Goal: Task Accomplishment & Management: Manage account settings

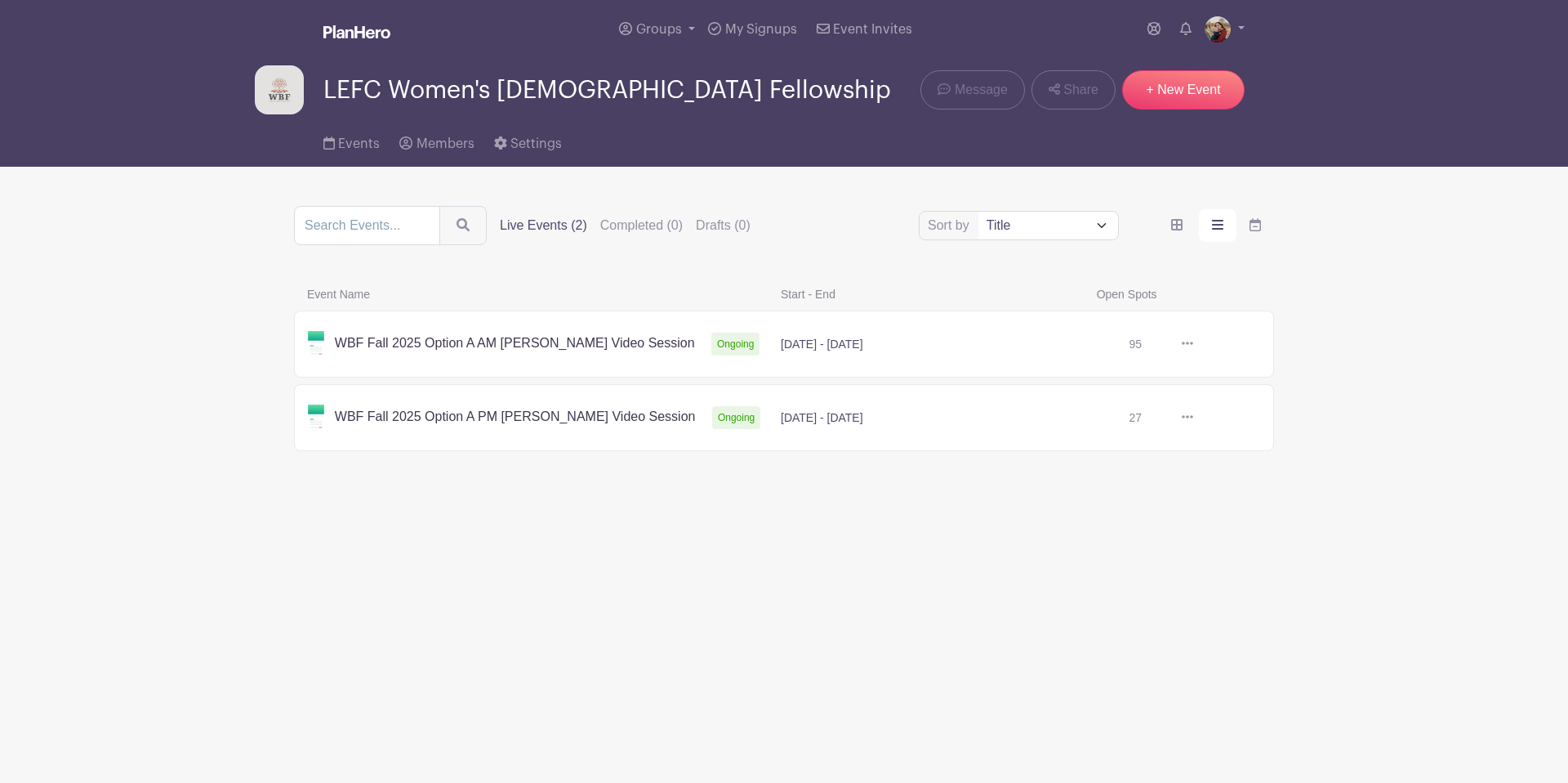
click at [1194, 344] on link at bounding box center [1194, 344] width 0 height 0
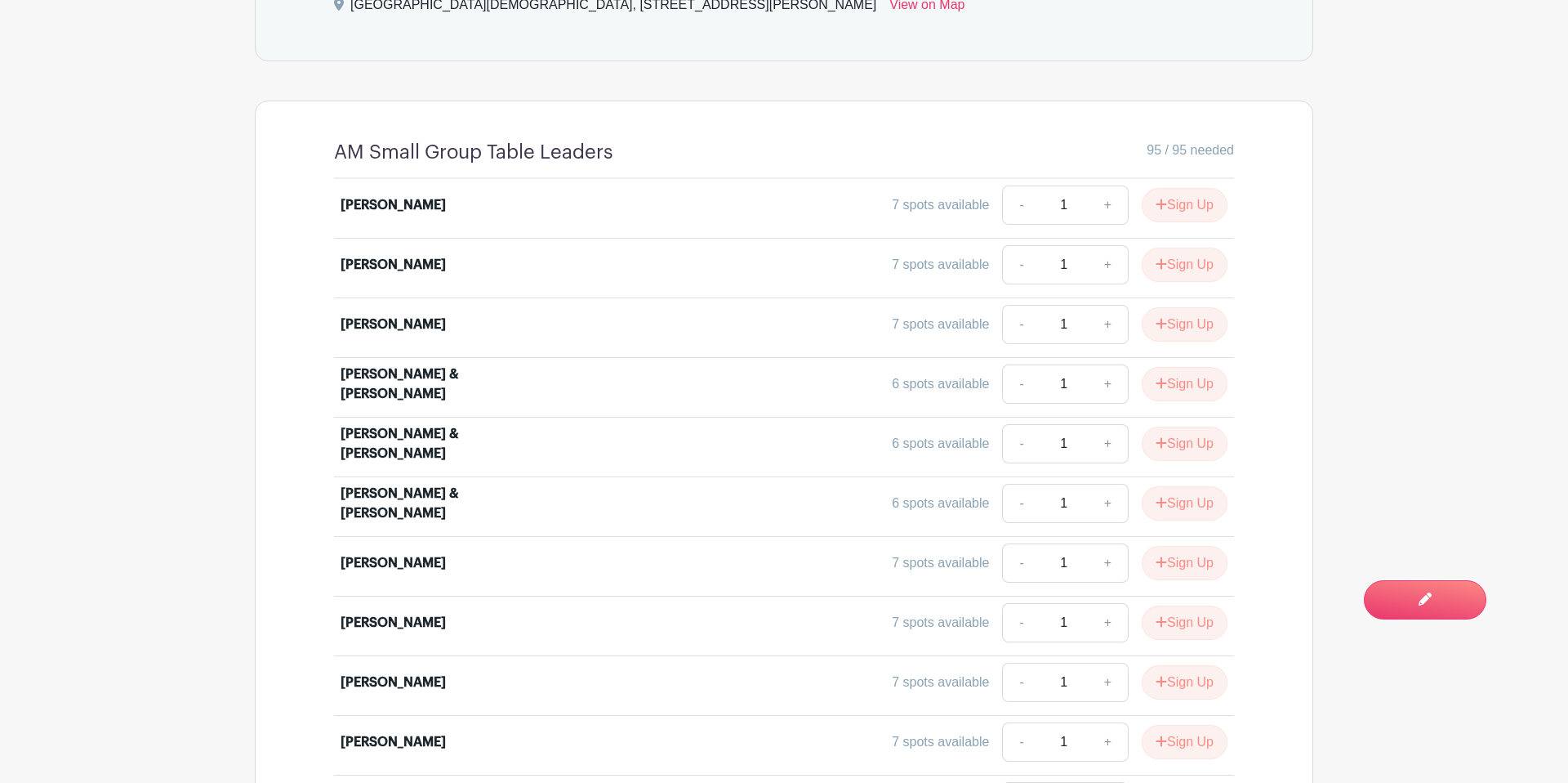
scroll to position [1339, 0]
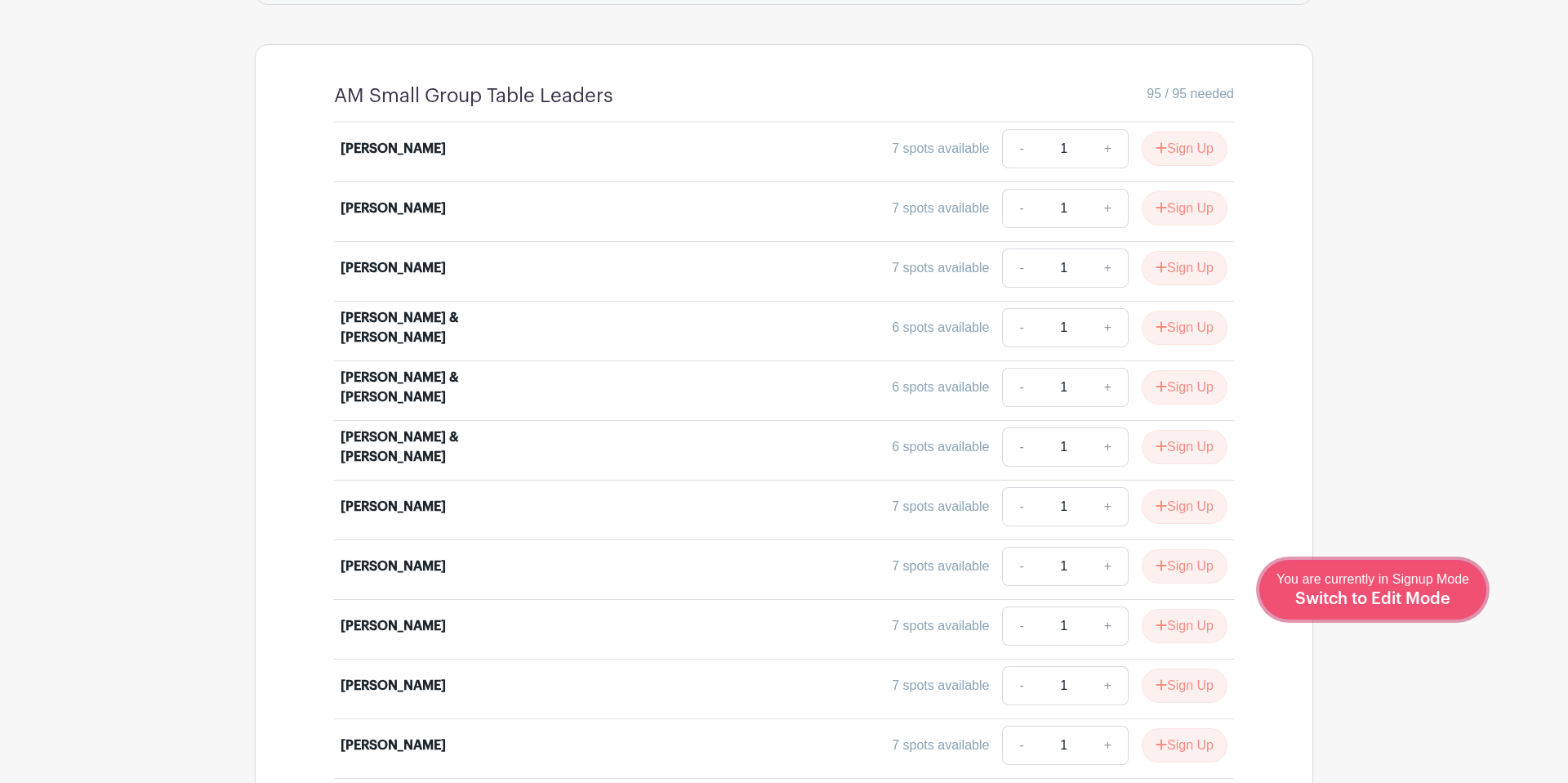
click at [1453, 612] on link "Edit Event You are currently in Signup Mode Switch to Edit Mode" at bounding box center [1373, 590] width 227 height 59
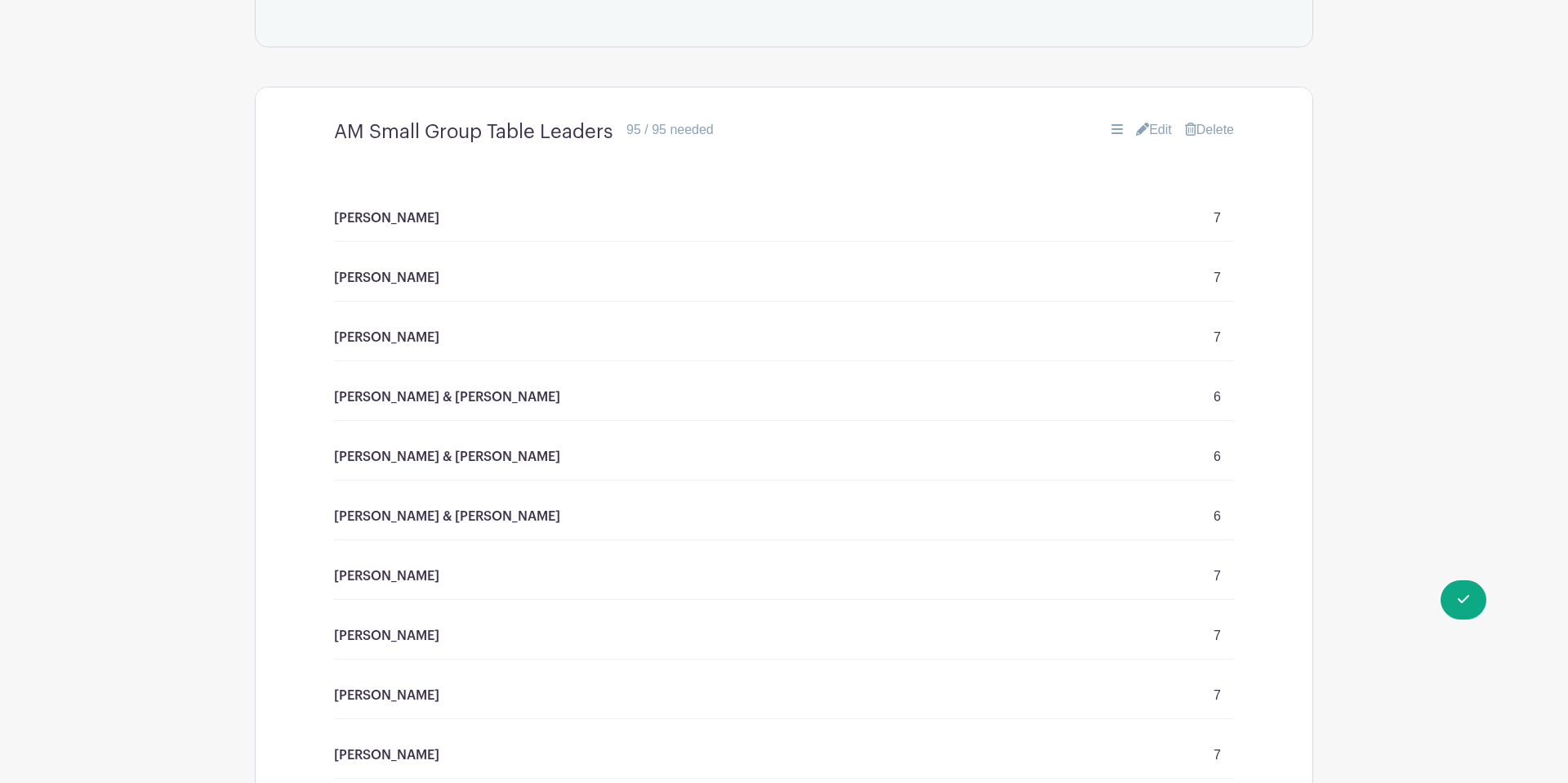
scroll to position [1337, 0]
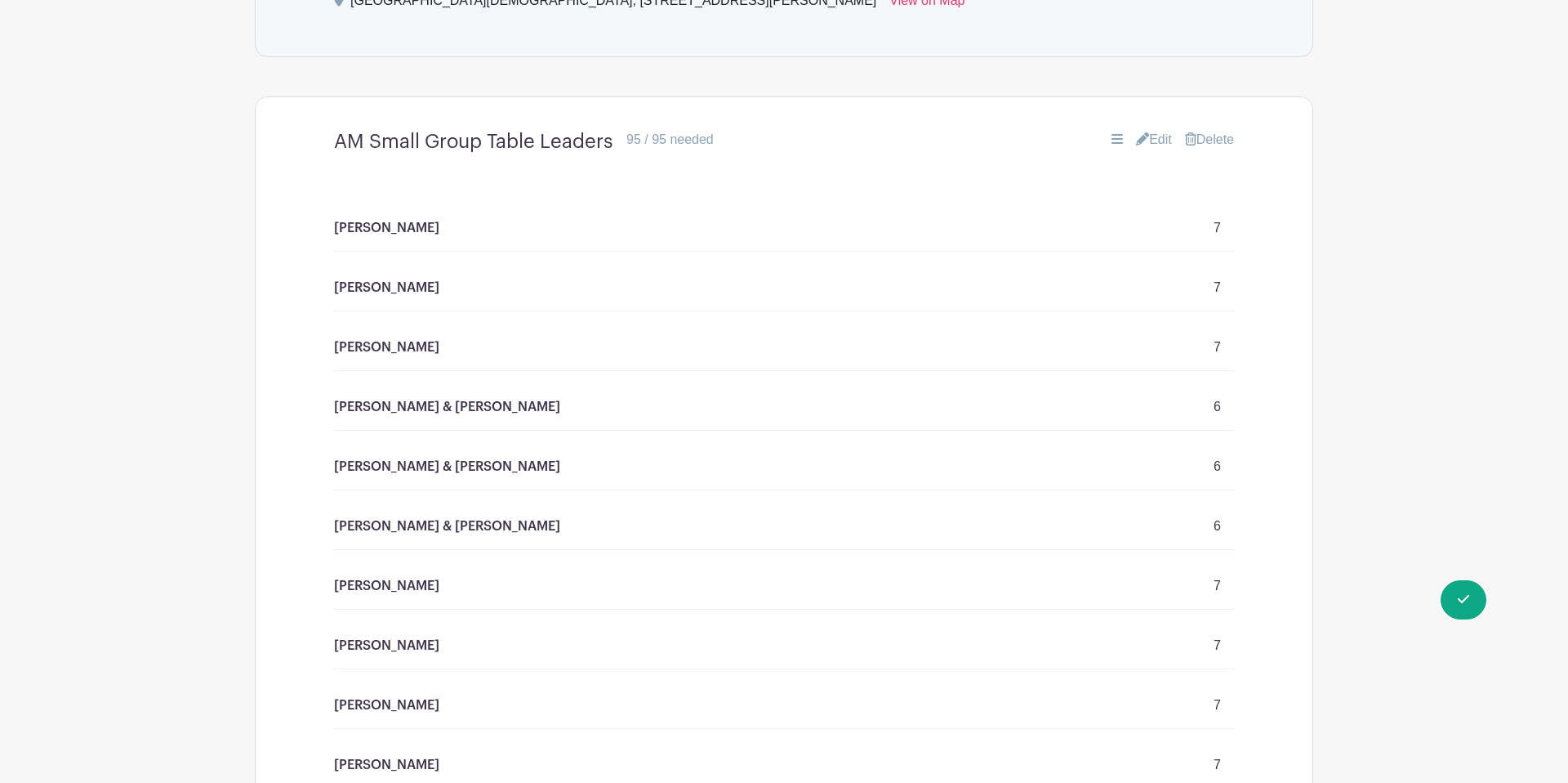
click at [1156, 130] on link "Edit" at bounding box center [1153, 140] width 36 height 19
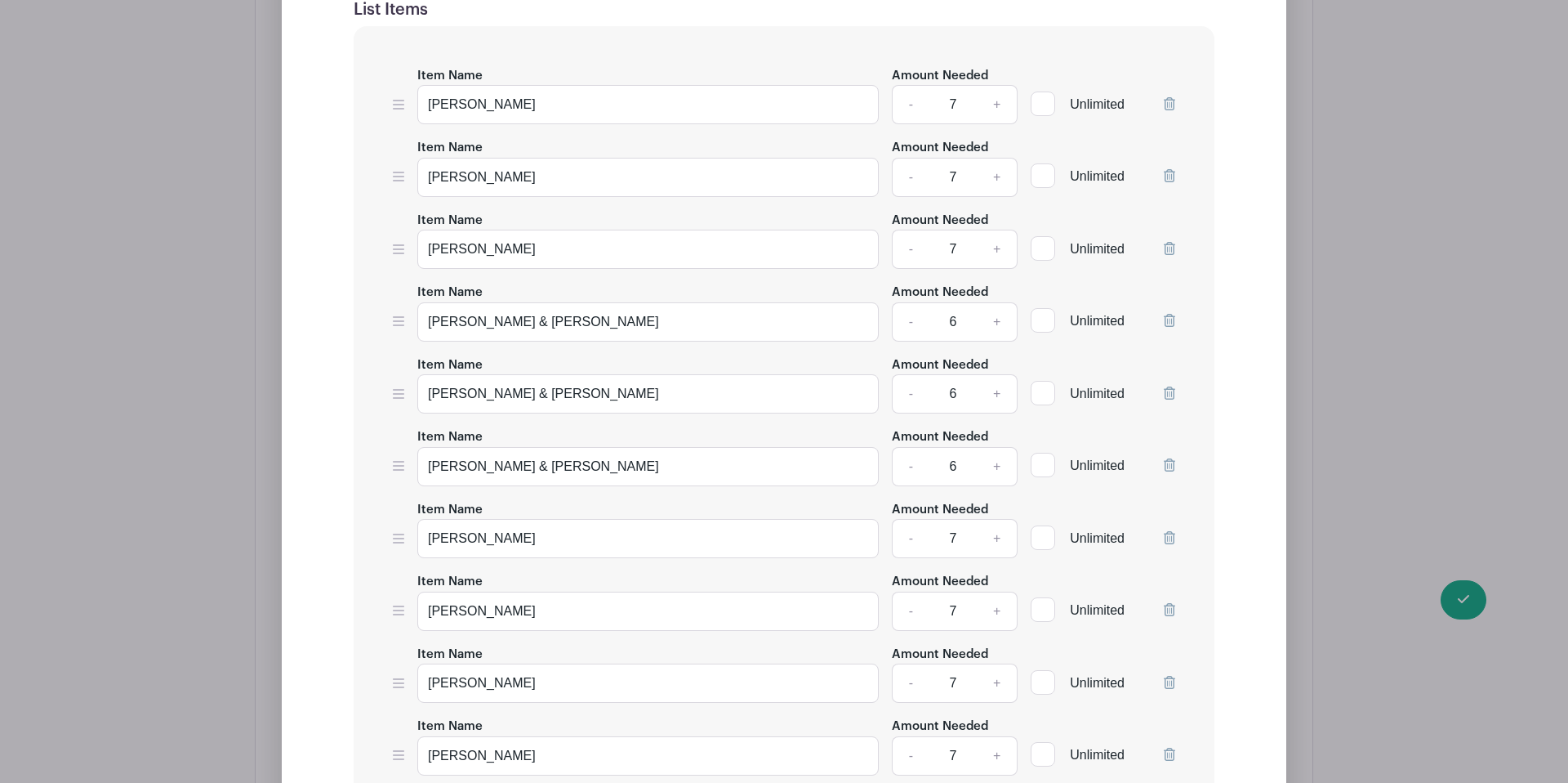
scroll to position [1765, 0]
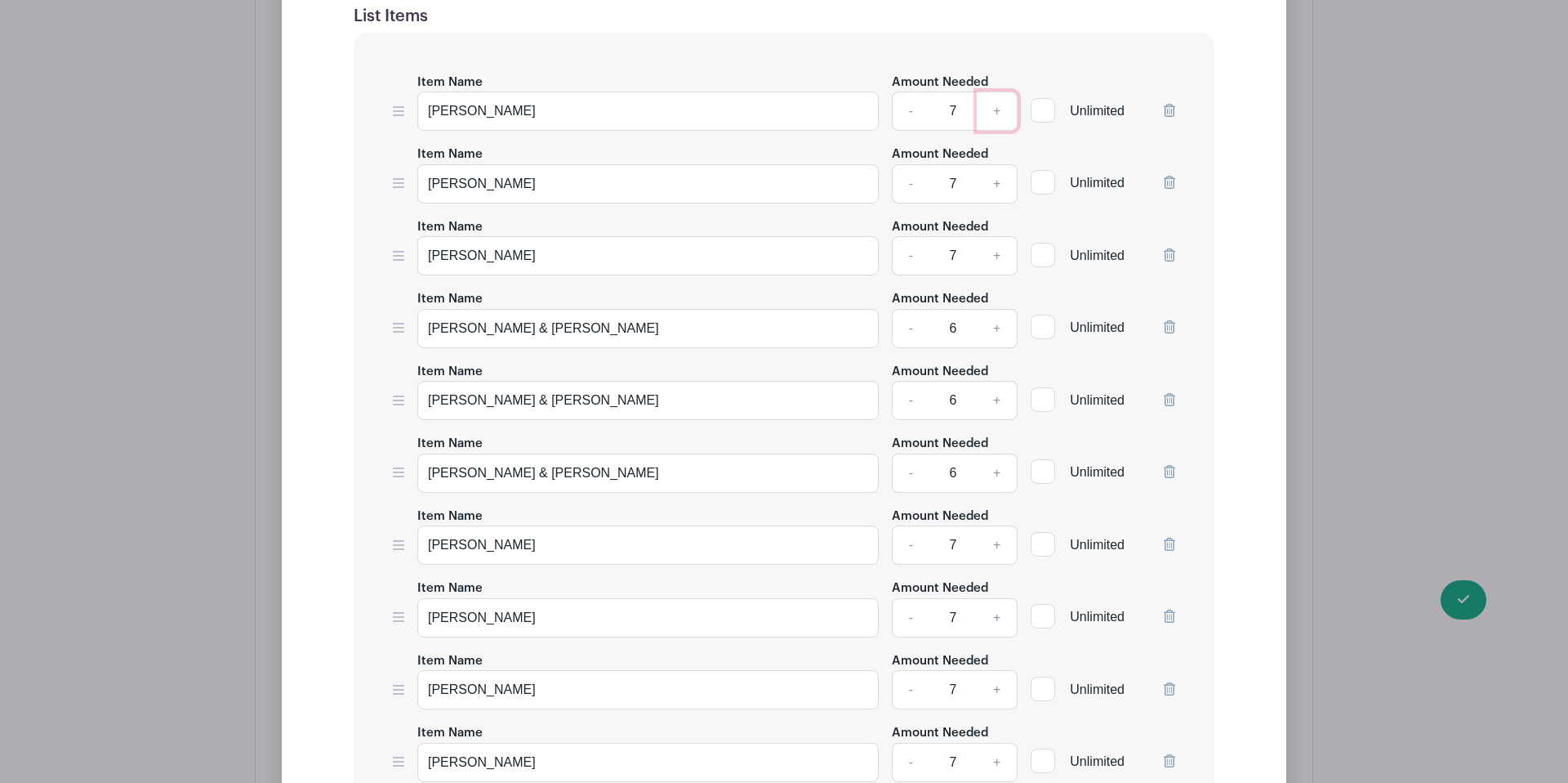
click at [998, 92] on link "+" at bounding box center [997, 111] width 41 height 39
type input "8"
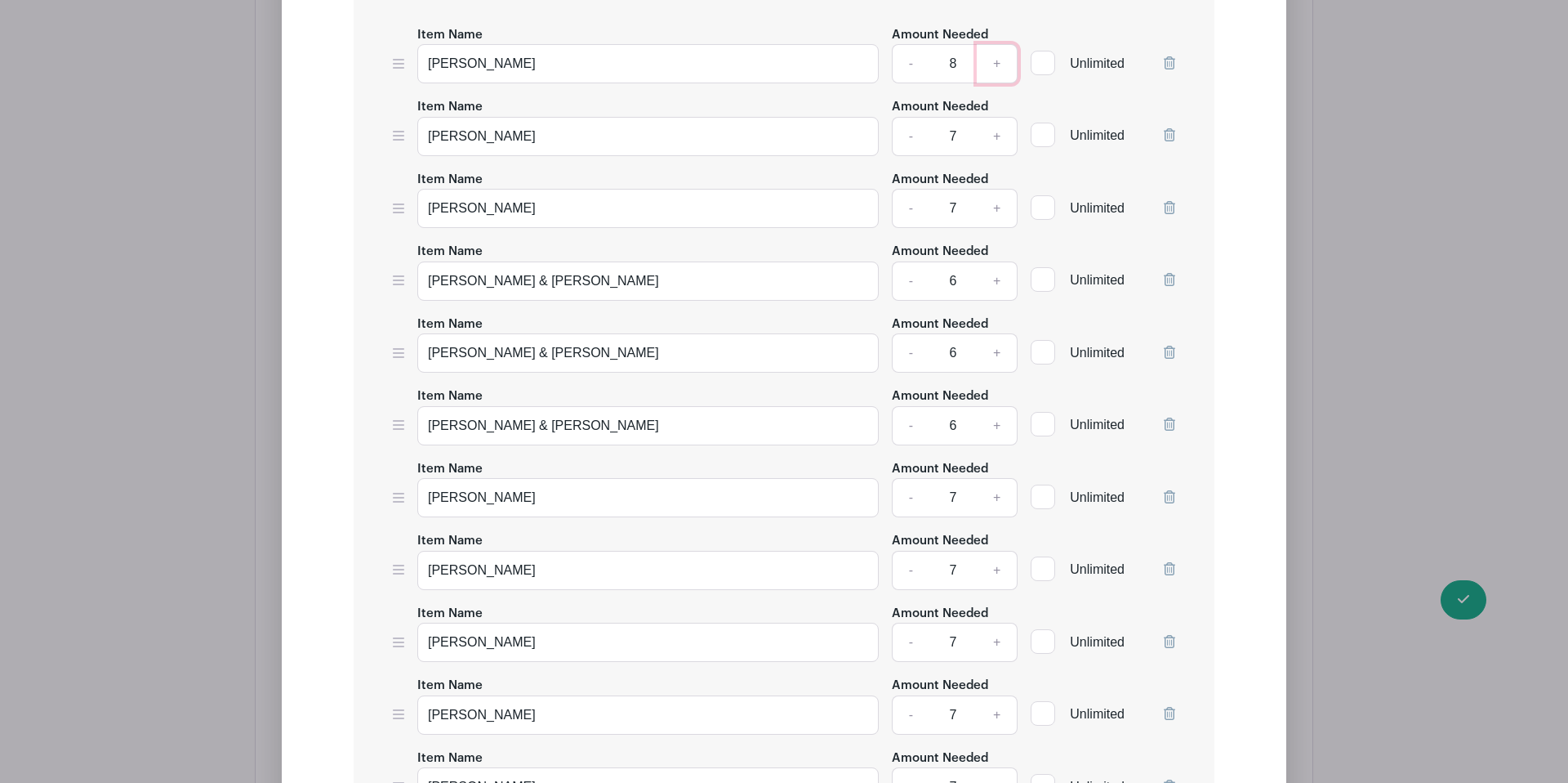
scroll to position [1814, 0]
click at [999, 261] on link "+" at bounding box center [997, 280] width 41 height 39
type input "7"
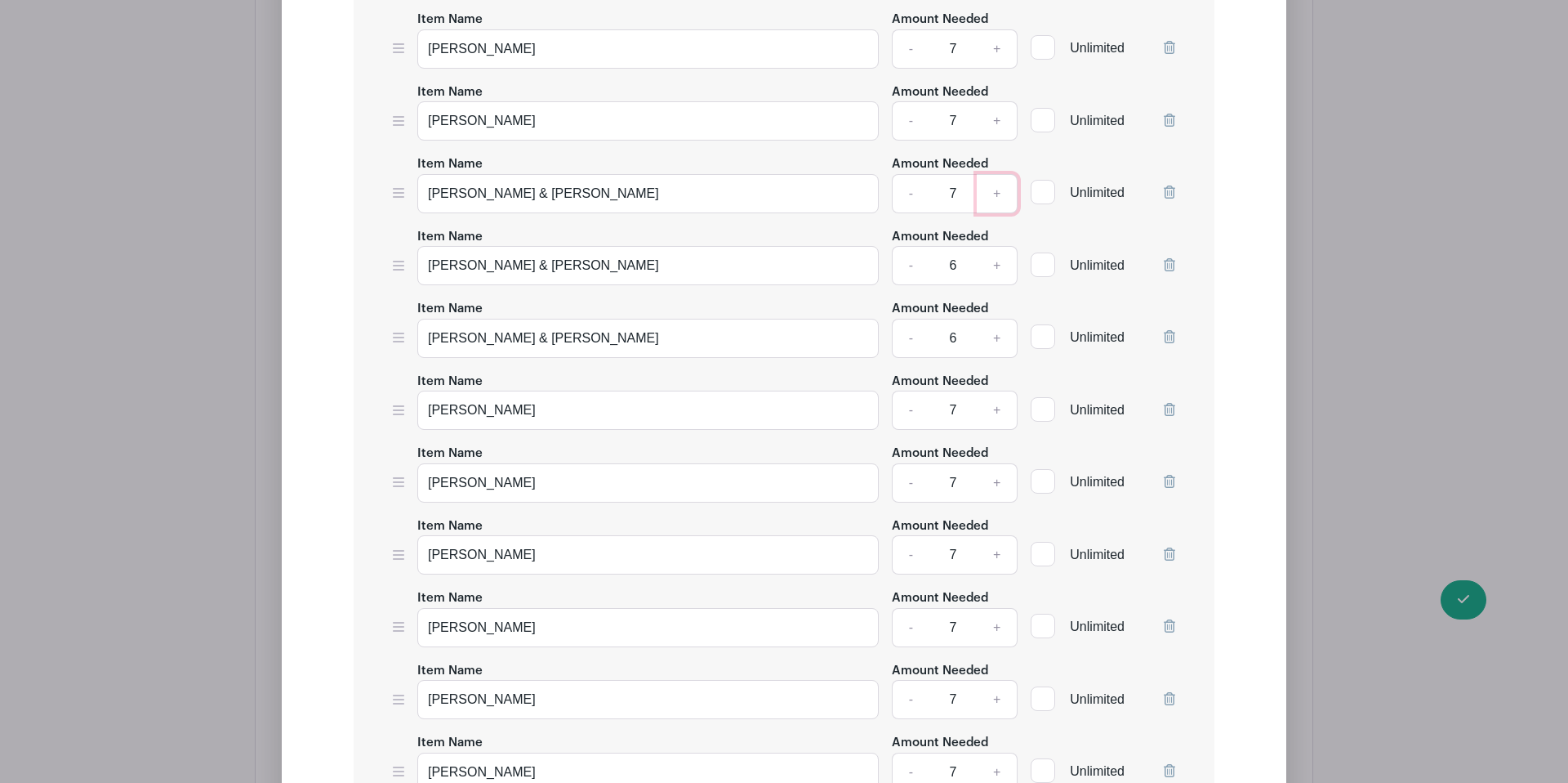
scroll to position [1909, 0]
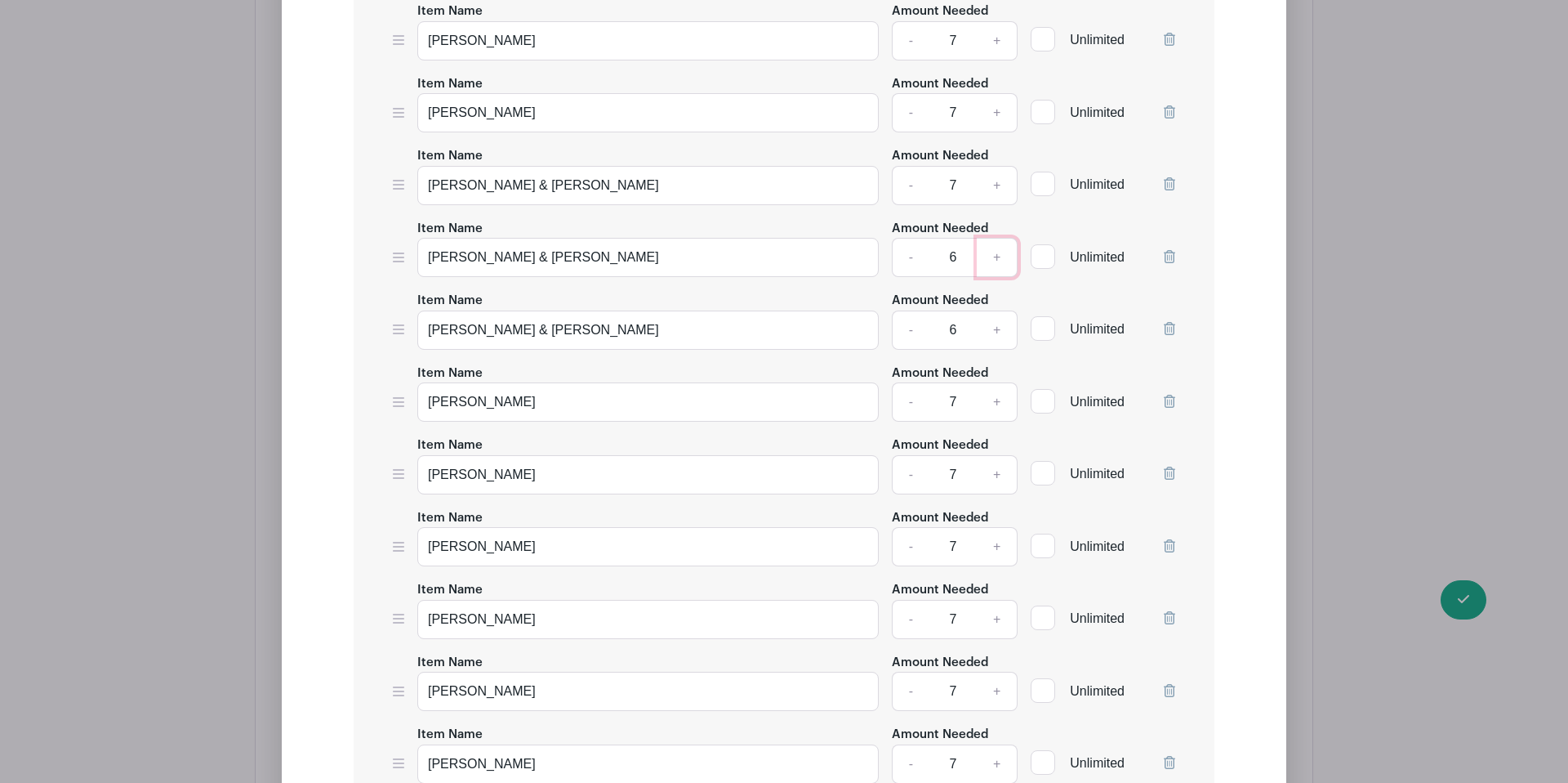
click at [996, 238] on link "+" at bounding box center [997, 257] width 41 height 39
type input "7"
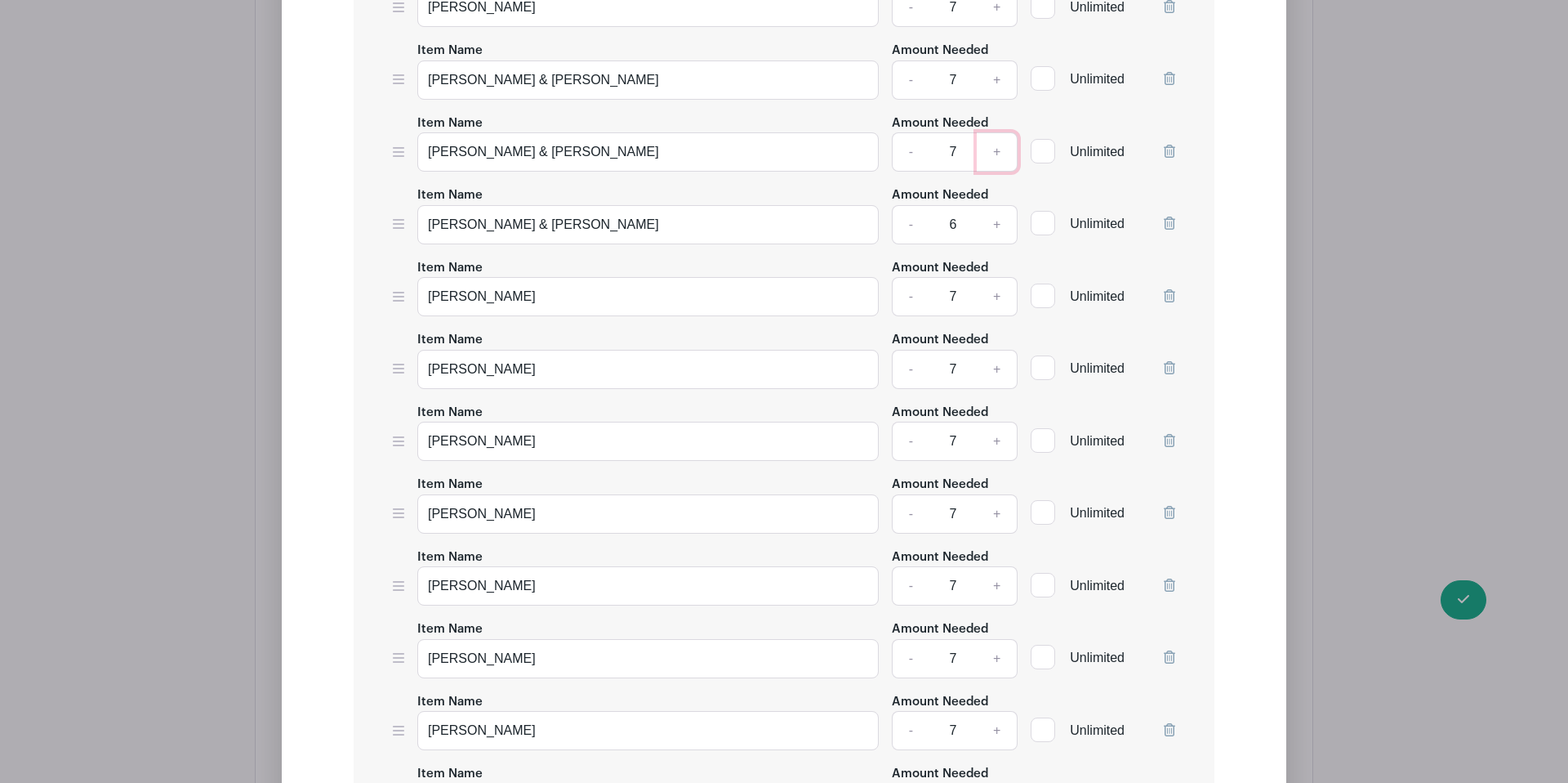
scroll to position [2016, 0]
click at [998, 420] on link "+" at bounding box center [997, 439] width 41 height 39
type input "8"
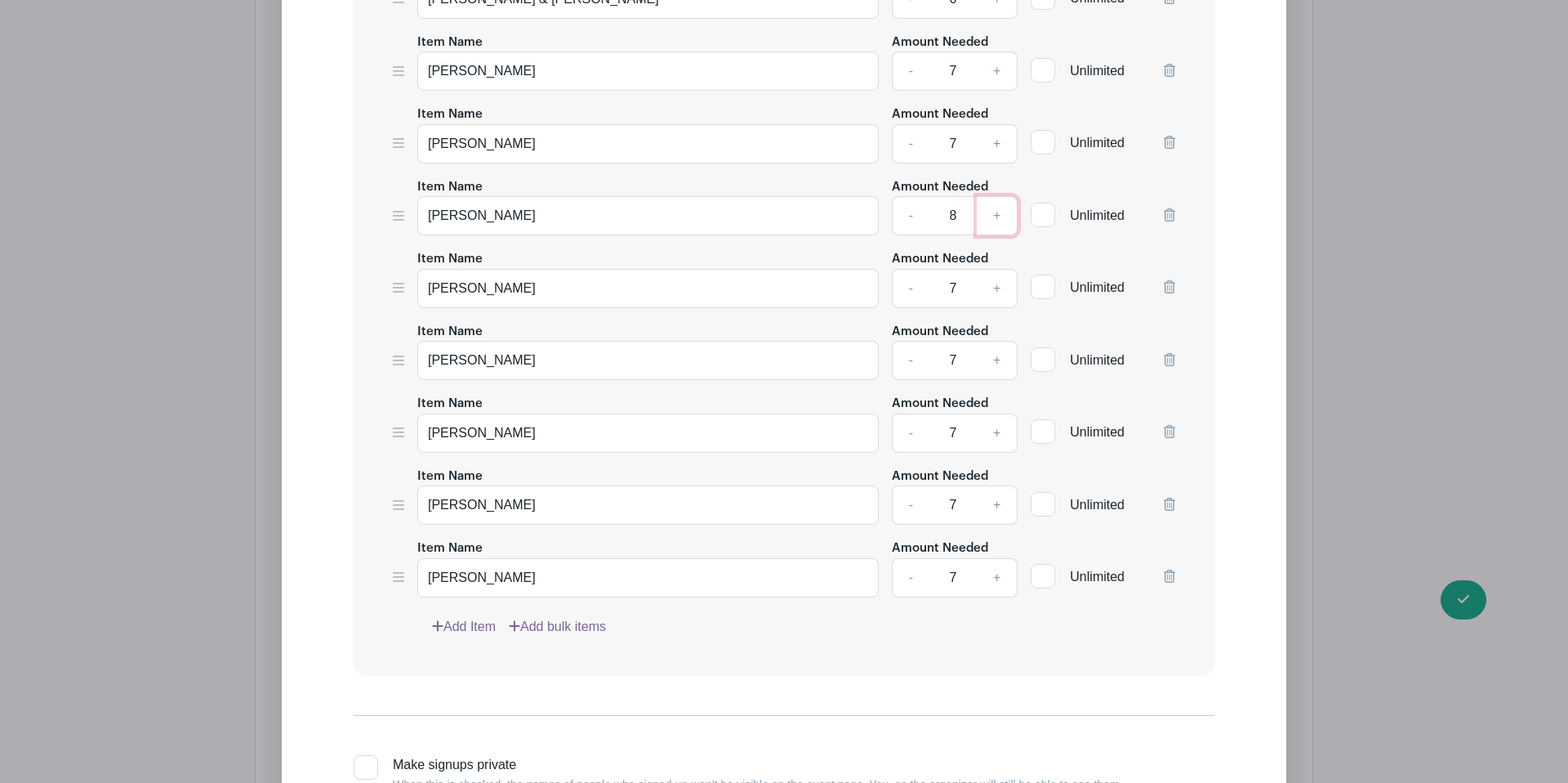
scroll to position [2246, 0]
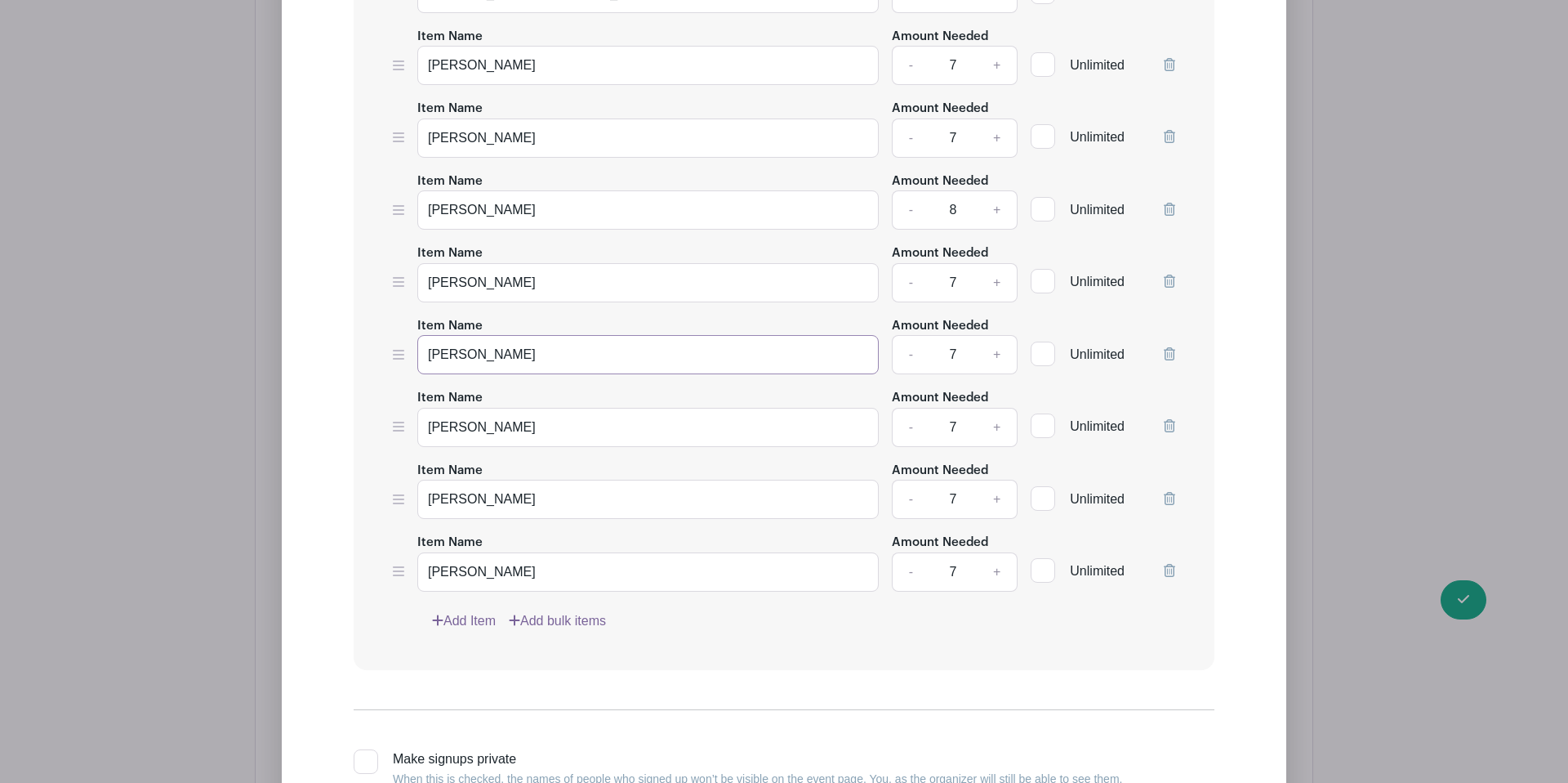
drag, startPoint x: 507, startPoint y: 318, endPoint x: 424, endPoint y: 320, distance: 83.0
click at [417, 335] on input "[PERSON_NAME]" at bounding box center [648, 354] width 462 height 39
click at [529, 335] on input "[PERSON_NAME]" at bounding box center [648, 354] width 462 height 39
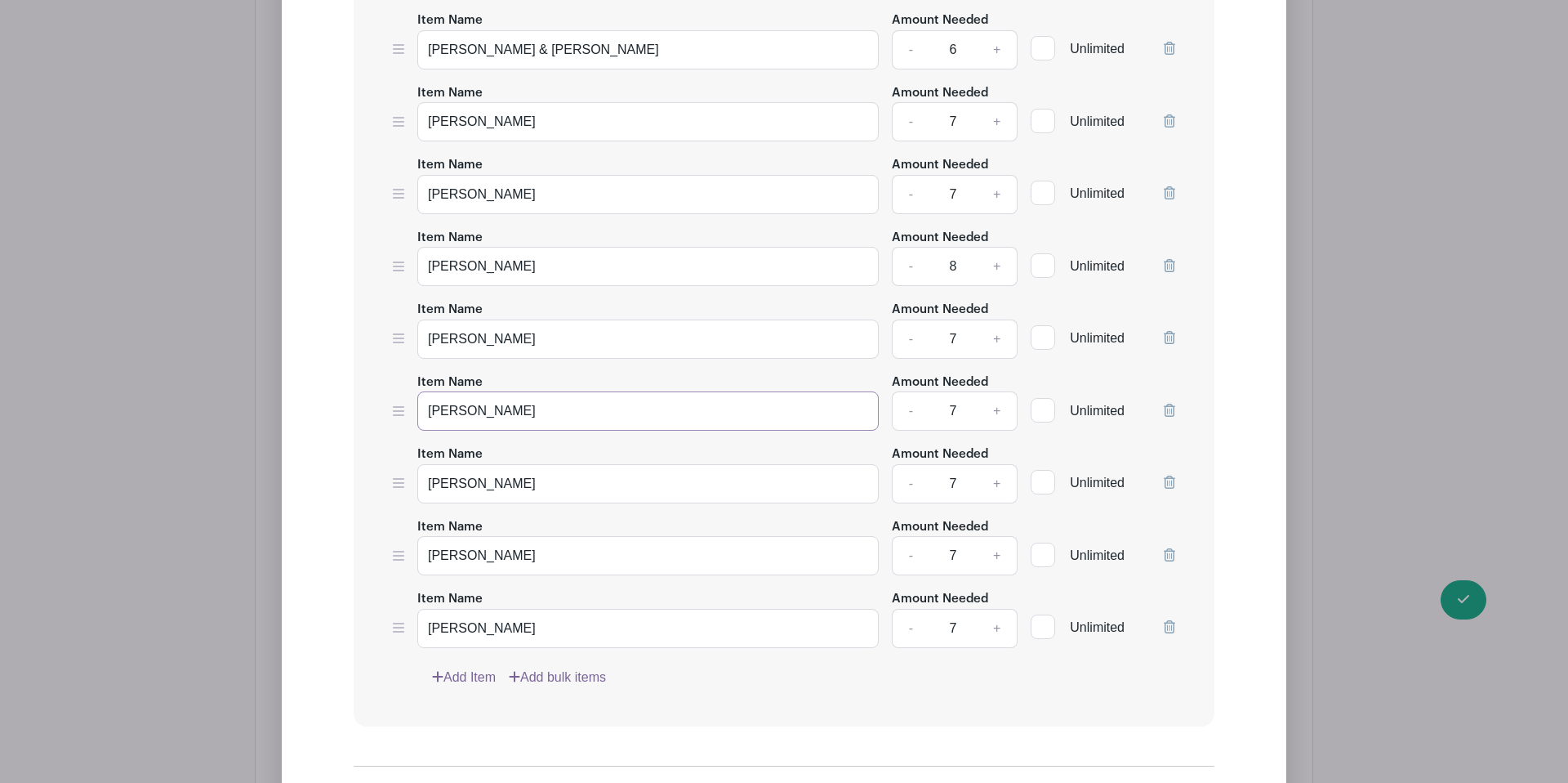
scroll to position [2182, 0]
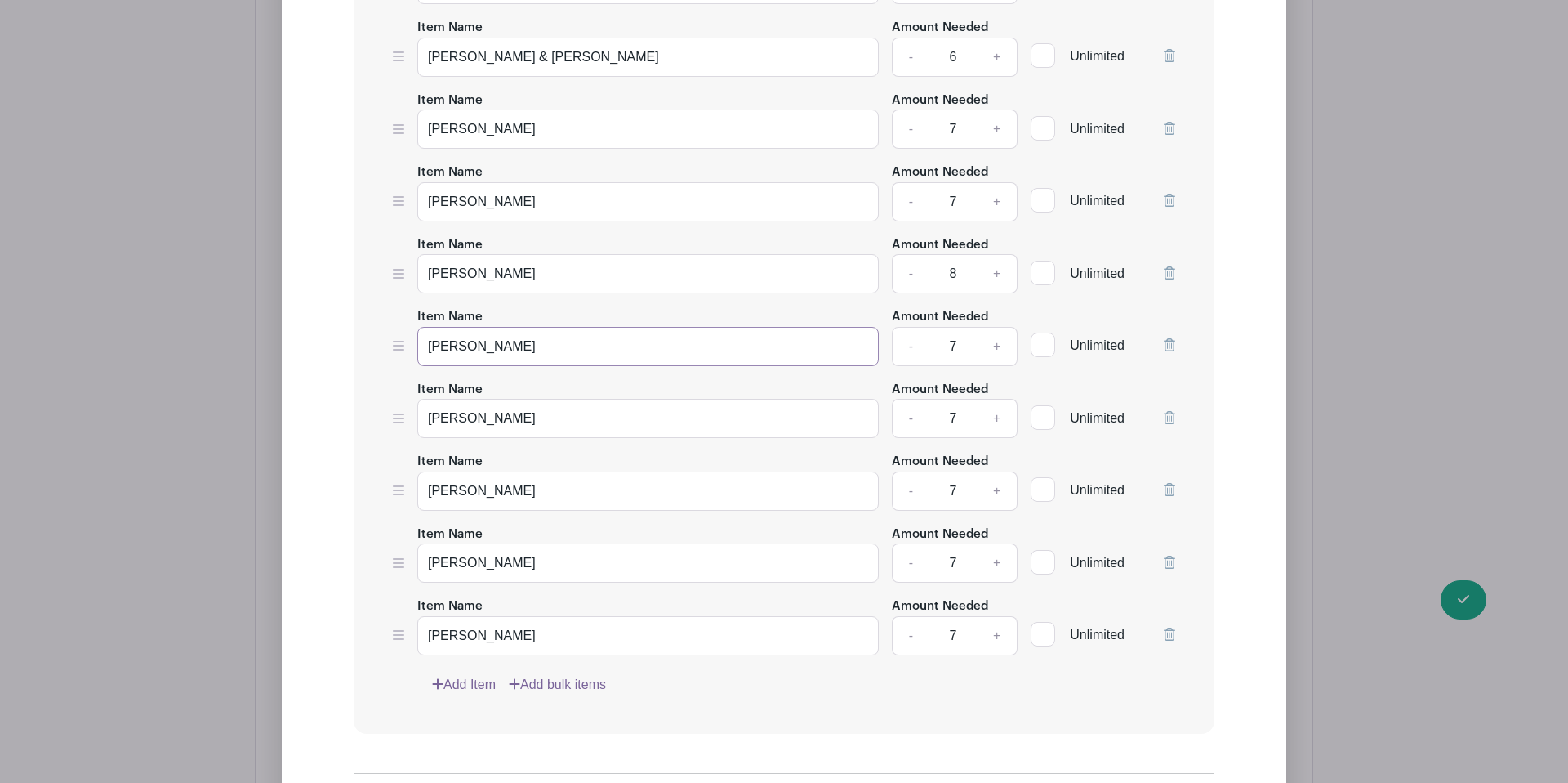
click at [531, 327] on input "[PERSON_NAME]" at bounding box center [648, 346] width 462 height 39
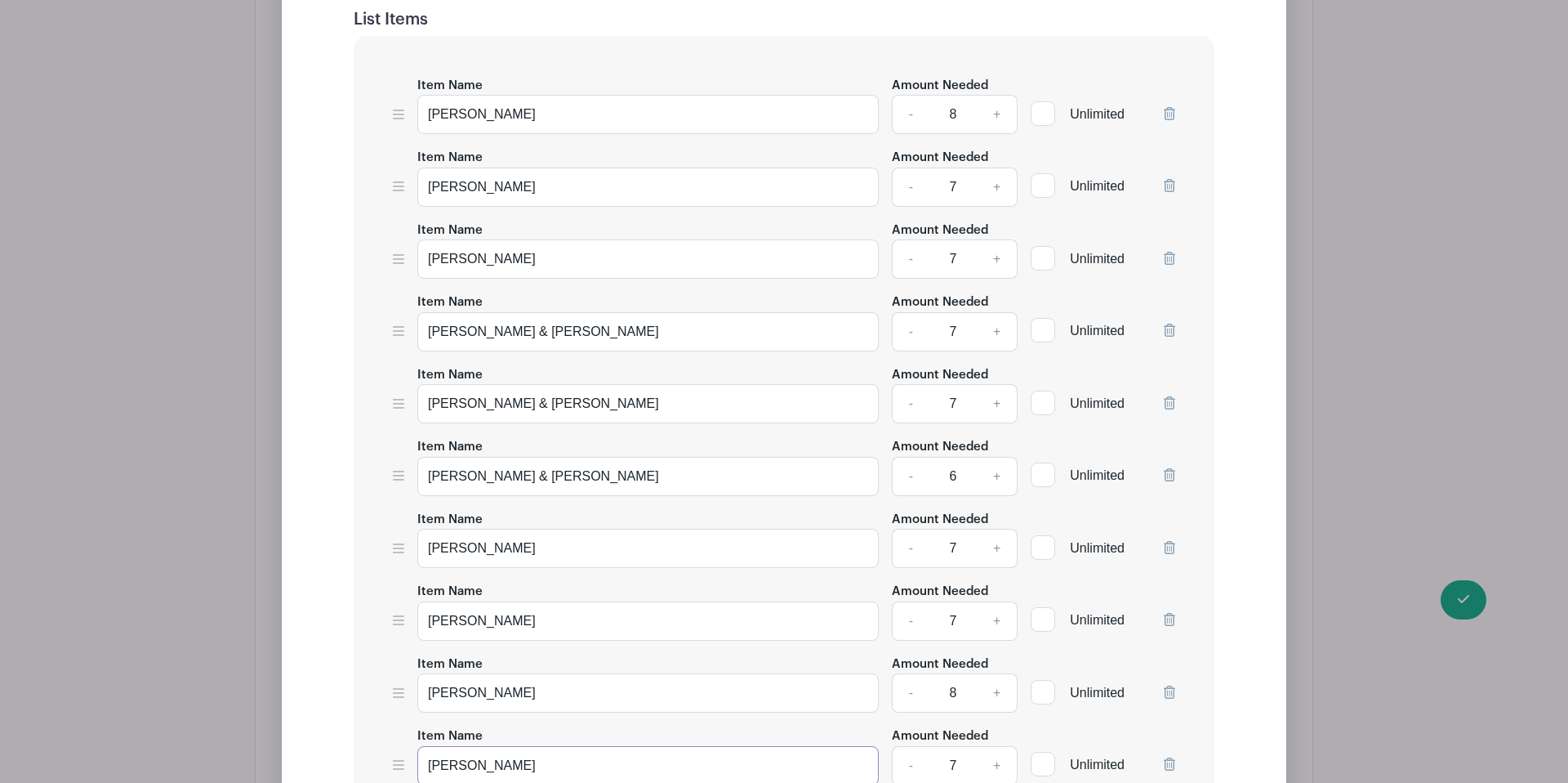
scroll to position [1761, 0]
click at [905, 96] on link "-" at bounding box center [910, 115] width 38 height 39
type input "7"
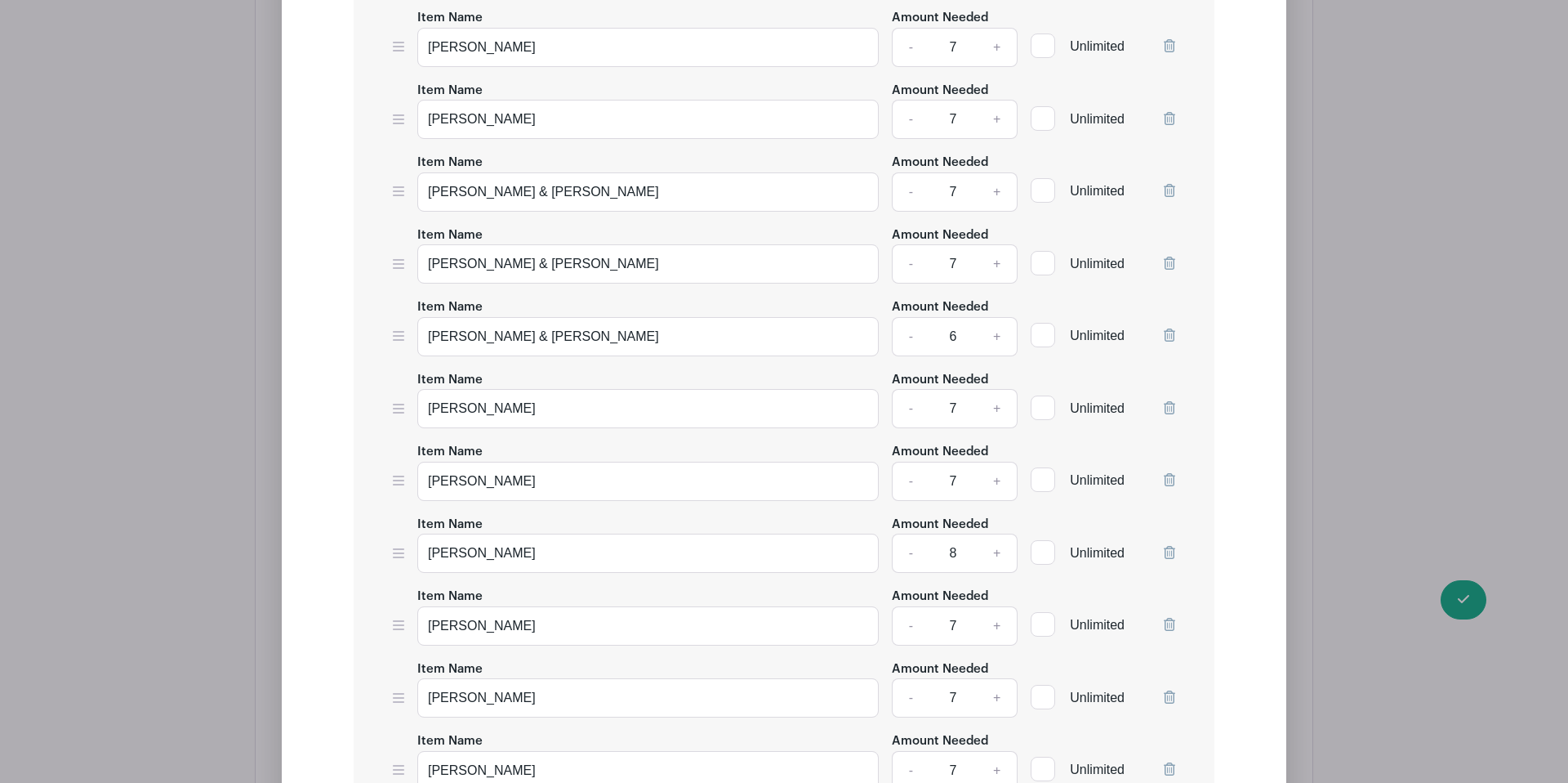
scroll to position [1904, 0]
click at [997, 605] on link "+" at bounding box center [997, 624] width 41 height 39
type input "8"
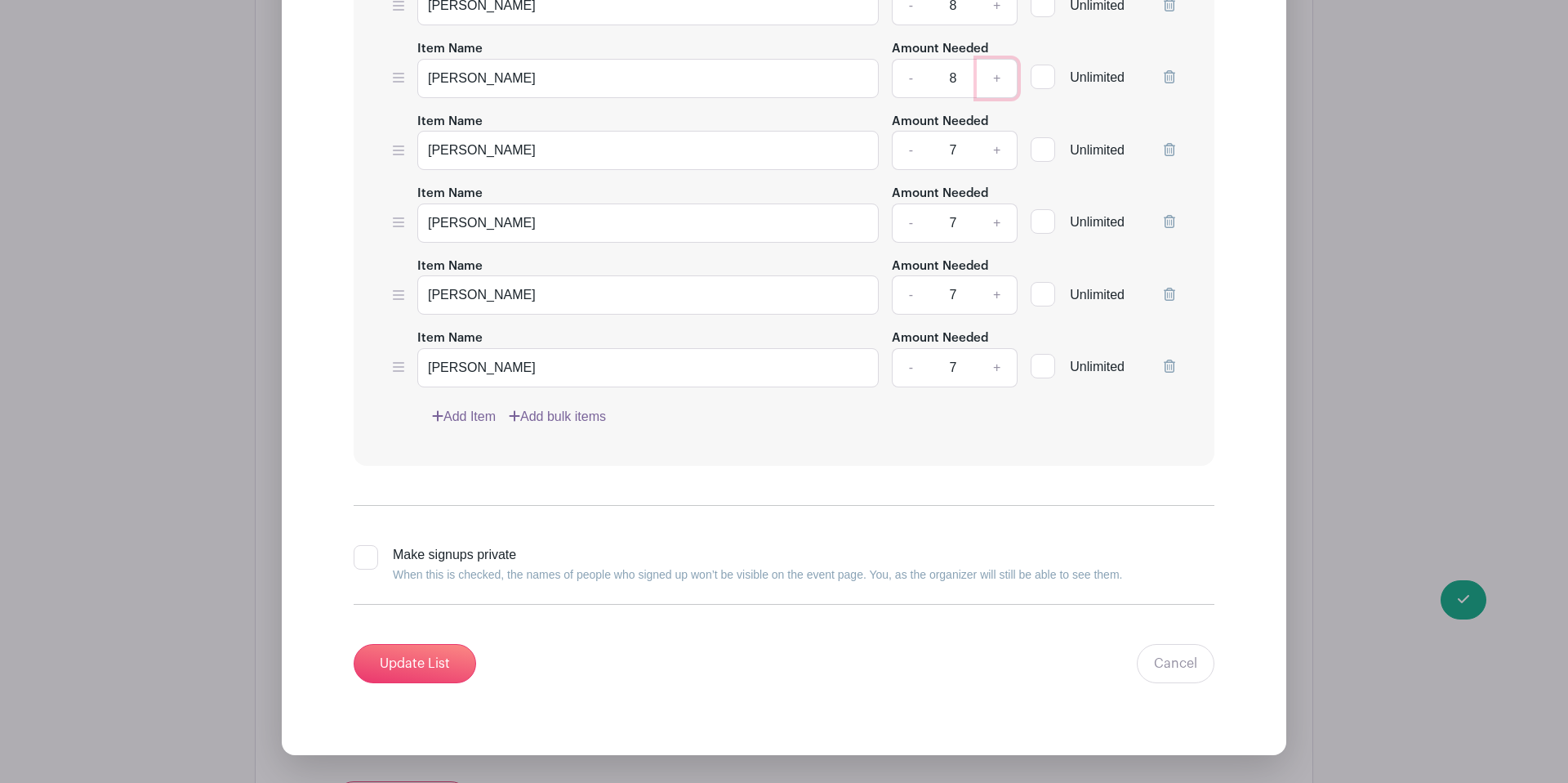
scroll to position [2800, 0]
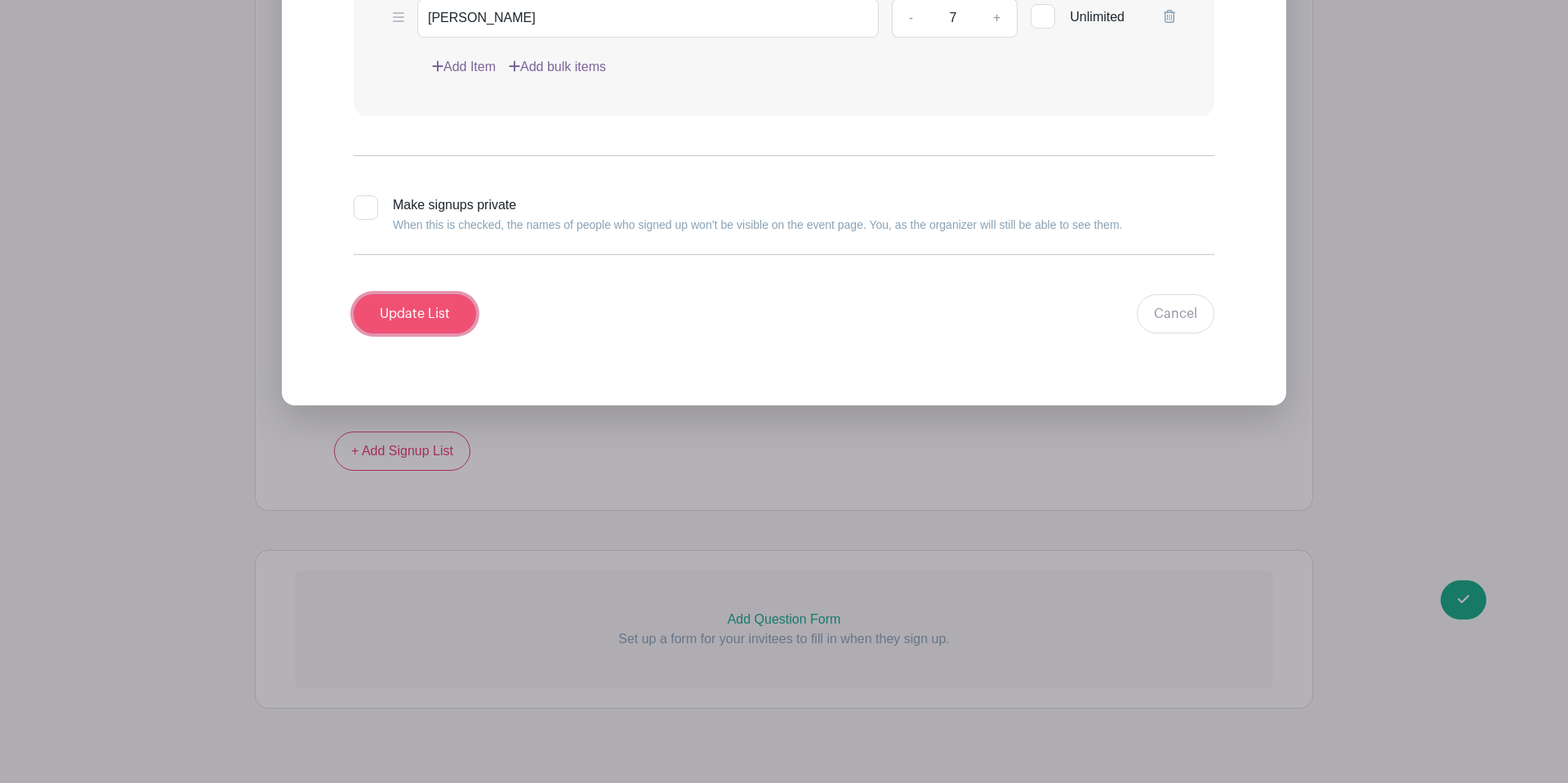
click at [423, 294] on input "Update List" at bounding box center [415, 313] width 122 height 39
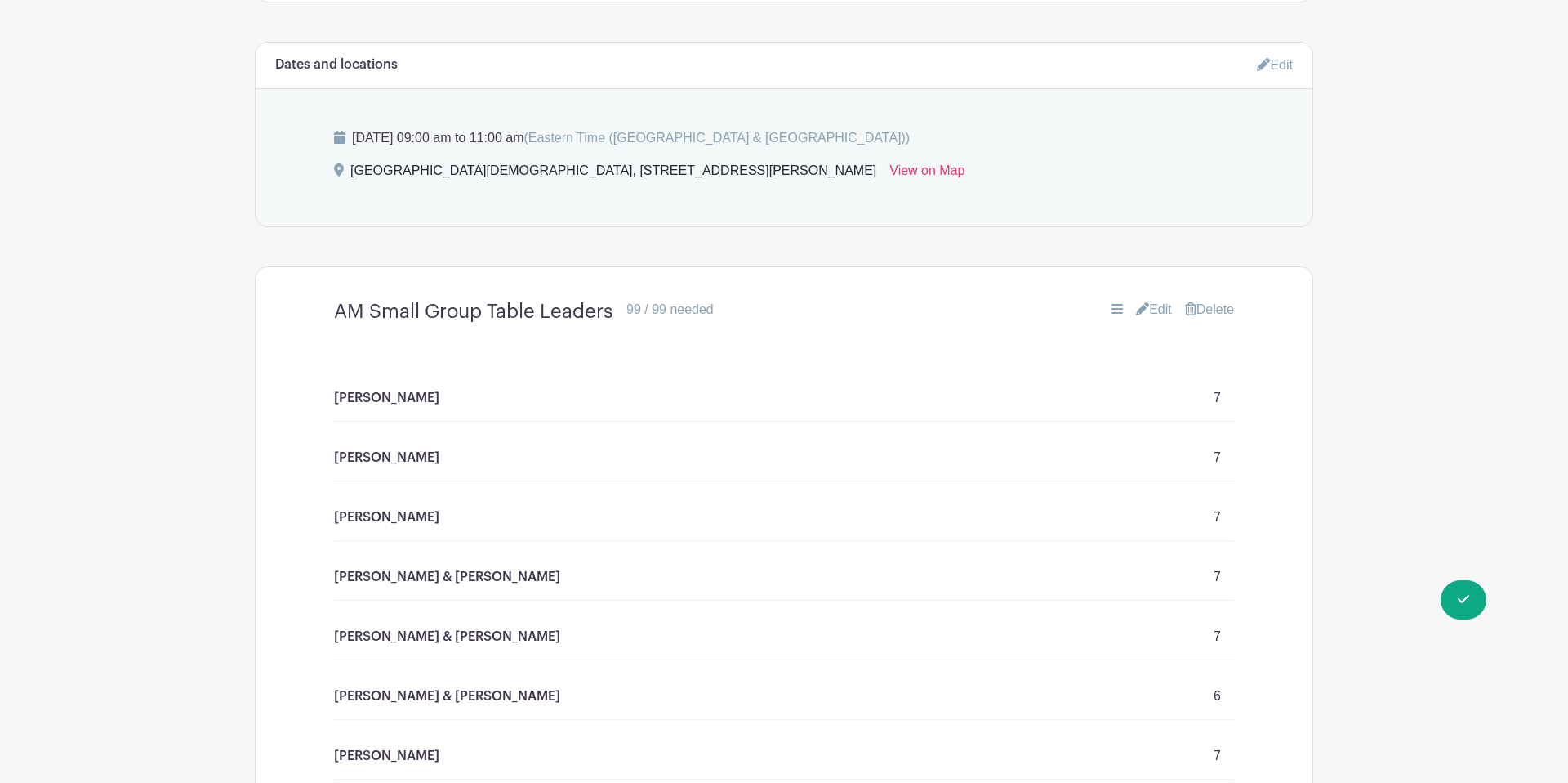
scroll to position [1170, 0]
click at [1151, 297] on link "Edit" at bounding box center [1153, 307] width 36 height 19
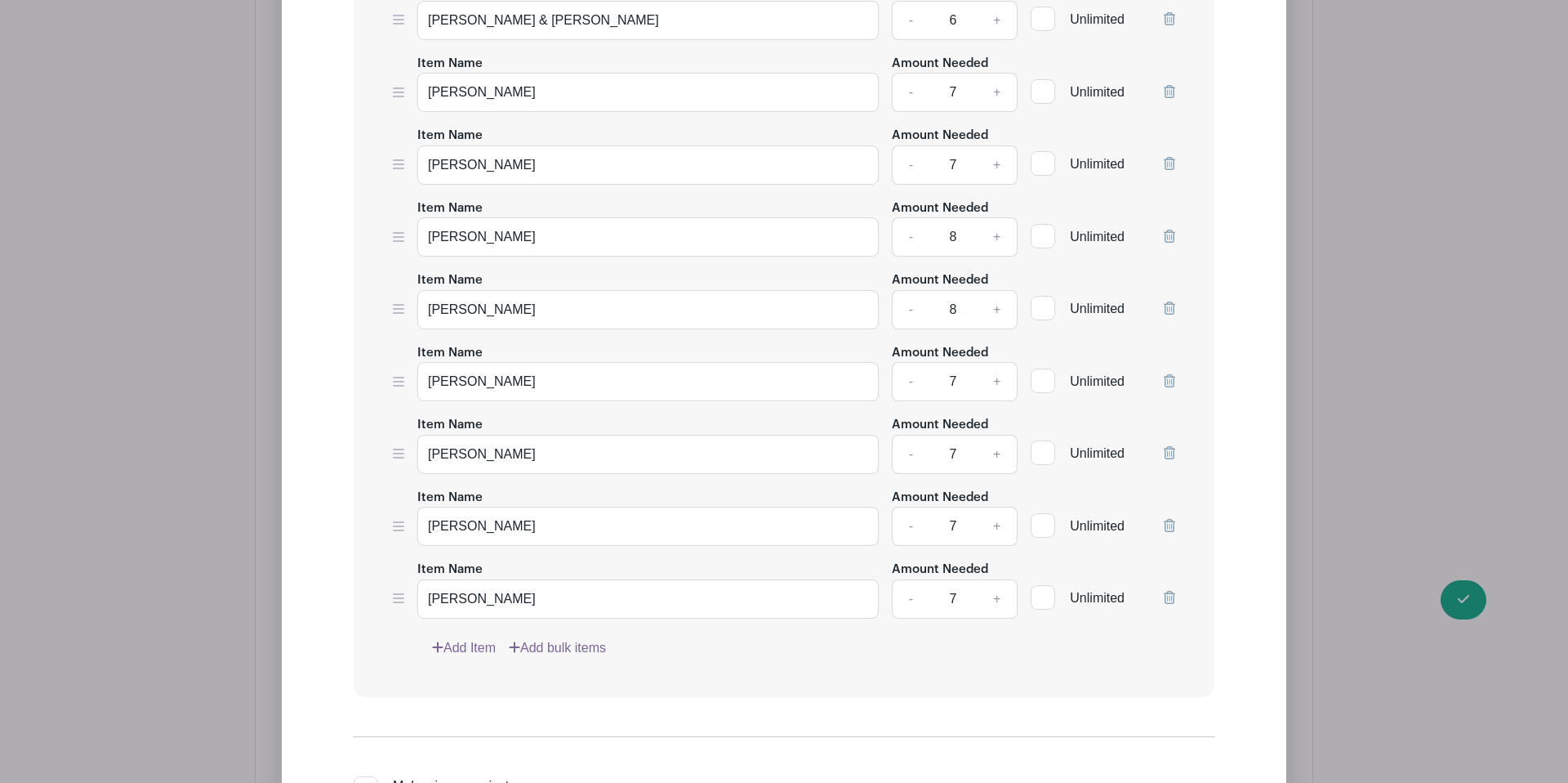
scroll to position [2222, 0]
click at [997, 503] on link "+" at bounding box center [997, 522] width 41 height 39
type input "8"
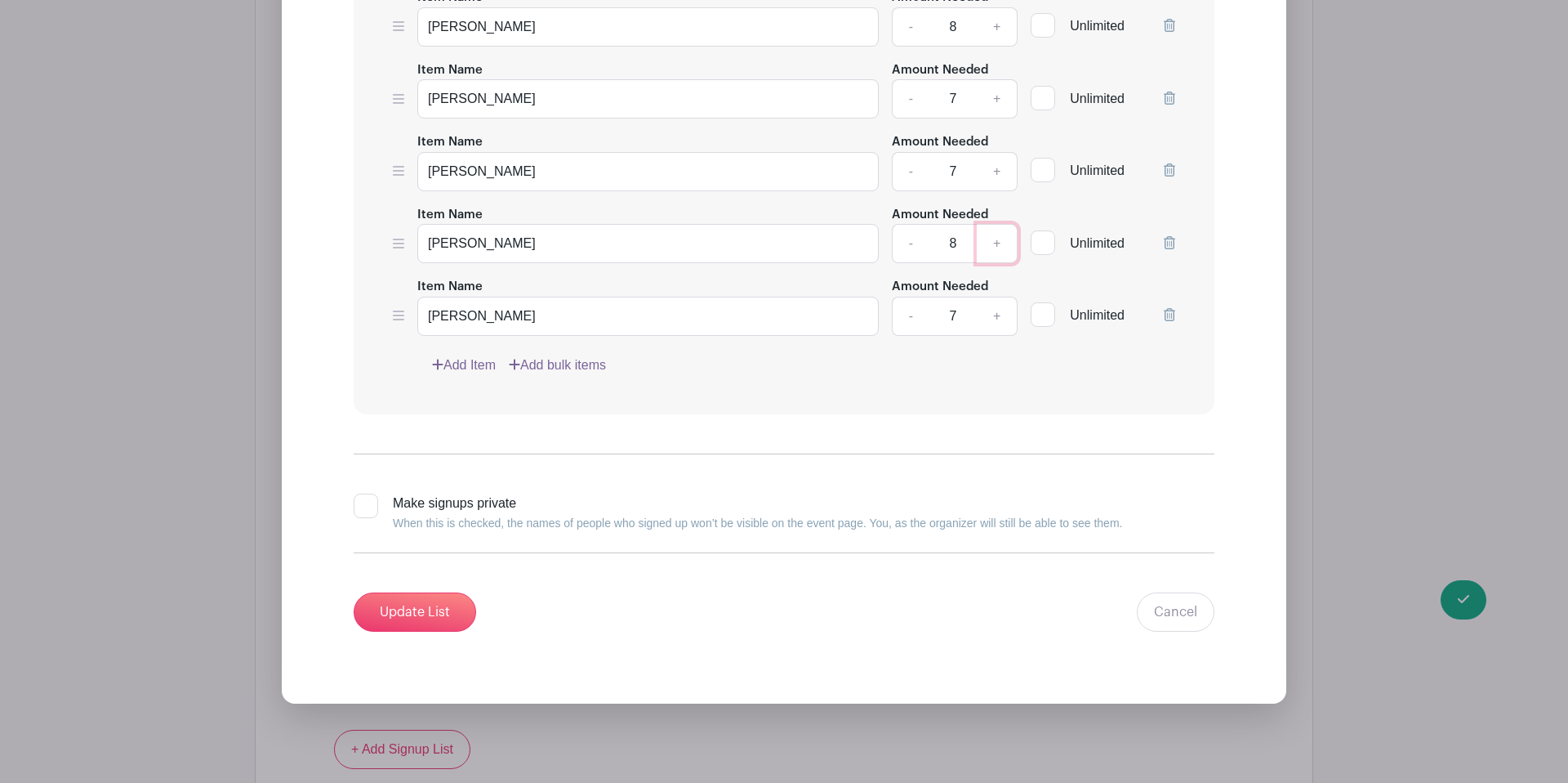
scroll to position [2506, 0]
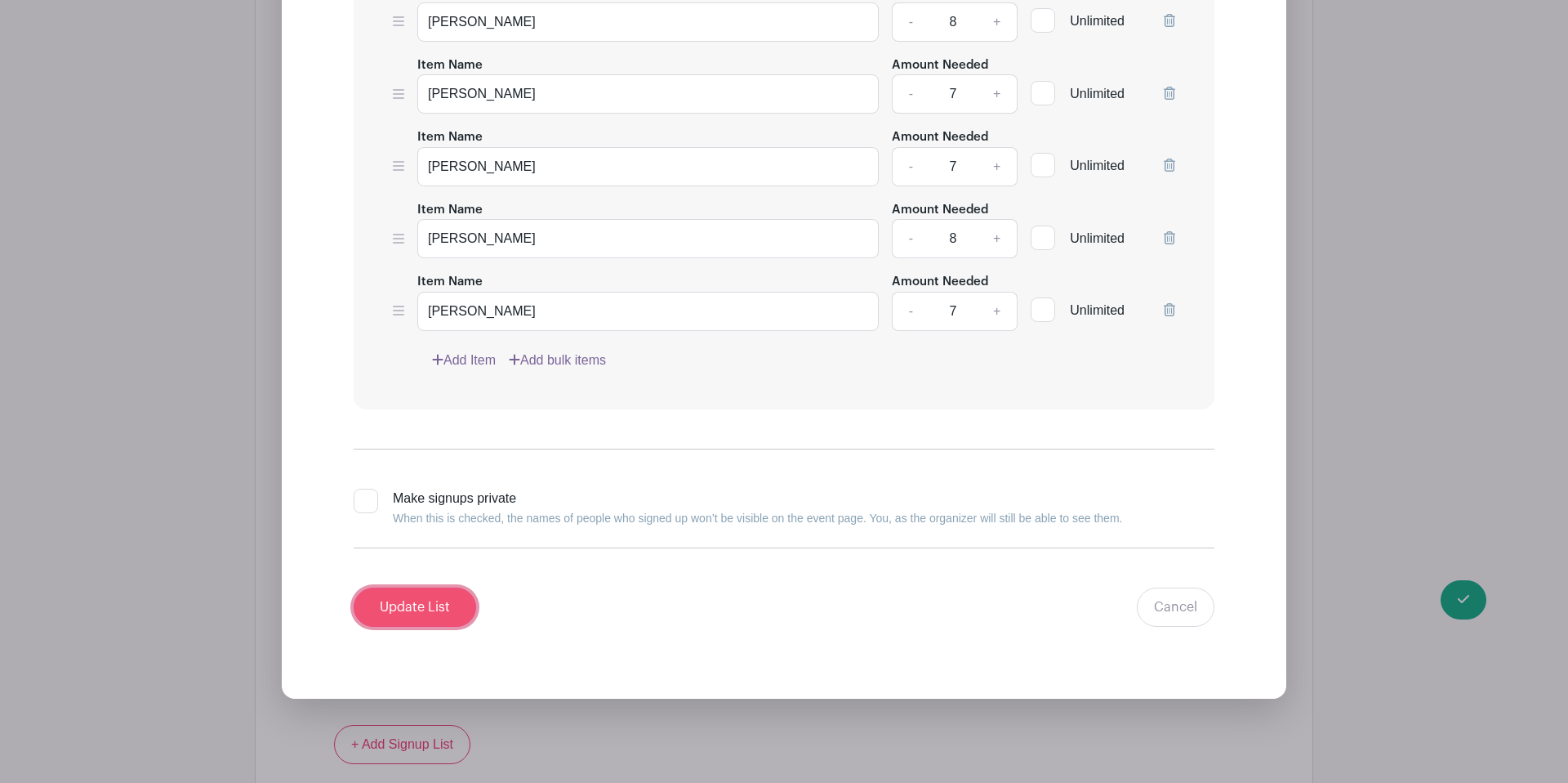
click at [406, 588] on input "Update List" at bounding box center [415, 607] width 122 height 39
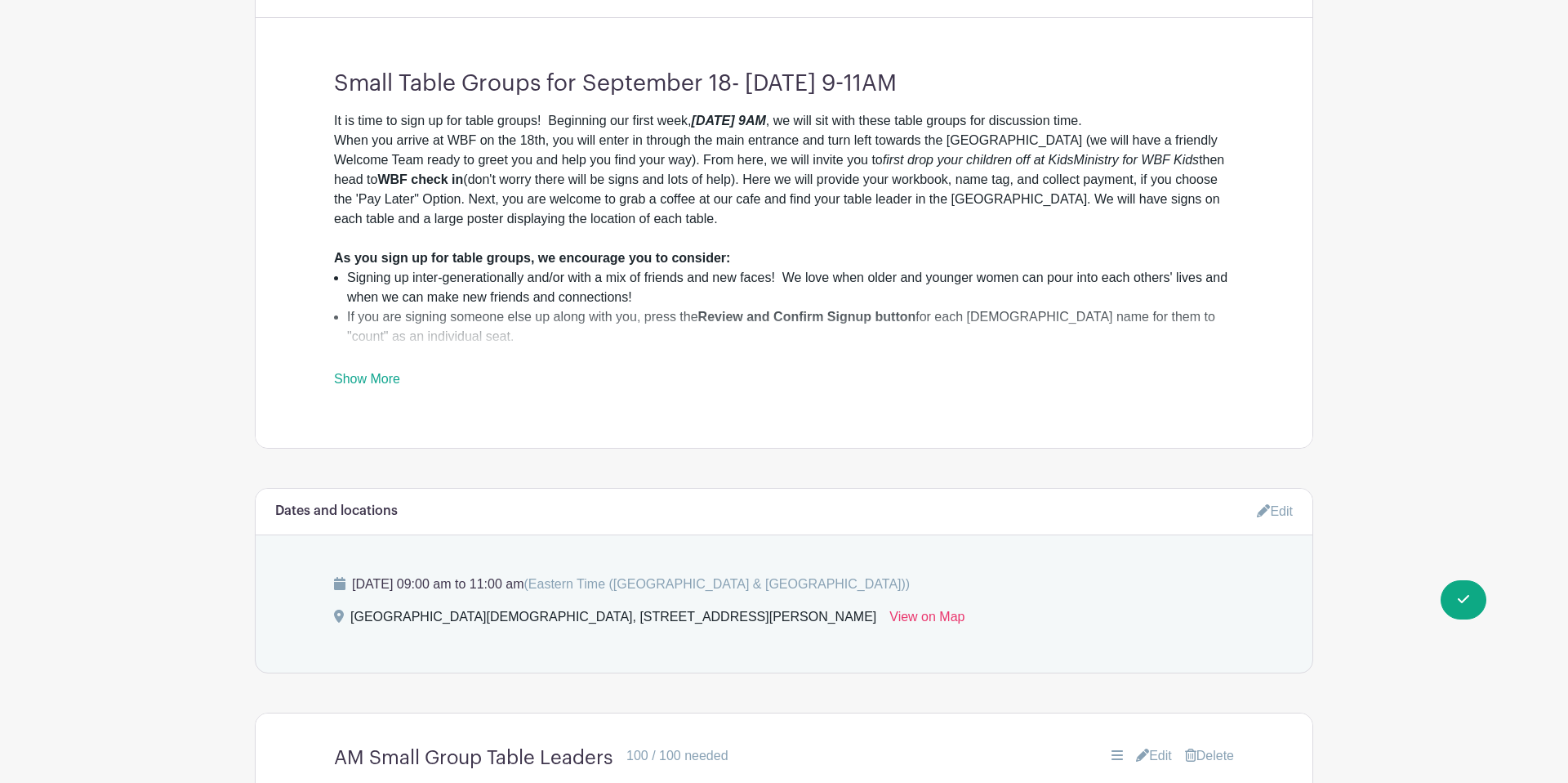
scroll to position [714, 0]
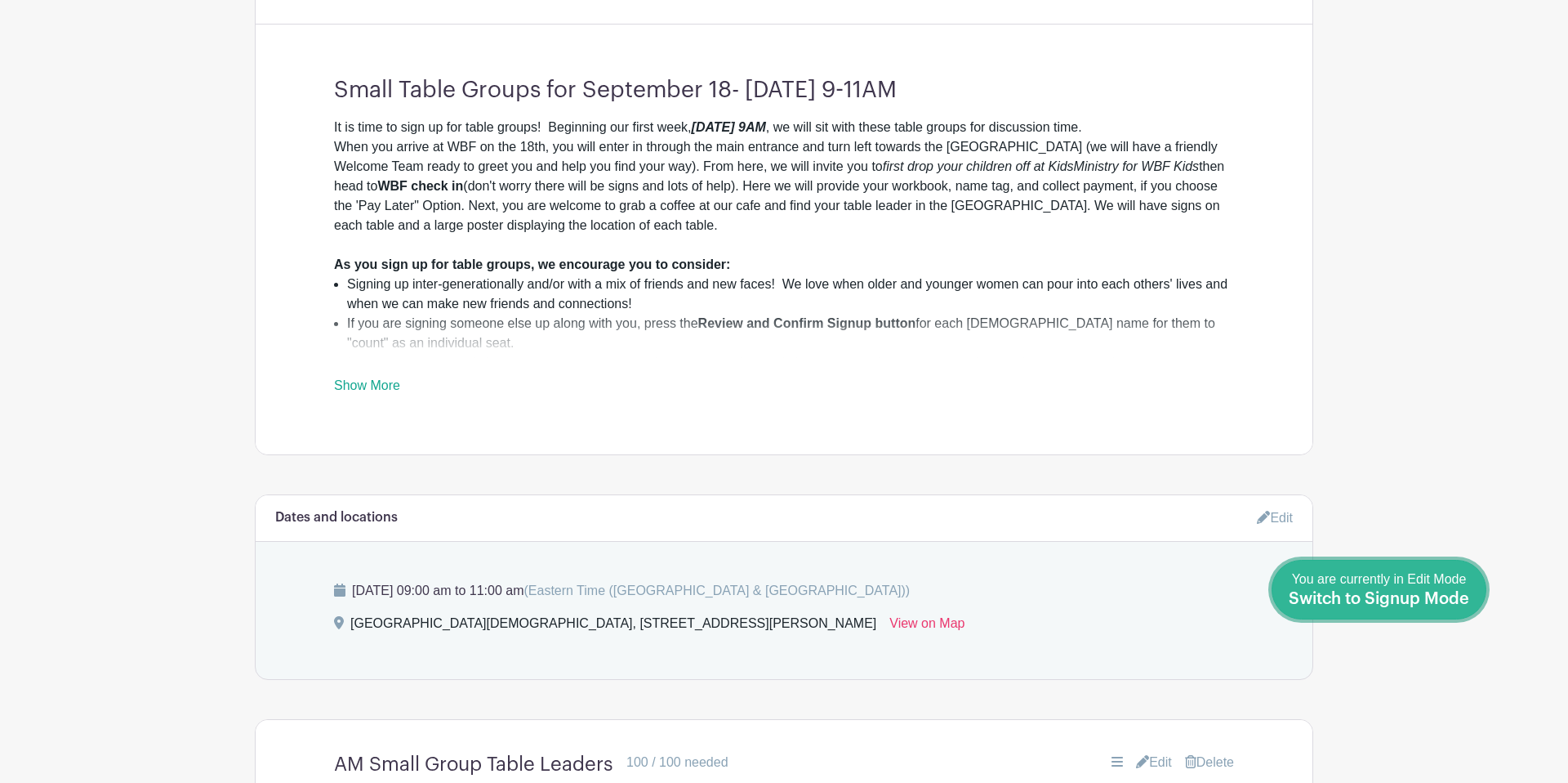
click at [1457, 601] on span "Switch to Signup Mode" at bounding box center [1379, 598] width 180 height 17
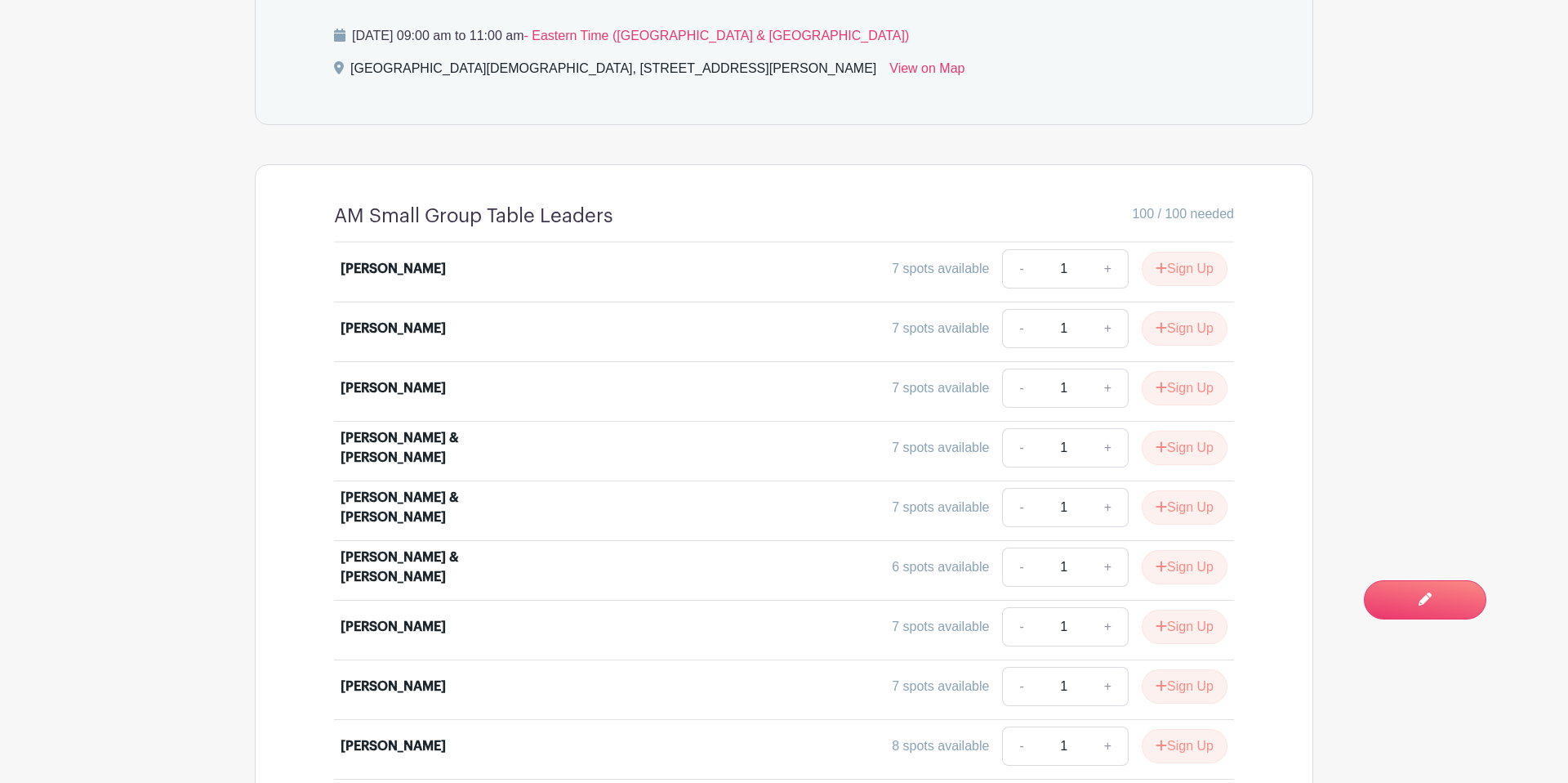
scroll to position [1198, 0]
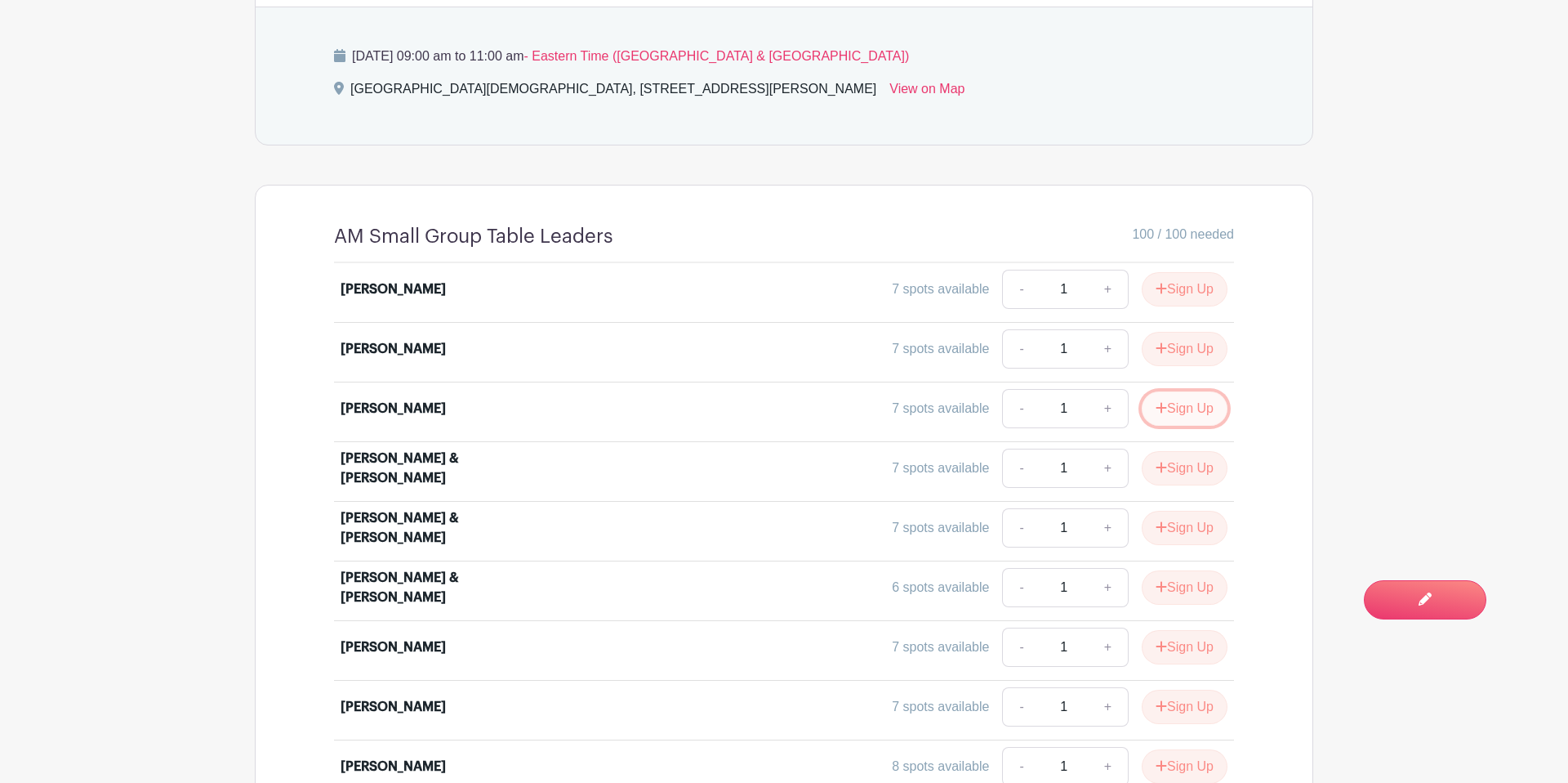
click at [1202, 391] on button "Sign Up" at bounding box center [1185, 408] width 86 height 34
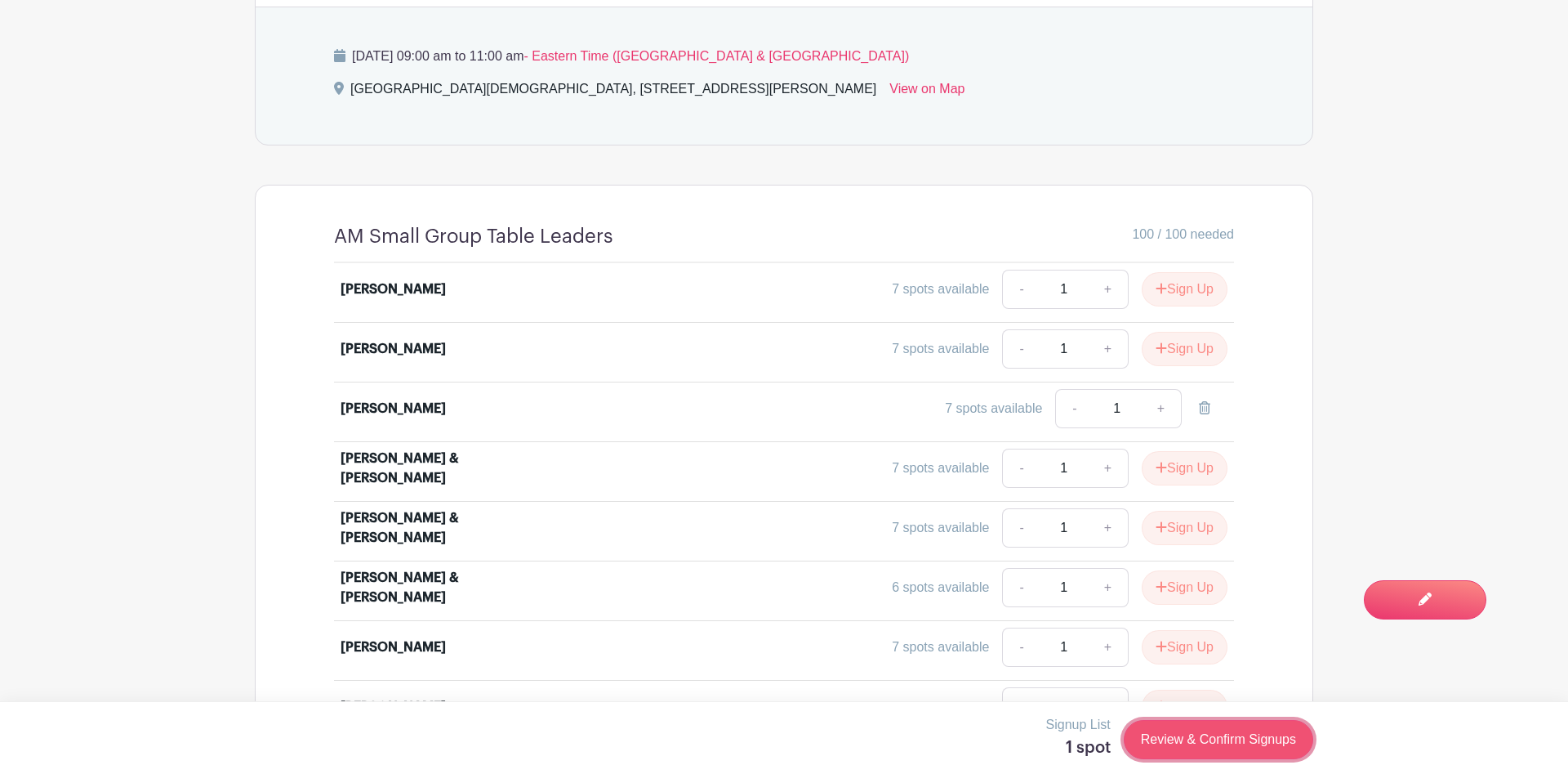
click at [1200, 749] on link "Review & Confirm Signups" at bounding box center [1218, 739] width 190 height 39
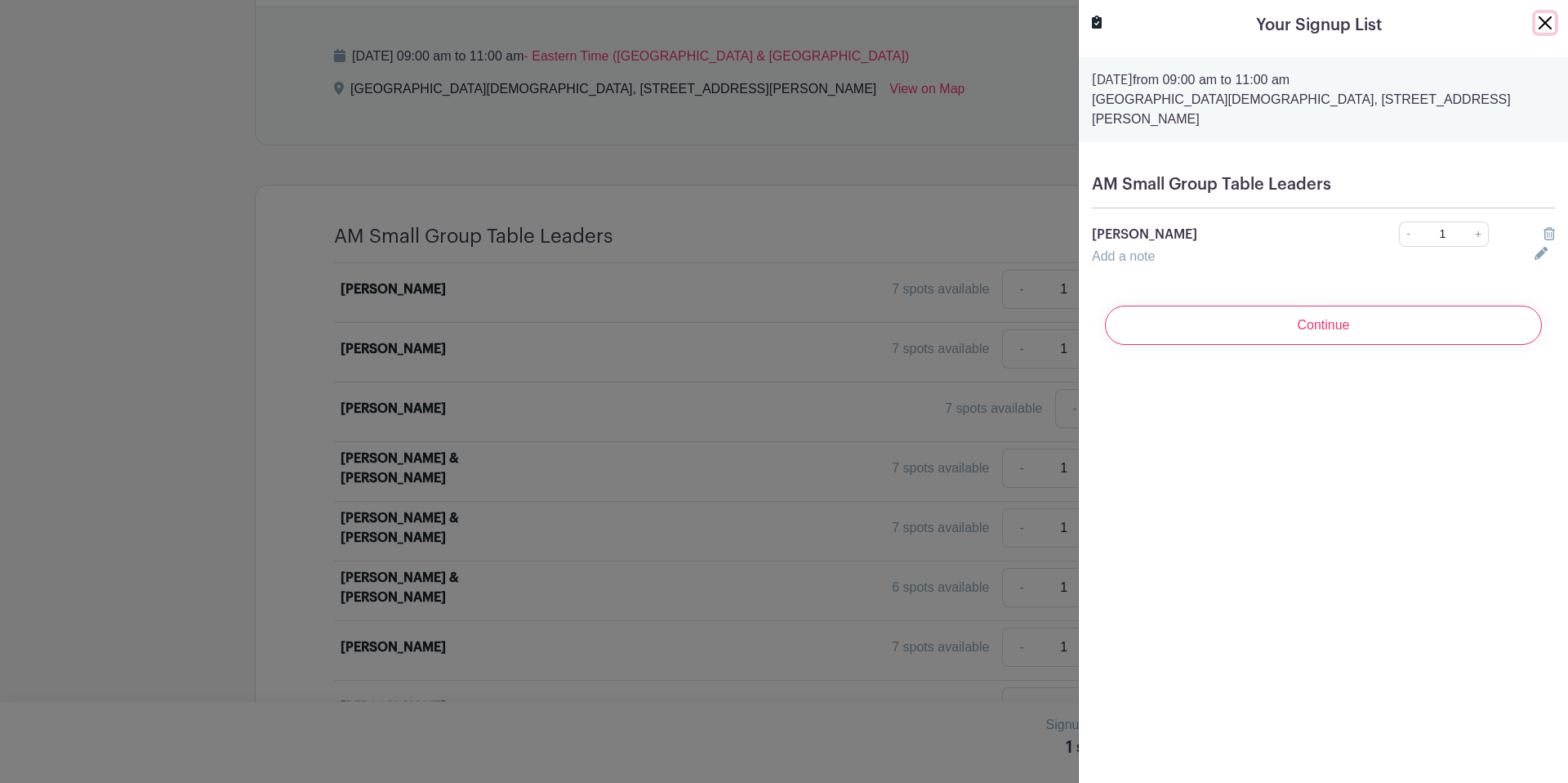
click at [1547, 19] on button "Close" at bounding box center [1545, 23] width 19 height 19
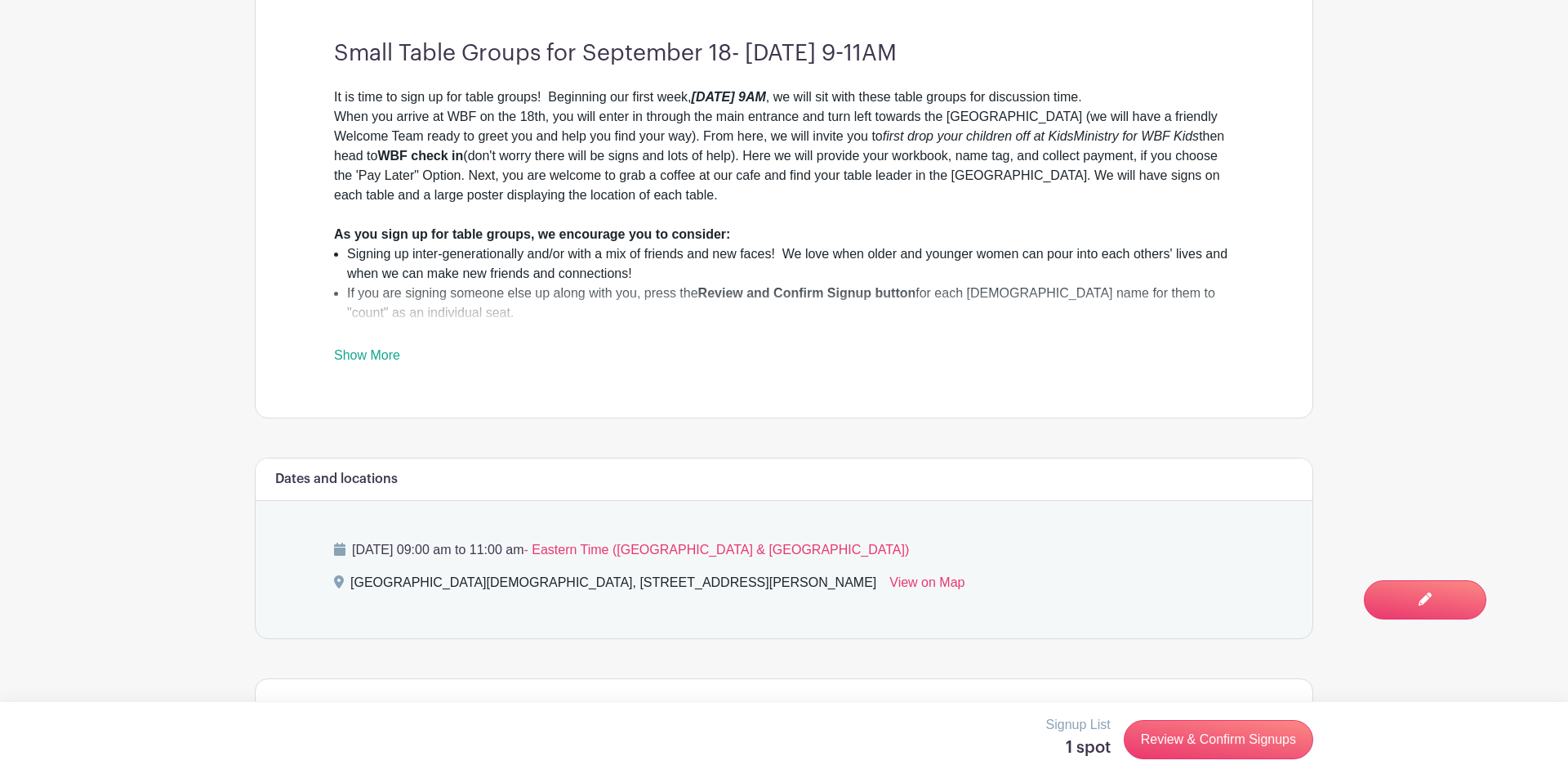
scroll to position [698, 0]
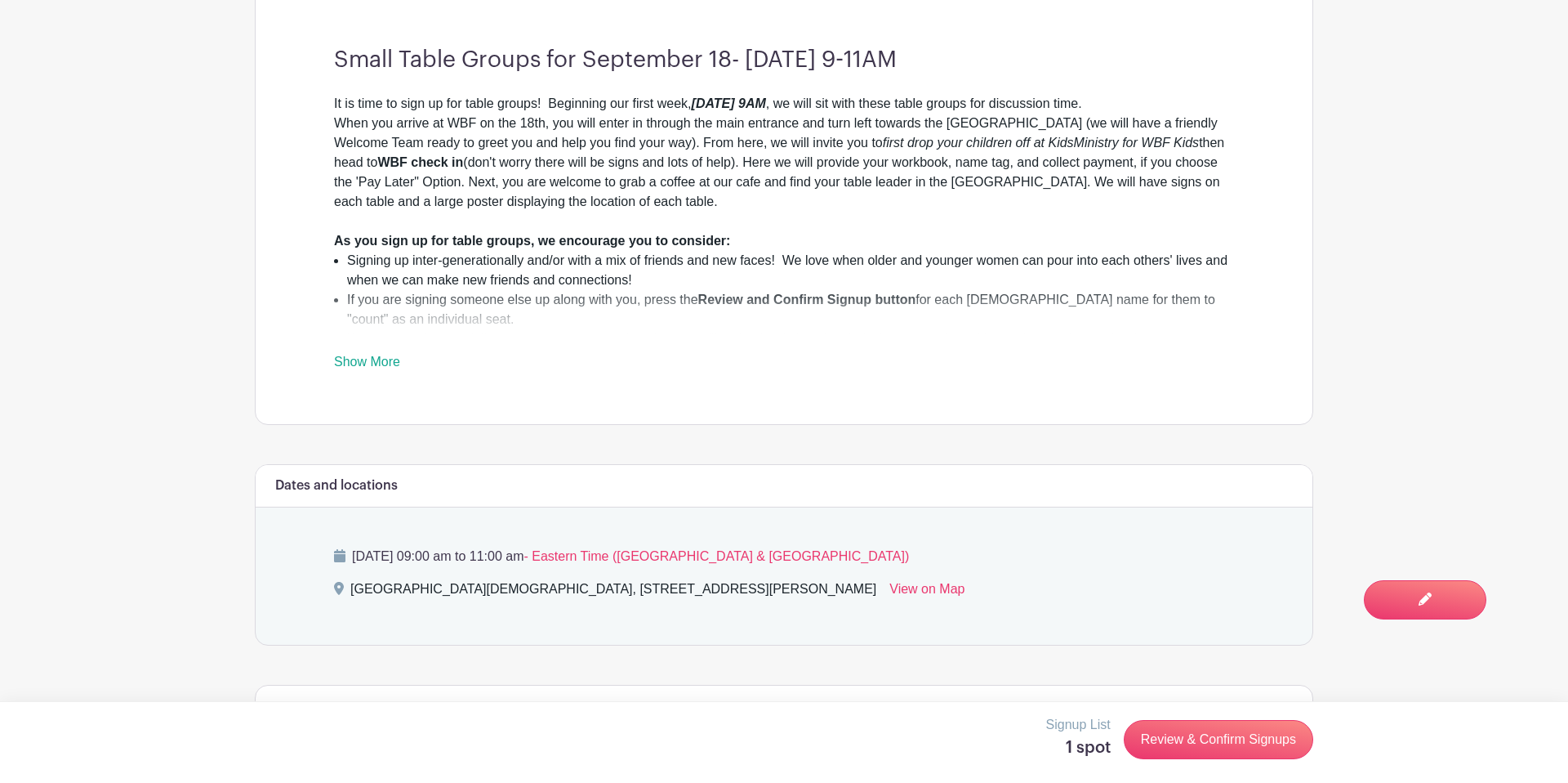
drag, startPoint x: 369, startPoint y: 318, endPoint x: 500, endPoint y: 190, distance: 183.2
click at [370, 354] on link "Show More" at bounding box center [367, 364] width 66 height 20
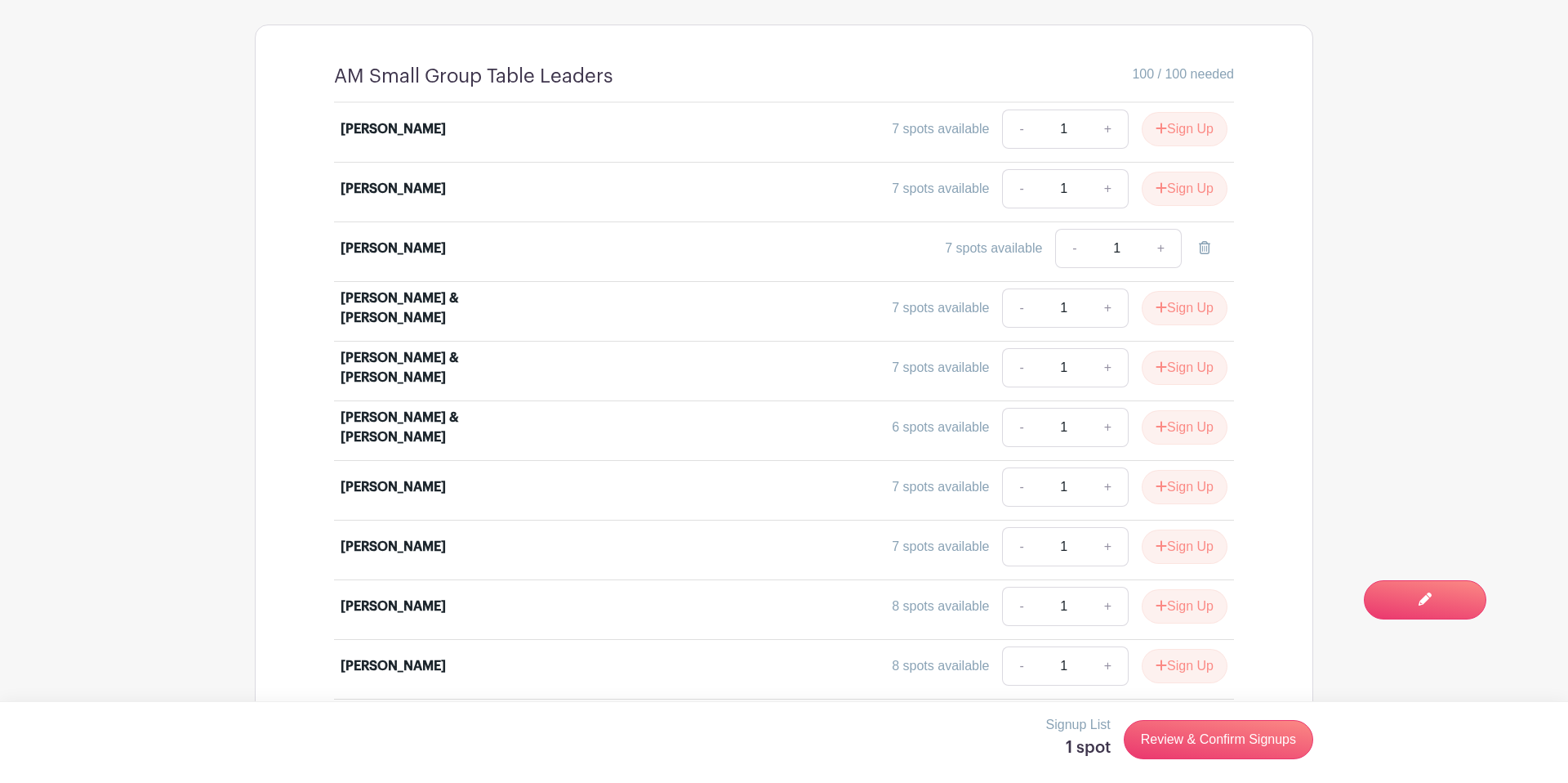
scroll to position [1465, 0]
click at [1194, 738] on link "Review & Confirm Signups" at bounding box center [1218, 739] width 190 height 39
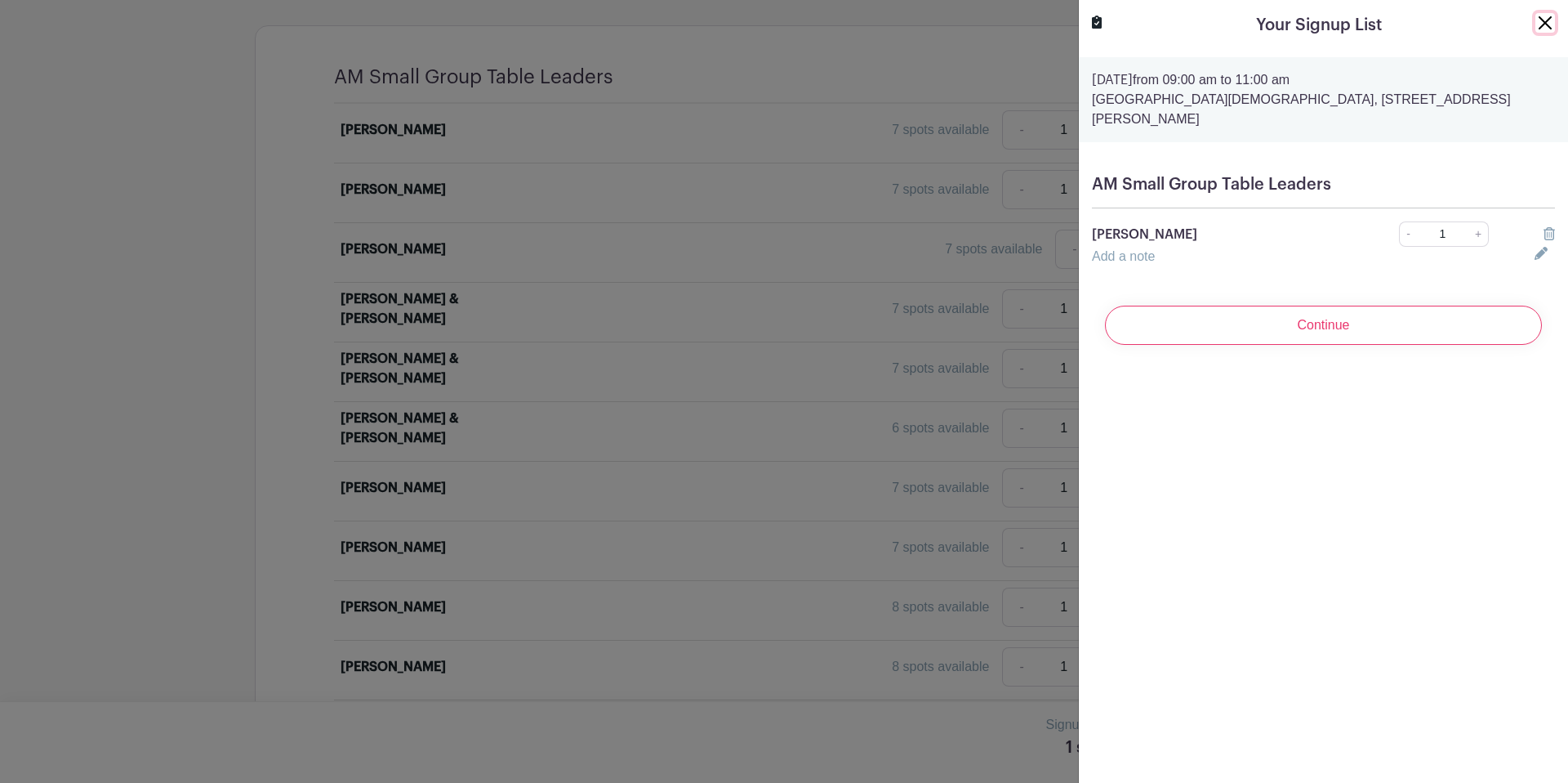
click at [1536, 20] on button "Close" at bounding box center [1545, 23] width 19 height 19
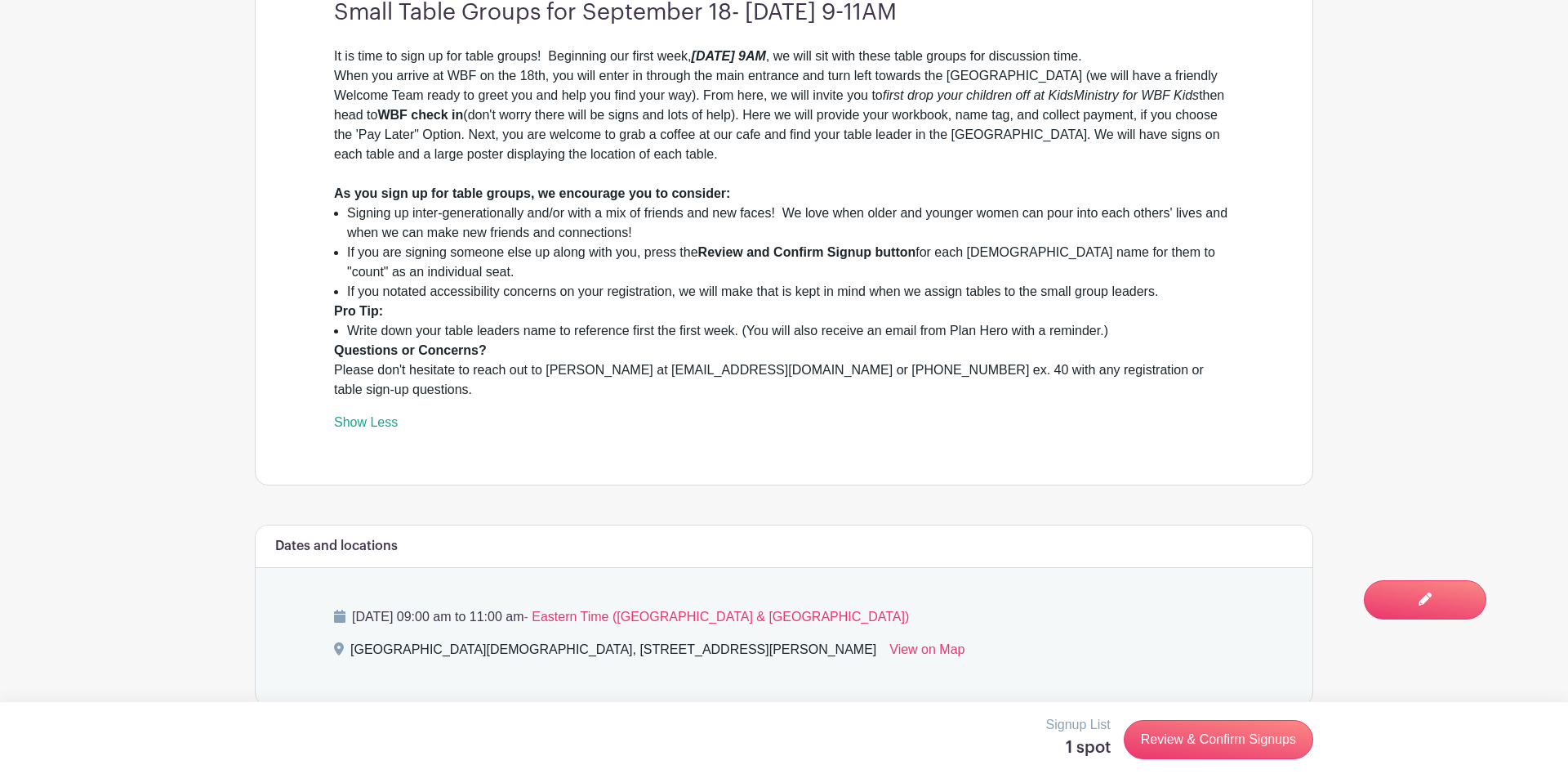
scroll to position [744, 0]
click at [492, 244] on li "If you are signing someone else up along with you, press the Review and Confirm…" at bounding box center [791, 263] width 887 height 39
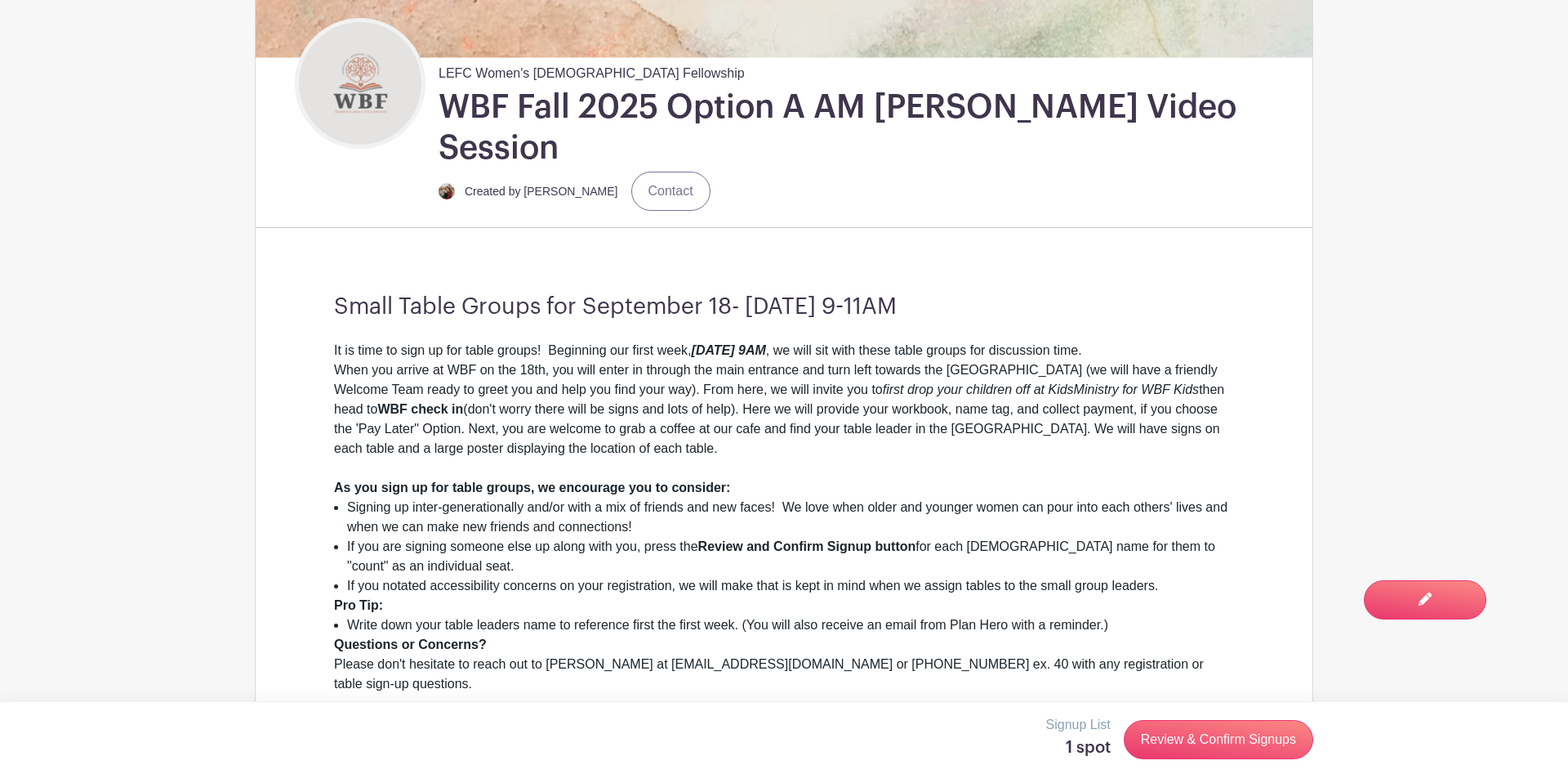
scroll to position [452, 0]
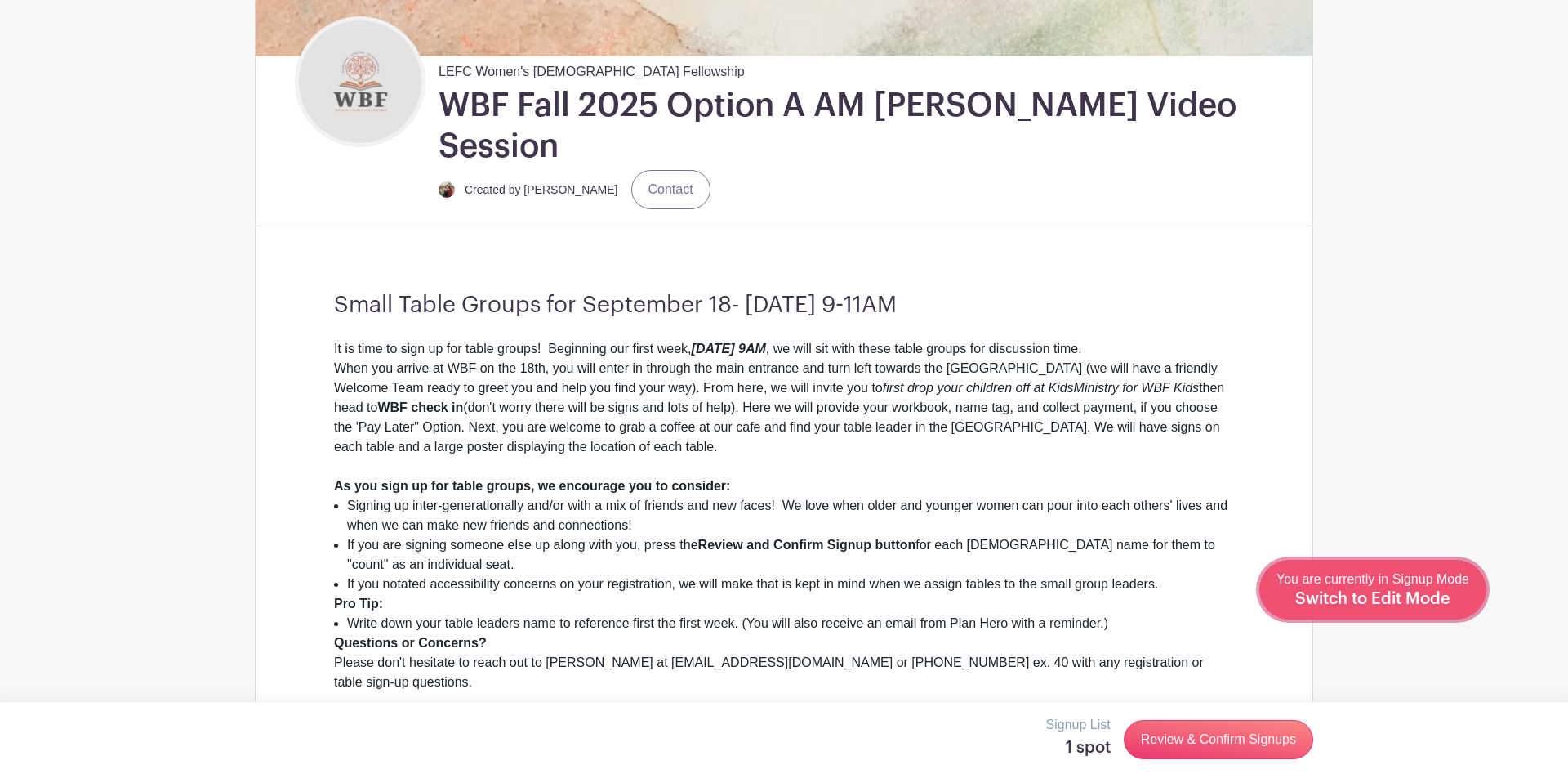
click at [1443, 605] on span "Switch to Edit Mode" at bounding box center [1372, 598] width 155 height 17
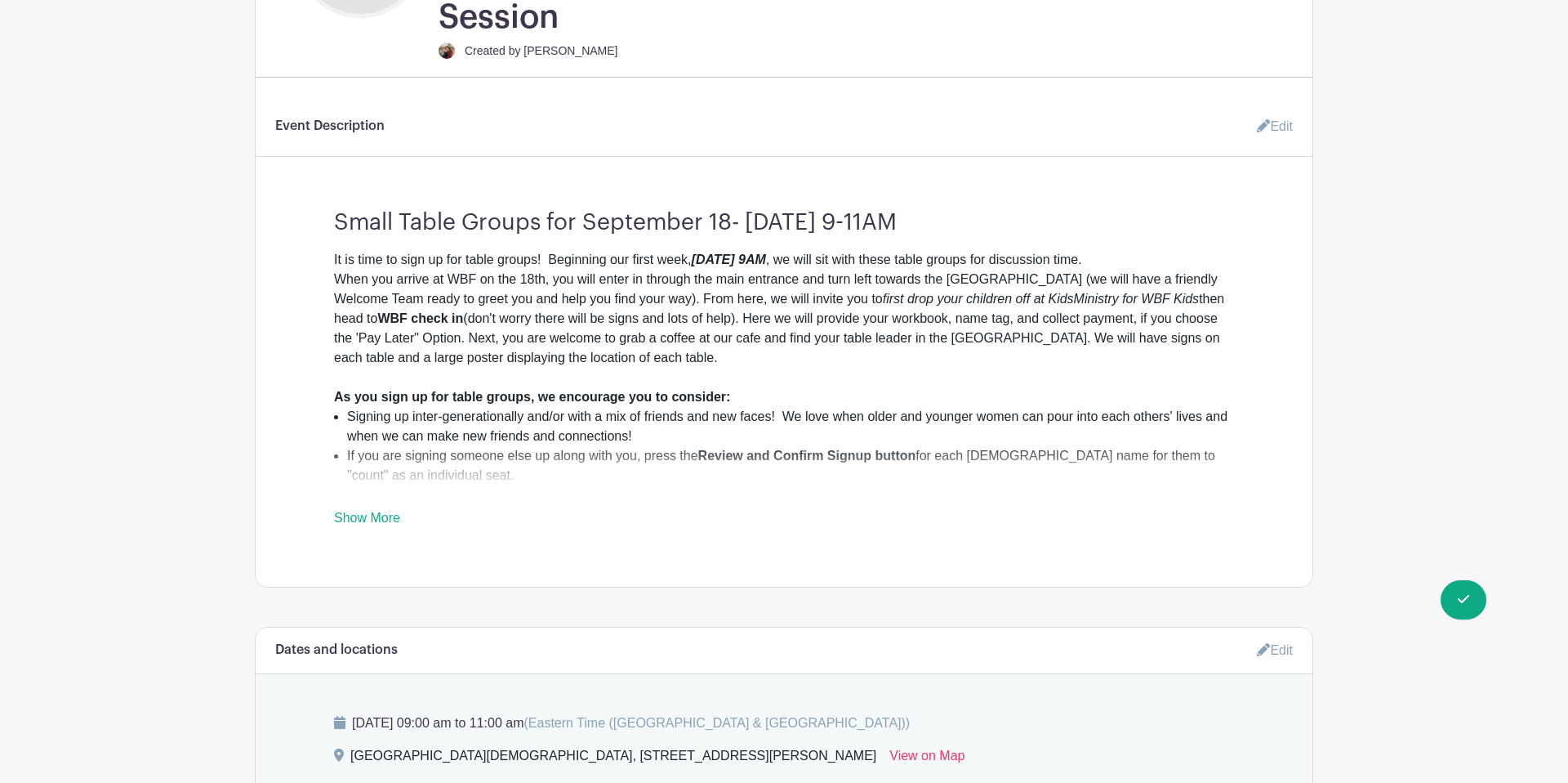
scroll to position [589, 0]
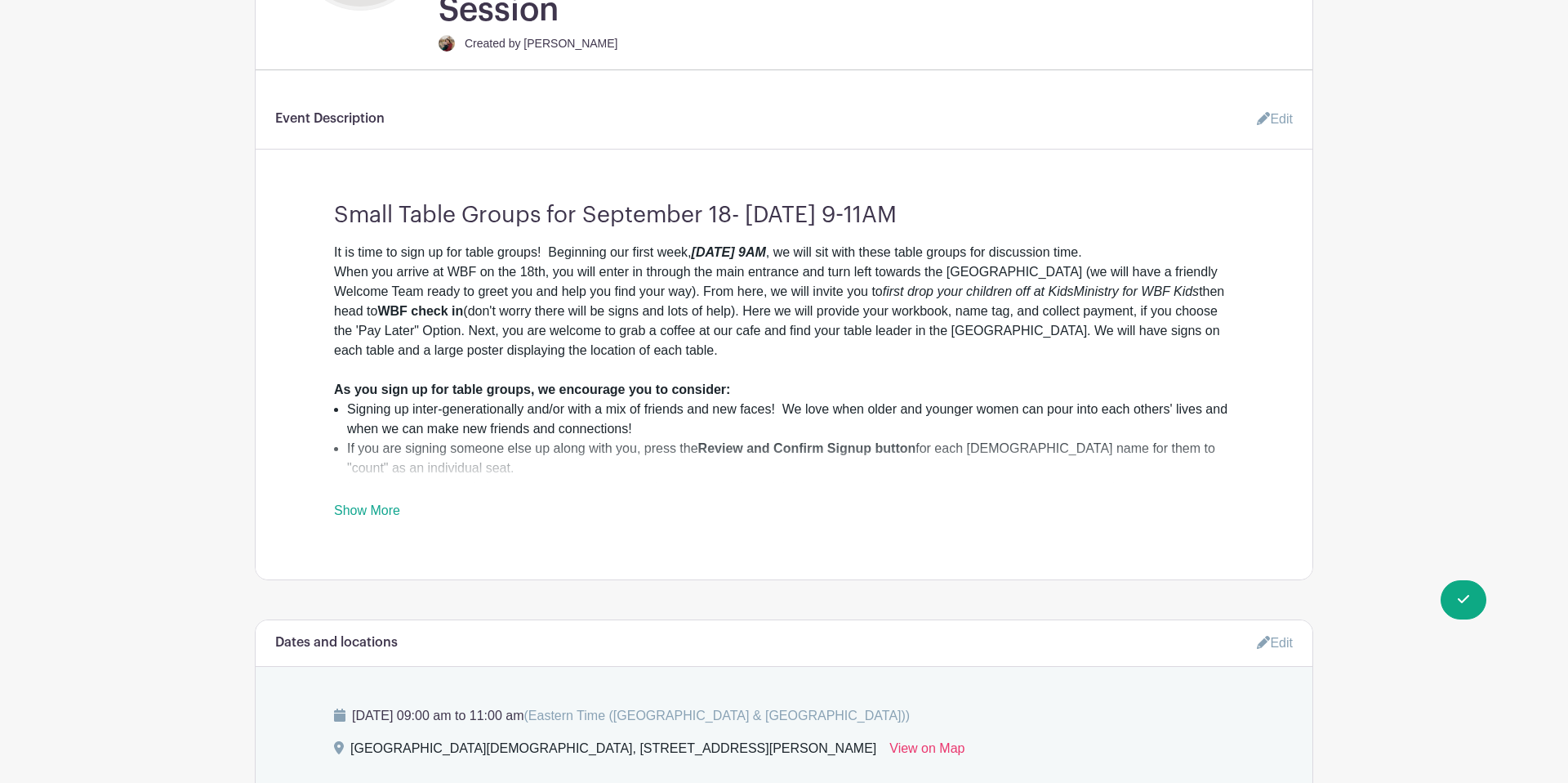
click at [395, 503] on link "Show More" at bounding box center [367, 513] width 66 height 20
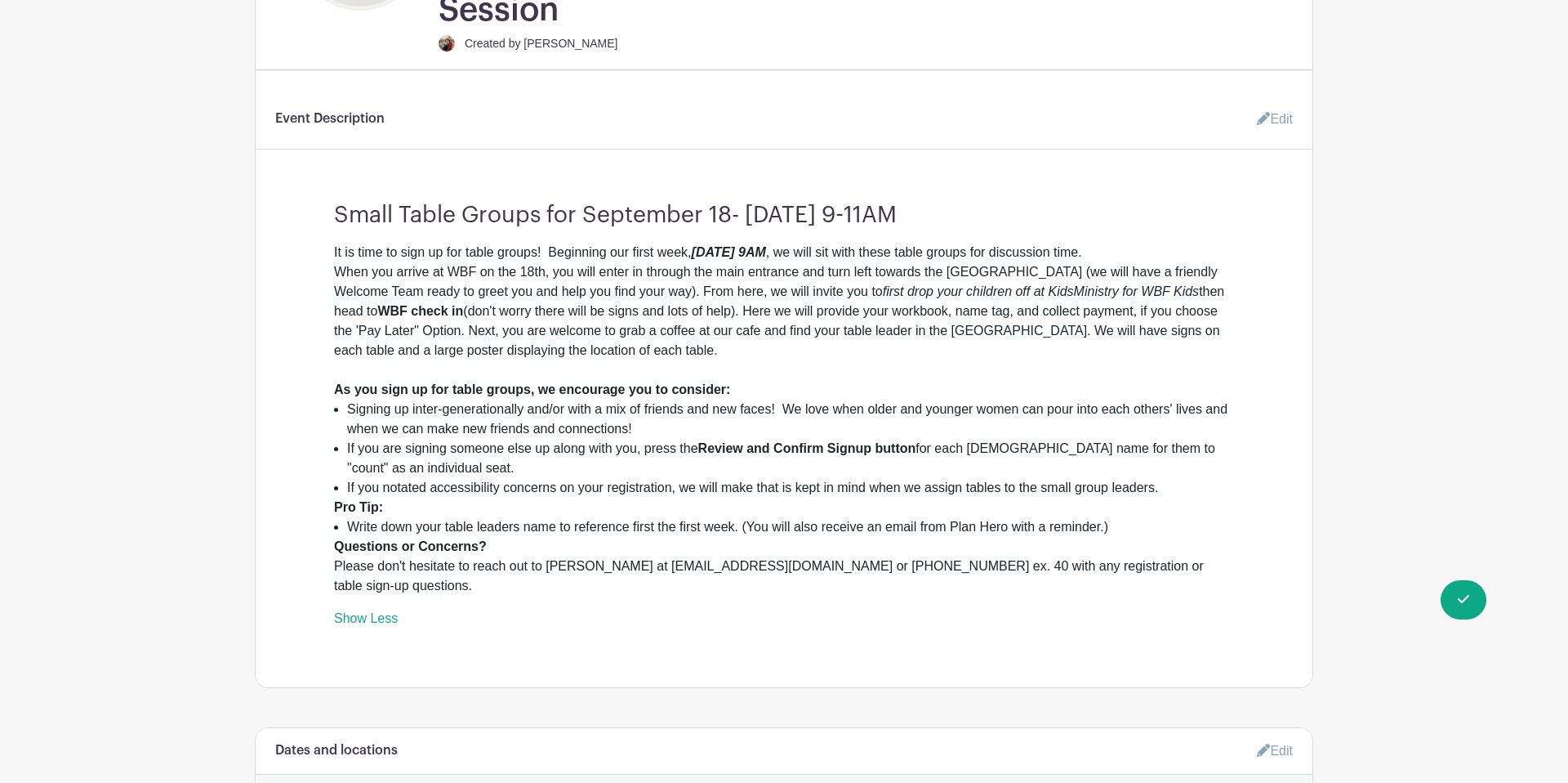
click at [612, 439] on li "If you are signing someone else up along with you, press the Review and Confirm…" at bounding box center [791, 458] width 887 height 39
click at [352, 400] on li "Signing up inter-generationally and/or with a mix of friends and new faces! We …" at bounding box center [791, 419] width 887 height 39
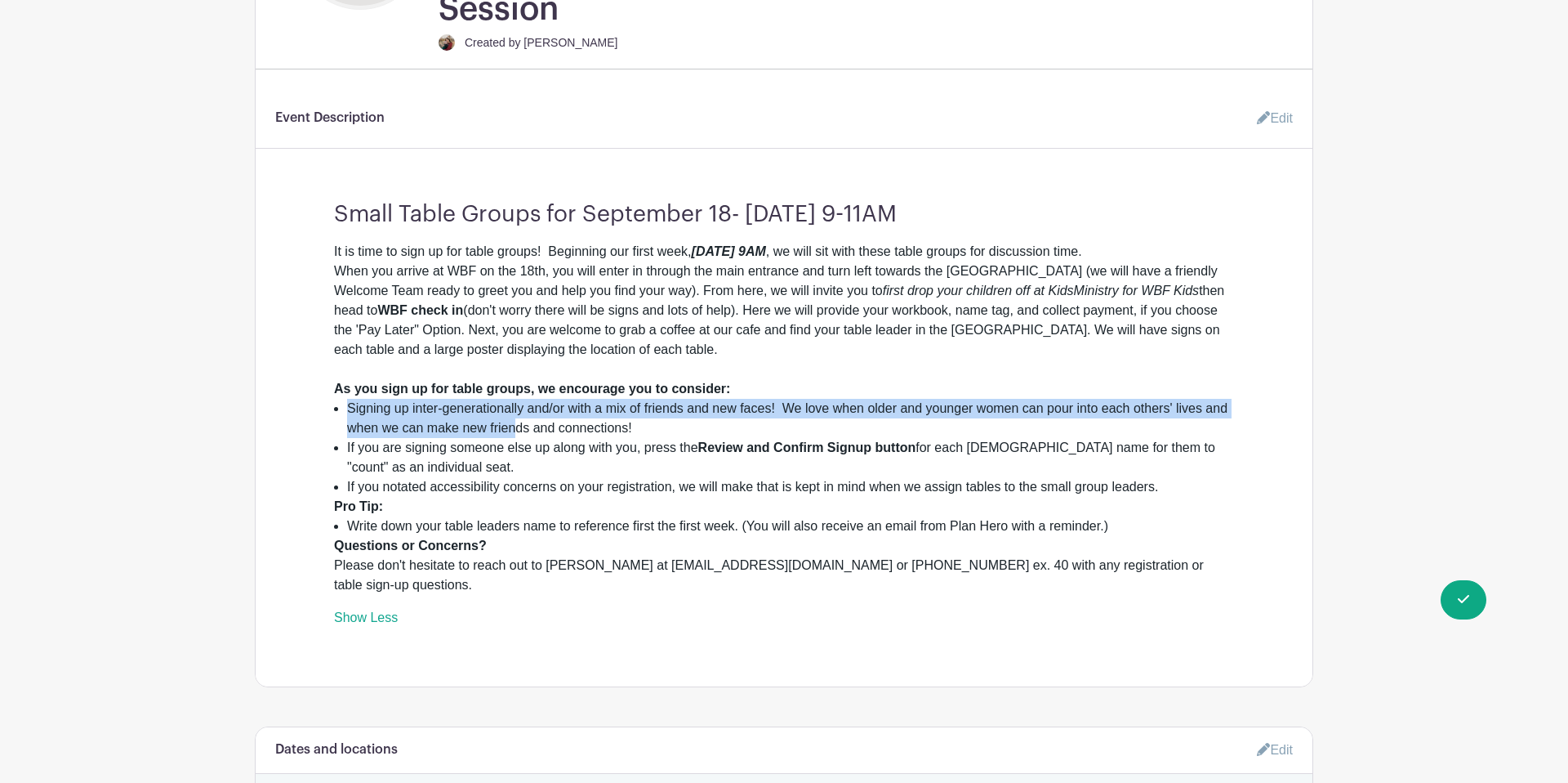
scroll to position [588, 0]
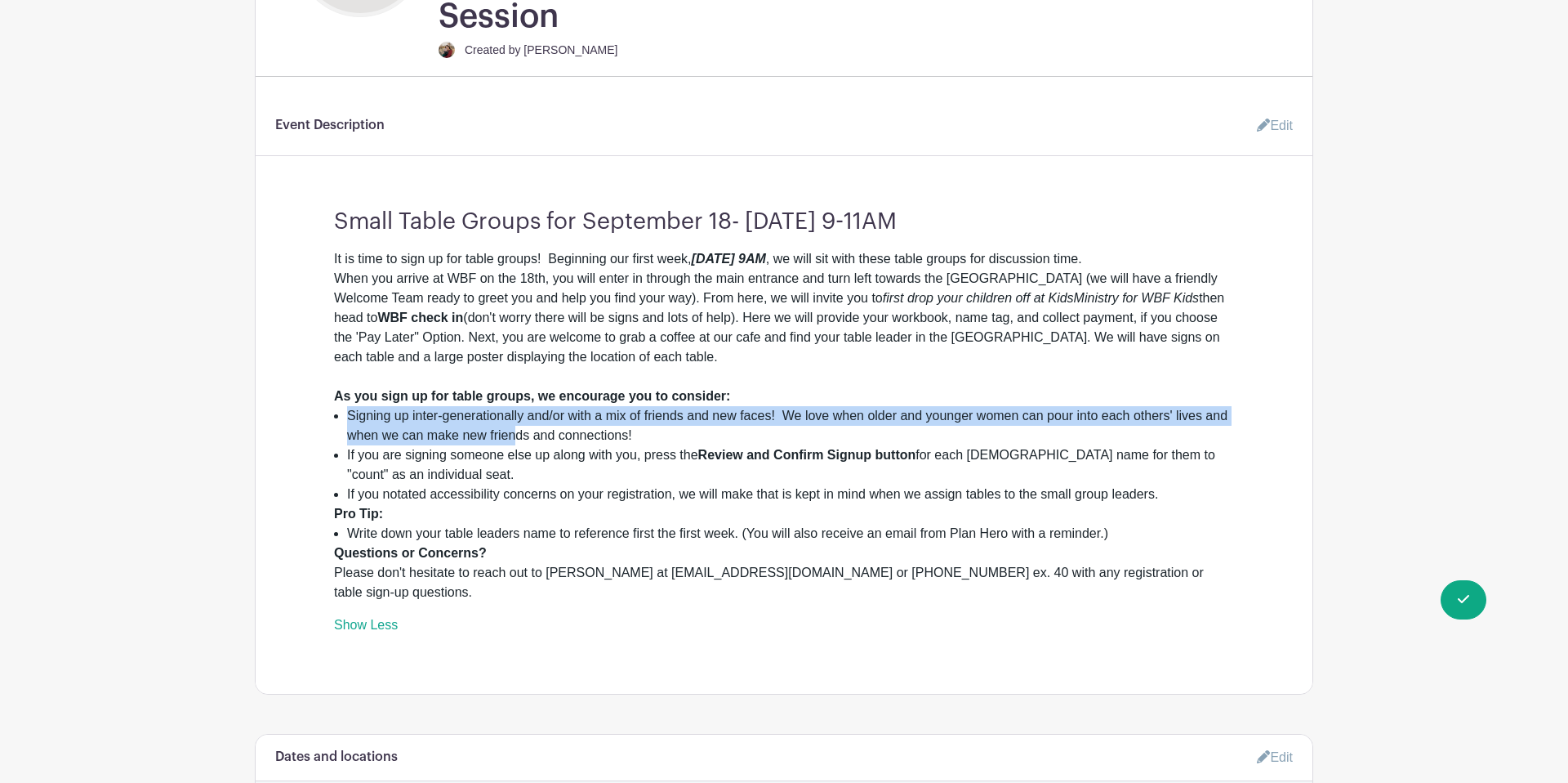
drag, startPoint x: 351, startPoint y: 371, endPoint x: 781, endPoint y: 392, distance: 430.5
click at [781, 406] on li "Signing up inter-generationally and/or with a mix of friends and new faces! We …" at bounding box center [791, 425] width 887 height 39
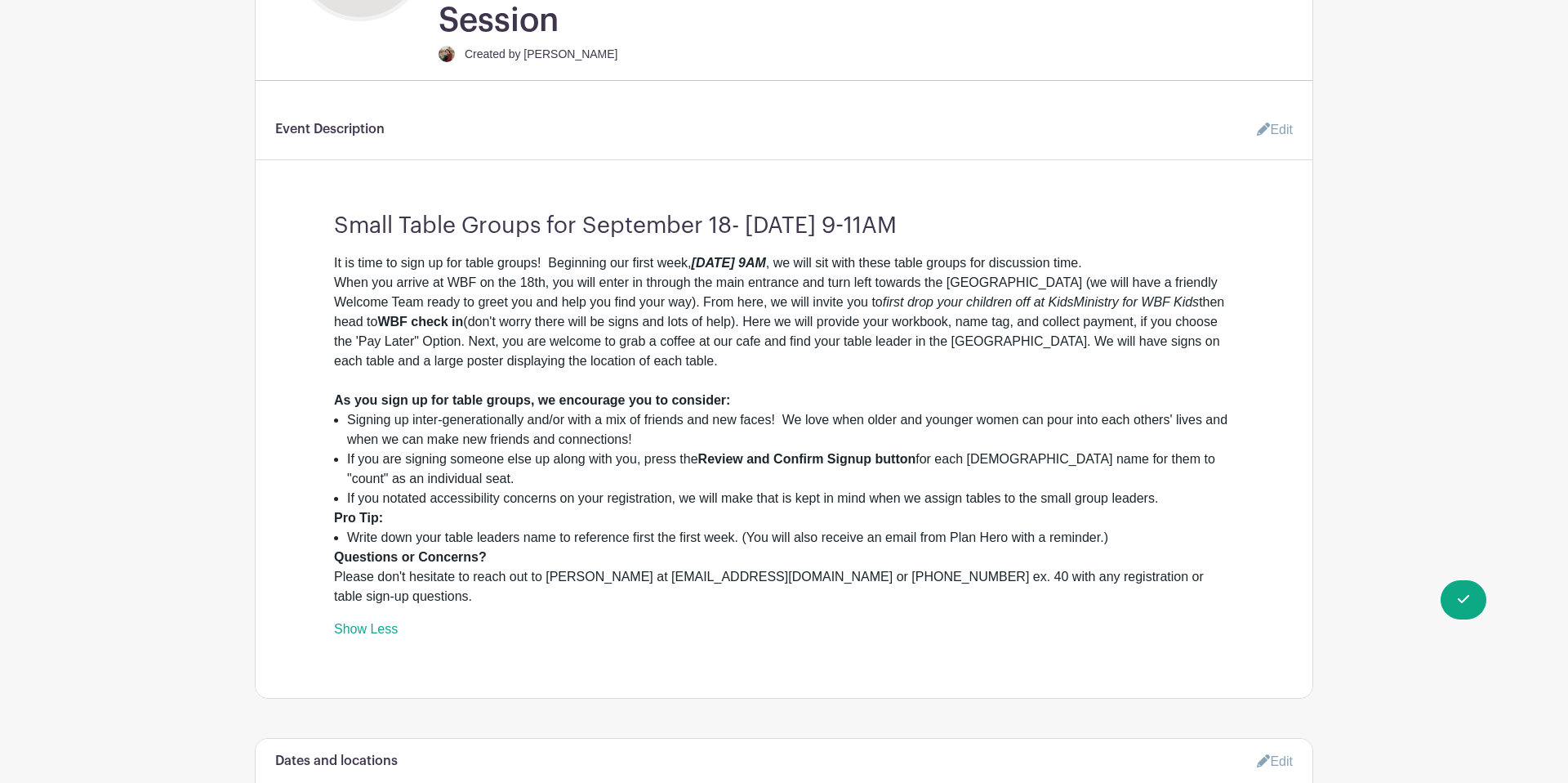
click at [584, 450] on li "If you are signing someone else up along with you, press the Review and Confirm…" at bounding box center [791, 469] width 887 height 39
click at [356, 410] on li "Signing up inter-generationally and/or with a mix of friends and new faces! We …" at bounding box center [791, 430] width 887 height 39
click at [340, 415] on ul "Signing up inter-generationally and/or with a mix of friends and new faces! We …" at bounding box center [784, 459] width 900 height 98
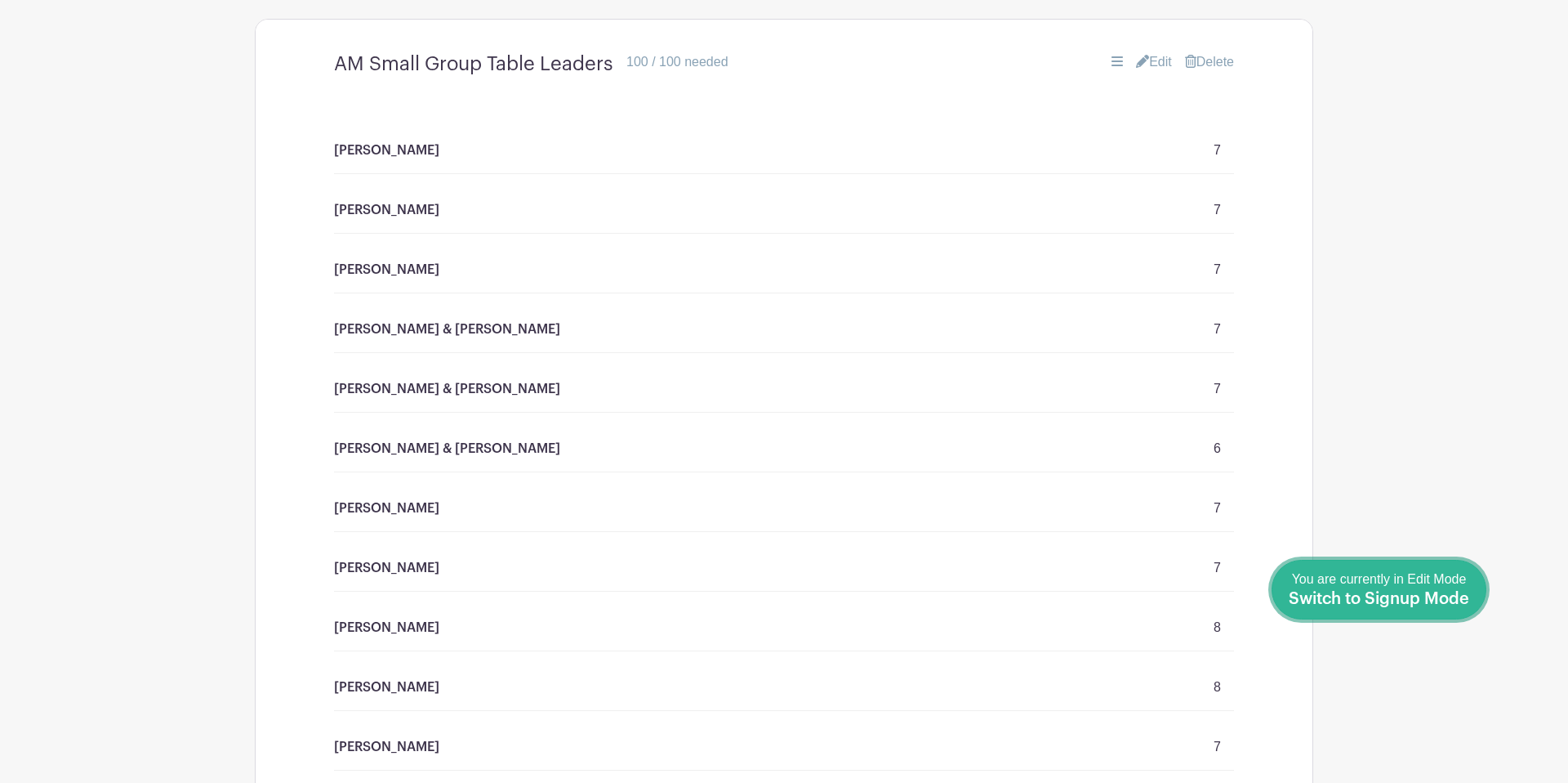
click at [1466, 604] on span "Switch to Signup Mode" at bounding box center [1379, 598] width 180 height 17
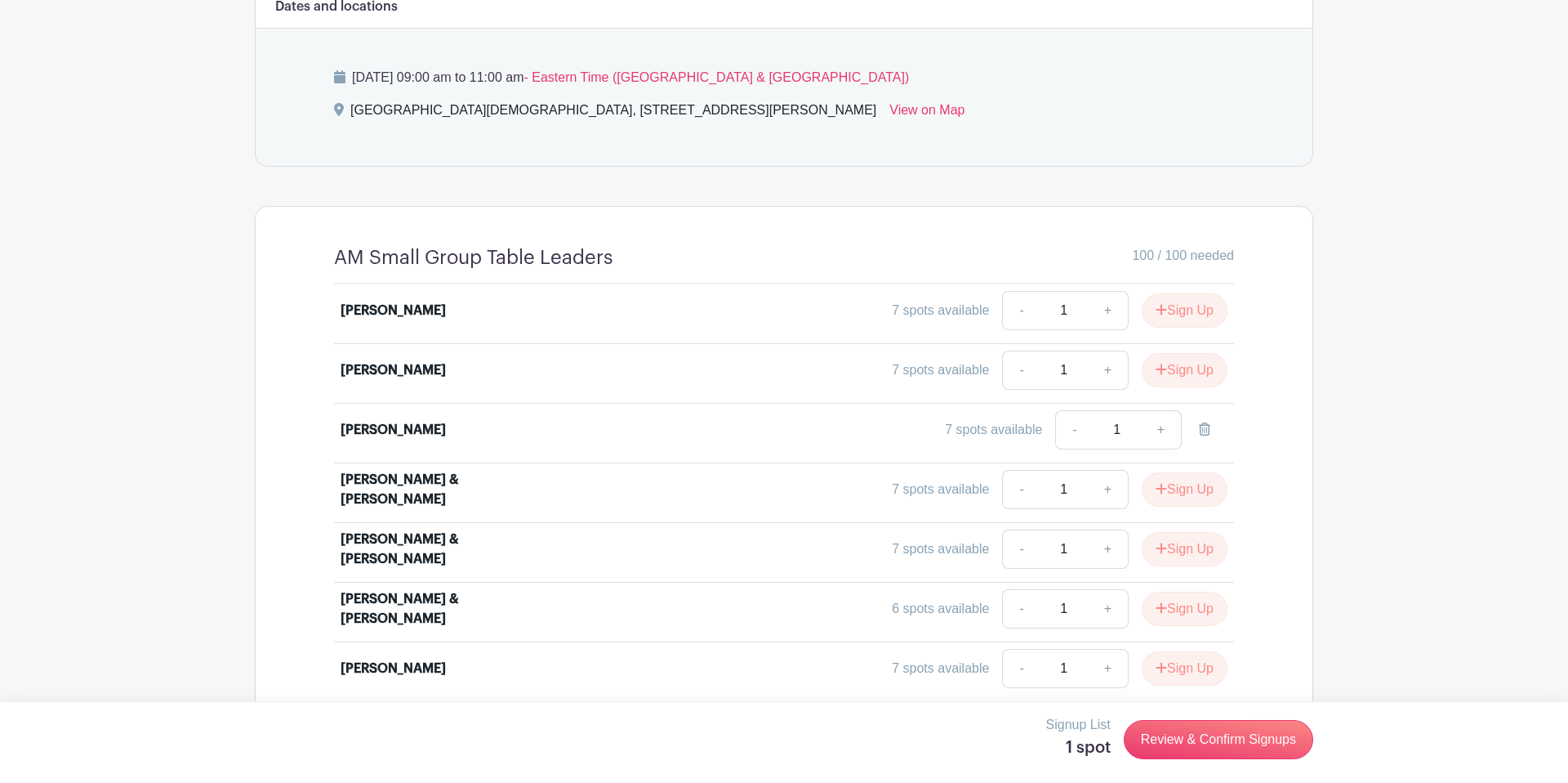
scroll to position [1191, 0]
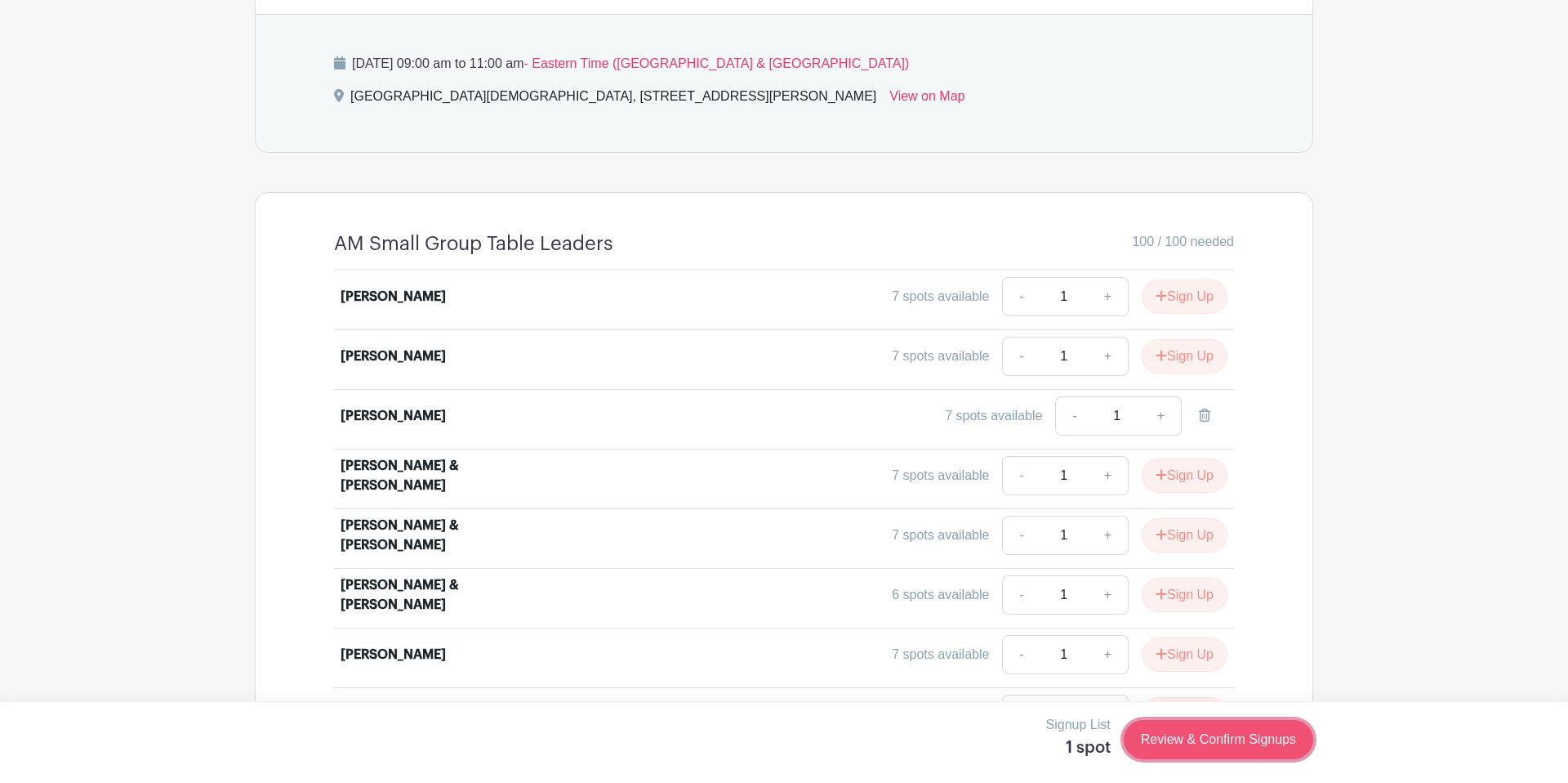
click at [1173, 756] on link "Review & Confirm Signups" at bounding box center [1218, 739] width 190 height 39
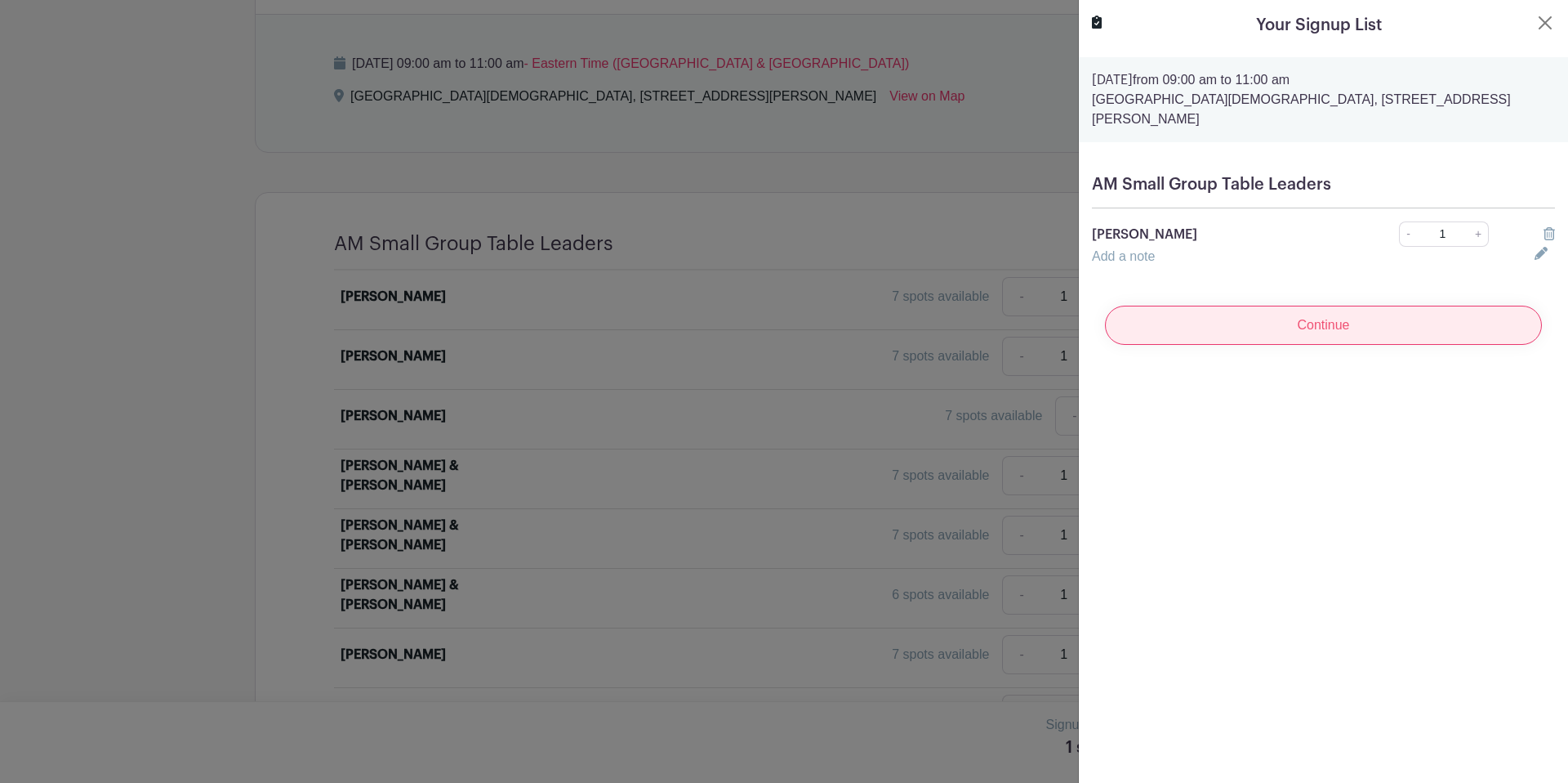
click at [1334, 308] on input "Continue" at bounding box center [1324, 325] width 437 height 39
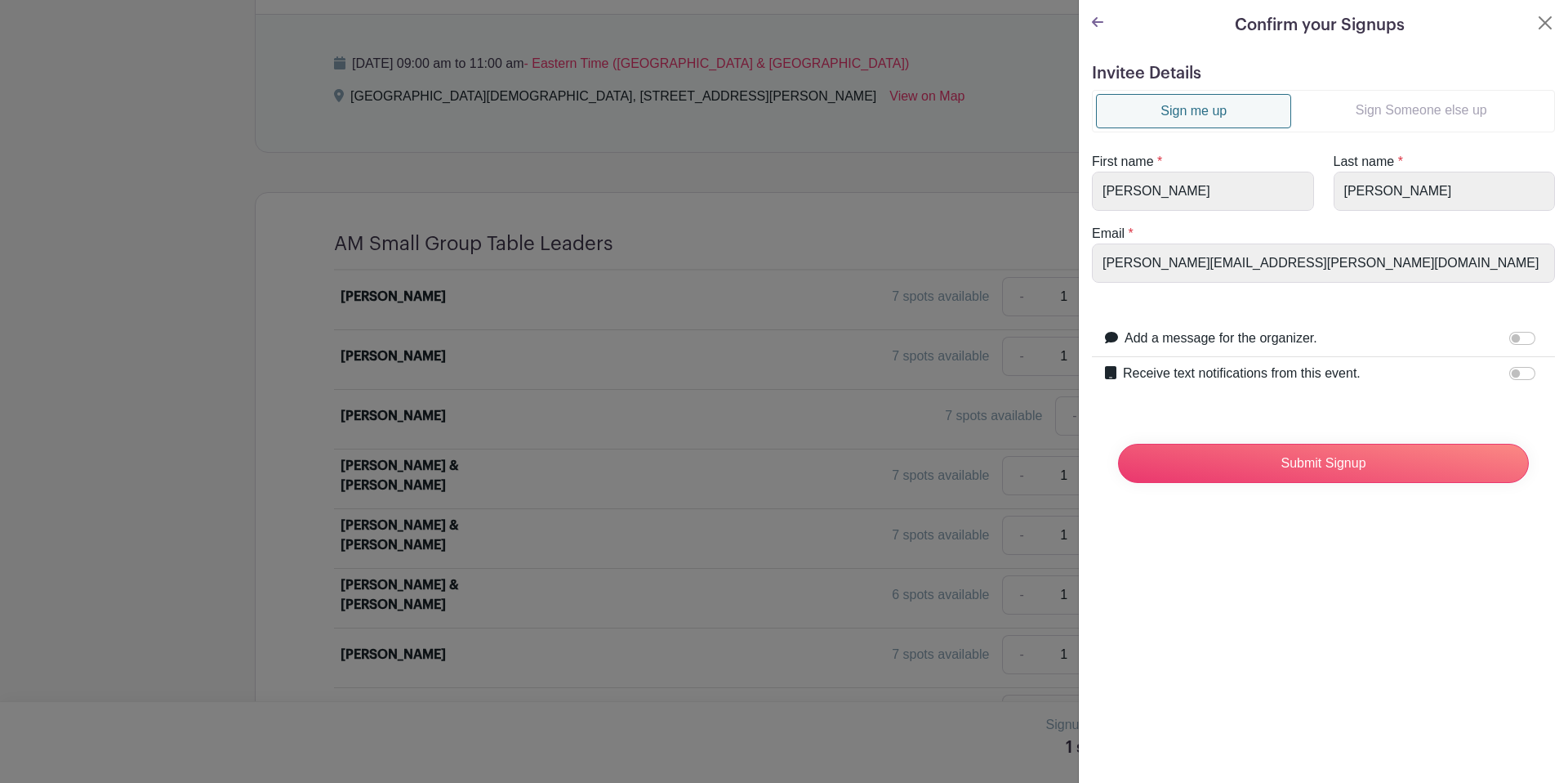
click at [1356, 124] on link "Sign Someone else up" at bounding box center [1421, 109] width 260 height 32
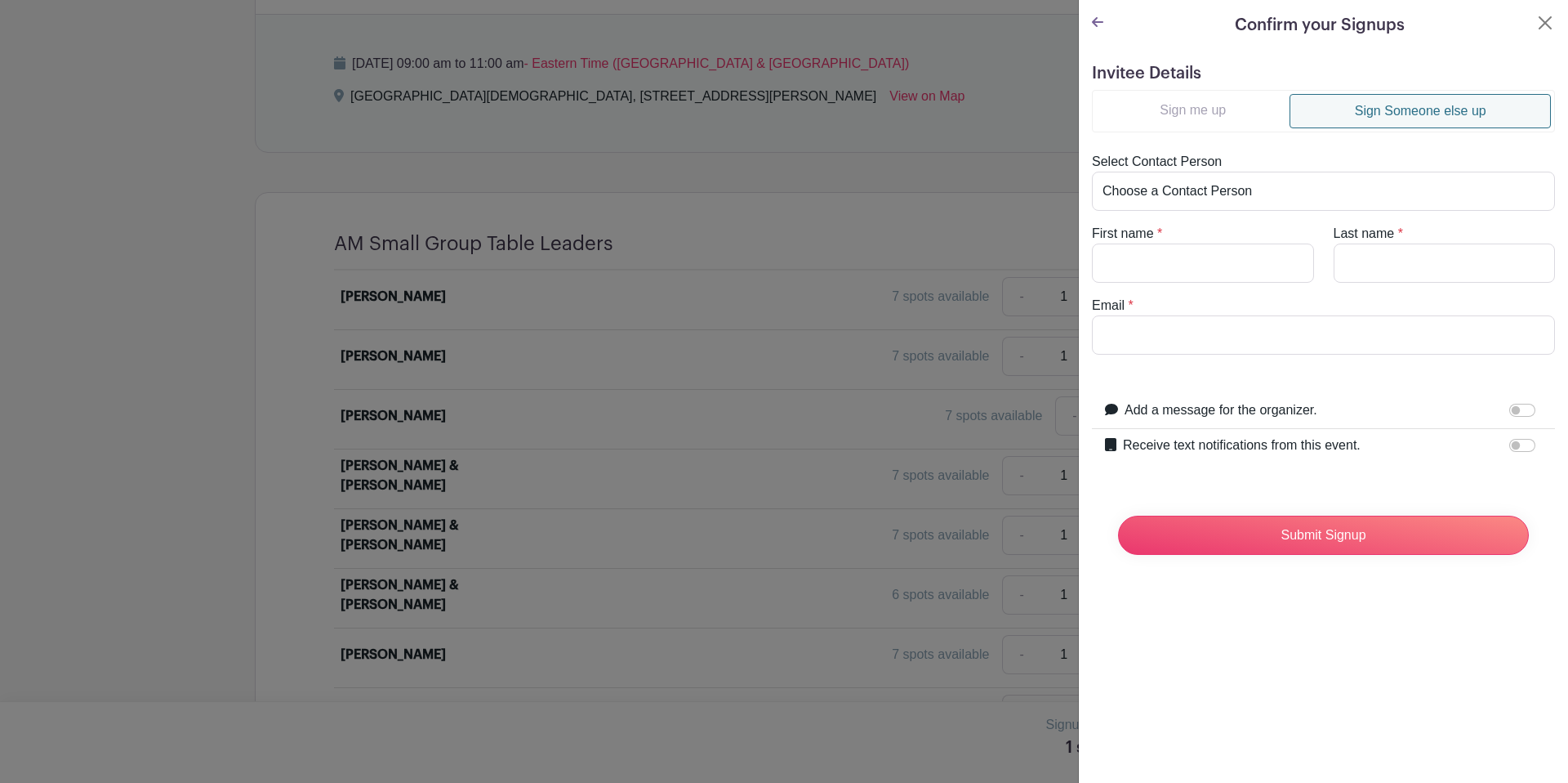
click at [1193, 115] on link "Sign me up" at bounding box center [1192, 109] width 193 height 32
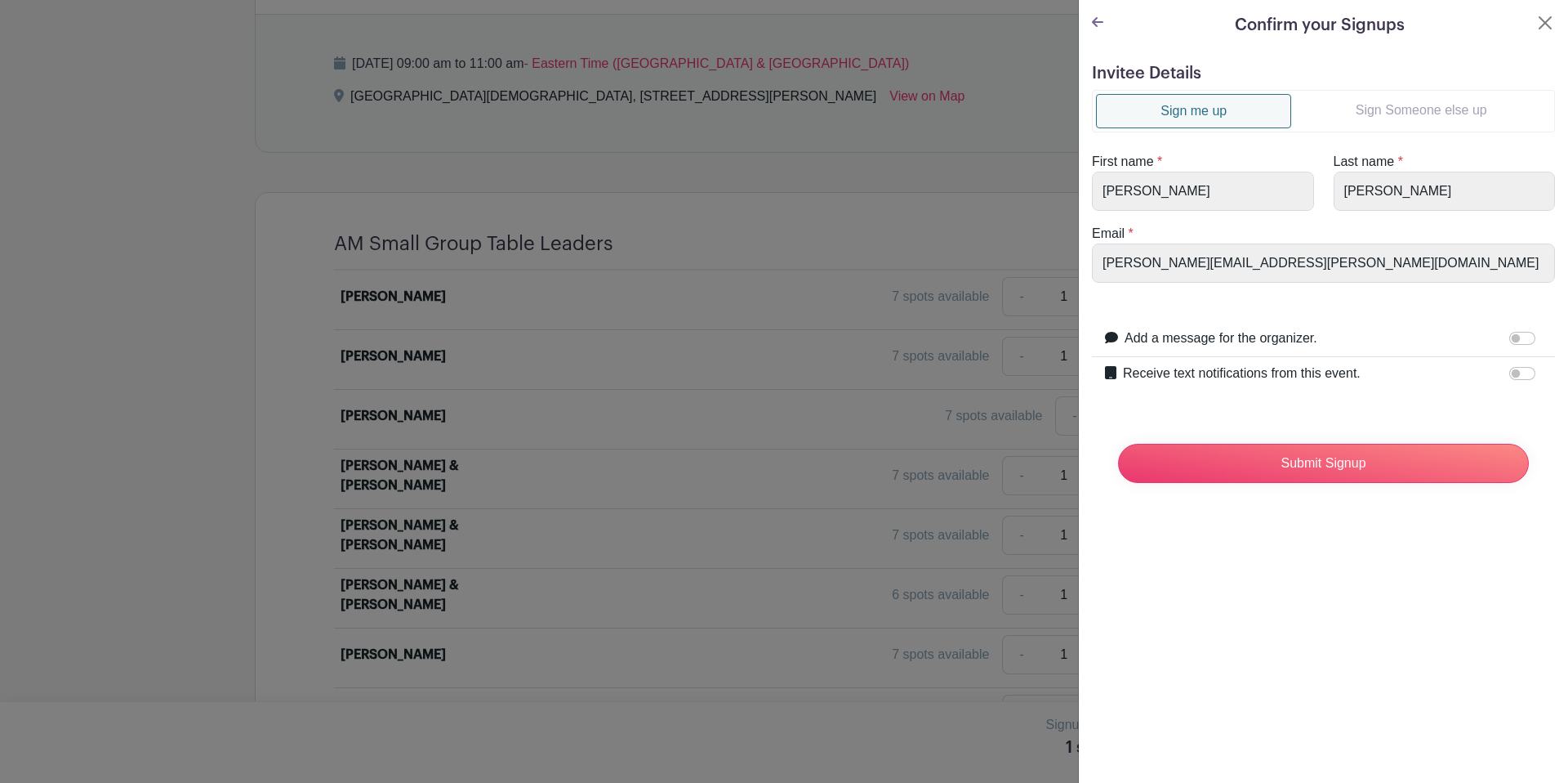
click at [1359, 105] on link "Sign Someone else up" at bounding box center [1421, 109] width 260 height 32
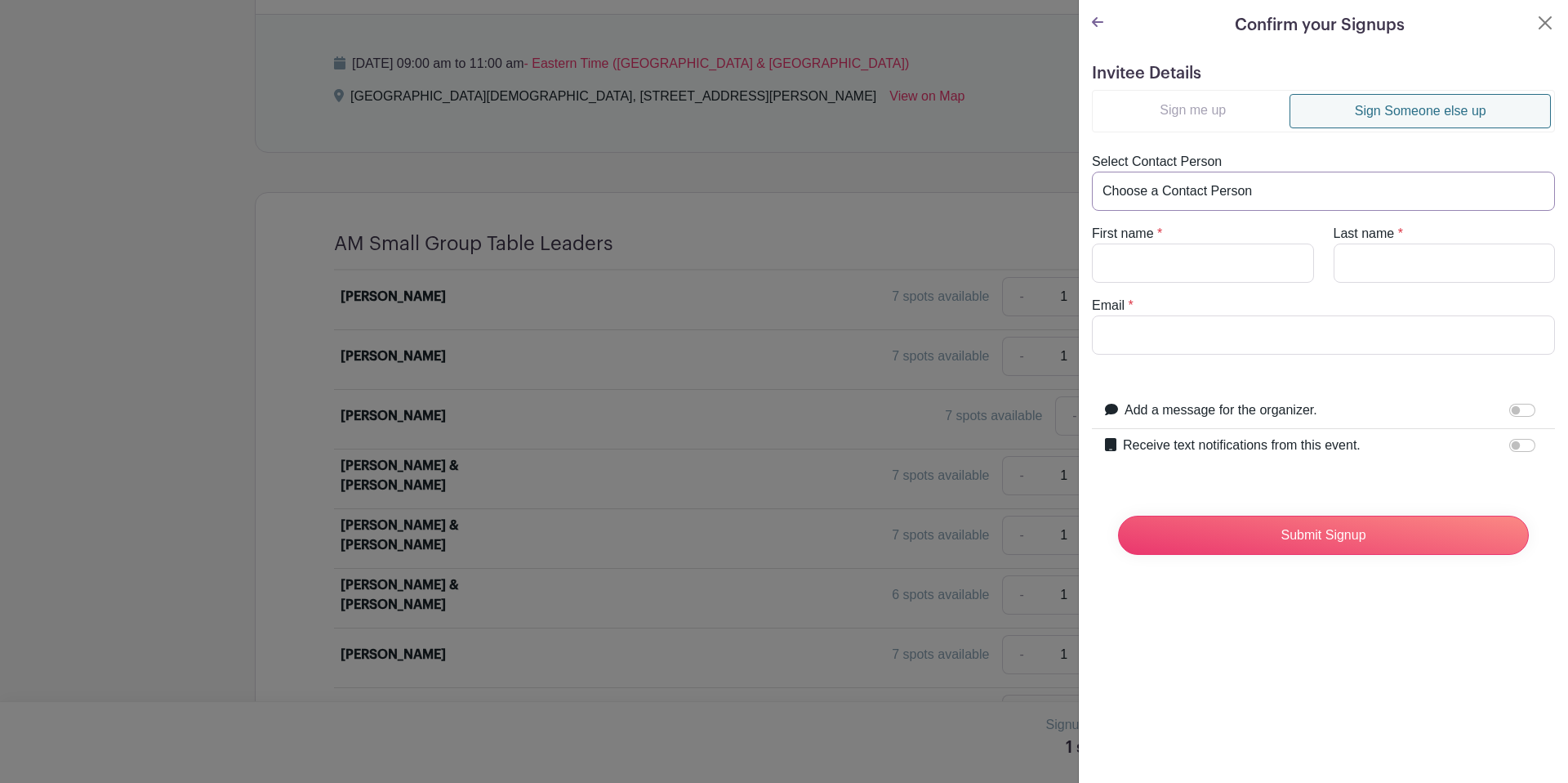
click at [1272, 188] on select "Choose a Contact Person Jenny Hoover (hoover@lefc.net) Linsey Smoker (linsey.sm…" at bounding box center [1324, 191] width 463 height 39
click at [1200, 257] on input "First name" at bounding box center [1203, 262] width 222 height 39
type input "JOYCE"
drag, startPoint x: 1166, startPoint y: 263, endPoint x: 1091, endPoint y: 259, distance: 75.1
click at [1092, 259] on input "JOYCE" at bounding box center [1203, 262] width 222 height 39
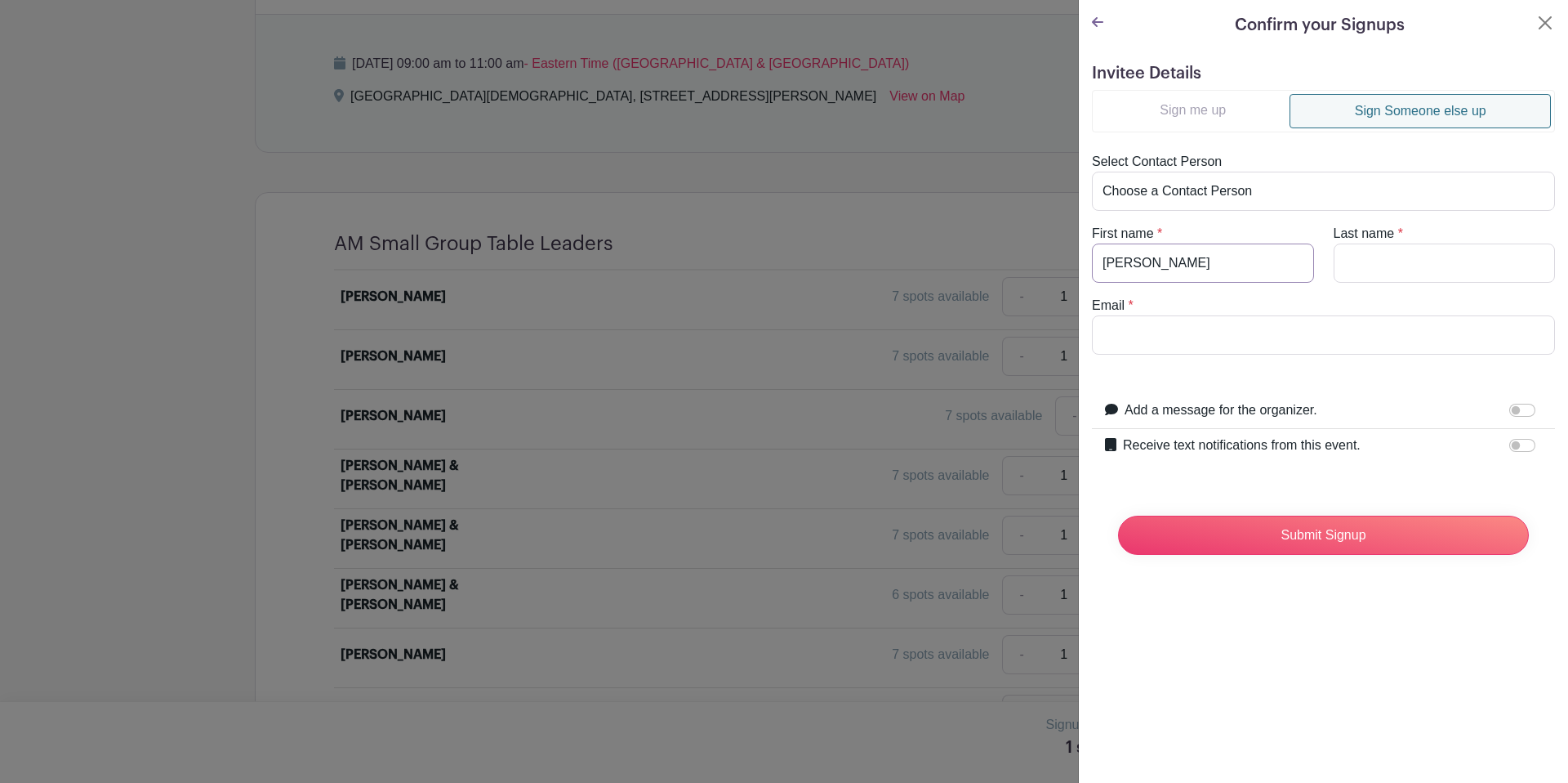
type input "Joyce"
type input "Saxton"
click at [1121, 347] on input "Email" at bounding box center [1324, 335] width 463 height 39
paste input "[EMAIL_ADDRESS][DOMAIN_NAME]"
type input "[EMAIL_ADDRESS][DOMAIN_NAME]"
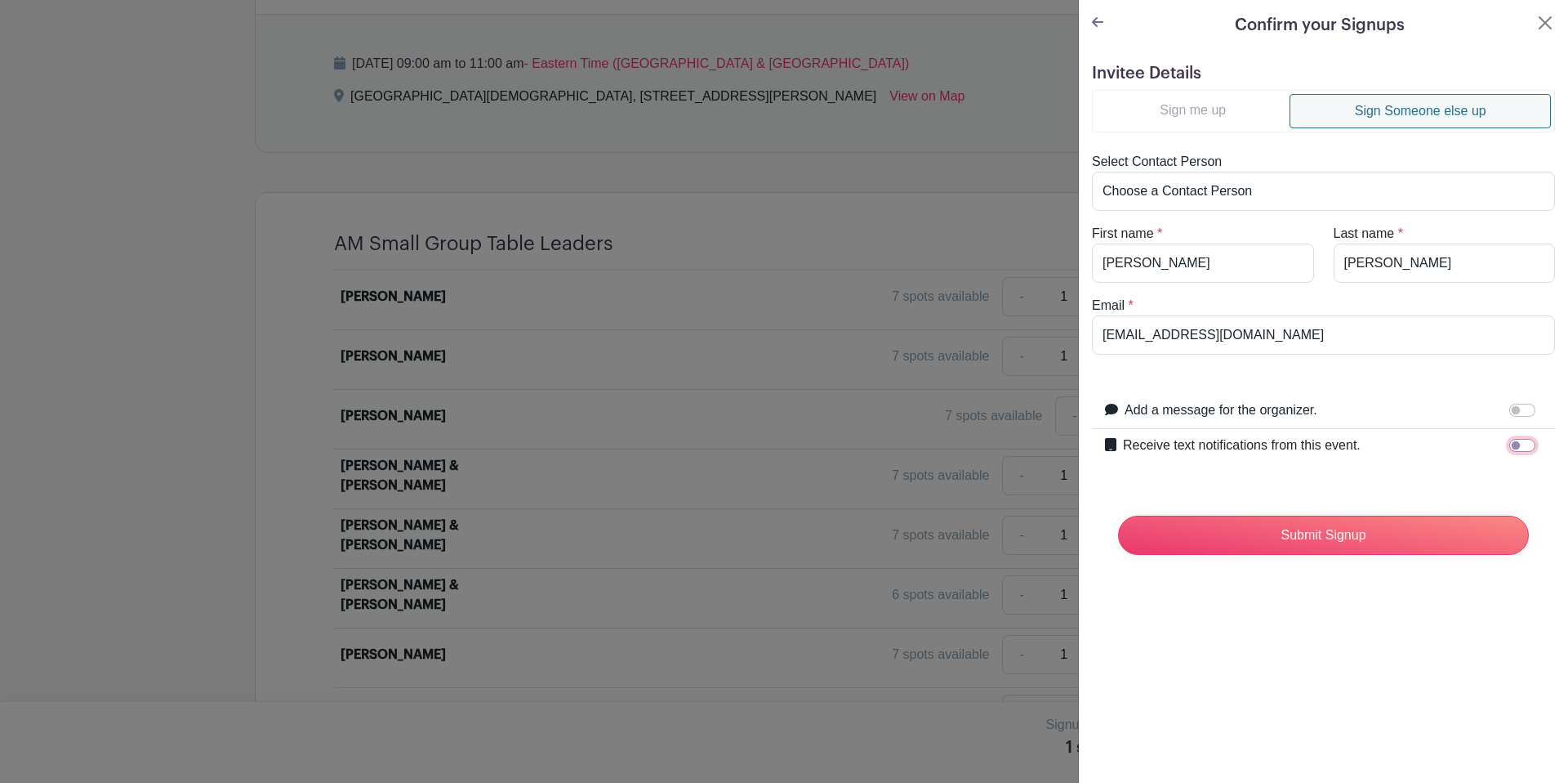
click at [1530, 448] on input "Receive text notifications from this event." at bounding box center [1523, 445] width 26 height 13
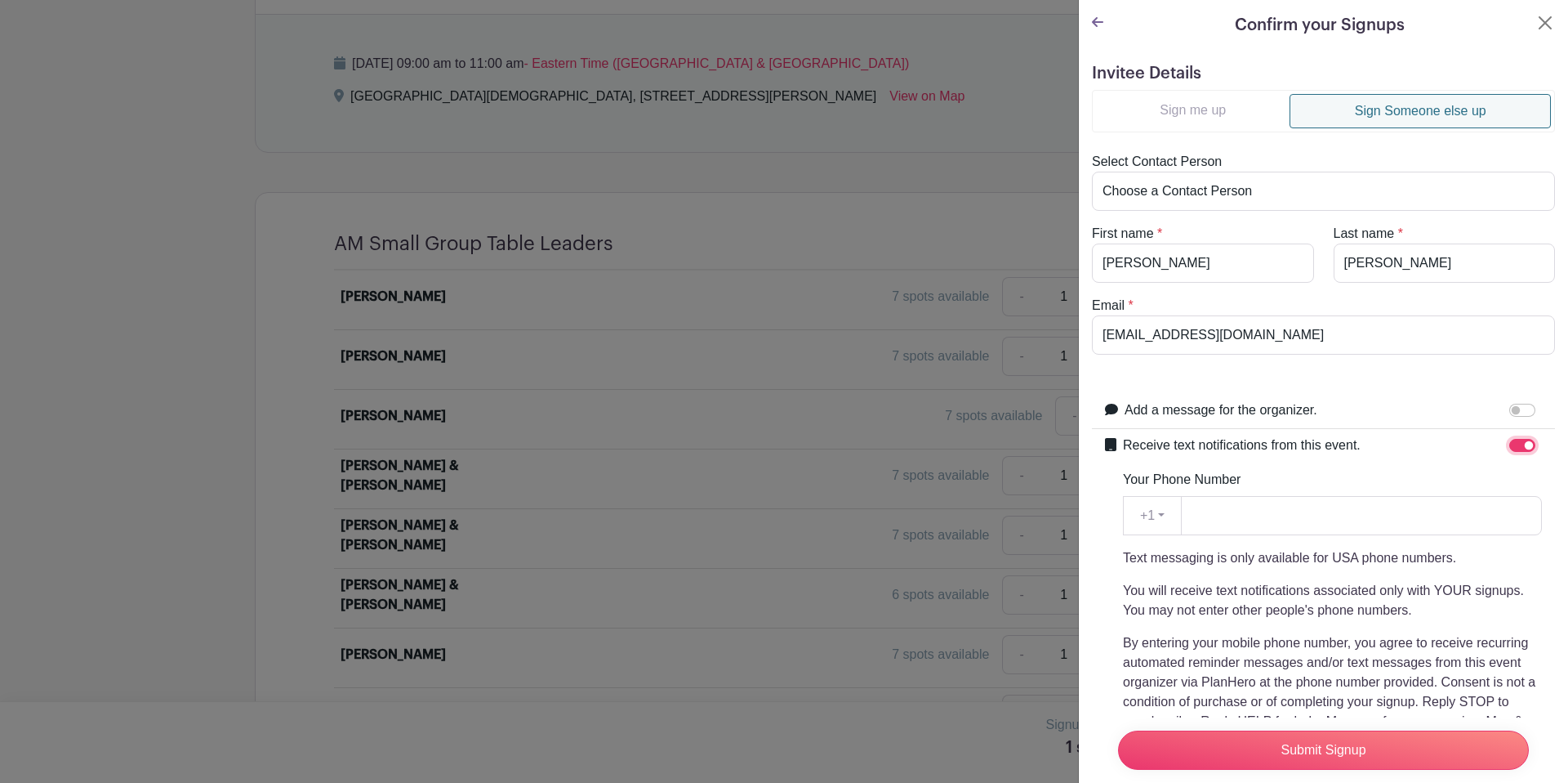
click at [1523, 443] on input "Receive text notifications from this event." at bounding box center [1523, 445] width 26 height 13
checkbox input "false"
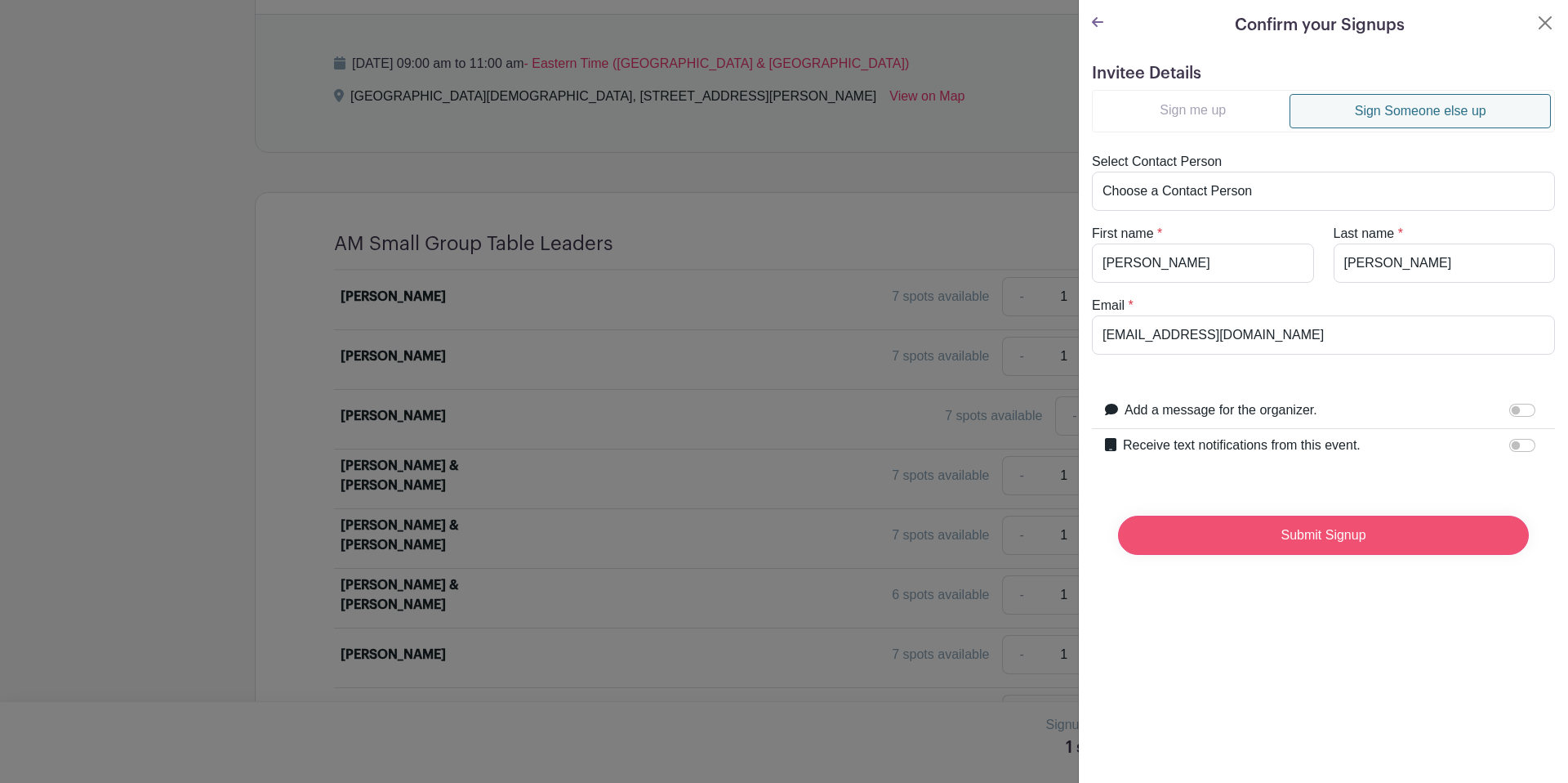
click at [1362, 535] on input "Submit Signup" at bounding box center [1324, 535] width 411 height 39
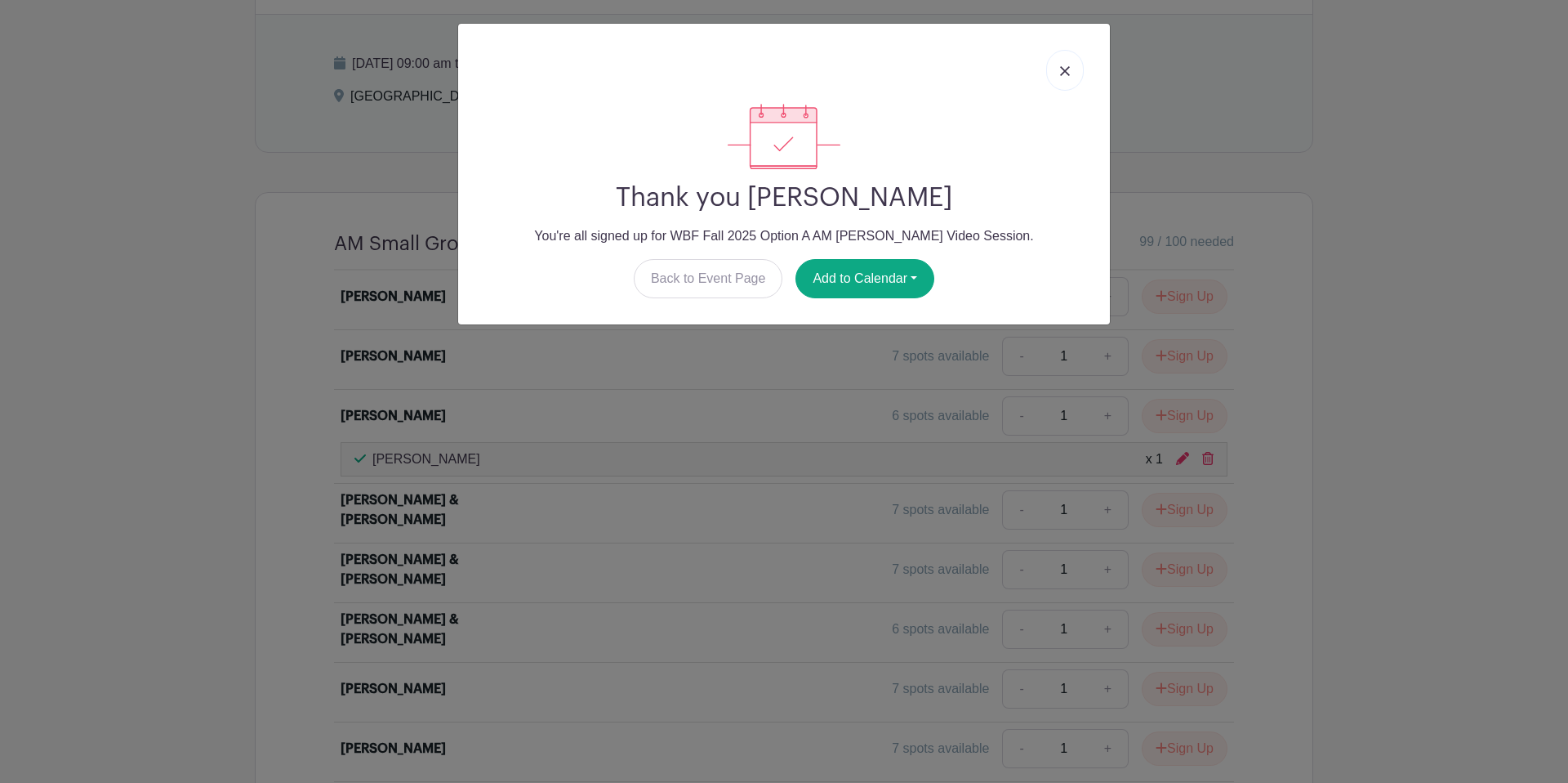
click at [1070, 73] on link at bounding box center [1064, 70] width 38 height 41
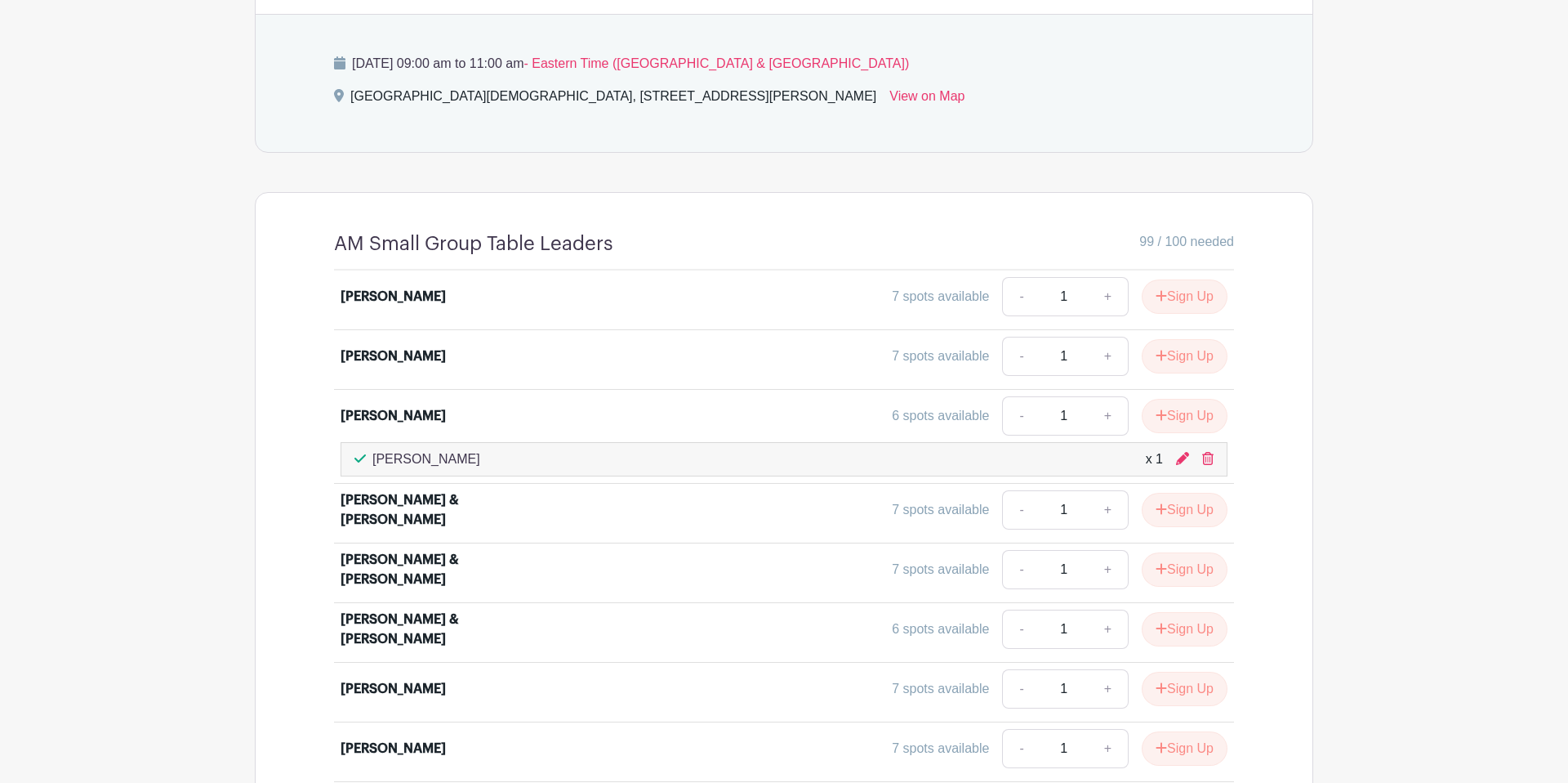
click at [1381, 431] on main "Groups All Groups LEFC Women's Bible Fellowship Add New Group My Signups Event …" at bounding box center [784, 68] width 1568 height 2519
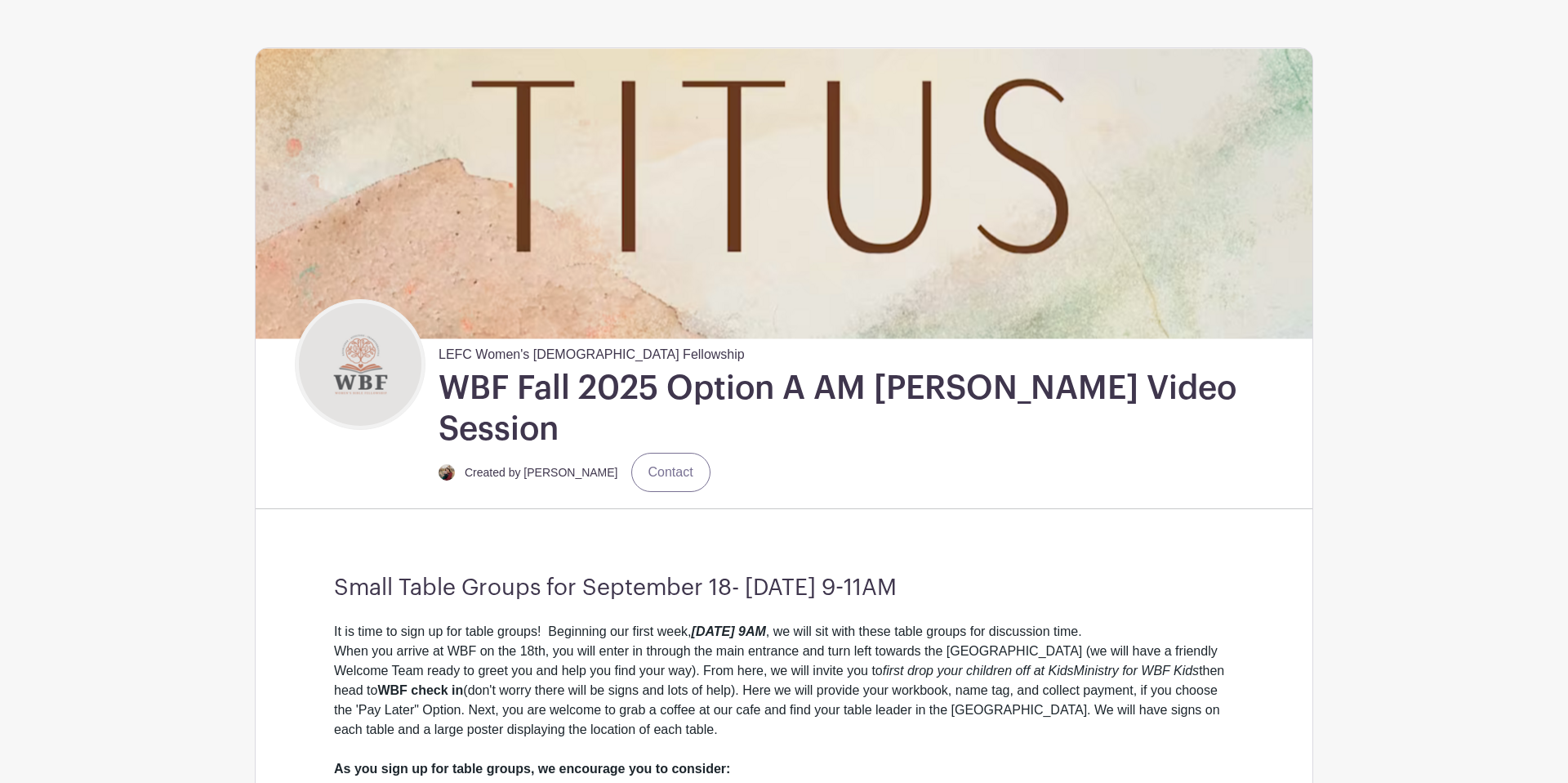
scroll to position [0, 0]
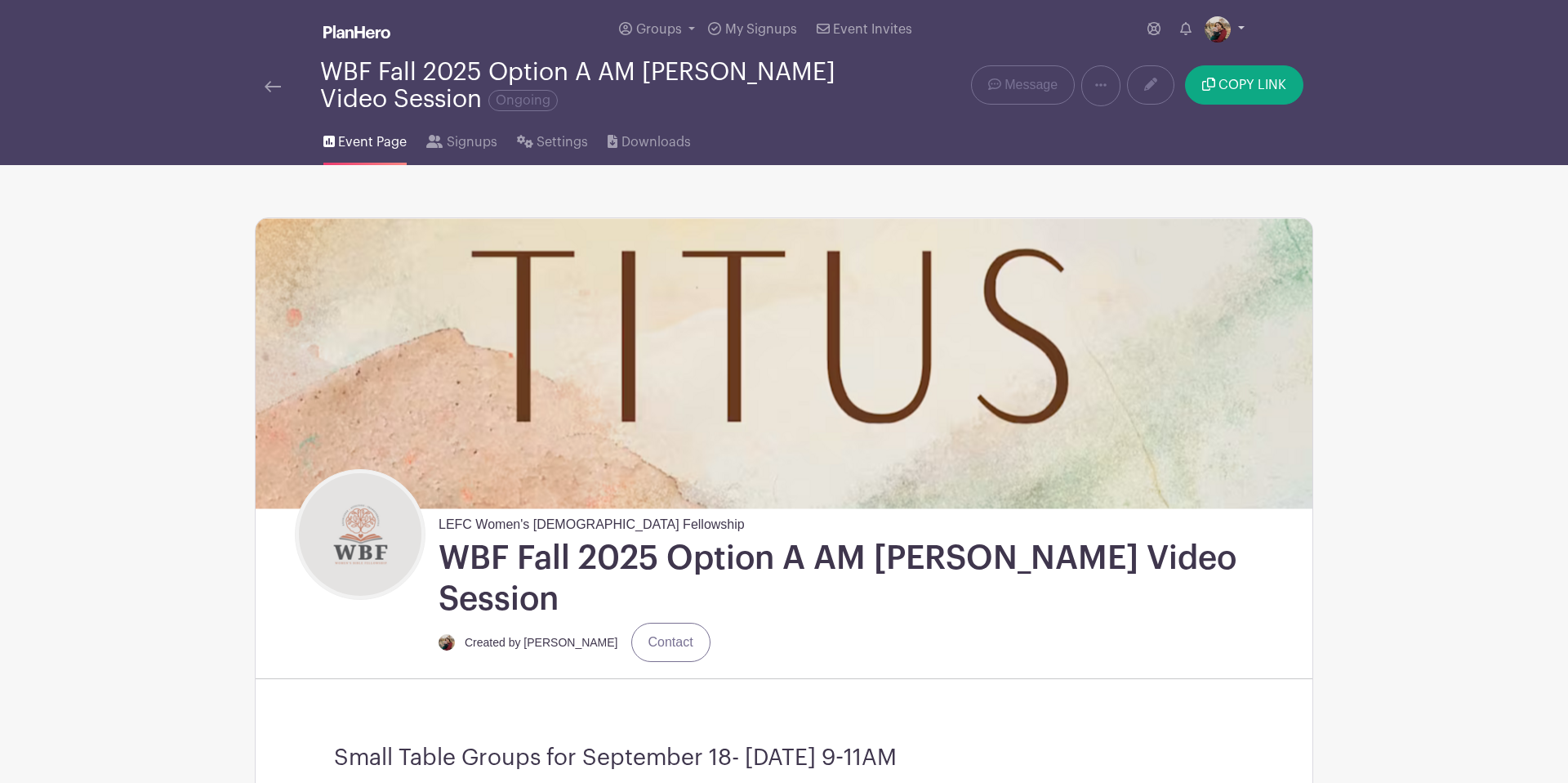
click at [1223, 18] on img at bounding box center [1218, 30] width 26 height 26
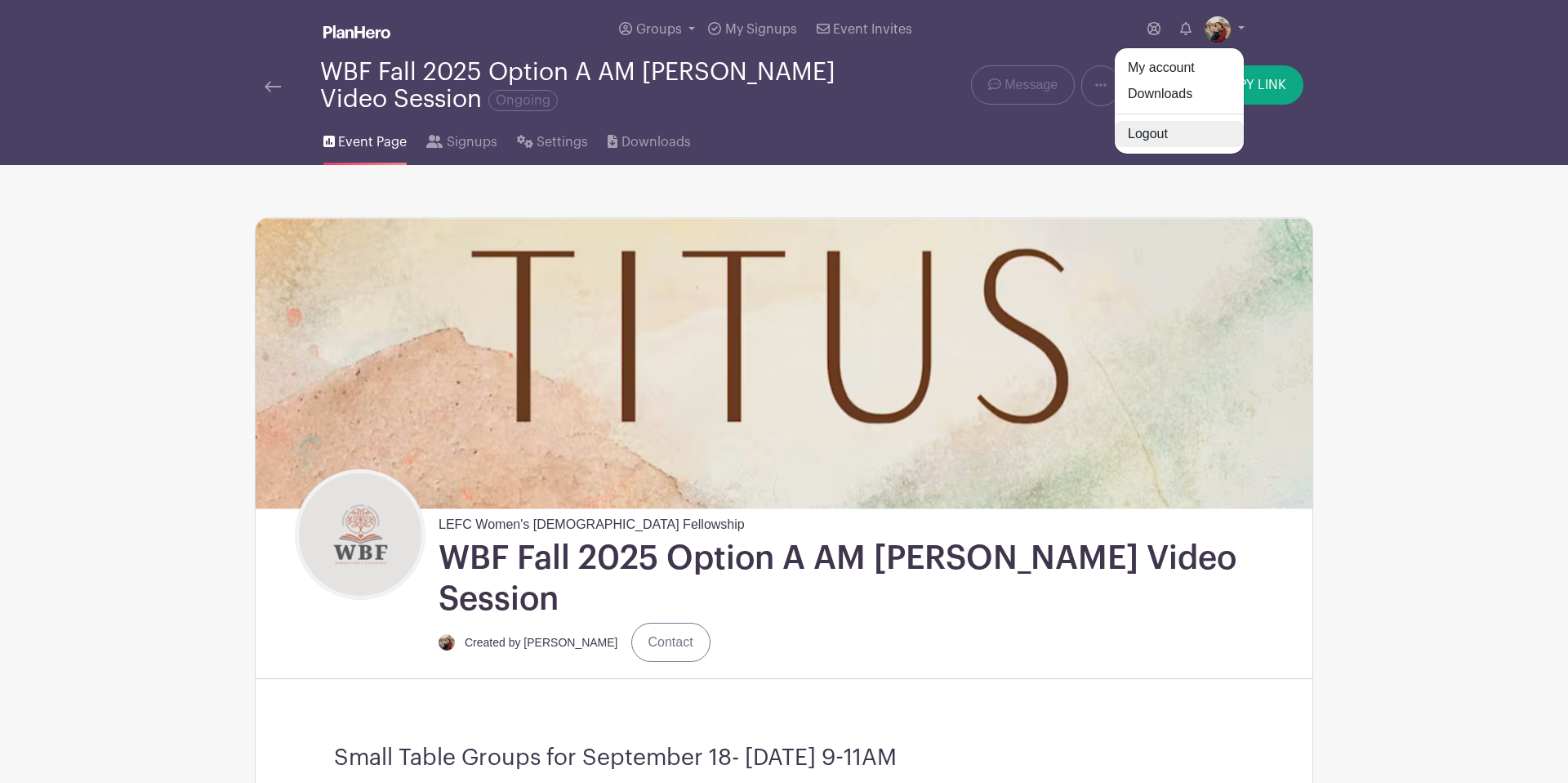
click at [1160, 125] on link "Logout" at bounding box center [1180, 134] width 129 height 26
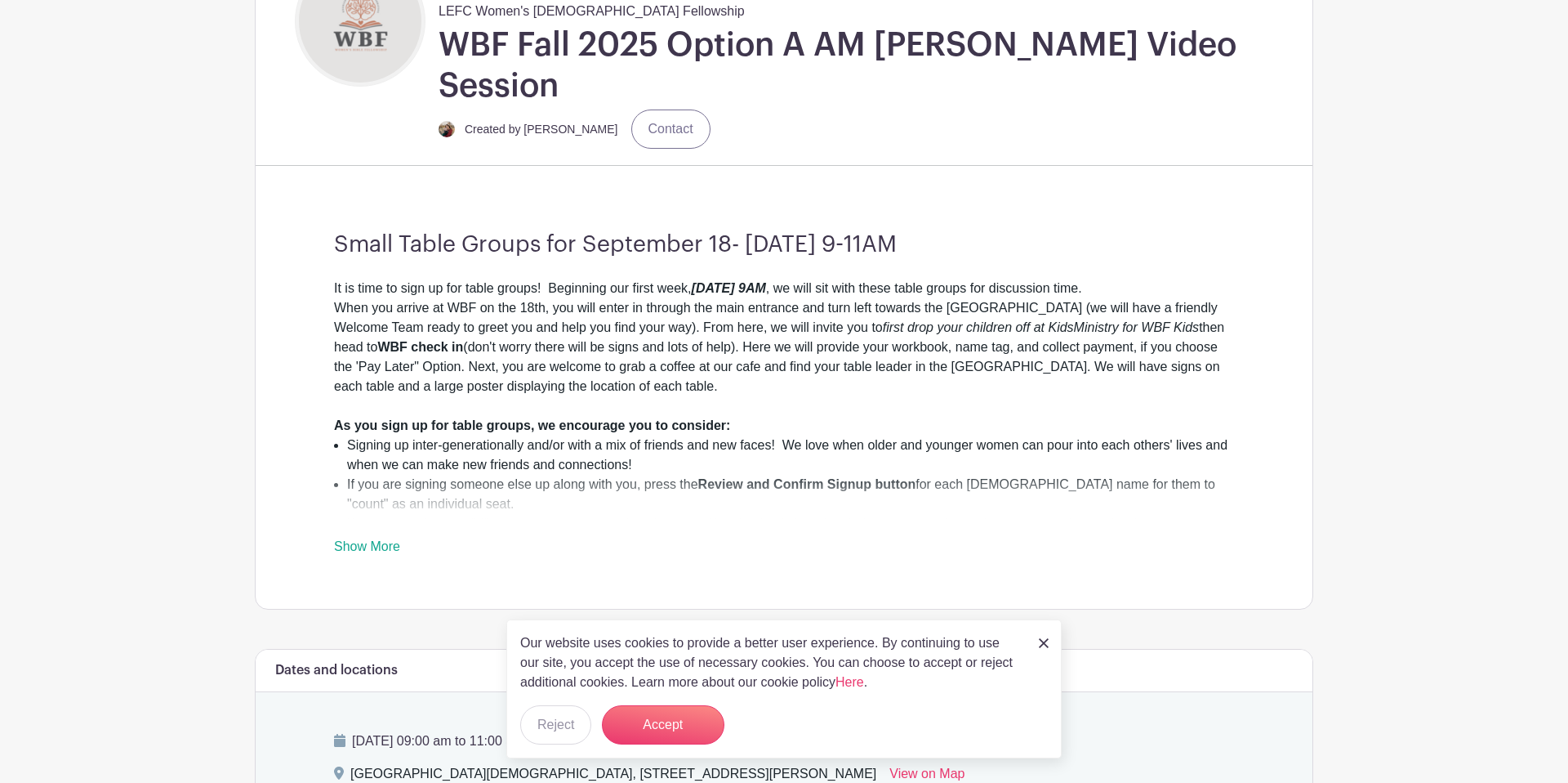
scroll to position [451, 0]
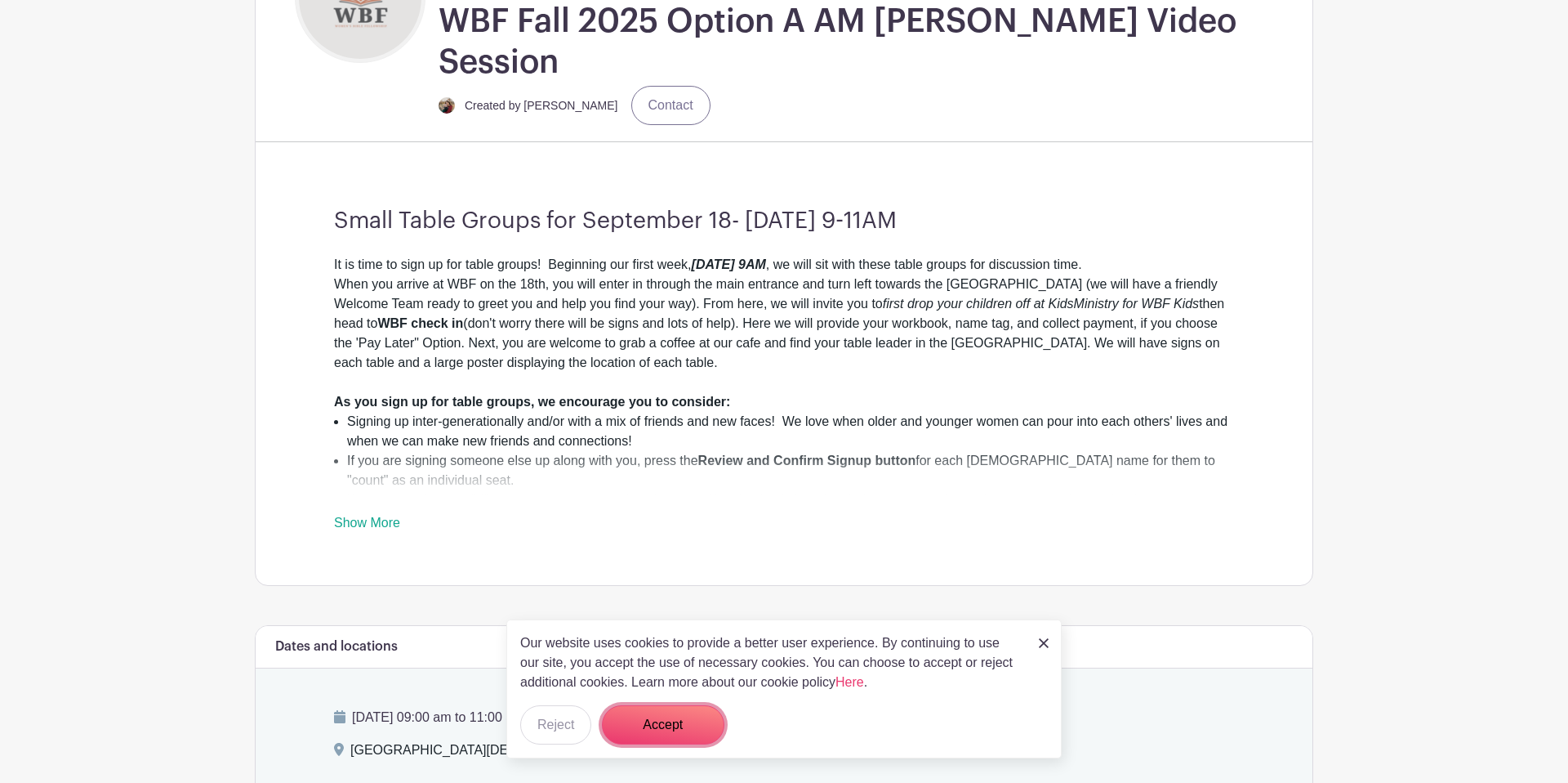
drag, startPoint x: 681, startPoint y: 720, endPoint x: 685, endPoint y: 711, distance: 9.8
click at [683, 716] on button "Accept" at bounding box center [663, 724] width 122 height 39
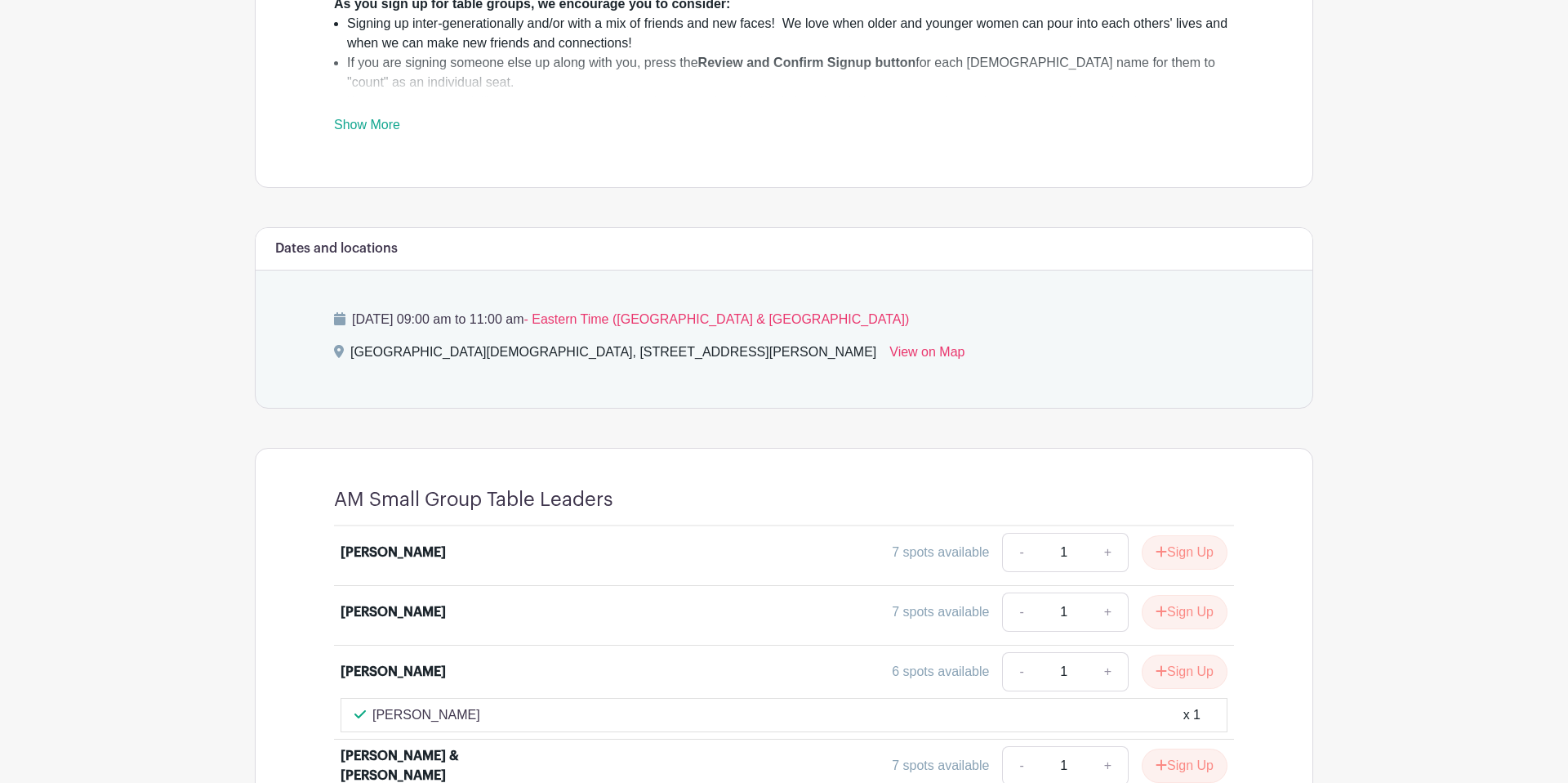
scroll to position [839, 0]
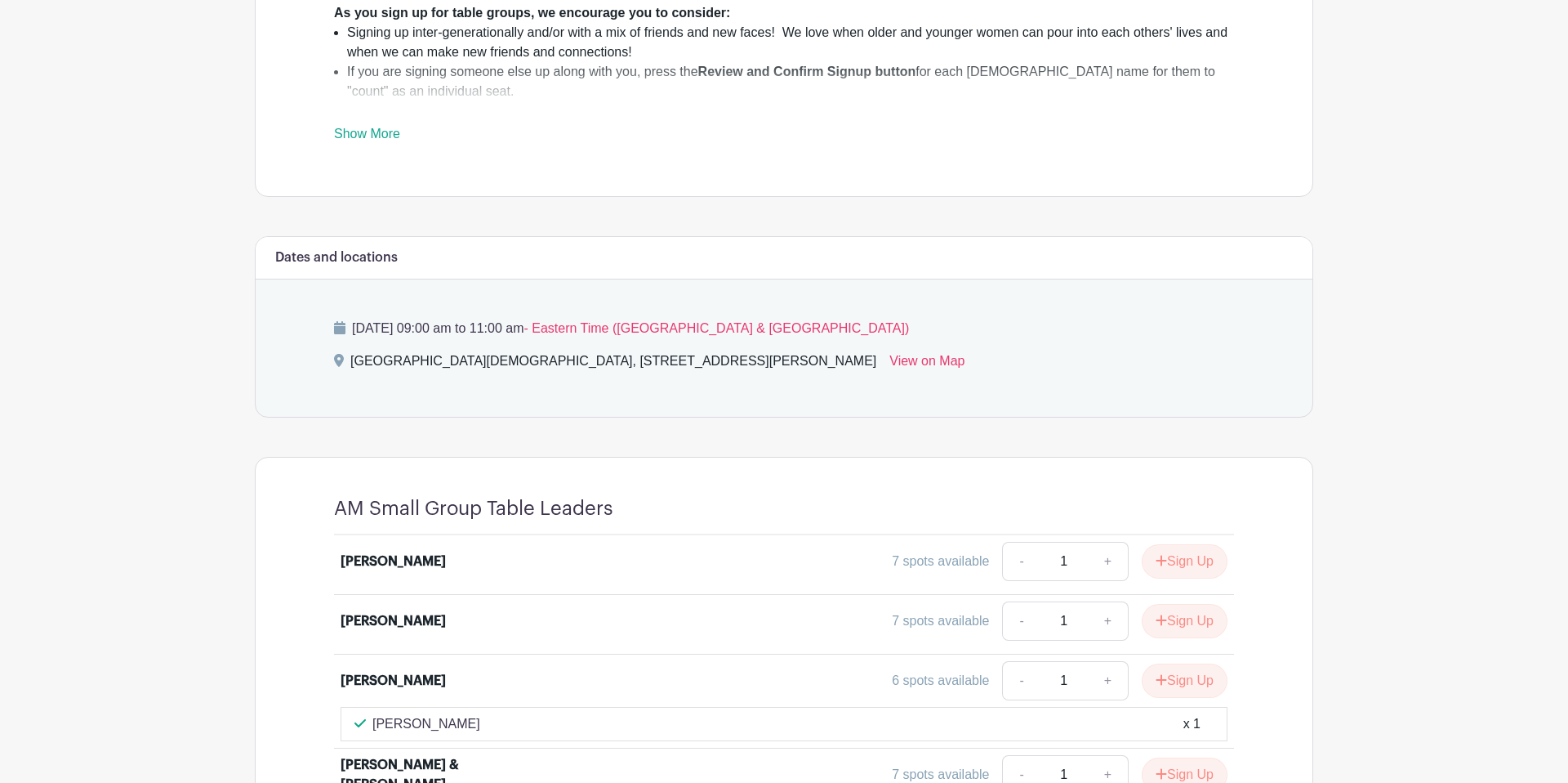
drag, startPoint x: 344, startPoint y: 288, endPoint x: 681, endPoint y: 295, distance: 337.1
click at [681, 318] on p "Thursday, September 18, 2025 at 09:00 am to 11:00 am - Eastern Time (US & Canad…" at bounding box center [784, 328] width 900 height 19
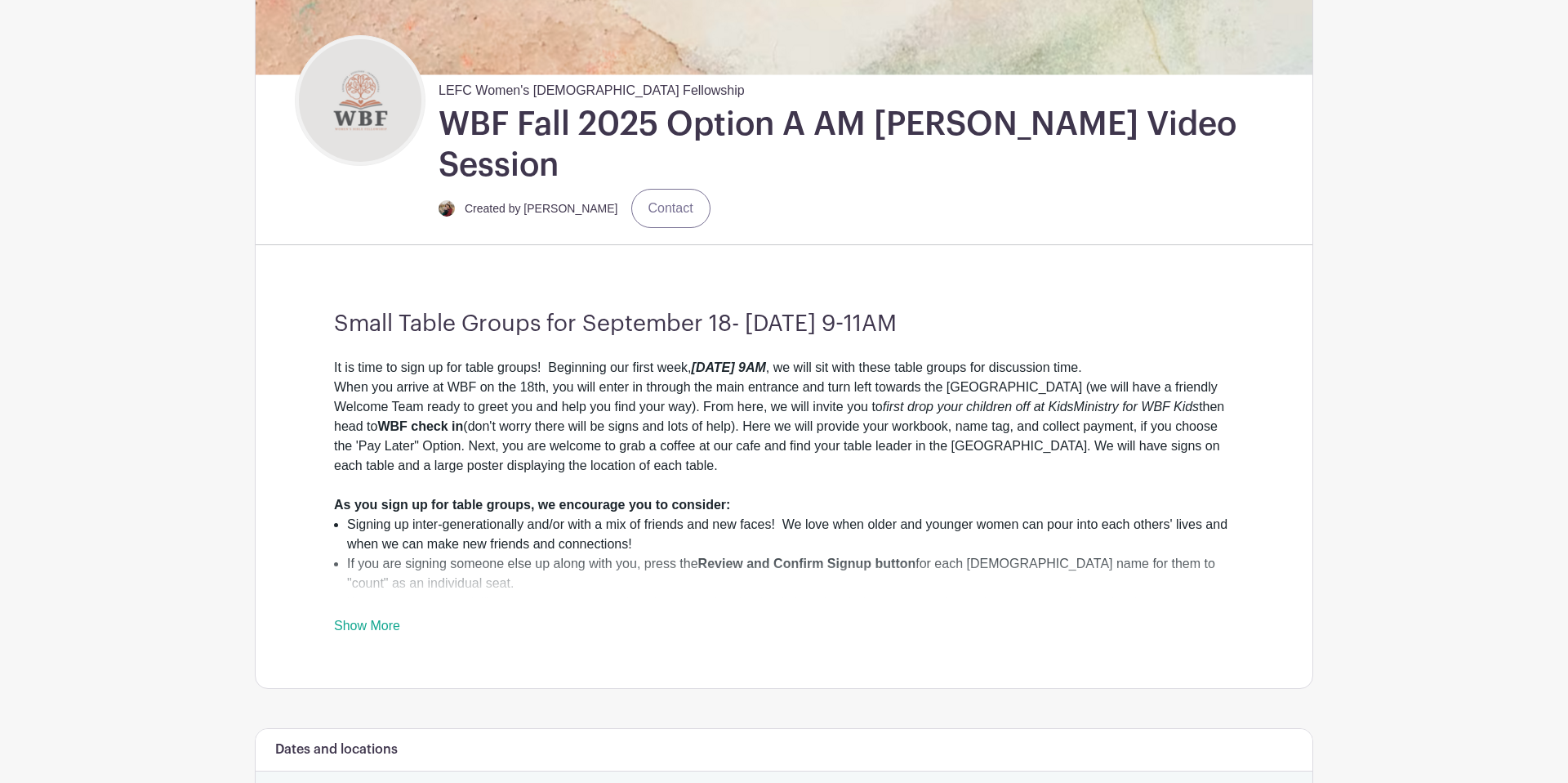
scroll to position [355, 0]
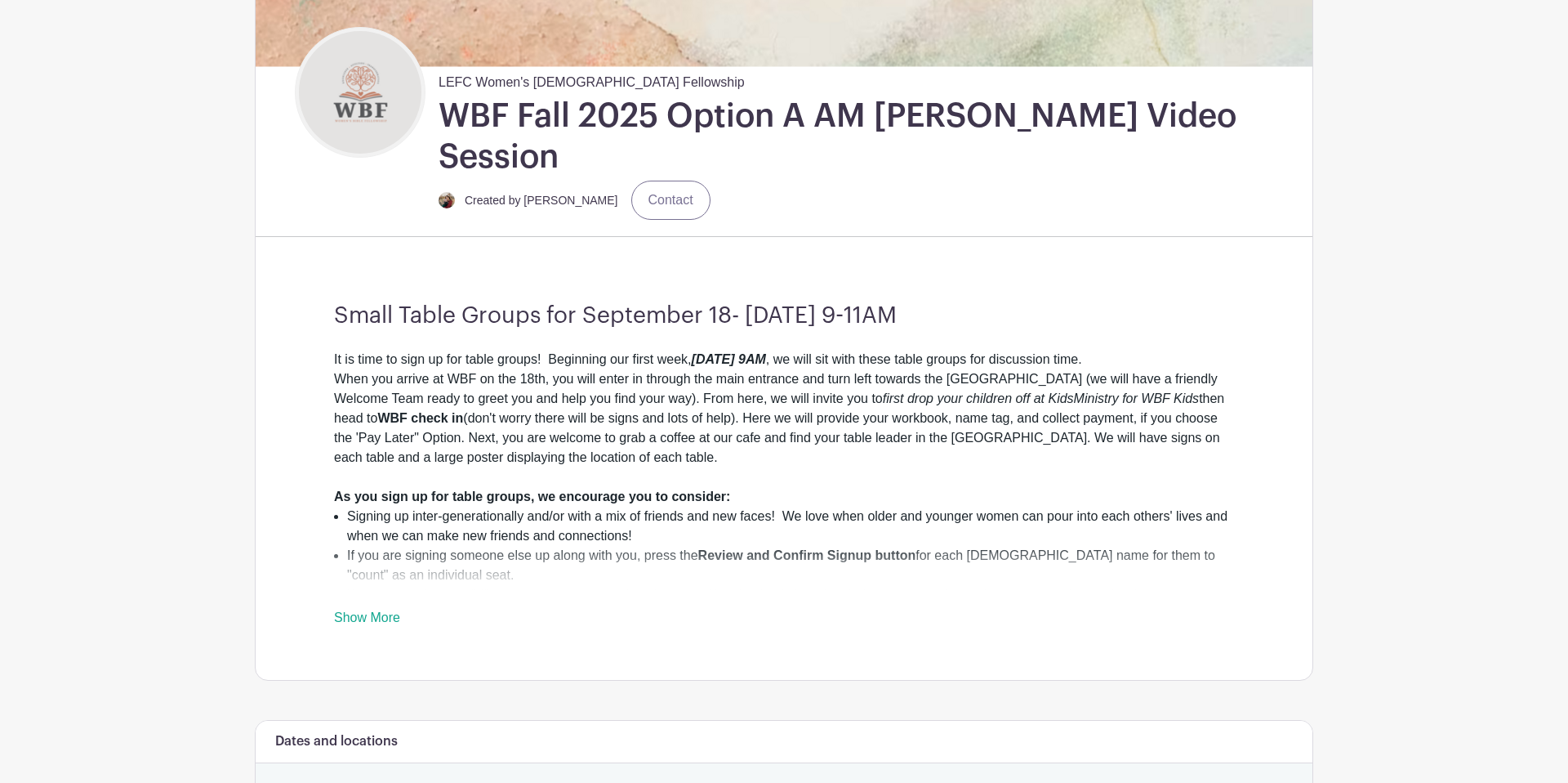
drag, startPoint x: 511, startPoint y: 266, endPoint x: 1039, endPoint y: 281, distance: 528.2
click at [1039, 303] on h3 "Small Table Groups for September 18- [DATE] 9-11AM" at bounding box center [784, 317] width 900 height 28
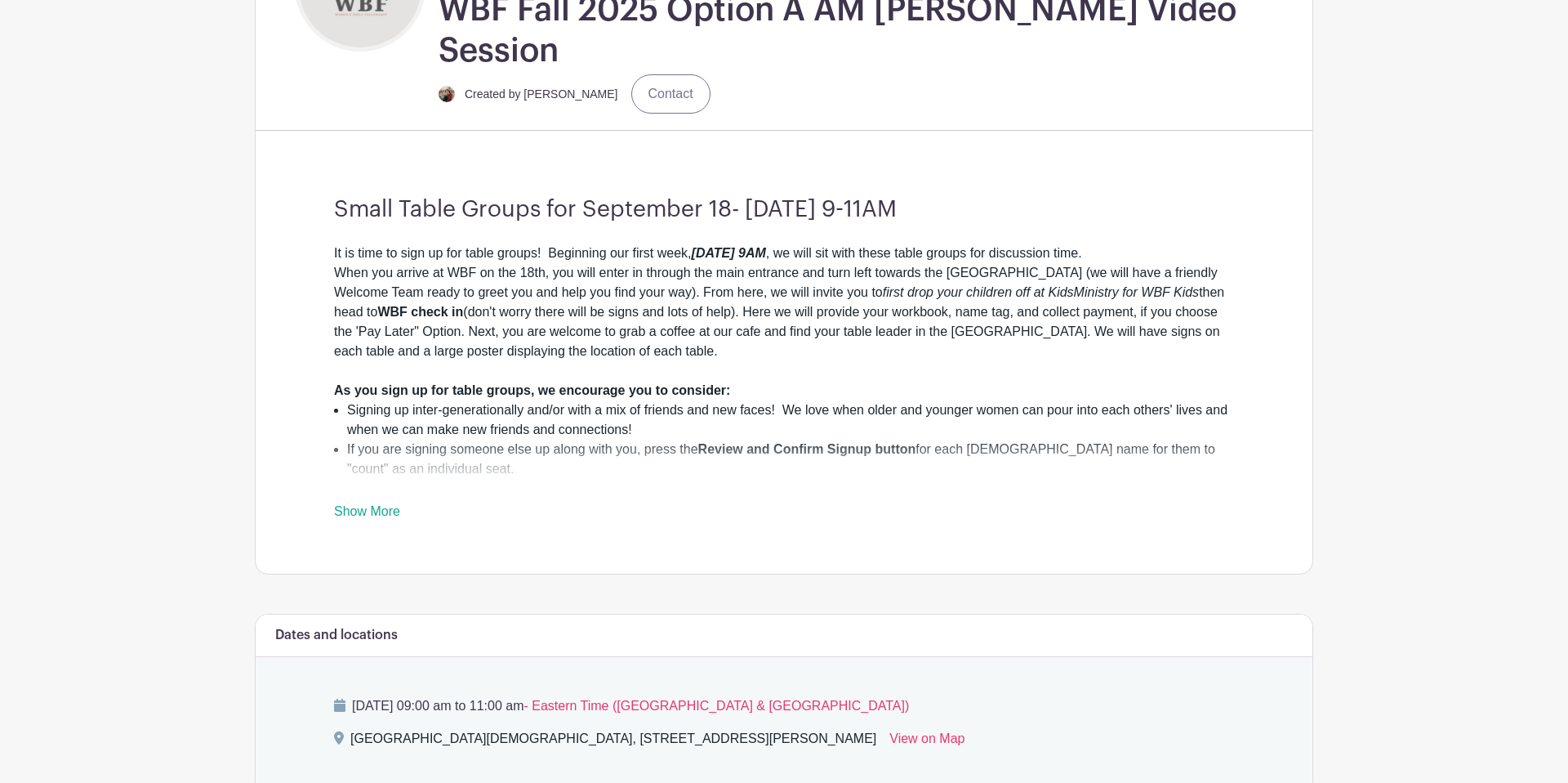
scroll to position [0, 0]
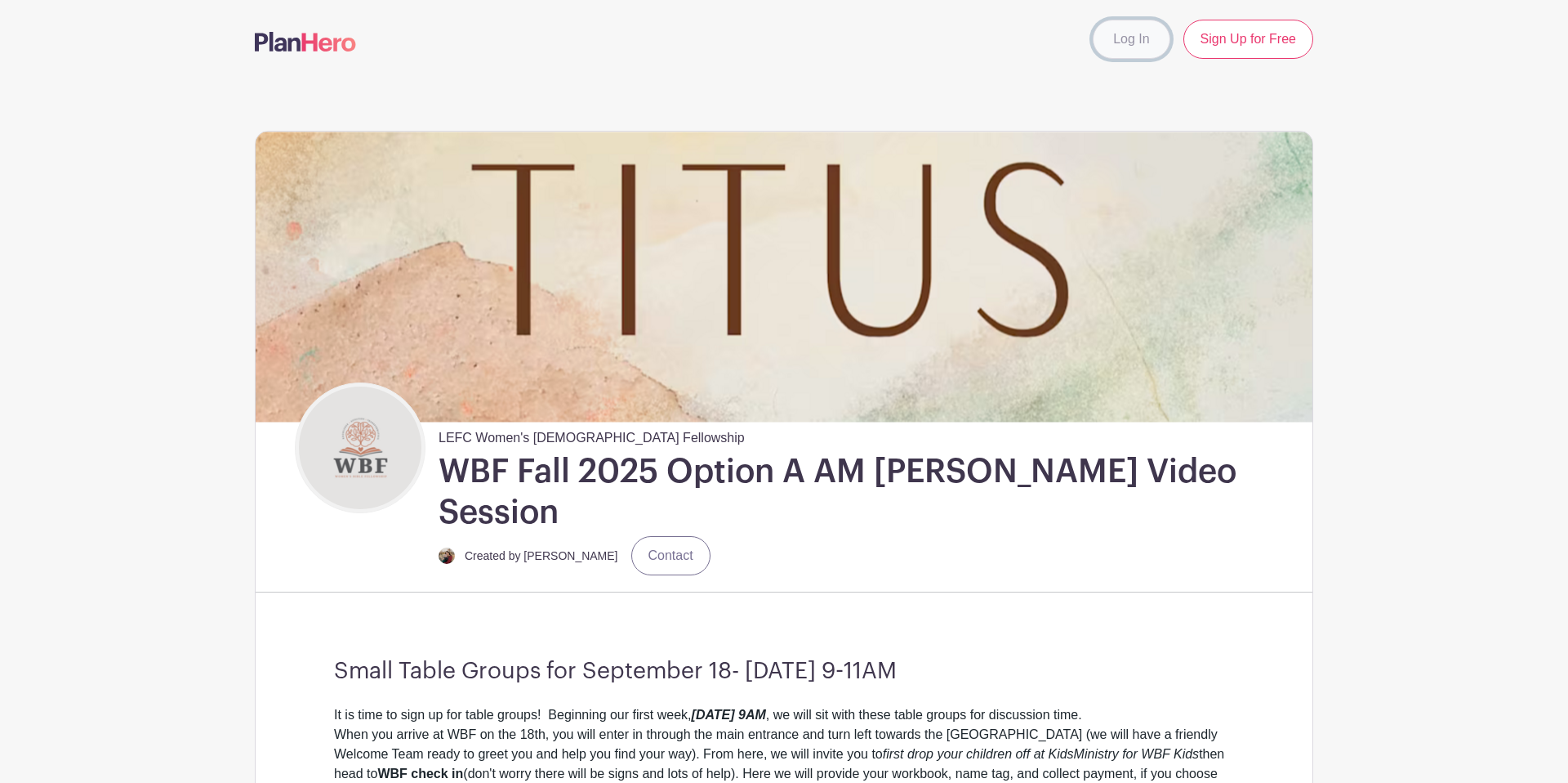
click at [1124, 47] on link "Log In" at bounding box center [1132, 38] width 77 height 39
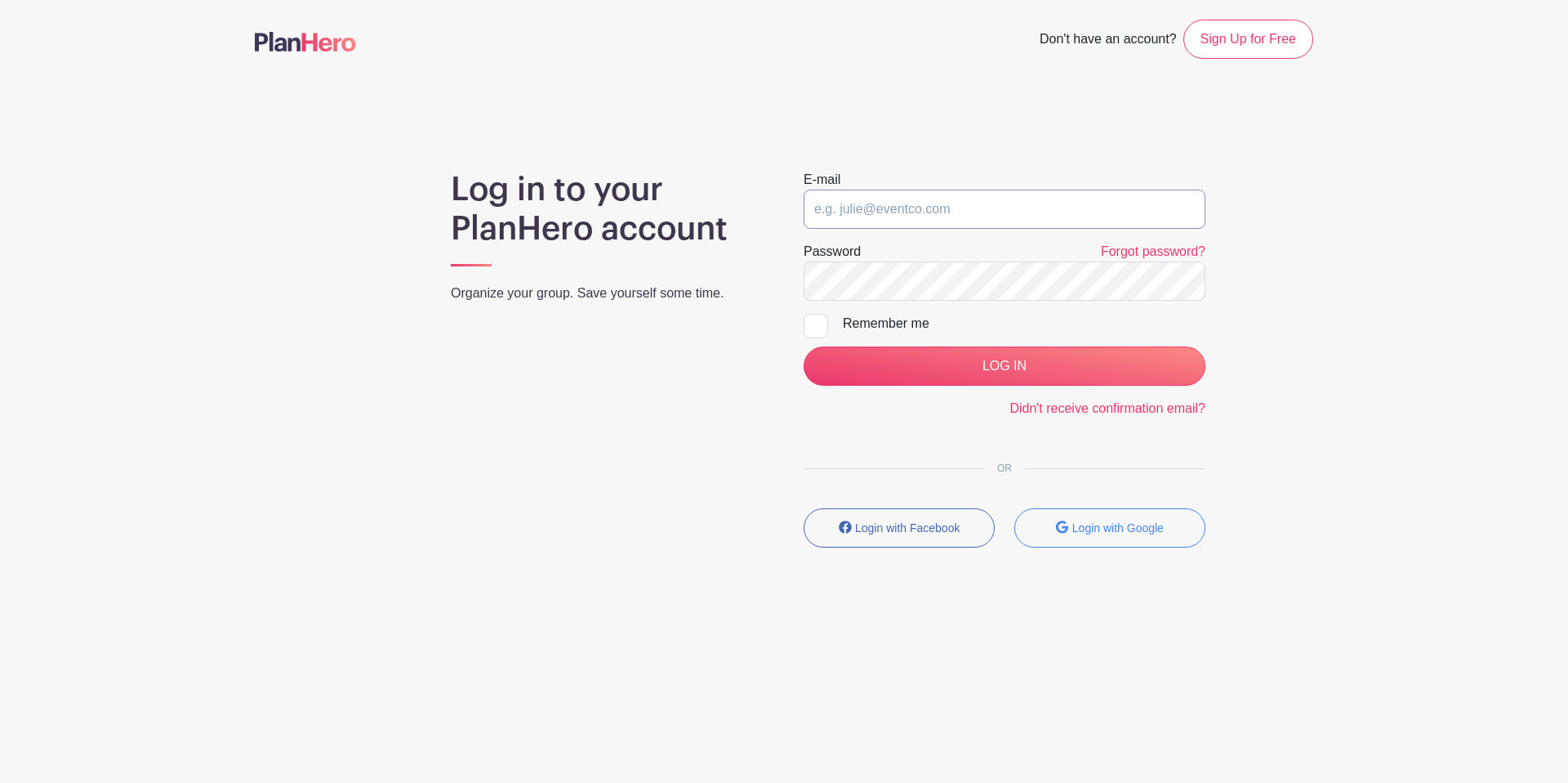
click at [870, 207] on input "email" at bounding box center [1005, 209] width 402 height 39
type input "[PERSON_NAME][EMAIL_ADDRESS][PERSON_NAME][DOMAIN_NAME]"
click at [804, 319] on input "Remember me" at bounding box center [809, 319] width 10 height 10
checkbox input "true"
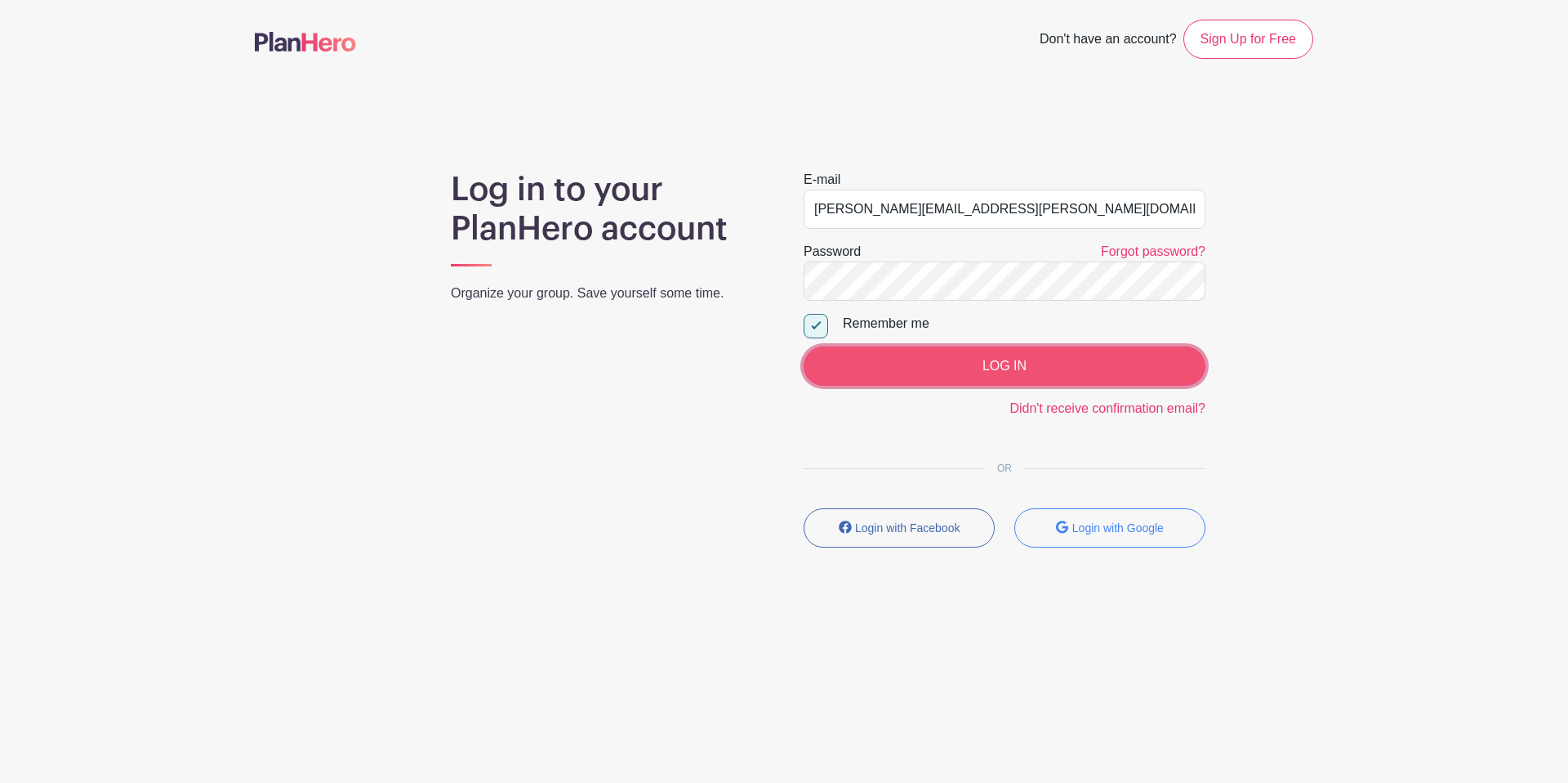
click at [972, 374] on input "LOG IN" at bounding box center [1005, 366] width 402 height 39
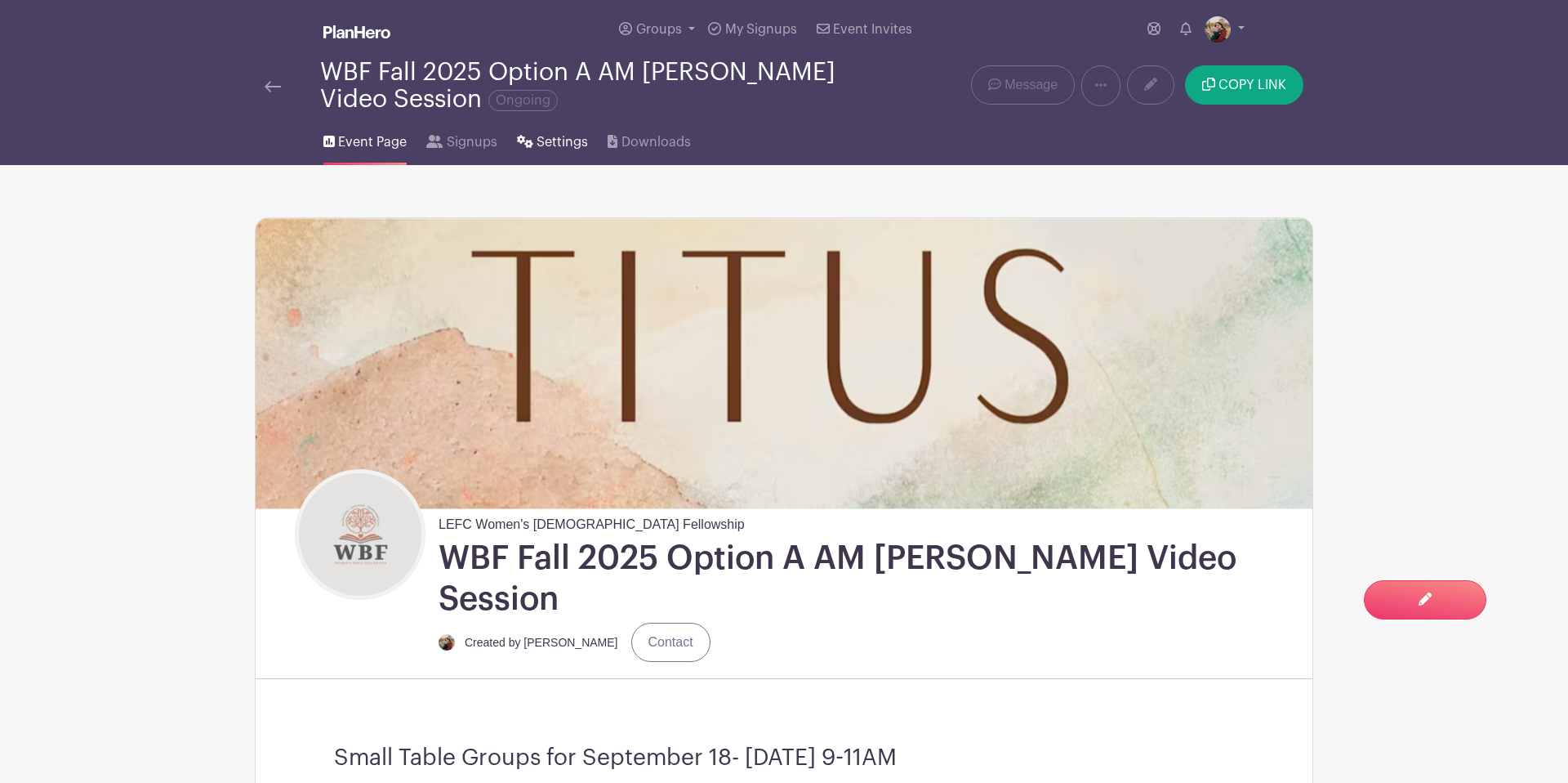
click at [554, 138] on span "Settings" at bounding box center [562, 142] width 52 height 19
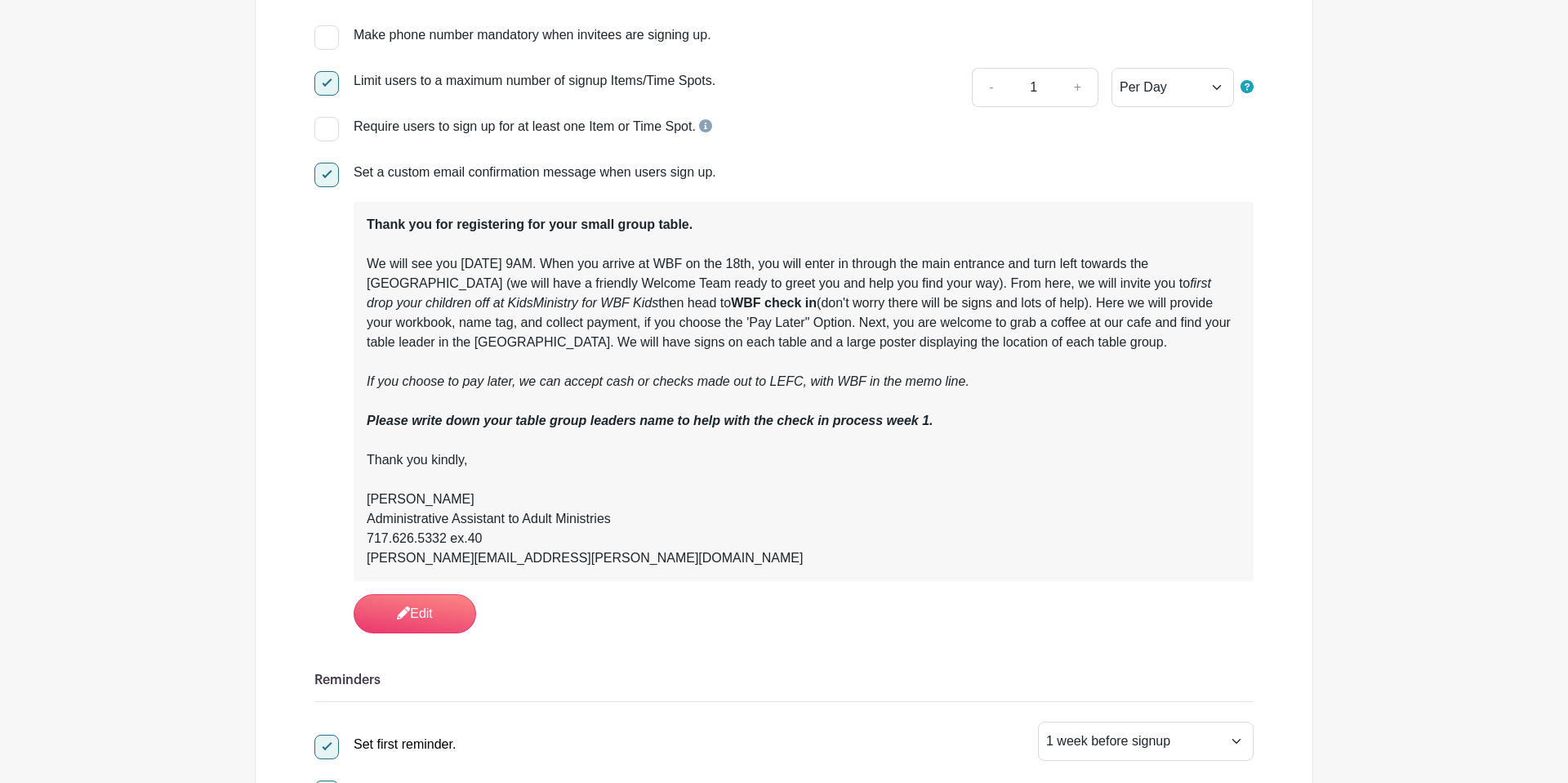
scroll to position [313, 0]
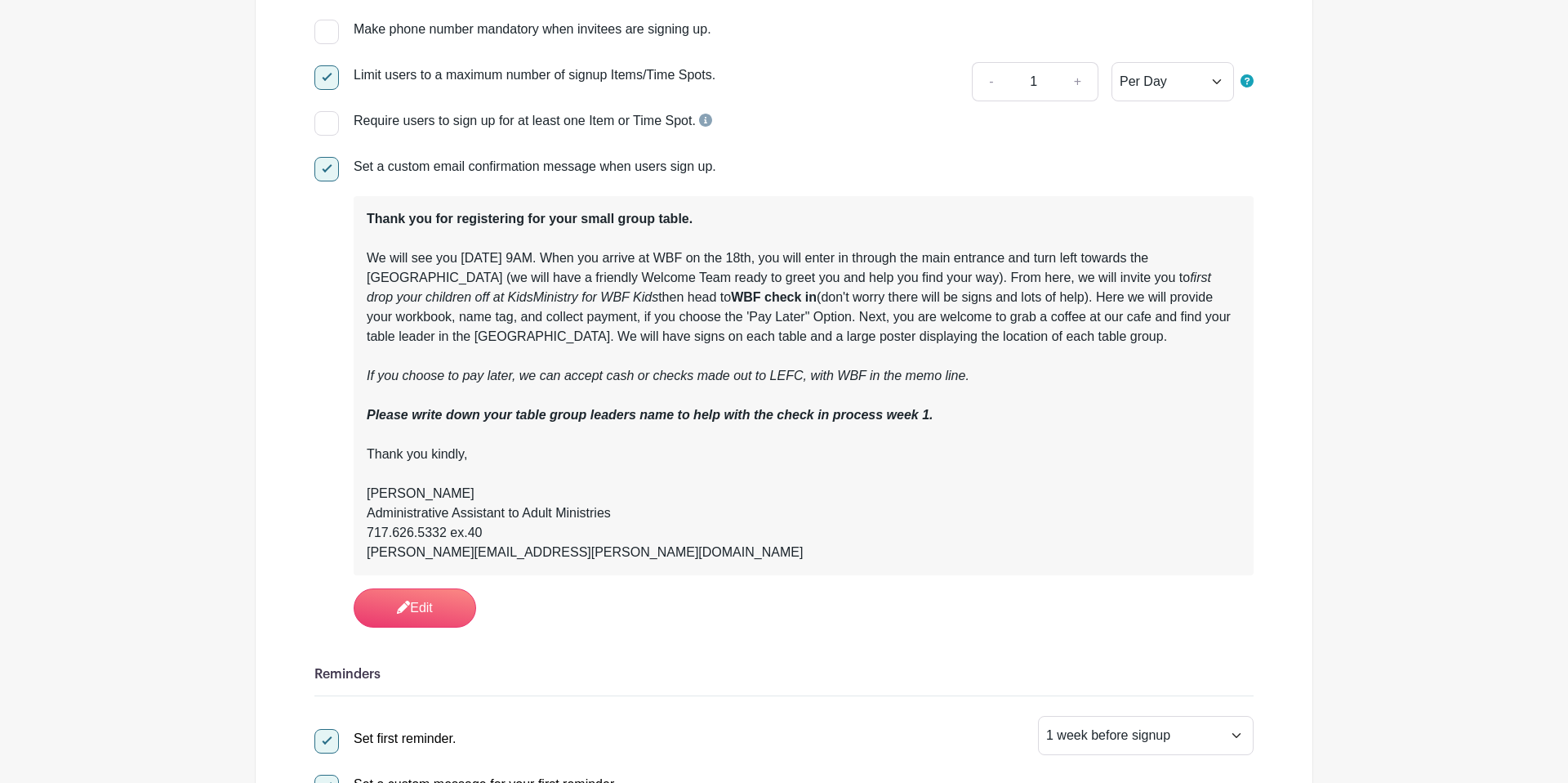
click at [724, 315] on div "Thank you for registering for your small group table. We will see you Thursday …" at bounding box center [803, 385] width 874 height 353
drag, startPoint x: 366, startPoint y: 216, endPoint x: 510, endPoint y: 246, distance: 147.1
click at [510, 246] on div "Thank you for registering for your small group table. We will see you Thursday …" at bounding box center [803, 385] width 874 height 353
click at [599, 269] on div "Thank you for registering for your small group table. We will see you Thursday …" at bounding box center [803, 385] width 874 height 353
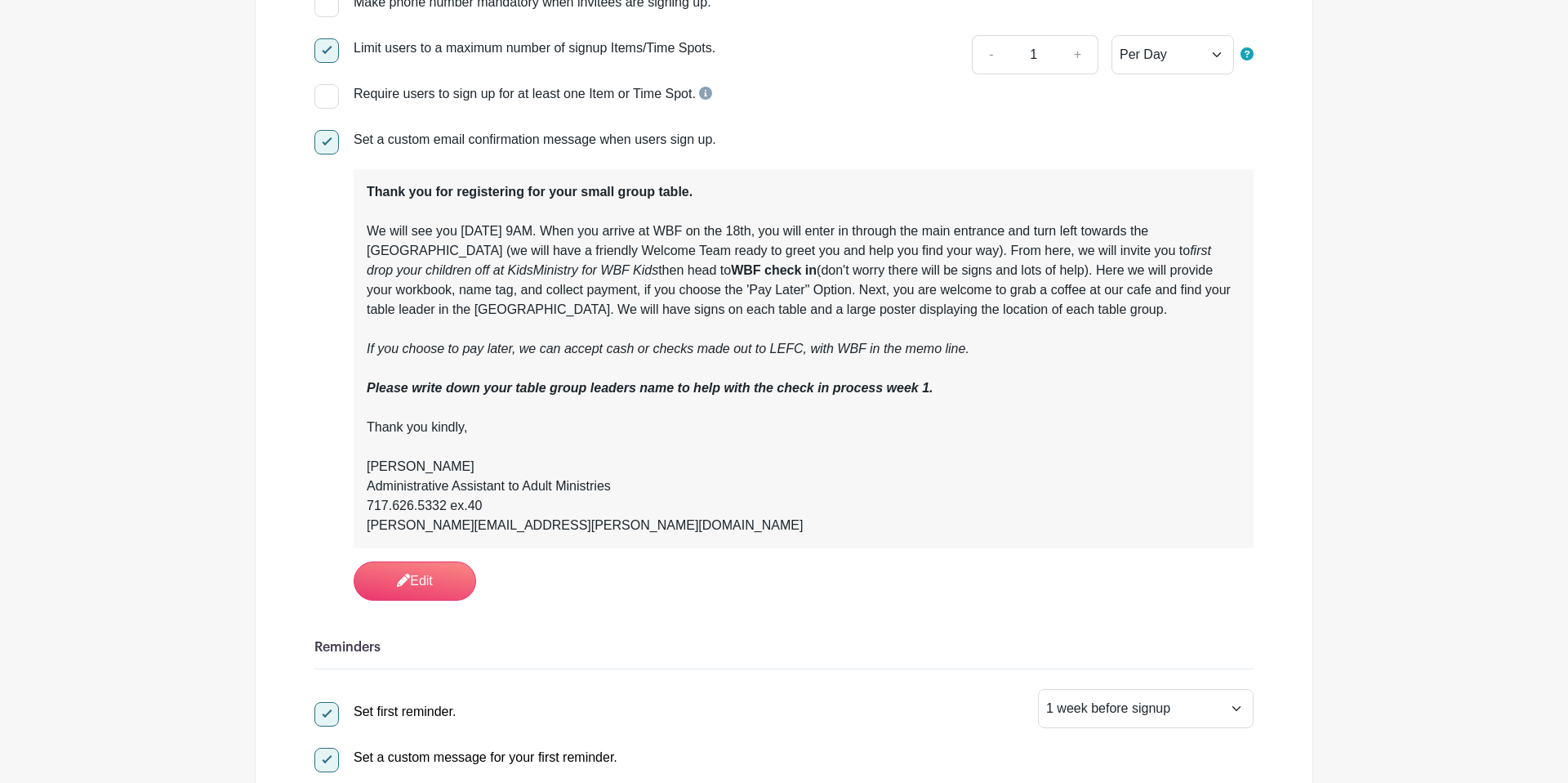
scroll to position [0, 0]
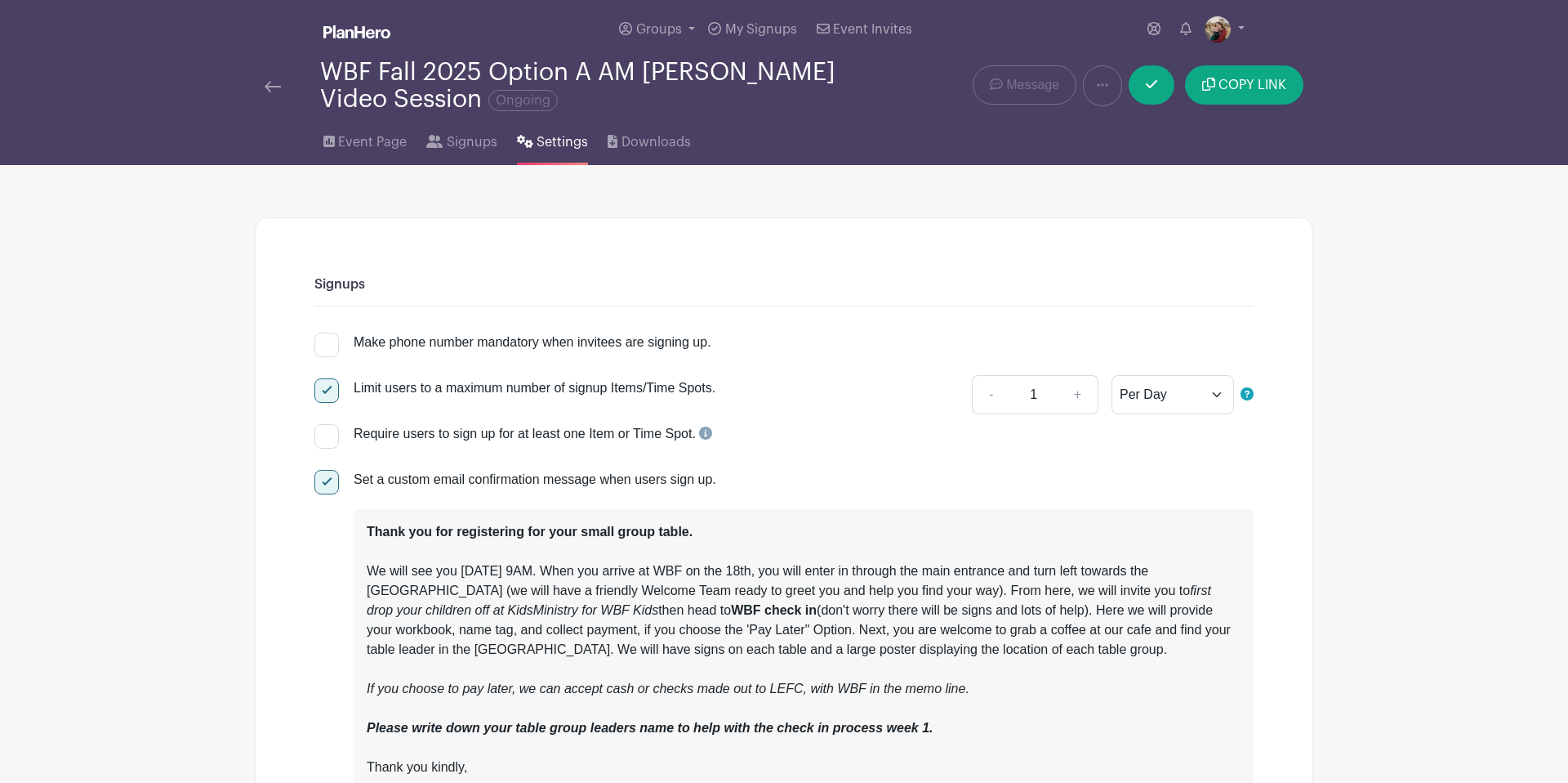
click at [275, 91] on img at bounding box center [273, 86] width 17 height 11
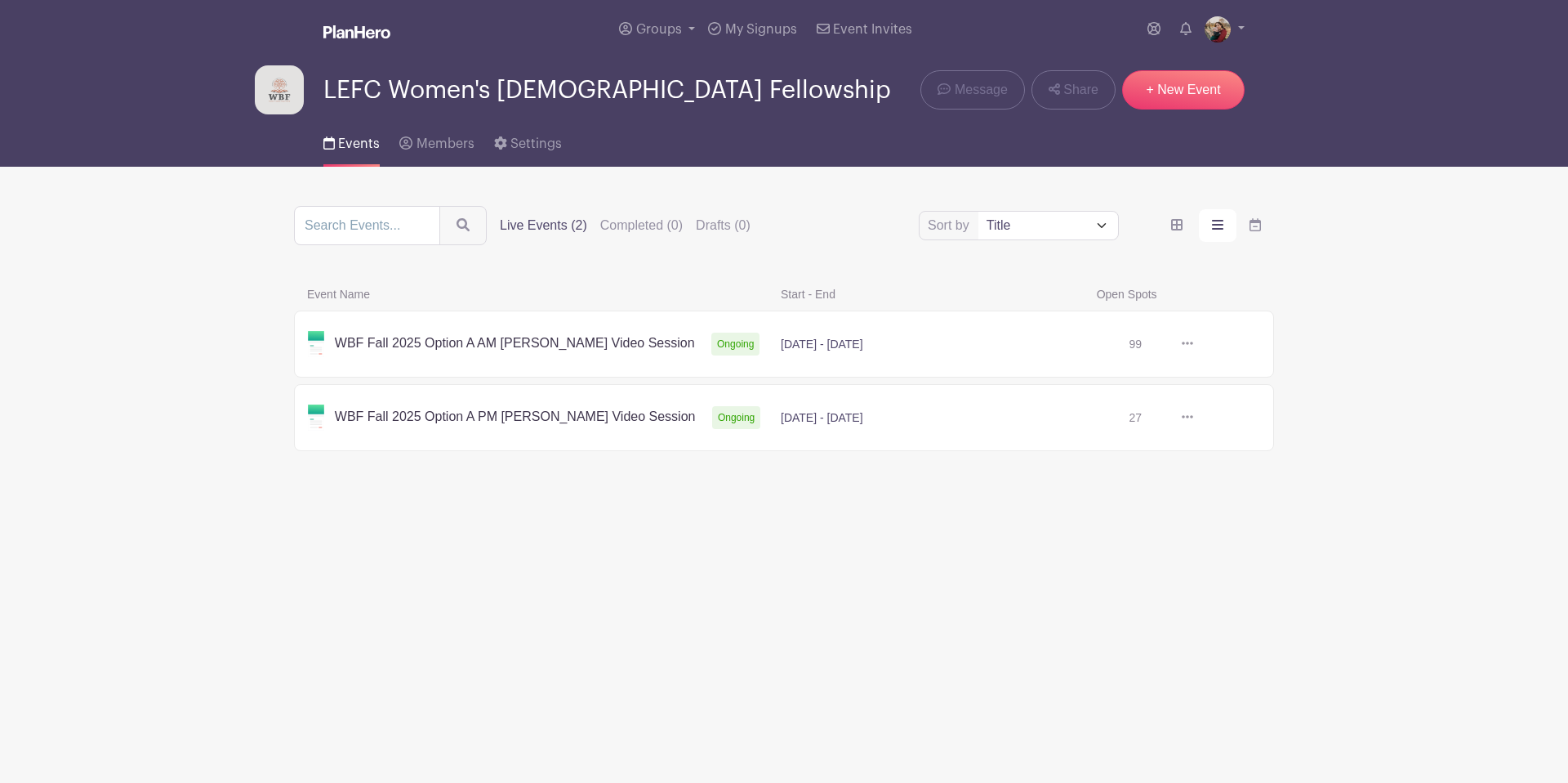
click at [1194, 417] on link at bounding box center [1194, 417] width 0 height 0
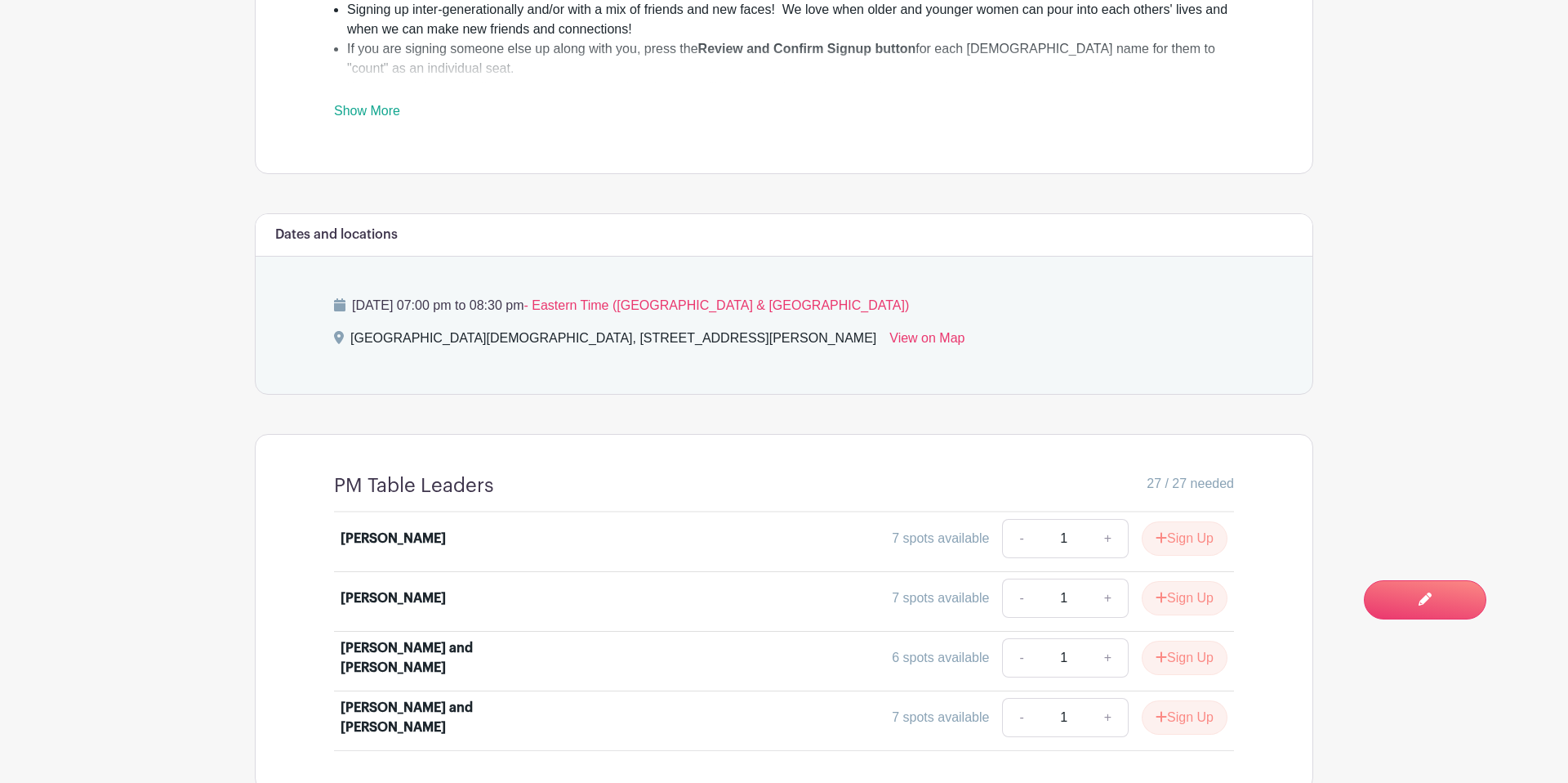
scroll to position [953, 0]
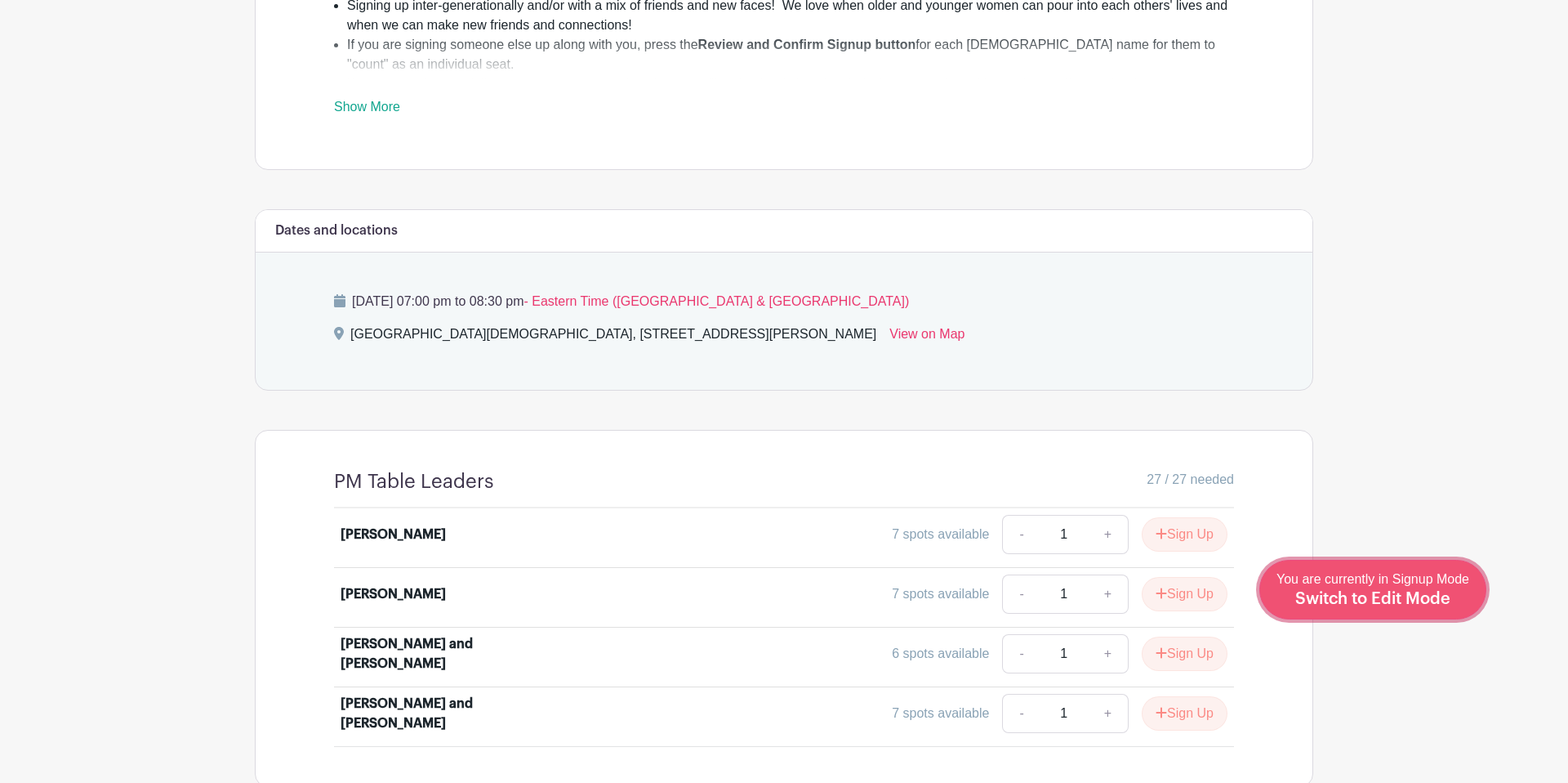
click at [1427, 592] on span "Switch to Edit Mode" at bounding box center [1372, 598] width 155 height 17
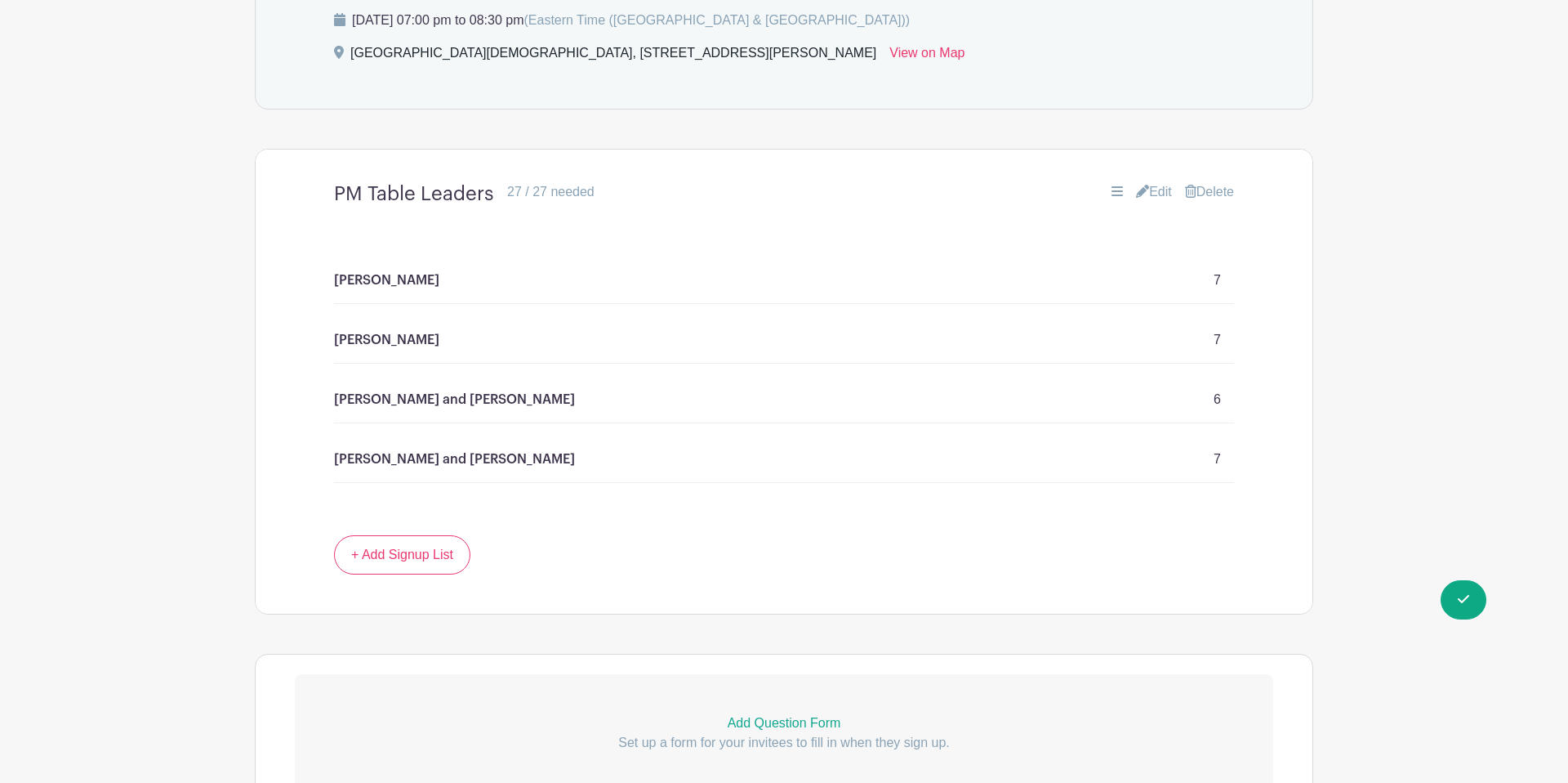
scroll to position [1318, 0]
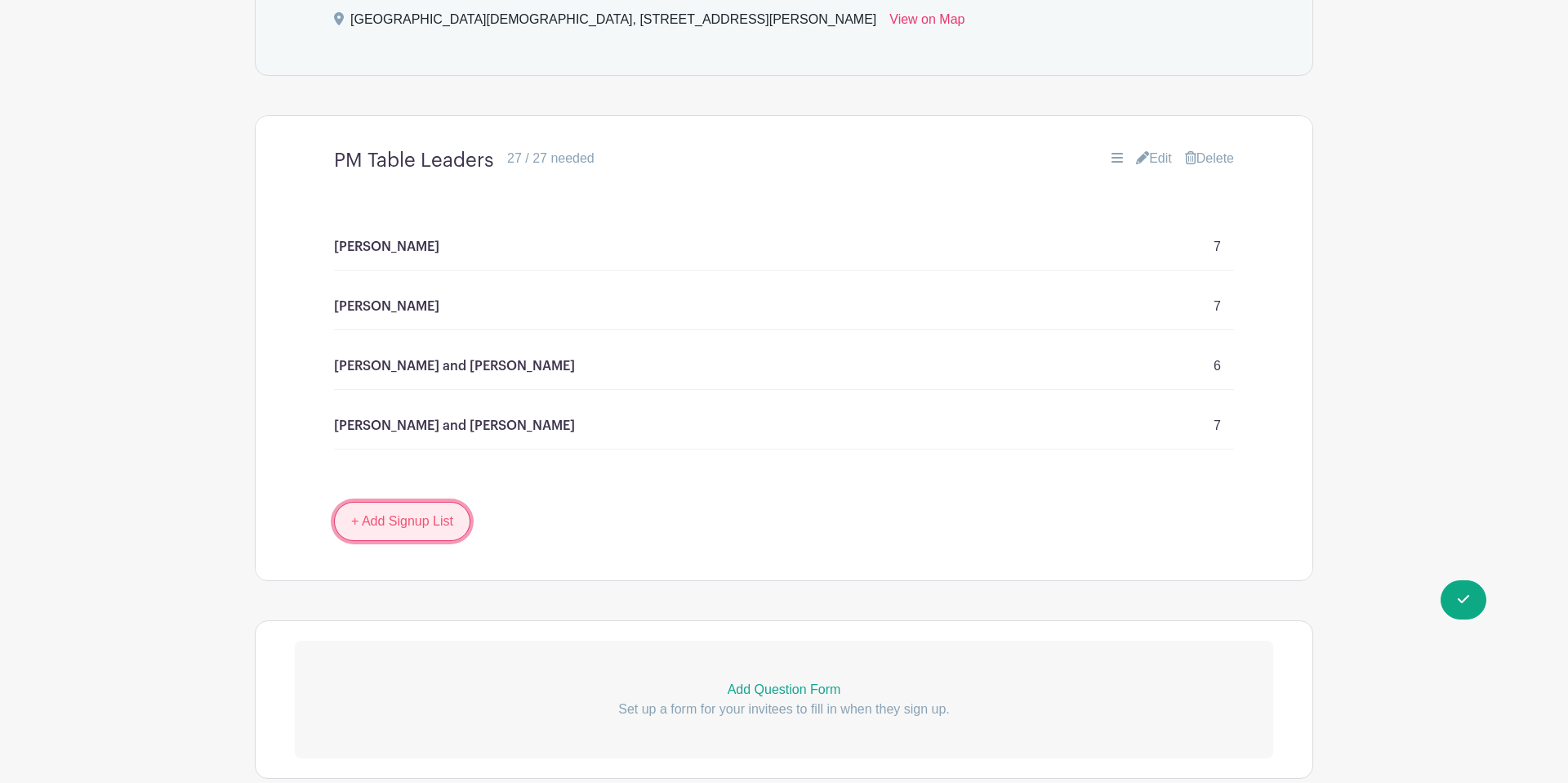
click at [394, 501] on link "+ Add Signup List" at bounding box center [402, 521] width 136 height 39
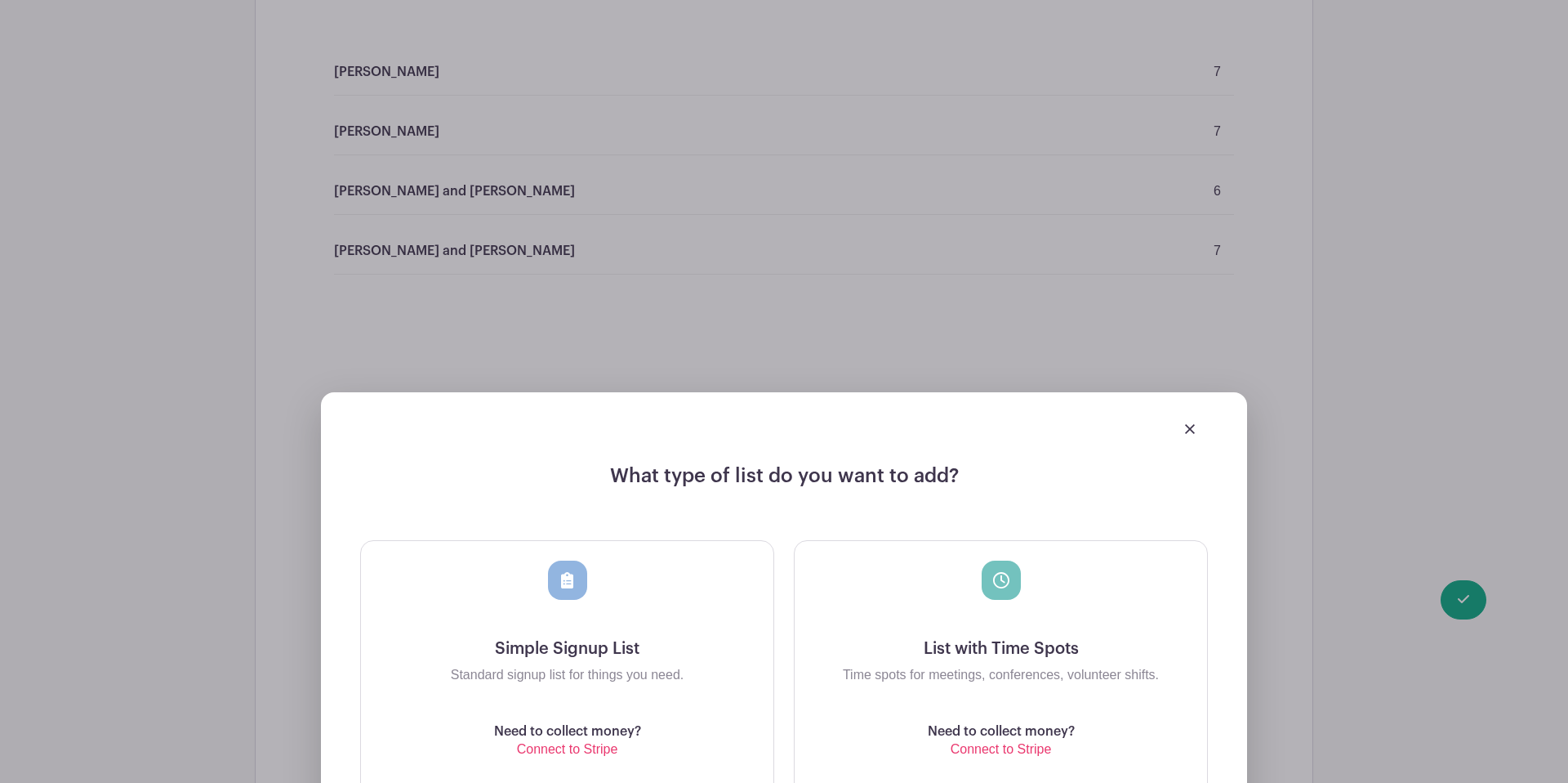
scroll to position [1525, 0]
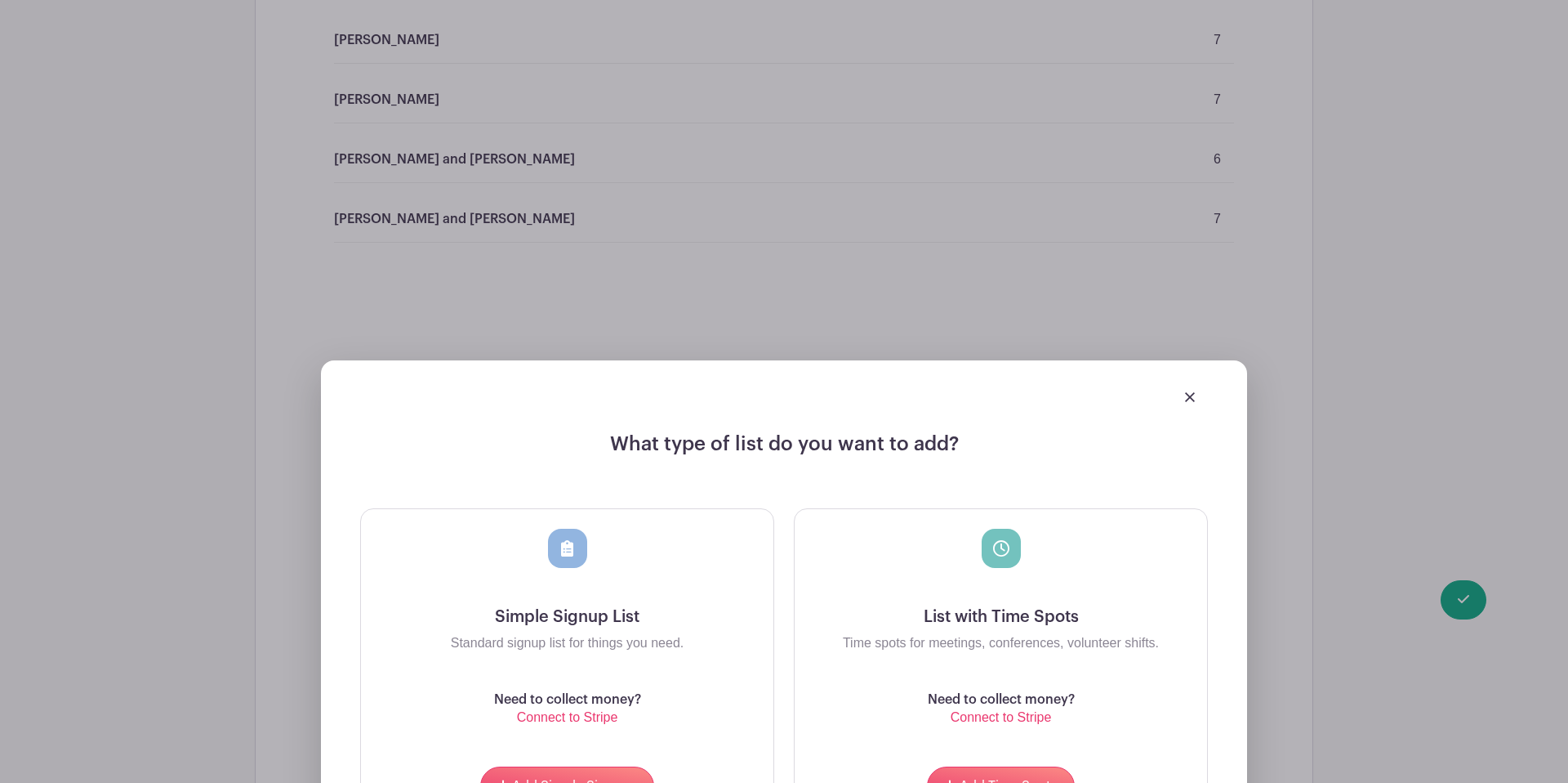
click at [1183, 374] on div at bounding box center [784, 396] width 847 height 45
click at [1188, 392] on img at bounding box center [1189, 396] width 10 height 10
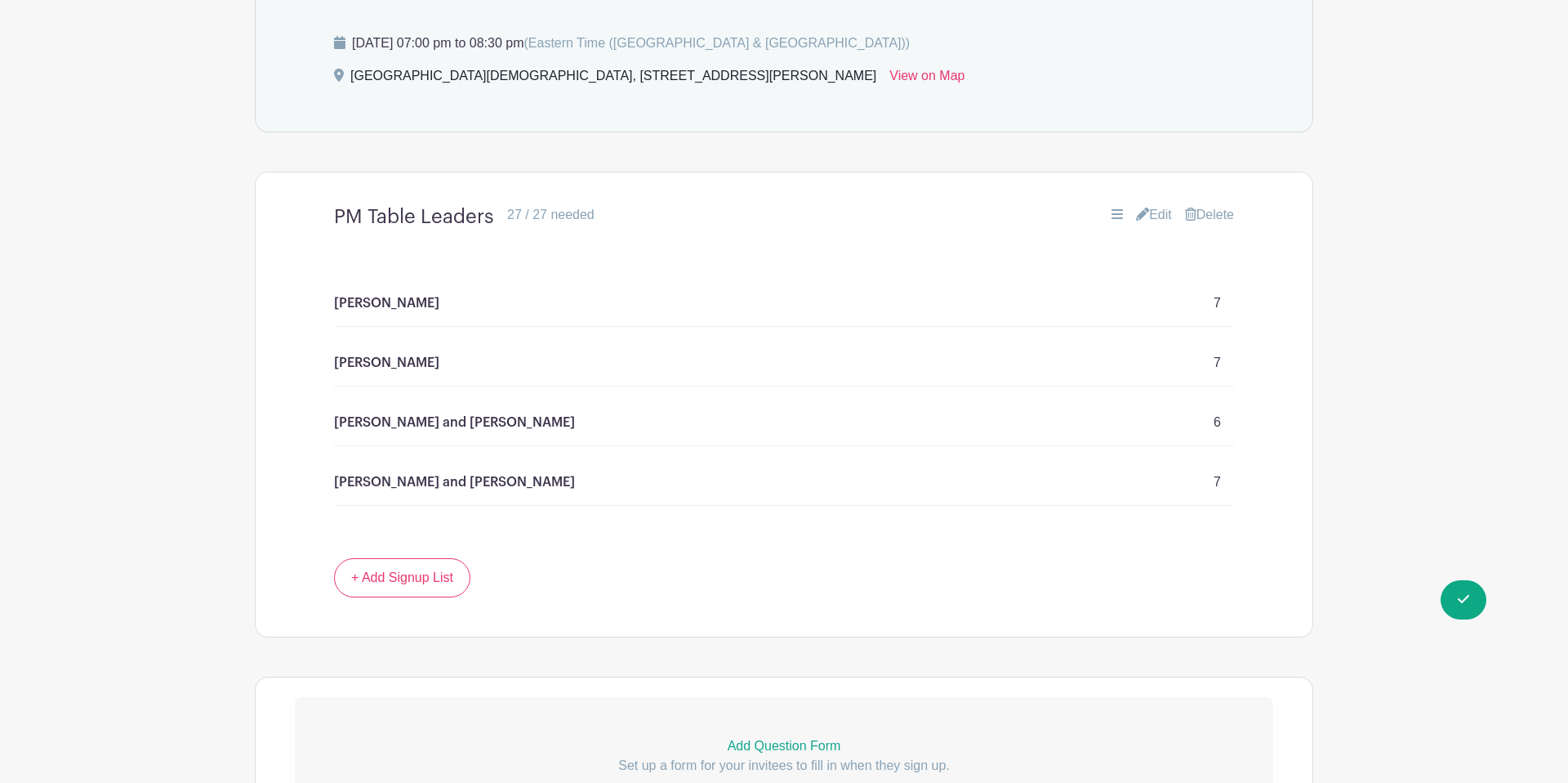
scroll to position [1247, 0]
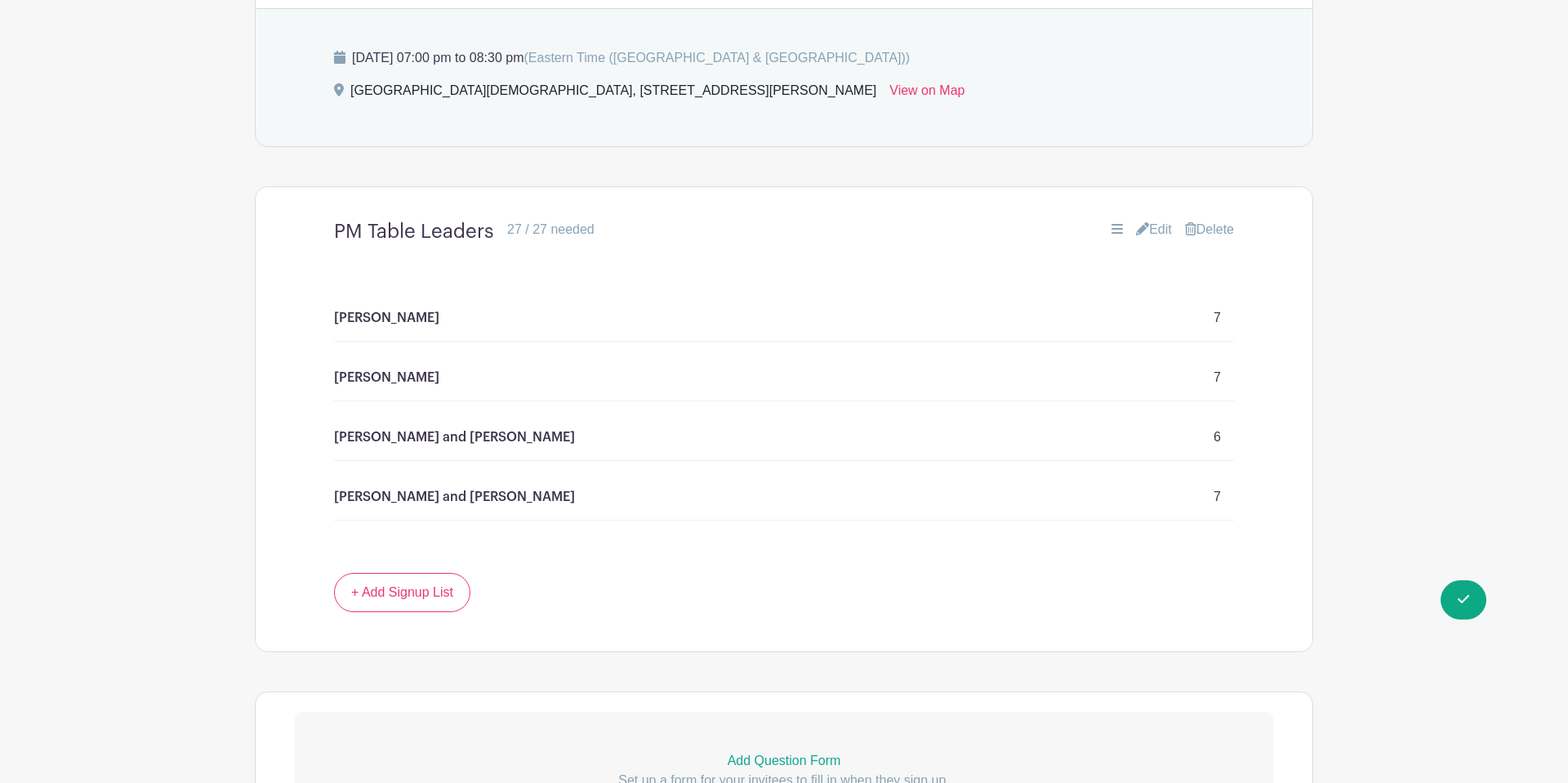
click at [1136, 222] on icon at bounding box center [1142, 228] width 13 height 13
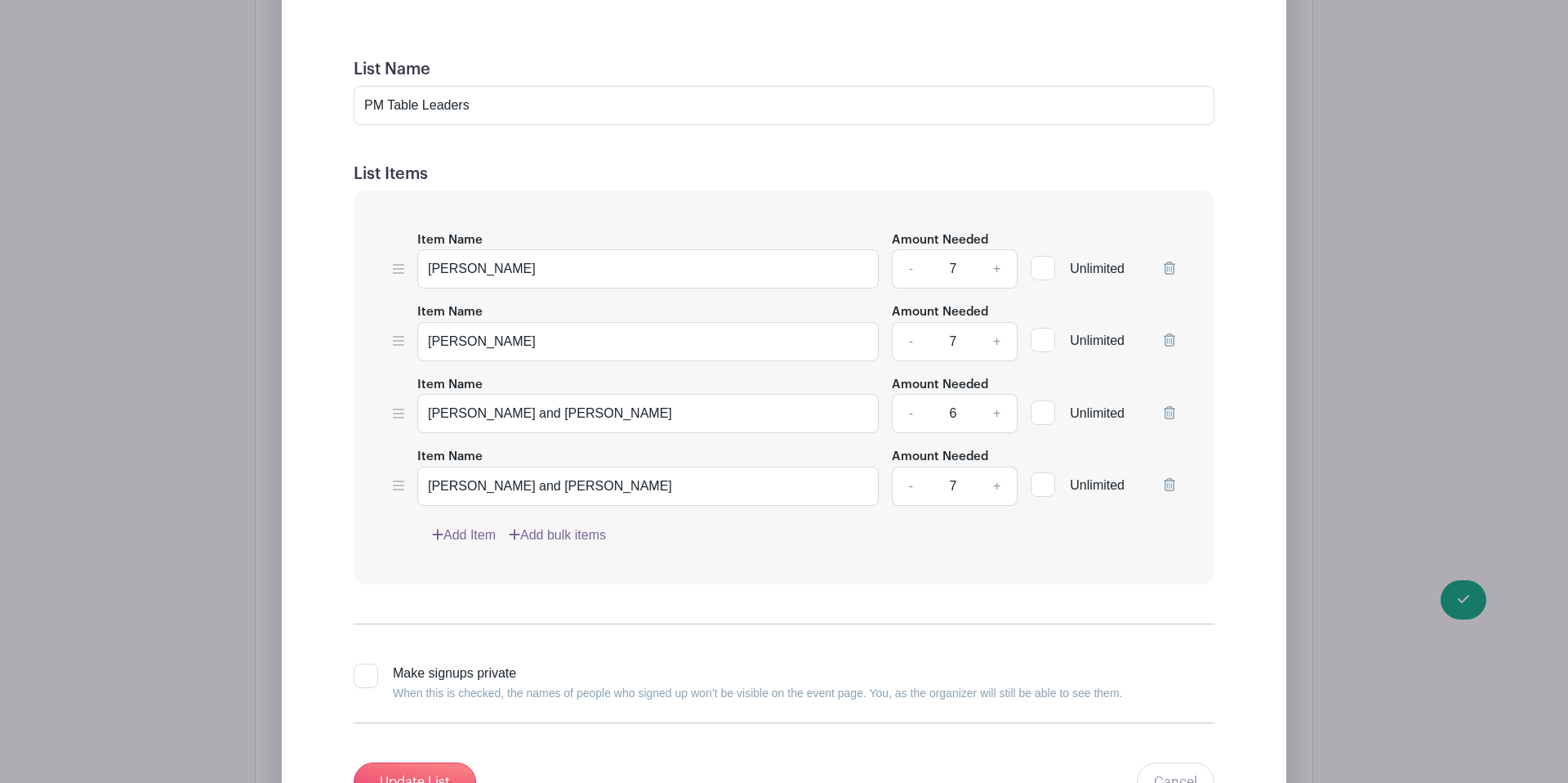
click at [450, 485] on div "Item Name Brianna Kauffman Amount Needed - 7 + Unlimited Item Name Ina Bunnell …" at bounding box center [784, 388] width 861 height 394
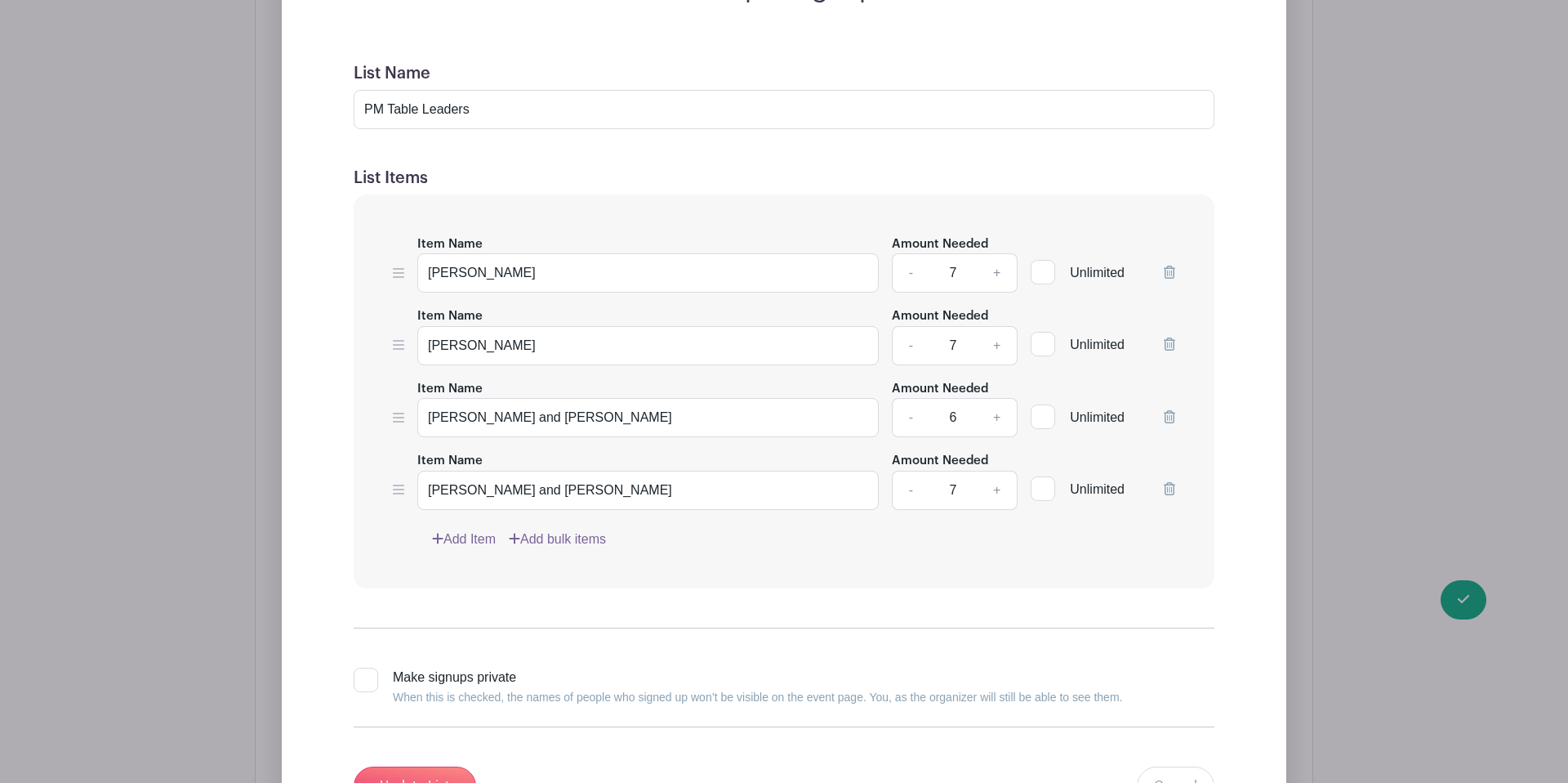
click at [450, 529] on link "Add Item" at bounding box center [463, 539] width 64 height 19
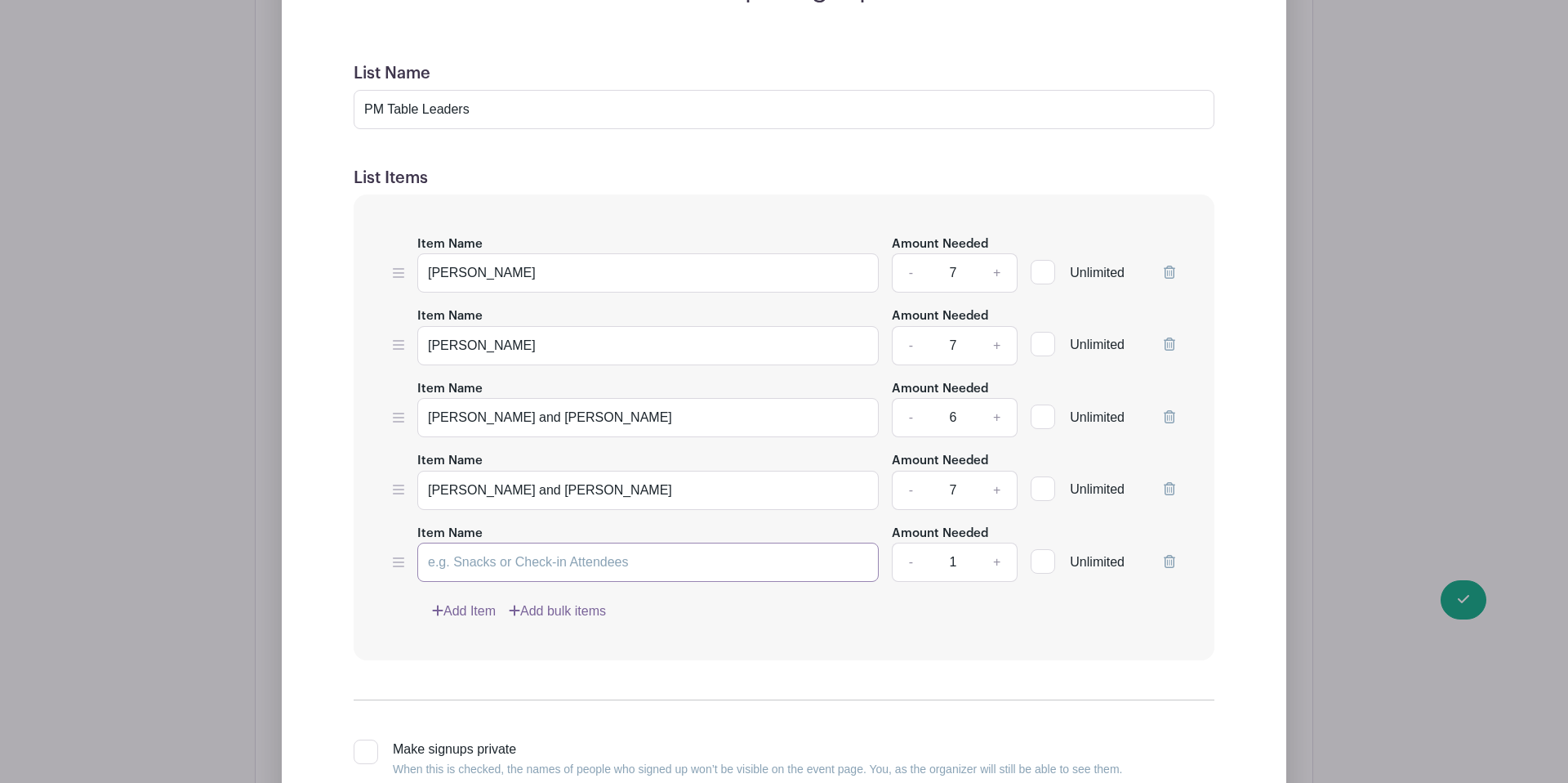
click at [474, 542] on input "Item Name" at bounding box center [648, 562] width 462 height 39
type input "[PERSON_NAME]"
click at [998, 542] on link "+" at bounding box center [997, 562] width 41 height 39
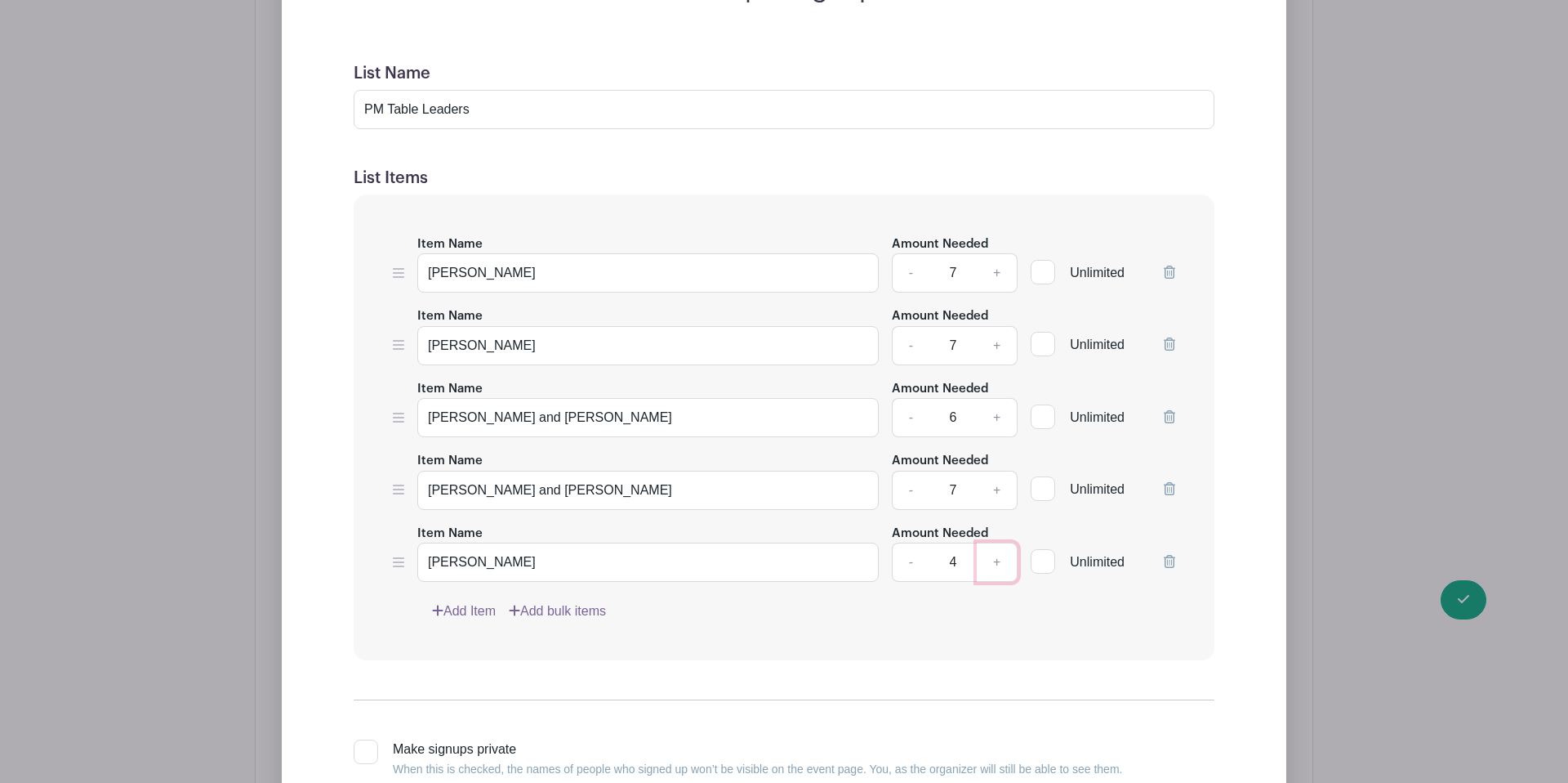
click at [998, 542] on link "+" at bounding box center [997, 562] width 41 height 39
type input "7"
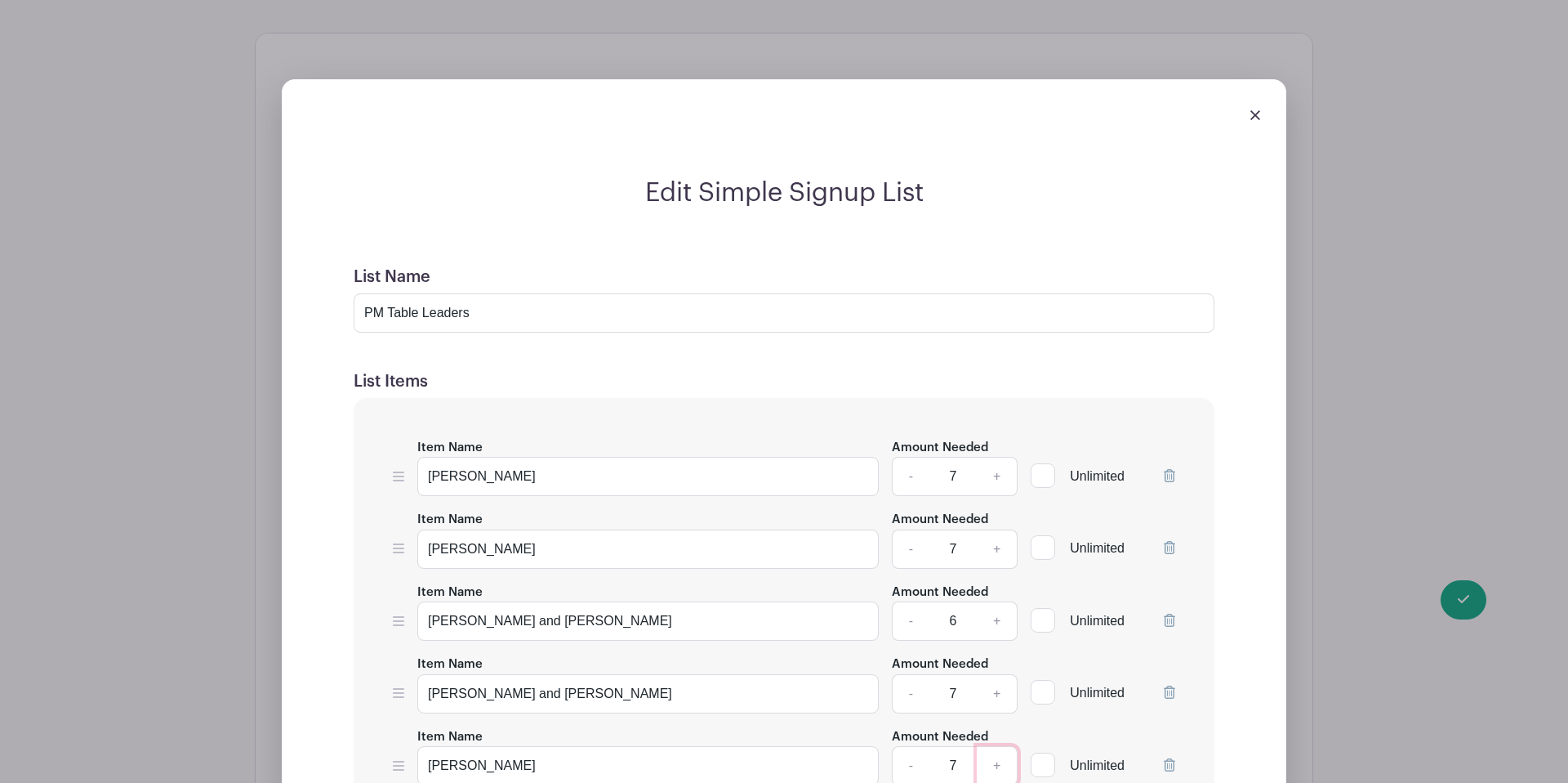
scroll to position [1469, 0]
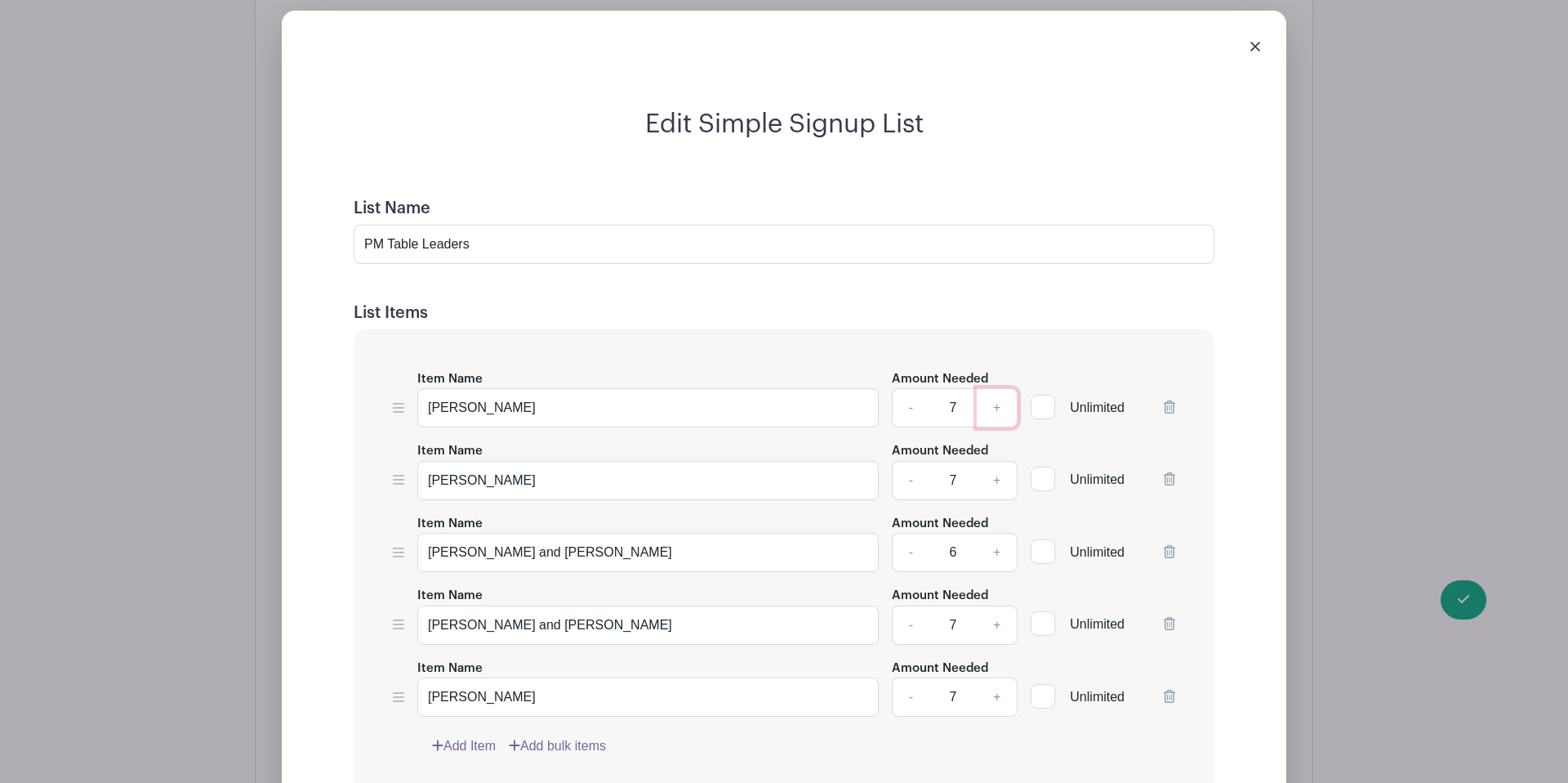
click at [994, 388] on link "+" at bounding box center [997, 408] width 41 height 39
type input "8"
click at [1004, 461] on link "+" at bounding box center [997, 480] width 41 height 39
type input "8"
click at [999, 533] on link "+" at bounding box center [997, 552] width 41 height 39
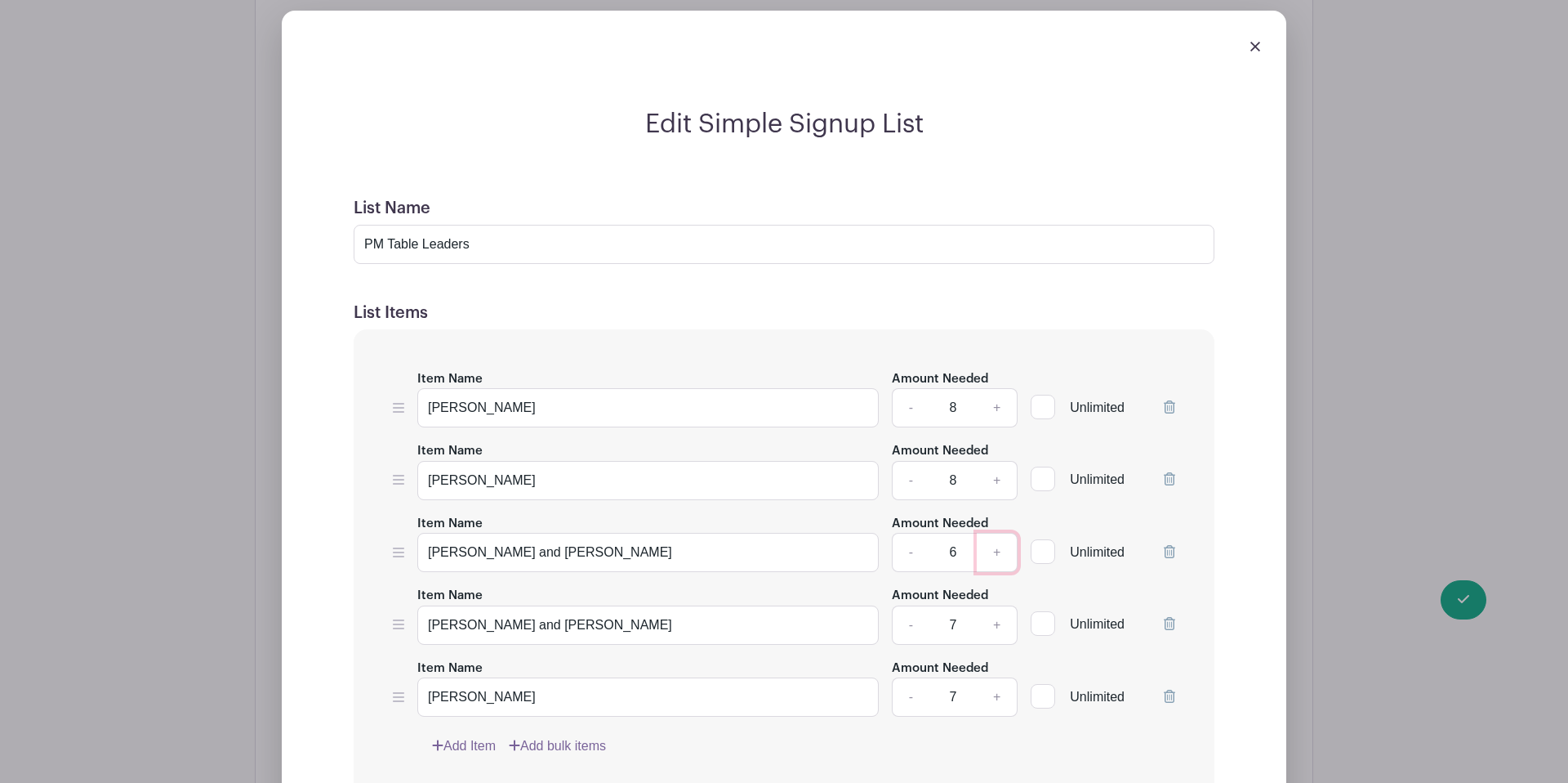
type input "7"
click at [997, 605] on link "+" at bounding box center [997, 625] width 41 height 39
type input "8"
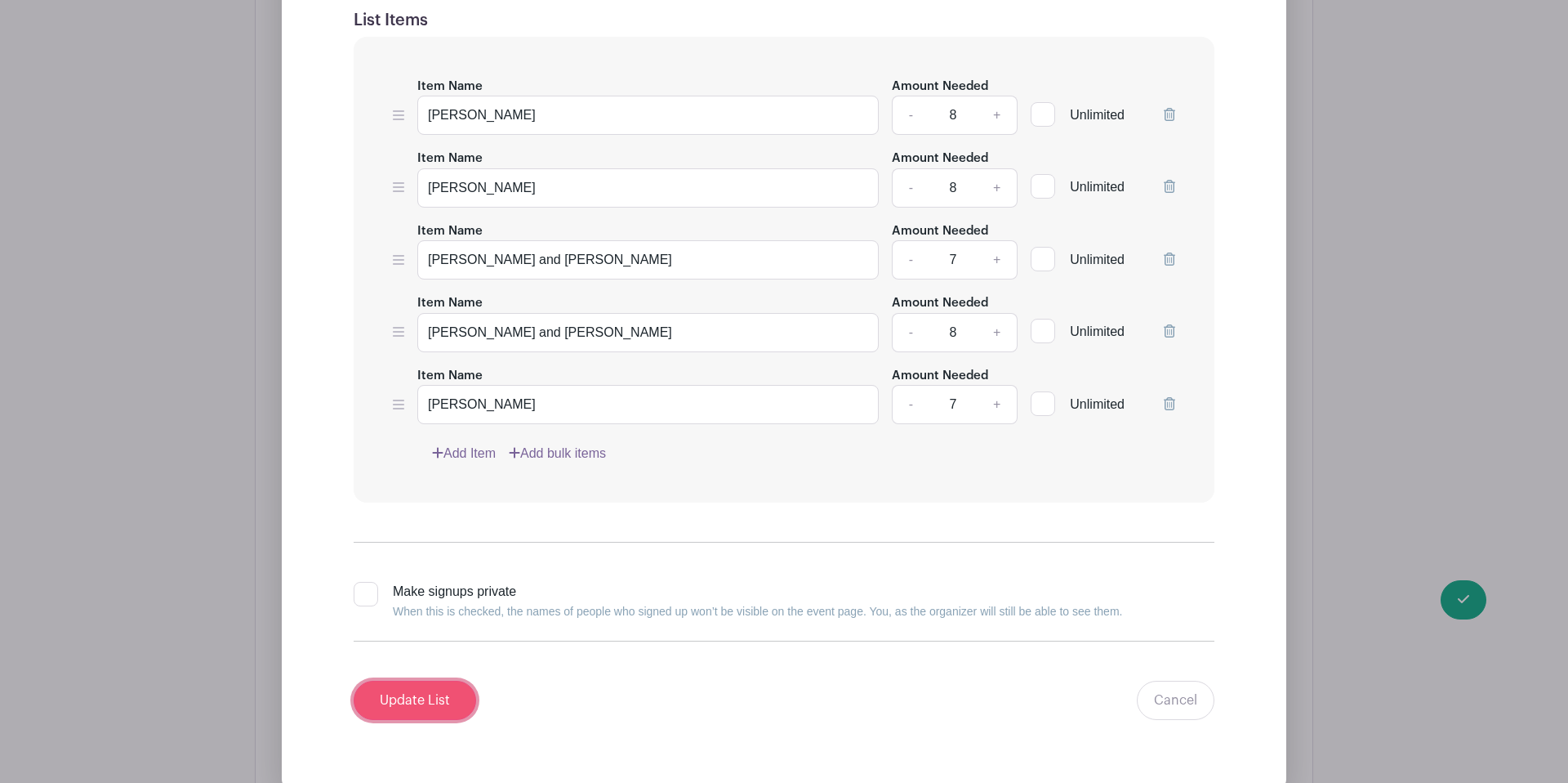
click at [441, 681] on input "Update List" at bounding box center [415, 700] width 122 height 39
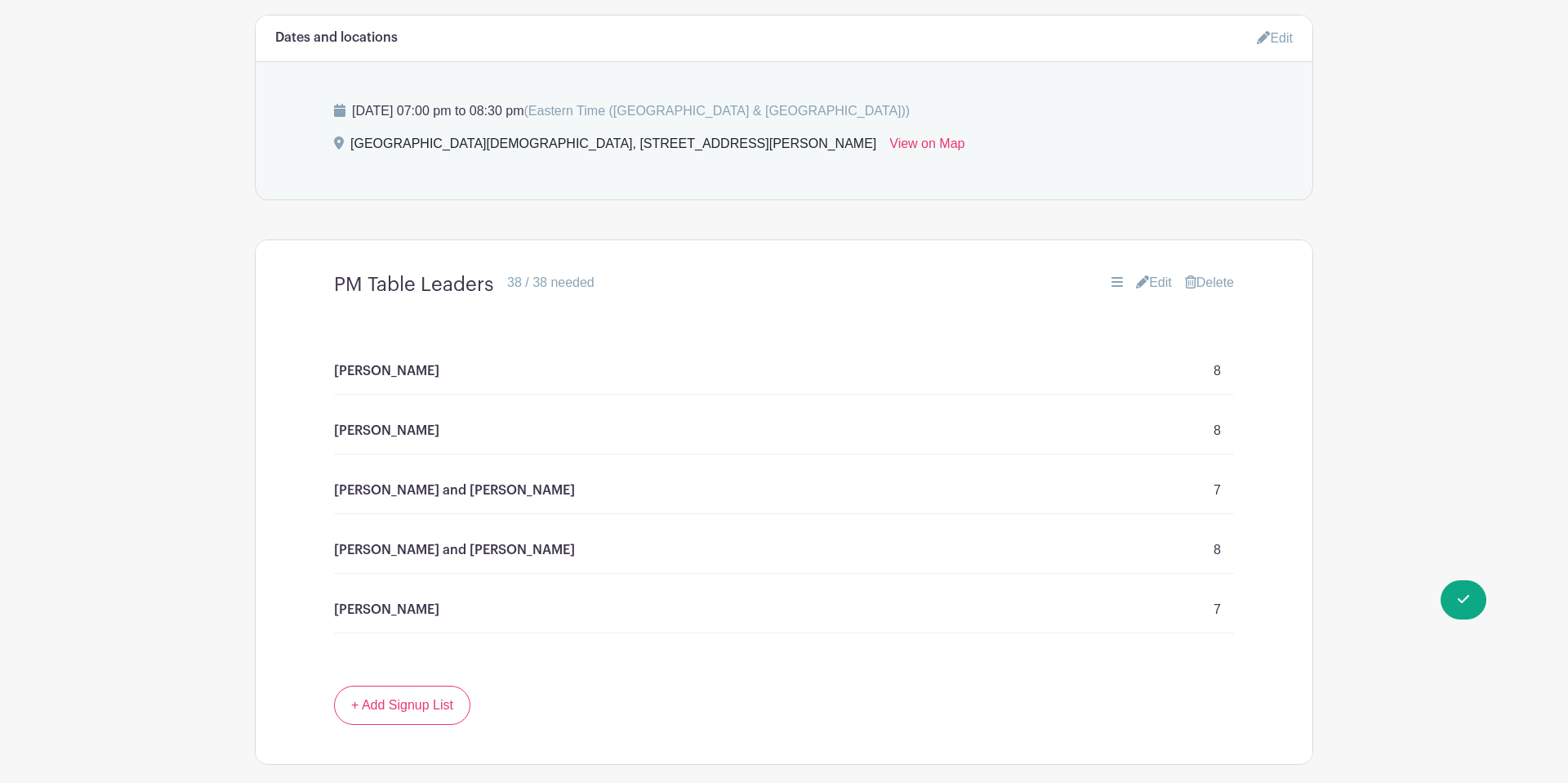
scroll to position [1195, 0]
click at [1153, 271] on link "Edit" at bounding box center [1153, 281] width 36 height 19
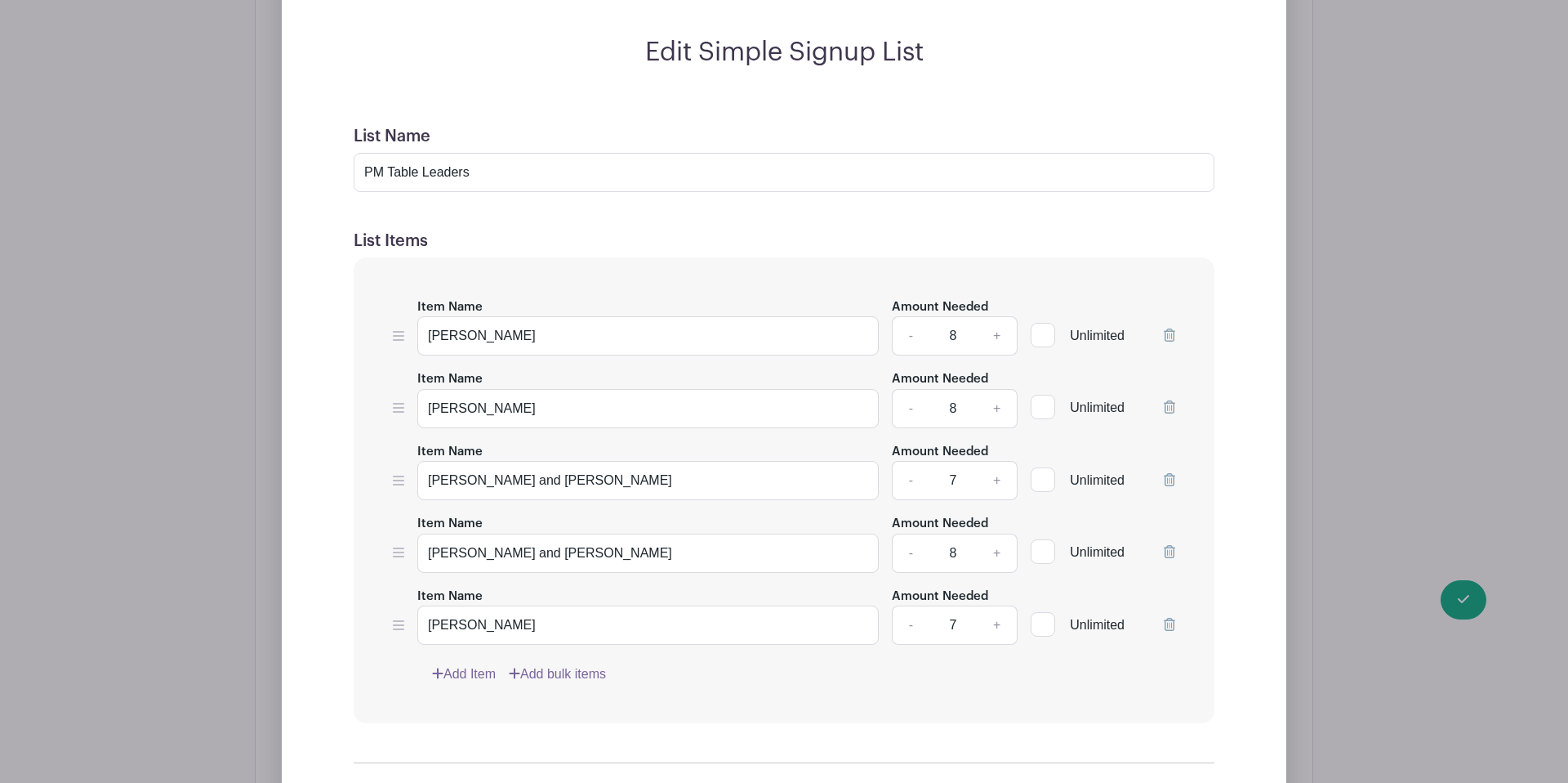
scroll to position [1542, 0]
click at [909, 532] on link "-" at bounding box center [910, 551] width 38 height 39
click at [999, 532] on link "+" at bounding box center [997, 551] width 41 height 39
type input "8"
click at [905, 315] on link "-" at bounding box center [910, 334] width 38 height 39
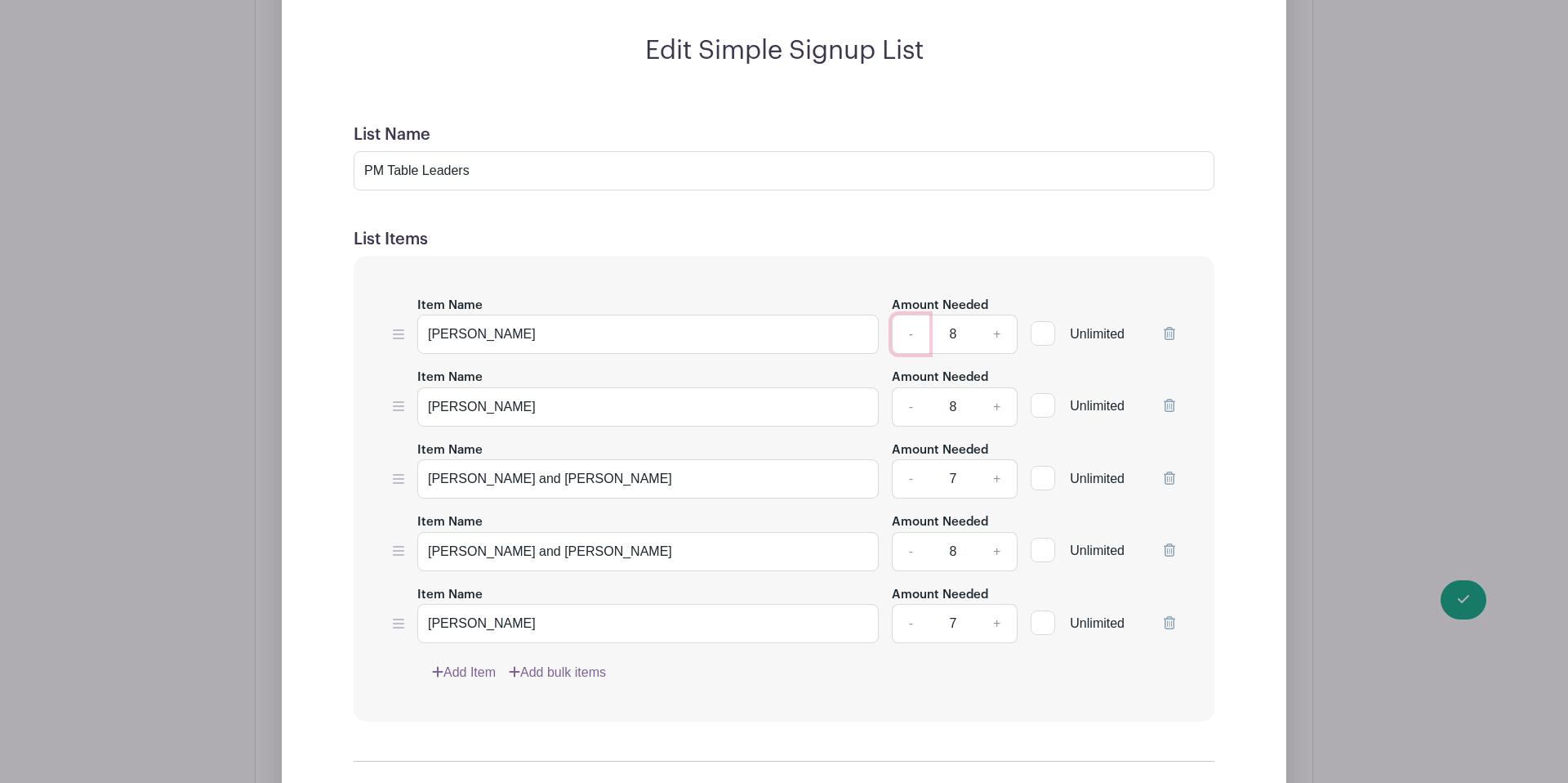
type input "7"
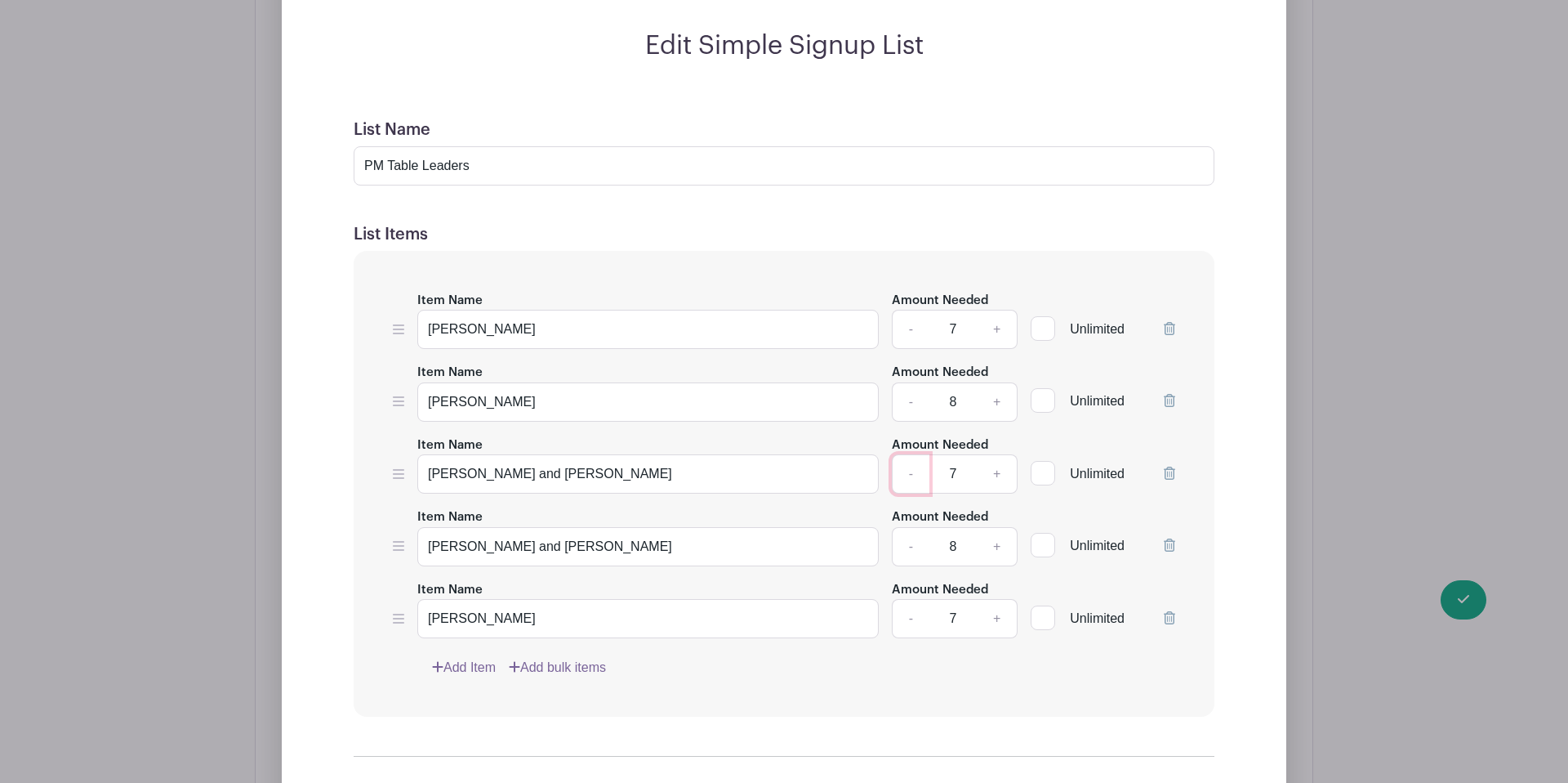
click at [912, 454] on link "-" at bounding box center [910, 473] width 38 height 39
type input "6"
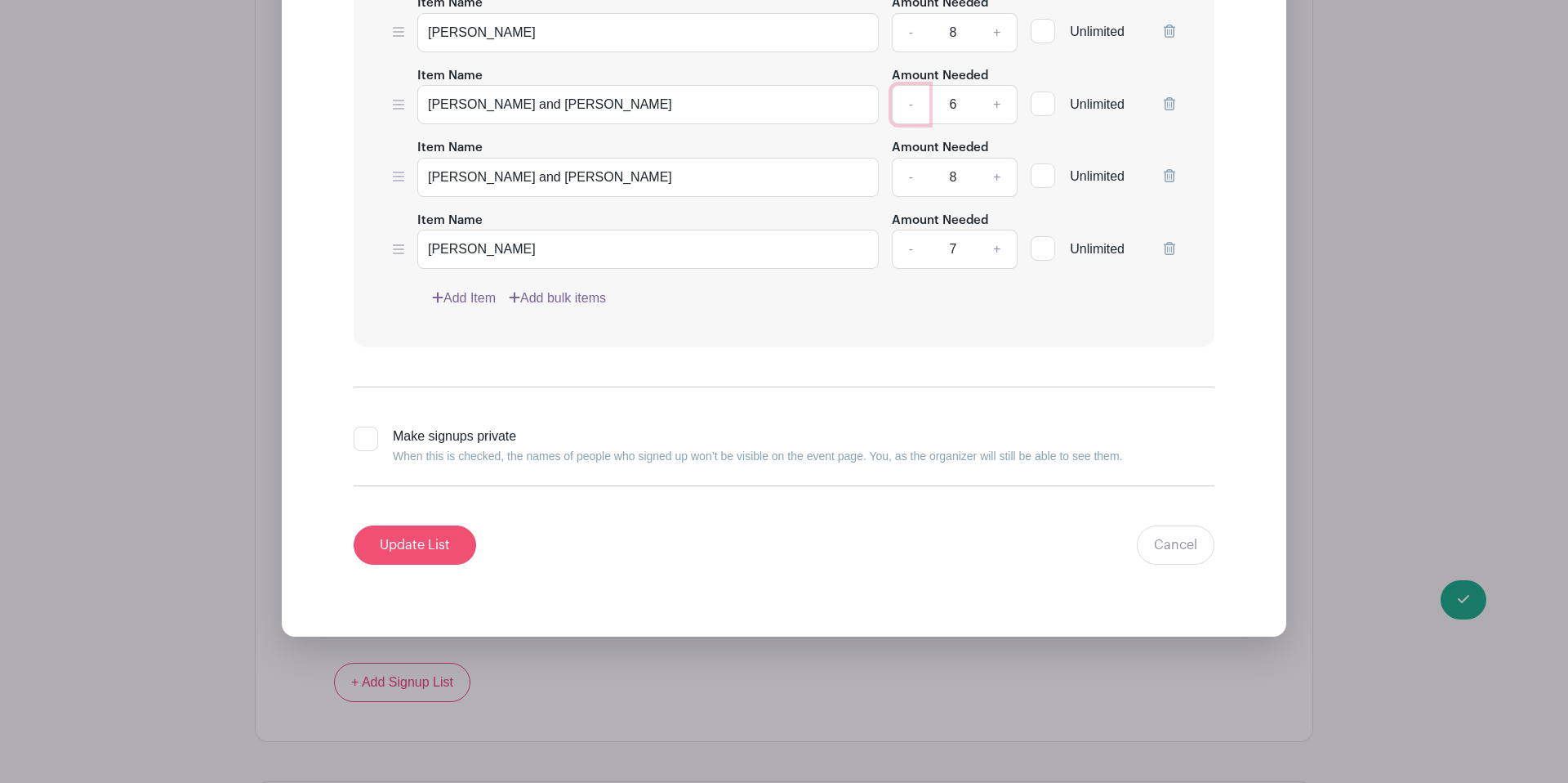
scroll to position [1920, 0]
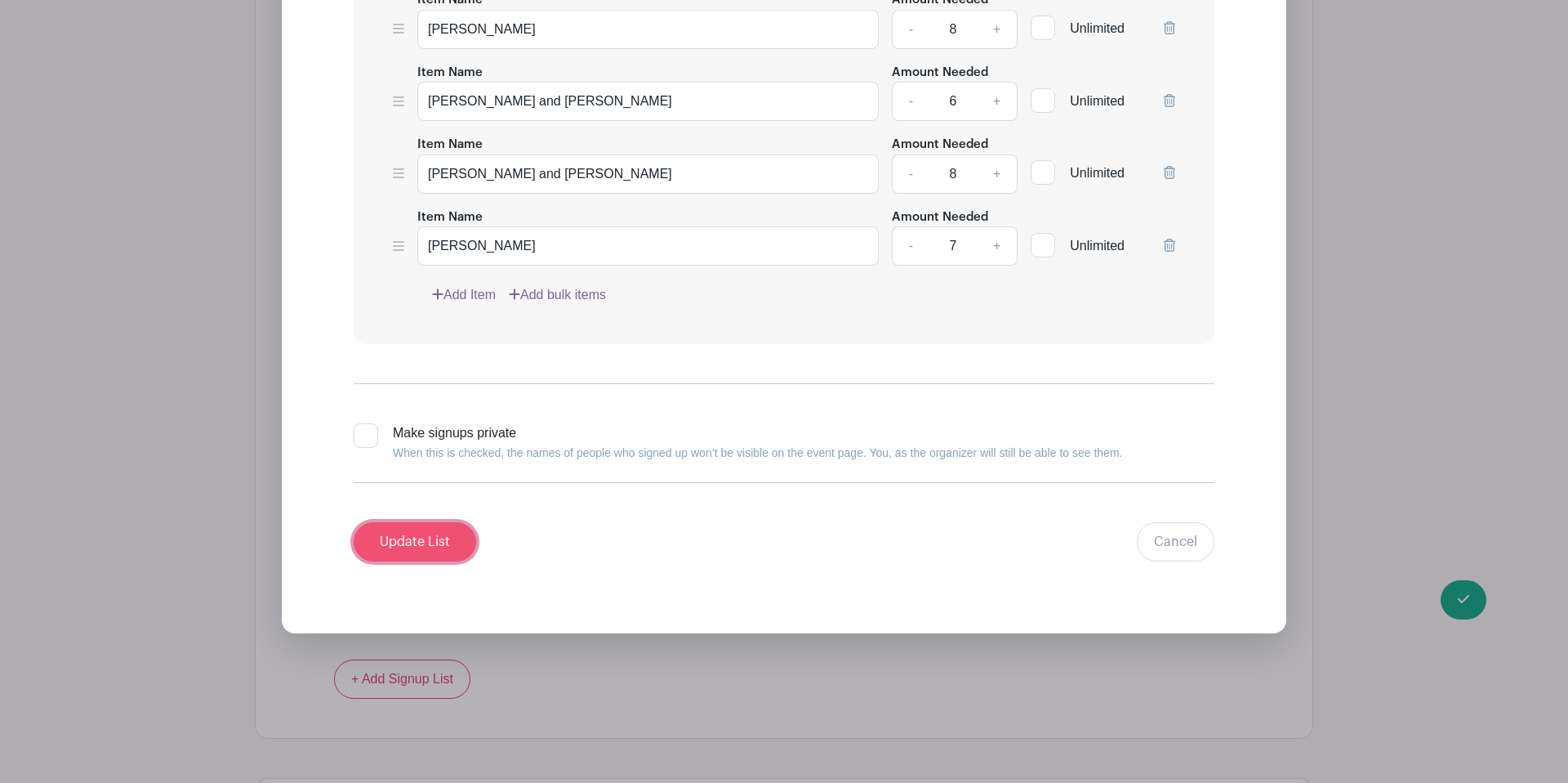
click at [423, 522] on input "Update List" at bounding box center [415, 542] width 122 height 39
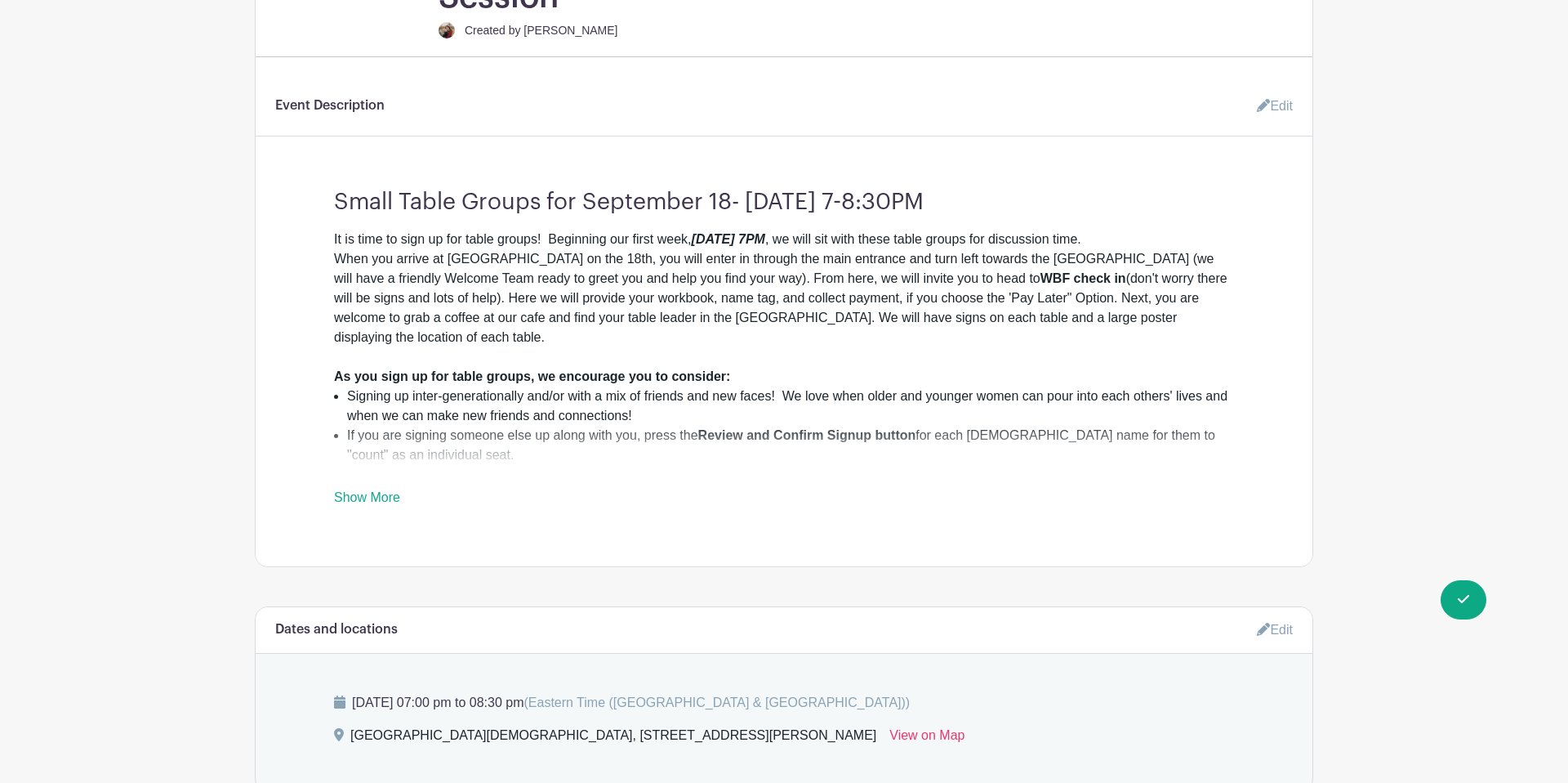
scroll to position [599, 0]
click at [391, 493] on link "Show More" at bounding box center [367, 503] width 66 height 20
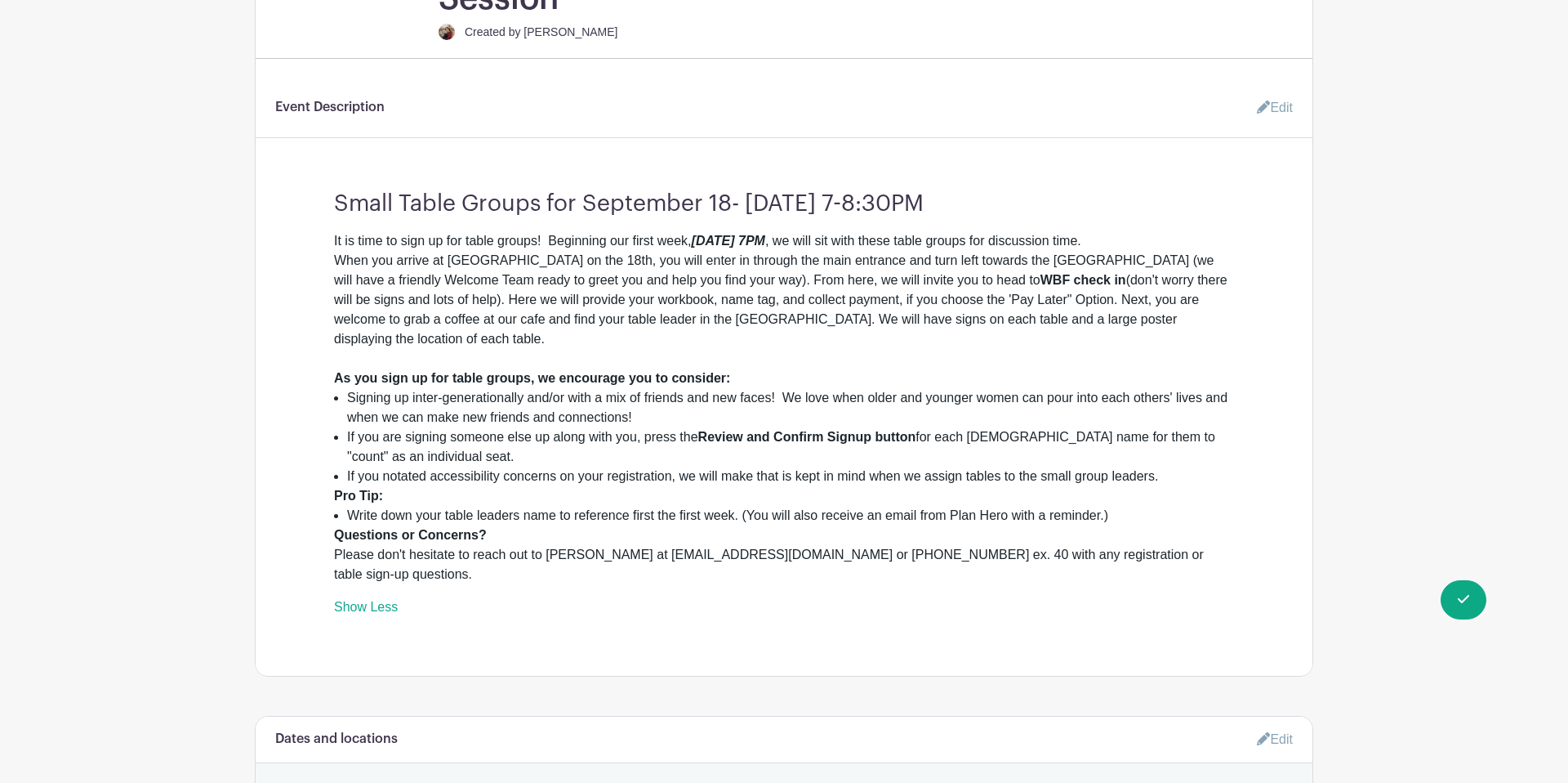
scroll to position [600, 0]
click at [1472, 620] on main "Groups All Groups LEFC Women's Bible Fellowship Add New Group My Signups Event …" at bounding box center [784, 583] width 1568 height 2366
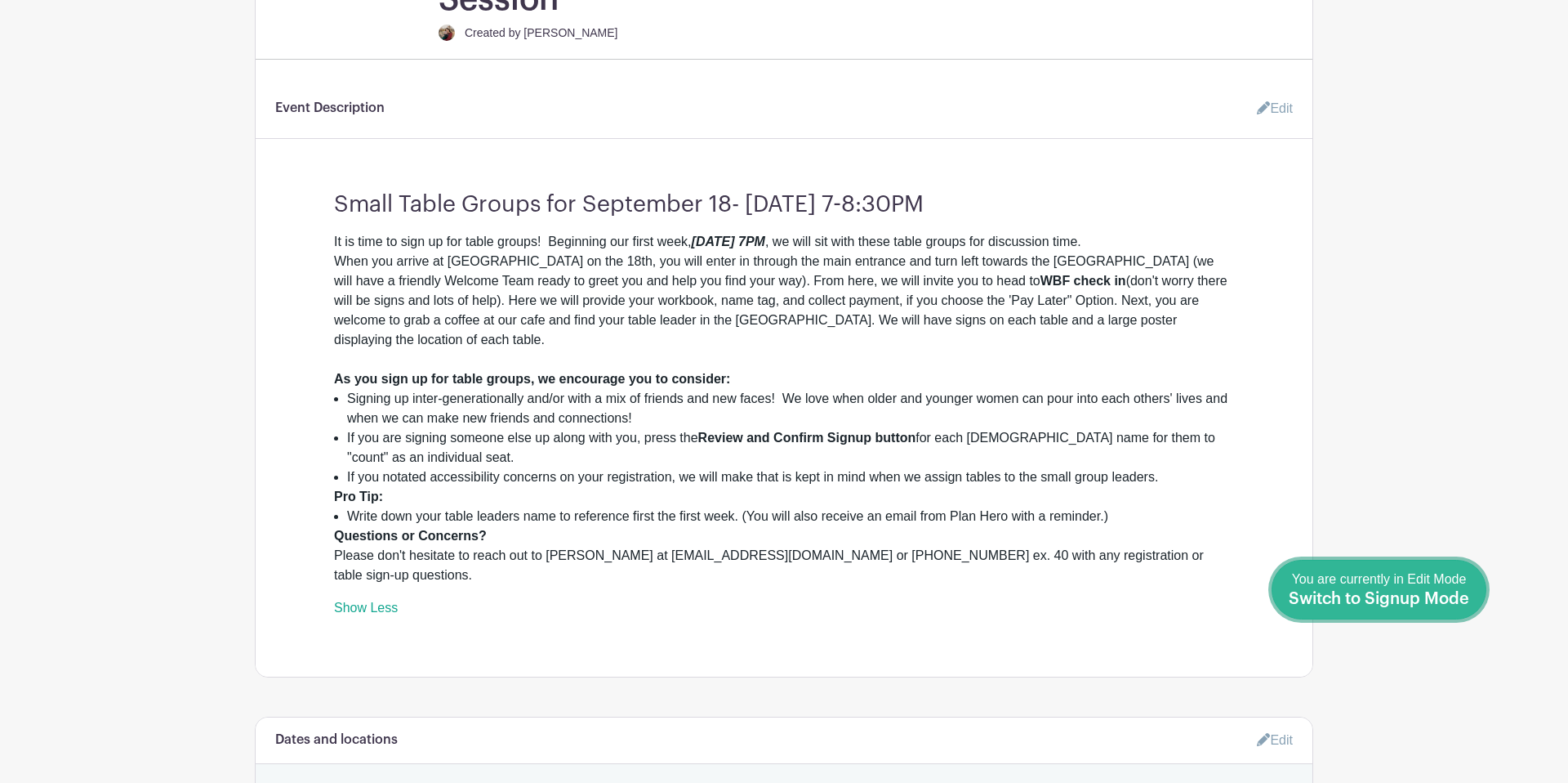
click at [1467, 601] on span "Switch to Signup Mode" at bounding box center [1379, 598] width 180 height 17
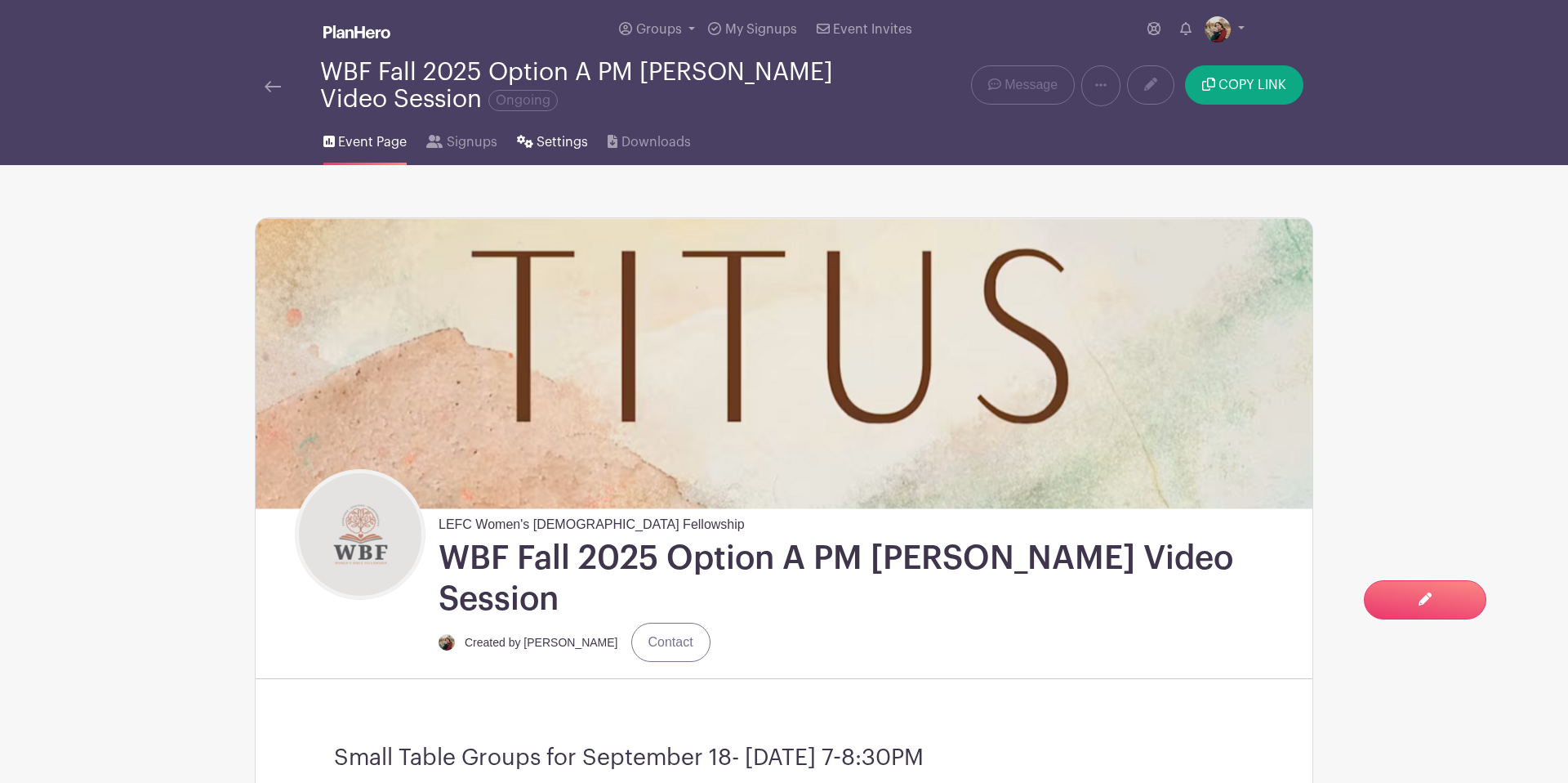
click at [563, 136] on span "Settings" at bounding box center [562, 142] width 52 height 19
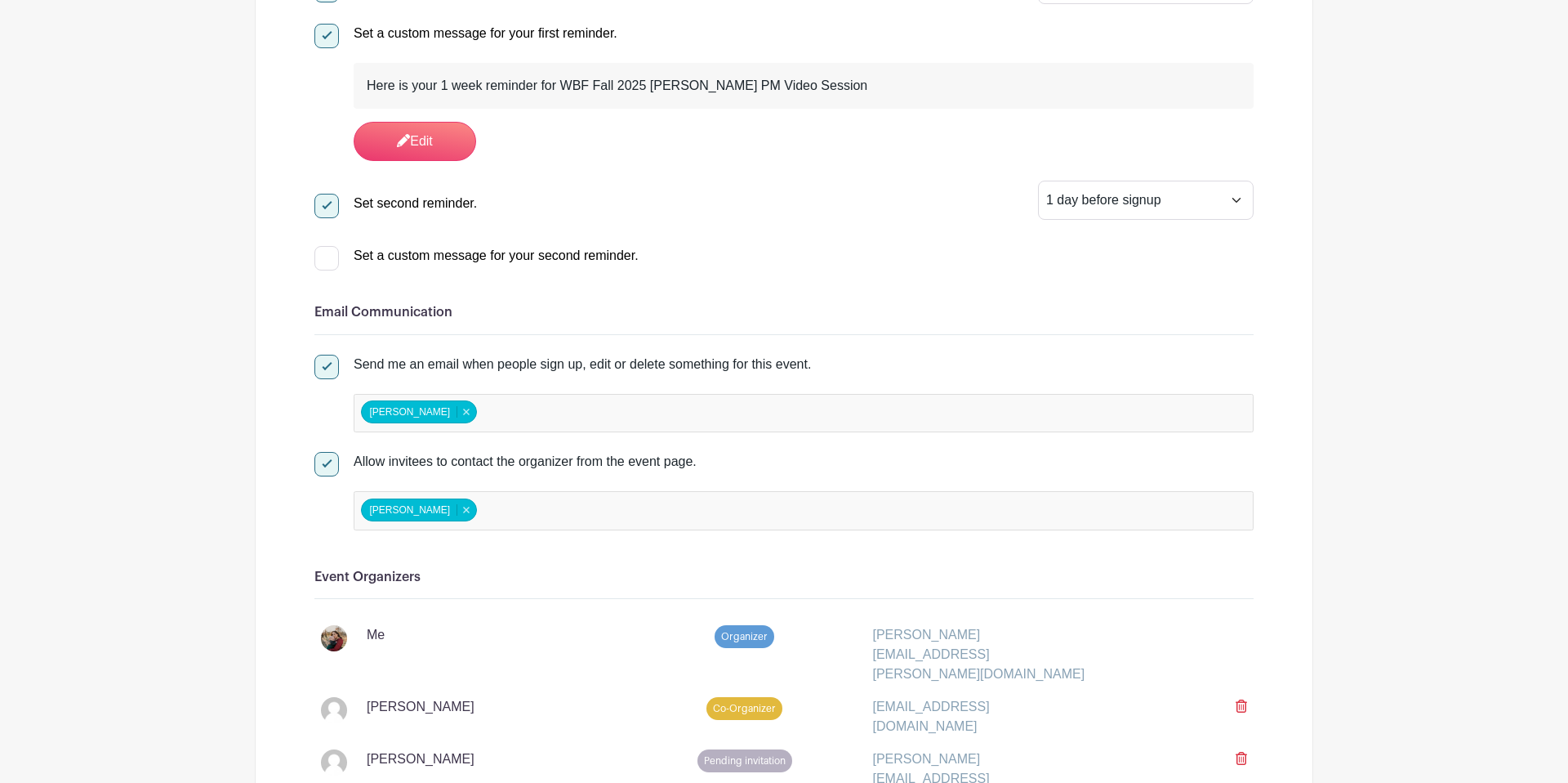
scroll to position [1070, 0]
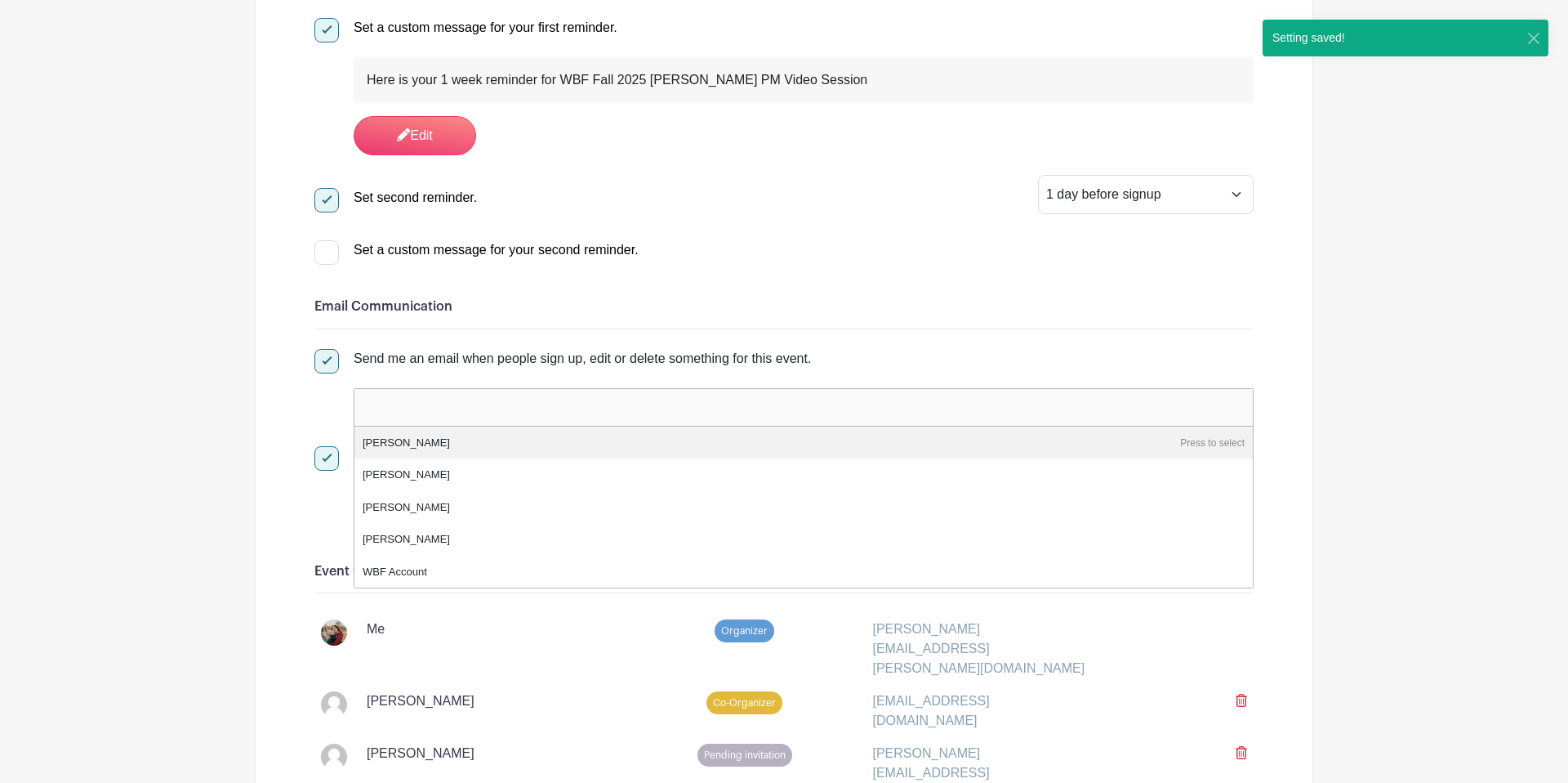
click at [476, 411] on input "false" at bounding box center [433, 406] width 144 height 24
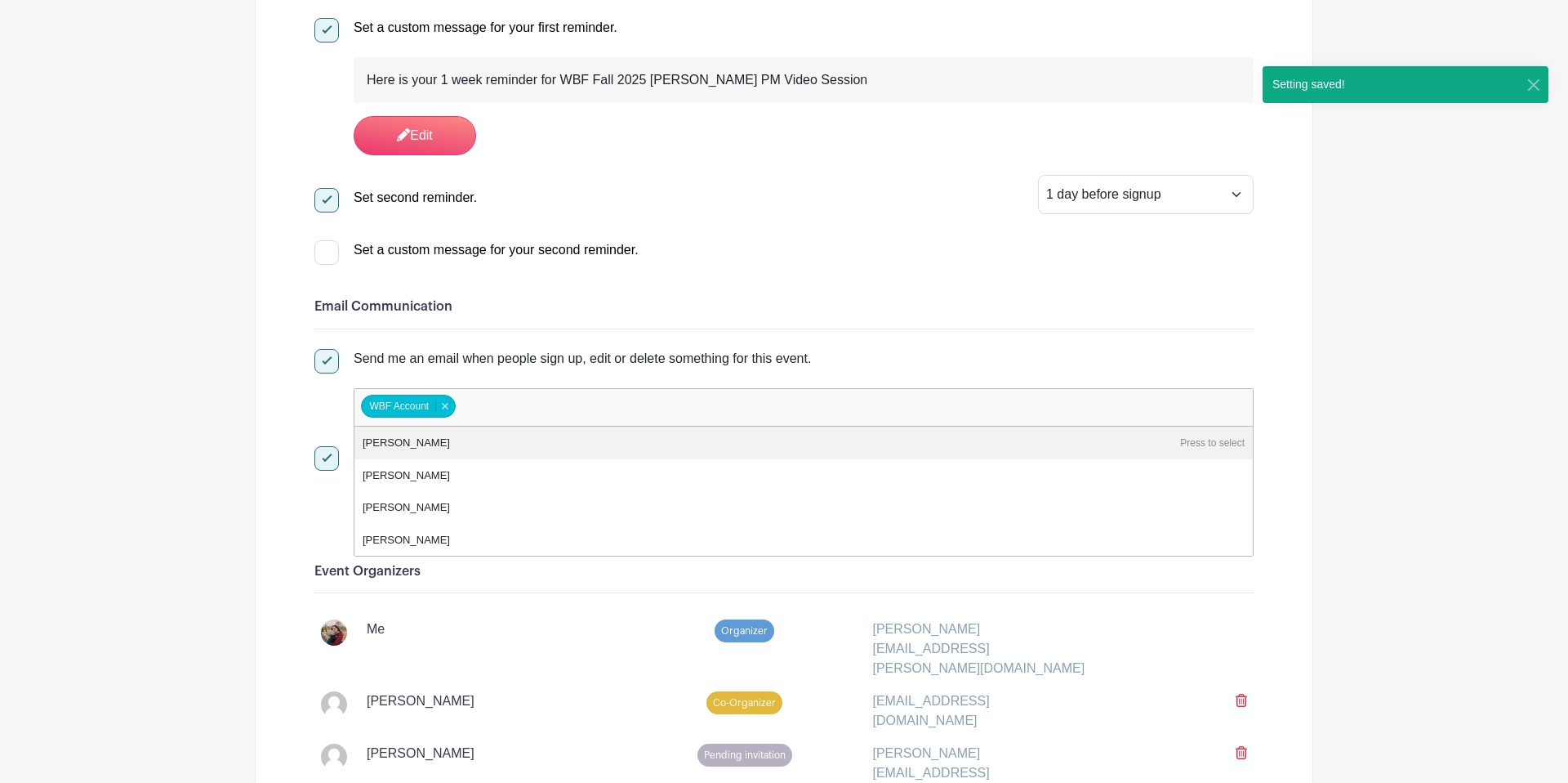
scroll to position [1084, 0]
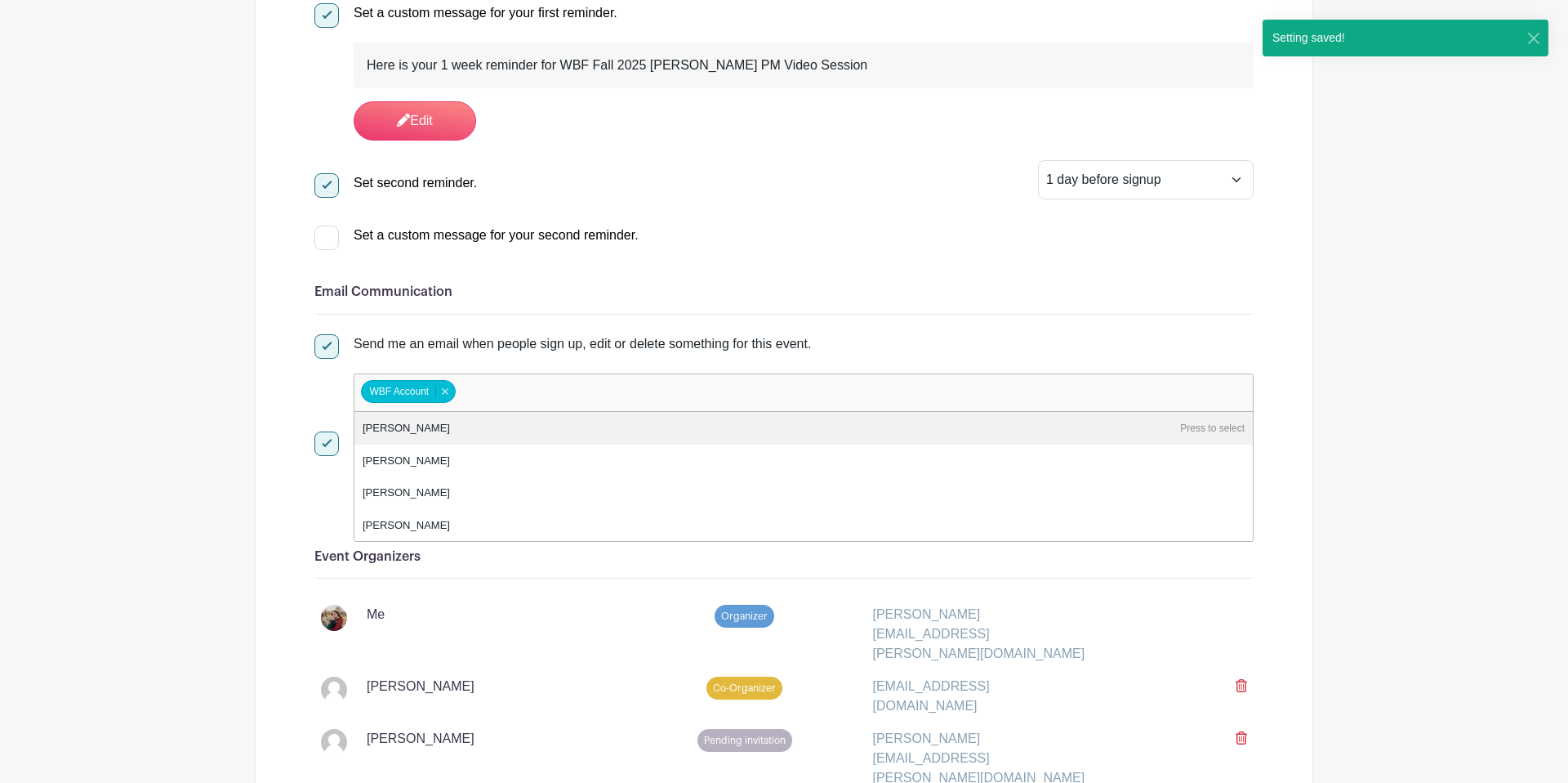
click at [966, 335] on div "Send me an email when people sign up, edit or delete something for this event." at bounding box center [803, 344] width 900 height 19
click at [325, 335] on input "Send me an email when people sign up, edit or delete something for this event." at bounding box center [320, 339] width 10 height 10
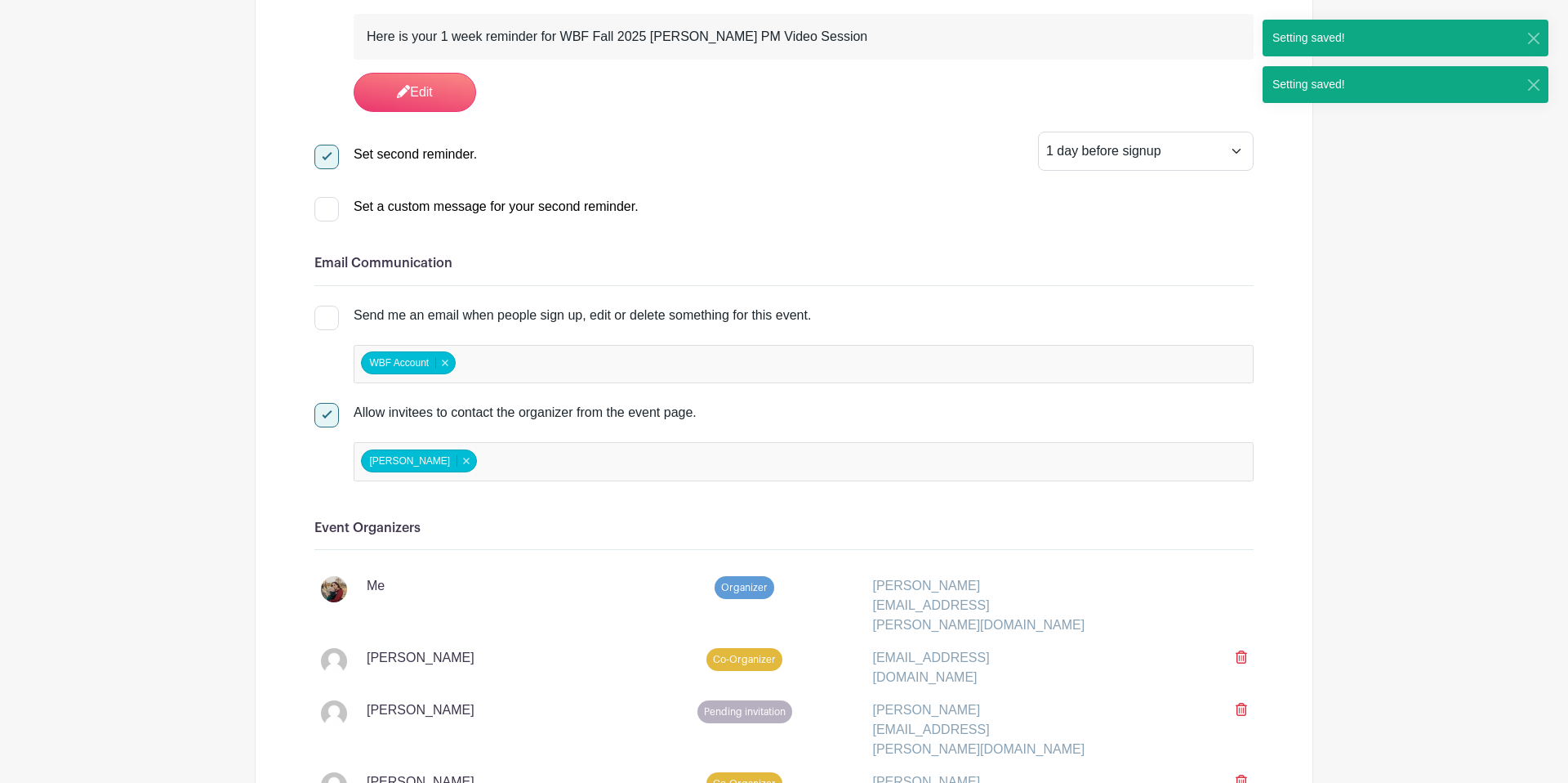
scroll to position [1121, 0]
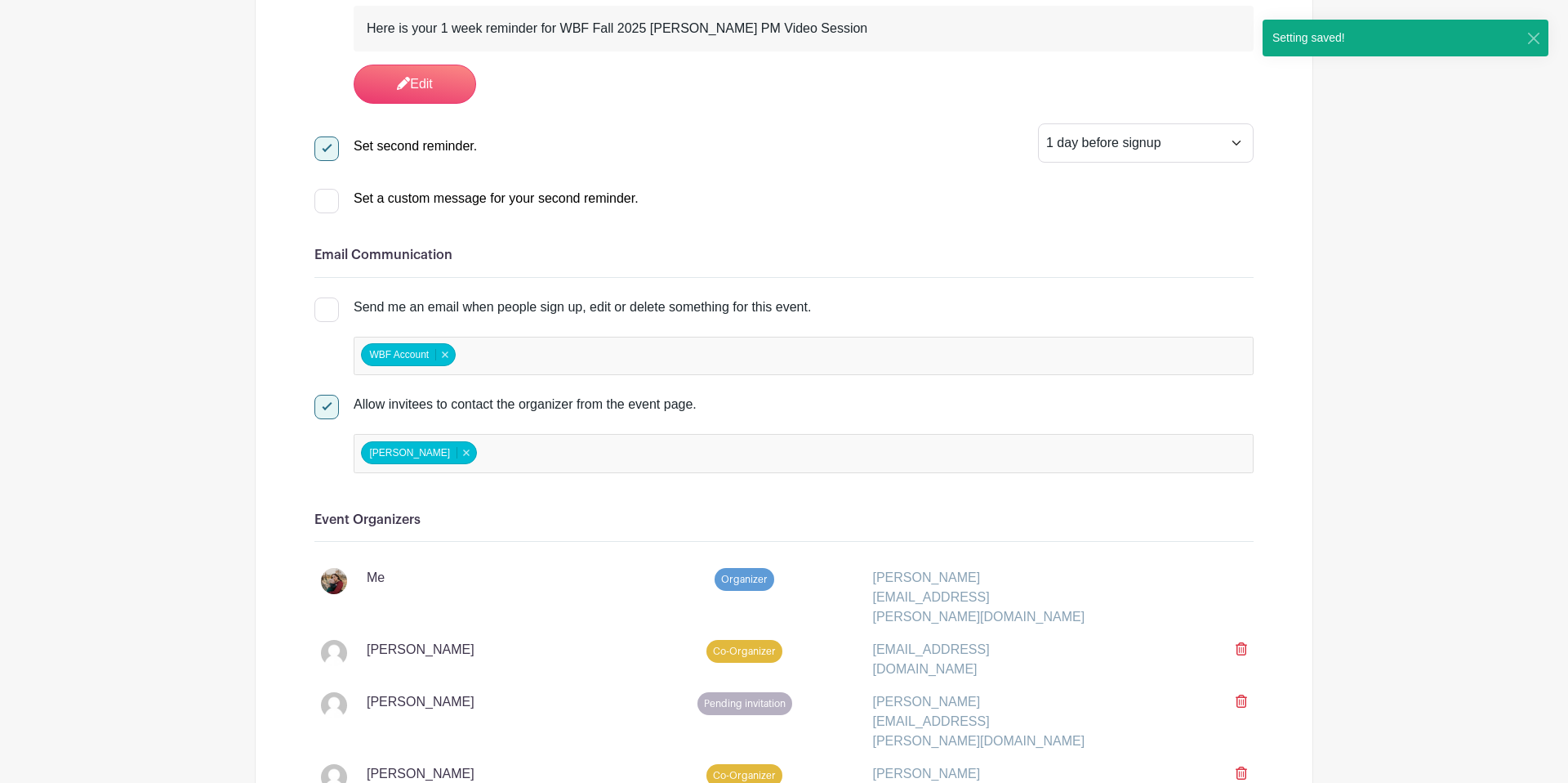
drag, startPoint x: 329, startPoint y: 310, endPoint x: 603, endPoint y: 315, distance: 274.0
click at [333, 311] on div at bounding box center [327, 310] width 24 height 24
click at [325, 308] on input "Send me an email when people sign up, edit or delete something for this event." at bounding box center [320, 303] width 10 height 10
checkbox input "true"
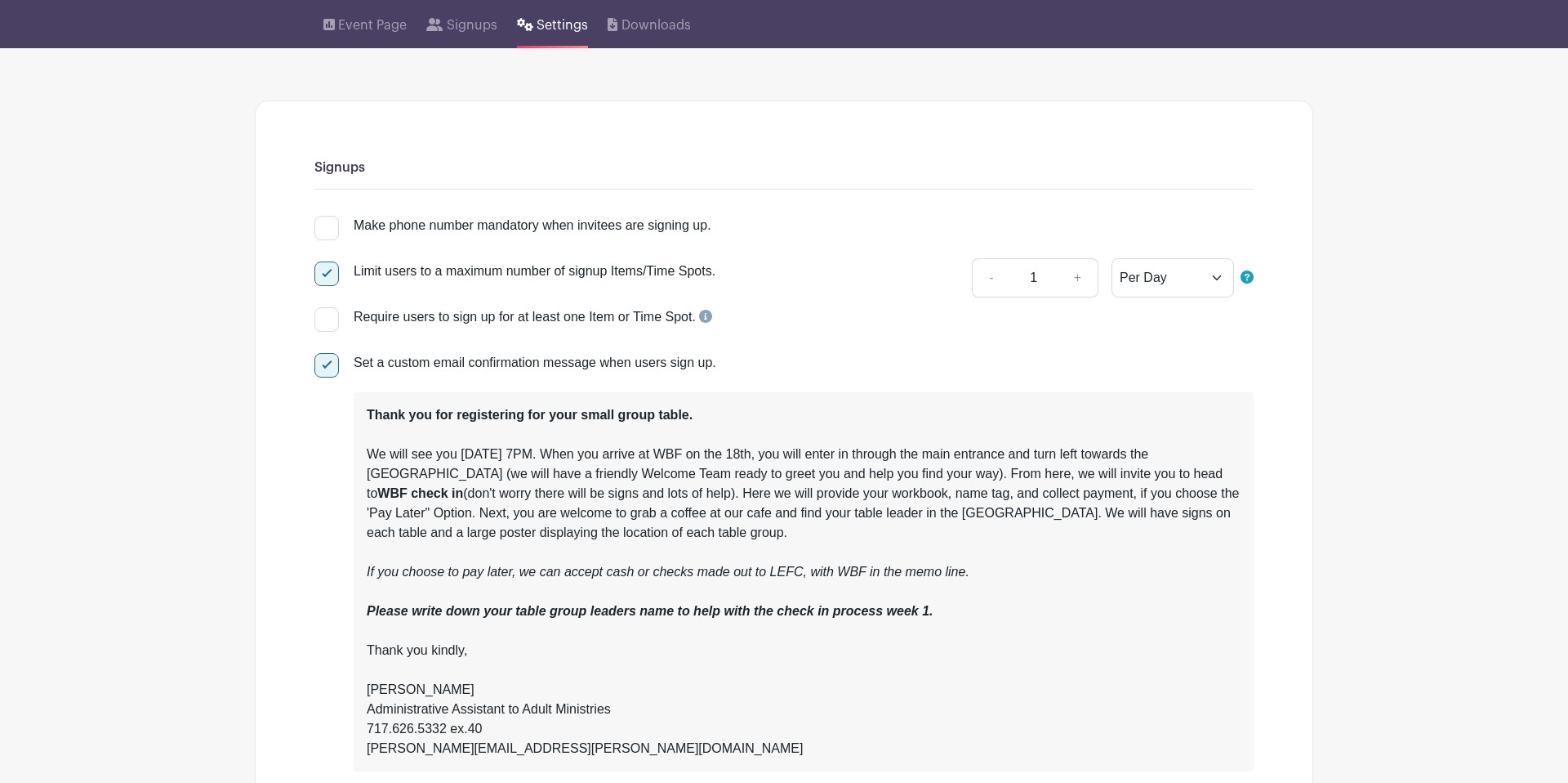
scroll to position [0, 0]
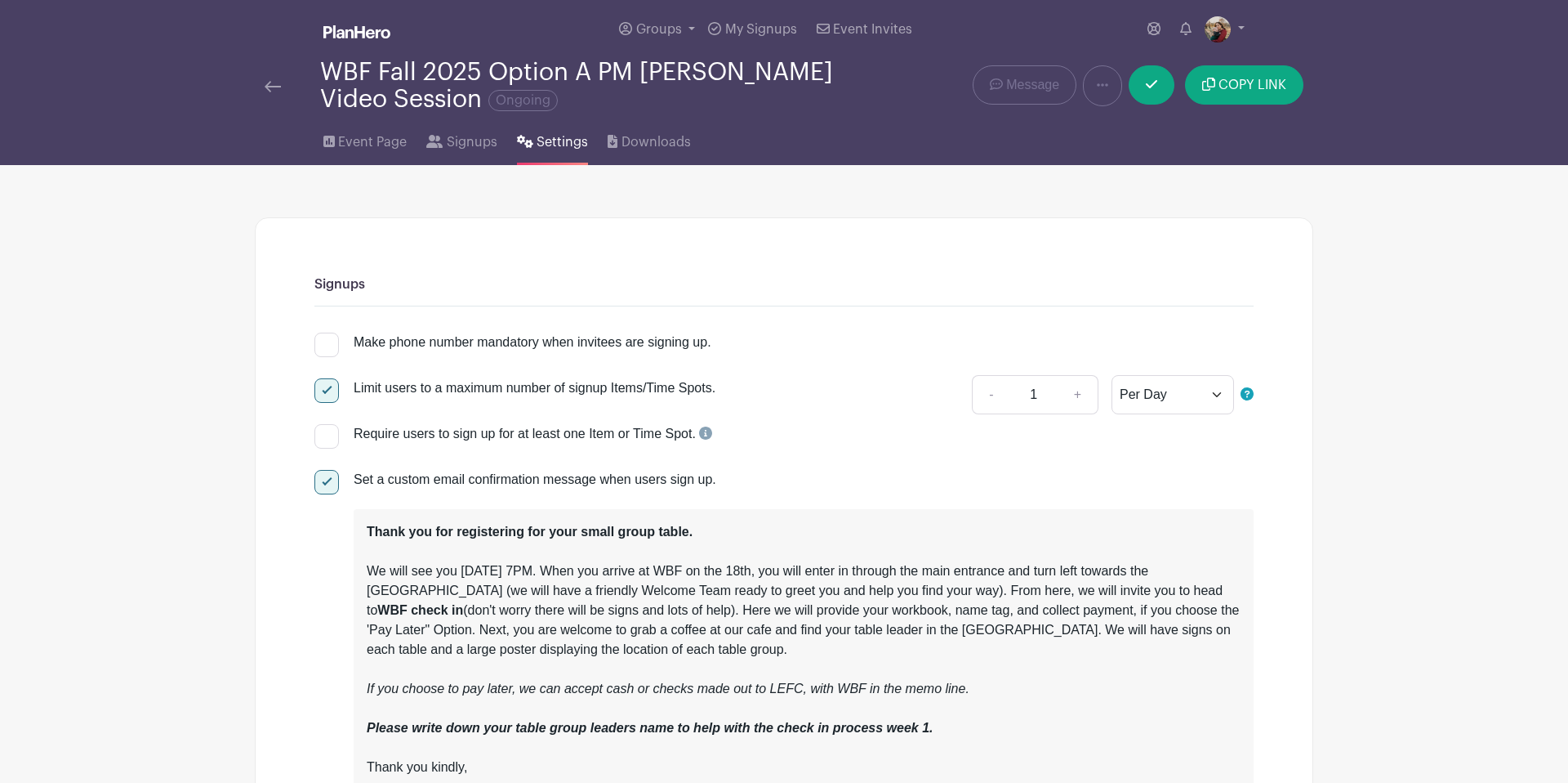
click at [266, 91] on img at bounding box center [273, 86] width 17 height 11
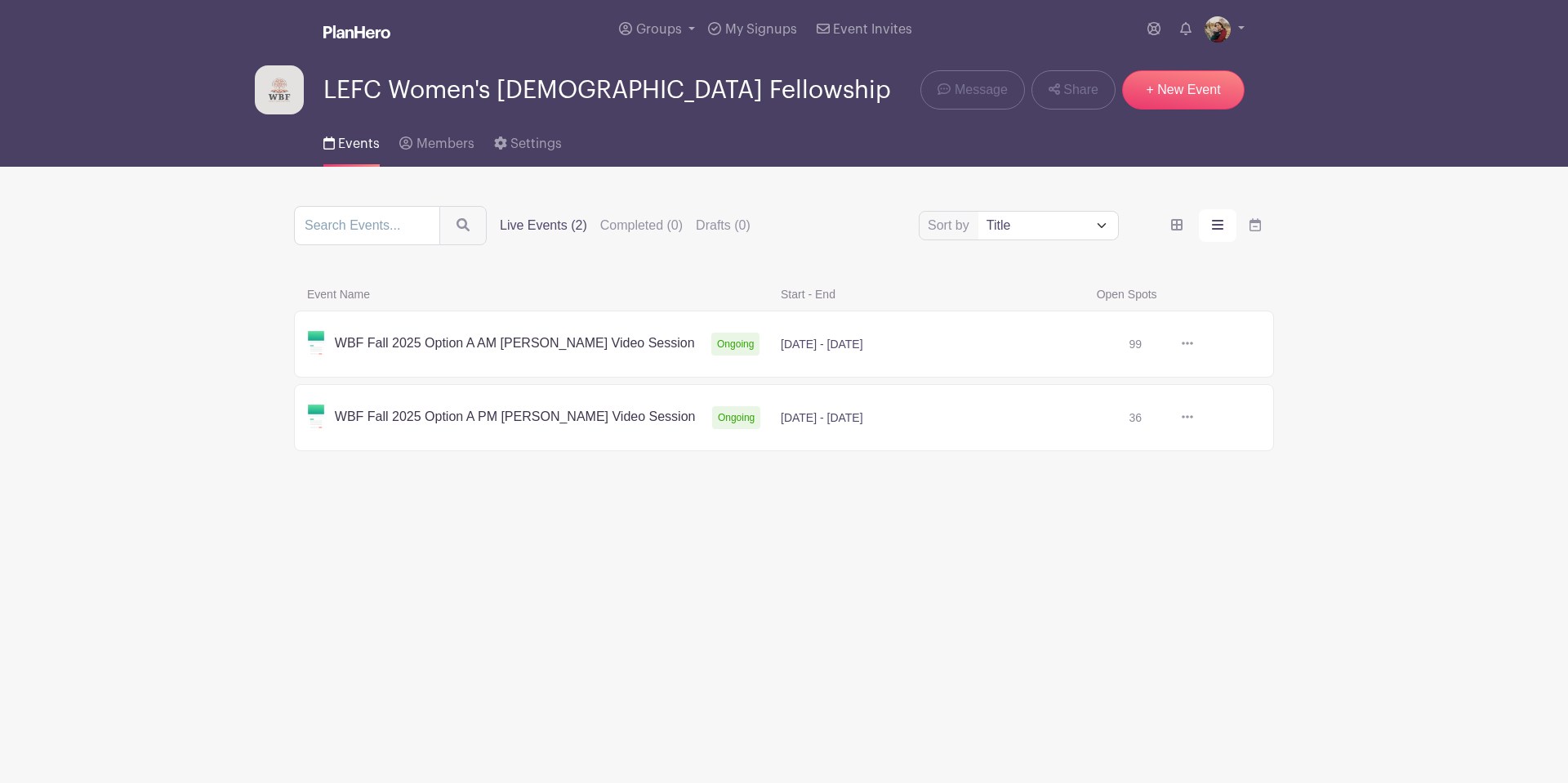
click at [1194, 344] on link at bounding box center [1194, 344] width 0 height 0
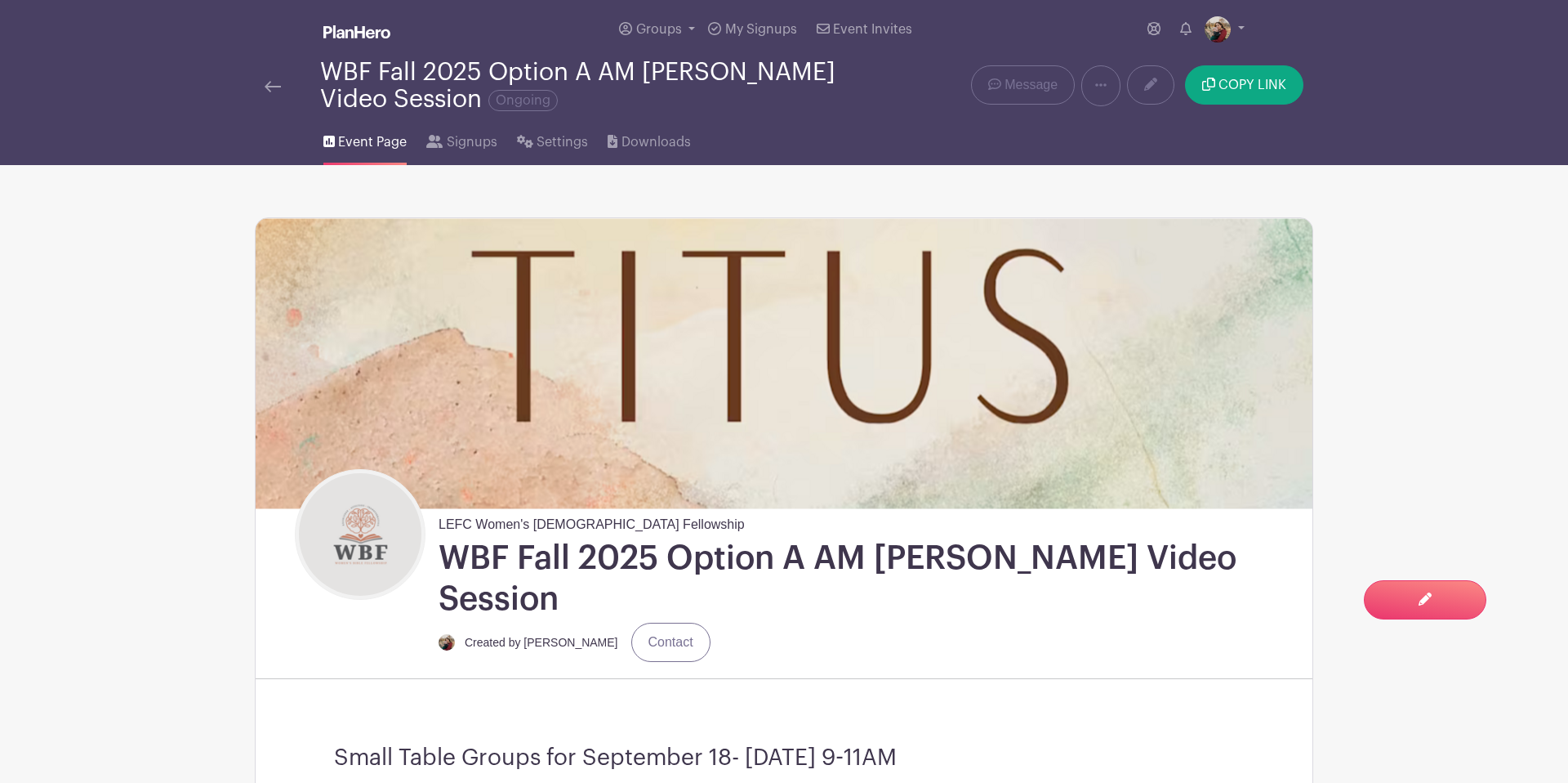
click at [277, 87] on img at bounding box center [273, 86] width 17 height 11
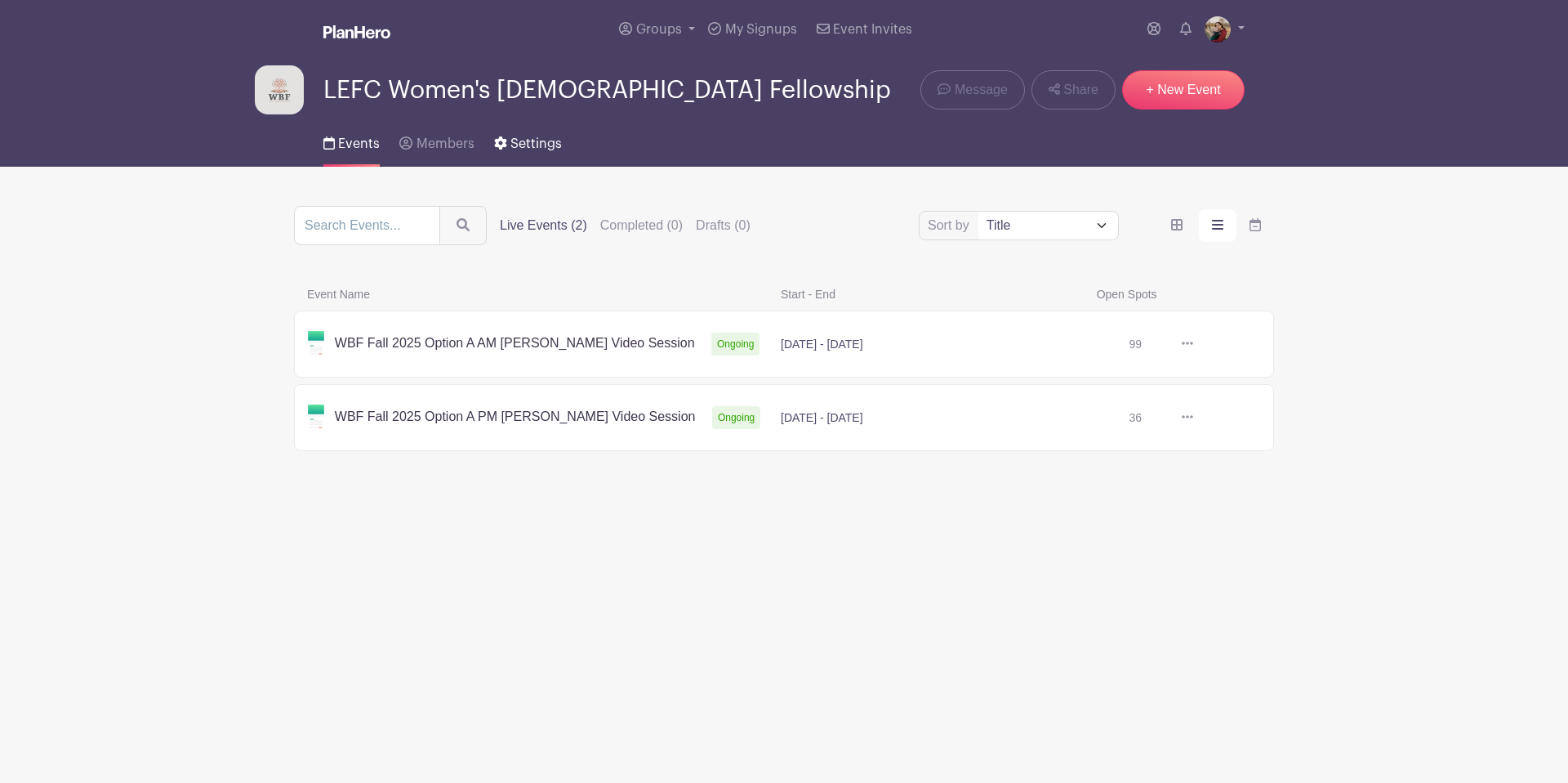
click at [522, 150] on span "Settings" at bounding box center [536, 143] width 52 height 13
click at [1194, 417] on link at bounding box center [1194, 417] width 0 height 0
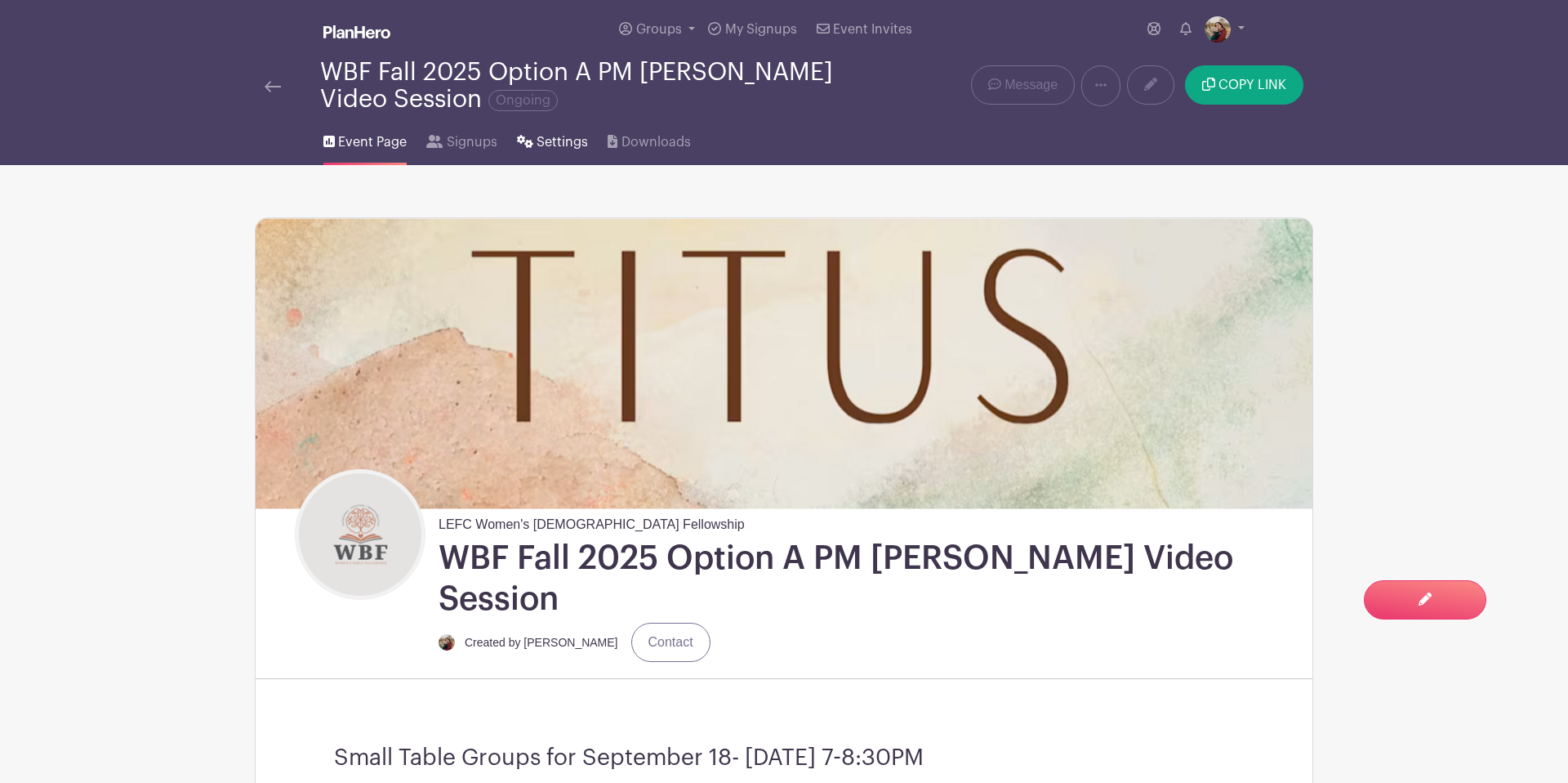
click at [539, 146] on span "Settings" at bounding box center [562, 142] width 52 height 19
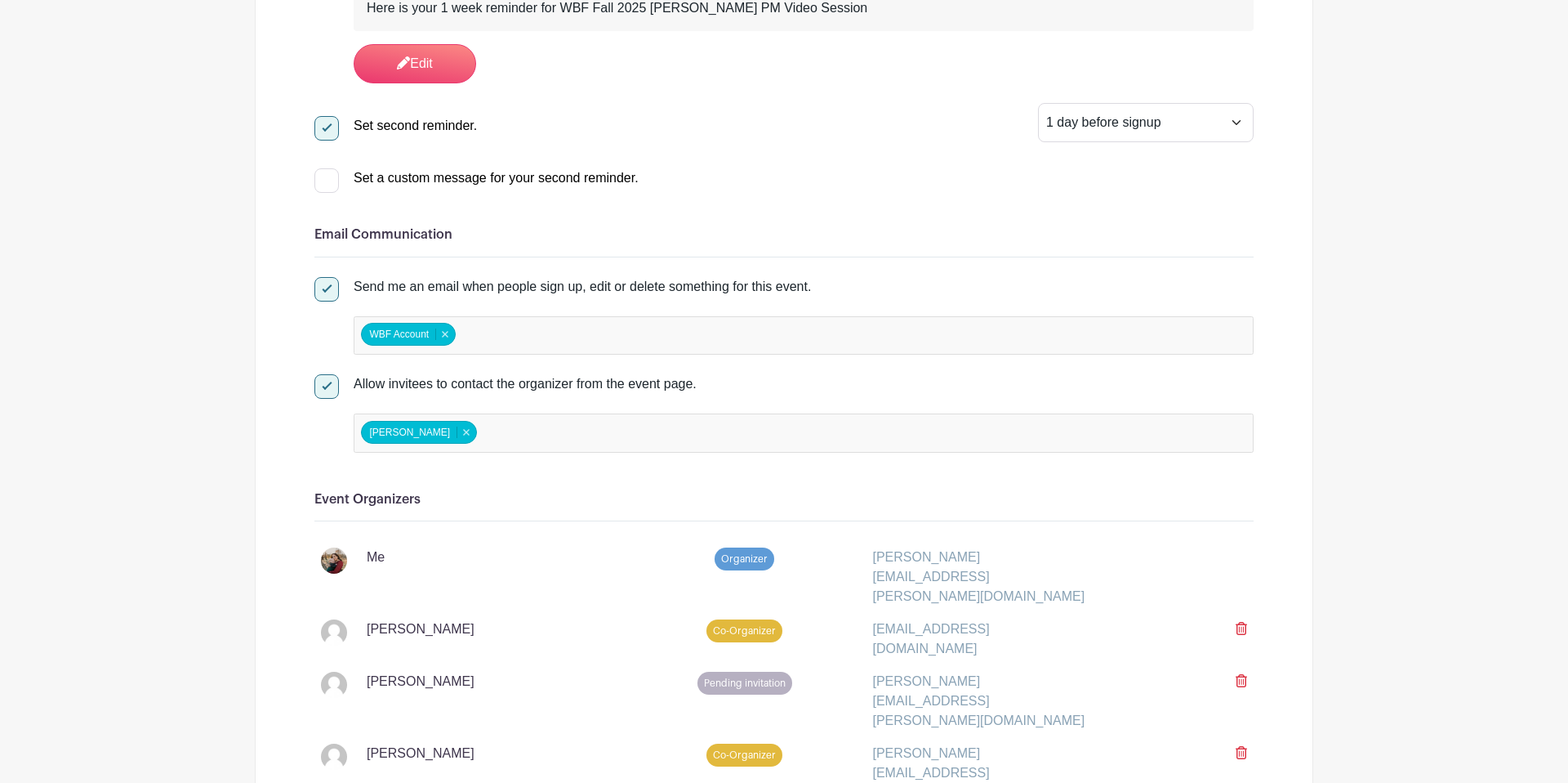
scroll to position [1143, 0]
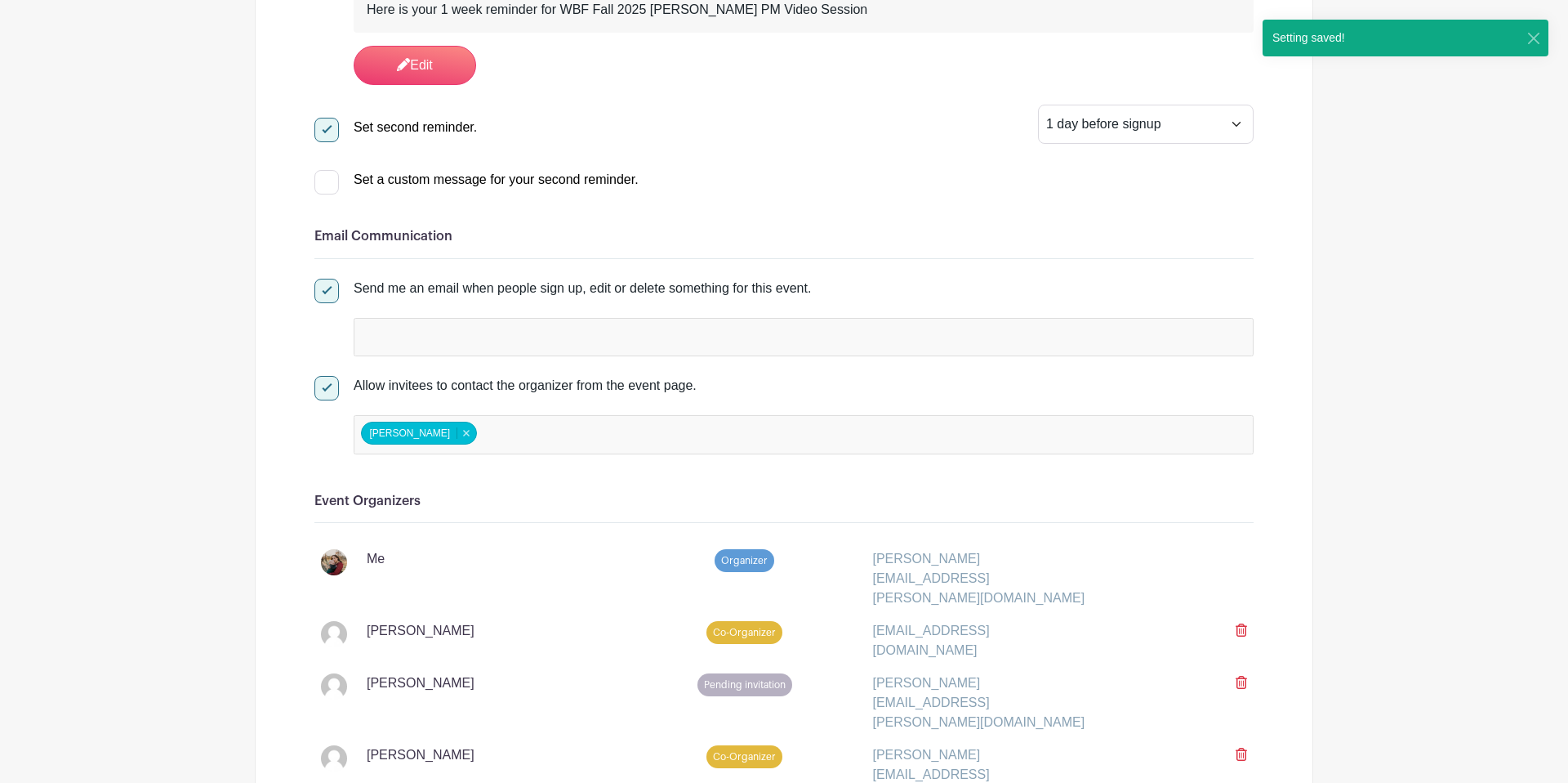
click at [446, 336] on input "false" at bounding box center [433, 336] width 144 height 24
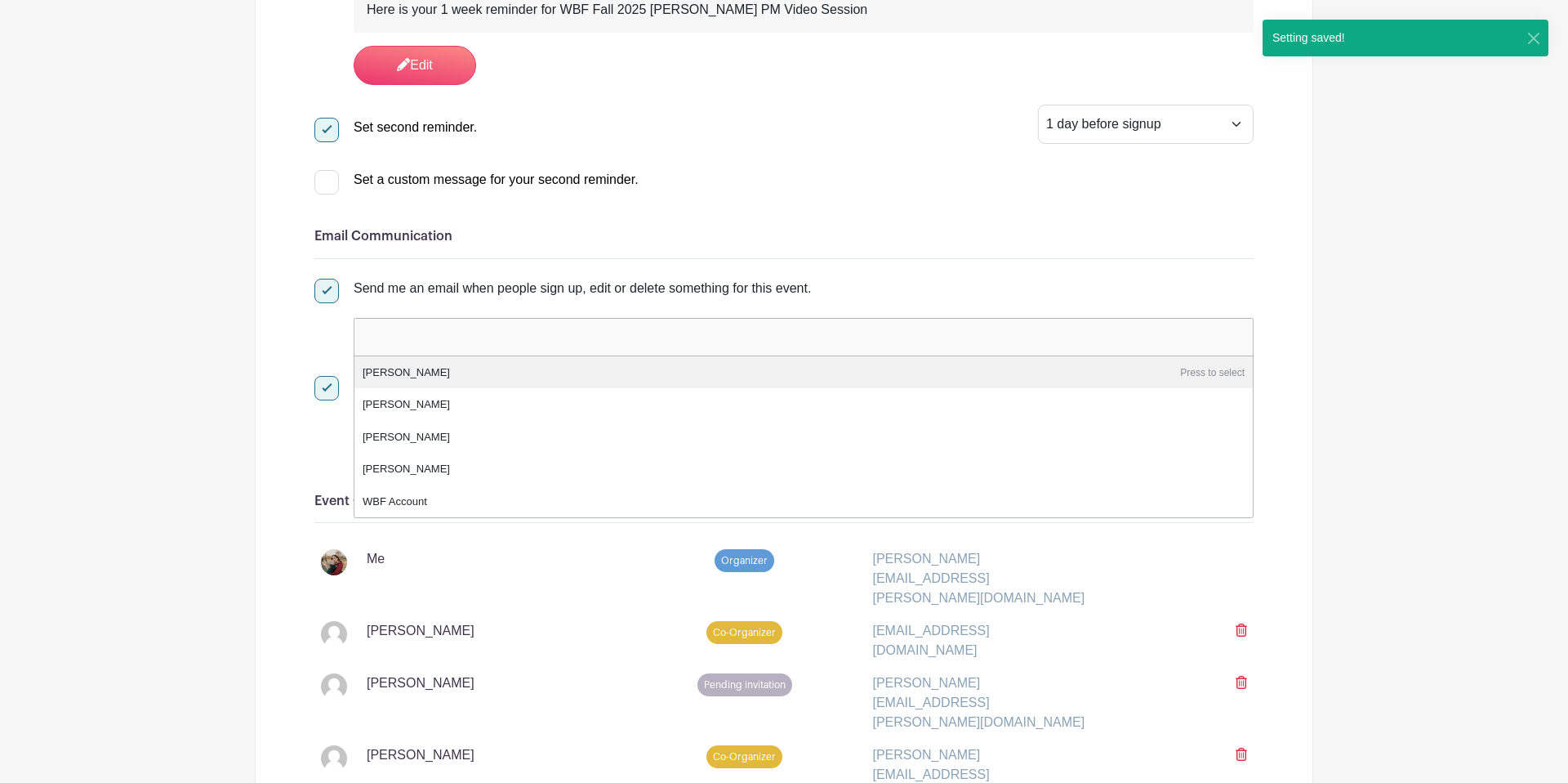
scroll to position [1137, 0]
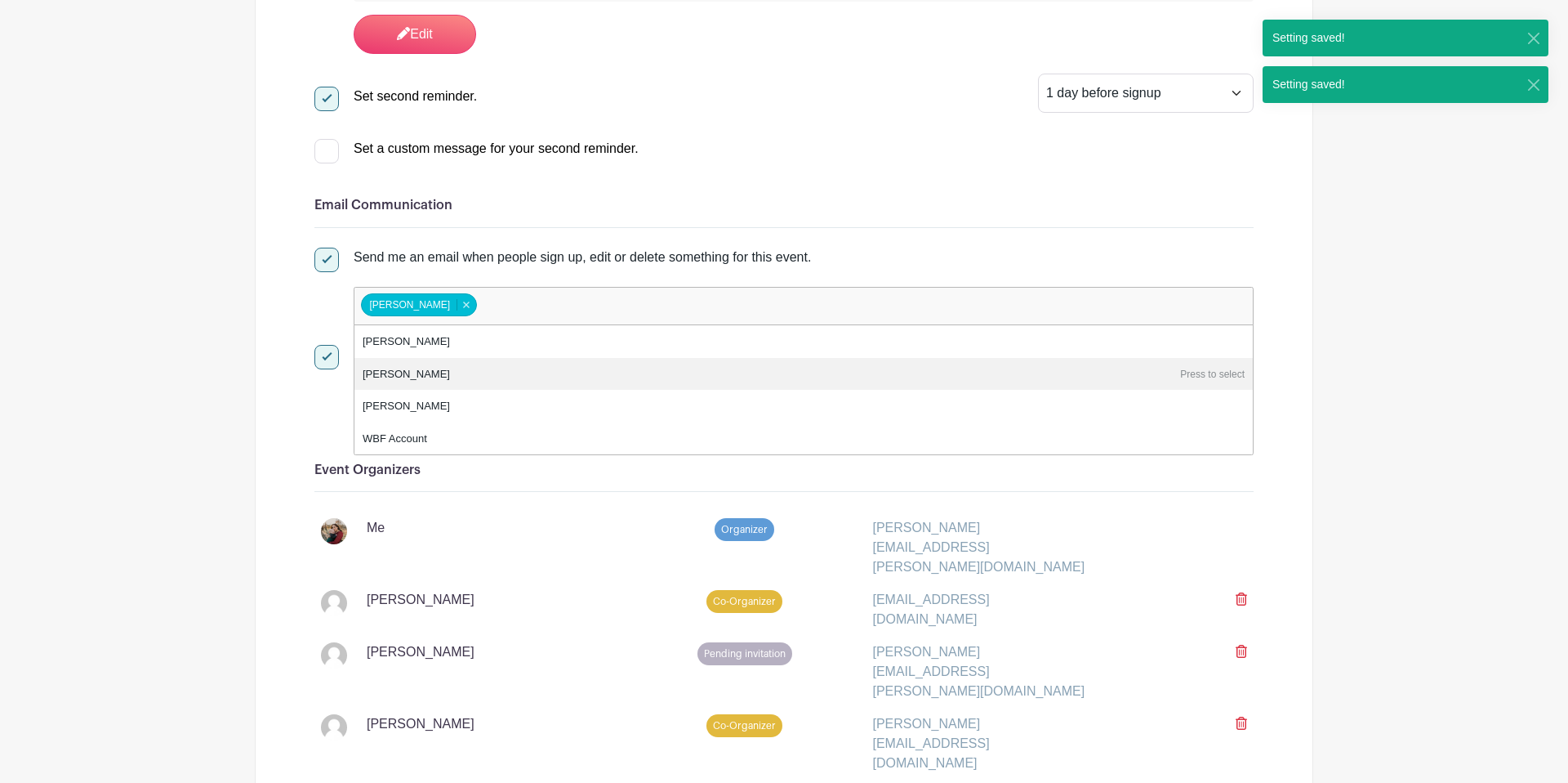
drag, startPoint x: 175, startPoint y: 269, endPoint x: 254, endPoint y: 290, distance: 81.7
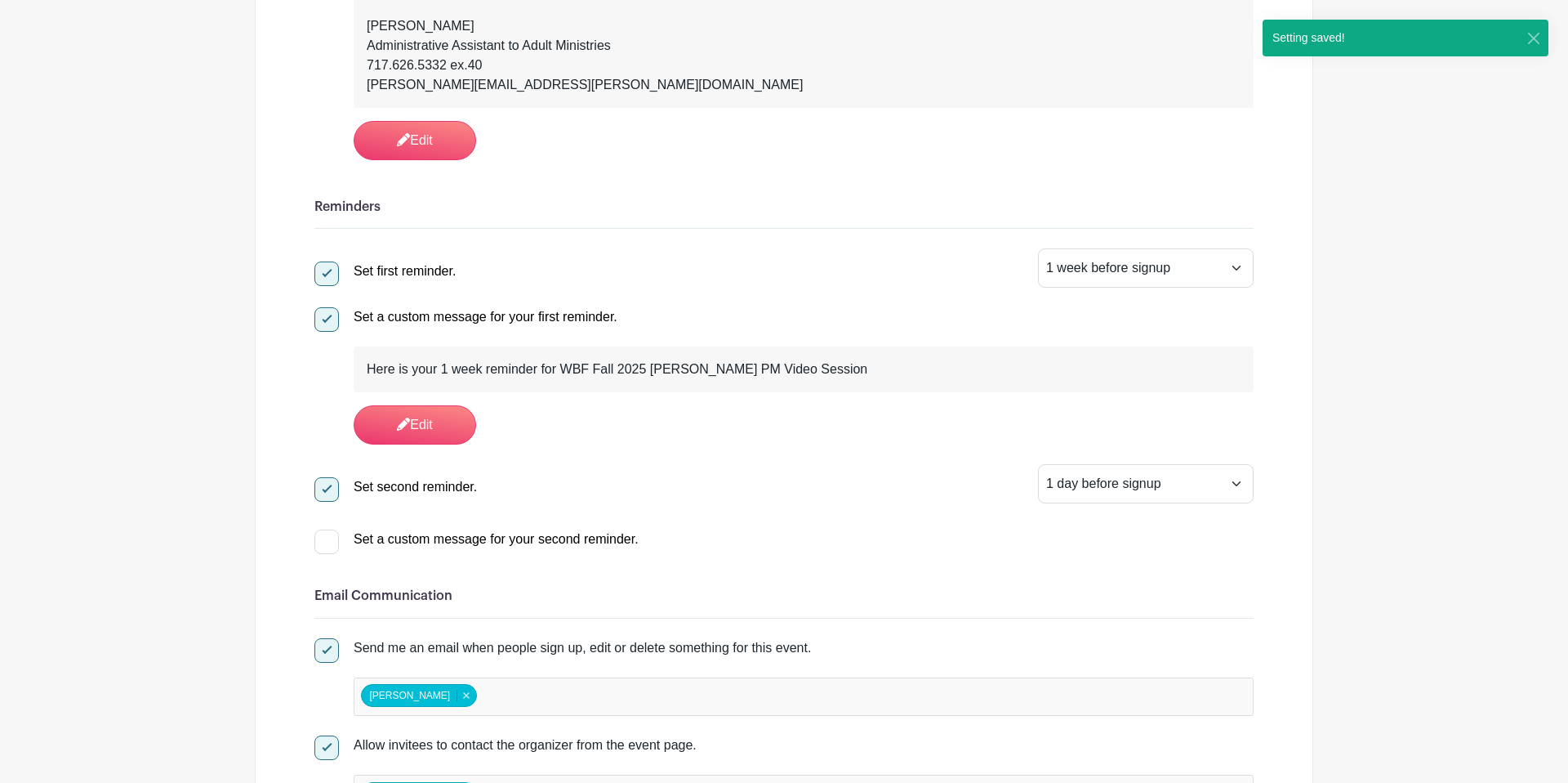
scroll to position [0, 0]
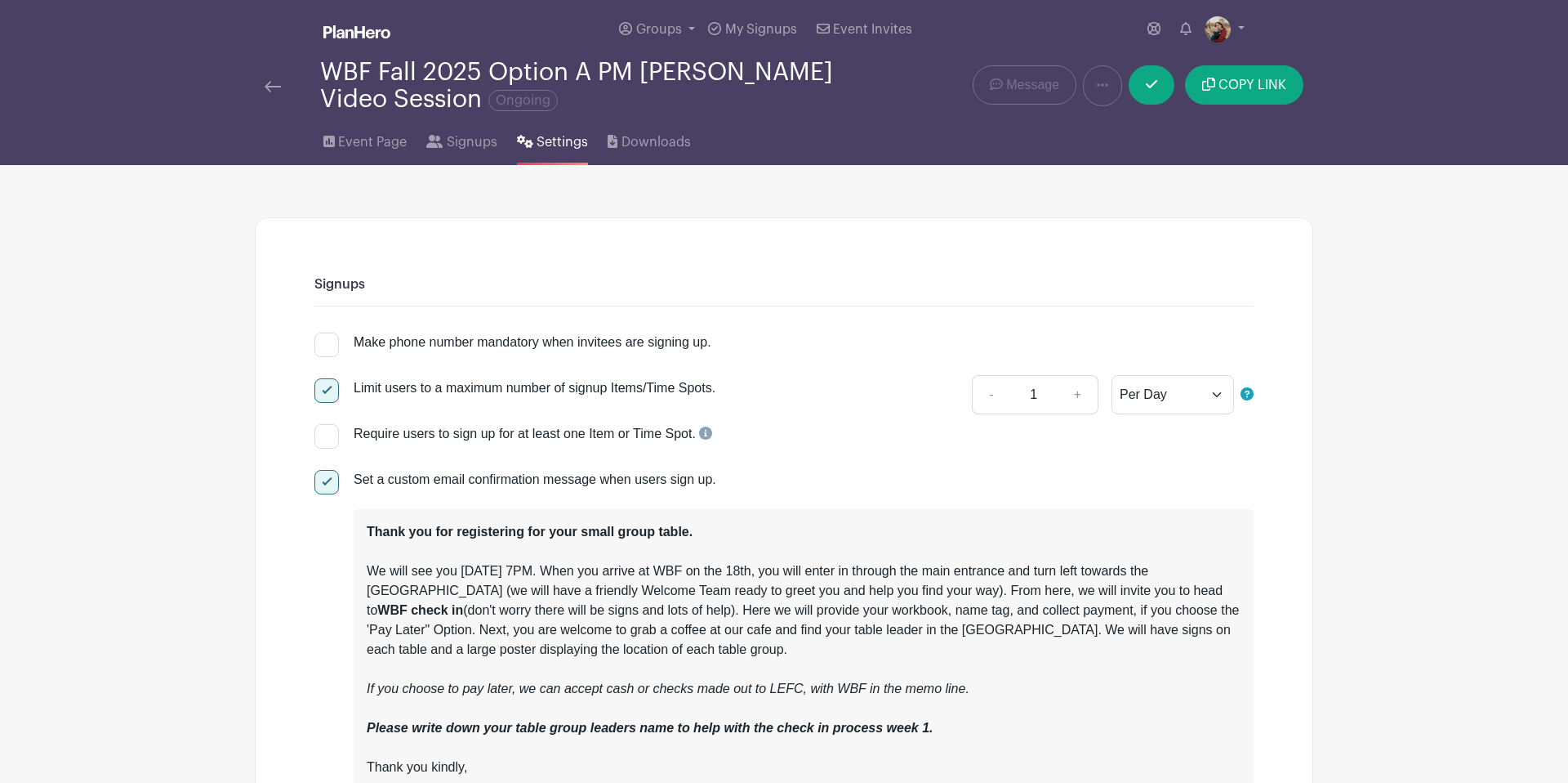
click at [352, 28] on img at bounding box center [357, 31] width 67 height 13
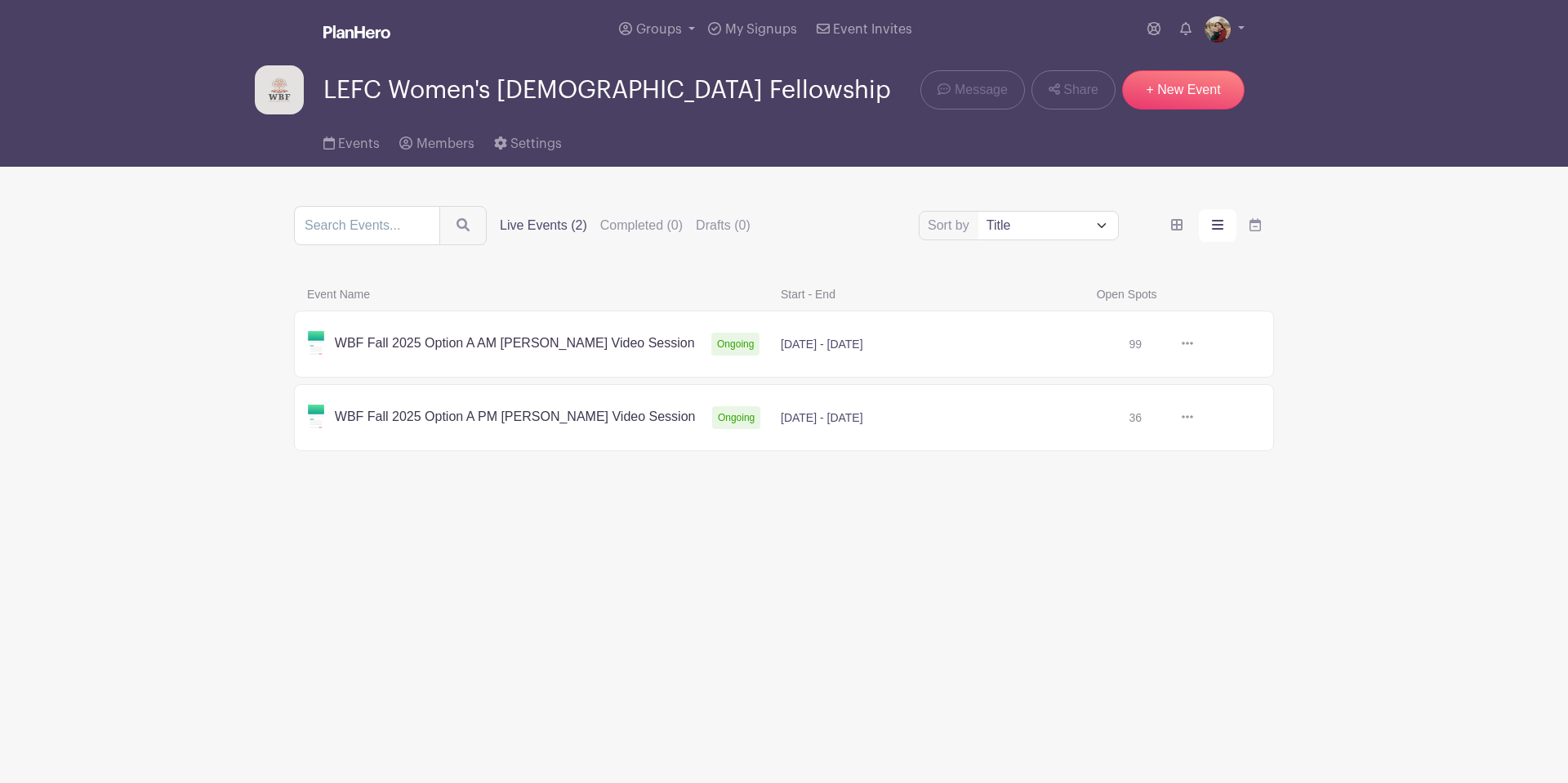
click at [1194, 344] on link at bounding box center [1194, 344] width 0 height 0
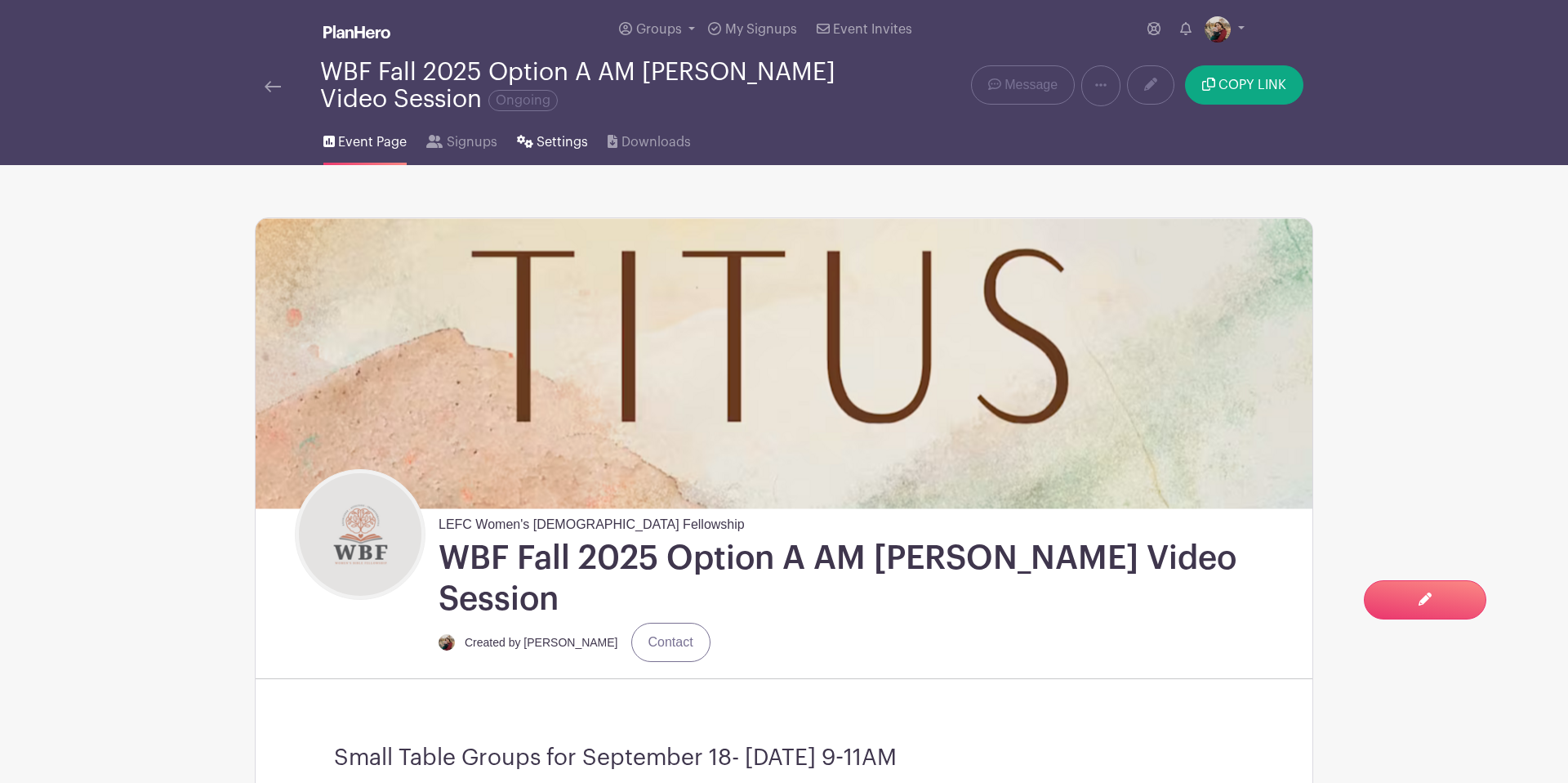
click at [546, 143] on span "Settings" at bounding box center [562, 142] width 52 height 19
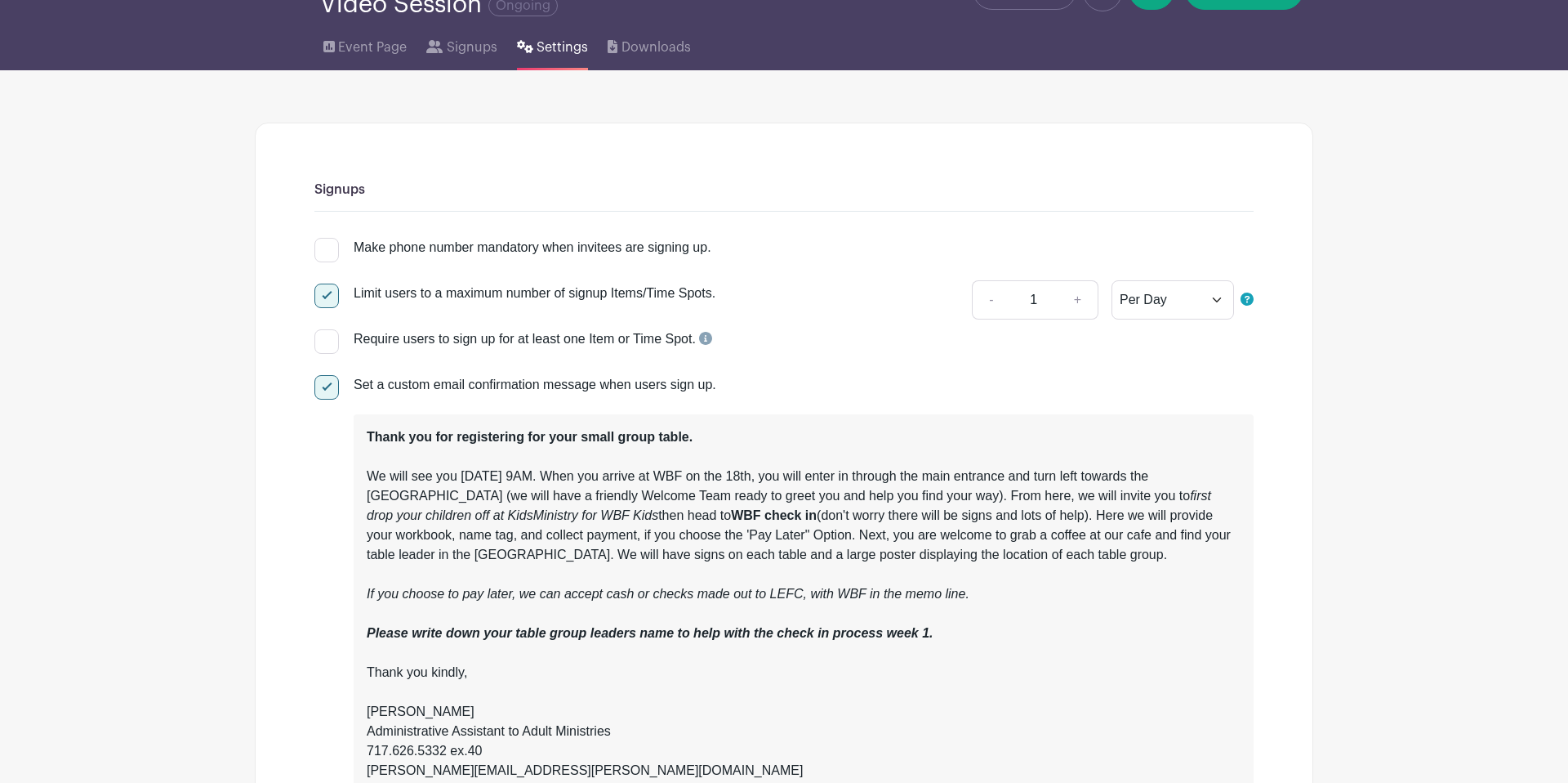
scroll to position [164, 0]
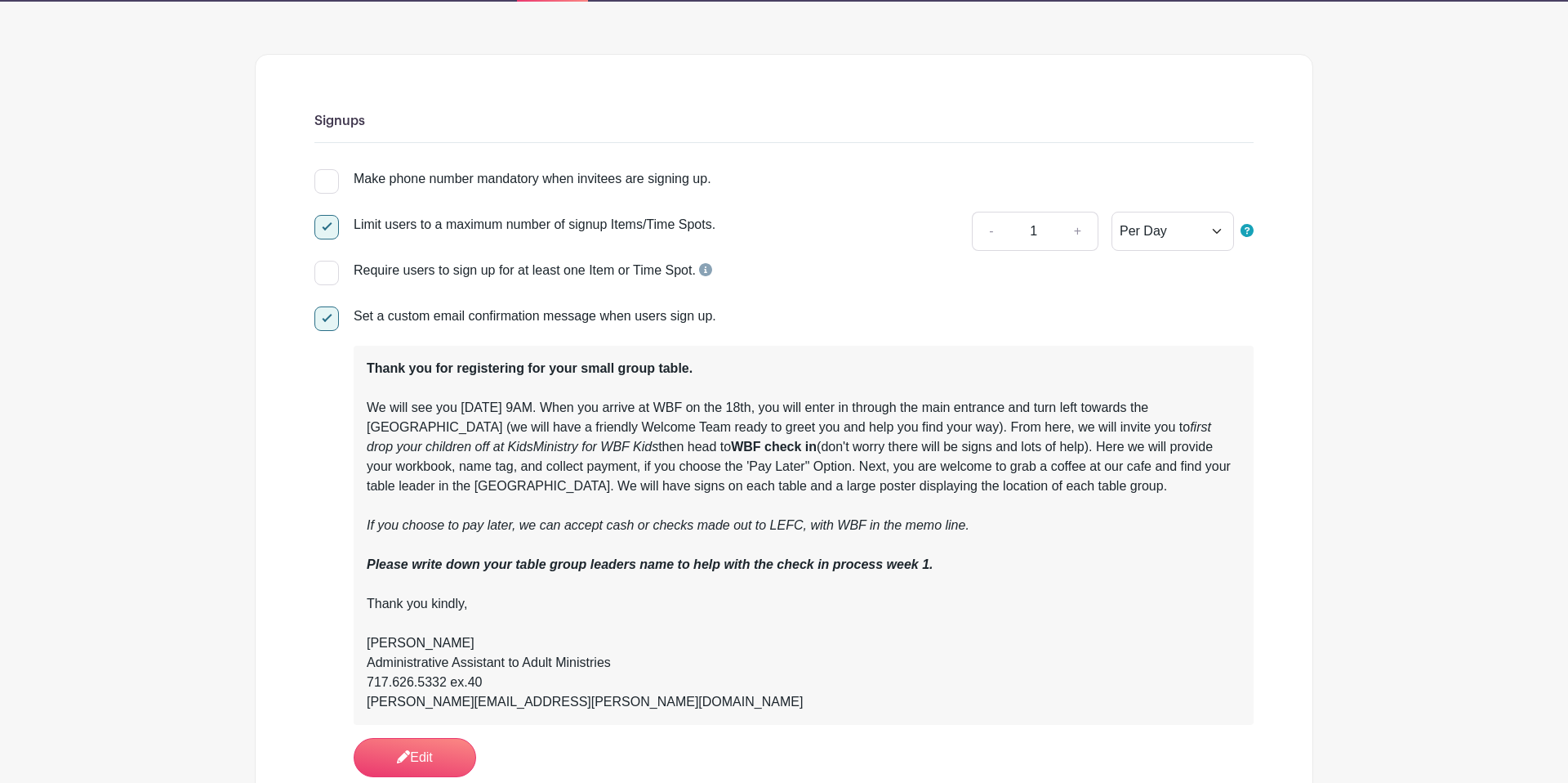
drag, startPoint x: 709, startPoint y: 369, endPoint x: 679, endPoint y: 368, distance: 30.0
click at [703, 368] on div "Thank you for registering for your small group table. We will see you Thursday …" at bounding box center [803, 535] width 874 height 353
drag, startPoint x: 369, startPoint y: 372, endPoint x: 691, endPoint y: 370, distance: 322.0
click at [691, 370] on div "Thank you for registering for your small group table. We will see you Thursday …" at bounding box center [803, 535] width 874 height 353
click at [429, 776] on link "Edit" at bounding box center [415, 757] width 122 height 39
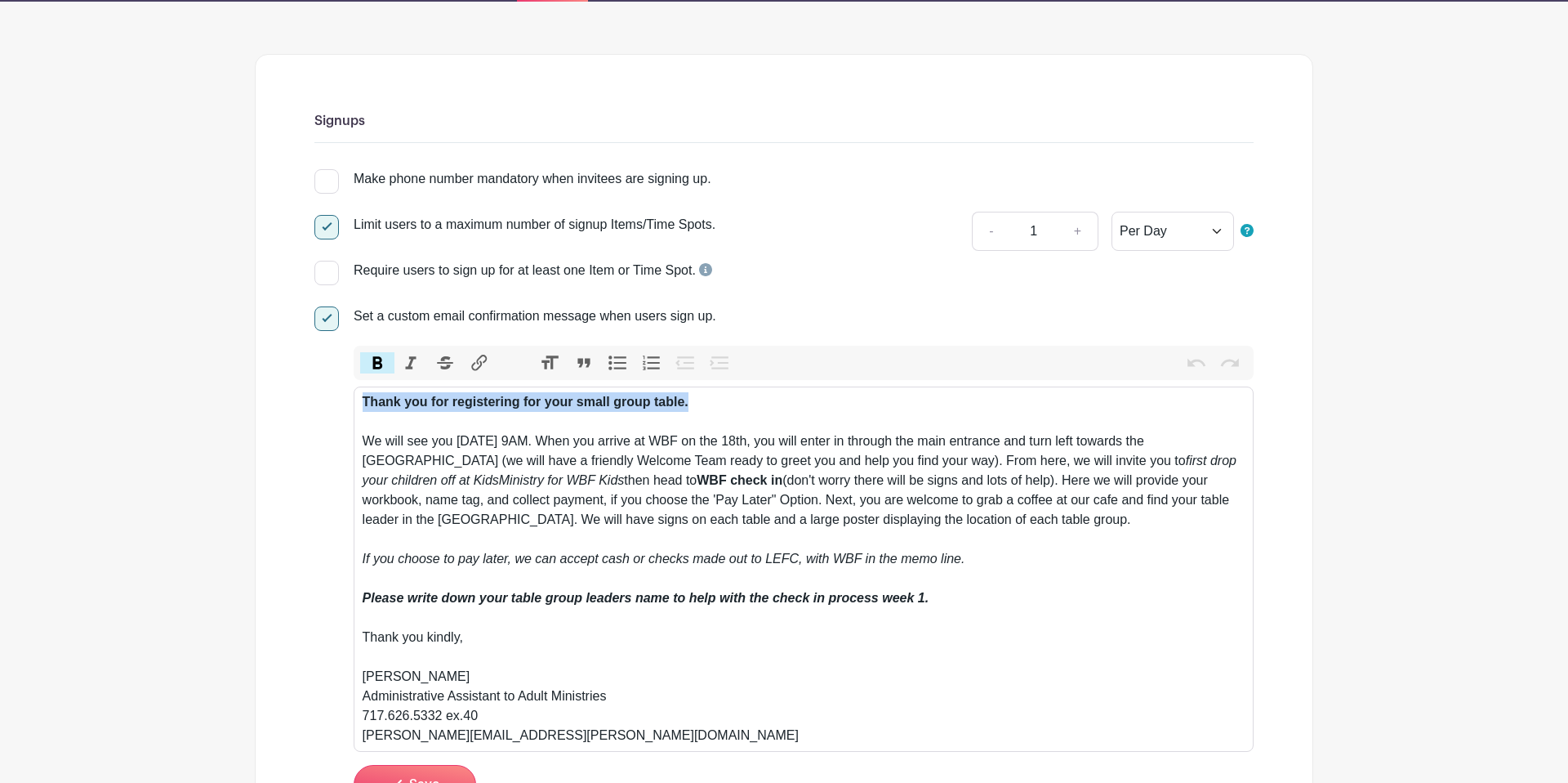
drag, startPoint x: 585, startPoint y: 407, endPoint x: 352, endPoint y: 404, distance: 233.0
click at [352, 404] on div "Set a custom email confirmation message when users sign up. Bold Italic Striket…" at bounding box center [784, 555] width 939 height 497
paste trix-editor "Thank you for signing up for a table for Women’s Bible Fellowship. WBF starts T…"
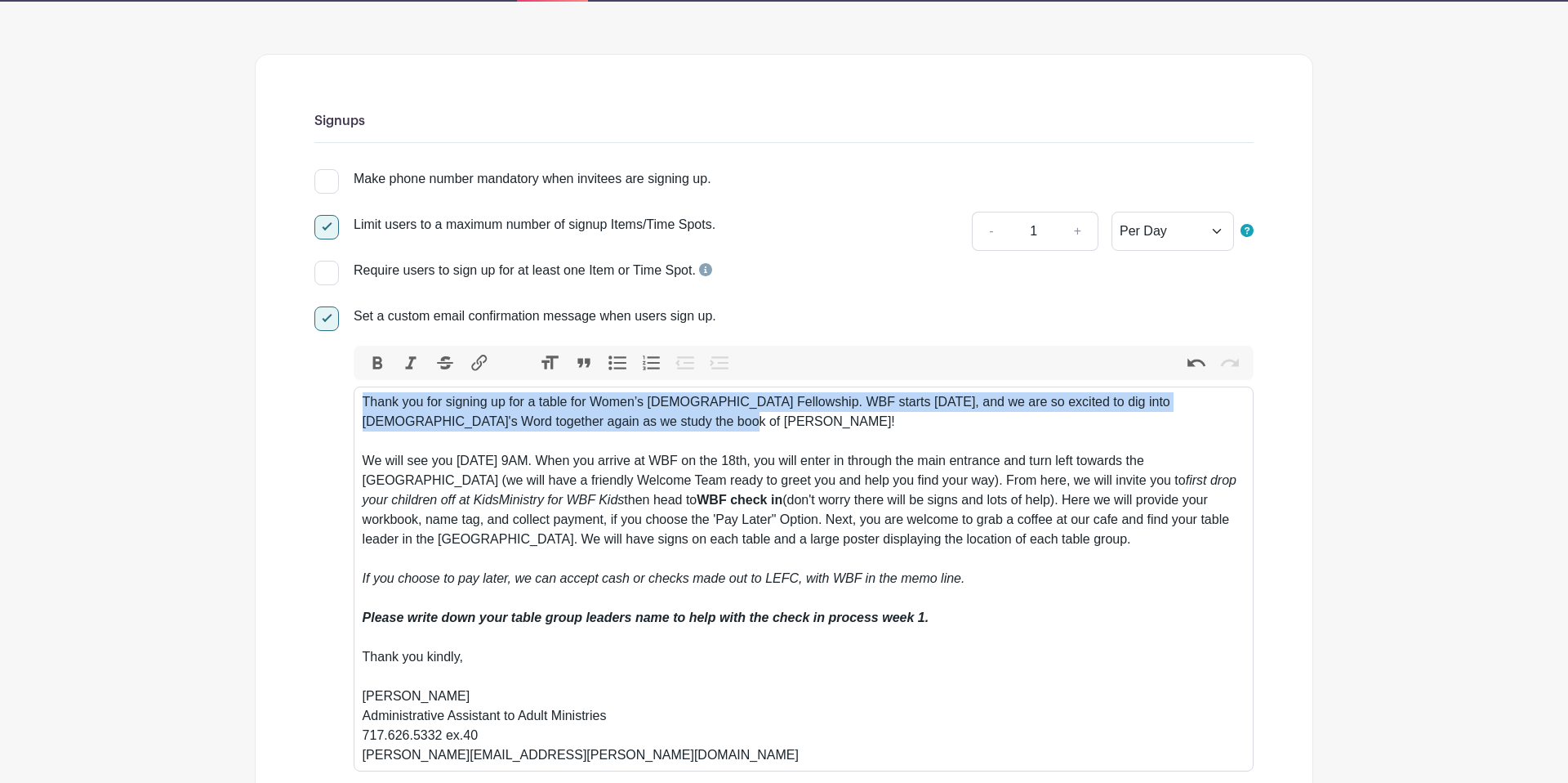
drag, startPoint x: 634, startPoint y: 423, endPoint x: 357, endPoint y: 398, distance: 278.1
click at [359, 398] on trix-editor "Thank you for signing up for a table for Women’s Bible Fellowship. WBF starts T…" at bounding box center [803, 579] width 900 height 385
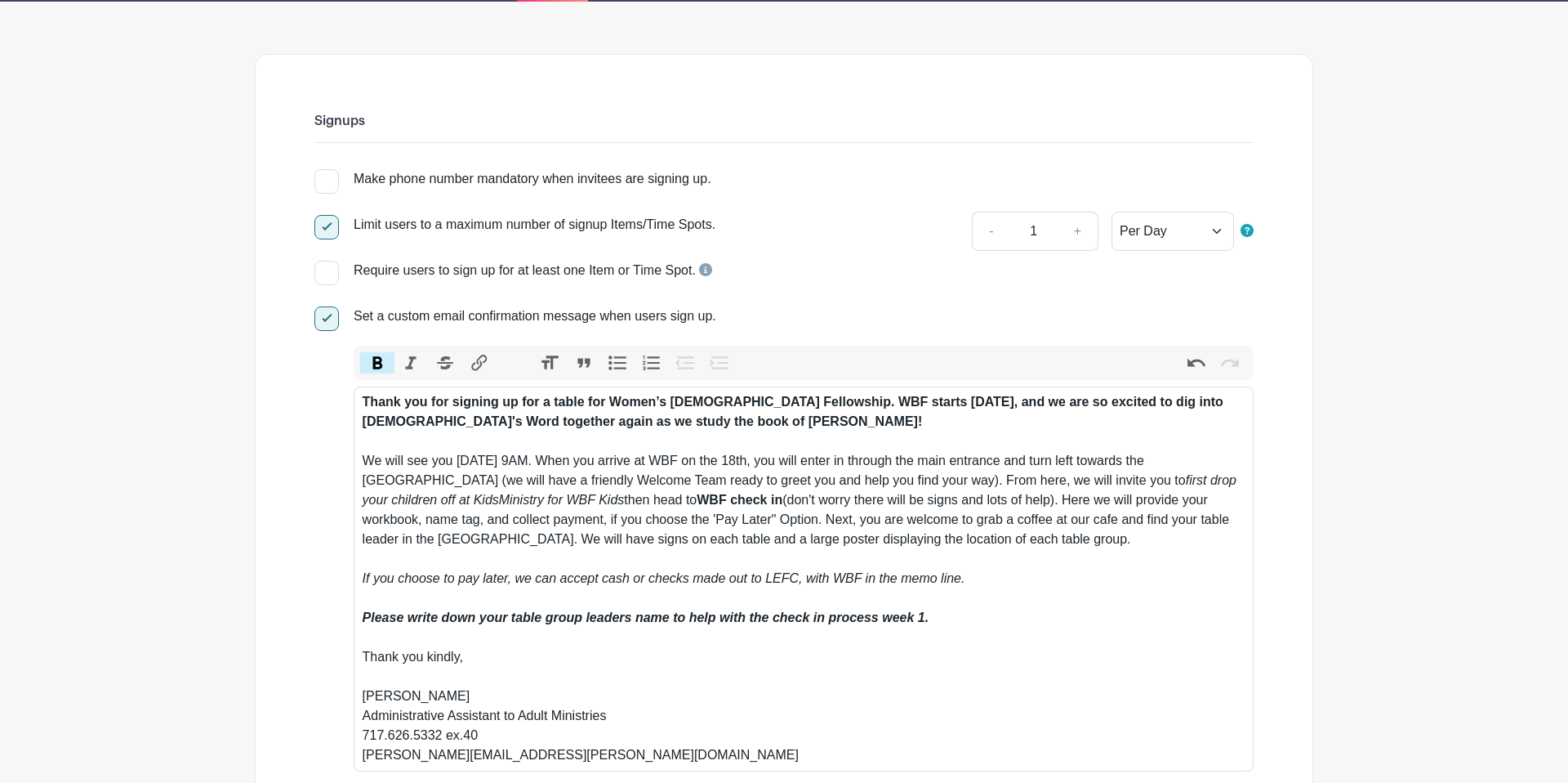
click at [368, 360] on button "Bold" at bounding box center [377, 363] width 34 height 21
click at [612, 426] on strong "Thank you for signing up for a table for Women’s Bible Fellowship. WBF starts T…" at bounding box center [793, 411] width 861 height 33
drag, startPoint x: 655, startPoint y: 465, endPoint x: 359, endPoint y: 463, distance: 296.0
click at [359, 463] on trix-editor "Thank you for signing up for a table for Women’s Bible Fellowship. WBF starts T…" at bounding box center [803, 579] width 900 height 385
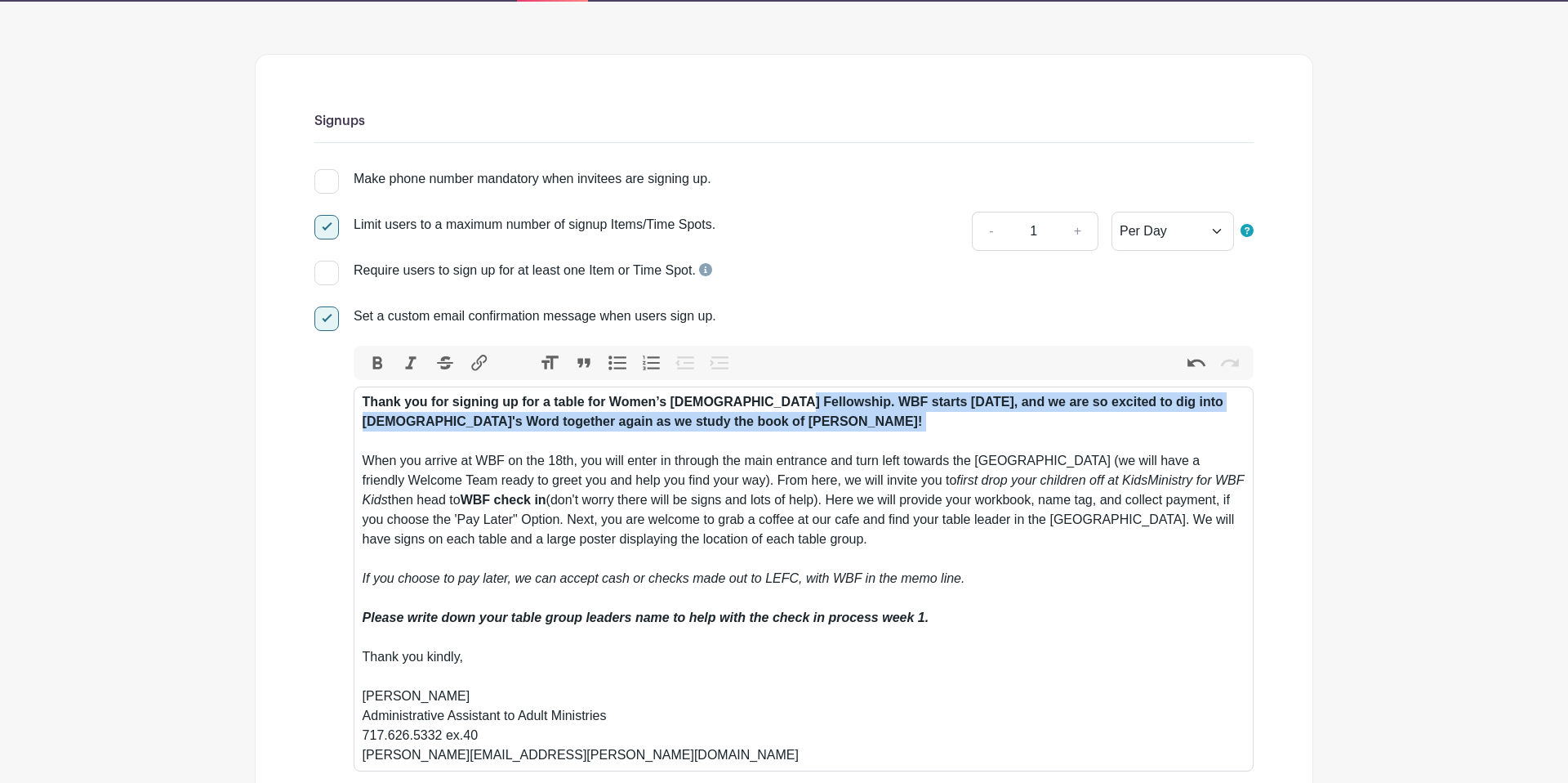
drag, startPoint x: 740, startPoint y: 427, endPoint x: 770, endPoint y: 409, distance: 35.0
click at [773, 409] on div "Thank you for signing up for a table for Women’s Bible Fellowship. WBF starts T…" at bounding box center [805, 578] width 883 height 373
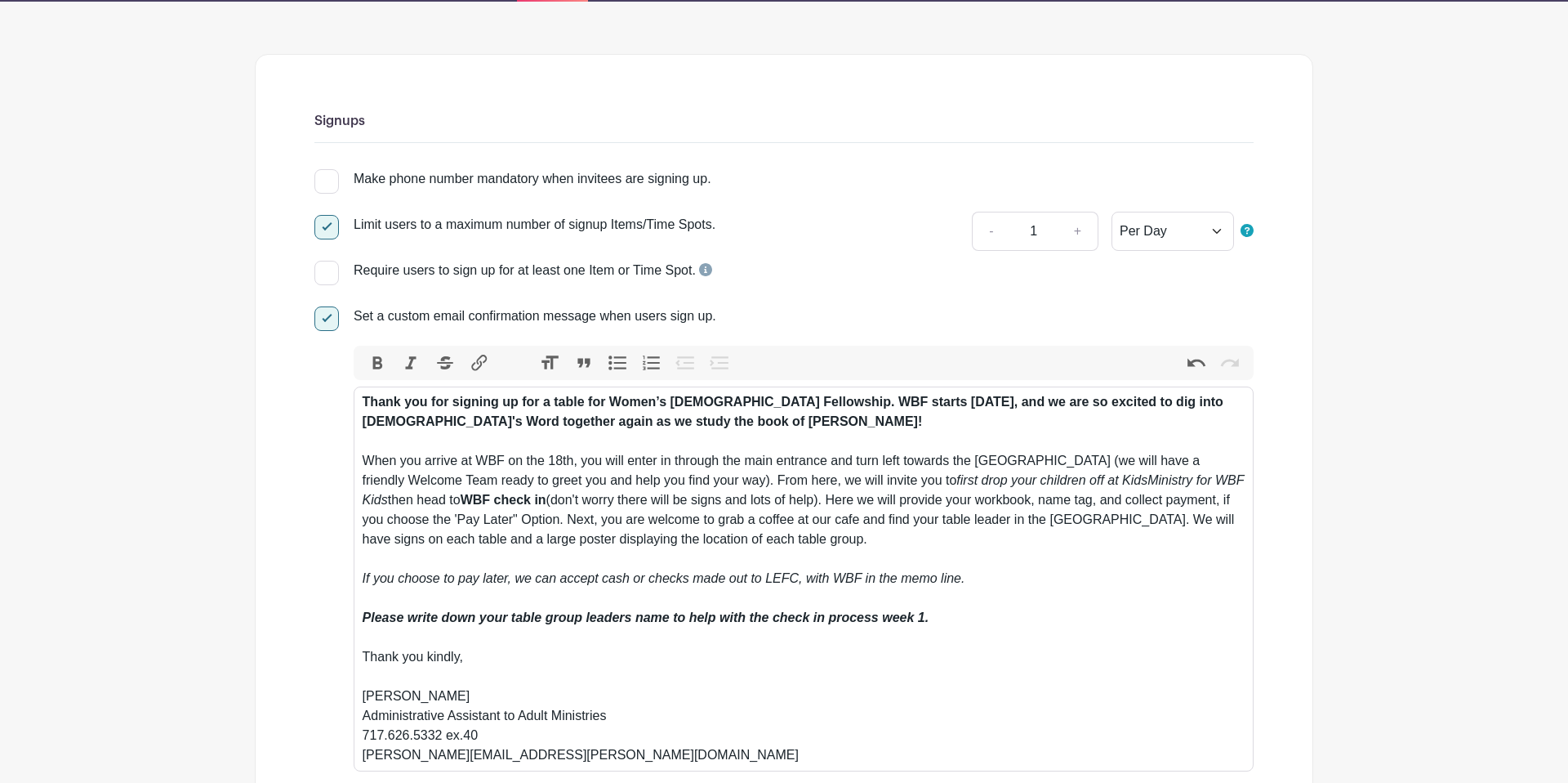
click at [384, 363] on button "Bold" at bounding box center [377, 363] width 34 height 21
click at [376, 365] on button "Bold" at bounding box center [377, 363] width 34 height 21
click at [843, 465] on div "Thank you for signing up for a table for Women’s Bible Fellowship. WBF starts T…" at bounding box center [805, 578] width 883 height 373
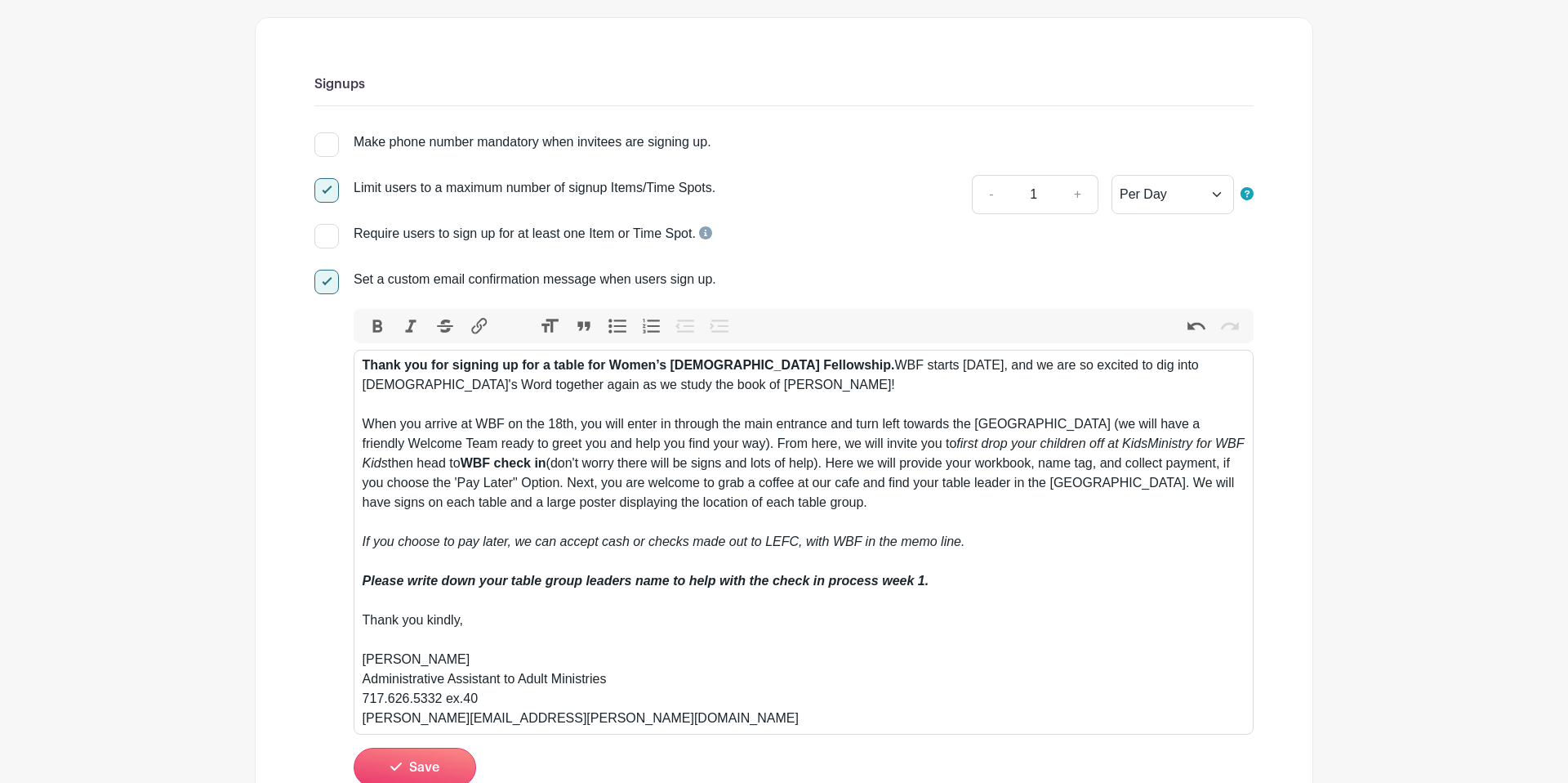
scroll to position [207, 0]
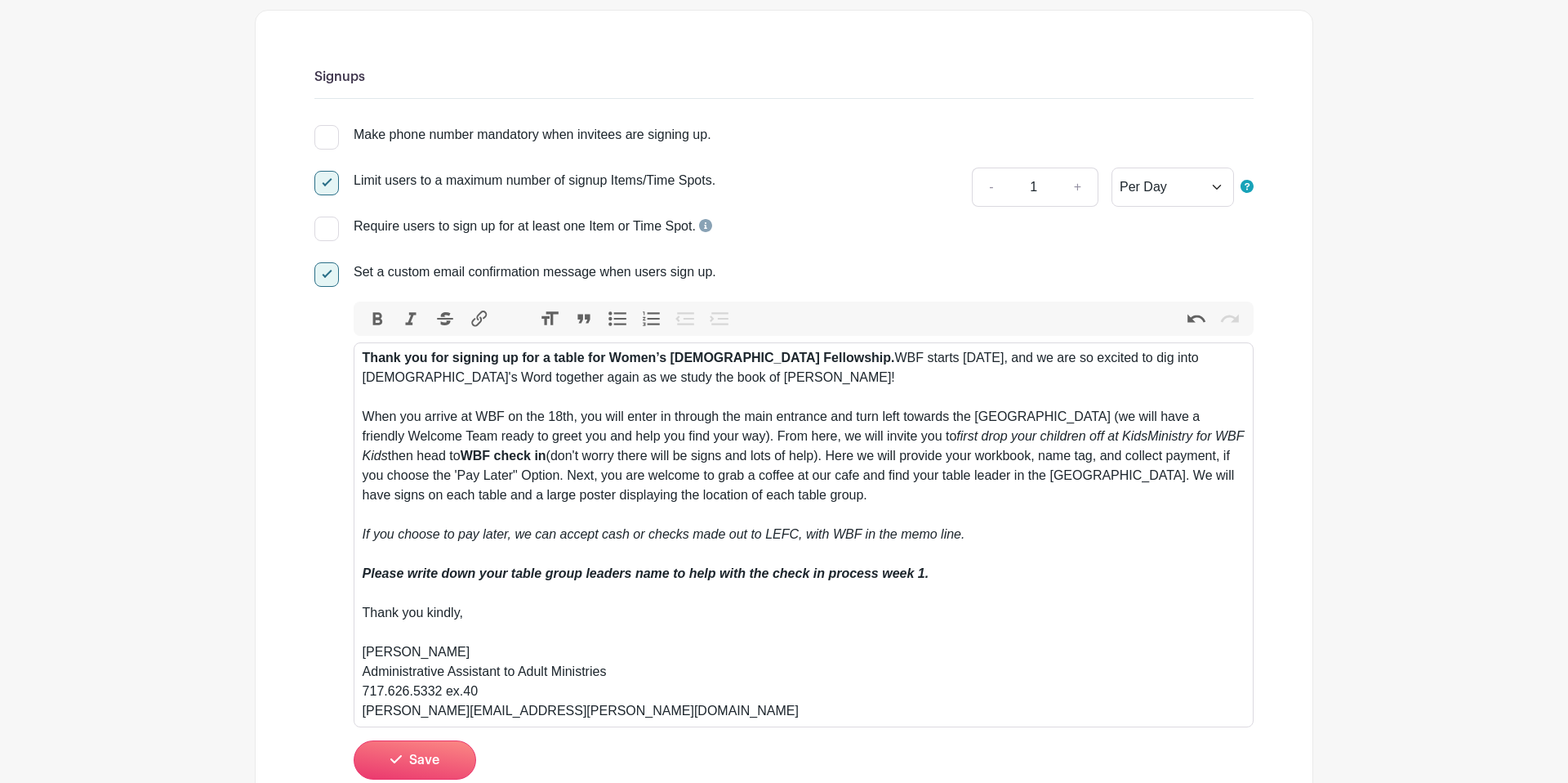
click at [408, 398] on div "Thank you for signing up for a table for Women’s Bible Fellowship. WBF starts T…" at bounding box center [805, 535] width 883 height 373
paste trix-editor "Here is some helpful information for the first day of WBF:"
click at [688, 375] on div "Thank you for signing up for a table for Women’s Bible Fellowship. WBF starts T…" at bounding box center [805, 535] width 883 height 373
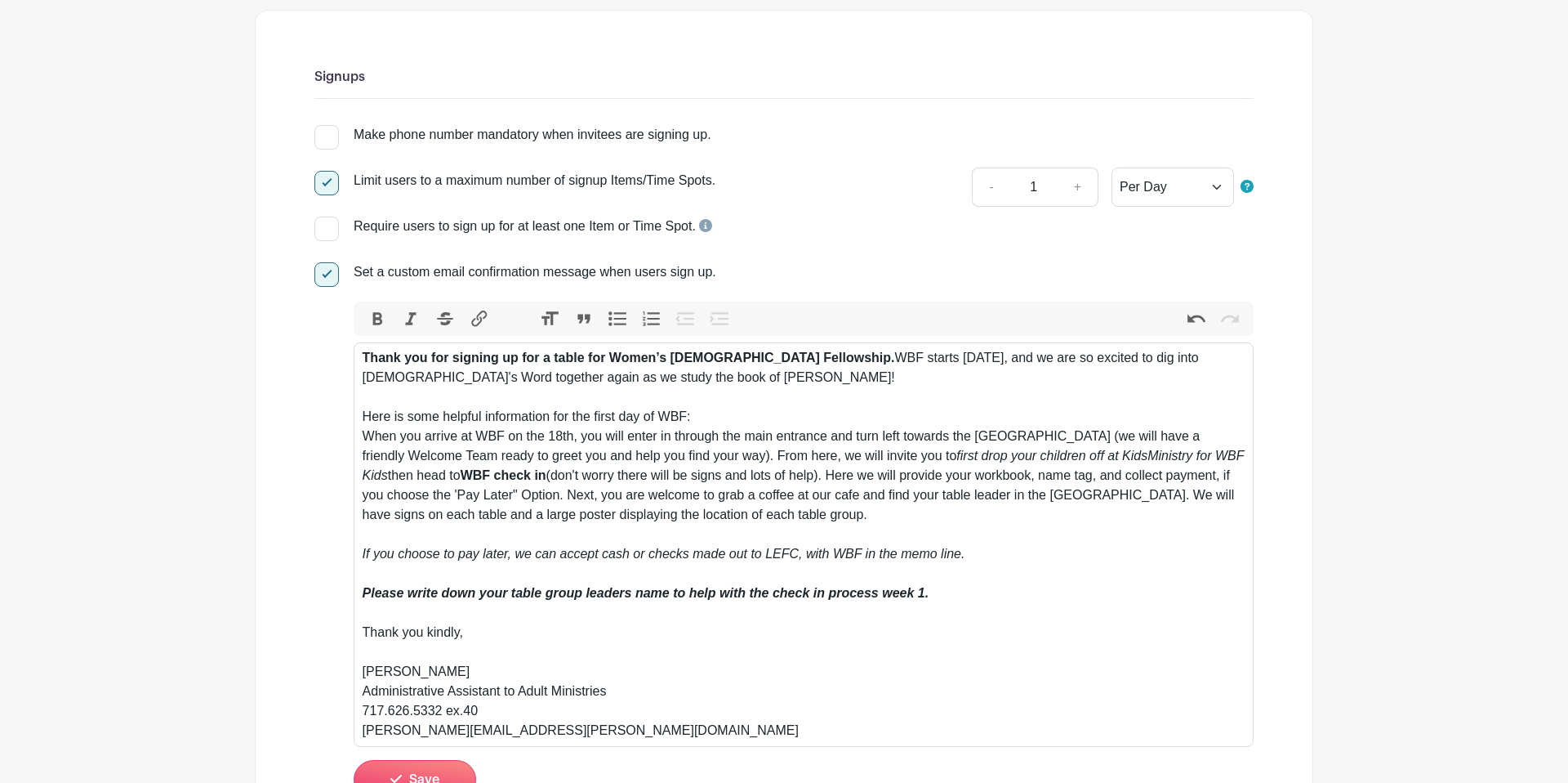
click at [769, 409] on div "Thank you for signing up for a table for Women’s Bible Fellowship. WBF starts T…" at bounding box center [805, 544] width 883 height 392
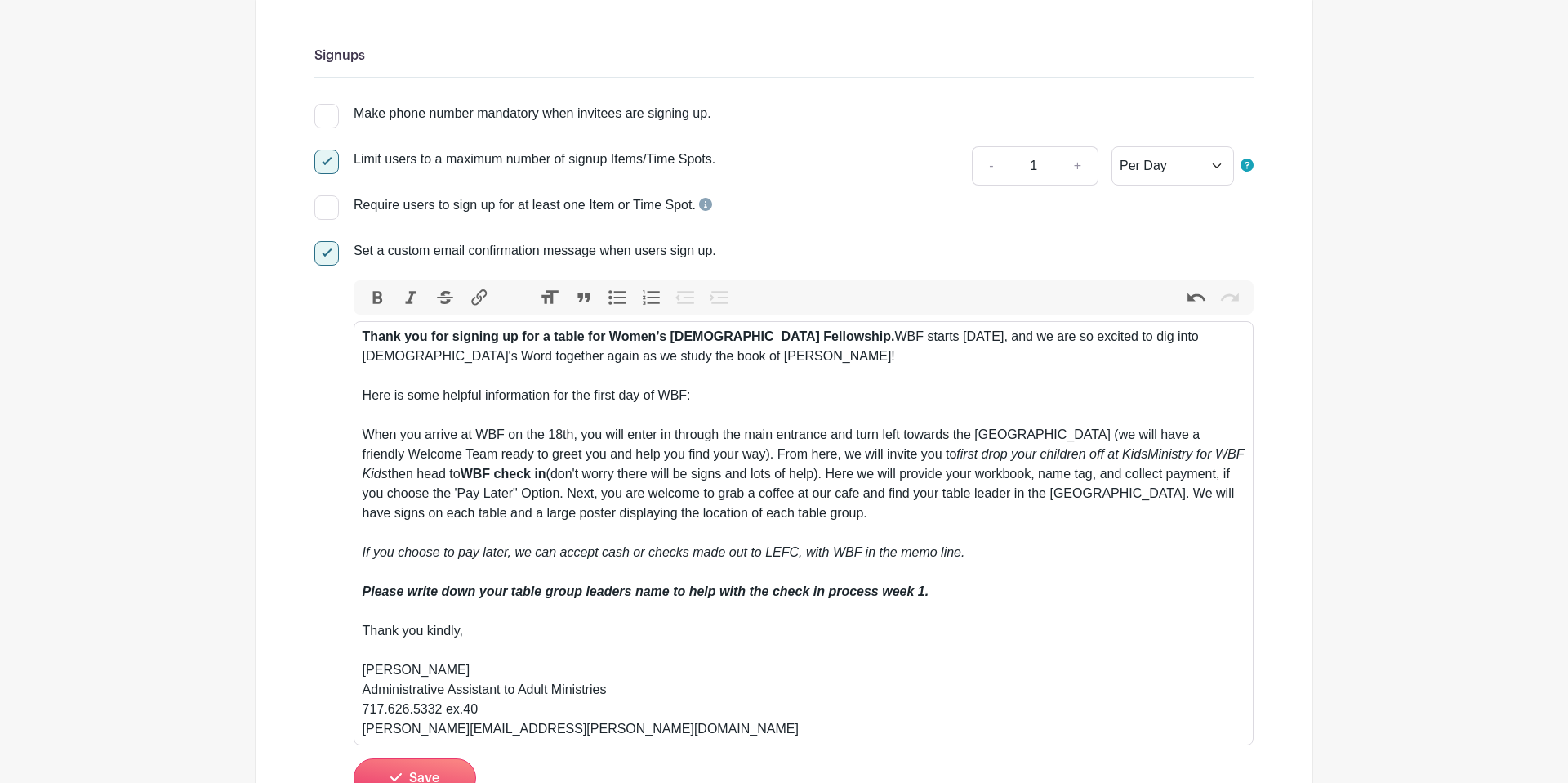
scroll to position [229, 0]
drag, startPoint x: 777, startPoint y: 437, endPoint x: 786, endPoint y: 438, distance: 9.1
click at [777, 437] on div "Thank you for signing up for a table for Women’s Bible Fellowship. WBF starts T…" at bounding box center [805, 532] width 883 height 412
drag, startPoint x: 581, startPoint y: 436, endPoint x: 368, endPoint y: 439, distance: 213.0
click at [368, 439] on div "Thank you for signing up for a table for Women’s Bible Fellowship. WBF starts T…" at bounding box center [805, 532] width 883 height 412
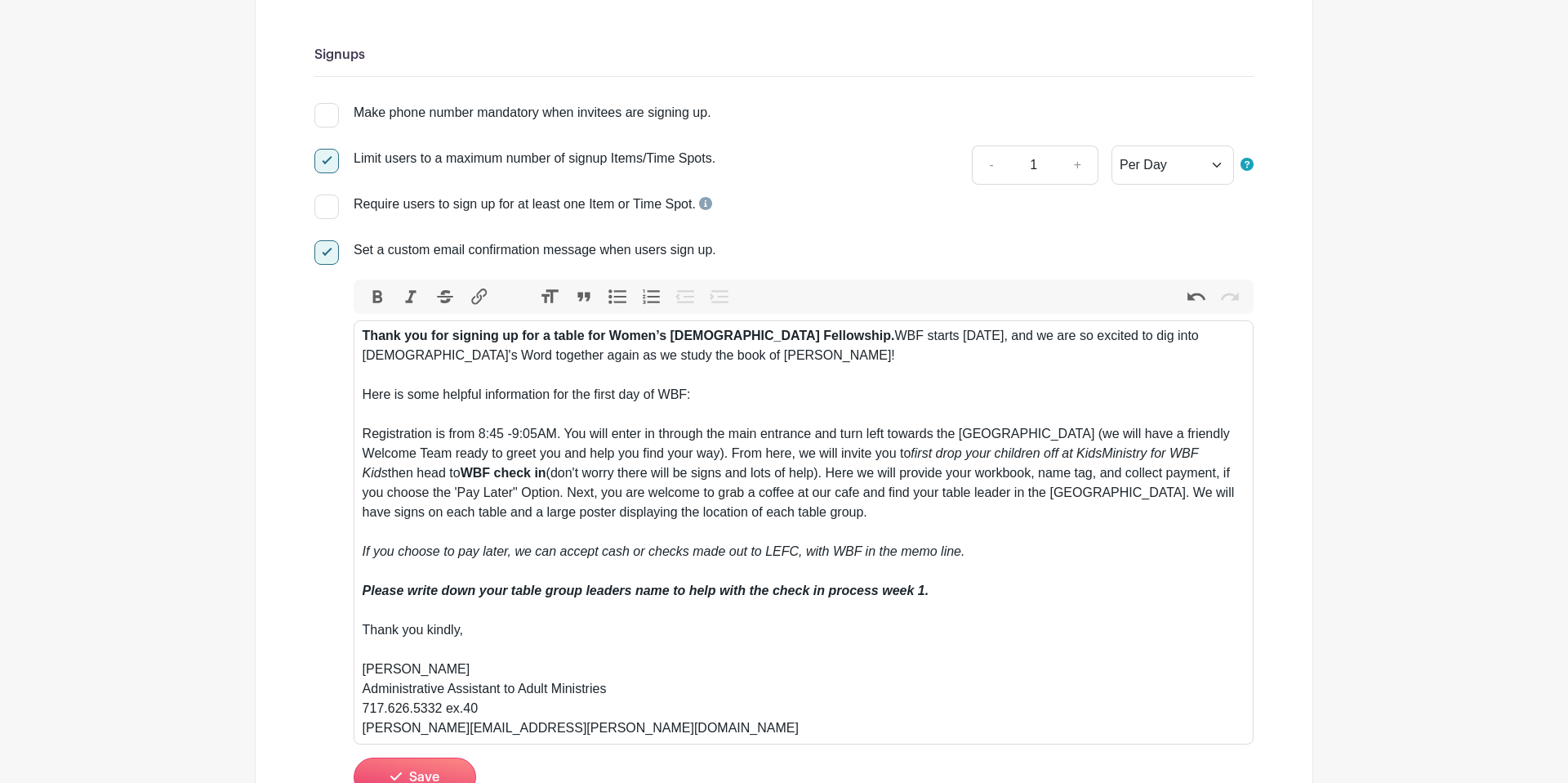
click at [787, 456] on div "Thank you for signing up for a table for Women’s Bible Fellowship. WBF starts T…" at bounding box center [805, 532] width 883 height 412
click at [761, 438] on div "Thank you for signing up for a table for Women’s Bible Fellowship. WBF starts T…" at bounding box center [805, 532] width 883 height 412
drag, startPoint x: 808, startPoint y: 437, endPoint x: 827, endPoint y: 438, distance: 19.0
click at [809, 437] on div "Thank you for signing up for a table for Women’s Bible Fellowship. WBF starts T…" at bounding box center [805, 532] width 883 height 412
click at [823, 438] on div "Thank you for signing up for a table for Women’s Bible Fellowship. WBF starts T…" at bounding box center [805, 532] width 883 height 412
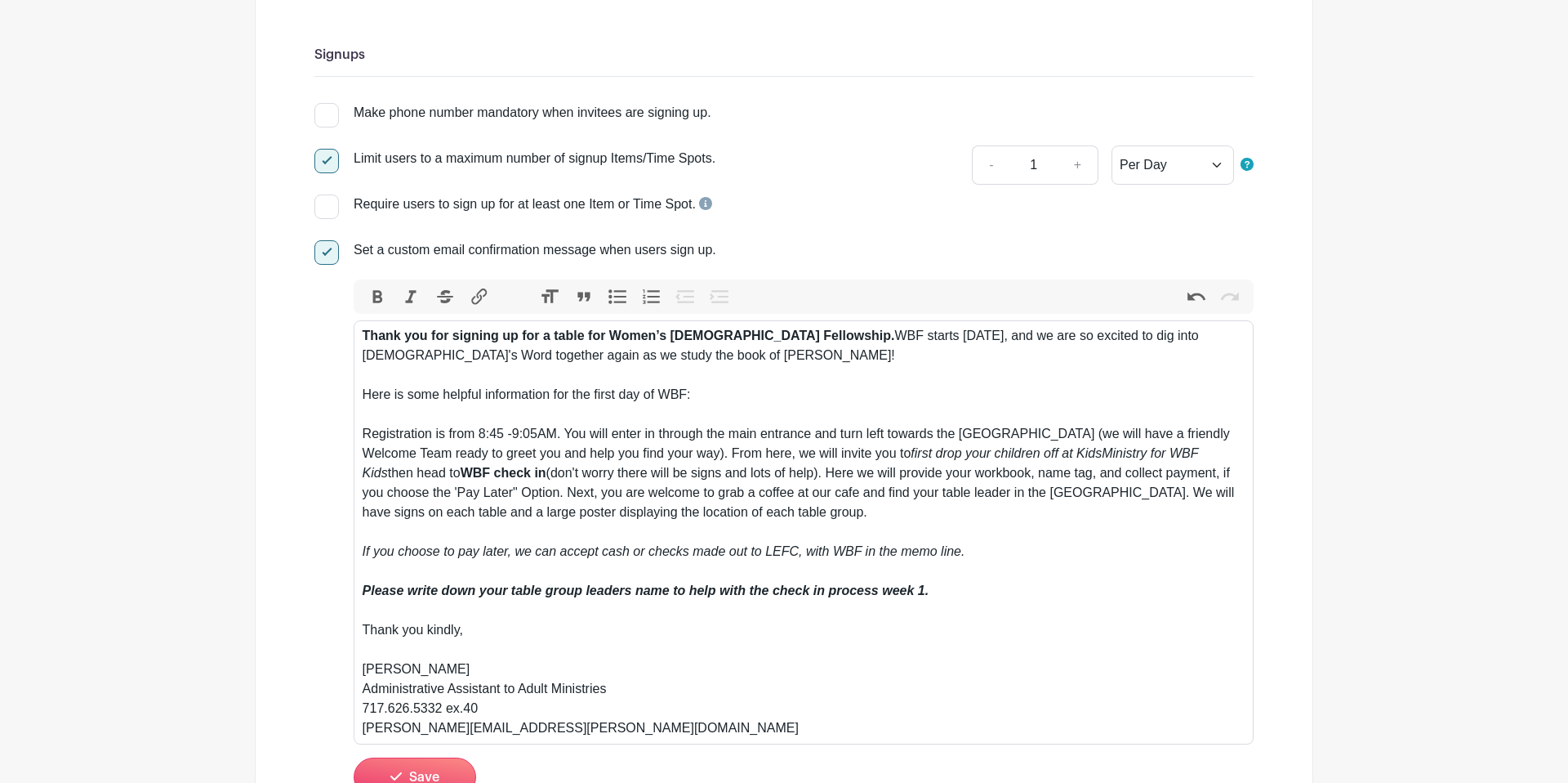
click at [812, 439] on div "Thank you for signing up for a table for Women’s Bible Fellowship. WBF starts T…" at bounding box center [805, 532] width 883 height 412
click at [923, 437] on div "Thank you for signing up for a table for Women’s Bible Fellowship. WBF starts T…" at bounding box center [805, 532] width 883 height 412
drag, startPoint x: 819, startPoint y: 457, endPoint x: 838, endPoint y: 458, distance: 19.0
click at [819, 457] on div "Thank you for signing up for a table for Women’s Bible Fellowship. WBF starts T…" at bounding box center [805, 532] width 883 height 412
click at [824, 460] on div "Thank you for signing up for a table for Women’s Bible Fellowship. WBF starts T…" at bounding box center [805, 532] width 883 height 412
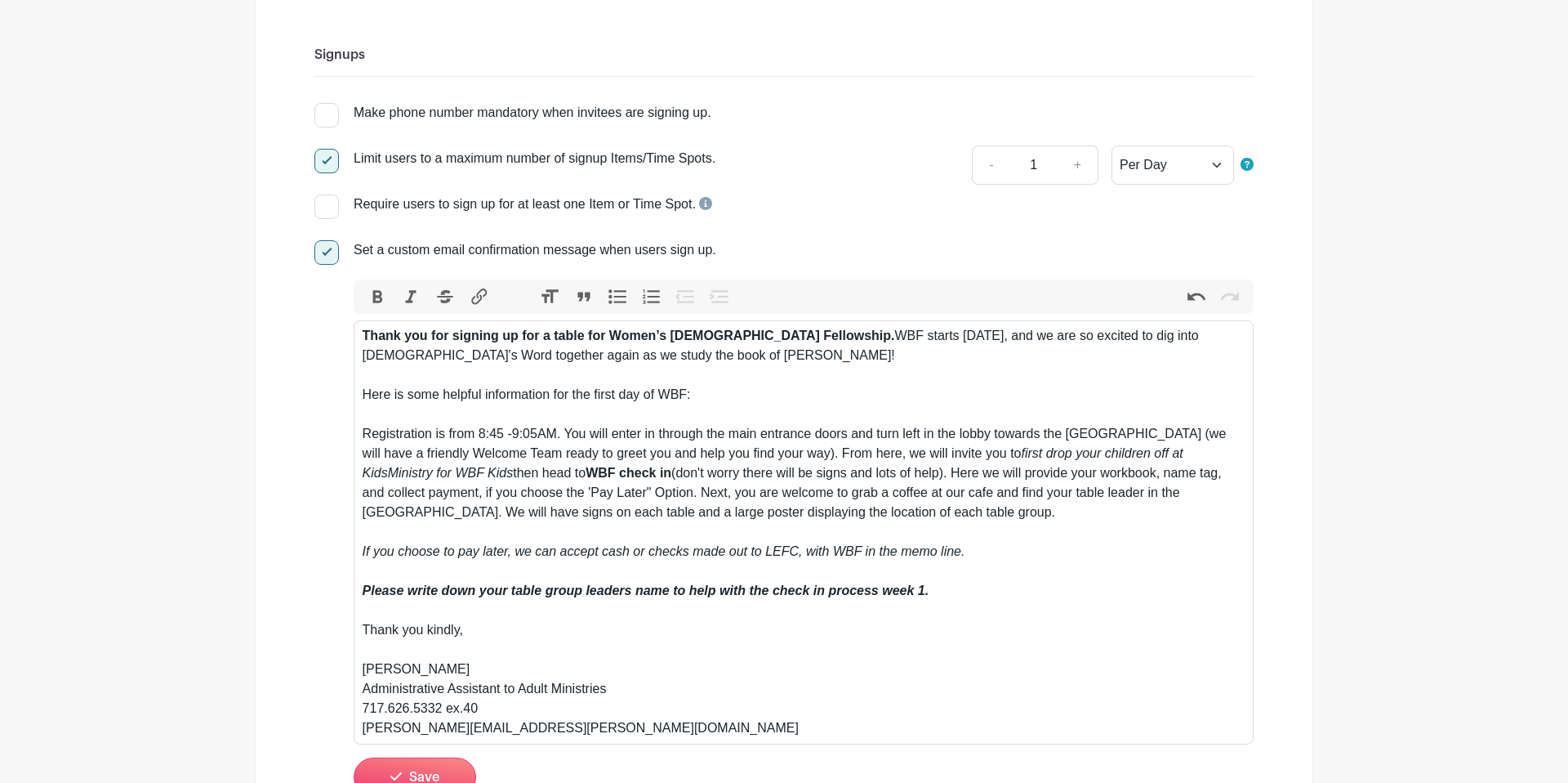
click at [978, 464] on div "Thank you for signing up for a table for Women’s Bible Fellowship. WBF starts T…" at bounding box center [805, 532] width 883 height 412
drag, startPoint x: 1244, startPoint y: 456, endPoint x: 1135, endPoint y: 478, distance: 111.2
click at [1180, 454] on div "Thank you for signing up for a table for Women’s Bible Fellowship. WBF starts T…" at bounding box center [805, 532] width 883 height 412
click at [446, 476] on div "Thank you for signing up for a table for Women’s Bible Fellowship. WBF starts T…" at bounding box center [805, 532] width 883 height 412
drag, startPoint x: 444, startPoint y: 477, endPoint x: 470, endPoint y: 478, distance: 26.0
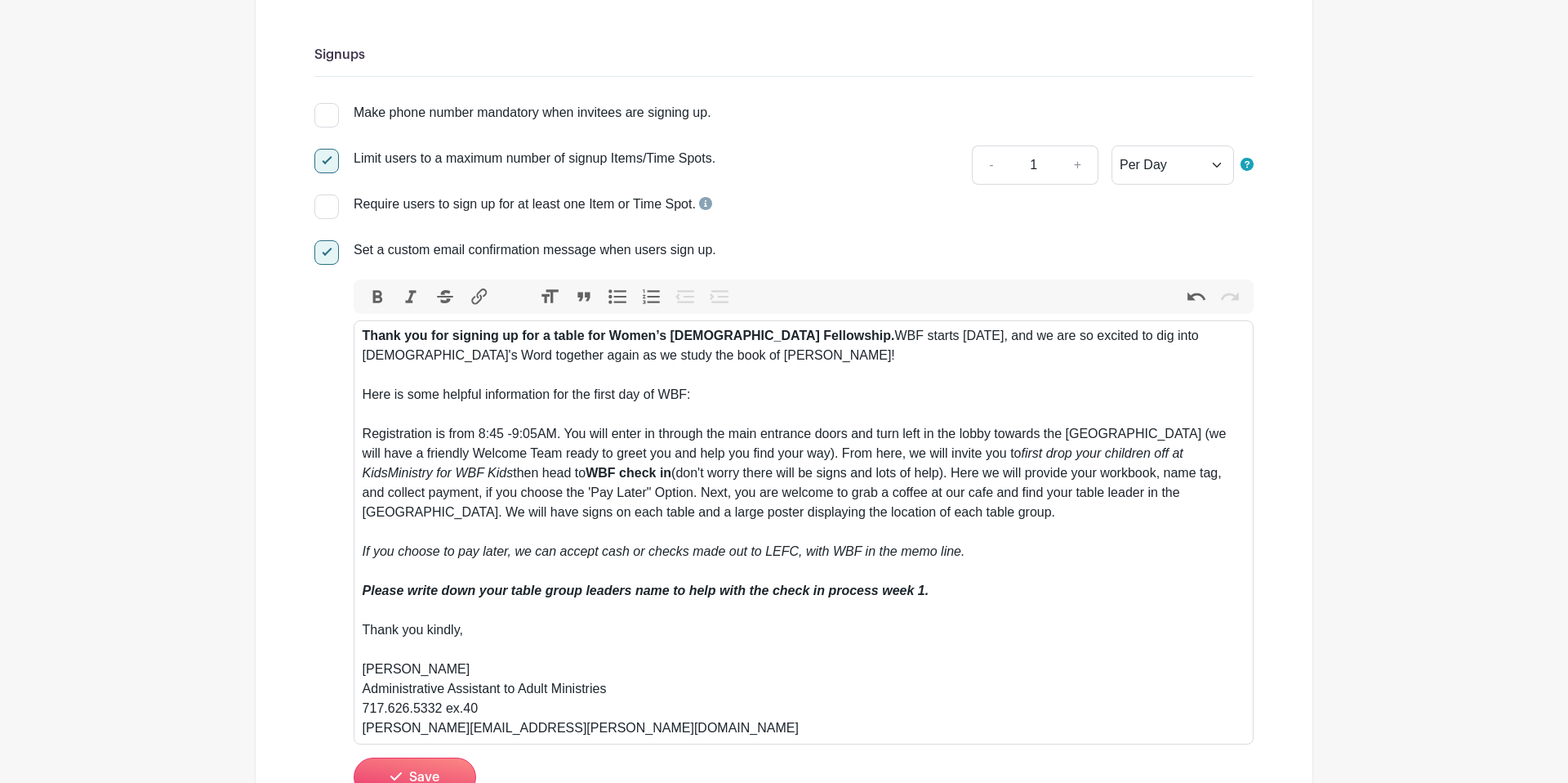
click at [448, 477] on div "Thank you for signing up for a table for Women’s Bible Fellowship. WBF starts T…" at bounding box center [805, 532] width 883 height 412
click at [441, 477] on em "first drop your children off at KidsMinistry for WBF Kids" at bounding box center [773, 463] width 821 height 33
click at [439, 475] on em "first drop your children off at KidsMinistry for WBF Kids" at bounding box center [773, 463] width 821 height 33
click at [471, 490] on div "Thank you for signing up for a table for Women’s Bible Fellowship. WBF starts T…" at bounding box center [805, 532] width 883 height 412
drag, startPoint x: 470, startPoint y: 477, endPoint x: 494, endPoint y: 476, distance: 24.0
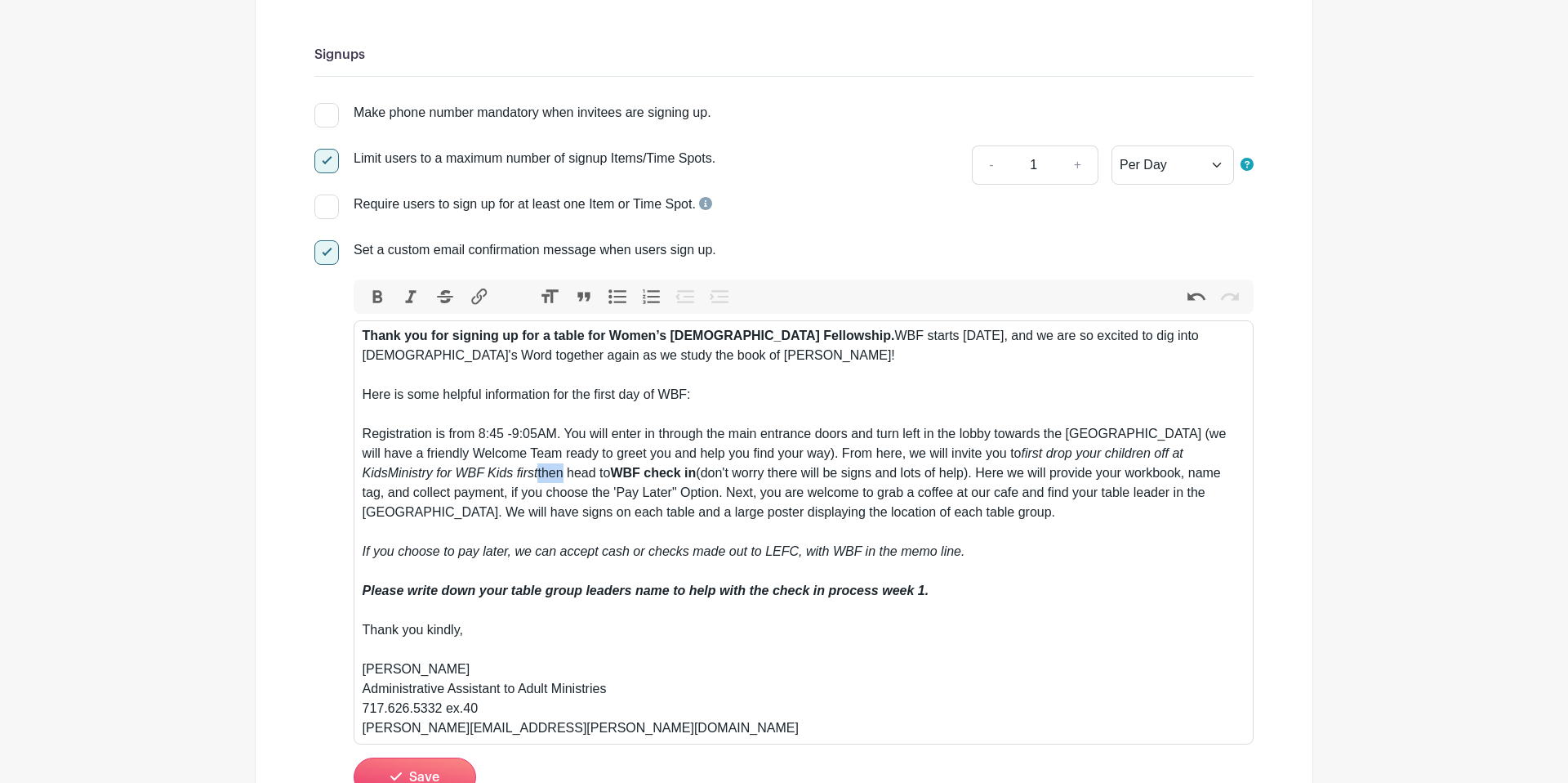
click at [494, 476] on div "Thank you for signing up for a table for Women’s Bible Fellowship. WBF starts T…" at bounding box center [805, 532] width 883 height 412
drag, startPoint x: 443, startPoint y: 475, endPoint x: 470, endPoint y: 472, distance: 27.2
click at [464, 475] on em "first drop your children off at KidsMinistry for WBF Kids first" at bounding box center [773, 463] width 821 height 33
click at [378, 300] on button "Bold" at bounding box center [377, 297] width 34 height 21
click at [538, 479] on em at bounding box center [540, 472] width 3 height 14
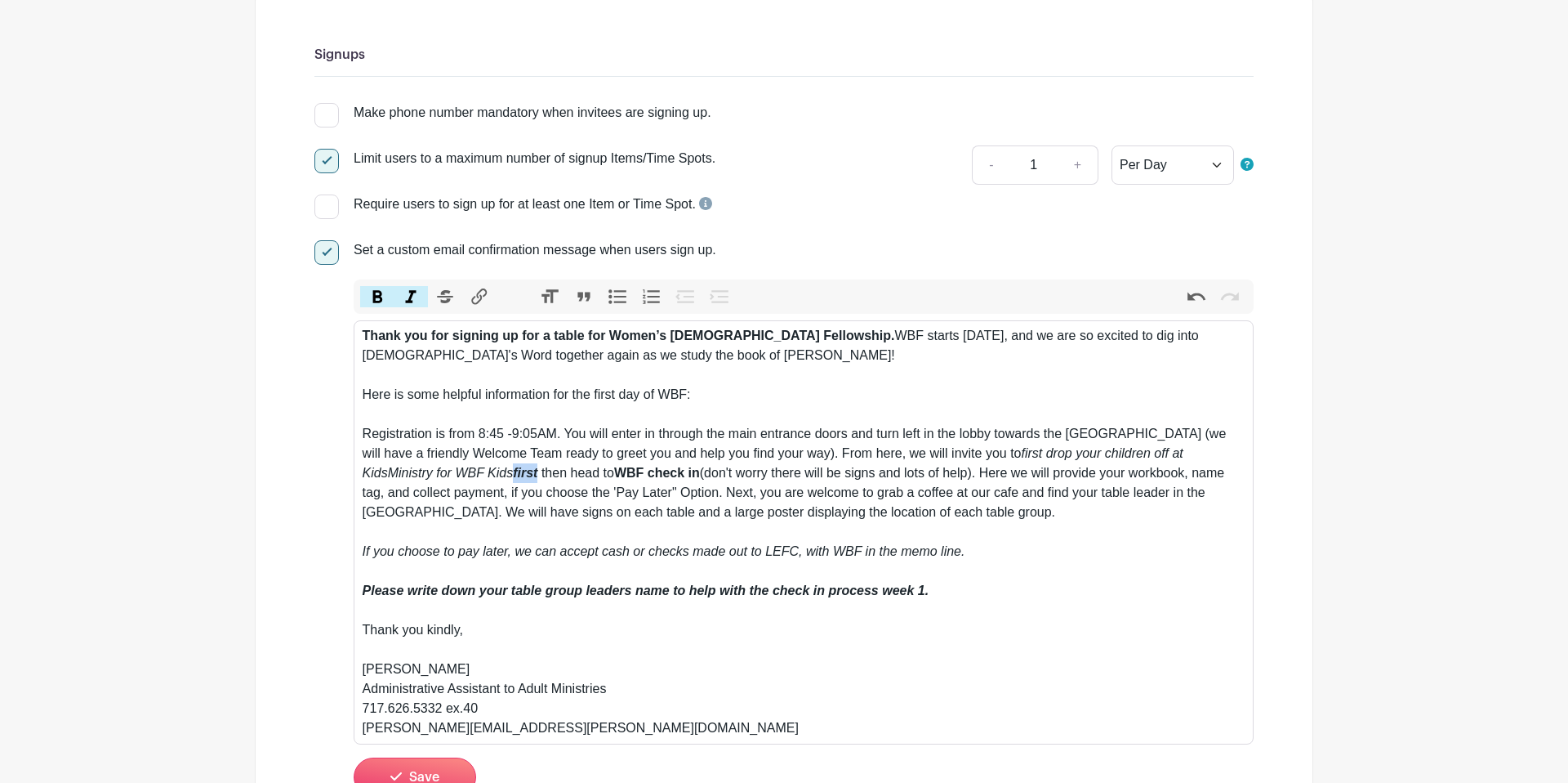
drag, startPoint x: 443, startPoint y: 477, endPoint x: 470, endPoint y: 457, distance: 33.6
click at [513, 476] on em "first" at bounding box center [526, 472] width 24 height 14
click at [374, 289] on button "Bold" at bounding box center [377, 297] width 34 height 21
click at [488, 466] on div "Thank you for signing up for a table for Women’s Bible Fellowship. WBF starts T…" at bounding box center [805, 532] width 883 height 412
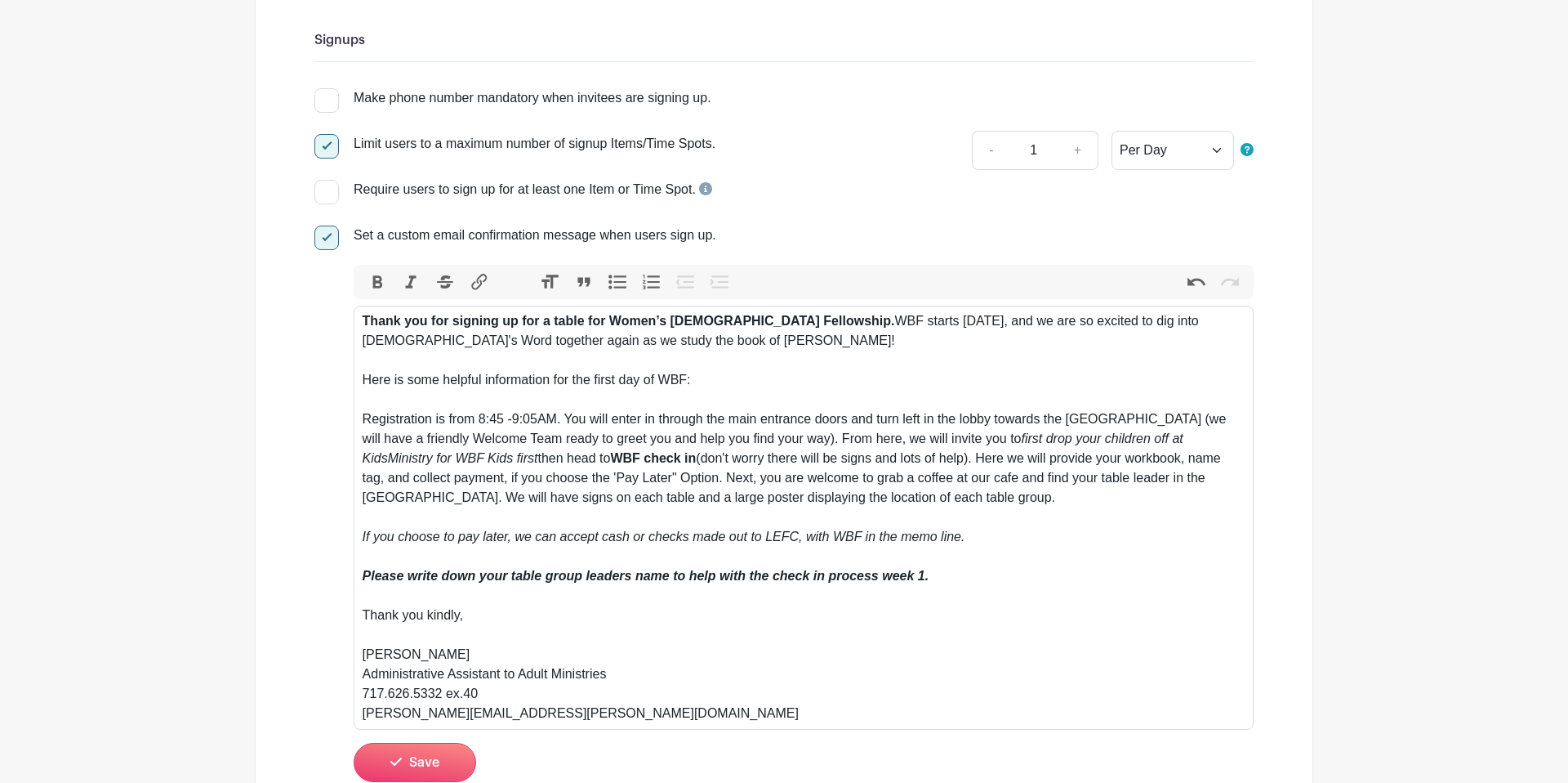
scroll to position [246, 0]
drag, startPoint x: 689, startPoint y: 458, endPoint x: 638, endPoint y: 456, distance: 51.0
click at [638, 456] on div "Thank you for signing up for a table for Women’s Bible Fellowship. WBF starts T…" at bounding box center [805, 515] width 883 height 412
click at [636, 460] on div "Thank you for signing up for a table for Women’s Bible Fellowship. WBF starts T…" at bounding box center [805, 515] width 883 height 412
drag, startPoint x: 672, startPoint y: 460, endPoint x: 700, endPoint y: 459, distance: 28.0
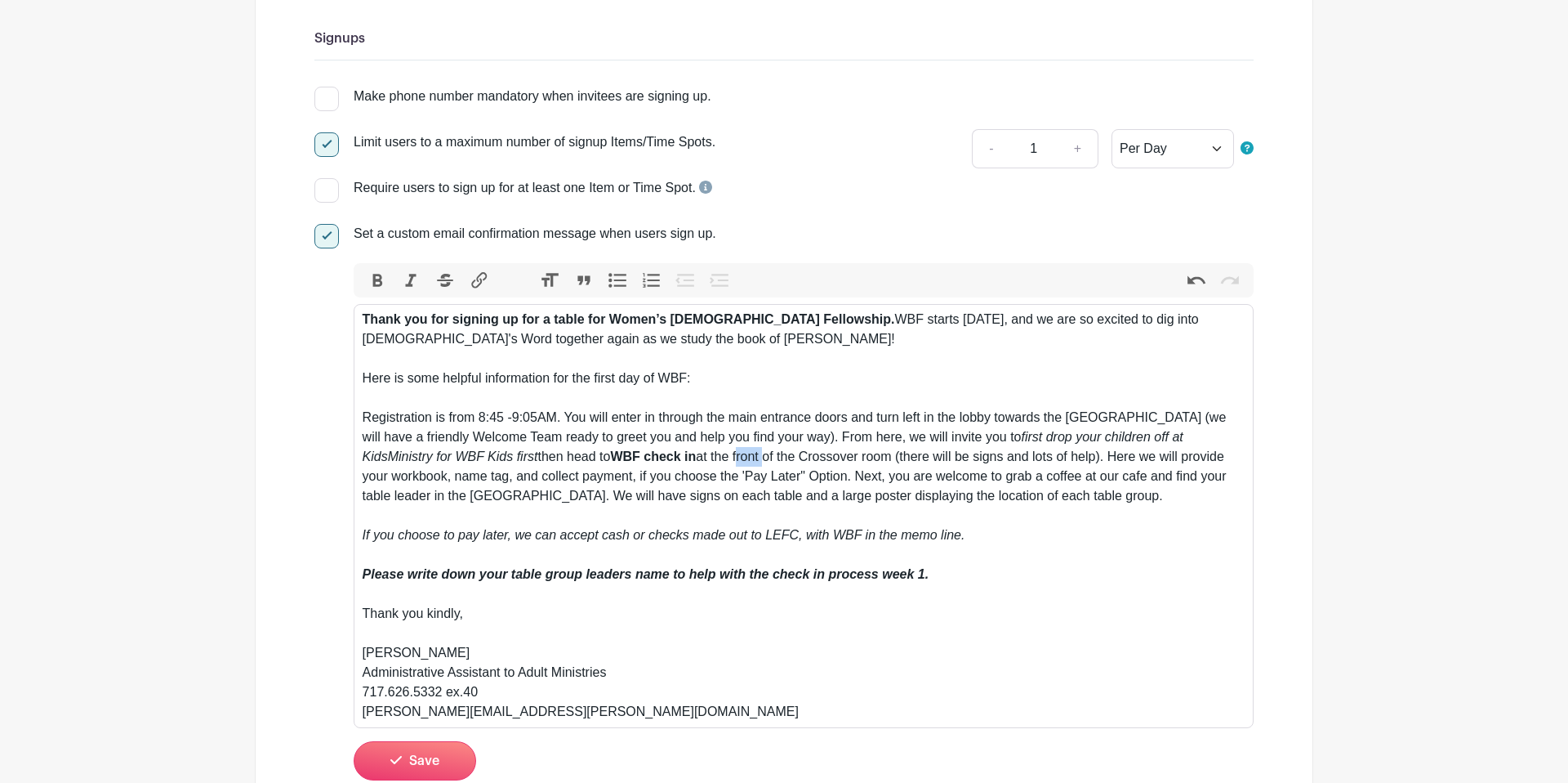
click at [700, 459] on div "Thank you for signing up for a table for Women’s Bible Fellowship. WBF starts T…" at bounding box center [805, 515] width 883 height 412
click at [700, 462] on div "Thank you for signing up for a table for Women’s Bible Fellowship. WBF starts T…" at bounding box center [805, 515] width 883 height 412
drag, startPoint x: 720, startPoint y: 461, endPoint x: 674, endPoint y: 461, distance: 46.0
click at [674, 461] on div "Thank you for signing up for a table for Women’s Bible Fellowship. WBF starts T…" at bounding box center [805, 515] width 883 height 412
drag, startPoint x: 679, startPoint y: 461, endPoint x: 698, endPoint y: 461, distance: 19.0
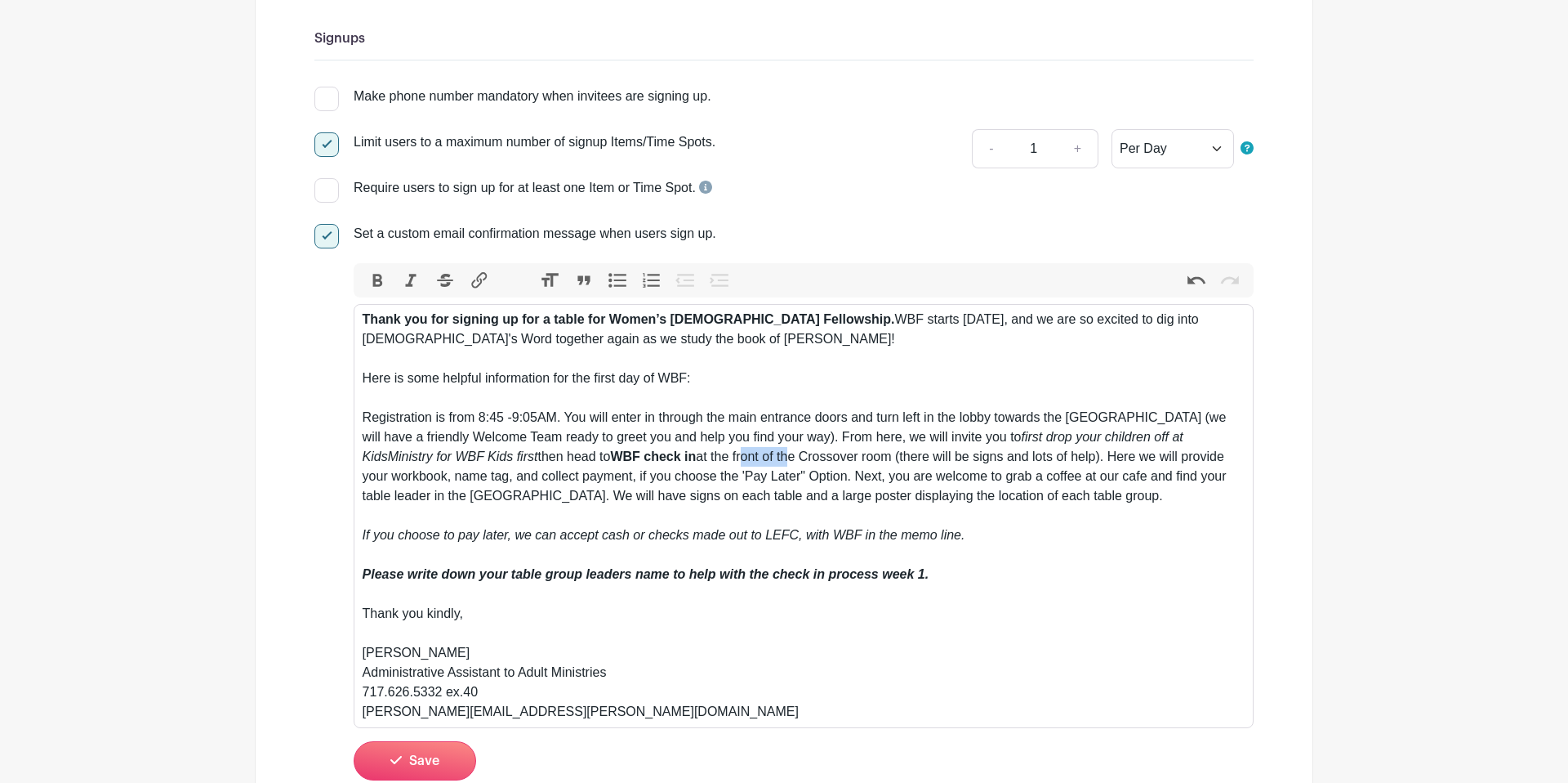
click at [681, 461] on div "Thank you for signing up for a table for Women’s Bible Fellowship. WBF starts T…" at bounding box center [805, 515] width 883 height 412
drag, startPoint x: 714, startPoint y: 458, endPoint x: 650, endPoint y: 461, distance: 64.1
click at [650, 461] on div "Thank you for signing up for a table for Women’s Bible Fellowship. WBF starts T…" at bounding box center [805, 515] width 883 height 412
click at [644, 461] on strong "WBF check in at" at bounding box center [661, 457] width 101 height 14
drag, startPoint x: 650, startPoint y: 460, endPoint x: 635, endPoint y: 458, distance: 15.1
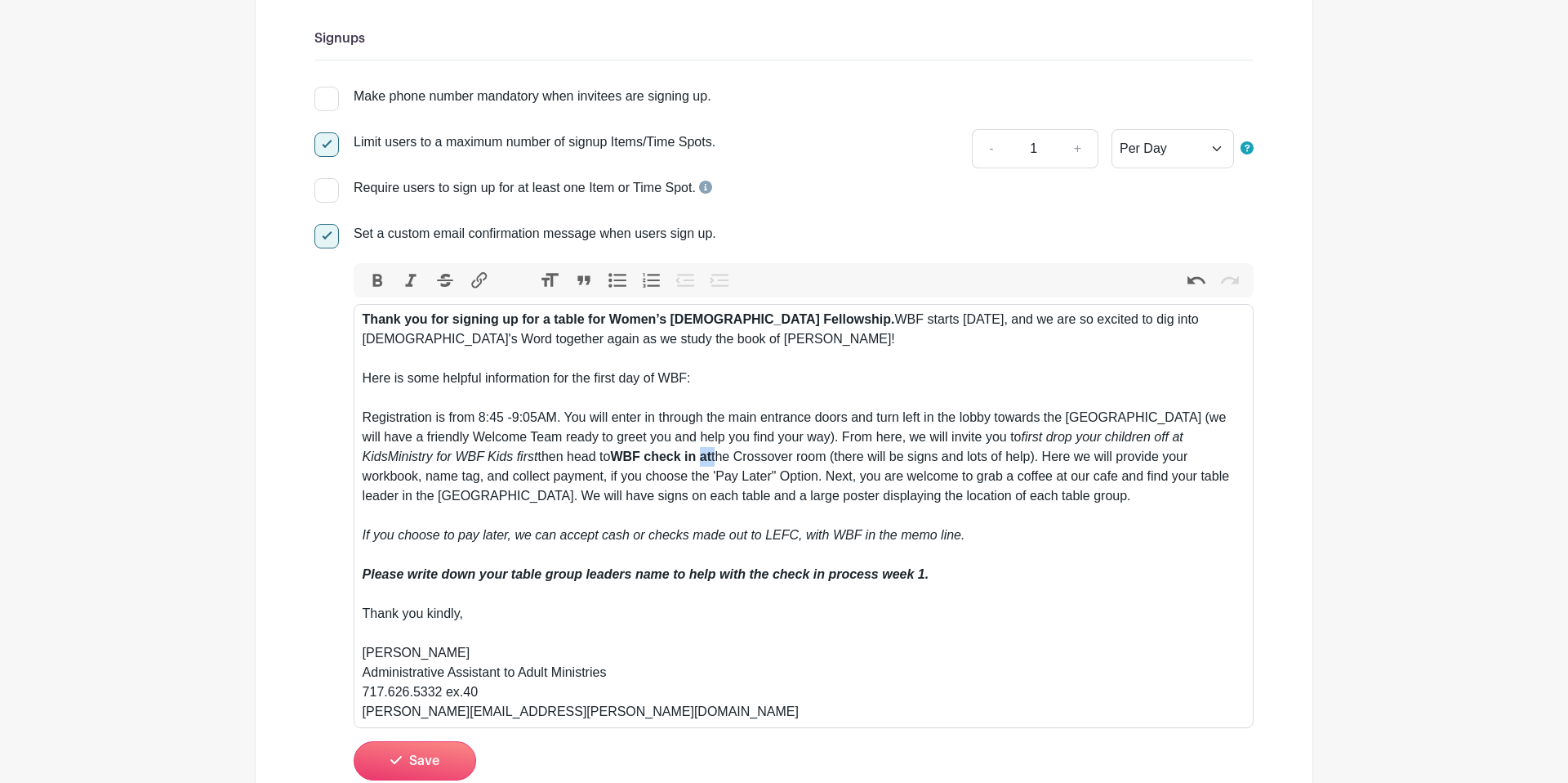
click at [635, 459] on div "Thank you for signing up for a table for Women’s Bible Fellowship. WBF starts T…" at bounding box center [805, 515] width 883 height 412
click at [384, 280] on button "Bold" at bounding box center [377, 280] width 34 height 21
click at [823, 528] on div "Thank you for signing up for a table for Women’s Bible Fellowship. WBF starts T…" at bounding box center [805, 515] width 883 height 412
click at [986, 455] on div "Thank you for signing up for a table for Women’s Bible Fellowship. WBF starts T…" at bounding box center [805, 515] width 883 height 412
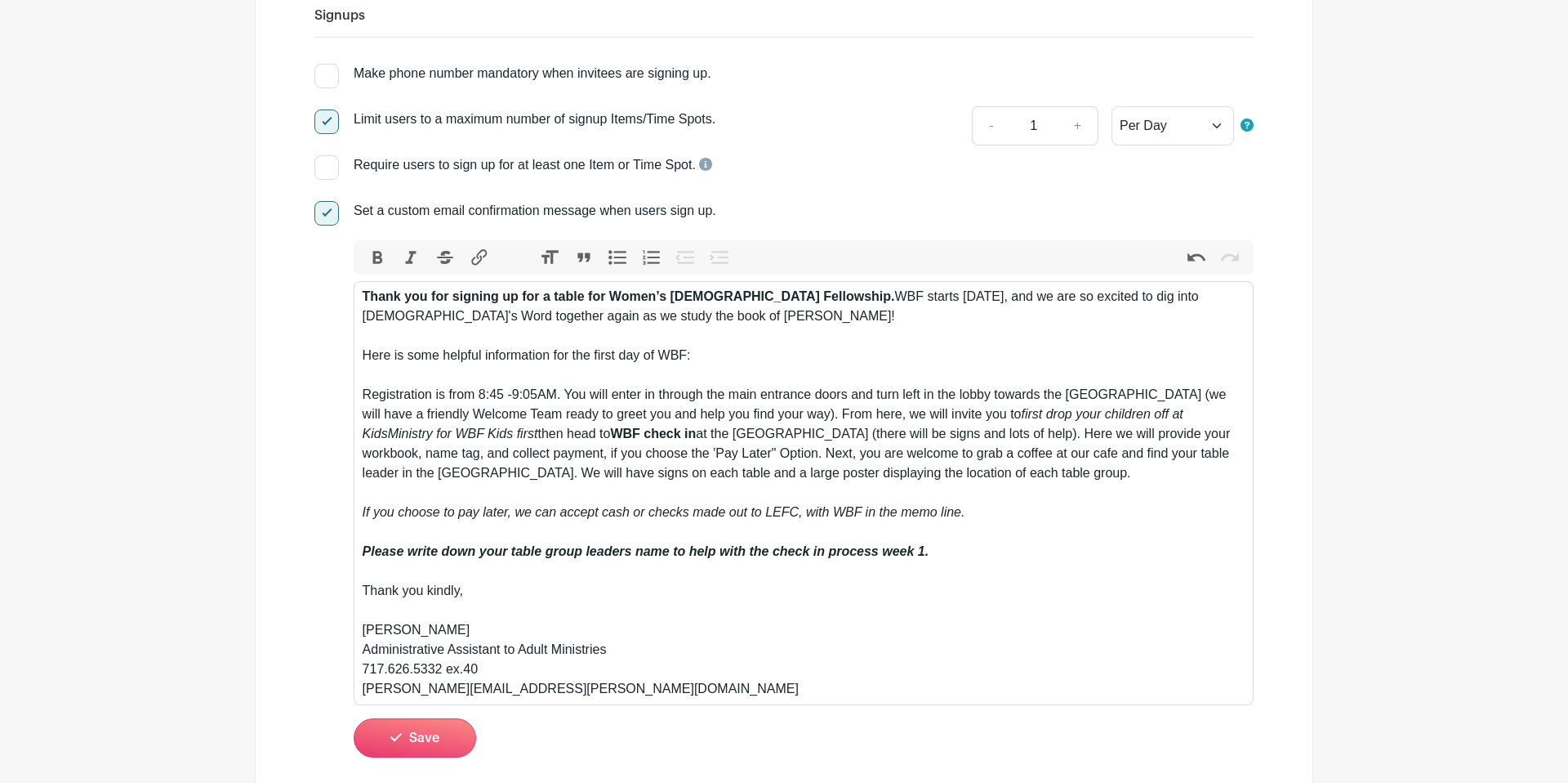
scroll to position [270, 0]
click at [986, 439] on div "Thank you for signing up for a table for Women’s Bible Fellowship. WBF starts T…" at bounding box center [805, 491] width 883 height 412
click at [981, 436] on div "Thank you for signing up for a table for Women’s Bible Fellowship. WBF starts T…" at bounding box center [805, 491] width 883 height 412
click at [1188, 432] on div "Thank you for signing up for a table for Women’s Bible Fellowship. WBF starts T…" at bounding box center [805, 491] width 883 height 412
drag, startPoint x: 1188, startPoint y: 433, endPoint x: 1135, endPoint y: 437, distance: 53.2
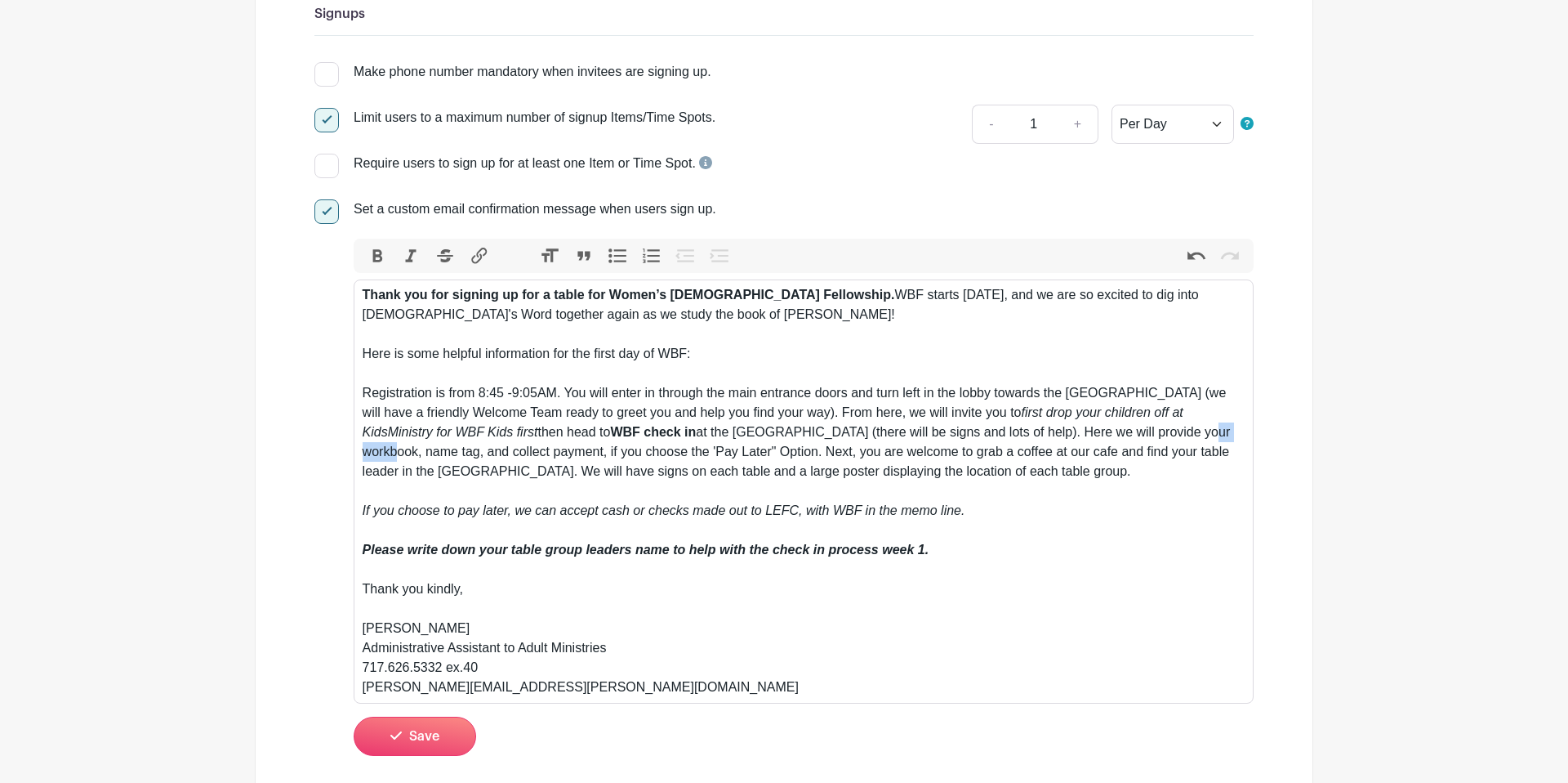
click at [1135, 437] on div "Thank you for signing up for a table for Women’s Bible Fellowship. WBF starts T…" at bounding box center [805, 491] width 883 height 412
click at [1181, 438] on div "Thank you for signing up for a table for Women’s Bible Fellowship. WBF starts T…" at bounding box center [805, 491] width 883 height 412
click at [1190, 437] on div "Thank you for signing up for a table for Women’s Bible Fellowship. WBF starts T…" at bounding box center [805, 491] width 883 height 412
click at [889, 482] on div "Thank you for signing up for a table for Women’s Bible Fellowship. WBF starts T…" at bounding box center [805, 491] width 883 height 412
drag, startPoint x: 439, startPoint y: 466, endPoint x: 495, endPoint y: 460, distance: 56.3
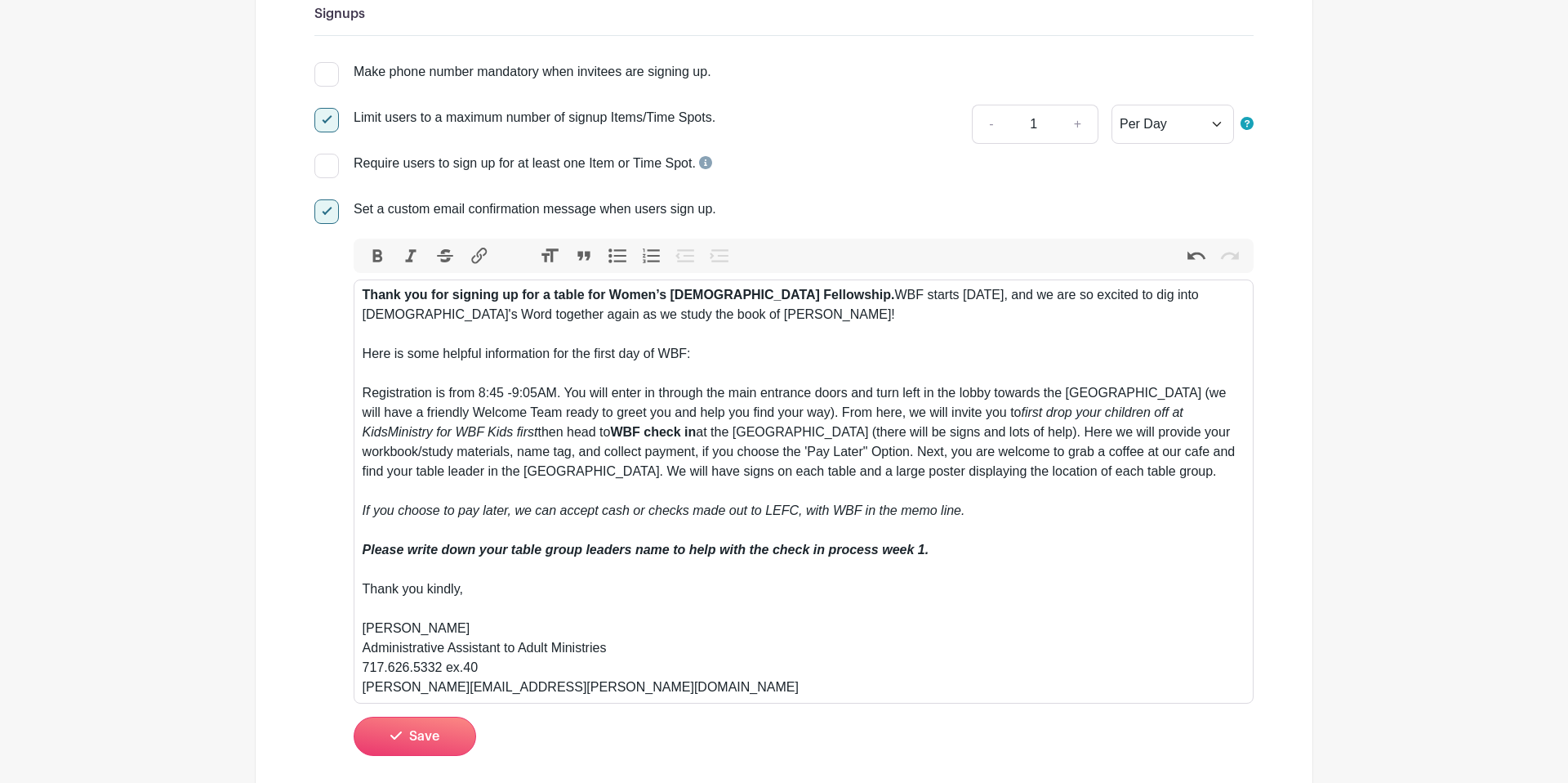
click at [440, 466] on div "Thank you for signing up for a table for Women’s Bible Fellowship. WBF starts T…" at bounding box center [805, 491] width 883 height 412
drag, startPoint x: 484, startPoint y: 456, endPoint x: 420, endPoint y: 458, distance: 64.0
click at [420, 458] on div "Thank you for signing up for a table for Women’s Bible Fellowship. WBF starts T…" at bounding box center [805, 491] width 883 height 412
click at [606, 502] on div "Thank you for signing up for a table for Women’s Bible Fellowship. WBF starts T…" at bounding box center [805, 491] width 883 height 412
click at [420, 458] on div "Thank you for signing up for a table for Women’s Bible Fellowship. WBF starts T…" at bounding box center [805, 491] width 883 height 412
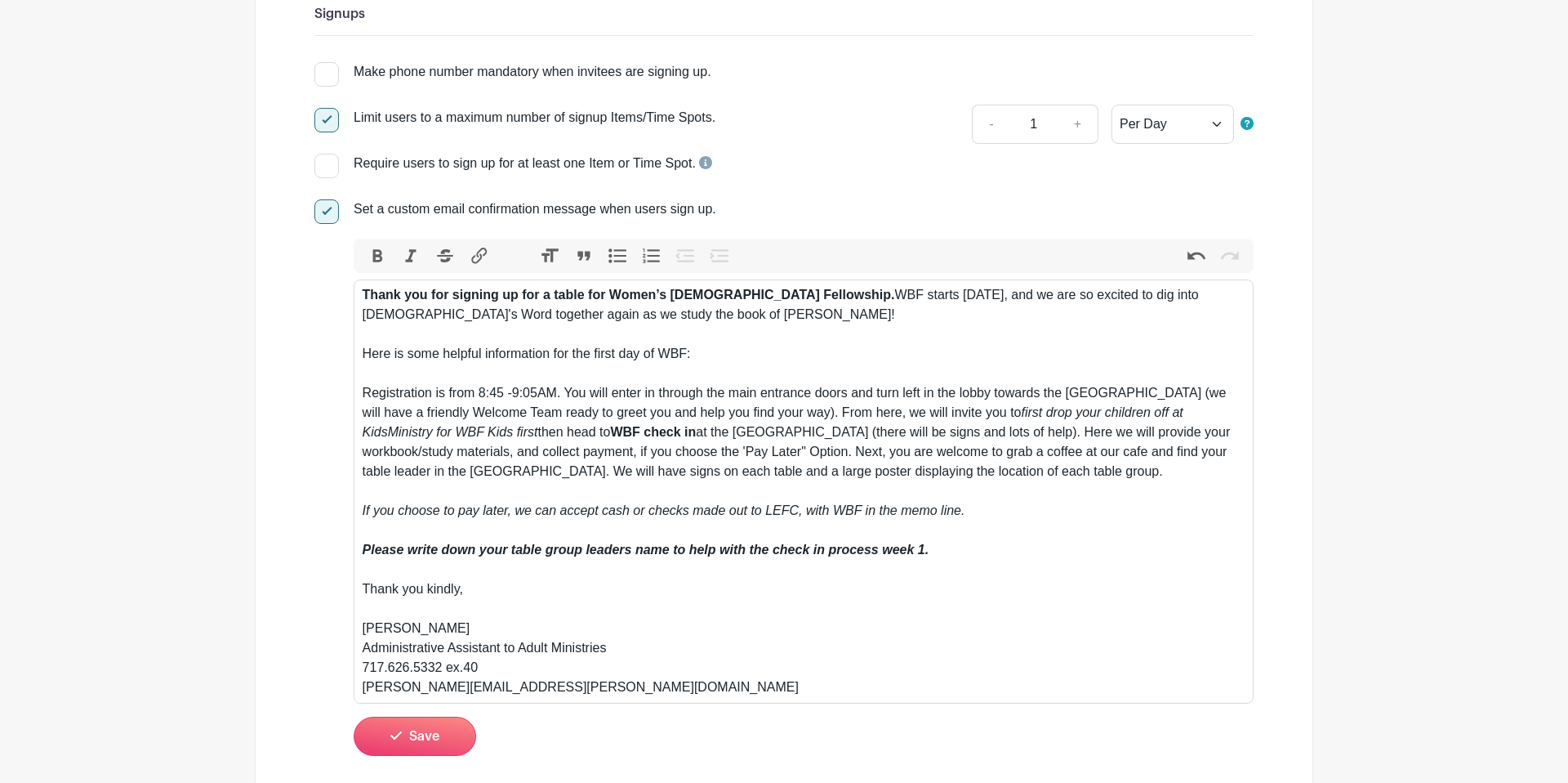
click at [540, 473] on div "Thank you for signing up for a table for Women’s Bible Fellowship. WBF starts T…" at bounding box center [805, 491] width 883 height 412
click at [578, 458] on div "Thank you for signing up for a table for Women’s Bible Fellowship. WBF starts T…" at bounding box center [805, 491] width 883 height 412
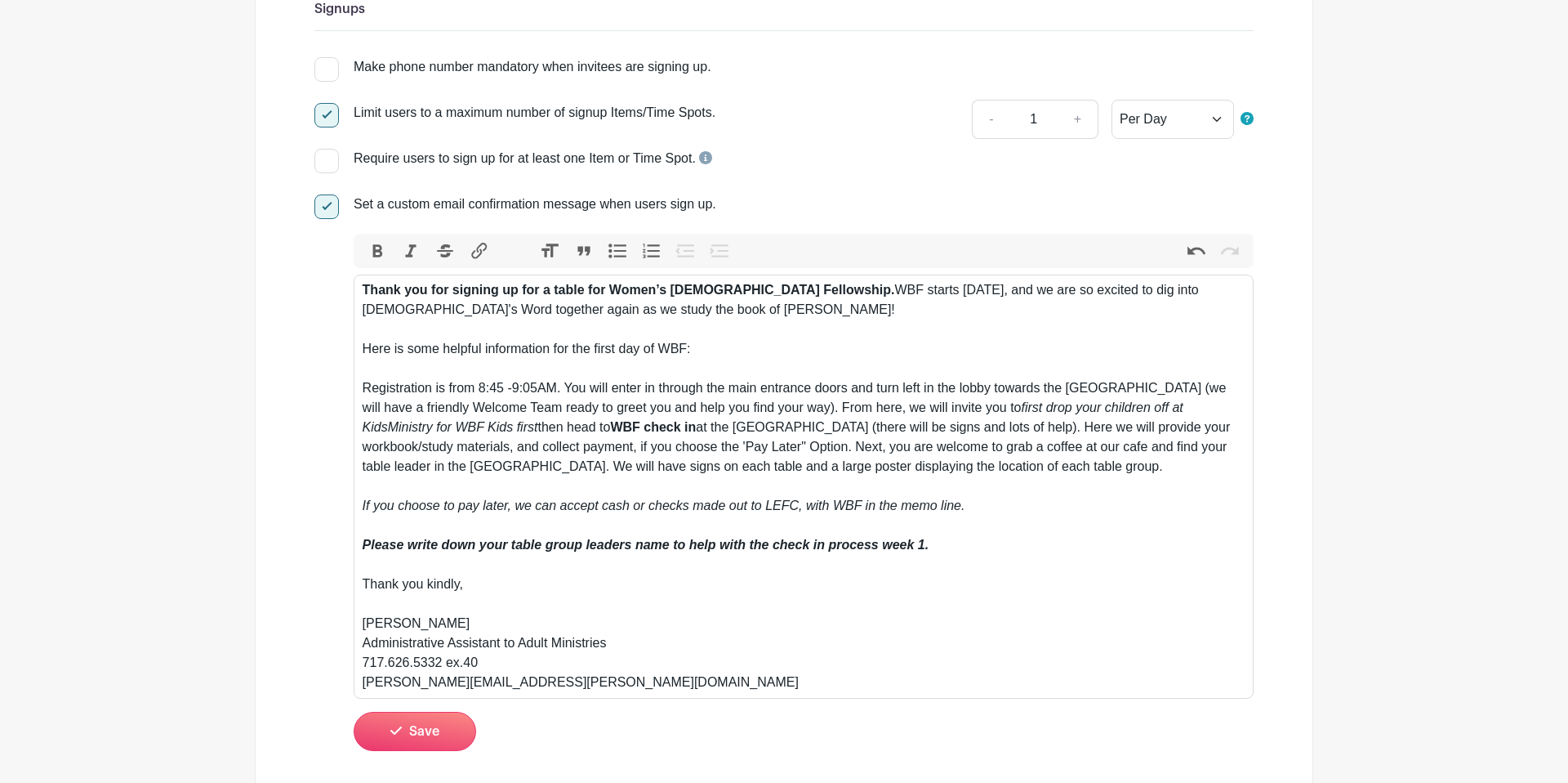
click at [546, 452] on div "Thank you for signing up for a table for Women’s Bible Fellowship. WBF starts T…" at bounding box center [805, 486] width 883 height 412
click at [540, 451] on div "Thank you for signing up for a table for Women’s Bible Fellowship. WBF starts T…" at bounding box center [805, 486] width 883 height 412
click at [551, 451] on div "Thank you for signing up for a table for Women’s Bible Fellowship. WBF starts T…" at bounding box center [805, 486] width 883 height 412
click at [762, 451] on div "Thank you for signing up for a table for Women’s Bible Fellowship. WBF starts T…" at bounding box center [805, 486] width 883 height 412
drag, startPoint x: 863, startPoint y: 451, endPoint x: 881, endPoint y: 452, distance: 18.0
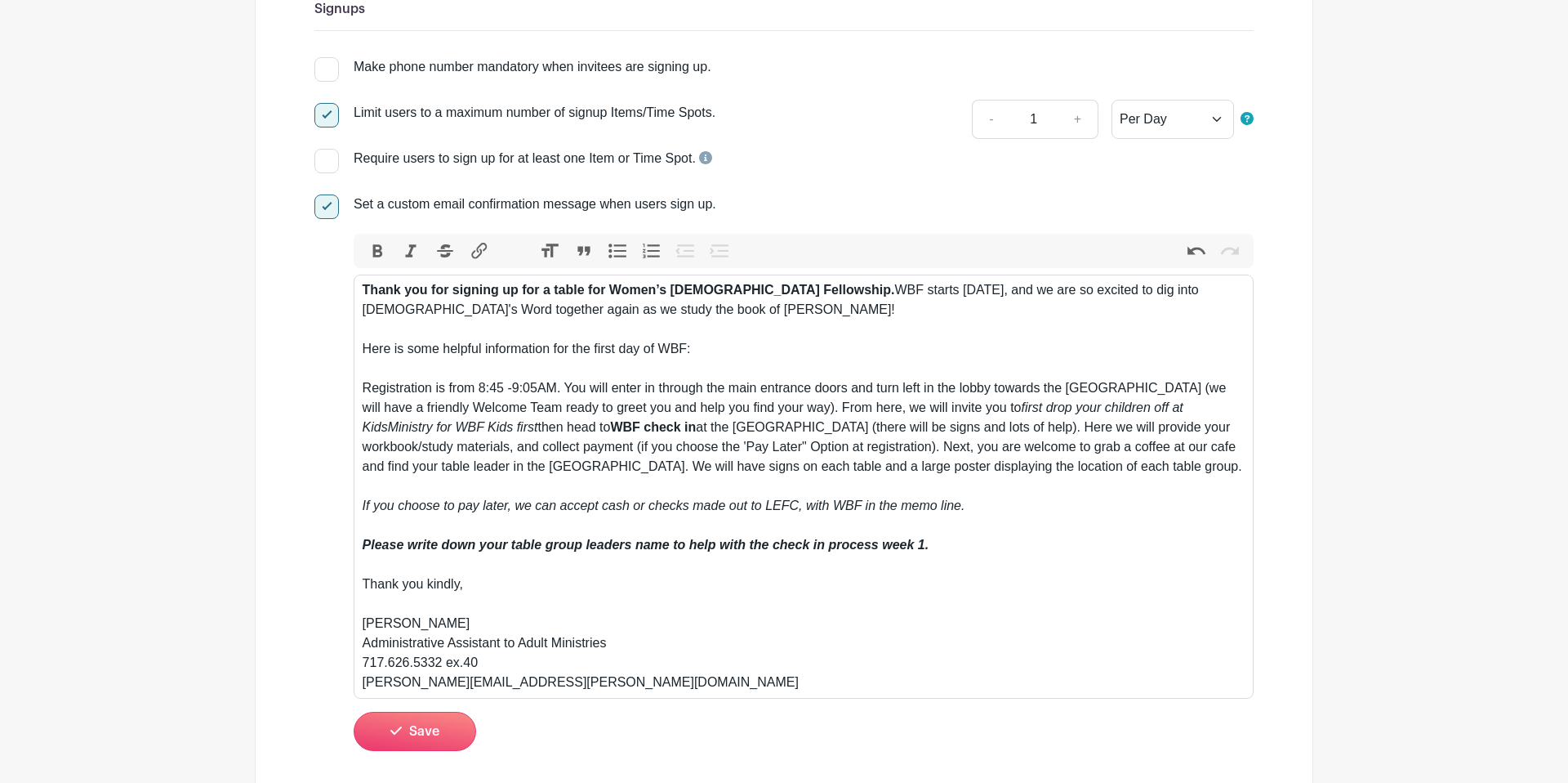
click at [864, 451] on div "Thank you for signing up for a table for Women’s Bible Fellowship. WBF starts T…" at bounding box center [805, 486] width 883 height 412
click at [1162, 461] on div "Thank you for signing up for a table for Women’s Bible Fellowship. WBF starts T…" at bounding box center [805, 486] width 883 height 412
drag, startPoint x: 1083, startPoint y: 451, endPoint x: 1049, endPoint y: 451, distance: 34.0
click at [1049, 451] on div "Thank you for signing up for a table for Women’s Bible Fellowship. WBF starts T…" at bounding box center [805, 486] width 883 height 412
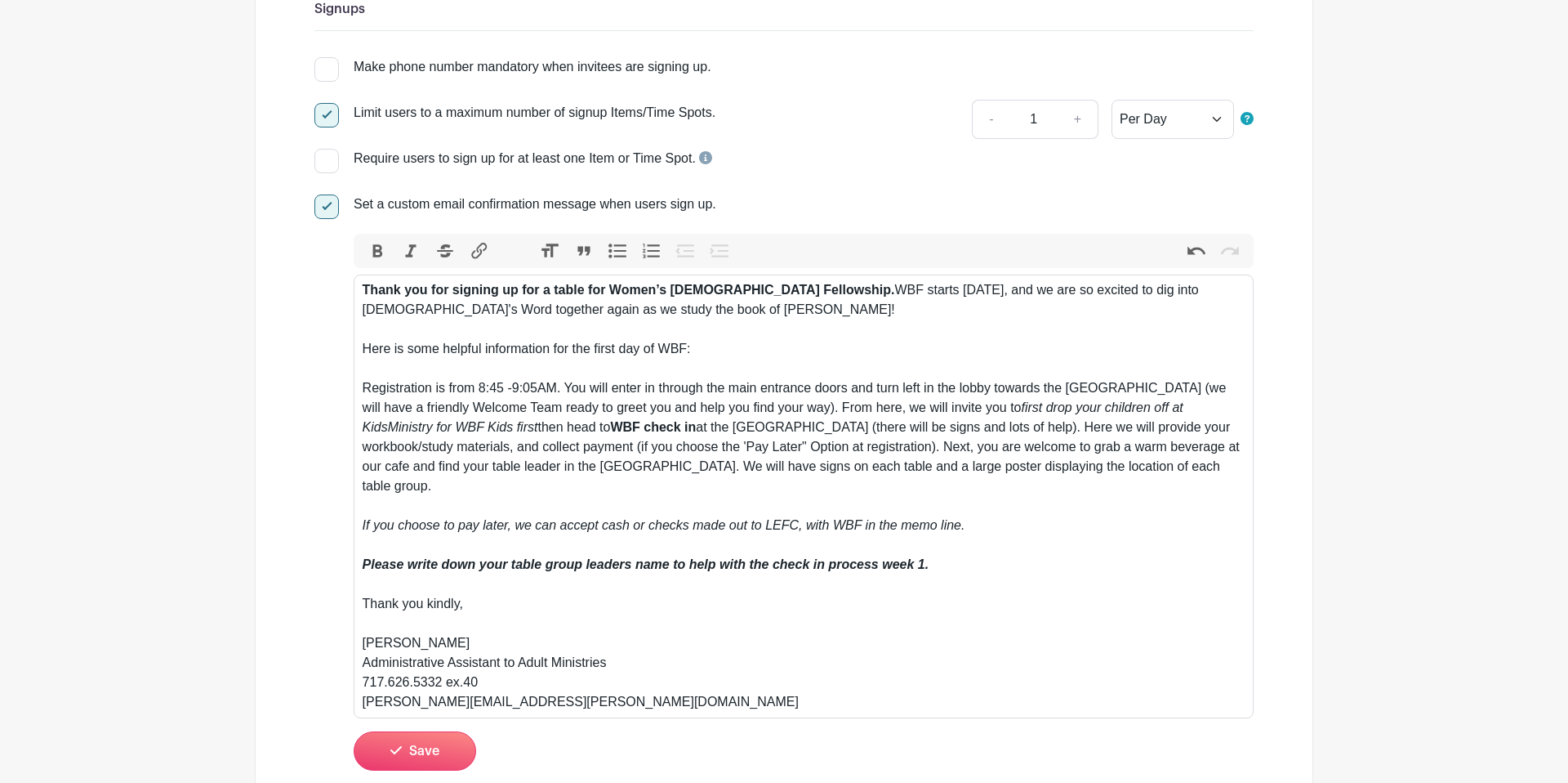
click at [1182, 473] on div "Thank you for signing up for a table for Women’s Bible Fellowship. WBF starts T…" at bounding box center [805, 495] width 883 height 431
click at [1033, 481] on div "Thank you for signing up for a table for Women’s Bible Fellowship. WBF starts T…" at bounding box center [805, 493] width 883 height 431
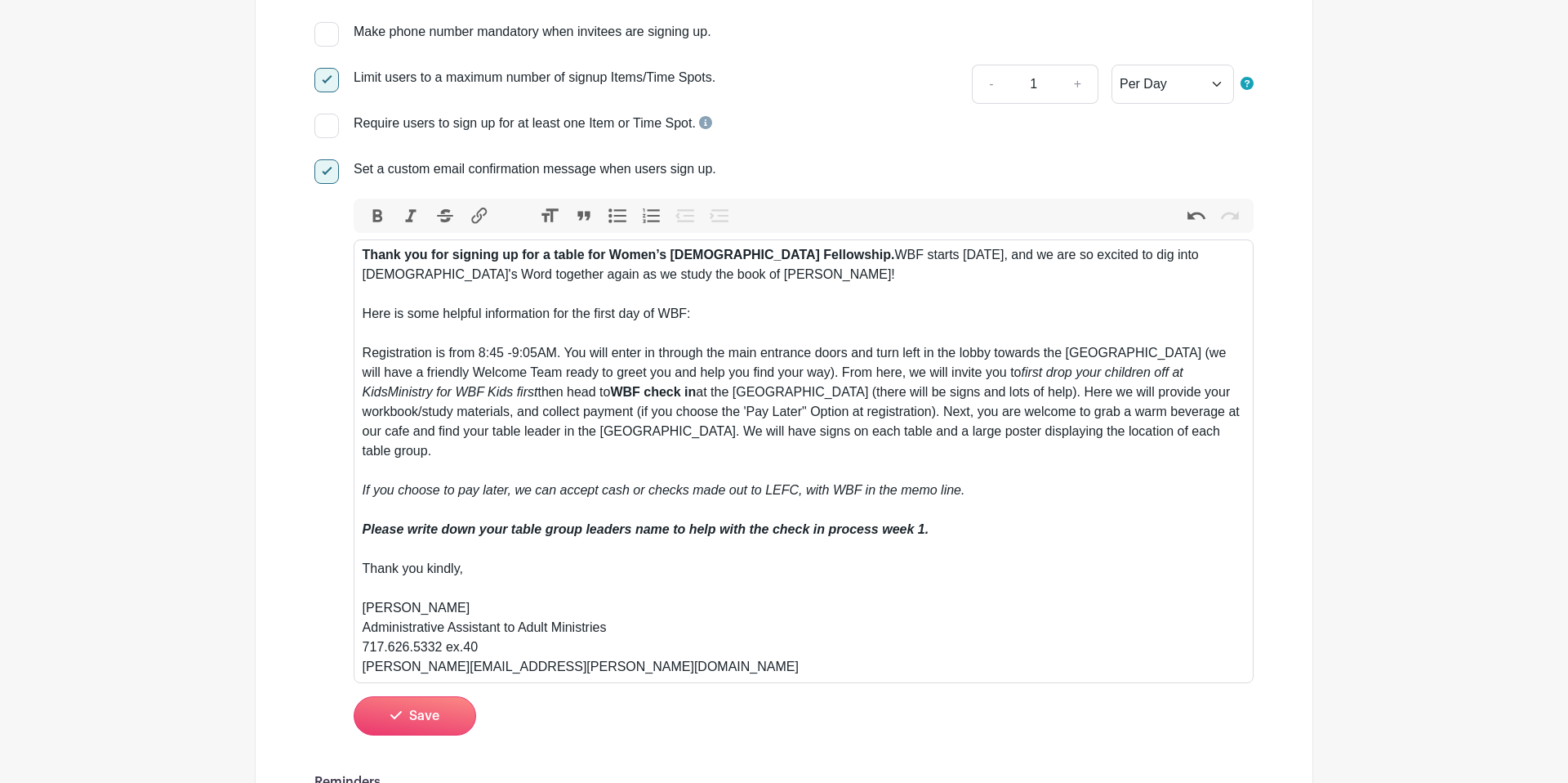
scroll to position [318, 0]
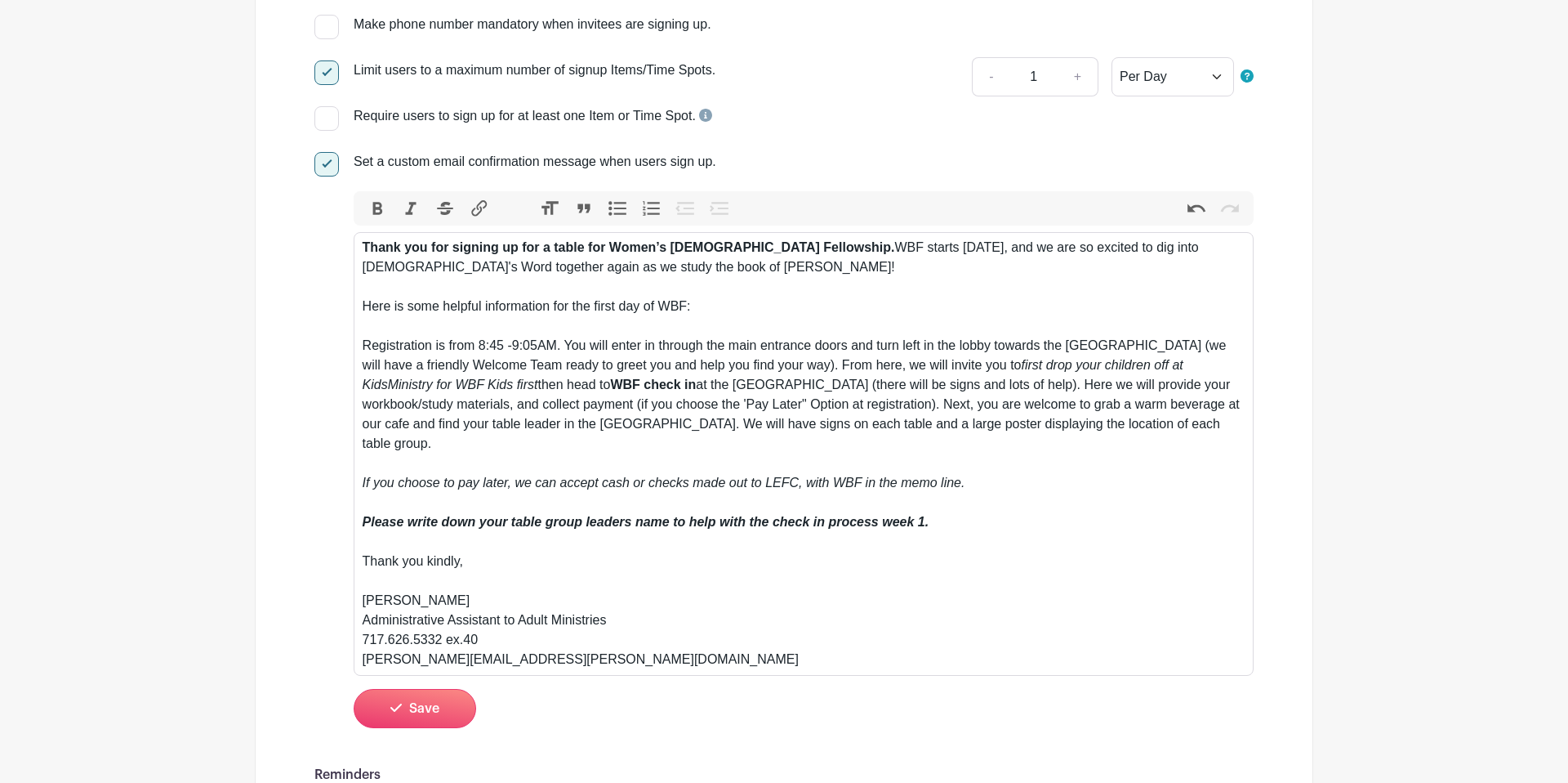
click at [990, 467] on div "Thank you for signing up for a table for Women’s Bible Fellowship. WBF starts T…" at bounding box center [805, 453] width 883 height 431
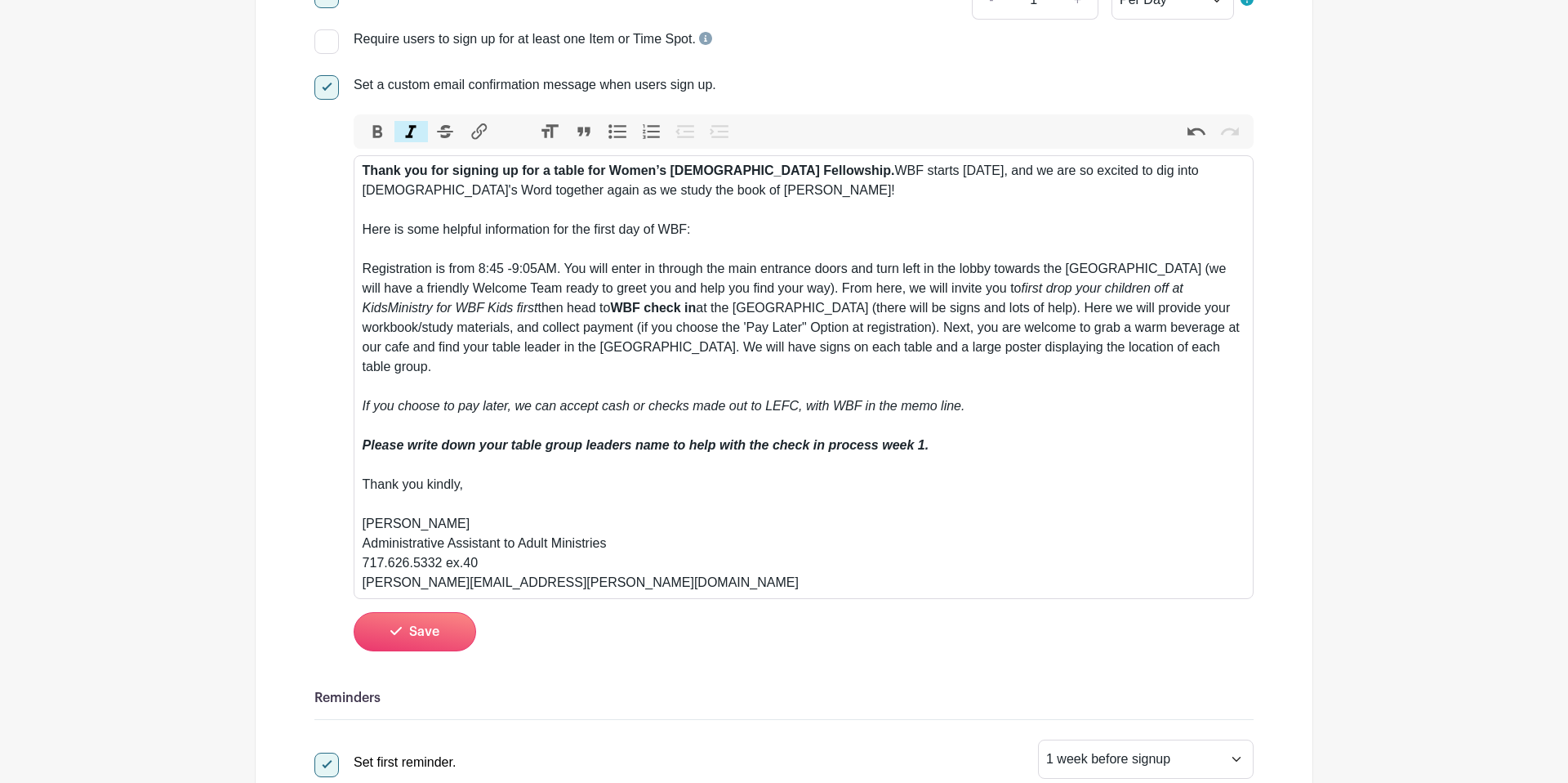
scroll to position [400, 0]
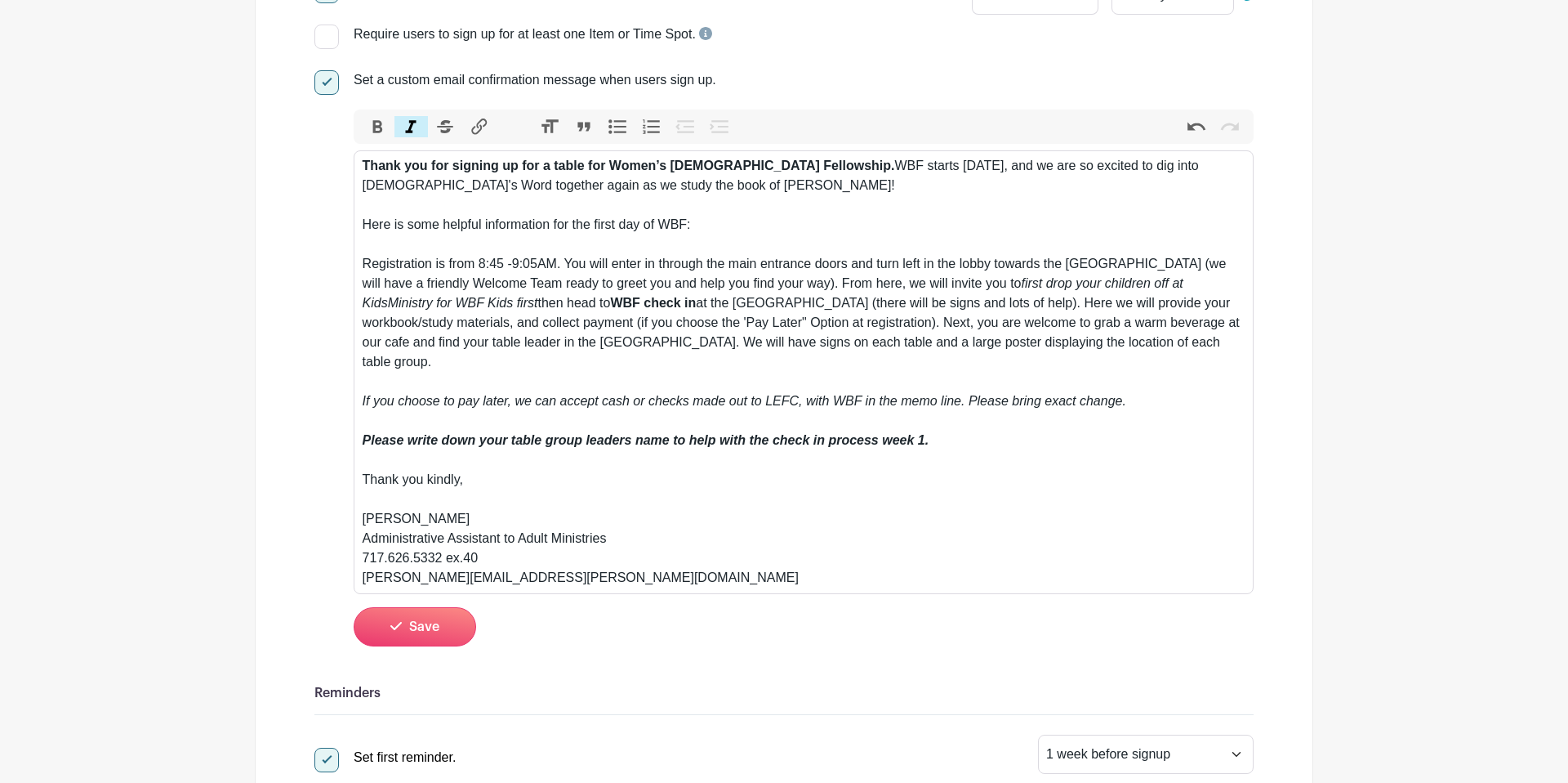
click at [460, 394] on em "If you choose to pay later, we can accept cash or checks made out to LEFC, with…" at bounding box center [744, 401] width 763 height 14
click at [513, 394] on em "If you choose to 'pay later, we can accept cash or checks made out to LEFC, wit…" at bounding box center [746, 401] width 766 height 14
click at [561, 433] on em "Please write down your table group leaders name to help with the check in proce…" at bounding box center [646, 440] width 567 height 14
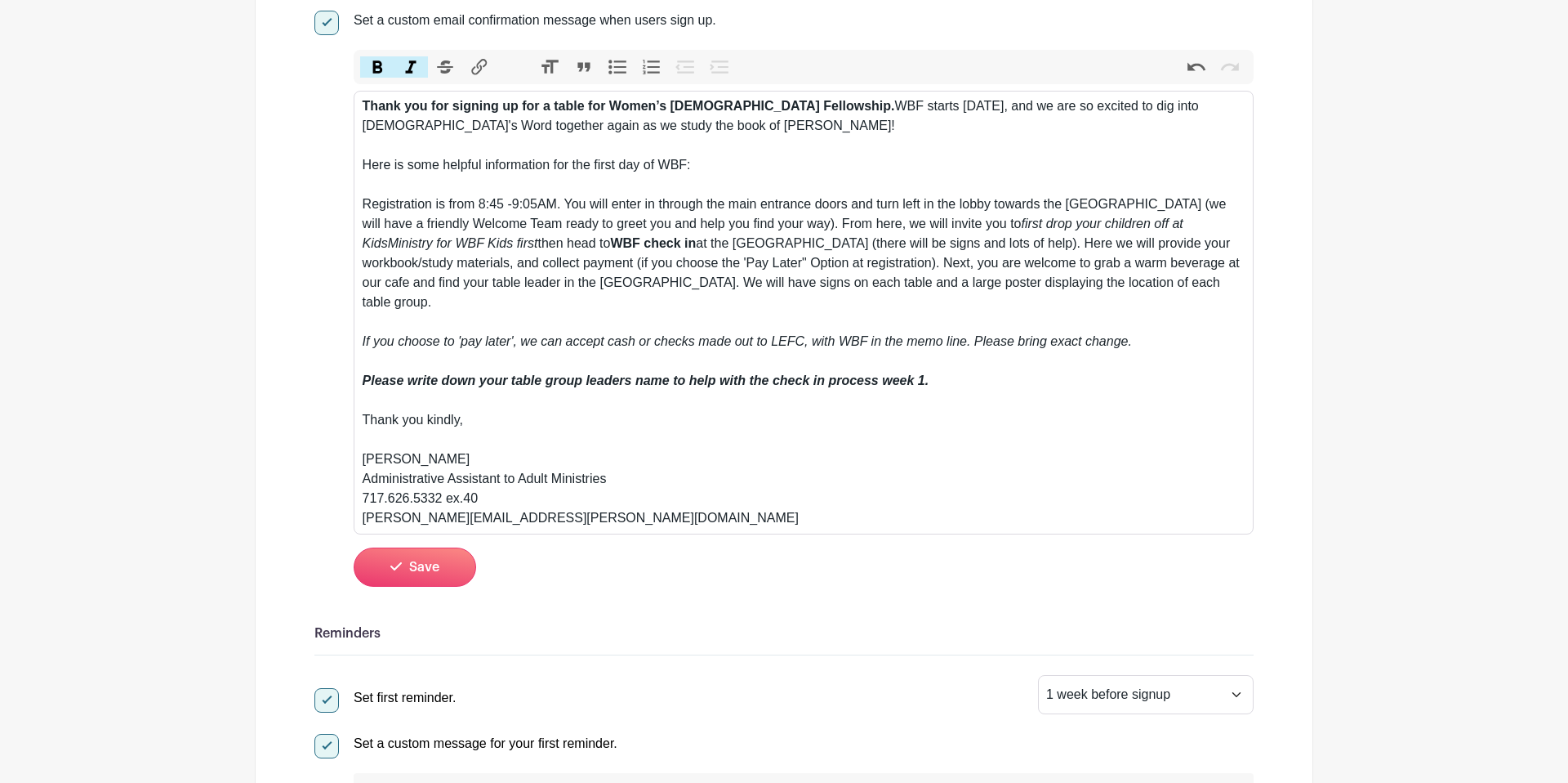
scroll to position [481, 0]
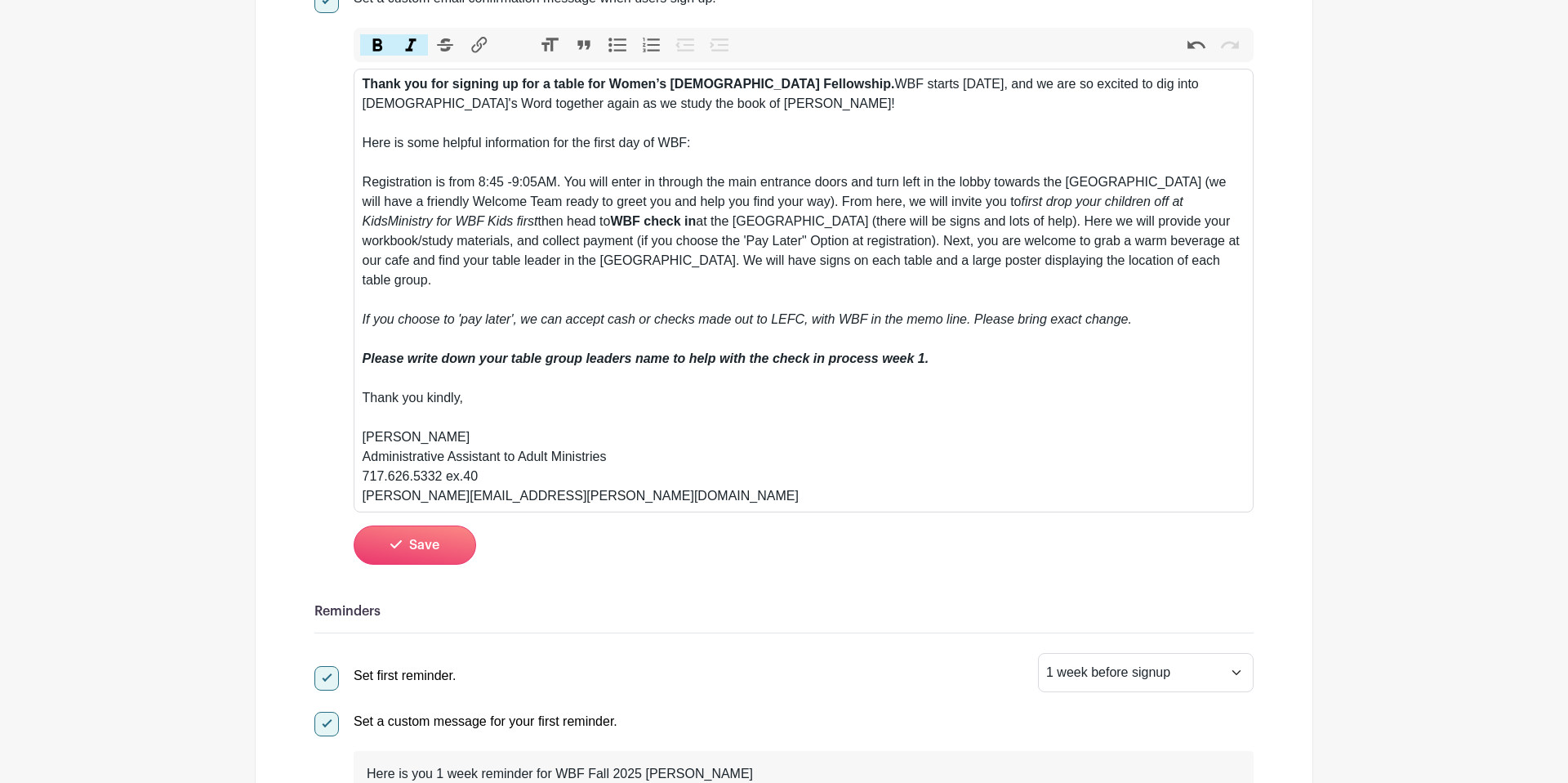
click at [628, 409] on div "Thank you for signing up for a table for Women’s Bible Fellowship. WBF starts T…" at bounding box center [805, 290] width 883 height 431
drag, startPoint x: 943, startPoint y: 340, endPoint x: 882, endPoint y: 345, distance: 61.2
click at [882, 345] on div "Thank you for signing up for a table for Women’s Bible Fellowship. WBF starts T…" at bounding box center [805, 290] width 883 height 431
click at [817, 402] on div "Thank you for signing up for a table for Women’s Bible Fellowship. WBF starts T…" at bounding box center [805, 290] width 883 height 431
click at [1138, 304] on div "Thank you for signing up for a table for Women’s Bible Fellowship. WBF starts T…" at bounding box center [805, 290] width 883 height 431
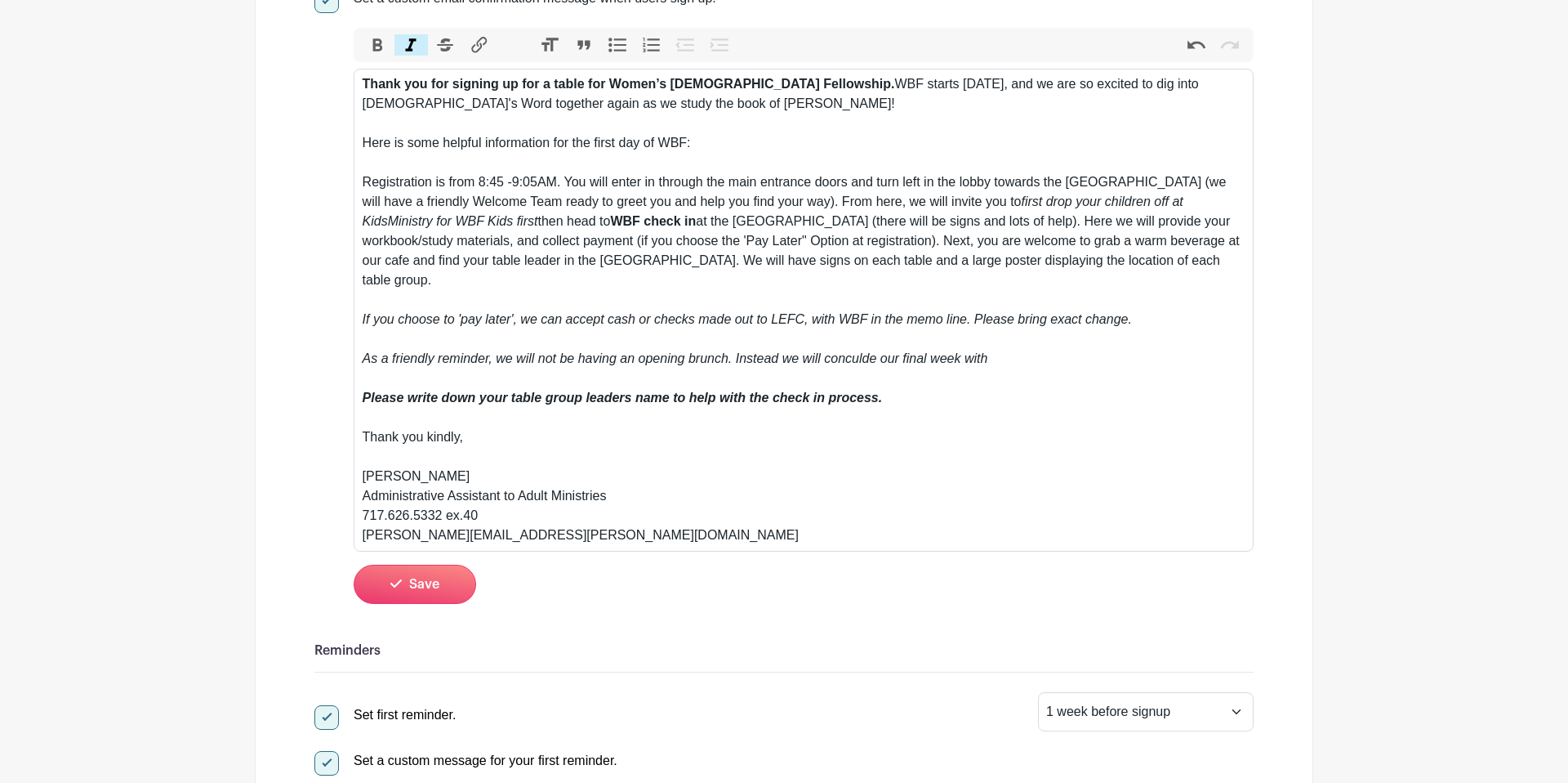
click at [861, 340] on em "If you choose to 'pay later', we can accept cash or checks made out to LEFC, wi…" at bounding box center [748, 339] width 770 height 53
drag, startPoint x: 995, startPoint y: 341, endPoint x: 1006, endPoint y: 341, distance: 11.0
click at [998, 341] on em "If you choose to 'pay later', we can accept cash or checks made out to LEFC, wi…" at bounding box center [748, 339] width 770 height 53
drag, startPoint x: 1201, startPoint y: 340, endPoint x: 1146, endPoint y: 342, distance: 55.0
click at [1146, 342] on div "Thank you for signing up for a table for Women’s Bible Fellowship. WBF starts T…" at bounding box center [805, 310] width 883 height 471
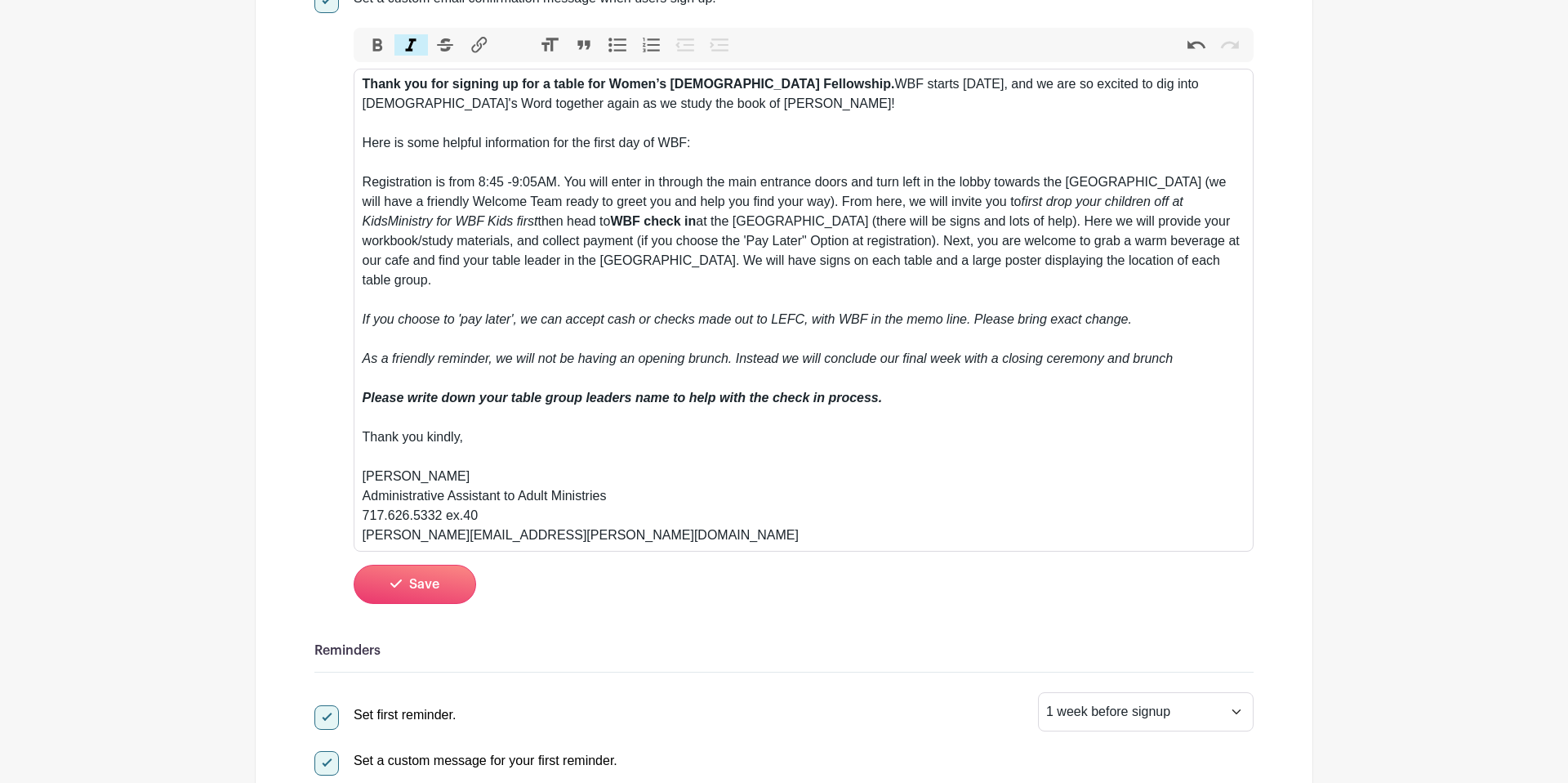
click at [1108, 340] on em "If you choose to 'pay later', we can accept cash or checks made out to LEFC, wi…" at bounding box center [768, 339] width 811 height 53
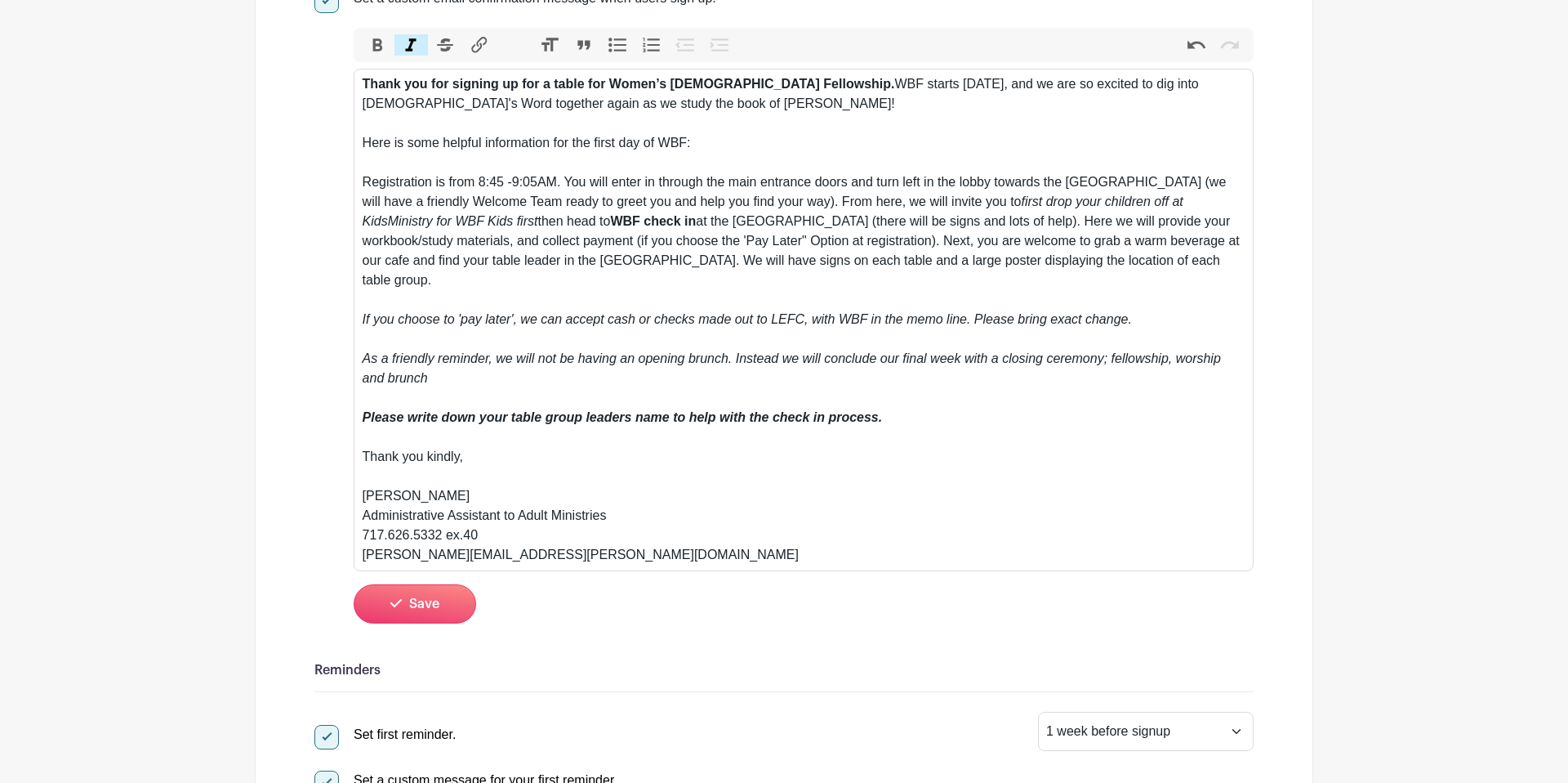
click at [597, 369] on div "Thank you for signing up for a table for Women’s Bible Fellowship. WBF starts T…" at bounding box center [805, 319] width 883 height 490
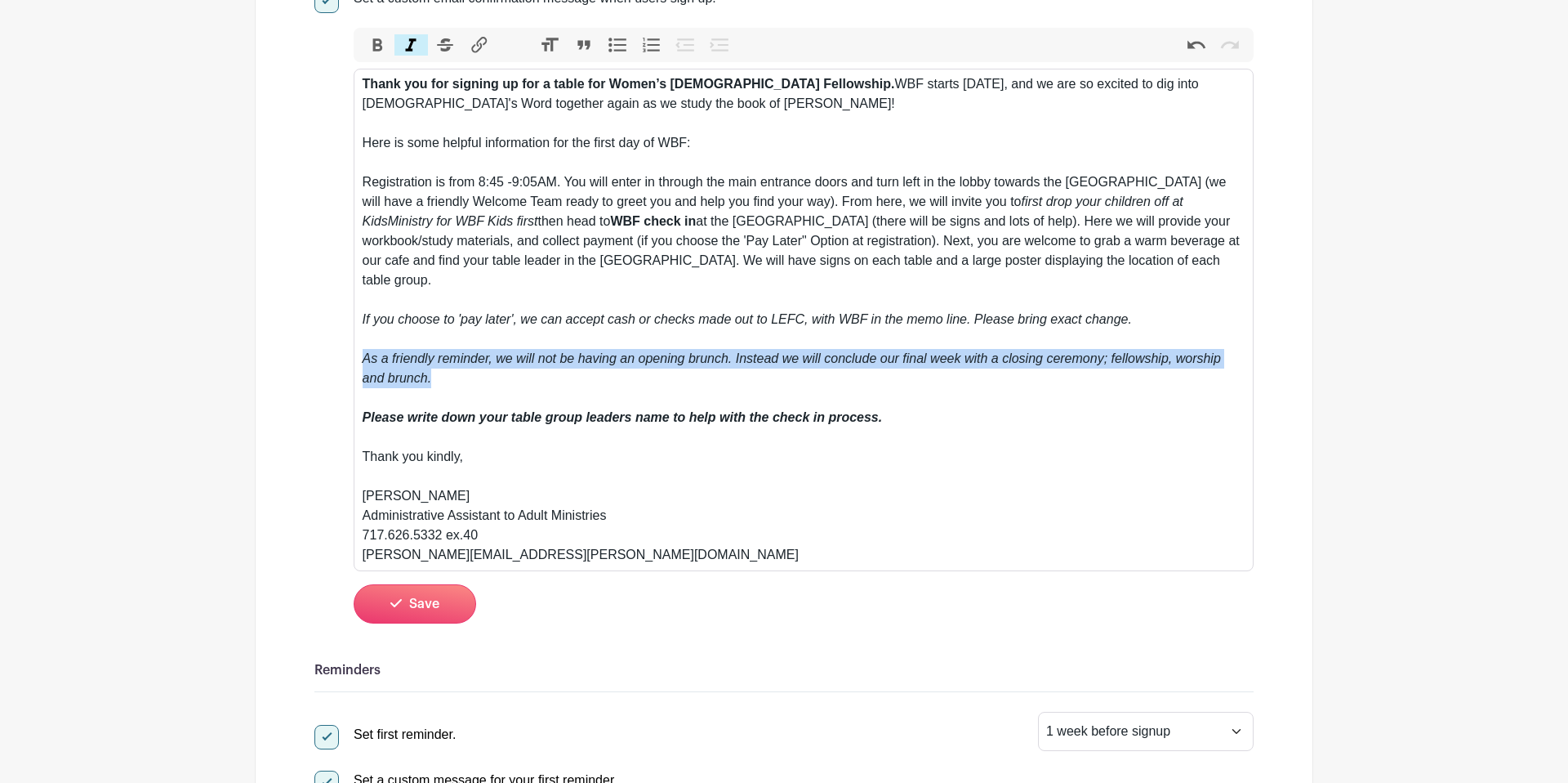
drag, startPoint x: 466, startPoint y: 357, endPoint x: 380, endPoint y: 323, distance: 92.5
click at [359, 345] on trix-editor "Thank you for signing up for a table for Women’s Bible Fellowship. WBF starts T…" at bounding box center [803, 319] width 900 height 502
click at [382, 45] on button "Bold" at bounding box center [377, 45] width 34 height 21
click at [373, 48] on button "Bold" at bounding box center [377, 45] width 34 height 21
click at [611, 355] on div "Thank you for signing up for a table for Women’s Bible Fellowship. WBF starts T…" at bounding box center [805, 319] width 883 height 490
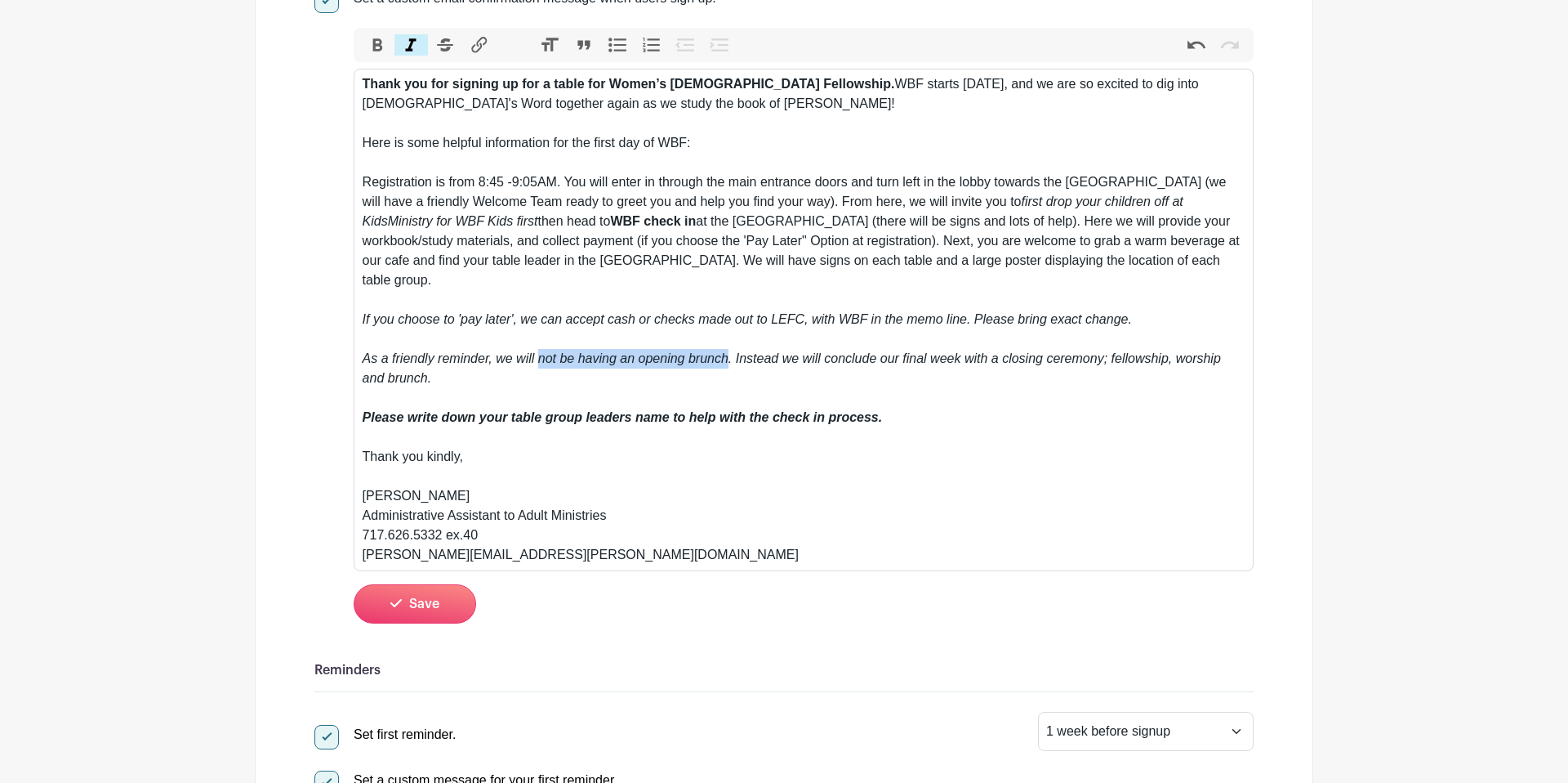
drag, startPoint x: 538, startPoint y: 343, endPoint x: 725, endPoint y: 339, distance: 187.0
click at [728, 340] on em "If you choose to 'pay later', we can accept cash or checks made out to LEFC, wi…" at bounding box center [792, 348] width 859 height 73
click at [379, 51] on button "Bold" at bounding box center [377, 45] width 34 height 21
click at [575, 354] on div "Thank you for signing up for a table for Women’s Bible Fellowship. WBF starts T…" at bounding box center [805, 319] width 883 height 490
drag, startPoint x: 982, startPoint y: 340, endPoint x: 1079, endPoint y: 339, distance: 97.0
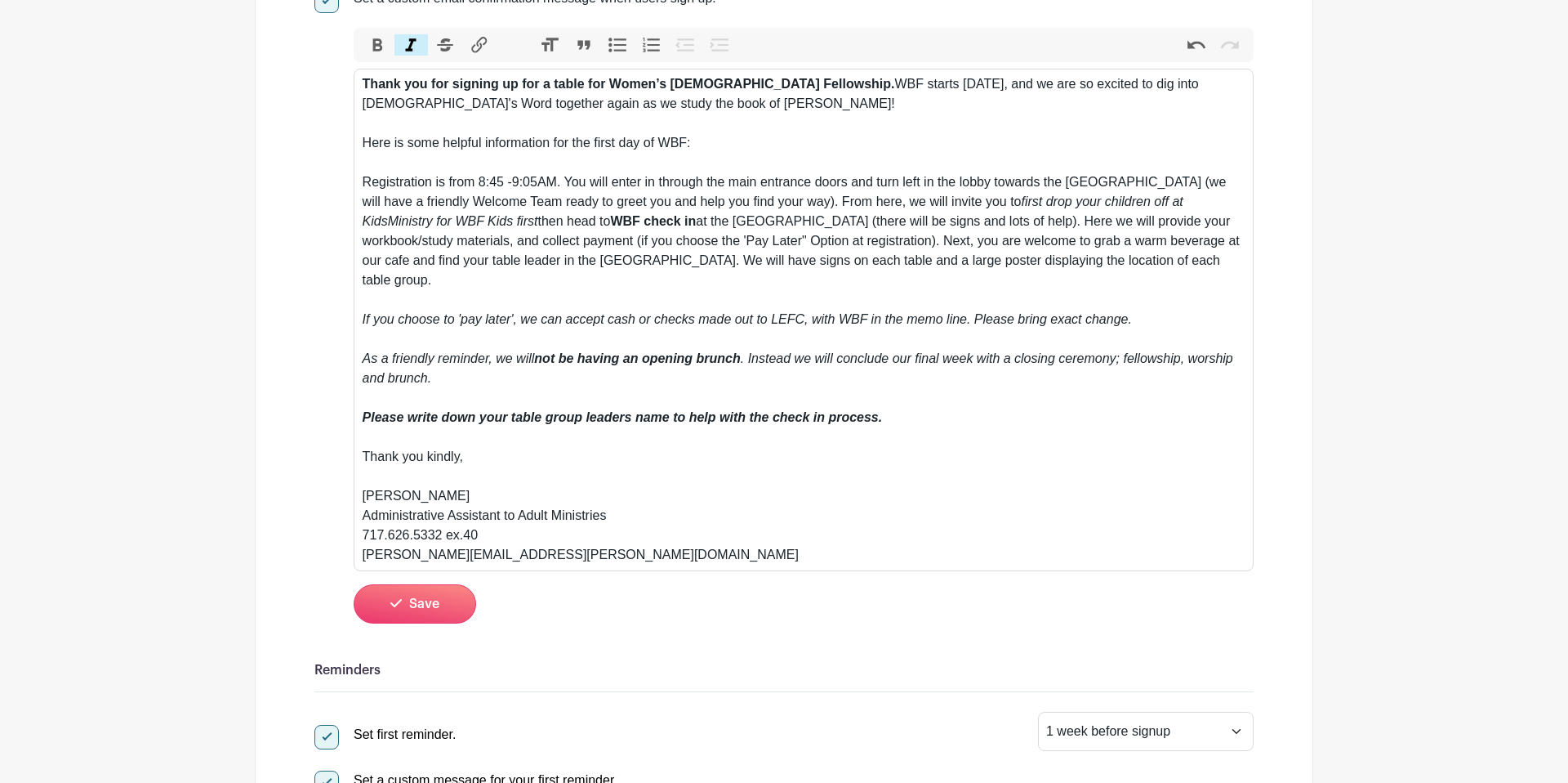
click at [984, 352] on em ". Instead we will conclude our final week with a closing ceremony; fellowship, …" at bounding box center [798, 368] width 871 height 33
type trix-editor "<div><strong>Thank you for signing up for a table for Women’s Bible Fellowship.…"
click at [1108, 352] on div "Thank you for signing up for a table for Women’s Bible Fellowship. WBF starts T…" at bounding box center [805, 319] width 883 height 490
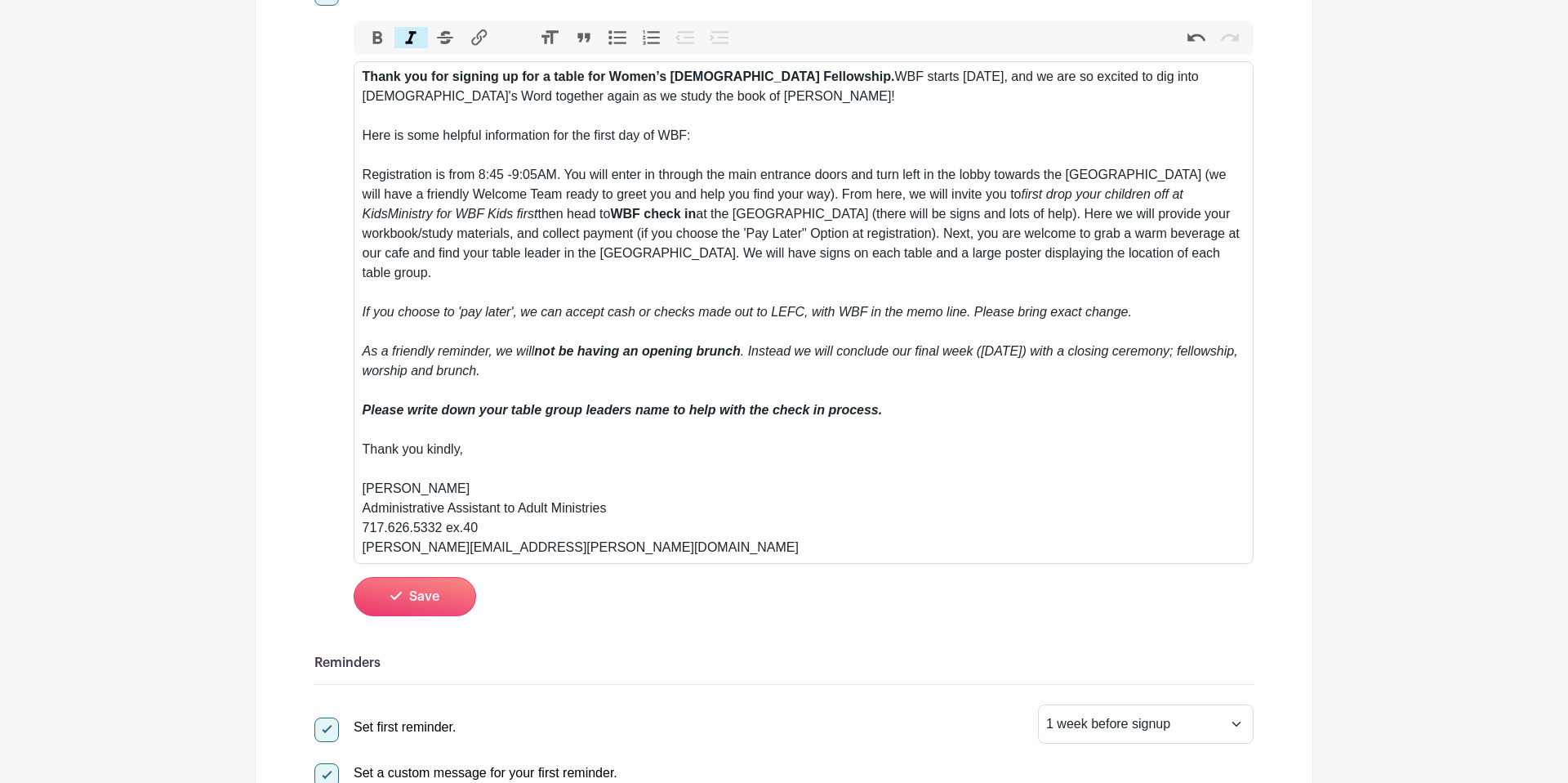
scroll to position [466, 0]
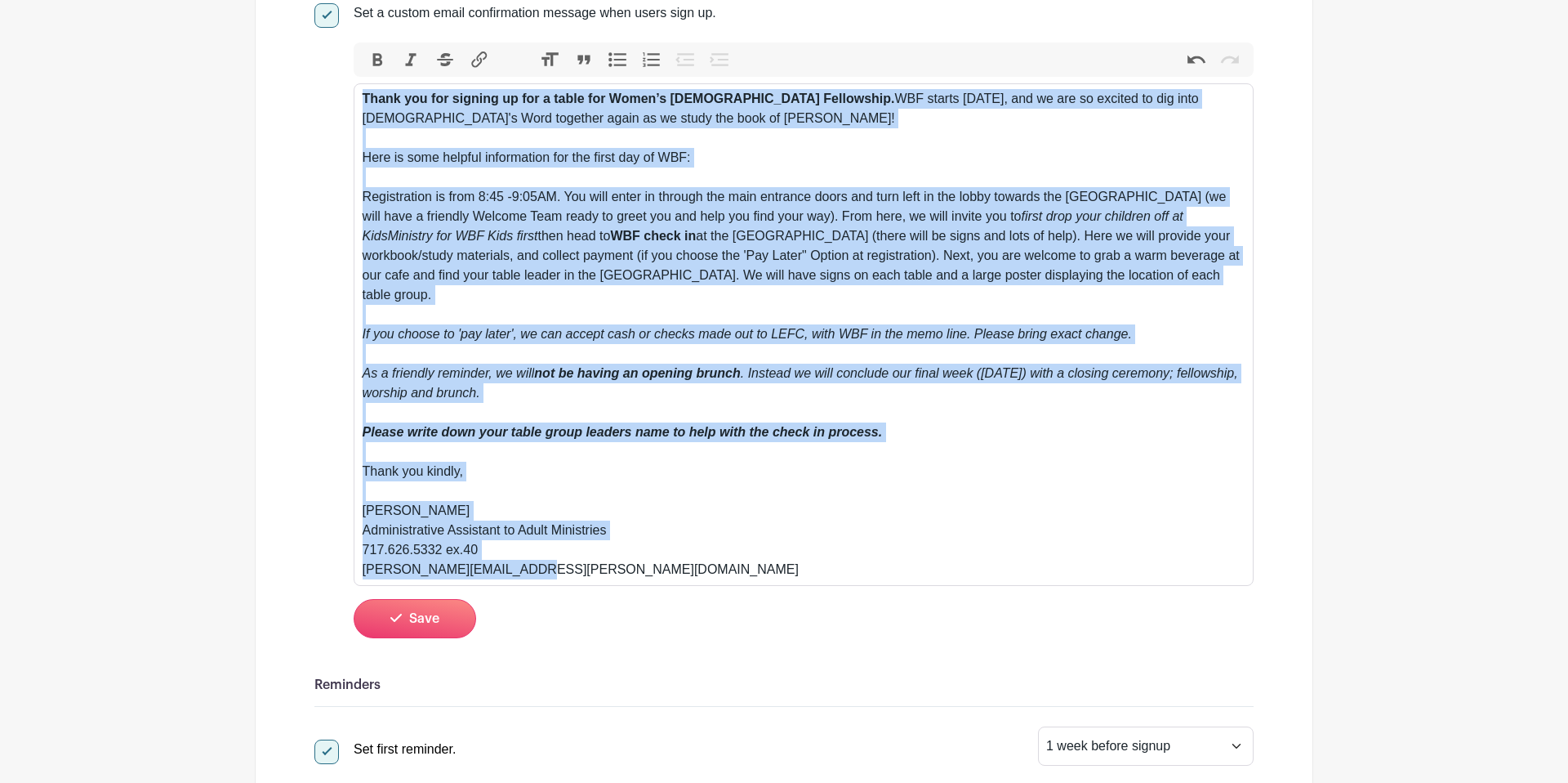
drag, startPoint x: 362, startPoint y: 101, endPoint x: 589, endPoint y: 553, distance: 505.8
click at [589, 553] on div "Thank you for signing up for a table for Women’s Bible Fellowship. WBF starts T…" at bounding box center [805, 334] width 883 height 490
copy div "Thank you for signing up for a table for Women’s Bible Fellowship. WBF starts T…"
click at [423, 609] on button "Save" at bounding box center [415, 619] width 122 height 39
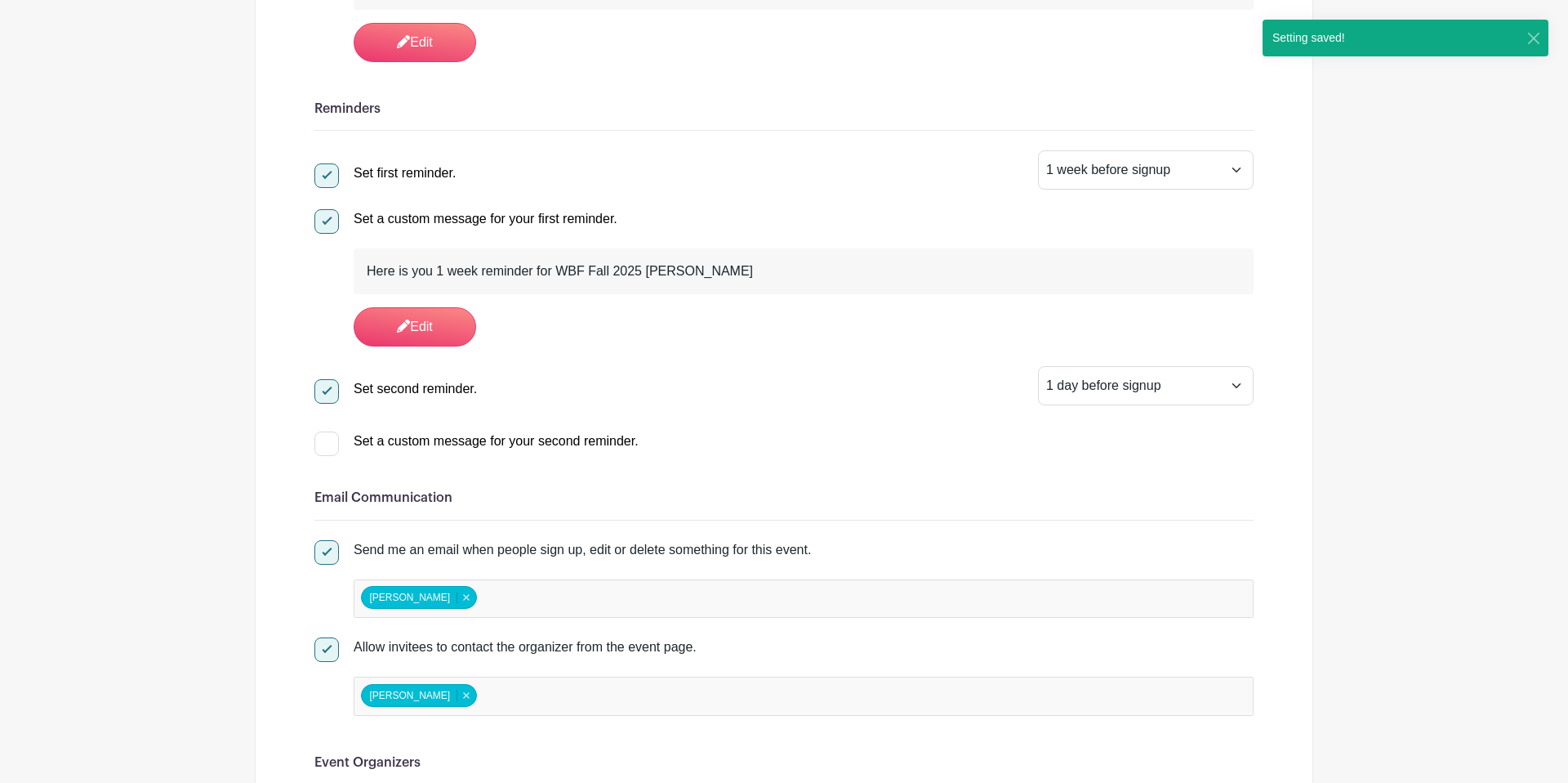
scroll to position [0, 0]
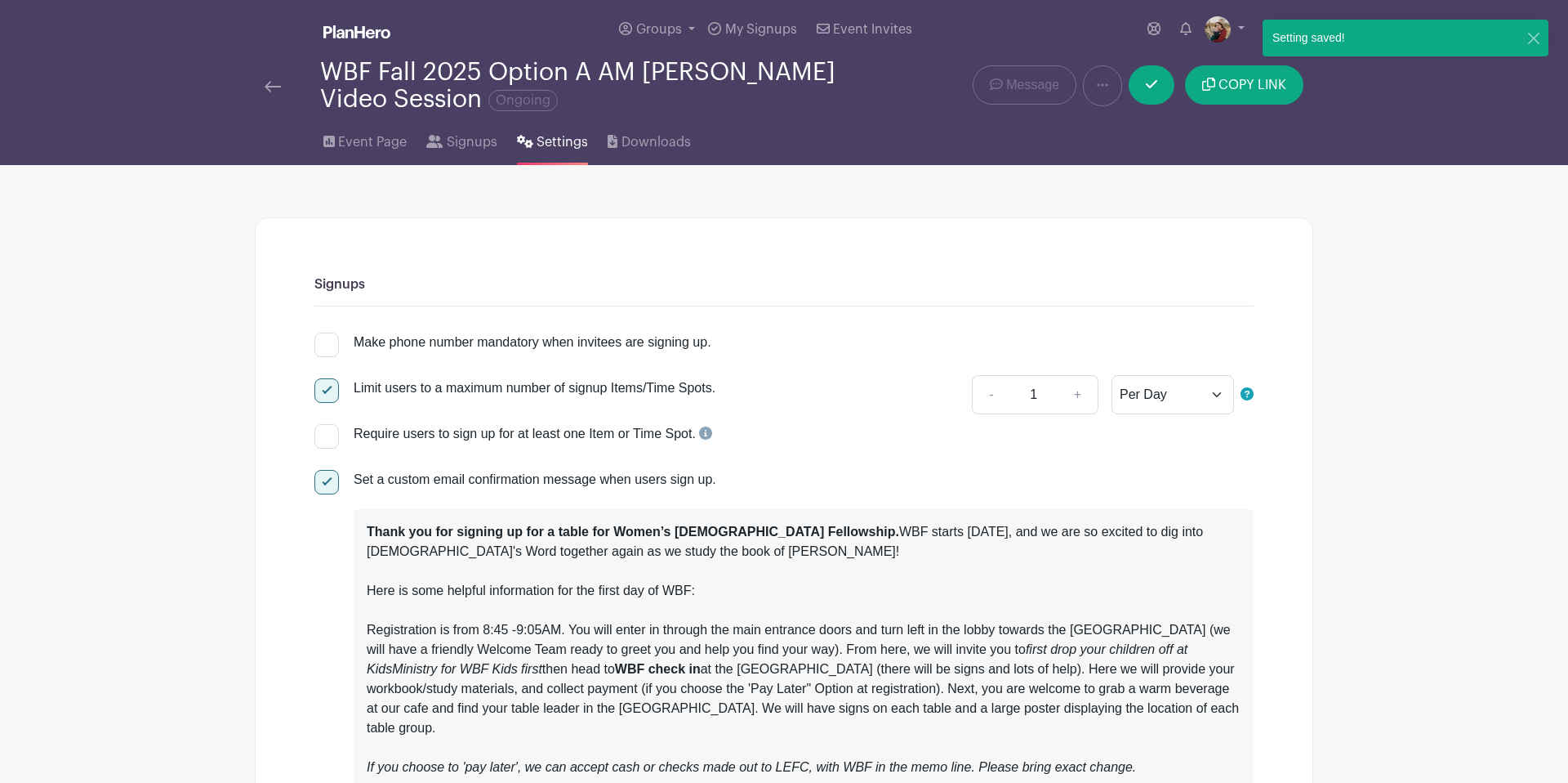
click at [269, 86] on img at bounding box center [273, 86] width 17 height 11
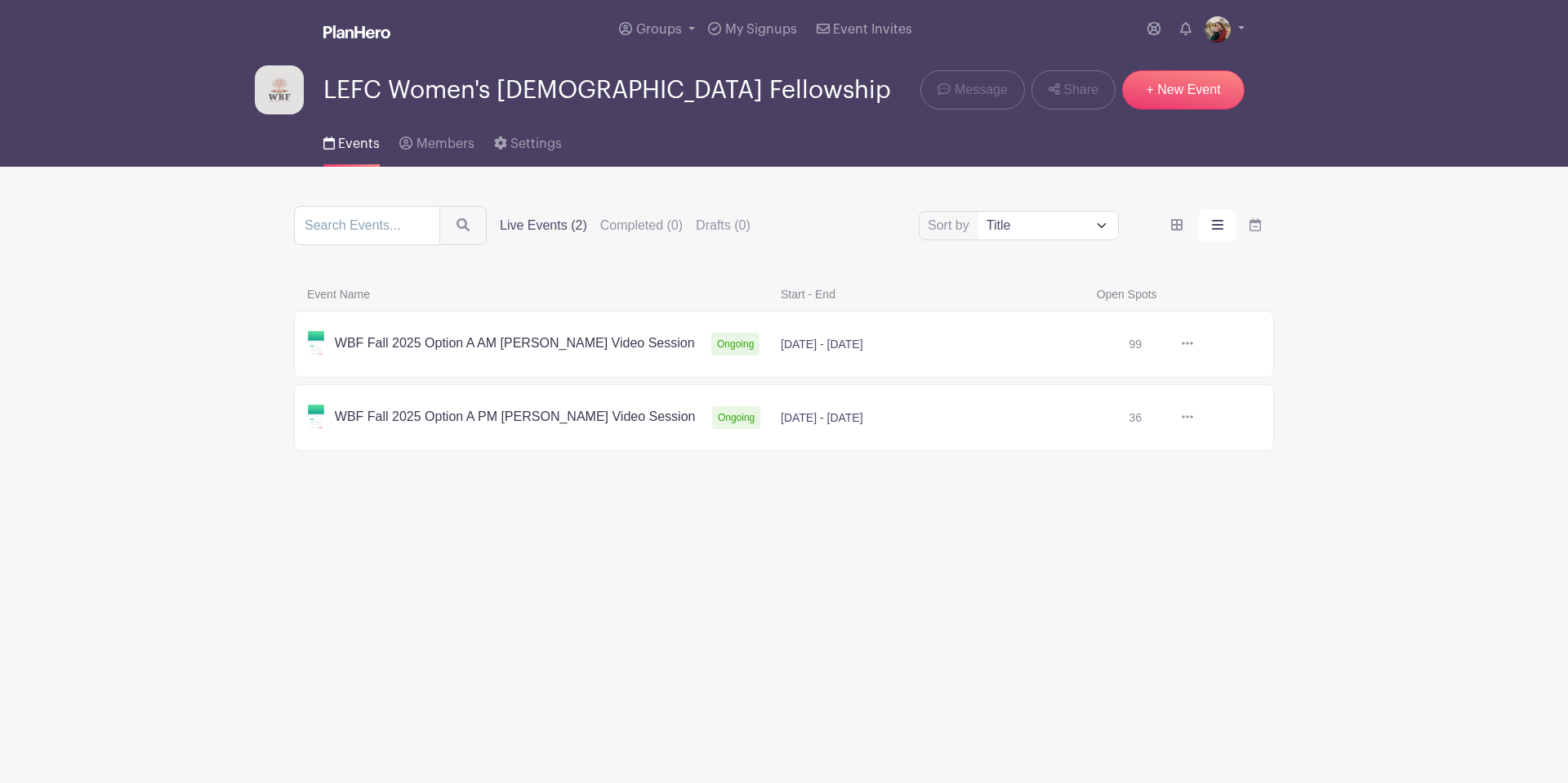
click at [1194, 417] on link at bounding box center [1194, 417] width 0 height 0
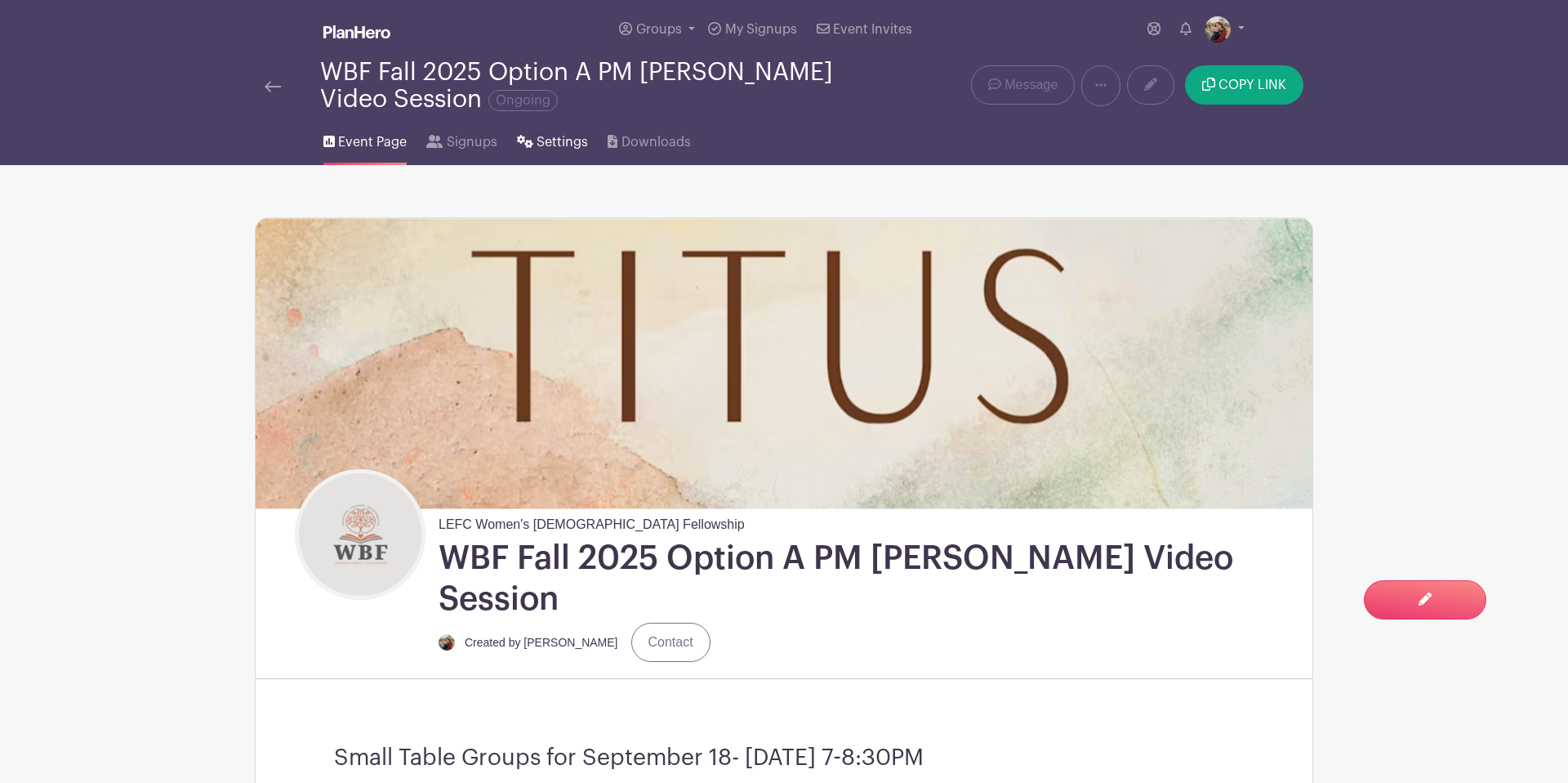
click at [575, 136] on span "Settings" at bounding box center [562, 142] width 52 height 19
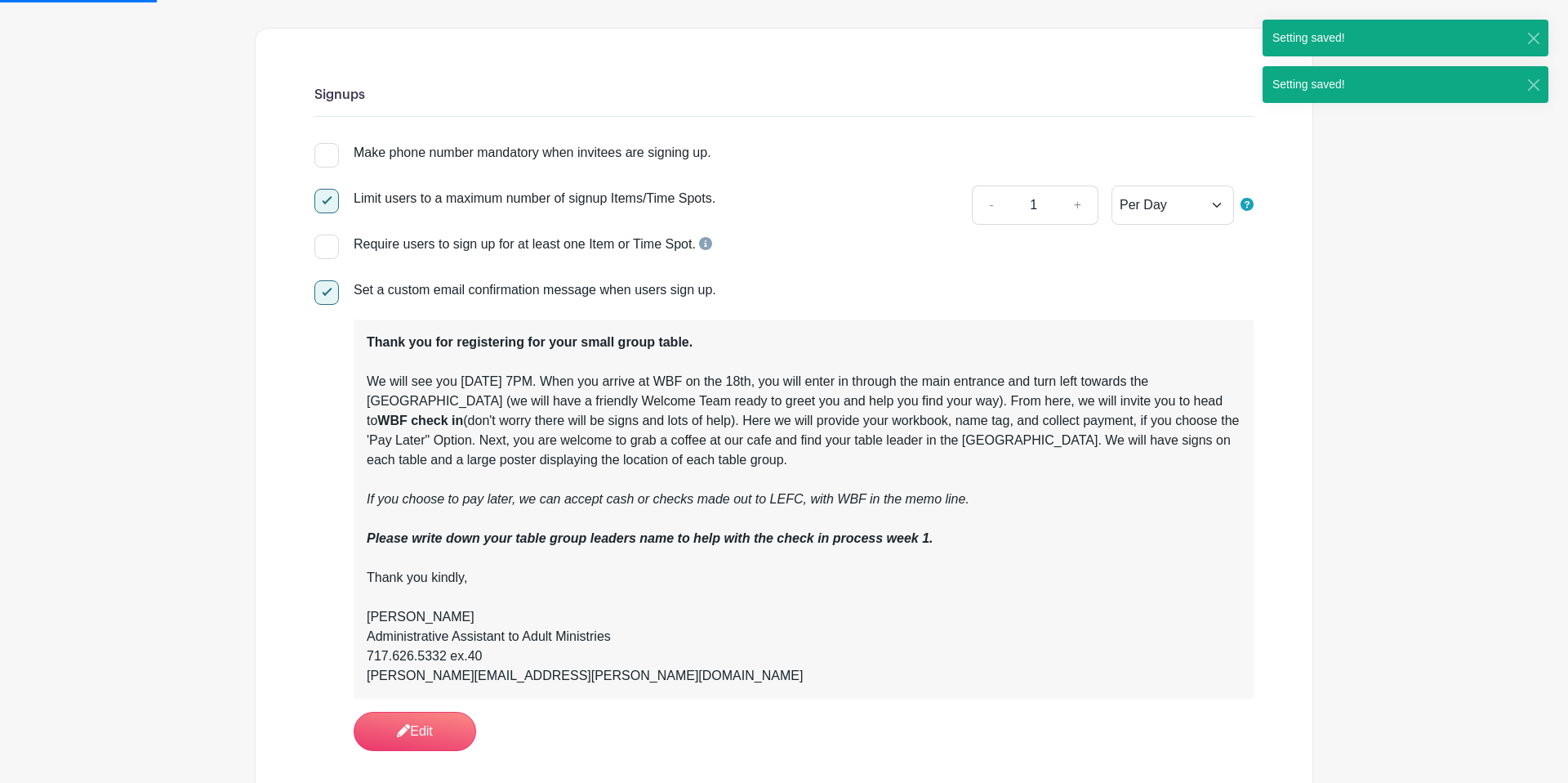
scroll to position [248, 0]
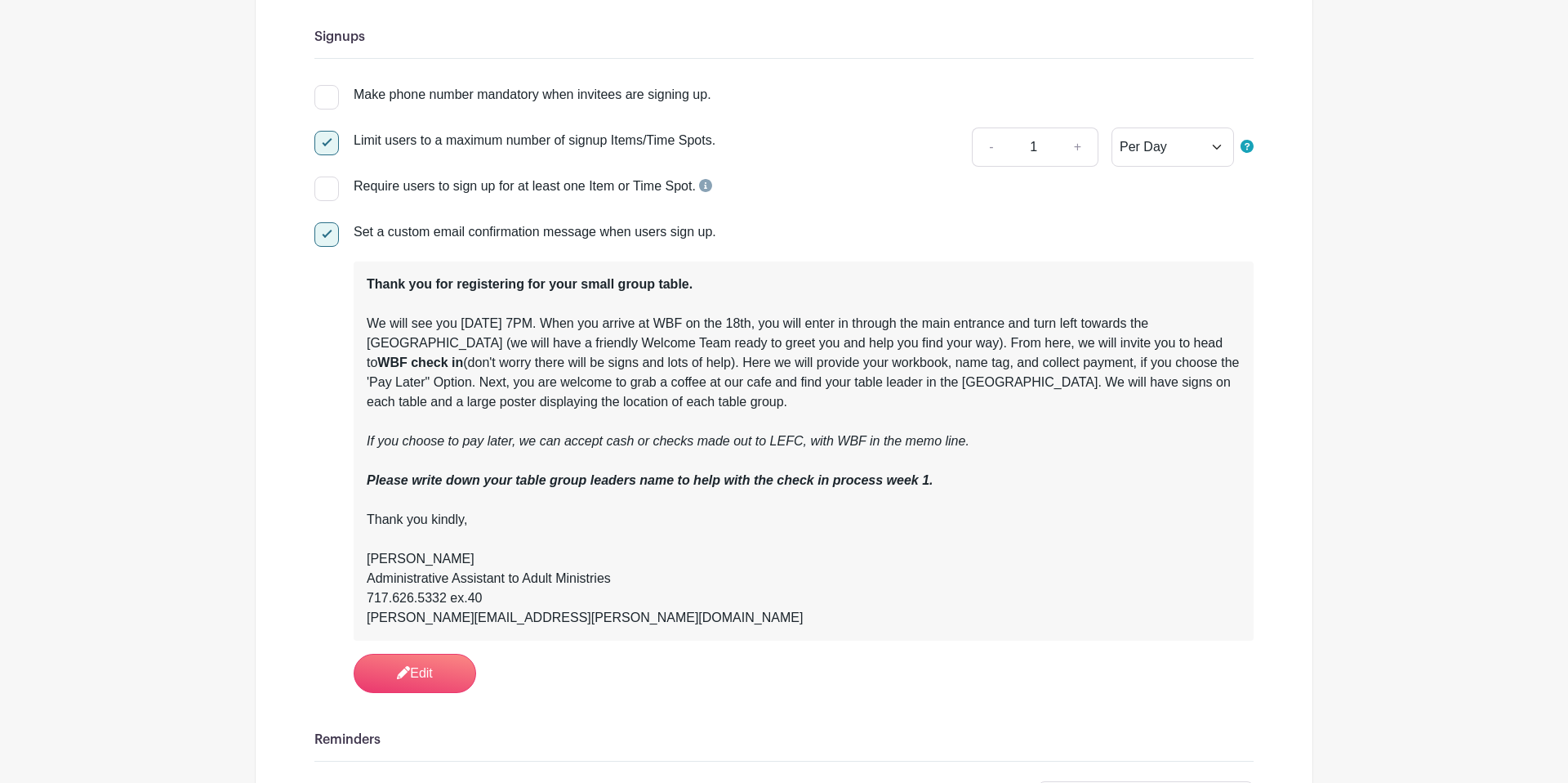
click at [366, 280] on strong "Thank you for registering for your small group table." at bounding box center [529, 284] width 326 height 14
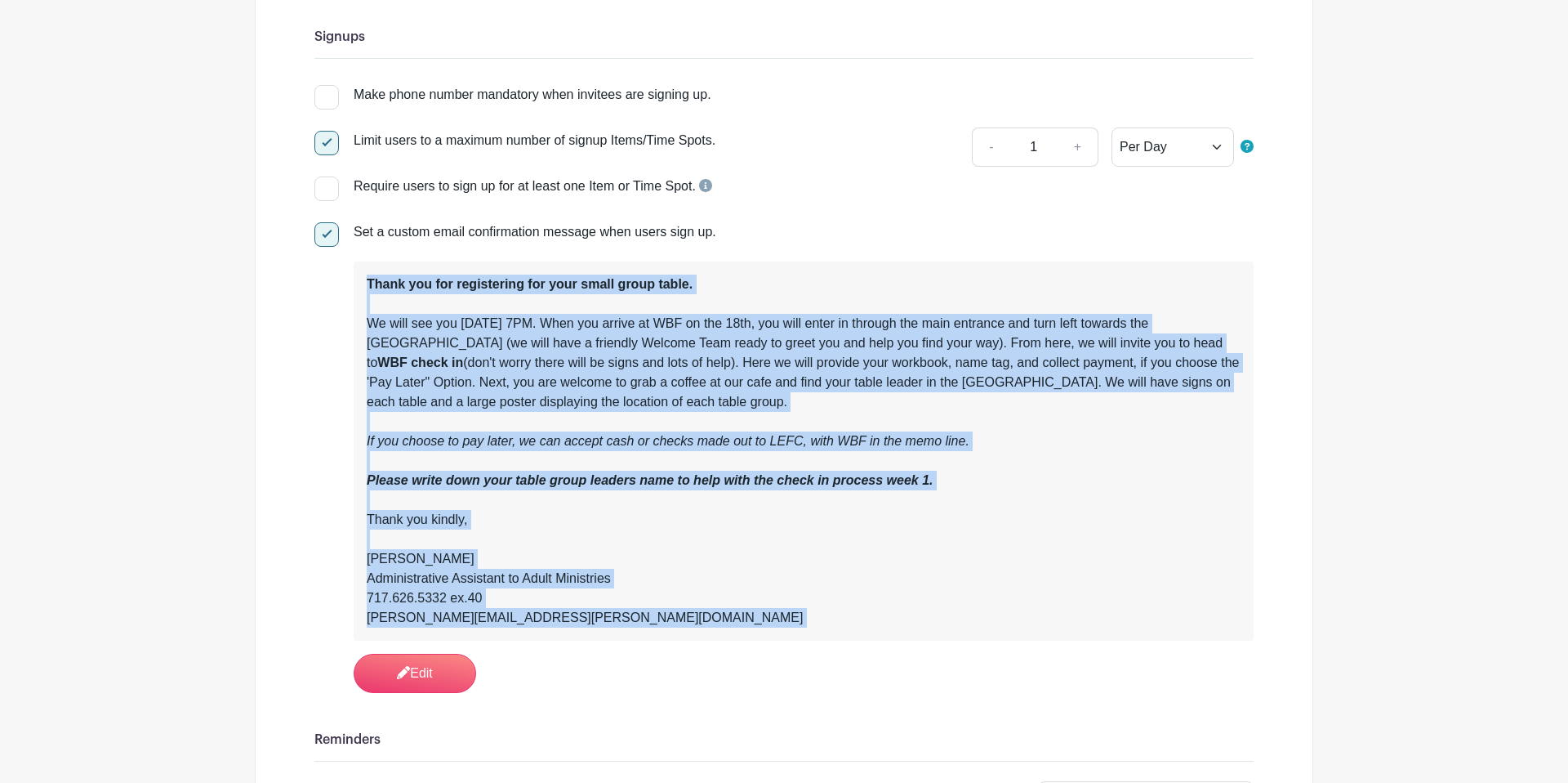
drag, startPoint x: 366, startPoint y: 280, endPoint x: 568, endPoint y: 621, distance: 396.3
click at [568, 621] on div "Thank you for registering for your small group table. We will see you Thursday …" at bounding box center [803, 451] width 874 height 353
click at [436, 681] on link "Edit" at bounding box center [415, 673] width 122 height 39
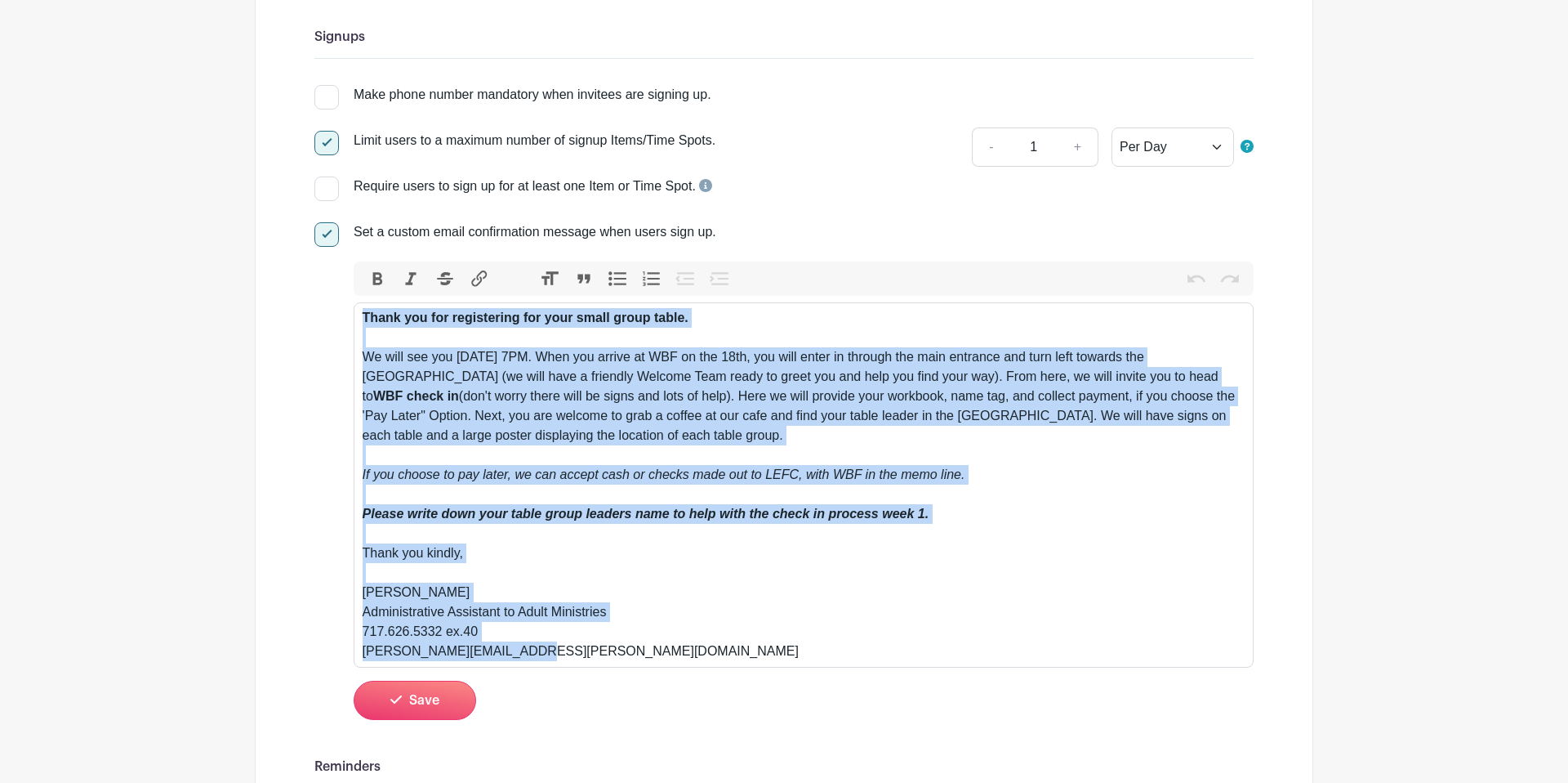
drag, startPoint x: 527, startPoint y: 655, endPoint x: 357, endPoint y: 309, distance: 385.5
click at [357, 309] on trix-editor "Thank you for registering for your small group table. We will see you Thursday …" at bounding box center [803, 485] width 900 height 365
paste trix-editor "signing up for a table for Women’s Bible Fellowship.</strong> WBF starts Thursd…"
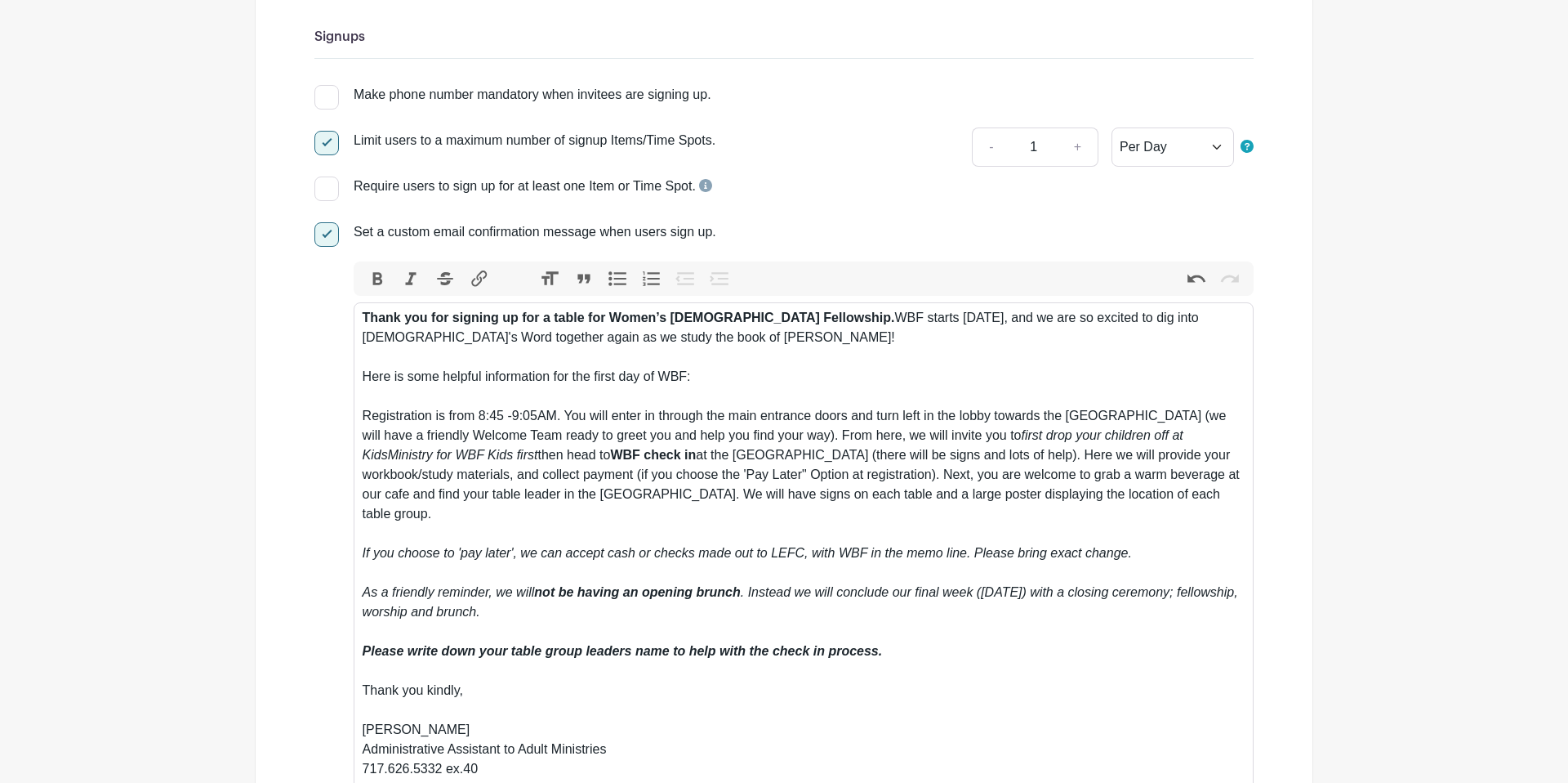
drag, startPoint x: 487, startPoint y: 419, endPoint x: 538, endPoint y: 415, distance: 51.2
click at [487, 418] on div "Thank you for signing up for a table for Women’s Bible Fellowship. WBF starts T…" at bounding box center [805, 553] width 883 height 490
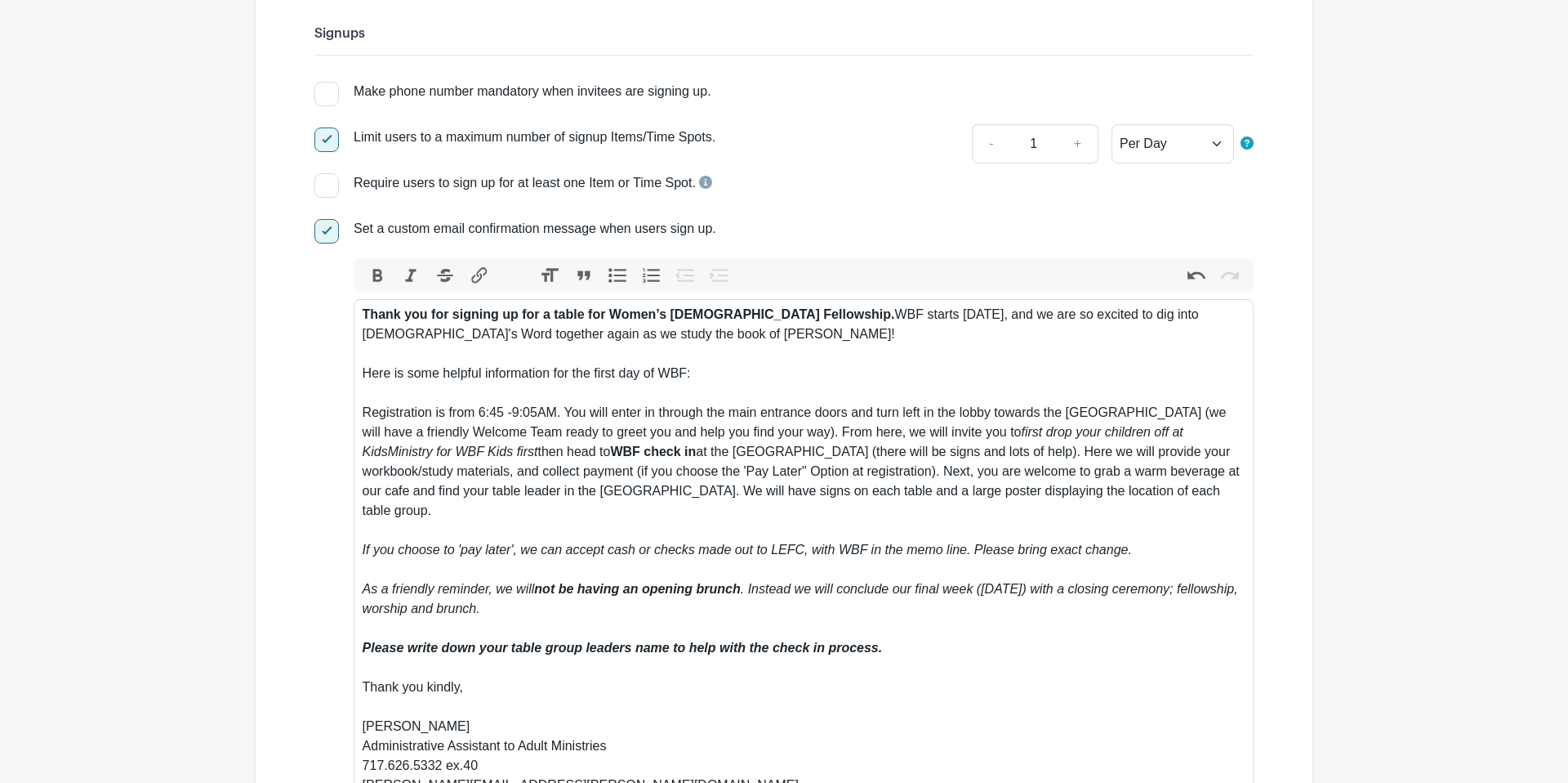
click at [516, 417] on div "Thank you for signing up for a table for Women’s Bible Fellowship. WBF starts T…" at bounding box center [805, 549] width 883 height 490
click at [1107, 449] on div "Thank you for signing up for a table for Women’s Bible Fellowship. WBF starts T…" at bounding box center [805, 552] width 883 height 490
drag, startPoint x: 731, startPoint y: 417, endPoint x: 762, endPoint y: 420, distance: 31.1
click at [762, 420] on div "Thank you for signing up for a table for Women’s Bible Fellowship. WBF starts T…" at bounding box center [805, 552] width 883 height 490
drag, startPoint x: 861, startPoint y: 418, endPoint x: 1178, endPoint y: 413, distance: 317.0
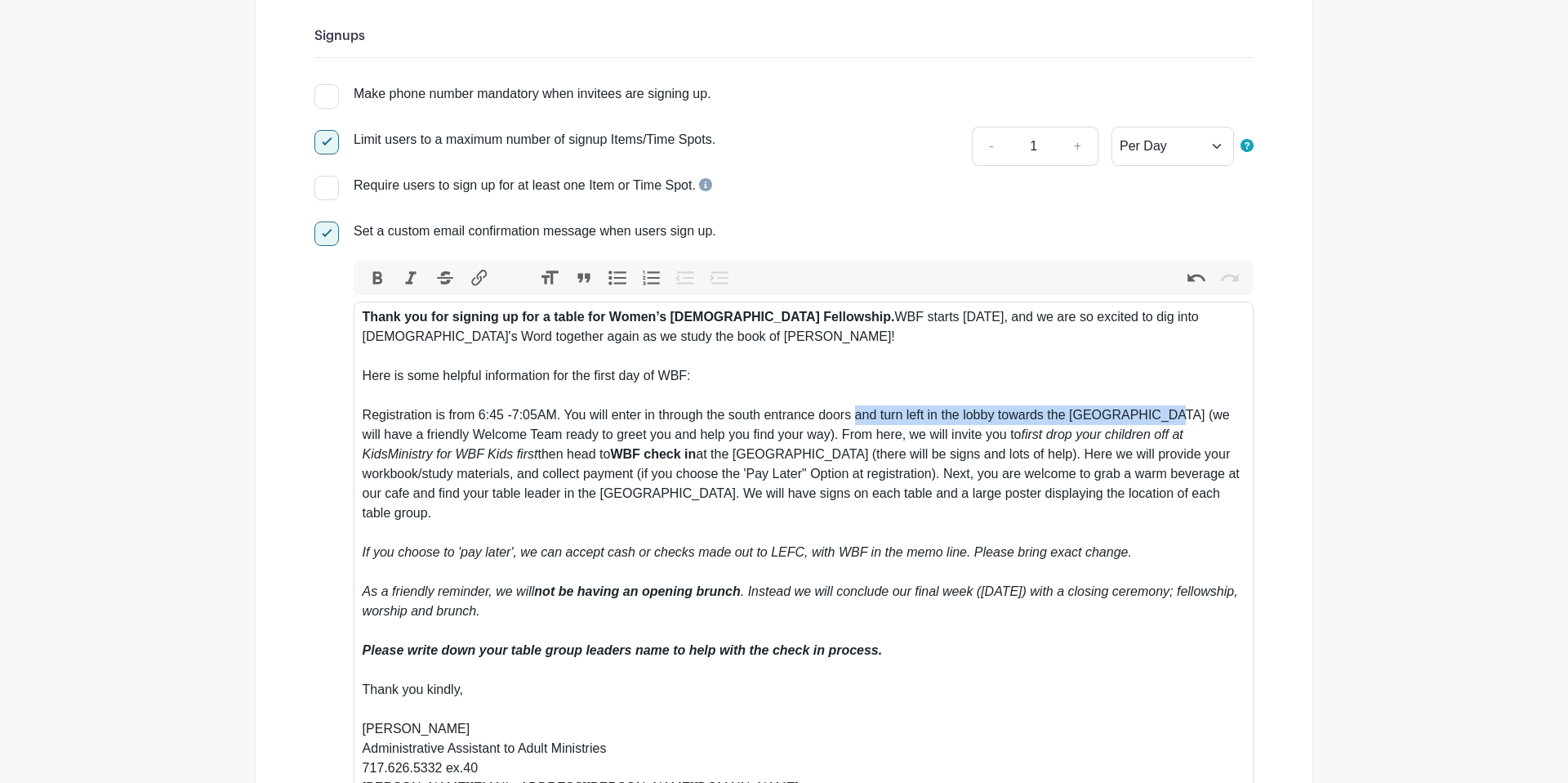
click at [1178, 413] on div "Thank you for signing up for a table for Women’s Bible Fellowship. WBF starts T…" at bounding box center [805, 552] width 883 height 490
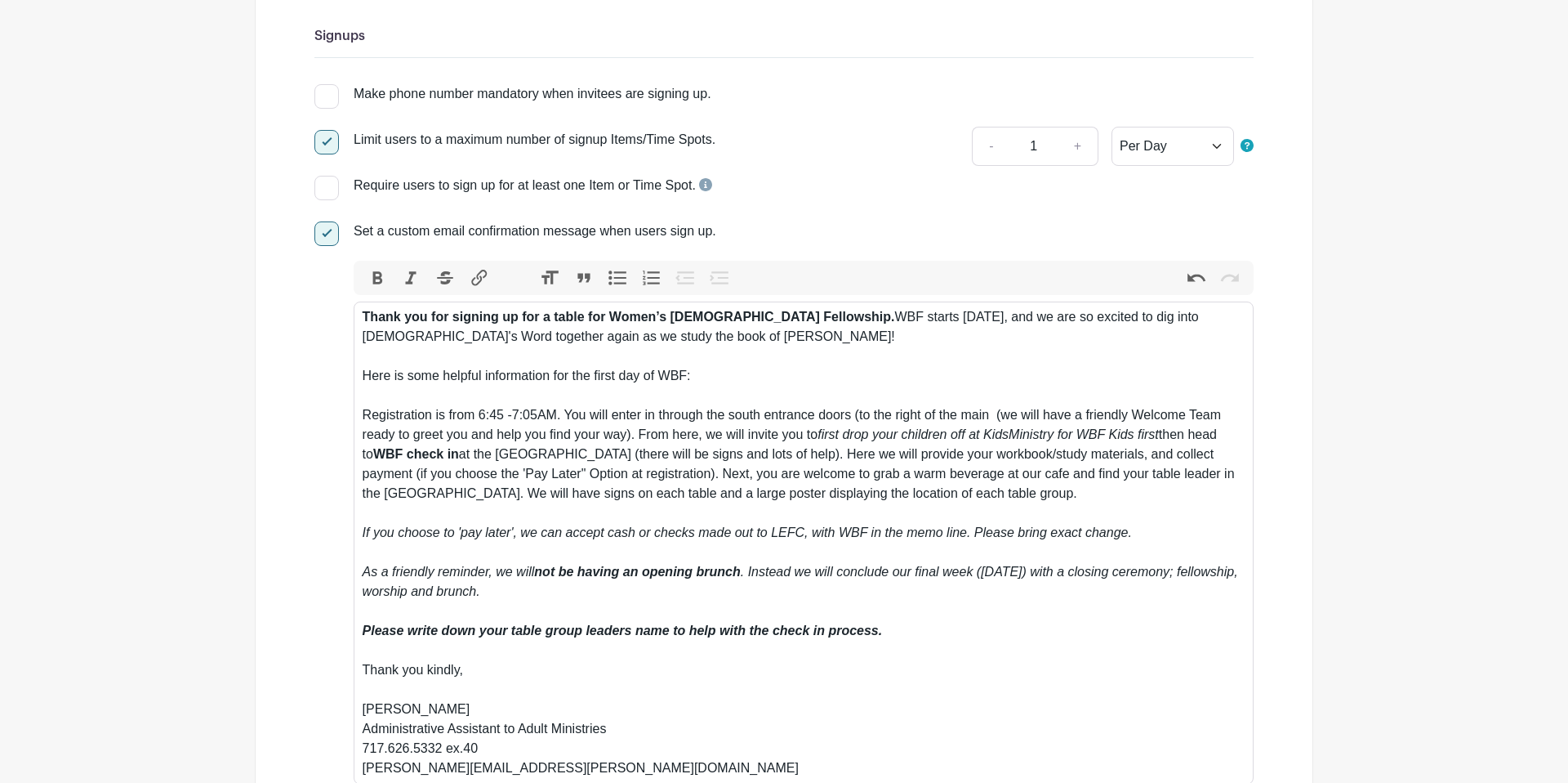
click at [898, 416] on div "Thank you for signing up for a table for Women’s Bible Fellowship. WBF starts T…" at bounding box center [805, 542] width 883 height 471
click at [958, 420] on div "Thank you for signing up for a table for Women’s Bible Fellowship. WBF starts T…" at bounding box center [805, 543] width 883 height 471
click at [1057, 416] on div "Thank you for signing up for a table for Women’s Bible Fellowship. WBF starts T…" at bounding box center [805, 541] width 883 height 471
drag, startPoint x: 732, startPoint y: 416, endPoint x: 854, endPoint y: 423, distance: 122.2
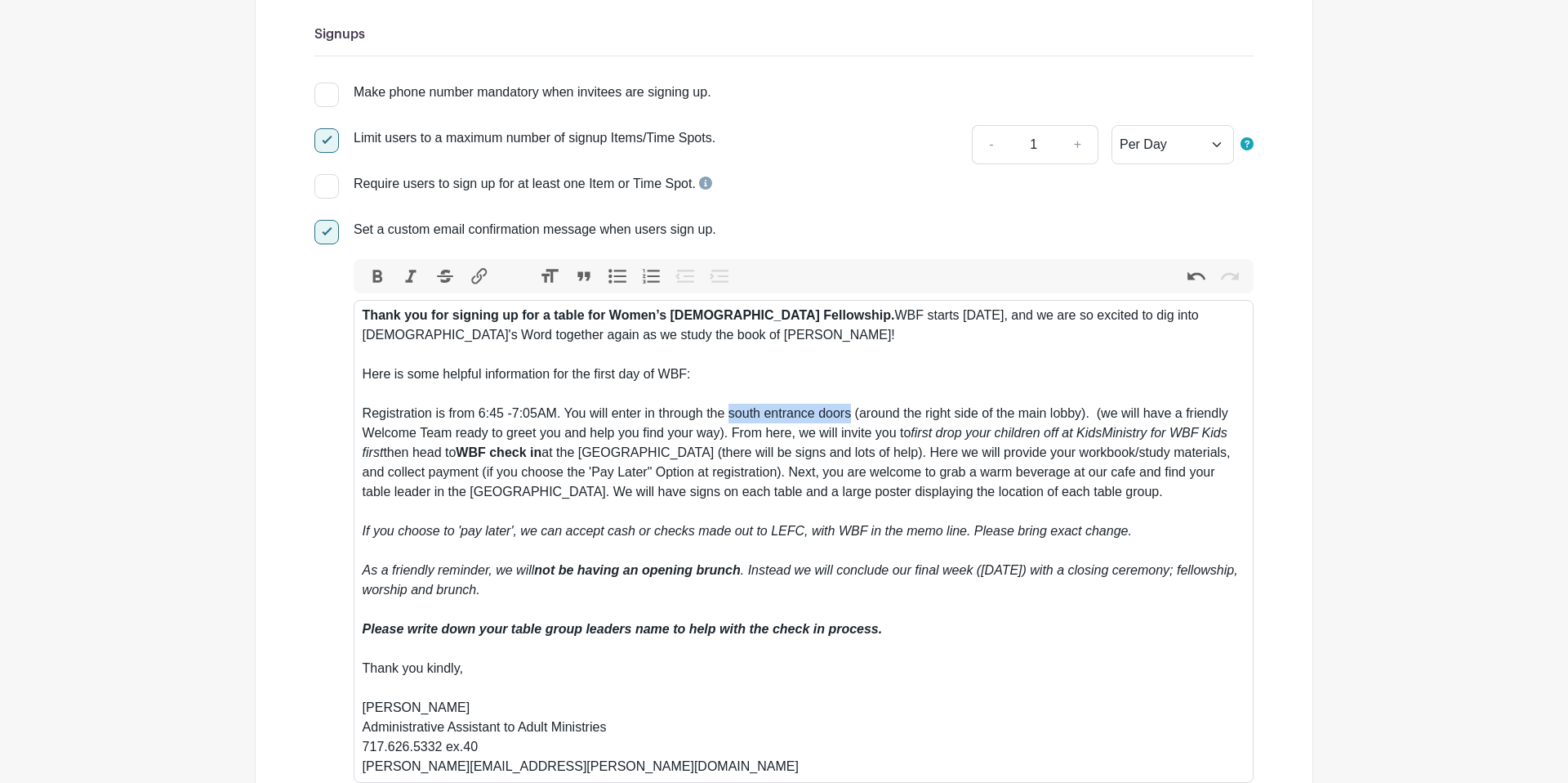
click at [854, 423] on div "Thank you for signing up for a table for Women’s Bible Fellowship. WBF starts T…" at bounding box center [805, 541] width 883 height 471
click at [399, 278] on button "Italic" at bounding box center [411, 276] width 34 height 21
drag, startPoint x: 805, startPoint y: 454, endPoint x: 795, endPoint y: 449, distance: 11.2
click at [805, 452] on div "Thank you for signing up for a table for Women’s Bible Fellowship. WBF starts T…" at bounding box center [805, 541] width 883 height 471
click at [1095, 416] on div "Thank you for signing up for a table for Women’s Bible Fellowship. WBF starts T…" at bounding box center [805, 541] width 883 height 471
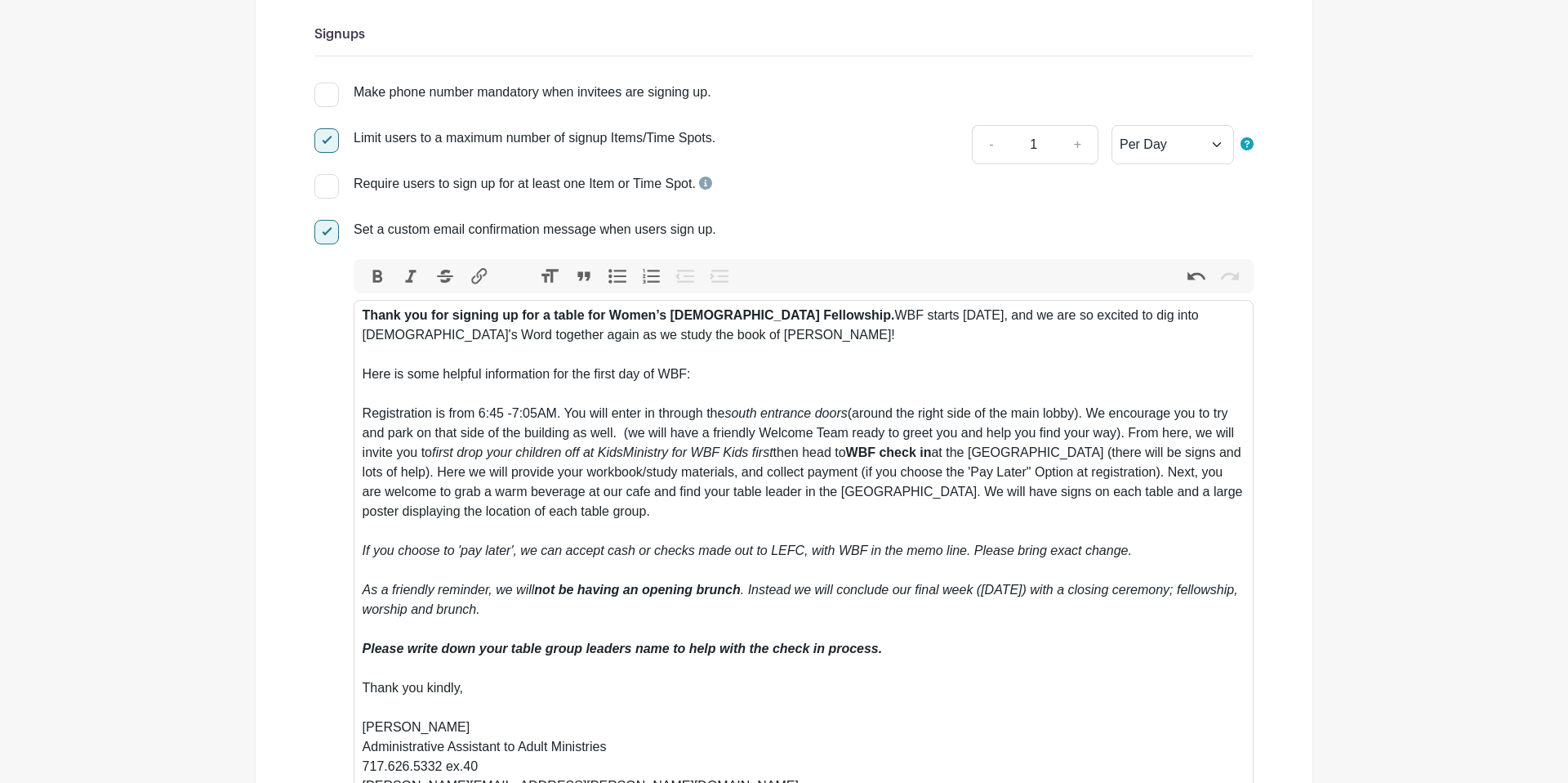
click at [630, 437] on div "Thank you for signing up for a table for Women’s Bible Fellowship. WBF starts T…" at bounding box center [805, 550] width 883 height 490
click at [982, 440] on div "Thank you for signing up for a table for Women’s Bible Fellowship. WBF starts T…" at bounding box center [805, 550] width 883 height 490
drag, startPoint x: 1134, startPoint y: 437, endPoint x: 1187, endPoint y: 428, distance: 53.8
click at [1137, 437] on div "Thank you for signing up for a table for Women’s Bible Fellowship. WBF starts T…" at bounding box center [805, 550] width 883 height 490
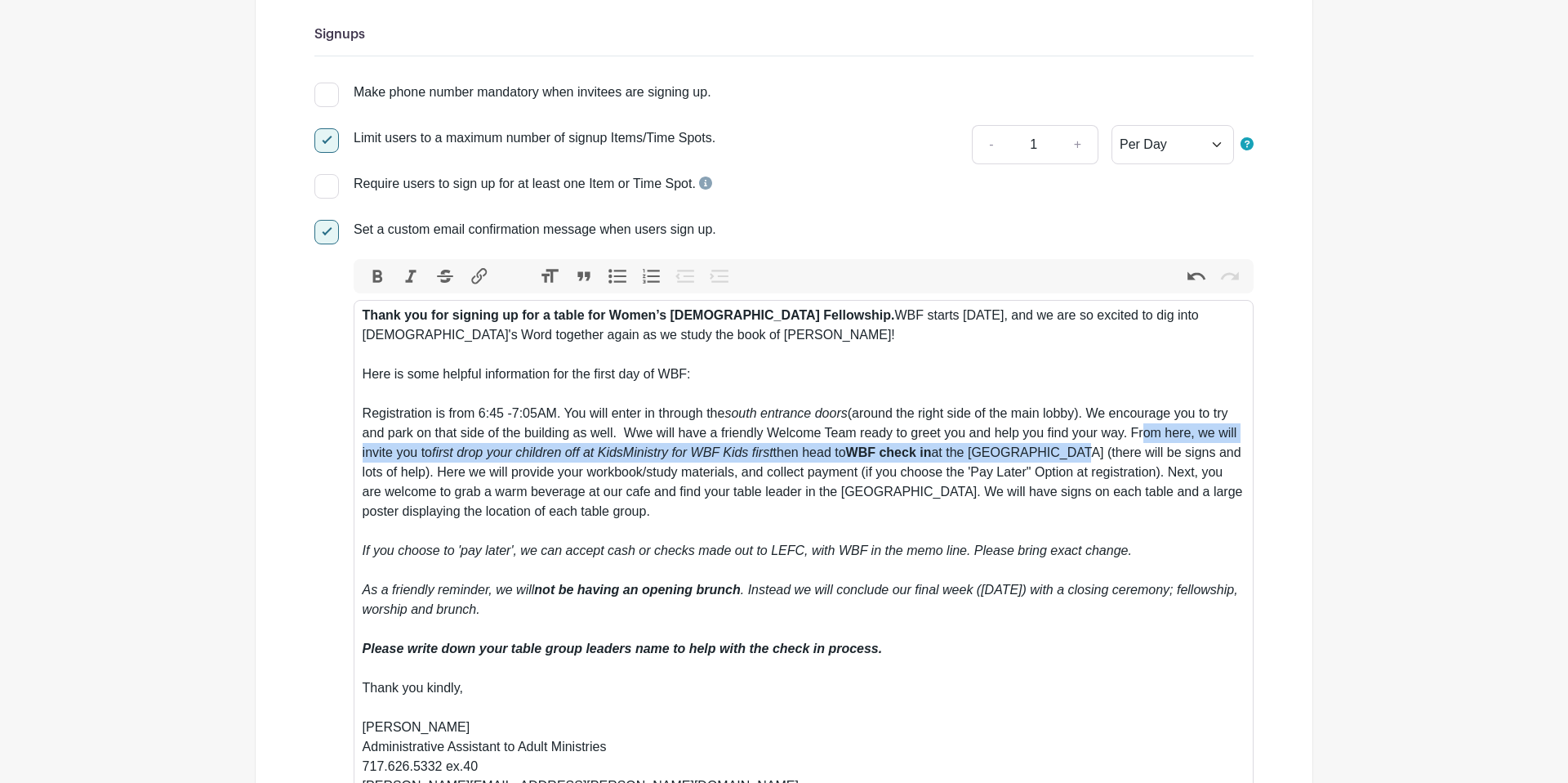
drag, startPoint x: 1143, startPoint y: 431, endPoint x: 1087, endPoint y: 451, distance: 59.5
click at [1087, 451] on div "Thank you for signing up for a table for Women’s Bible Fellowship. WBF starts T…" at bounding box center [805, 550] width 883 height 490
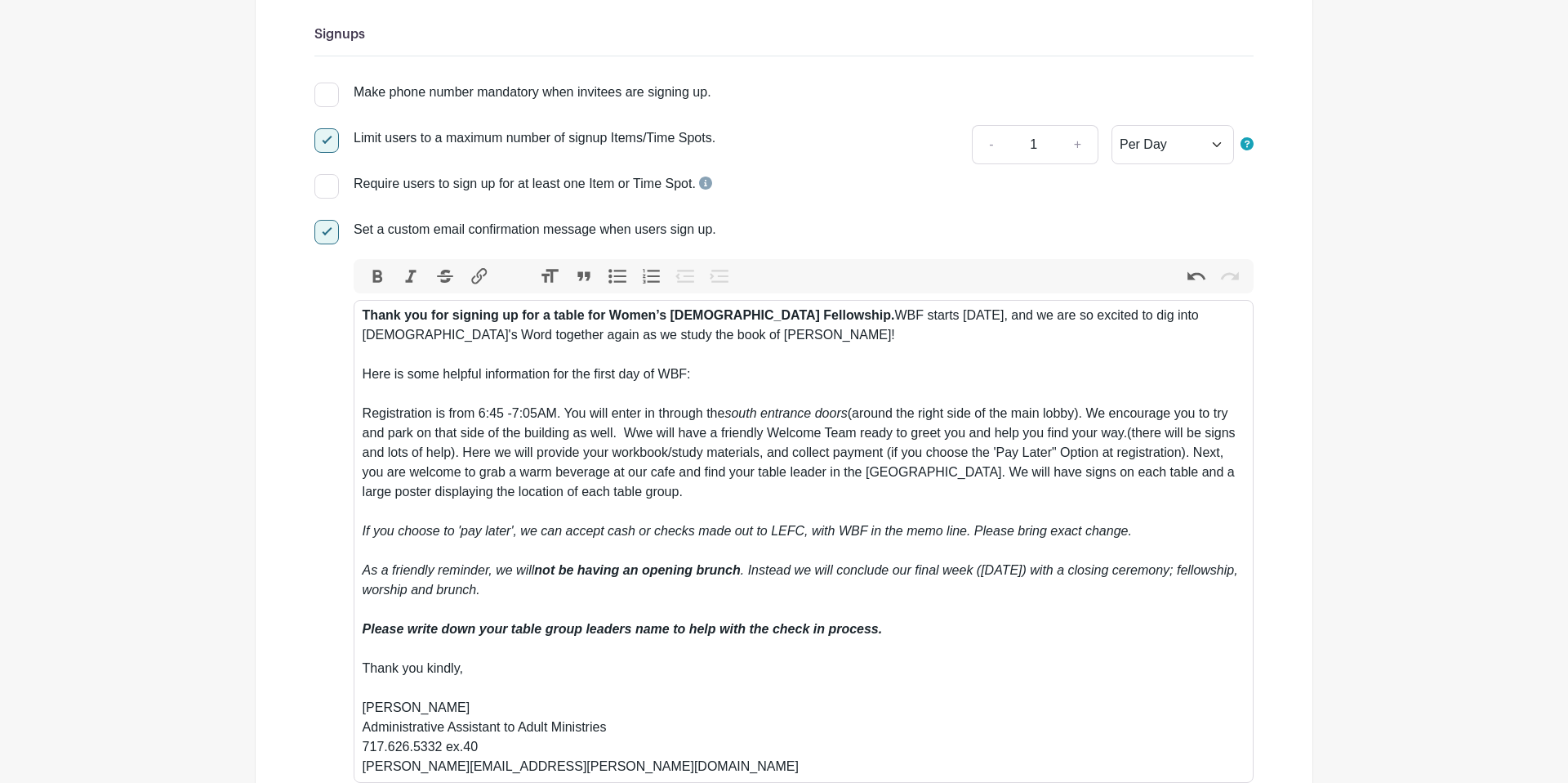
drag, startPoint x: 1132, startPoint y: 437, endPoint x: 459, endPoint y: 450, distance: 673.1
click at [459, 450] on div "Thank you for signing up for a table for Women’s Bible Fellowship. WBF starts T…" at bounding box center [805, 541] width 883 height 471
click at [1220, 432] on div "Thank you for signing up for a table for Women’s Bible Fellowship. WBF starts T…" at bounding box center [805, 541] width 883 height 471
click at [370, 455] on div "Thank you for signing up for a table for Women’s Bible Fellowship. WBF starts T…" at bounding box center [805, 541] width 883 height 471
drag, startPoint x: 364, startPoint y: 455, endPoint x: 445, endPoint y: 452, distance: 81.1
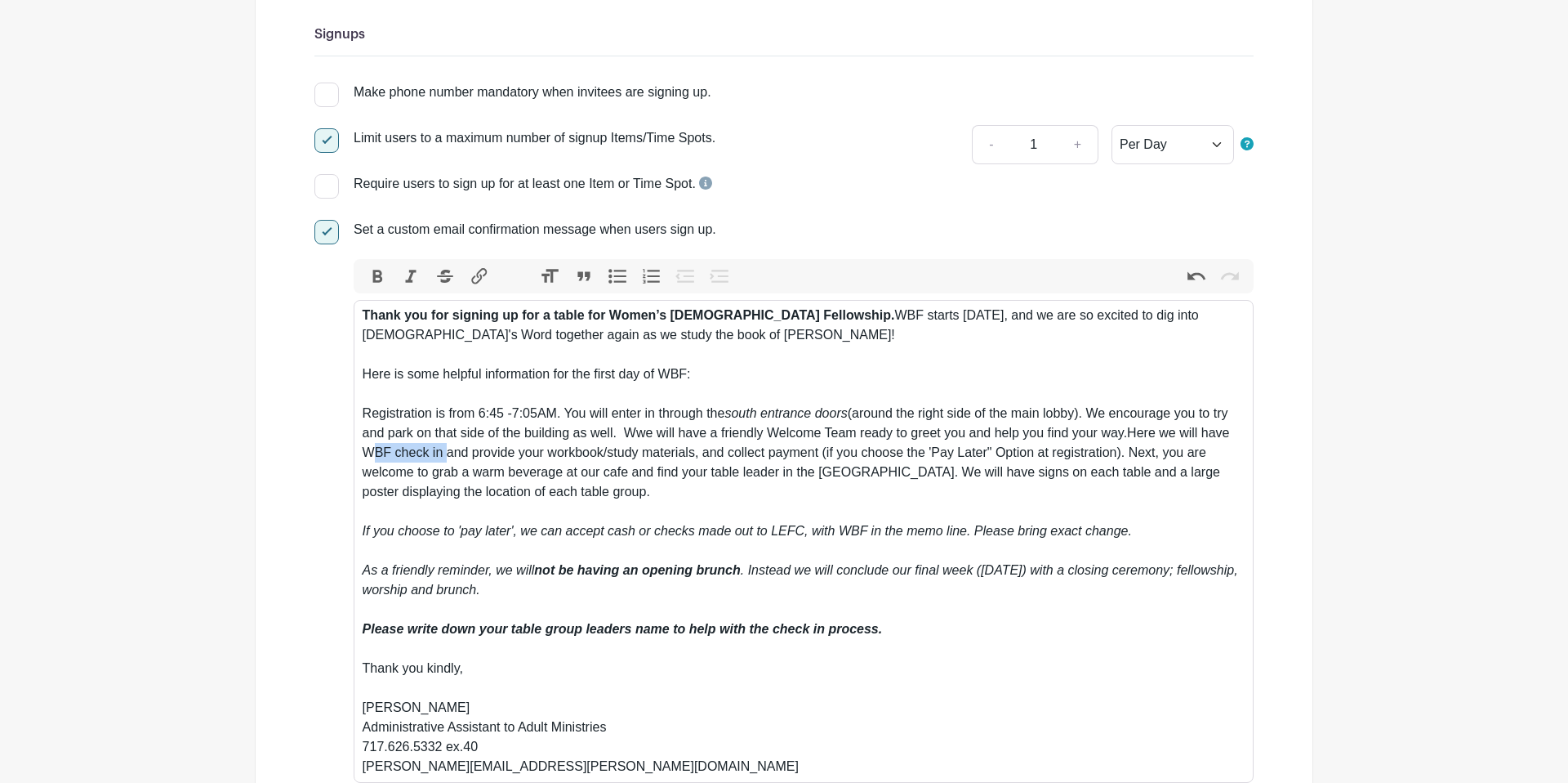
click at [445, 452] on div "Thank you for signing up for a table for Women’s Bible Fellowship. WBF starts T…" at bounding box center [805, 541] width 883 height 471
click at [383, 280] on button "Bold" at bounding box center [377, 276] width 34 height 21
click at [589, 505] on div "Thank you for signing up for a table for Women’s Bible Fellowship. WBF starts T…" at bounding box center [805, 541] width 883 height 471
drag, startPoint x: 569, startPoint y: 474, endPoint x: 633, endPoint y: 470, distance: 64.1
click at [633, 470] on div "Thank you for signing up for a table for Women’s Bible Fellowship. WBF starts T…" at bounding box center [805, 541] width 883 height 471
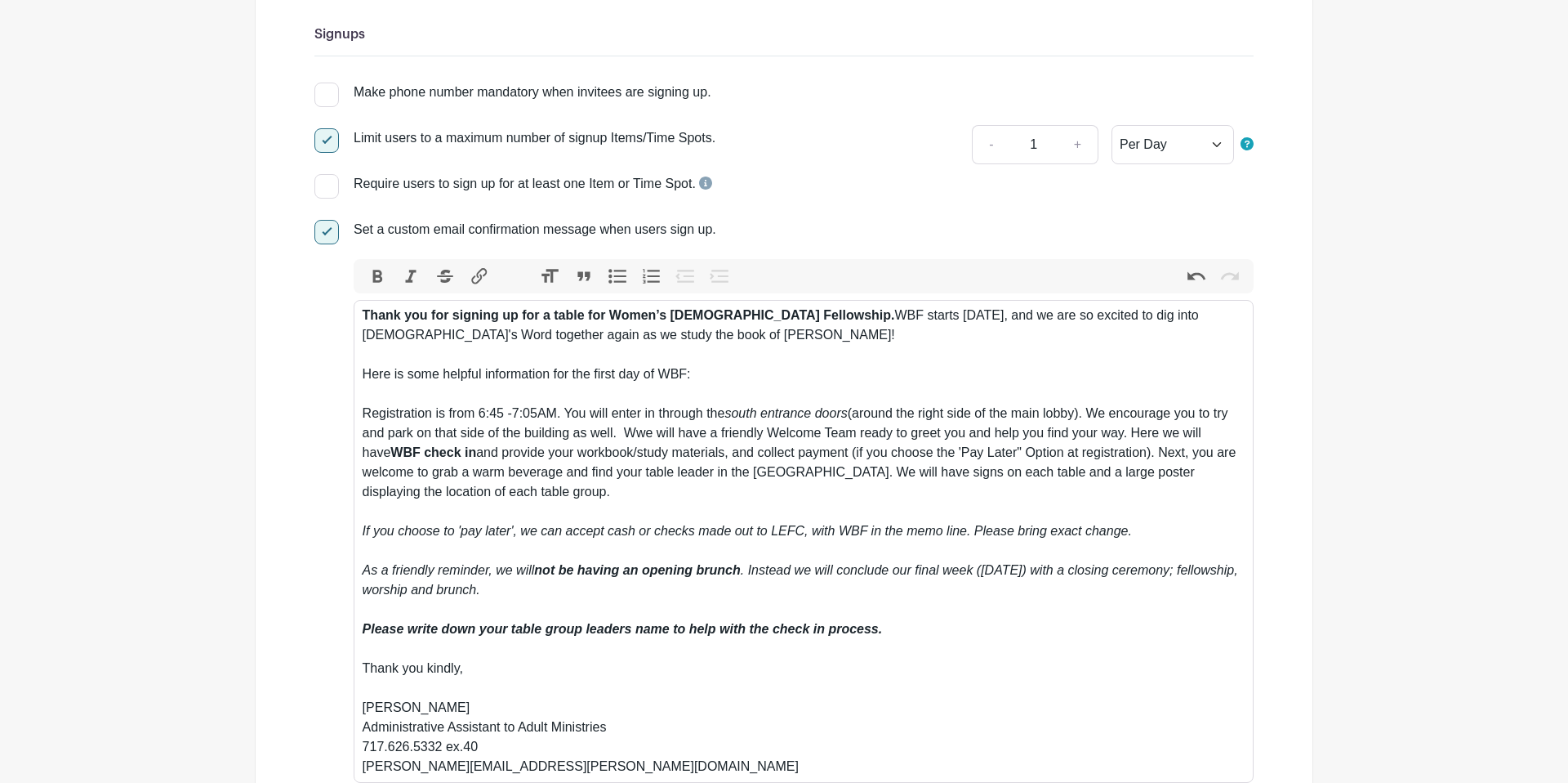
click at [668, 507] on div "Thank you for signing up for a table for Women’s Bible Fellowship. WBF starts T…" at bounding box center [805, 541] width 883 height 471
click at [675, 495] on div "Thank you for signing up for a table for Women’s Bible Fellowship. WBF starts T…" at bounding box center [805, 541] width 883 height 471
click at [756, 474] on div "Thank you for signing up for a table for Women’s Bible Fellowship. WBF starts T…" at bounding box center [805, 541] width 883 height 471
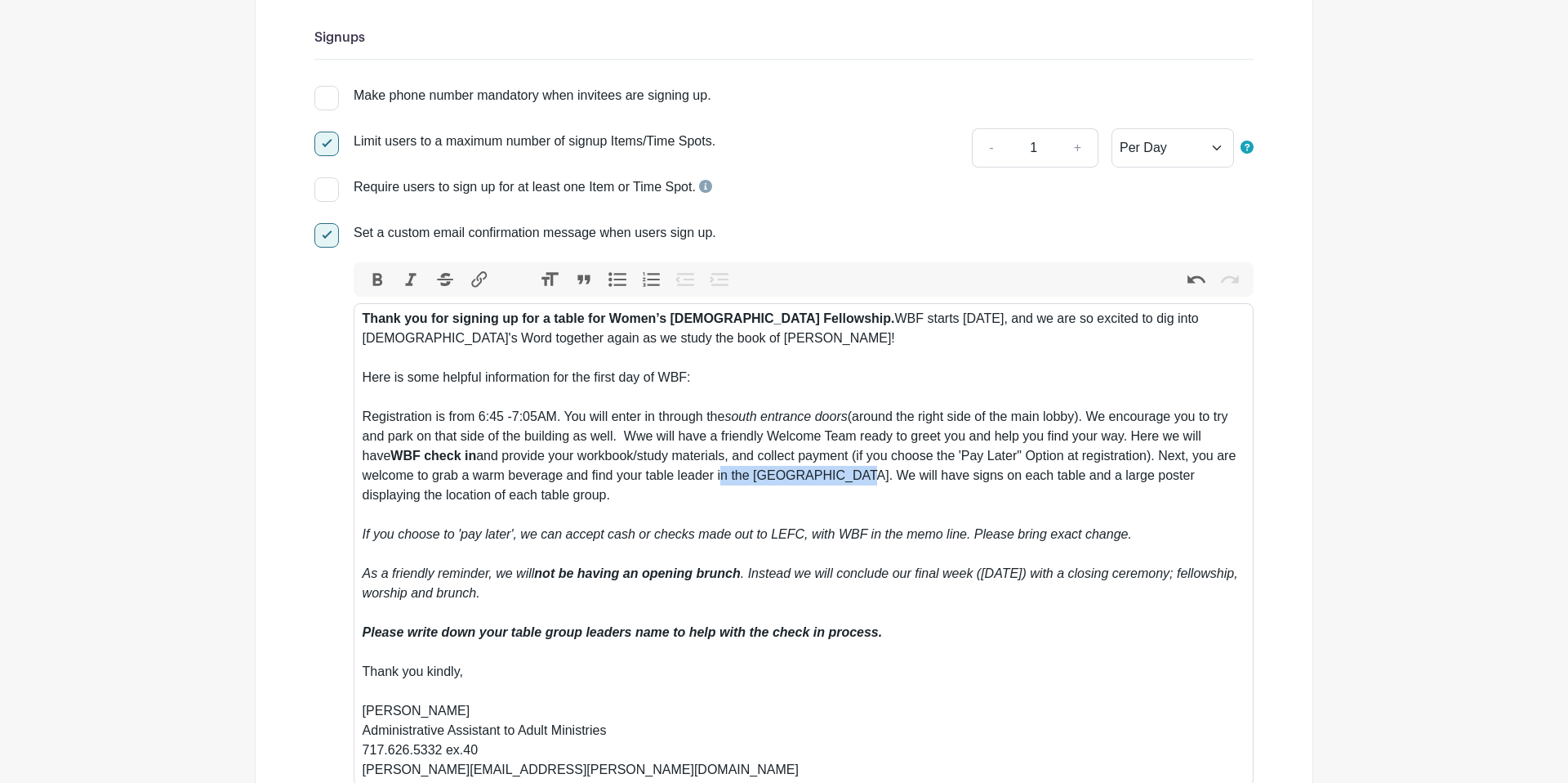
drag, startPoint x: 722, startPoint y: 478, endPoint x: 853, endPoint y: 479, distance: 131.0
click at [853, 479] on div "Thank you for signing up for a table for Women’s Bible Fellowship. WBF starts T…" at bounding box center [805, 544] width 883 height 471
click at [641, 435] on div "Thank you for signing up for a table for Women’s Bible Fellowship. WBF starts T…" at bounding box center [805, 544] width 883 height 471
click at [816, 479] on div "Thank you for signing up for a table for Women’s Bible Fellowship. WBF starts T…" at bounding box center [805, 544] width 883 height 471
drag, startPoint x: 742, startPoint y: 577, endPoint x: 700, endPoint y: 577, distance: 42.0
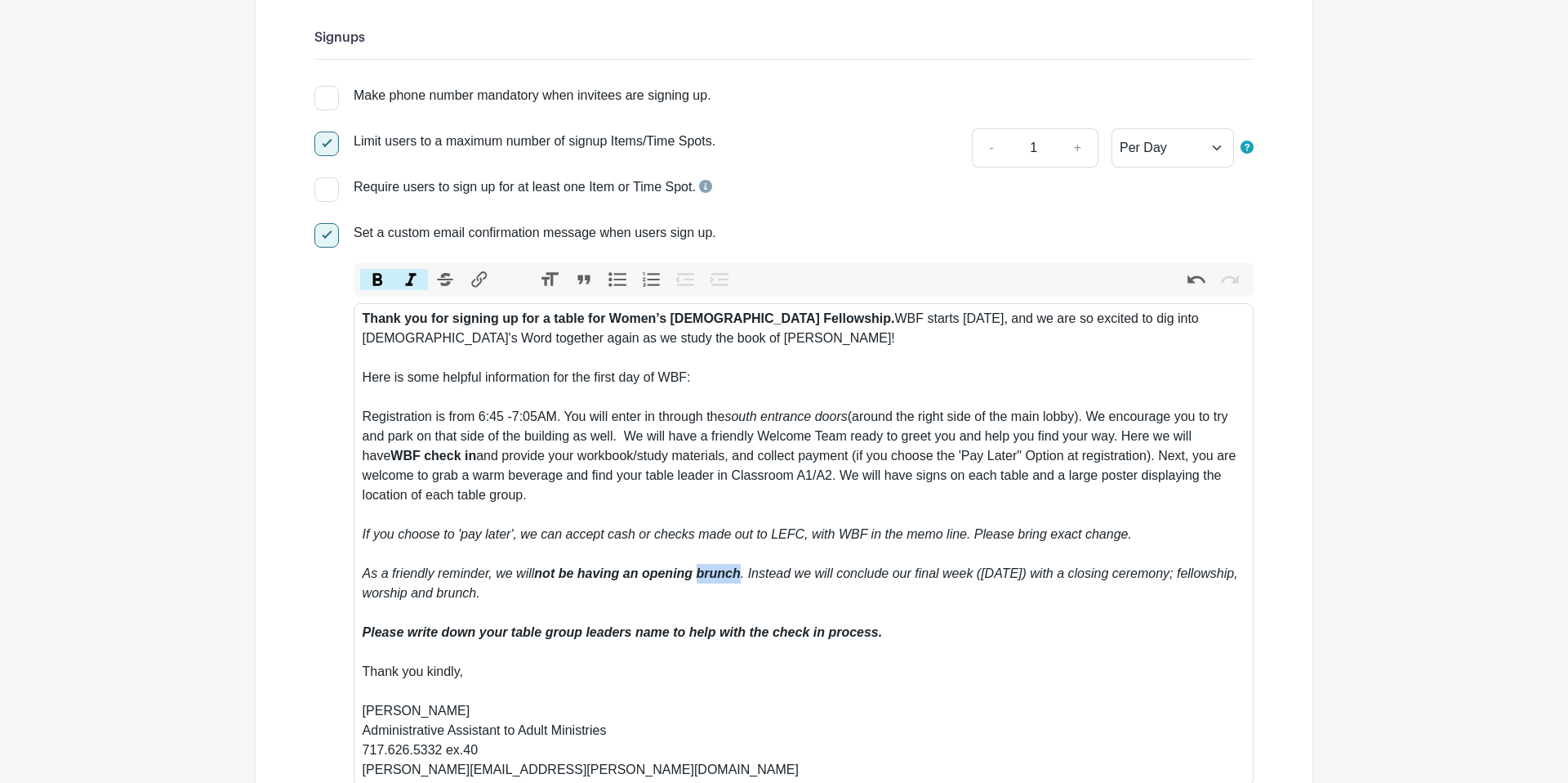
click at [700, 577] on em "not be having an opening brunch" at bounding box center [637, 573] width 206 height 14
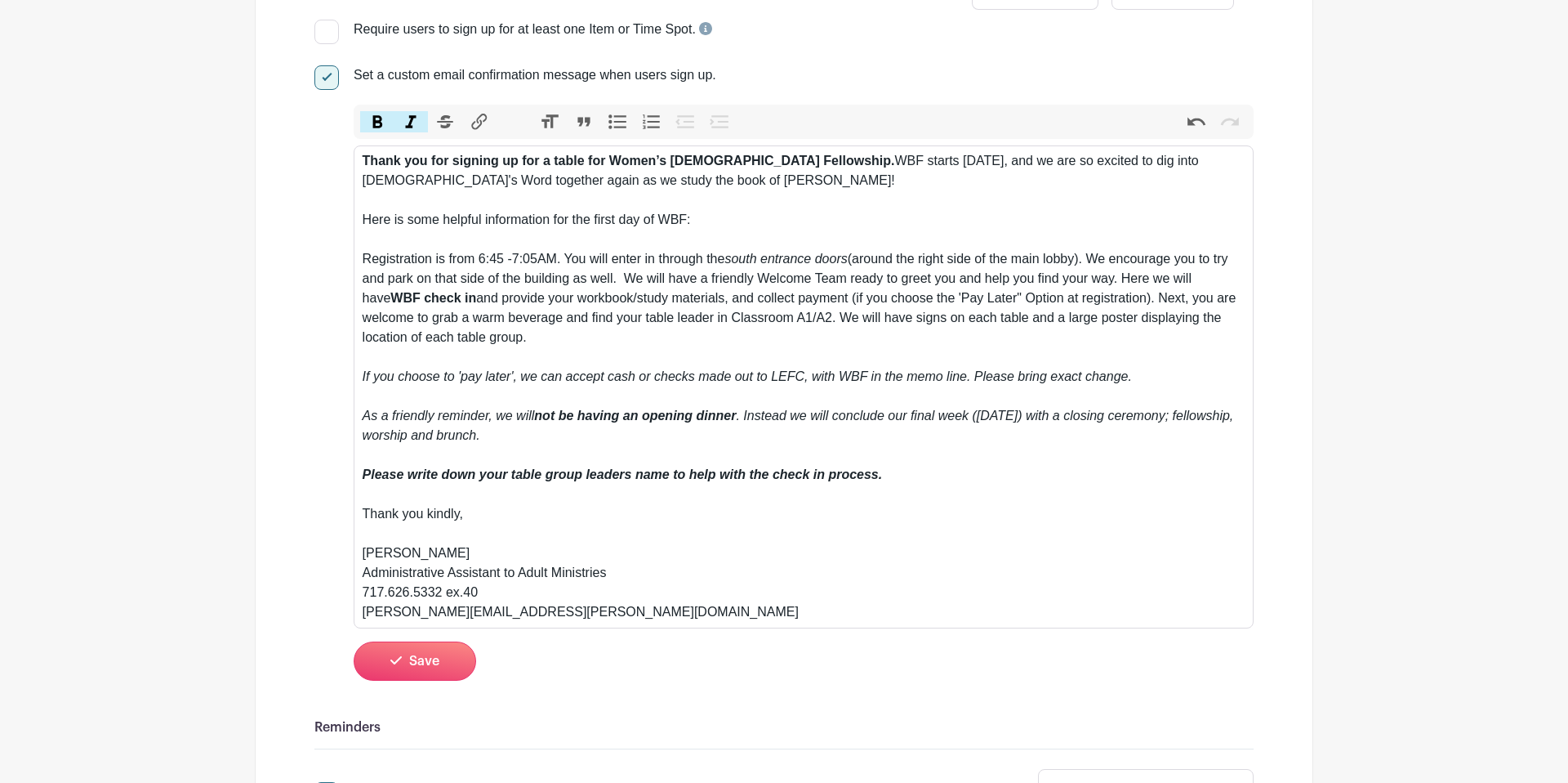
scroll to position [408, 0]
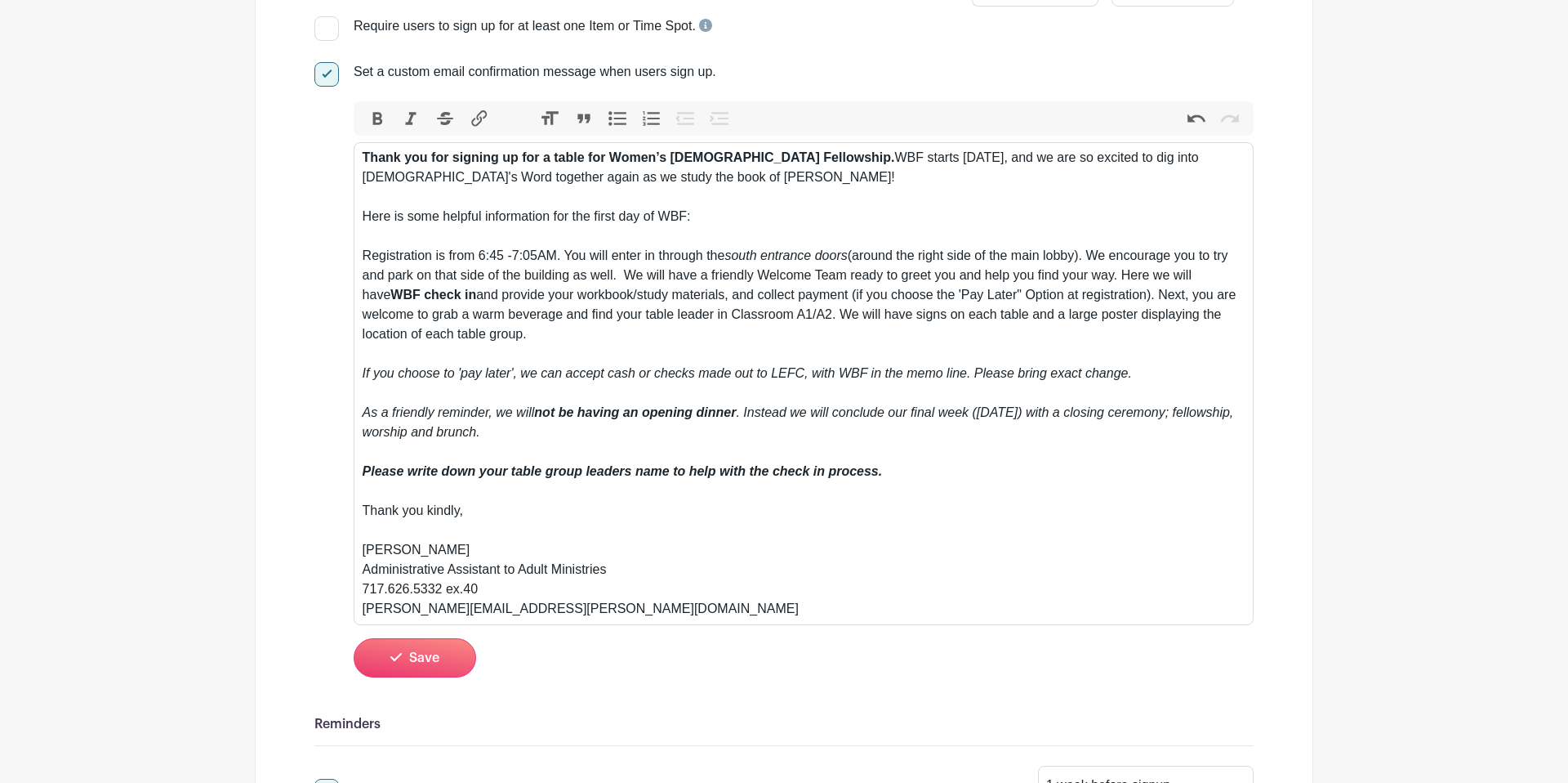
drag, startPoint x: 365, startPoint y: 512, endPoint x: 507, endPoint y: 519, distance: 142.2
click at [507, 519] on div "Thank you for signing up for a table for Women’s Bible Fellowship. WBF starts T…" at bounding box center [805, 383] width 883 height 471
paste trix-editor "<div><strong>Thank you for signing up for a table for Women’s Bible Fellowship.…"
type trix-editor "<div><strong>Thank you for signing up for a table for Women’s Bible Fellowship.…"
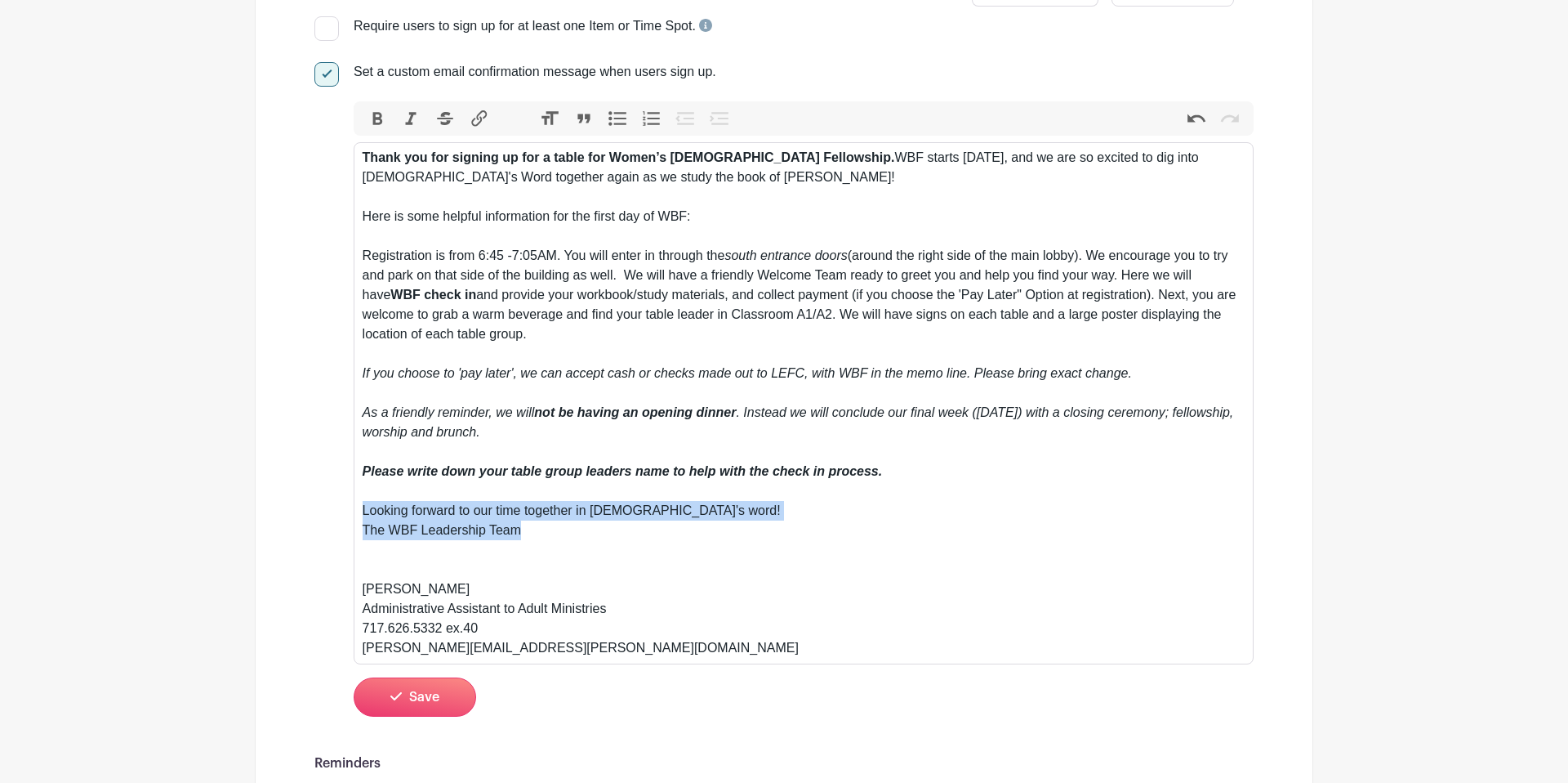
drag, startPoint x: 559, startPoint y: 554, endPoint x: 362, endPoint y: 513, distance: 201.2
click at [362, 513] on trix-editor "Thank you for signing up for a table for Women’s Bible Fellowship. WBF starts T…" at bounding box center [803, 403] width 900 height 522
copy trix-editor "Looking forward to our time together in God's word! The WBF Leadership Team"
click at [420, 709] on button "Save" at bounding box center [415, 696] width 122 height 39
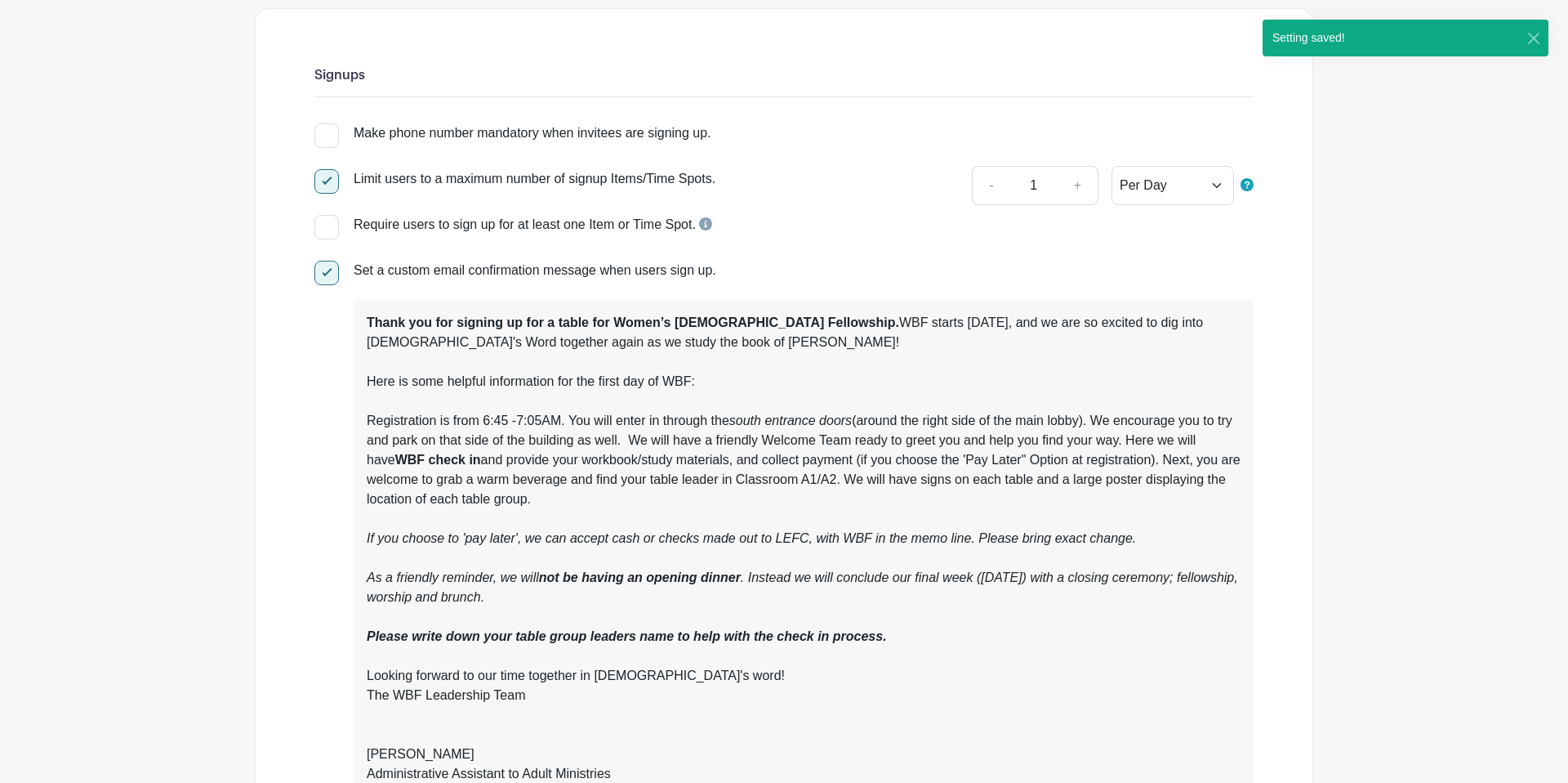
scroll to position [0, 0]
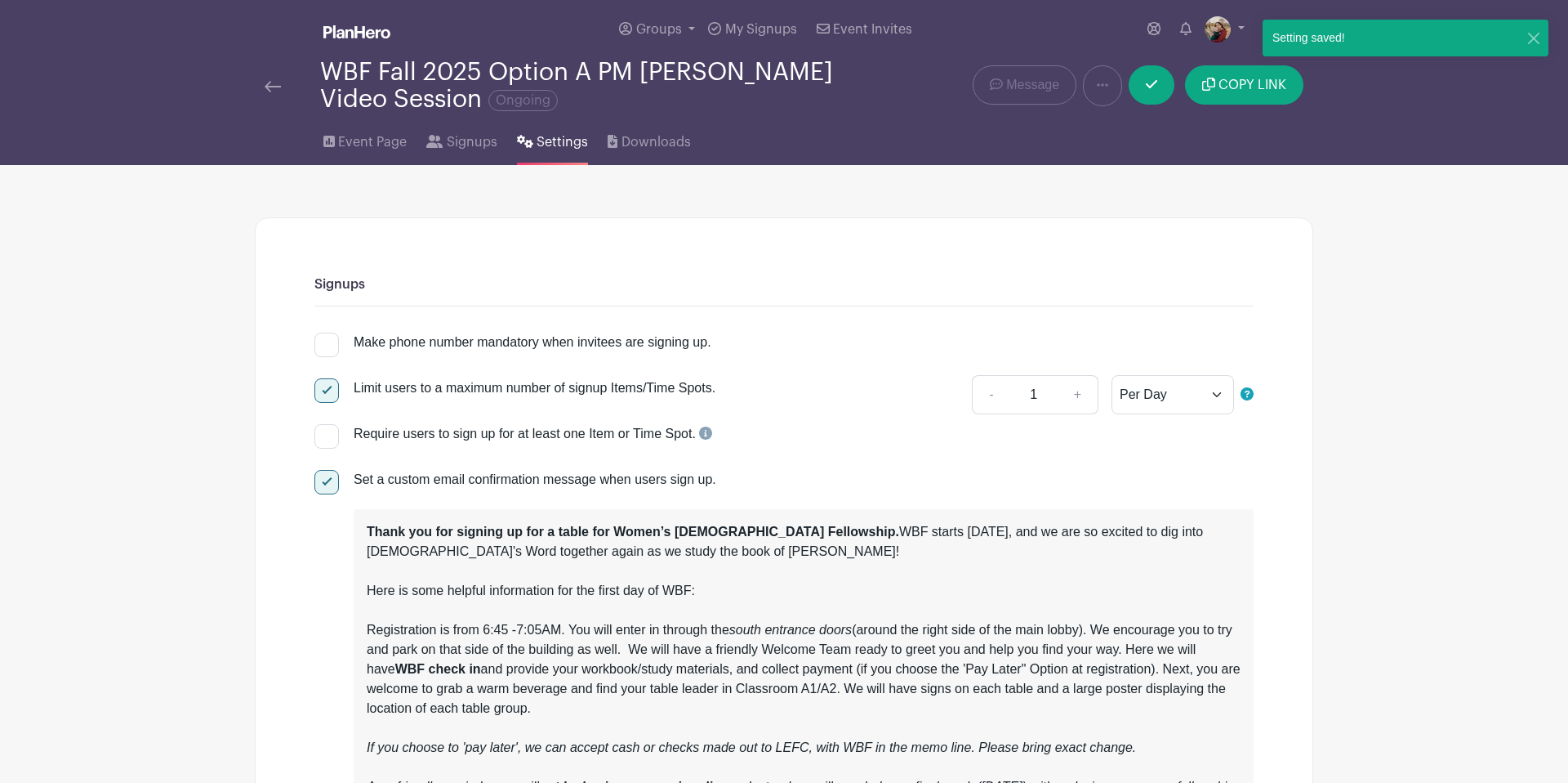
click at [271, 84] on img at bounding box center [273, 86] width 17 height 11
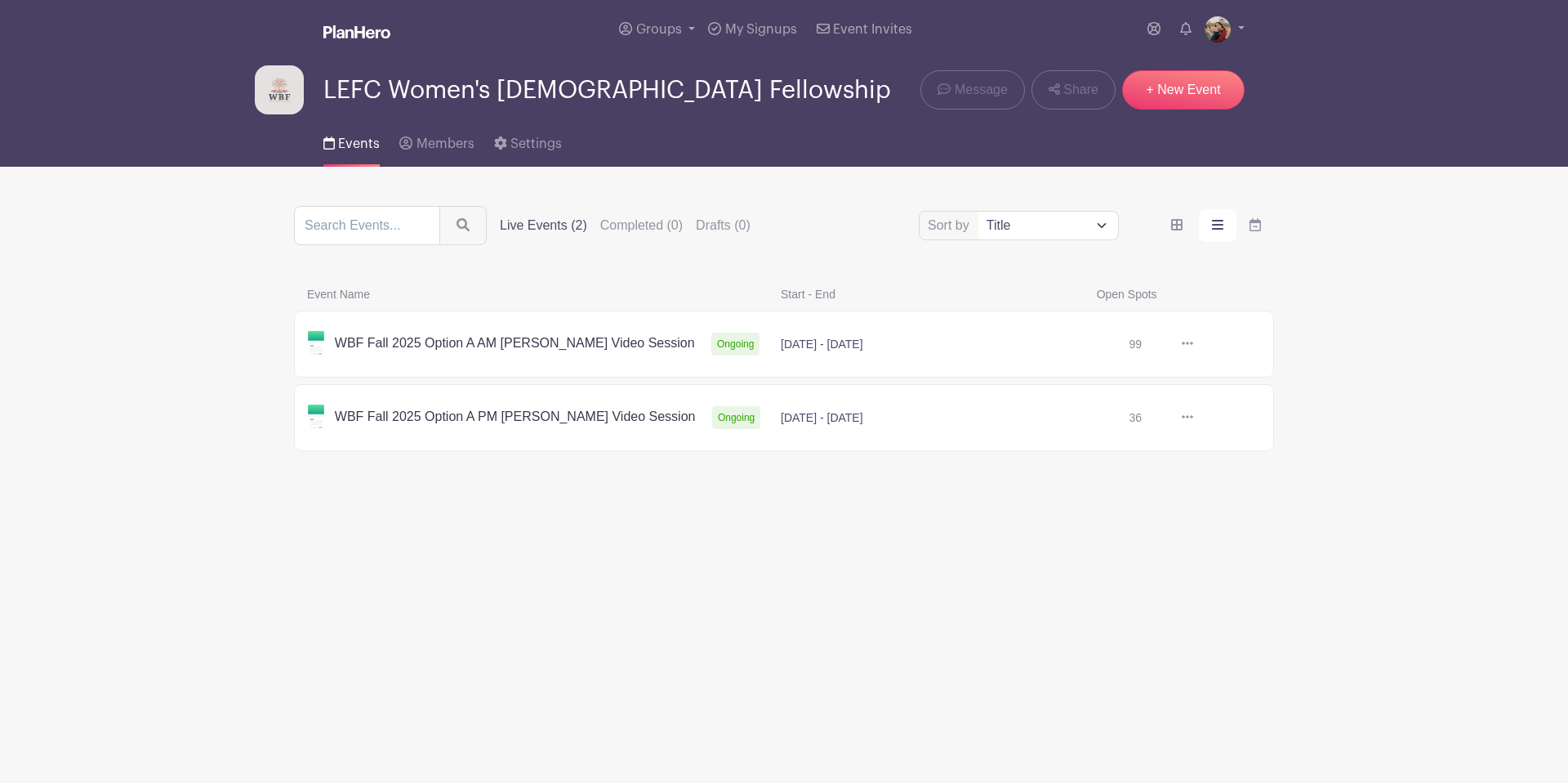
click at [1194, 344] on link at bounding box center [1194, 344] width 0 height 0
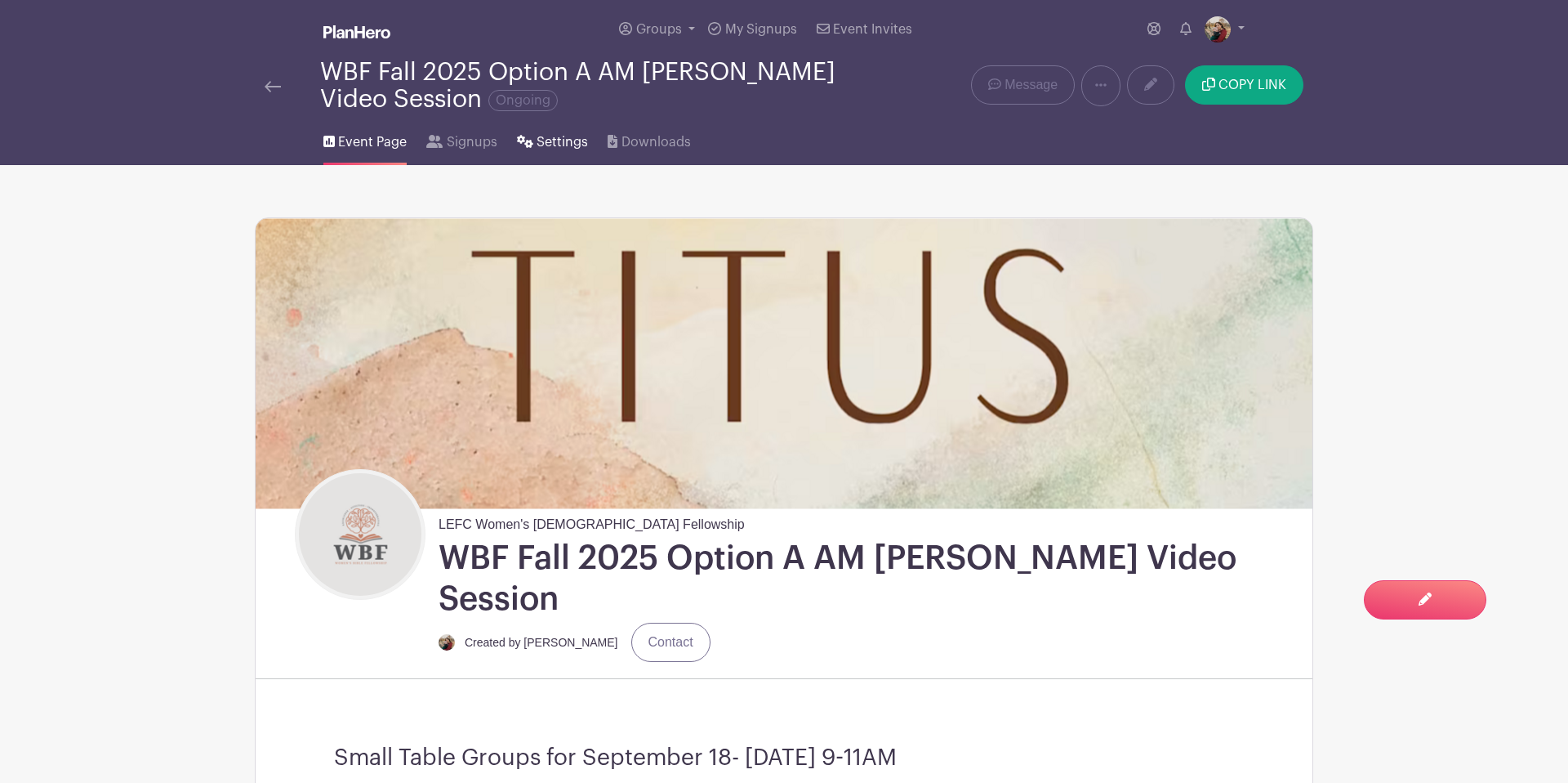
click at [544, 147] on span "Settings" at bounding box center [562, 142] width 52 height 19
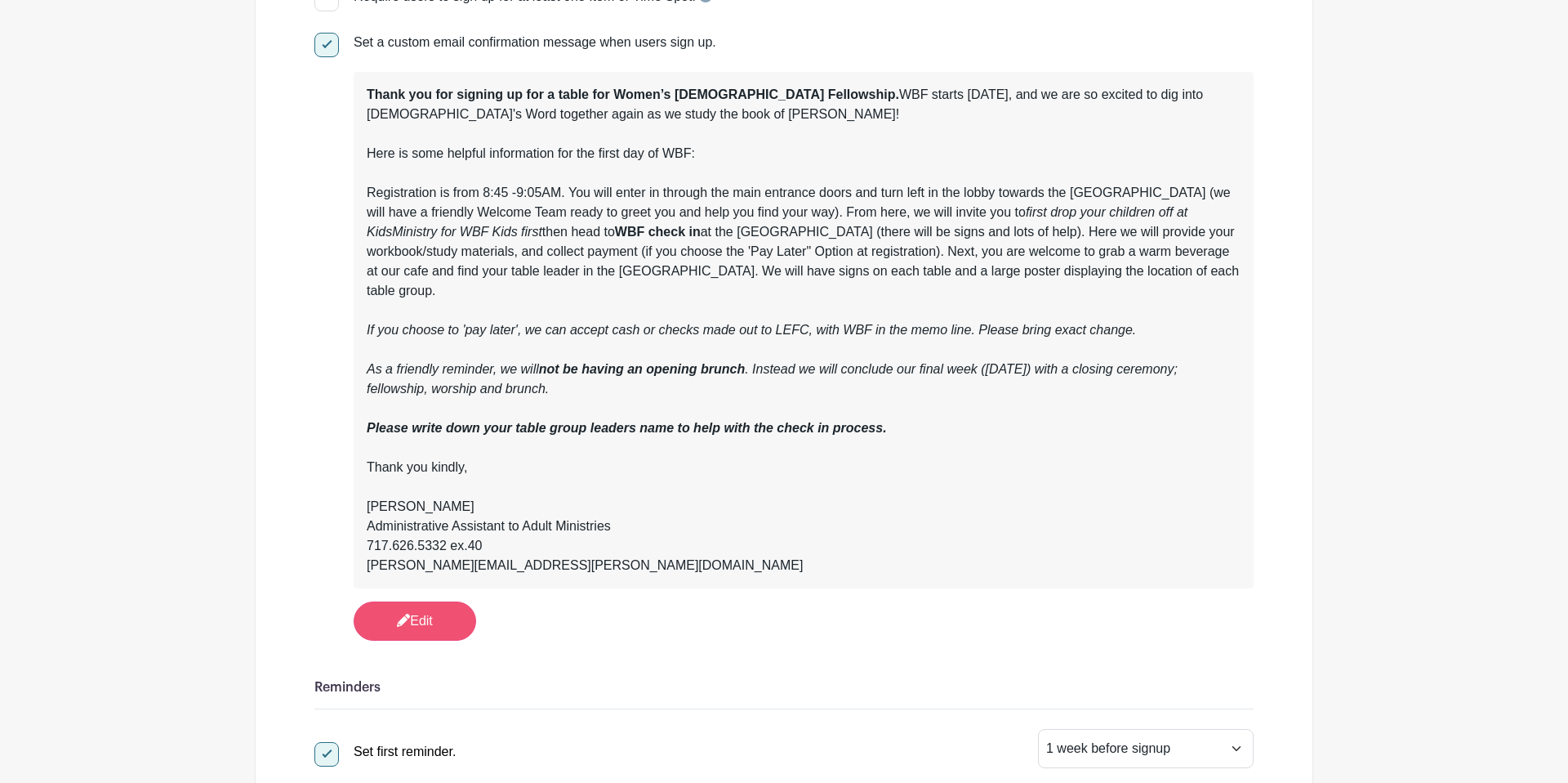
scroll to position [446, 0]
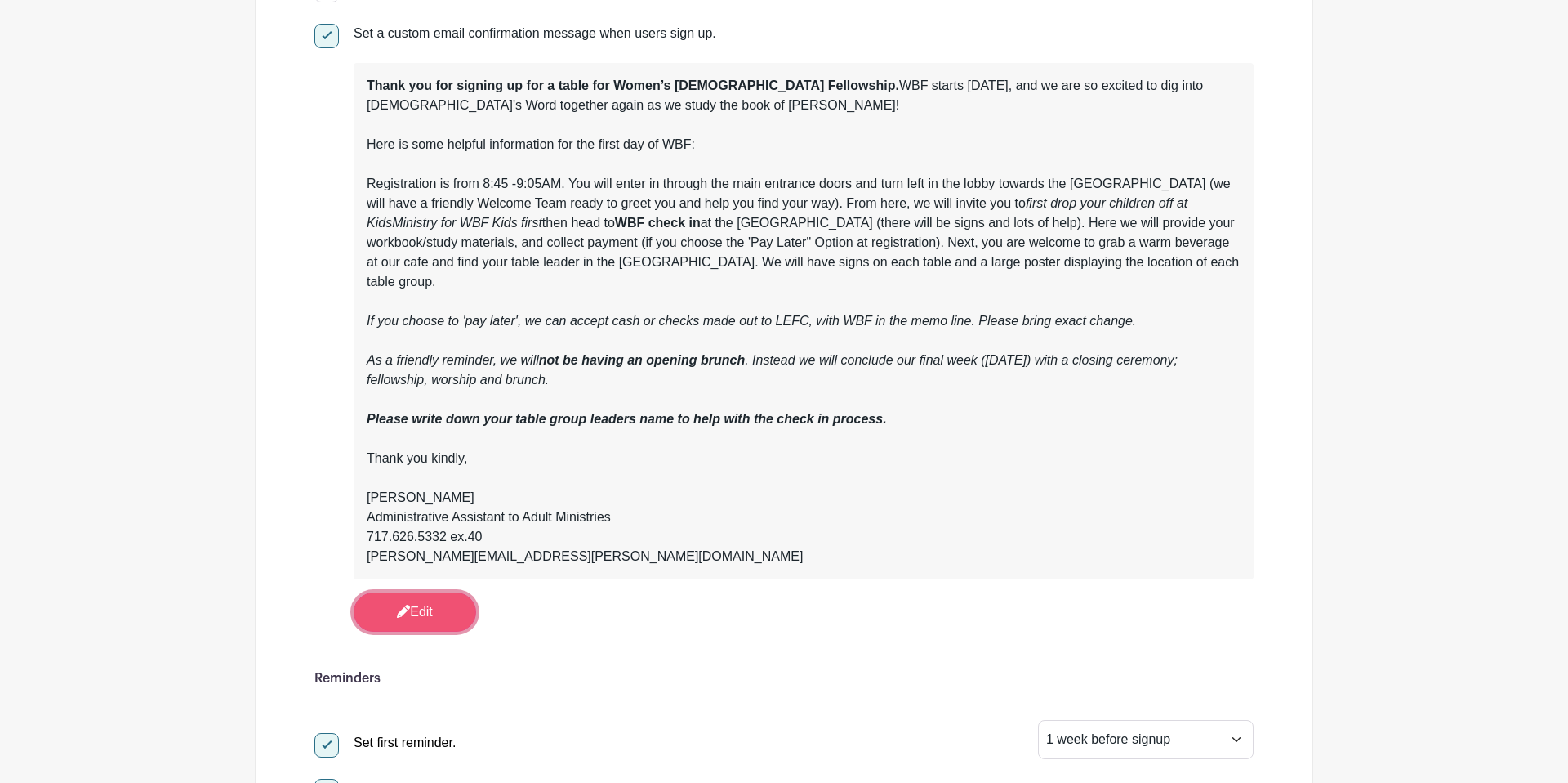
click at [448, 624] on link "Edit" at bounding box center [415, 612] width 122 height 39
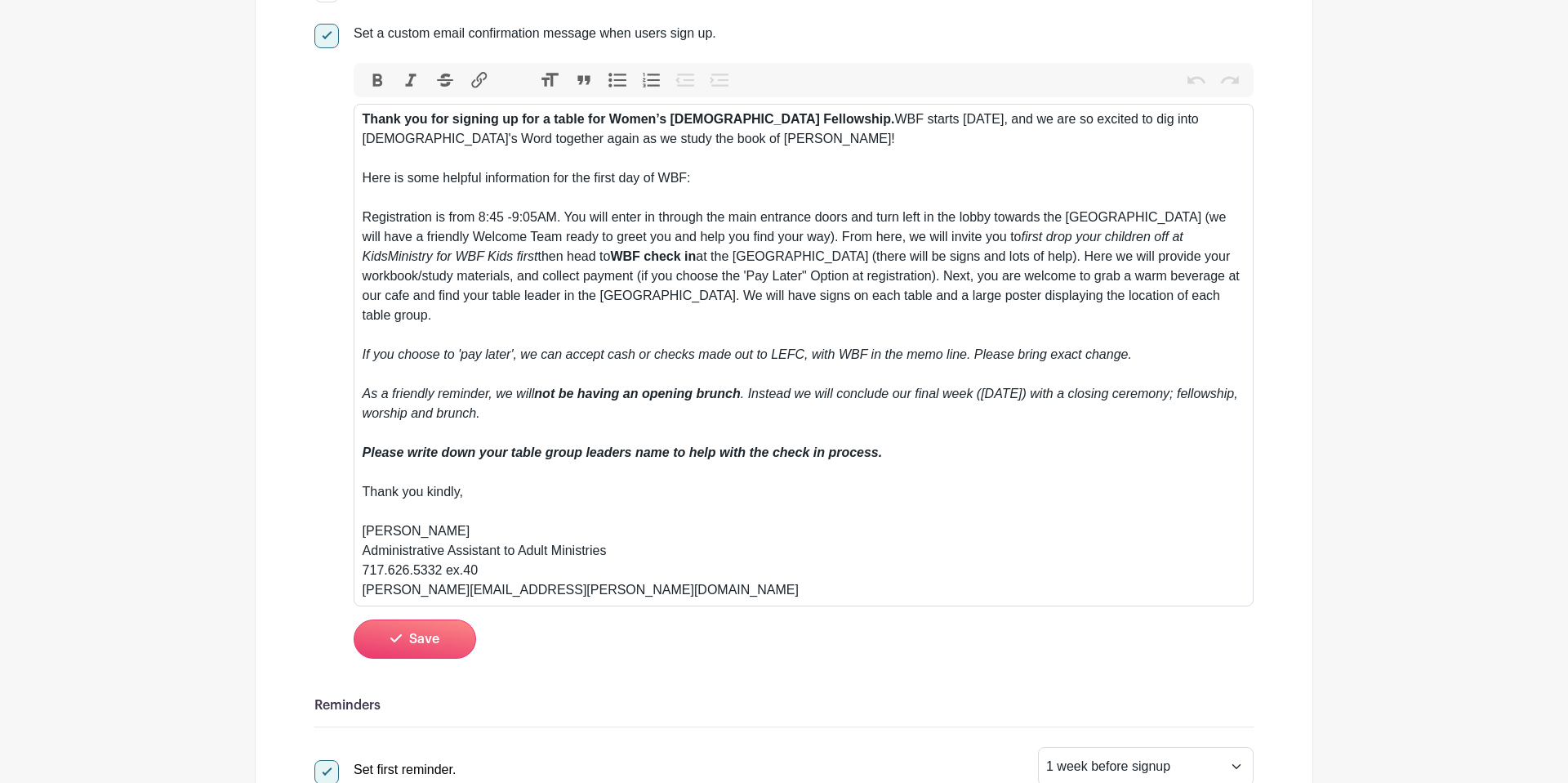
scroll to position [443, 0]
drag, startPoint x: 494, startPoint y: 471, endPoint x: 344, endPoint y: 475, distance: 150.1
click at [344, 475] on div "Set a custom email confirmation message when users sign up. Bold Italic Striket…" at bounding box center [784, 342] width 939 height 634
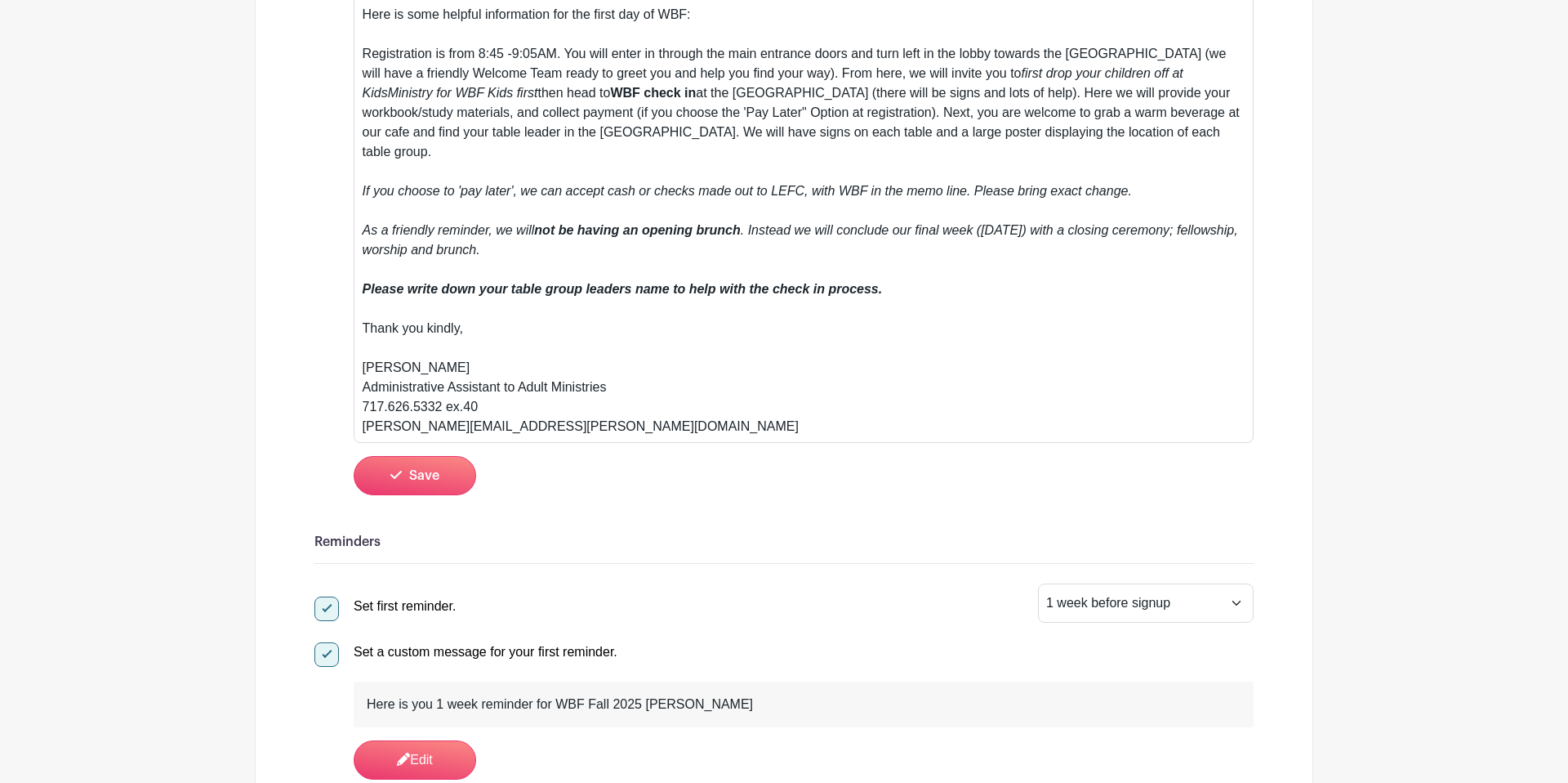
scroll to position [627, 0]
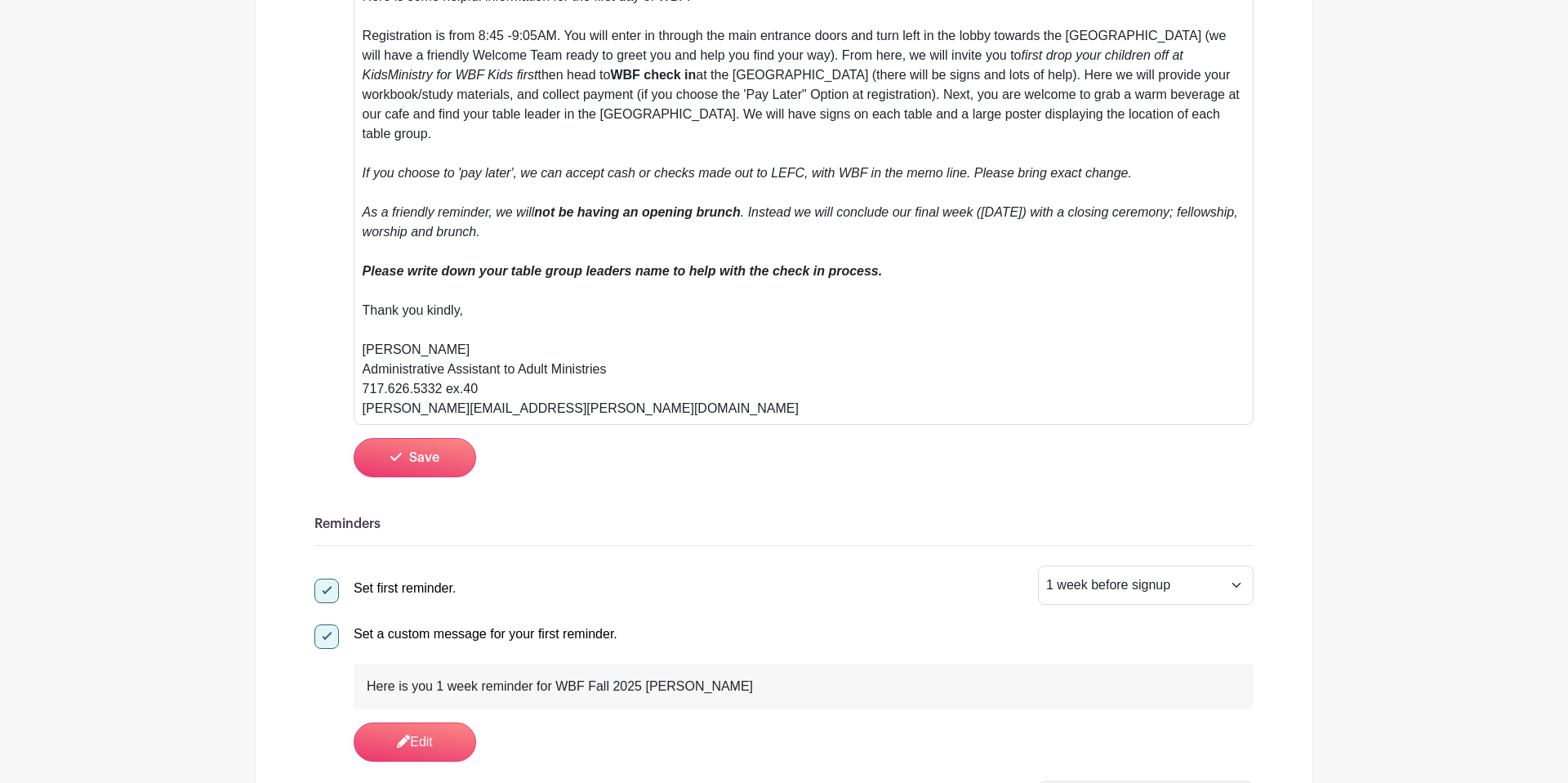
paste trix-editor "Looking forward to our time together in God's word!</div><div>The WBF Leadershi…"
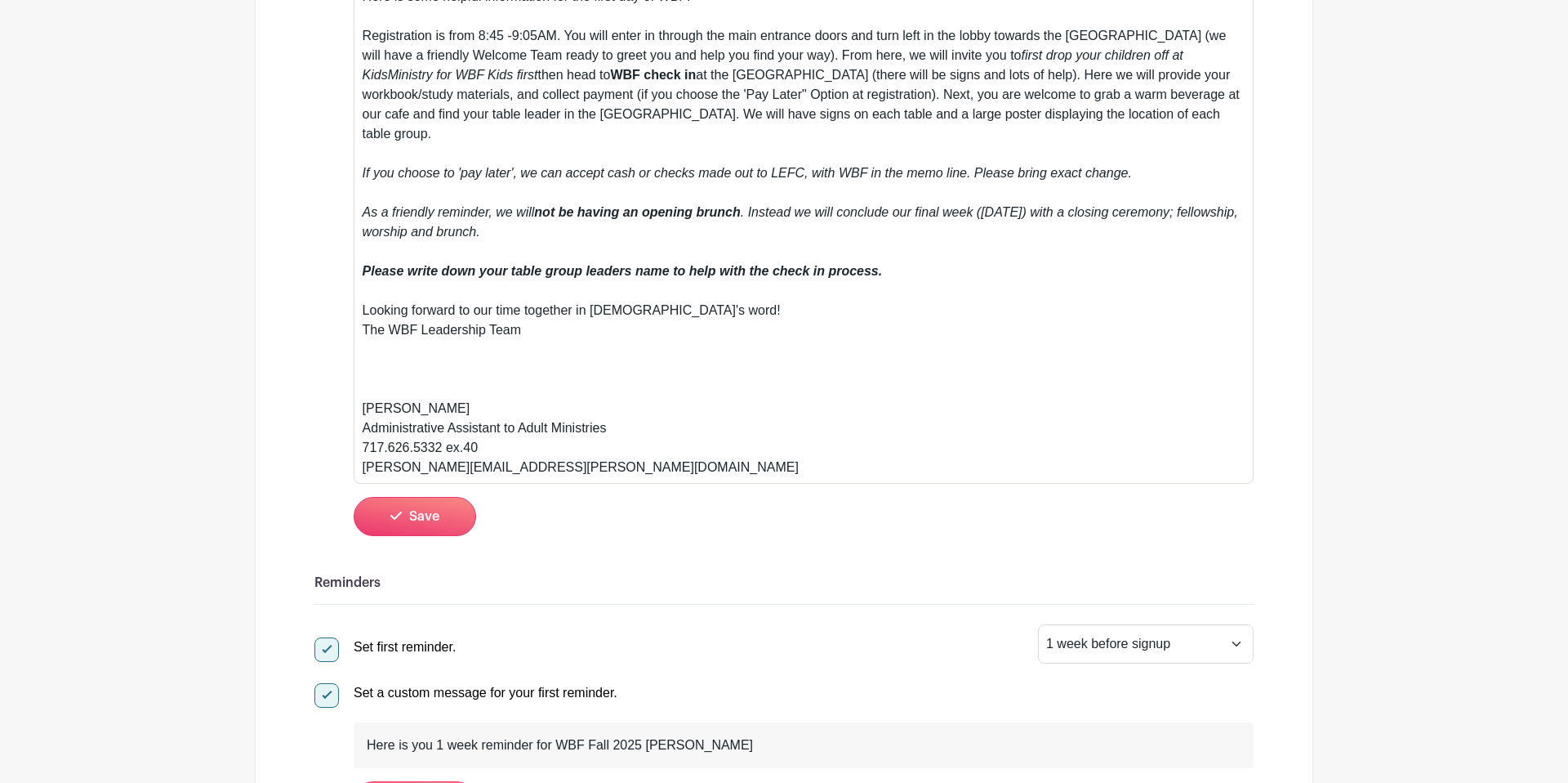
type trix-editor "<div><strong>Thank you for signing up for a table for Women’s Bible Fellowship.…"
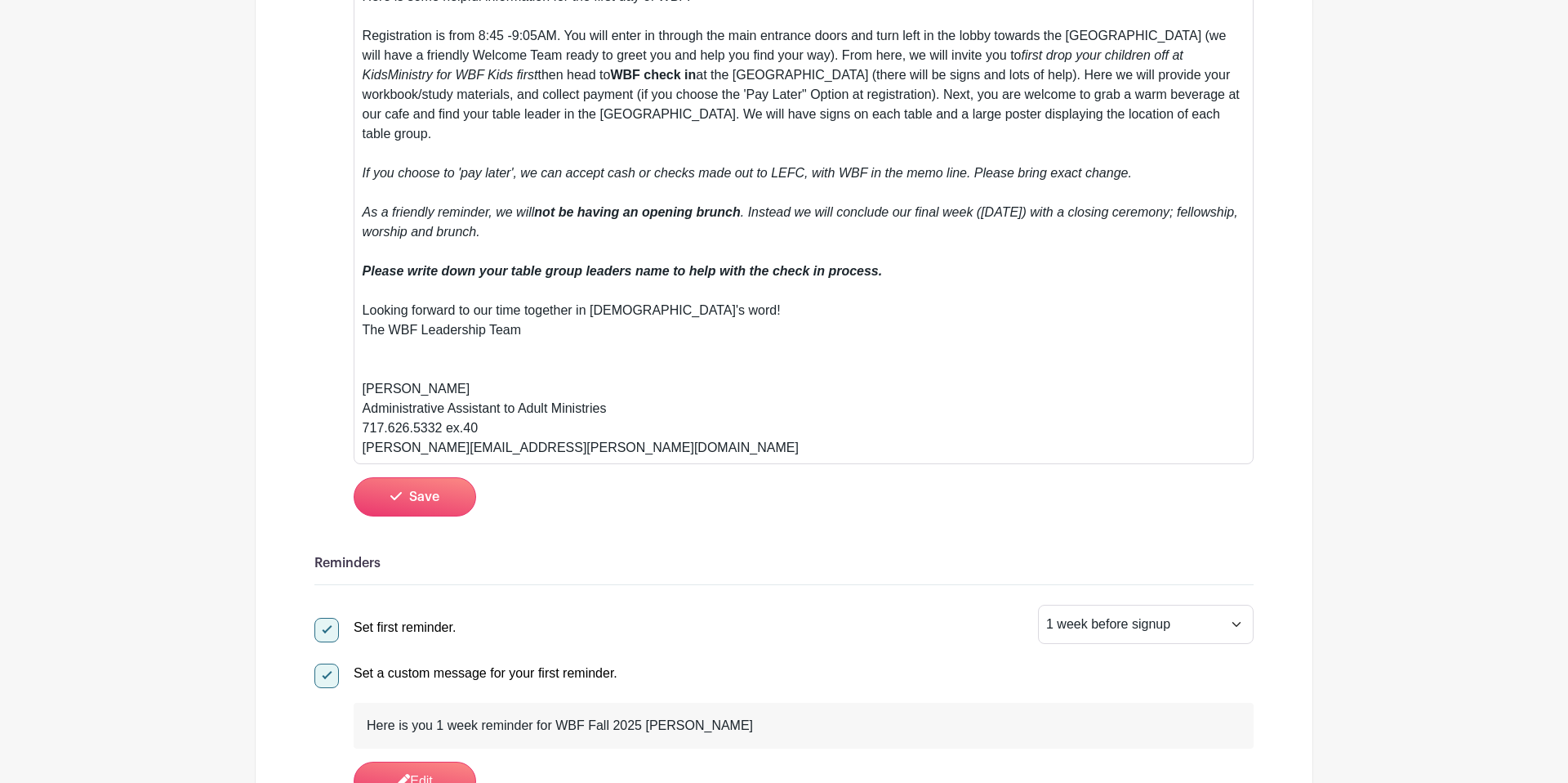
scroll to position [717, 0]
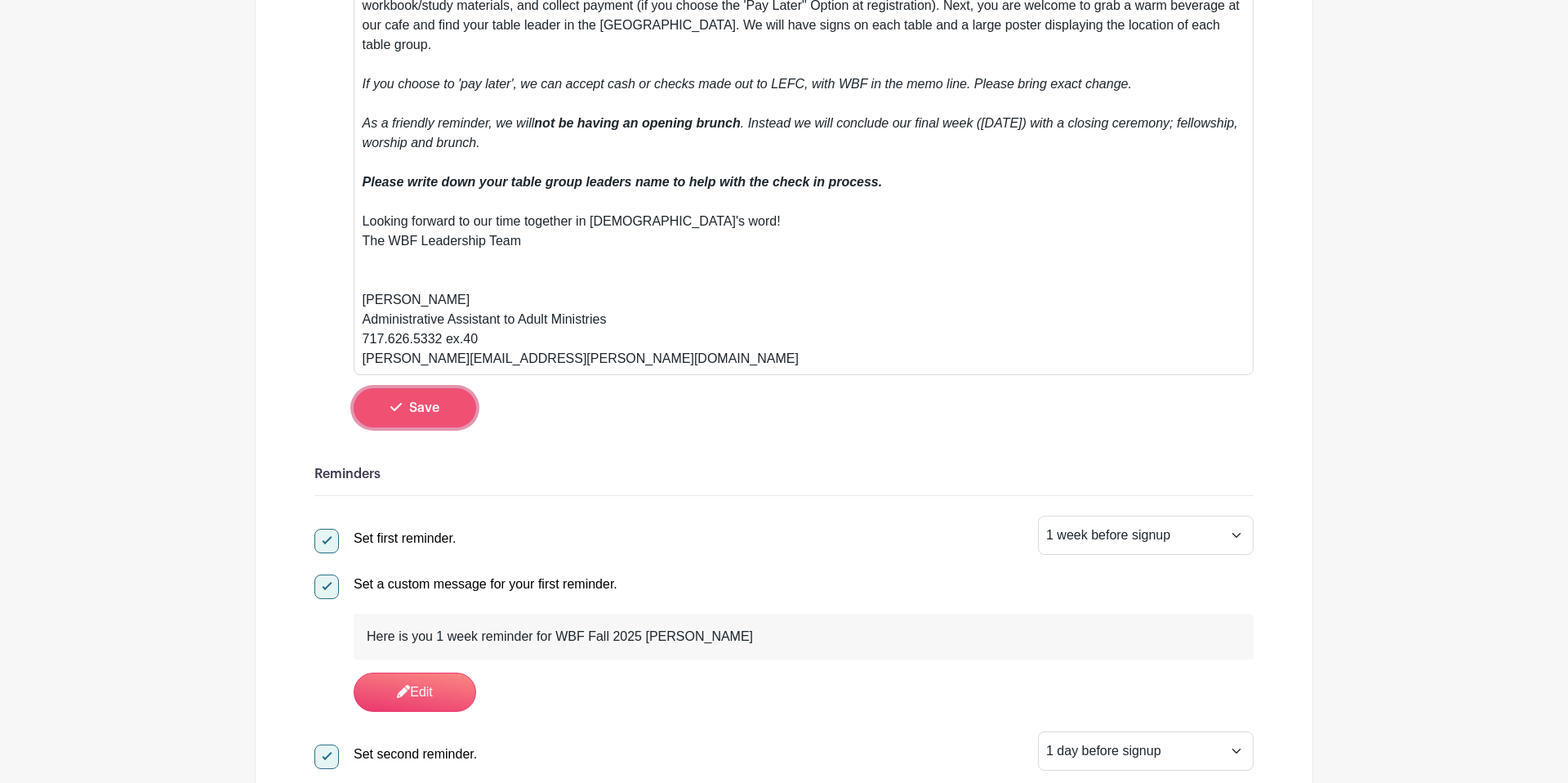
click at [444, 395] on button "Save" at bounding box center [415, 408] width 122 height 39
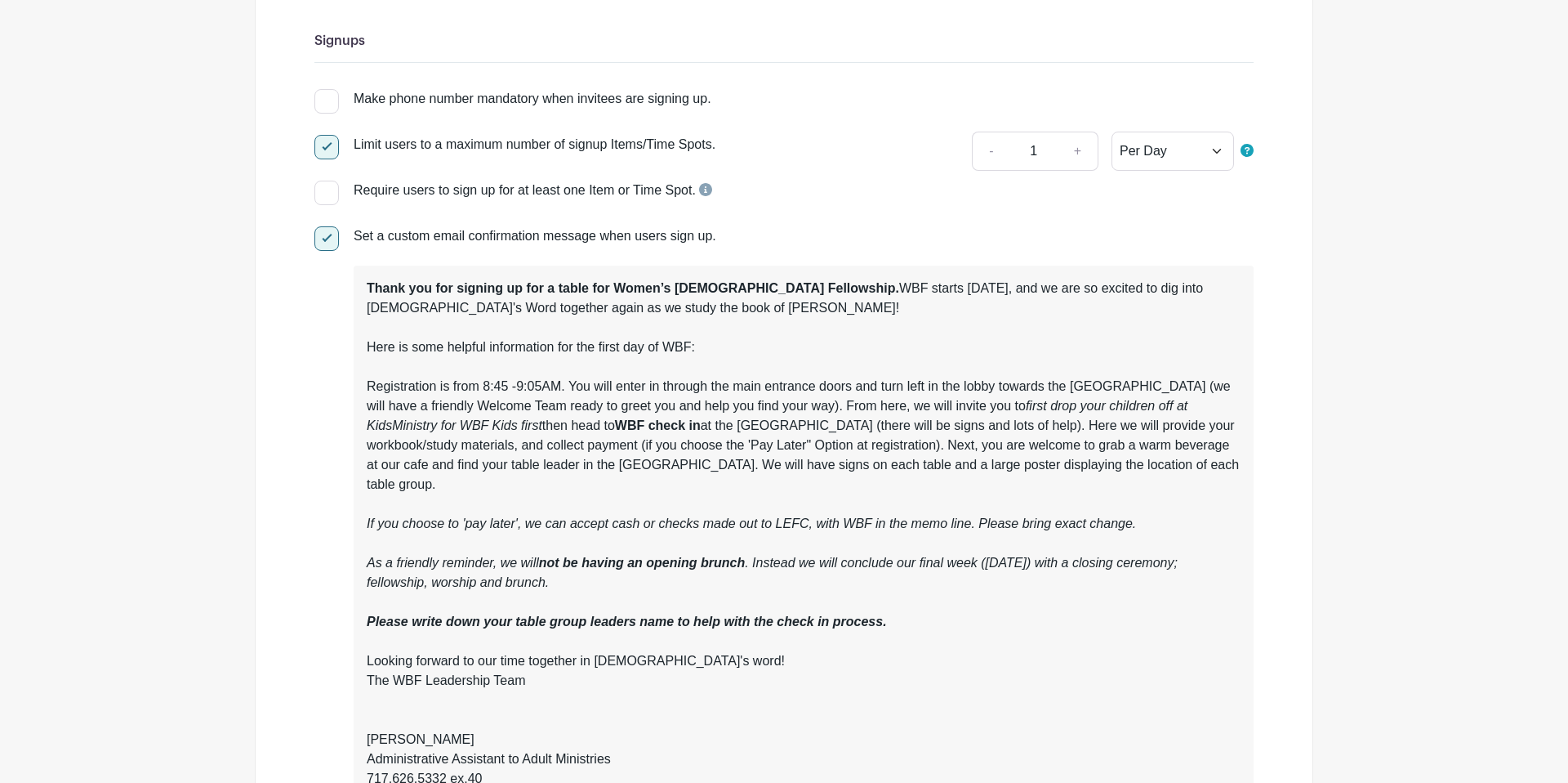
scroll to position [0, 0]
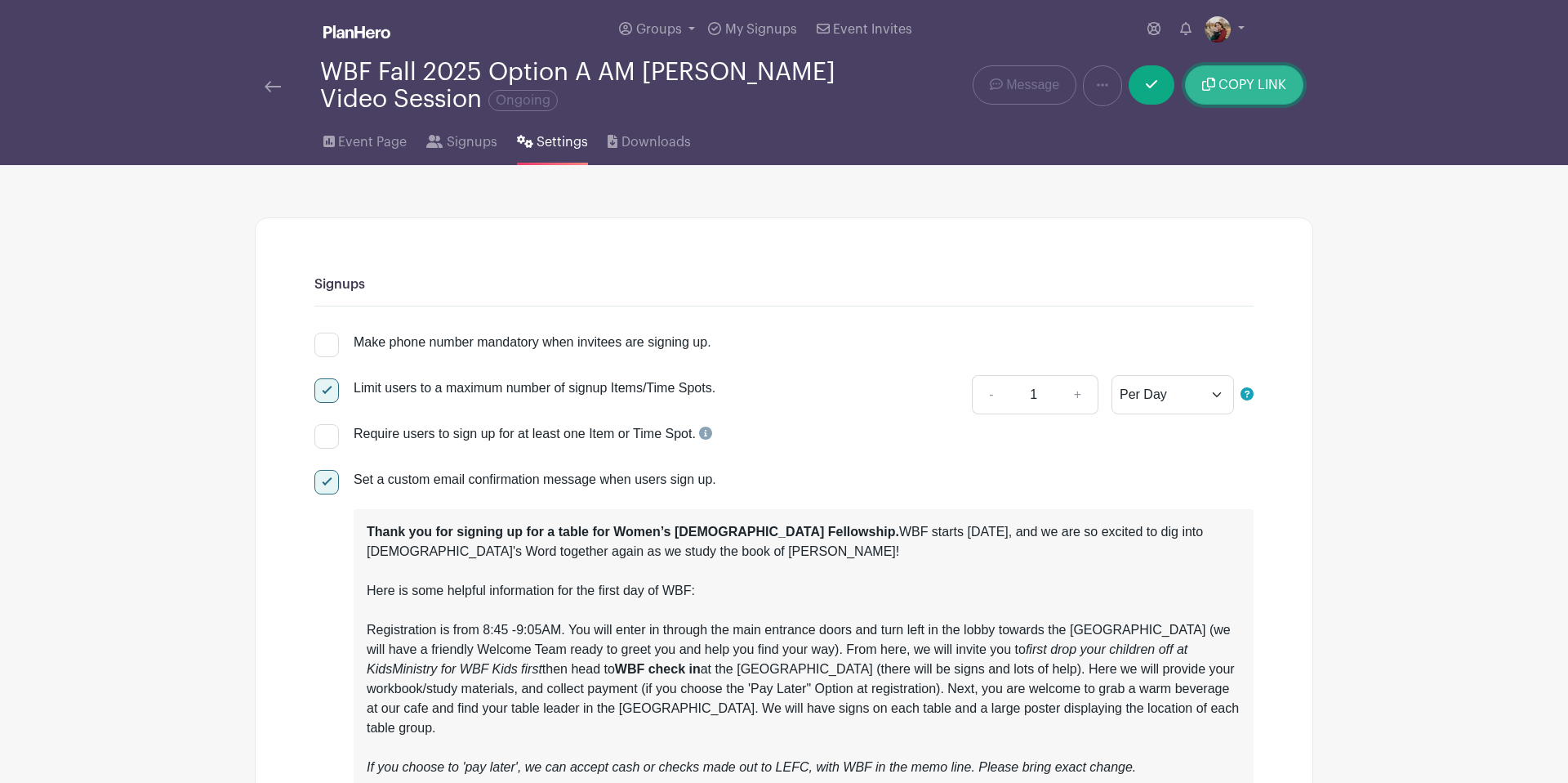
click at [1257, 93] on button "COPY LINK" at bounding box center [1244, 85] width 118 height 39
click at [390, 141] on span "Event Page" at bounding box center [373, 142] width 68 height 19
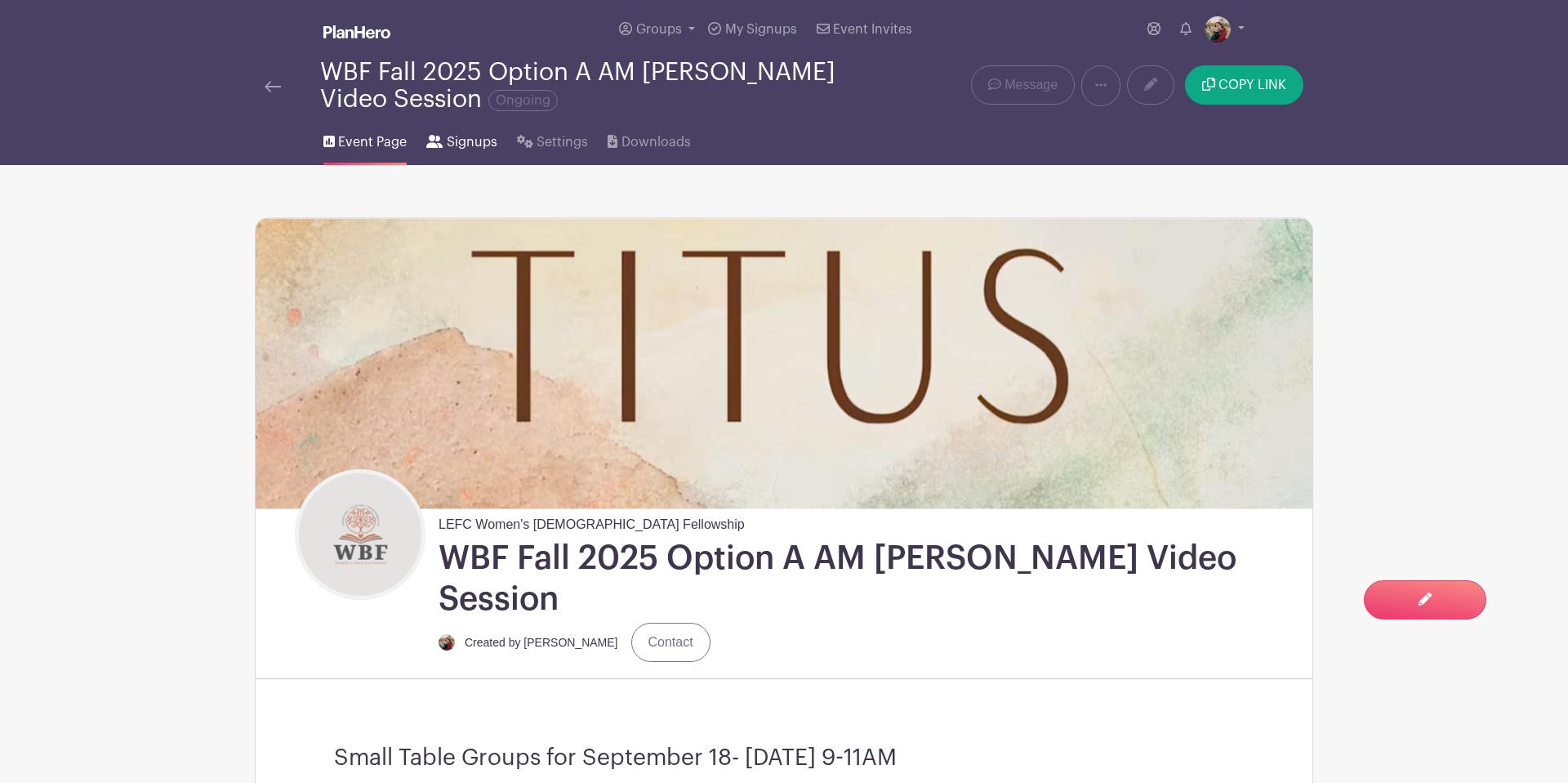
click at [449, 146] on span "Signups" at bounding box center [472, 142] width 51 height 19
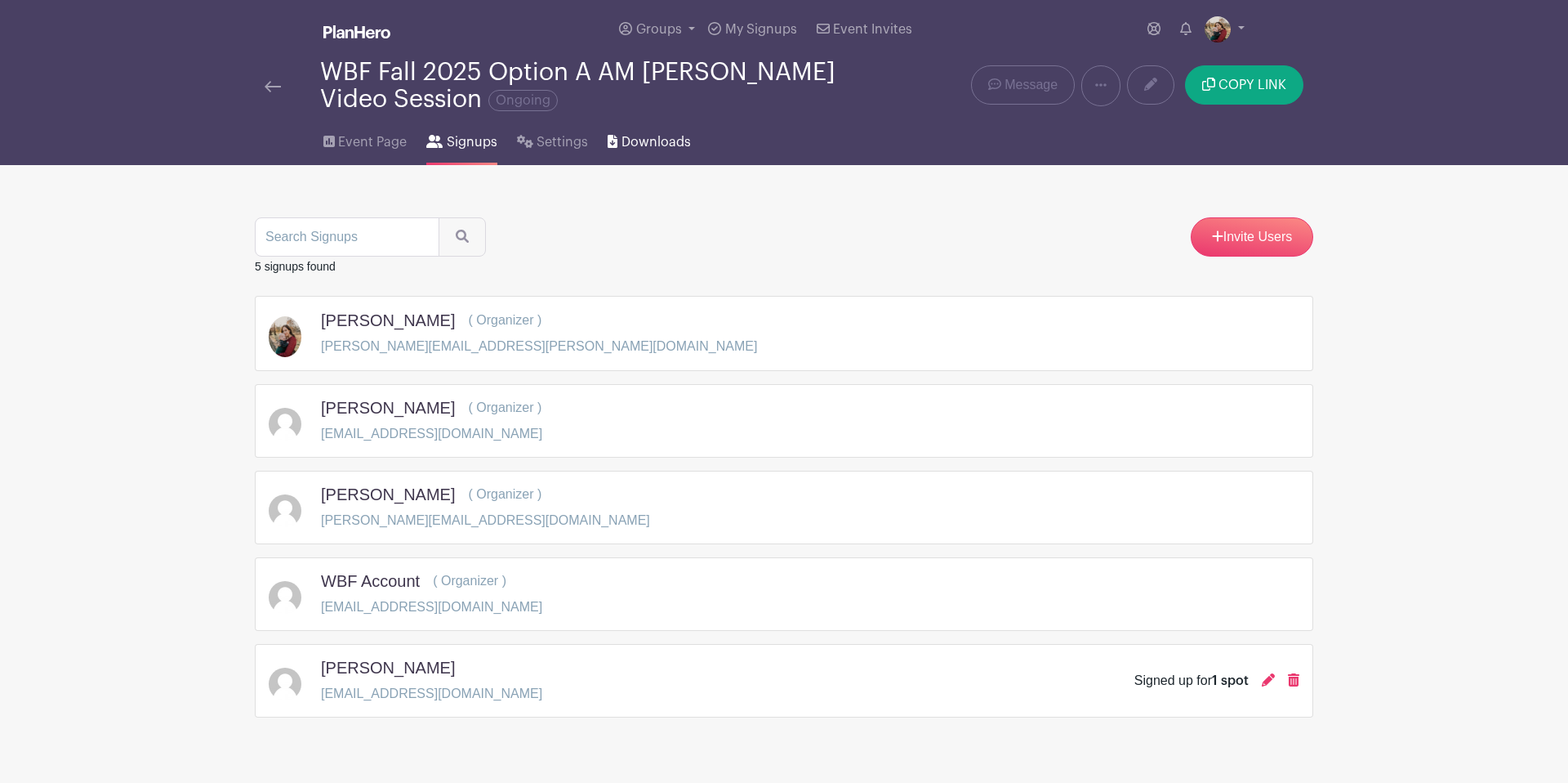
click at [637, 143] on span "Downloads" at bounding box center [656, 142] width 69 height 19
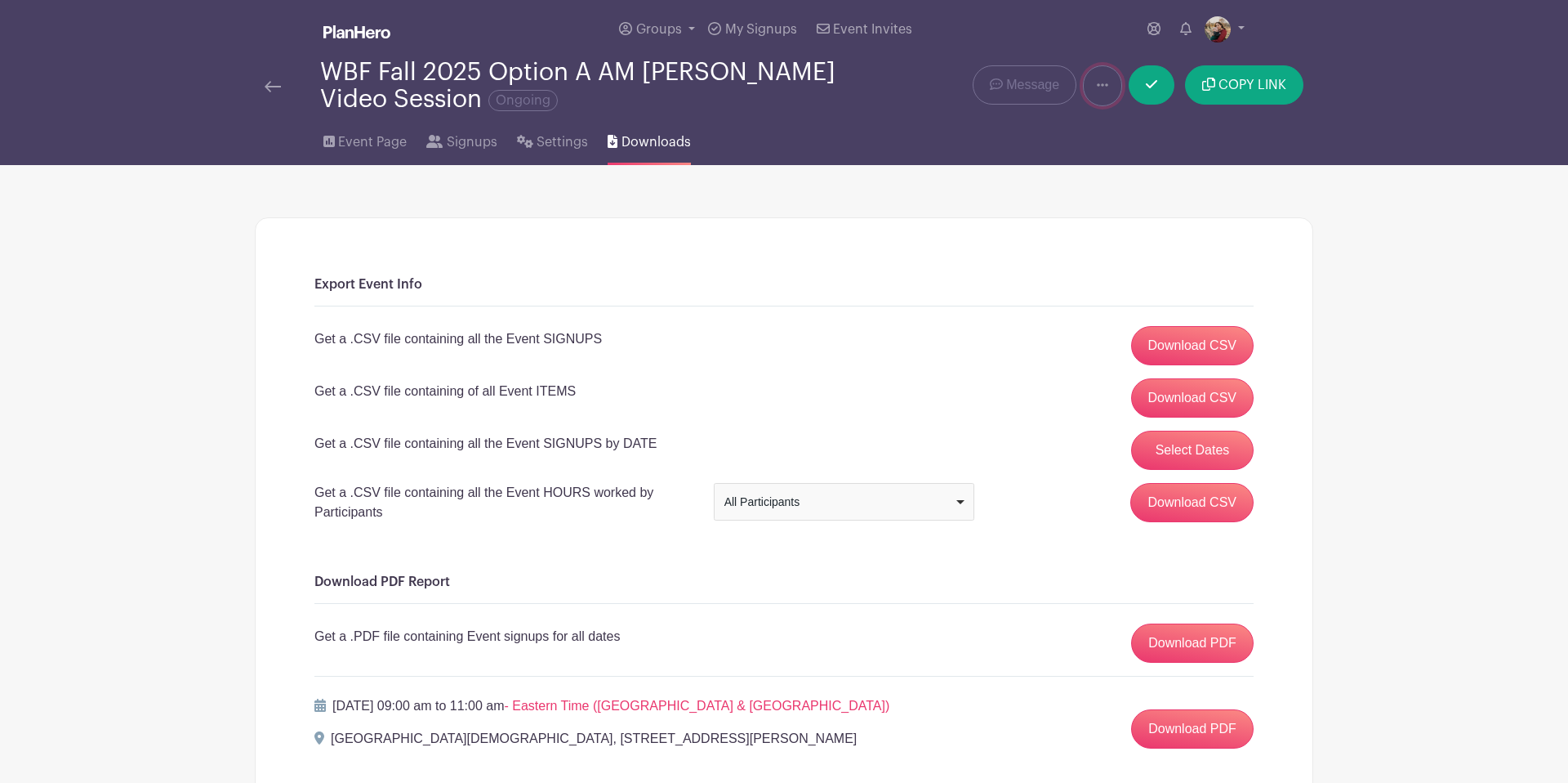
click at [1119, 85] on link at bounding box center [1102, 86] width 39 height 41
drag, startPoint x: 1280, startPoint y: 152, endPoint x: 1248, endPoint y: 92, distance: 68.0
click at [1279, 151] on div "Event Page Signups Settings Downloads" at bounding box center [784, 139] width 1078 height 52
click at [1247, 91] on span "COPY LINK" at bounding box center [1253, 85] width 68 height 13
click at [274, 87] on img at bounding box center [273, 86] width 17 height 11
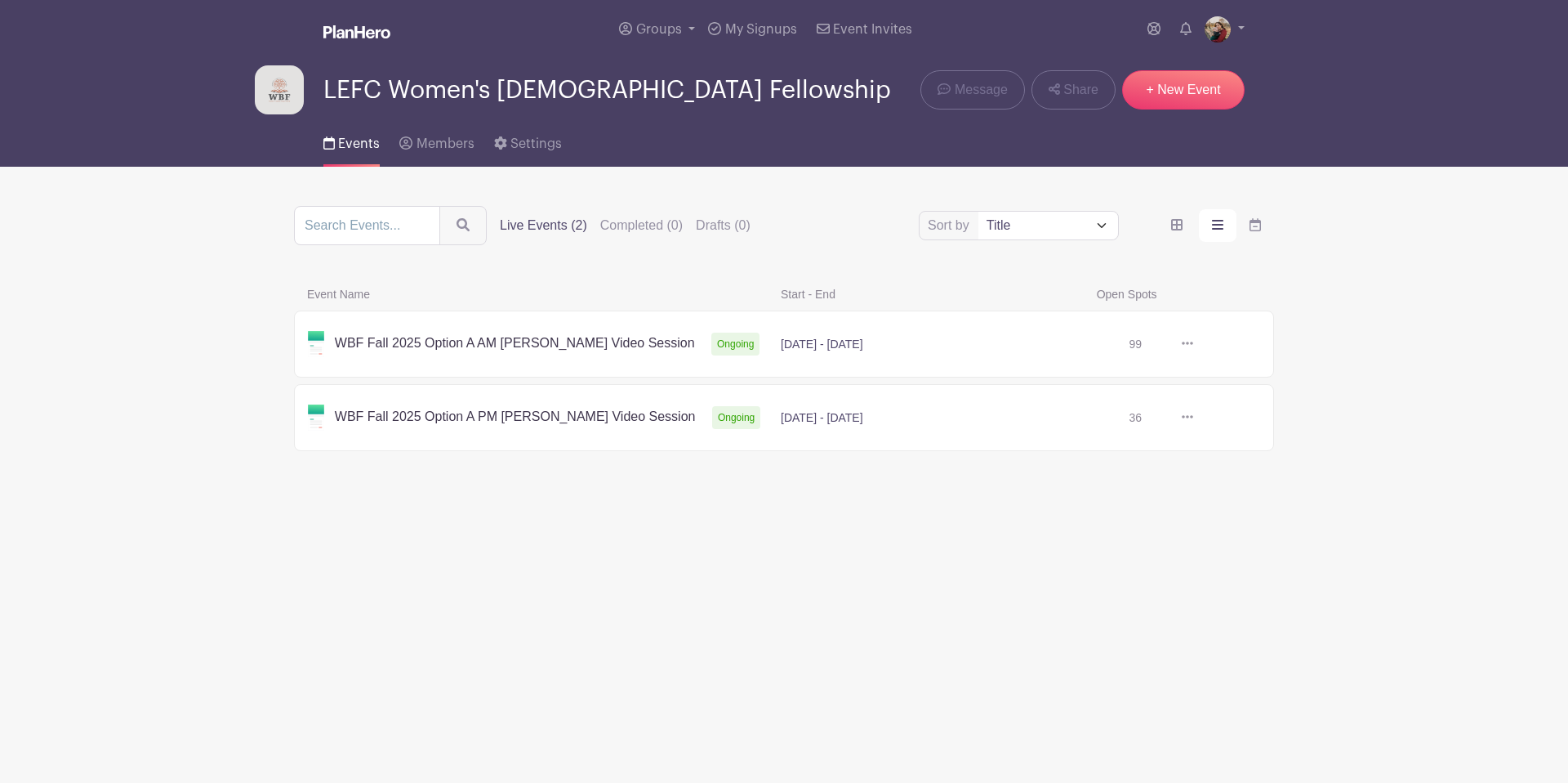
click at [1194, 344] on link at bounding box center [1194, 344] width 0 height 0
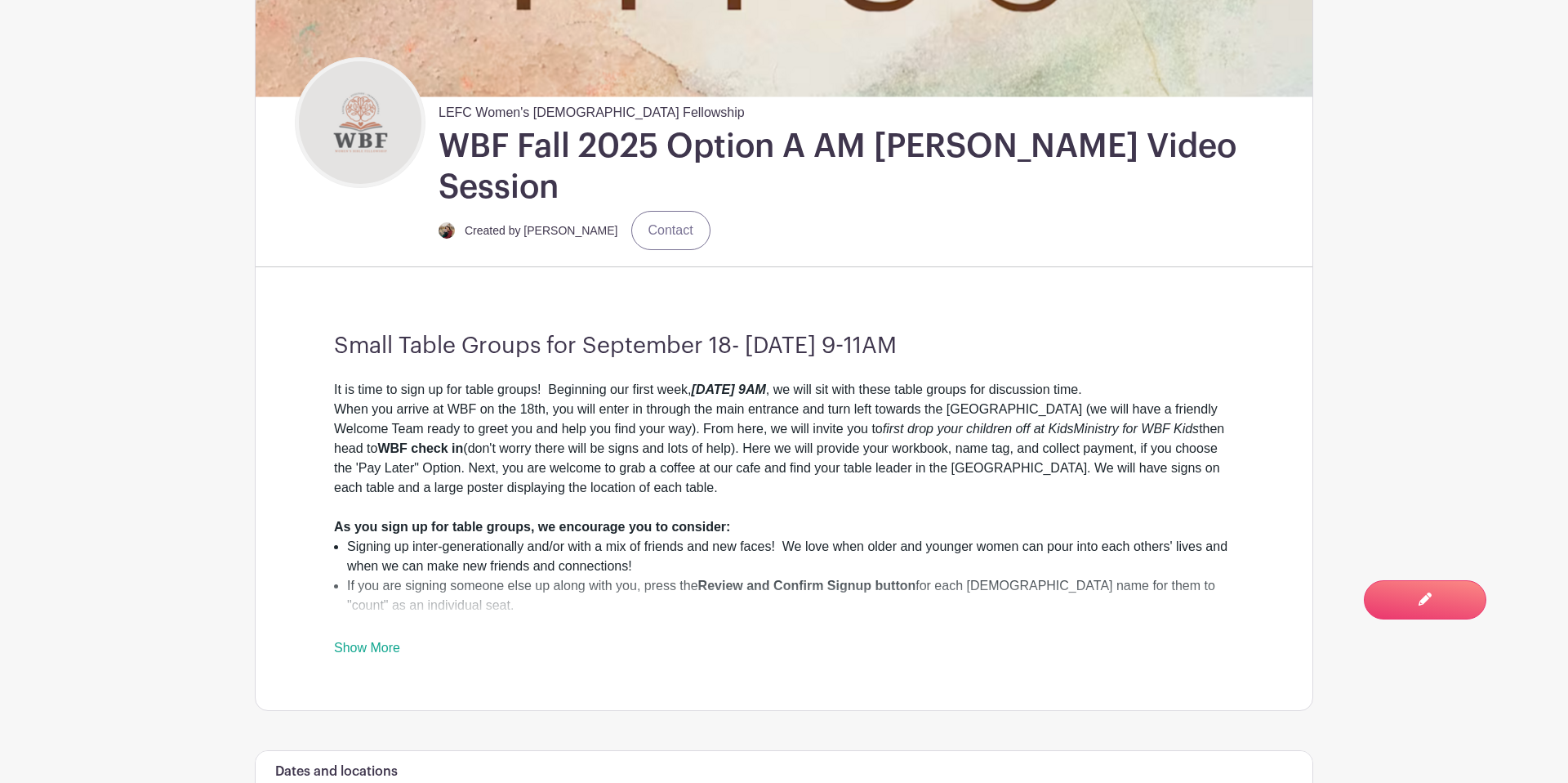
scroll to position [430, 0]
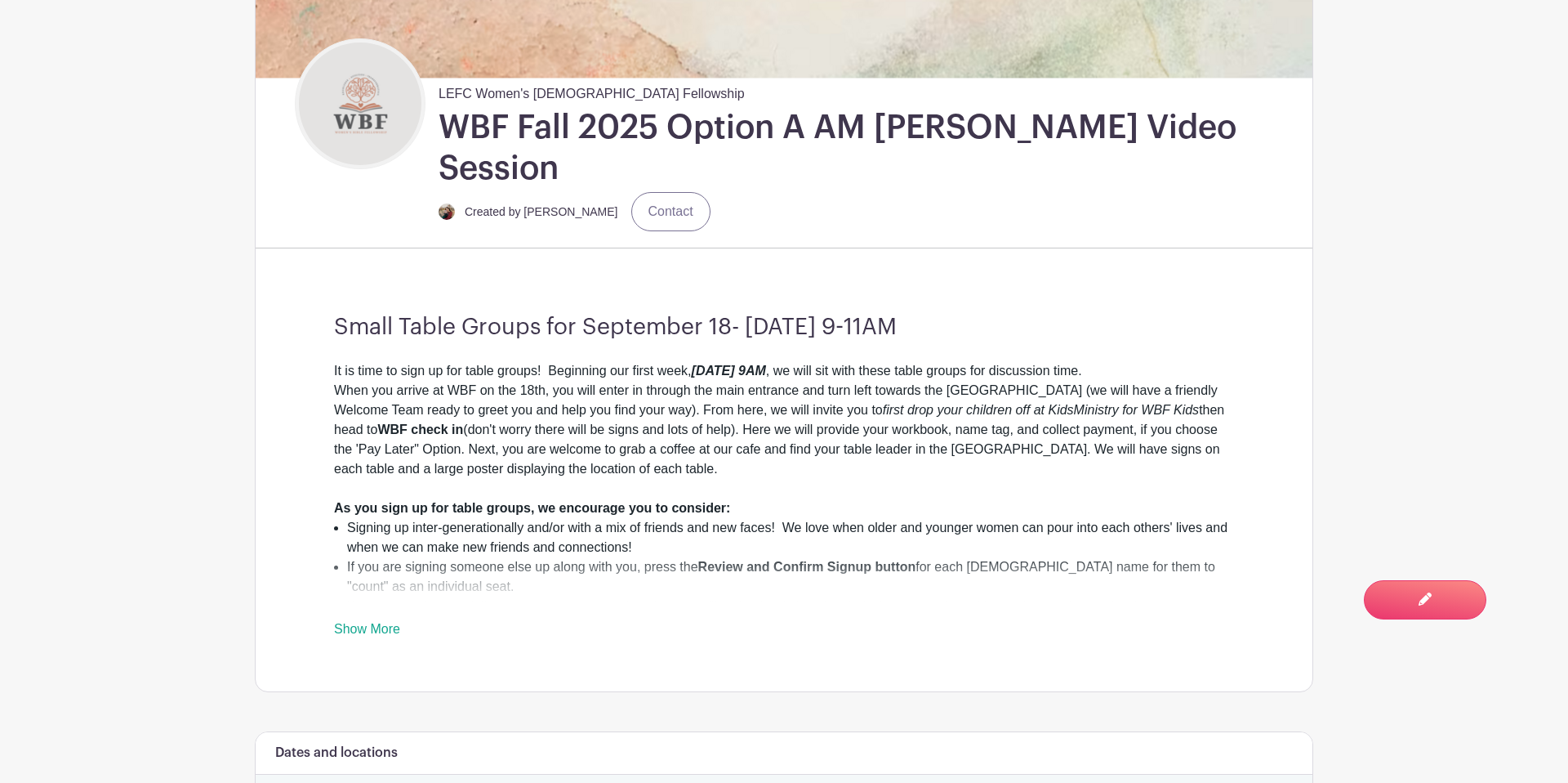
click at [378, 577] on div "It is time to sign up for table groups! Beginning our first week, Thursday, Sep…" at bounding box center [784, 500] width 900 height 278
click at [380, 622] on link "Show More" at bounding box center [367, 632] width 66 height 20
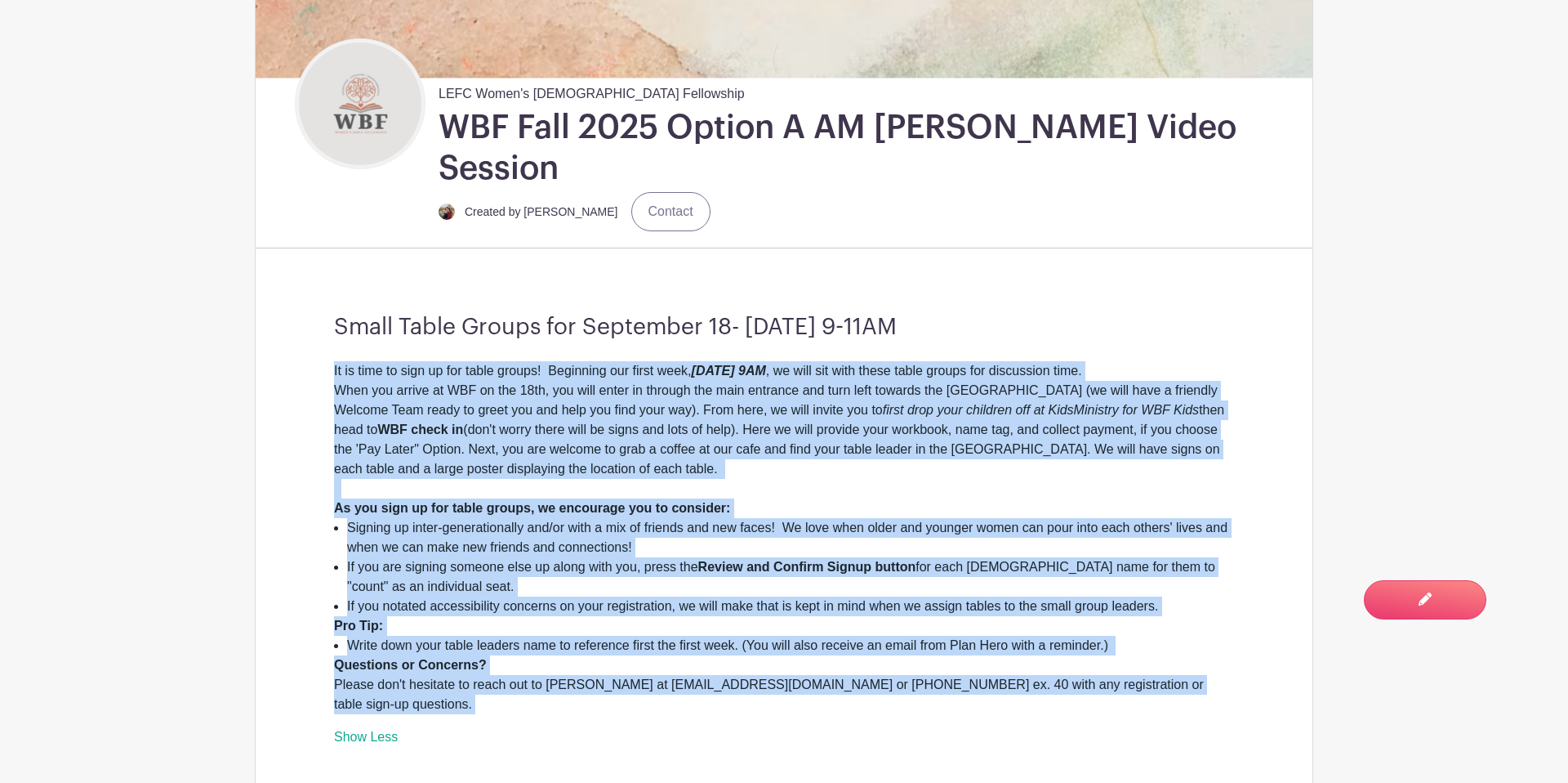
drag, startPoint x: 327, startPoint y: 331, endPoint x: 1163, endPoint y: 656, distance: 897.0
click at [1163, 656] on div "Small Table Groups for September 18- November 20, 9-11AM It is time to sign up …" at bounding box center [784, 530] width 979 height 538
copy div "It is time to sign up for table groups! Beginning our first week, Thursday, Sep…"
click at [459, 361] on div "It is time to sign up for table groups! Beginning our first week, Thursday, Sep…" at bounding box center [784, 430] width 900 height 137
drag, startPoint x: 328, startPoint y: 328, endPoint x: 1239, endPoint y: 654, distance: 967.6
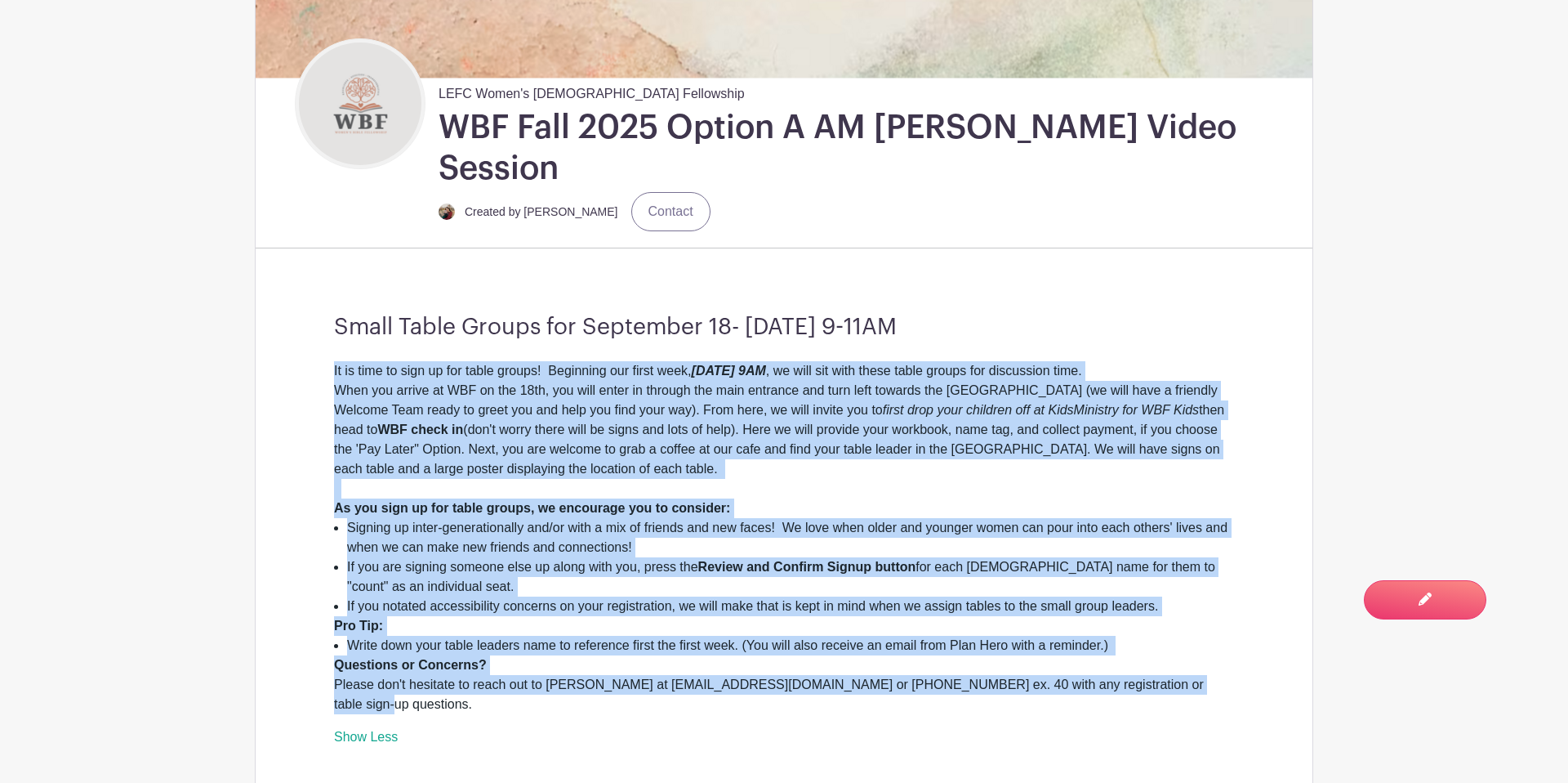
click at [1239, 654] on div "Small Table Groups for September 18- November 20, 9-11AM It is time to sign up …" at bounding box center [784, 530] width 979 height 538
copy div "It is time to sign up for table groups! Beginning our first week, Thursday, Sep…"
click at [1427, 606] on span "Switch to Edit Mode" at bounding box center [1372, 598] width 155 height 17
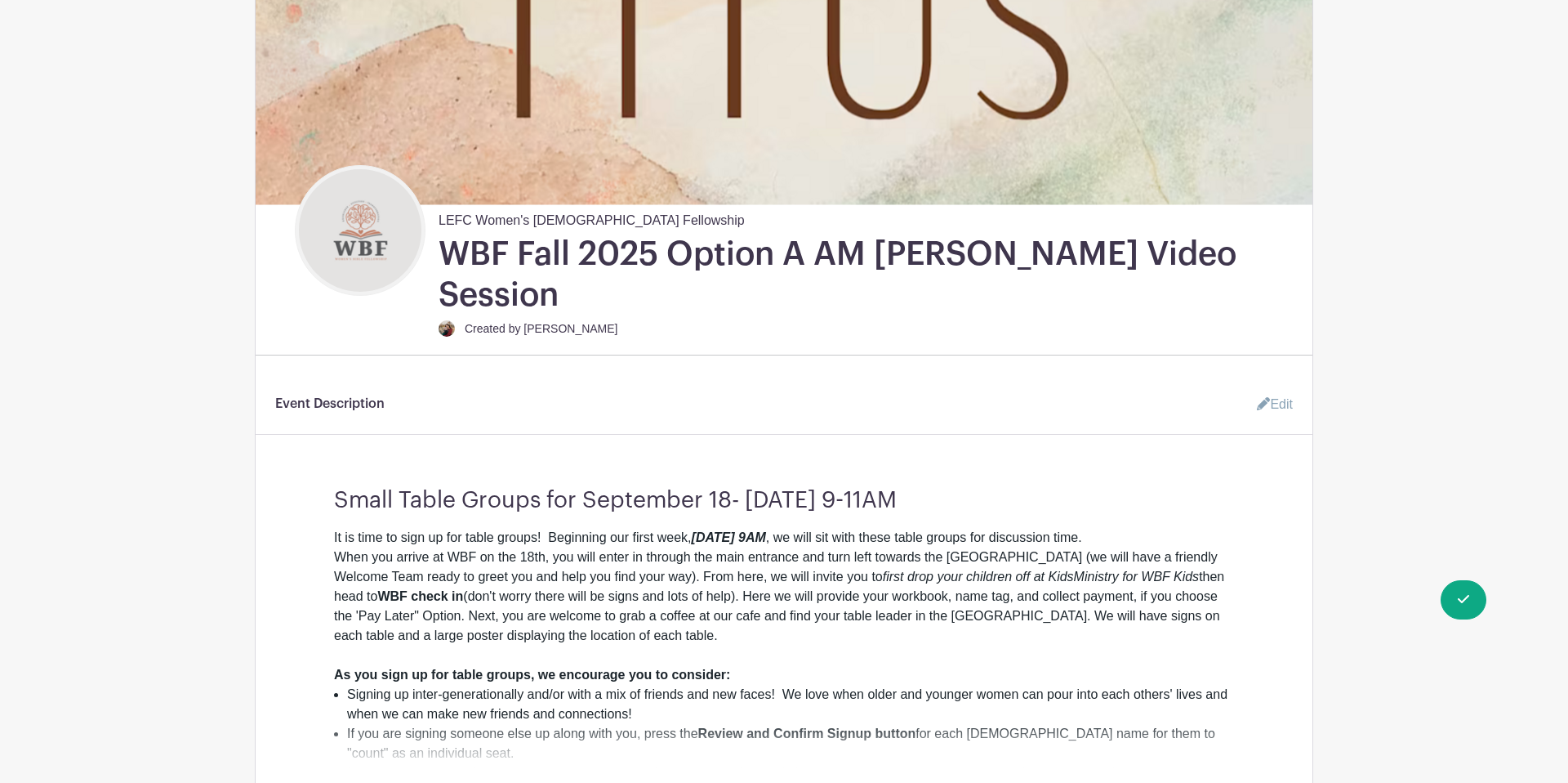
scroll to position [329, 0]
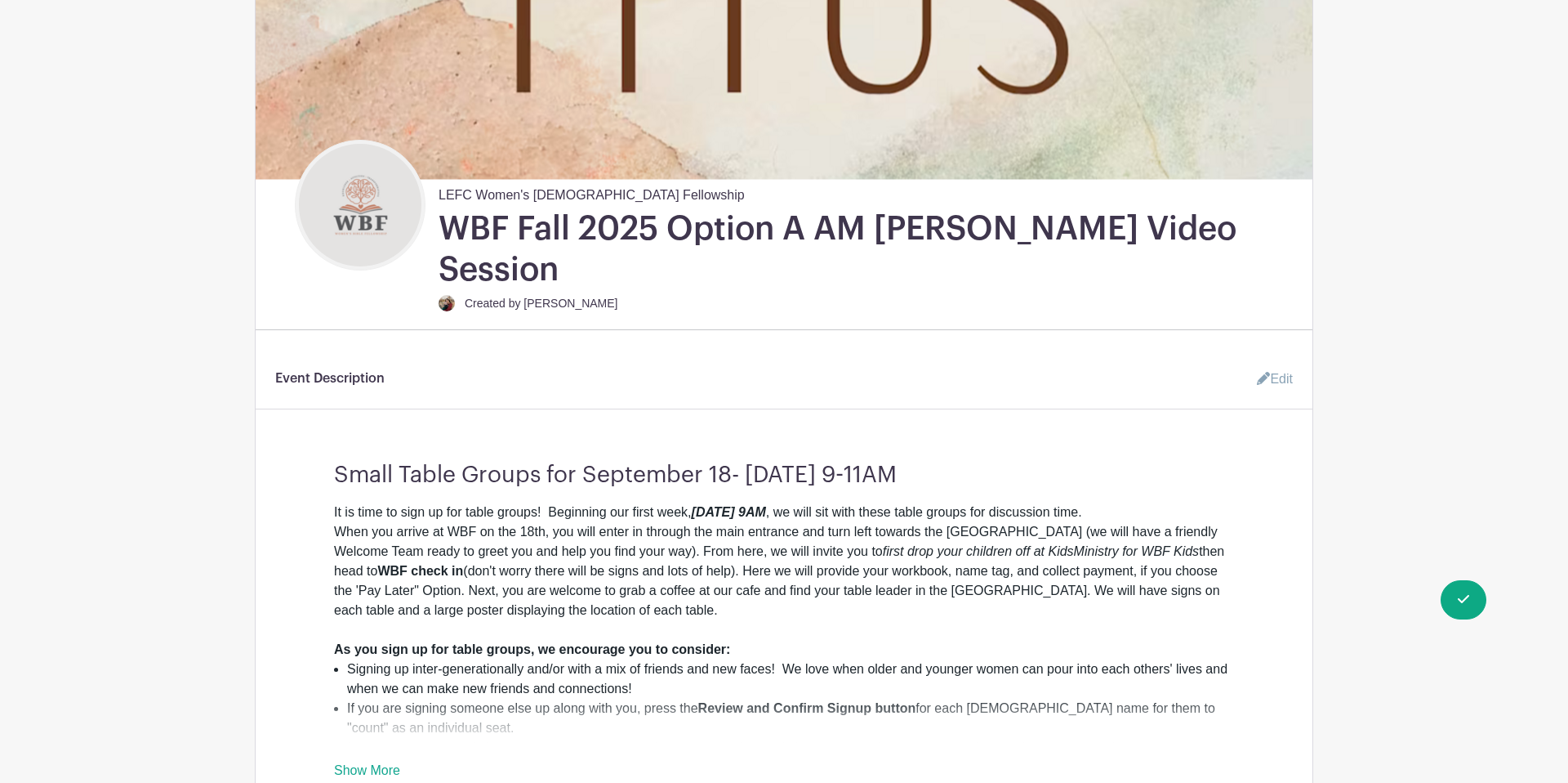
click at [328, 472] on div "Small Table Groups for September 18- November 20, 9-11AM It is time to sign up …" at bounding box center [784, 614] width 979 height 332
click at [334, 502] on div "It is time to sign up for table groups! Beginning our first week, Thursday, Sep…" at bounding box center [784, 570] width 900 height 137
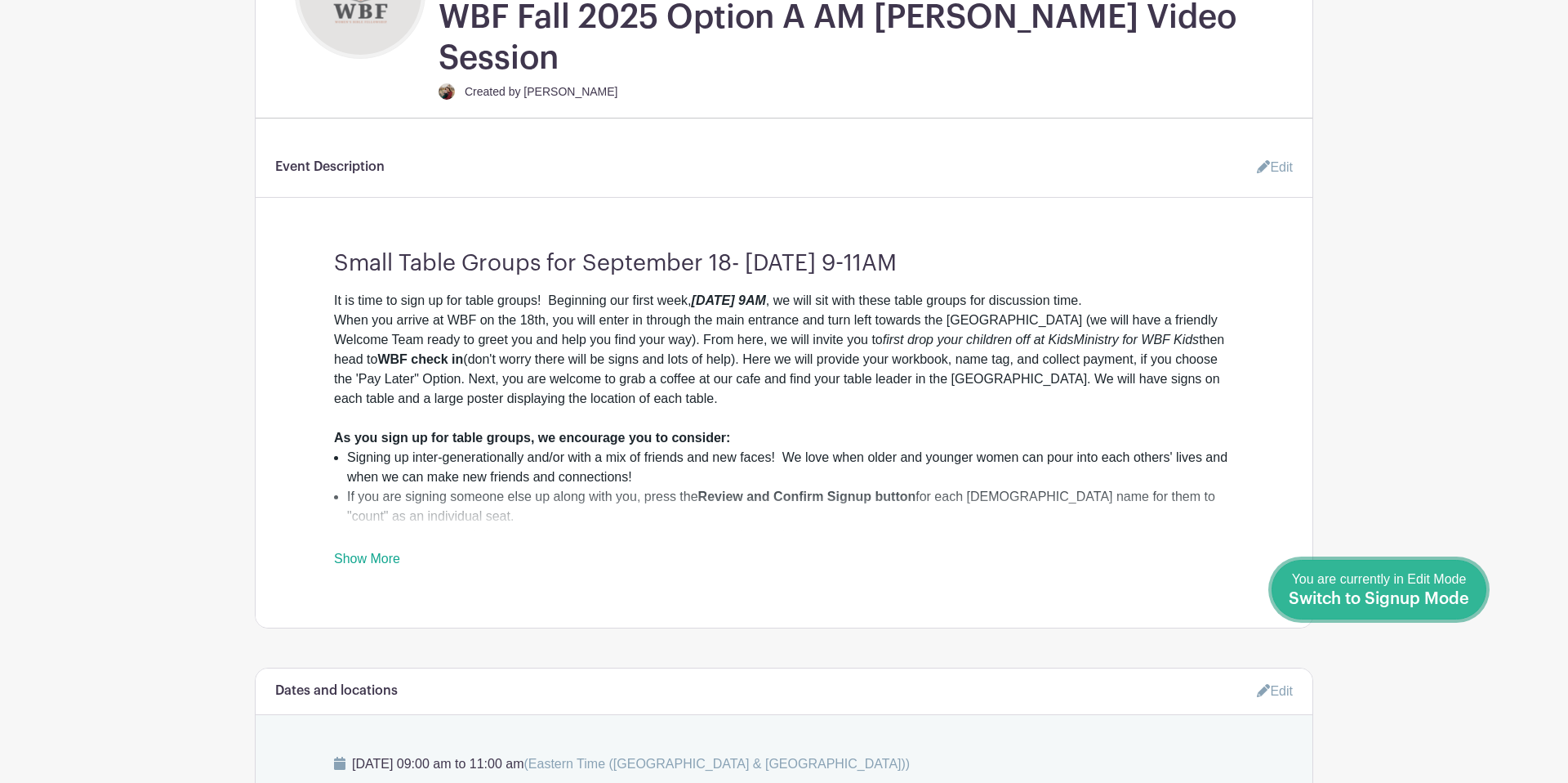
click at [1455, 597] on span "Switch to Signup Mode" at bounding box center [1379, 598] width 180 height 17
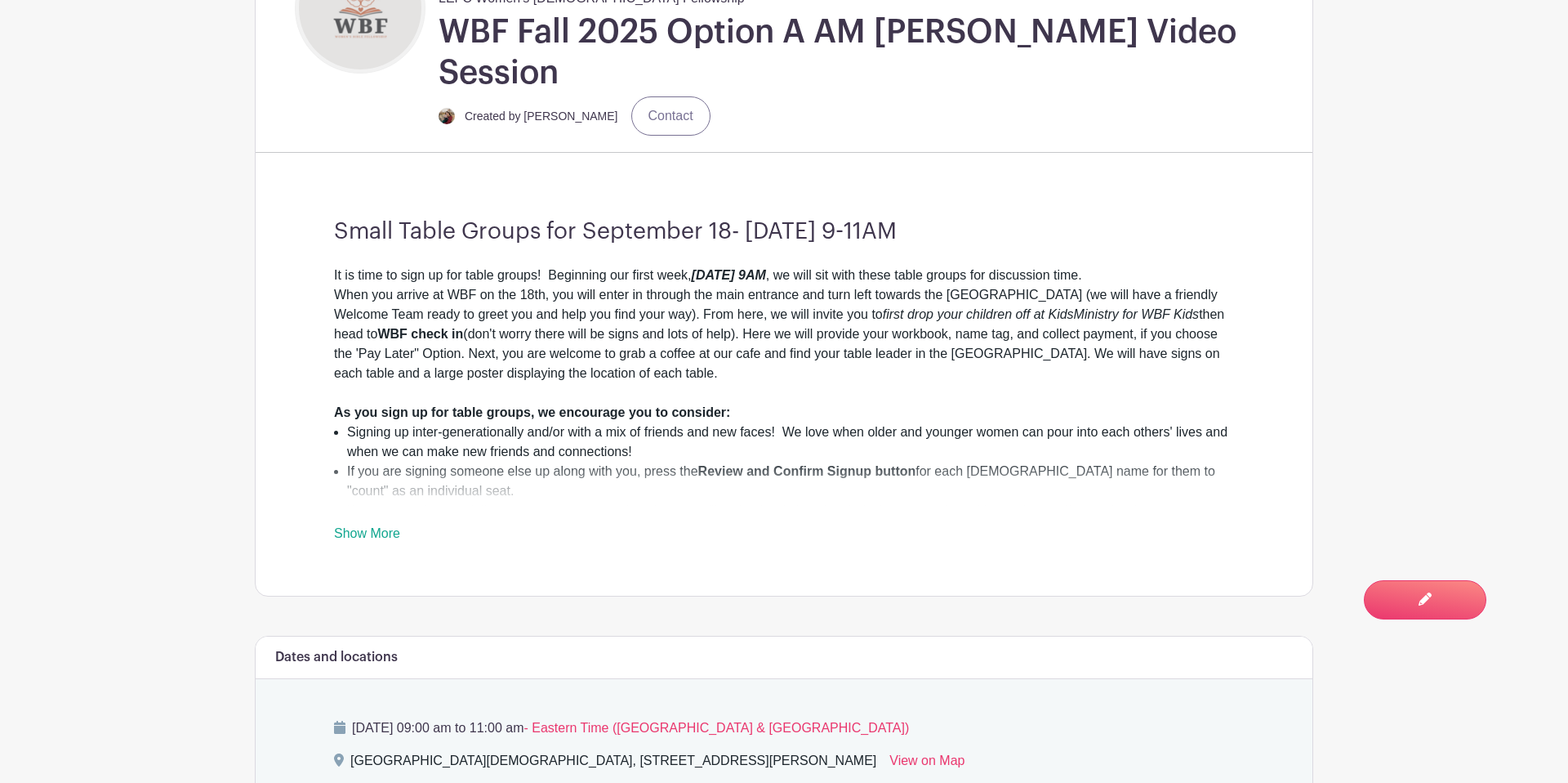
scroll to position [534, 0]
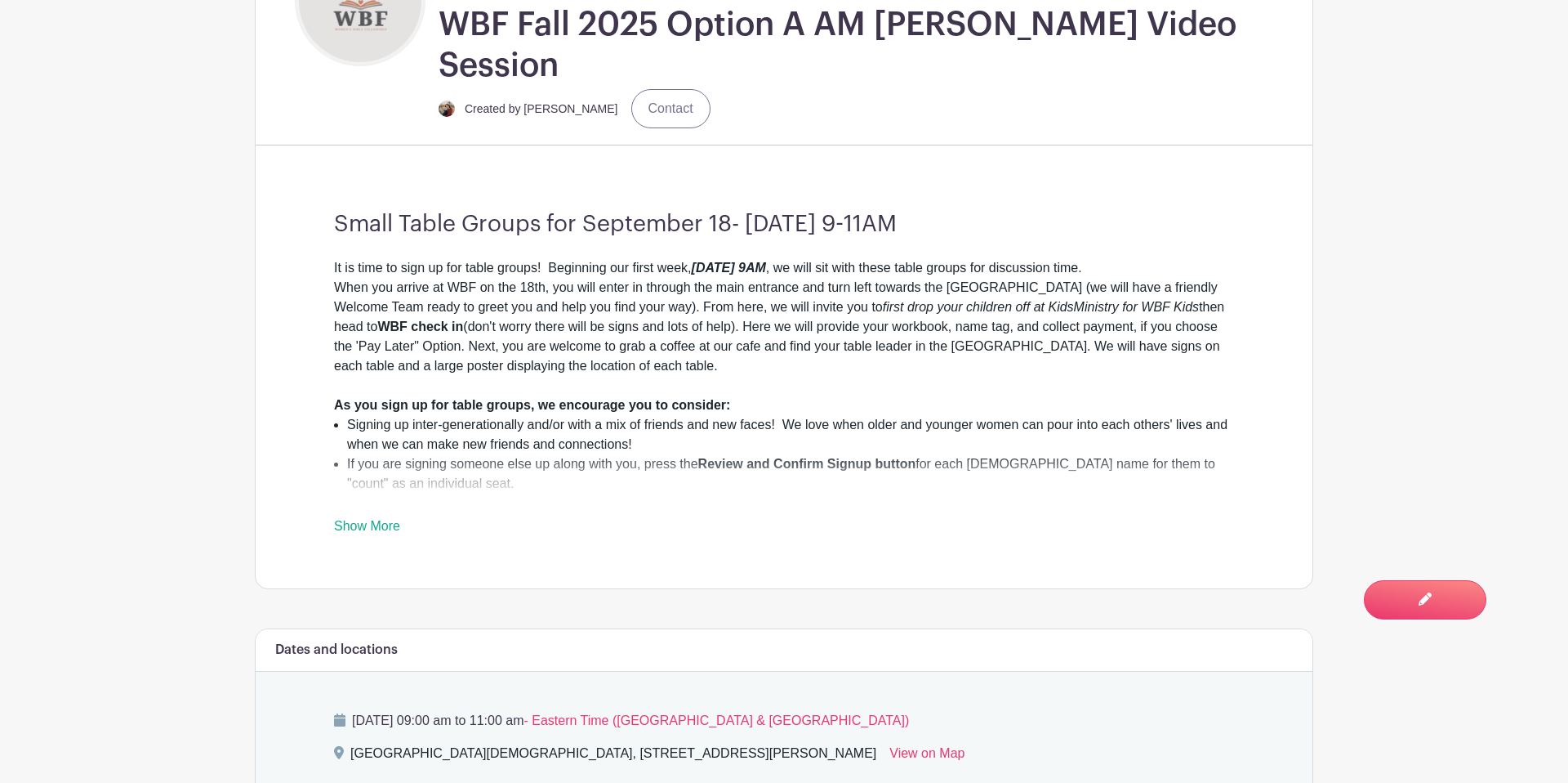
click at [373, 519] on link "Show More" at bounding box center [367, 528] width 66 height 20
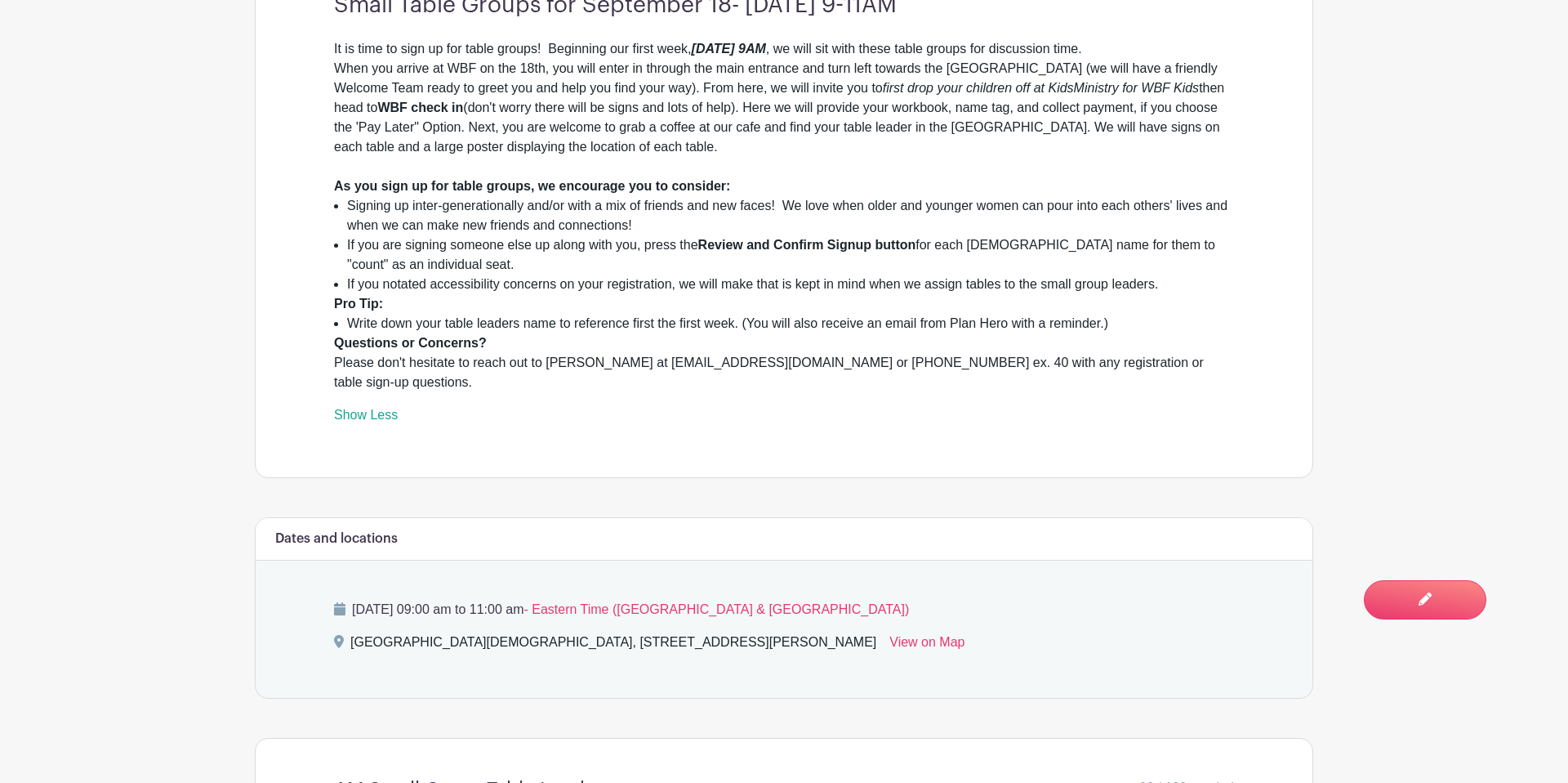
scroll to position [740, 0]
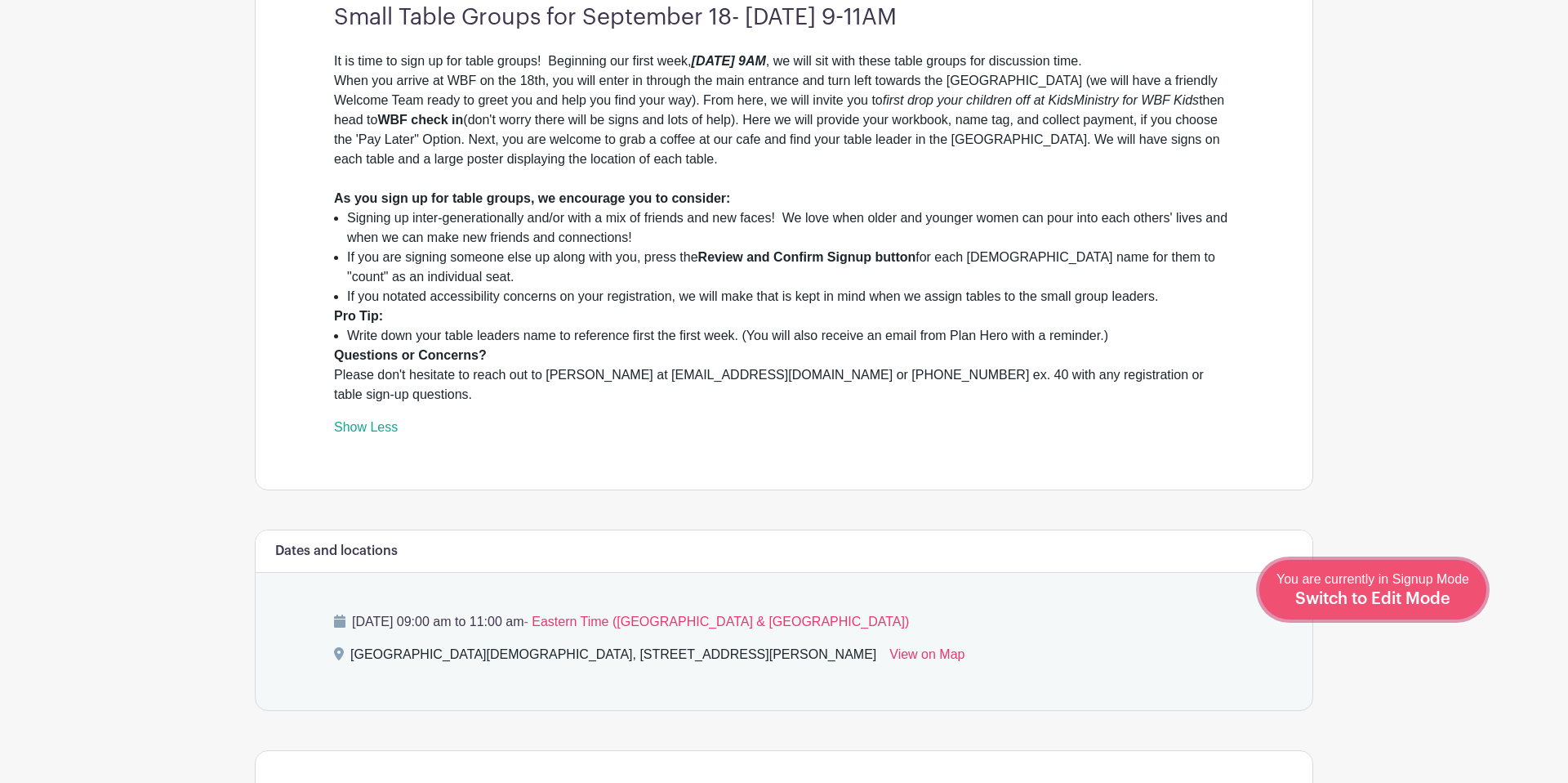
click at [1425, 597] on span "Switch to Edit Mode" at bounding box center [1372, 598] width 155 height 17
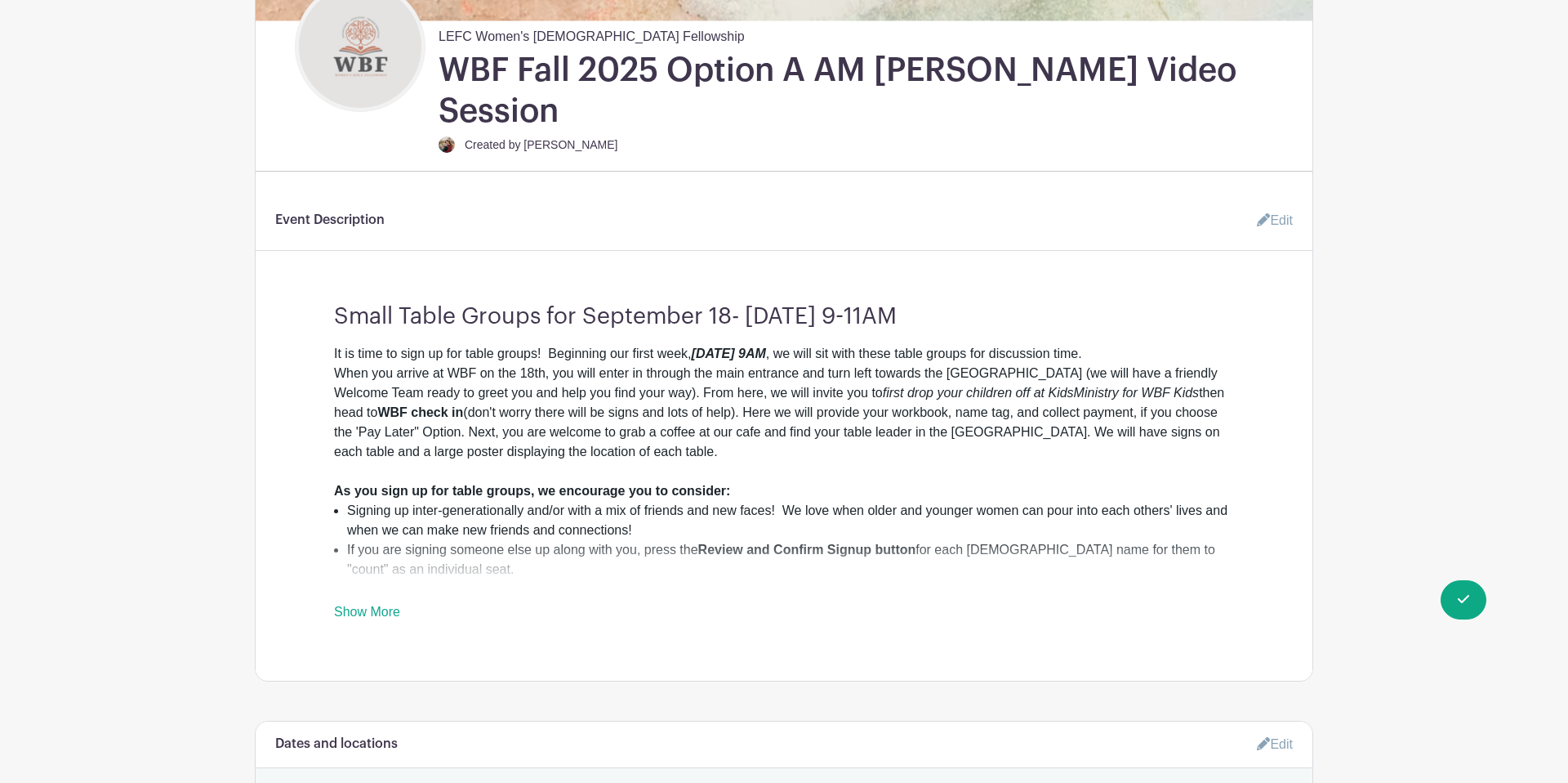
scroll to position [530, 0]
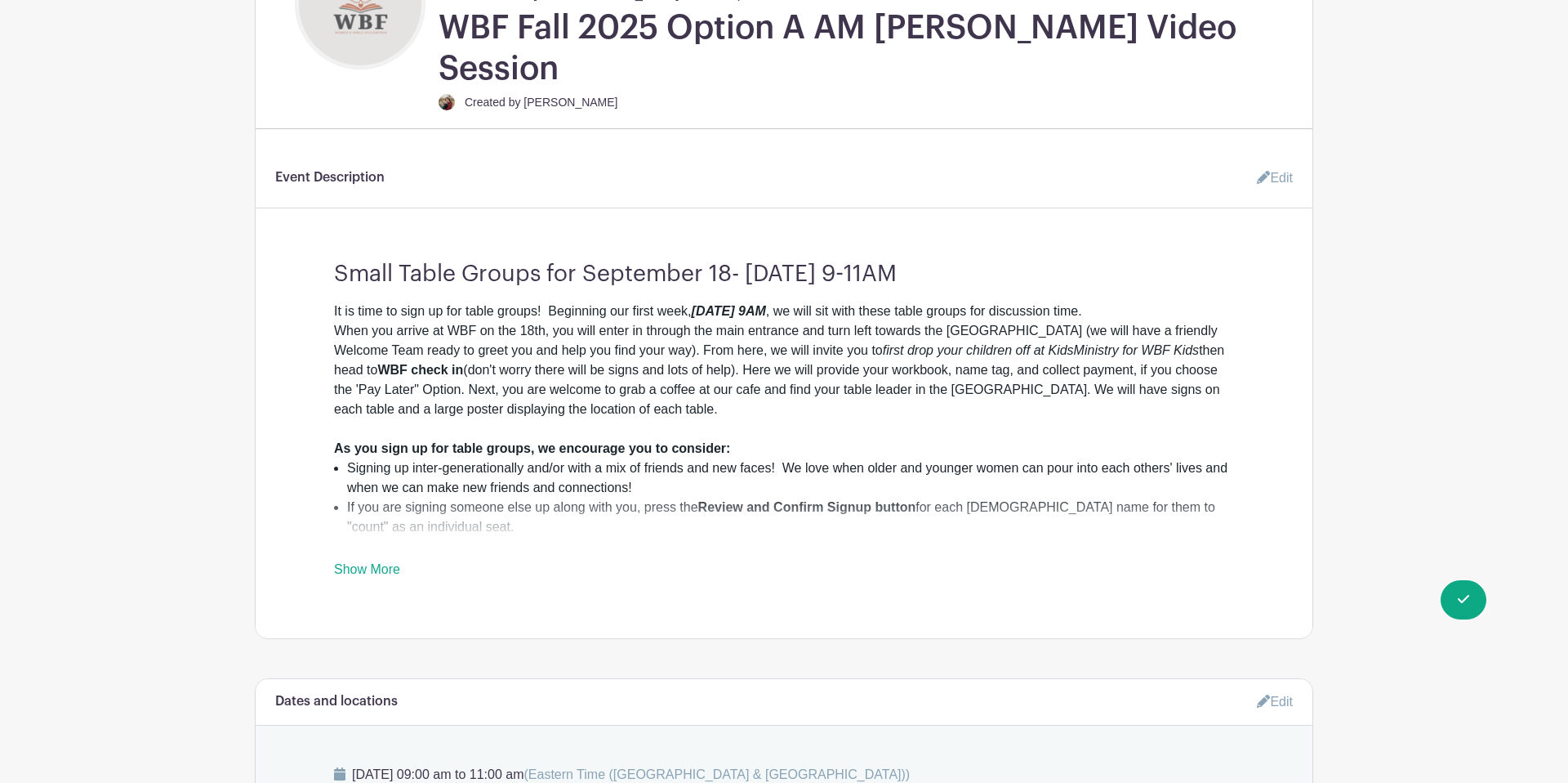
click at [1281, 162] on link "Edit" at bounding box center [1268, 178] width 49 height 32
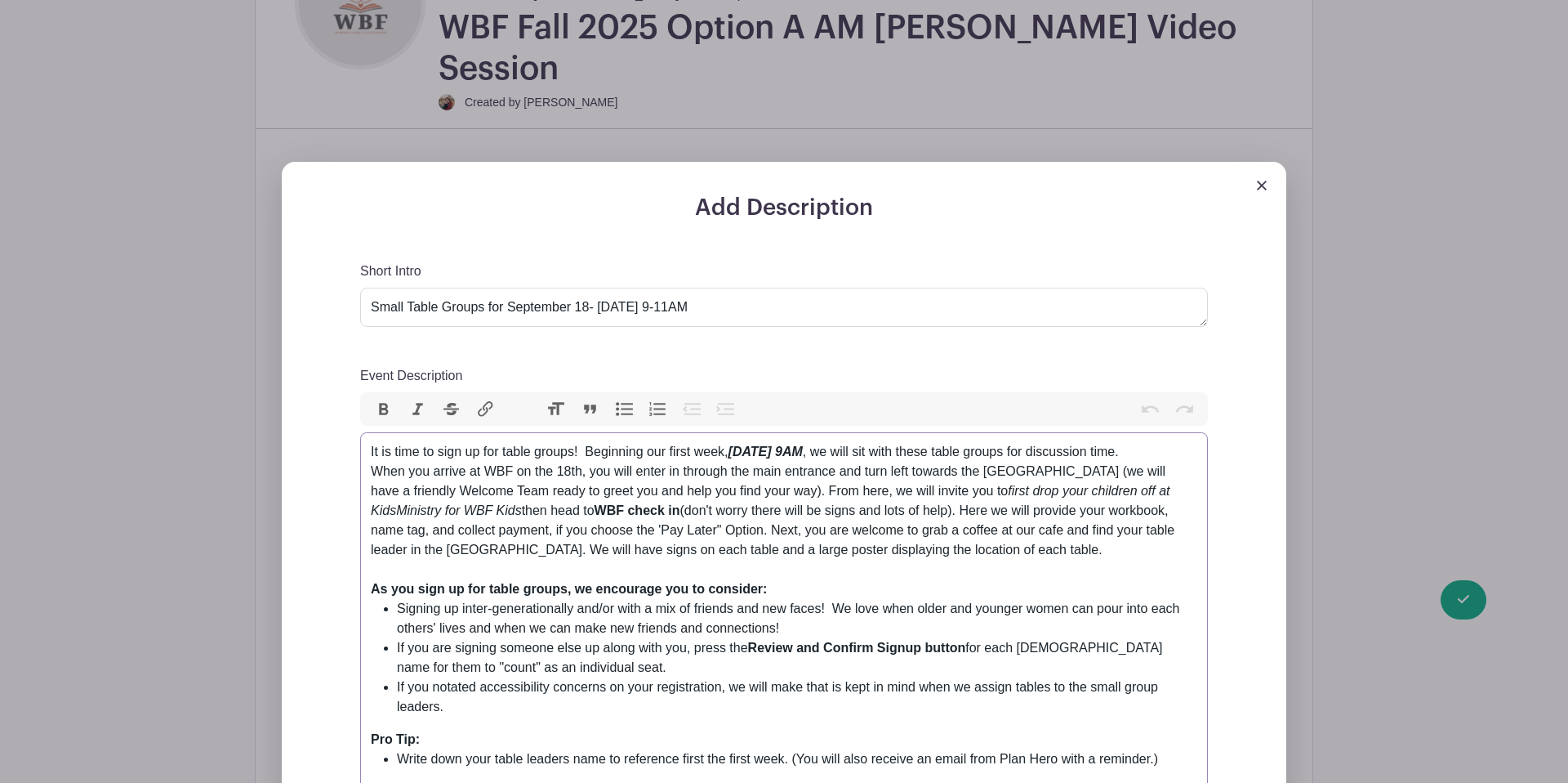
click at [371, 442] on div "It is time to sign up for table groups! Beginning our first week, Thursday, Sep…" at bounding box center [784, 510] width 826 height 137
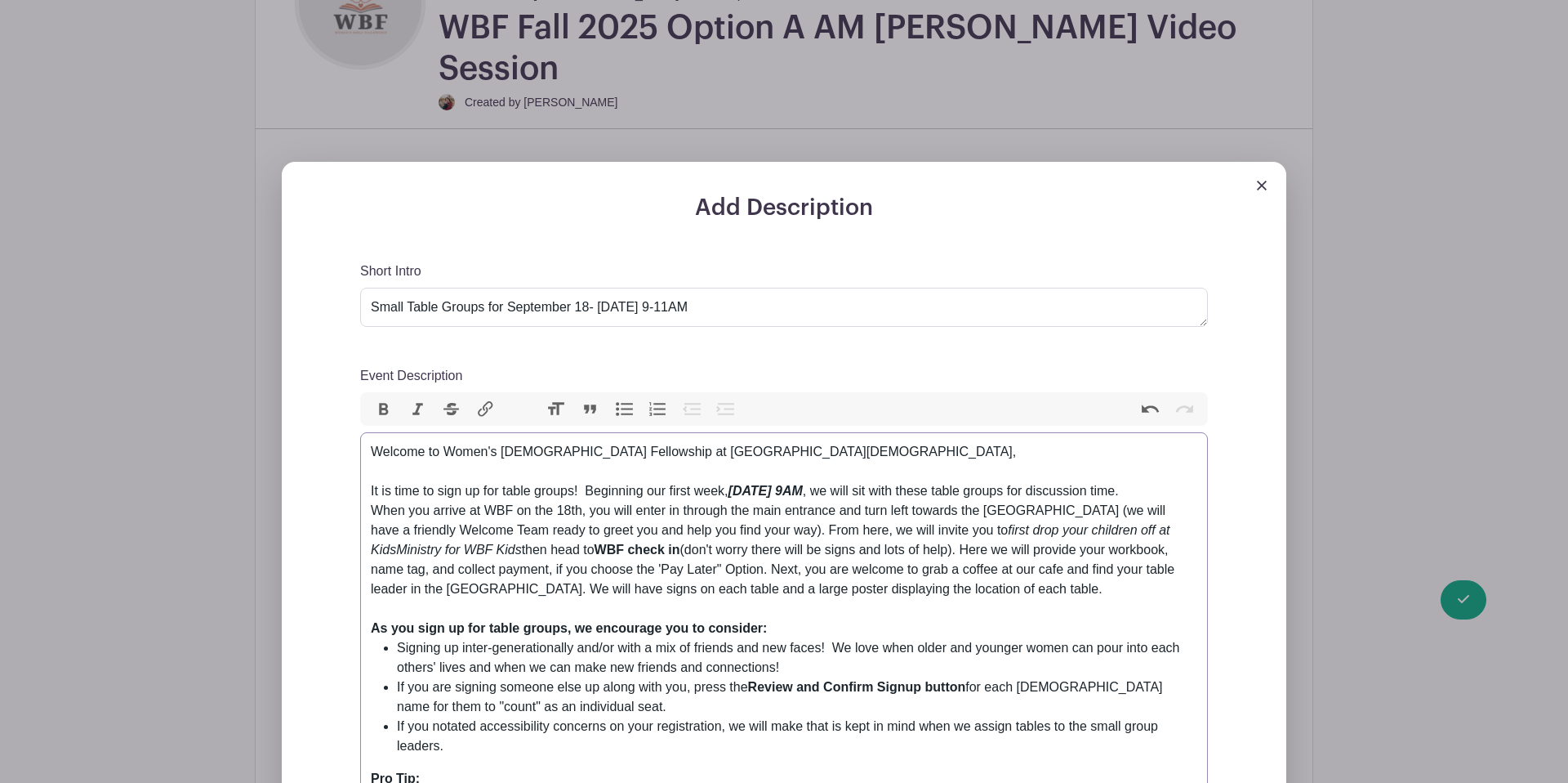
click at [387, 442] on div "Welcome to Women's Bible Fellowship at Lancaster Evangelical Free Church, It is…" at bounding box center [784, 530] width 826 height 177
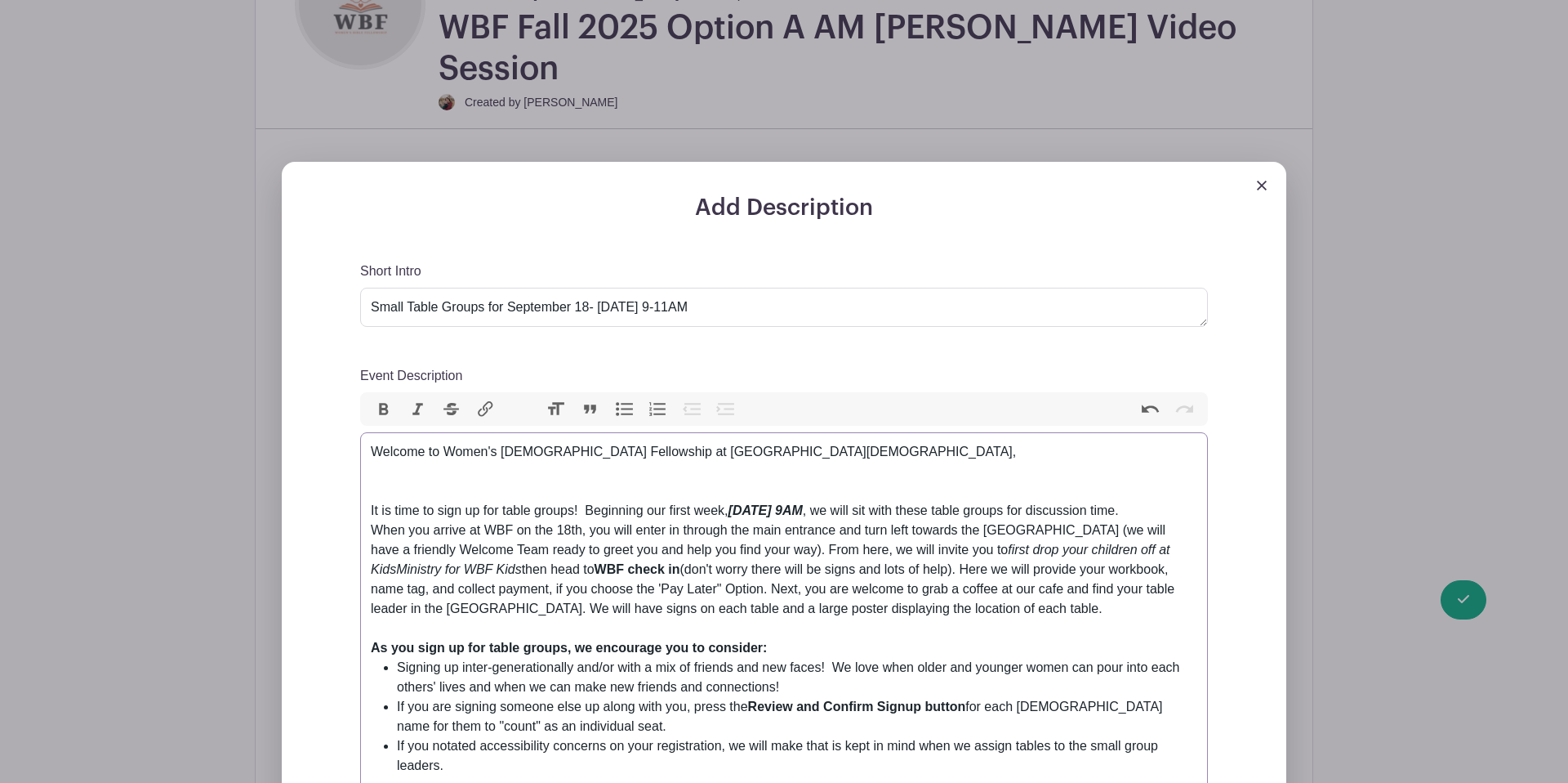
paste trix-editor "we are so excited to dig into God's Word together again as we study the book of…"
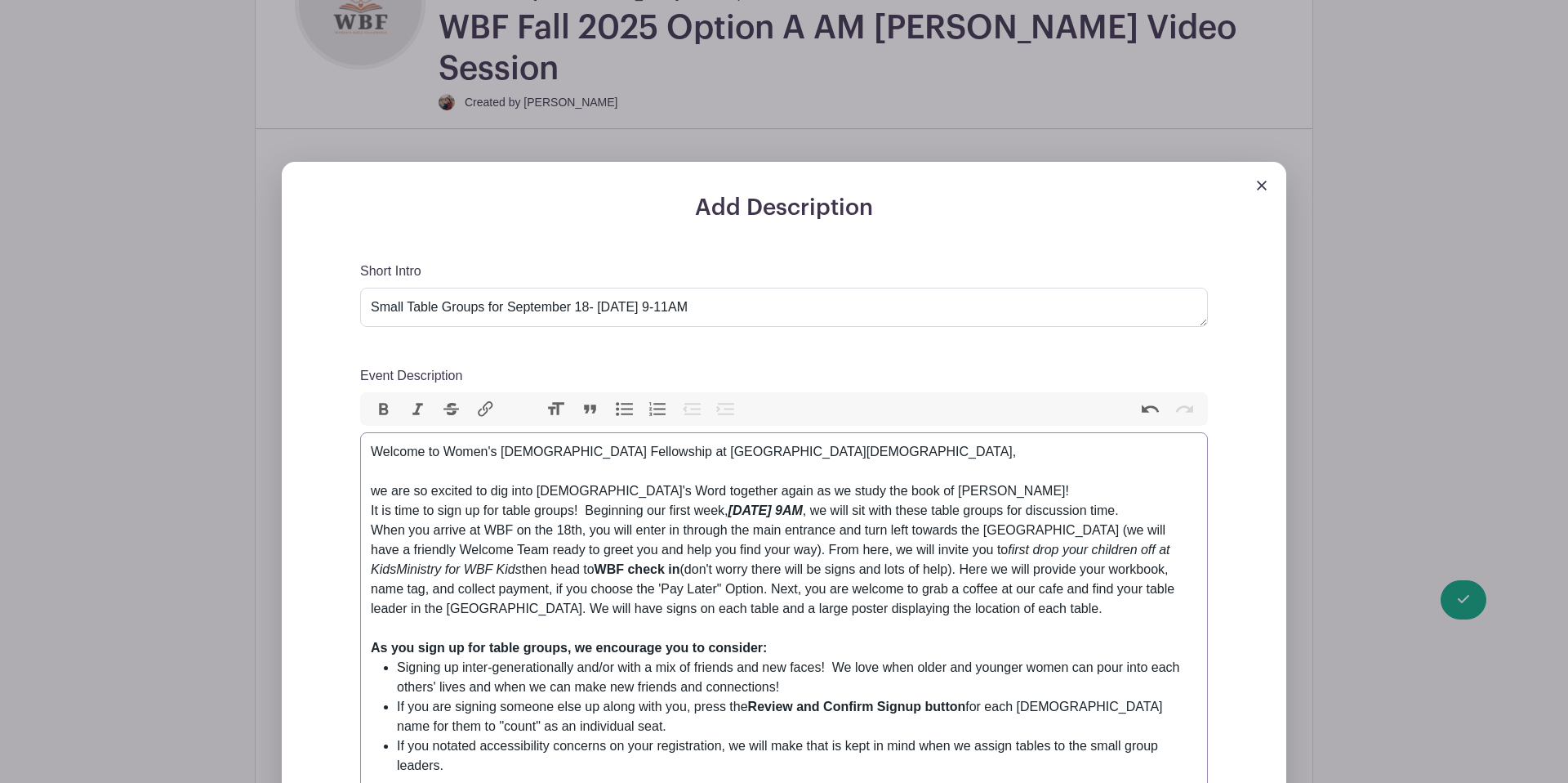
click at [378, 455] on div "Welcome to Women's Bible Fellowship at Lancaster Evangelical Free Church, we ar…" at bounding box center [784, 540] width 826 height 196
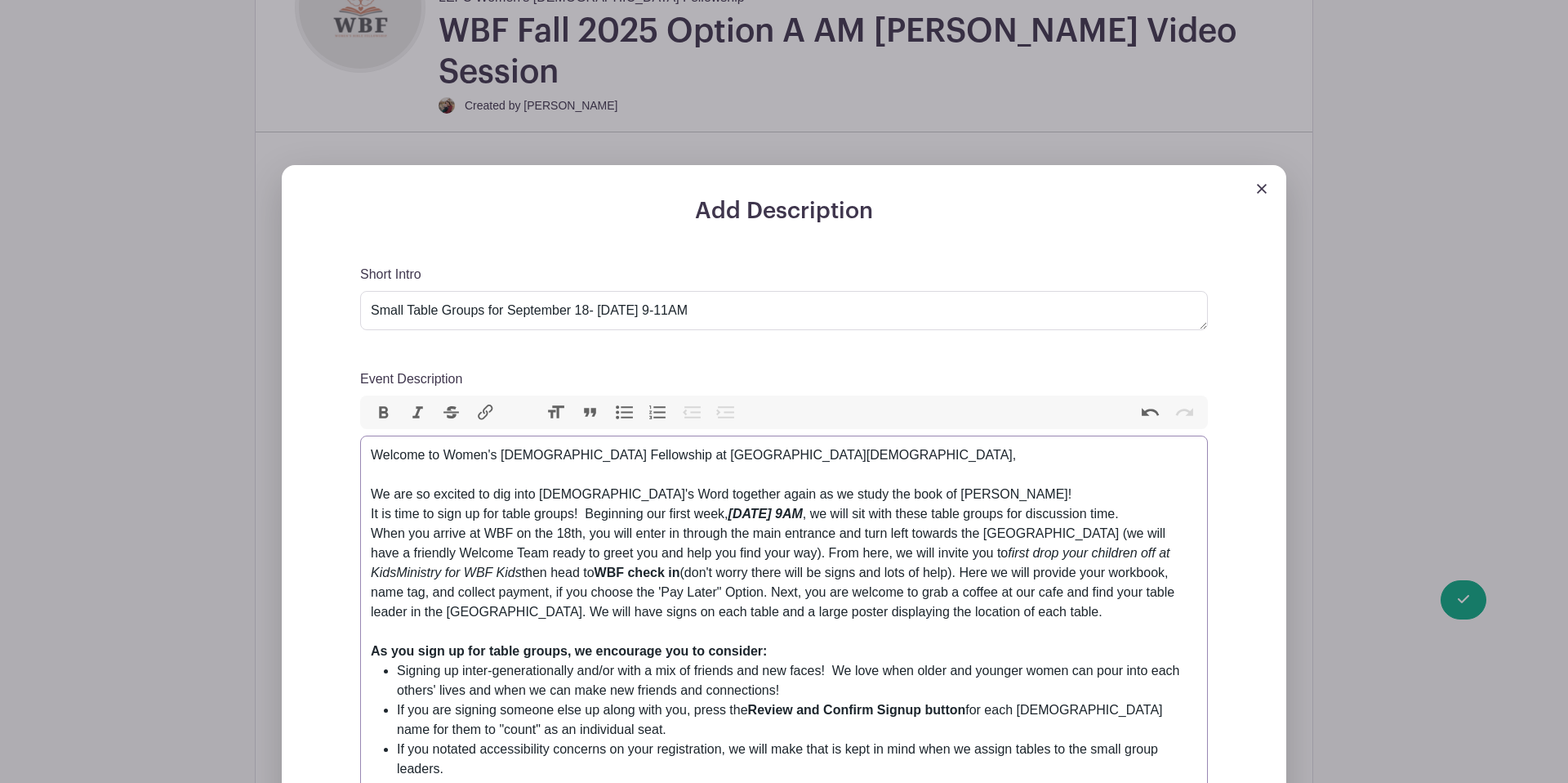
click at [890, 455] on div "Welcome to Women's Bible Fellowship at Lancaster Evangelical Free Church, We ar…" at bounding box center [784, 543] width 826 height 196
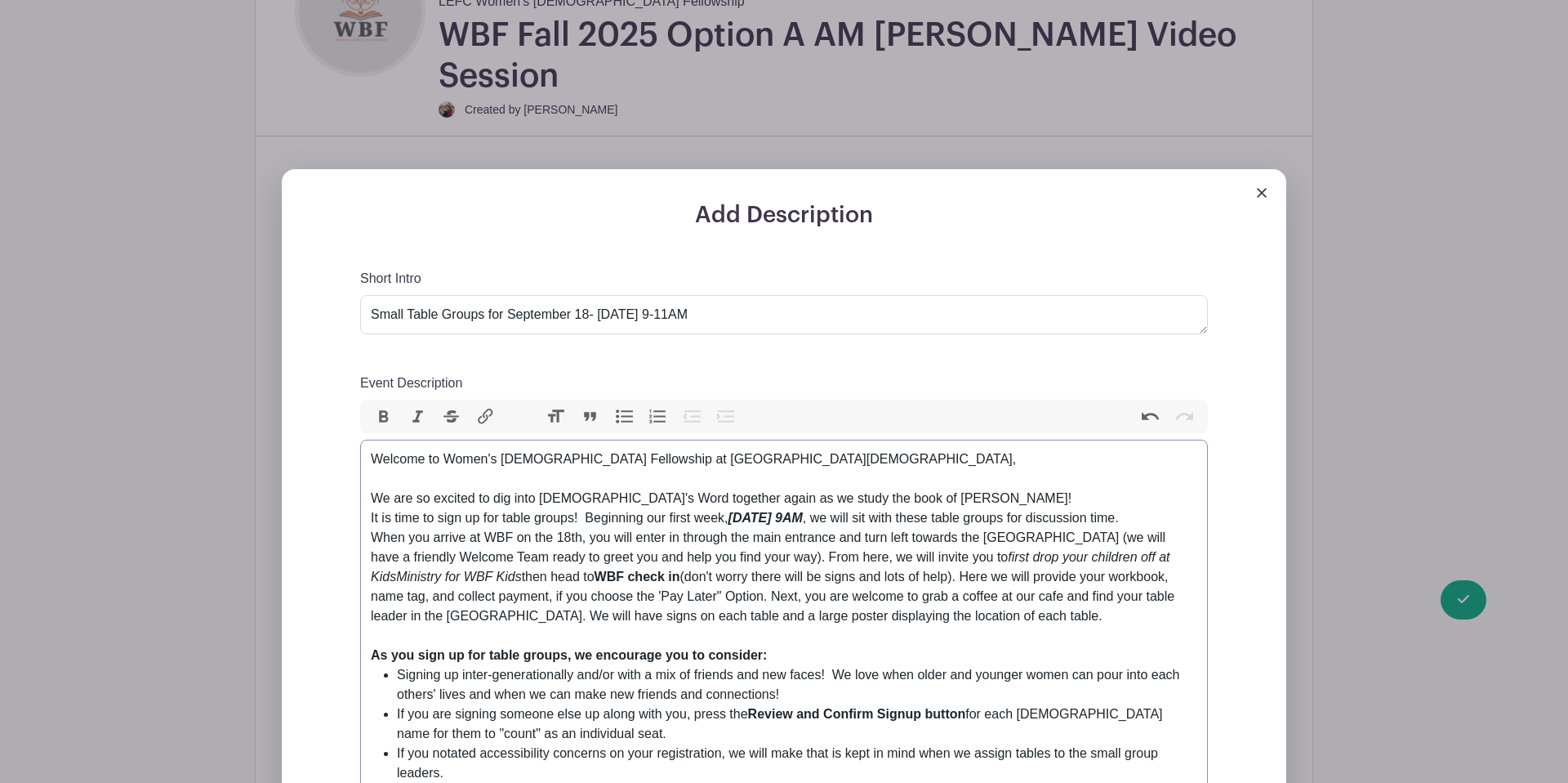
scroll to position [521, 0]
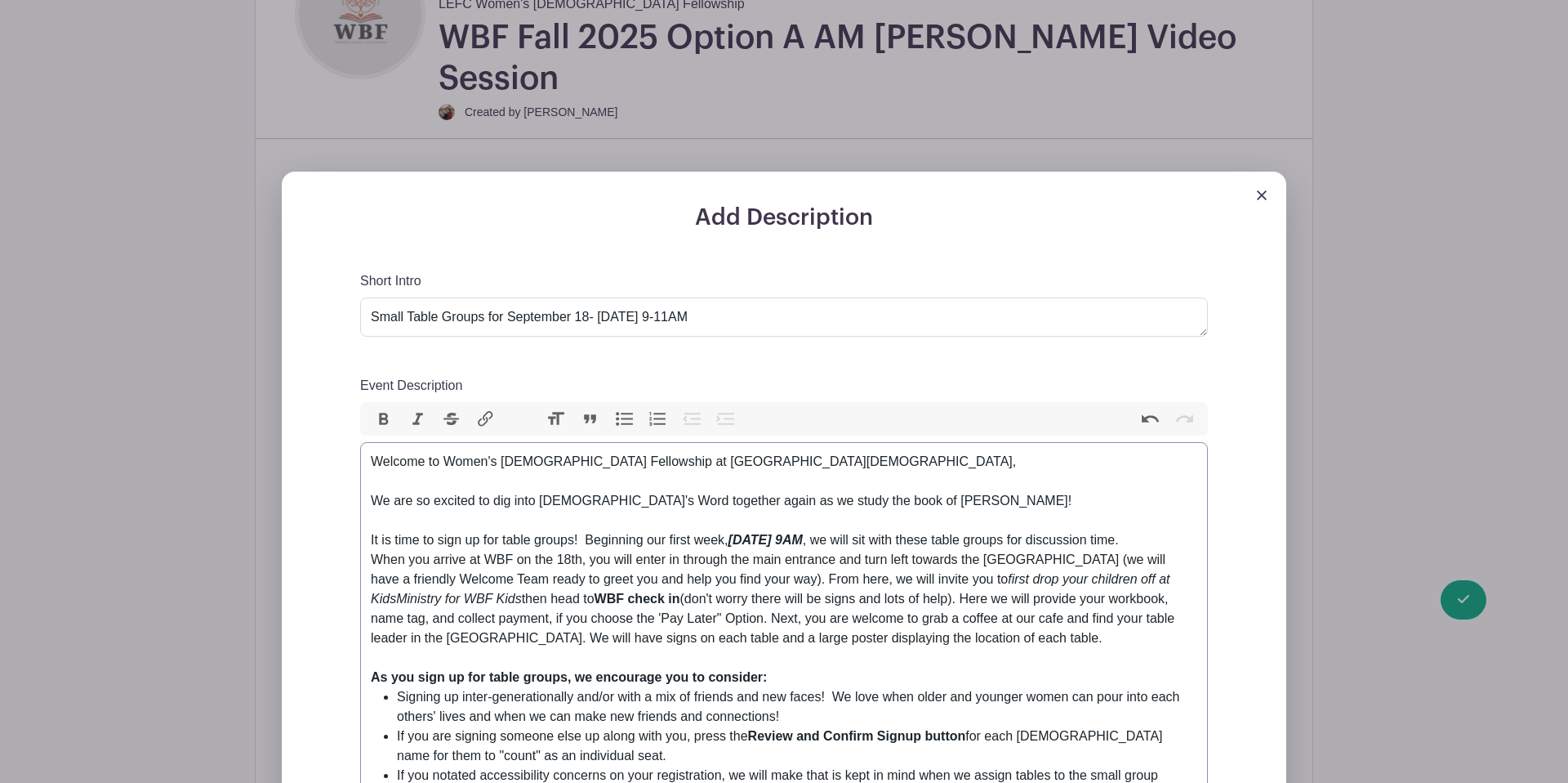
click at [563, 516] on div "Welcome to Women's Bible Fellowship at Lancaster Evangelical Free Church, We ar…" at bounding box center [784, 559] width 826 height 216
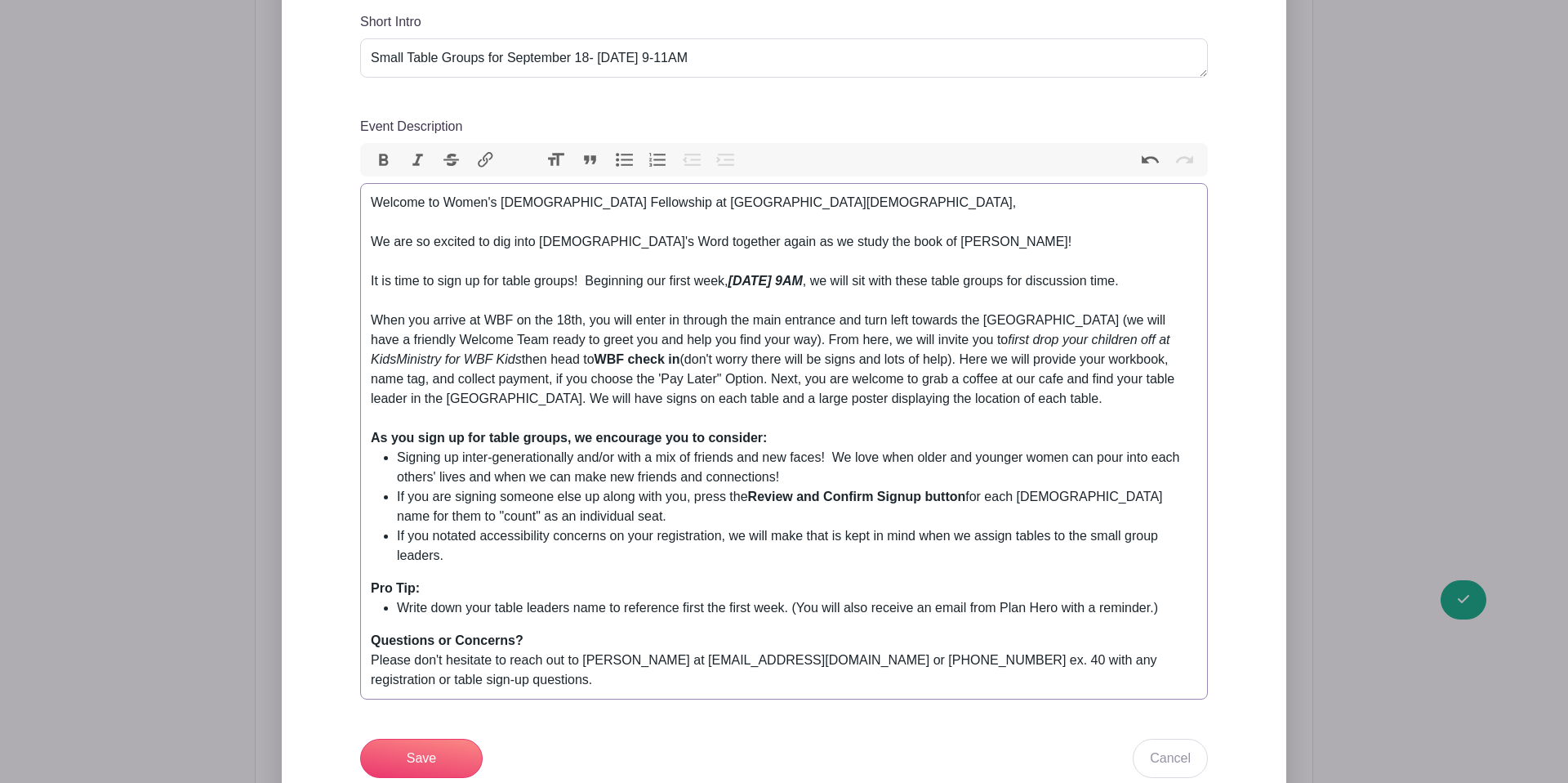
scroll to position [781, 0]
drag, startPoint x: 463, startPoint y: 437, endPoint x: 572, endPoint y: 444, distance: 109.2
click at [572, 446] on li "Signing up inter-generationally and/or with a mix of friends and new faces! We …" at bounding box center [797, 465] width 800 height 39
click at [382, 148] on button "Bold" at bounding box center [383, 158] width 34 height 21
drag, startPoint x: 681, startPoint y: 640, endPoint x: 589, endPoint y: 642, distance: 92.0
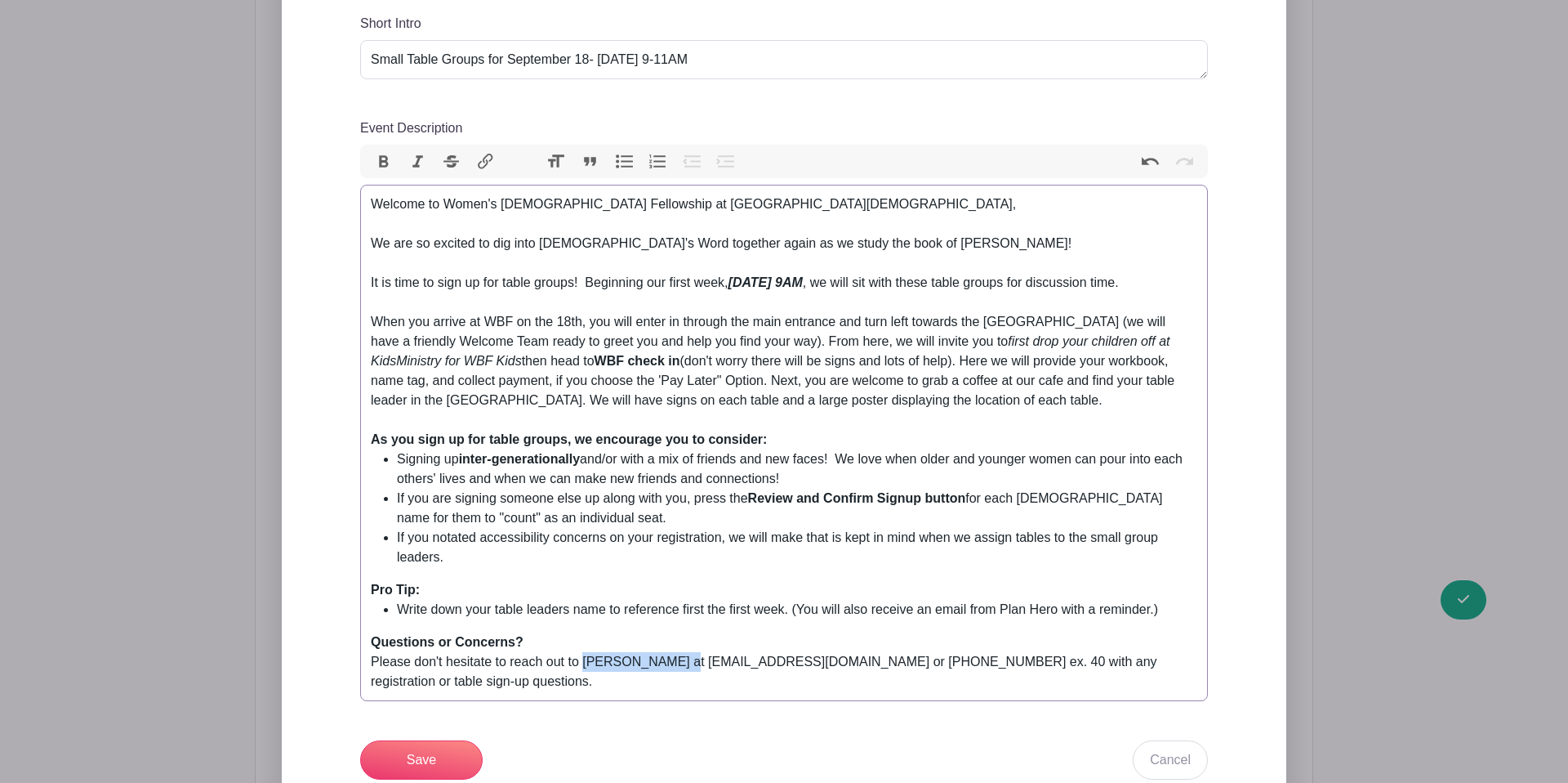
click at [589, 642] on div "Questions or Concerns? Please don't hesitate to reach out to Brianna Roberts at…" at bounding box center [784, 661] width 826 height 59
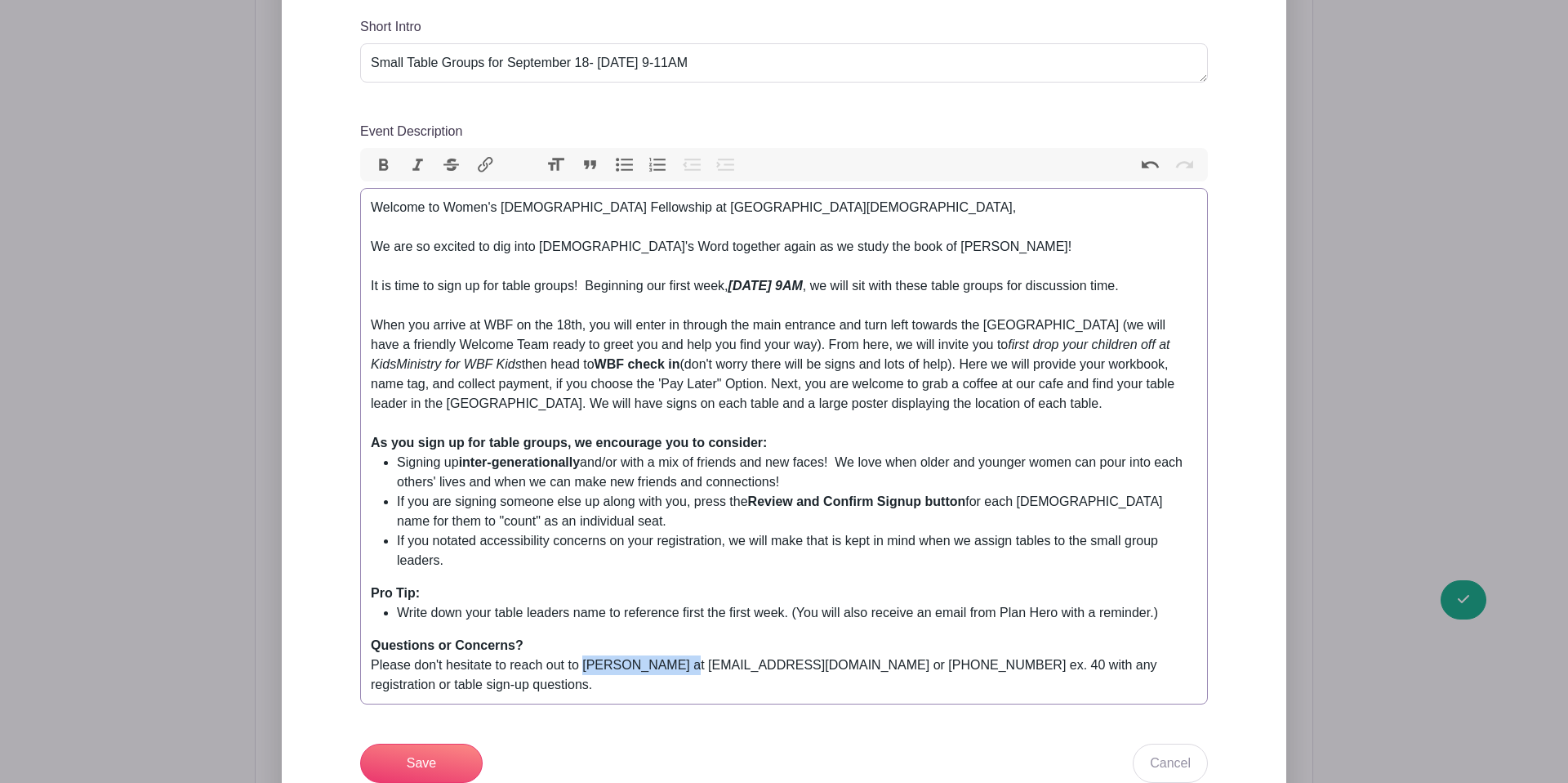
click at [680, 645] on div "Questions or Concerns? Please don't hesitate to reach out to Brianna Roberts at…" at bounding box center [784, 665] width 826 height 59
drag, startPoint x: 680, startPoint y: 645, endPoint x: 582, endPoint y: 646, distance: 98.0
click at [582, 646] on div "Questions or Concerns? Please don't hesitate to reach out to Brianna Roberts at…" at bounding box center [784, 665] width 826 height 59
drag, startPoint x: 593, startPoint y: 647, endPoint x: 654, endPoint y: 647, distance: 61.0
click at [596, 647] on div "Questions or Concerns? Please don't hesitate to reach out to Brianna Roberts at…" at bounding box center [784, 665] width 826 height 59
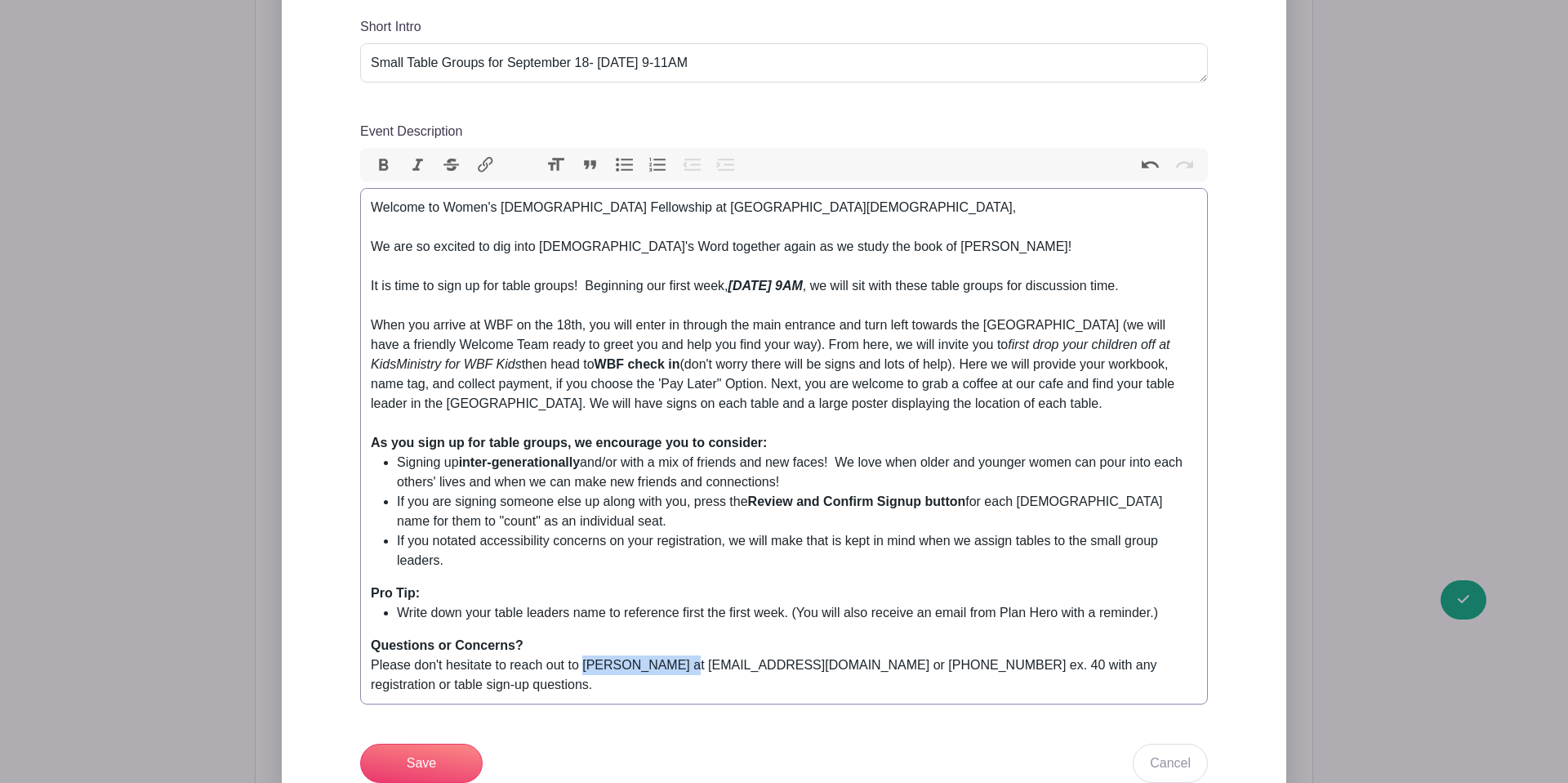
drag, startPoint x: 681, startPoint y: 647, endPoint x: 589, endPoint y: 647, distance: 92.0
click at [589, 647] on div "Questions or Concerns? Please don't hesitate to reach out to Brianna Roberts at…" at bounding box center [784, 665] width 826 height 59
drag, startPoint x: 909, startPoint y: 648, endPoint x: 875, endPoint y: 648, distance: 34.0
click at [875, 648] on div "Questions or Concerns? Please don't hesitate to reach out to Linsey Smoker at w…" at bounding box center [784, 665] width 826 height 59
type trix-editor "<div>Welcome to Women's Bible Fellowship at Lancaster Evangelical Free Church,<…"
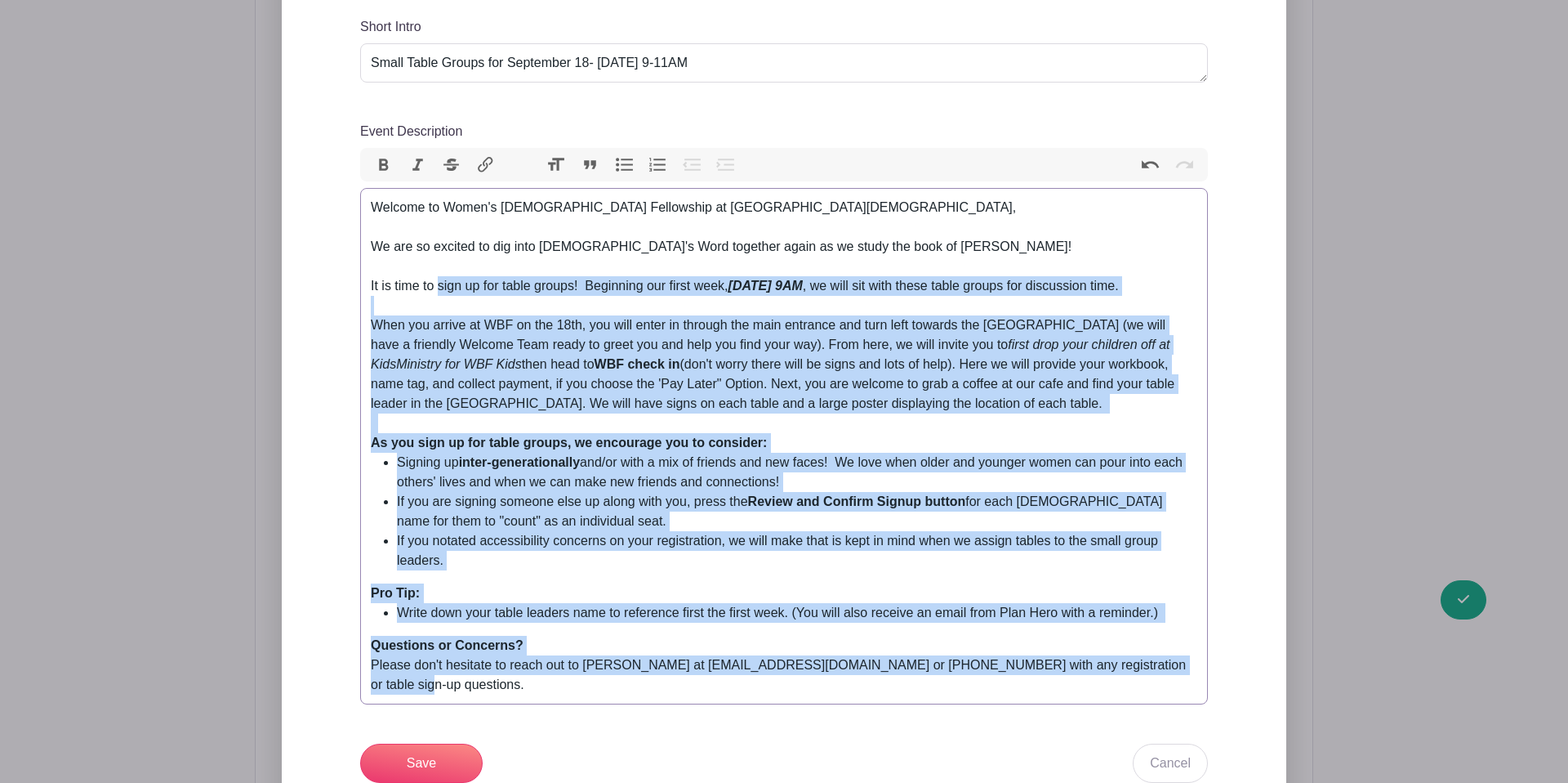
drag, startPoint x: 1159, startPoint y: 650, endPoint x: 450, endPoint y: 250, distance: 814.1
click at [440, 241] on trix-editor "Welcome to Women's Bible Fellowship at Lancaster Evangelical Free Church, We ar…" at bounding box center [784, 446] width 847 height 516
click at [499, 269] on div "Welcome to Women's Bible Fellowship at Lancaster Evangelical Free Church, We ar…" at bounding box center [784, 315] width 826 height 235
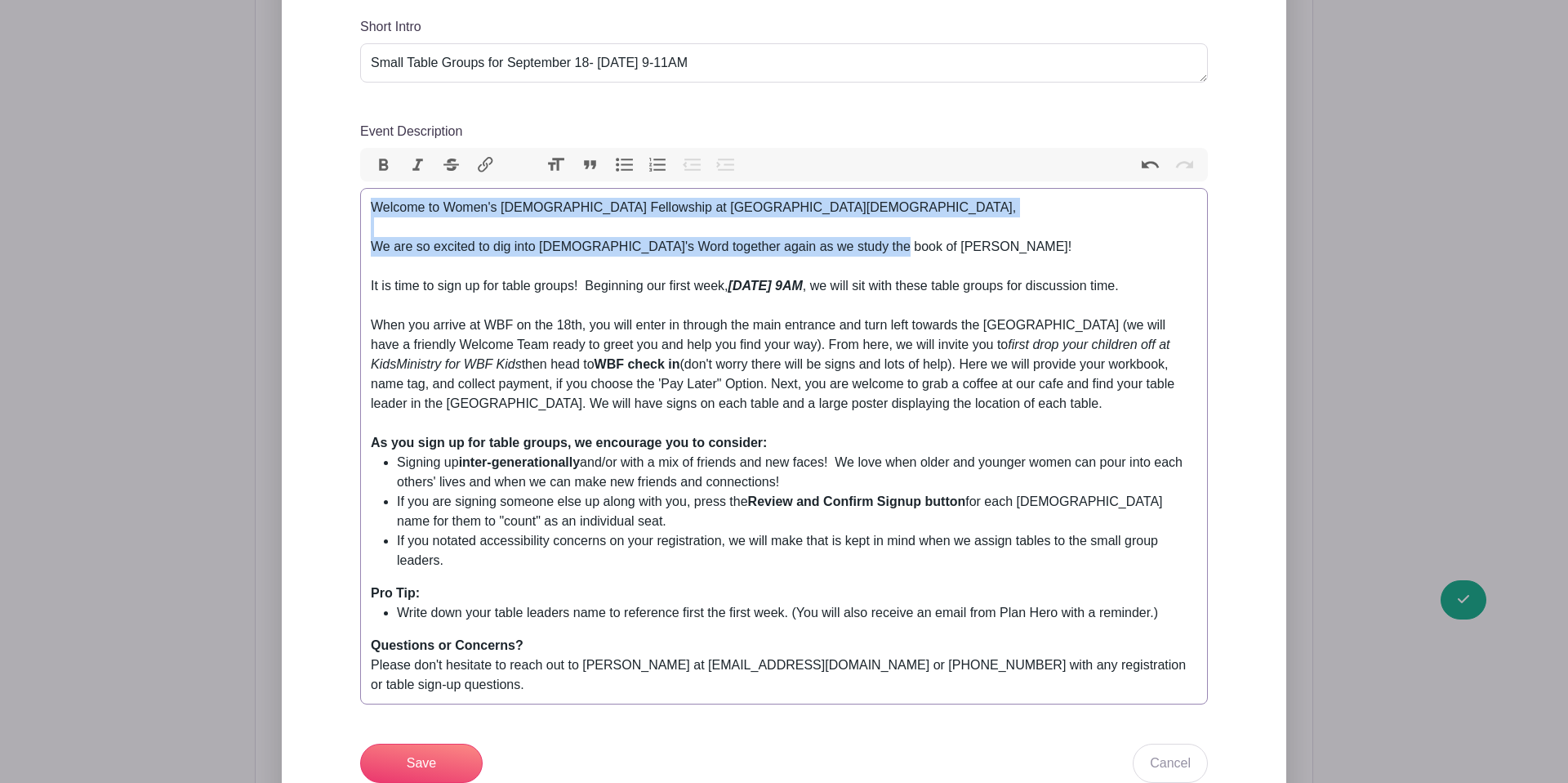
drag, startPoint x: 374, startPoint y: 164, endPoint x: 889, endPoint y: 216, distance: 517.6
click at [889, 216] on div "Welcome to Women's Bible Fellowship at Lancaster Evangelical Free Church, We ar…" at bounding box center [784, 315] width 826 height 235
copy div "Welcome to Women's Bible Fellowship at Lancaster Evangelical Free Church, We ar…"
click at [445, 744] on input "Save" at bounding box center [422, 763] width 122 height 39
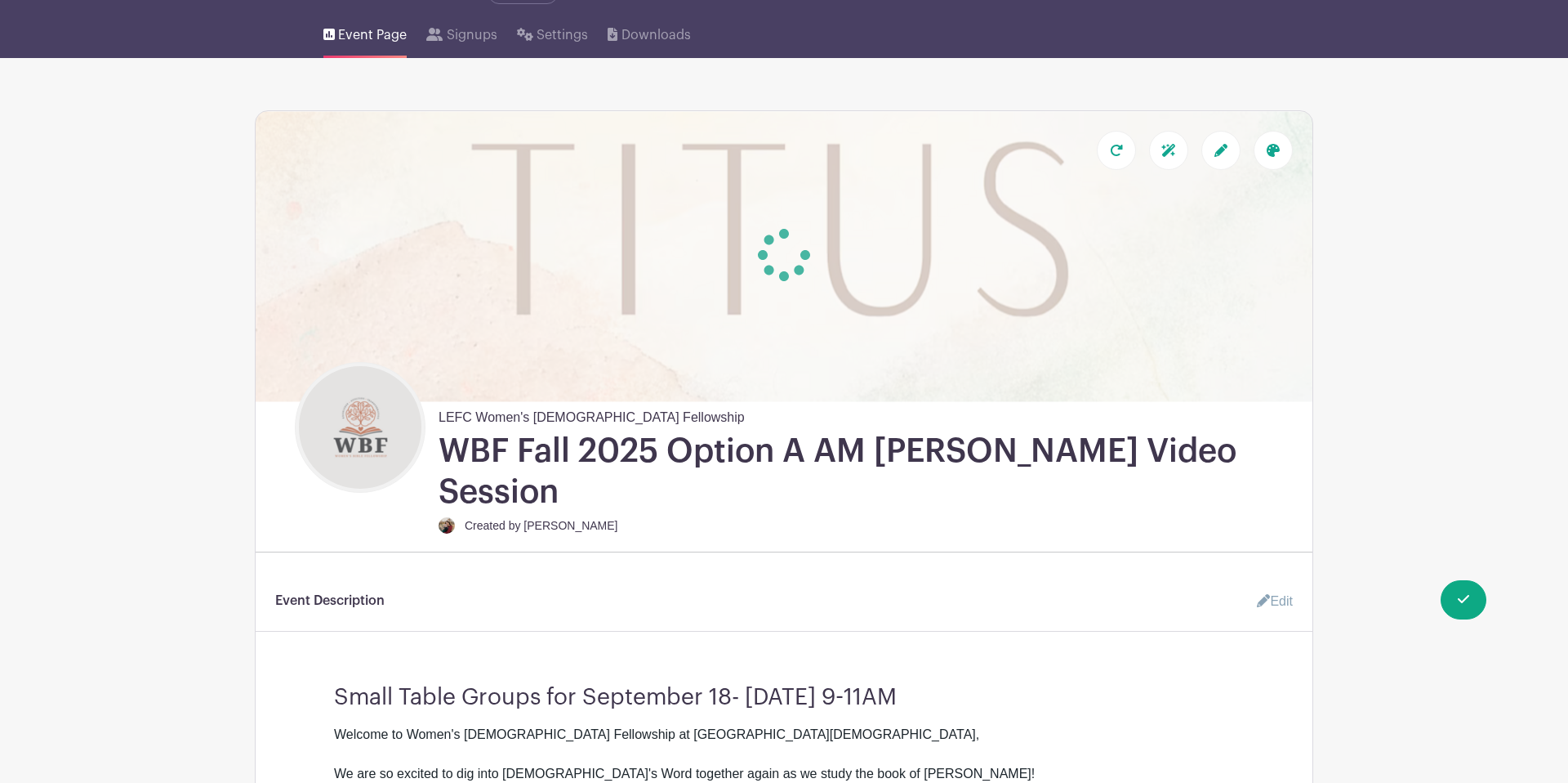
scroll to position [0, 0]
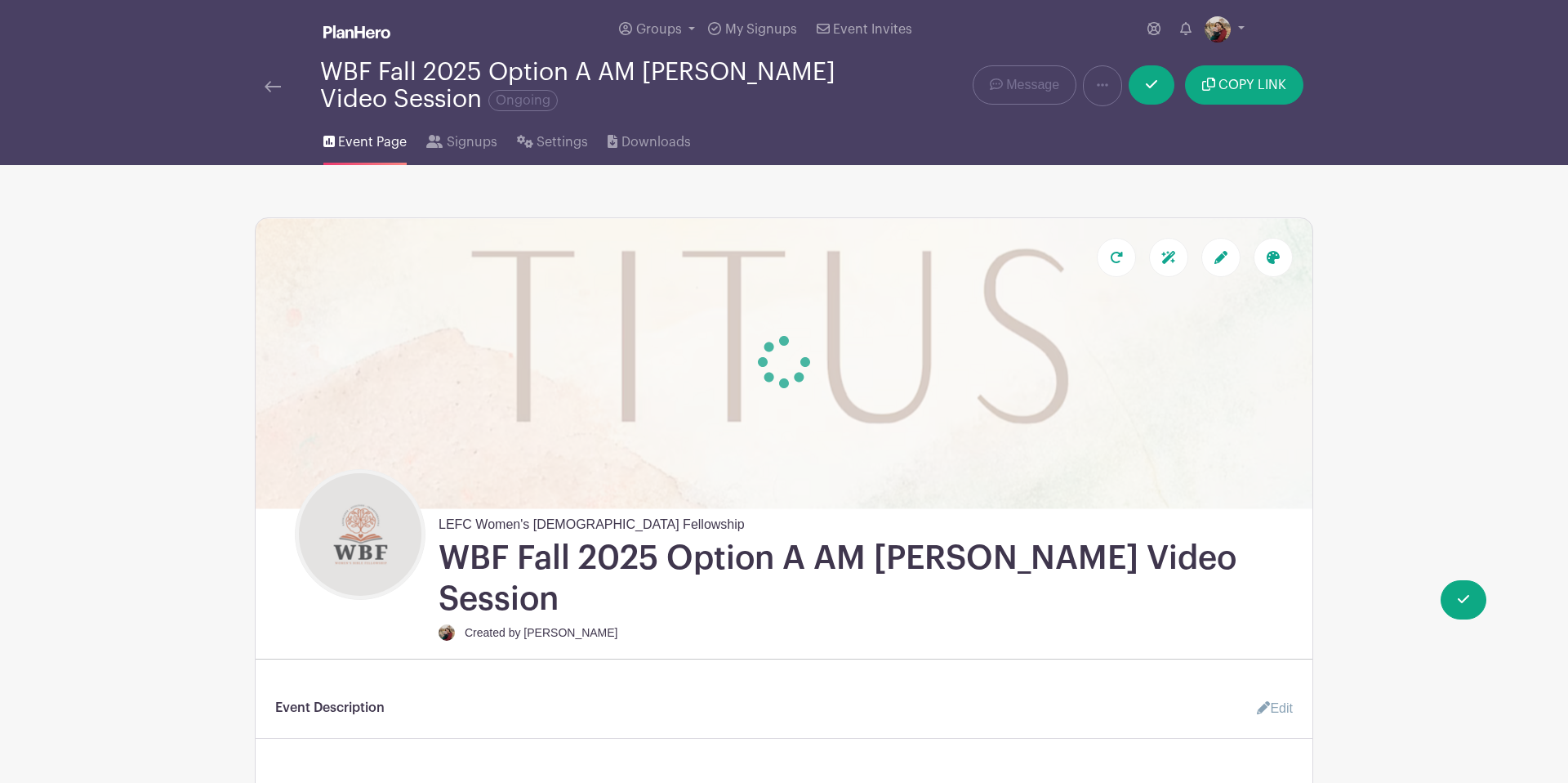
click at [279, 86] on img at bounding box center [273, 86] width 17 height 11
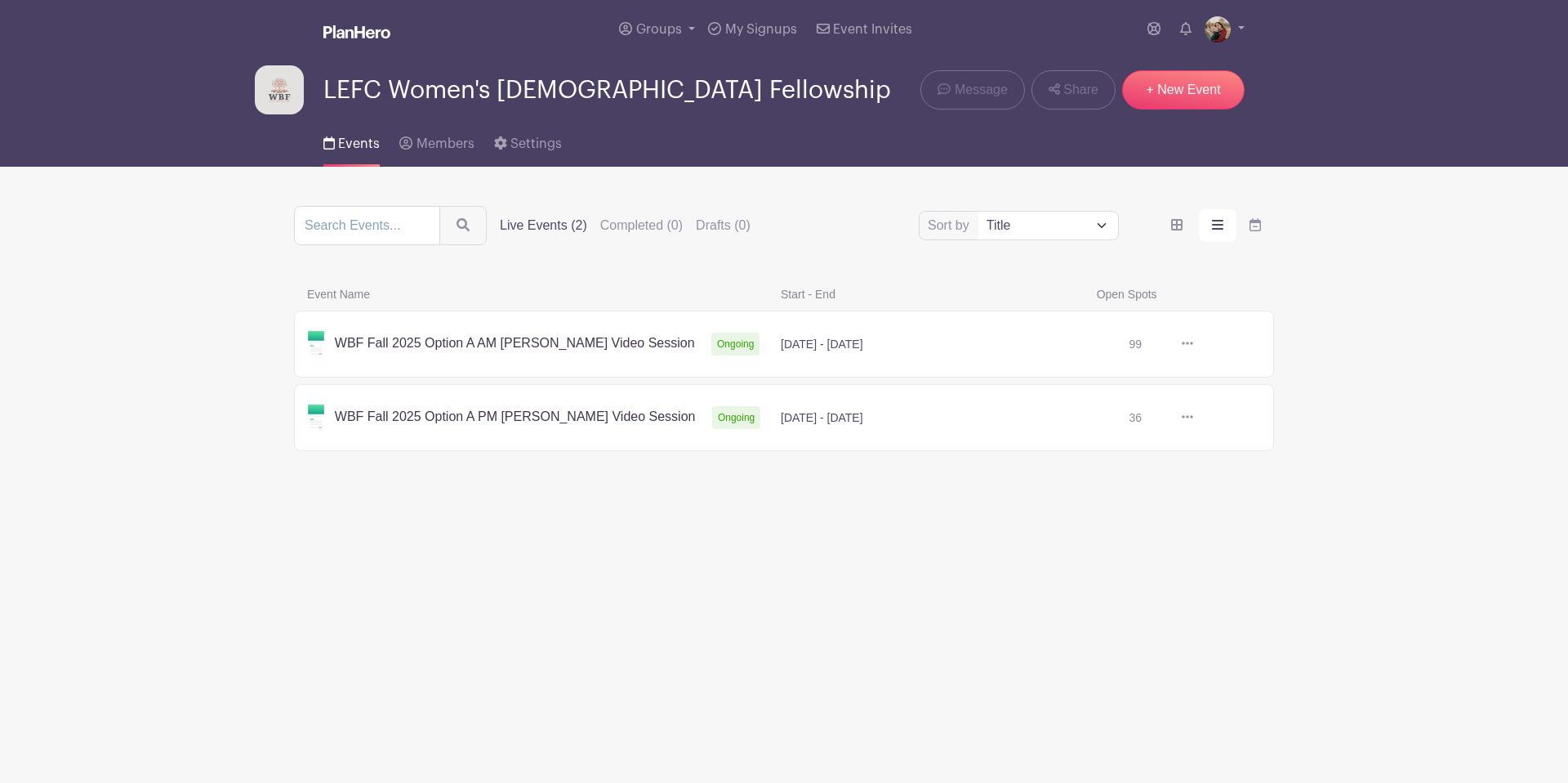
click at [1194, 417] on link at bounding box center [1194, 417] width 0 height 0
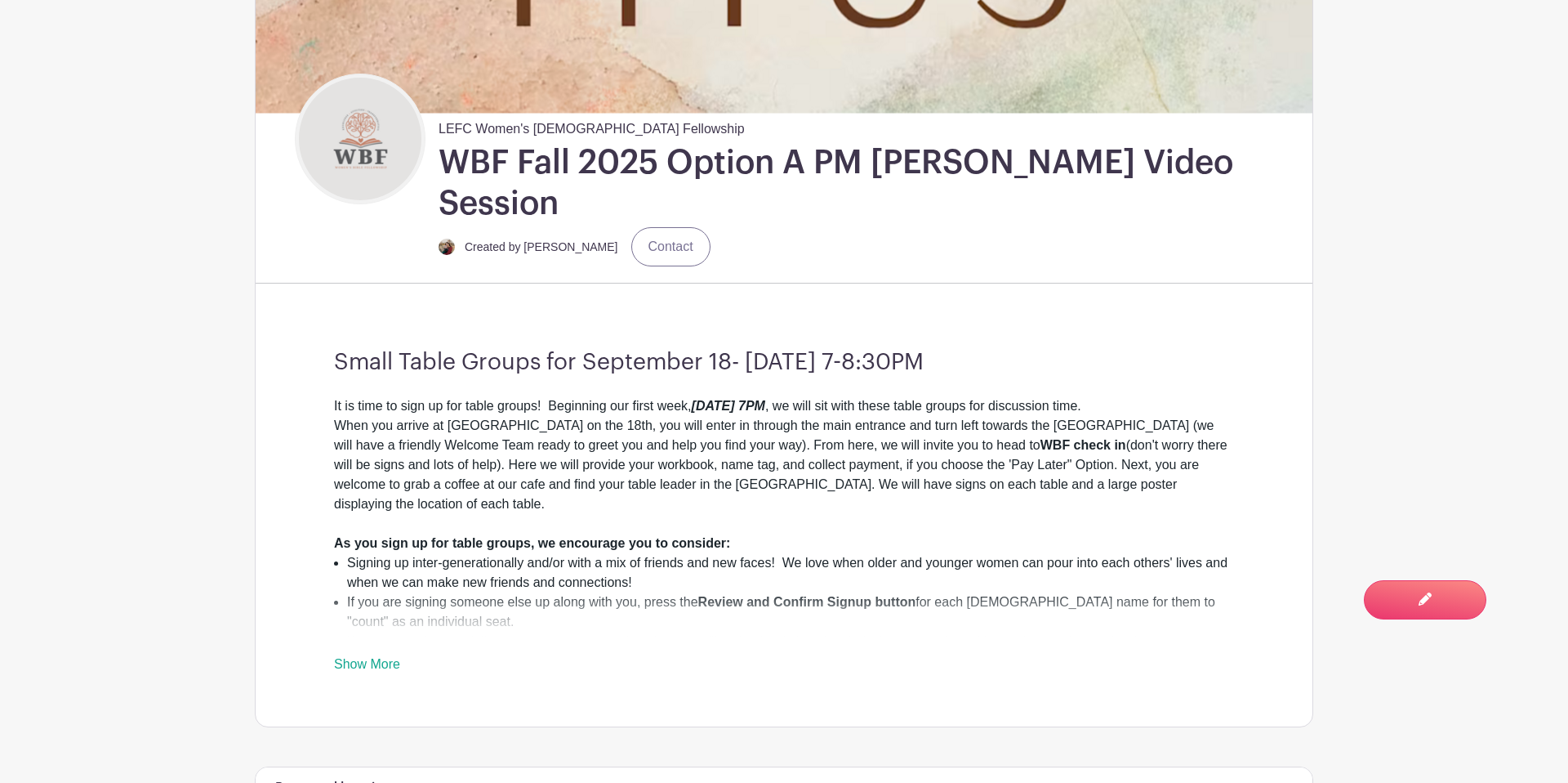
scroll to position [404, 0]
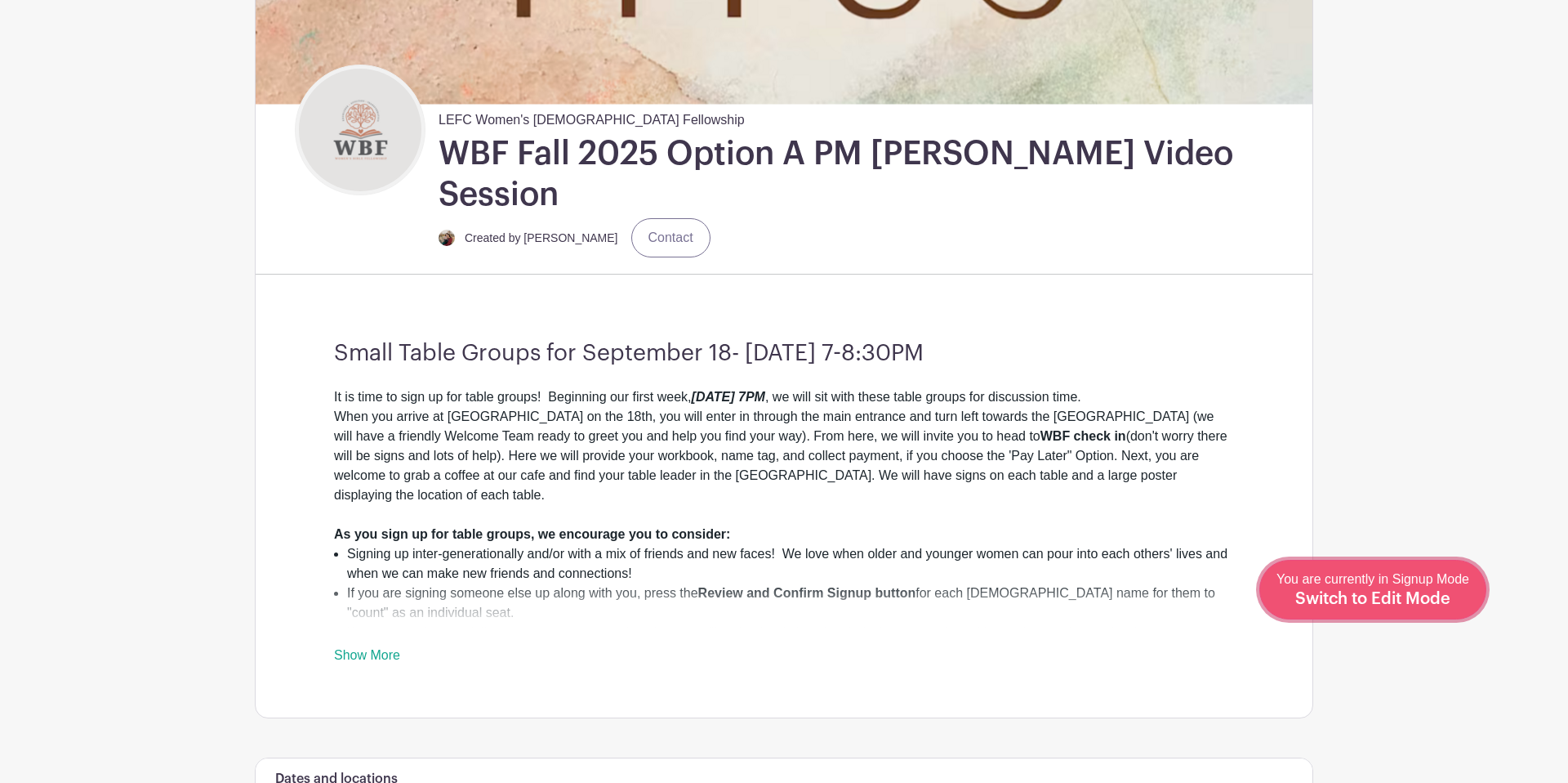
click at [1426, 614] on link "Edit Event You are currently in Signup Mode Switch to Edit Mode" at bounding box center [1373, 590] width 227 height 59
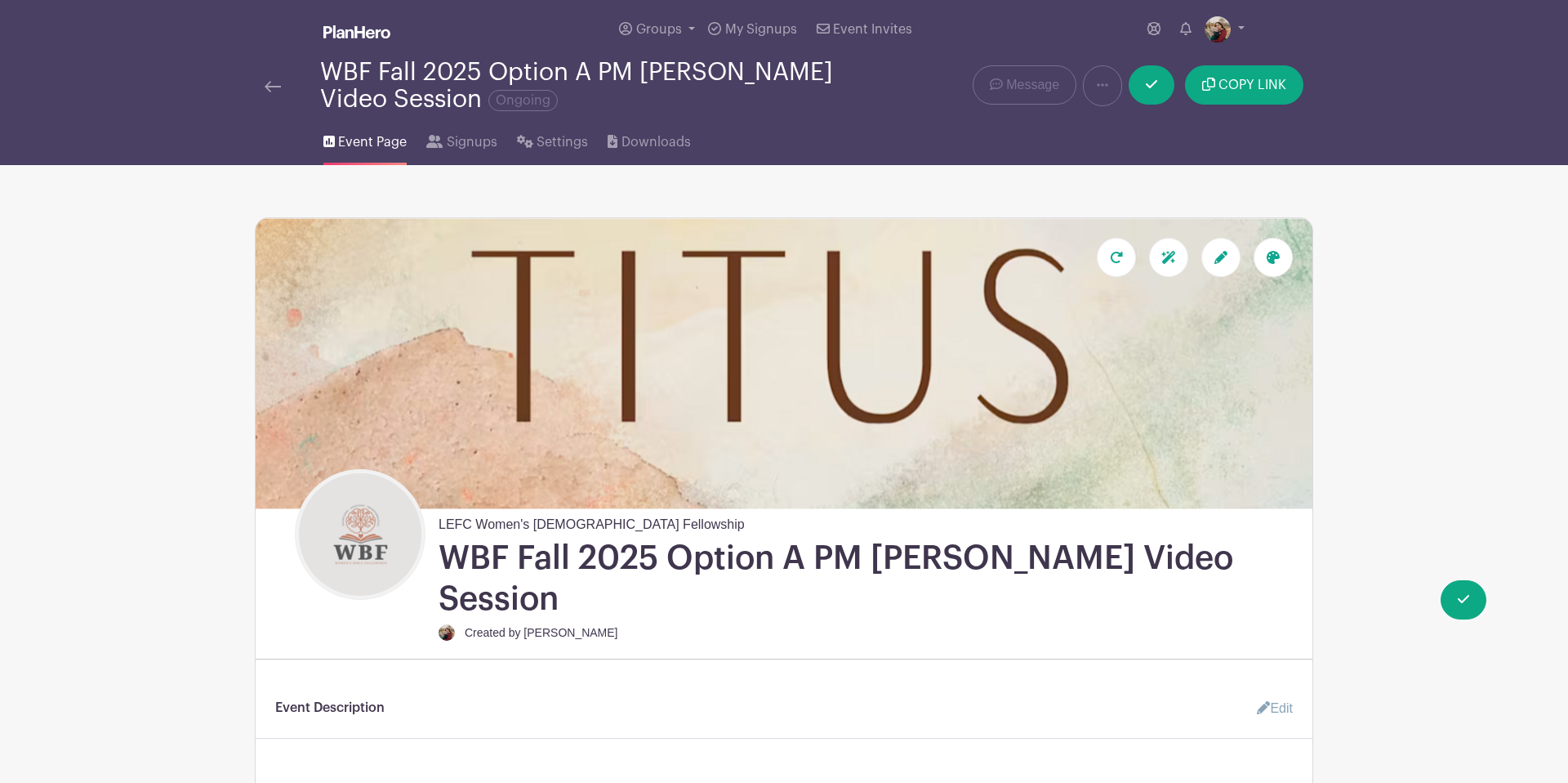
click at [1276, 692] on link "Edit" at bounding box center [1268, 708] width 49 height 32
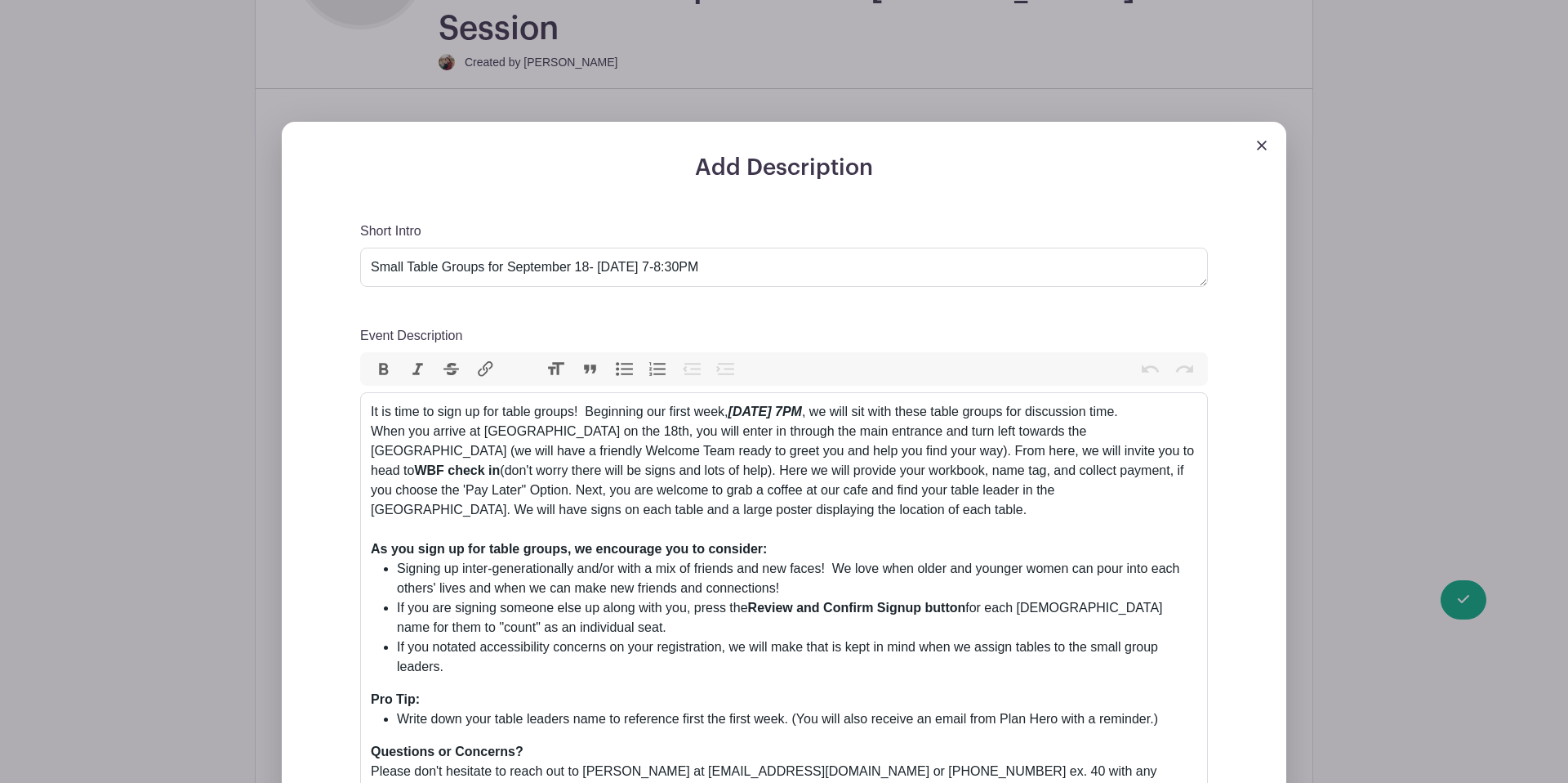
scroll to position [576, 0]
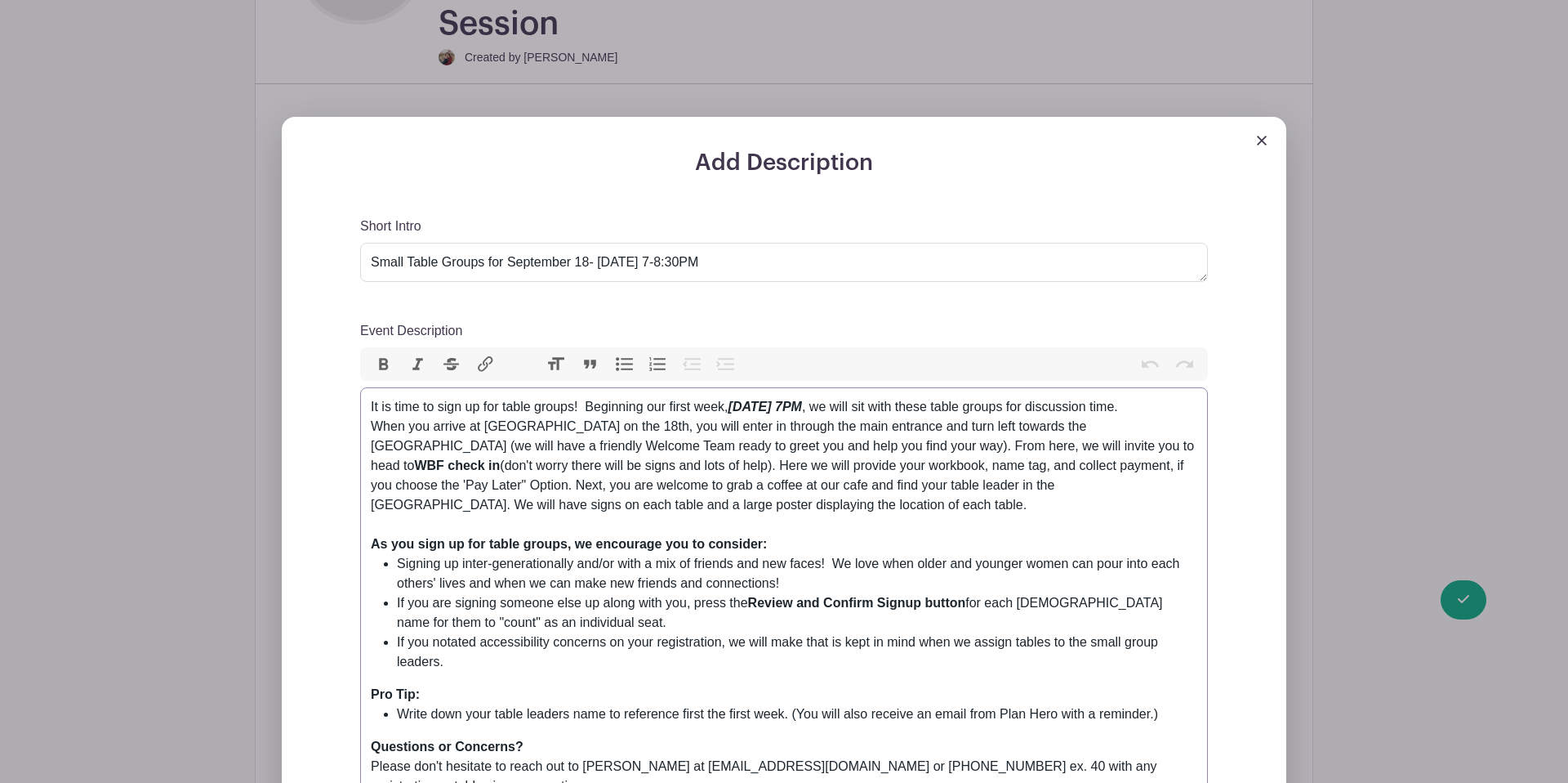
click at [369, 388] on trix-editor "It is time to sign up for table groups! Beginning our first week, Thursday, Sep…" at bounding box center [784, 597] width 847 height 418
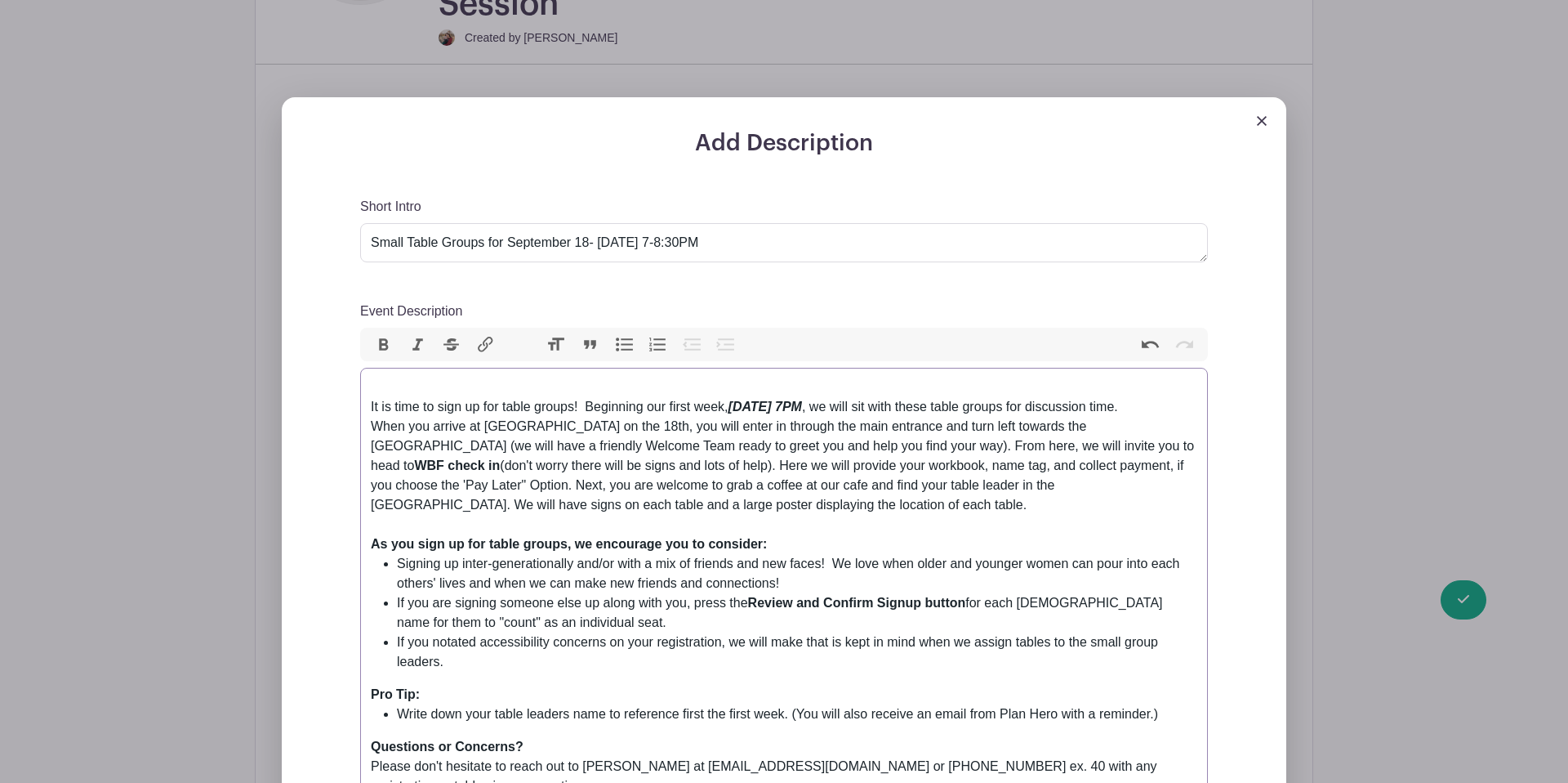
click at [386, 378] on div "It is time to sign up for table groups! Beginning our first week, Thursday, Sep…" at bounding box center [784, 456] width 826 height 157
paste trix-editor "Welcome to Women's Bible Fellowship at Lancaster Evangelical Free Church,<br><b…"
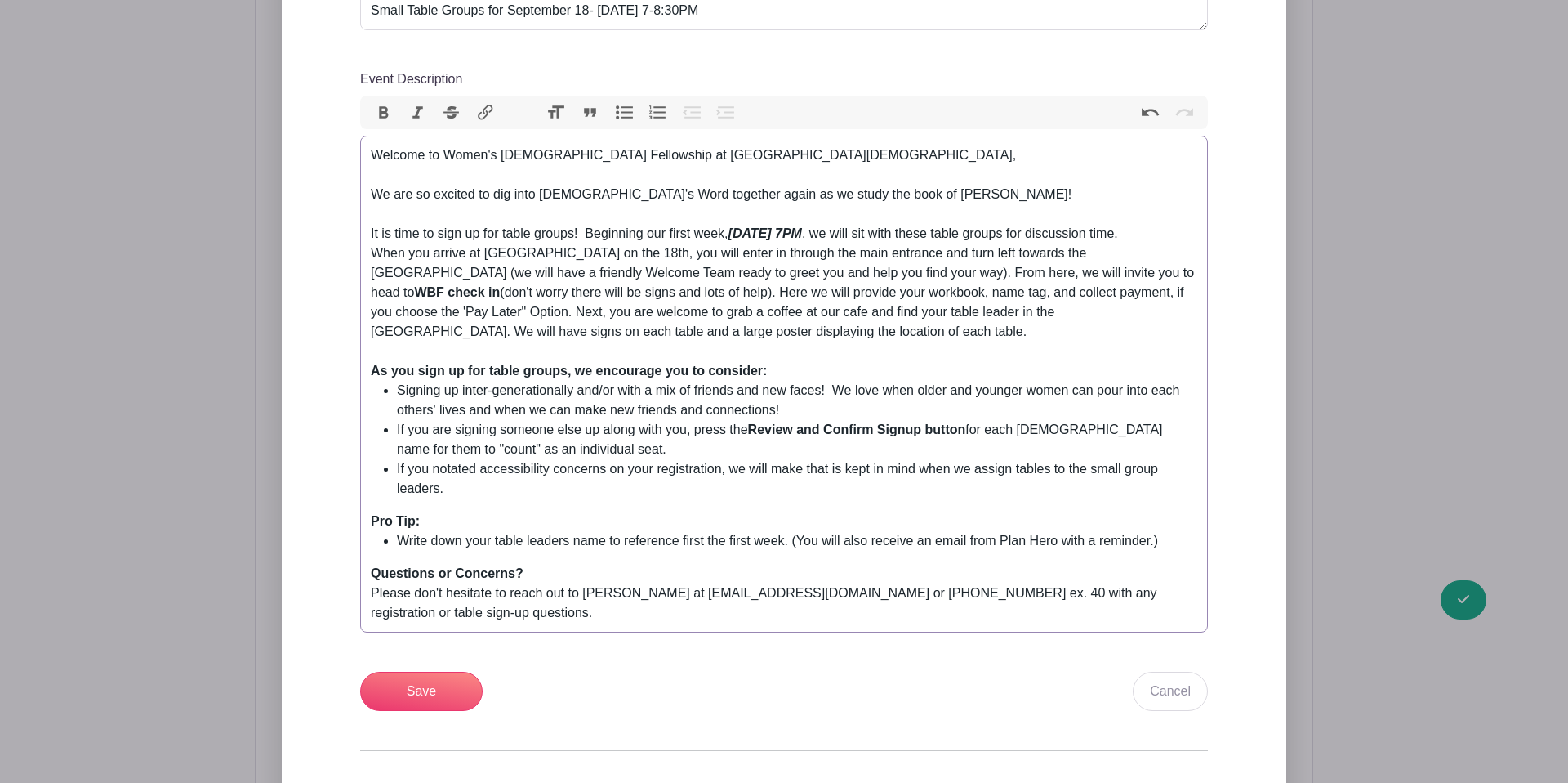
scroll to position [838, 0]
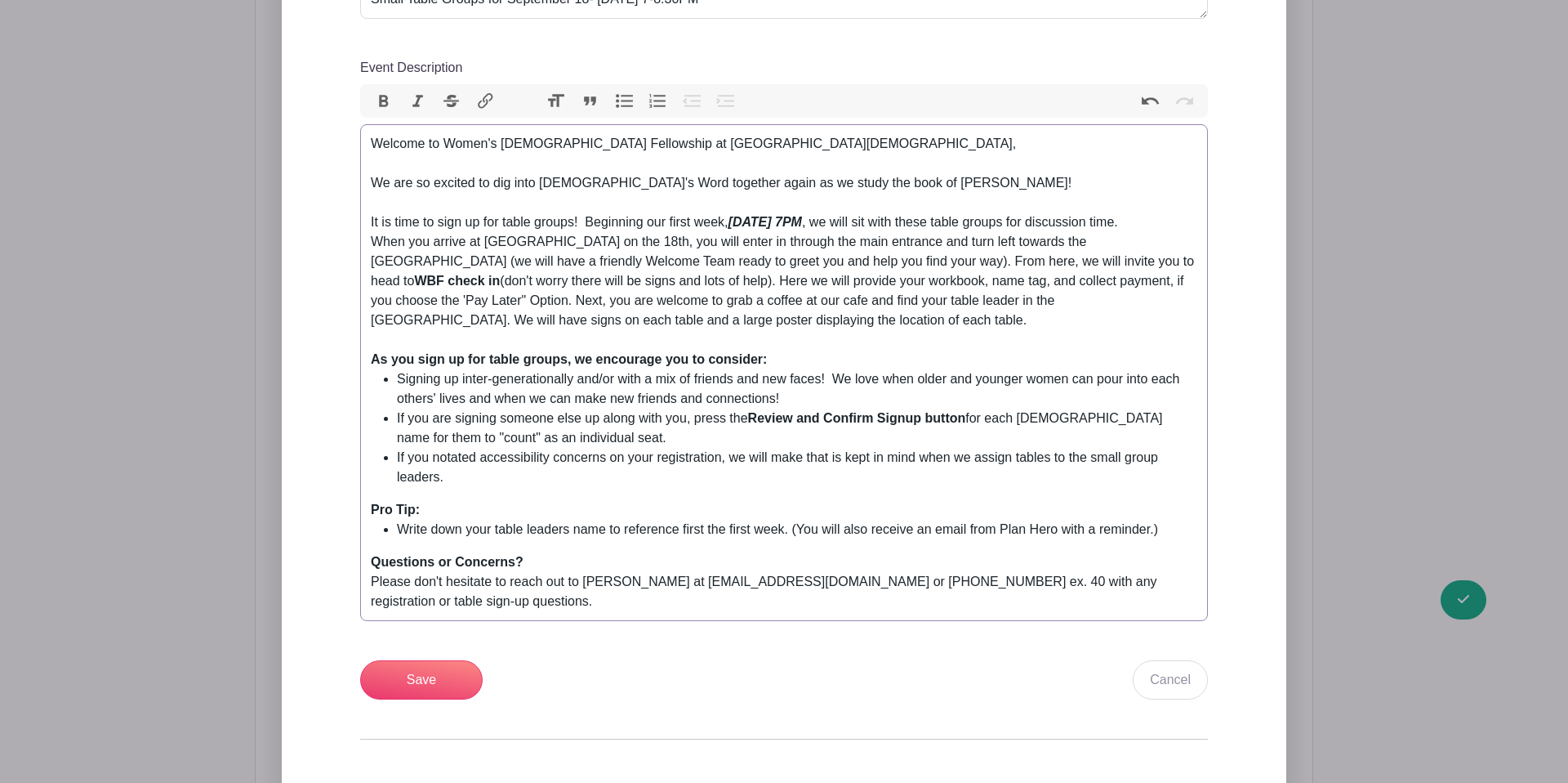
click at [514, 202] on div "Welcome to Women's Bible Fellowship at Lancaster Evangelical Free Church, We ar…" at bounding box center [784, 241] width 826 height 216
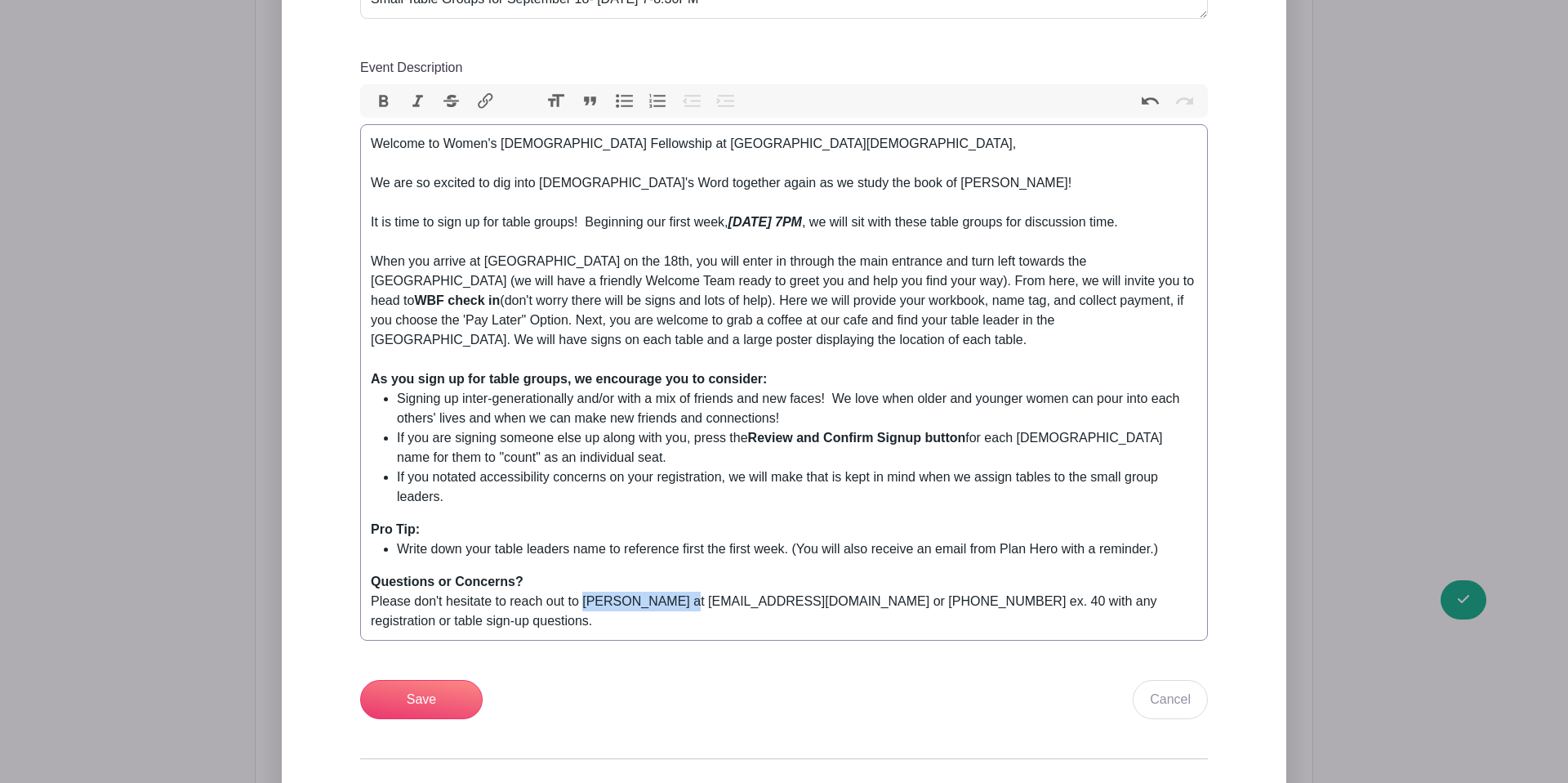
drag, startPoint x: 680, startPoint y: 580, endPoint x: 587, endPoint y: 586, distance: 93.2
click at [588, 586] on div "Questions or Concerns? Please don't hesitate to reach out to Brianna Roberts at…" at bounding box center [784, 601] width 826 height 59
click at [650, 584] on div "Questions or Concerns? Please don't hesitate to reach out to Linsey SMoker at w…" at bounding box center [784, 601] width 826 height 59
drag, startPoint x: 918, startPoint y: 582, endPoint x: 872, endPoint y: 582, distance: 46.0
click at [872, 582] on div "Questions or Concerns? Please don't hesitate to reach out to Linsey Smoker at w…" at bounding box center [784, 601] width 826 height 59
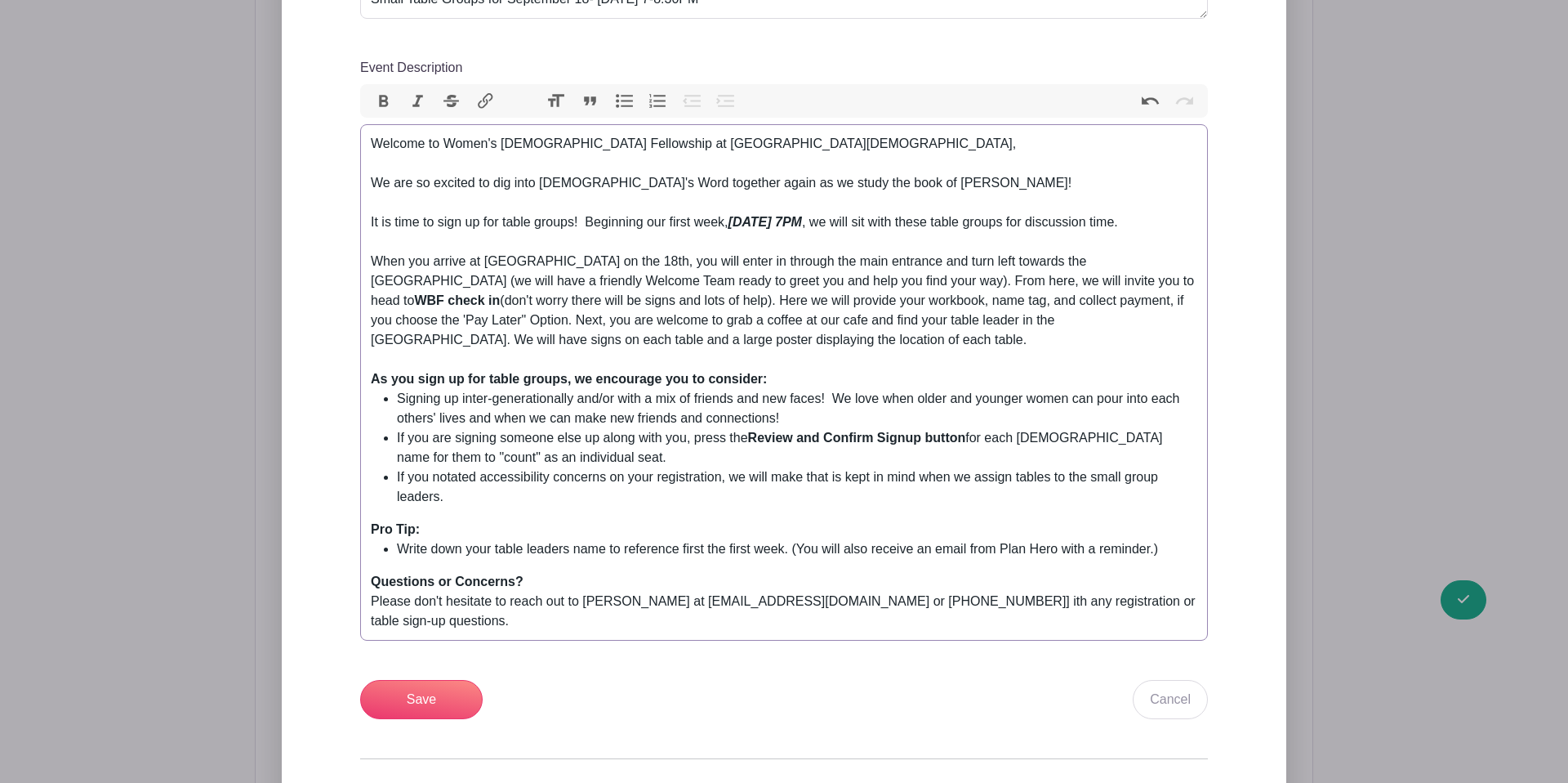
type trix-editor "<div>Welcome to Women's Bible Fellowship at Lancaster Evangelical Free Church,<…"
click at [426, 680] on input "Save" at bounding box center [422, 699] width 122 height 39
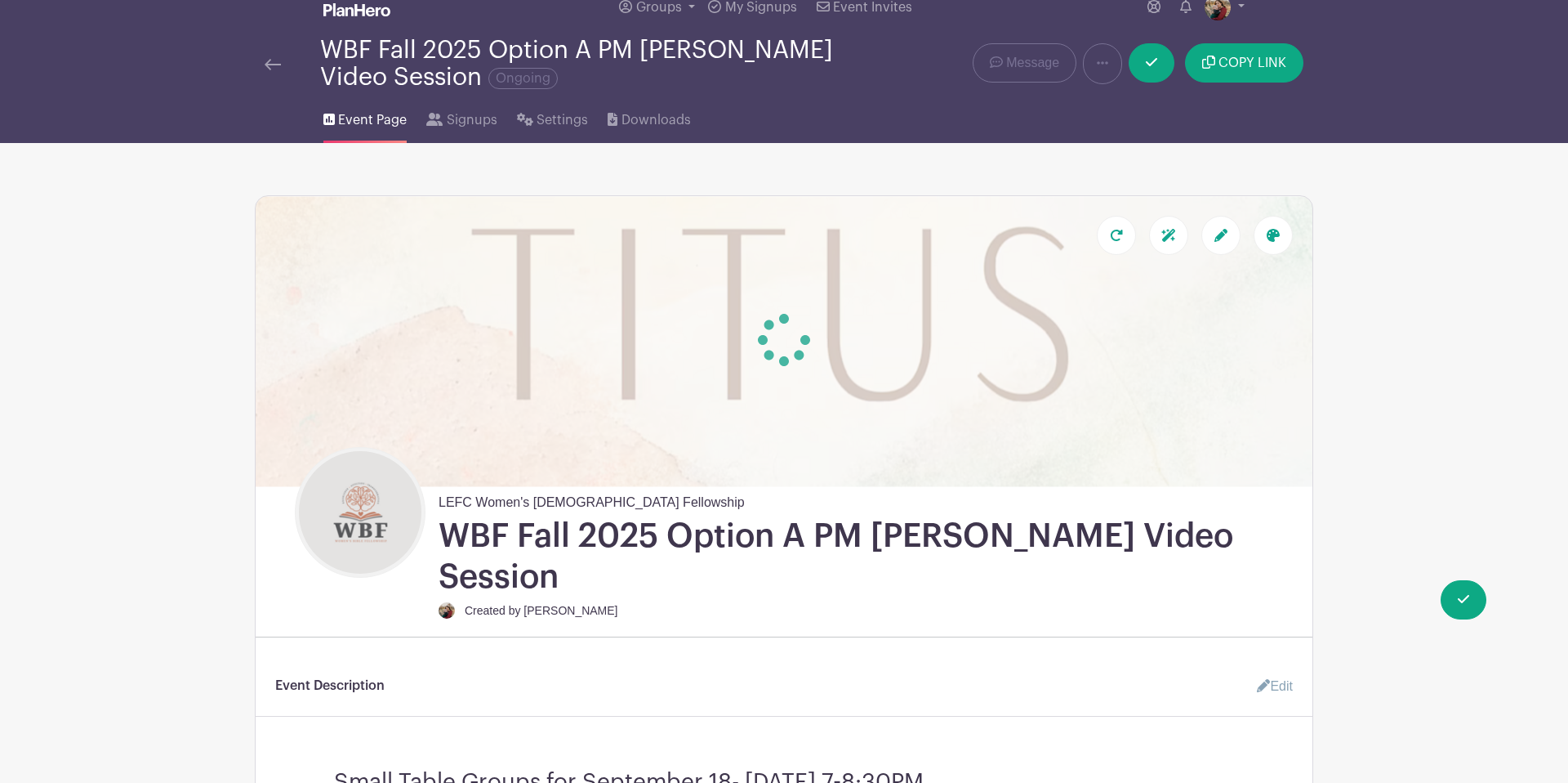
scroll to position [0, 0]
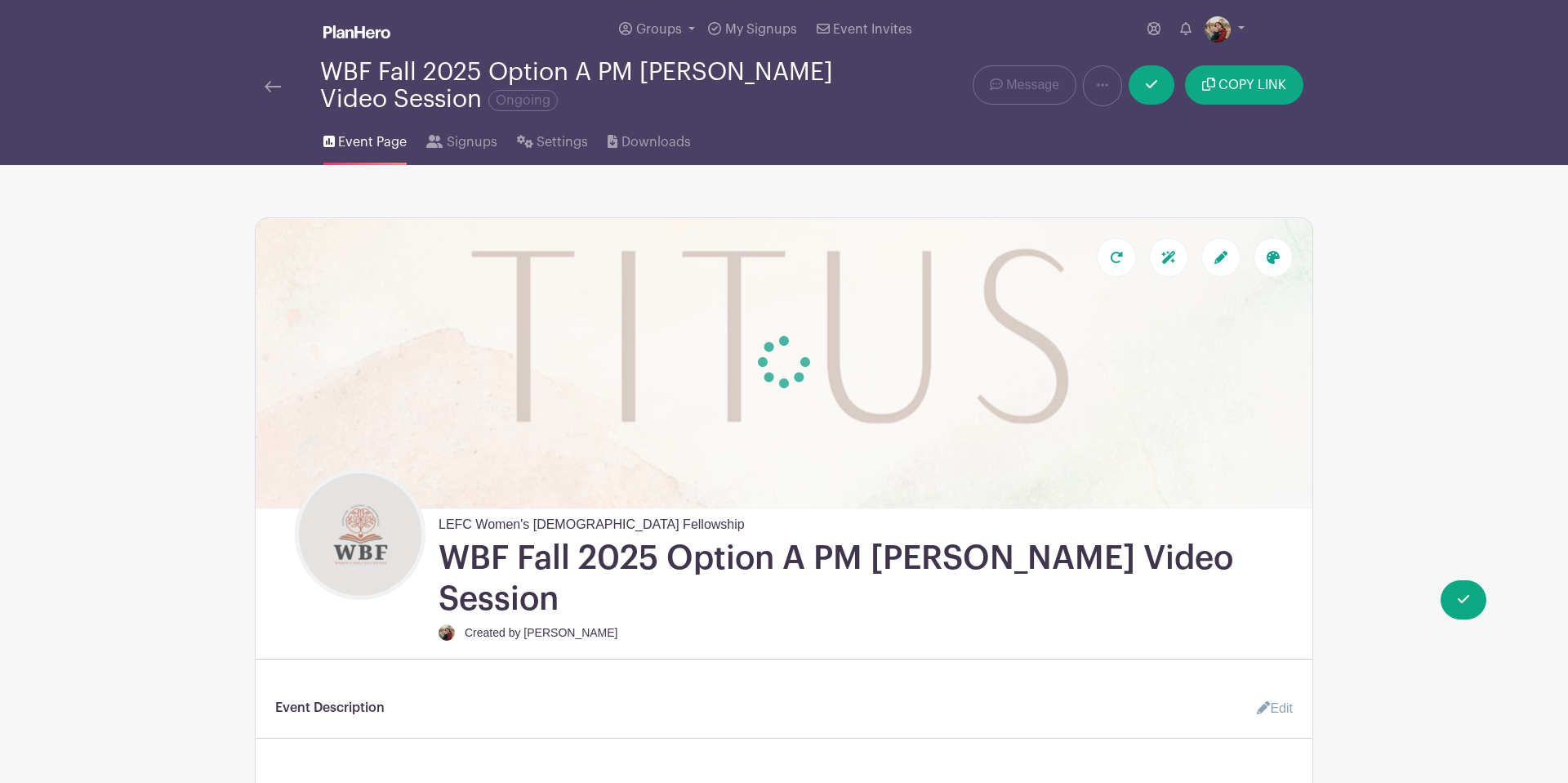
click at [275, 86] on img at bounding box center [273, 86] width 17 height 11
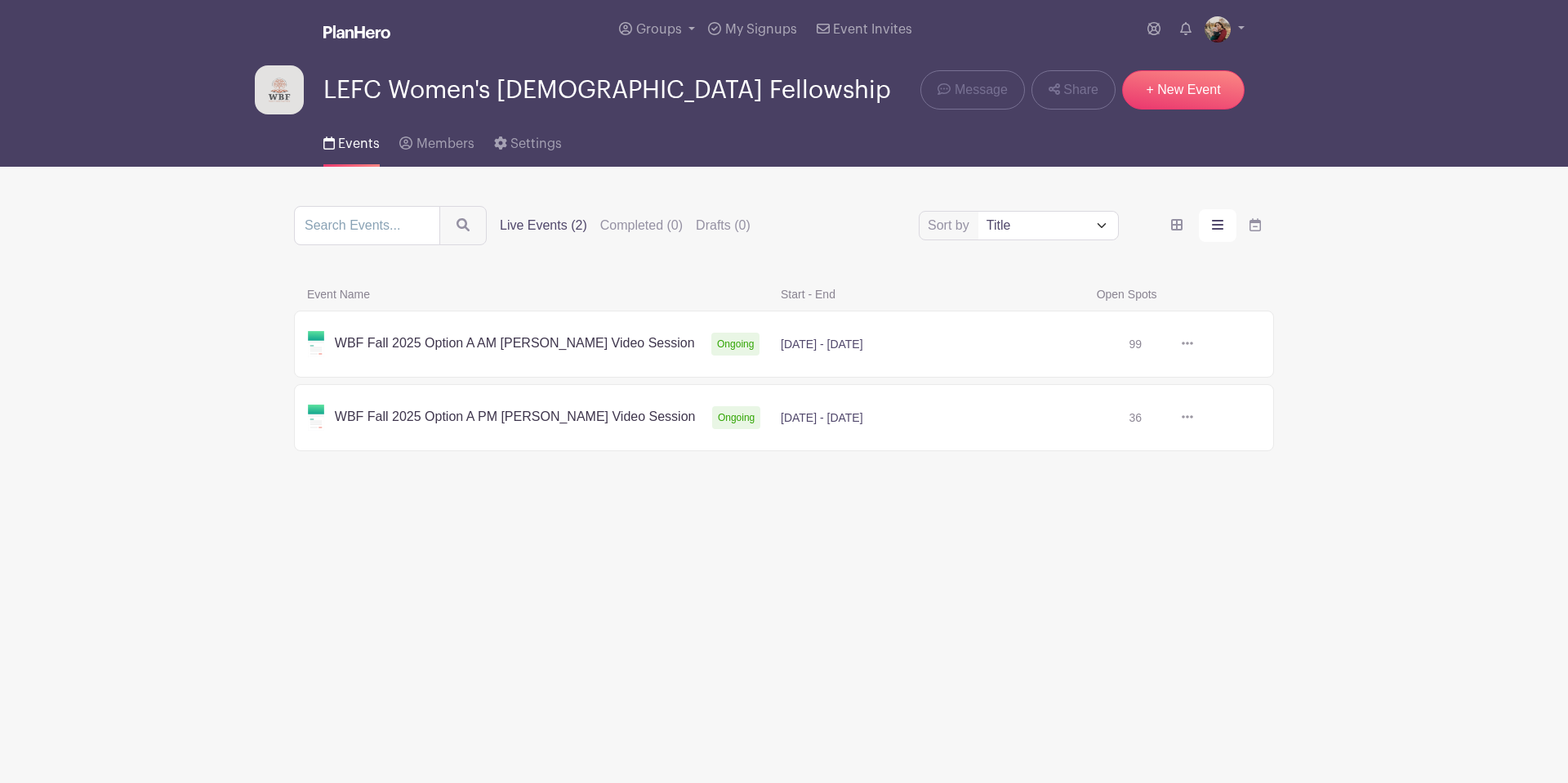
click at [1194, 417] on link at bounding box center [1194, 417] width 0 height 0
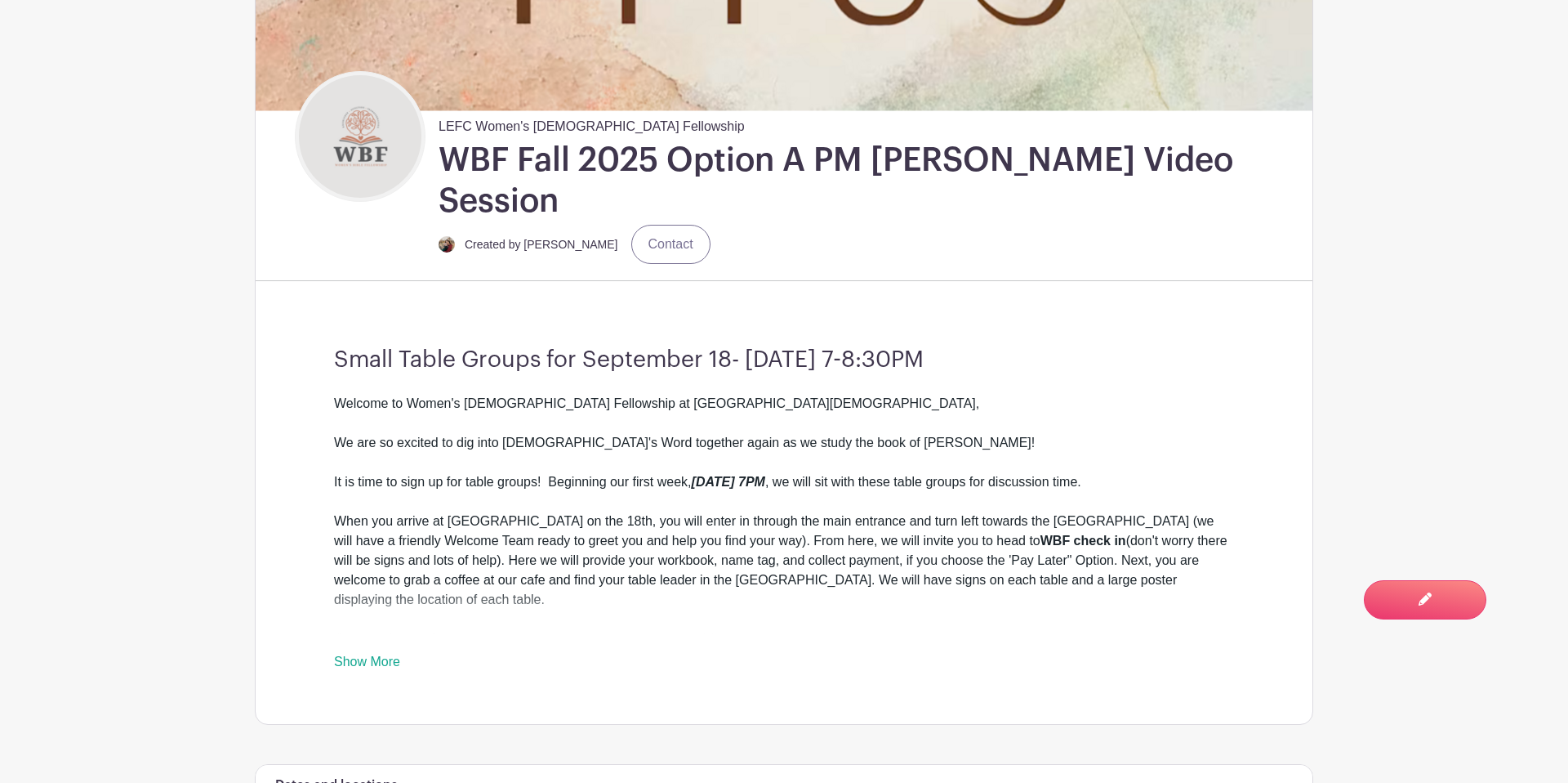
scroll to position [399, 0]
click at [365, 654] on link "Show More" at bounding box center [367, 663] width 66 height 20
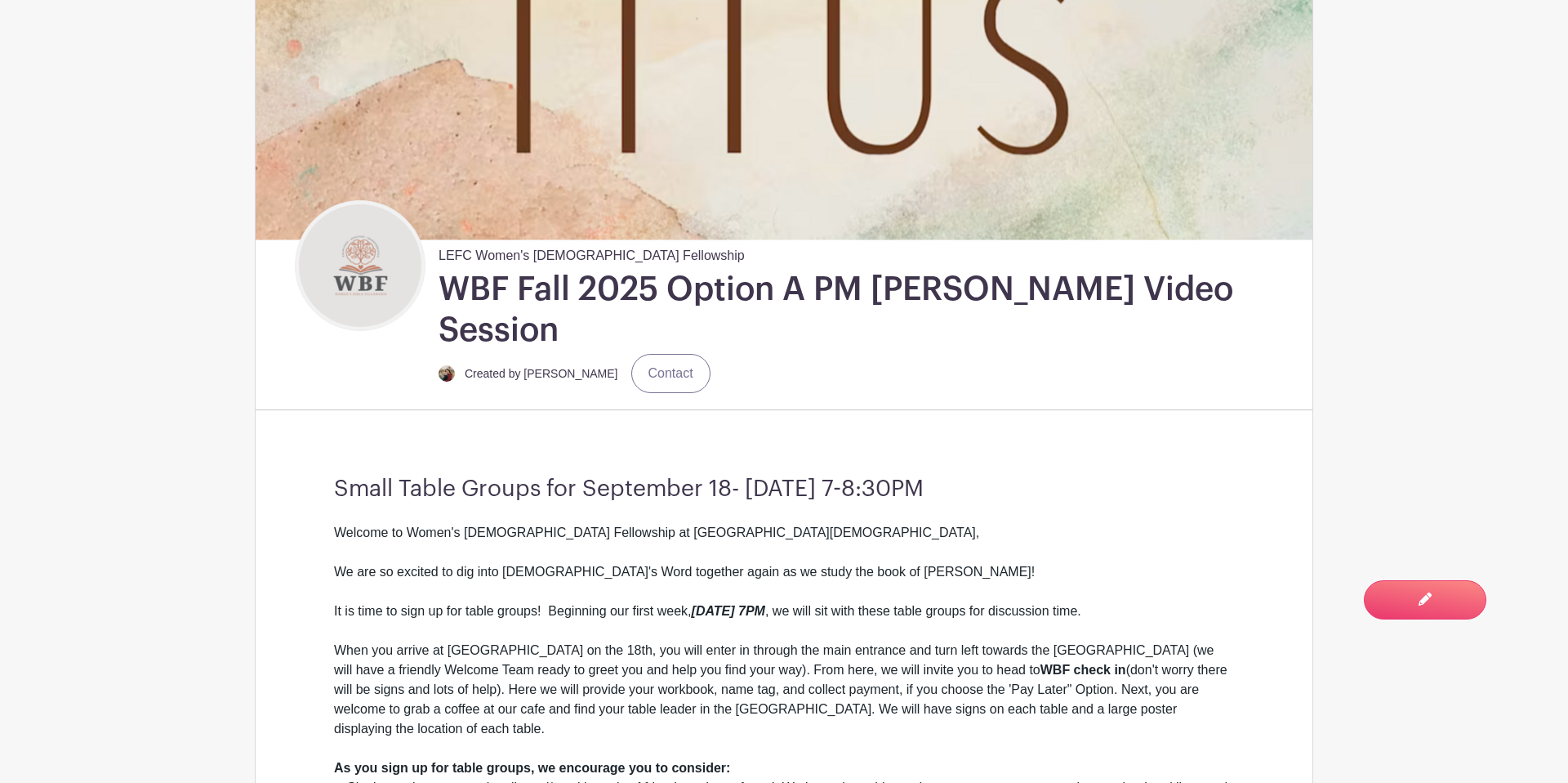
scroll to position [269, 0]
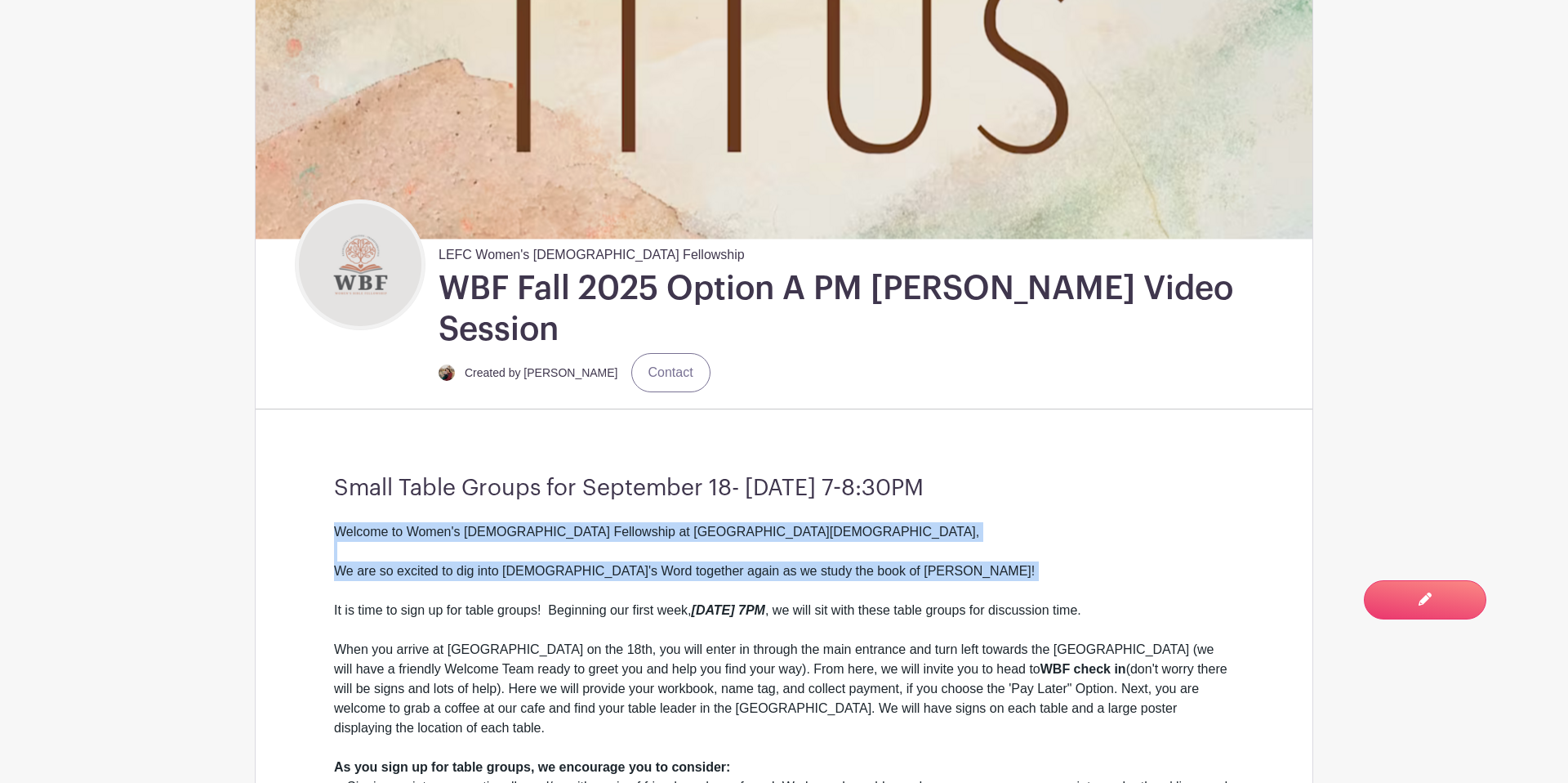
drag, startPoint x: 334, startPoint y: 493, endPoint x: 822, endPoint y: 551, distance: 491.4
click at [822, 551] on div "Welcome to Women's Bible Fellowship at Lancaster Evangelical Free Church, We ar…" at bounding box center [784, 640] width 900 height 235
copy div "Welcome to Women's Bible Fellowship at Lancaster Evangelical Free Church, We ar…"
click at [1379, 584] on span "You are currently in Signup Mode Switch to Edit Mode" at bounding box center [1373, 589] width 192 height 34
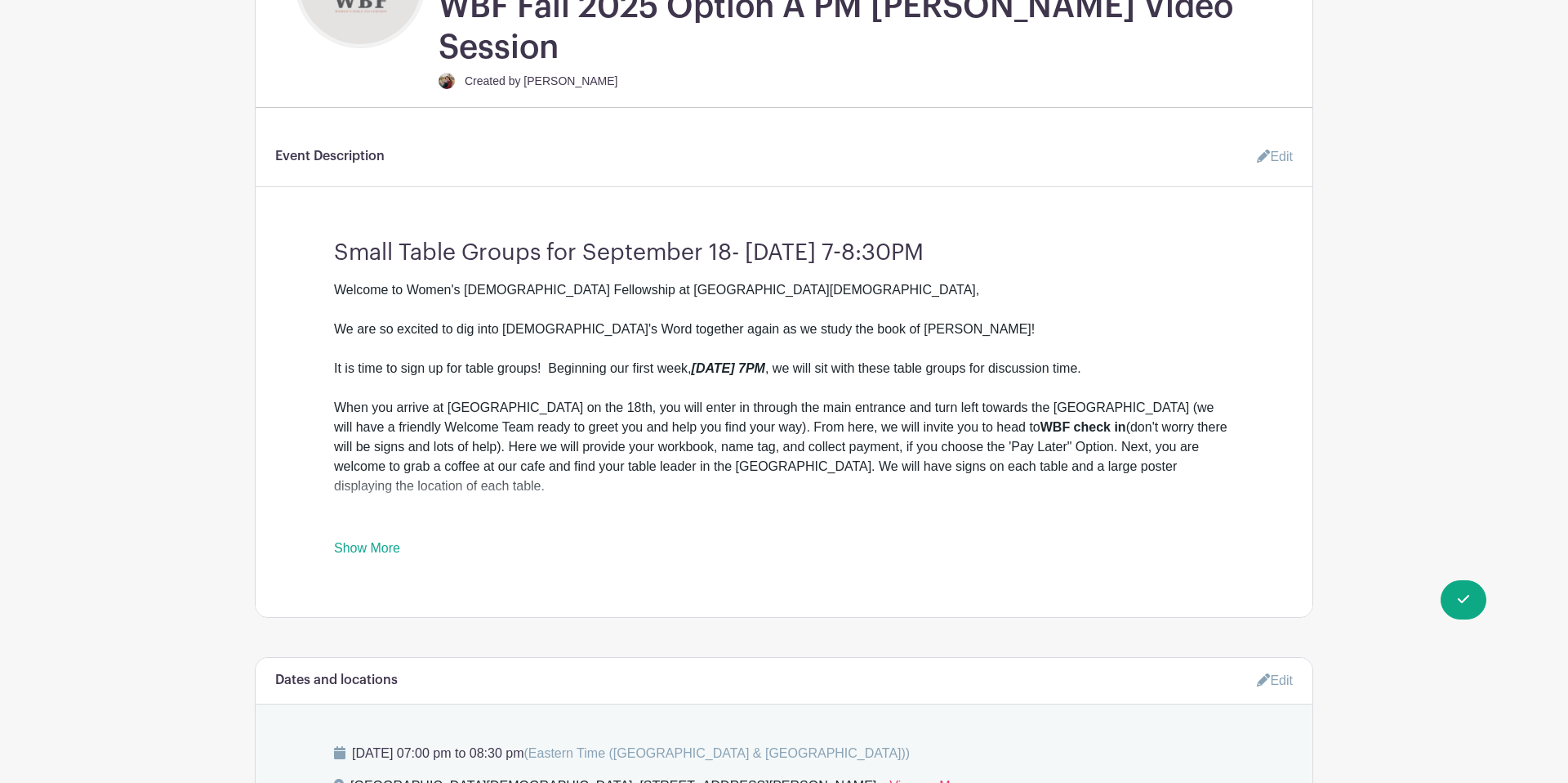
scroll to position [548, 0]
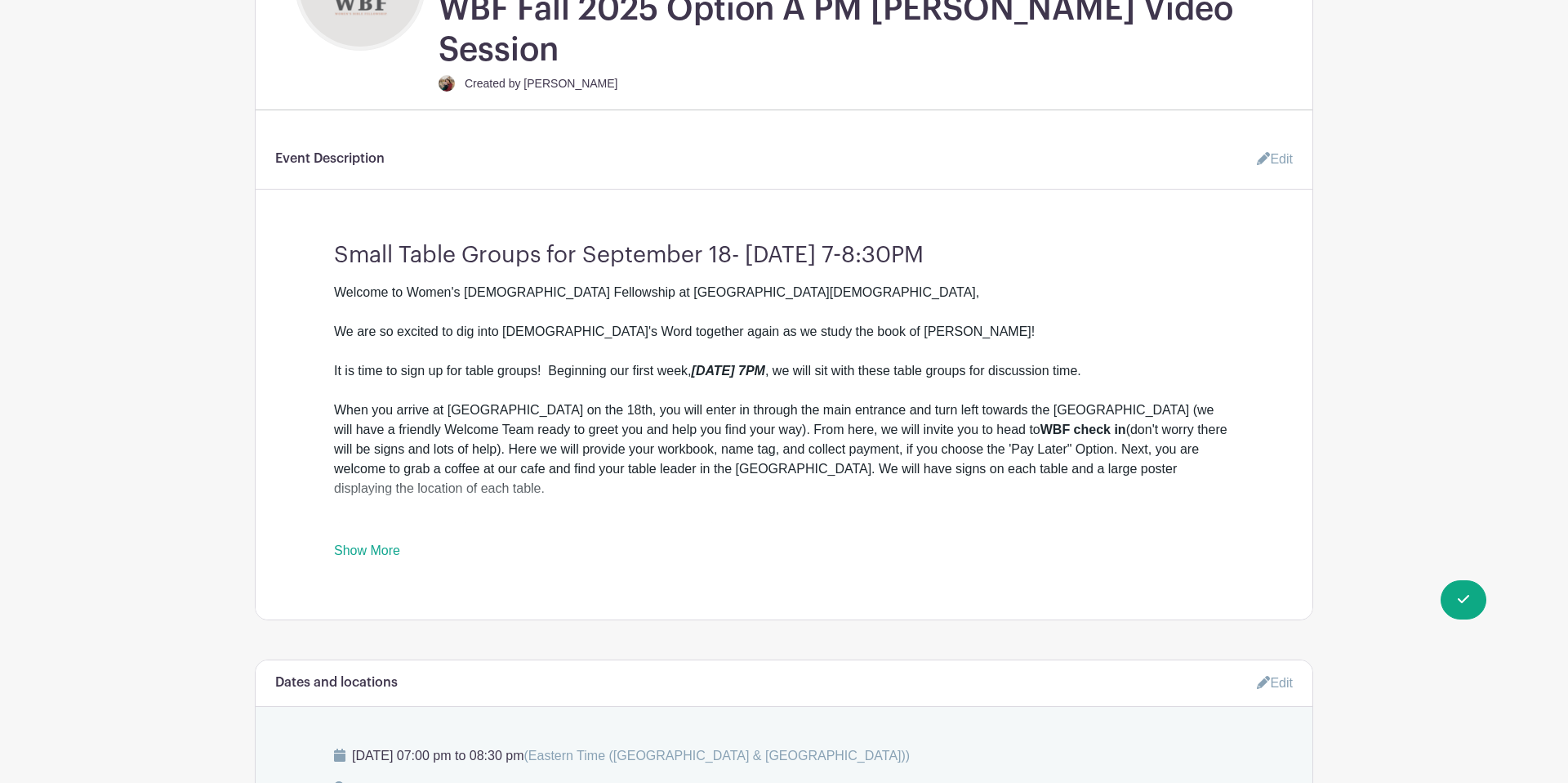
click at [792, 283] on div "Welcome to Women's Bible Fellowship at Lancaster Evangelical Free Church, We ar…" at bounding box center [784, 400] width 900 height 235
click at [779, 284] on div "Welcome to Women's Bible Fellowship at Lancaster Evangelical Free Church, We ar…" at bounding box center [784, 402] width 900 height 235
click at [786, 284] on div "Welcome to Women's Bible Fellowship at Lancaster Evangelical Free Church, We ar…" at bounding box center [784, 402] width 900 height 235
click at [1268, 144] on link "Edit" at bounding box center [1268, 160] width 49 height 32
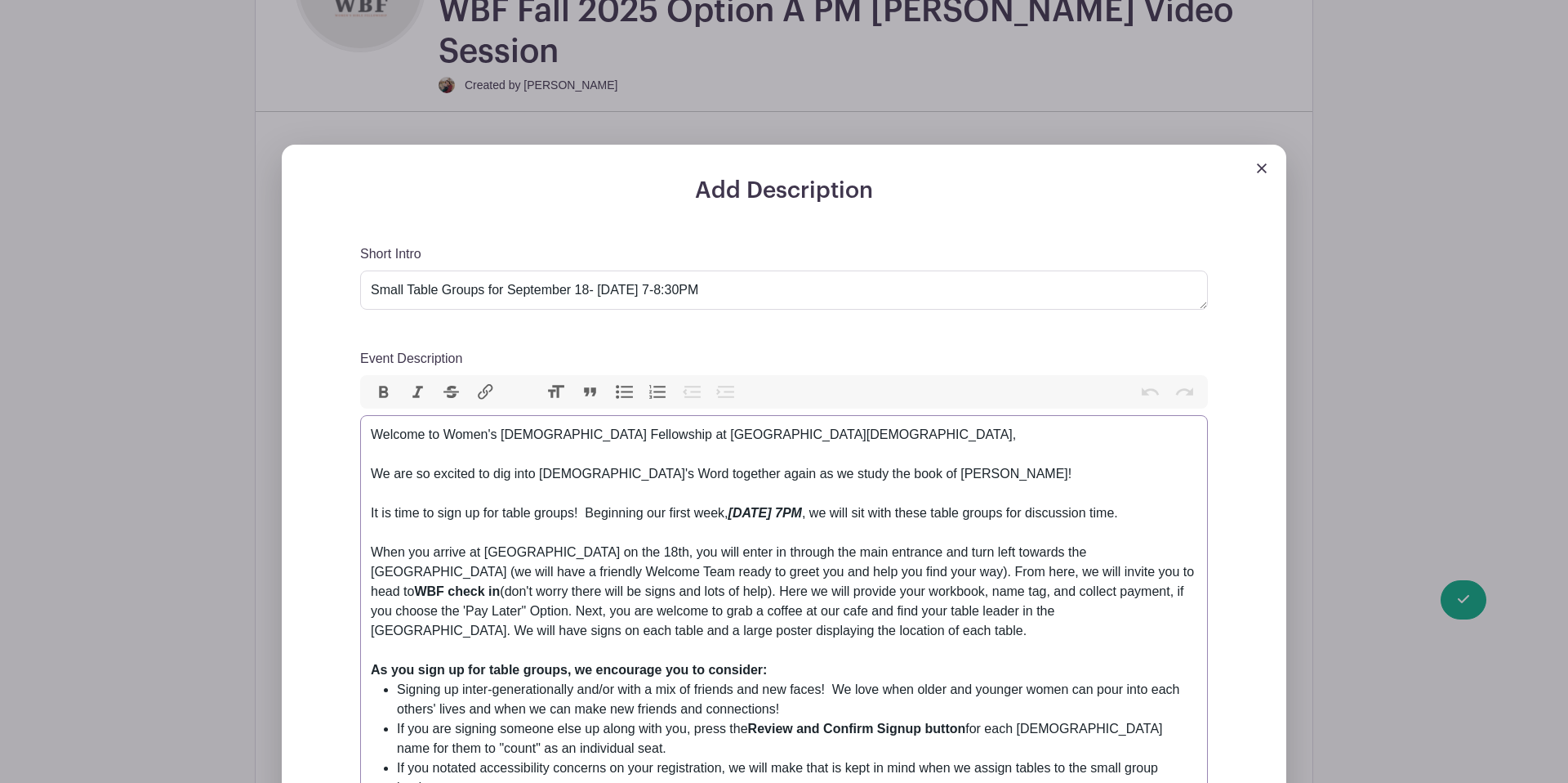
click at [826, 425] on div "Welcome to Women's Bible Fellowship at Lancaster Evangelical Free Church, We ar…" at bounding box center [784, 542] width 826 height 235
click at [374, 439] on div "Welcome to Women's Bible Fellowship at Lancaster Evangelical Free Church. We ar…" at bounding box center [784, 542] width 826 height 235
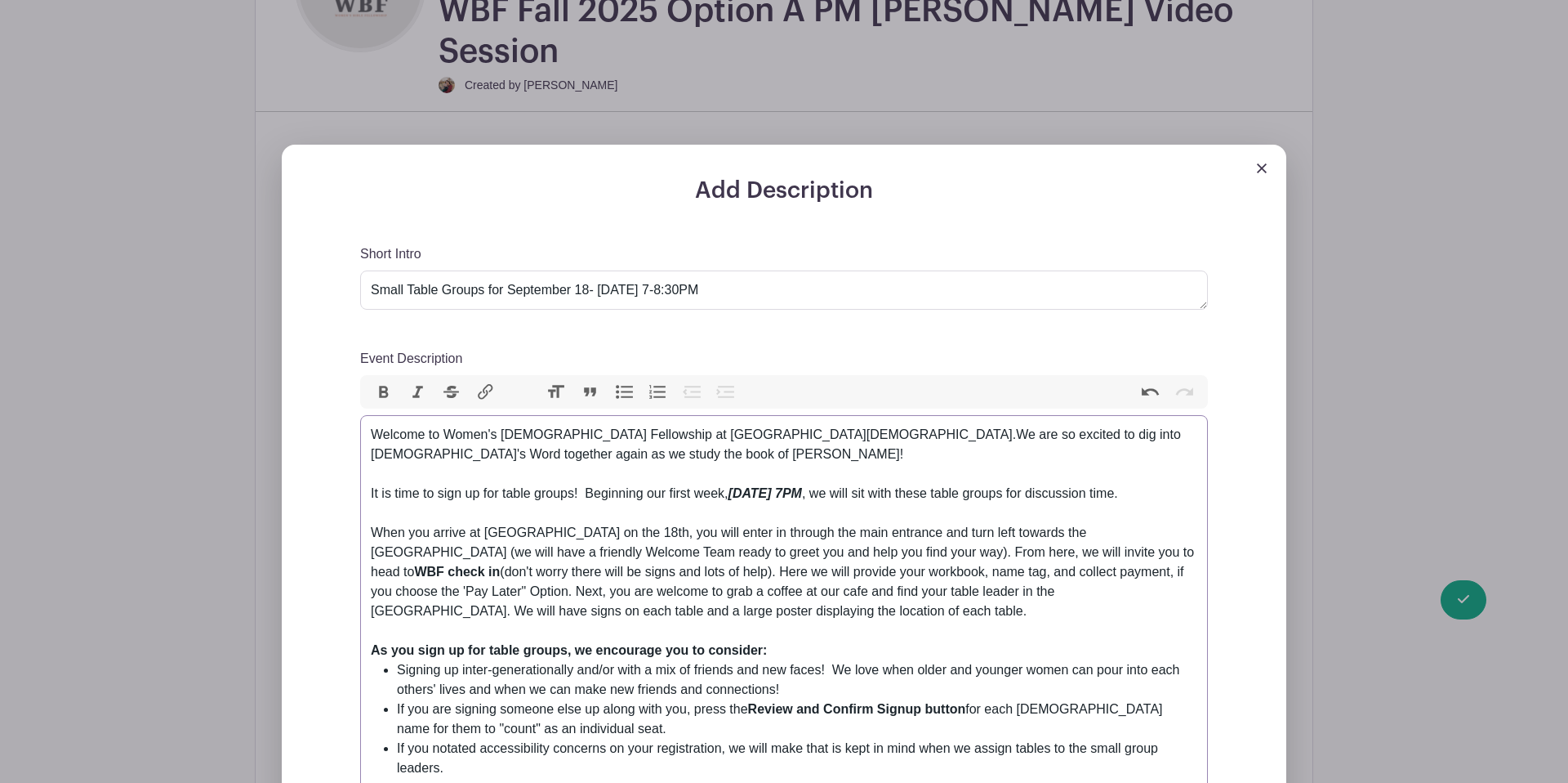
type trix-editor "<div>Welcome to Women's Bible Fellowship at Lancaster Evangelical Free Church. …"
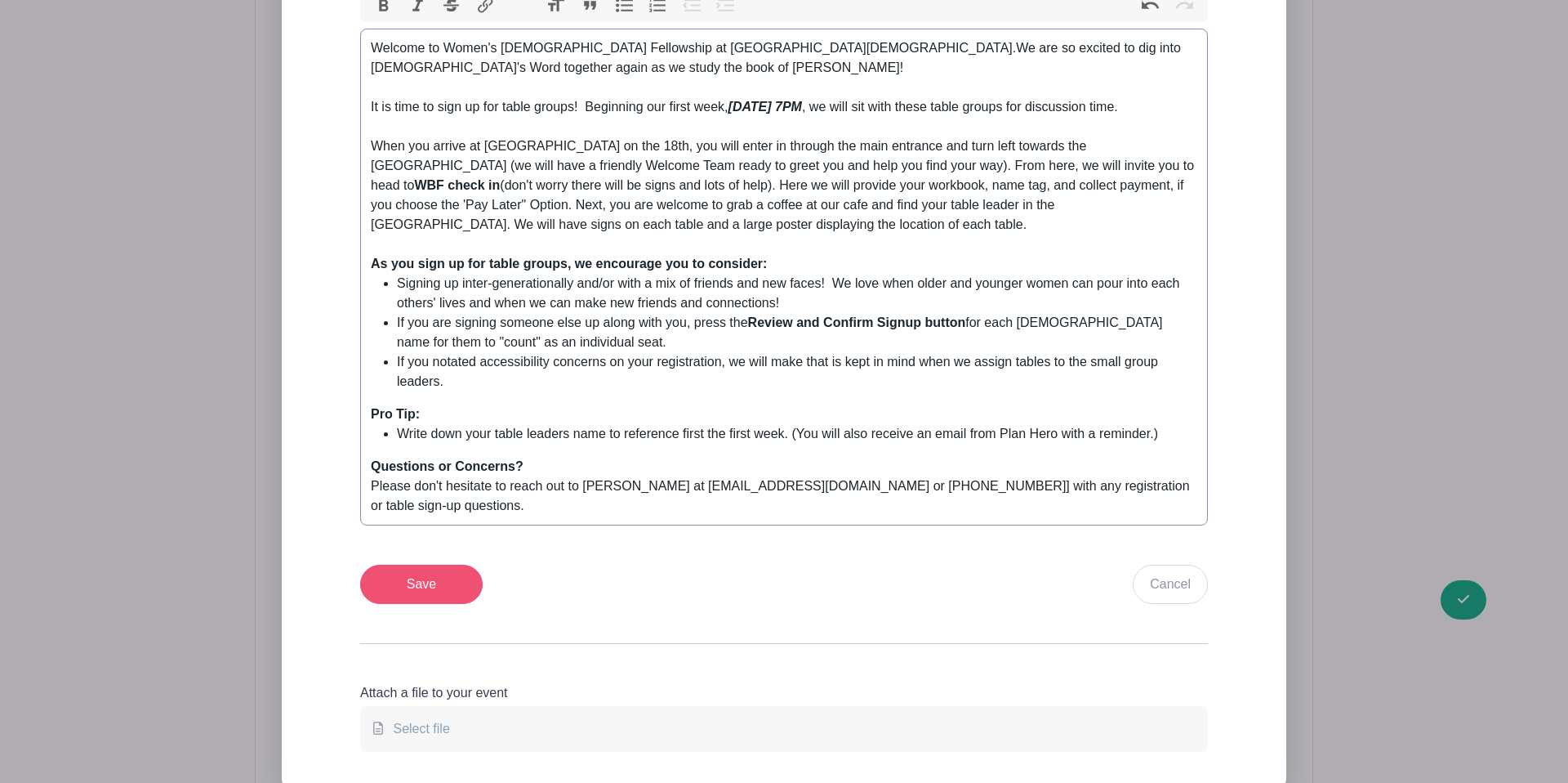
scroll to position [940, 0]
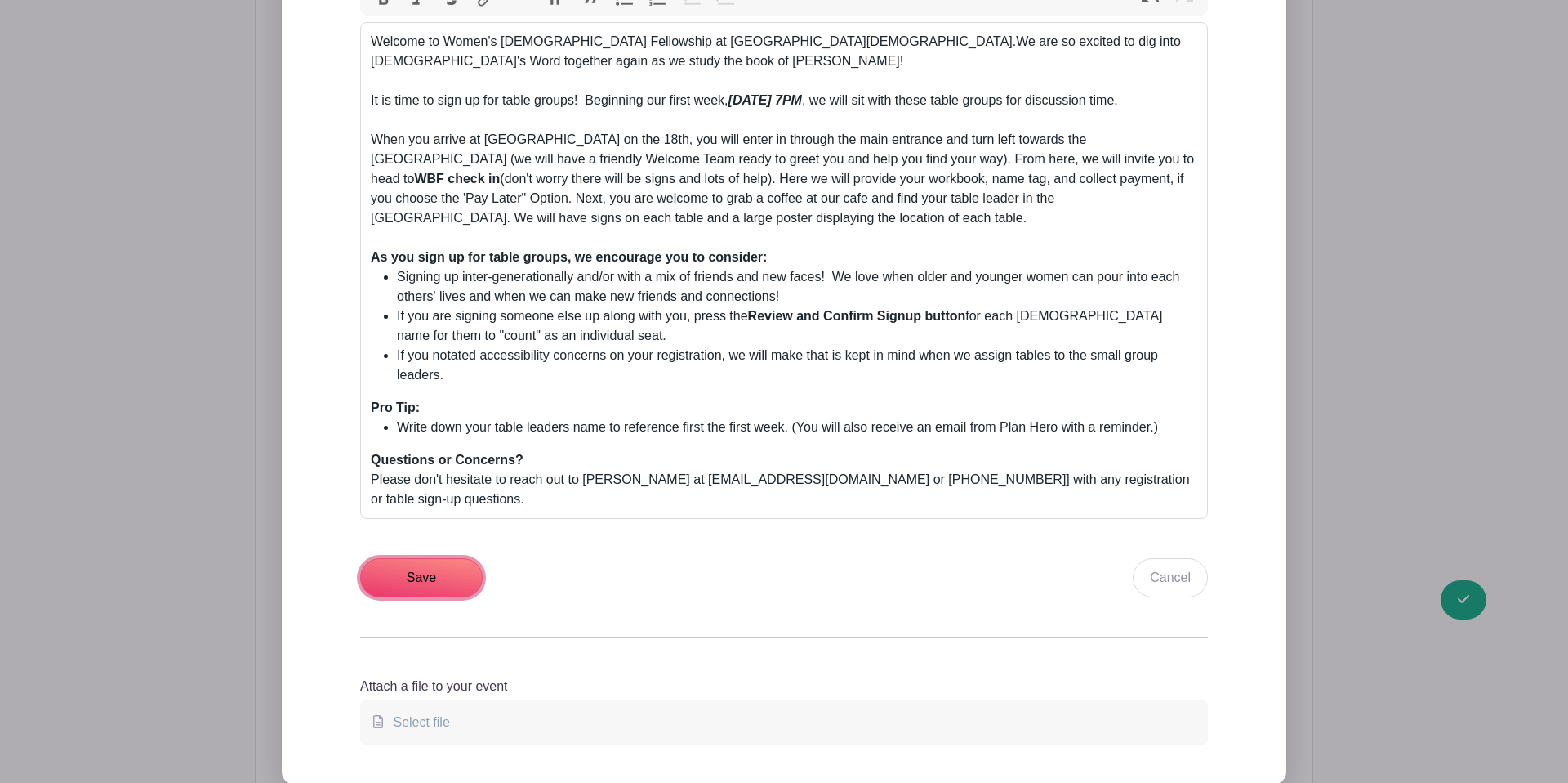
drag, startPoint x: 369, startPoint y: 529, endPoint x: 422, endPoint y: 529, distance: 53.0
click at [369, 558] on input "Save" at bounding box center [422, 577] width 122 height 39
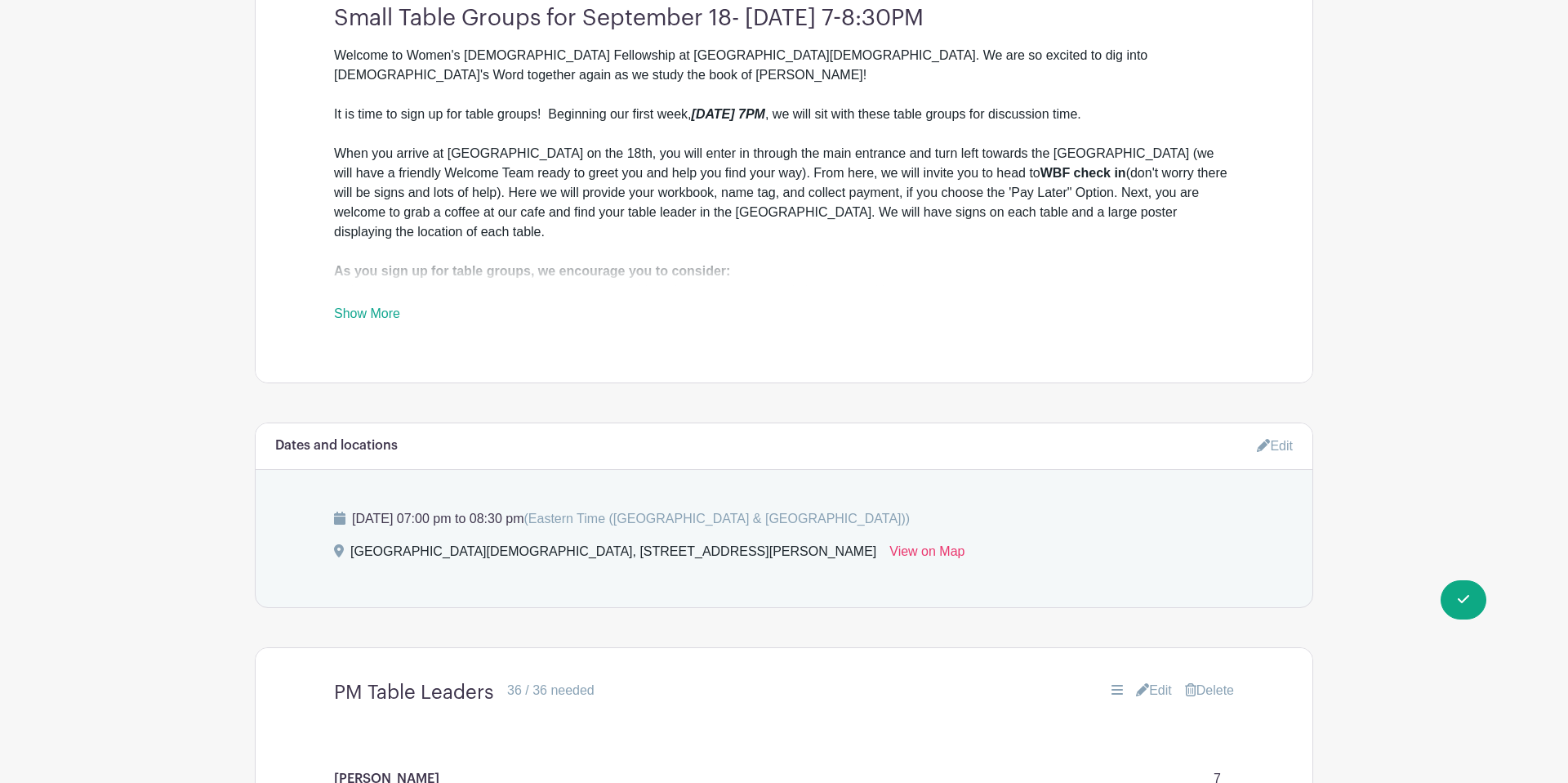
scroll to position [786, 0]
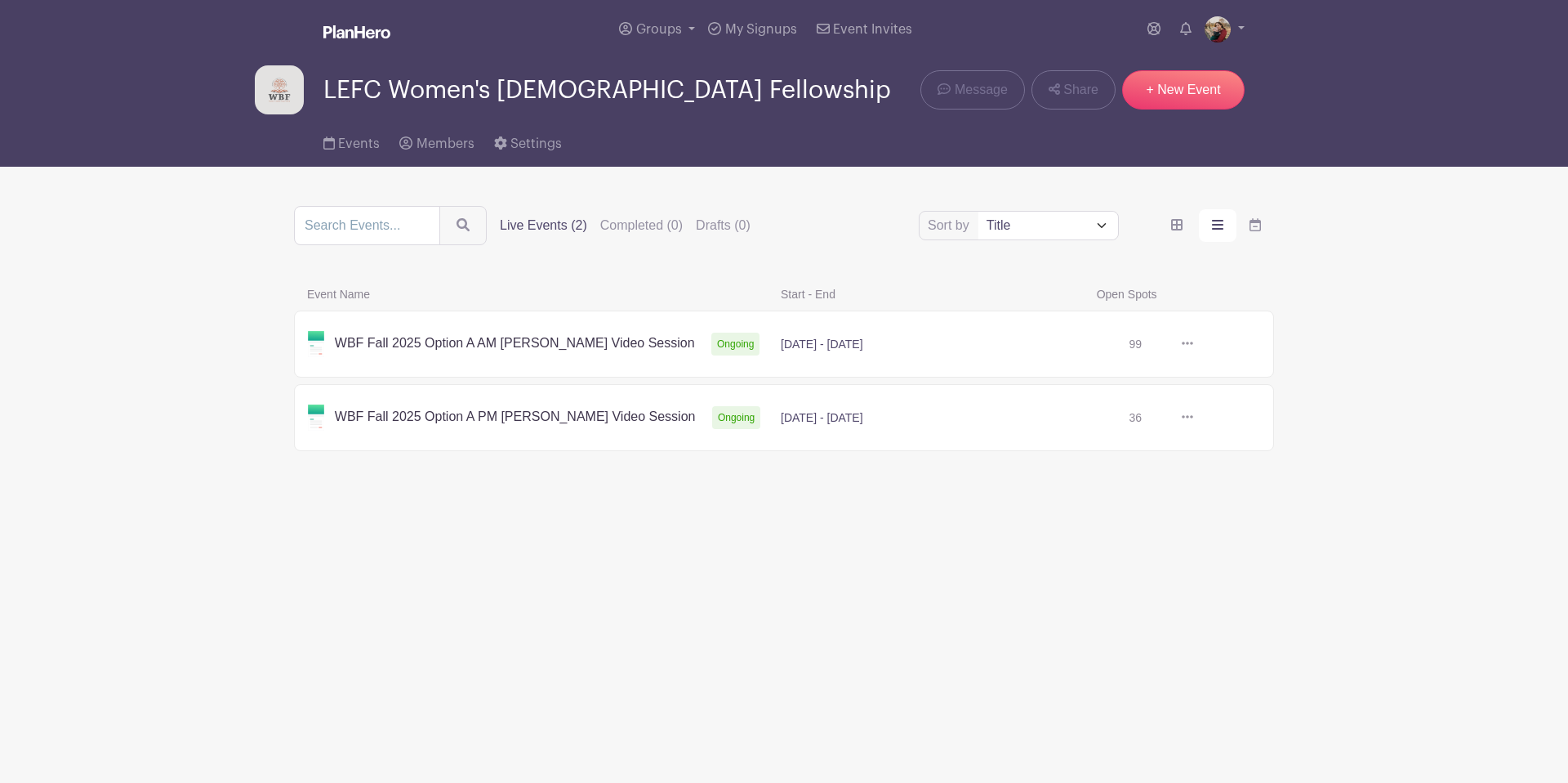
click at [1194, 344] on link at bounding box center [1194, 344] width 0 height 0
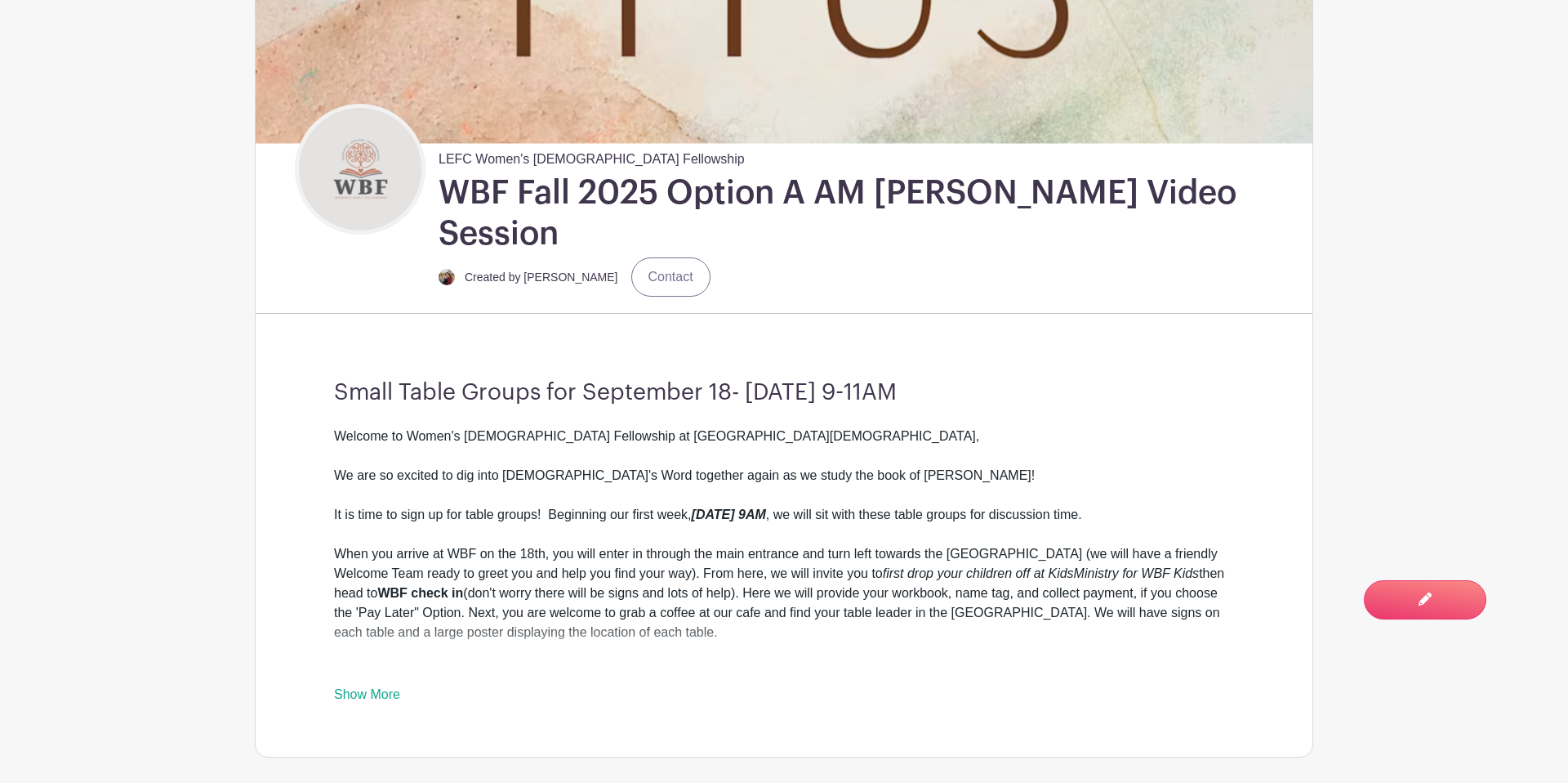
scroll to position [371, 0]
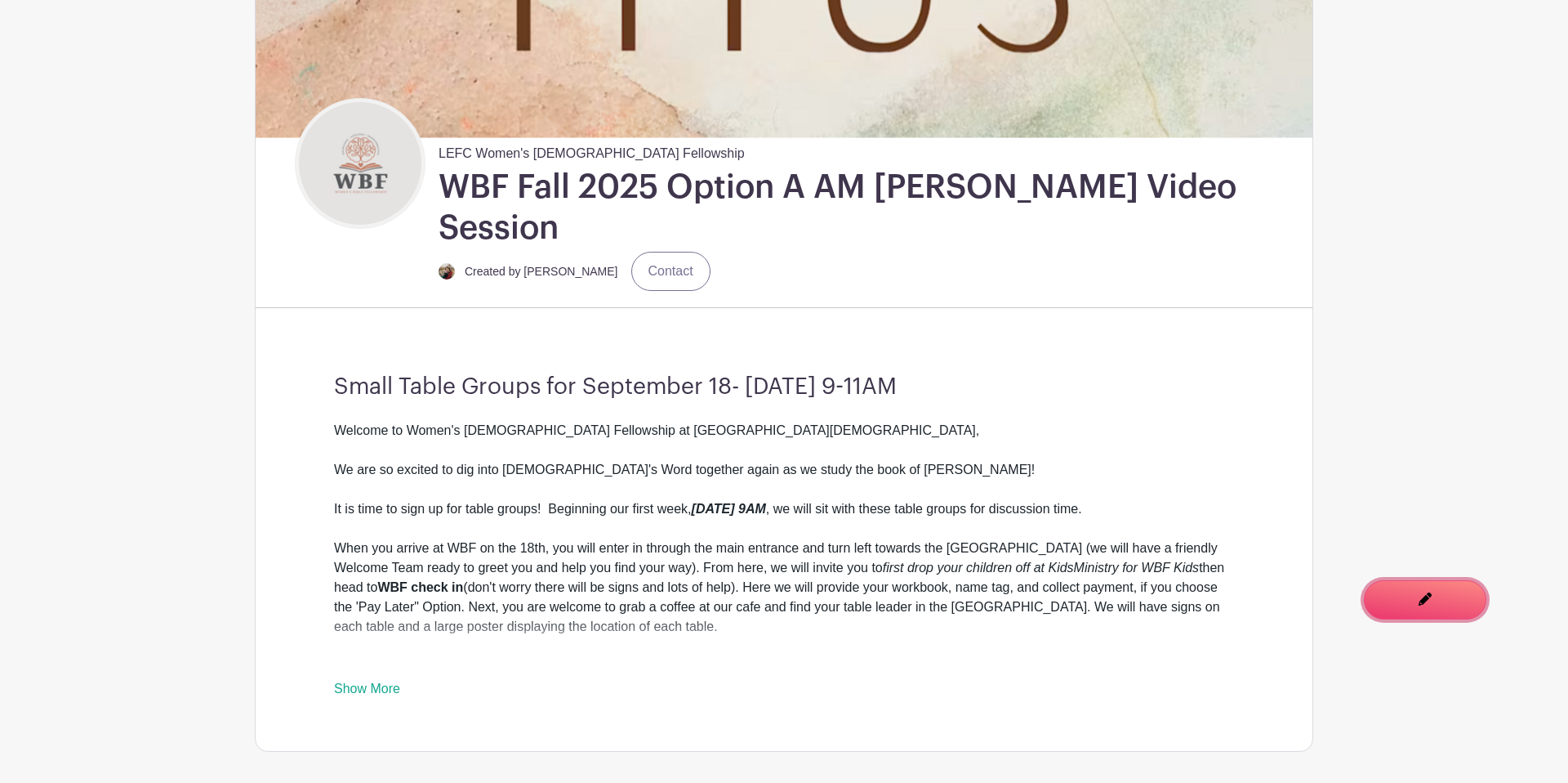
drag, startPoint x: 1439, startPoint y: 612, endPoint x: 1230, endPoint y: 574, distance: 212.4
click at [1439, 612] on link "Edit Event You are currently in Signup Mode Switch to Edit Mode" at bounding box center [1425, 599] width 122 height 39
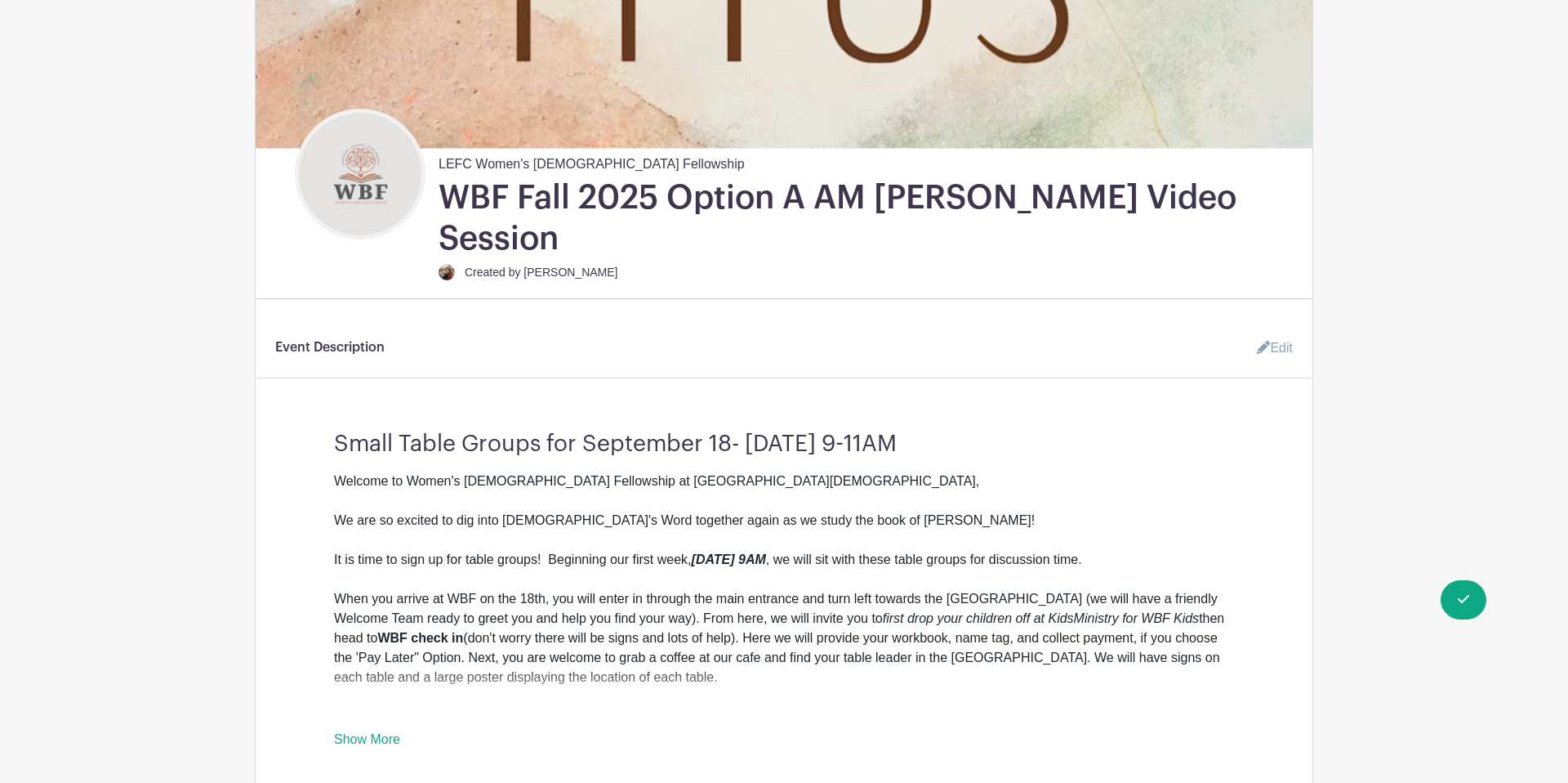
scroll to position [365, 0]
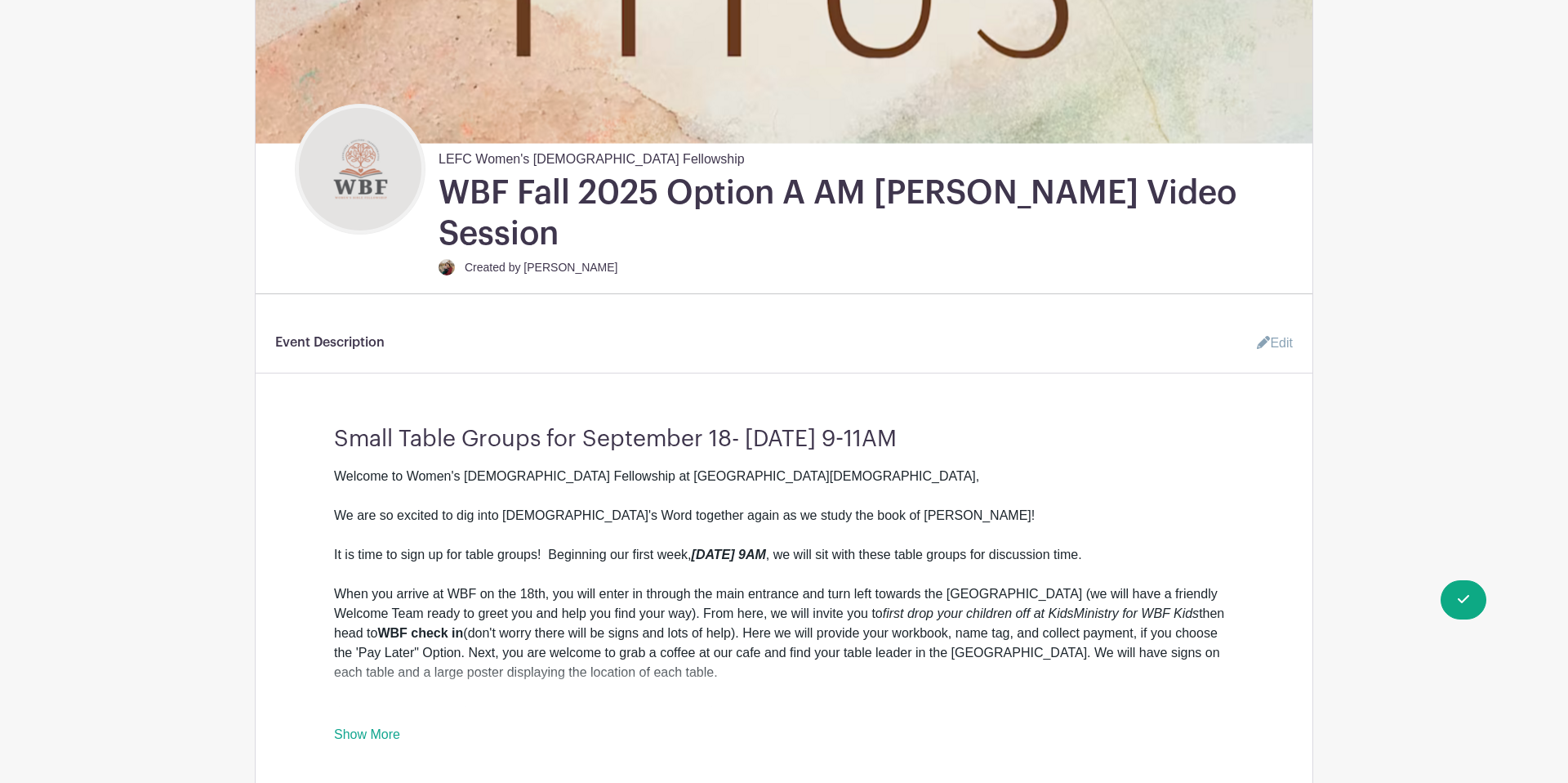
click at [1278, 327] on link "Edit" at bounding box center [1268, 343] width 49 height 32
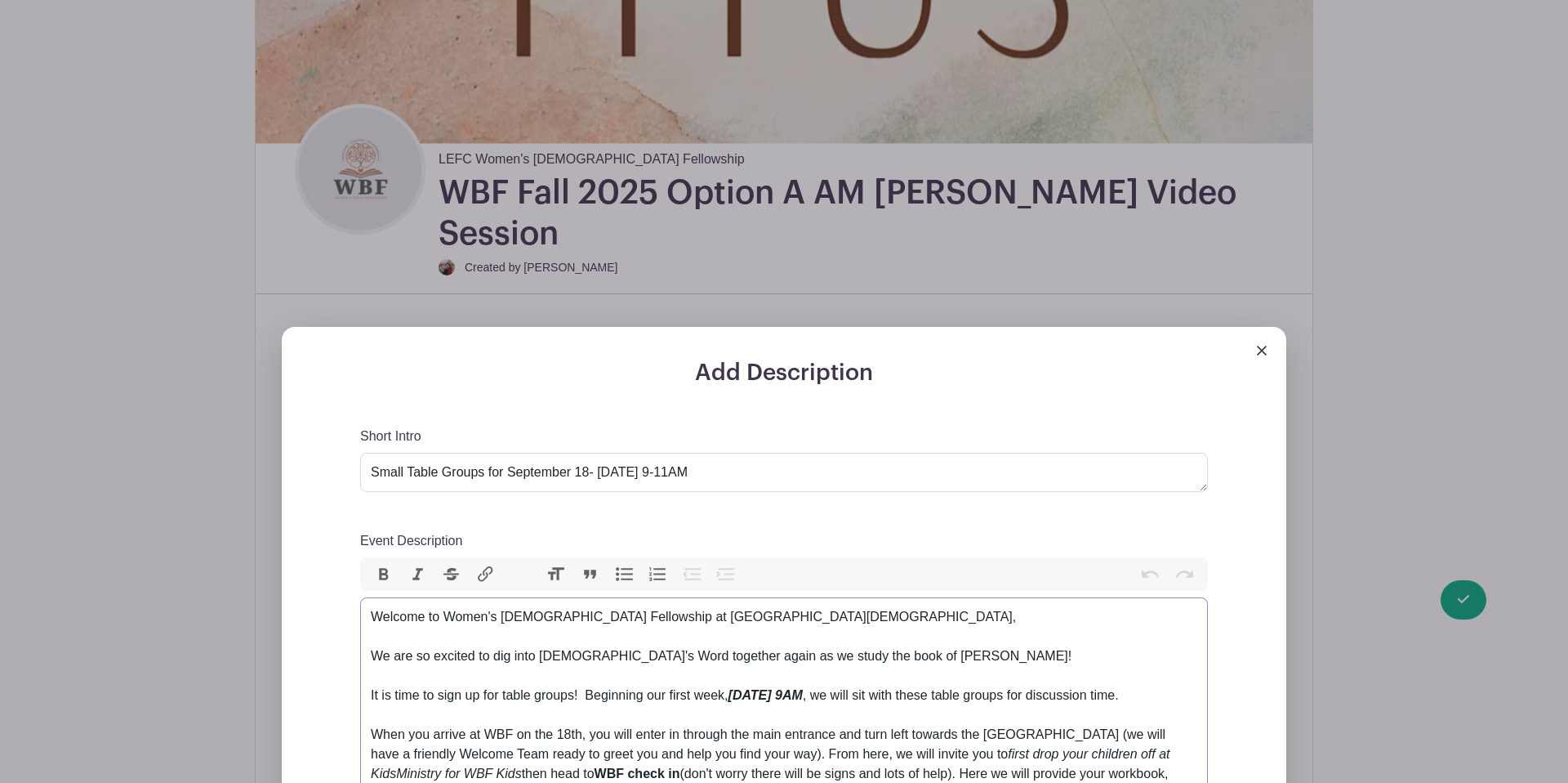
click at [373, 616] on div "Welcome to Women's Bible Fellowship at Lancaster Evangelical Free Church, We ar…" at bounding box center [784, 724] width 826 height 235
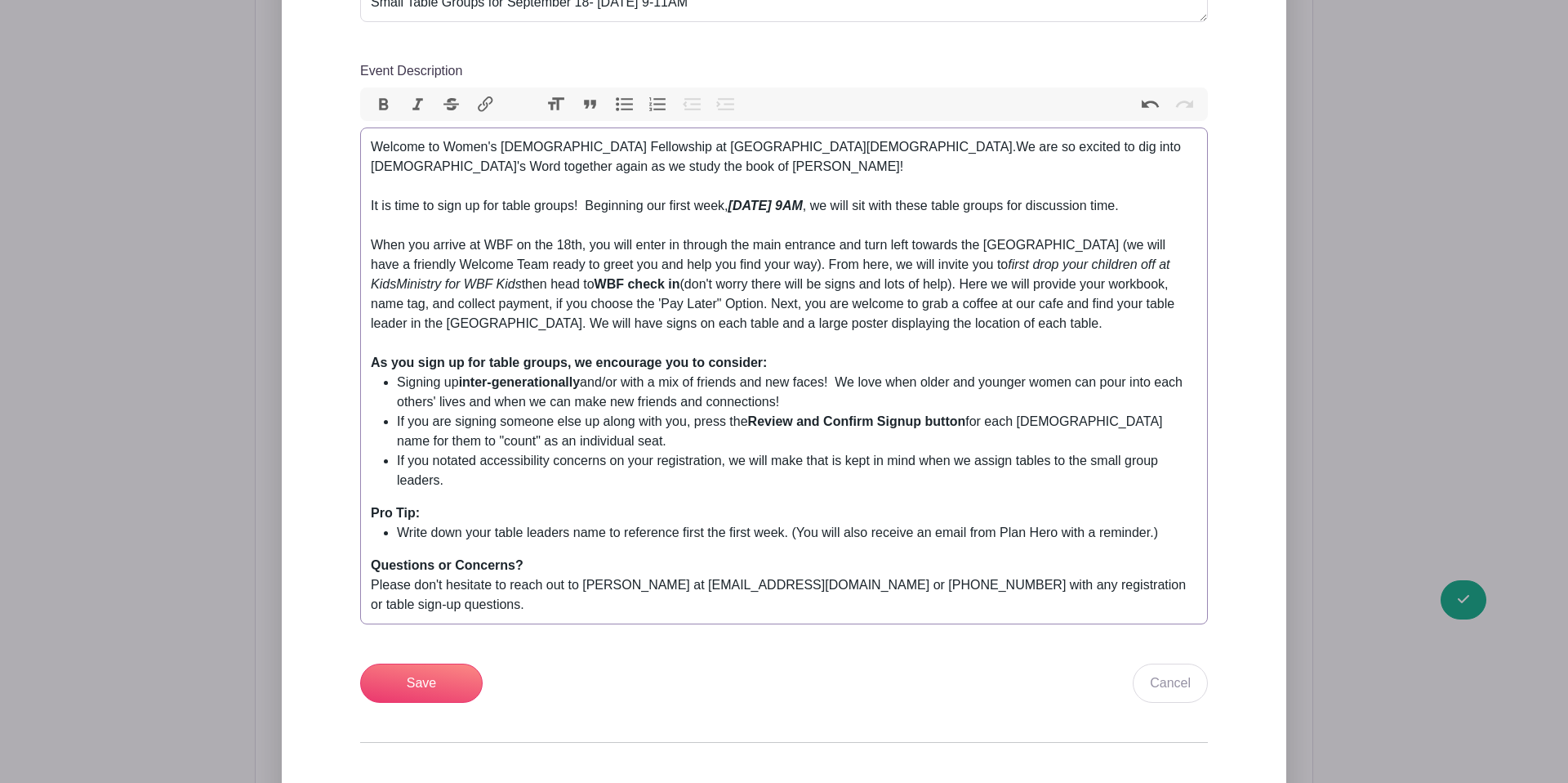
scroll to position [831, 0]
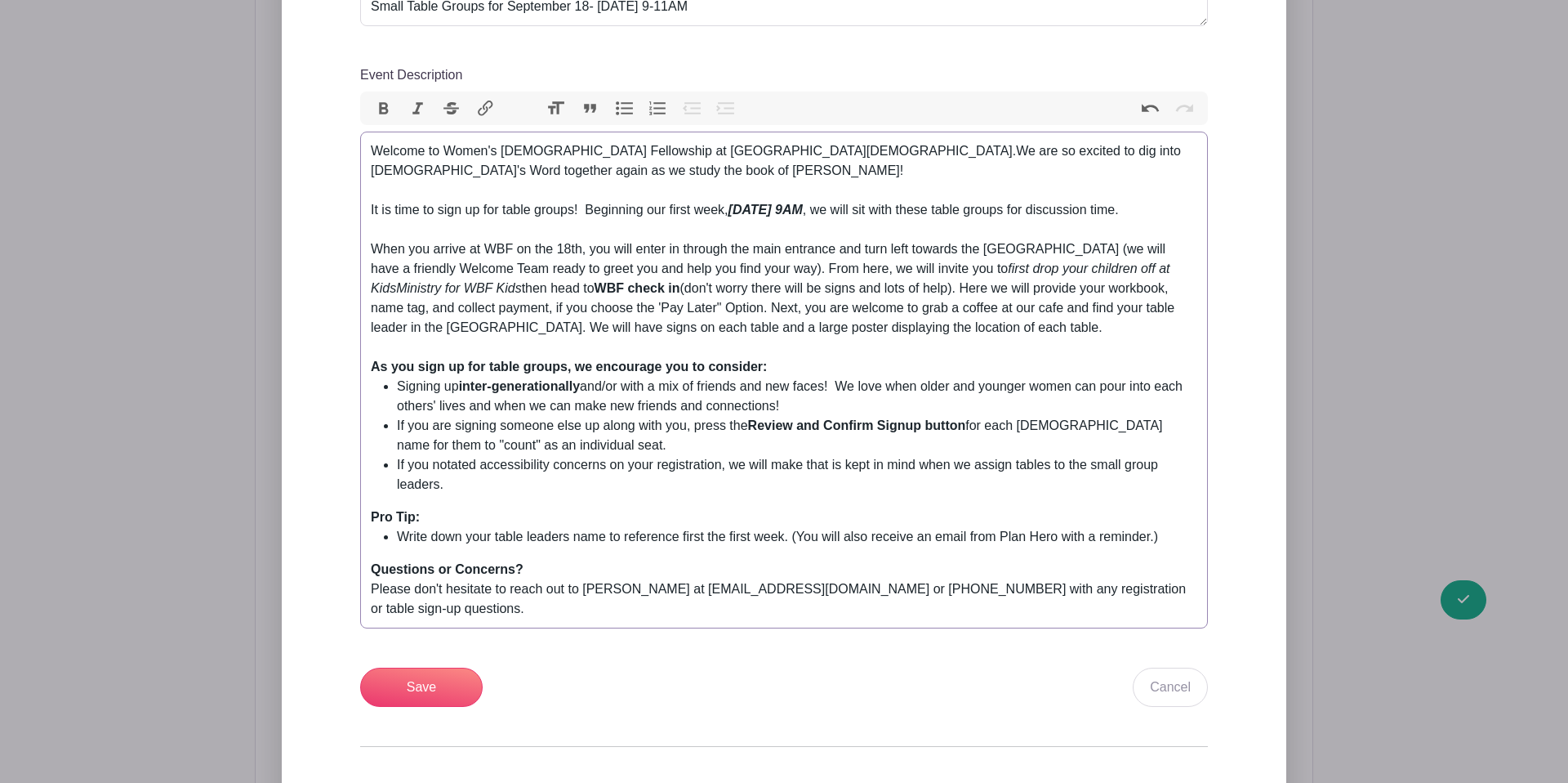
drag, startPoint x: 811, startPoint y: 447, endPoint x: 829, endPoint y: 445, distance: 18.1
click at [811, 455] on li "If you notated accessibility concerns on your registration, we will make that i…" at bounding box center [797, 474] width 800 height 39
drag, startPoint x: 511, startPoint y: 468, endPoint x: 381, endPoint y: 448, distance: 131.5
click at [378, 449] on ul "Signing up inter-generationally and/or with a mix of friends and new faces! We …" at bounding box center [784, 436] width 826 height 117
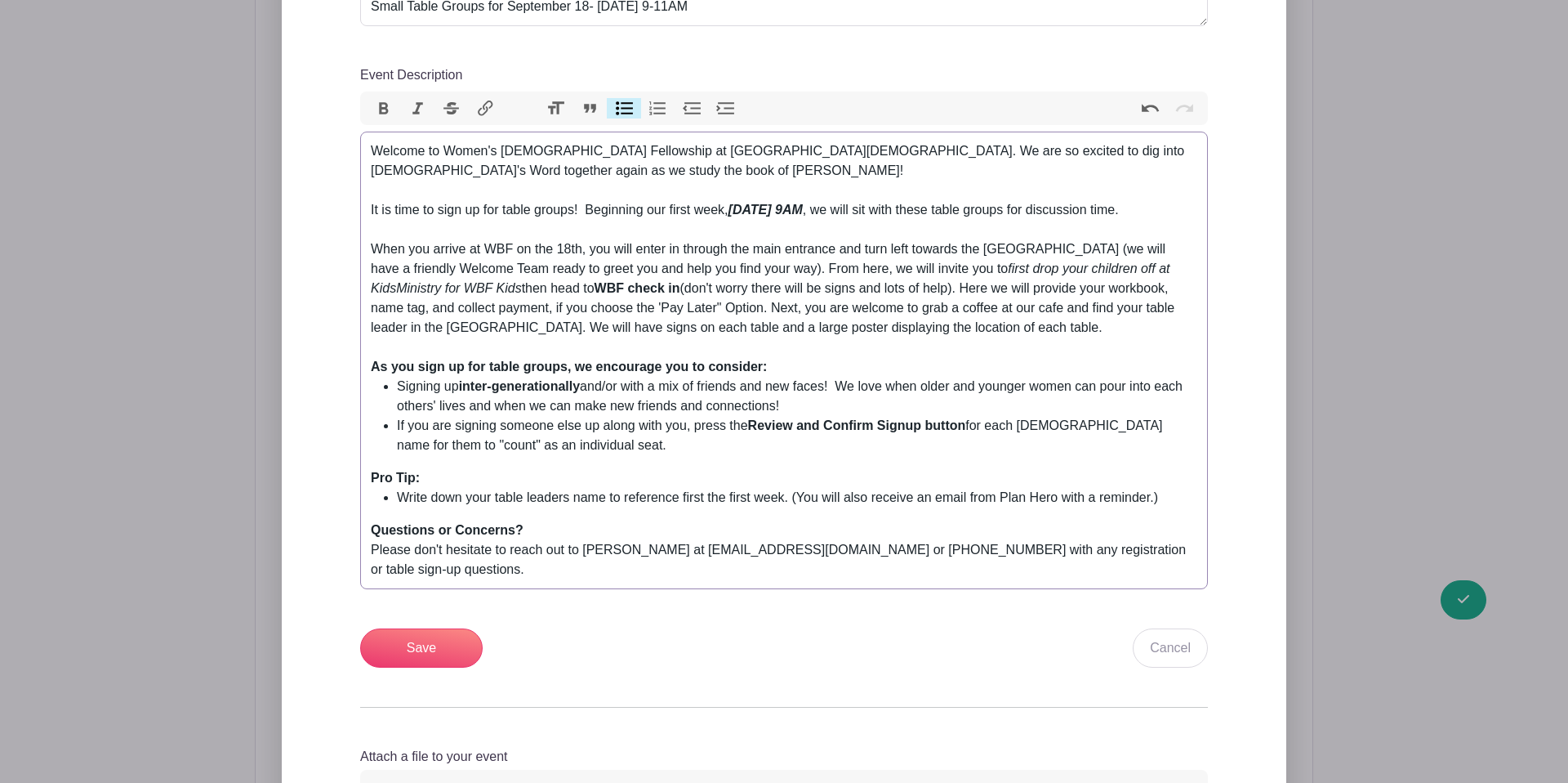
type trix-editor "<div>Welcome to Women's Bible Fellowship at Lancaster Evangelical Free Church. …"
click at [463, 628] on input "Save" at bounding box center [422, 647] width 122 height 39
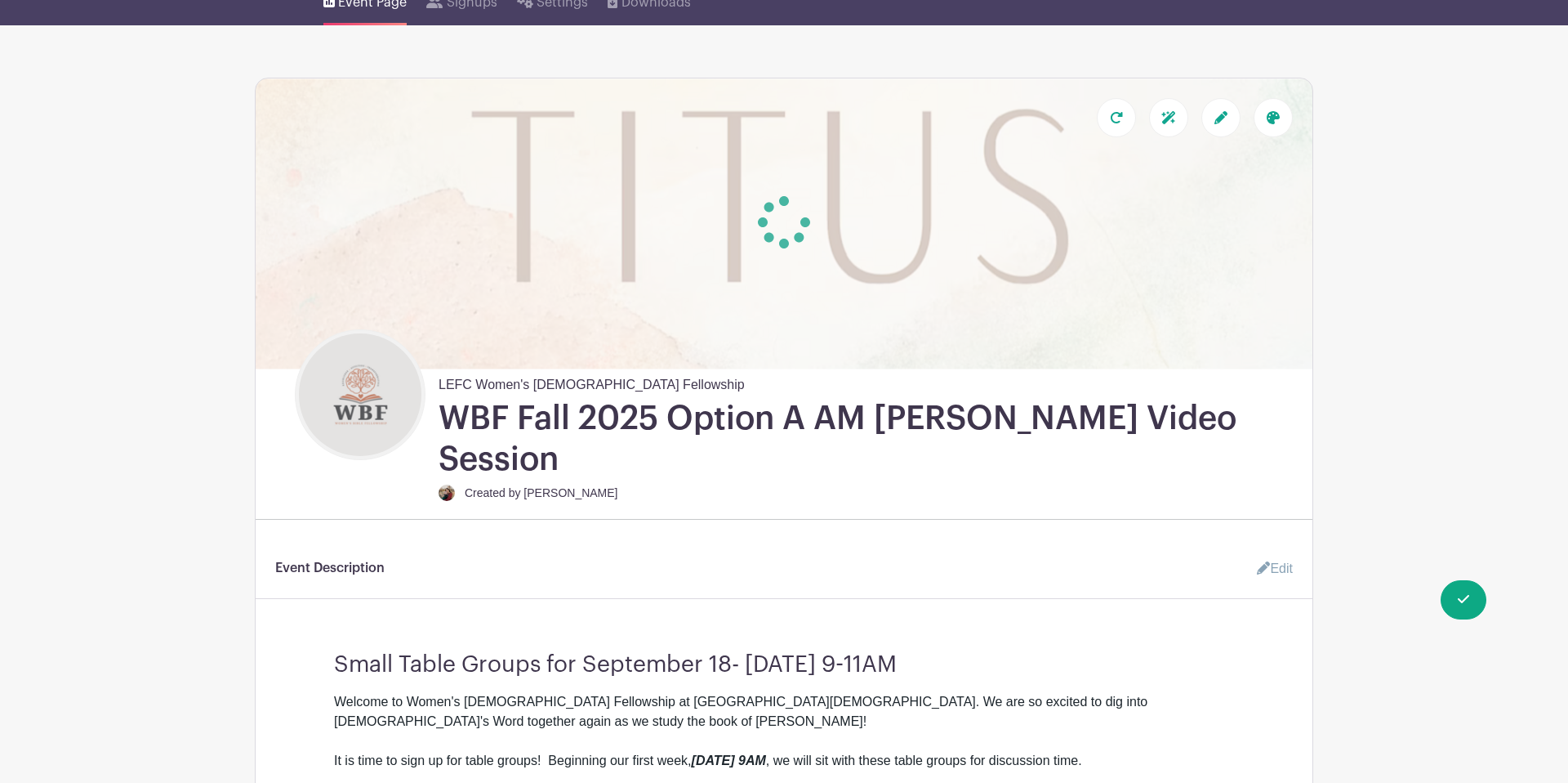
scroll to position [0, 0]
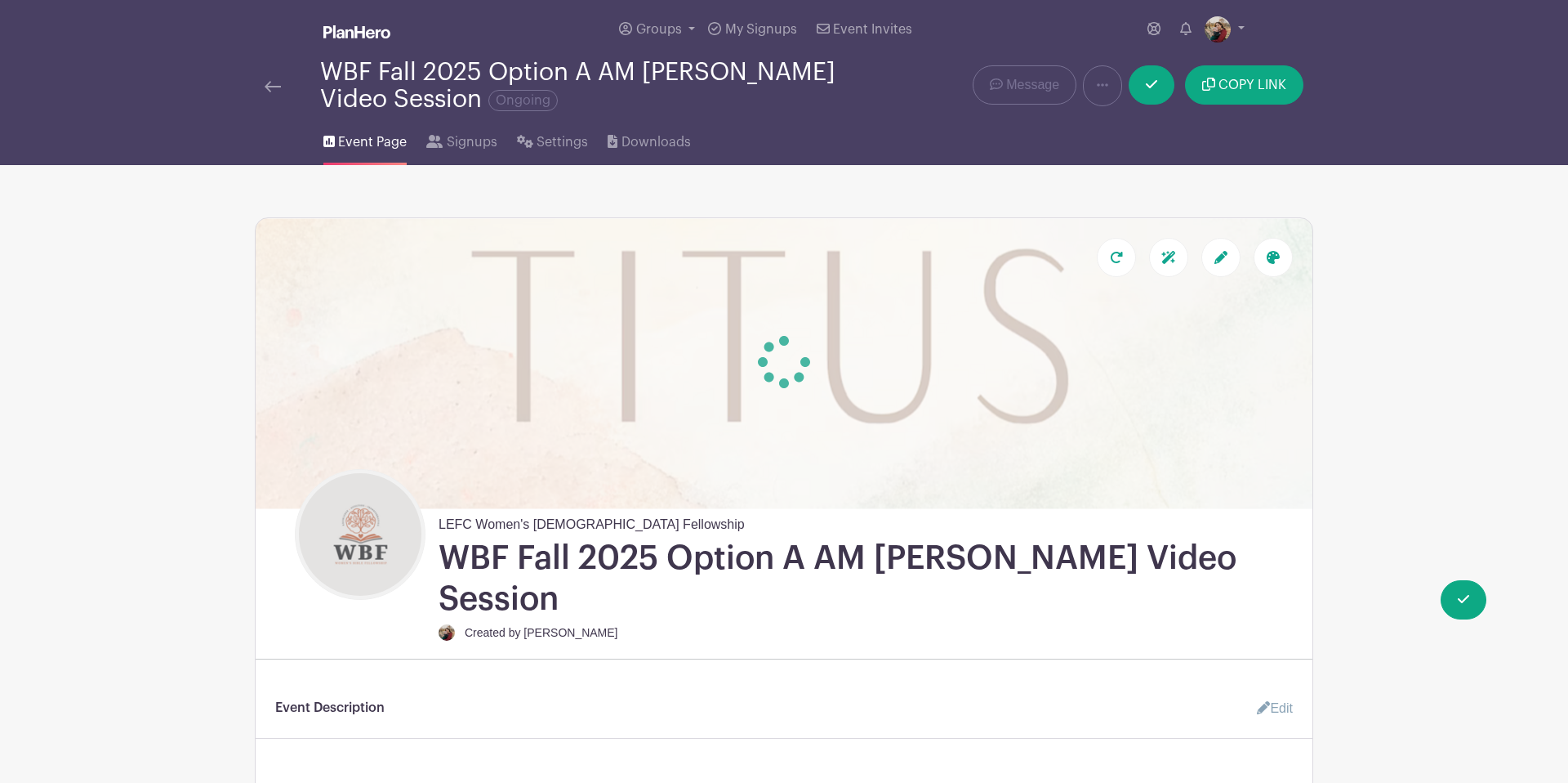
click at [281, 87] on div at bounding box center [293, 86] width 56 height 19
click at [271, 89] on img at bounding box center [273, 86] width 17 height 11
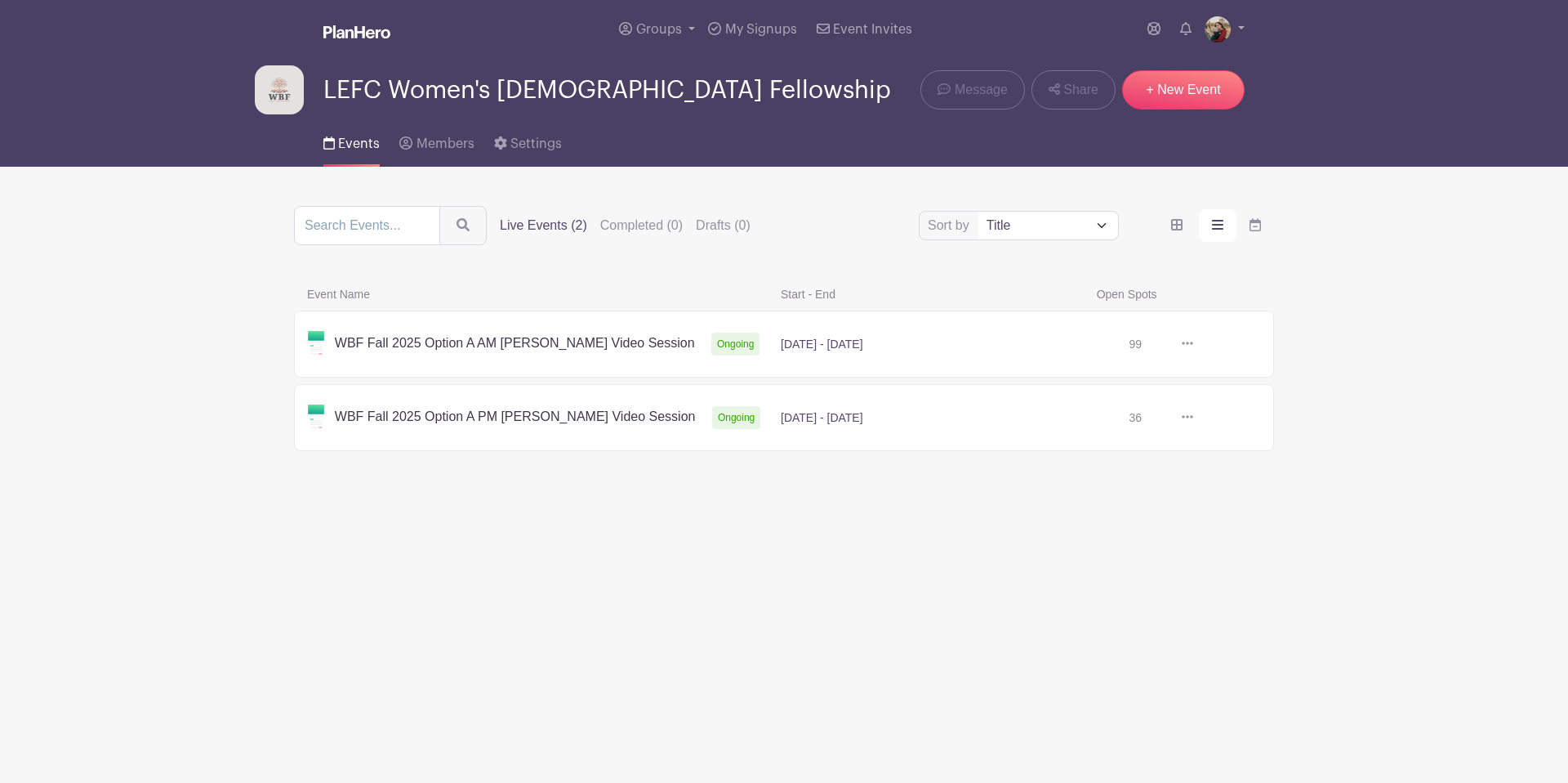
click at [1194, 417] on link at bounding box center [1194, 417] width 0 height 0
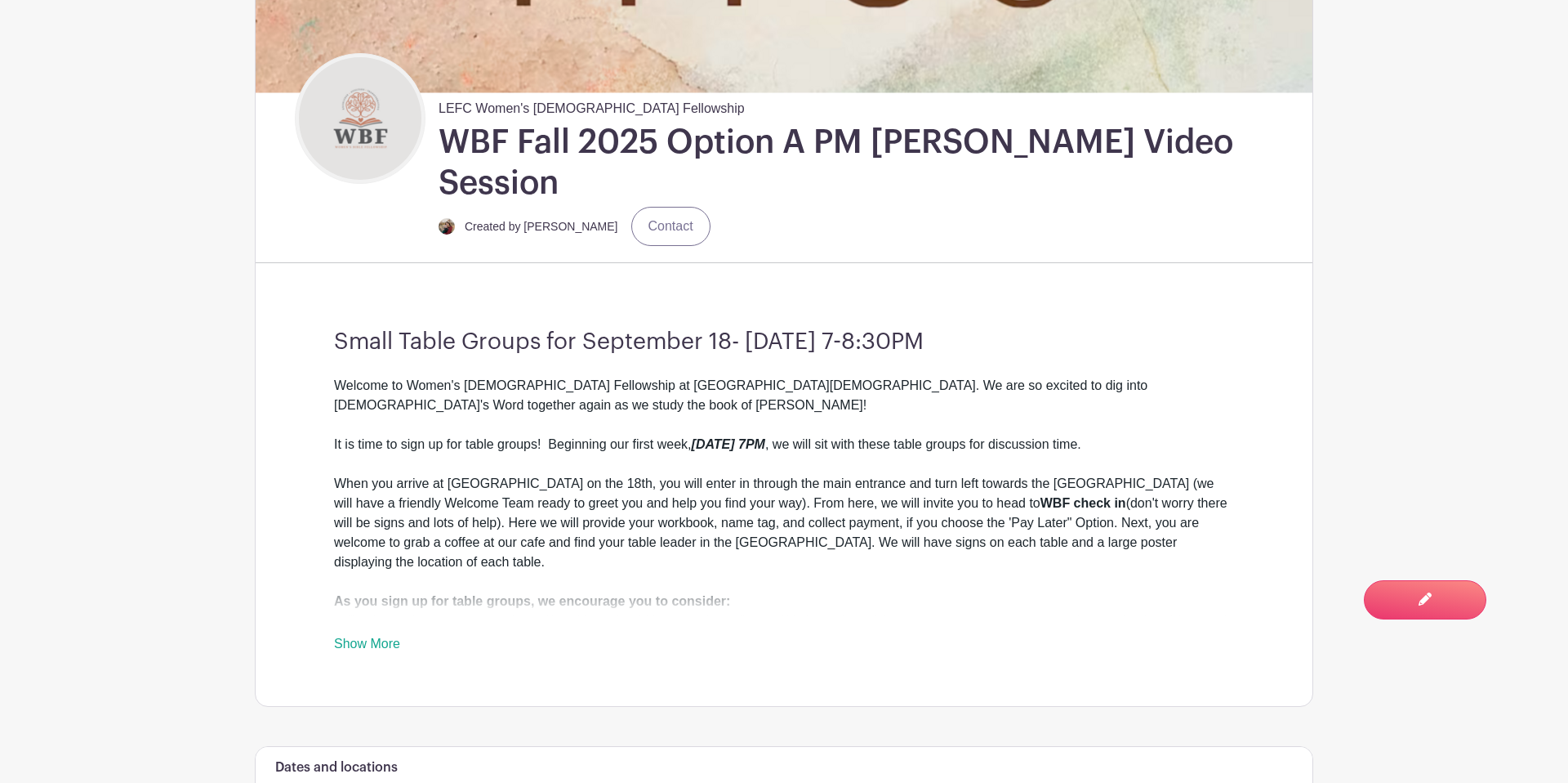
scroll to position [438, 0]
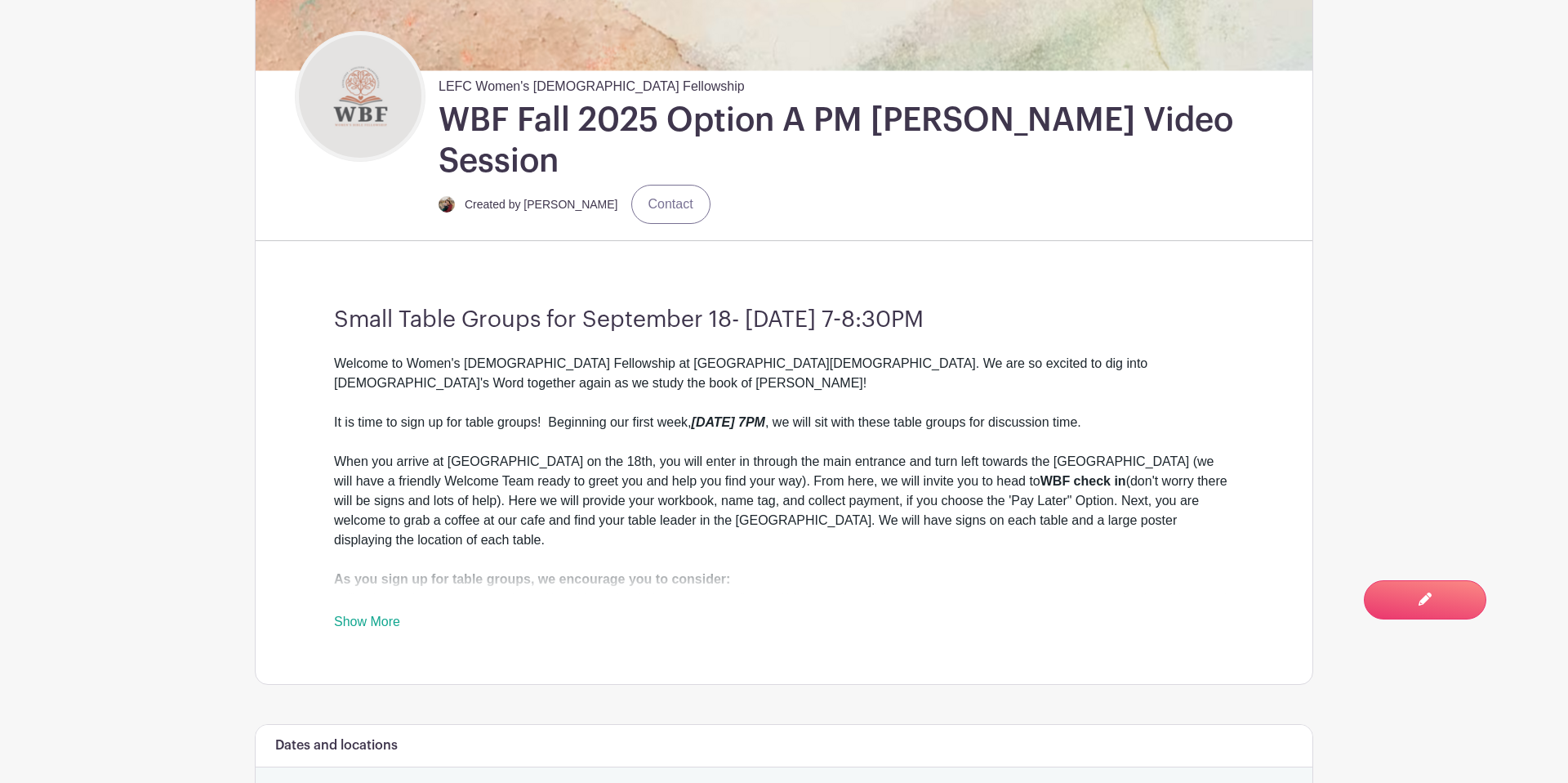
drag, startPoint x: 388, startPoint y: 572, endPoint x: 415, endPoint y: 567, distance: 27.5
click at [388, 571] on div "Welcome to Women's Bible Fellowship at Lancaster Evangelical Free Church. We ar…" at bounding box center [784, 493] width 900 height 278
click at [389, 614] on link "Show More" at bounding box center [367, 624] width 66 height 20
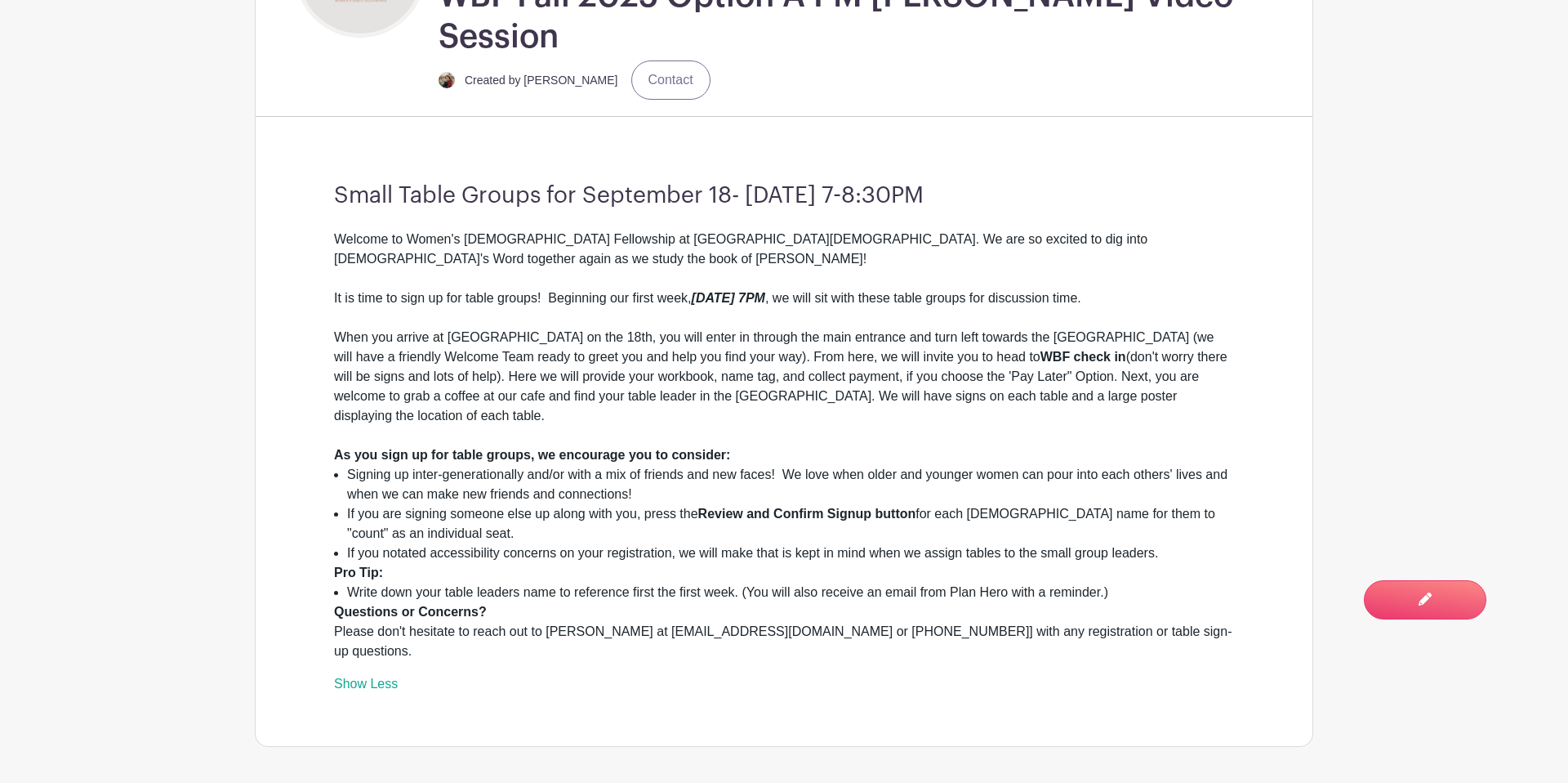
scroll to position [563, 0]
click at [1408, 580] on span "You are currently in Signup Mode Switch to Edit Mode" at bounding box center [1373, 589] width 192 height 34
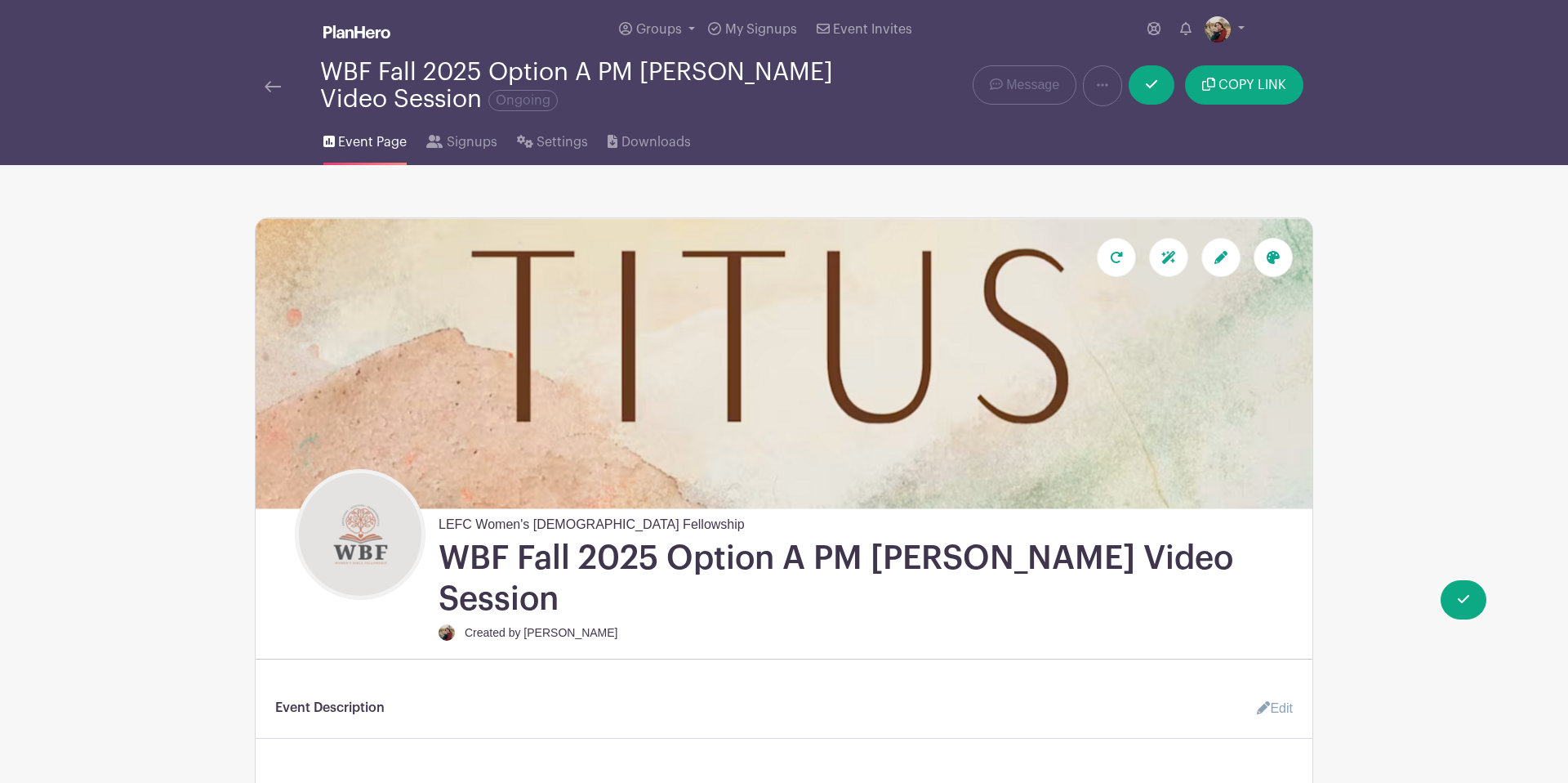
click at [1275, 692] on link "Edit" at bounding box center [1268, 708] width 49 height 32
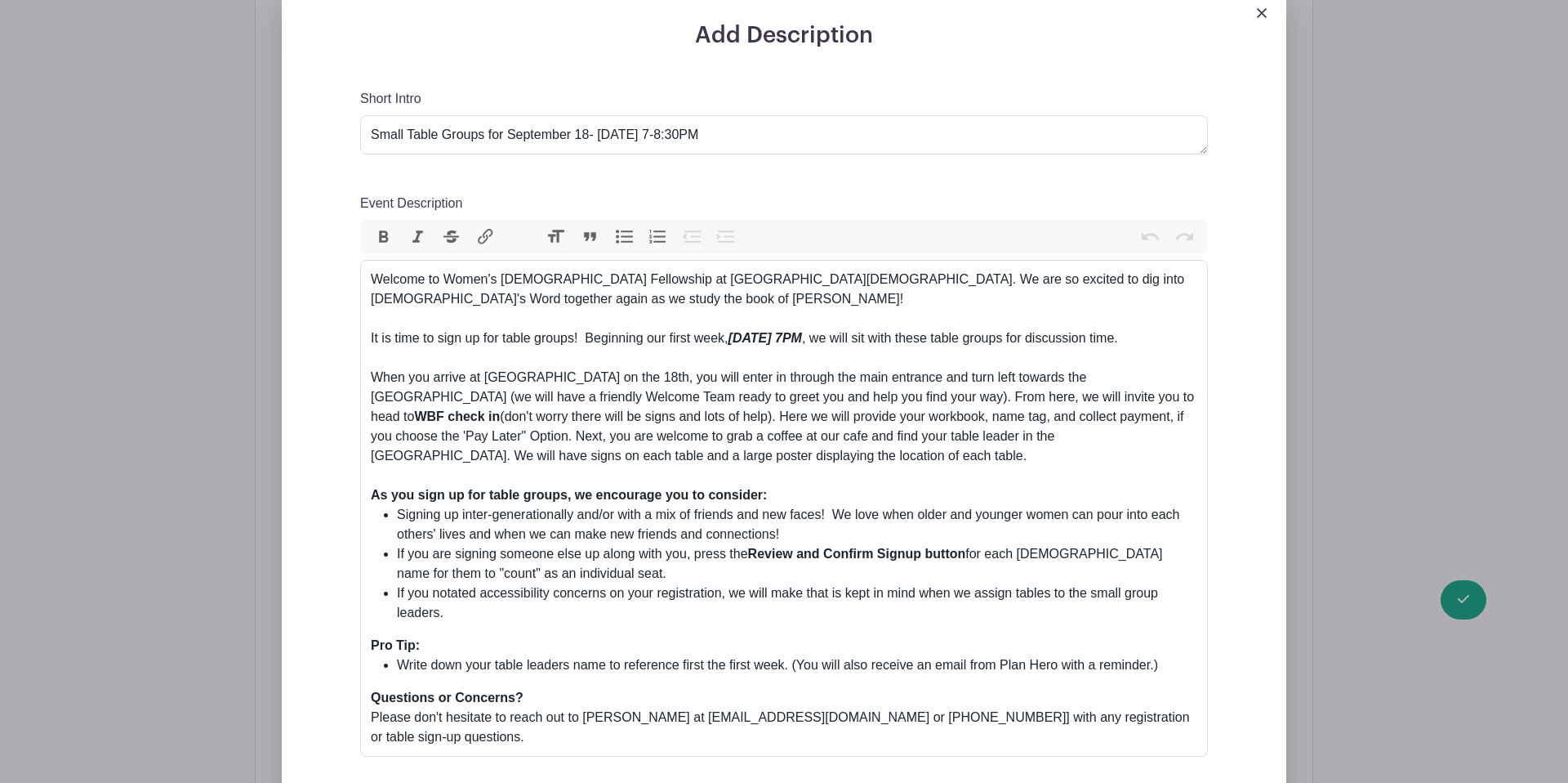
scroll to position [715, 0]
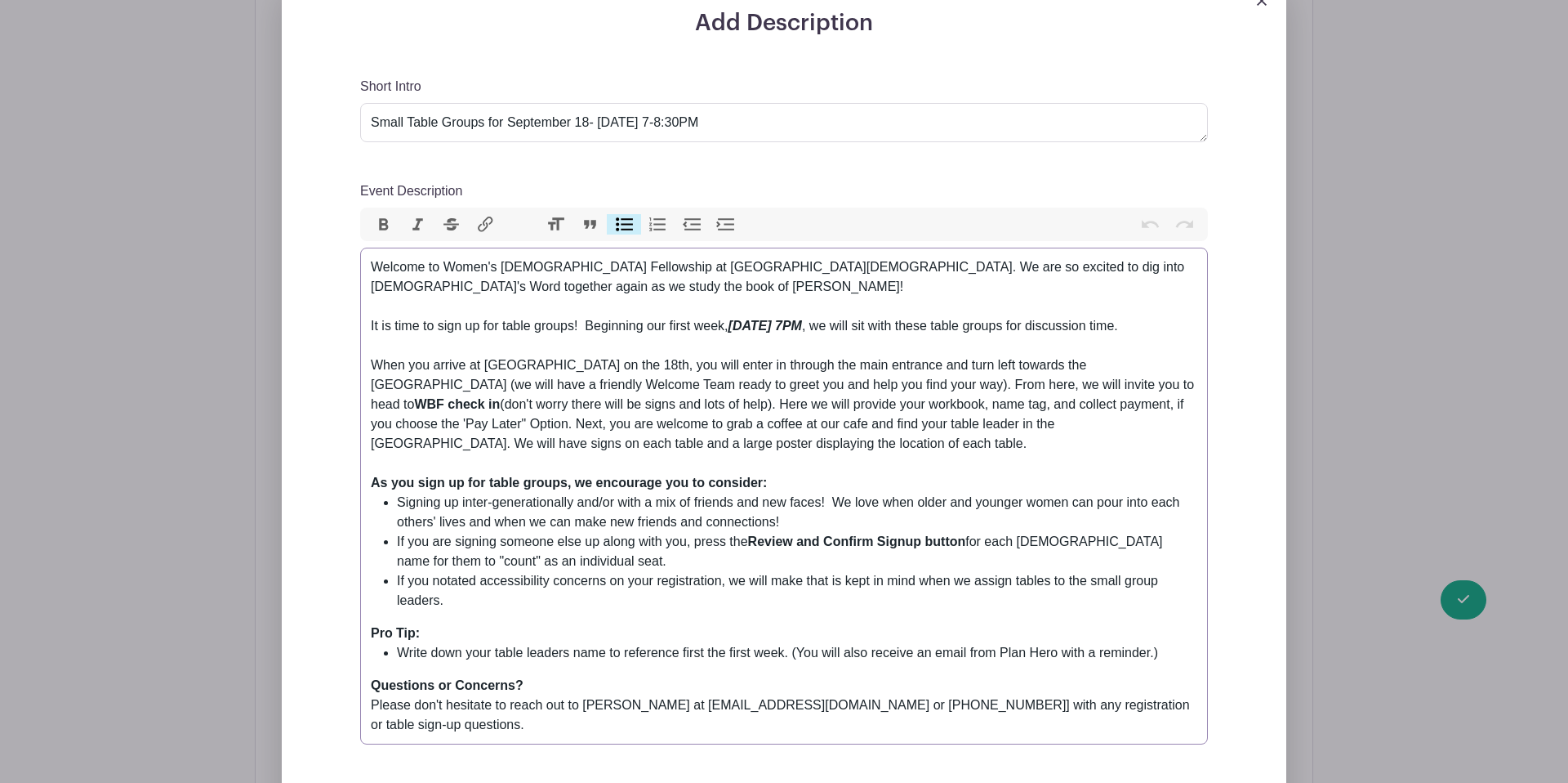
drag, startPoint x: 449, startPoint y: 584, endPoint x: 363, endPoint y: 557, distance: 90.1
click at [363, 557] on trix-editor "Welcome to Women's Bible Fellowship at Lancaster Evangelical Free Church. We ar…" at bounding box center [784, 496] width 847 height 497
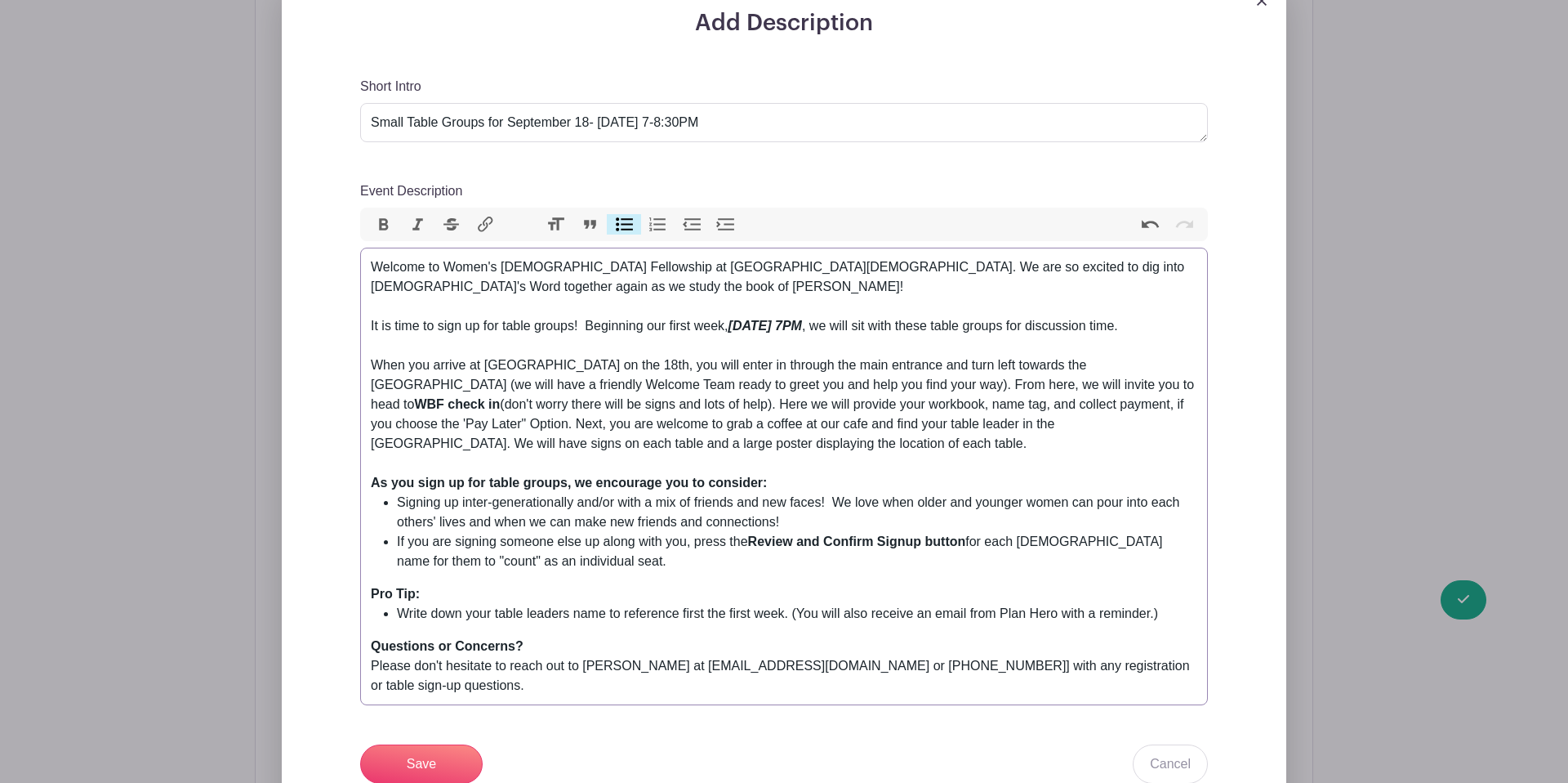
type trix-editor "<div>Welcome to Women's [DEMOGRAPHIC_DATA] Fellowship at [GEOGRAPHIC_DATA][DEMO…"
drag, startPoint x: 798, startPoint y: 593, endPoint x: 1159, endPoint y: 598, distance: 361.0
click at [1156, 604] on li "Write down your table leaders name to reference first the first week. (You will…" at bounding box center [797, 613] width 800 height 19
click at [414, 745] on input "Save" at bounding box center [422, 764] width 122 height 39
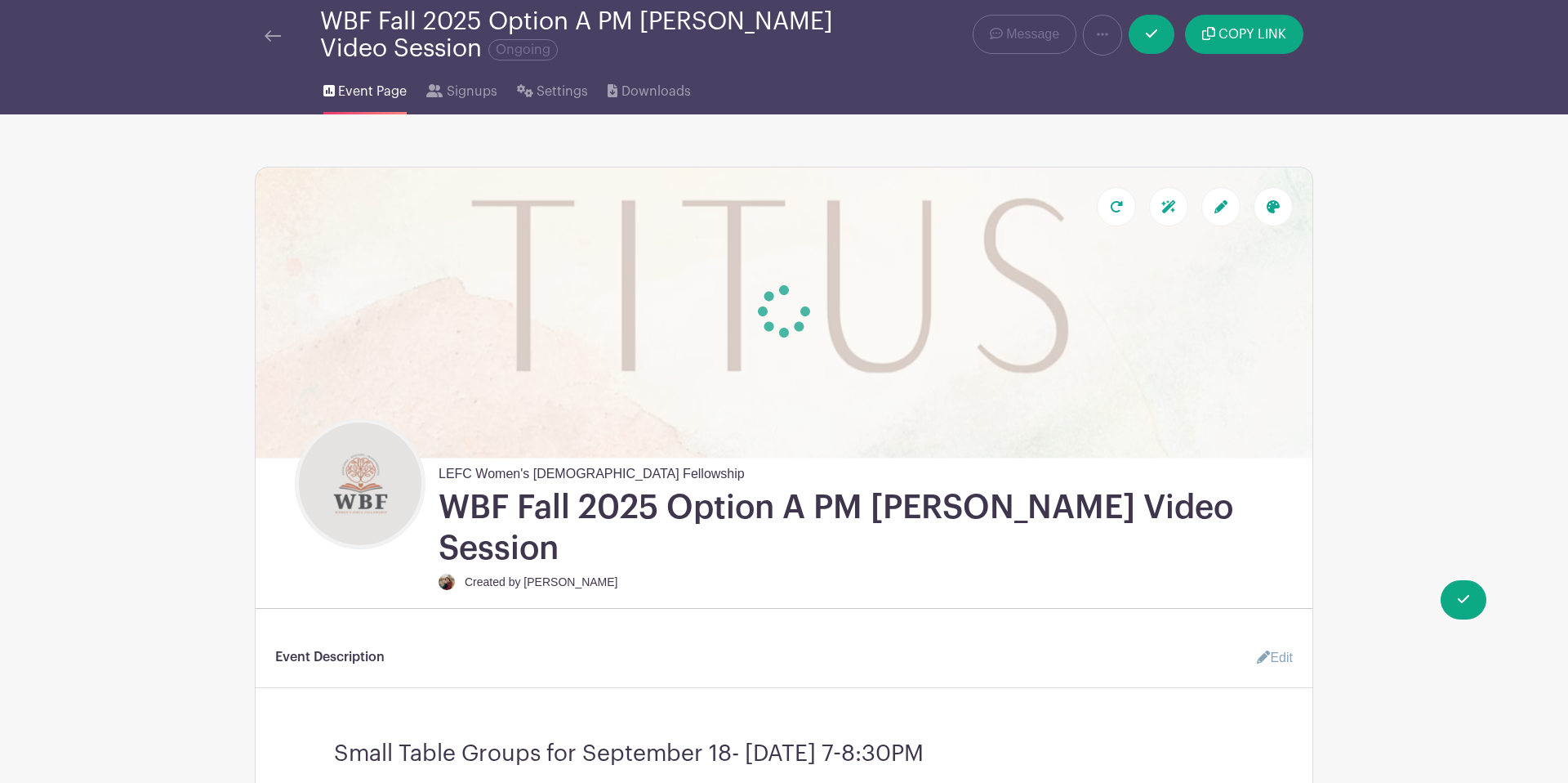
scroll to position [0, 0]
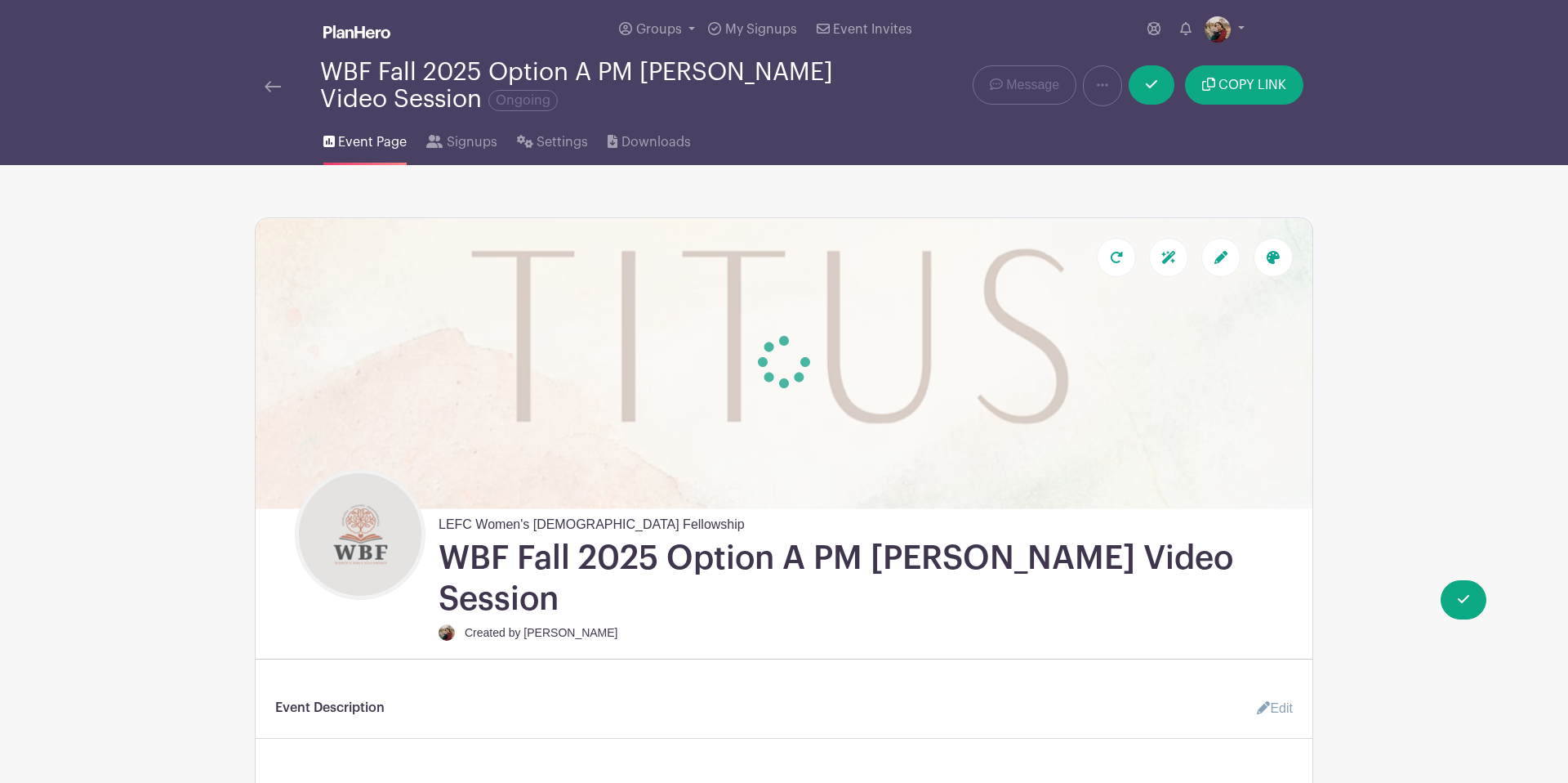
click at [279, 87] on img at bounding box center [273, 86] width 17 height 11
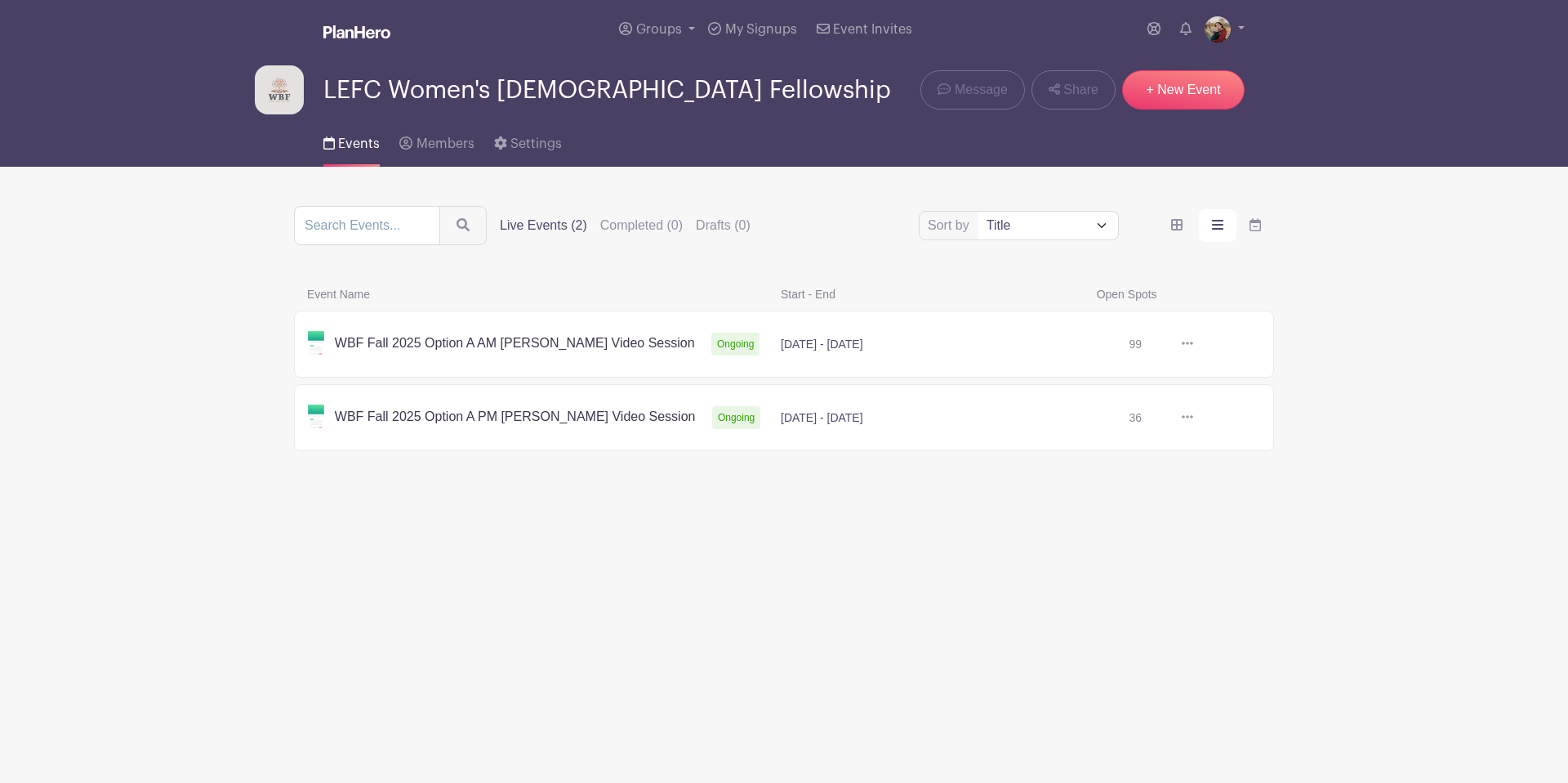
click at [1194, 344] on link at bounding box center [1194, 344] width 0 height 0
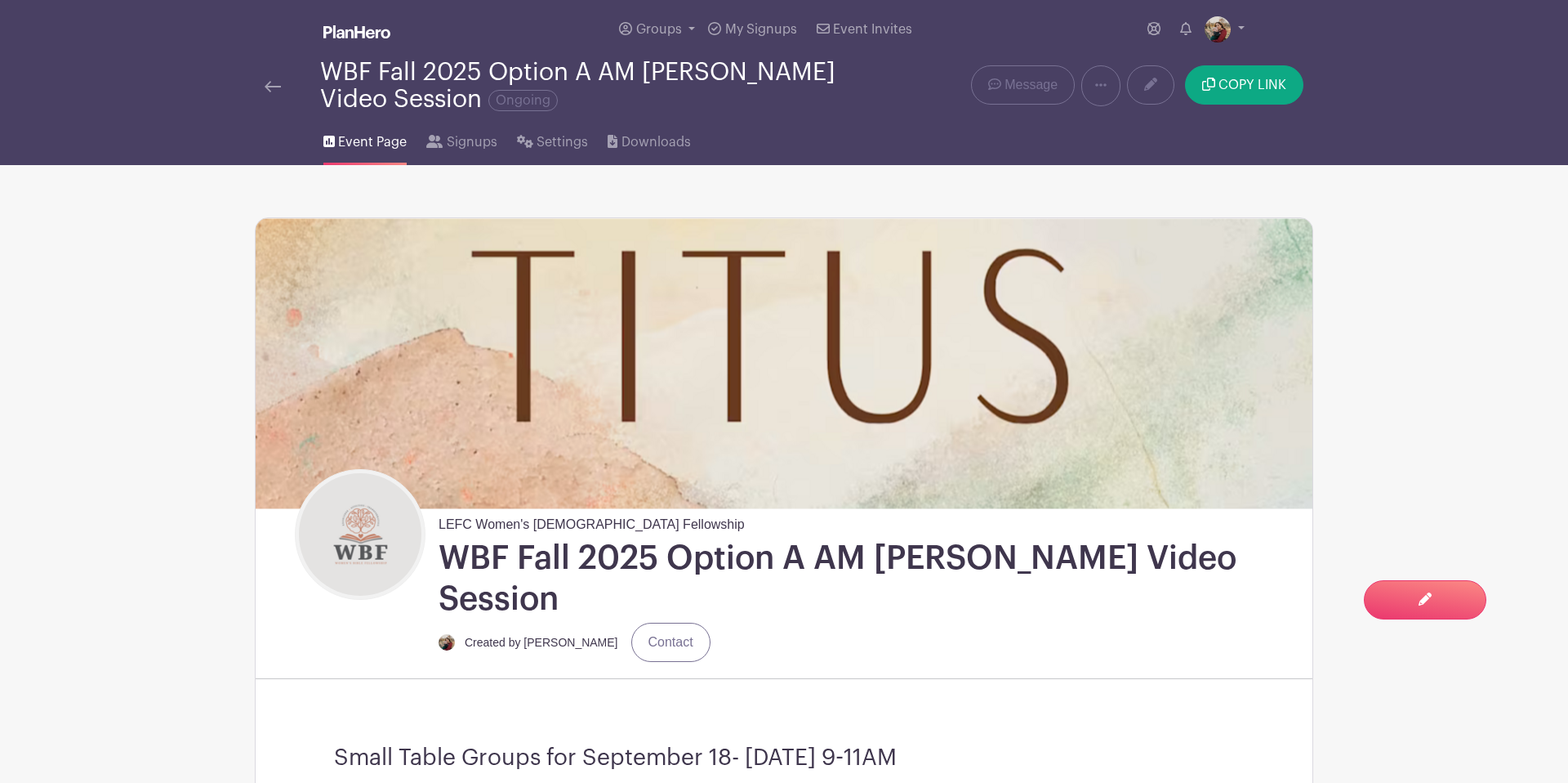
click at [267, 90] on img at bounding box center [273, 86] width 17 height 11
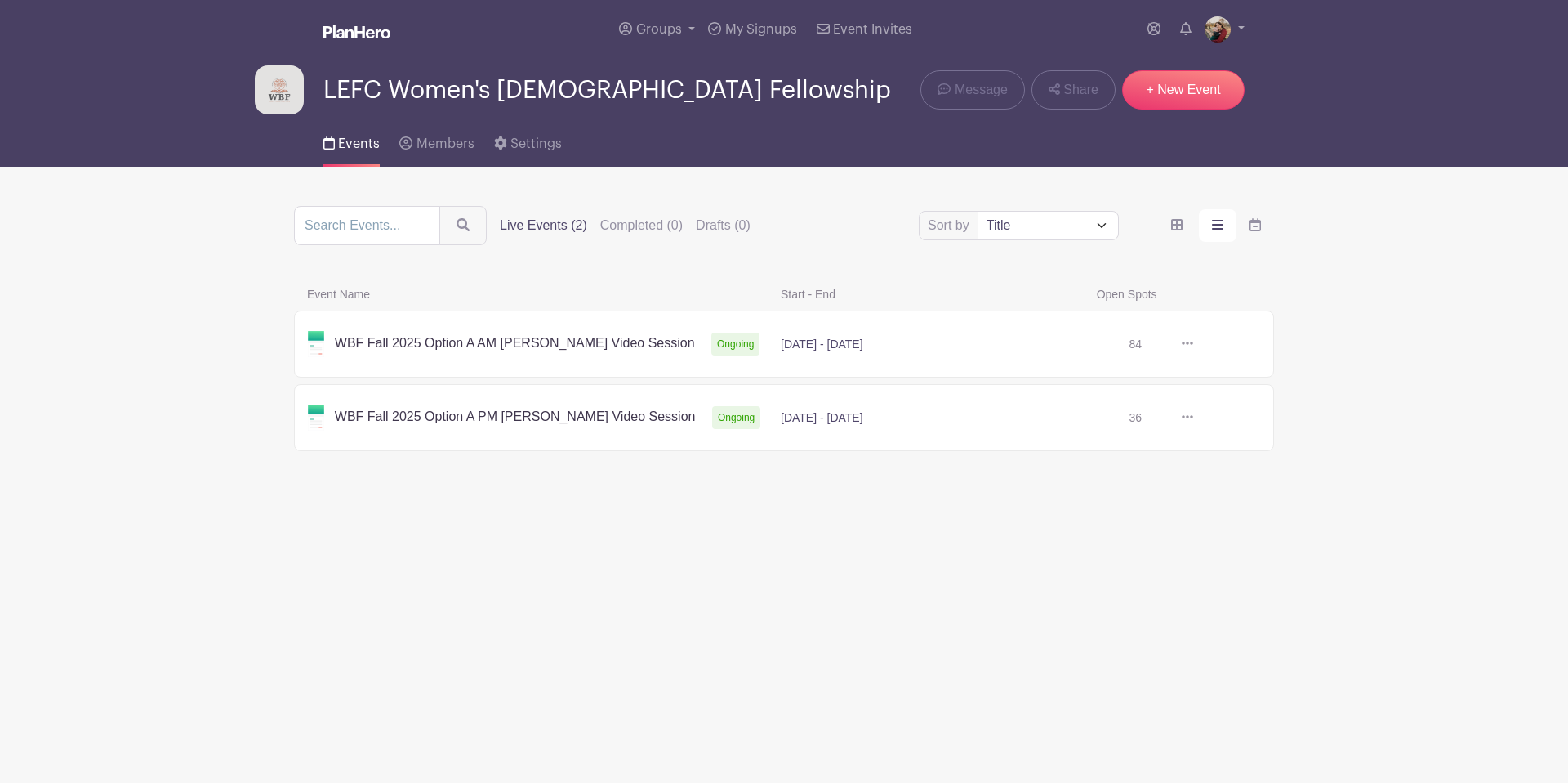
click at [1194, 417] on link at bounding box center [1194, 417] width 0 height 0
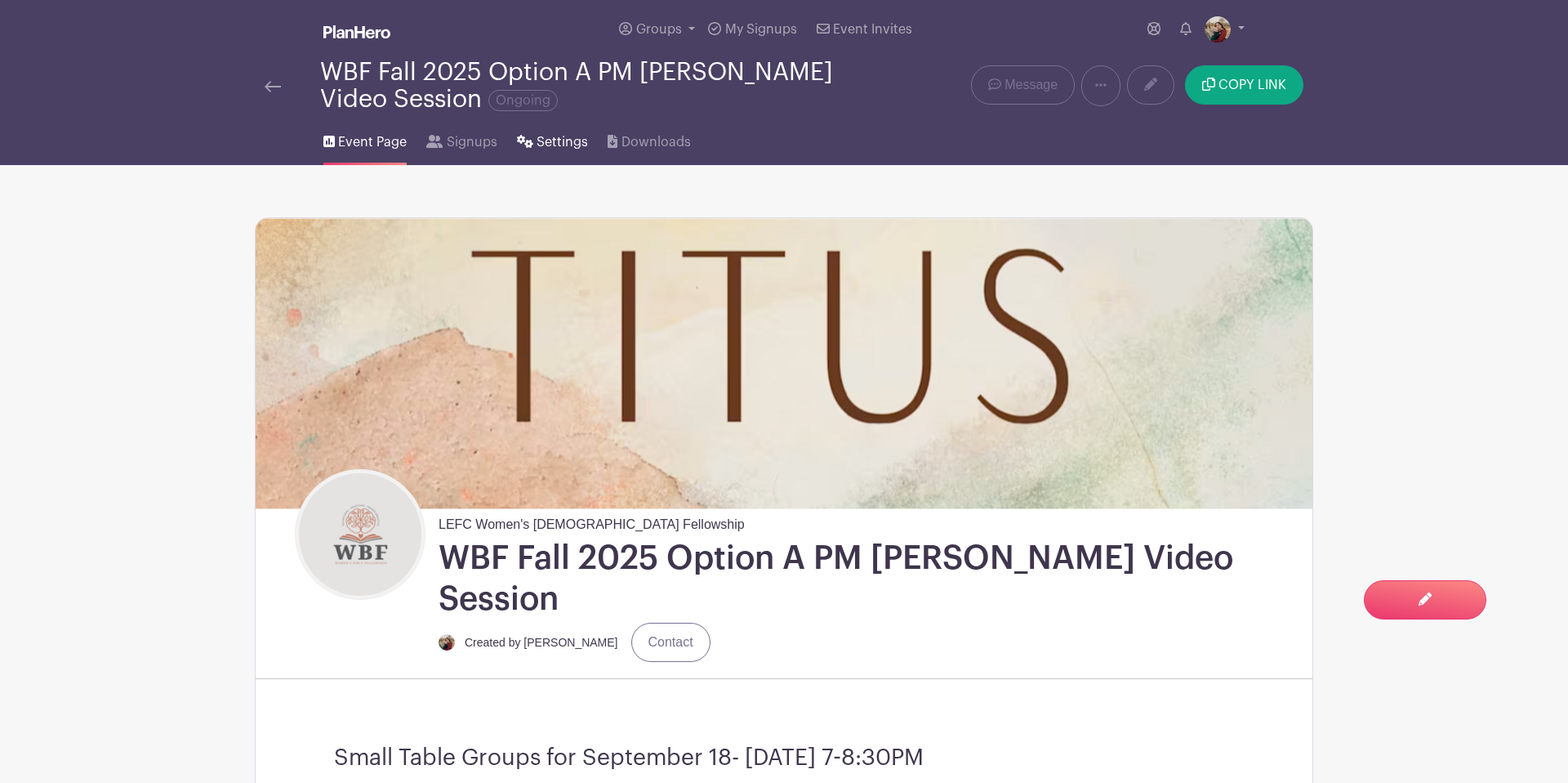
click at [554, 143] on span "Settings" at bounding box center [562, 142] width 52 height 19
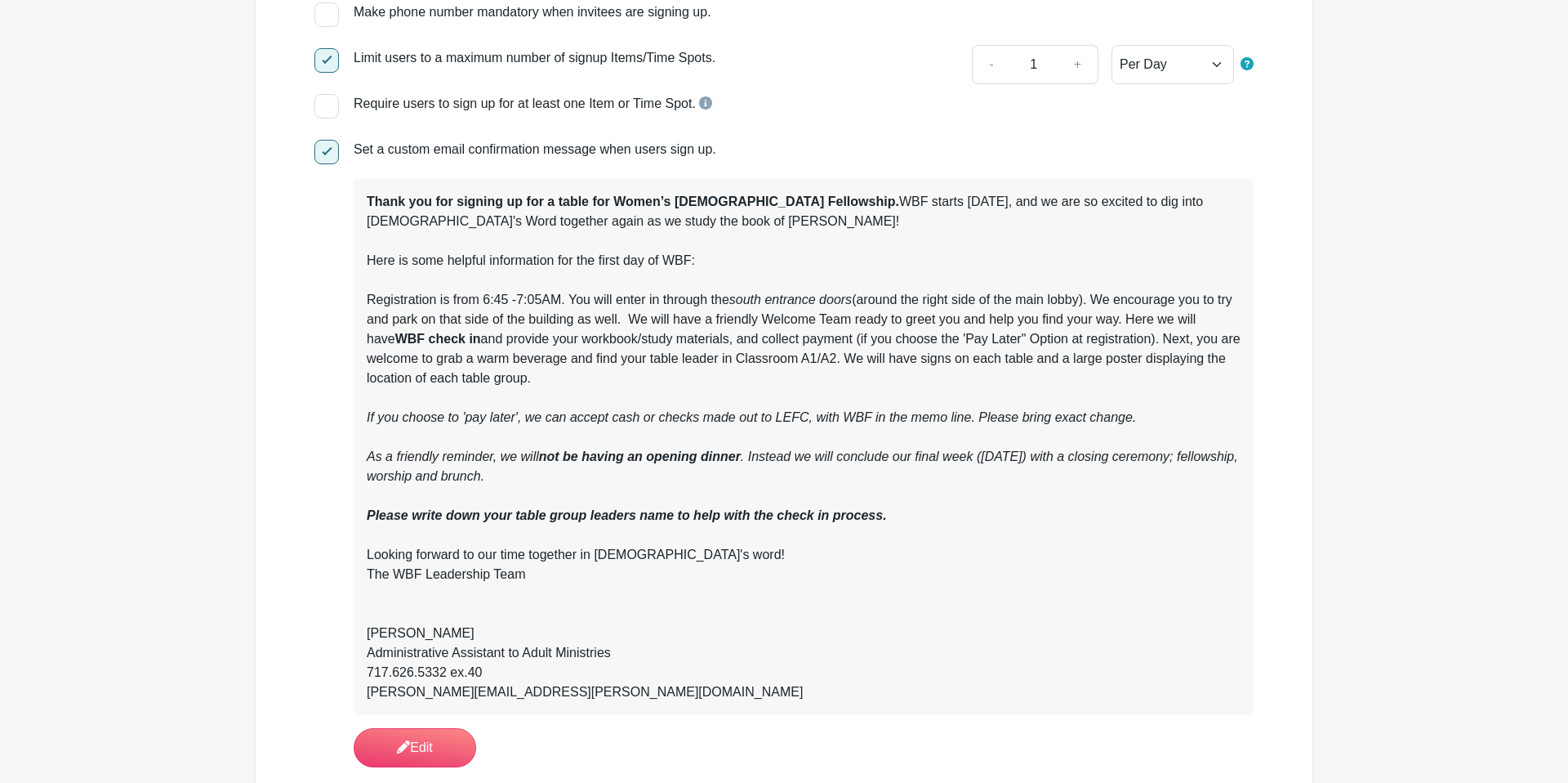
scroll to position [338, 0]
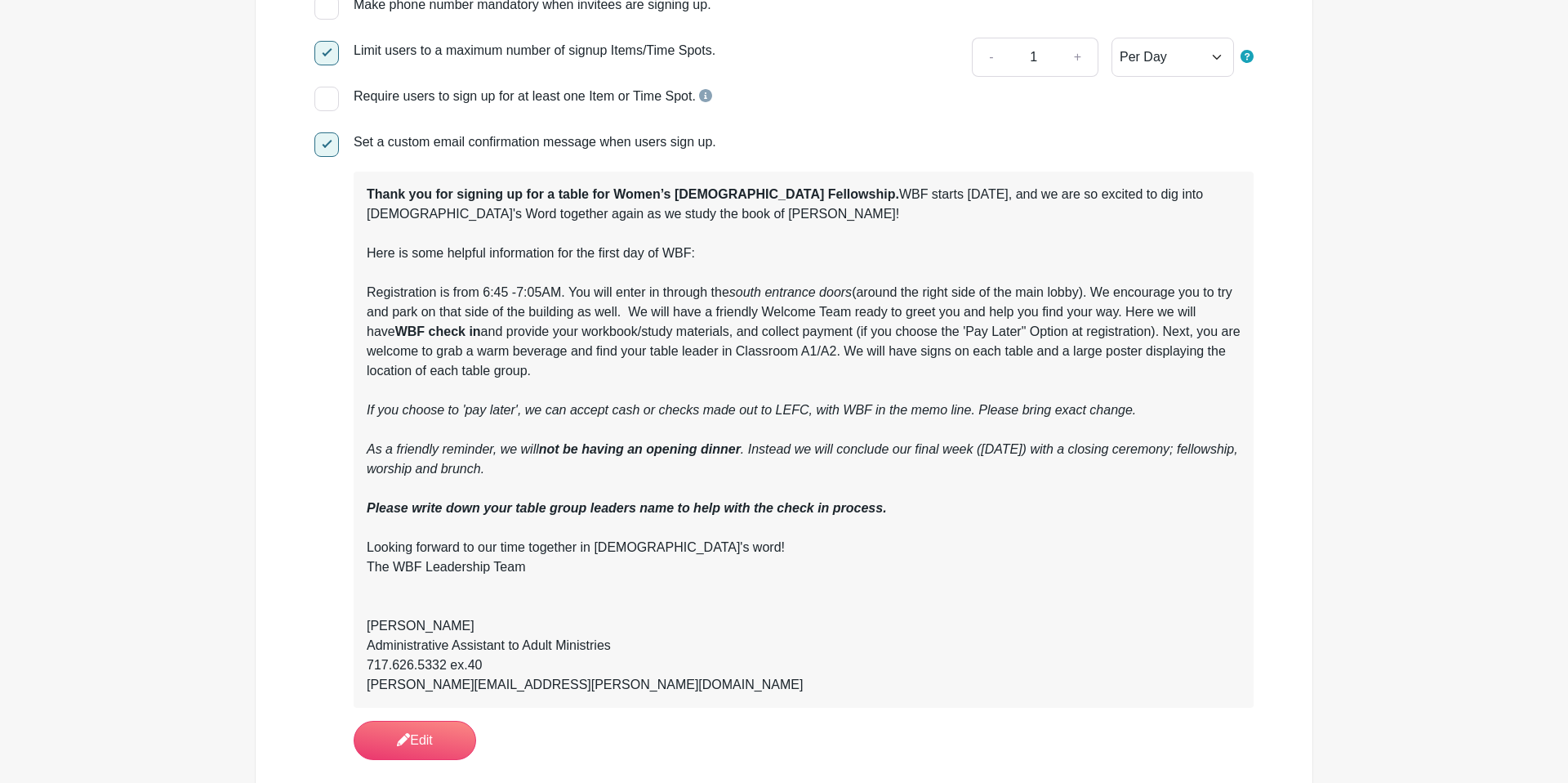
click at [378, 291] on div "Thank you for signing up for a table for Women’s Bible Fellowship. WBF starts T…" at bounding box center [803, 371] width 874 height 373
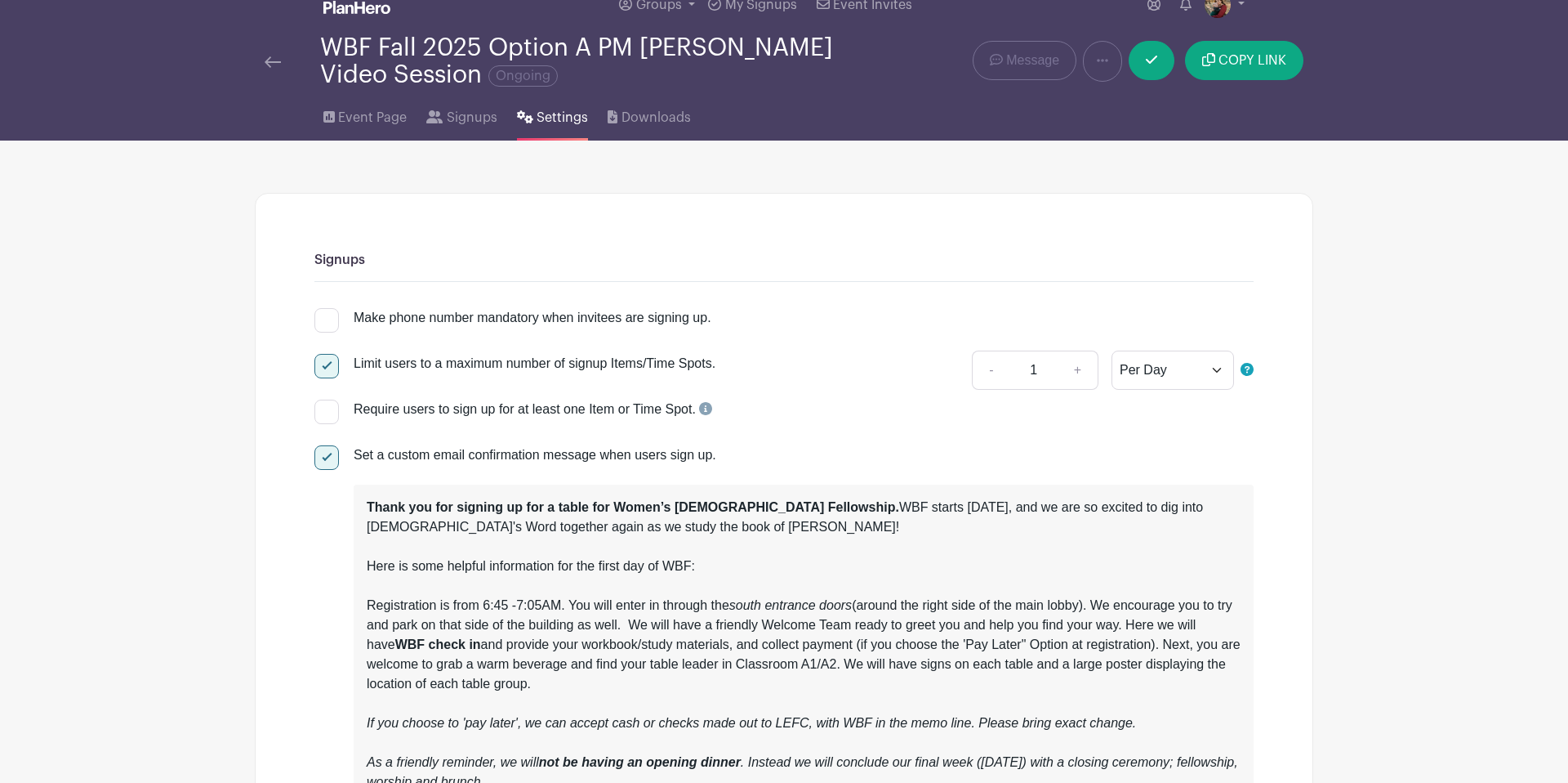
scroll to position [0, 0]
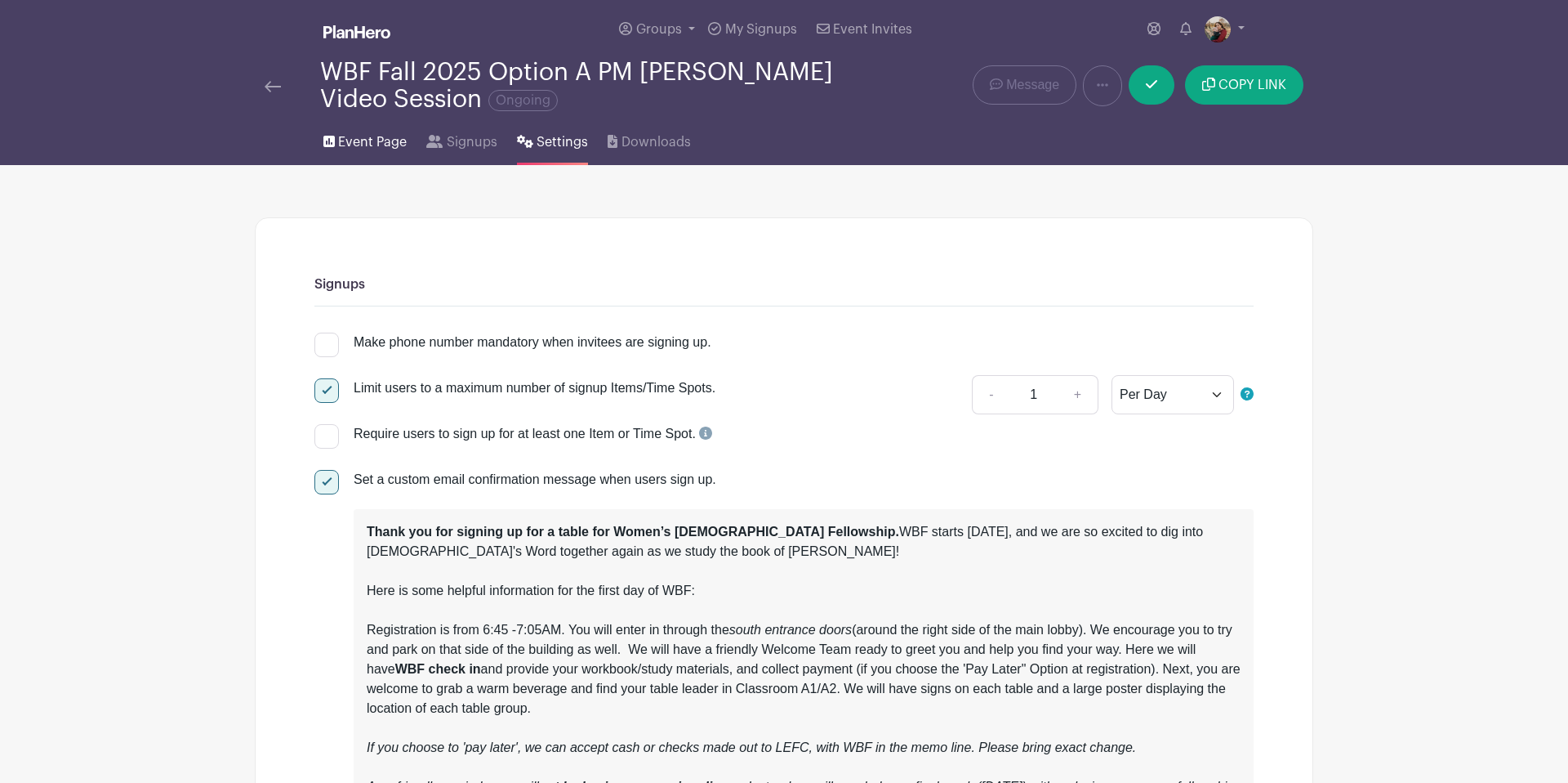
click at [355, 145] on span "Event Page" at bounding box center [373, 142] width 68 height 19
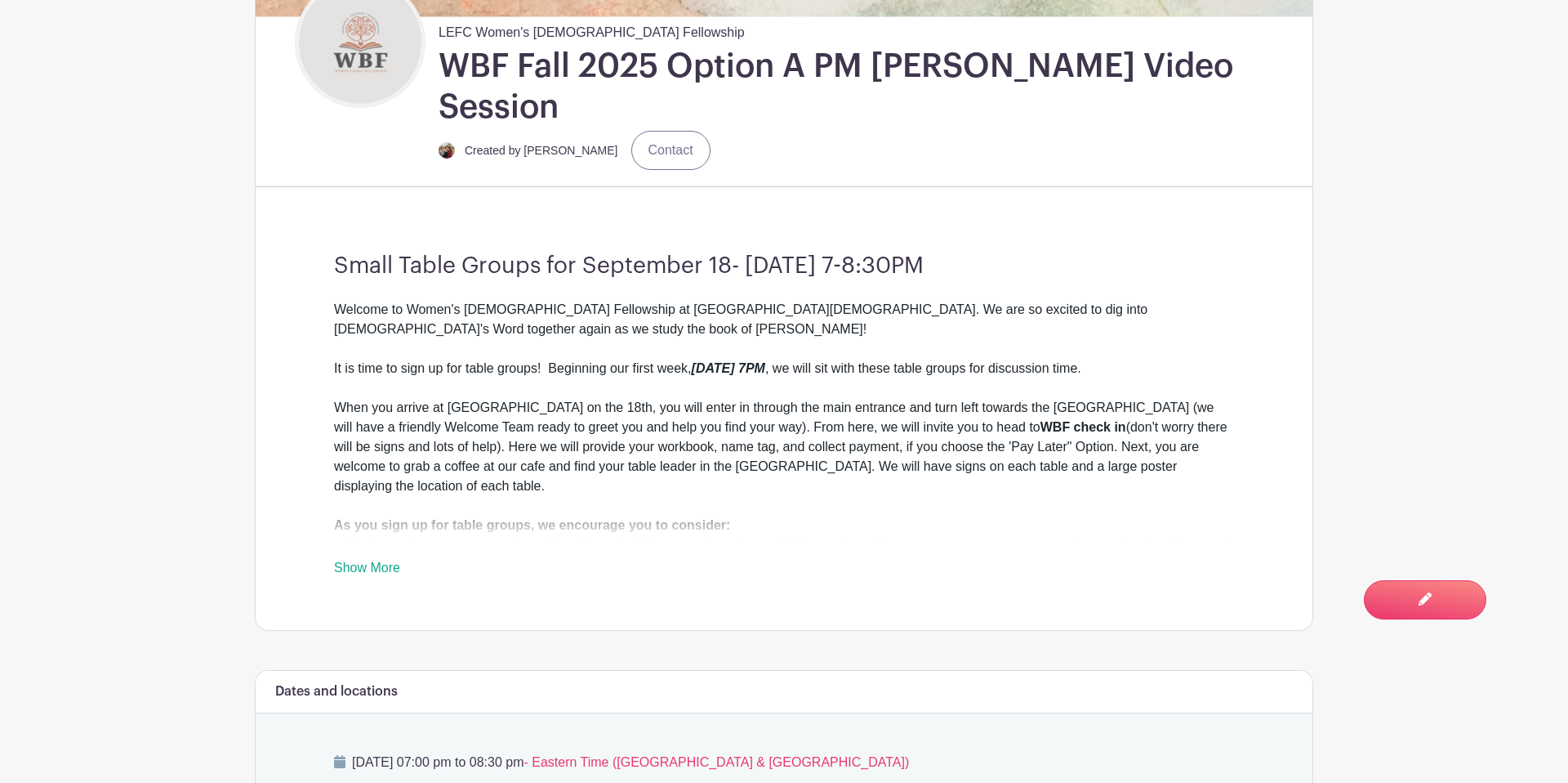
scroll to position [506, 0]
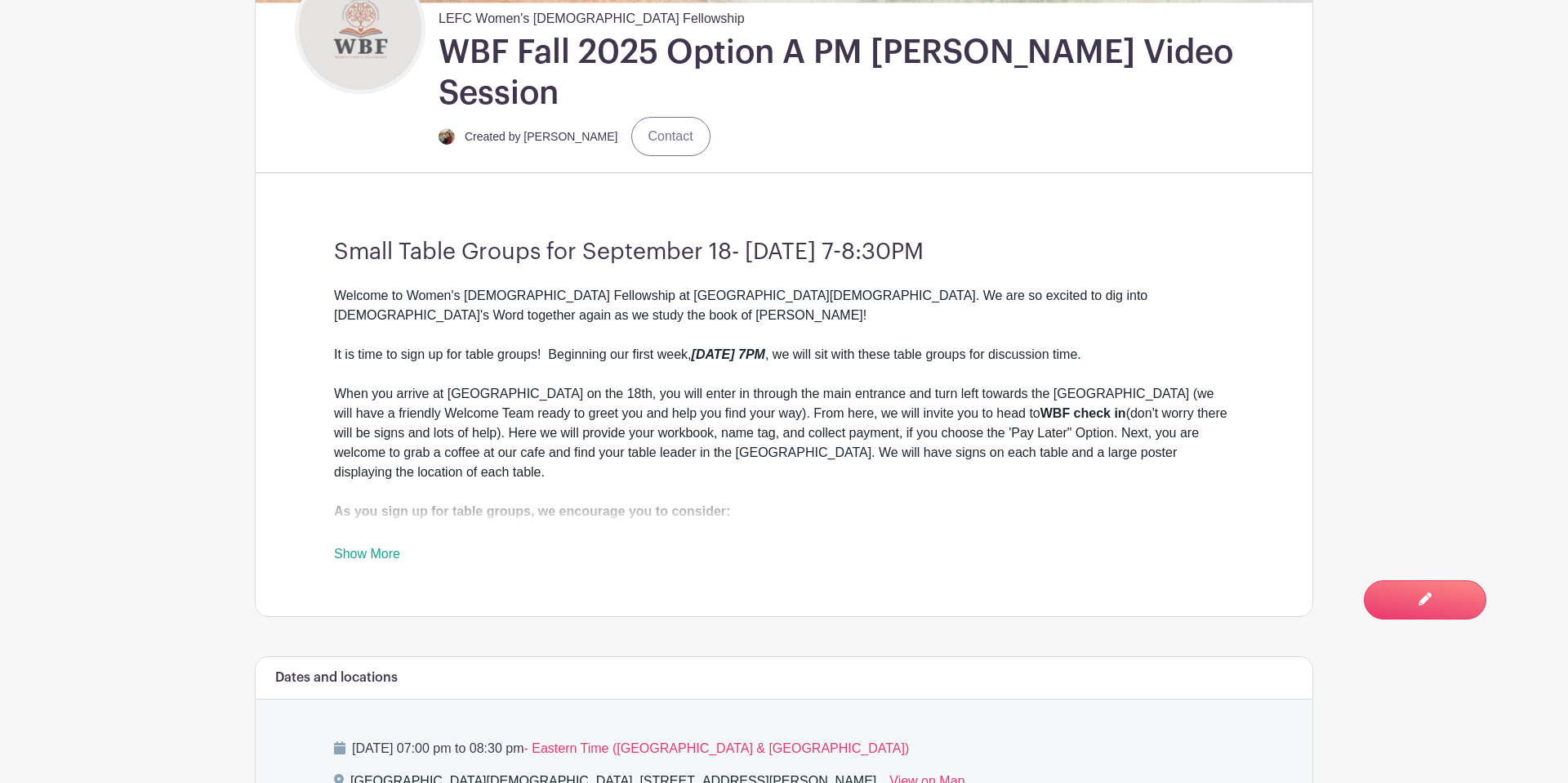
click at [379, 547] on link "Show More" at bounding box center [367, 556] width 66 height 20
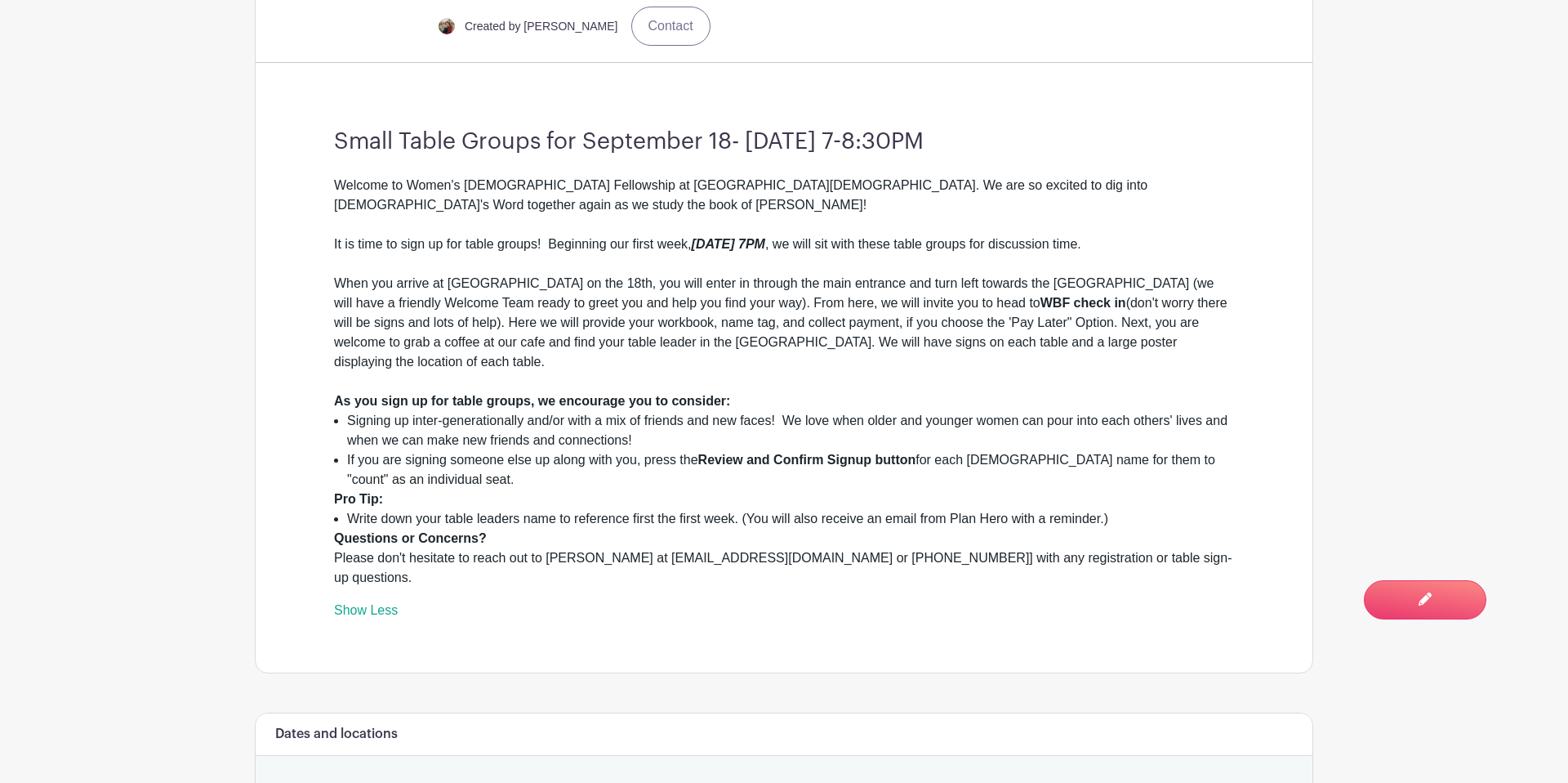
scroll to position [619, 0]
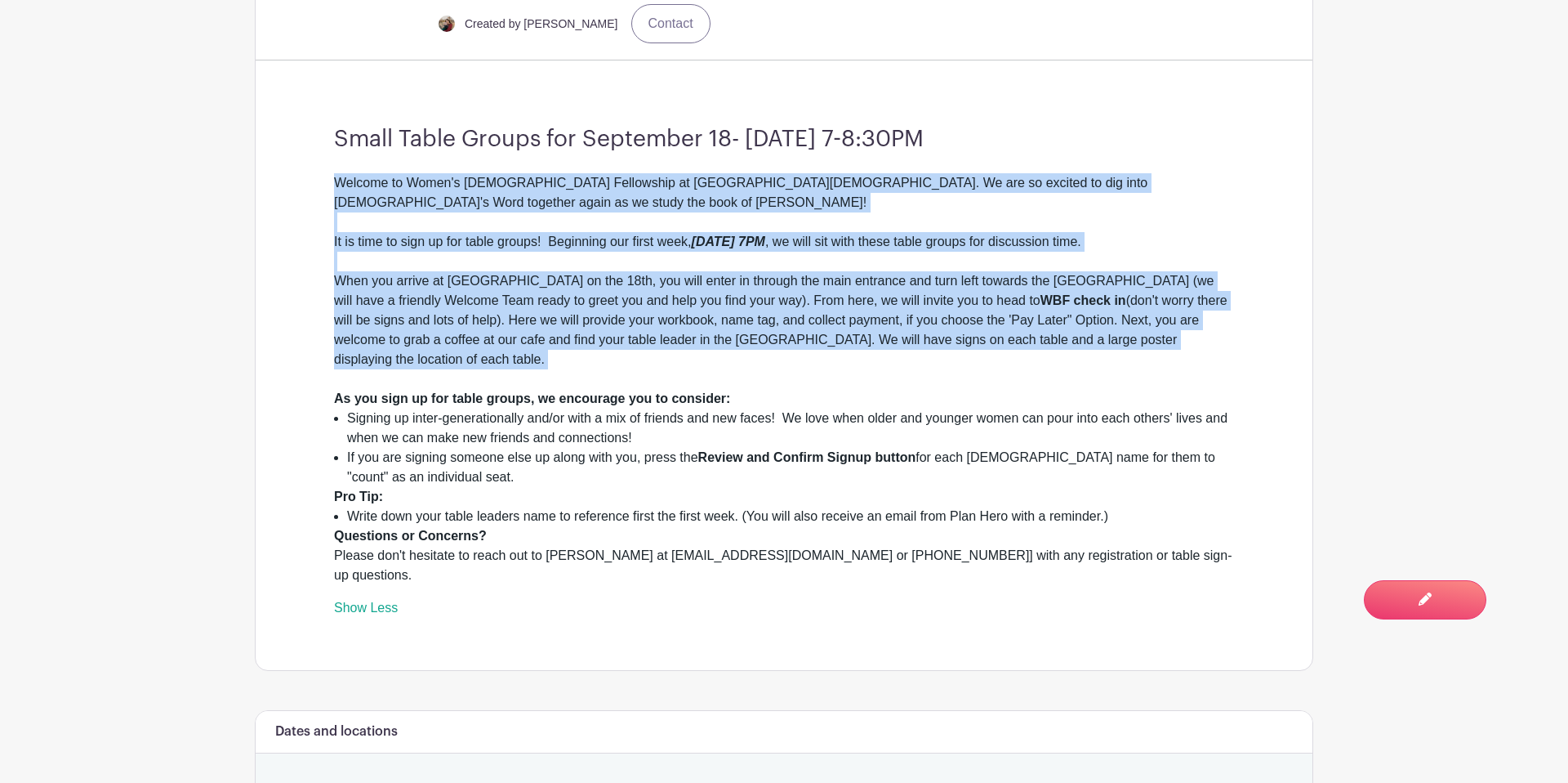
drag, startPoint x: 333, startPoint y: 143, endPoint x: 531, endPoint y: 319, distance: 264.9
click at [531, 319] on div "Welcome to Women's [DEMOGRAPHIC_DATA] Fellowship at [GEOGRAPHIC_DATA][DEMOGRAPH…" at bounding box center [784, 281] width 900 height 216
copy div "Welcome to Women's [DEMOGRAPHIC_DATA] Fellowship at [GEOGRAPHIC_DATA][DEMOGRAPH…"
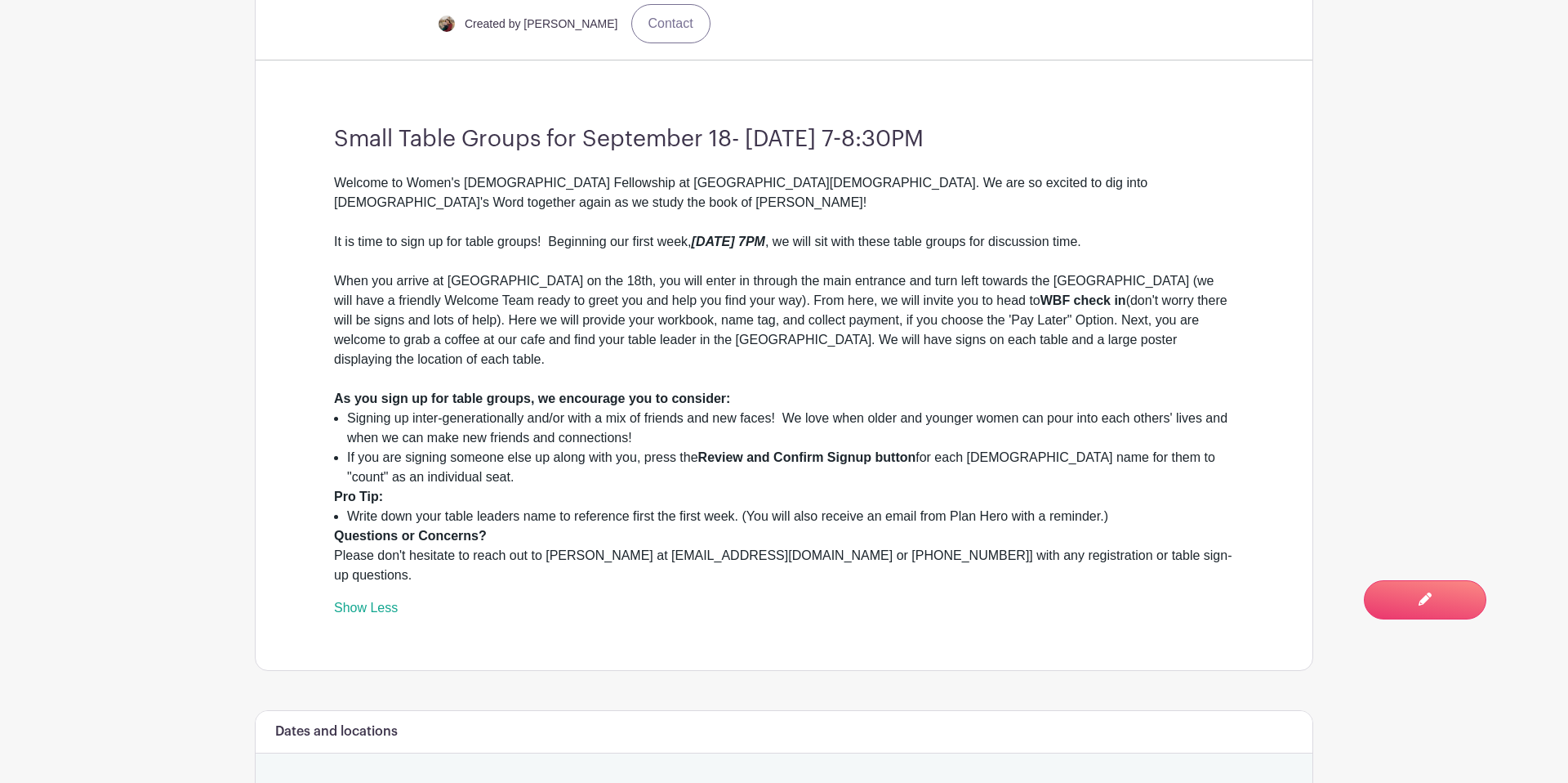
click at [938, 337] on div "Welcome to Women's [DEMOGRAPHIC_DATA] Fellowship at [GEOGRAPHIC_DATA][DEMOGRAPH…" at bounding box center [784, 281] width 900 height 216
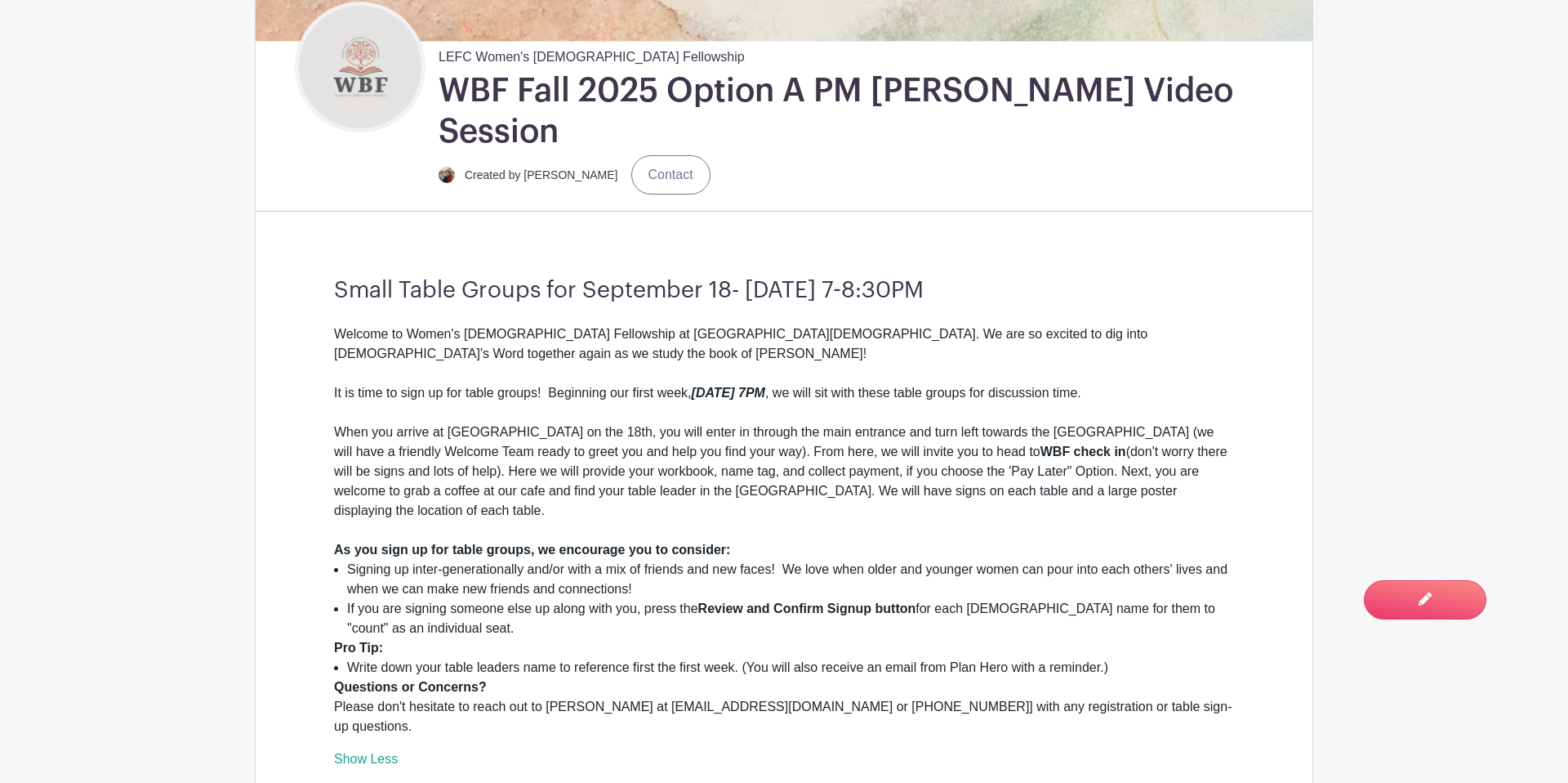
scroll to position [462, 0]
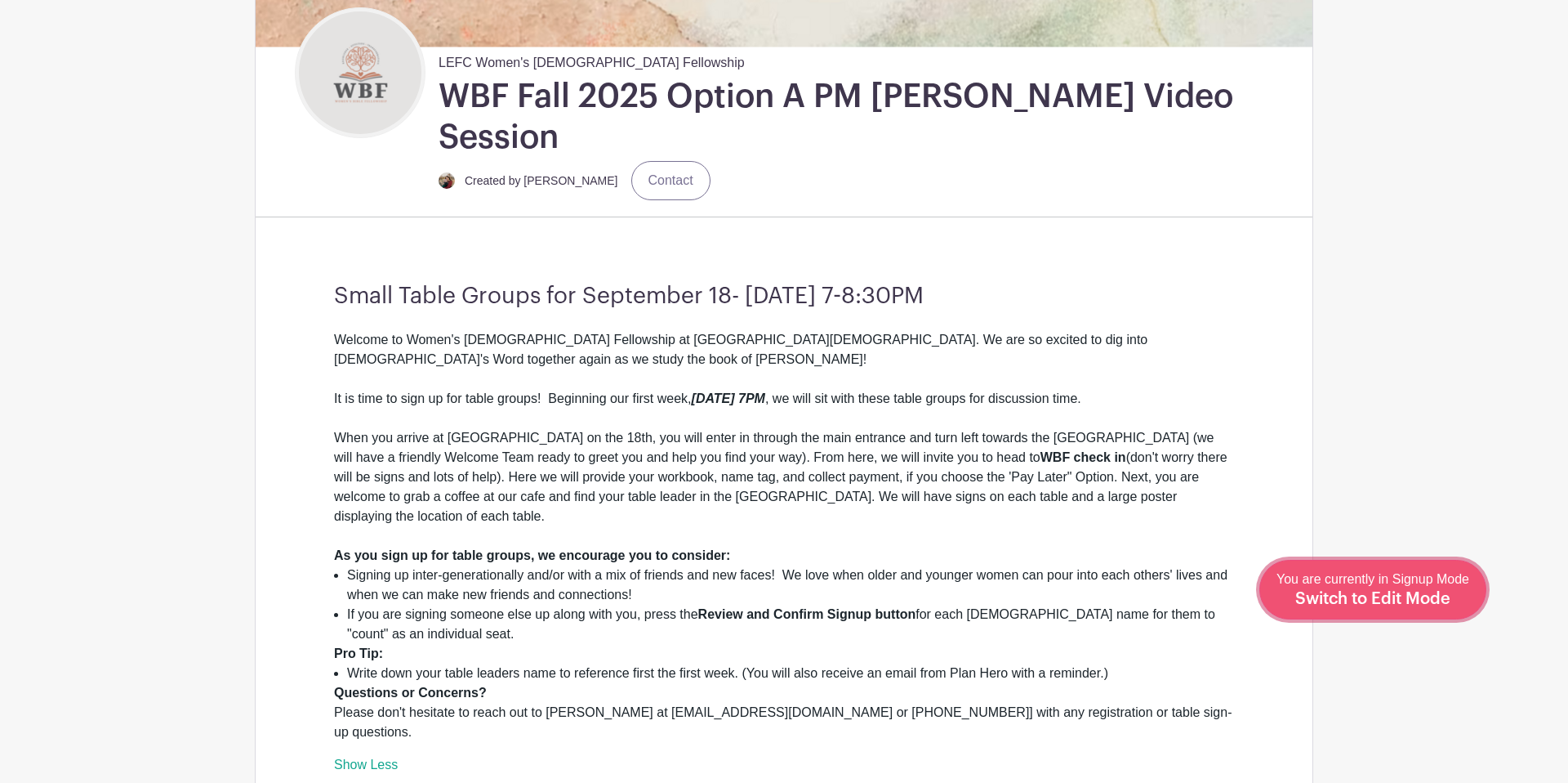
click at [1389, 598] on span "Switch to Edit Mode" at bounding box center [1372, 598] width 155 height 17
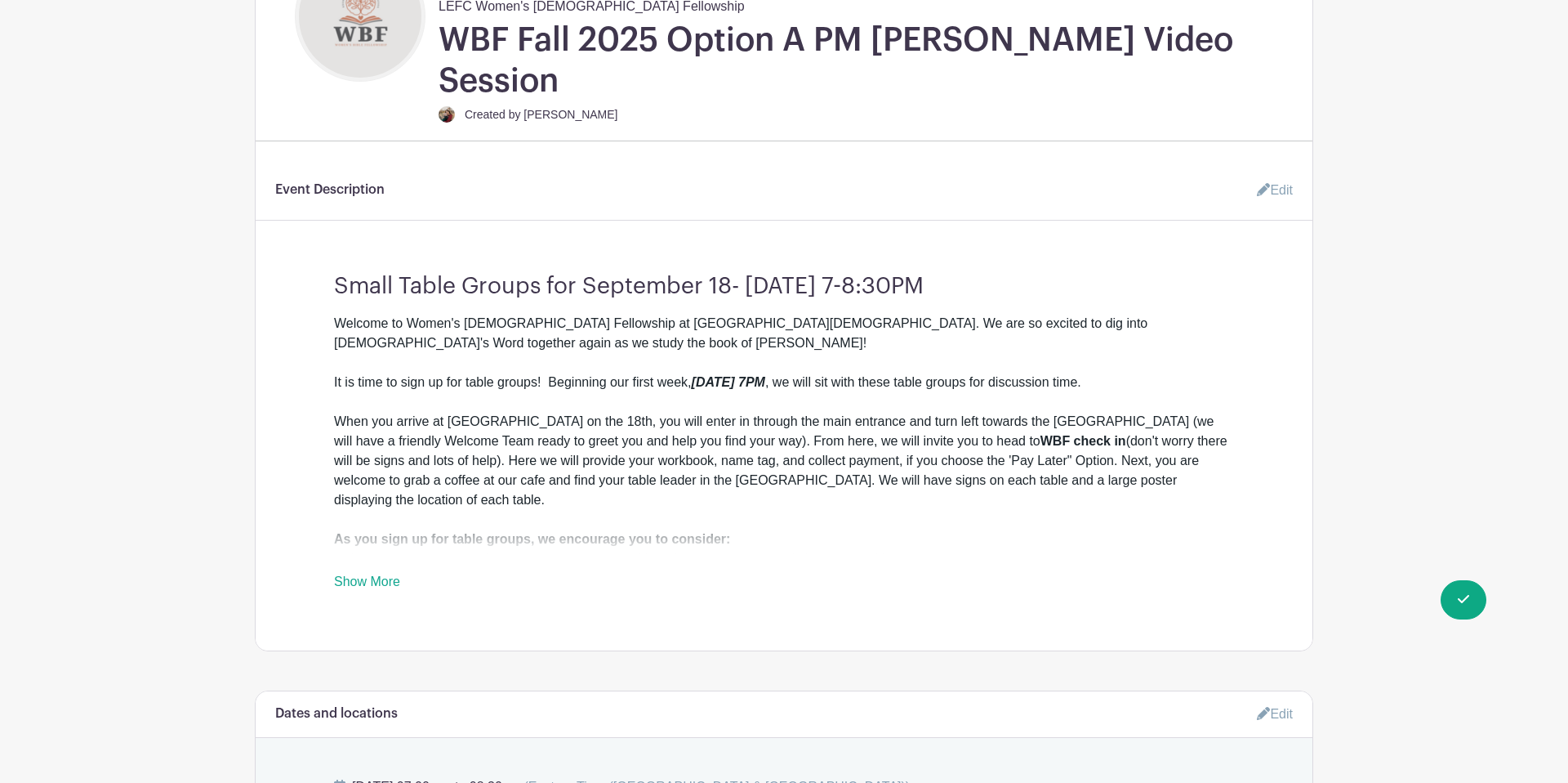
scroll to position [528, 0]
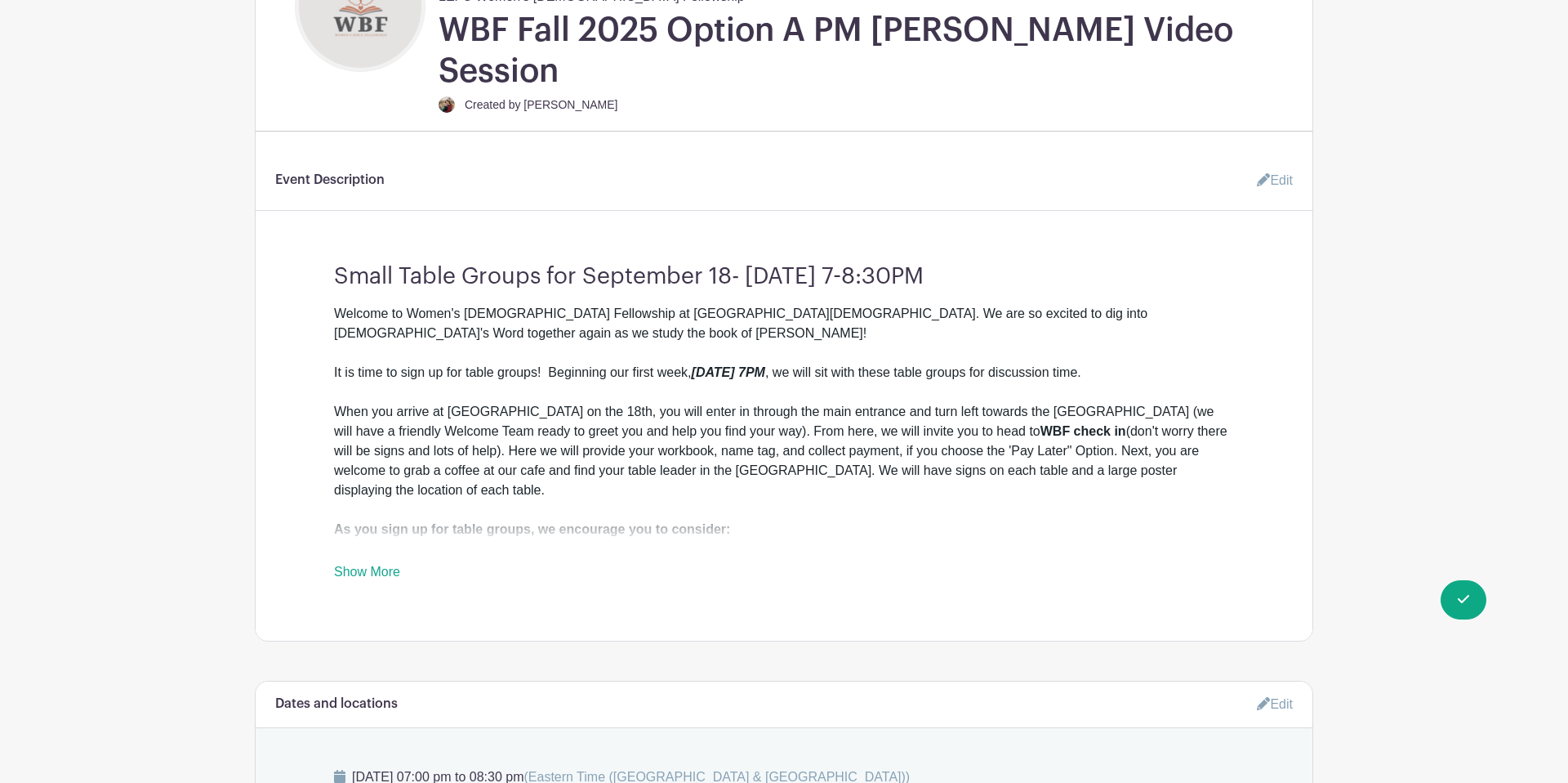
click at [1268, 164] on link "Edit" at bounding box center [1268, 180] width 49 height 32
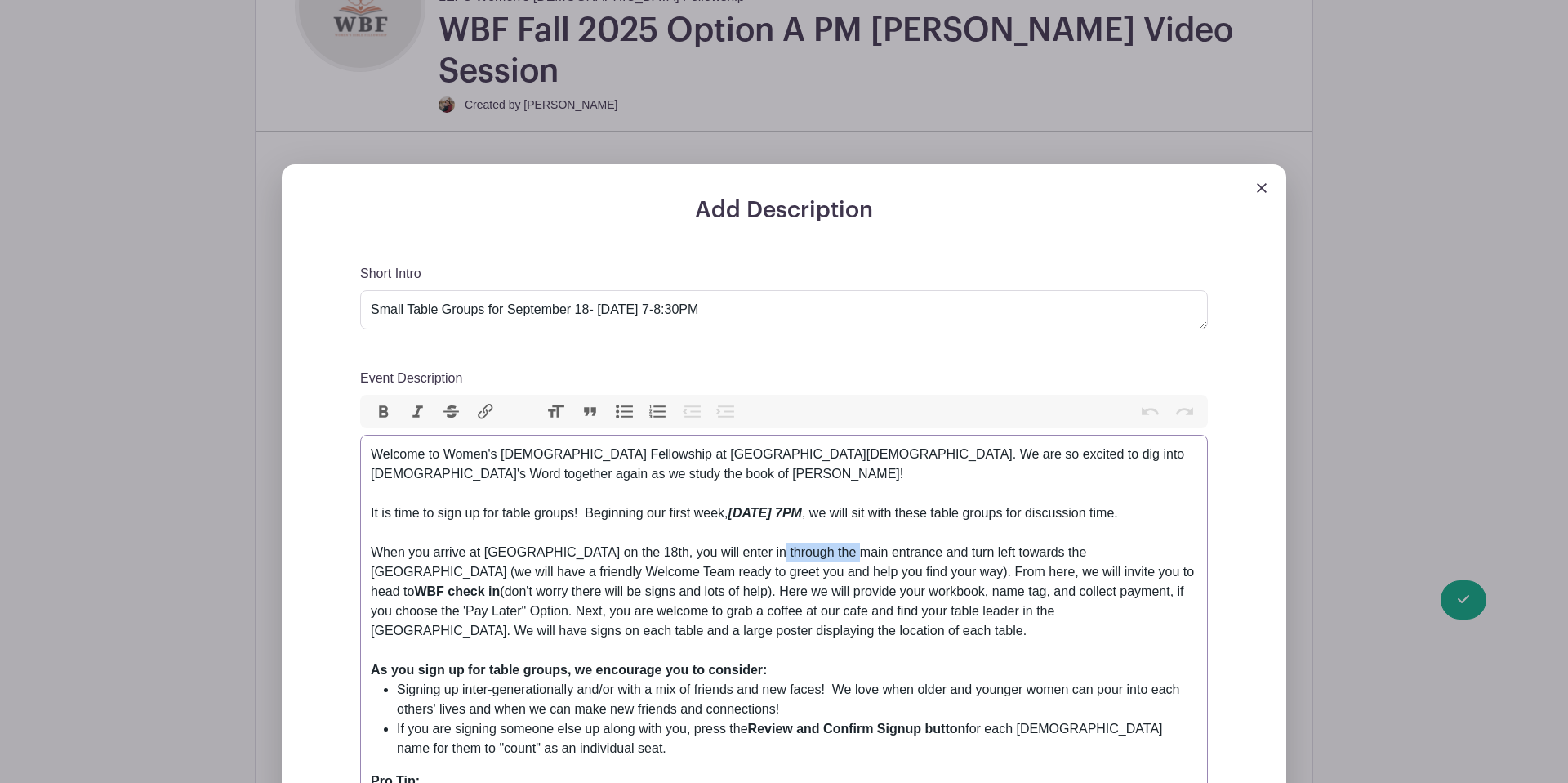
drag, startPoint x: 840, startPoint y: 538, endPoint x: 766, endPoint y: 529, distance: 74.5
click at [762, 533] on div "Welcome to Women's [DEMOGRAPHIC_DATA] Fellowship at [GEOGRAPHIC_DATA][DEMOGRAPH…" at bounding box center [784, 552] width 826 height 216
click at [1256, 164] on div at bounding box center [784, 180] width 1005 height 32
click at [1271, 164] on div at bounding box center [784, 180] width 1005 height 32
click at [1261, 183] on img at bounding box center [1261, 187] width 10 height 10
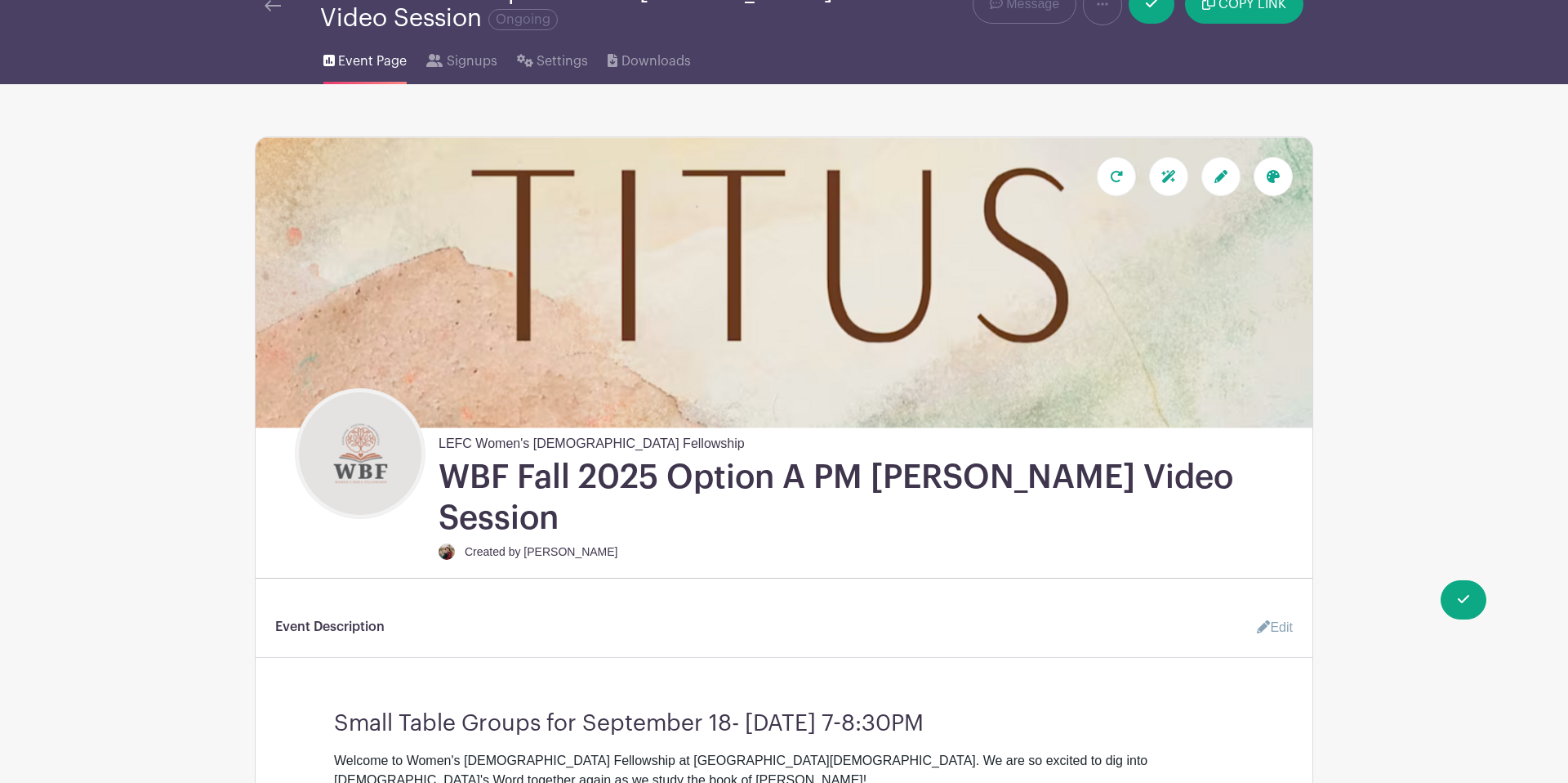
scroll to position [0, 0]
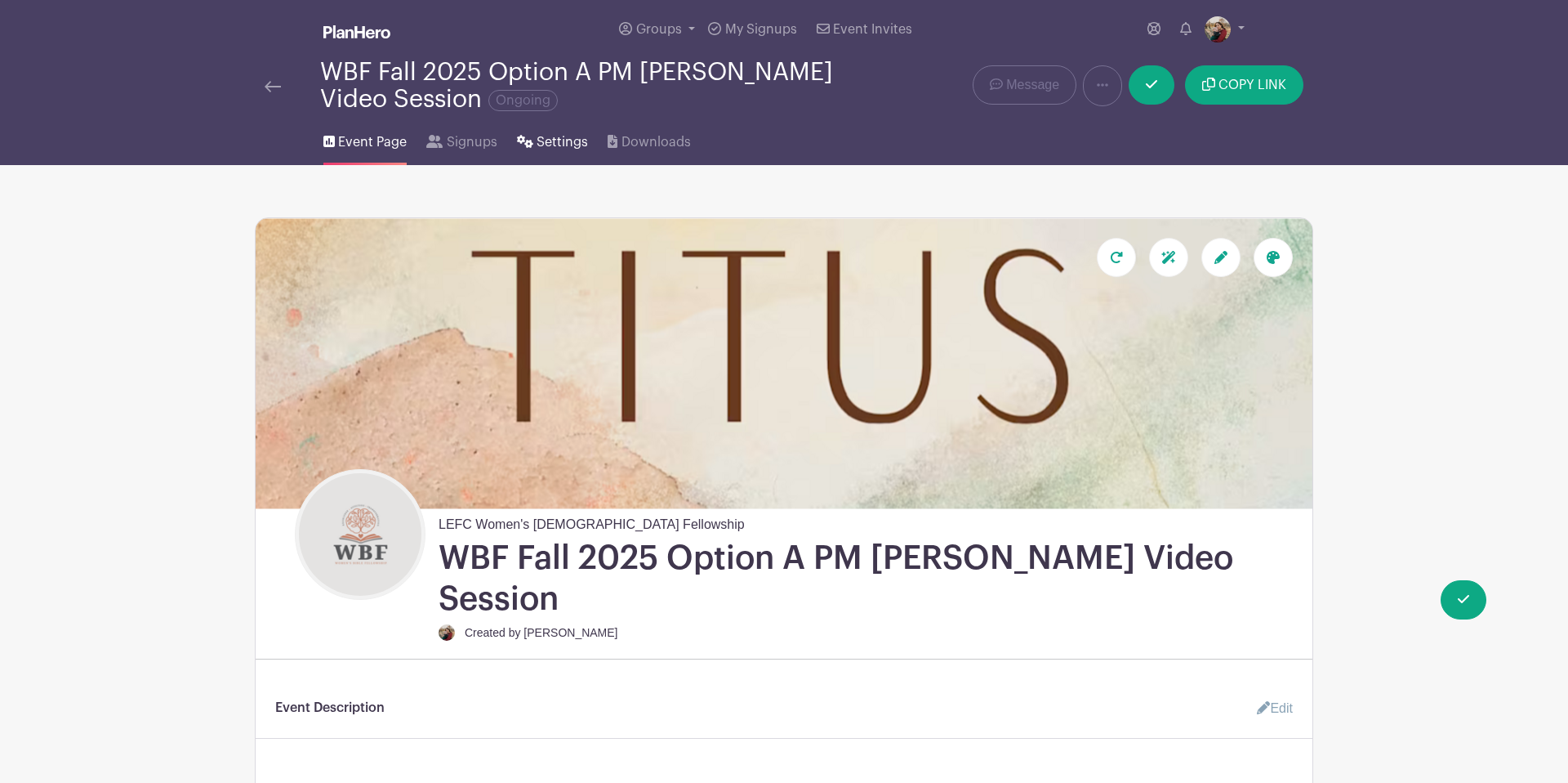
click at [551, 134] on span "Settings" at bounding box center [562, 142] width 52 height 19
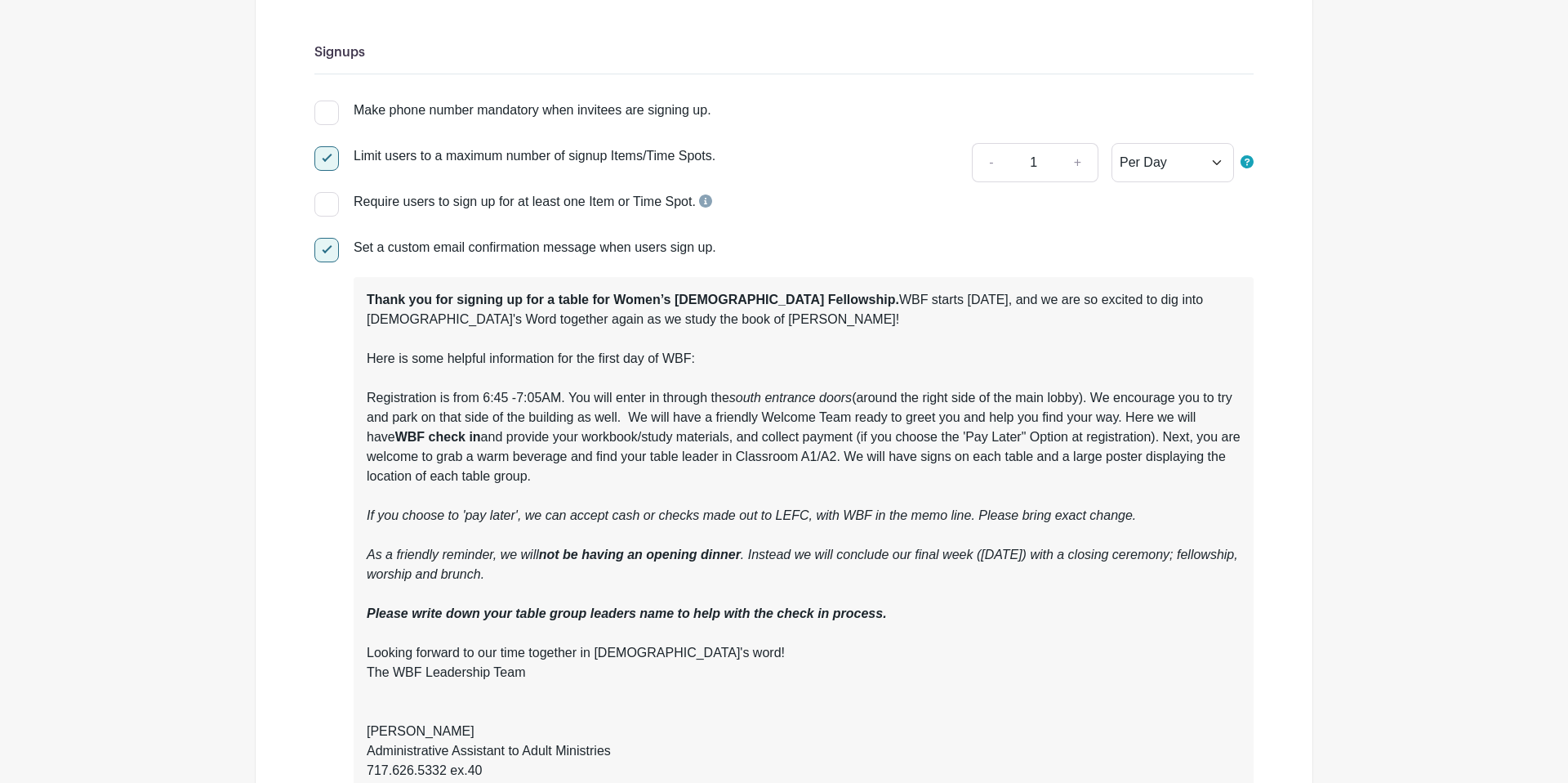
scroll to position [246, 0]
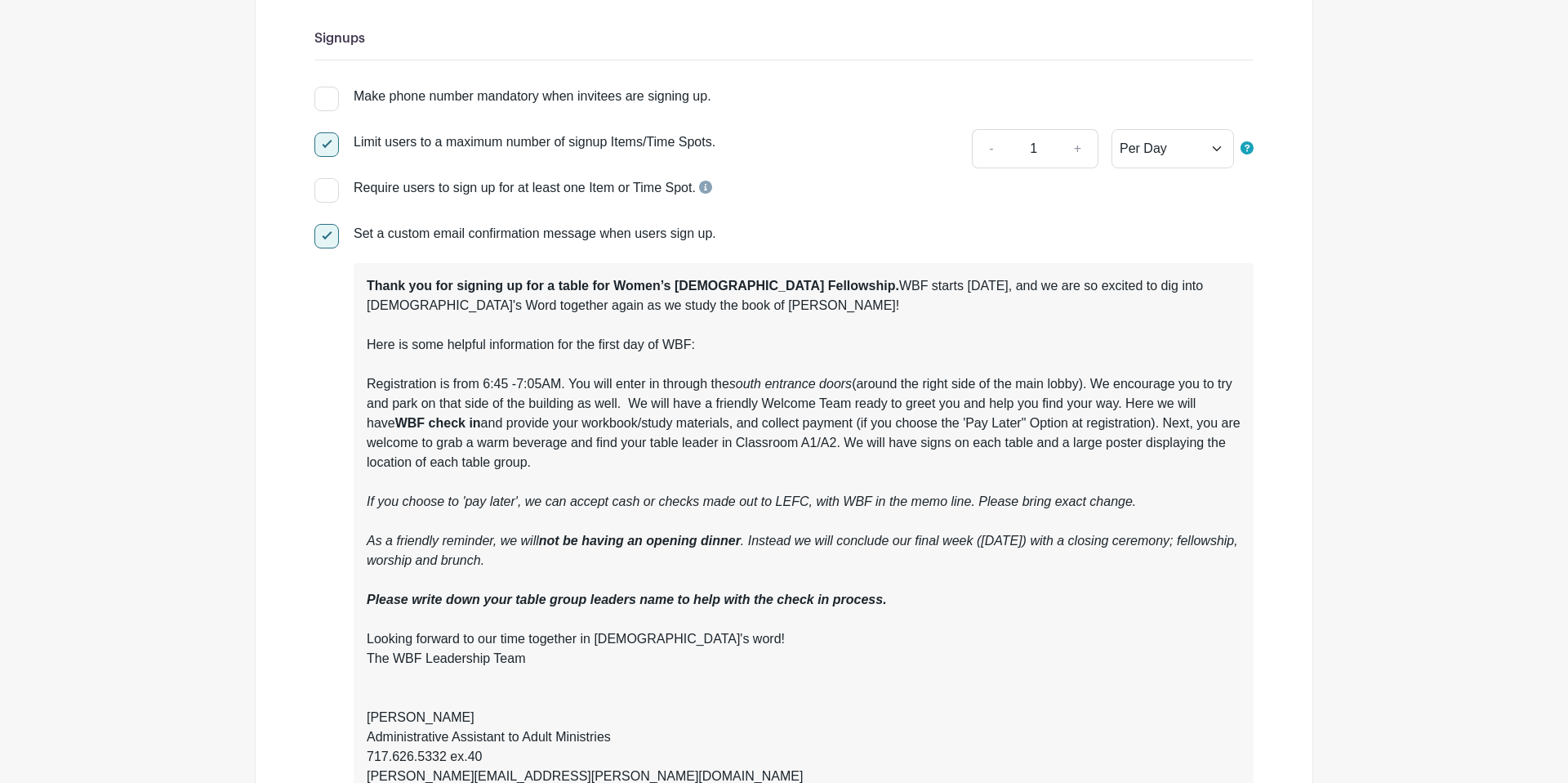
drag, startPoint x: 725, startPoint y: 405, endPoint x: 629, endPoint y: 386, distance: 97.9
click at [722, 404] on div "Thank you for signing up for a table for Women’s Bible Fellowship. WBF starts T…" at bounding box center [803, 463] width 874 height 373
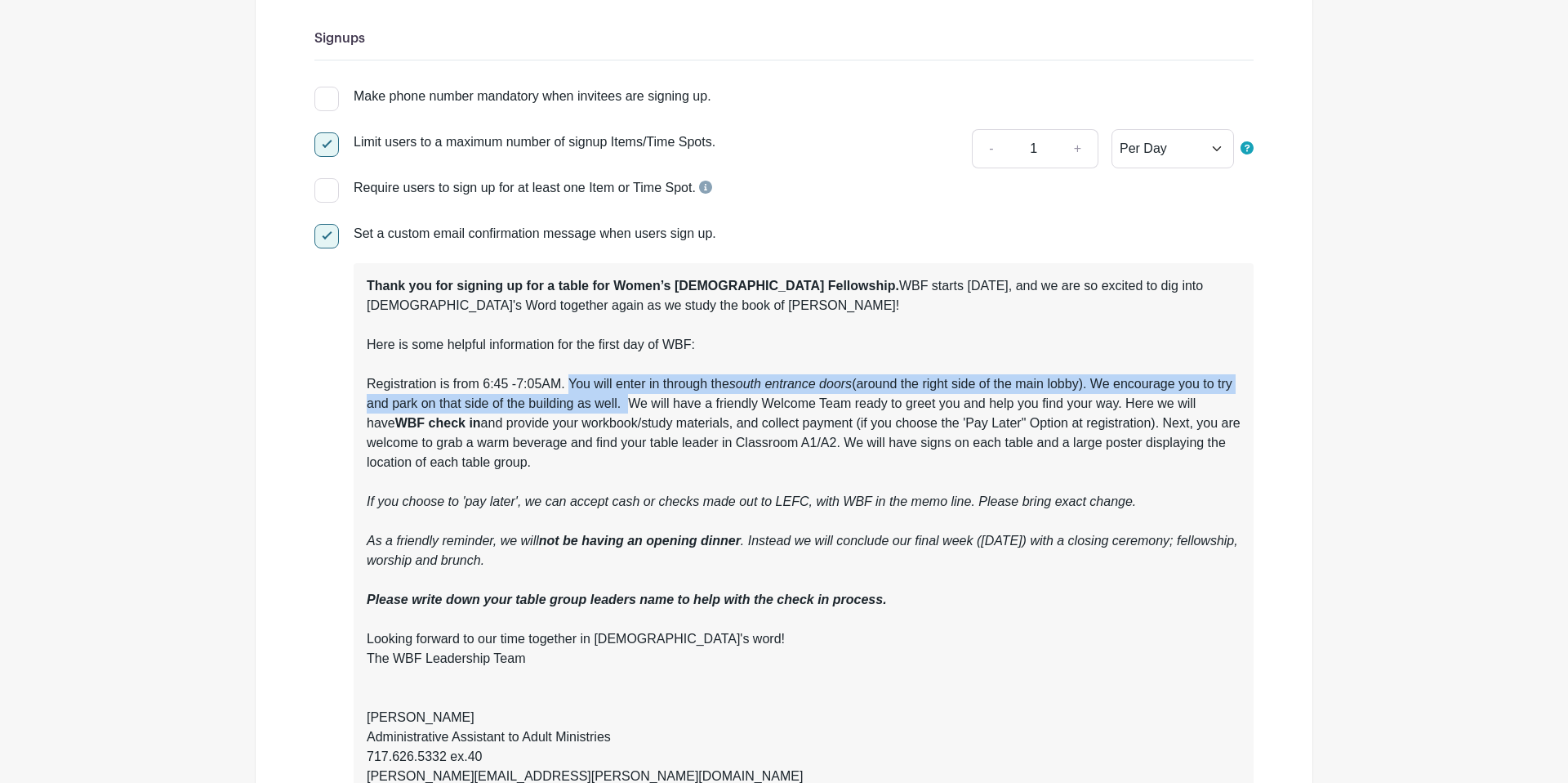
drag, startPoint x: 574, startPoint y: 388, endPoint x: 646, endPoint y: 401, distance: 73.2
click at [646, 402] on div "Thank you for signing up for a table for Women’s Bible Fellowship. WBF starts T…" at bounding box center [803, 463] width 874 height 373
copy div "You will enter in through the south entrance doors (around the right side of th…"
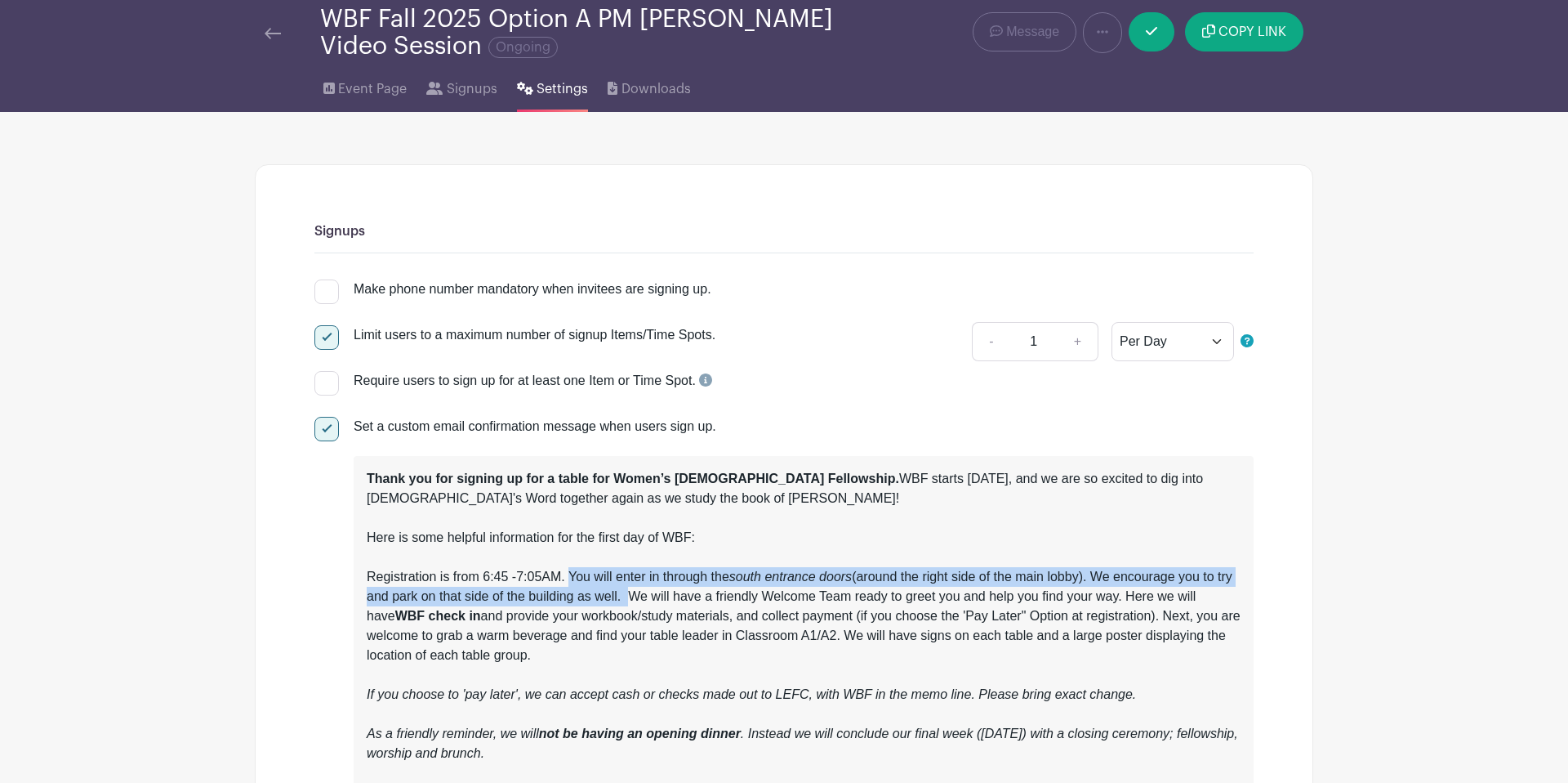
scroll to position [0, 0]
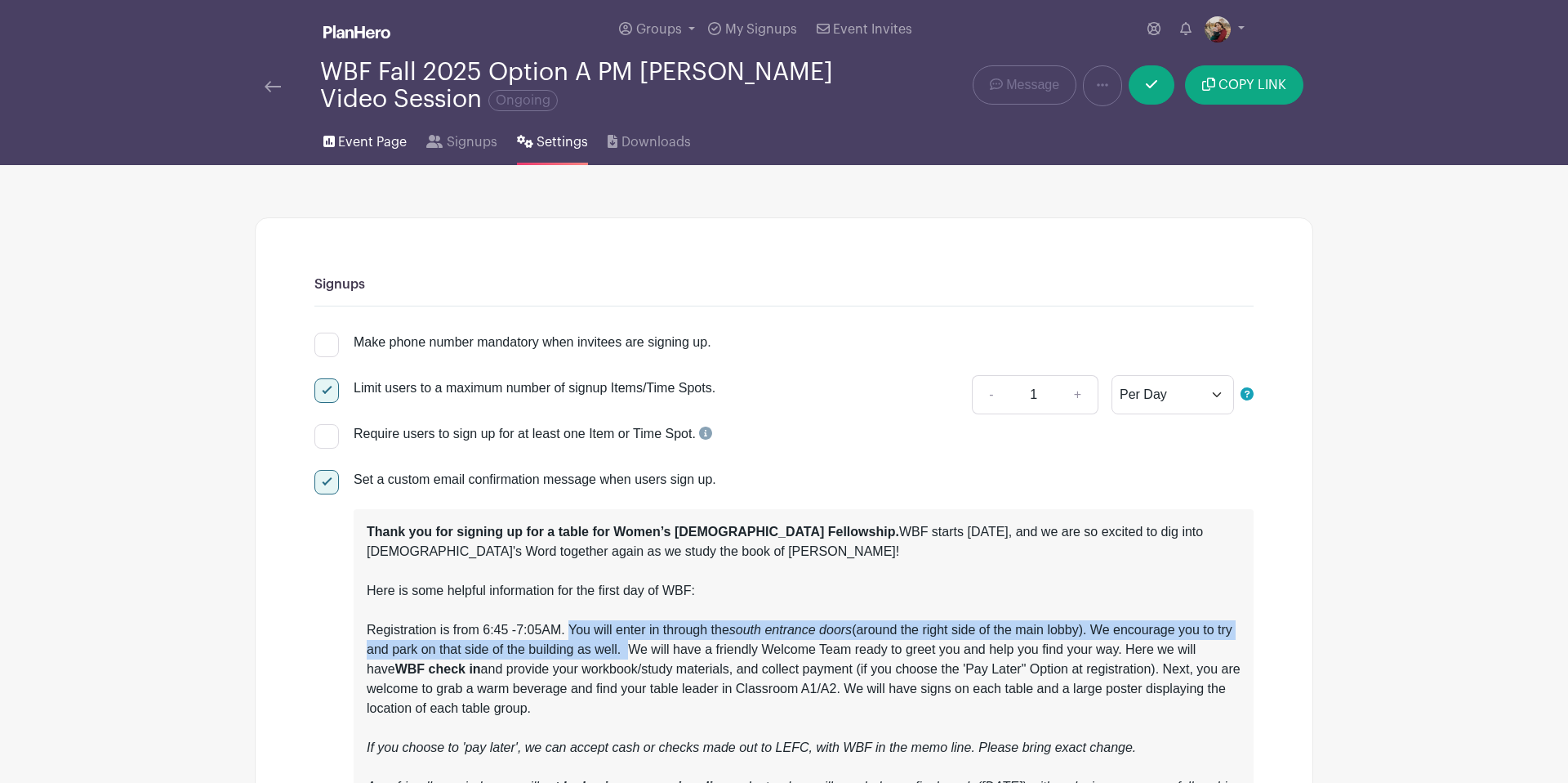
click at [365, 142] on span "Event Page" at bounding box center [373, 142] width 68 height 19
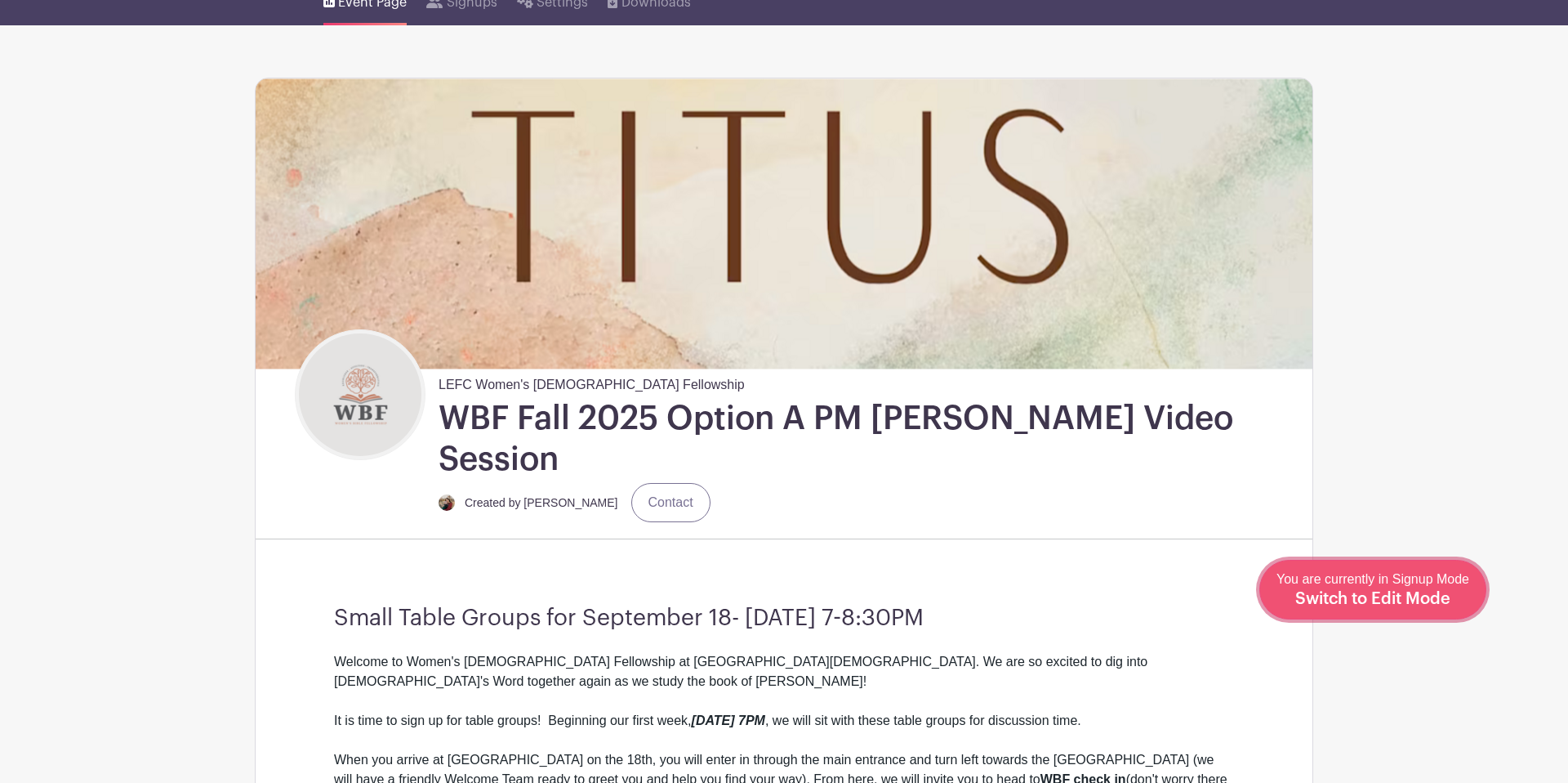
click at [1440, 590] on div "You are currently in Signup Mode Switch to Edit Mode" at bounding box center [1373, 590] width 192 height 40
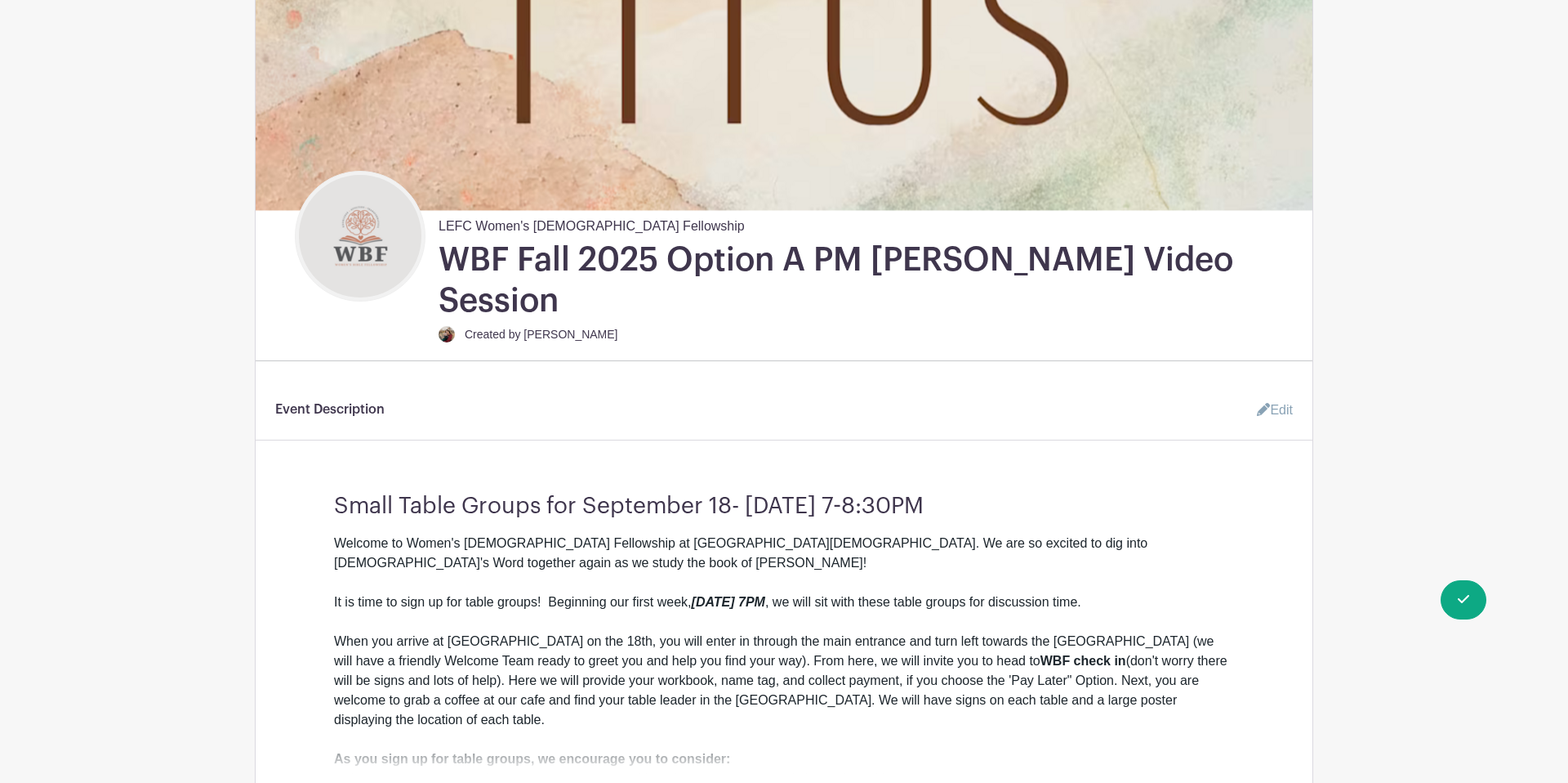
click at [1282, 394] on link "Edit" at bounding box center [1268, 409] width 49 height 32
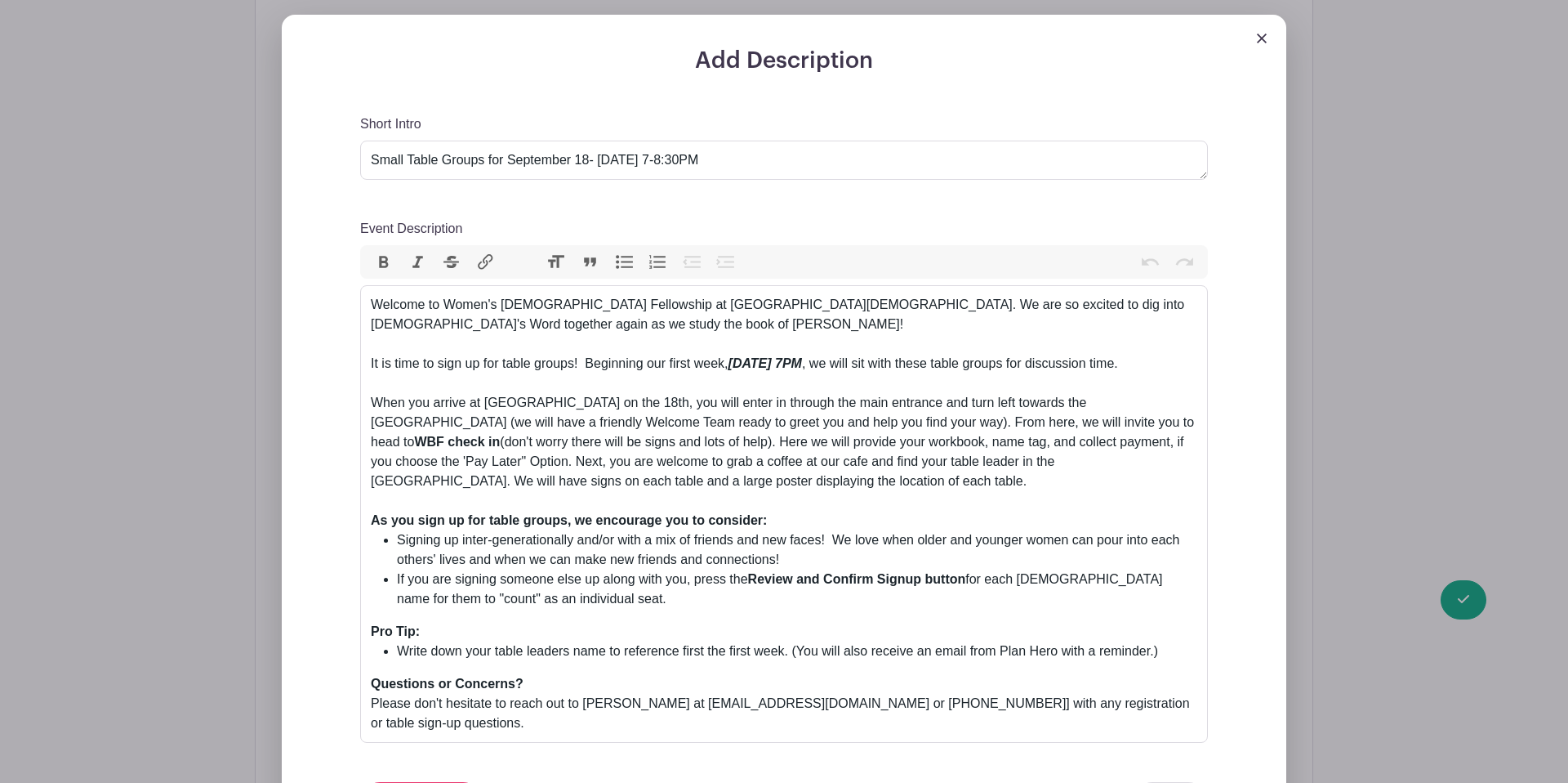
scroll to position [682, 0]
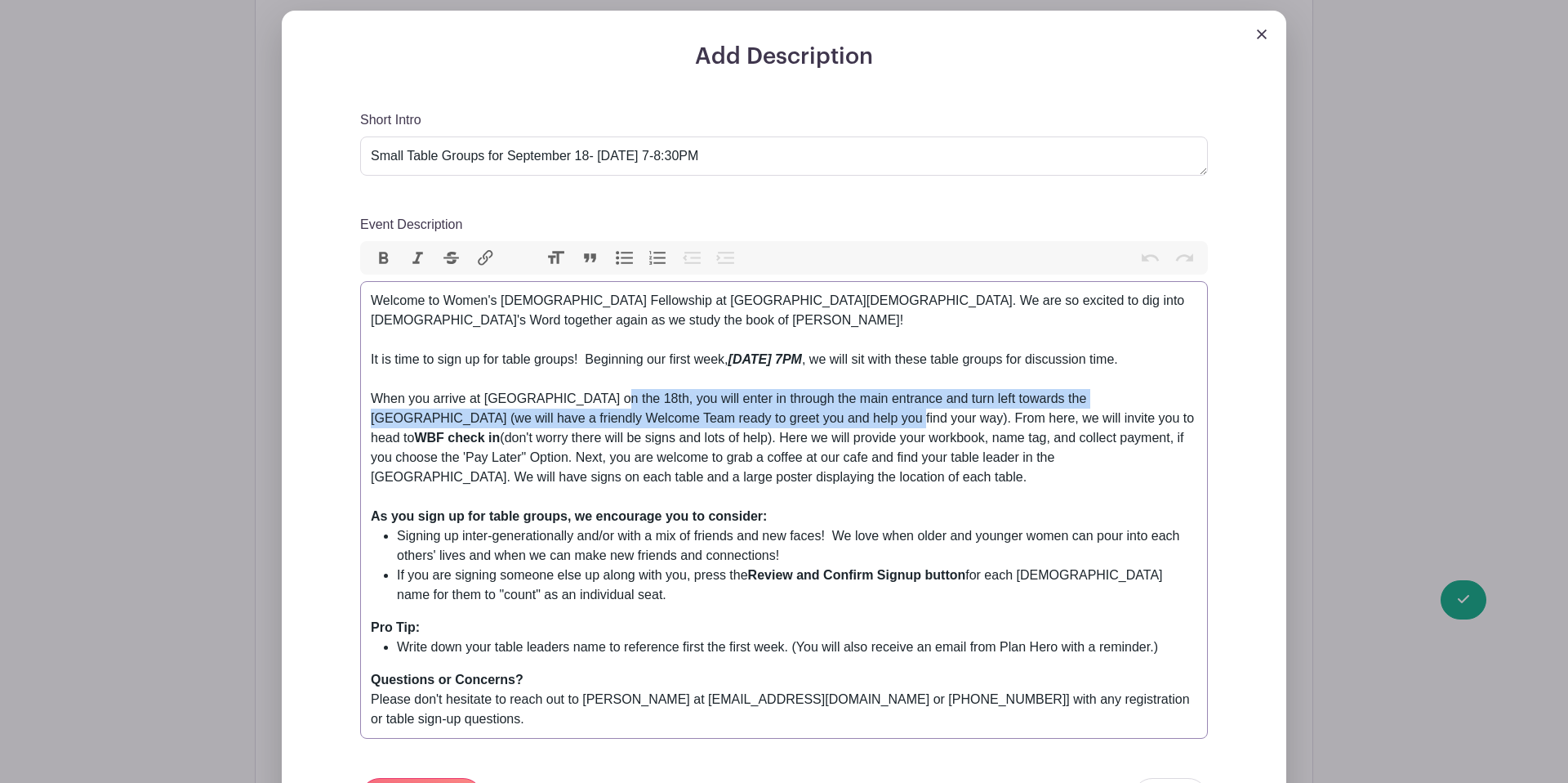
drag, startPoint x: 597, startPoint y: 381, endPoint x: 791, endPoint y: 398, distance: 194.7
click at [791, 398] on div "Welcome to Women's Bible Fellowship at Lancaster Evangelical Free Church. We ar…" at bounding box center [784, 398] width 826 height 216
paste trix-editor "You will enter in through the <em>south entrance doors</em> (around the right s…"
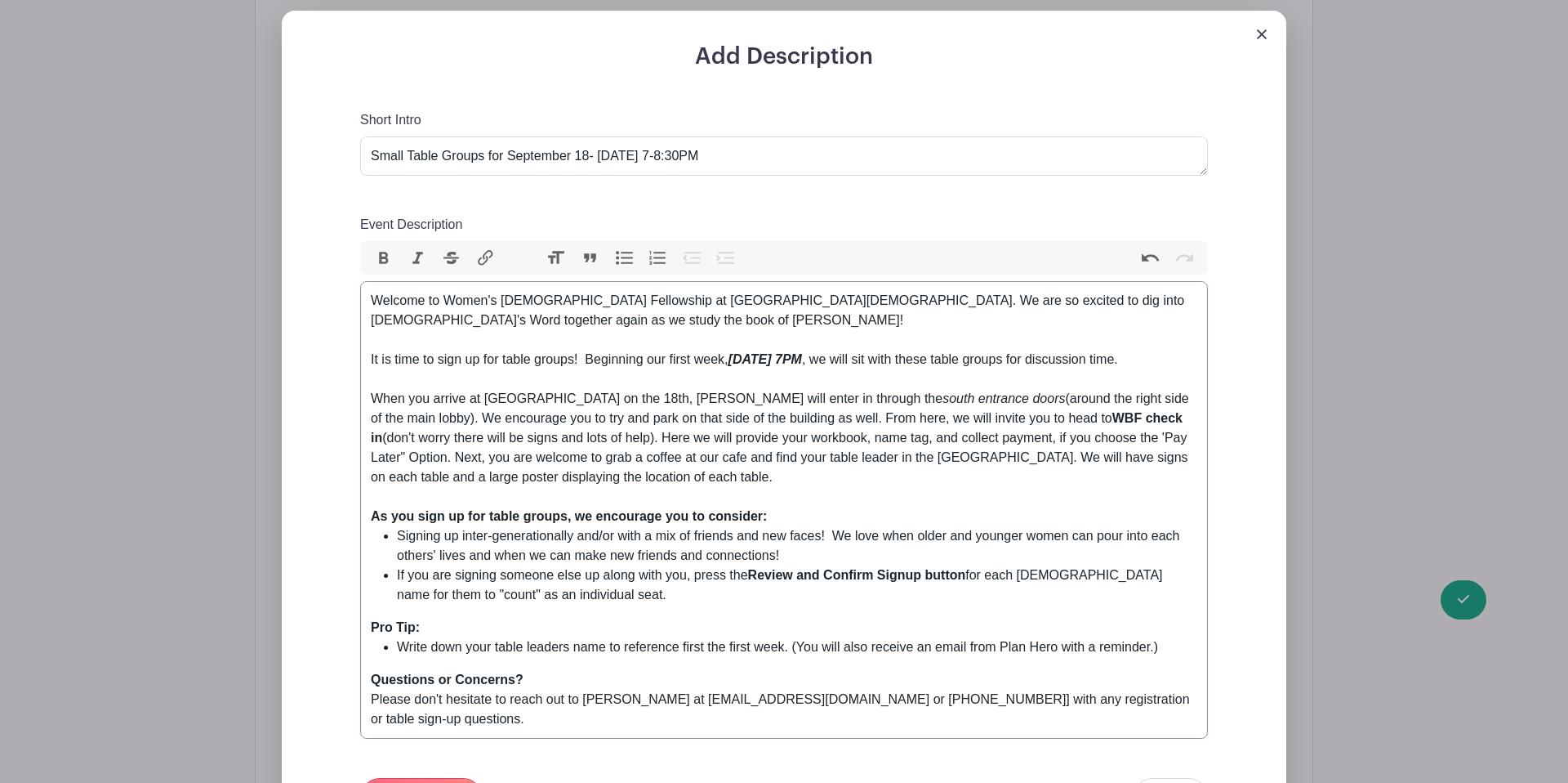
click at [597, 380] on div "Welcome to Women's Bible Fellowship at Lancaster Evangelical Free Church. We ar…" at bounding box center [784, 398] width 826 height 216
click at [774, 400] on div "Welcome to Women's Bible Fellowship at Lancaster Evangelical Free Church. We ar…" at bounding box center [784, 398] width 826 height 216
click at [753, 423] on div "Welcome to Women's Bible Fellowship at Lancaster Evangelical Free Church. We ar…" at bounding box center [784, 398] width 826 height 216
drag, startPoint x: 912, startPoint y: 420, endPoint x: 857, endPoint y: 420, distance: 55.0
click at [857, 420] on div "Welcome to Women's Bible Fellowship at Lancaster Evangelical Free Church. We ar…" at bounding box center [784, 398] width 826 height 216
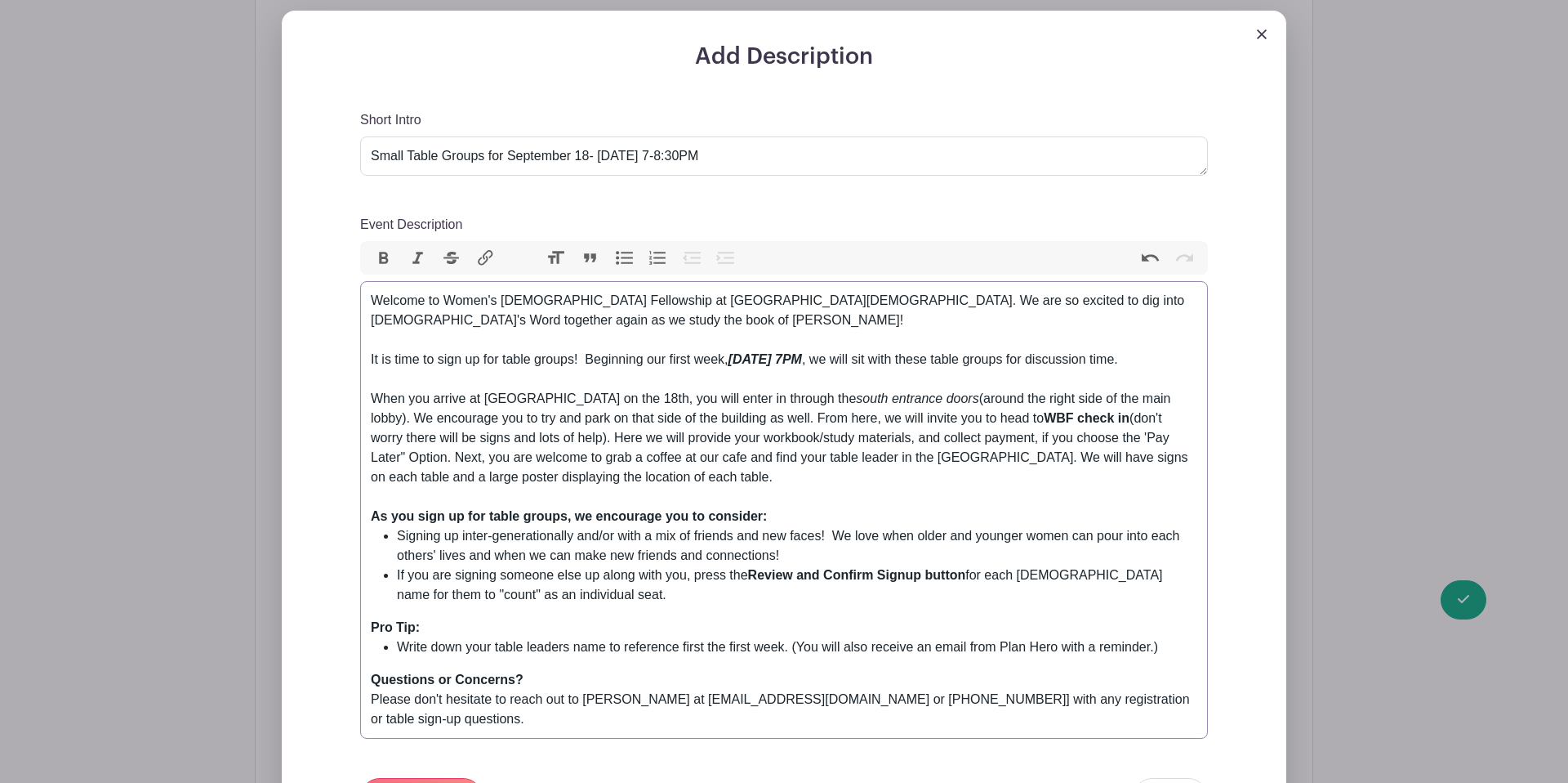
click at [1001, 507] on div "As you sign up for table groups, we encourage you to consider:" at bounding box center [784, 516] width 826 height 19
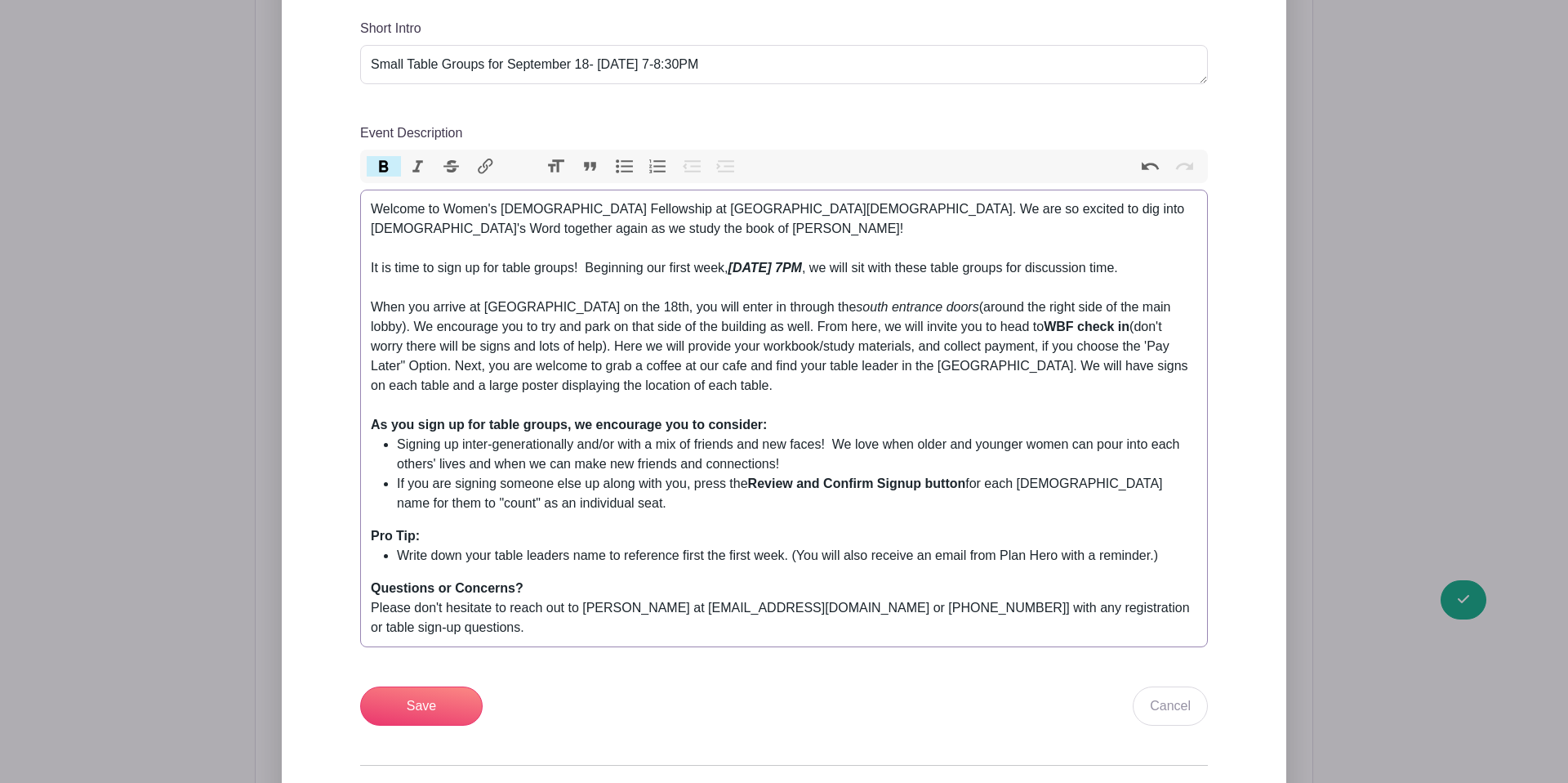
scroll to position [780, 0]
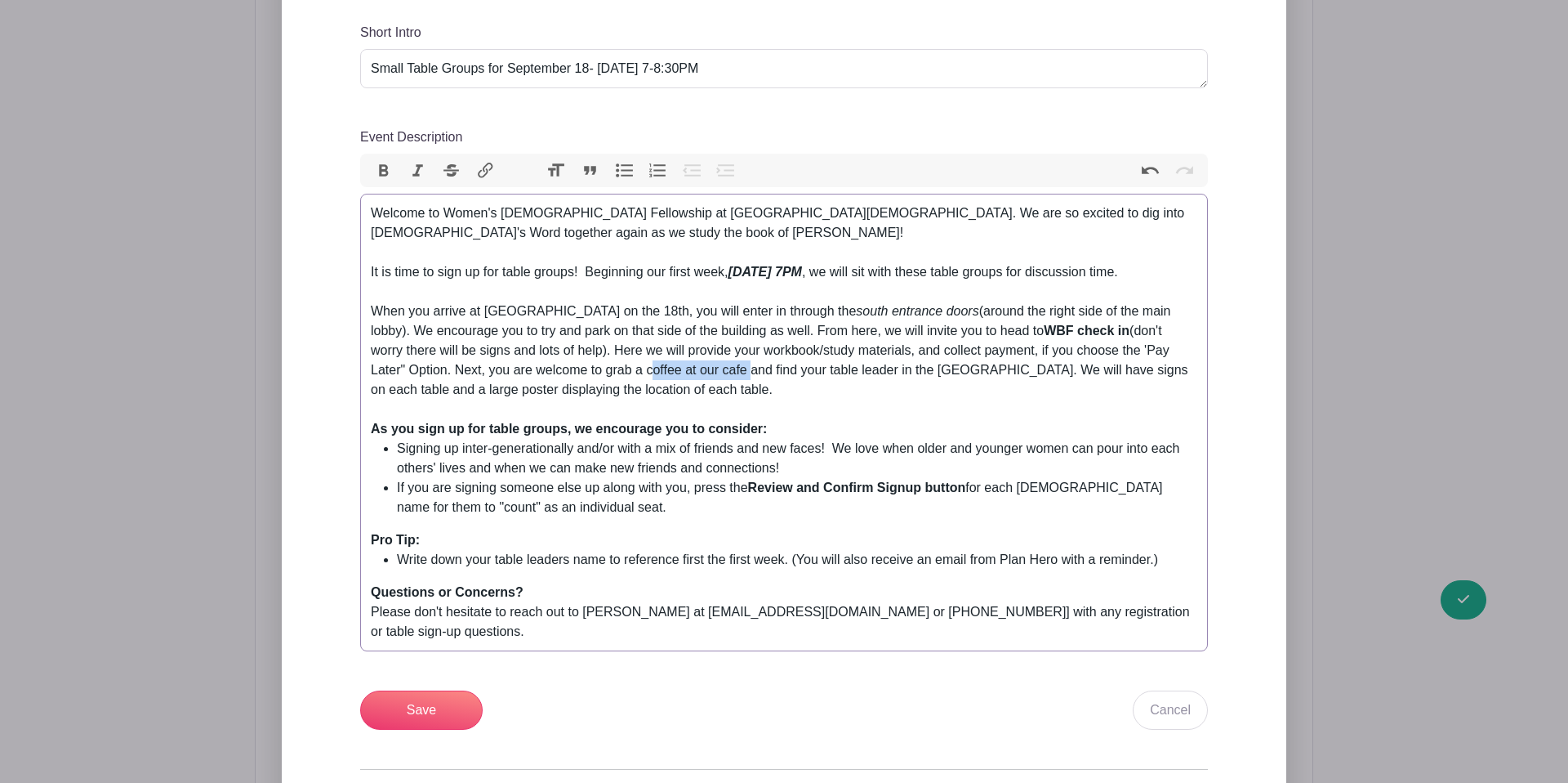
drag, startPoint x: 667, startPoint y: 348, endPoint x: 564, endPoint y: 344, distance: 103.1
click at [564, 344] on div "Welcome to Women's Bible Fellowship at Lancaster Evangelical Free Church. We ar…" at bounding box center [784, 311] width 826 height 216
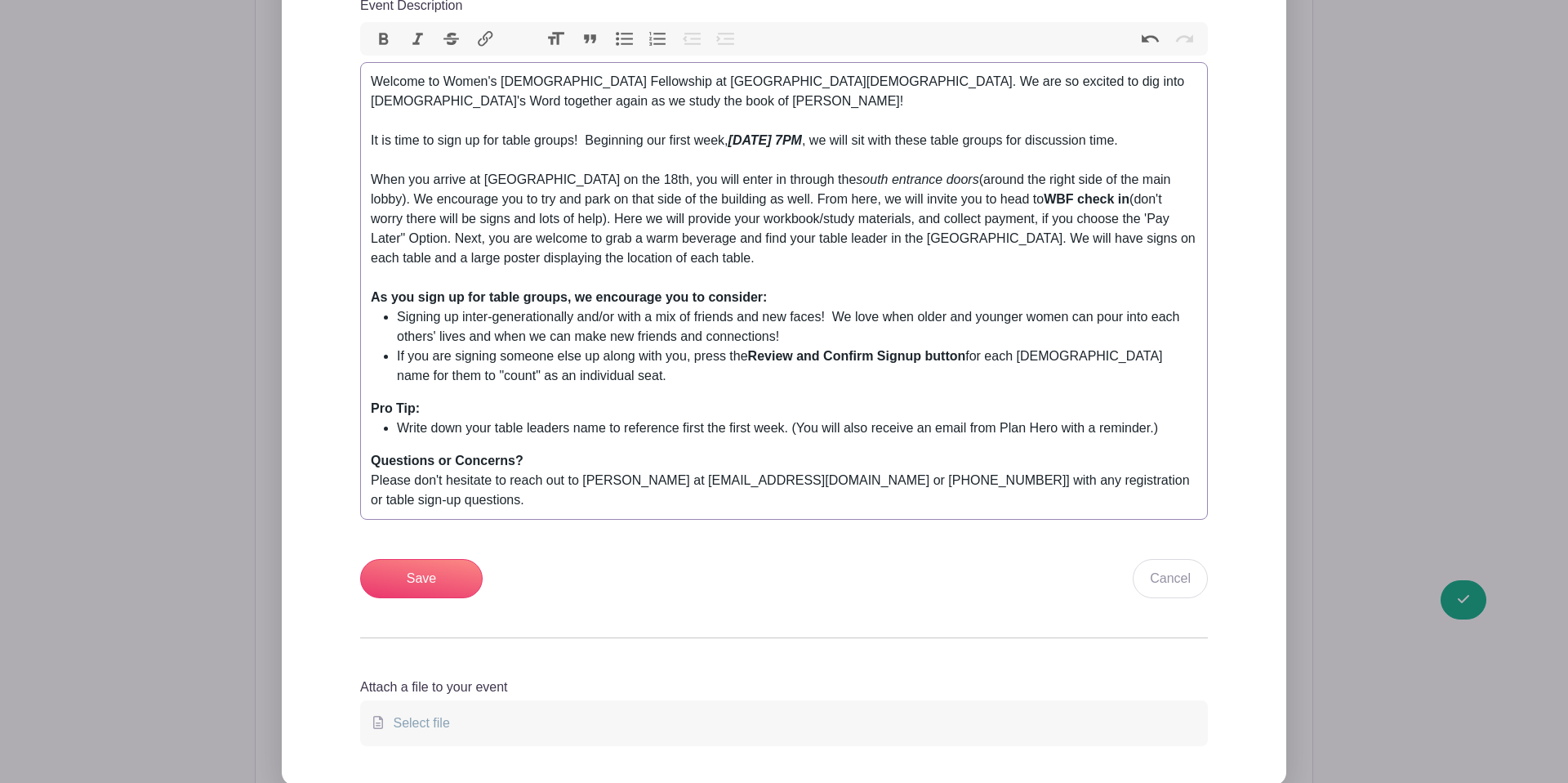
scroll to position [898, 0]
click at [880, 460] on div "Questions or Concerns? Please don't hesitate to reach out to Linsey Smoker at w…" at bounding box center [784, 481] width 826 height 59
type trix-editor "<div>Welcome to Women's Bible Fellowship at Lancaster Evangelical Free Church. …"
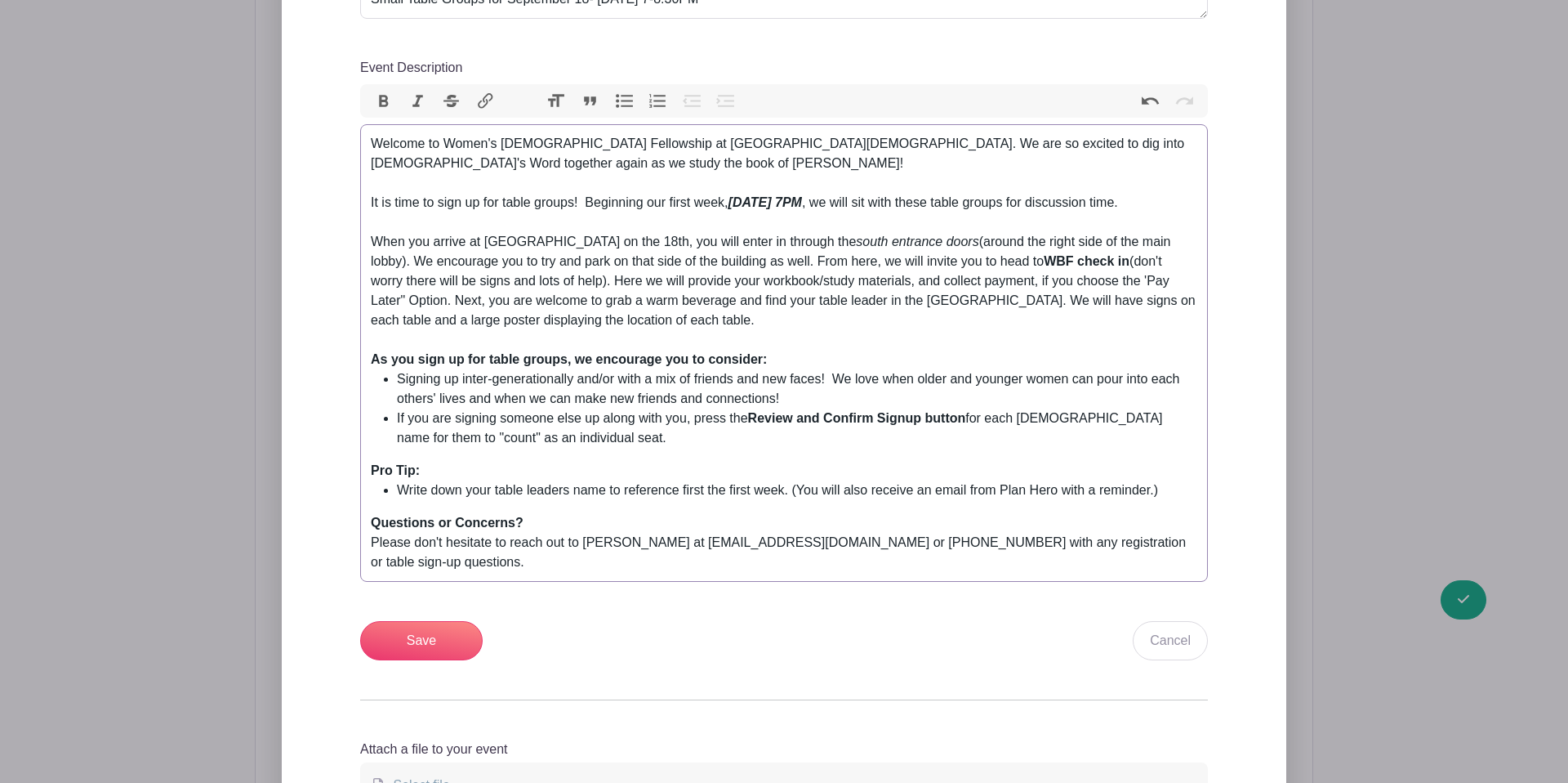
scroll to position [839, 0]
click at [585, 222] on div "Welcome to Women's Bible Fellowship at Lancaster Evangelical Free Church. We ar…" at bounding box center [784, 241] width 826 height 216
click at [593, 223] on div "Welcome to Women's Bible Fellowship at Lancaster Evangelical Free Church. We ar…" at bounding box center [784, 241] width 826 height 216
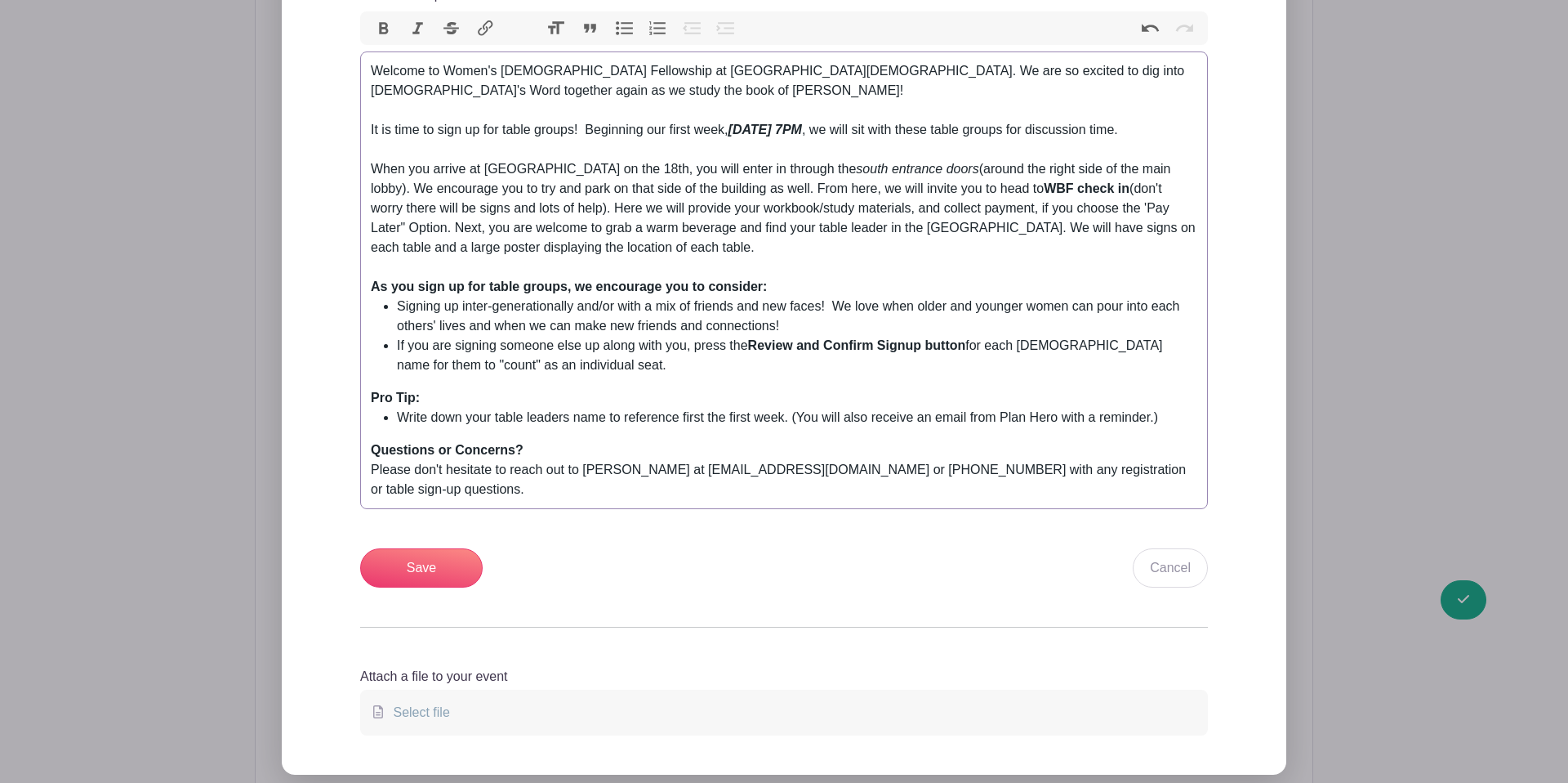
scroll to position [912, 0]
click at [435, 548] on input "Save" at bounding box center [422, 567] width 122 height 39
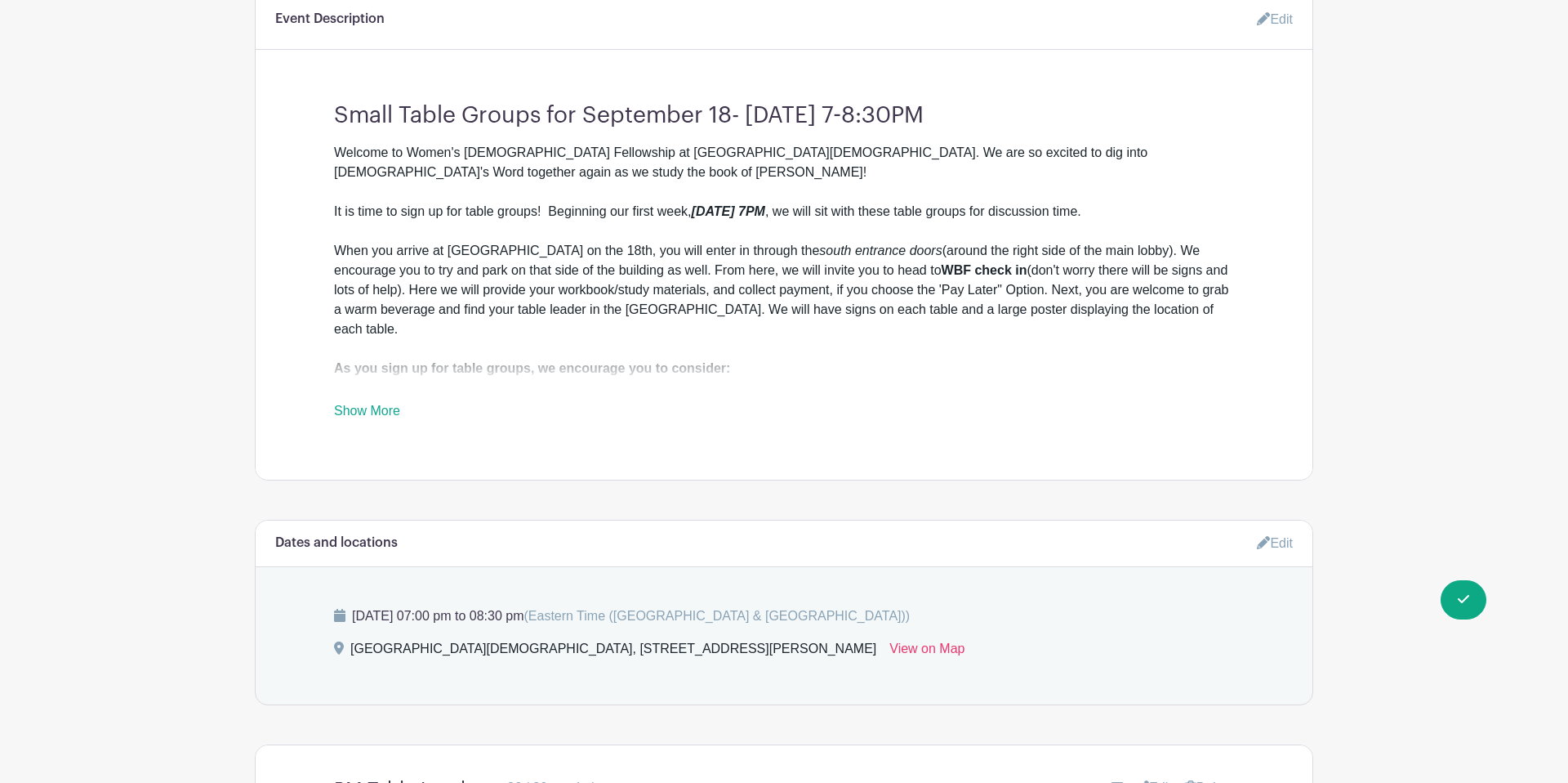
scroll to position [563, 0]
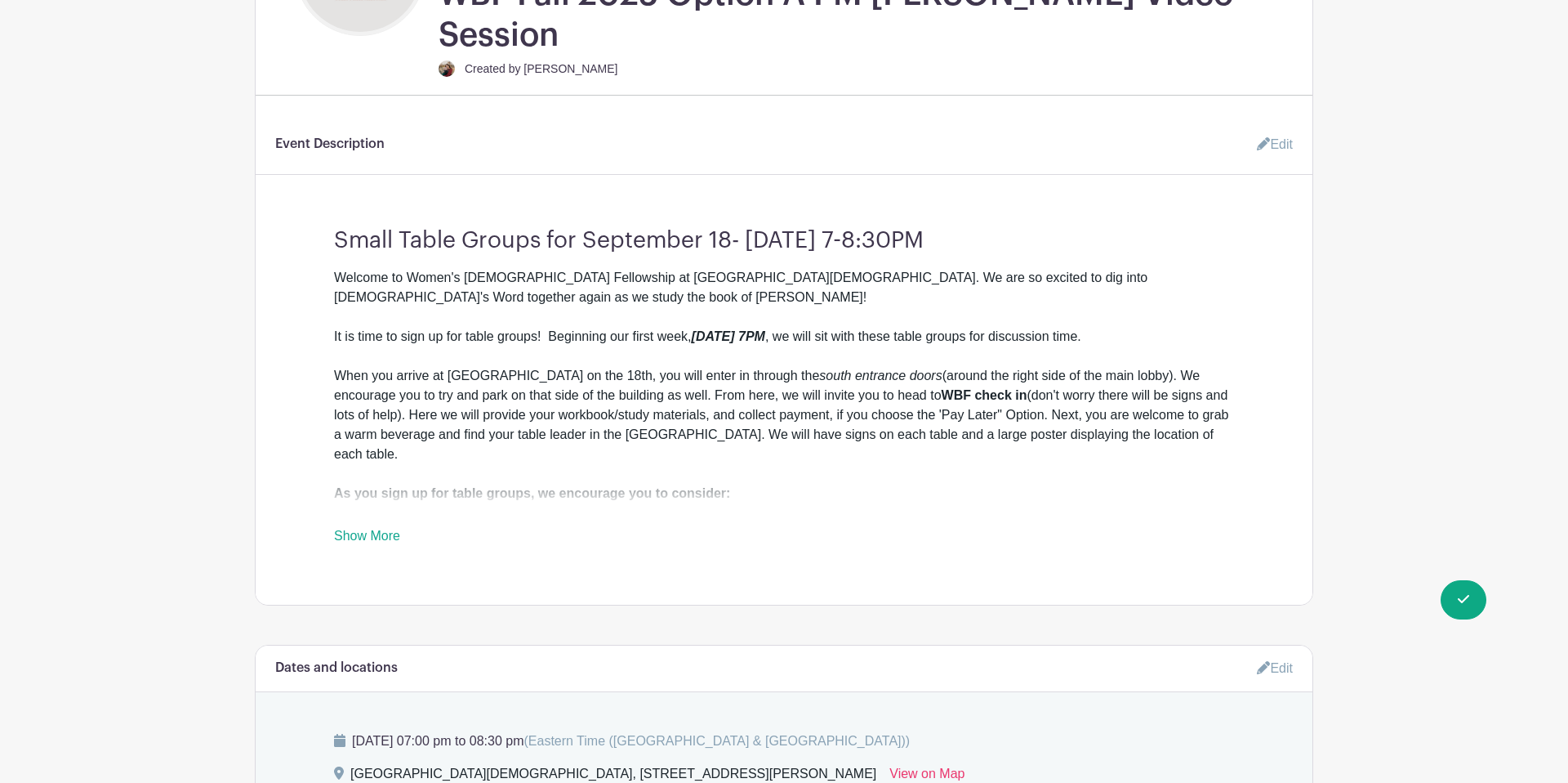
click at [1268, 129] on link "Edit" at bounding box center [1268, 144] width 49 height 32
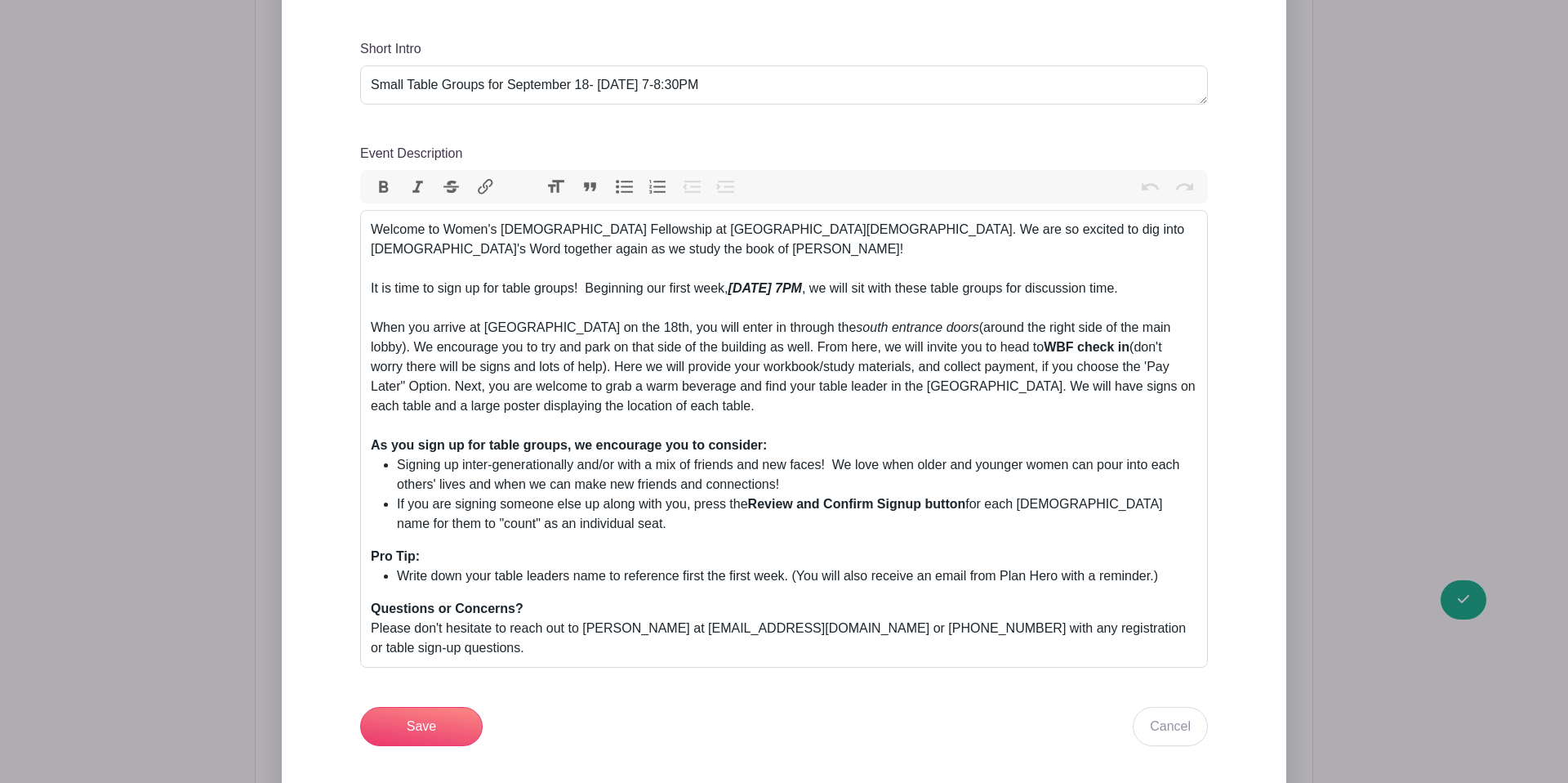
scroll to position [759, 0]
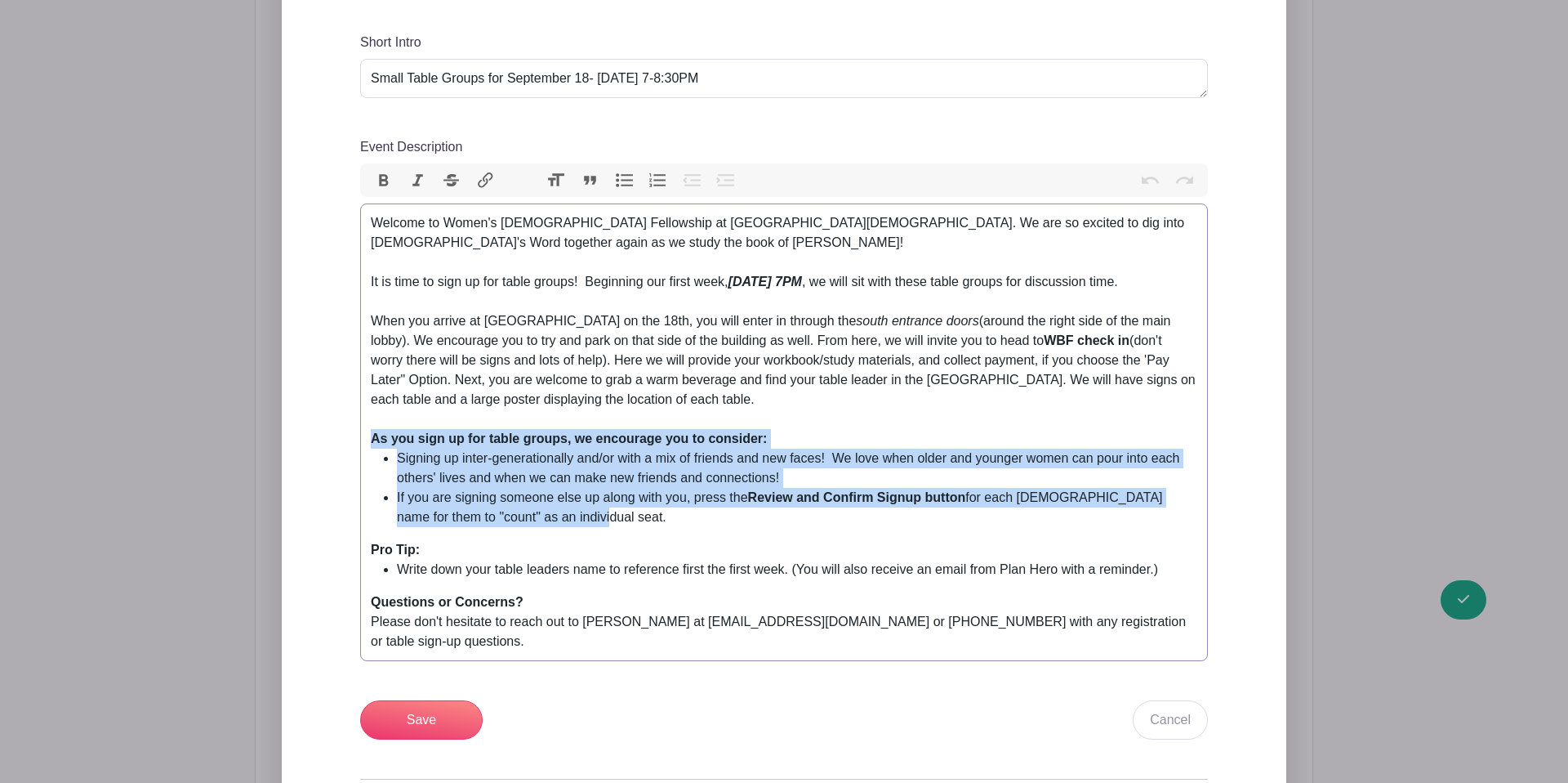
drag, startPoint x: 371, startPoint y: 417, endPoint x: 616, endPoint y: 500, distance: 258.7
click at [616, 500] on trix-editor "Welcome to Women's Bible Fellowship at Lancaster Evangelical Free Church. We ar…" at bounding box center [784, 432] width 847 height 458
paste trix-editor "br></strong><br></div><ul><li>Signing up inter-generationally and/or with a mix…"
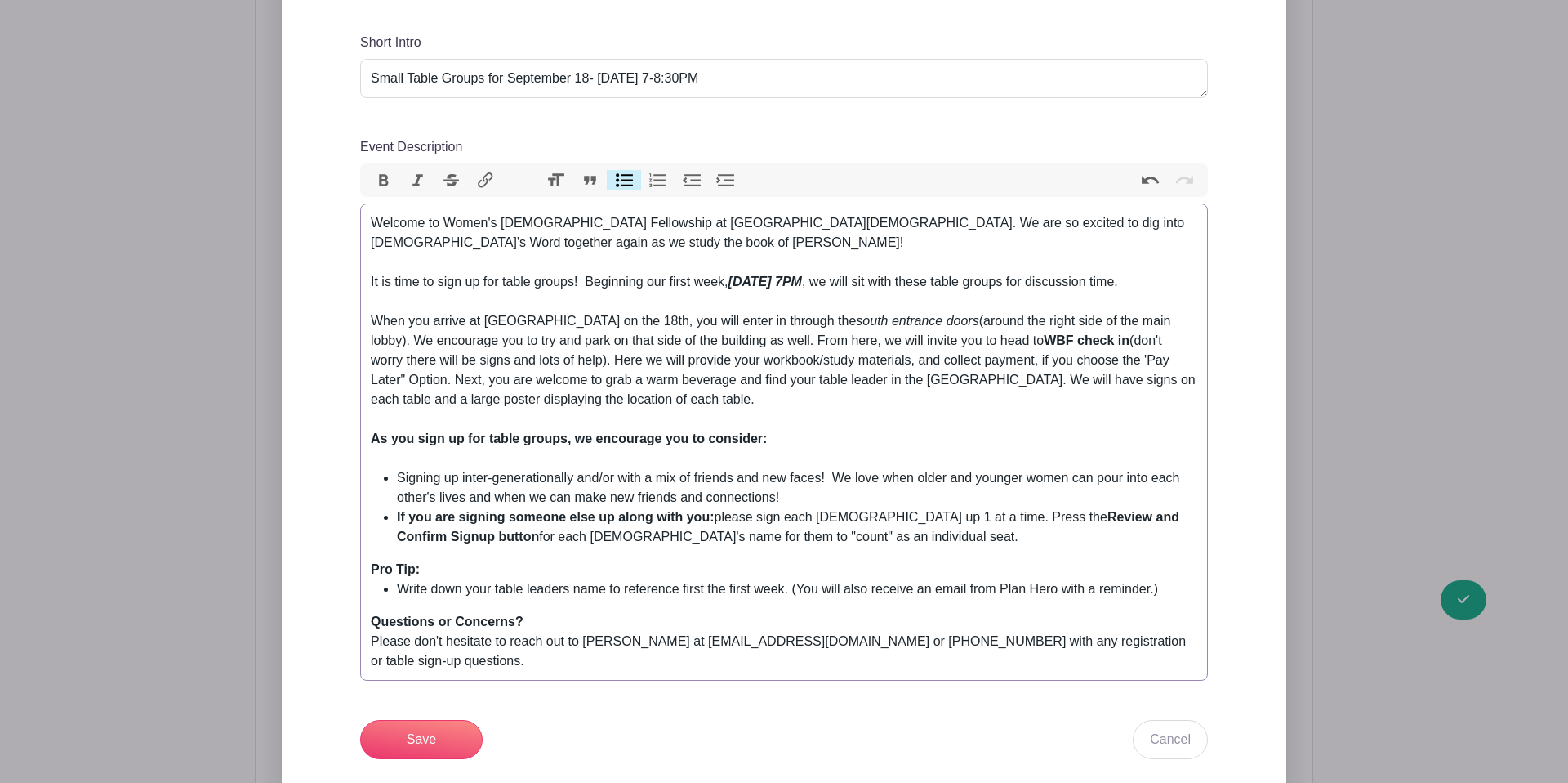
click at [414, 400] on div "Welcome to Women's Bible Fellowship at Lancaster Evangelical Free Church. We ar…" at bounding box center [784, 321] width 826 height 216
click at [451, 437] on div "As you sign up for table groups, we encourage you to consider:" at bounding box center [784, 448] width 826 height 39
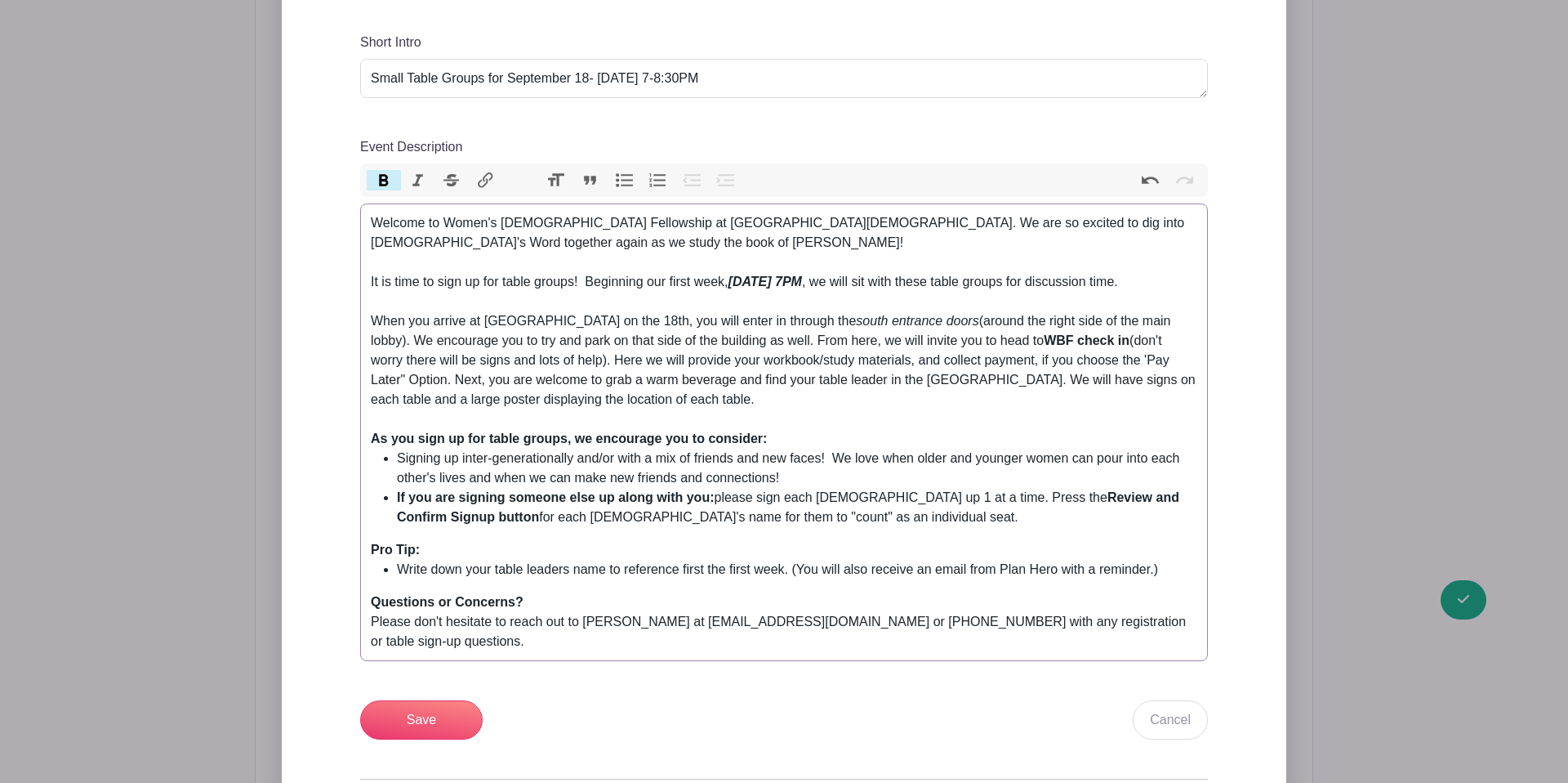
click at [861, 488] on li "If you are signing someone else up along with you: please sign each lady up 1 a…" at bounding box center [797, 507] width 800 height 39
click at [909, 508] on trix-editor "Welcome to Women's Bible Fellowship at Lancaster Evangelical Free Church. We ar…" at bounding box center [784, 432] width 847 height 458
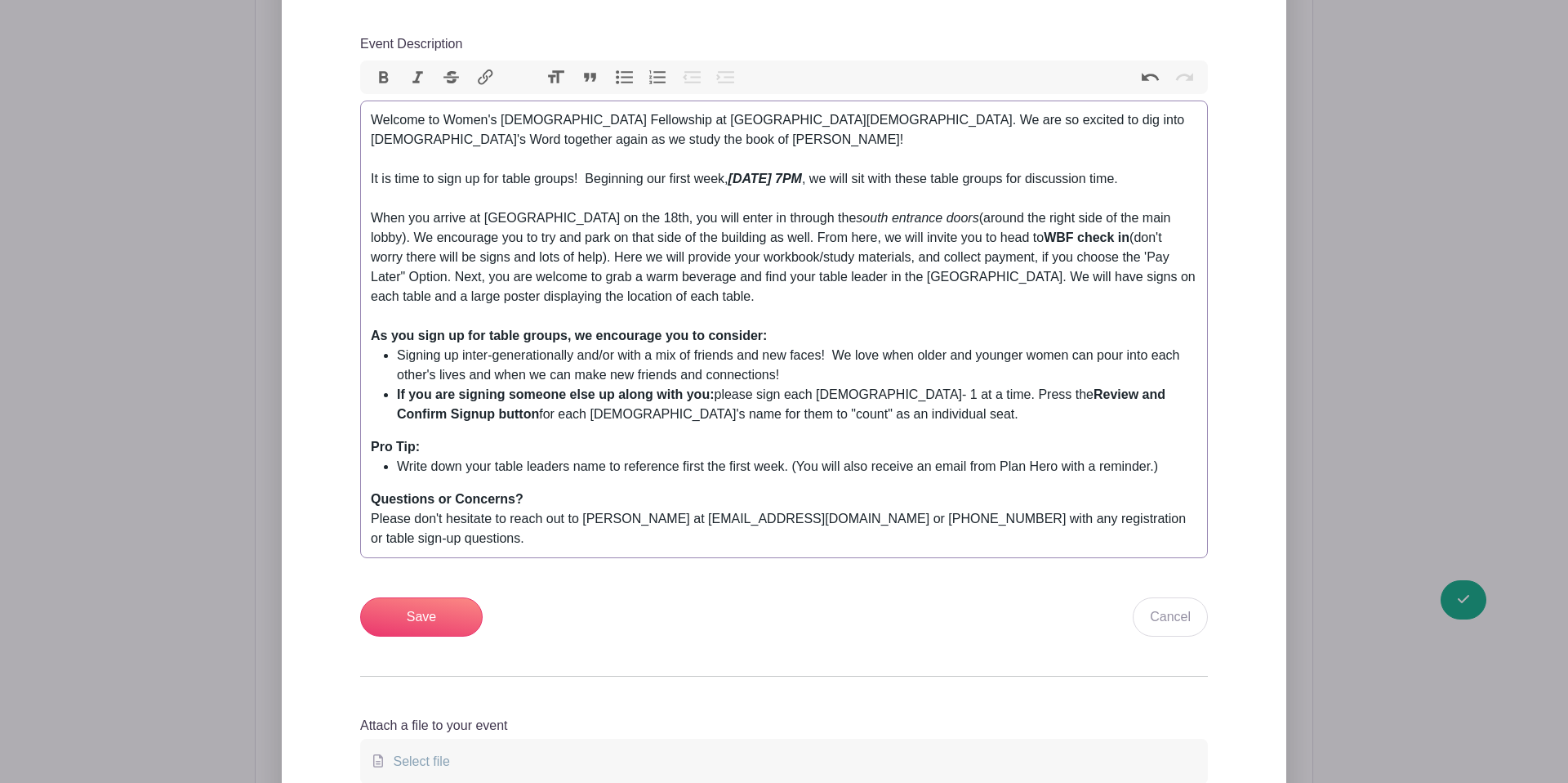
scroll to position [863, 0]
click at [413, 395] on li "If you are signing someone else up along with you: please sign each lady- 1 at …" at bounding box center [797, 403] width 800 height 39
type trix-editor "<div>Welcome to Women's Bible Fellowship at Lancaster Evangelical Free Church. …"
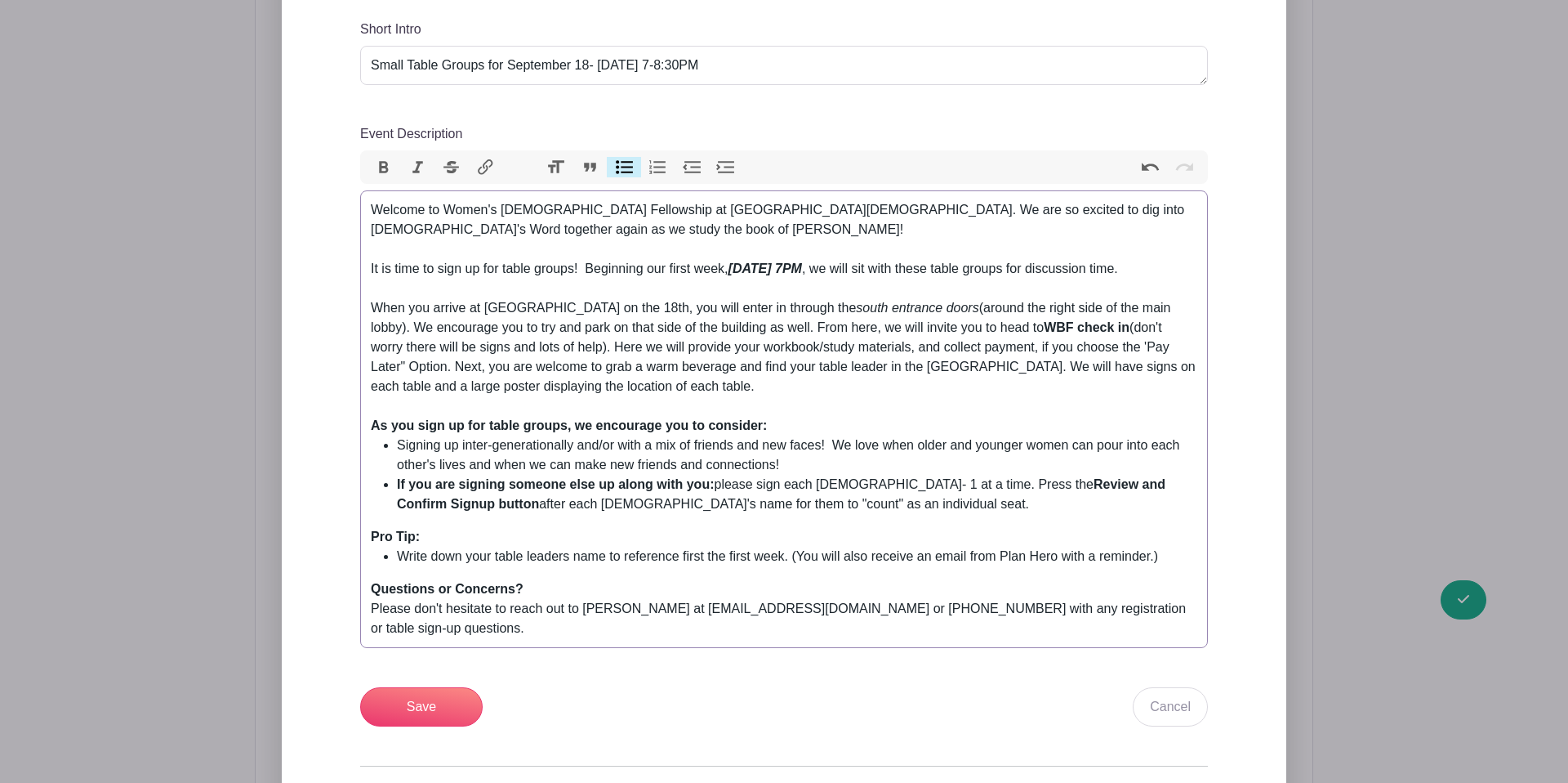
scroll to position [766, 0]
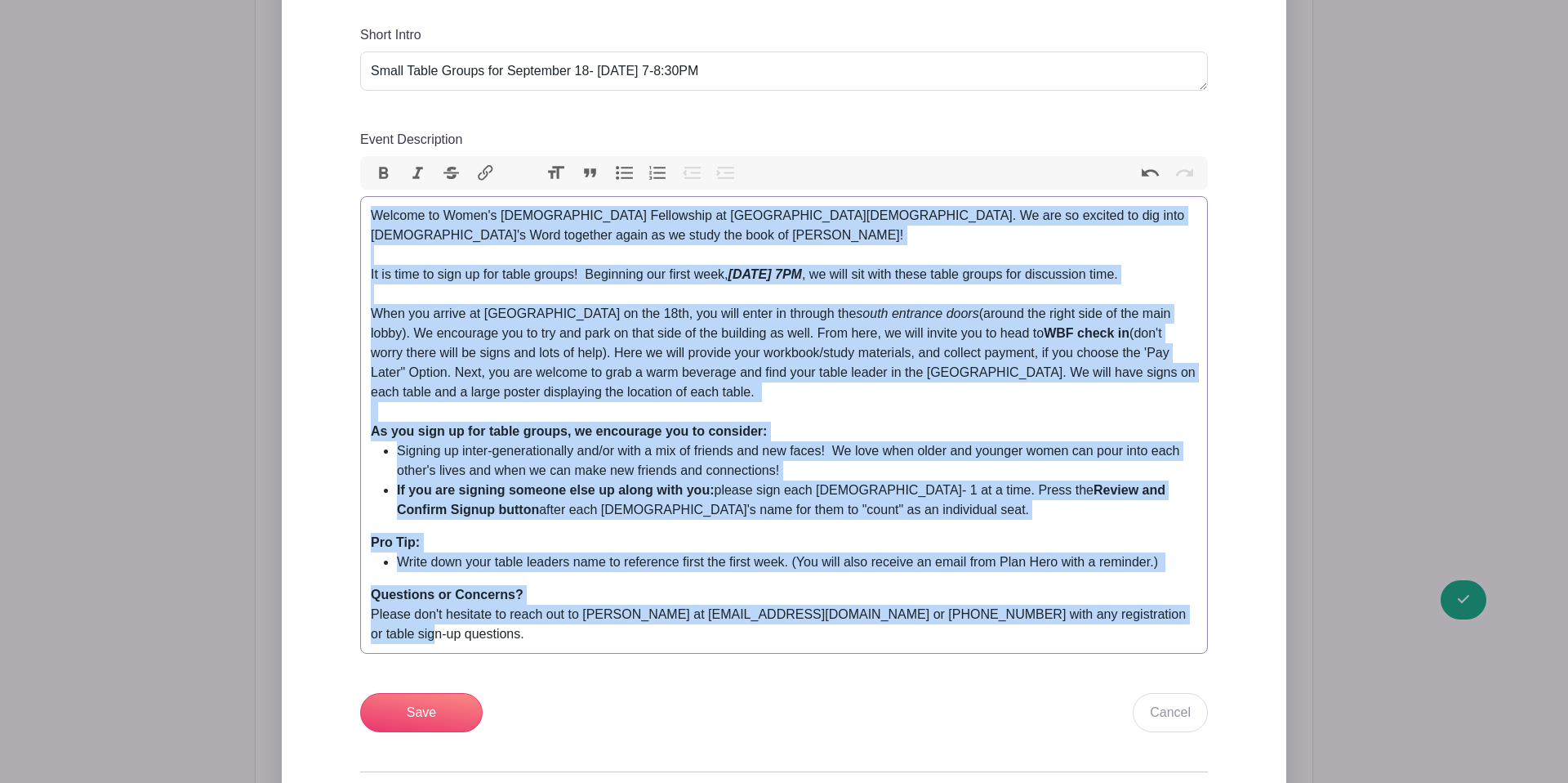
drag, startPoint x: 370, startPoint y: 172, endPoint x: 1191, endPoint y: 712, distance: 982.7
click at [1191, 712] on div "Add Description Short Intro Small Table Groups for September 18- November 20, 7…" at bounding box center [784, 438] width 926 height 961
copy trix-editor "Welcome to Women's Bible Fellowship at Lancaster Evangelical Free Church. We ar…"
click at [428, 693] on input "Save" at bounding box center [422, 712] width 122 height 39
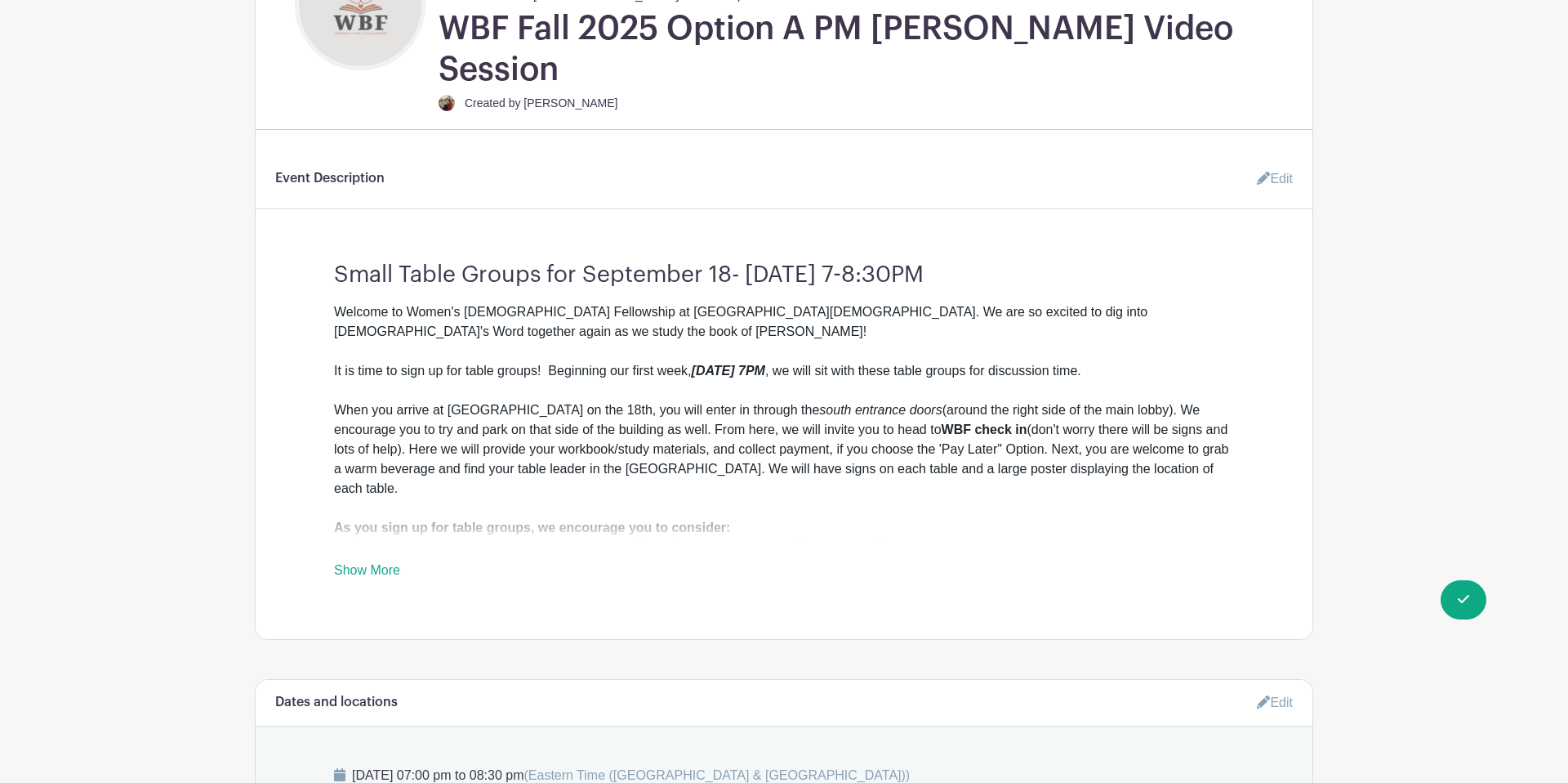
scroll to position [519, 0]
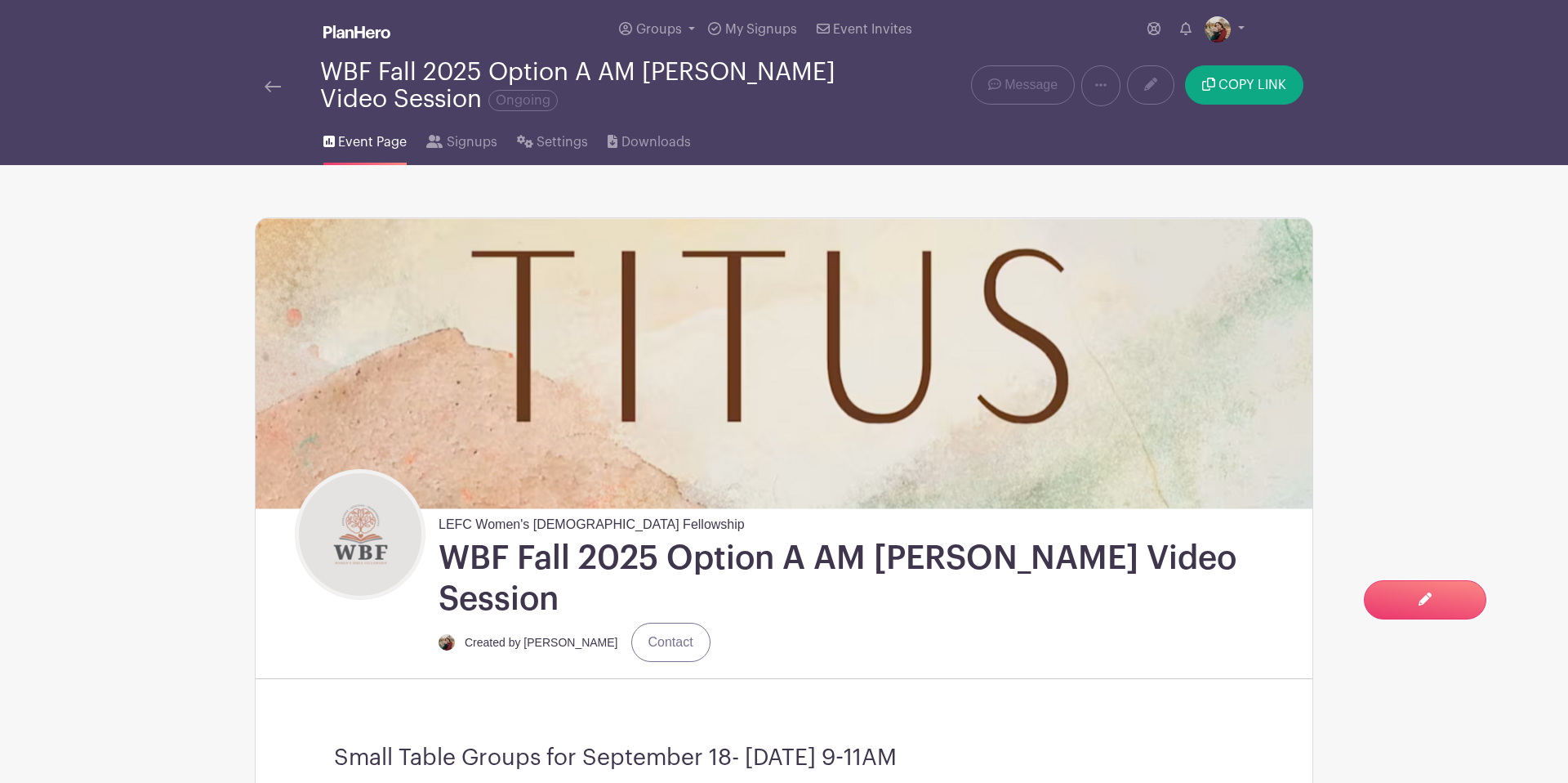
click at [254, 90] on div "WBF Fall 2025 Option A AM [PERSON_NAME] Video Session Ongoing Delete Event Are …" at bounding box center [784, 86] width 1078 height 54
click at [258, 90] on div "WBF Fall 2025 Option A AM [PERSON_NAME] Video Session Ongoing" at bounding box center [563, 86] width 617 height 54
click at [275, 86] on img at bounding box center [273, 86] width 17 height 11
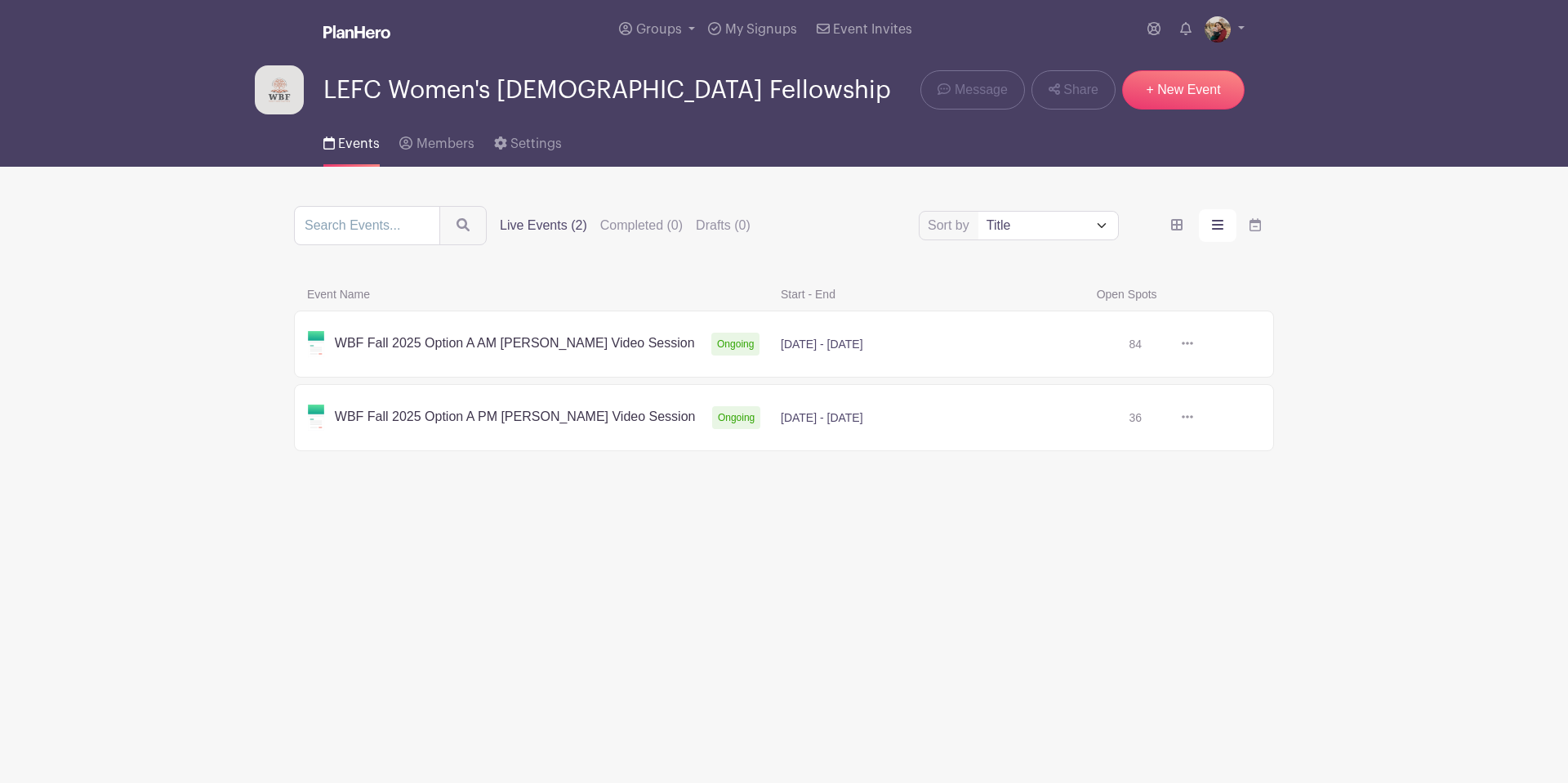
click at [1194, 417] on link at bounding box center [1194, 417] width 0 height 0
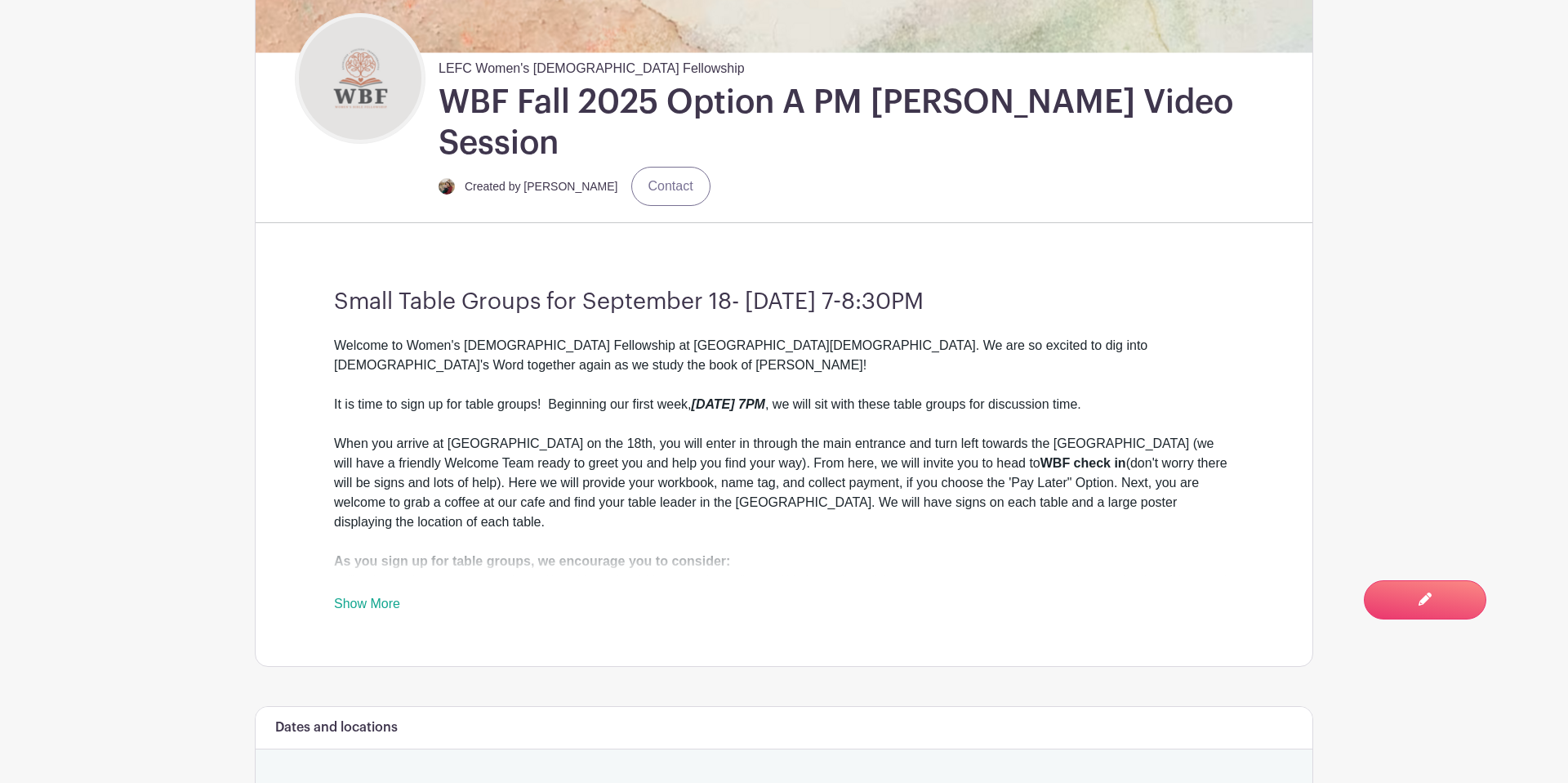
scroll to position [469, 0]
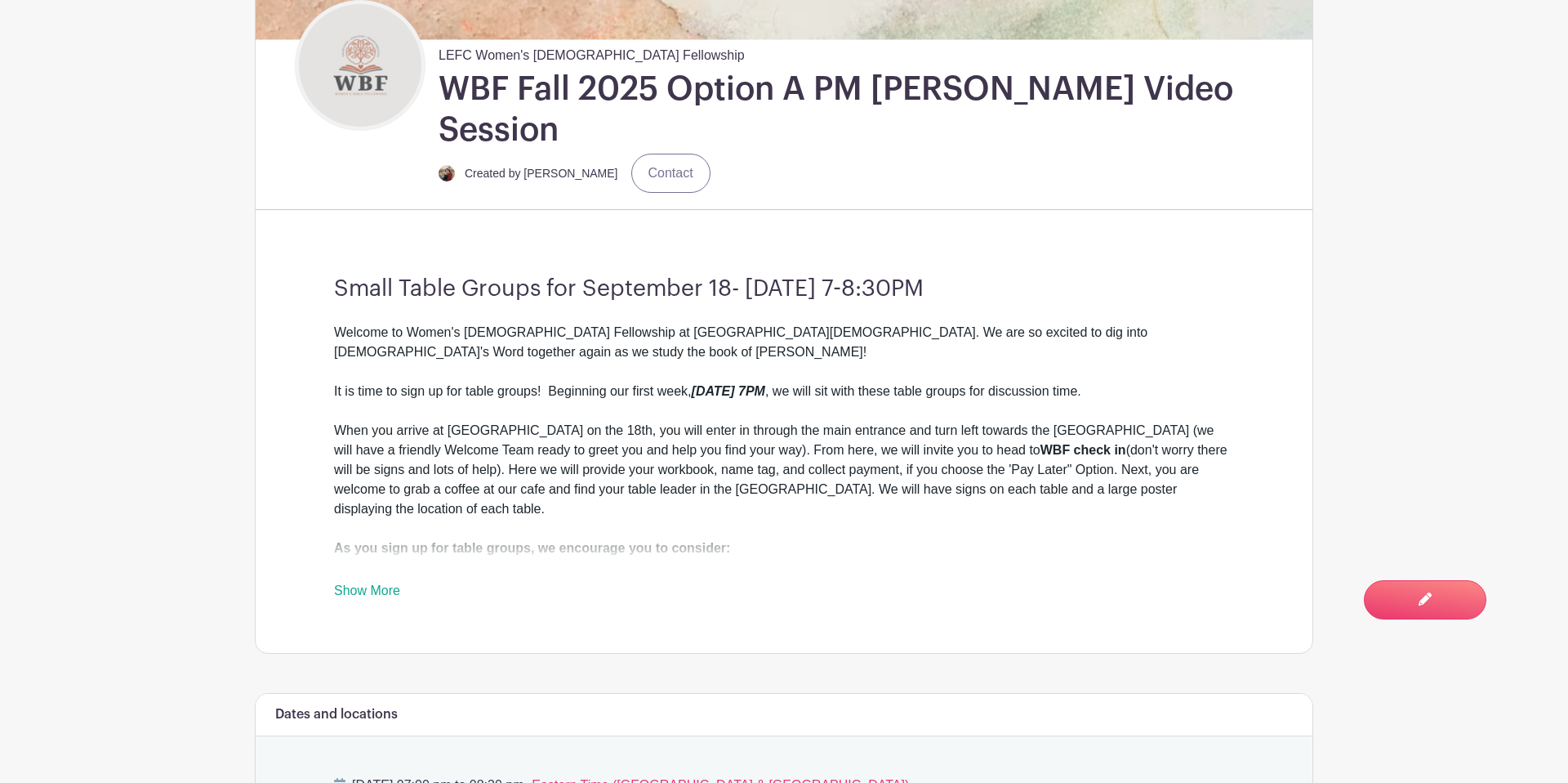
click at [348, 584] on link "Show More" at bounding box center [367, 593] width 66 height 20
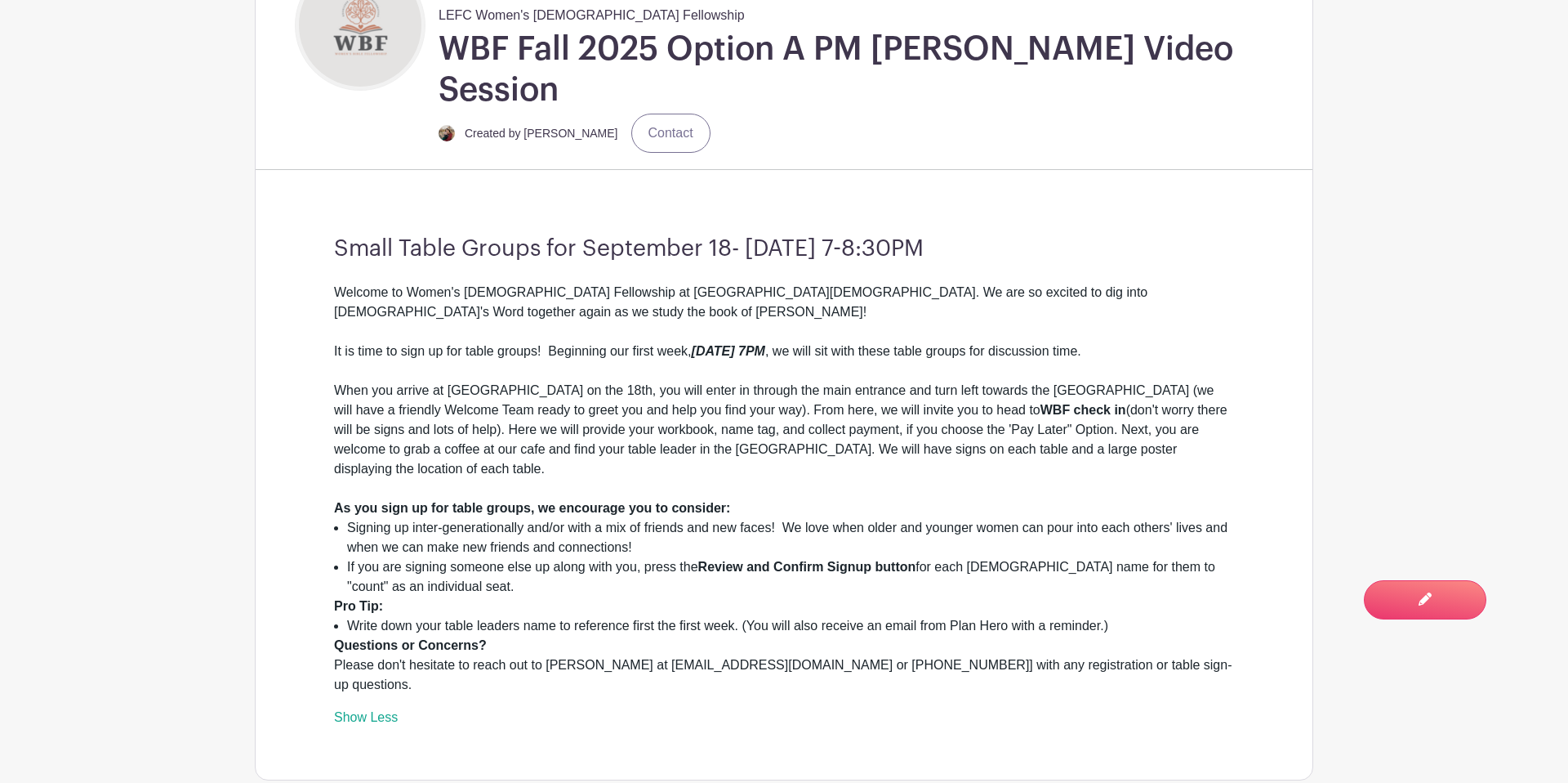
scroll to position [533, 0]
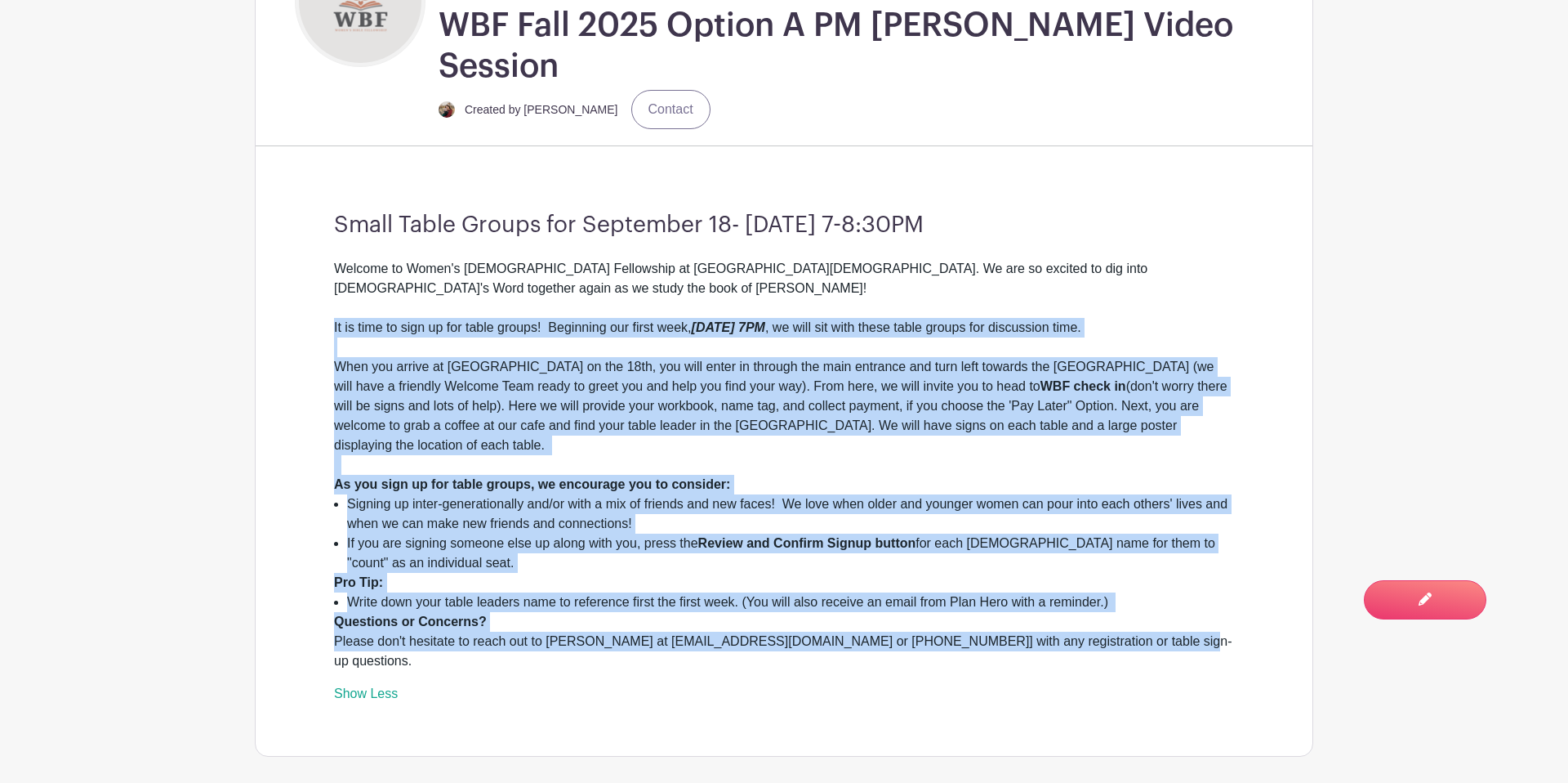
drag, startPoint x: 335, startPoint y: 287, endPoint x: 1129, endPoint y: 609, distance: 856.8
click at [1129, 610] on div "Welcome to Women's [DEMOGRAPHIC_DATA] Fellowship at [GEOGRAPHIC_DATA][DEMOGRAPH…" at bounding box center [784, 465] width 900 height 412
copy div "Lo ip dolo si amet co adi elits doeius! Temporinc utl etdol magn, Aliquaen, Adm…"
click at [920, 403] on div "Welcome to Women's [DEMOGRAPHIC_DATA] Fellowship at [GEOGRAPHIC_DATA][DEMOGRAPH…" at bounding box center [784, 367] width 900 height 216
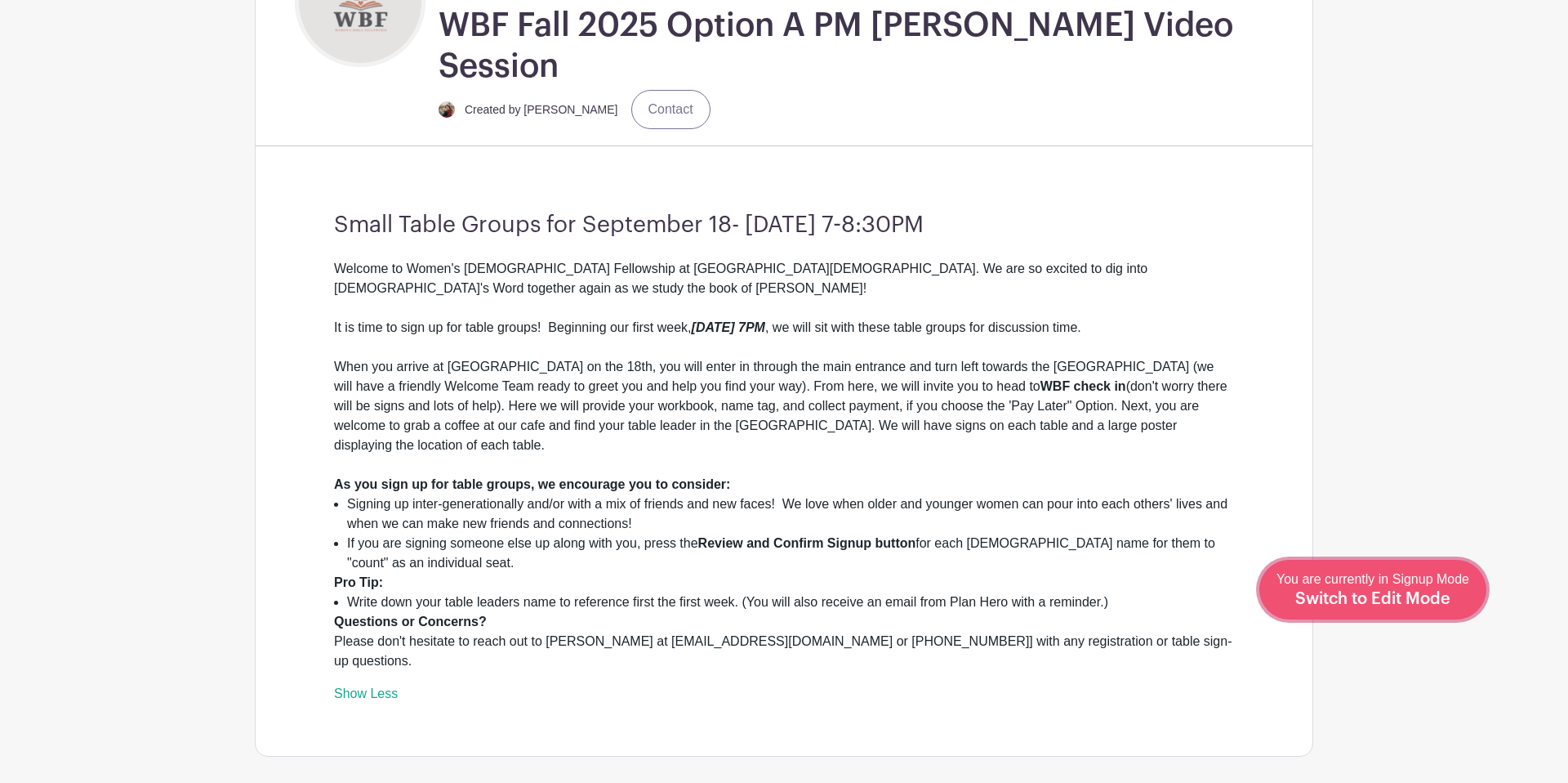
click at [1422, 586] on span "You are currently in Signup Mode Switch to Edit Mode" at bounding box center [1373, 589] width 192 height 34
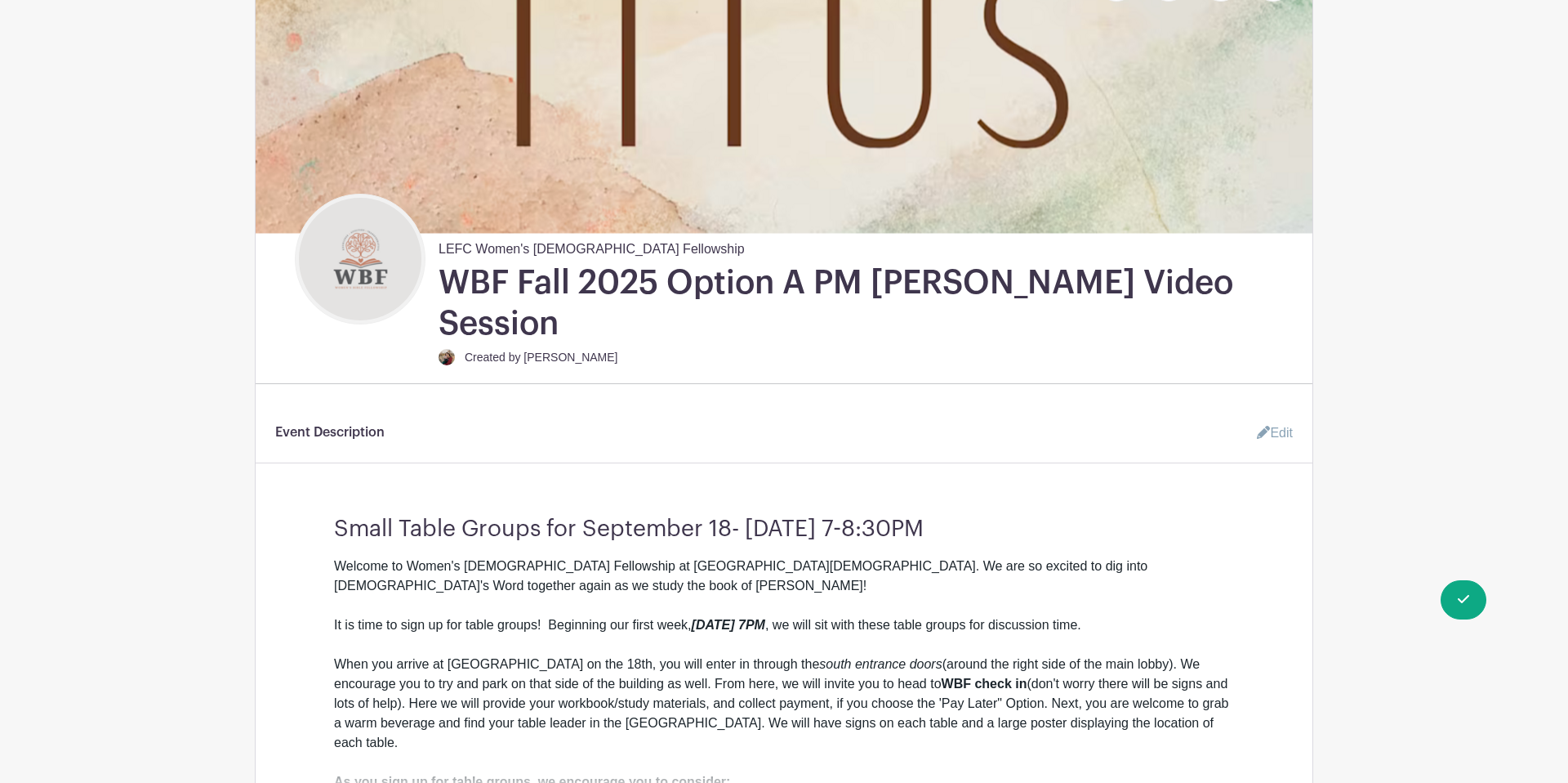
scroll to position [282, 0]
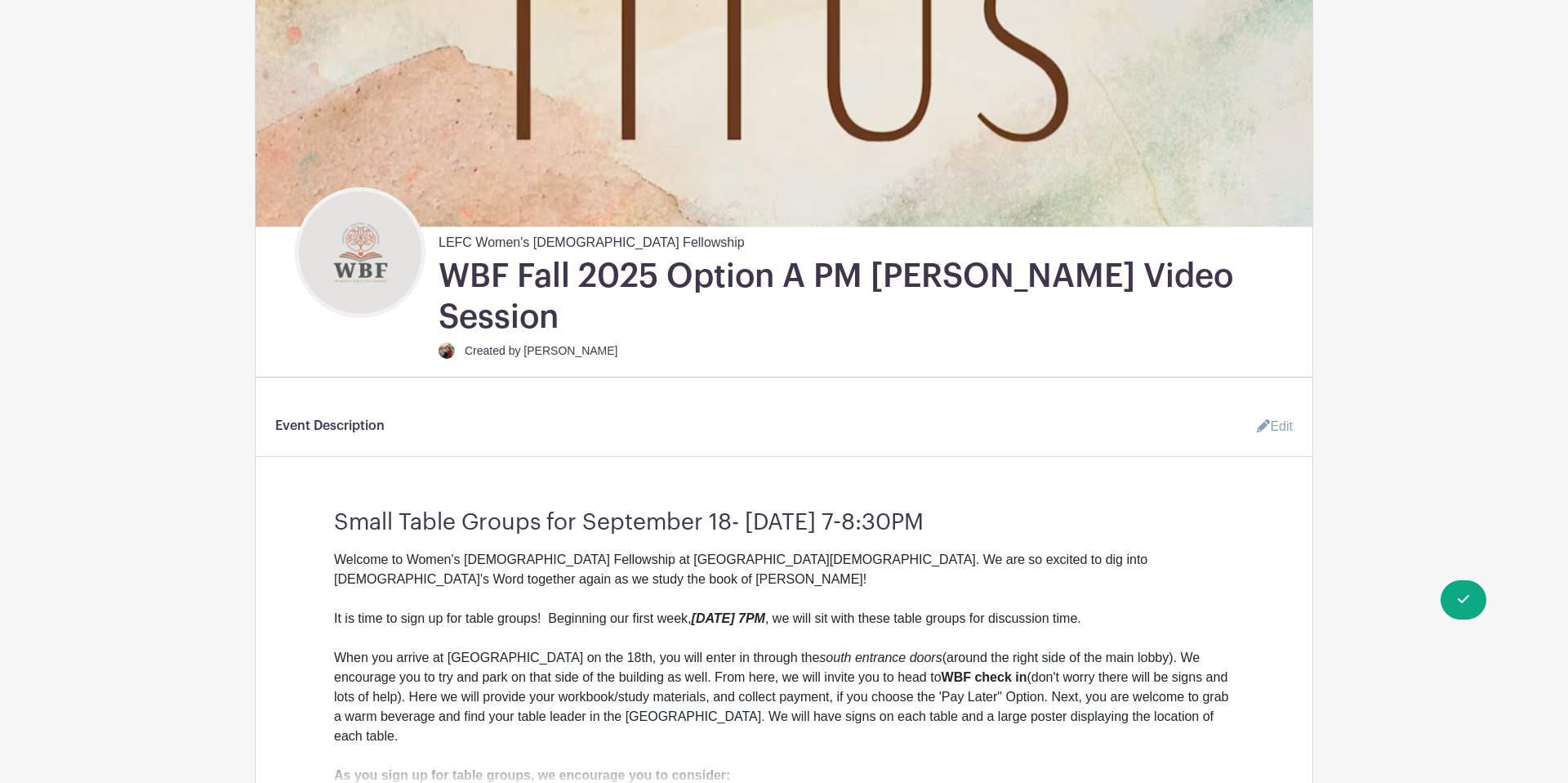
click at [1280, 410] on link "Edit" at bounding box center [1268, 426] width 49 height 32
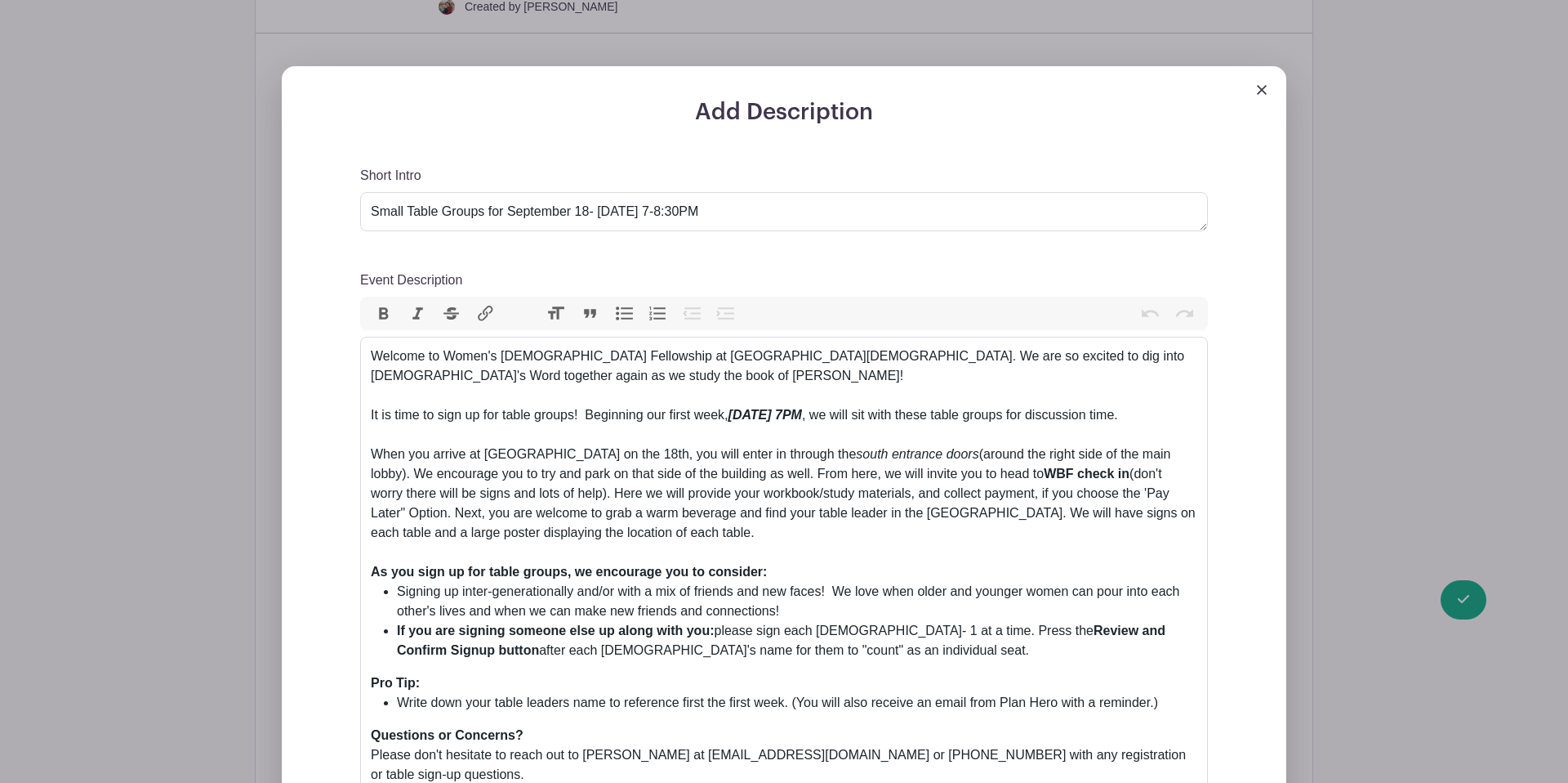
scroll to position [763, 0]
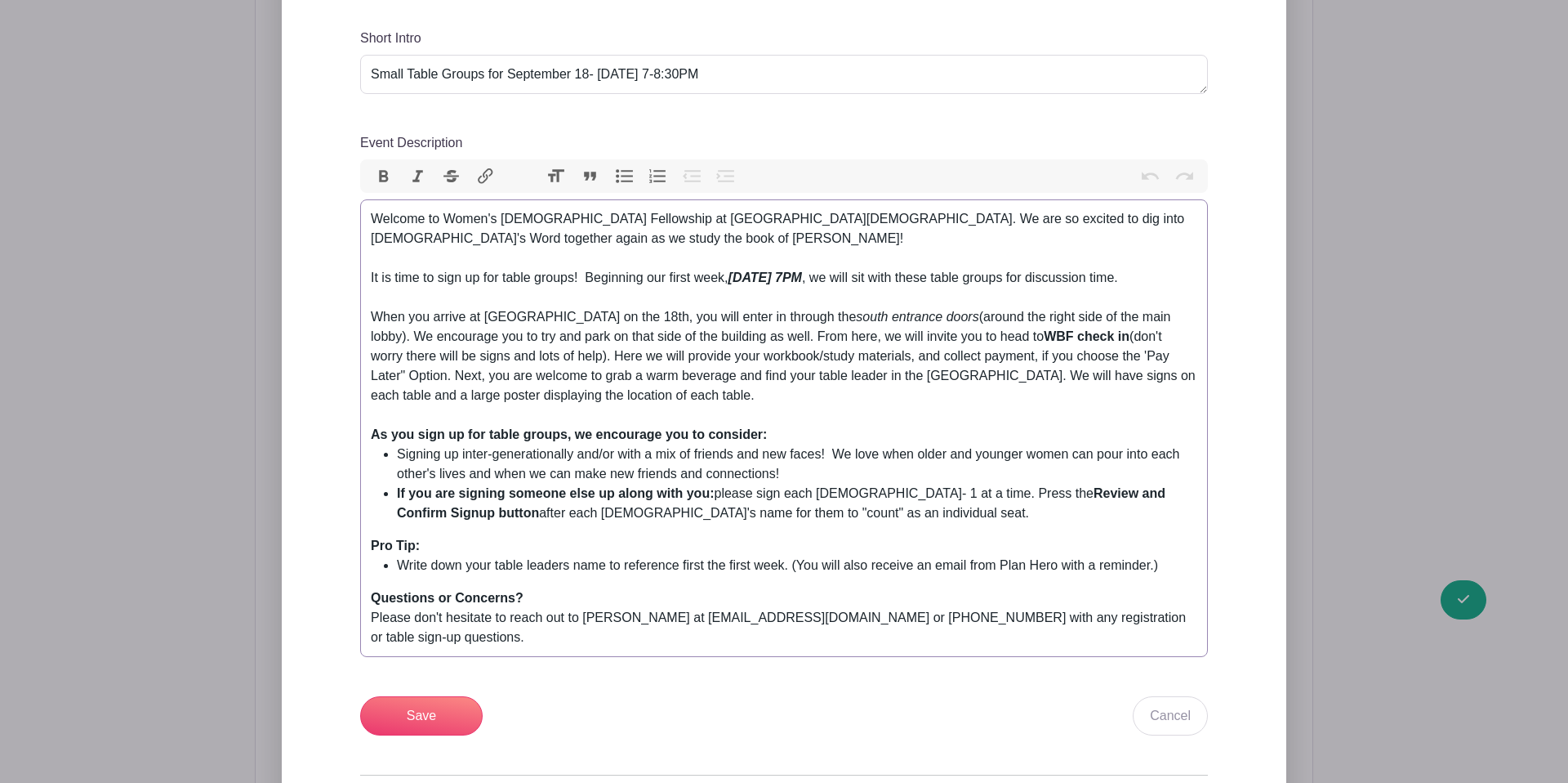
click at [967, 451] on li "Signing up inter-generationally and/or with a mix of friends and new faces! We …" at bounding box center [797, 464] width 800 height 39
click at [806, 402] on div "Welcome to Women's [DEMOGRAPHIC_DATA] Fellowship at [GEOGRAPHIC_DATA][DEMOGRAPH…" at bounding box center [784, 317] width 826 height 216
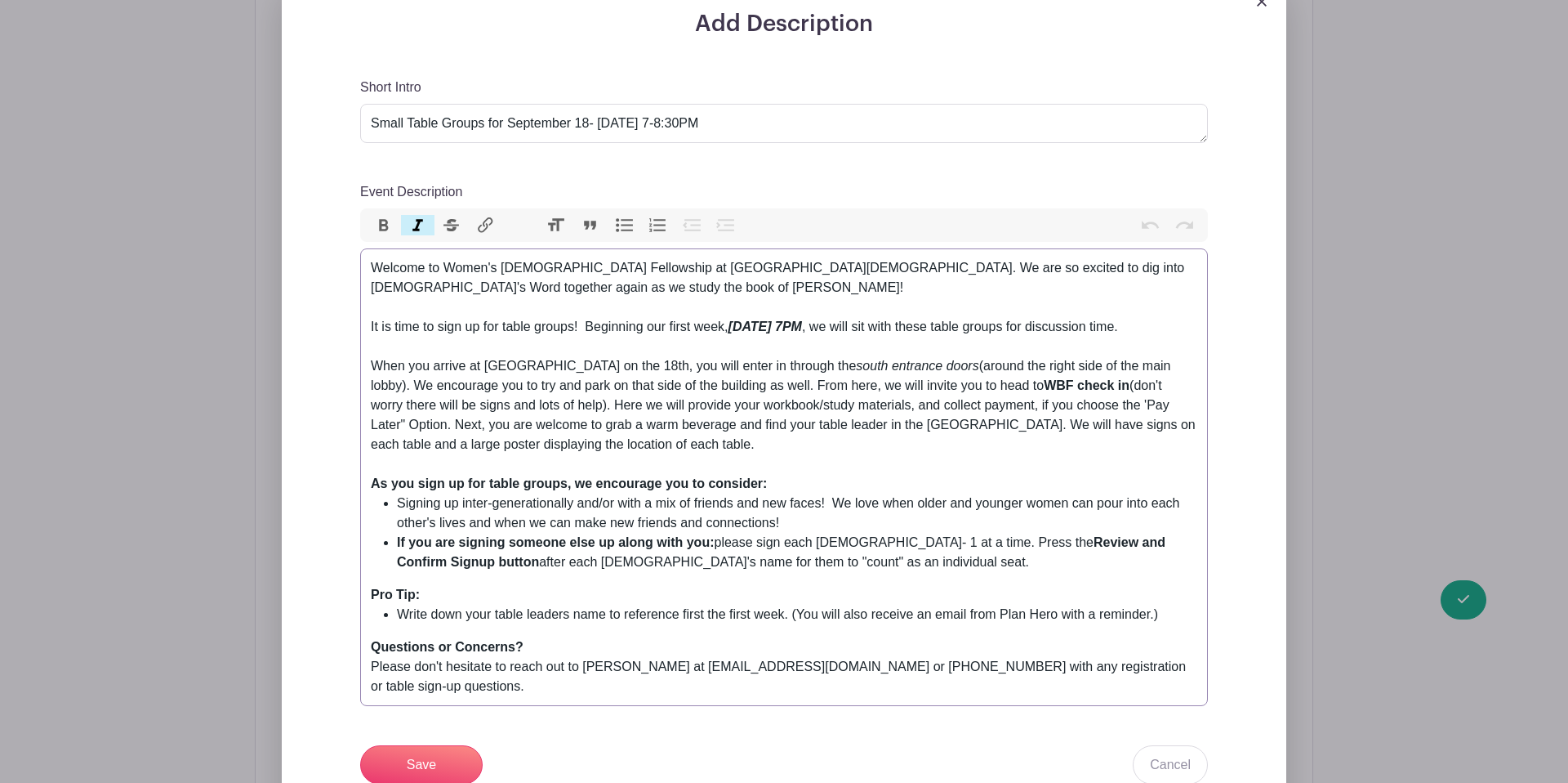
scroll to position [711, 0]
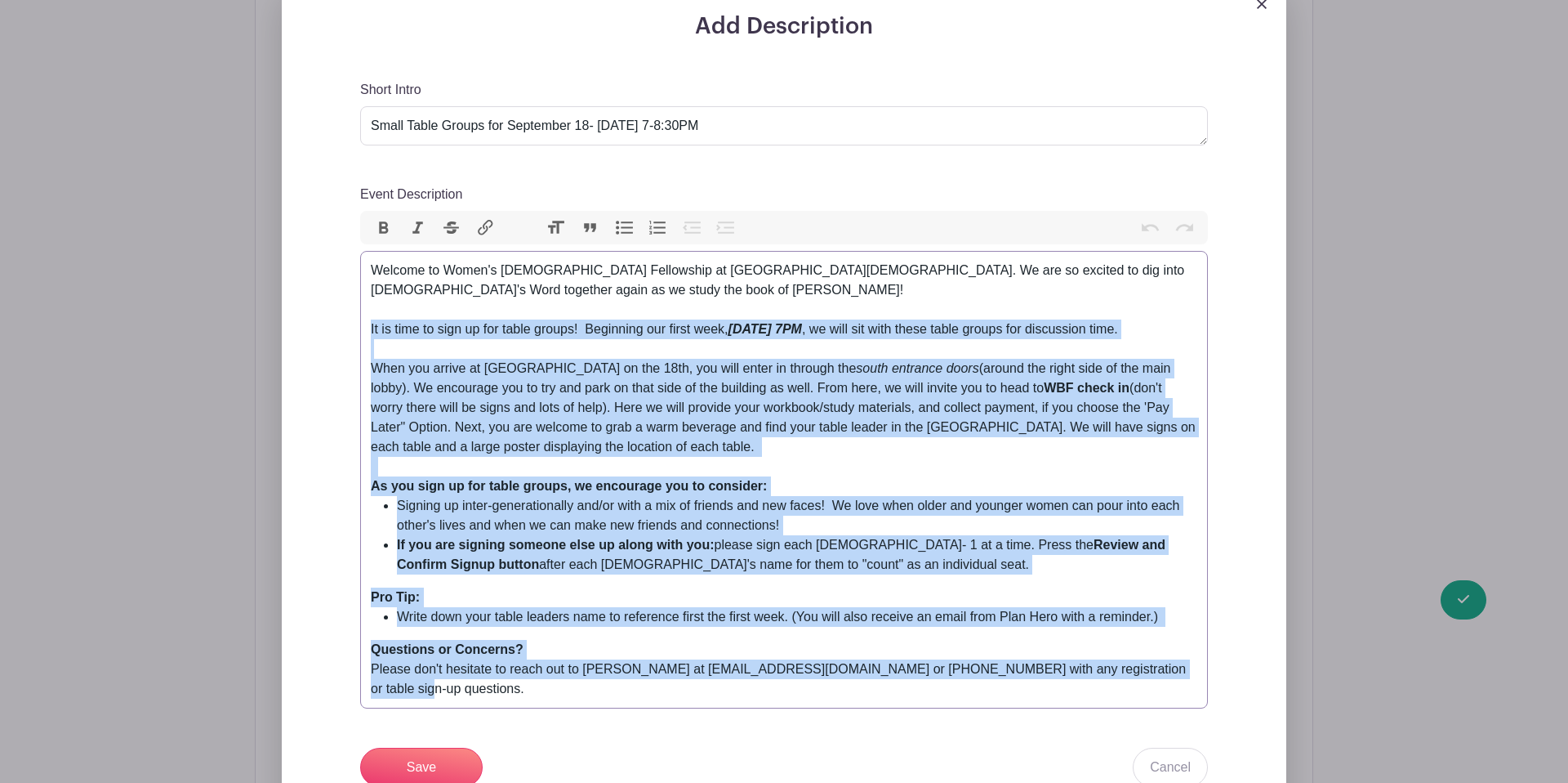
drag, startPoint x: 369, startPoint y: 290, endPoint x: 1190, endPoint y: 659, distance: 900.1
click at [1190, 659] on trix-editor "Welcome to Women's [DEMOGRAPHIC_DATA] Fellowship at [GEOGRAPHIC_DATA][DEMOGRAPH…" at bounding box center [784, 479] width 847 height 458
type trix-editor "<div>Welcome to Women's [DEMOGRAPHIC_DATA] Fellowship at [GEOGRAPHIC_DATA][DEMO…"
copy trix-editor "Lo ip dolo si amet co adi elits doeius! Temporinc utl etdol magn, Aliquaen, Adm…"
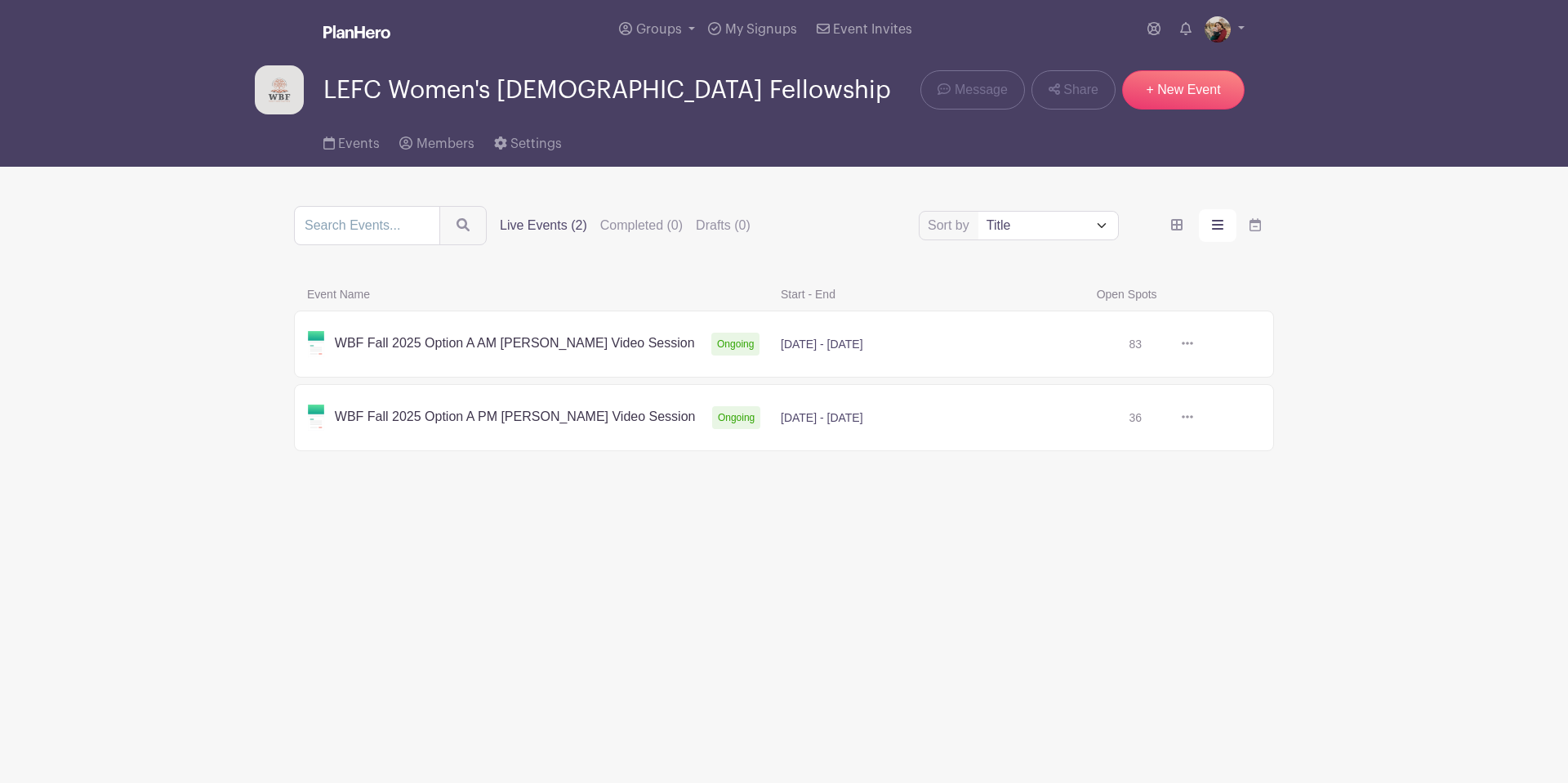
click at [1194, 417] on link at bounding box center [1194, 417] width 0 height 0
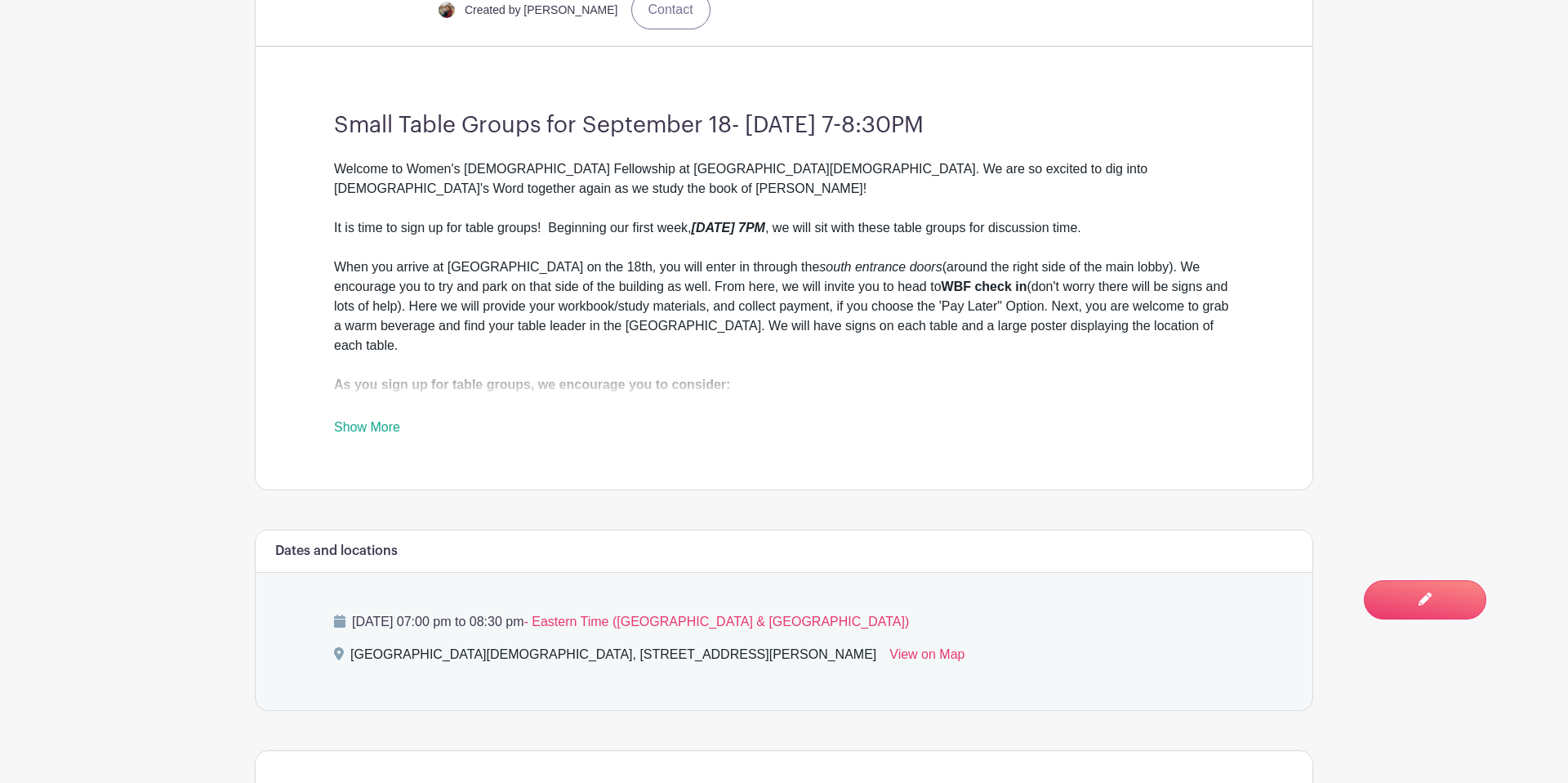
scroll to position [624, 0]
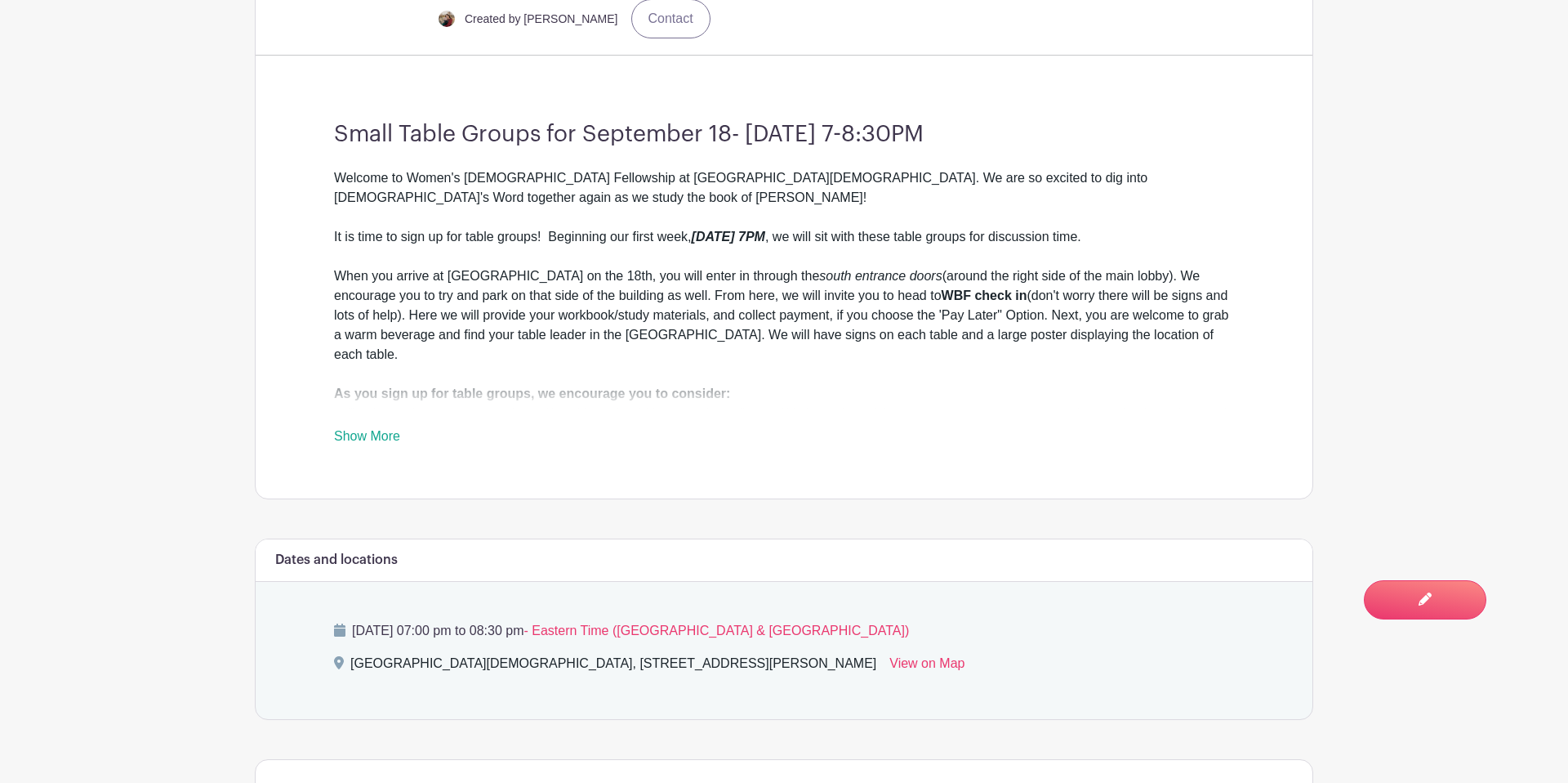
click at [380, 429] on link "Show More" at bounding box center [367, 438] width 66 height 20
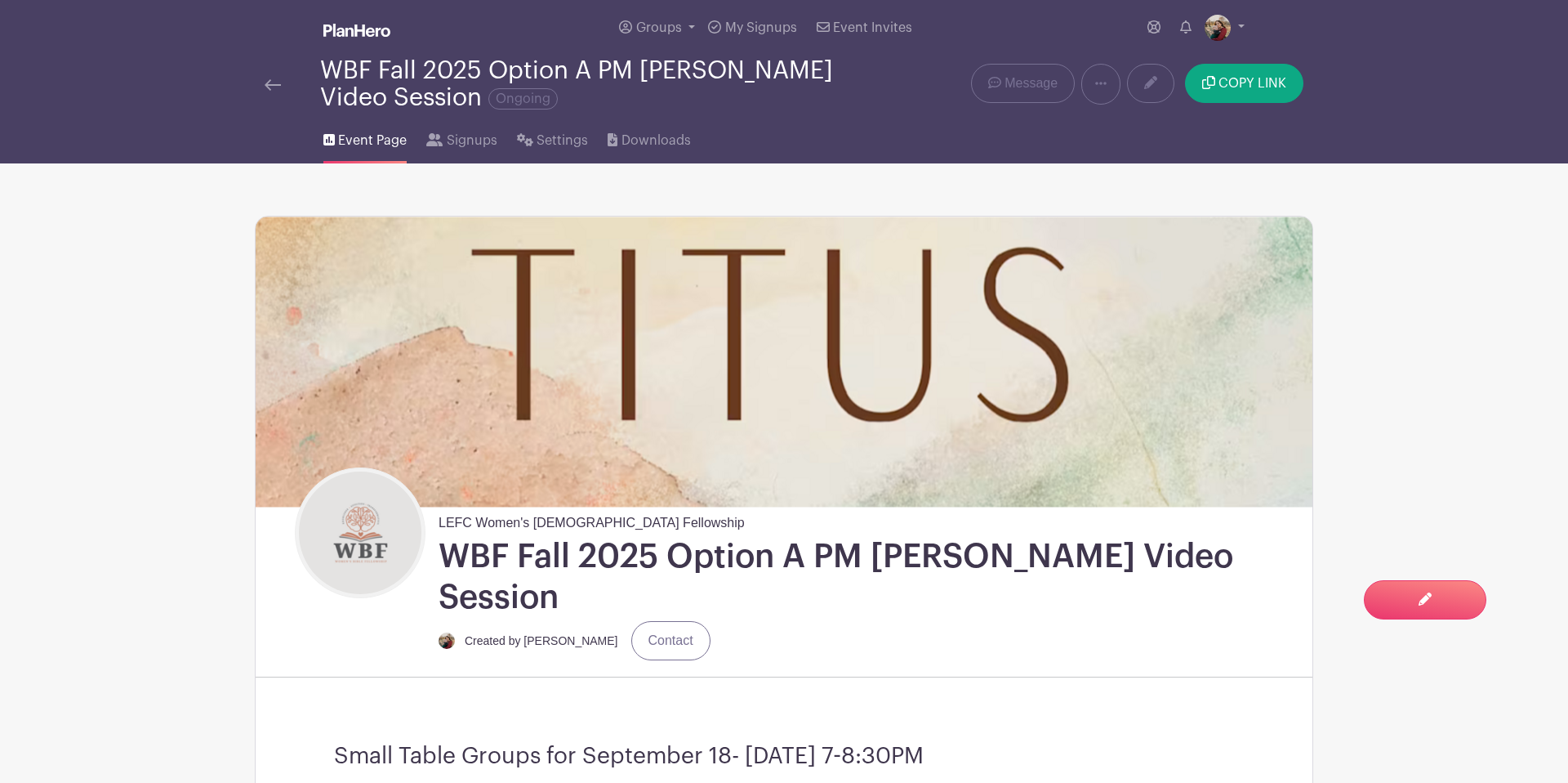
scroll to position [0, 0]
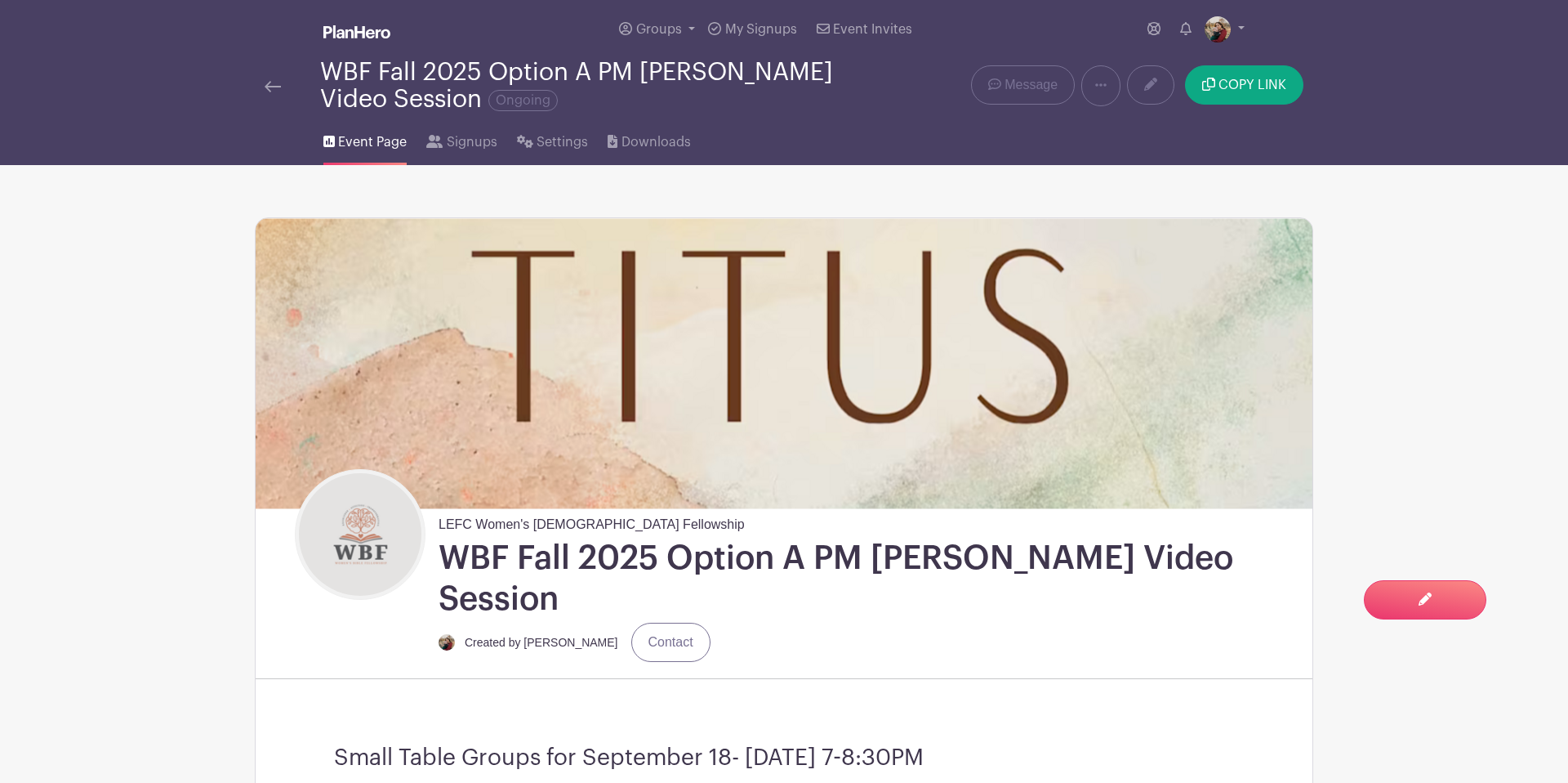
click at [270, 87] on img at bounding box center [273, 86] width 17 height 11
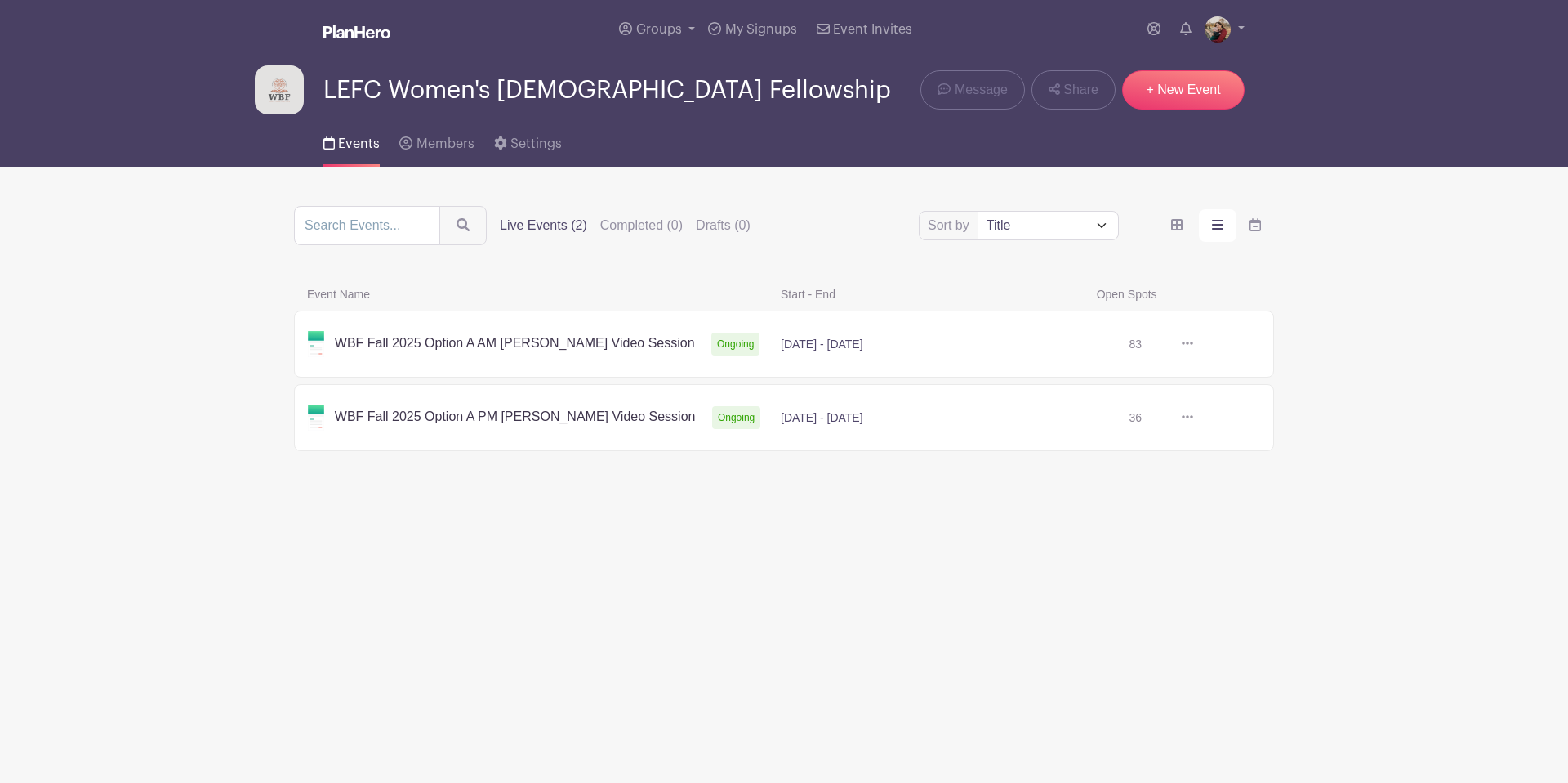
click at [1194, 344] on link at bounding box center [1194, 344] width 0 height 0
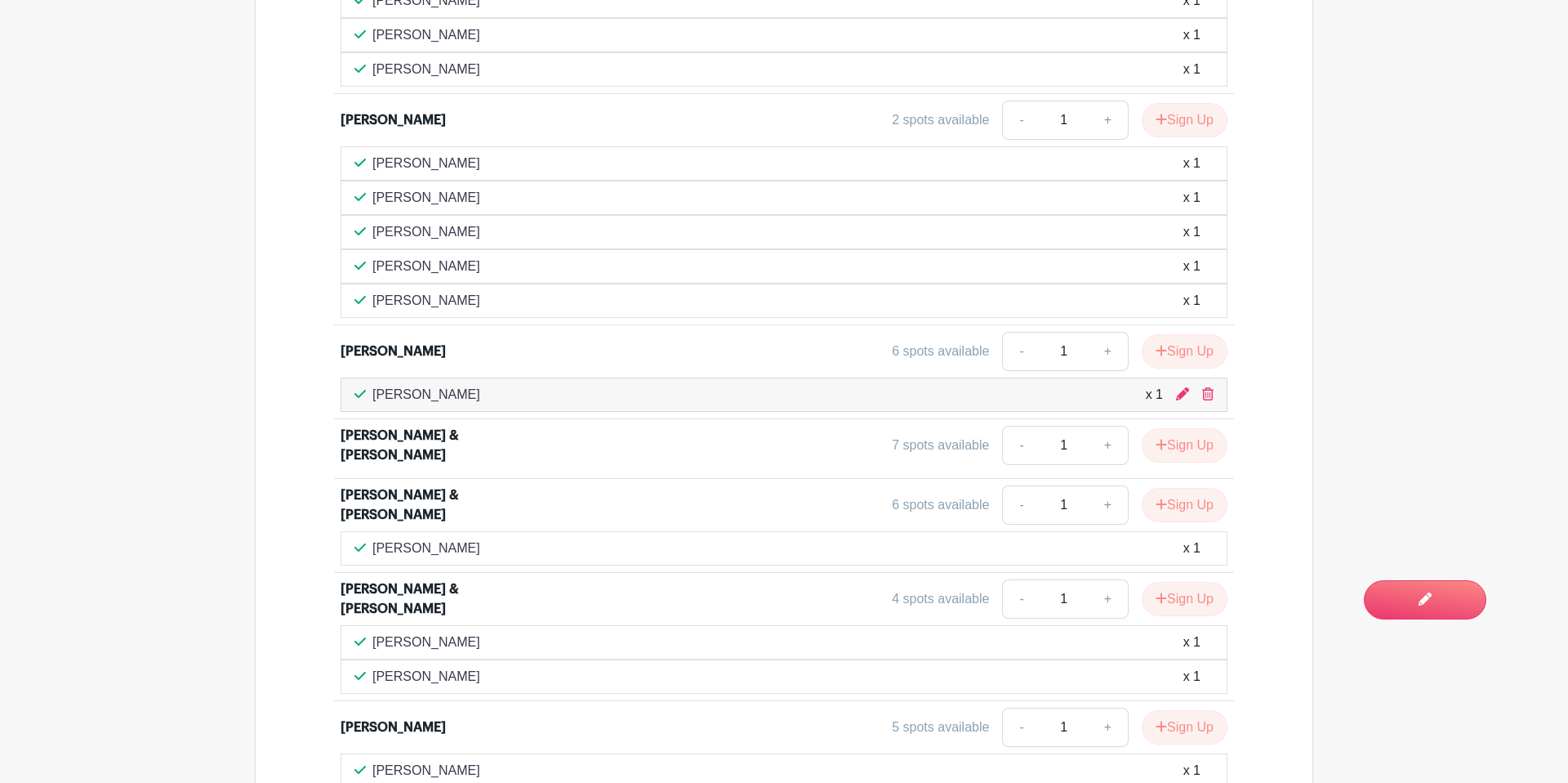
scroll to position [1530, 0]
click at [1193, 487] on button "Sign Up" at bounding box center [1185, 504] width 86 height 34
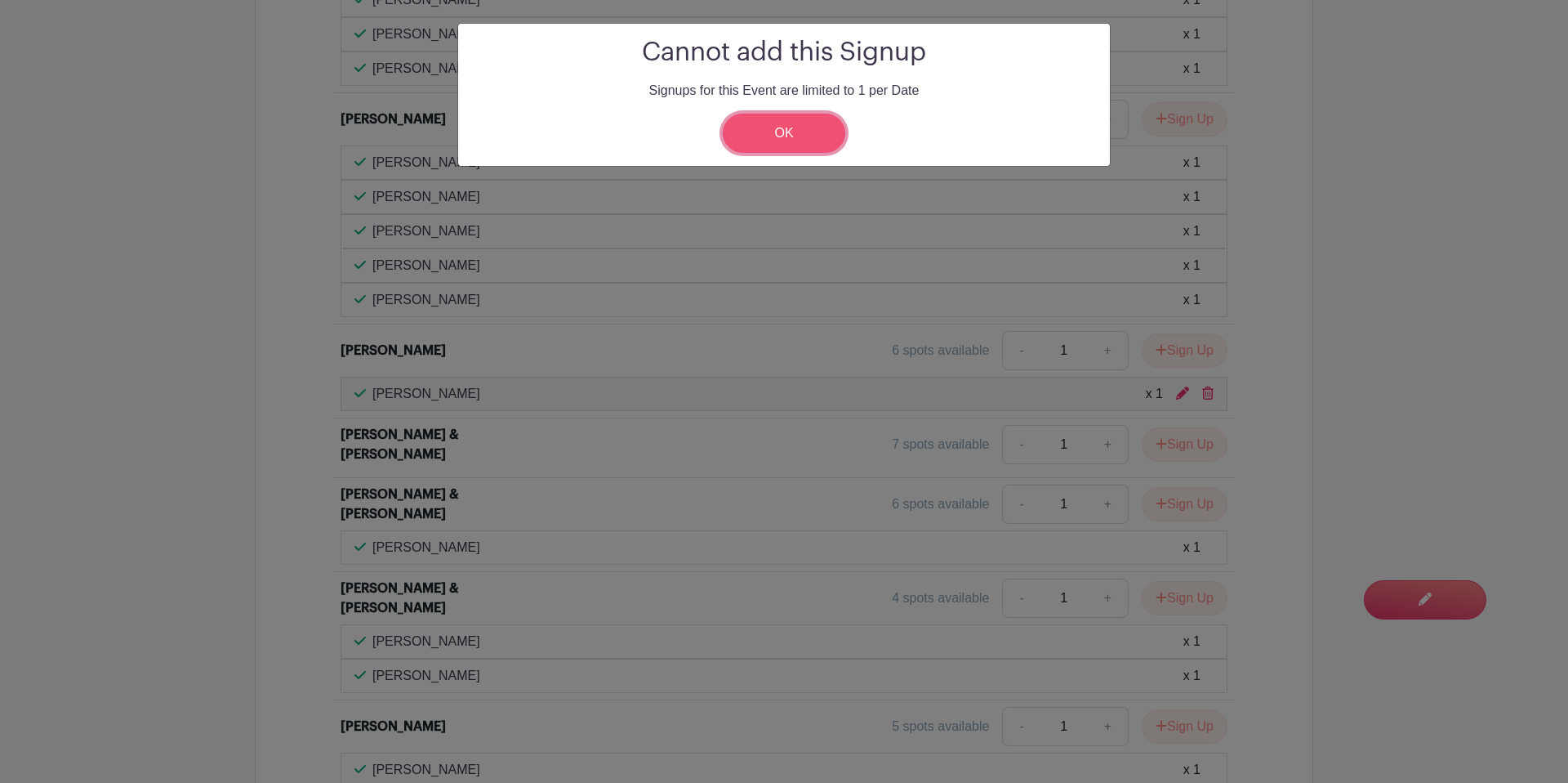
click at [761, 136] on link "OK" at bounding box center [784, 133] width 122 height 39
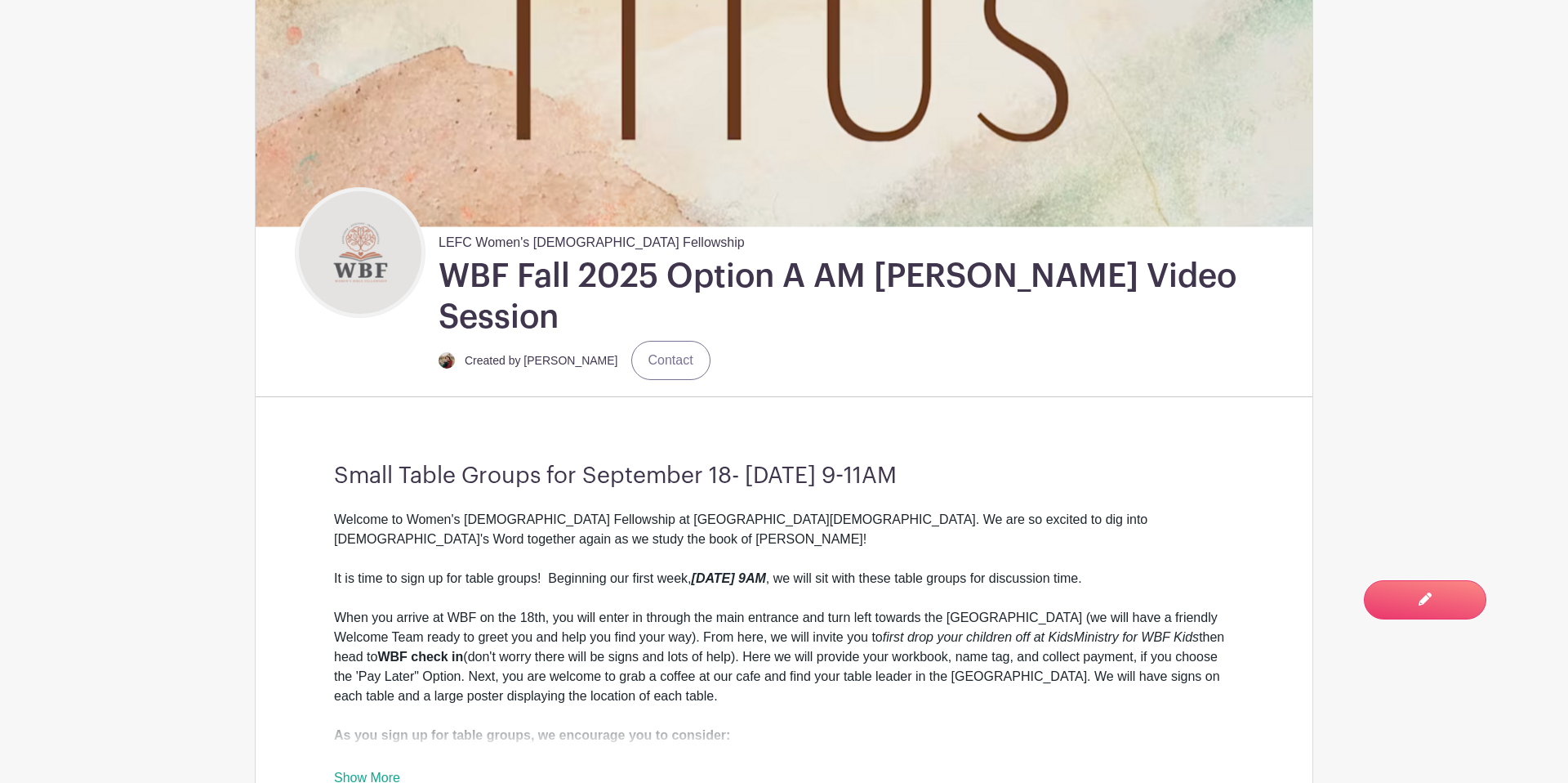
scroll to position [0, 0]
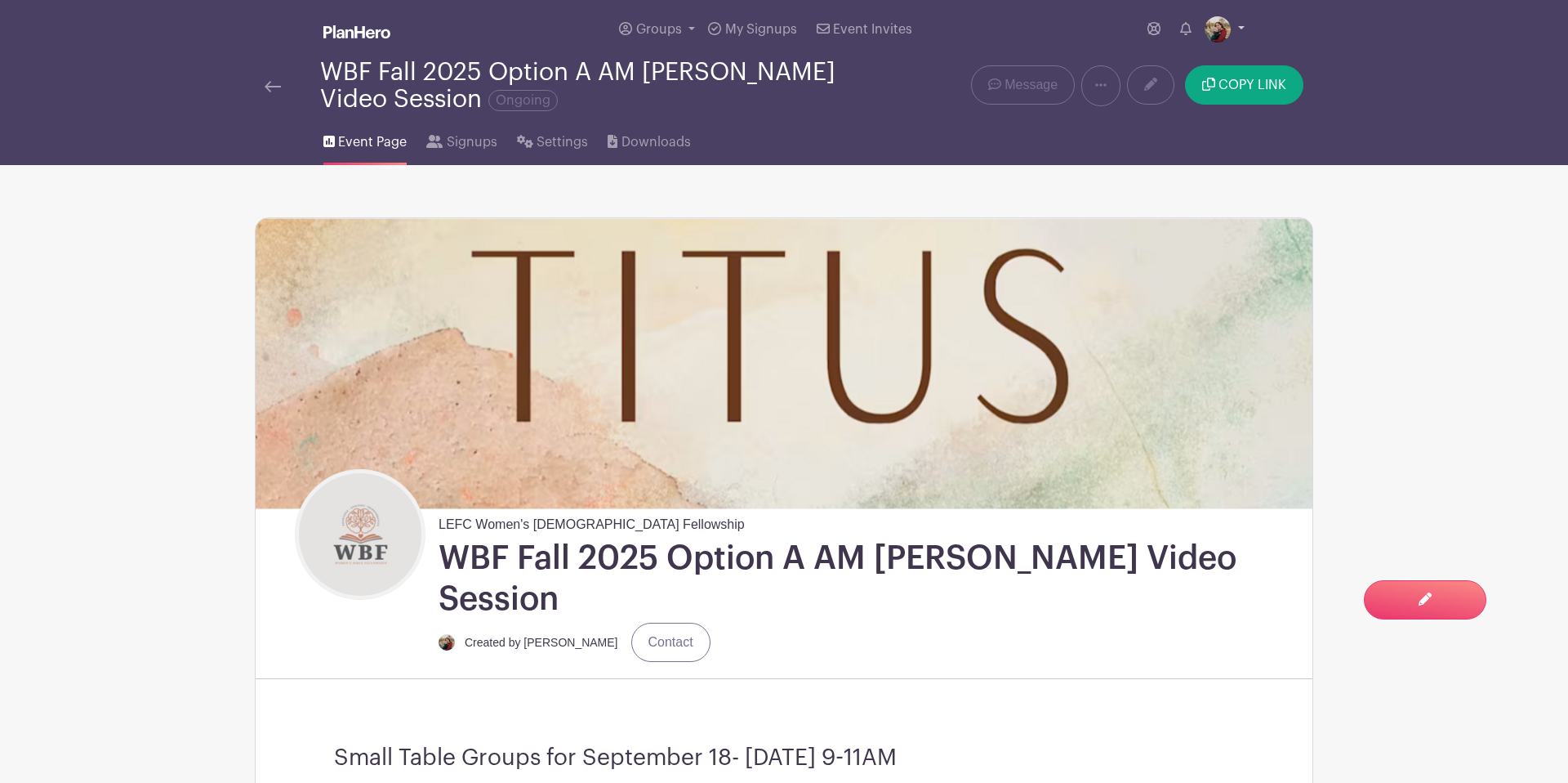
click at [1238, 29] on link at bounding box center [1225, 30] width 40 height 26
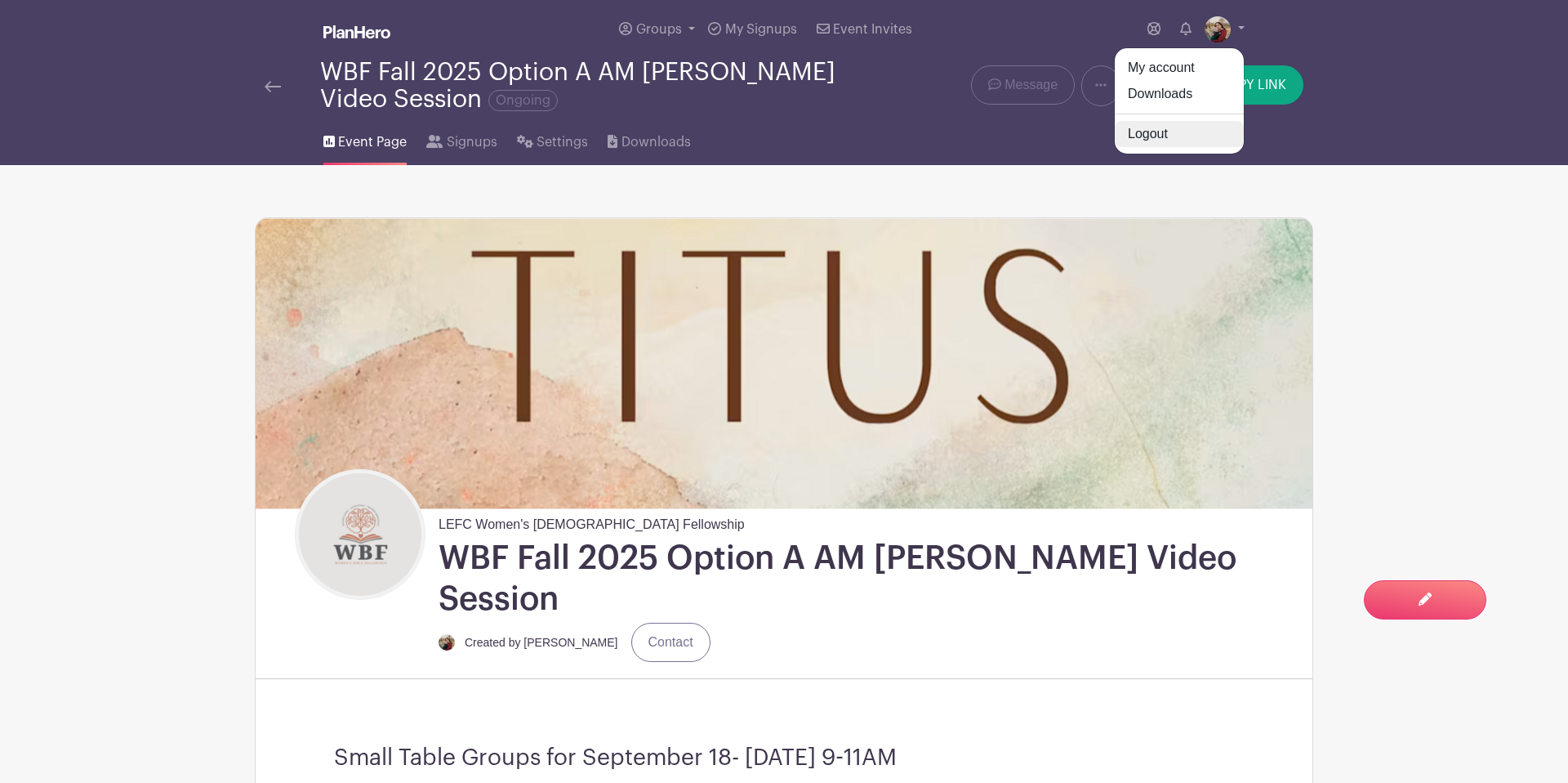
click at [1163, 136] on link "Logout" at bounding box center [1180, 134] width 129 height 26
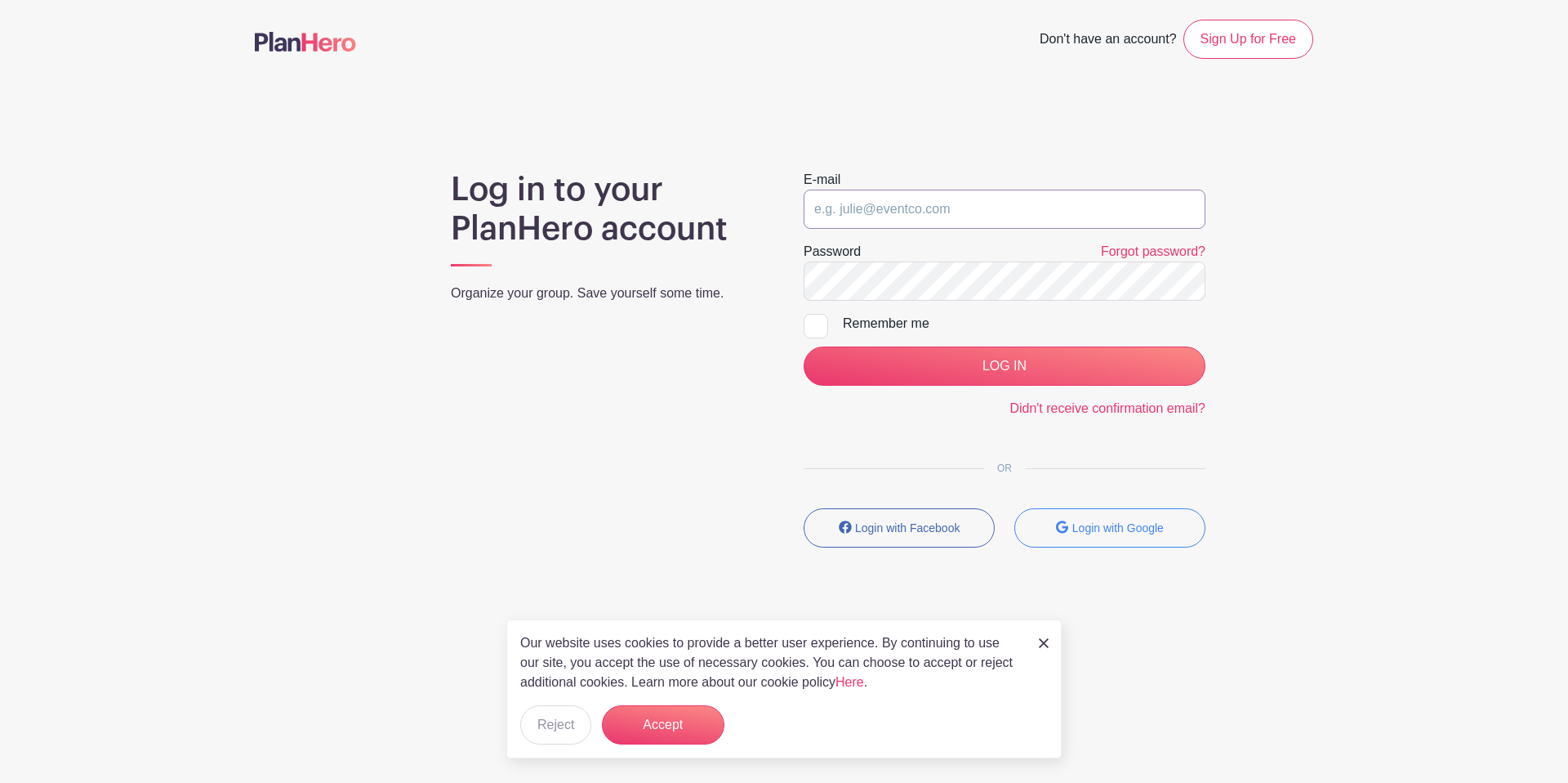
click at [888, 211] on input "email" at bounding box center [1005, 209] width 402 height 39
type input "[PERSON_NAME][EMAIL_ADDRESS][PERSON_NAME][DOMAIN_NAME]"
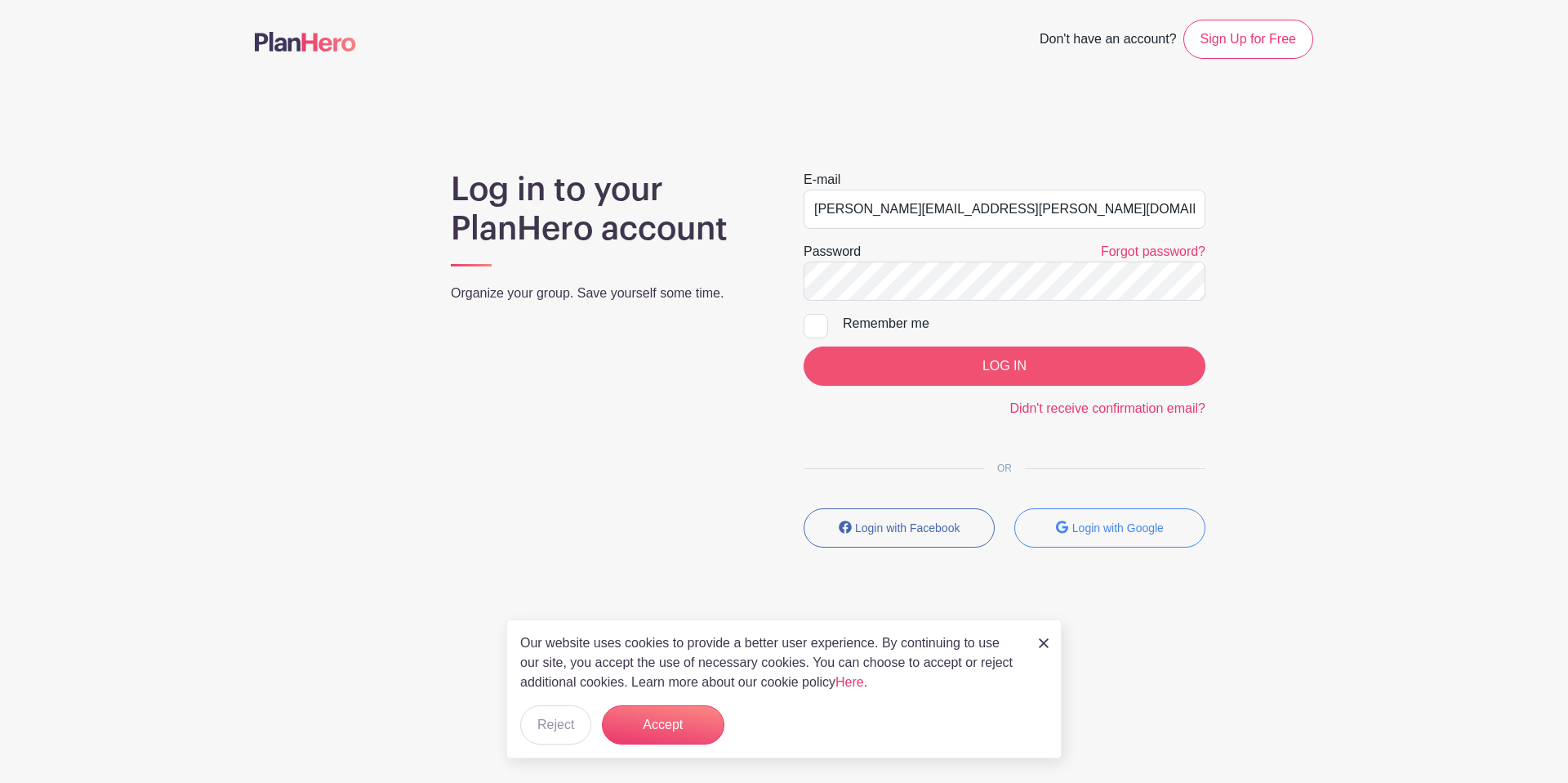
drag, startPoint x: 809, startPoint y: 328, endPoint x: 983, endPoint y: 363, distance: 177.5
click at [812, 328] on div at bounding box center [816, 326] width 24 height 24
click at [812, 325] on input "Remember me" at bounding box center [809, 319] width 10 height 10
checkbox input "true"
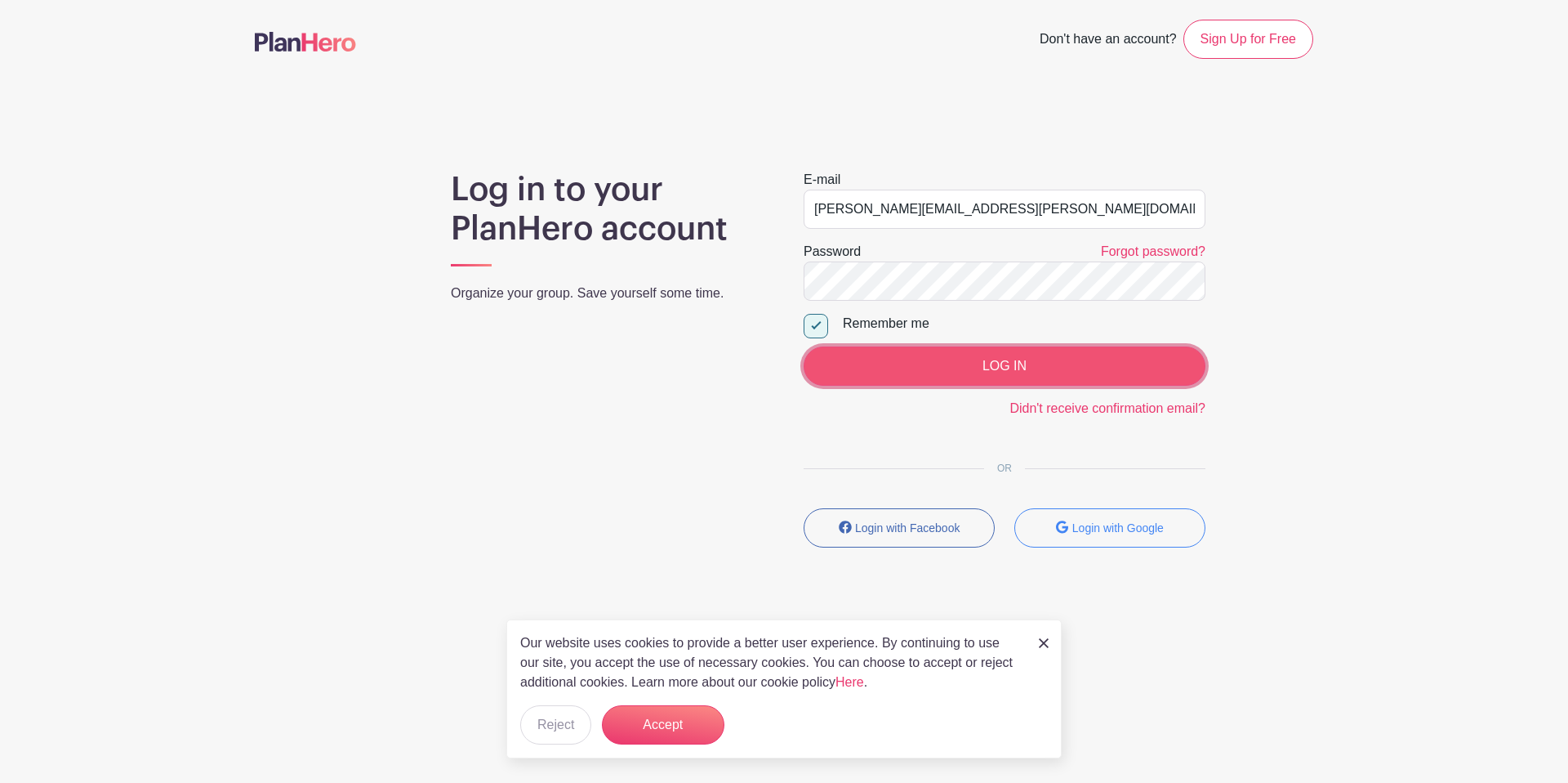
click at [990, 365] on input "LOG IN" at bounding box center [1005, 366] width 402 height 39
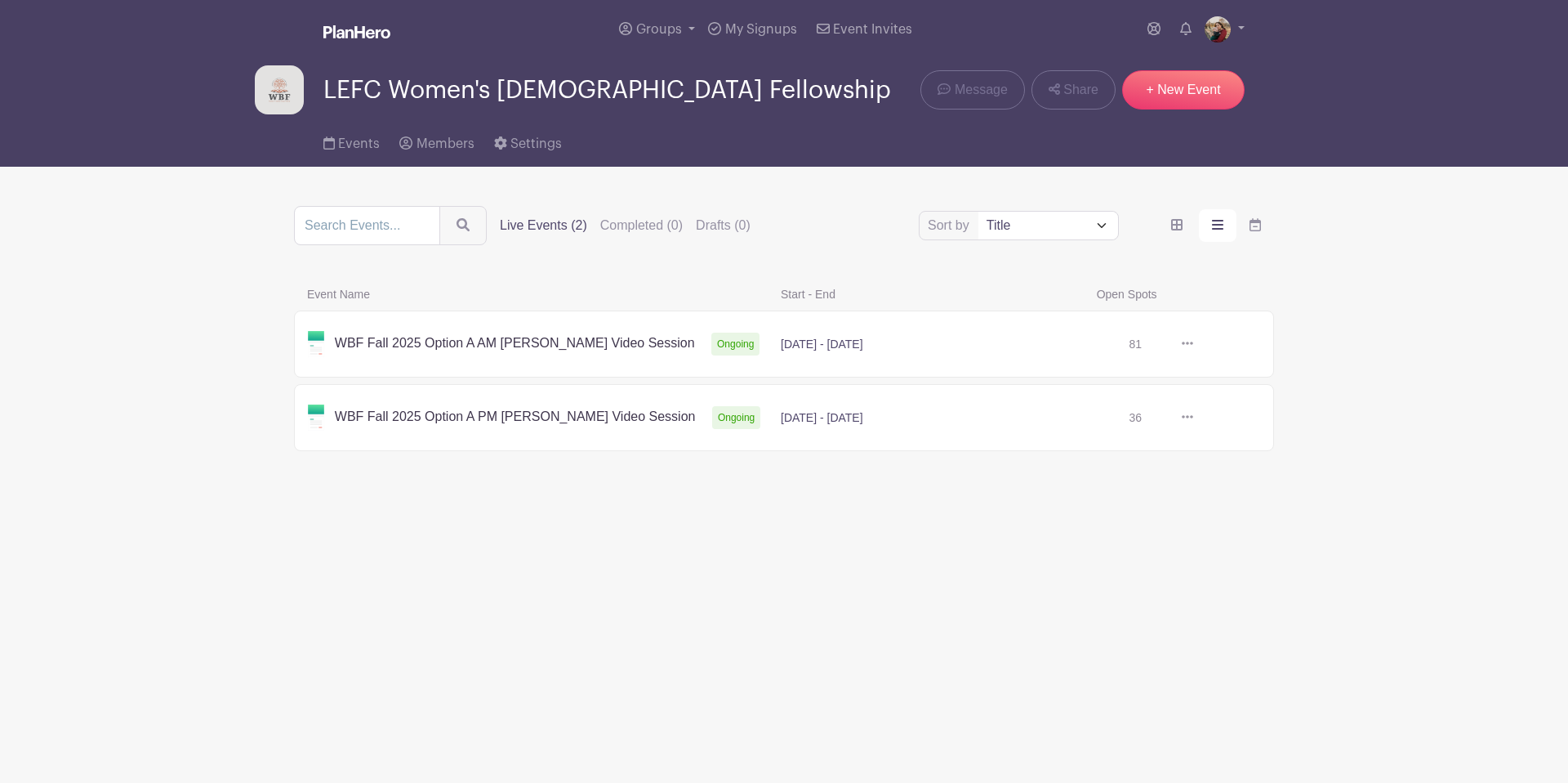
click at [1194, 344] on link at bounding box center [1194, 344] width 0 height 0
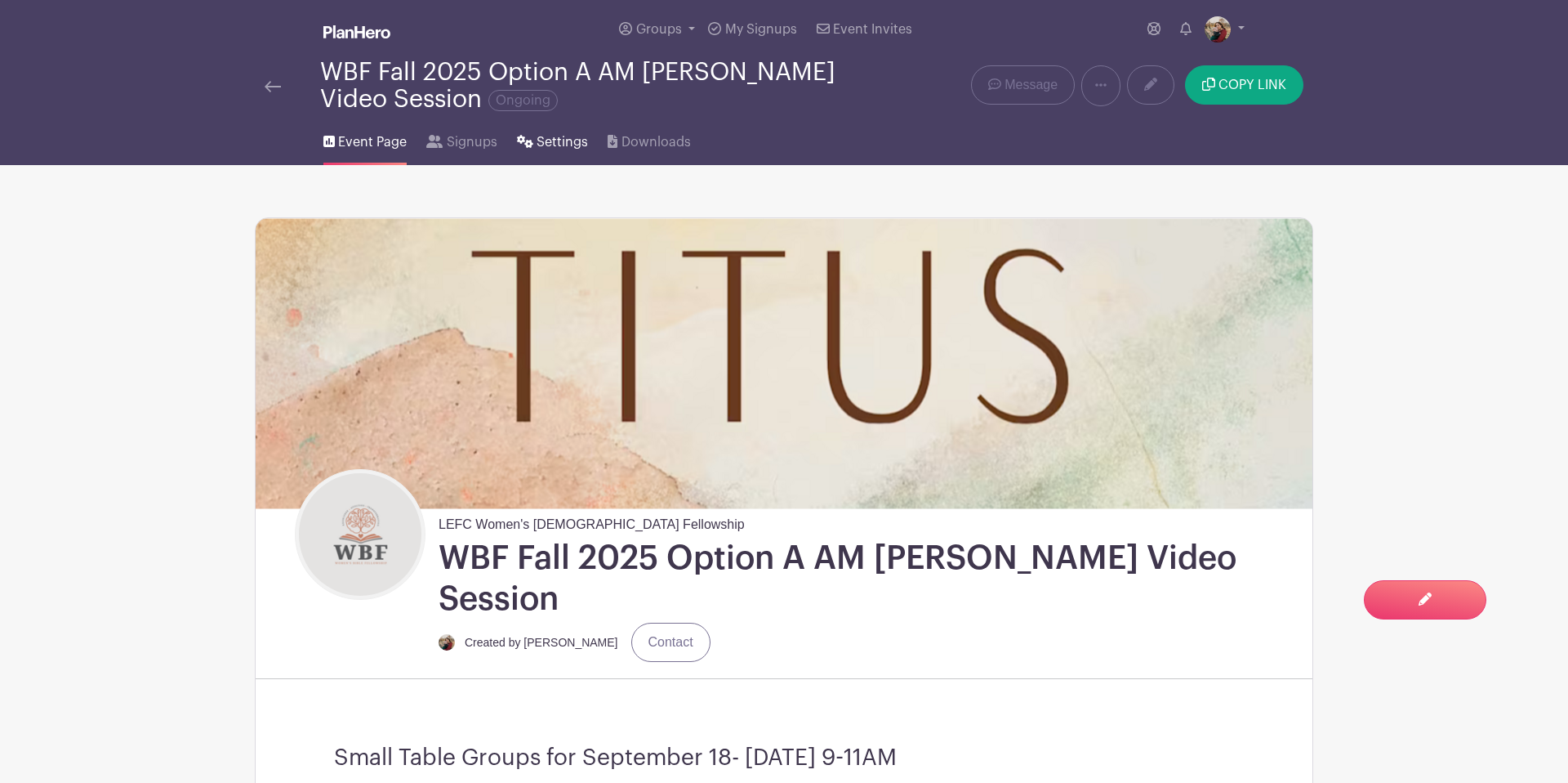
click at [550, 139] on span "Settings" at bounding box center [562, 142] width 52 height 19
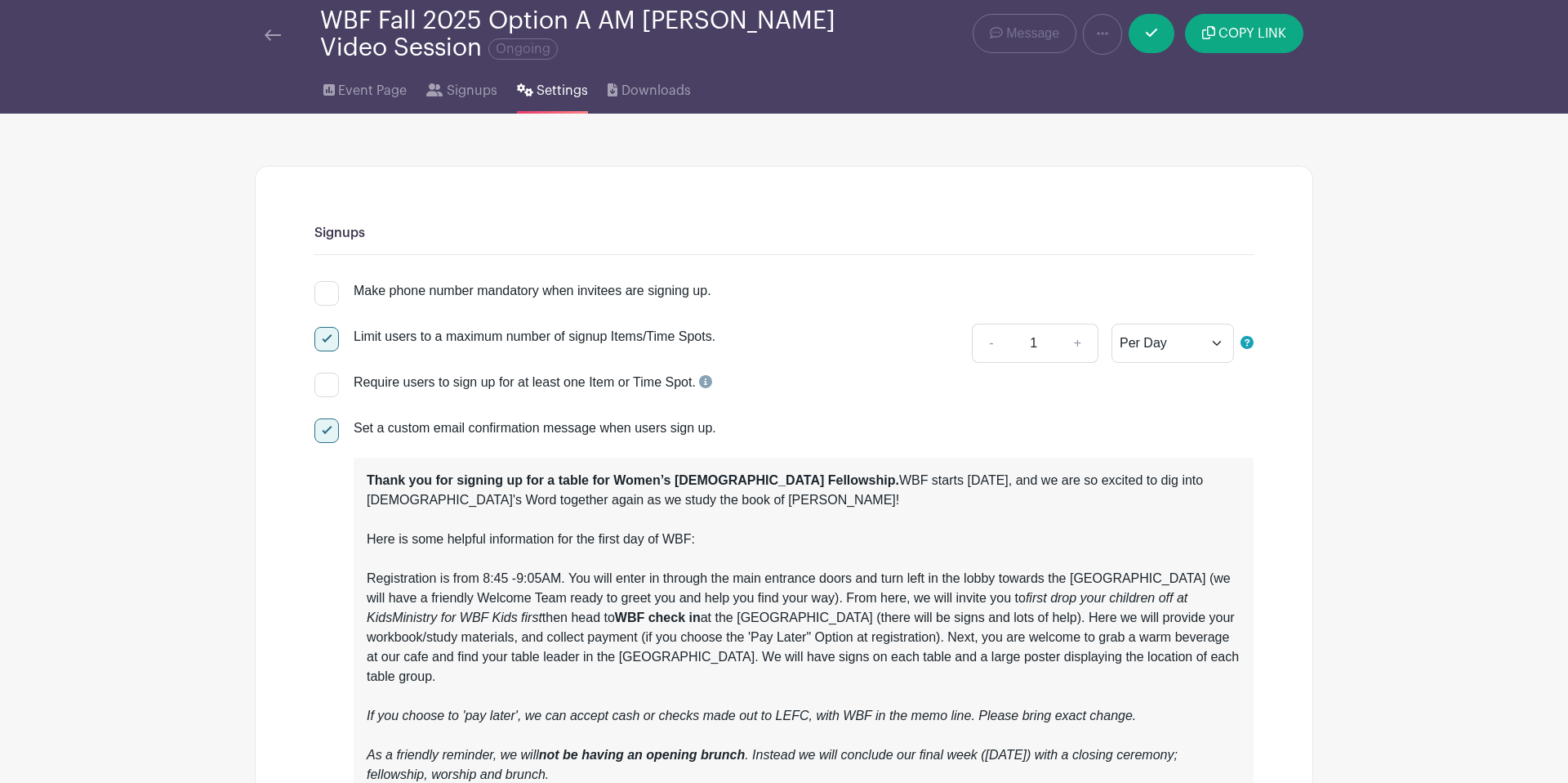
scroll to position [84, 0]
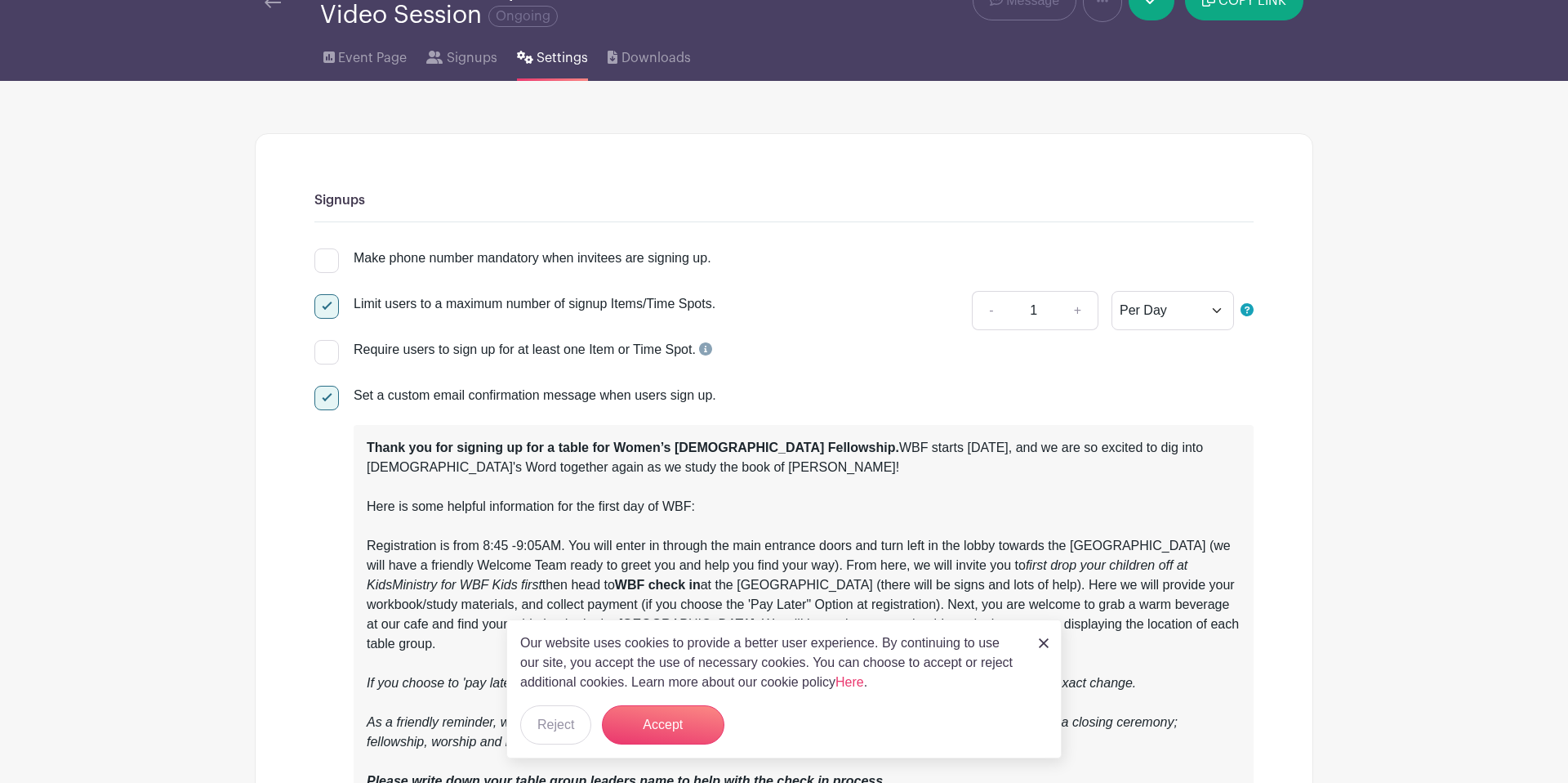
click at [320, 310] on div at bounding box center [327, 306] width 24 height 24
click at [320, 304] on input "Limit users to a maximum number of signup Items/Time Spots." at bounding box center [320, 299] width 10 height 10
checkbox input "false"
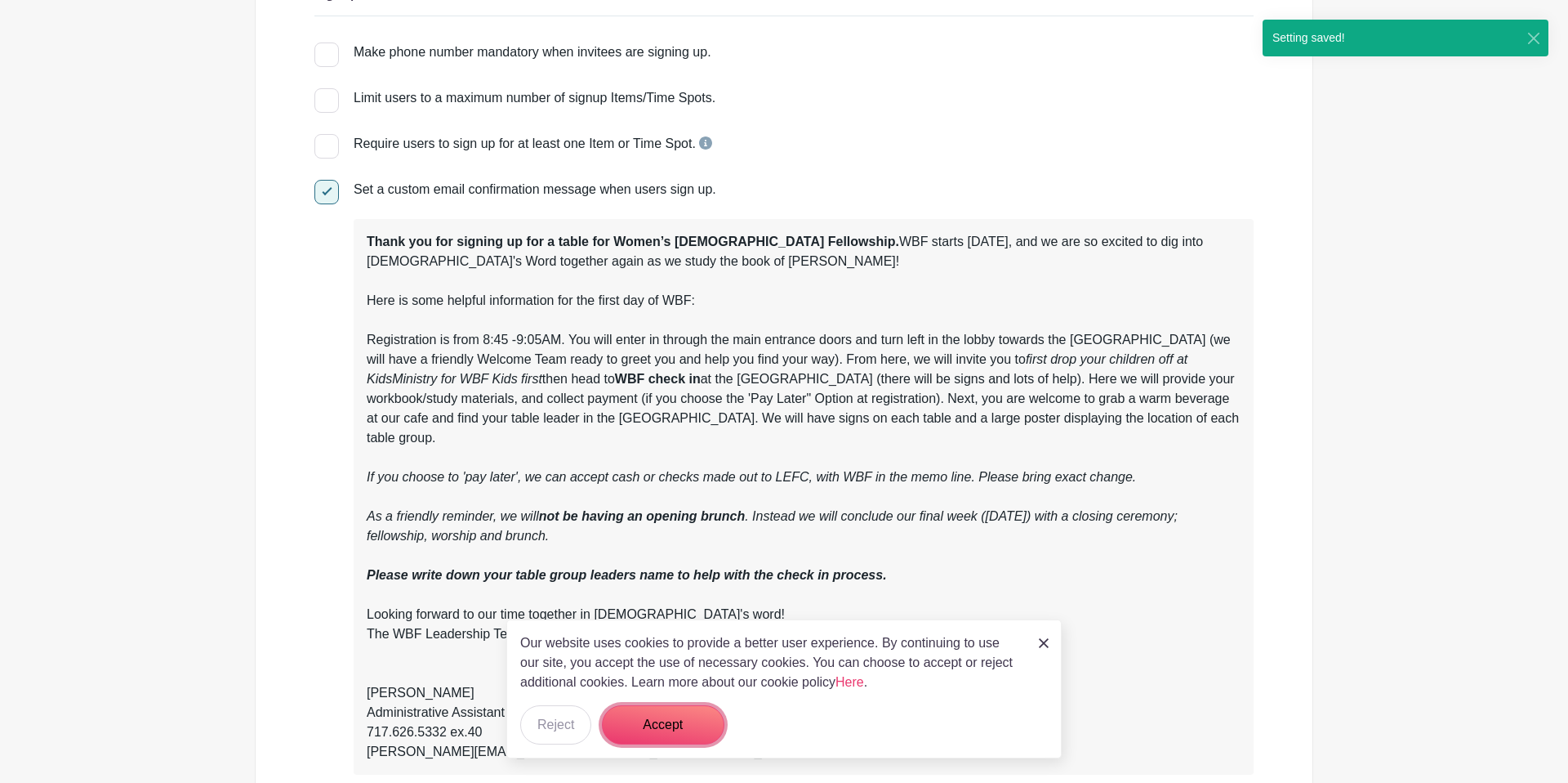
drag, startPoint x: 667, startPoint y: 732, endPoint x: 707, endPoint y: 708, distance: 46.6
click at [667, 732] on button "Accept" at bounding box center [663, 724] width 122 height 39
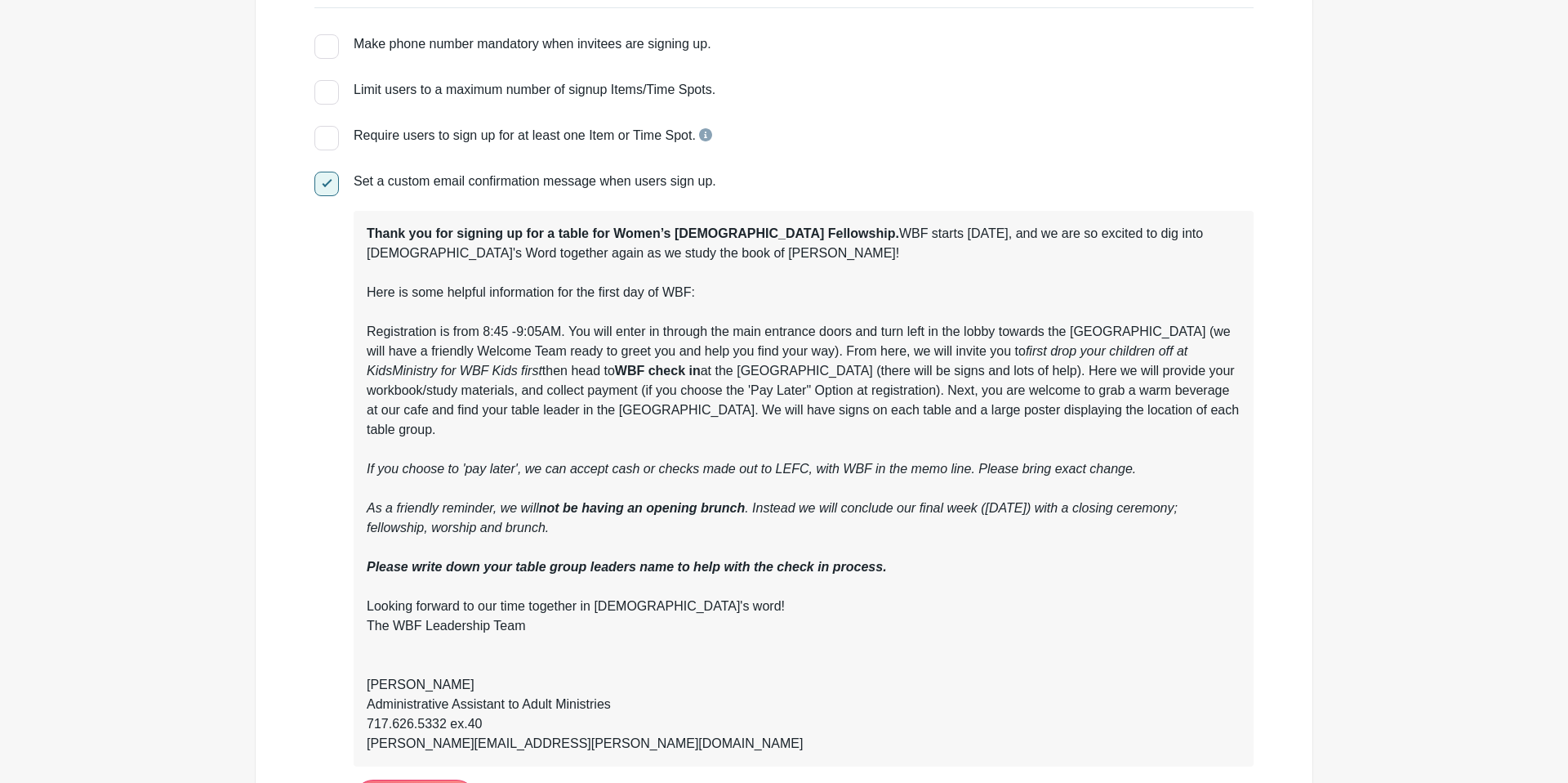
scroll to position [0, 0]
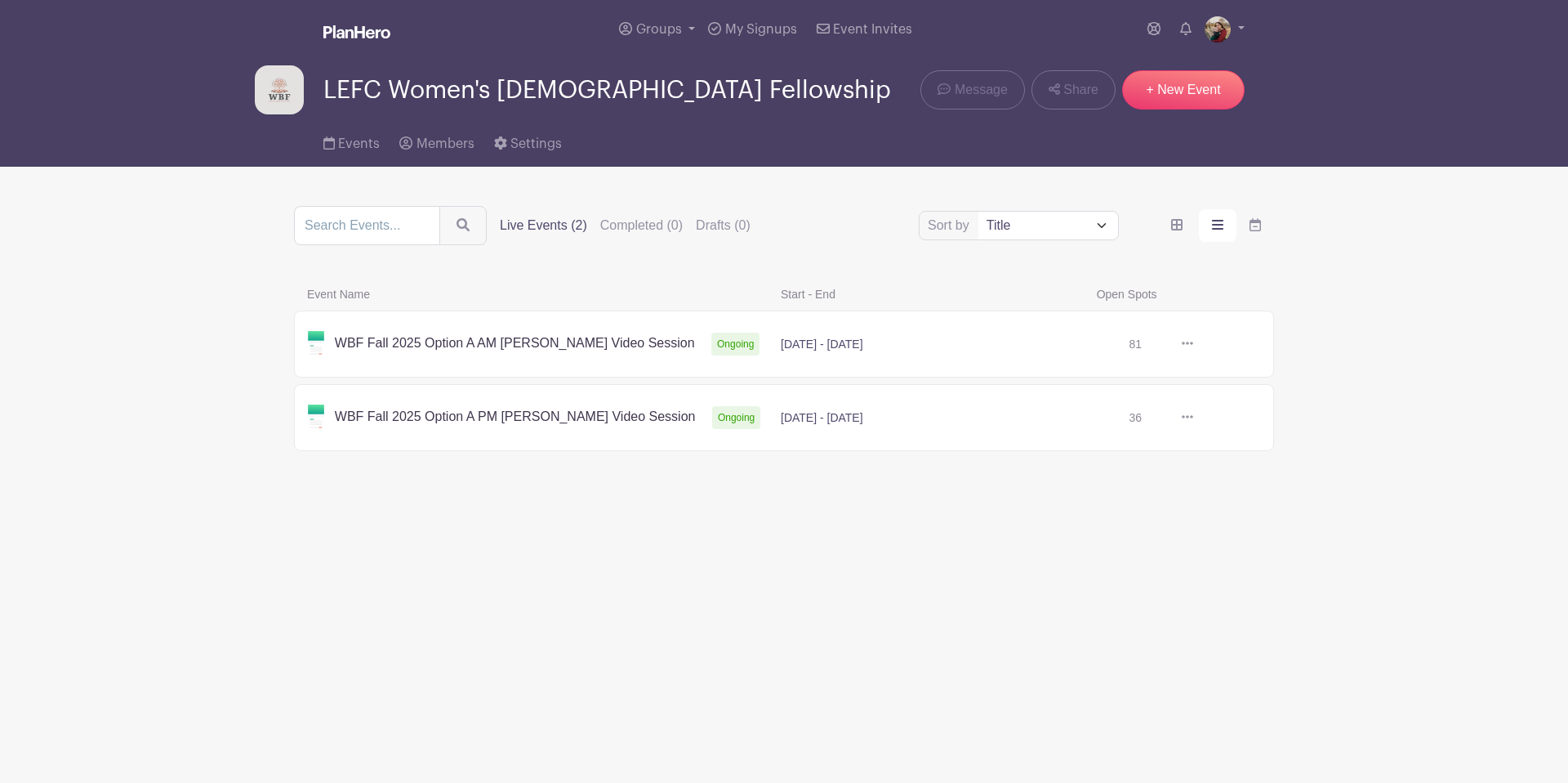
click at [1194, 344] on link at bounding box center [1194, 344] width 0 height 0
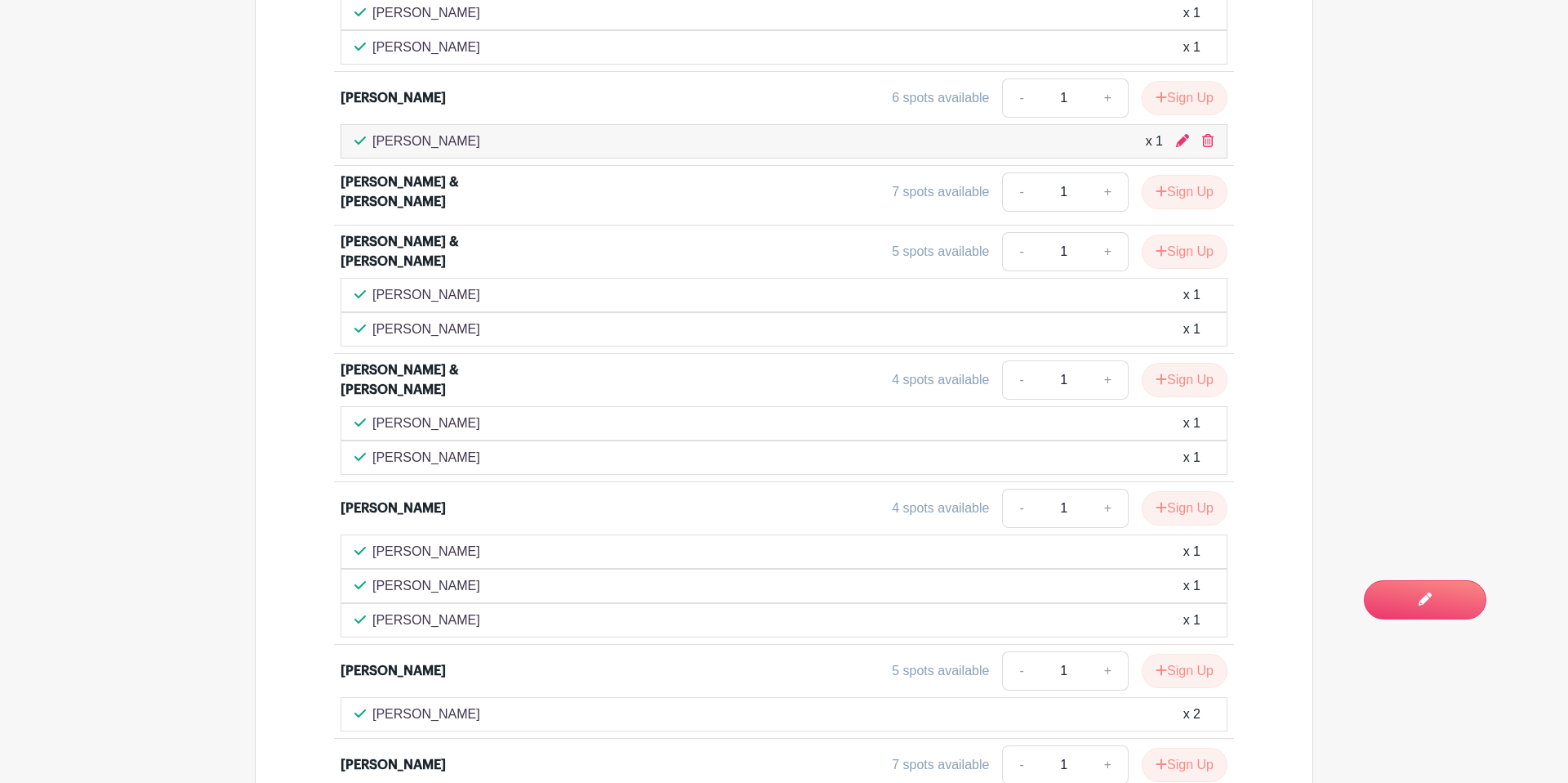
scroll to position [1778, 0]
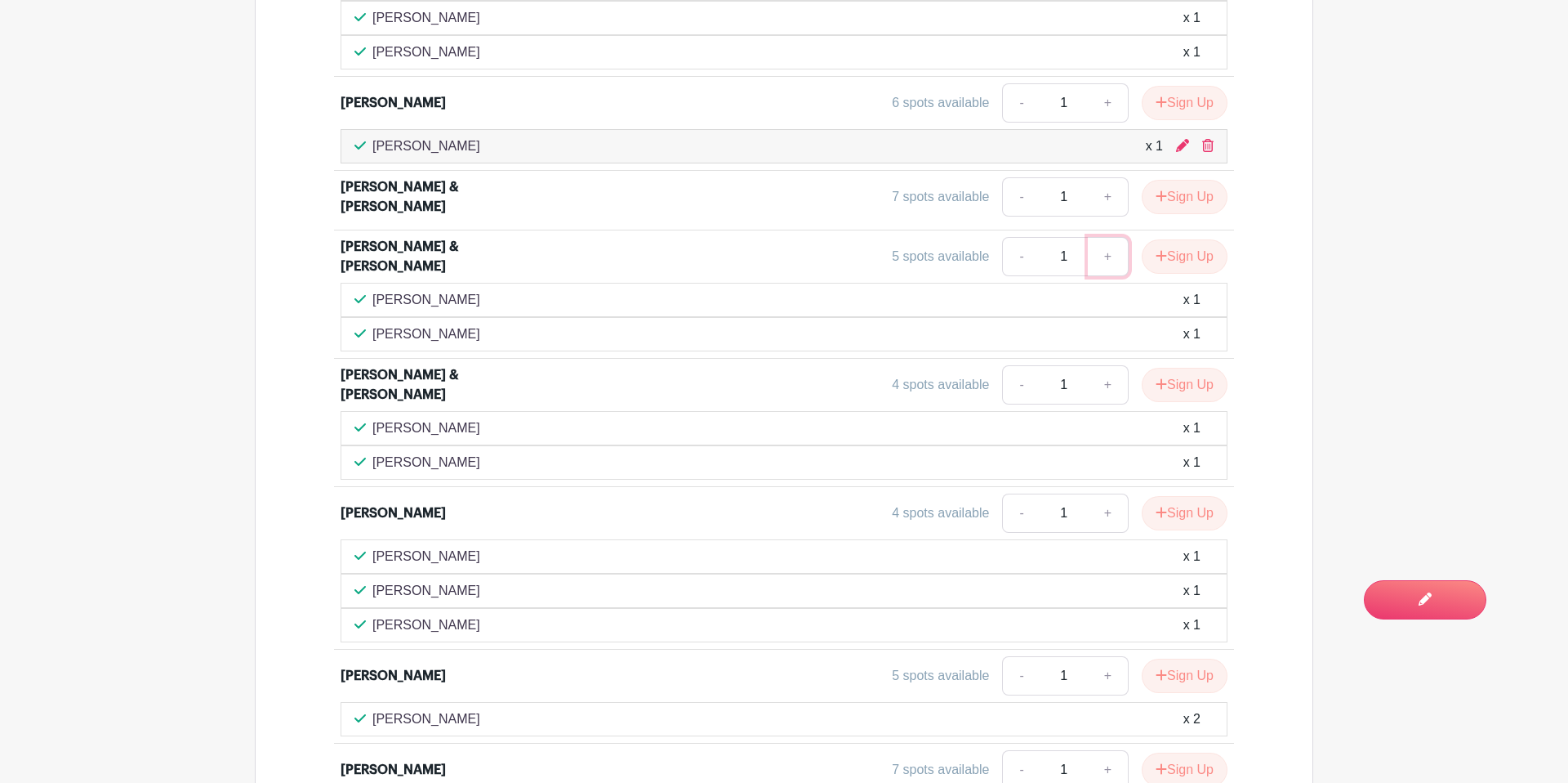
click at [1102, 237] on link "+" at bounding box center [1108, 256] width 41 height 39
click at [1268, 223] on div "[PERSON_NAME] 4 spots available - 1 + Sign Up [PERSON_NAME] x 1 [PERSON_NAME] x…" at bounding box center [784, 453] width 979 height 1541
click at [1015, 237] on link "-" at bounding box center [1021, 256] width 38 height 39
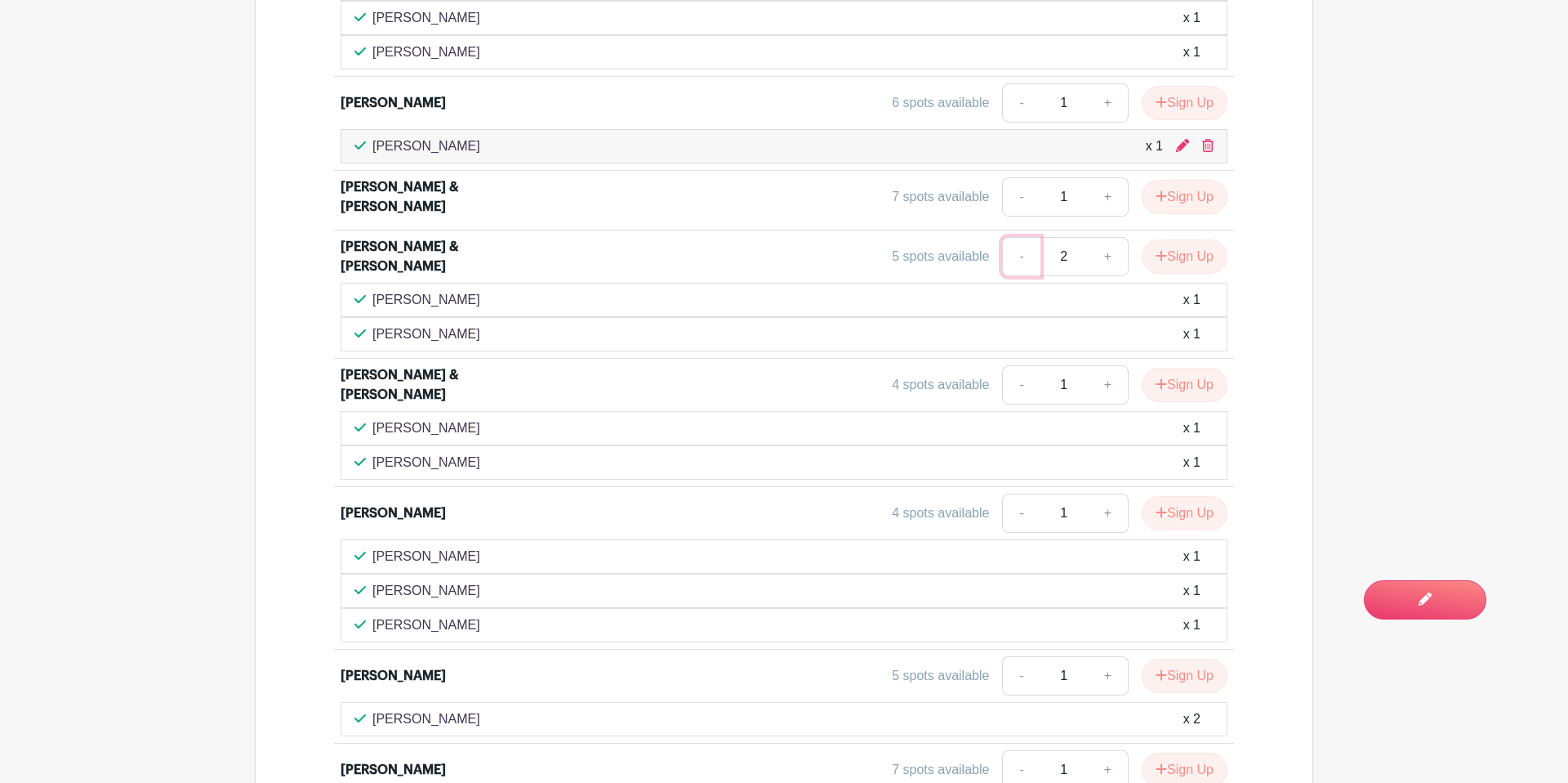
type input "1"
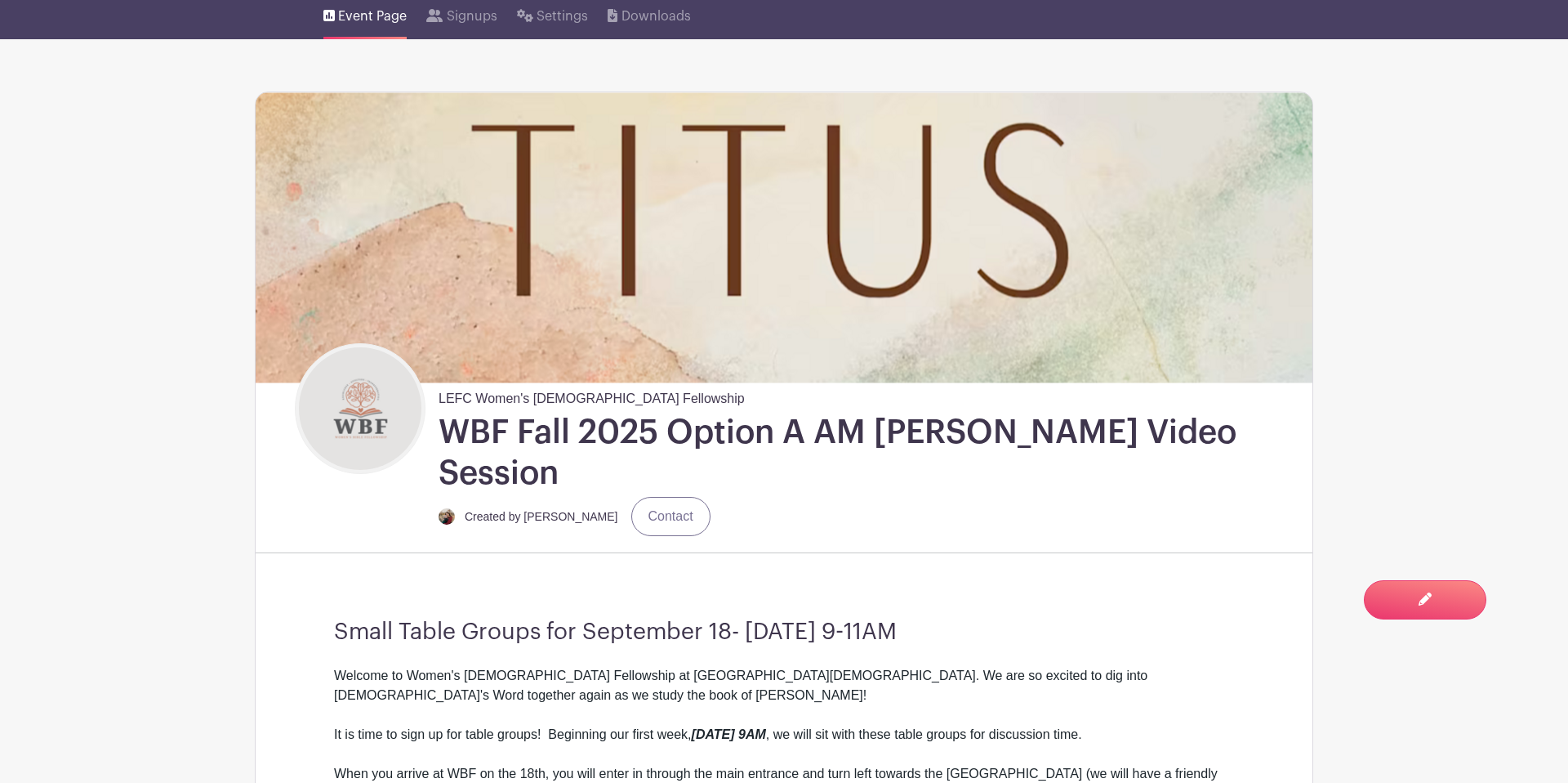
scroll to position [0, 0]
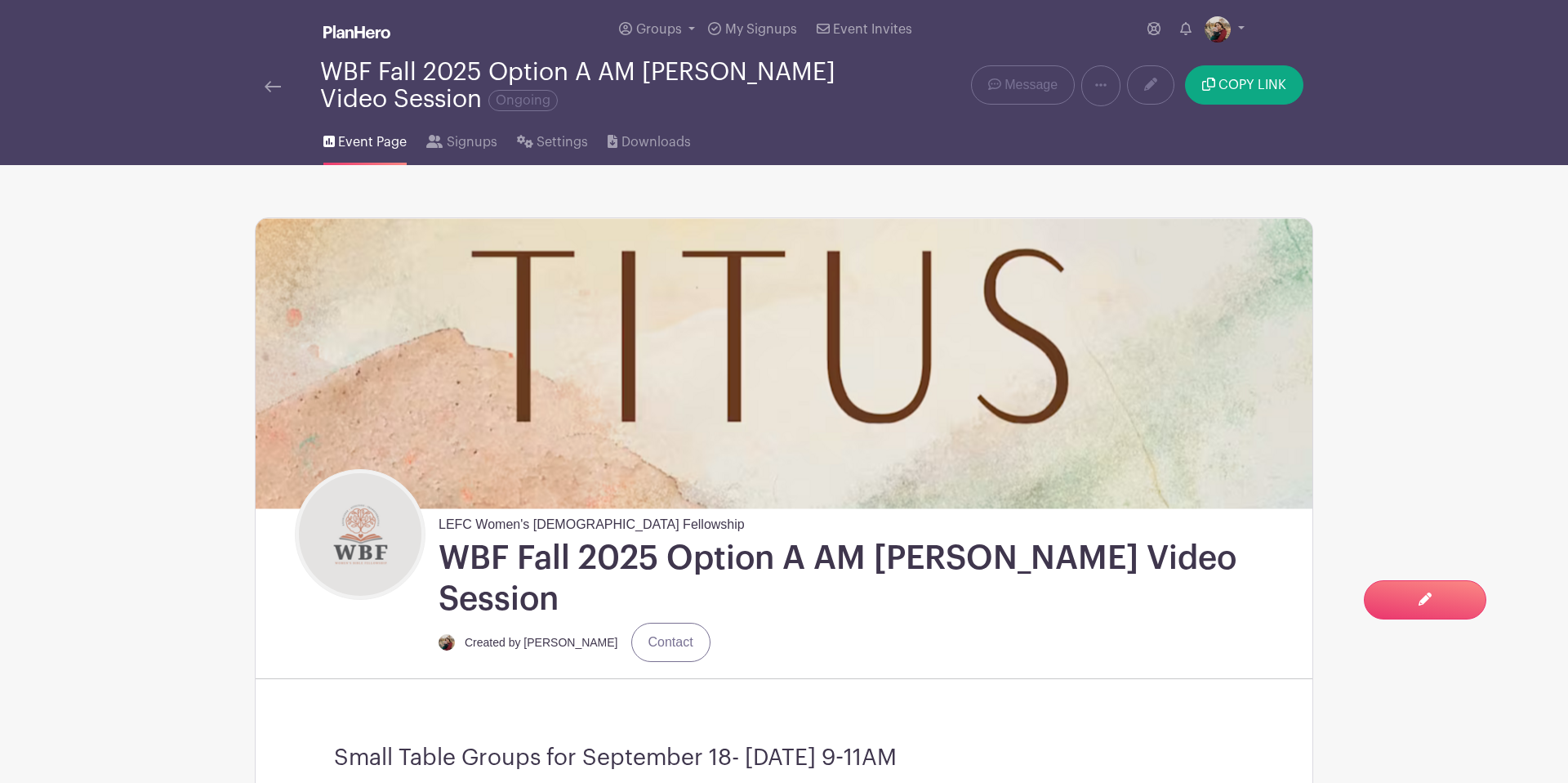
click at [275, 88] on img at bounding box center [273, 86] width 17 height 11
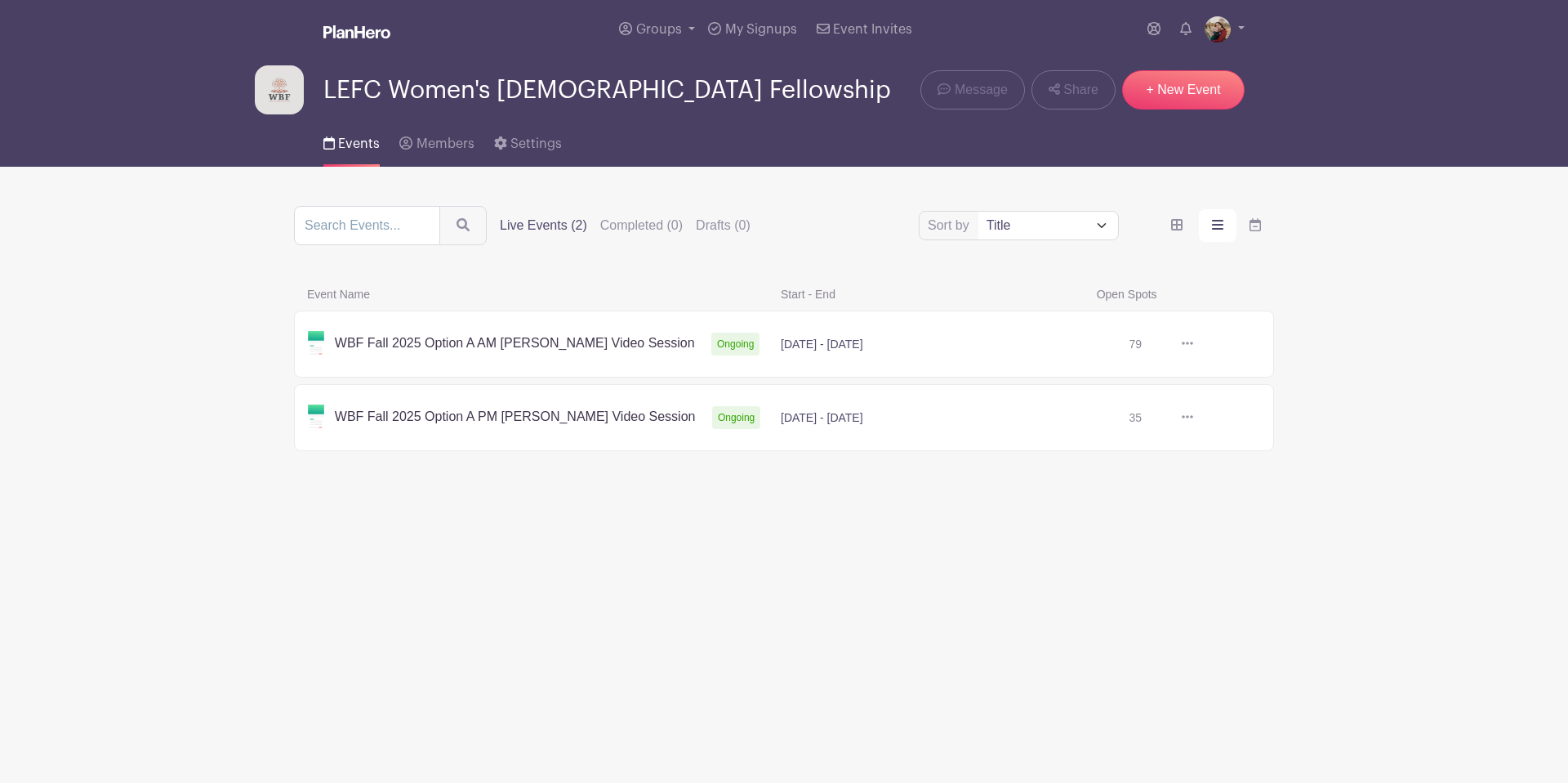
click at [1194, 417] on link at bounding box center [1194, 417] width 0 height 0
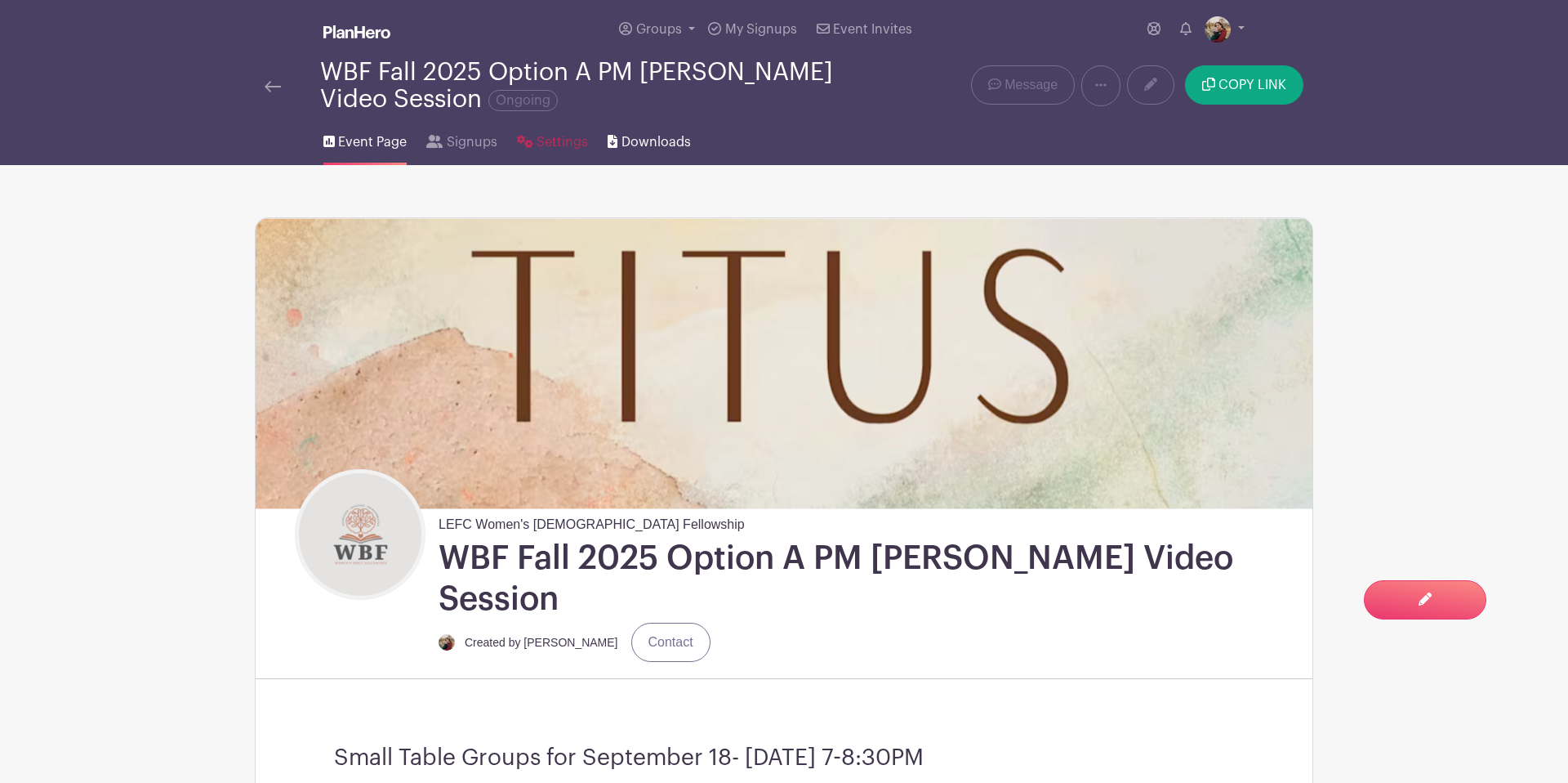
drag, startPoint x: 561, startPoint y: 143, endPoint x: 609, endPoint y: 154, distance: 49.2
click at [561, 143] on span "Settings" at bounding box center [562, 142] width 52 height 19
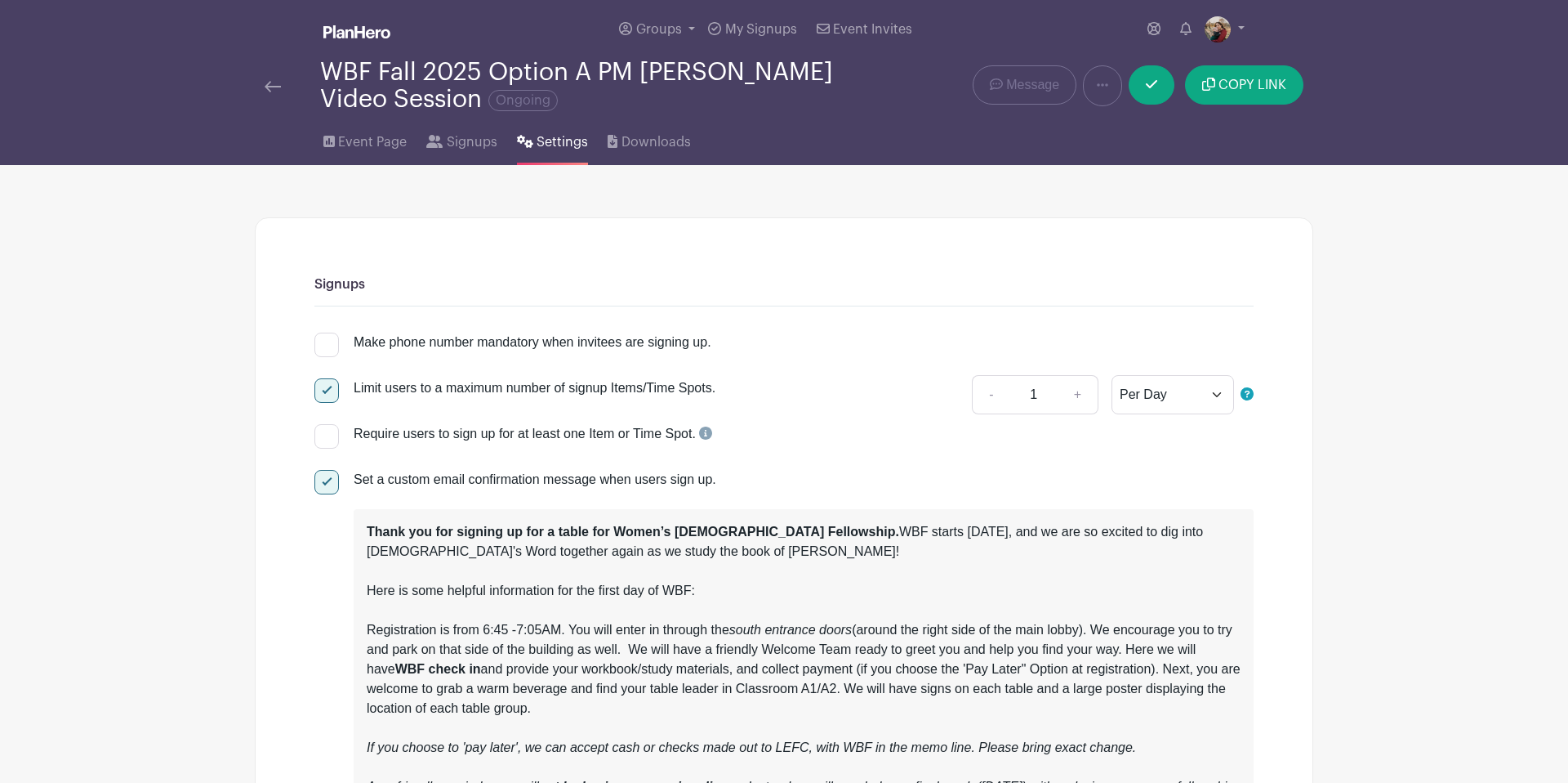
click at [331, 389] on div at bounding box center [327, 390] width 24 height 24
click at [325, 389] on input "Limit users to a maximum number of signup Items/Time Spots." at bounding box center [320, 383] width 10 height 10
checkbox input "false"
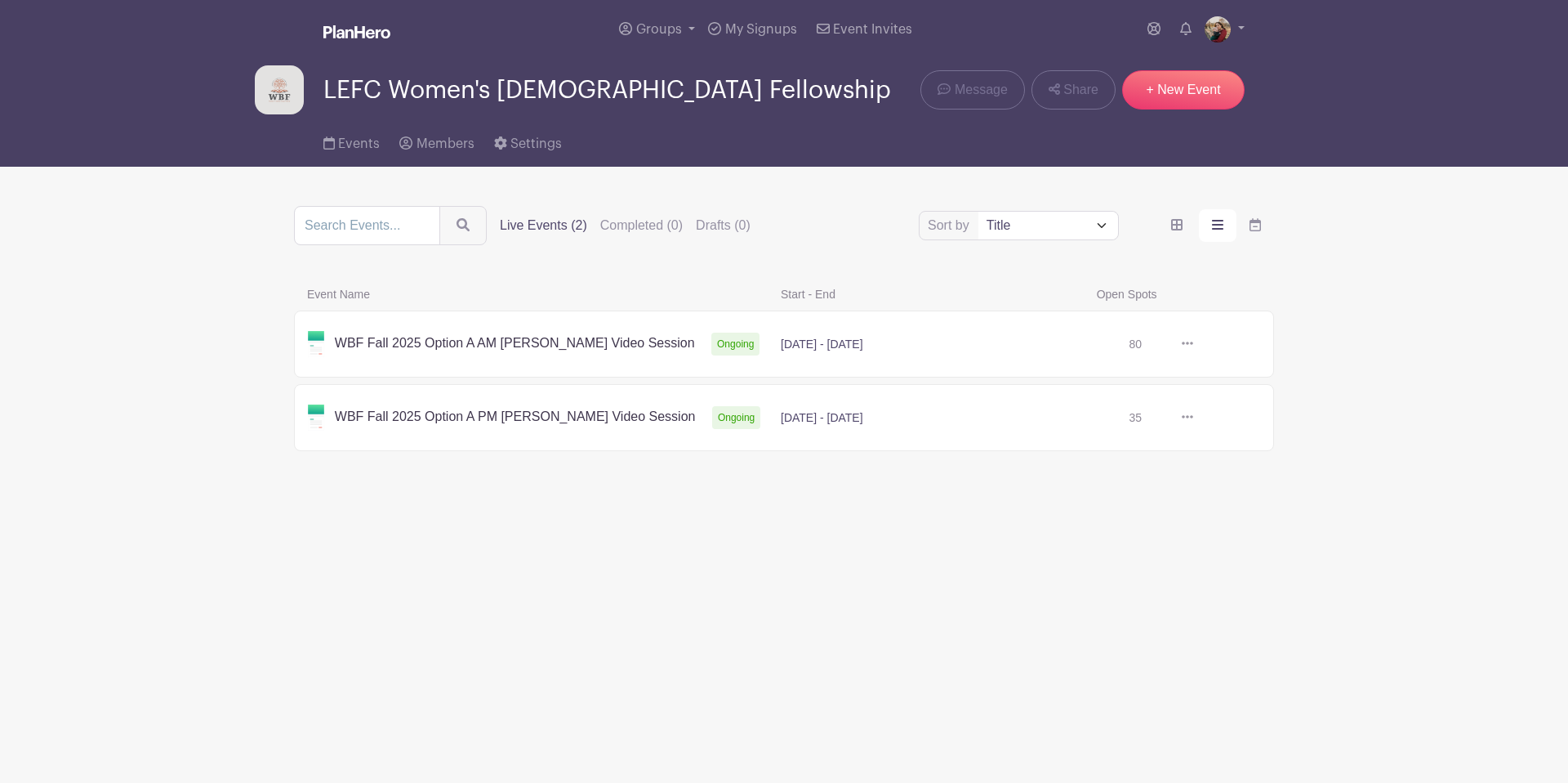
click at [1194, 344] on link at bounding box center [1194, 344] width 0 height 0
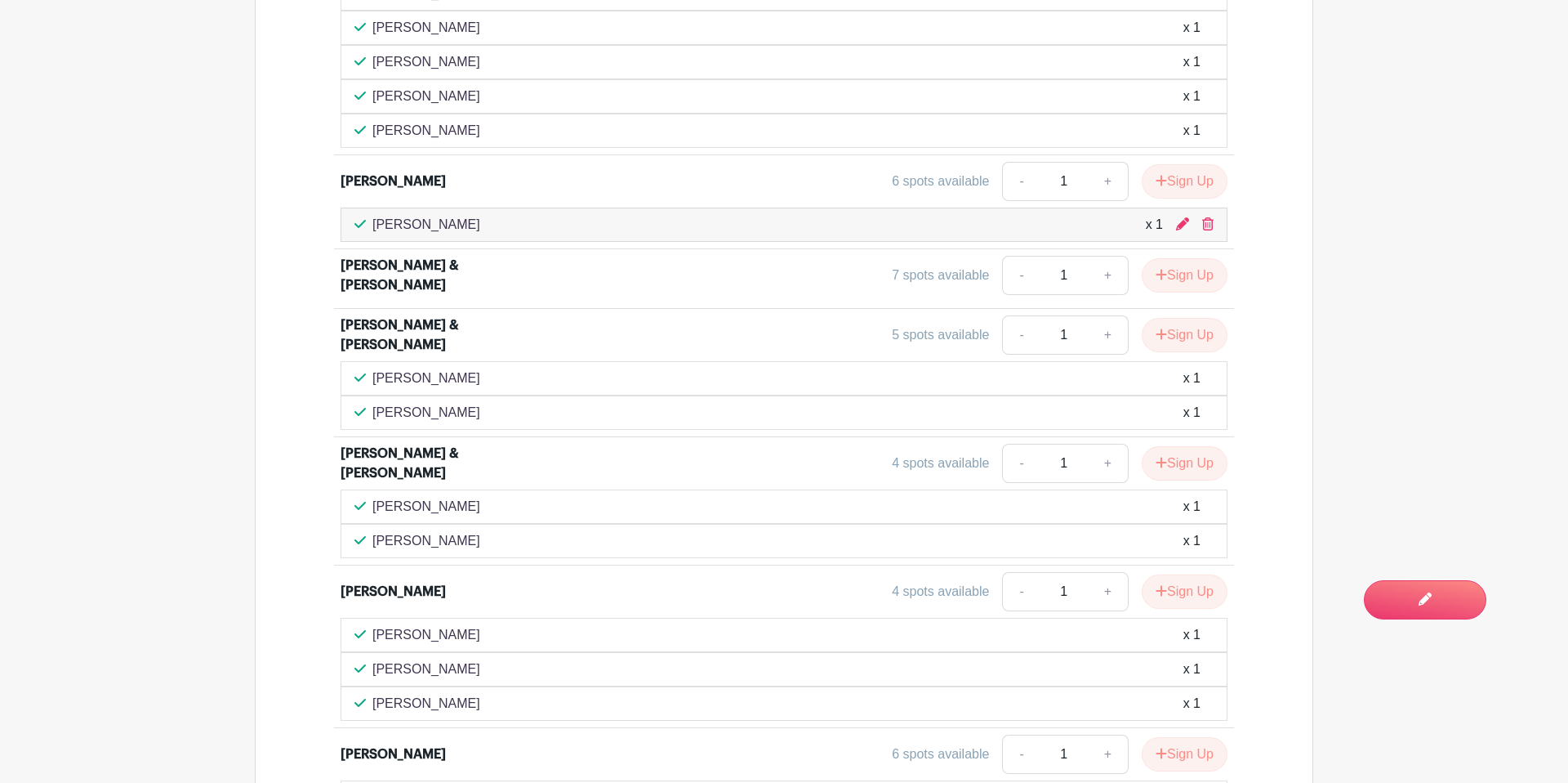
scroll to position [1742, 0]
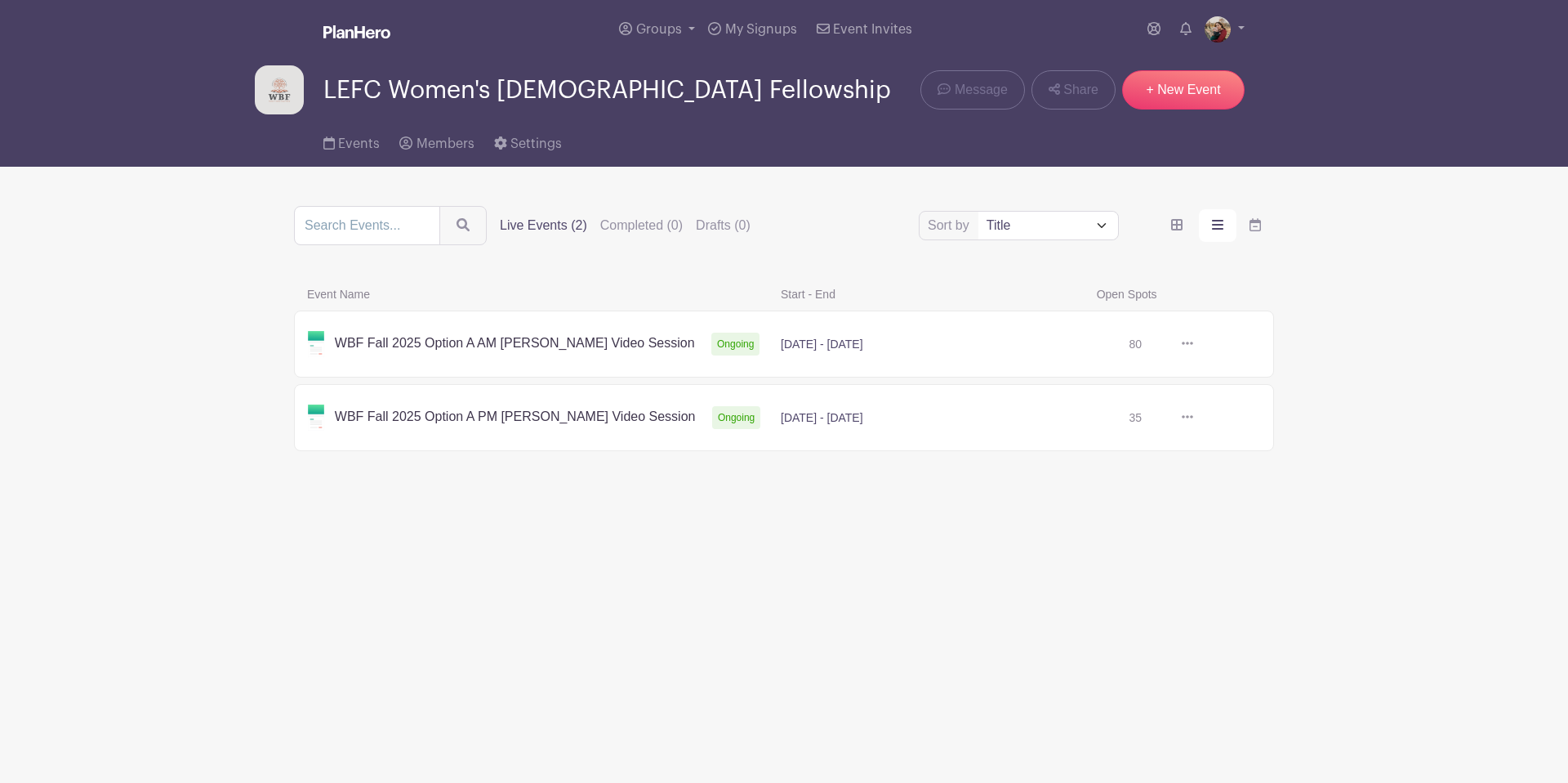
click at [1194, 417] on link at bounding box center [1194, 417] width 0 height 0
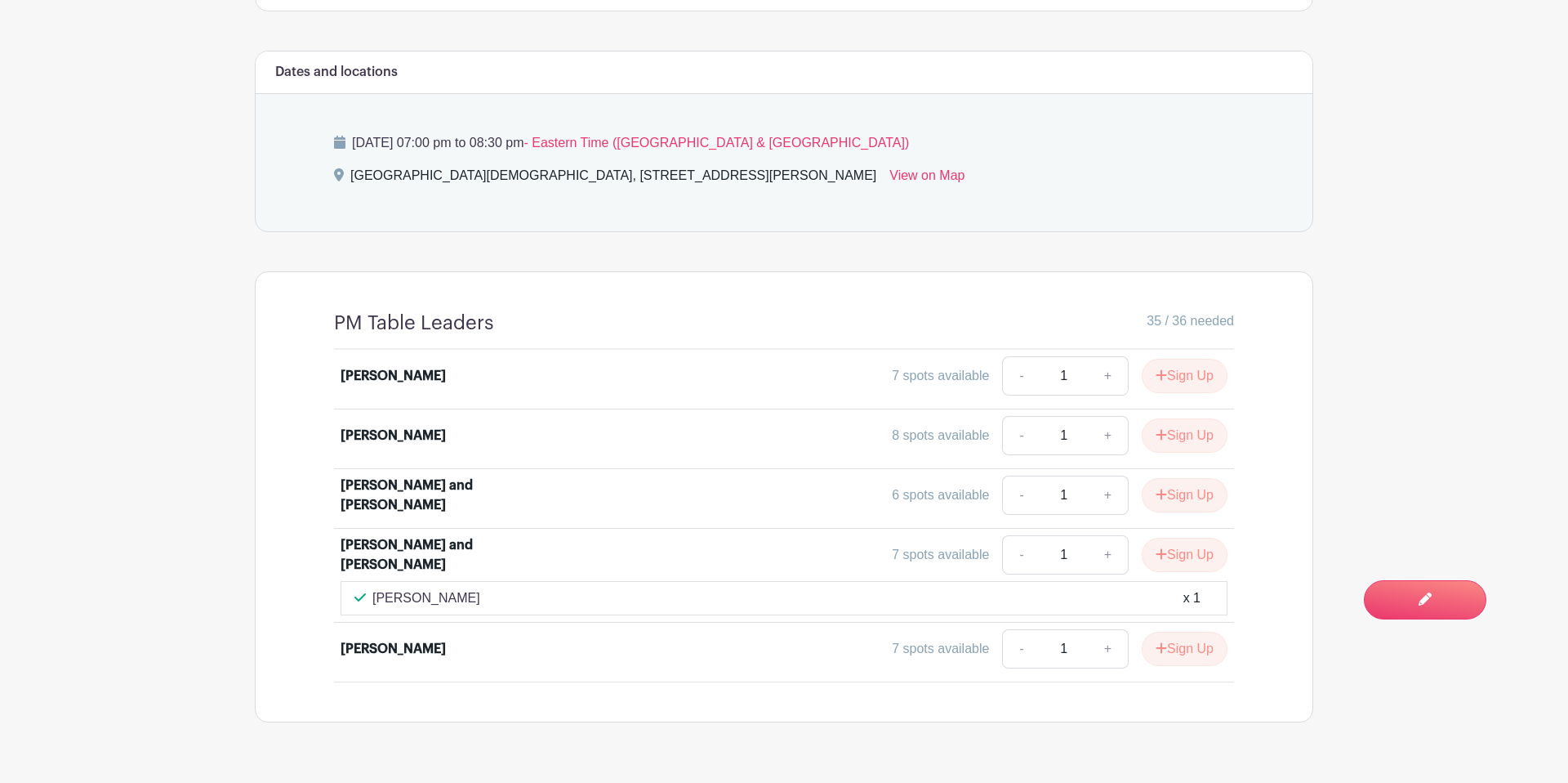
scroll to position [1114, 0]
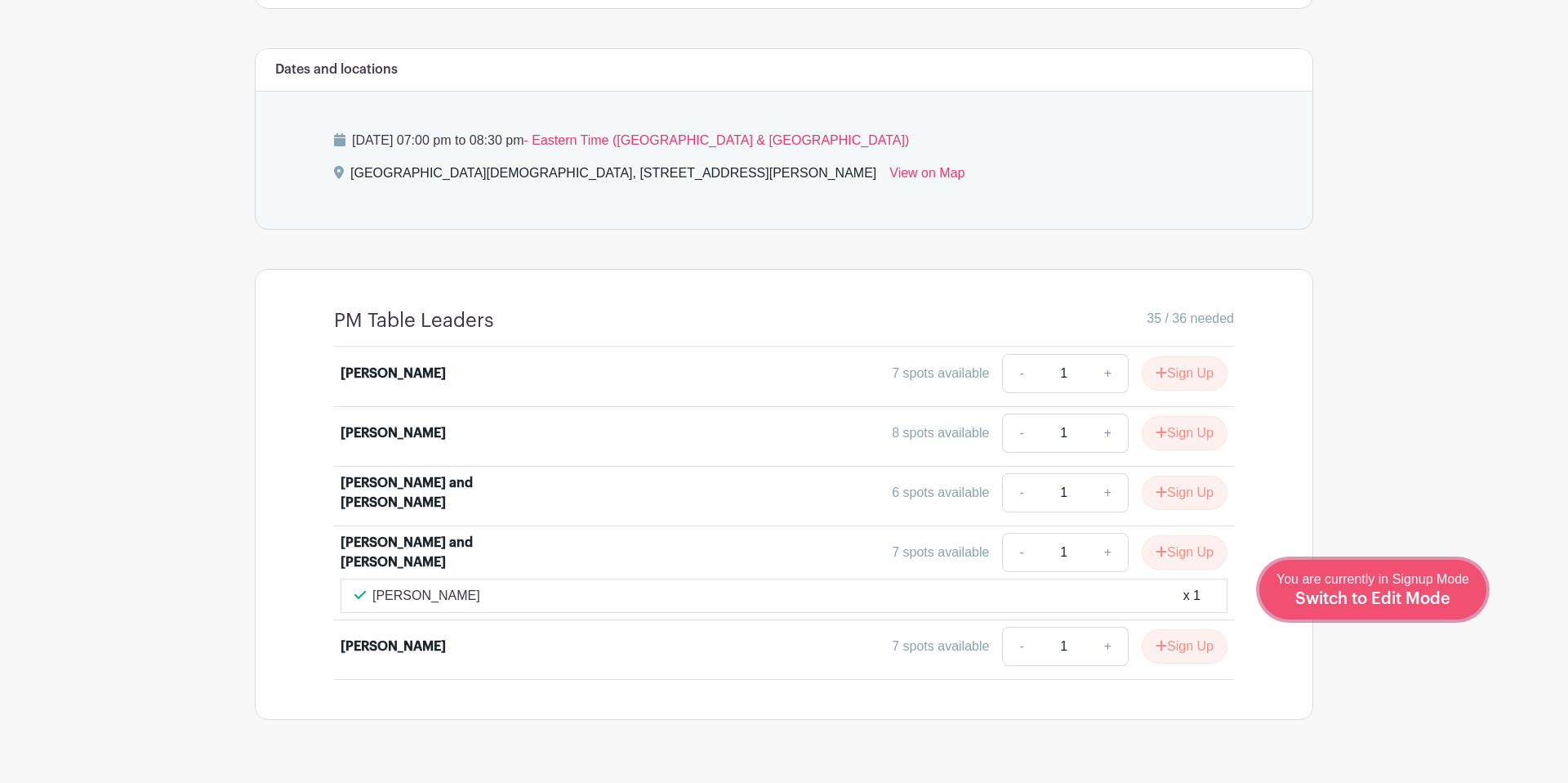
click at [1436, 598] on span "Switch to Edit Mode" at bounding box center [1372, 598] width 155 height 17
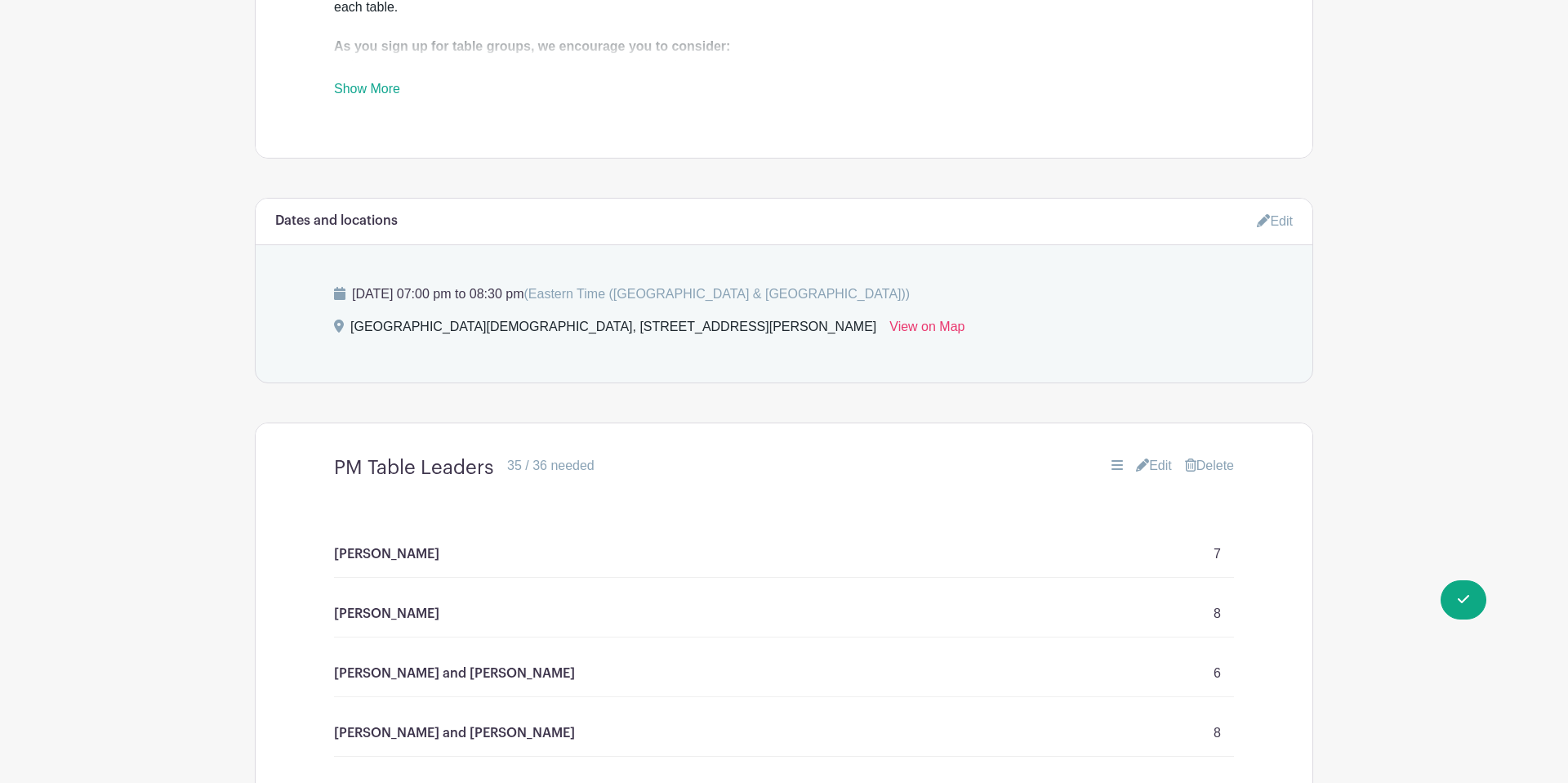
scroll to position [1015, 0]
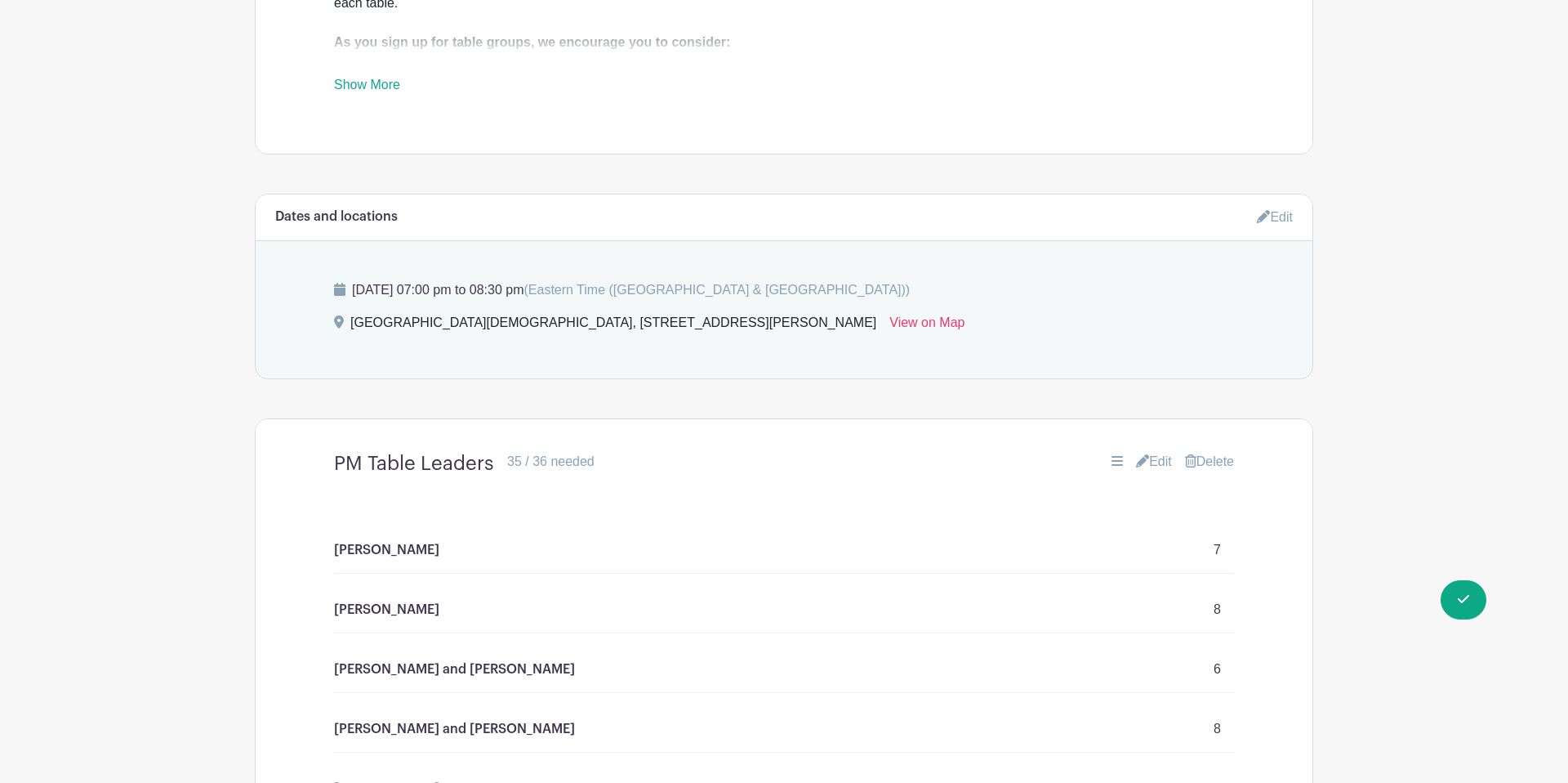
click at [1146, 451] on link "Edit" at bounding box center [1153, 461] width 36 height 19
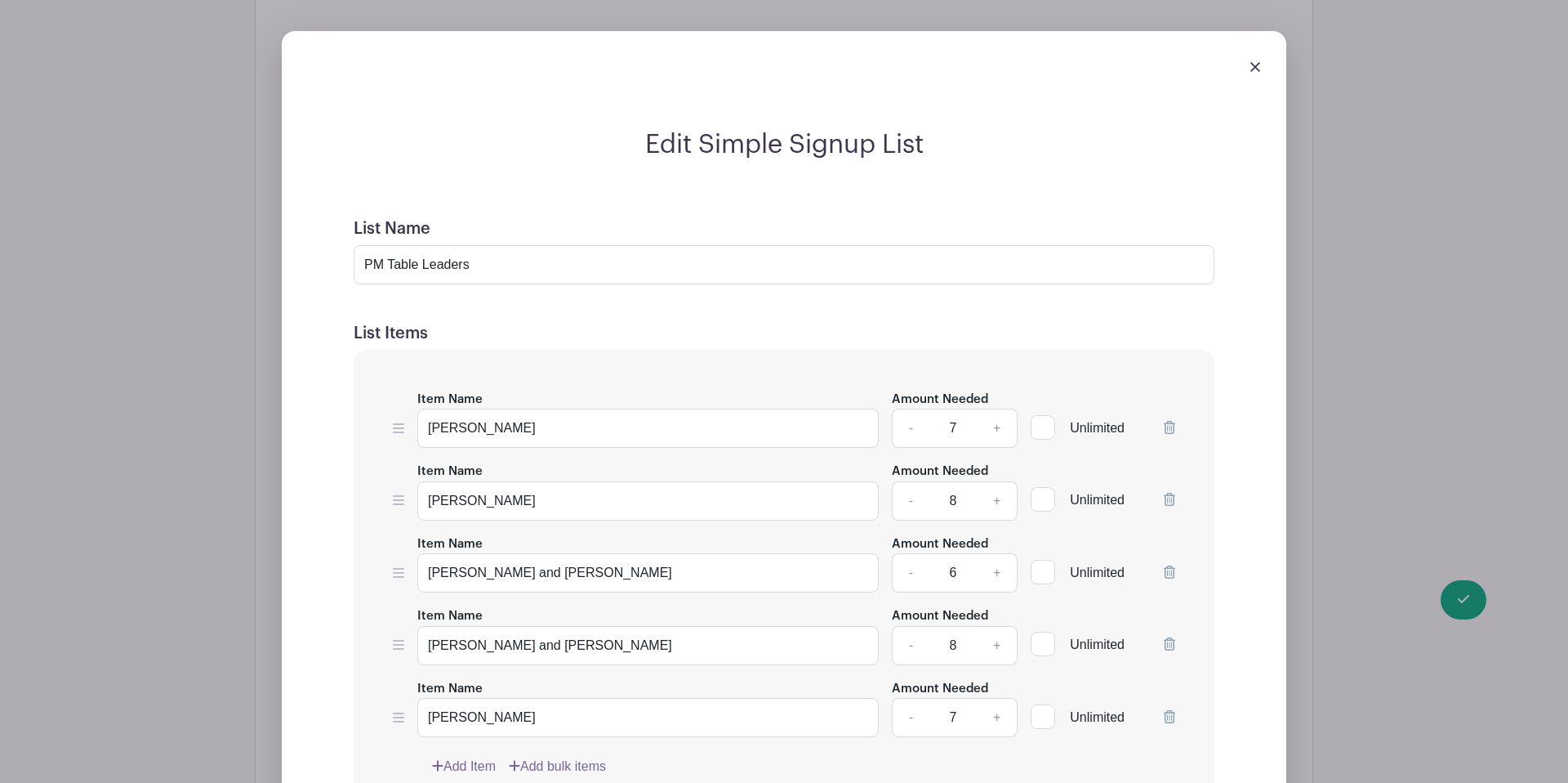
scroll to position [1458, 0]
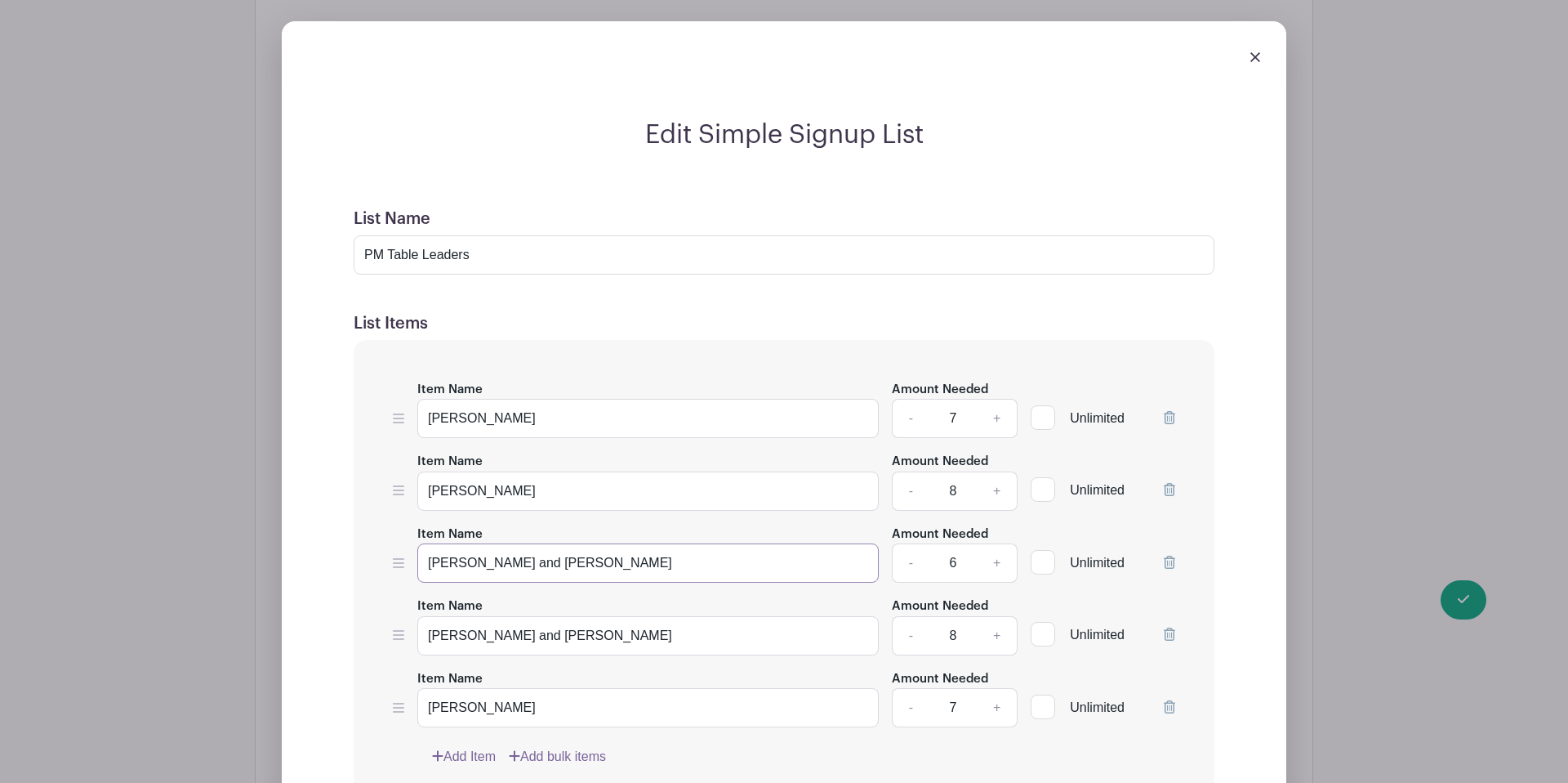
drag, startPoint x: 674, startPoint y: 525, endPoint x: 552, endPoint y: 526, distance: 122.0
click at [552, 543] on input "Jackie Fitzhugh and Cheryl Rainwater" at bounding box center [648, 563] width 462 height 39
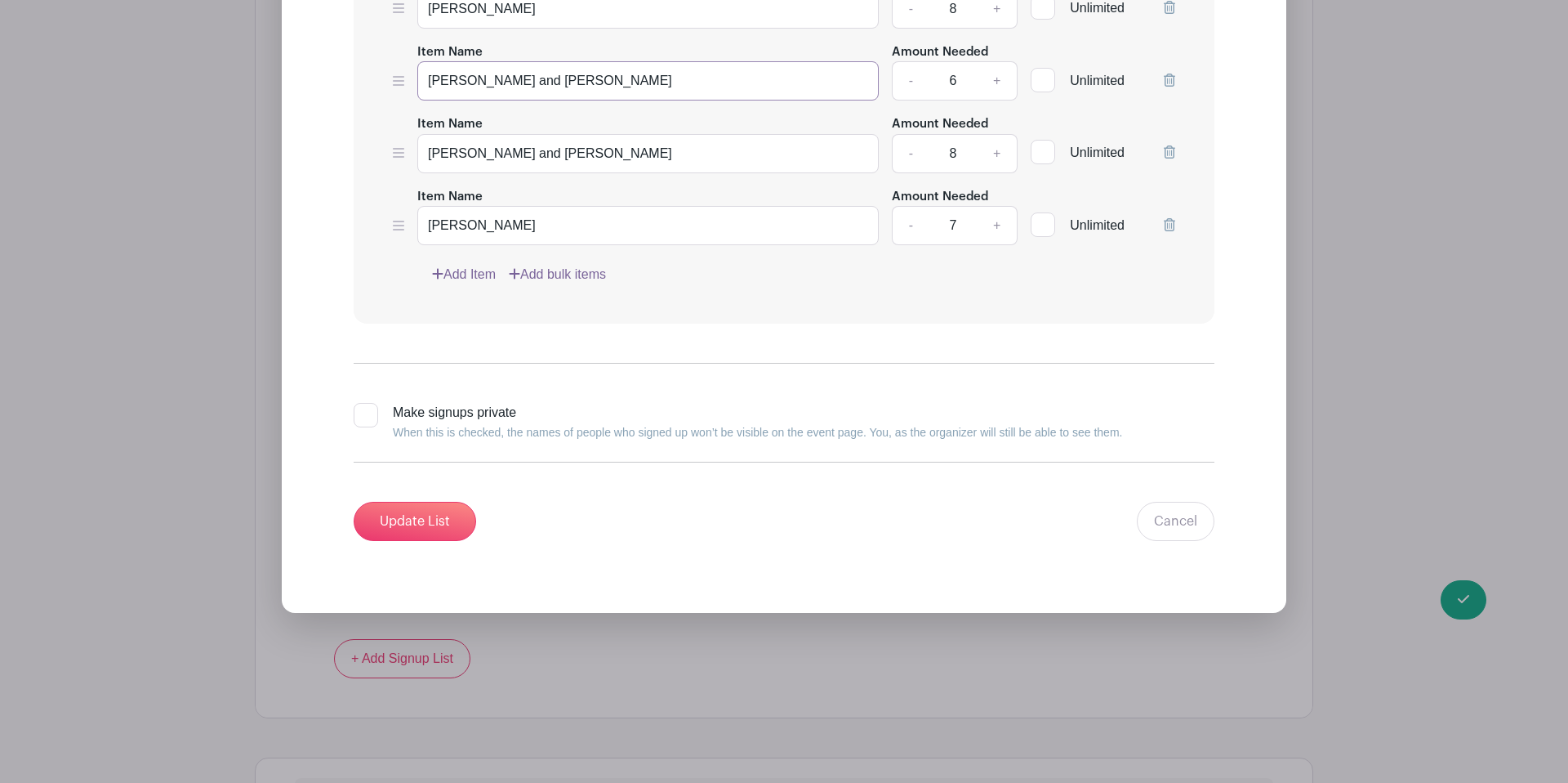
scroll to position [1973, 0]
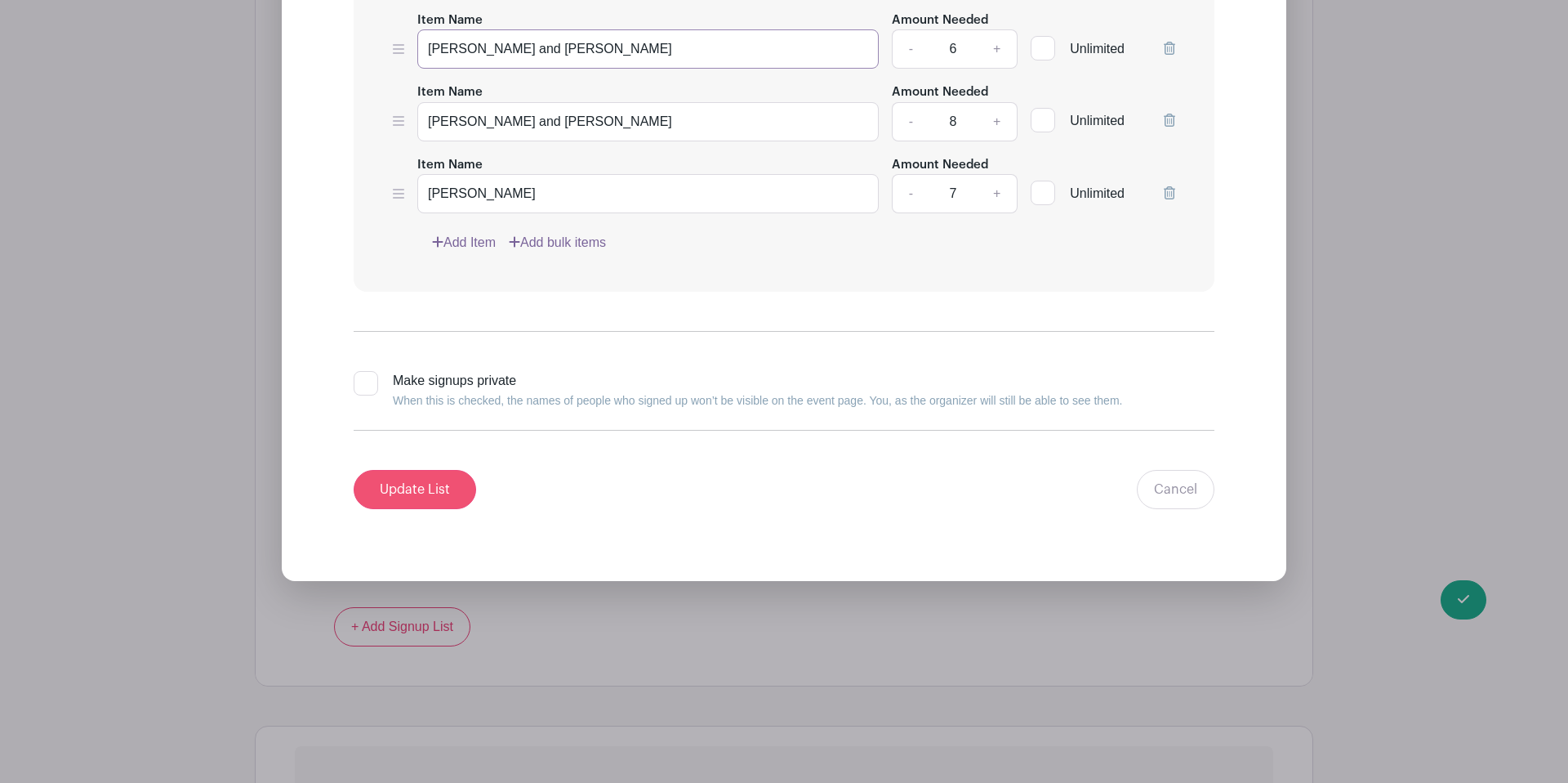
type input "[PERSON_NAME] and [PERSON_NAME]"
click at [402, 470] on input "Update List" at bounding box center [415, 489] width 122 height 39
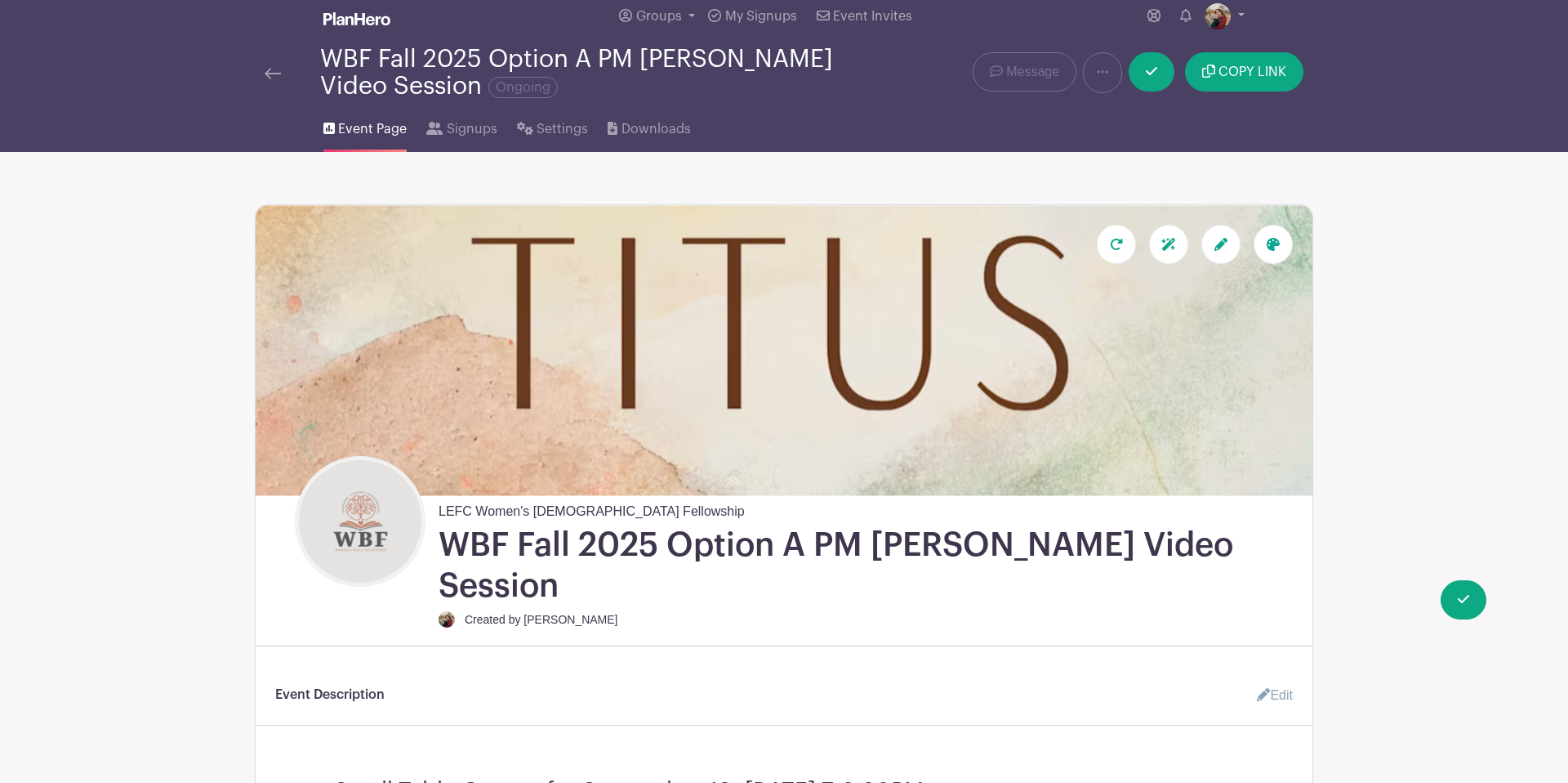
scroll to position [0, 0]
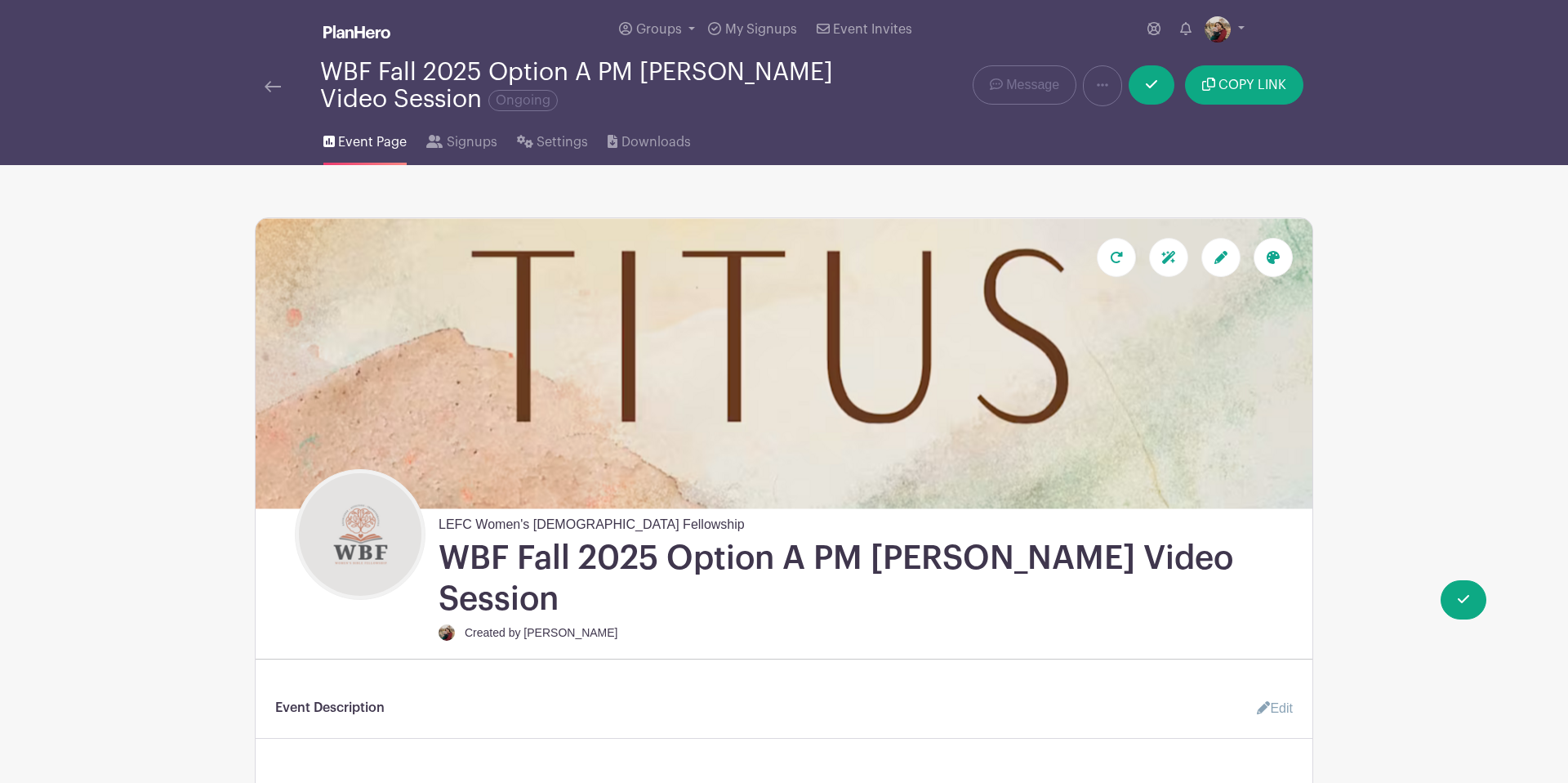
click at [274, 94] on link at bounding box center [273, 86] width 17 height 19
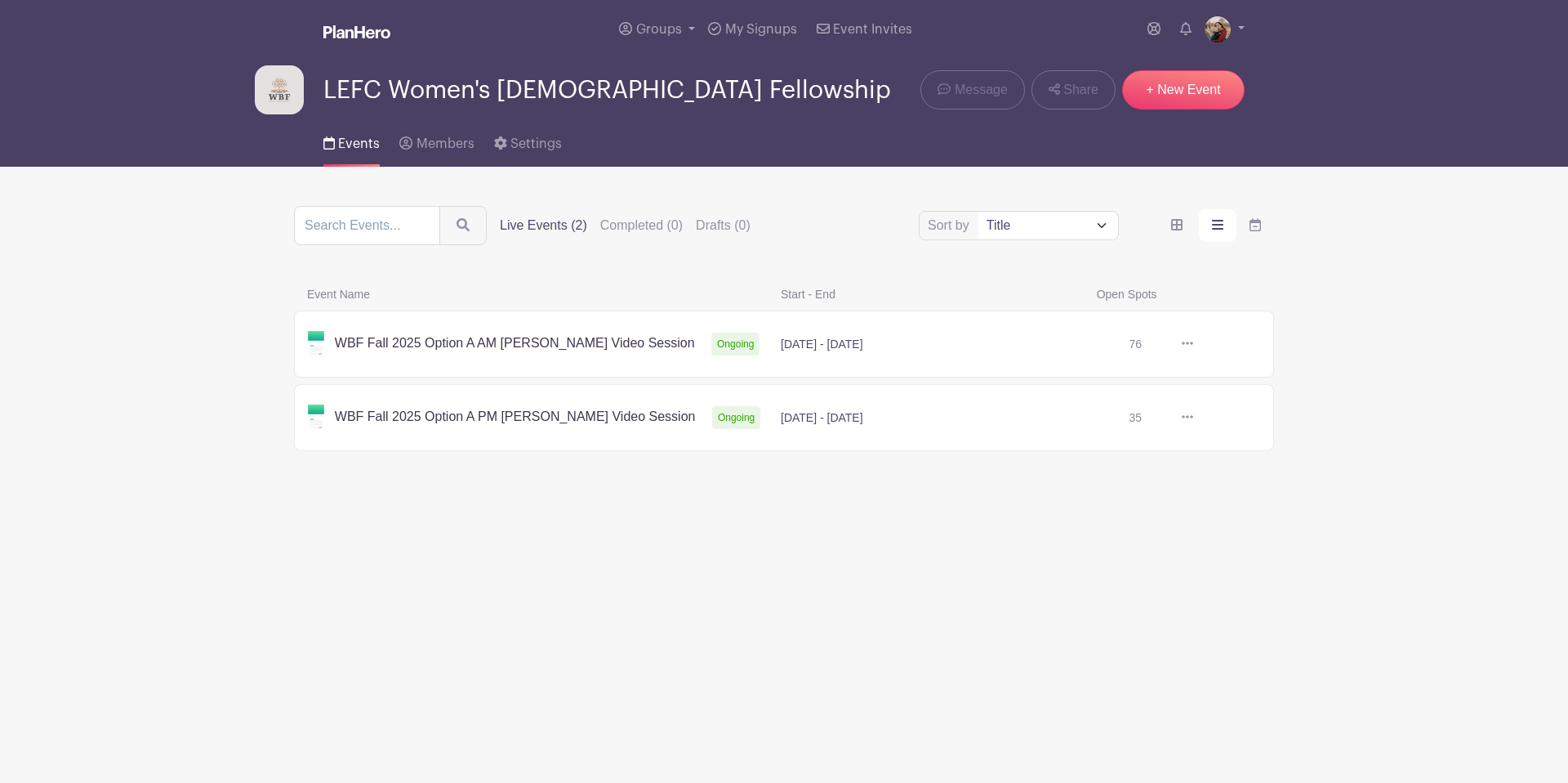
click at [1194, 344] on link at bounding box center [1194, 344] width 0 height 0
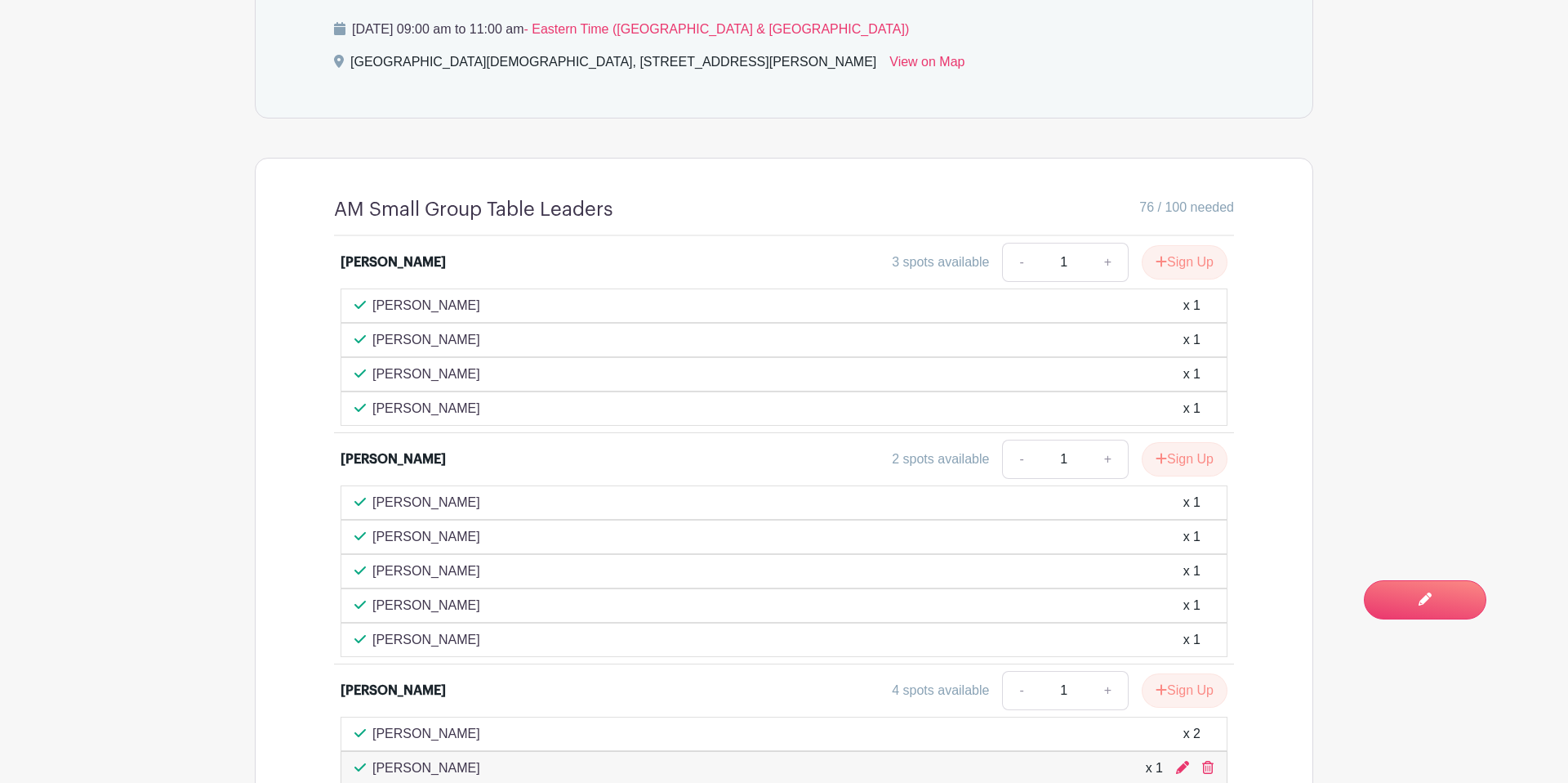
scroll to position [1231, 0]
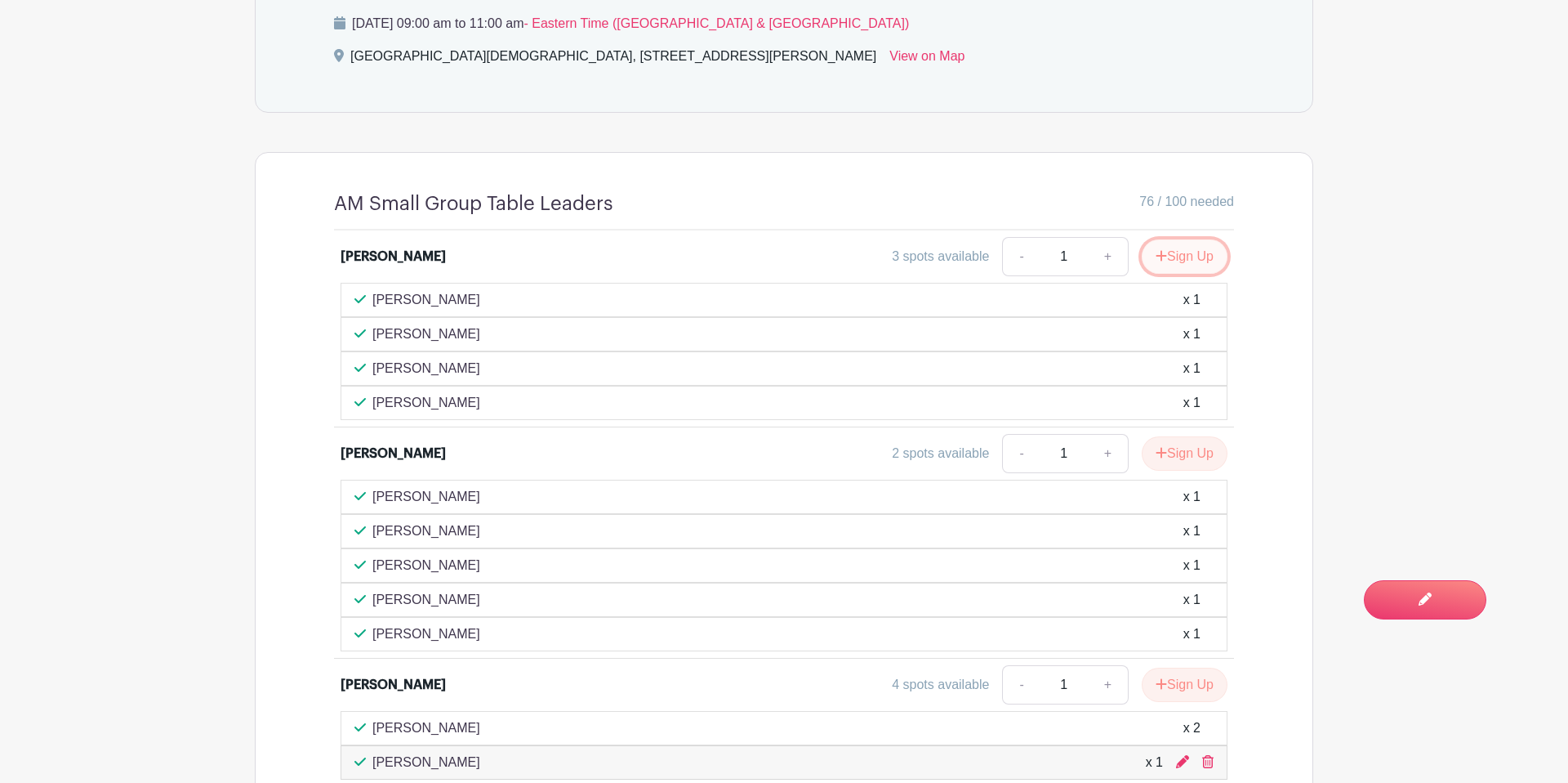
click at [1176, 240] on button "Sign Up" at bounding box center [1185, 256] width 86 height 34
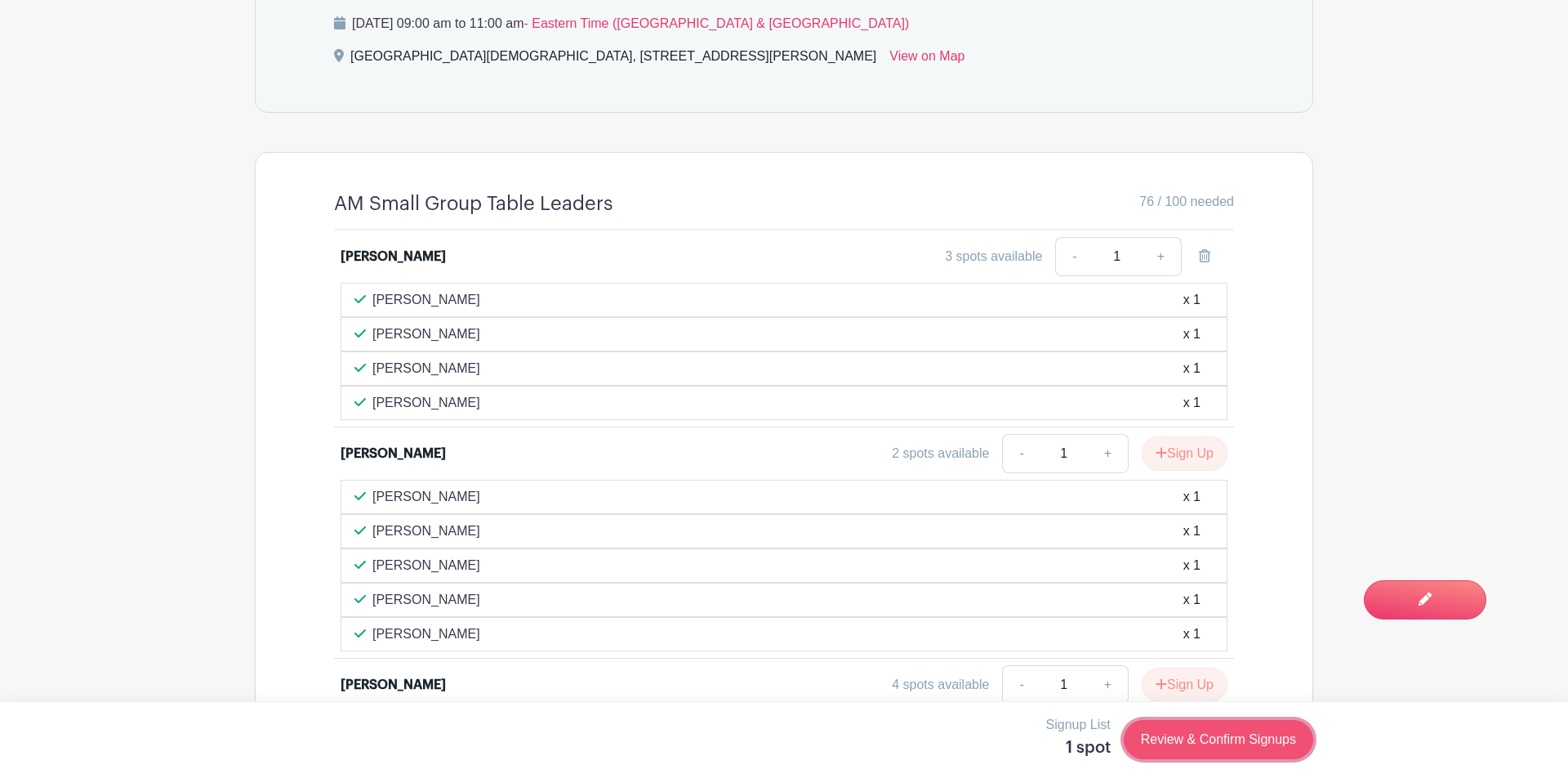
click at [1259, 737] on link "Review & Confirm Signups" at bounding box center [1218, 739] width 190 height 39
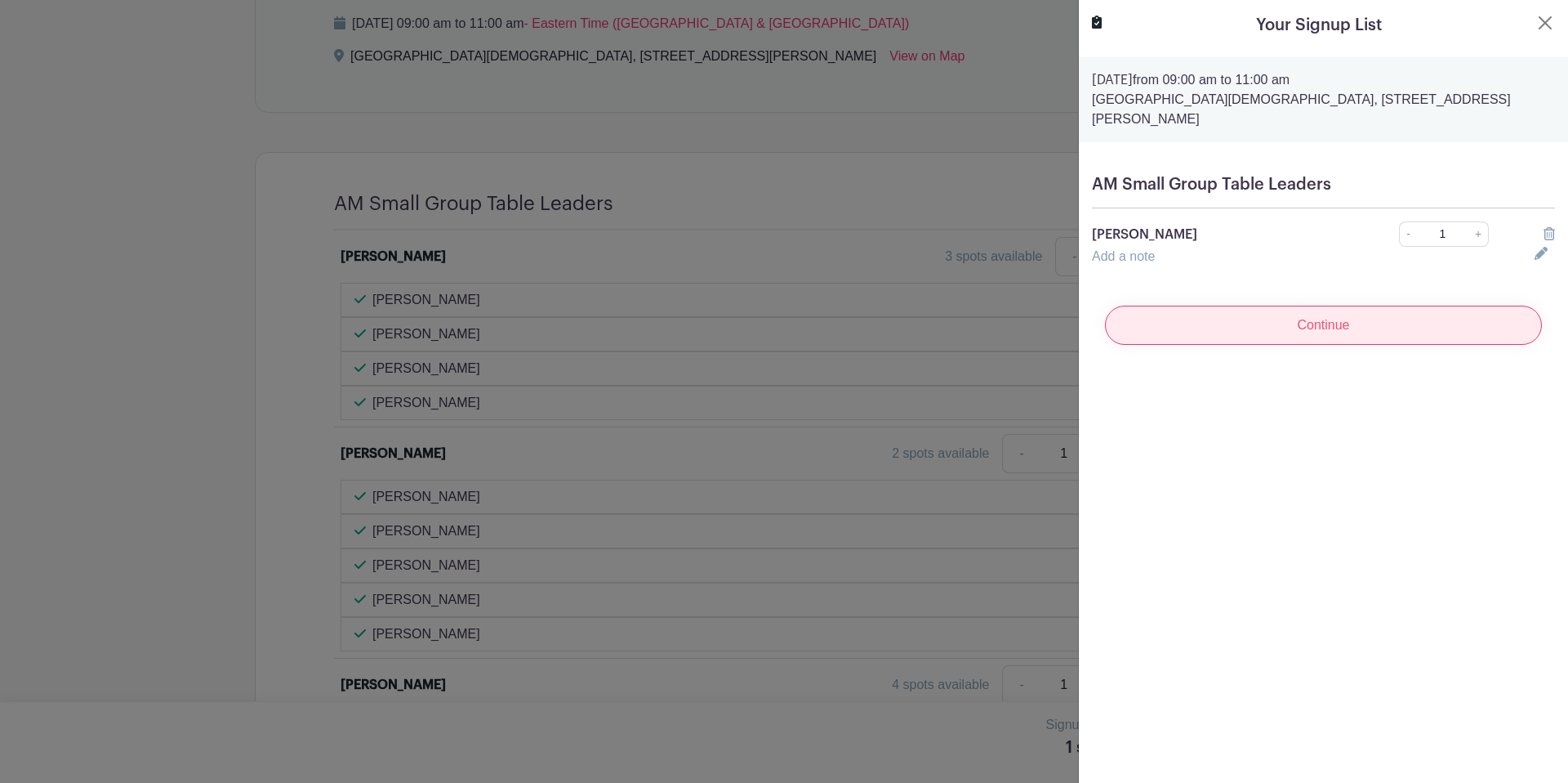
click at [1392, 325] on input "Continue" at bounding box center [1324, 325] width 437 height 39
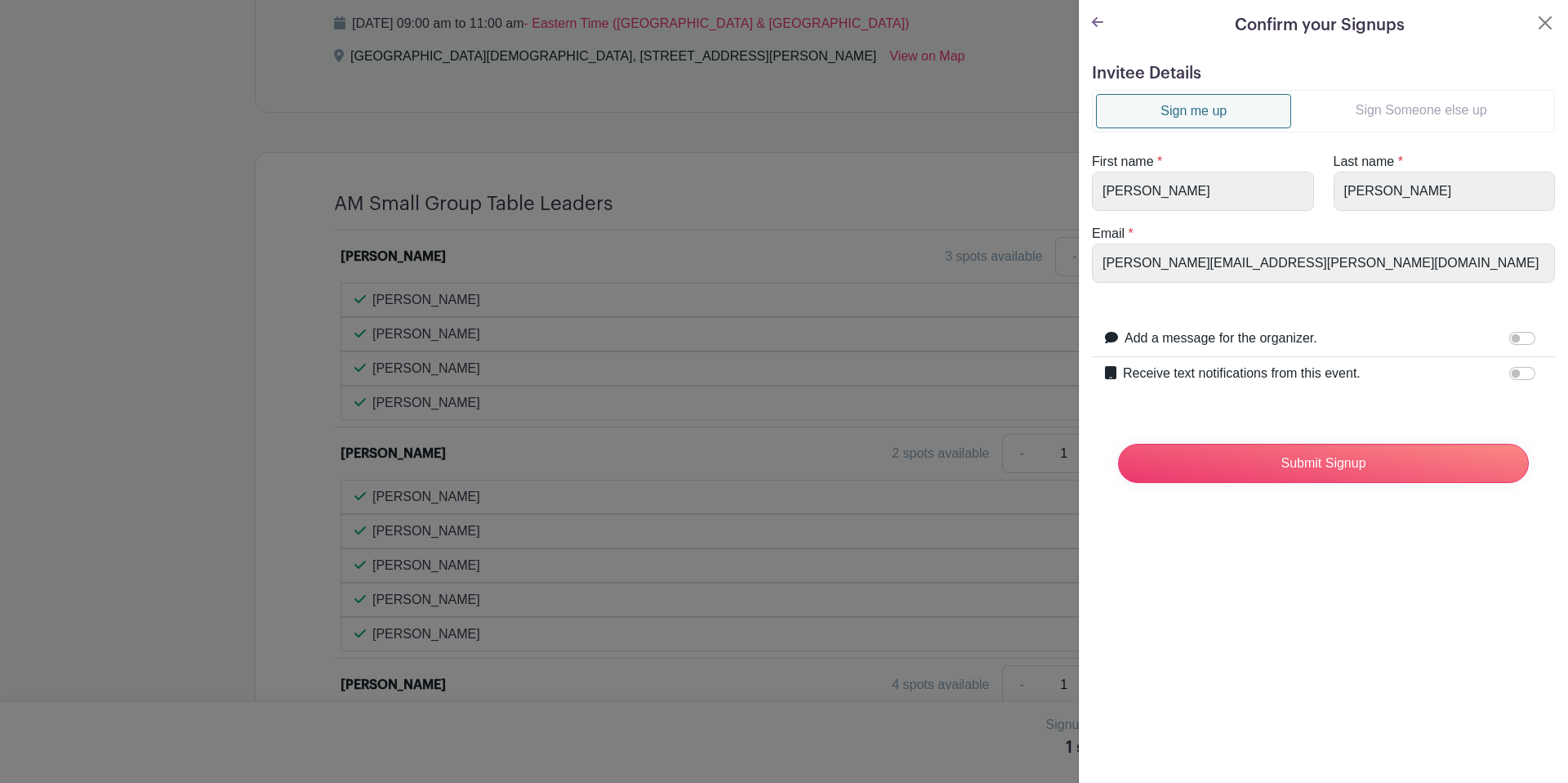
click at [1487, 106] on link "Sign Someone else up" at bounding box center [1421, 109] width 260 height 32
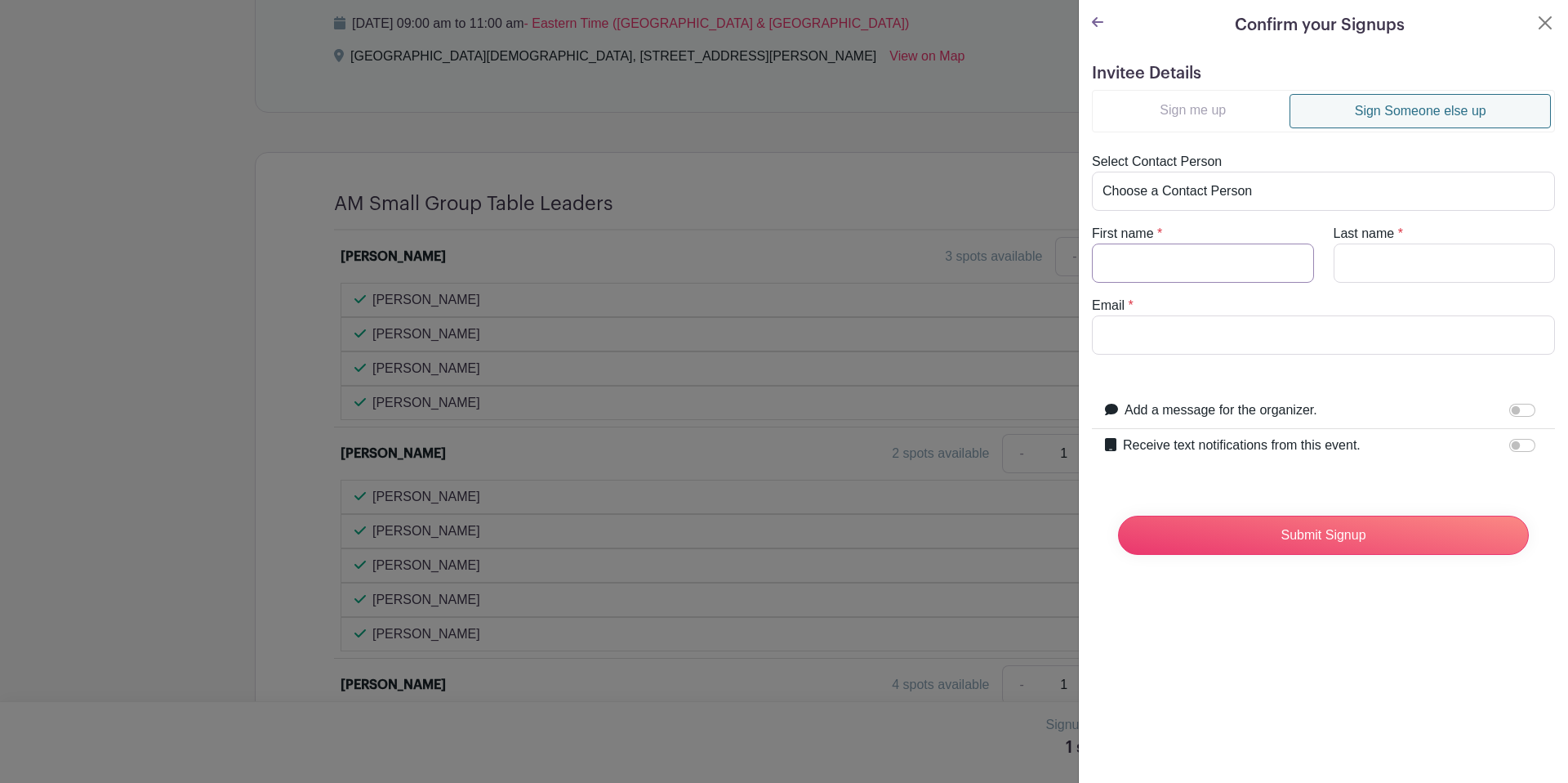
click at [1183, 250] on input "First name" at bounding box center [1203, 262] width 222 height 39
type input "Kadee"
type input "Petersheim"
click at [1217, 330] on input "Email" at bounding box center [1324, 335] width 463 height 39
paste input "859-421-6859 kadeepete15@gmail.com"
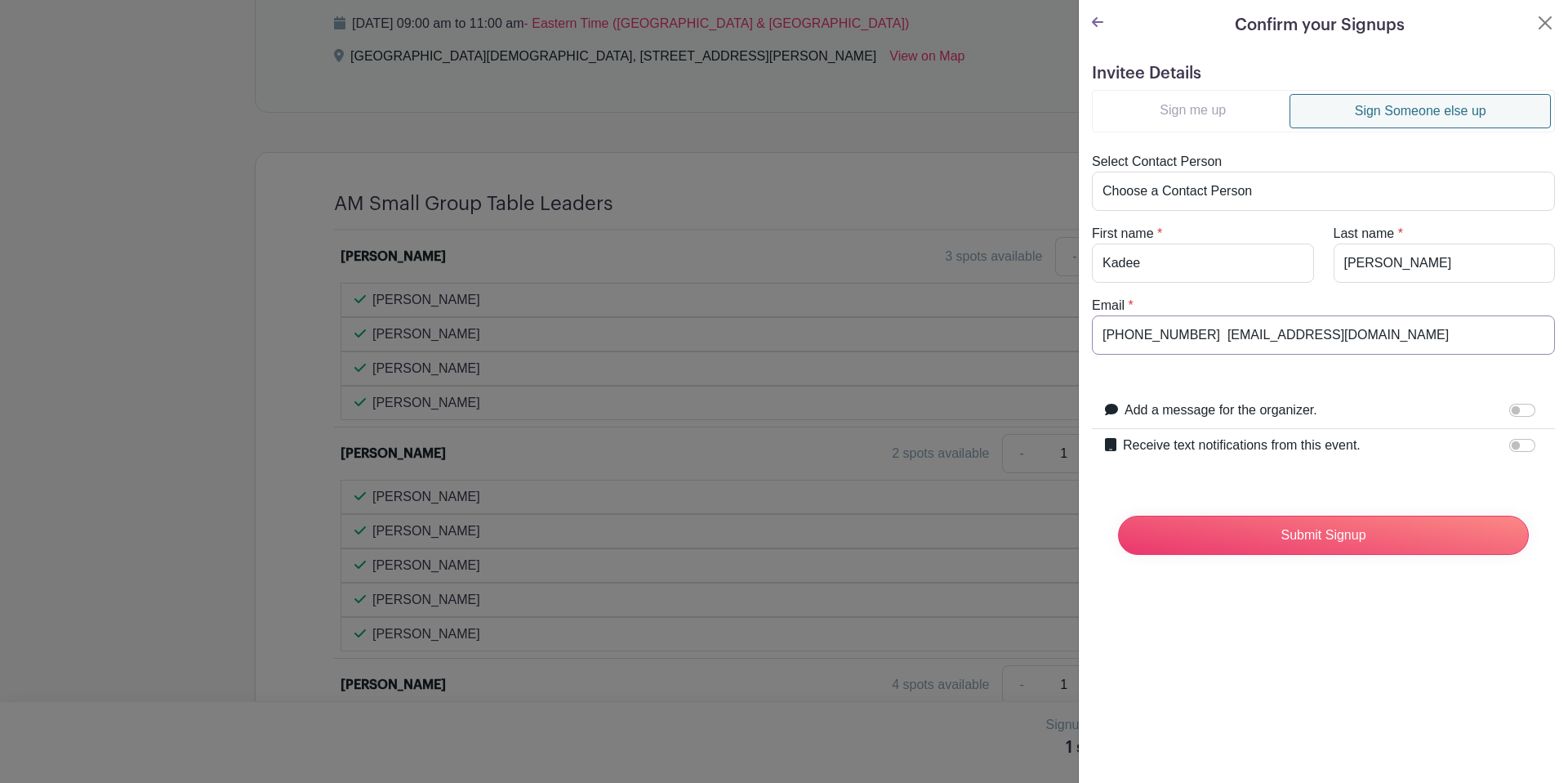
drag, startPoint x: 1199, startPoint y: 337, endPoint x: 1049, endPoint y: 337, distance: 150.0
type input "[EMAIL_ADDRESS][DOMAIN_NAME]"
click at [1521, 443] on input "Receive text notifications from this event." at bounding box center [1523, 445] width 26 height 13
checkbox input "true"
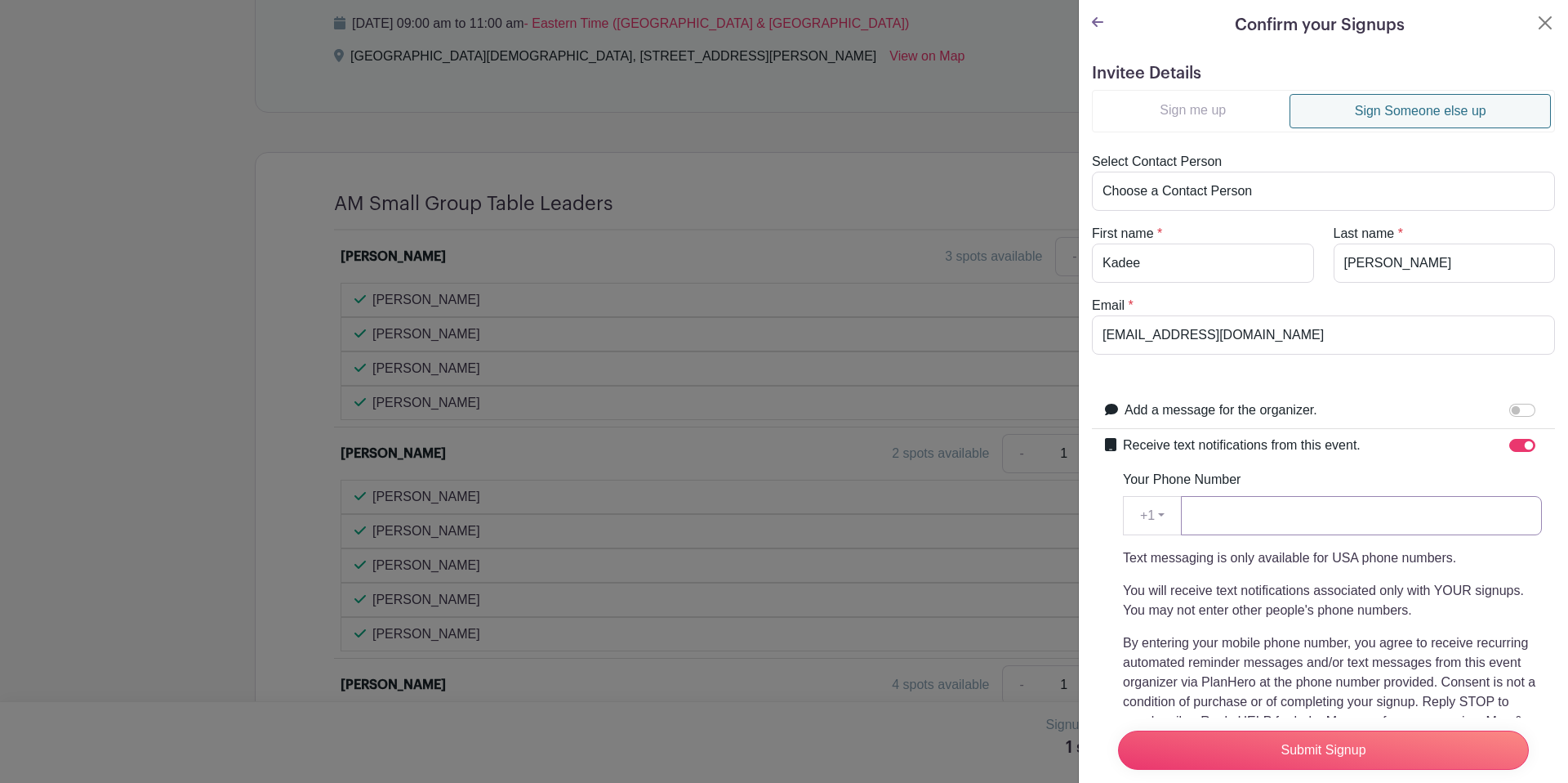
click at [1256, 526] on input "Your Phone Number" at bounding box center [1362, 515] width 361 height 39
paste input "859-421-6859"
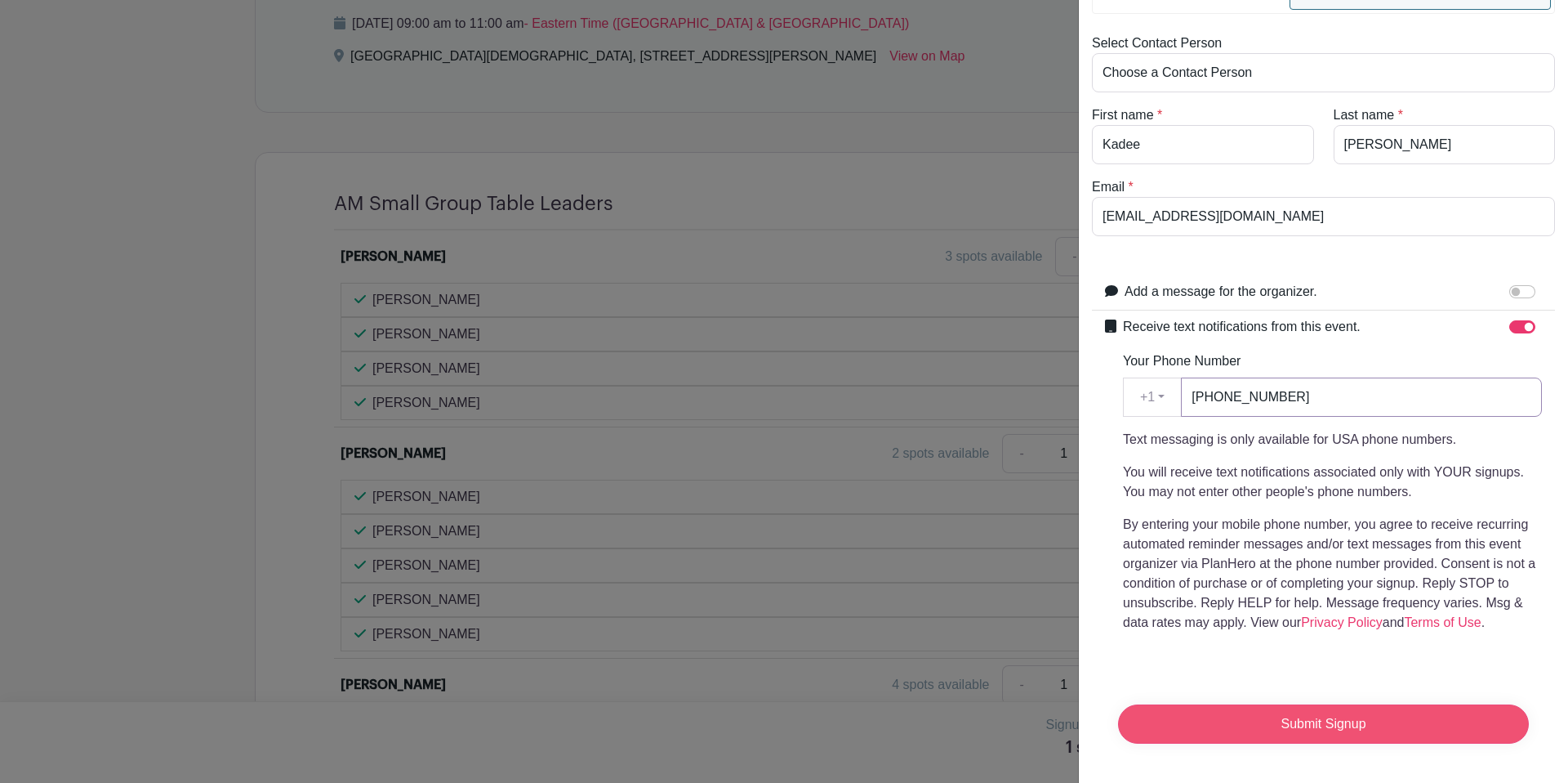
type input "859-421-6859"
click at [1372, 717] on input "Submit Signup" at bounding box center [1324, 724] width 411 height 39
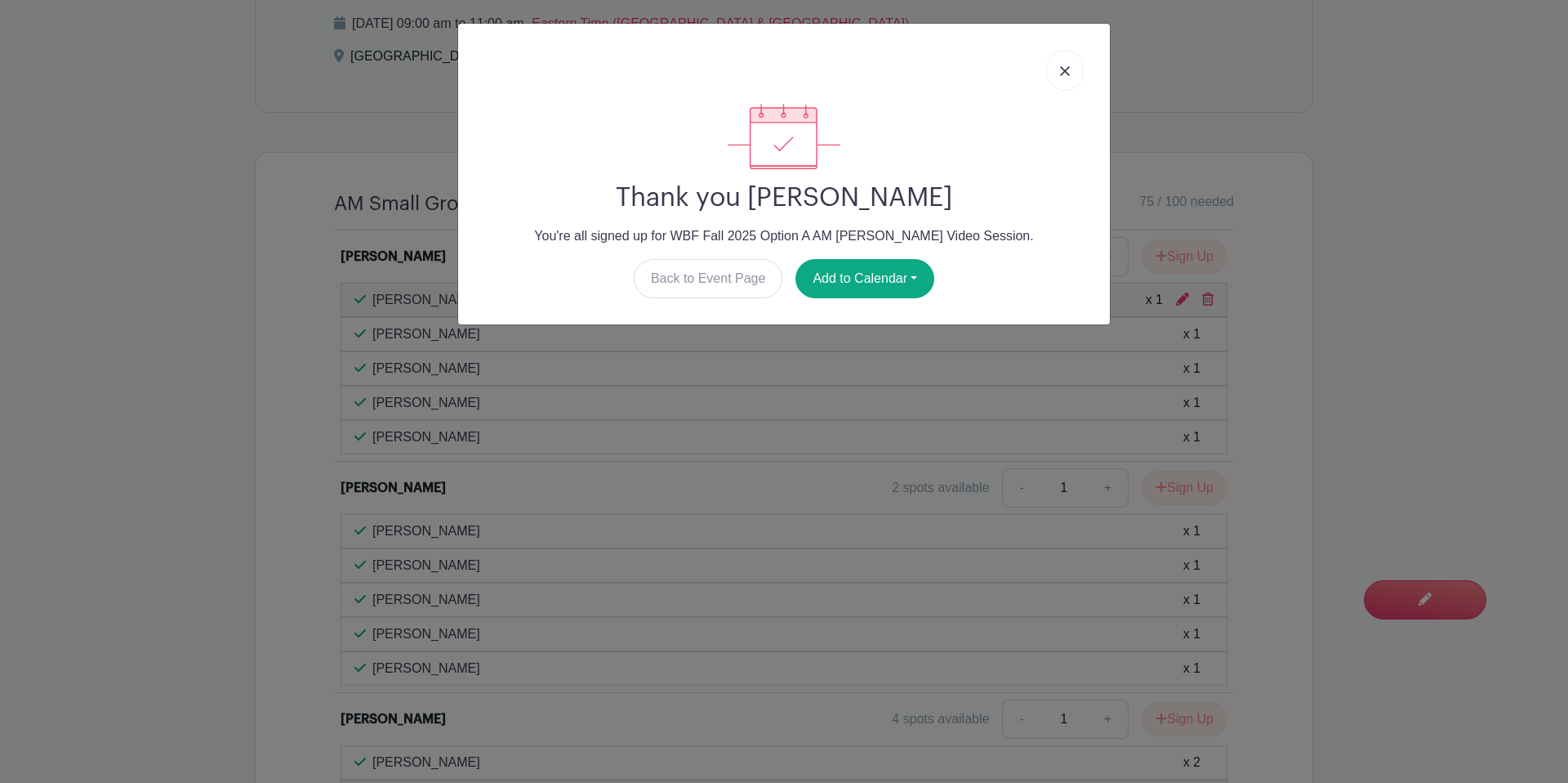
click at [1069, 67] on img at bounding box center [1064, 71] width 10 height 10
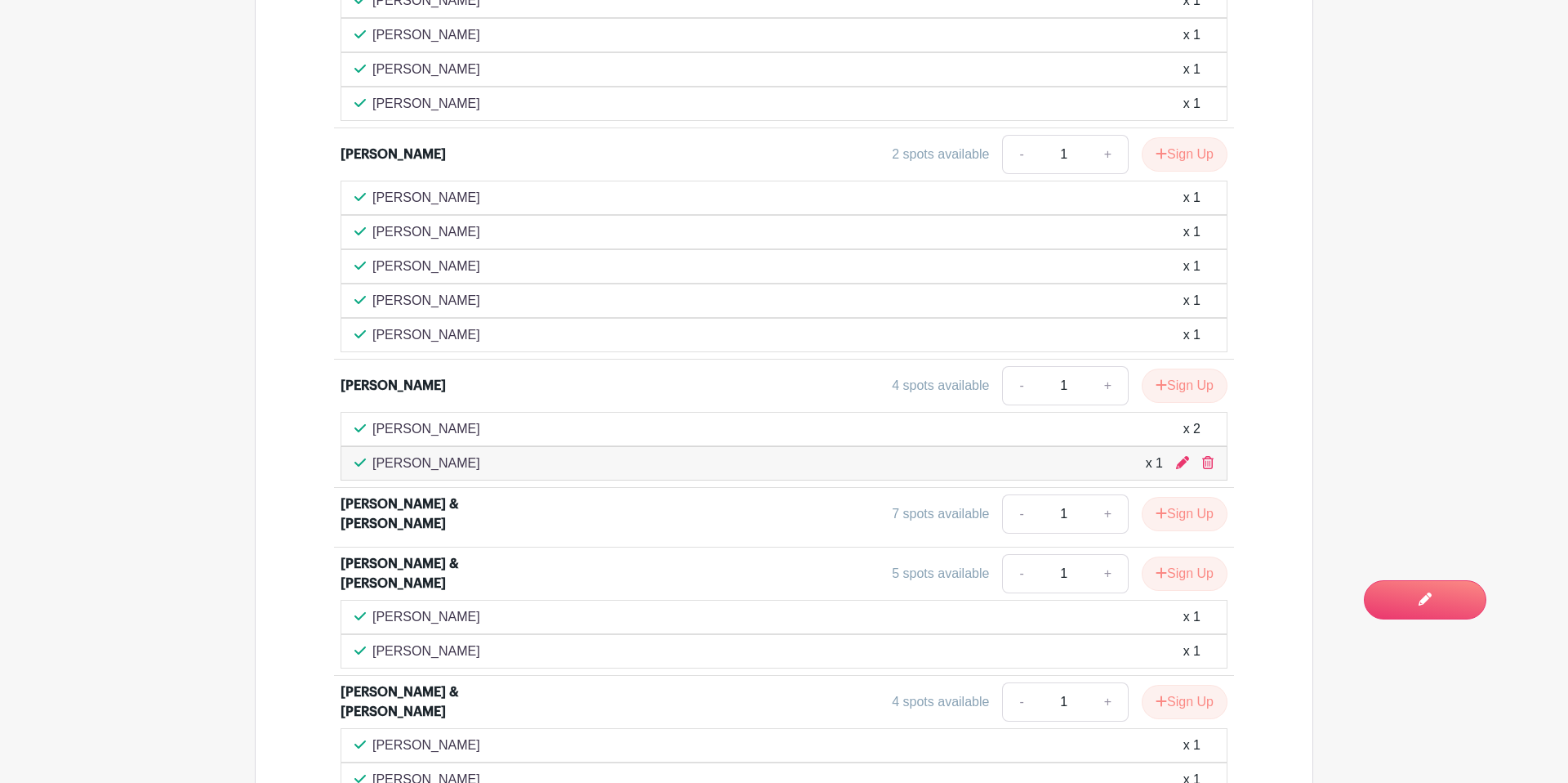
scroll to position [1526, 0]
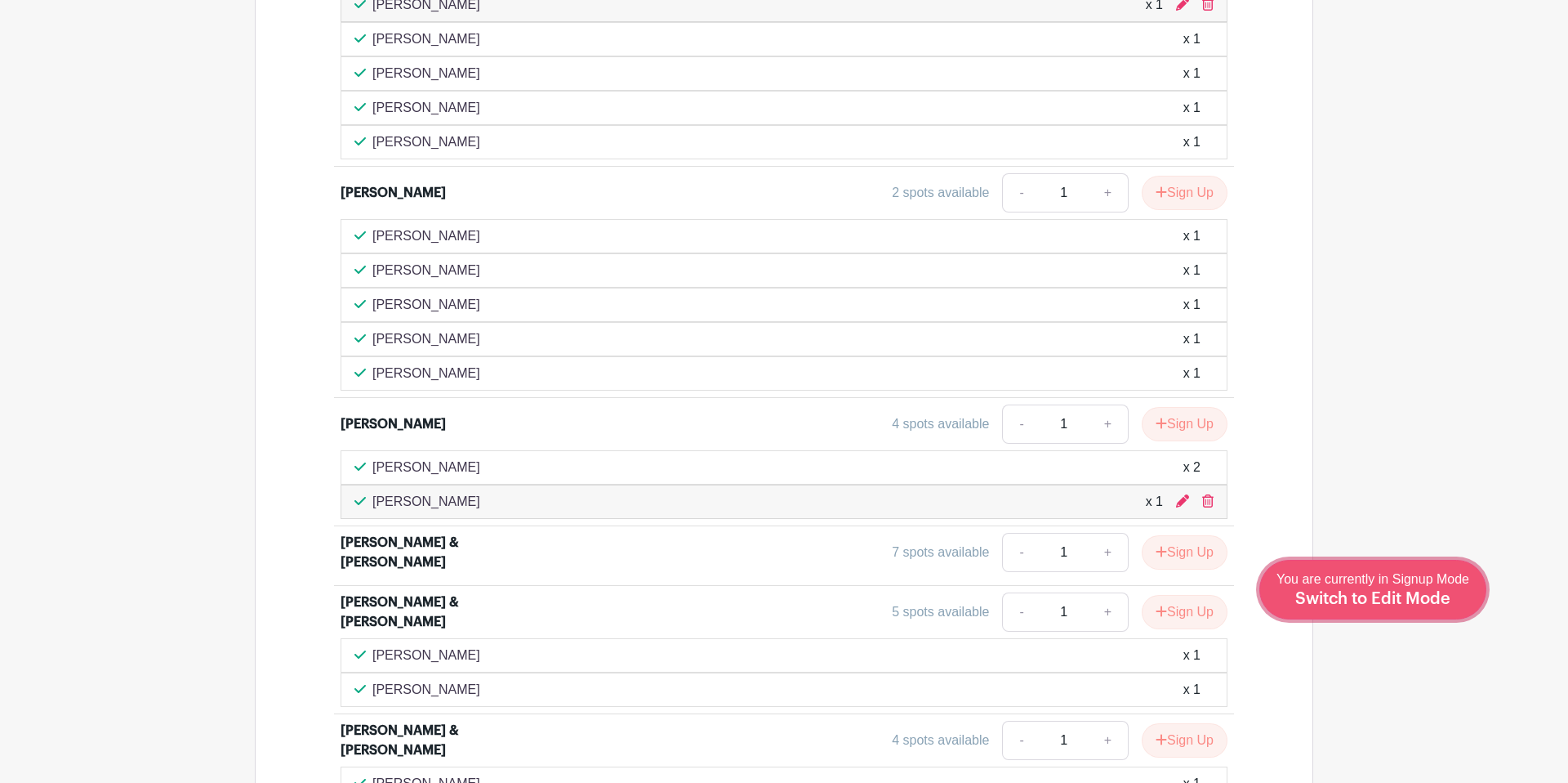
click at [1436, 600] on span "Switch to Edit Mode" at bounding box center [1372, 598] width 155 height 17
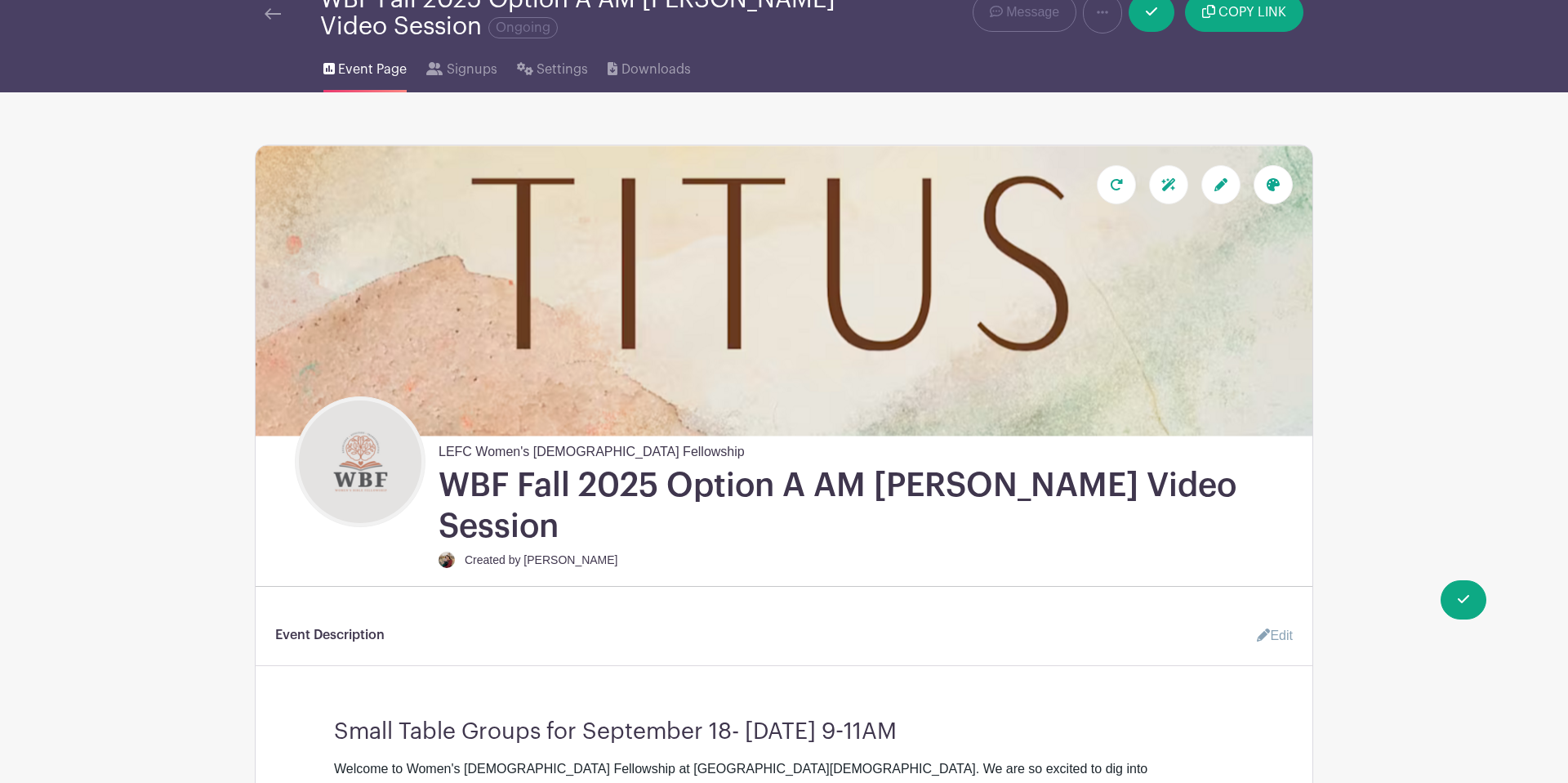
scroll to position [63, 0]
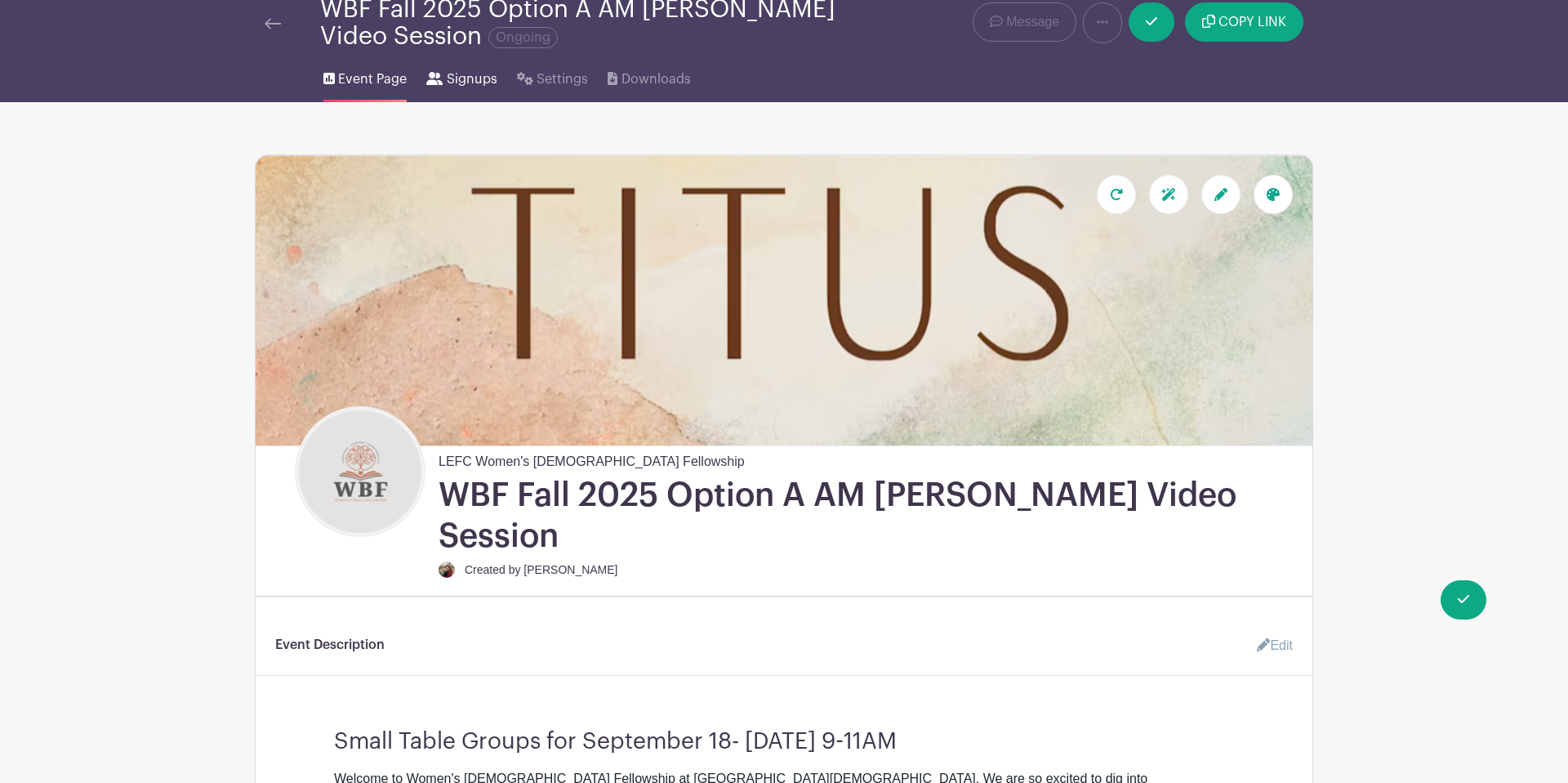
click at [447, 83] on span "Signups" at bounding box center [472, 79] width 51 height 19
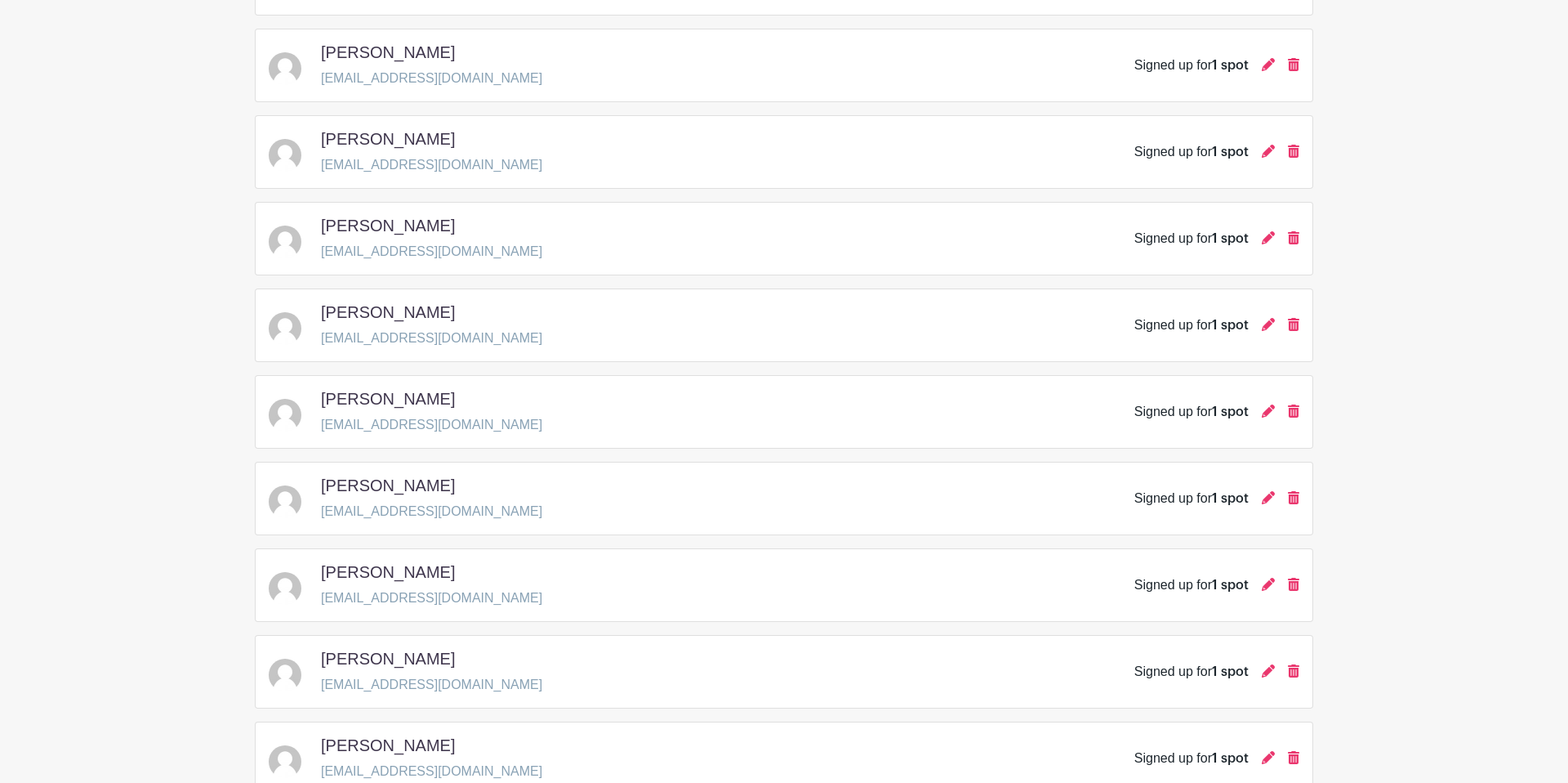
scroll to position [1140, 0]
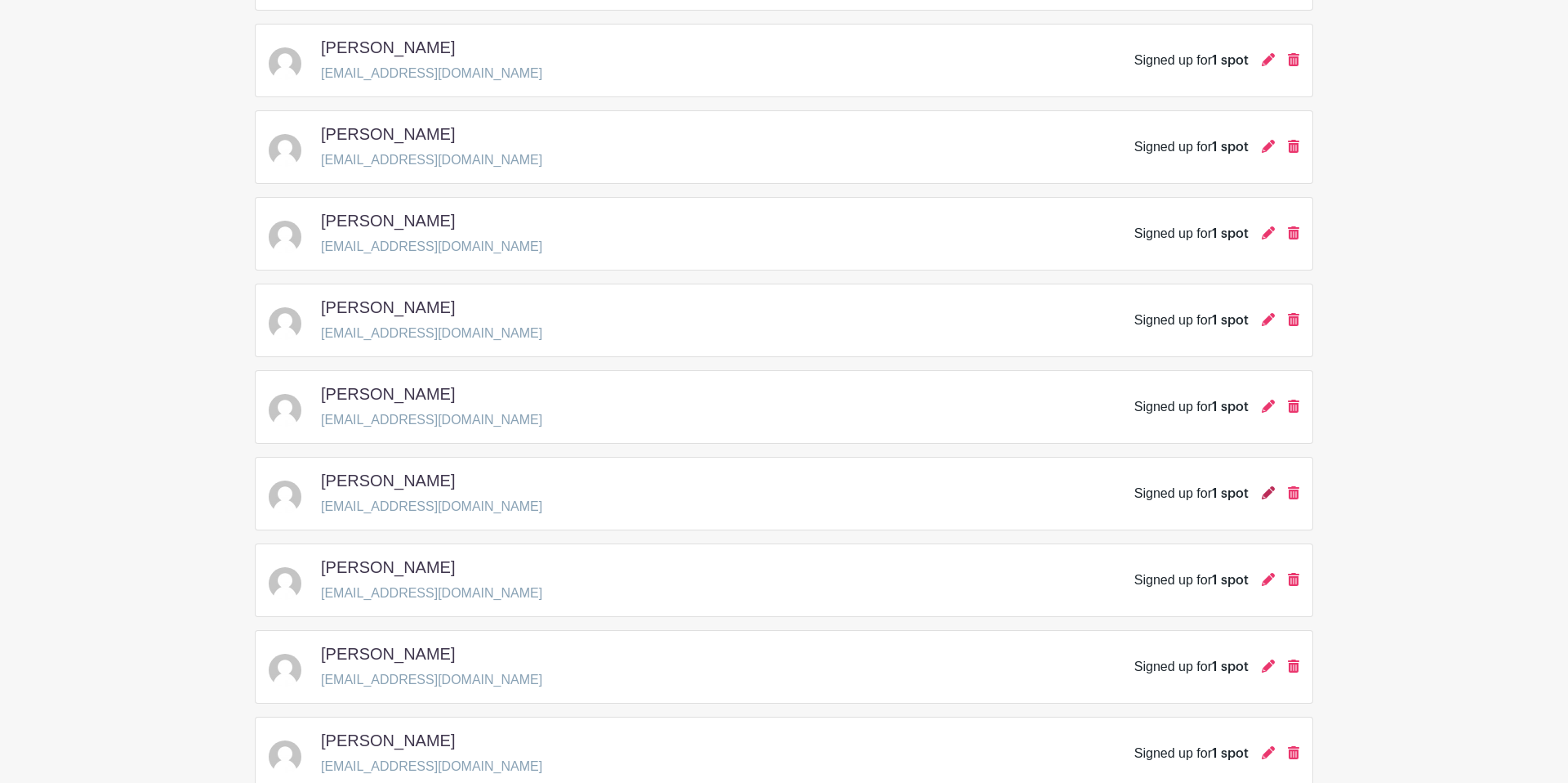
click at [1262, 500] on icon at bounding box center [1268, 493] width 13 height 13
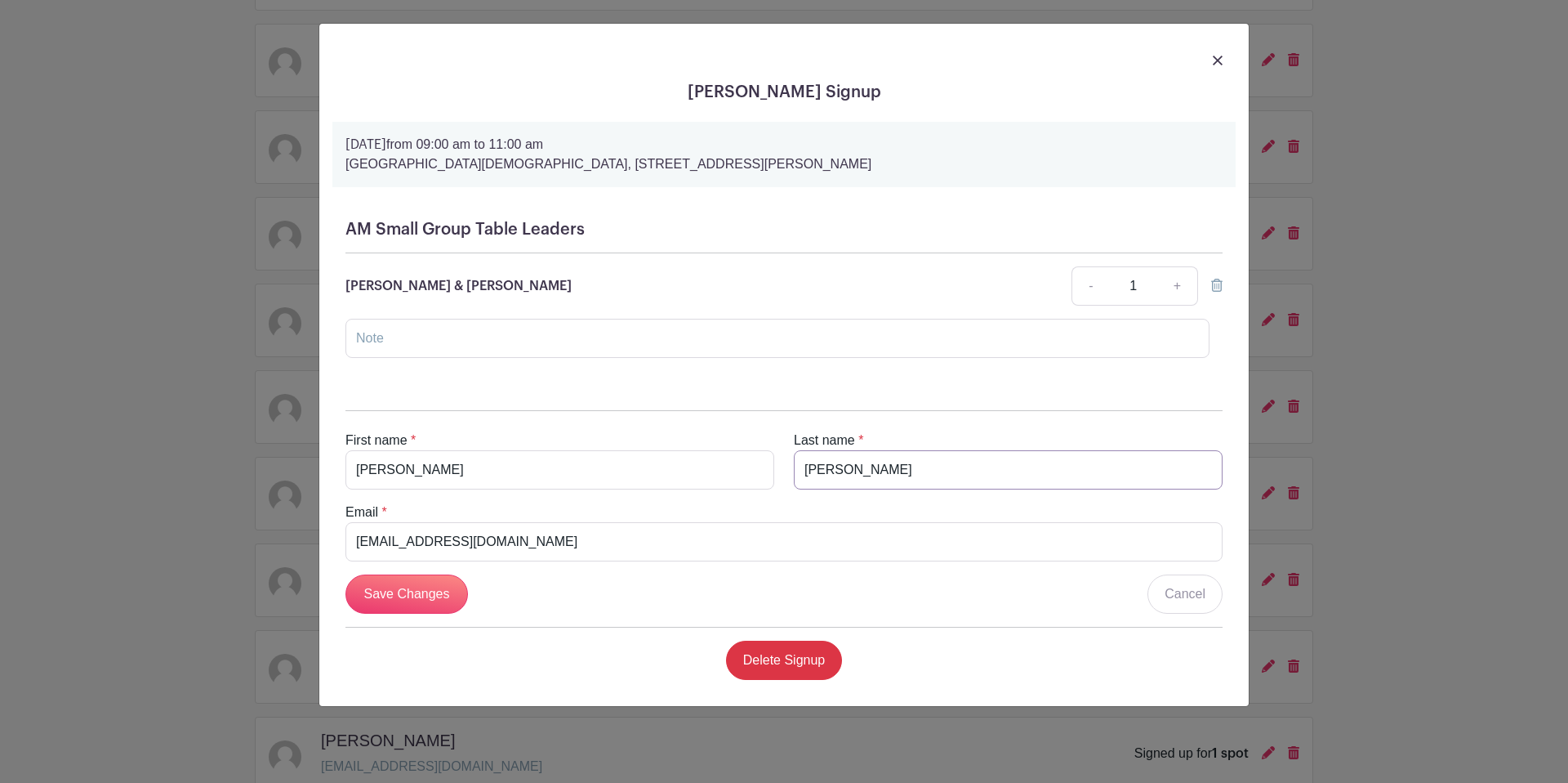
drag, startPoint x: 908, startPoint y: 473, endPoint x: 763, endPoint y: 474, distance: 145.0
click at [763, 474] on div "First name * Donna Last name * BLACKMAN" at bounding box center [784, 459] width 897 height 59
type input "Blackman"
click at [420, 585] on input "Save Changes" at bounding box center [407, 594] width 122 height 39
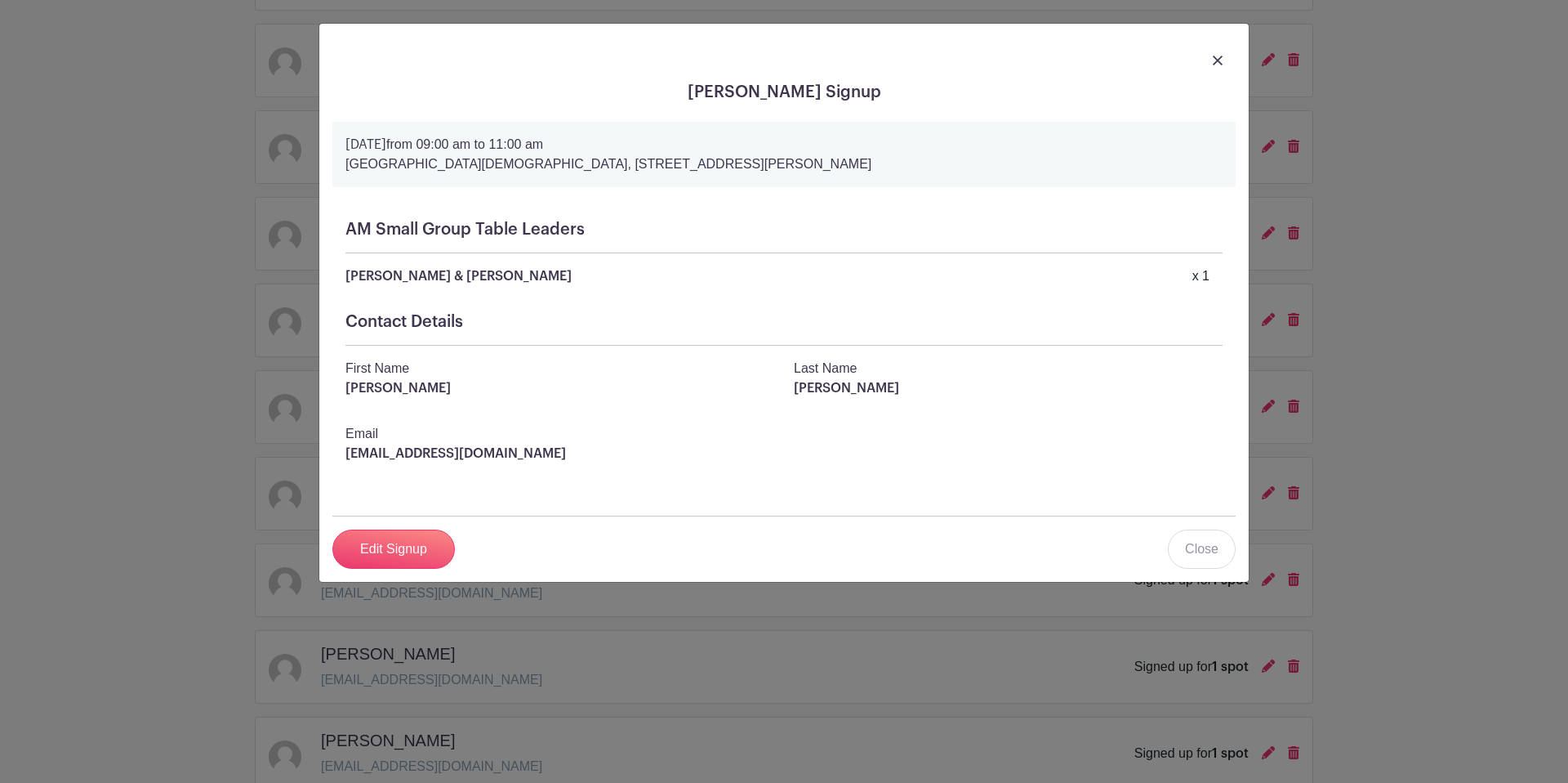
click at [1216, 64] on img at bounding box center [1217, 60] width 10 height 10
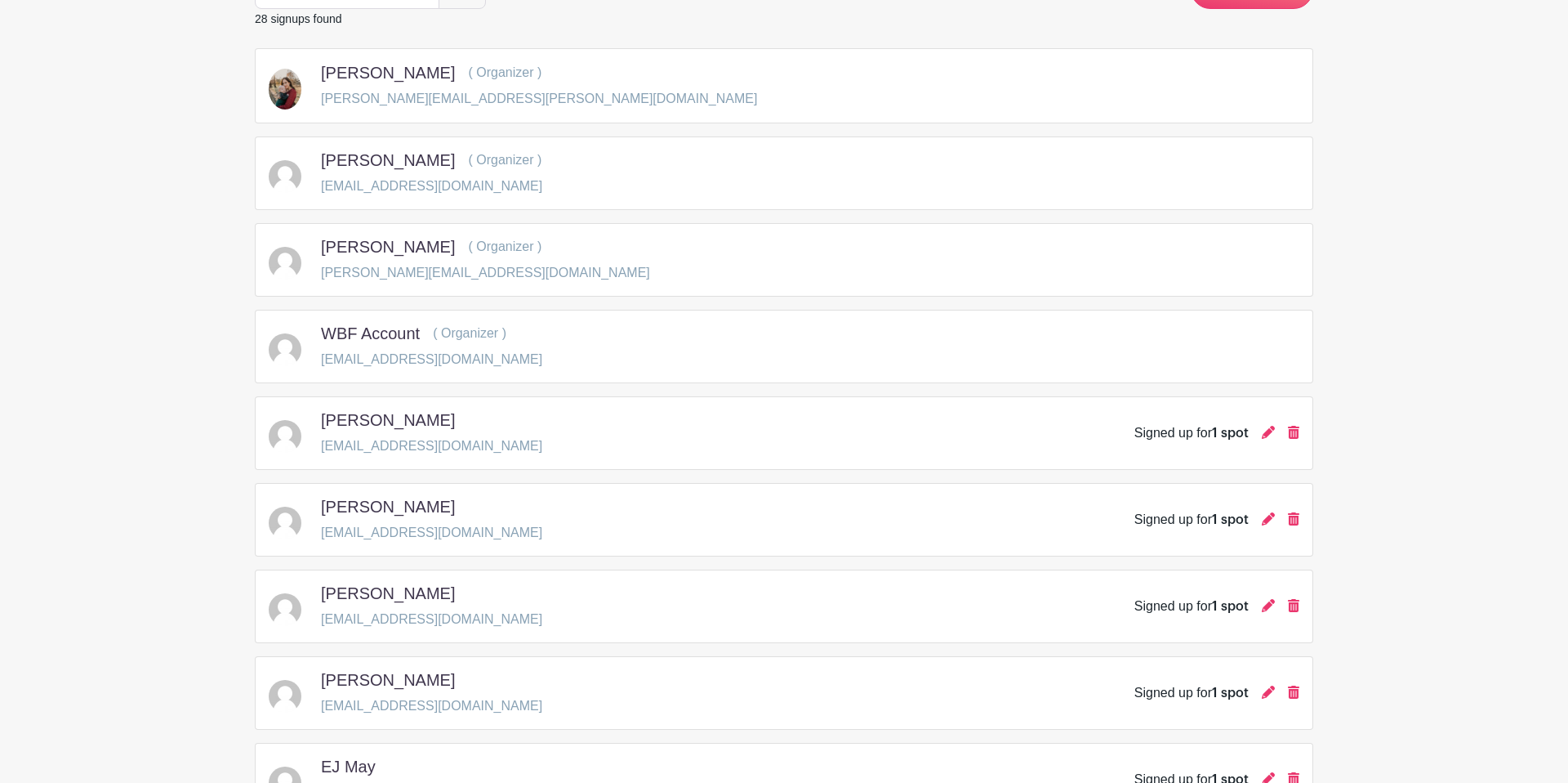
scroll to position [0, 0]
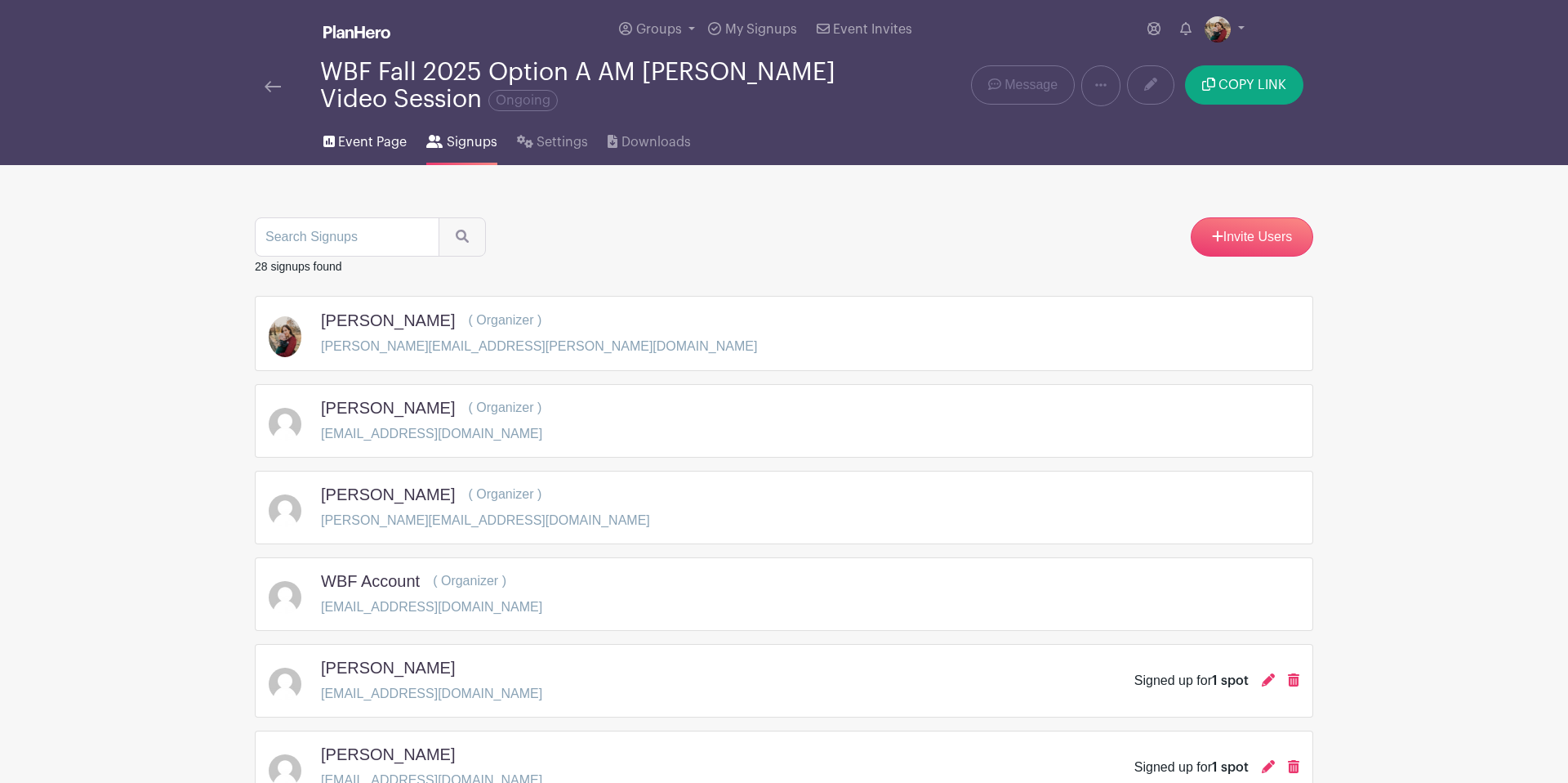
click at [381, 143] on span "Event Page" at bounding box center [373, 142] width 68 height 19
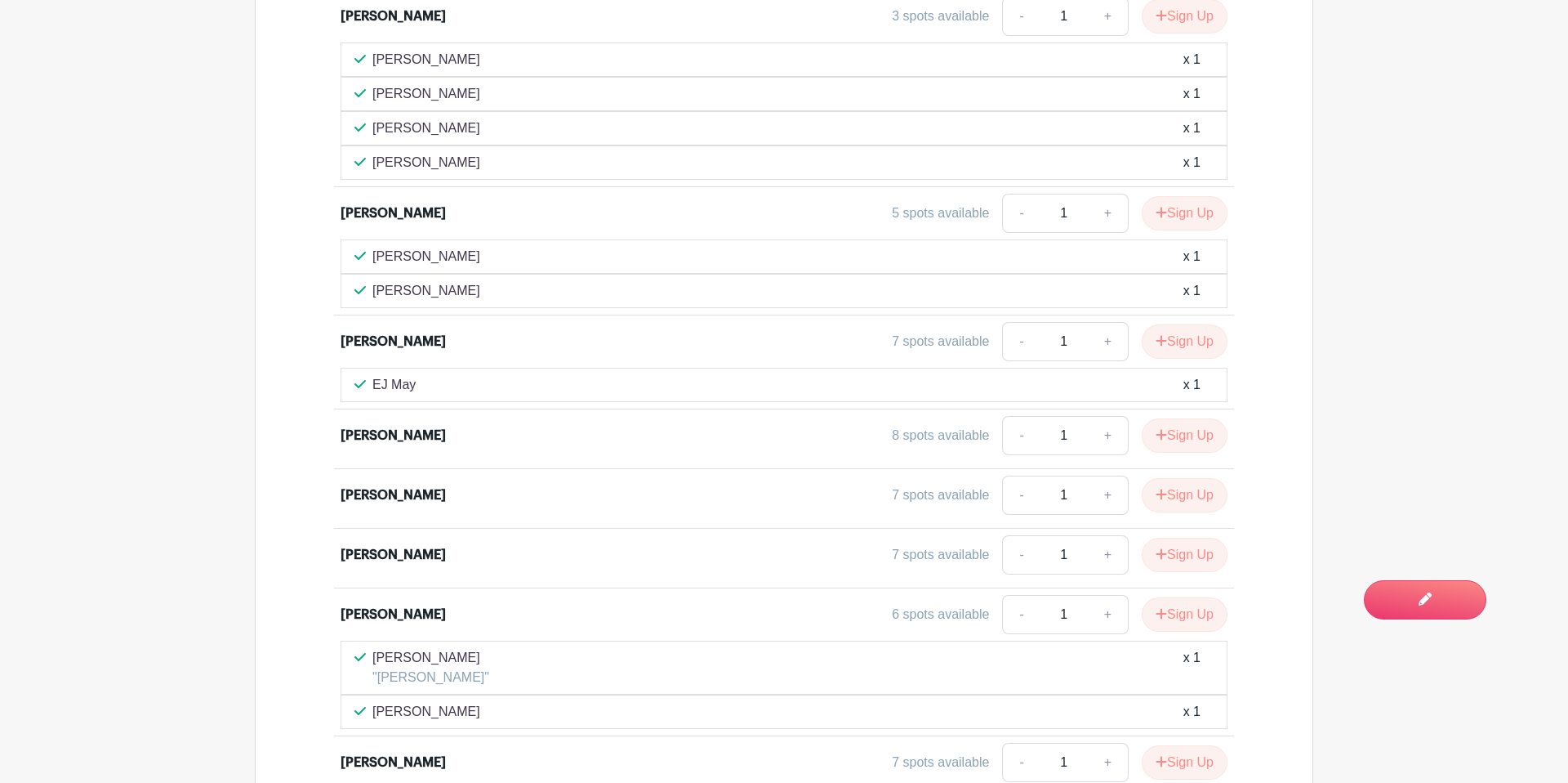
scroll to position [2557, 0]
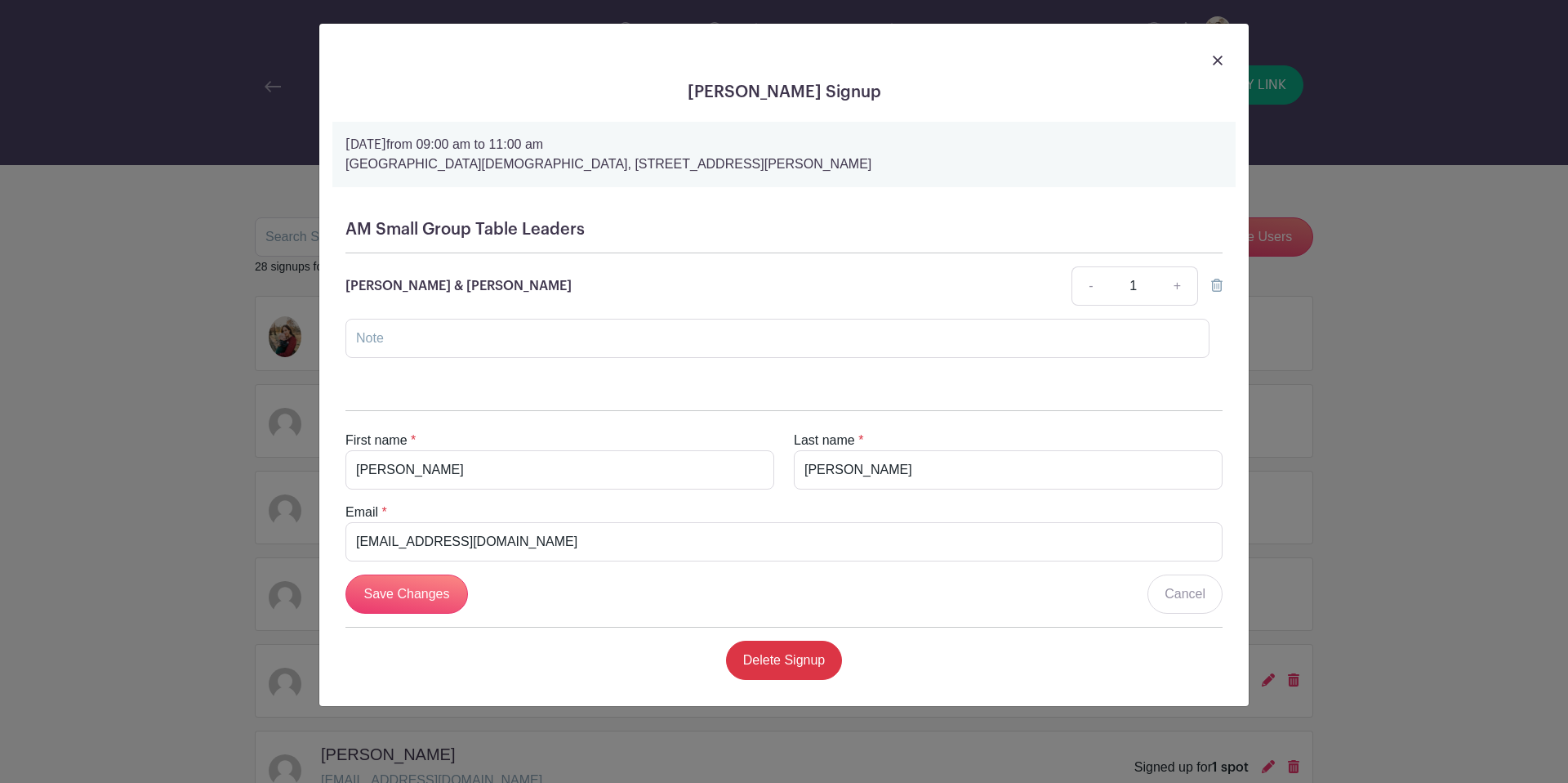
click at [1211, 58] on div at bounding box center [784, 59] width 903 height 45
click at [1221, 61] on img at bounding box center [1217, 60] width 10 height 10
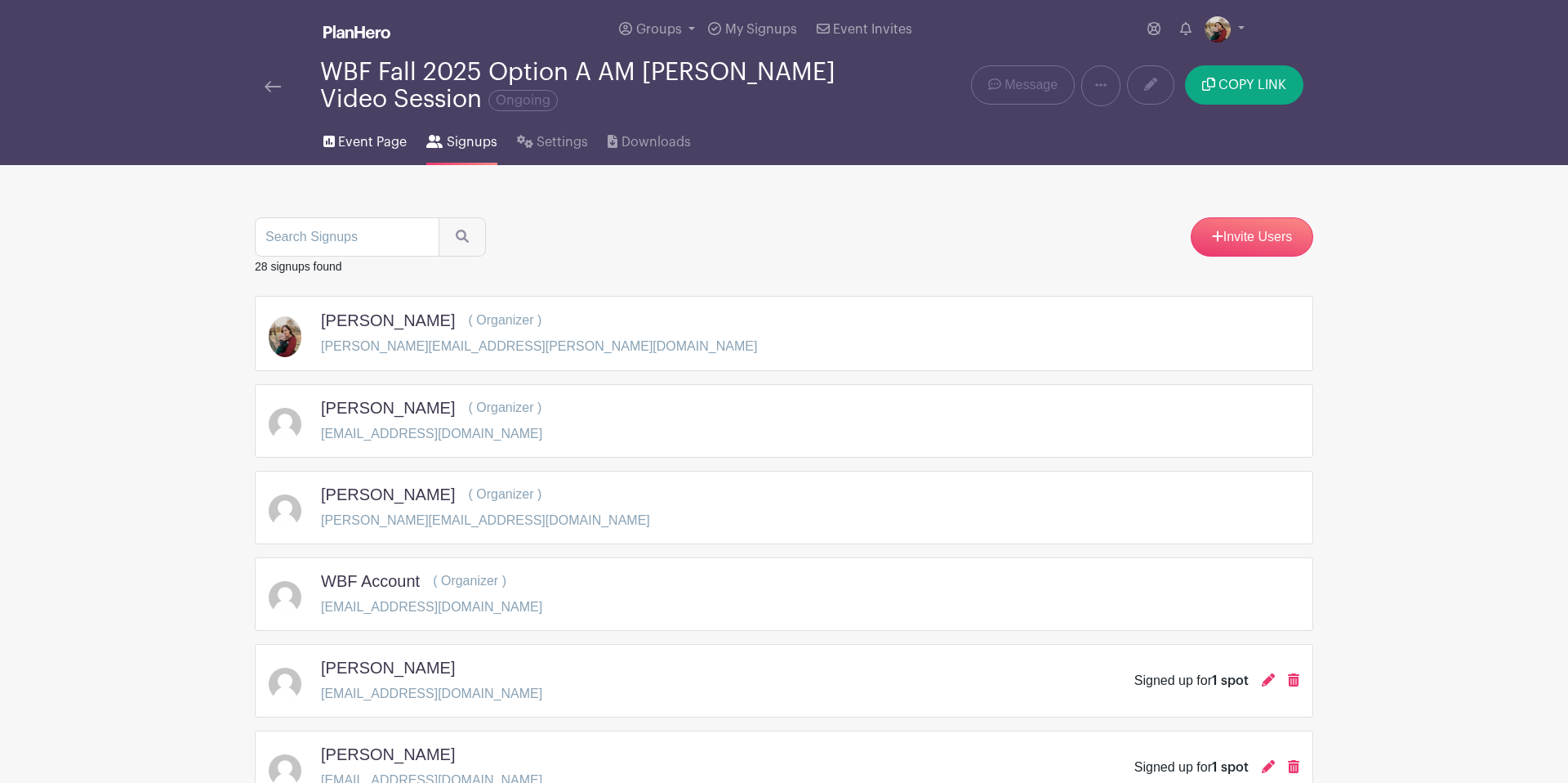
click at [383, 155] on link "Event Page" at bounding box center [365, 139] width 83 height 52
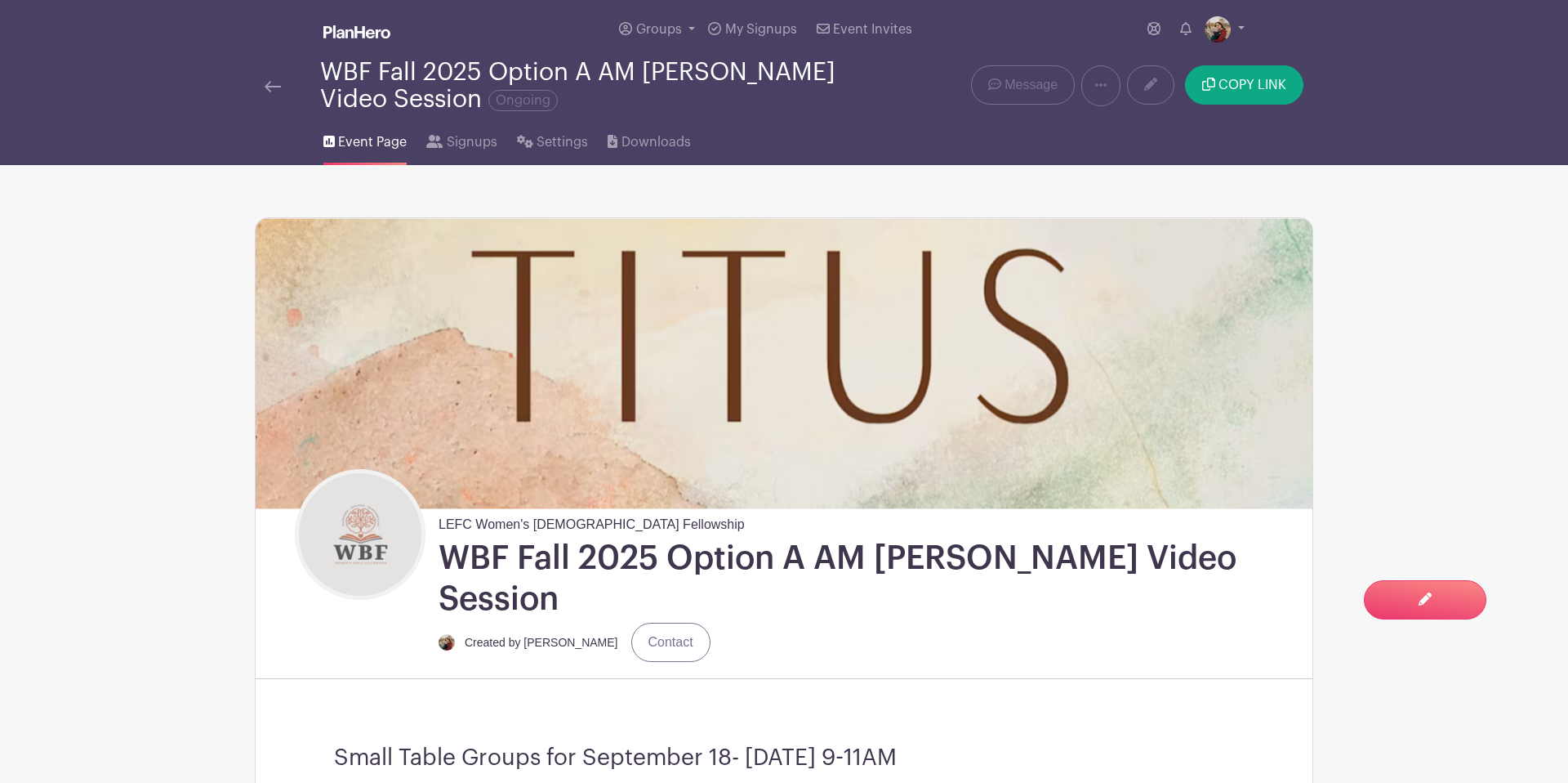
click at [268, 87] on img at bounding box center [273, 86] width 17 height 11
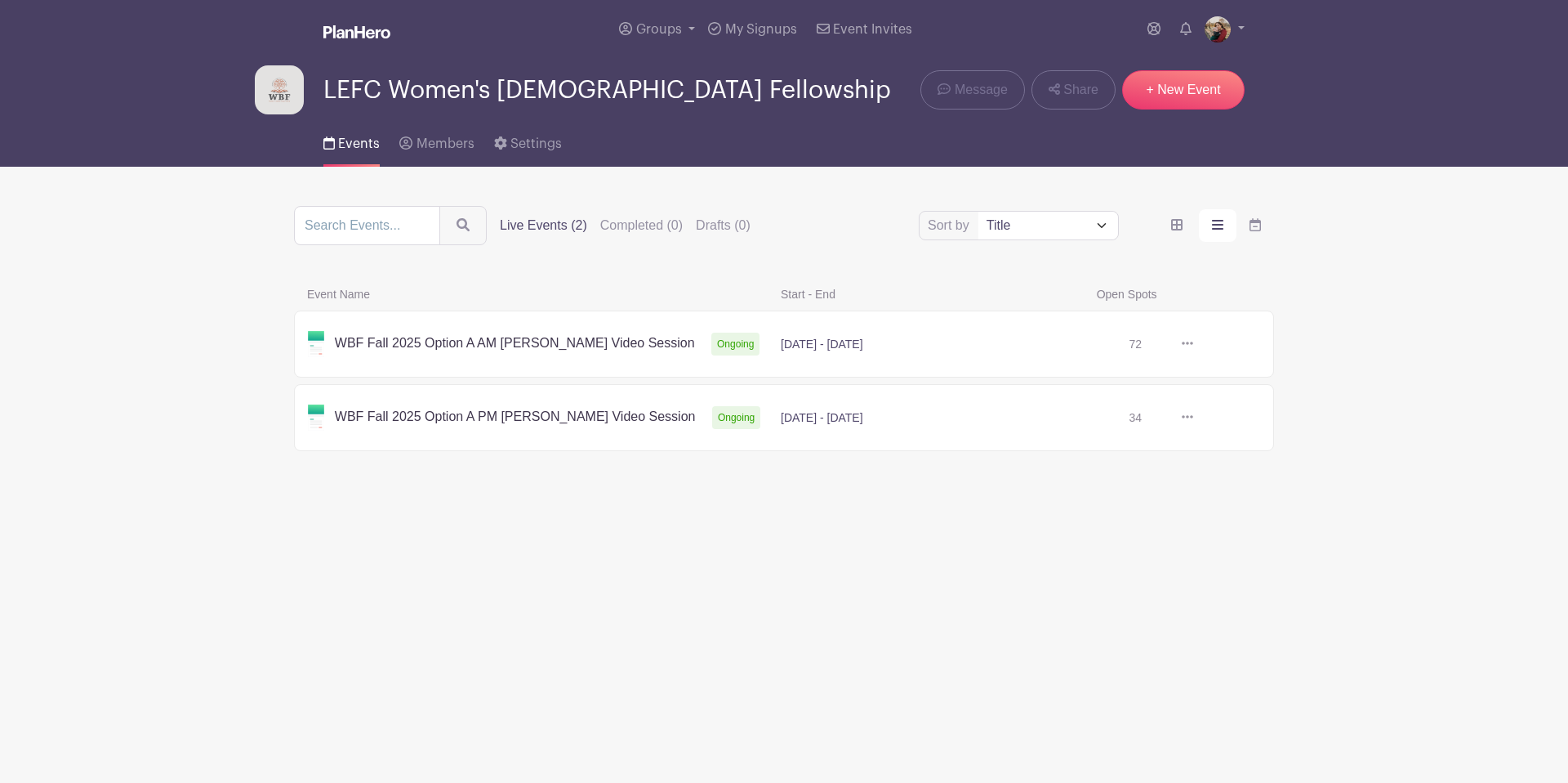
click at [1194, 417] on link at bounding box center [1194, 417] width 0 height 0
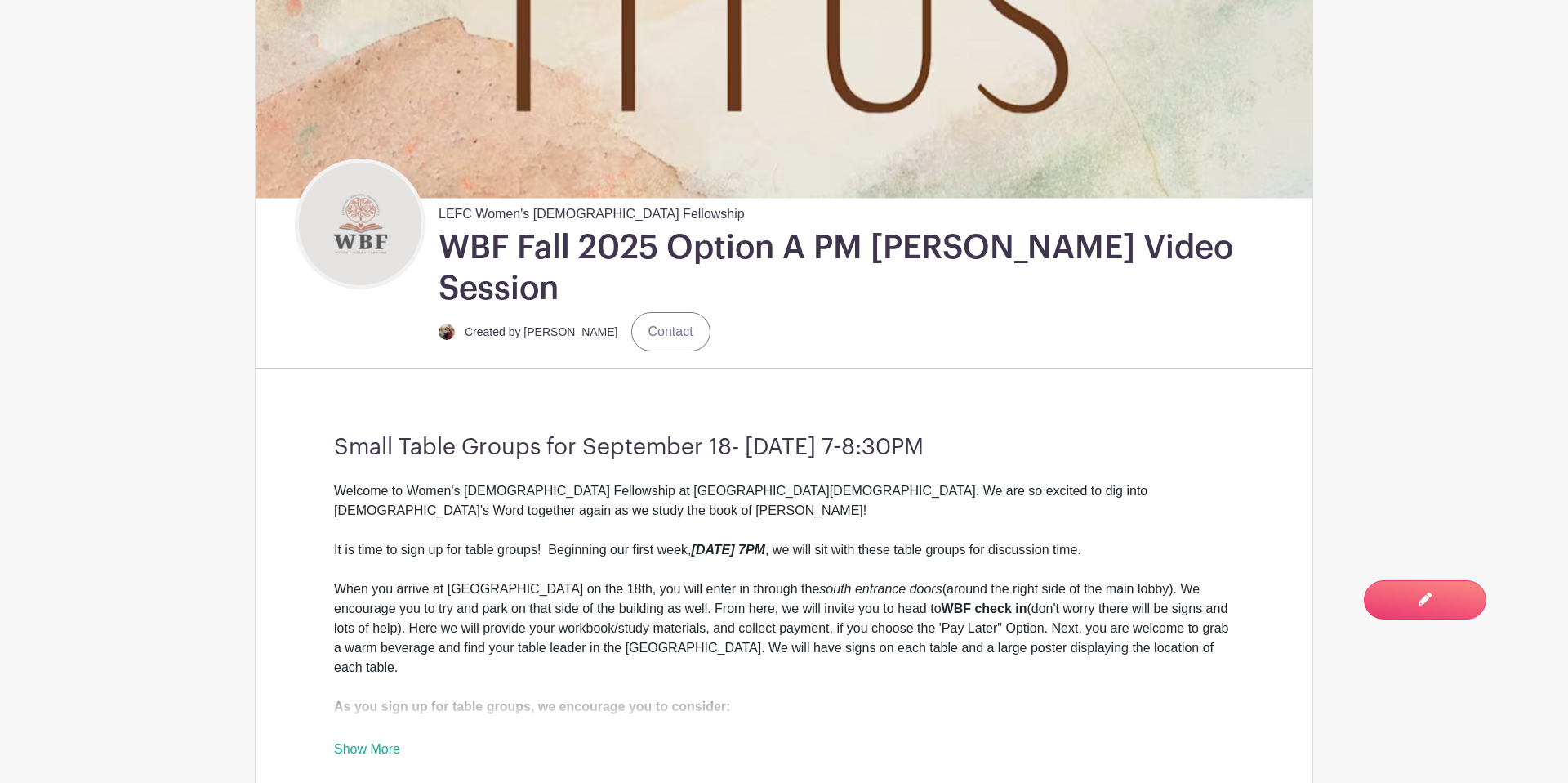
scroll to position [304, 0]
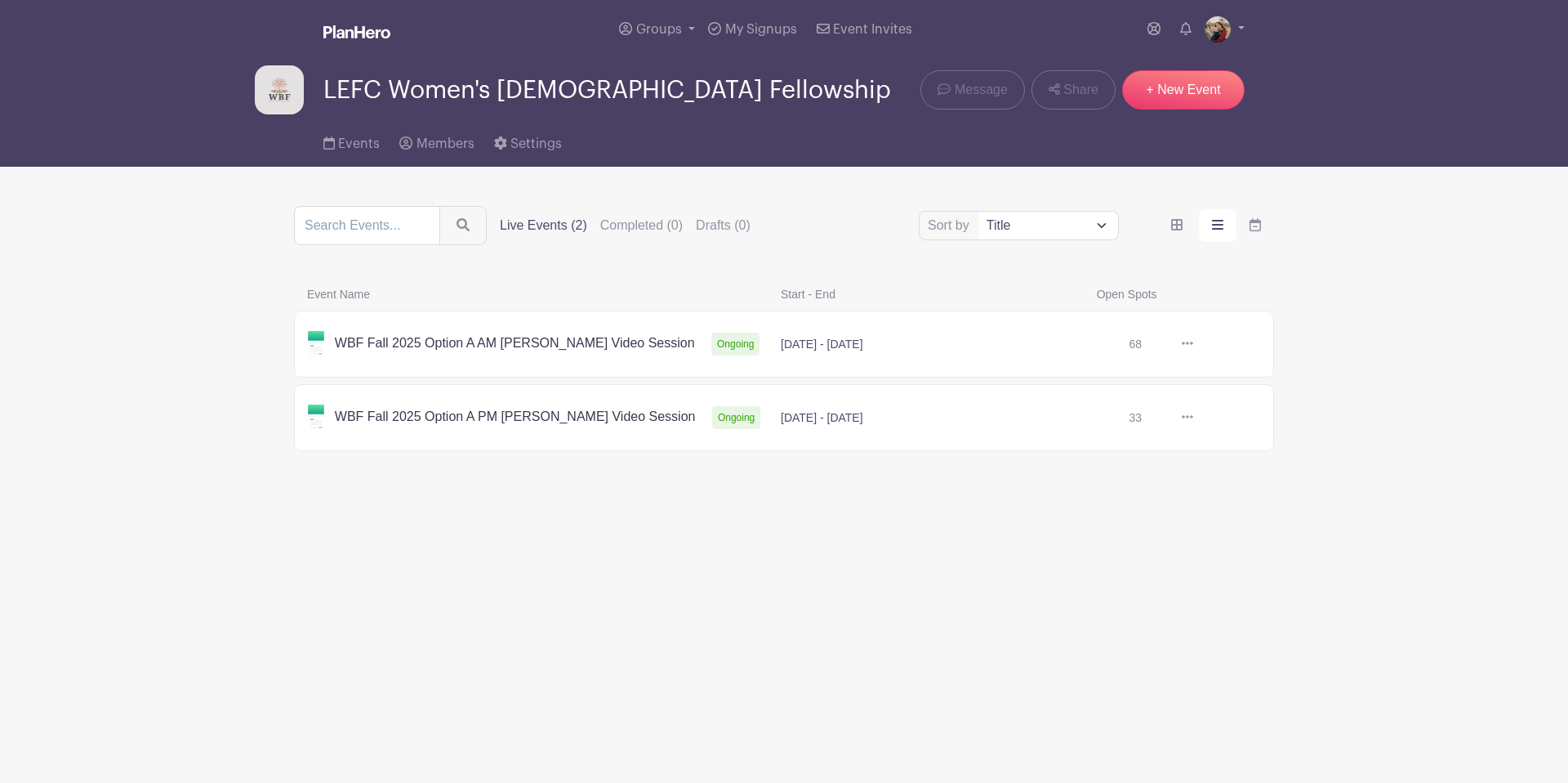
click at [1194, 344] on link at bounding box center [1194, 344] width 0 height 0
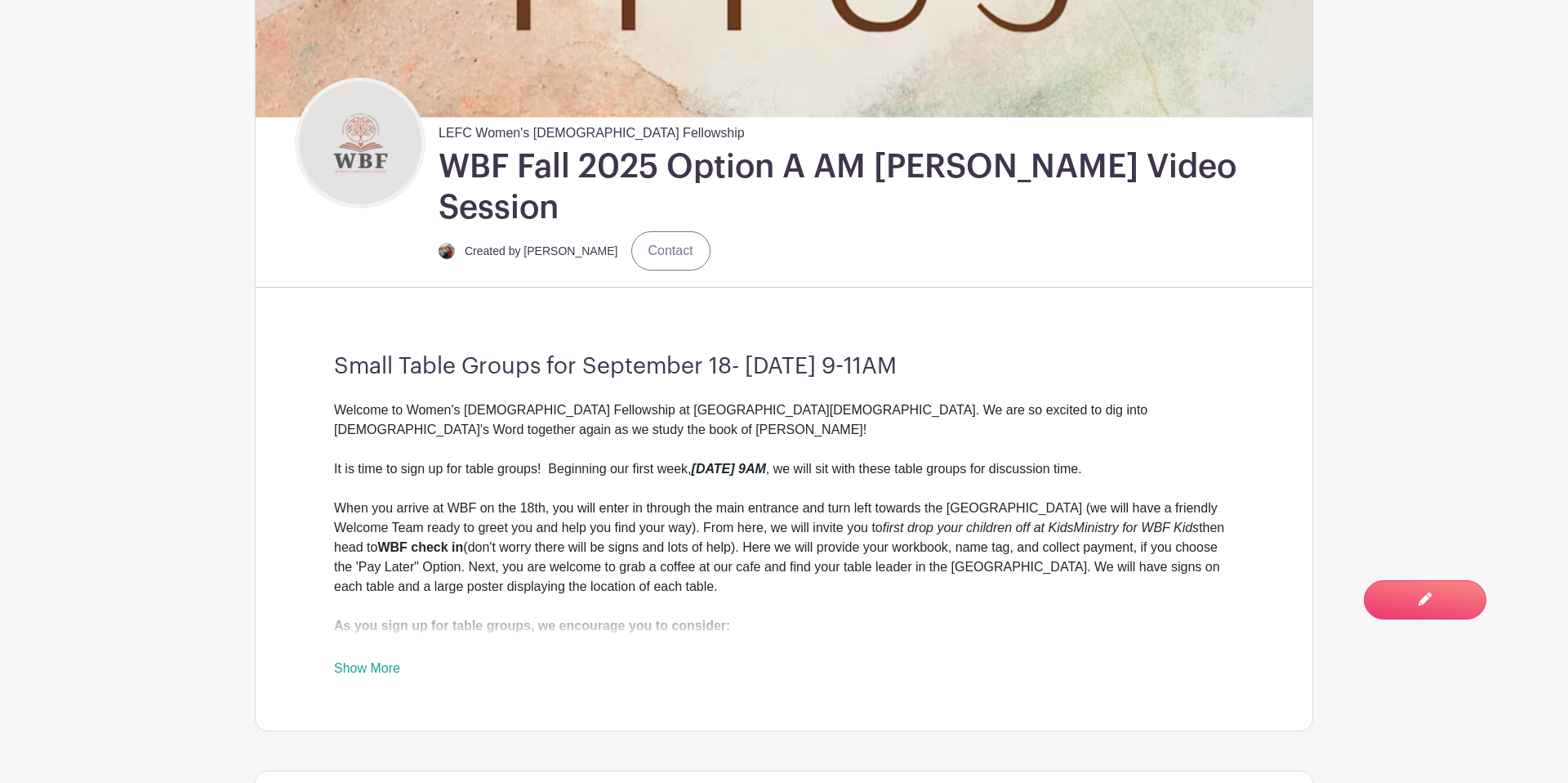
scroll to position [390, 0]
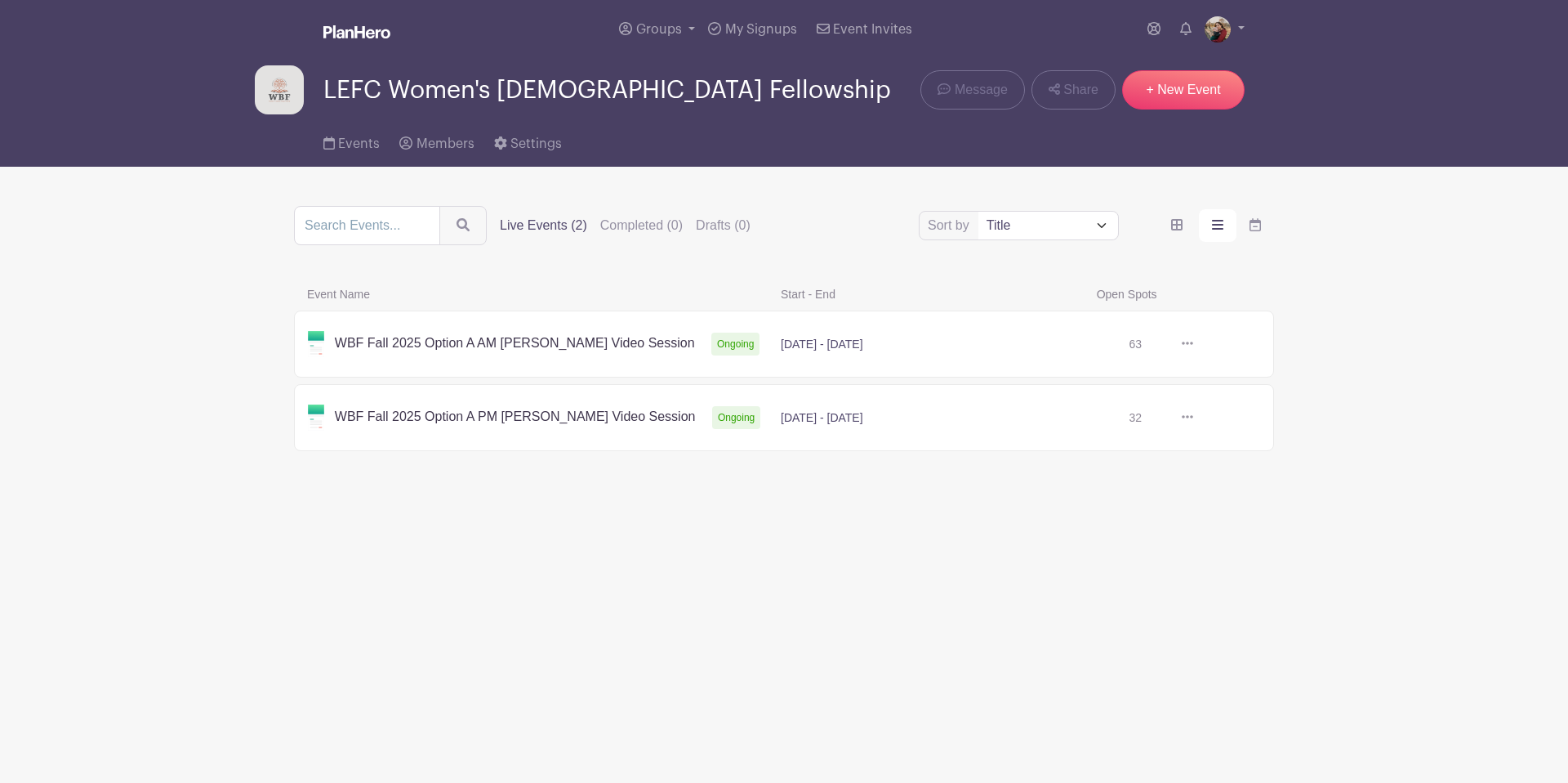
click at [1194, 344] on link at bounding box center [1194, 344] width 0 height 0
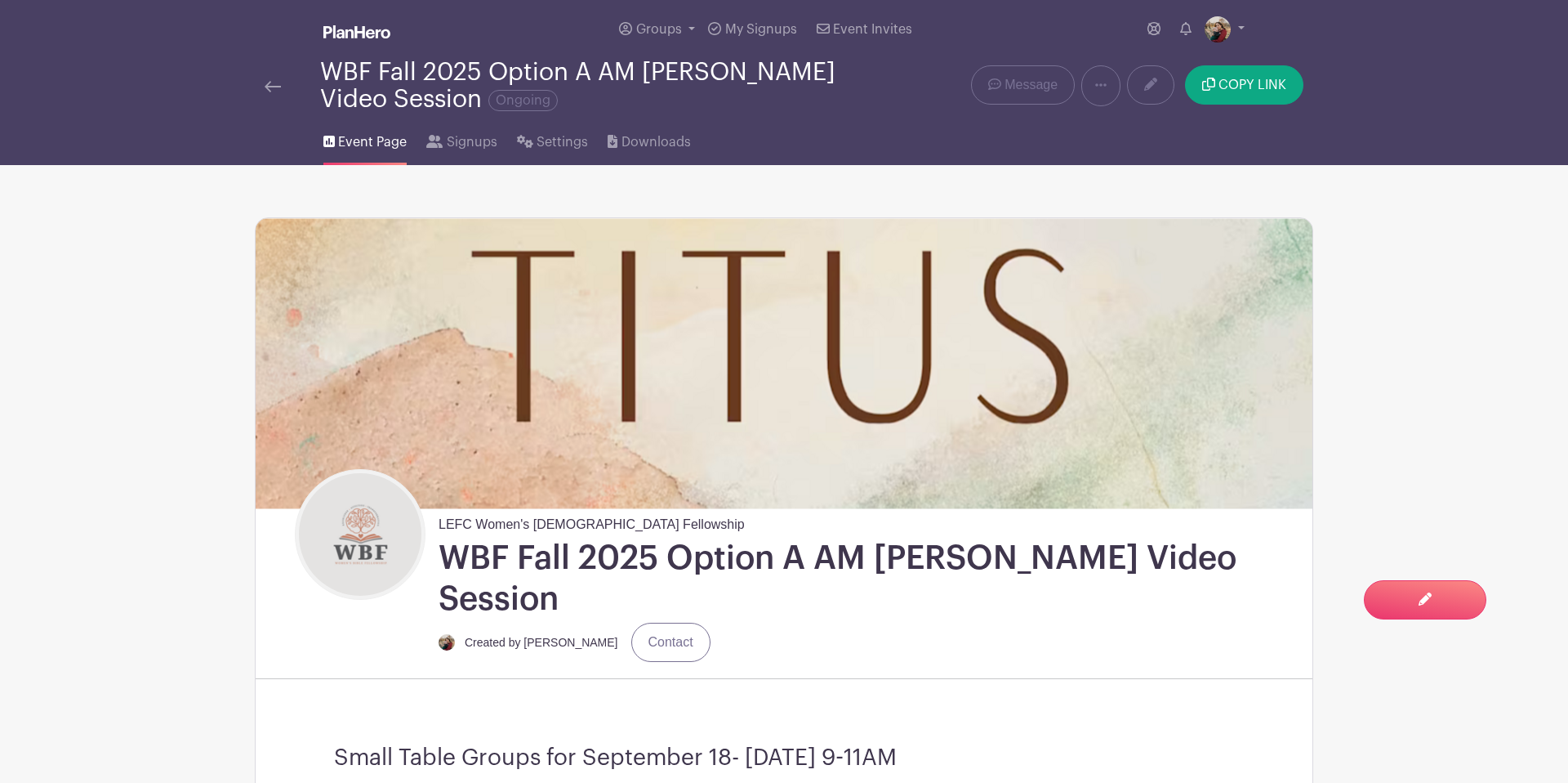
click at [265, 87] on img at bounding box center [273, 86] width 17 height 11
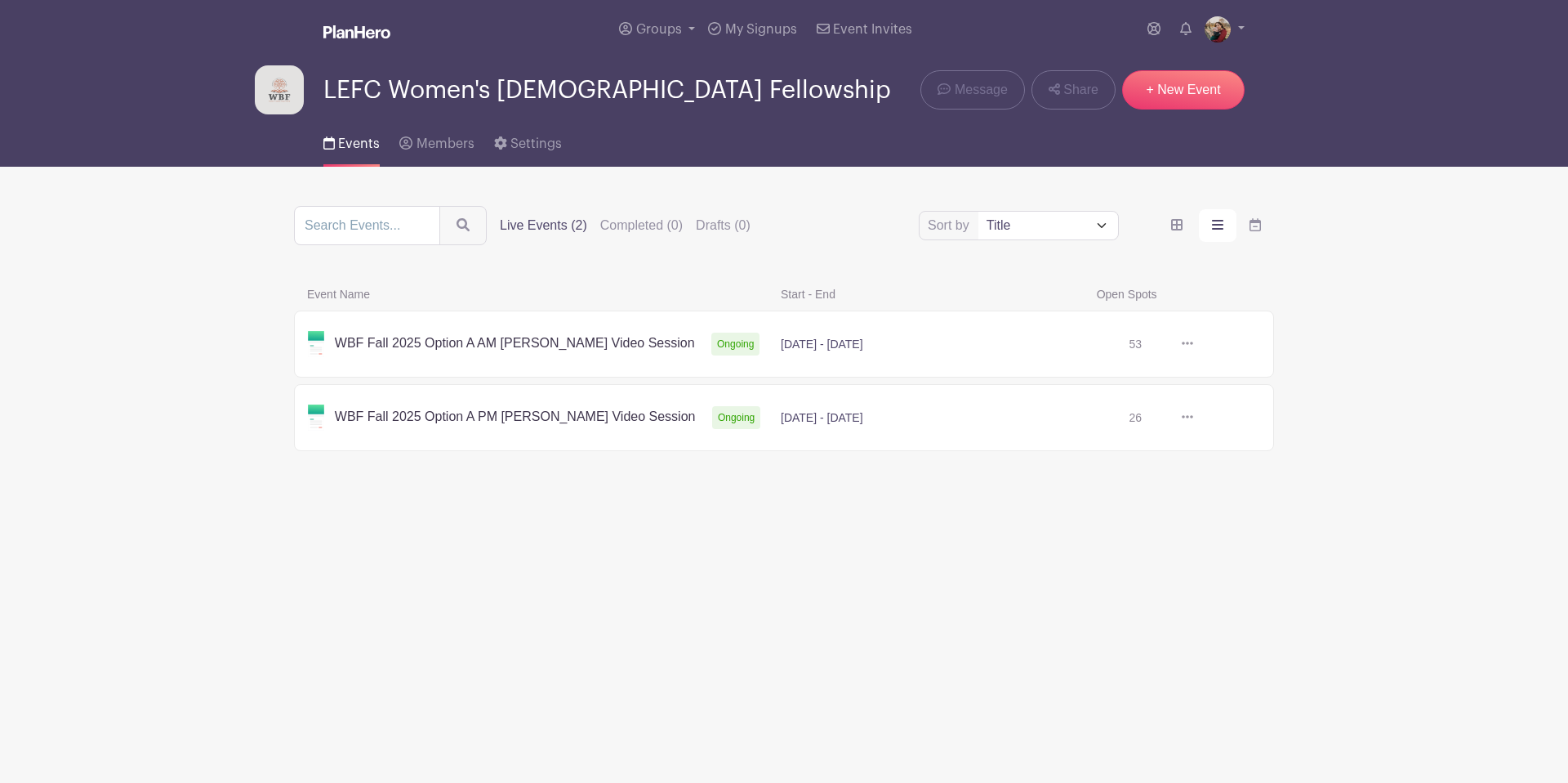
click at [1194, 417] on link at bounding box center [1194, 417] width 0 height 0
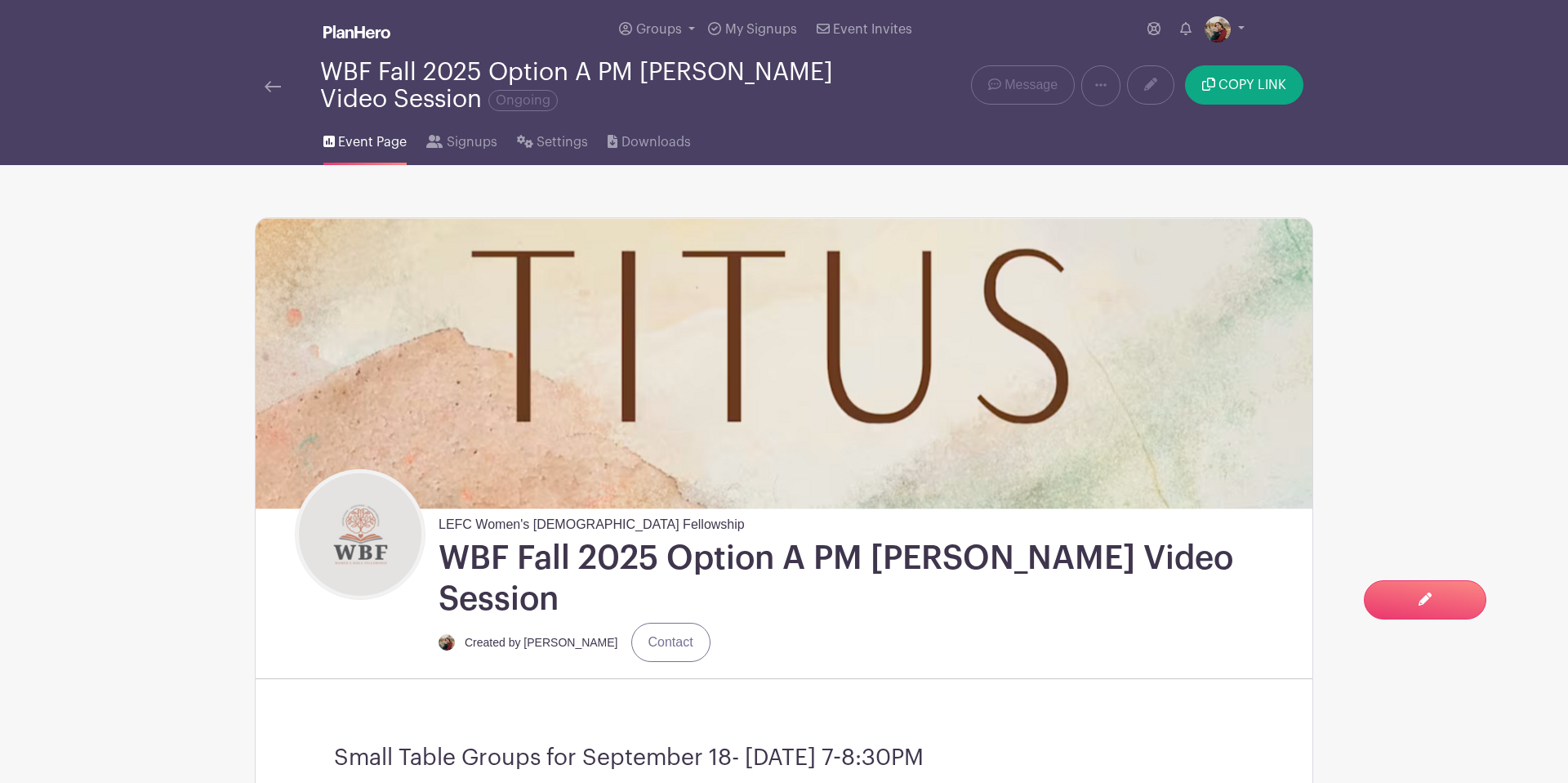
click at [271, 87] on img at bounding box center [273, 86] width 17 height 11
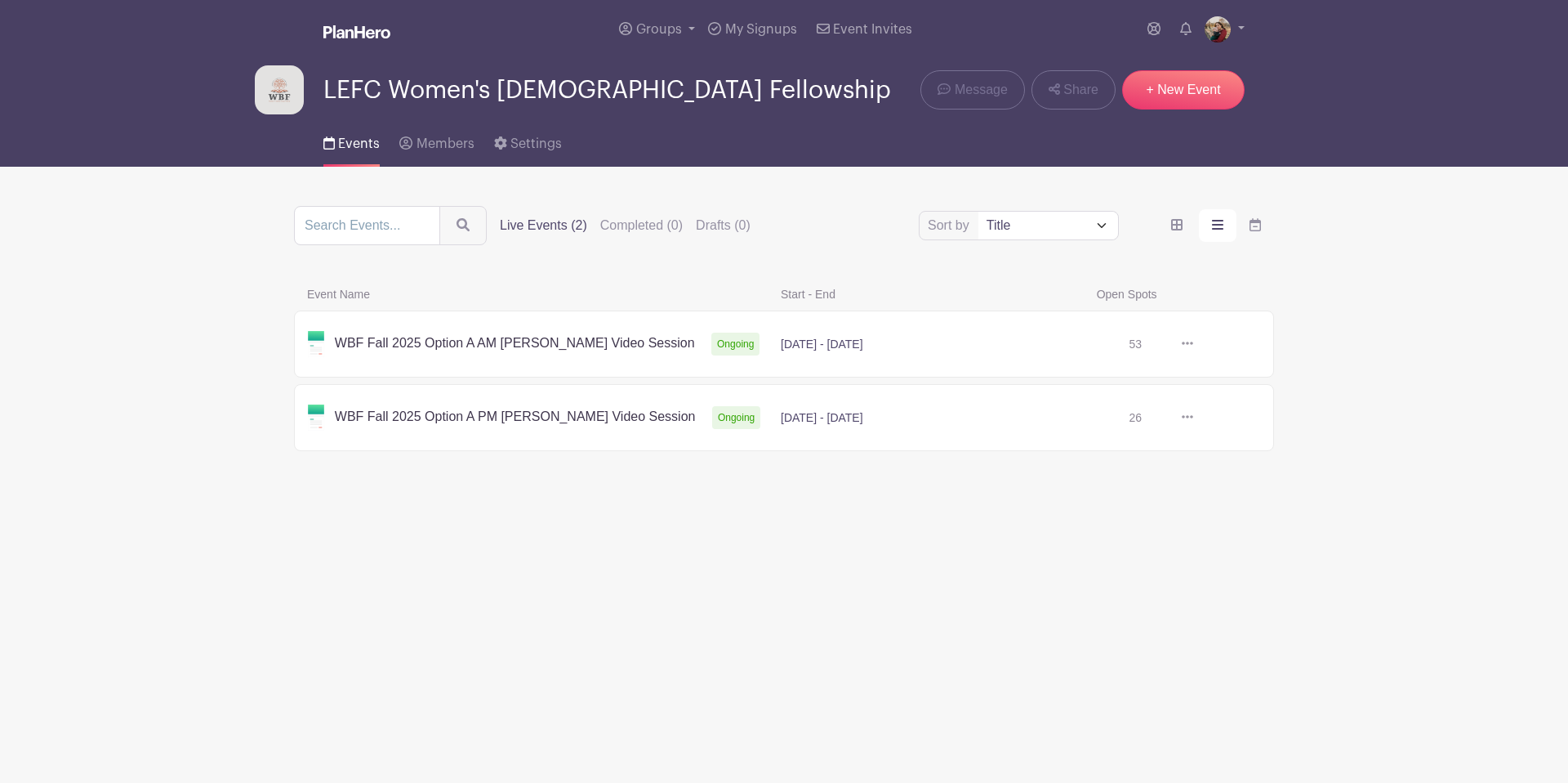
drag, startPoint x: 725, startPoint y: 414, endPoint x: 726, endPoint y: 402, distance: 12.0
click at [1194, 344] on link at bounding box center [1194, 344] width 0 height 0
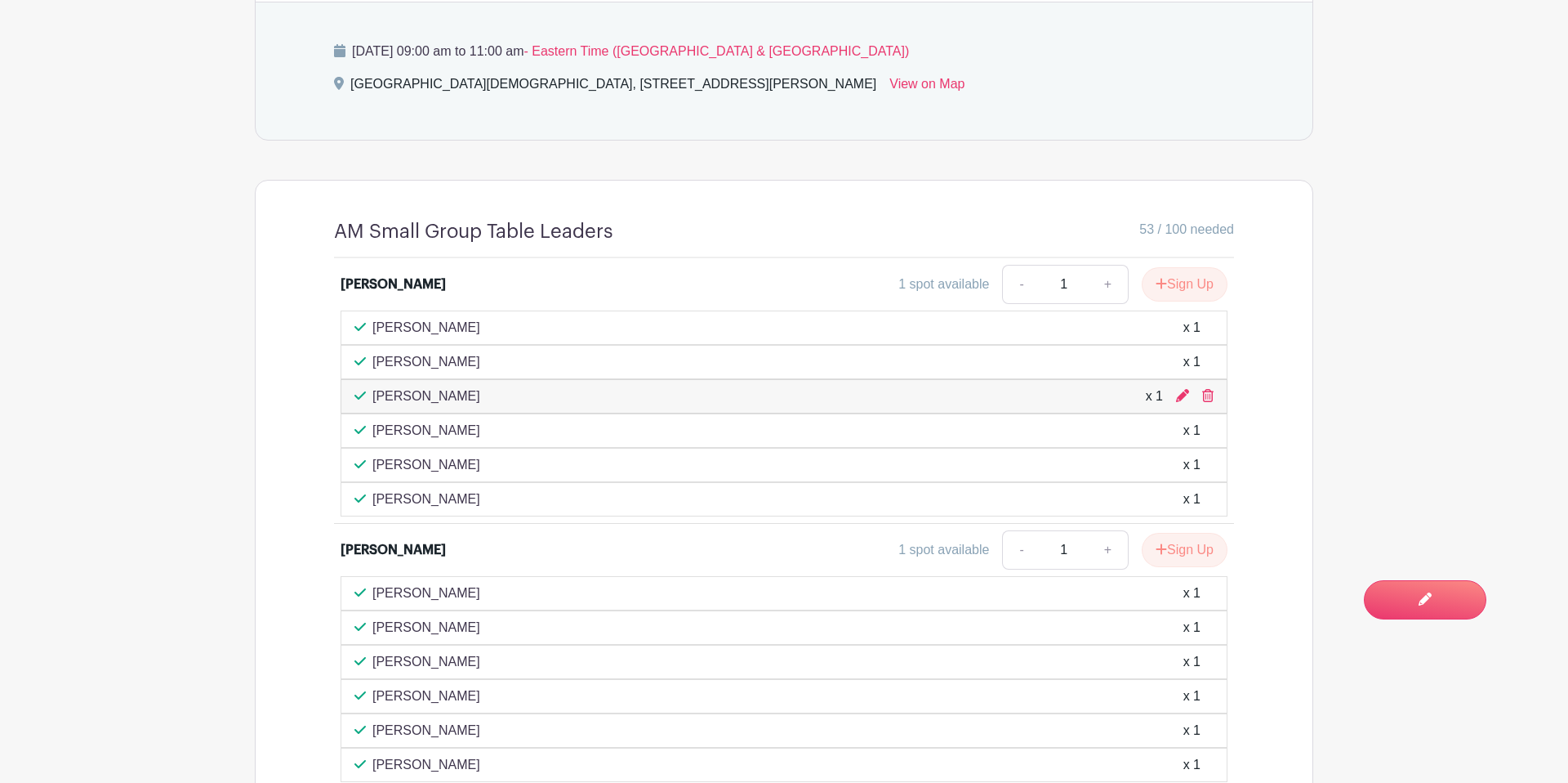
scroll to position [1225, 0]
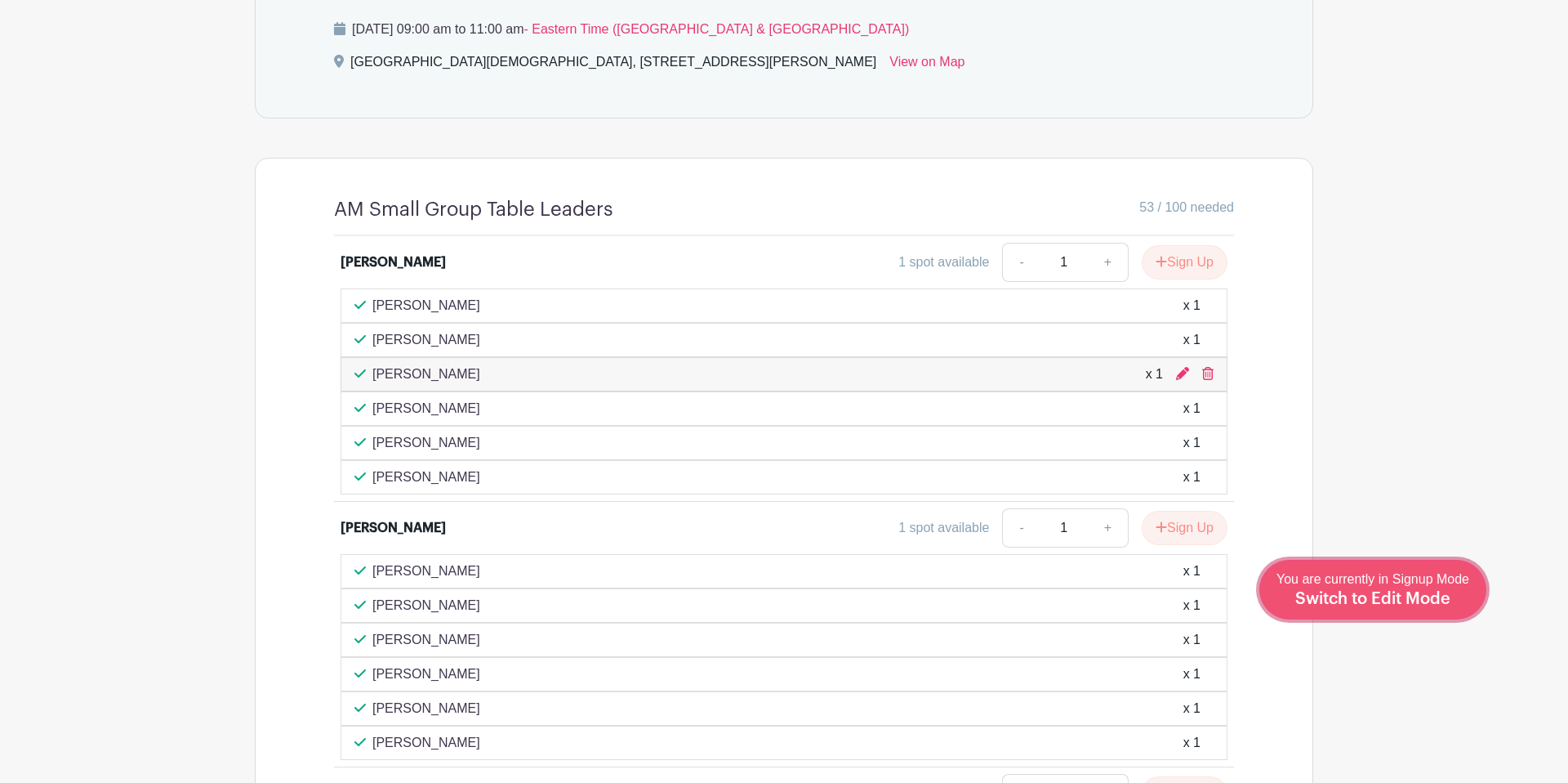
click at [1433, 595] on span "Switch to Edit Mode" at bounding box center [1372, 598] width 155 height 17
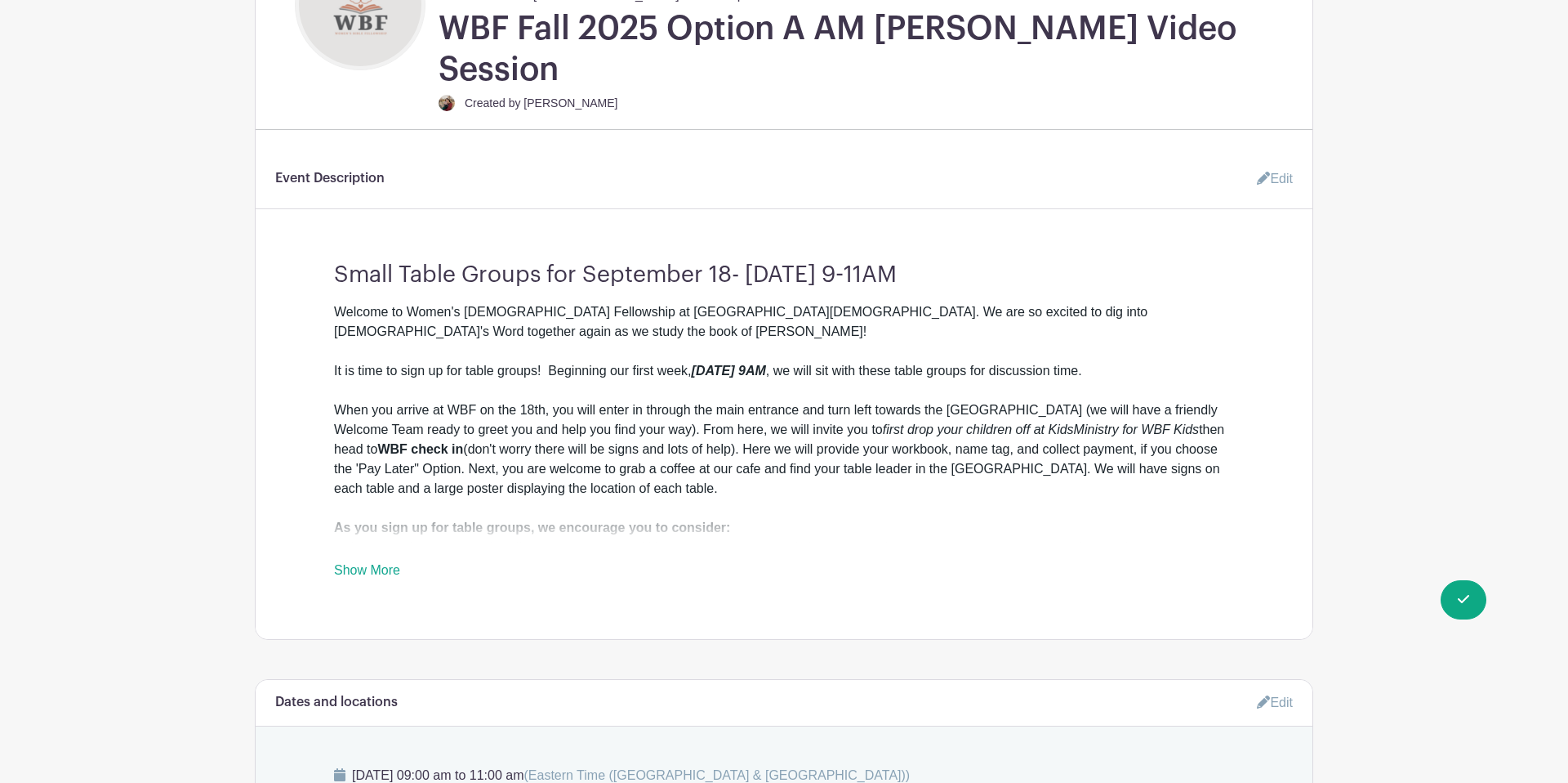
scroll to position [526, 0]
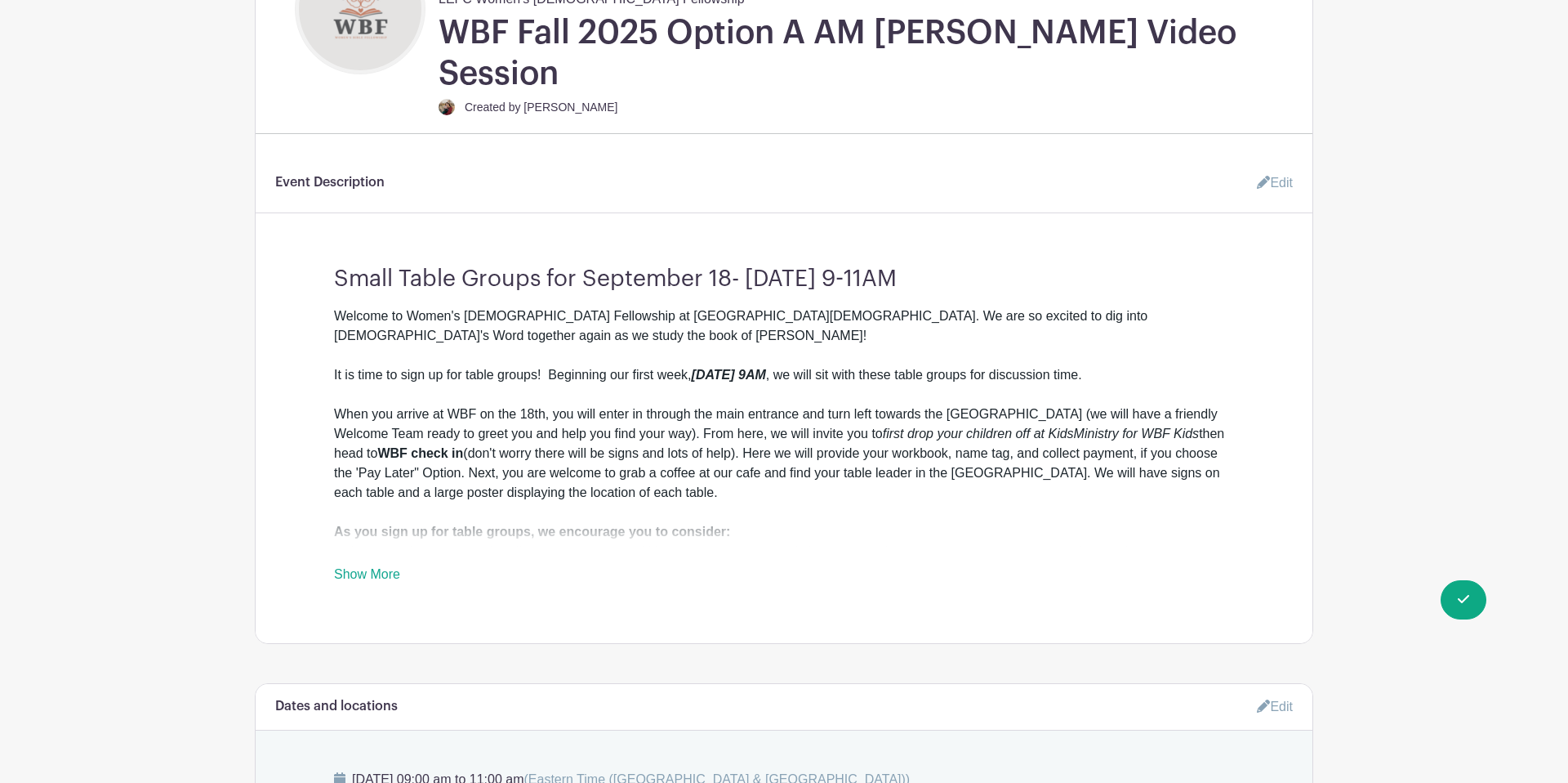
click at [1268, 167] on link "Edit" at bounding box center [1268, 183] width 49 height 32
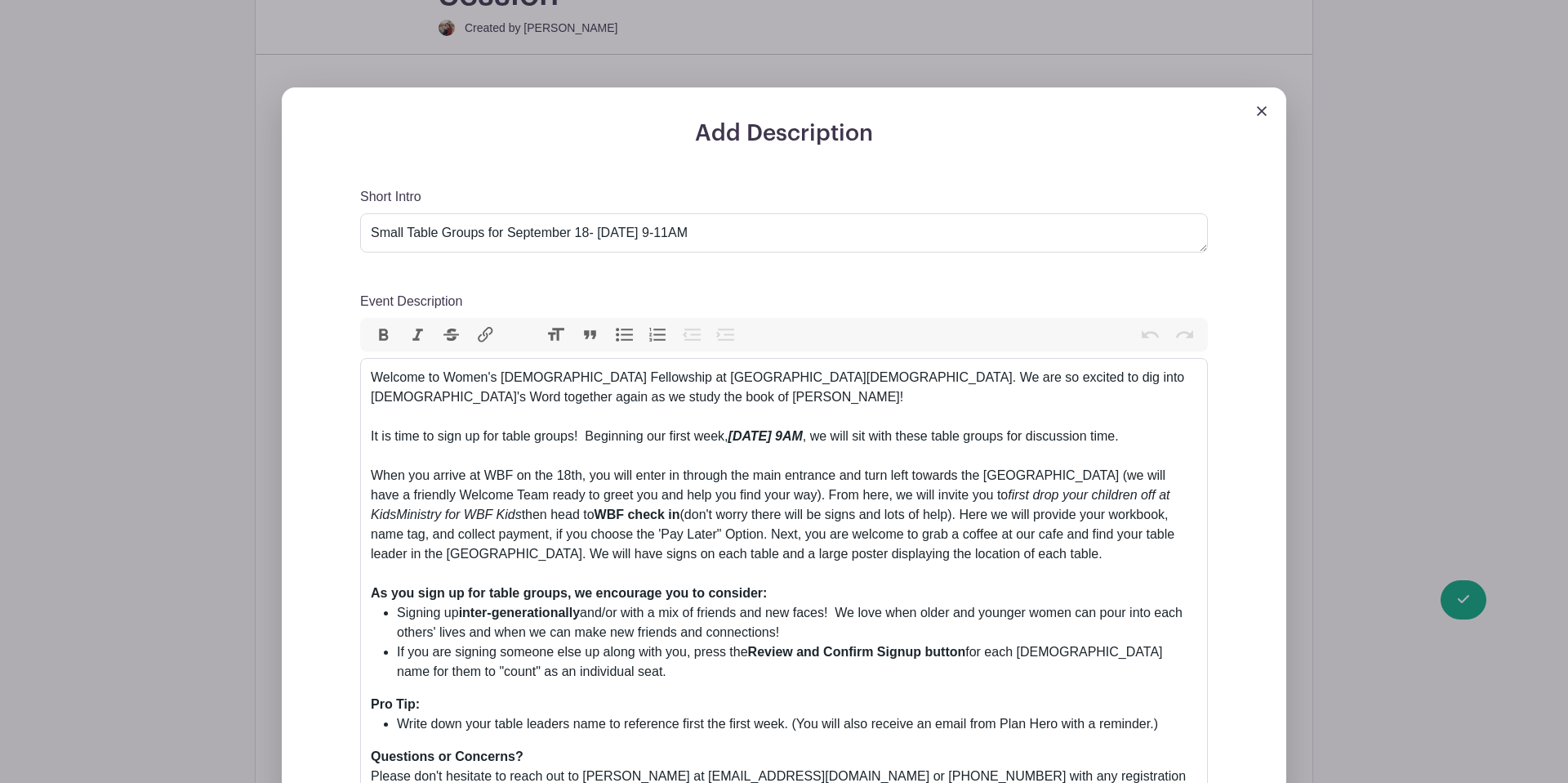
click at [1266, 103] on link at bounding box center [1261, 110] width 10 height 14
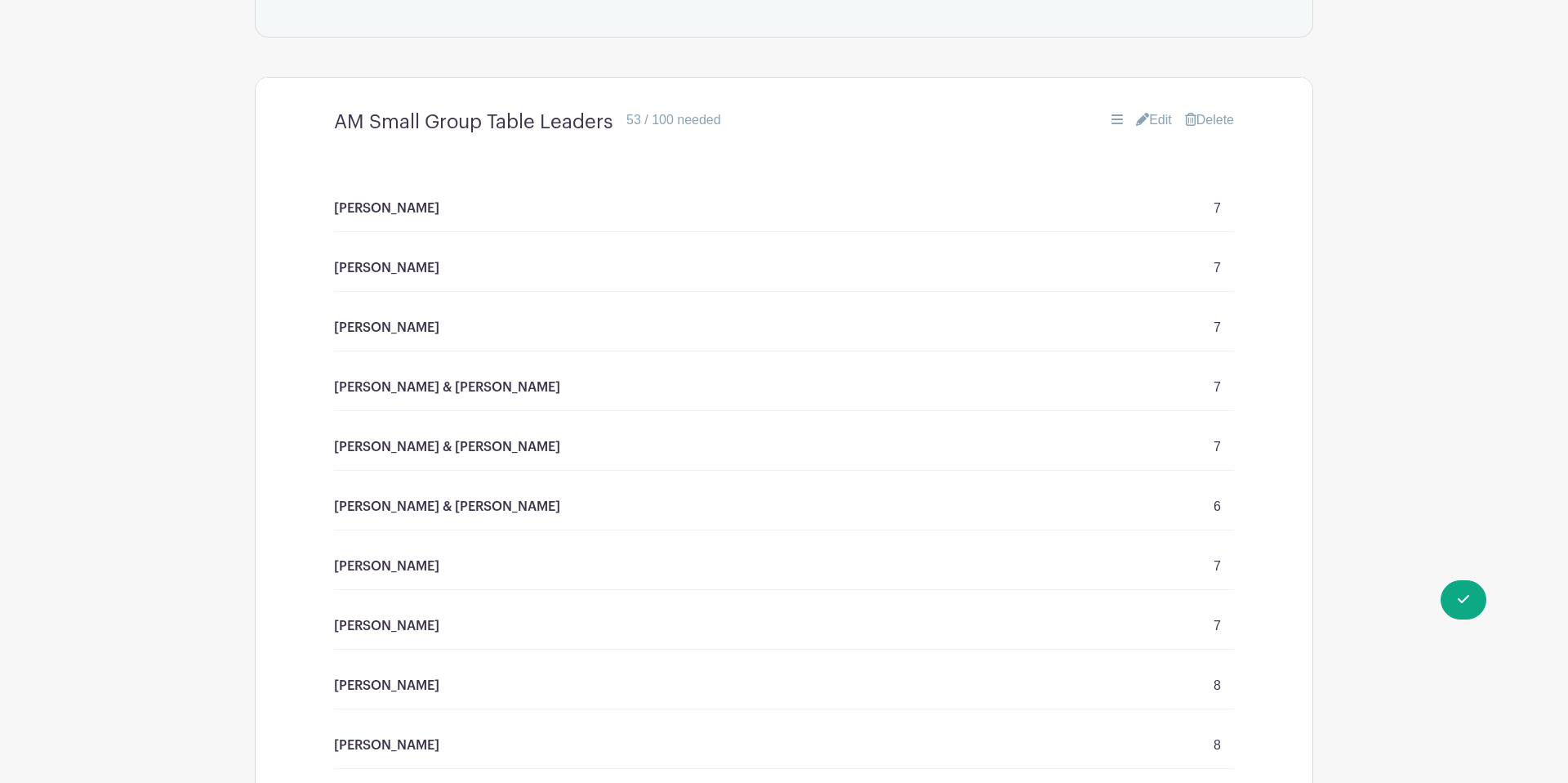
scroll to position [1377, 0]
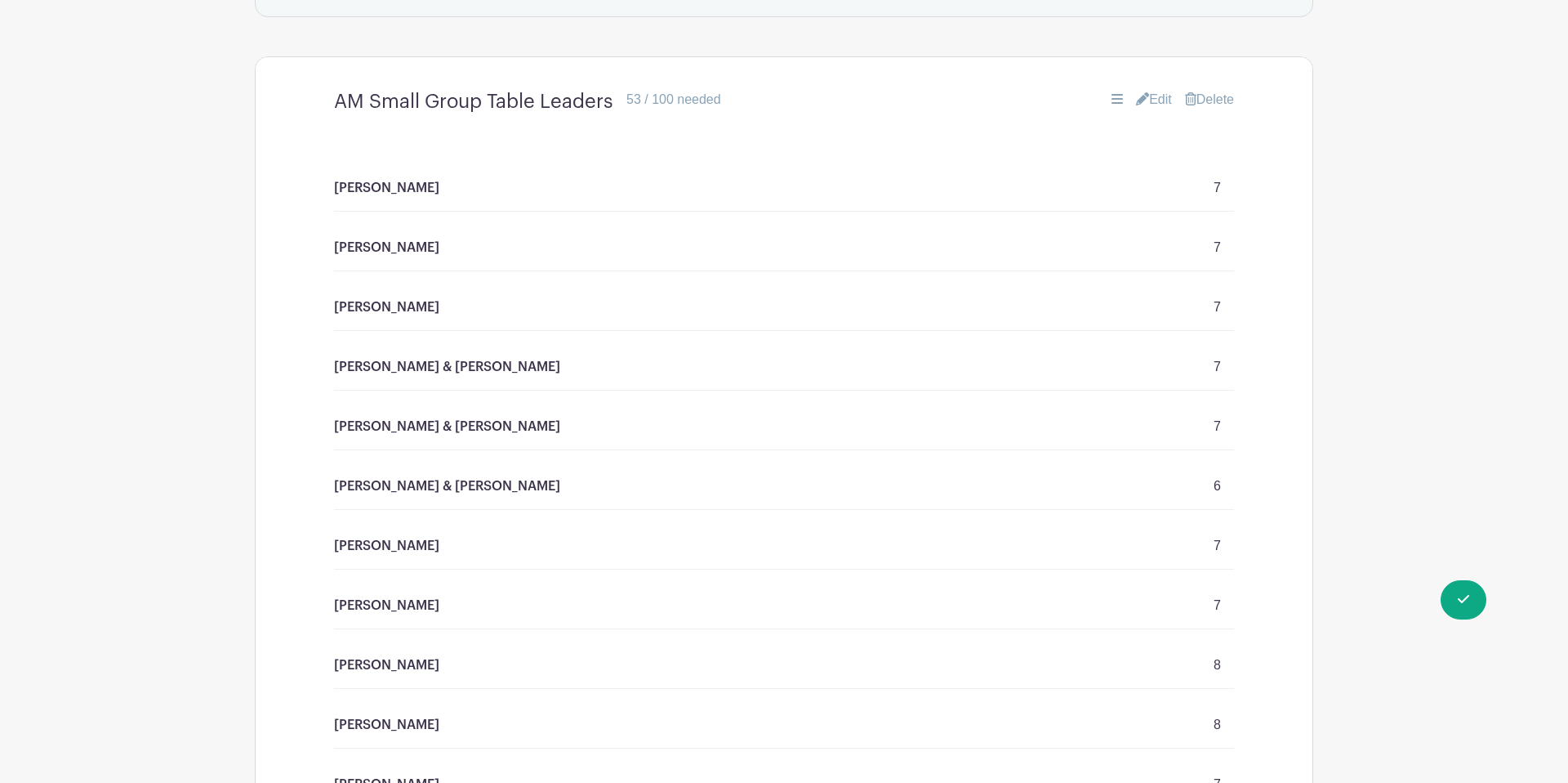
click at [1143, 90] on link "Edit" at bounding box center [1153, 100] width 36 height 19
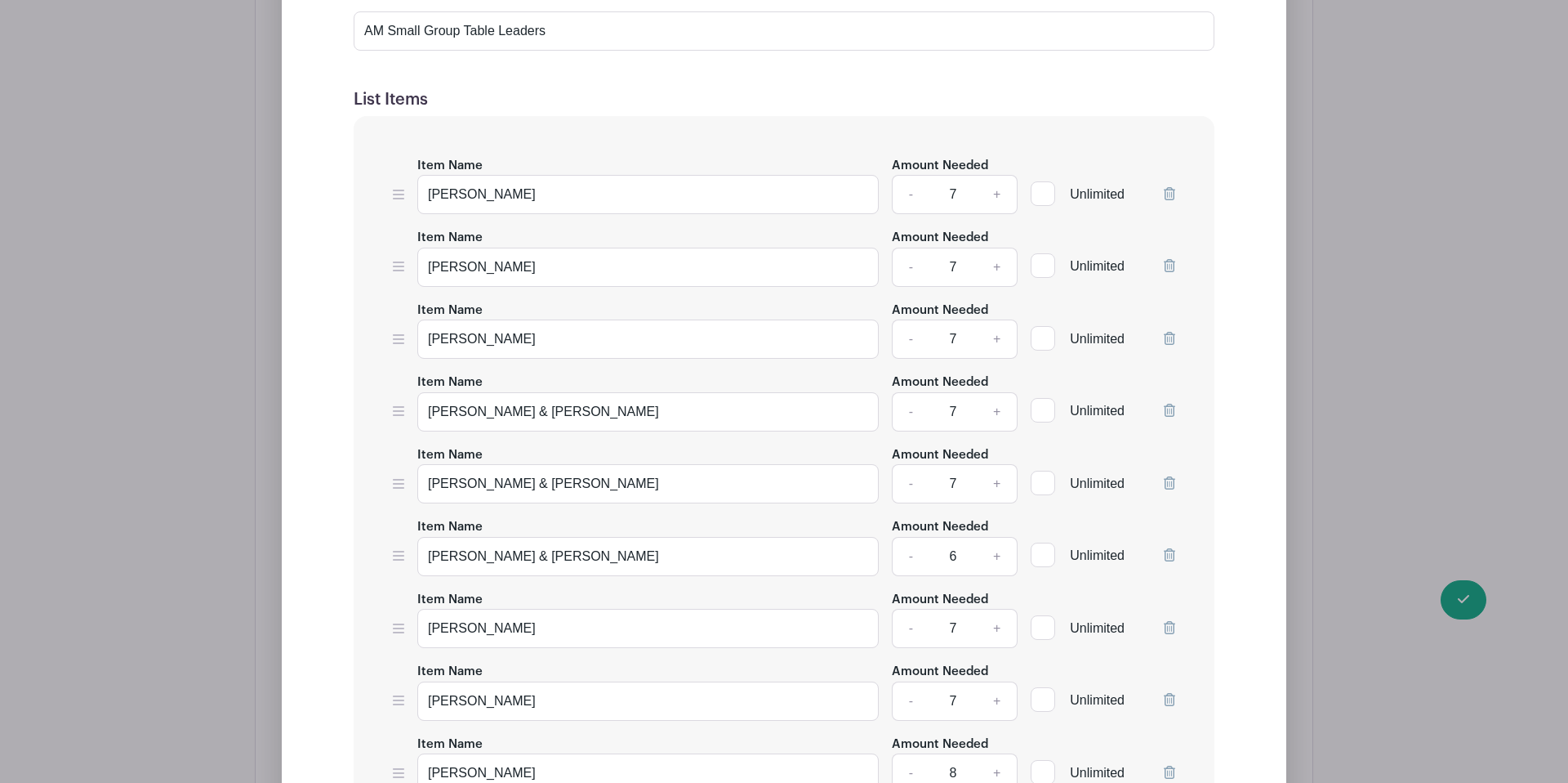
scroll to position [1687, 0]
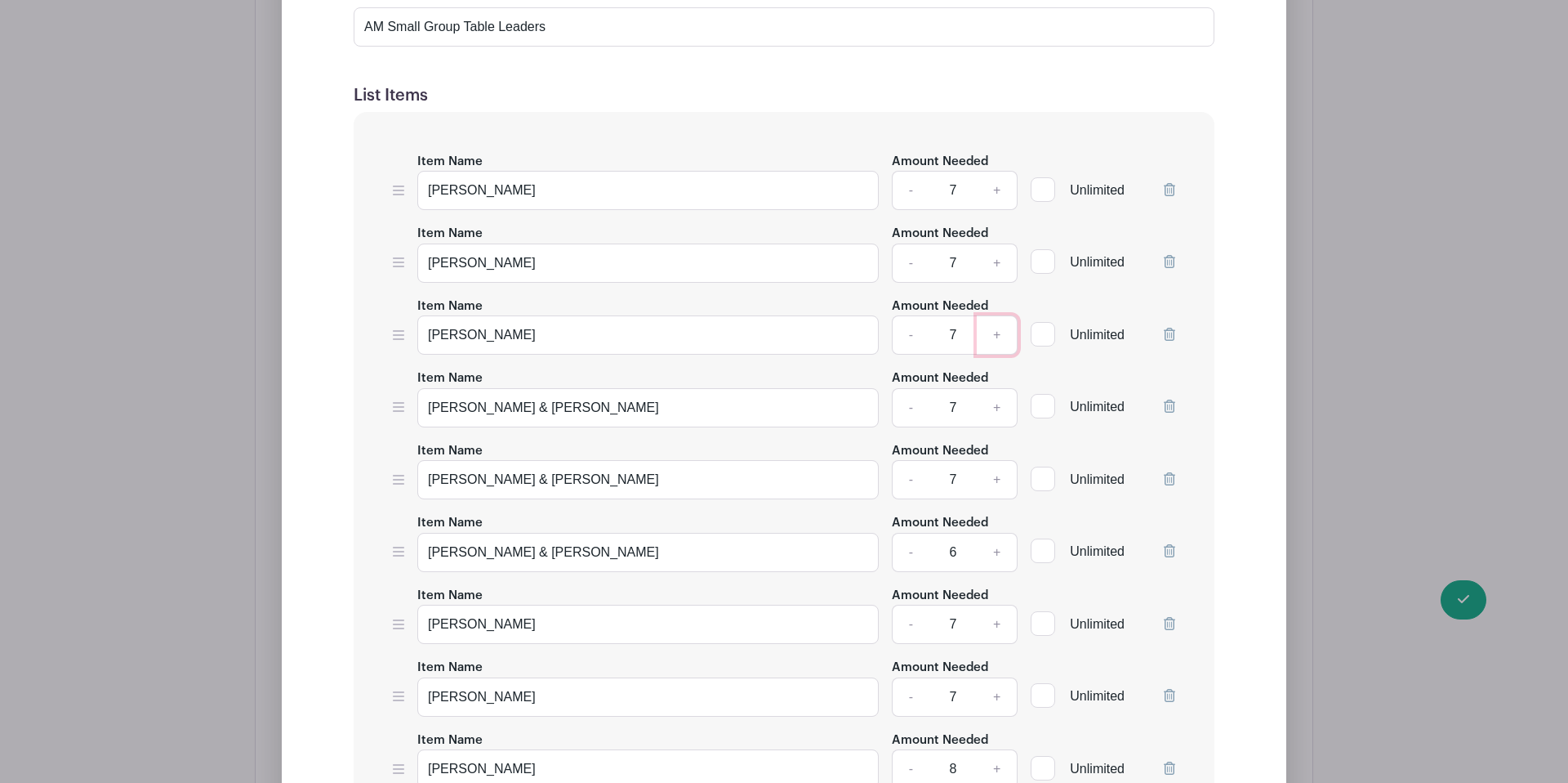
click at [997, 316] on link "+" at bounding box center [997, 335] width 41 height 39
type input "8"
click at [998, 388] on link "+" at bounding box center [997, 408] width 41 height 39
type input "8"
click at [1000, 460] on link "+" at bounding box center [997, 479] width 41 height 39
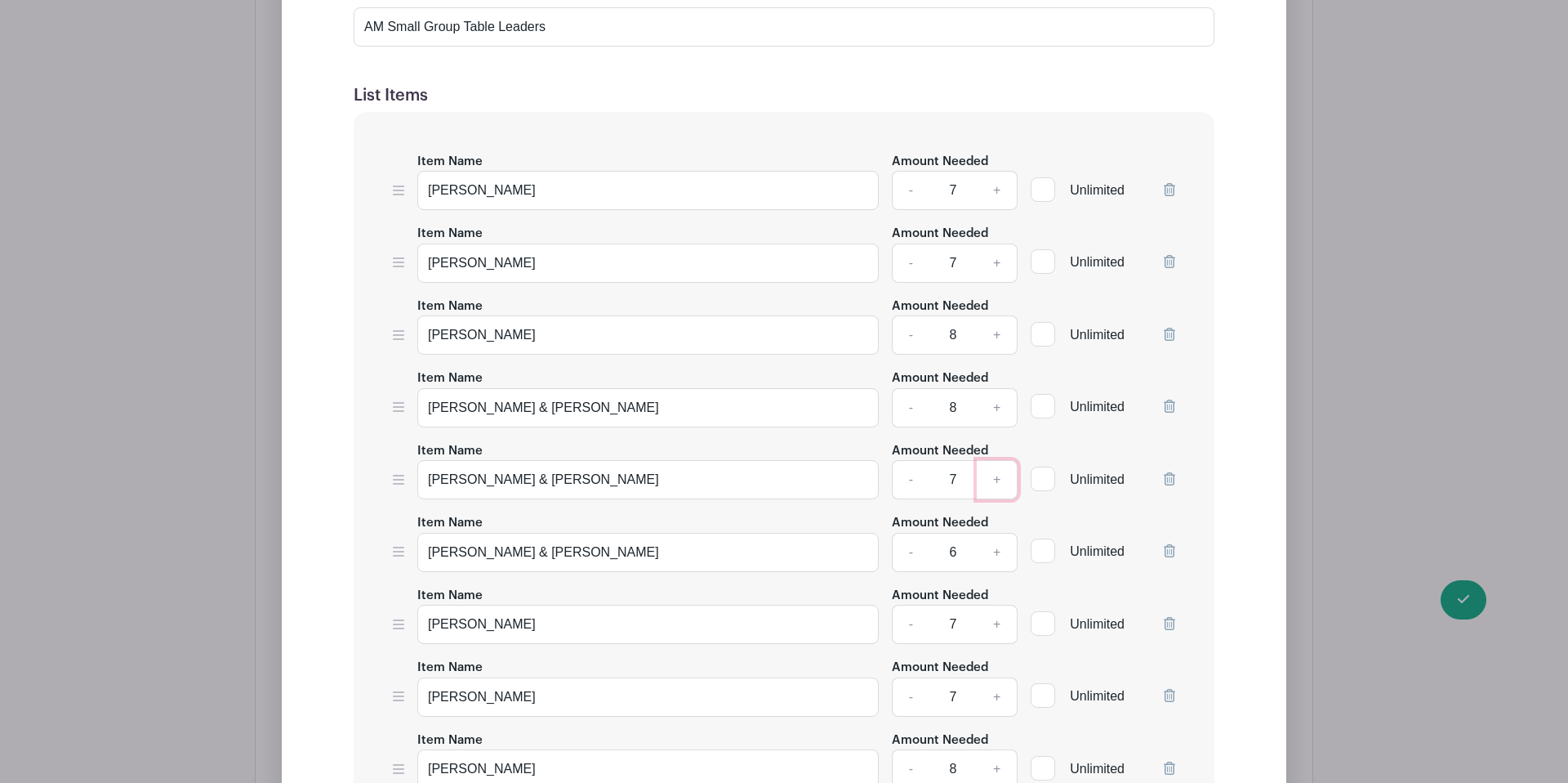
type input "8"
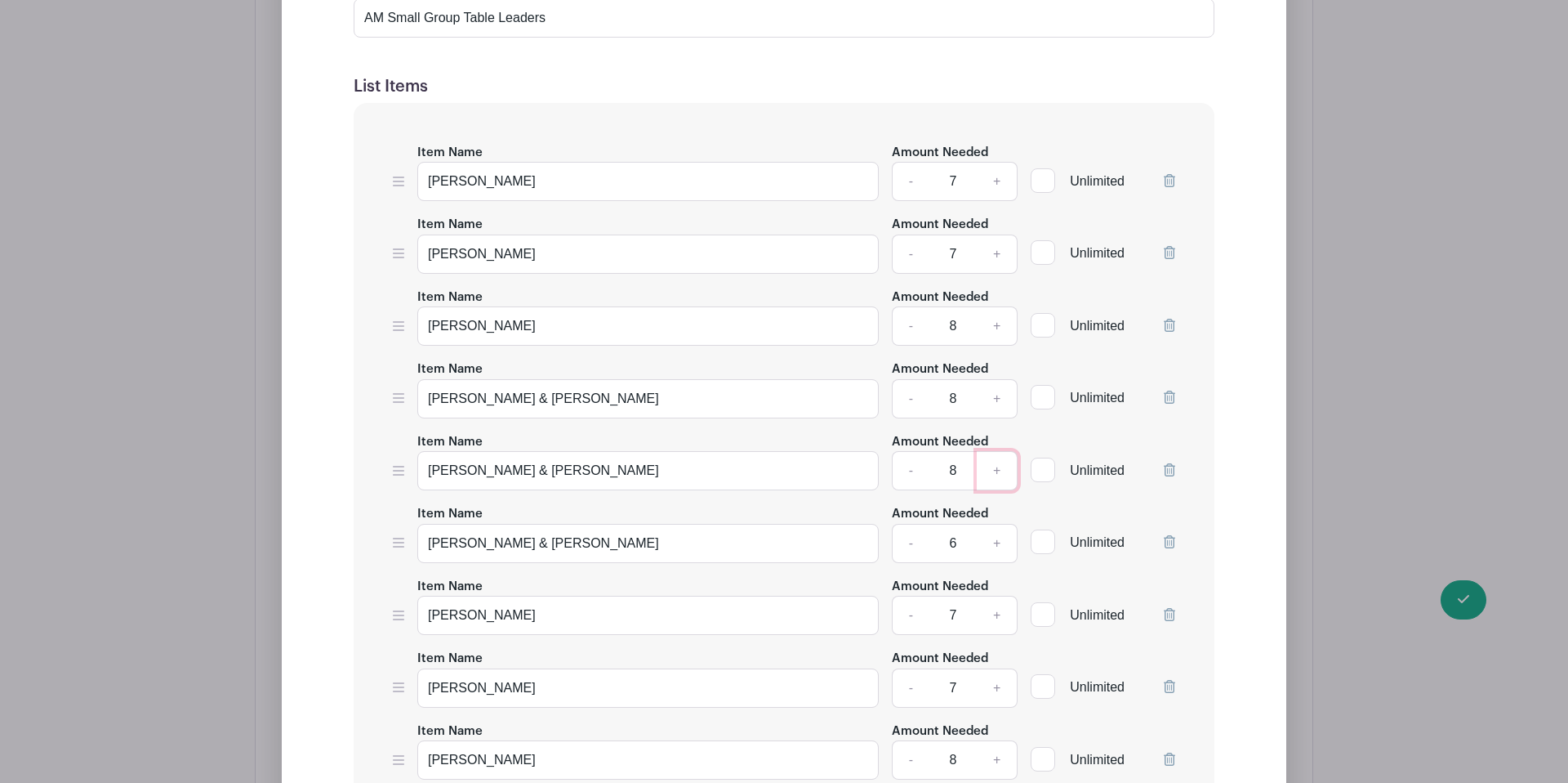
scroll to position [1697, 0]
click at [915, 378] on link "-" at bounding box center [910, 397] width 38 height 39
type input "7"
click at [912, 450] on link "-" at bounding box center [910, 469] width 38 height 39
type input "7"
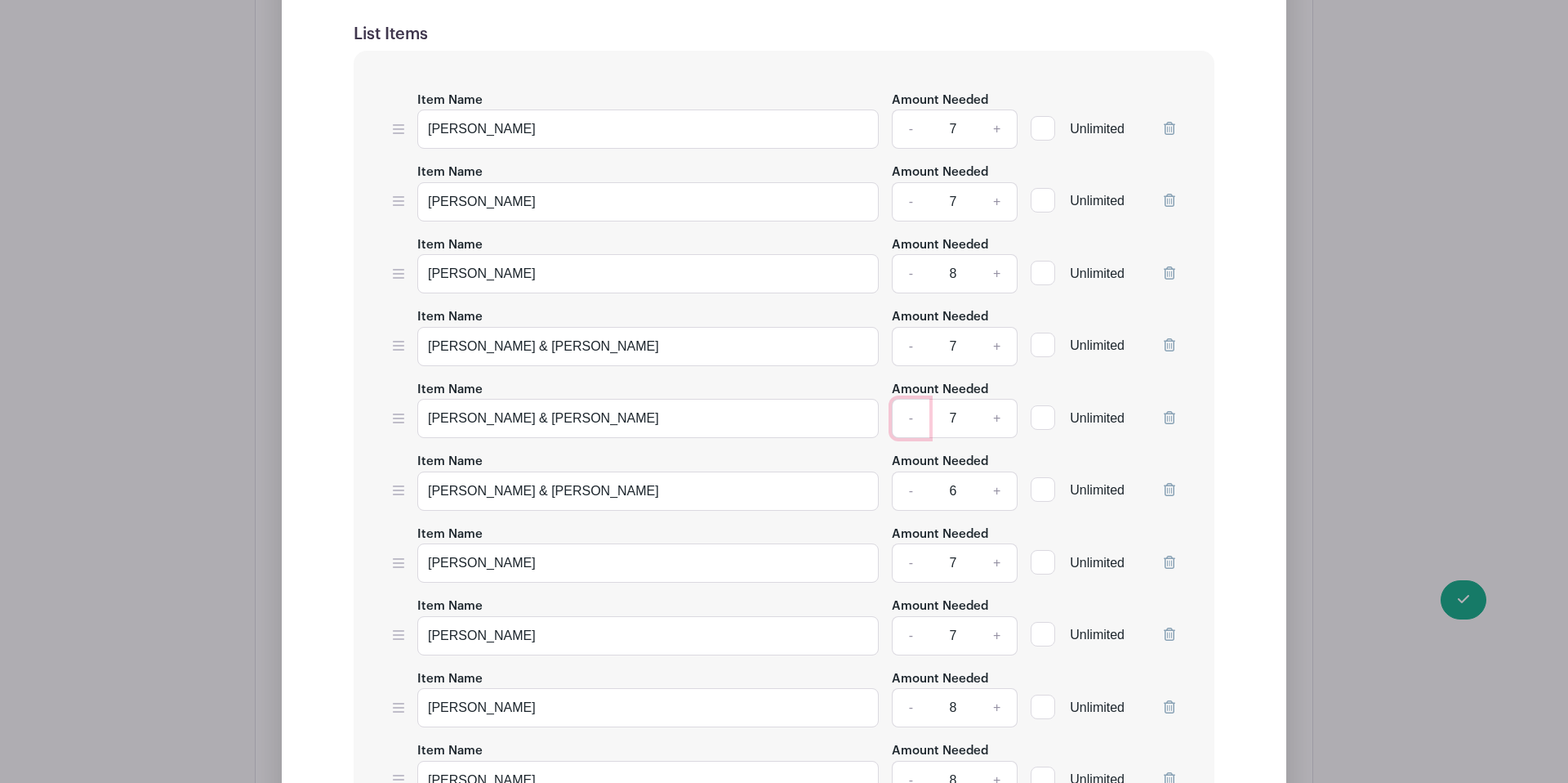
scroll to position [1751, 0]
click at [1001, 469] on link "+" at bounding box center [997, 488] width 41 height 39
type input "7"
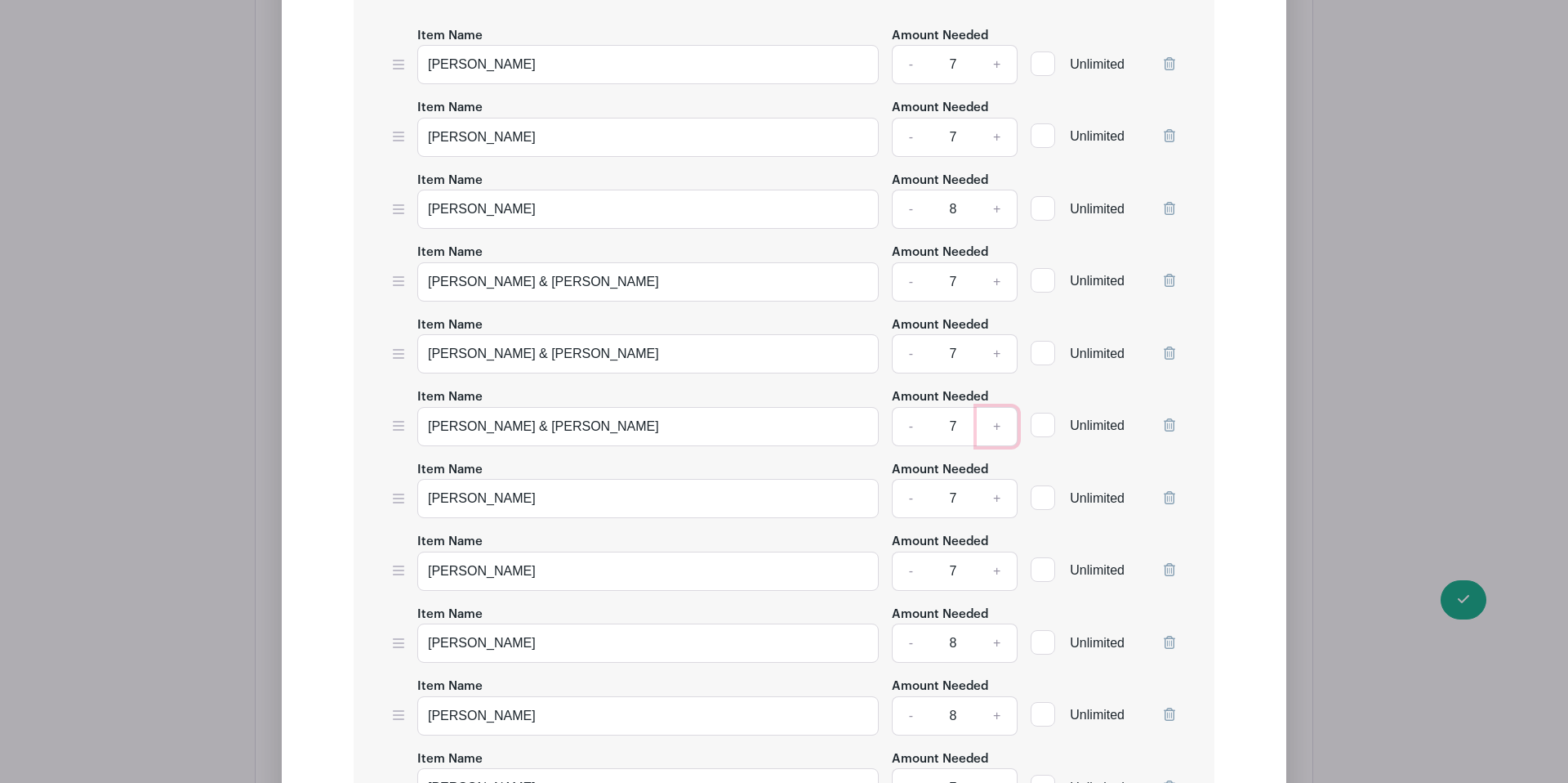
scroll to position [1816, 0]
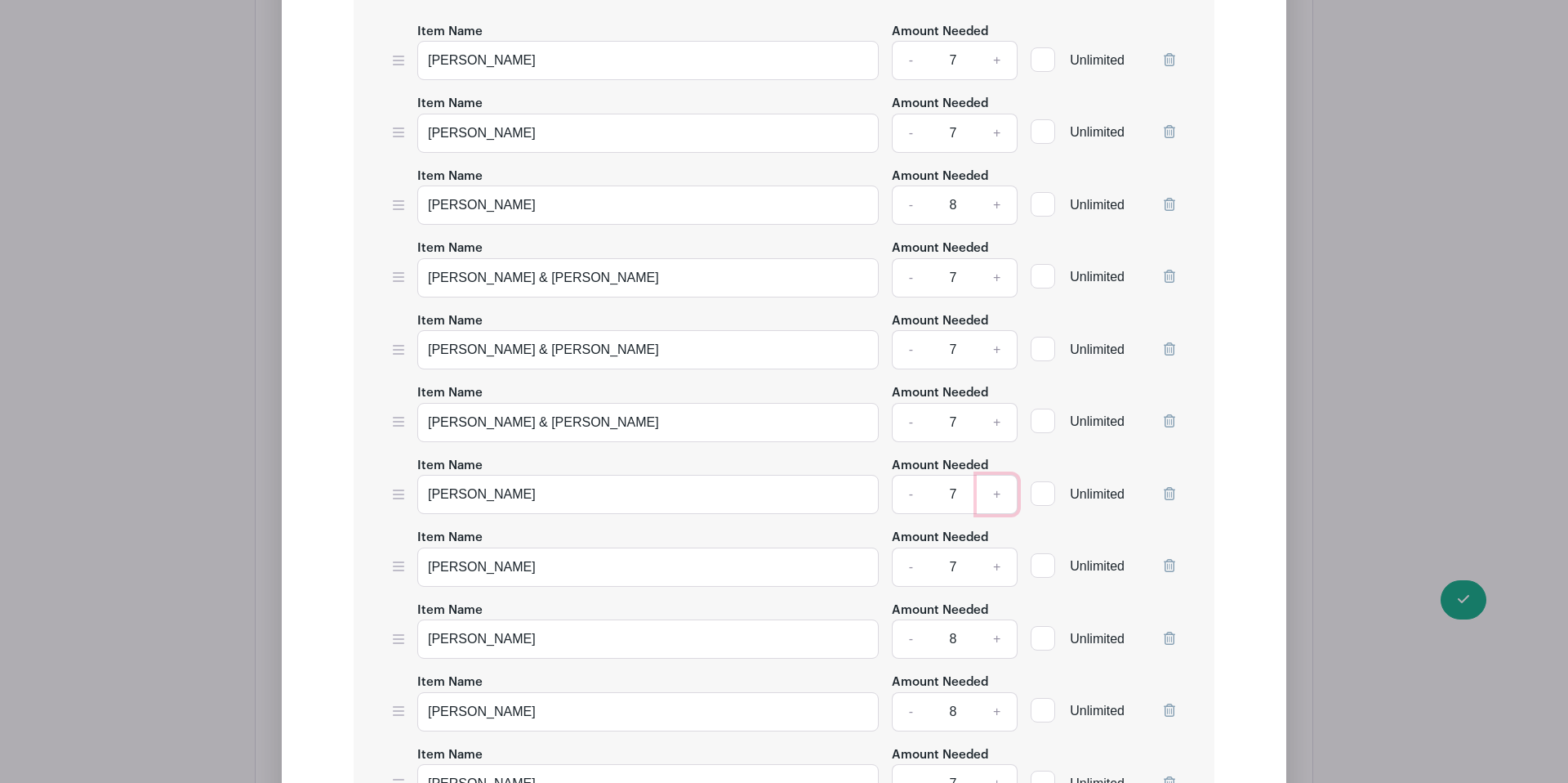
click at [995, 475] on link "+" at bounding box center [997, 494] width 41 height 39
type input "8"
click at [992, 548] on link "+" at bounding box center [997, 567] width 41 height 39
type input "8"
click at [999, 619] on link "+" at bounding box center [997, 639] width 41 height 39
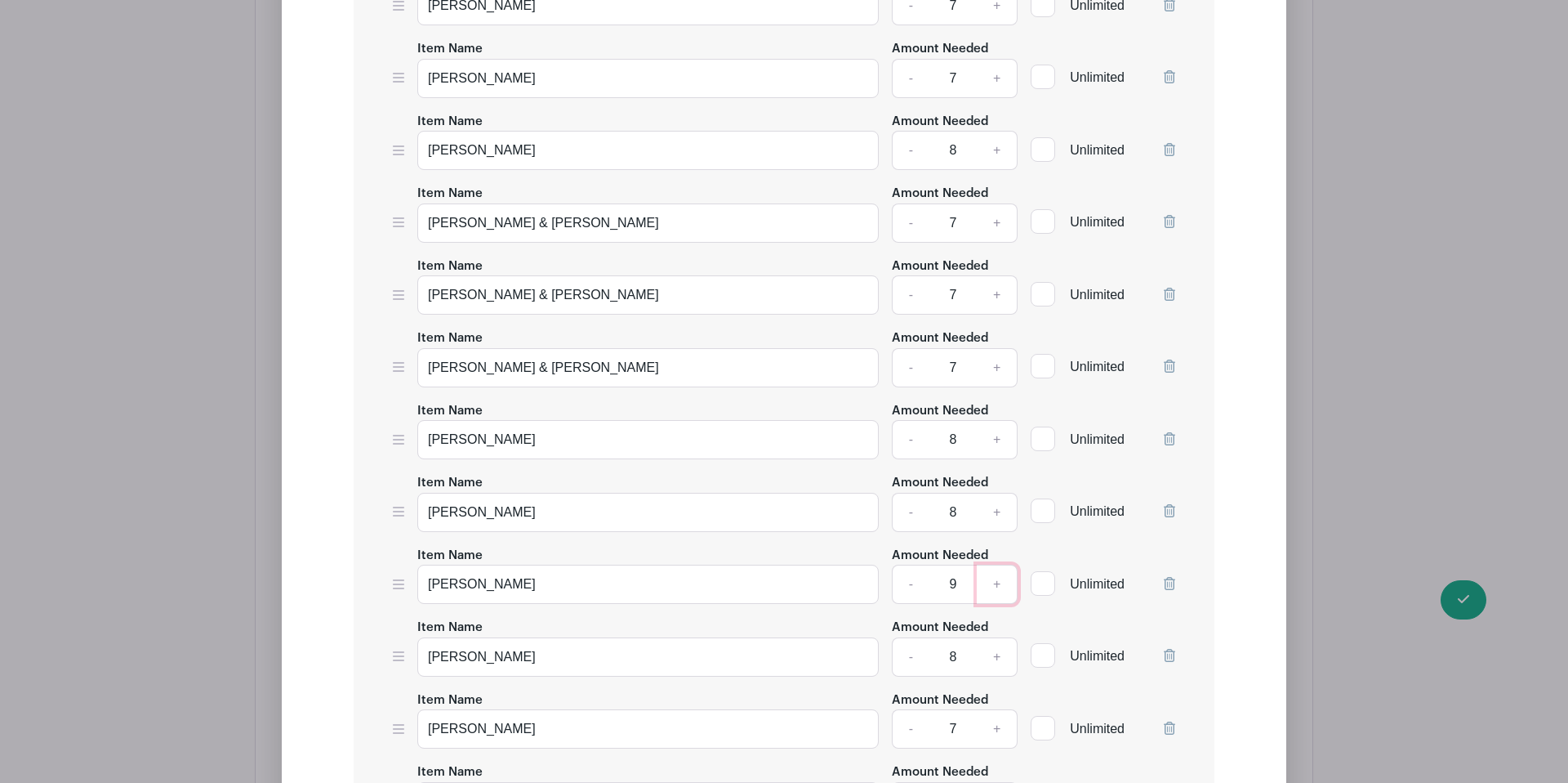
scroll to position [1915, 0]
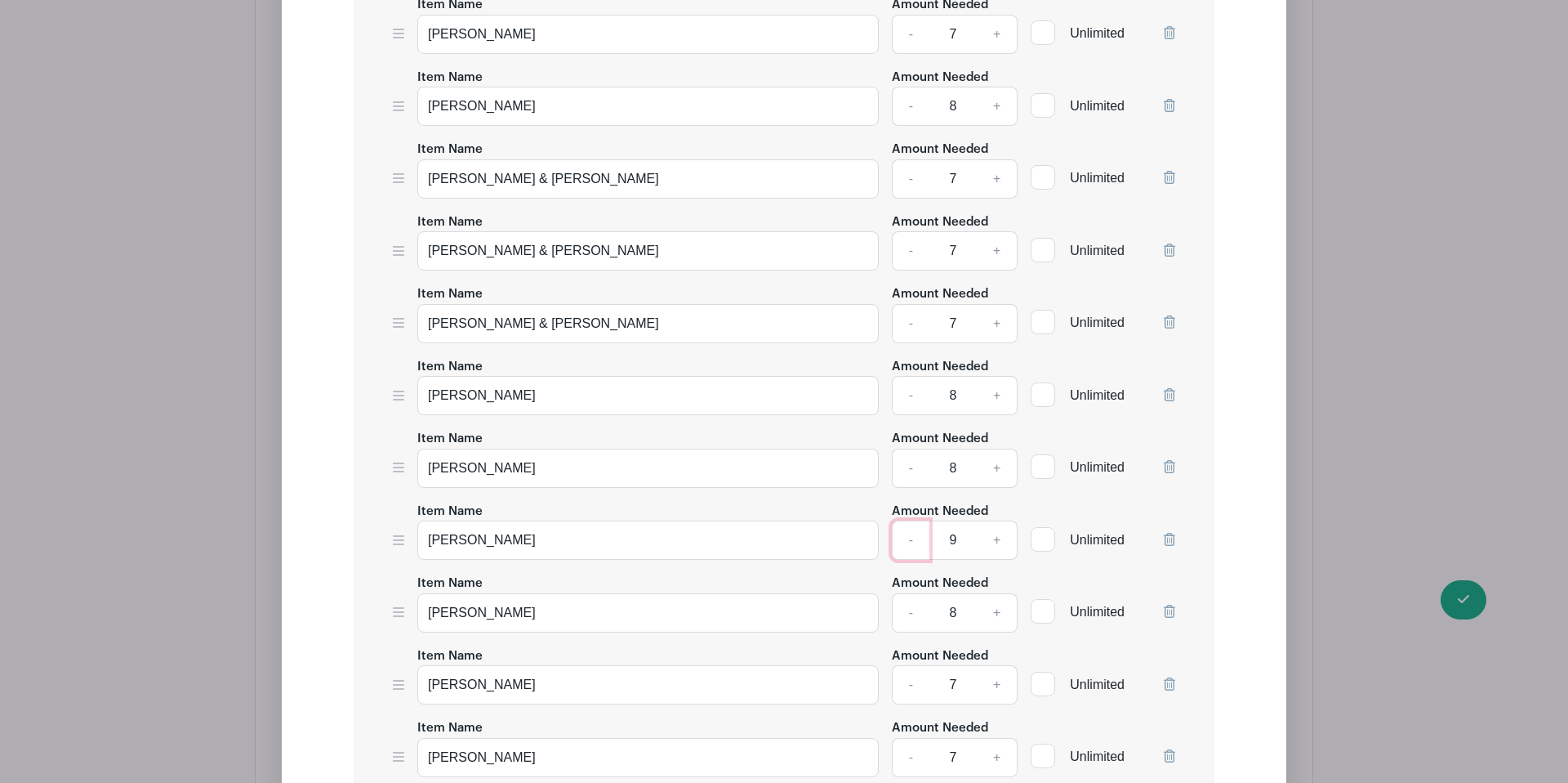
click at [909, 521] on link "-" at bounding box center [910, 540] width 38 height 39
type input "8"
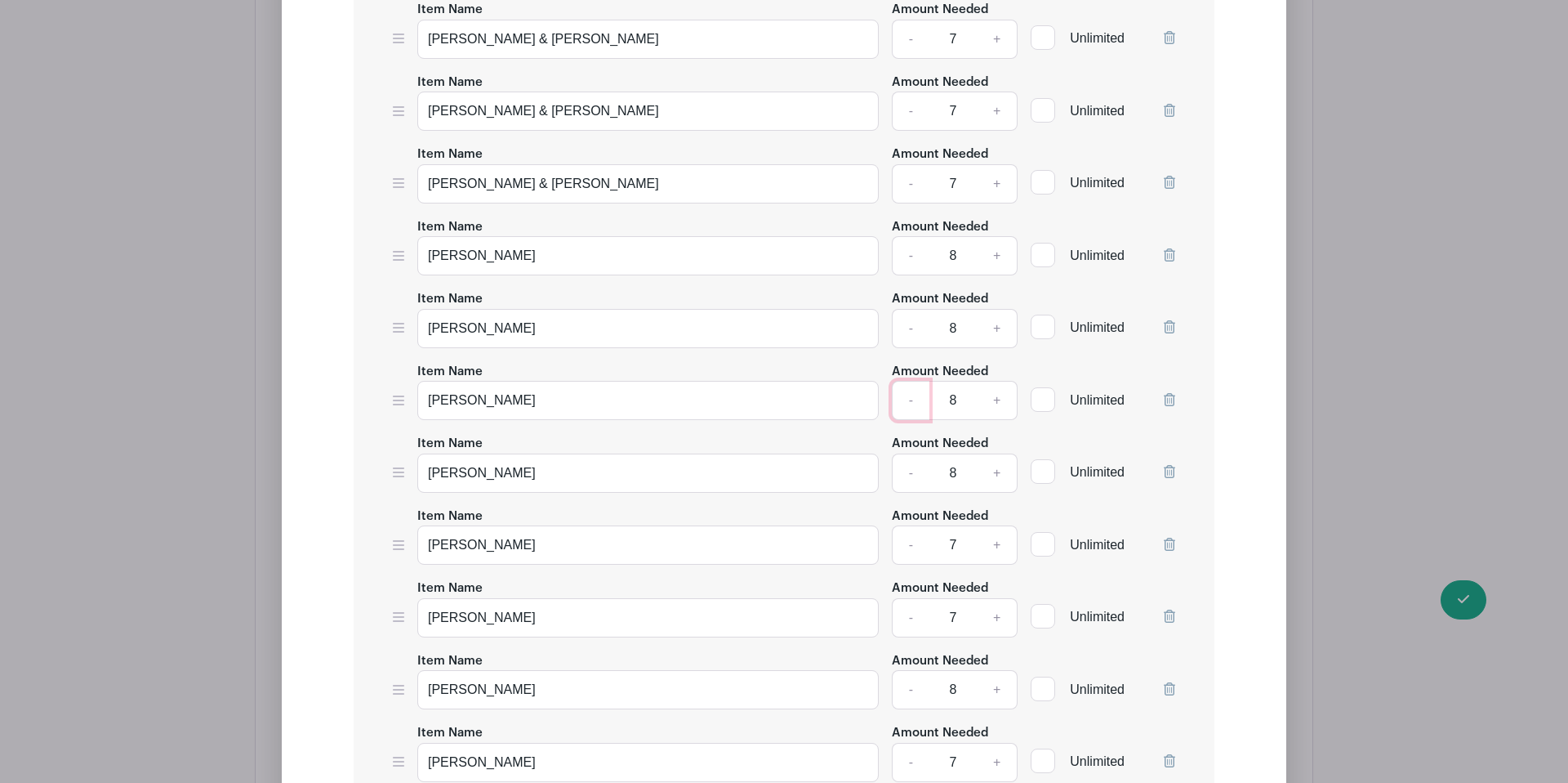
scroll to position [2059, 0]
click at [1007, 522] on link "+" at bounding box center [997, 542] width 41 height 39
type input "8"
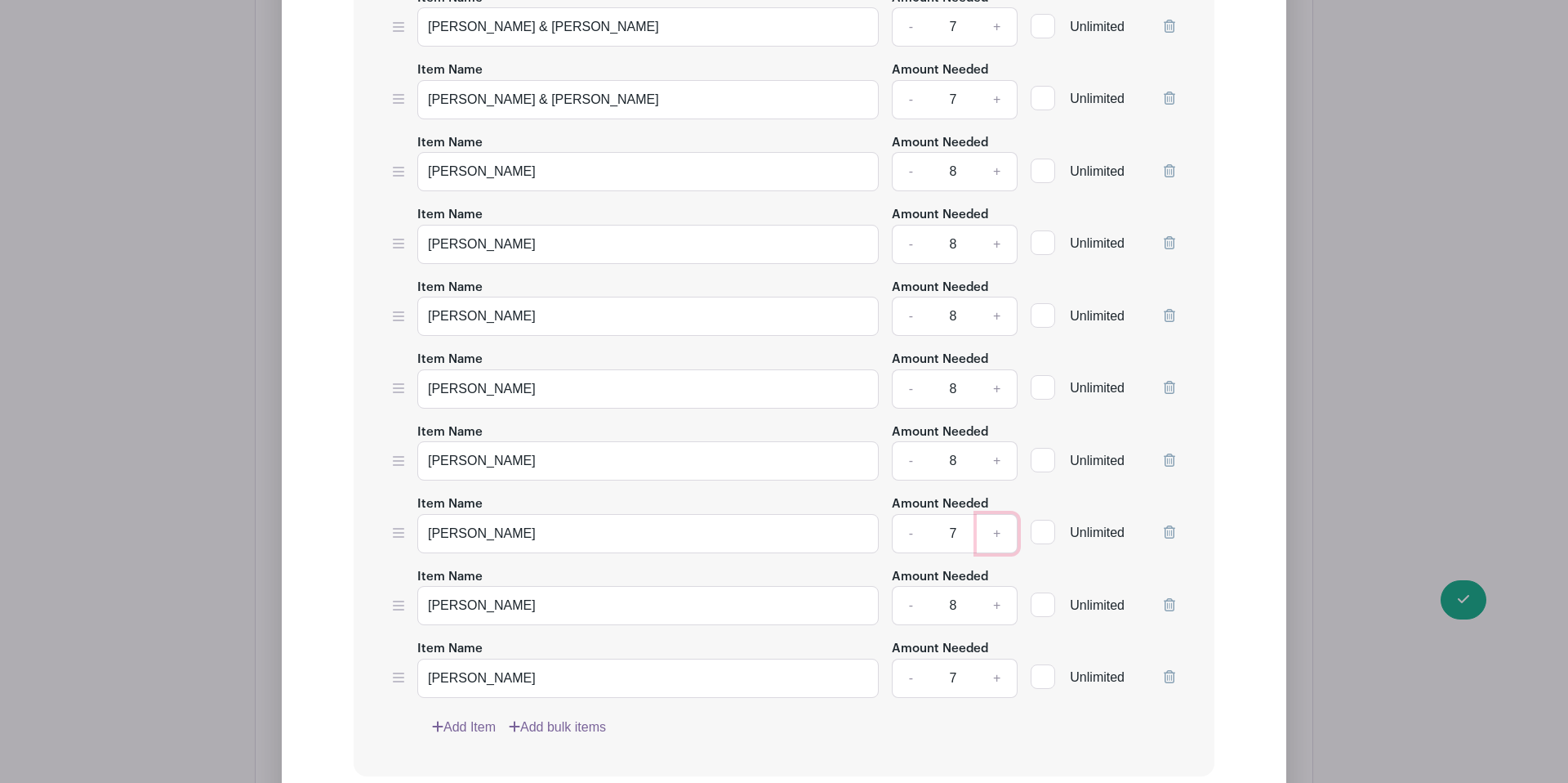
click at [1001, 514] on link "+" at bounding box center [997, 533] width 41 height 39
type input "8"
click at [1003, 658] on link "+" at bounding box center [997, 677] width 41 height 39
type input "8"
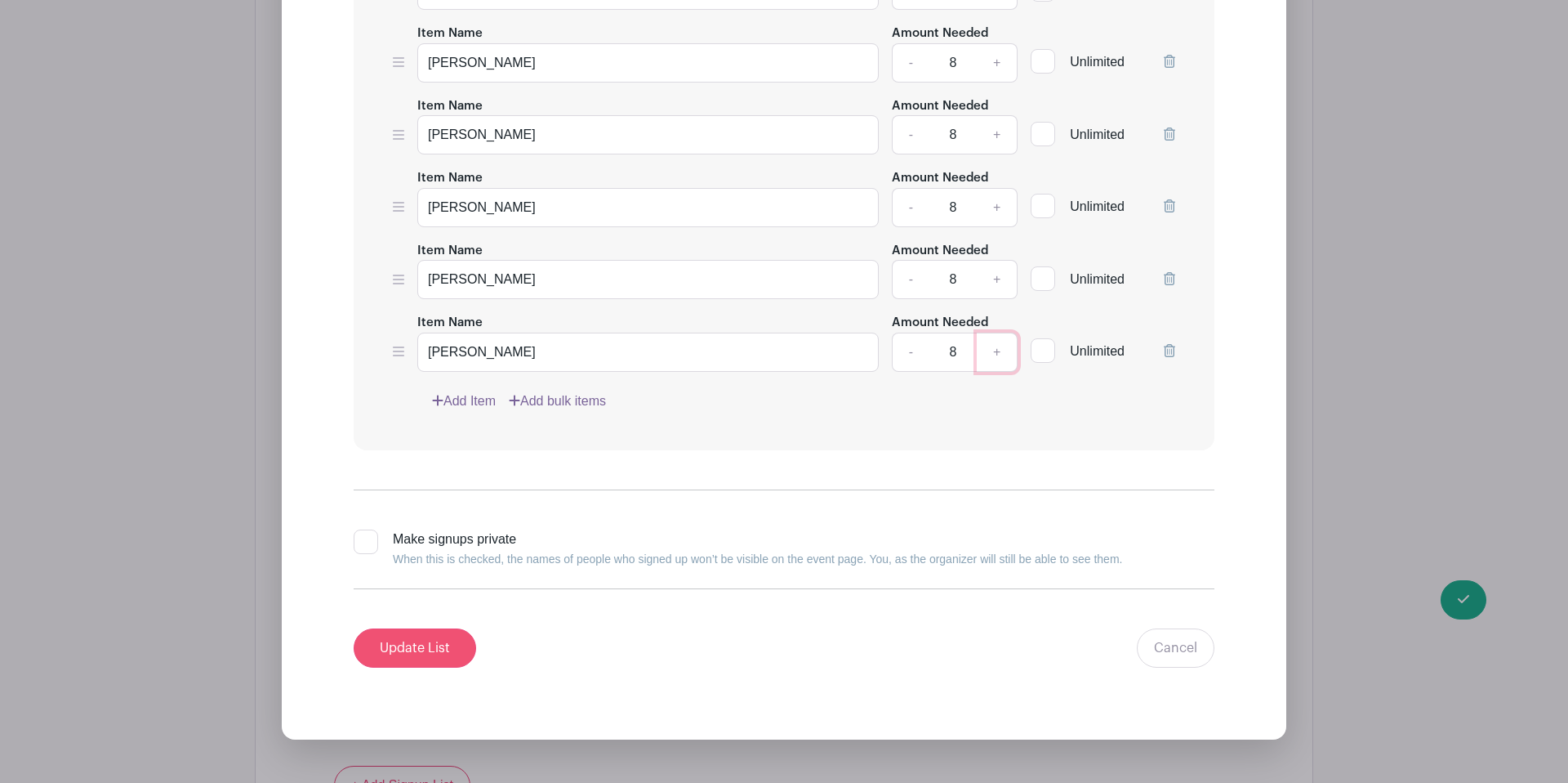
scroll to position [2467, 0]
click at [412, 626] on input "Update List" at bounding box center [415, 646] width 122 height 39
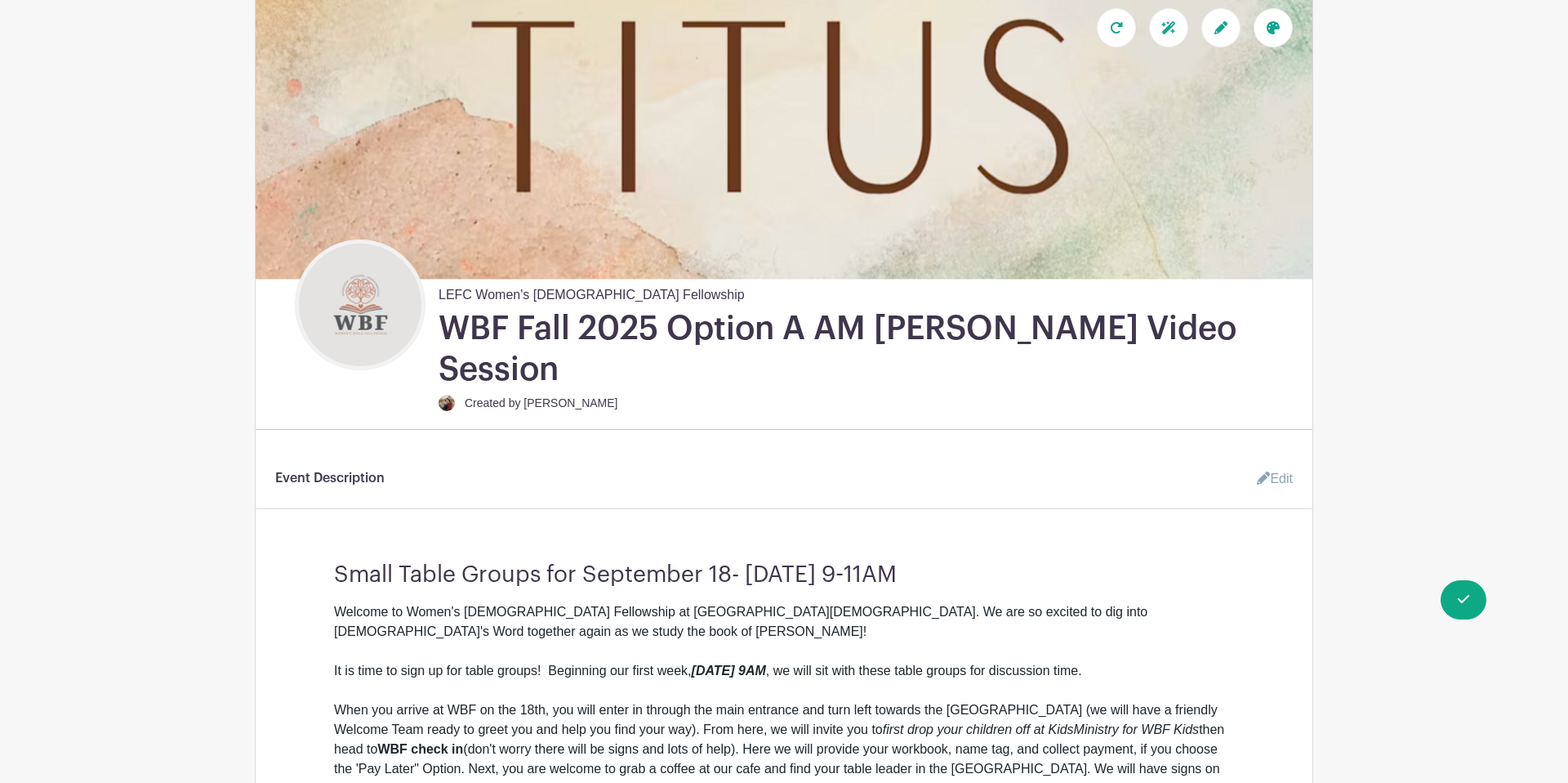
scroll to position [317, 0]
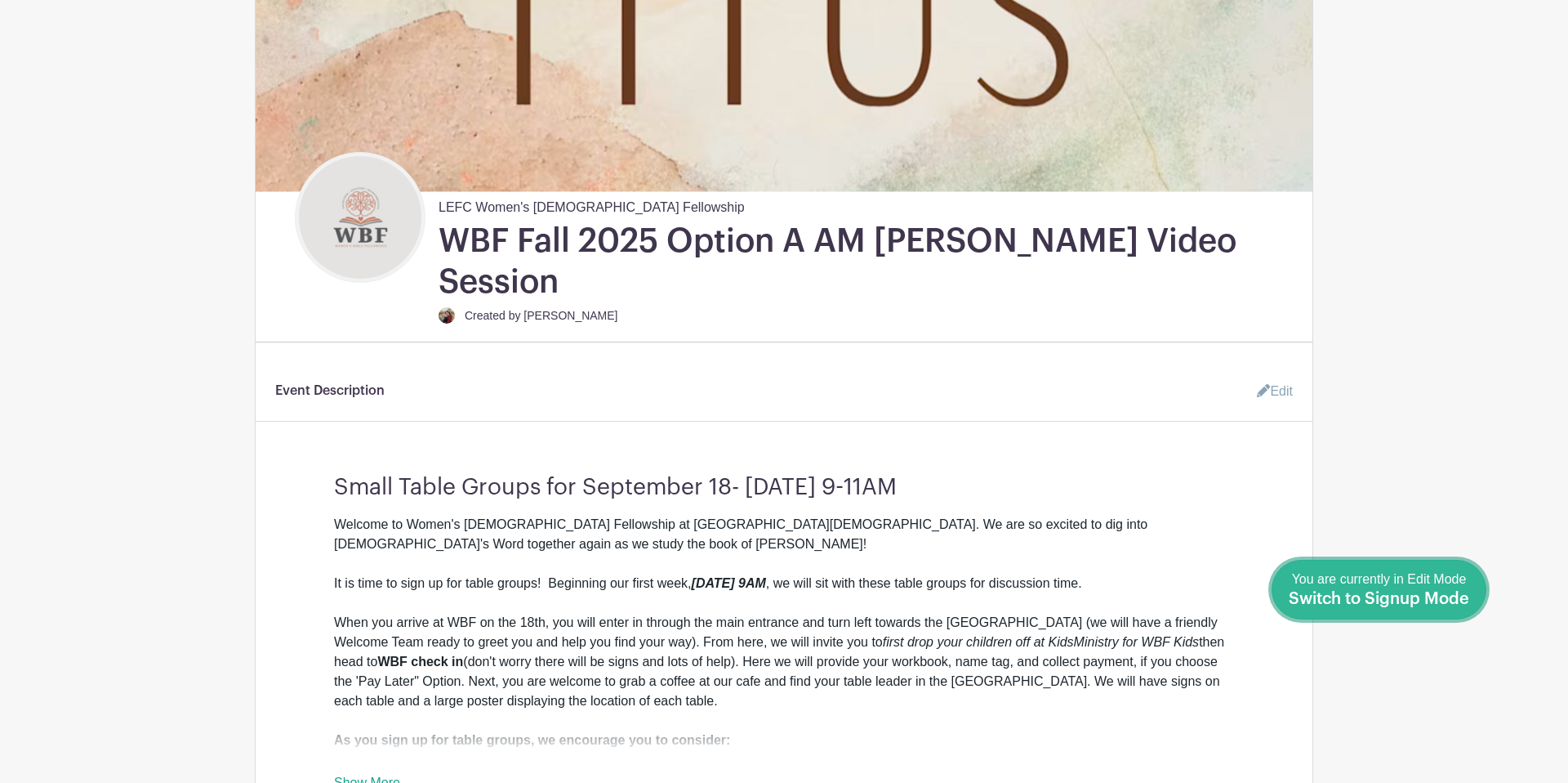
click at [1455, 605] on span "Switch to Signup Mode" at bounding box center [1379, 598] width 180 height 17
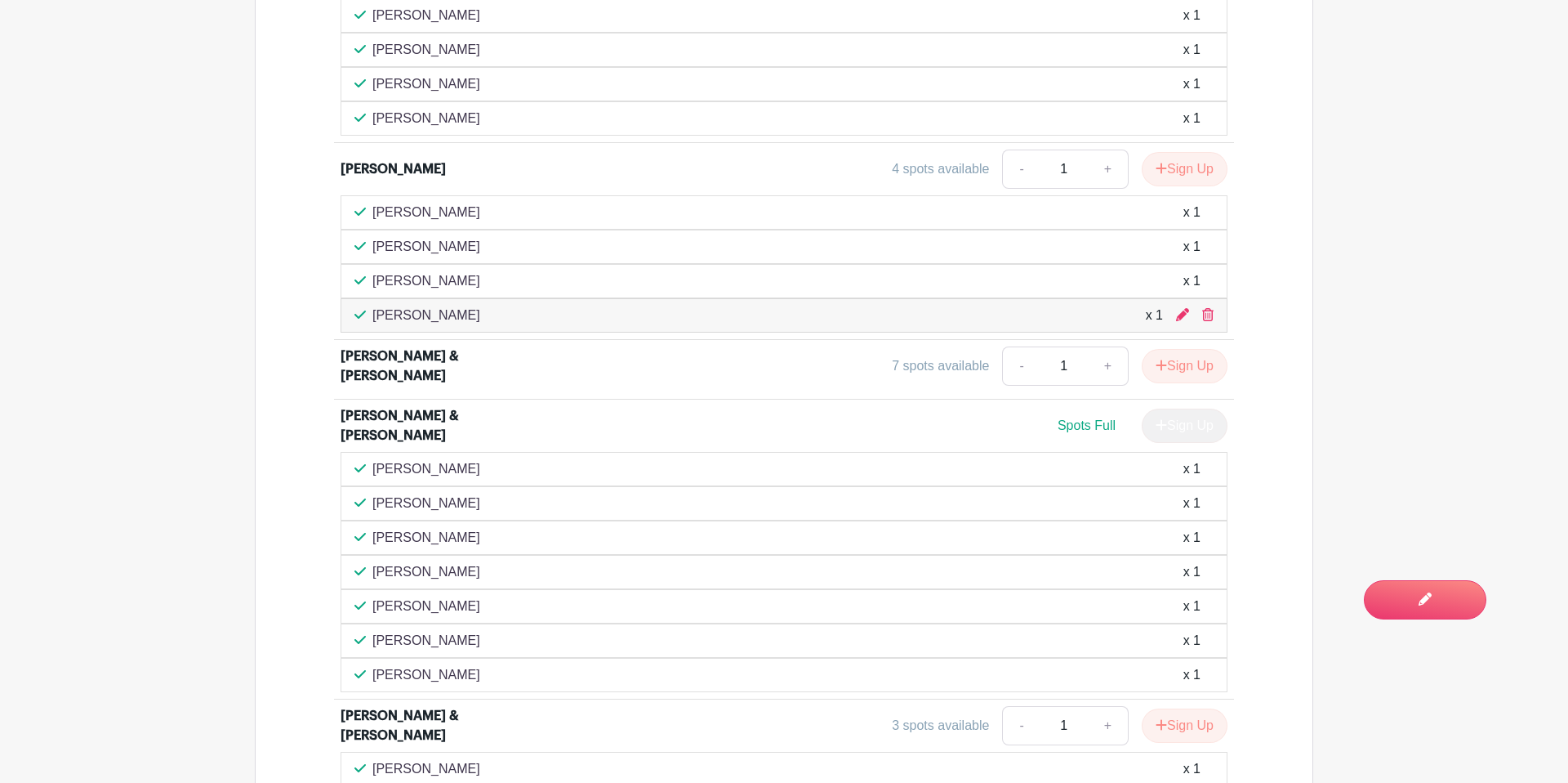
scroll to position [1854, 0]
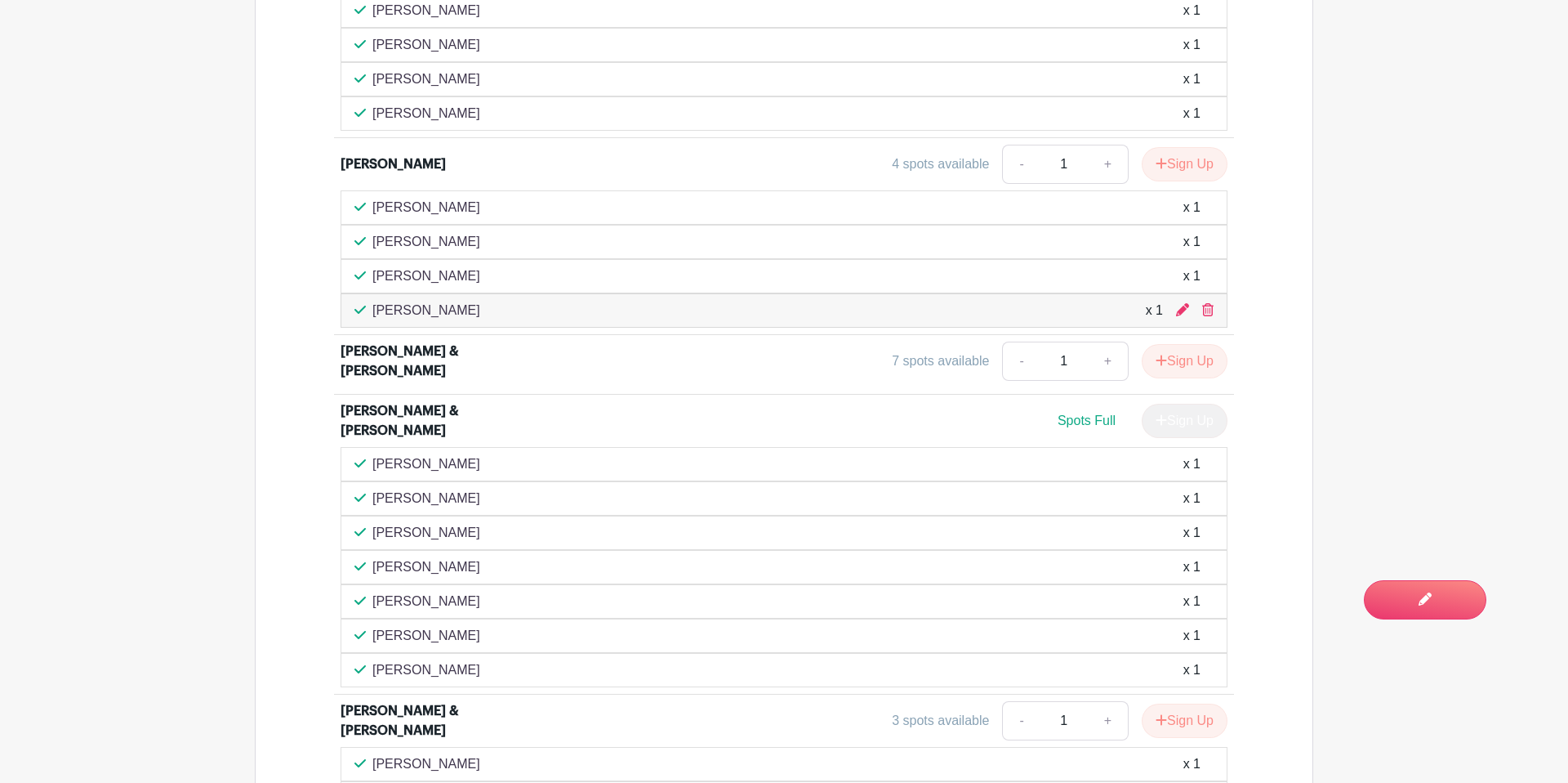
click at [950, 198] on div "Lynn Miller x 1" at bounding box center [784, 207] width 860 height 19
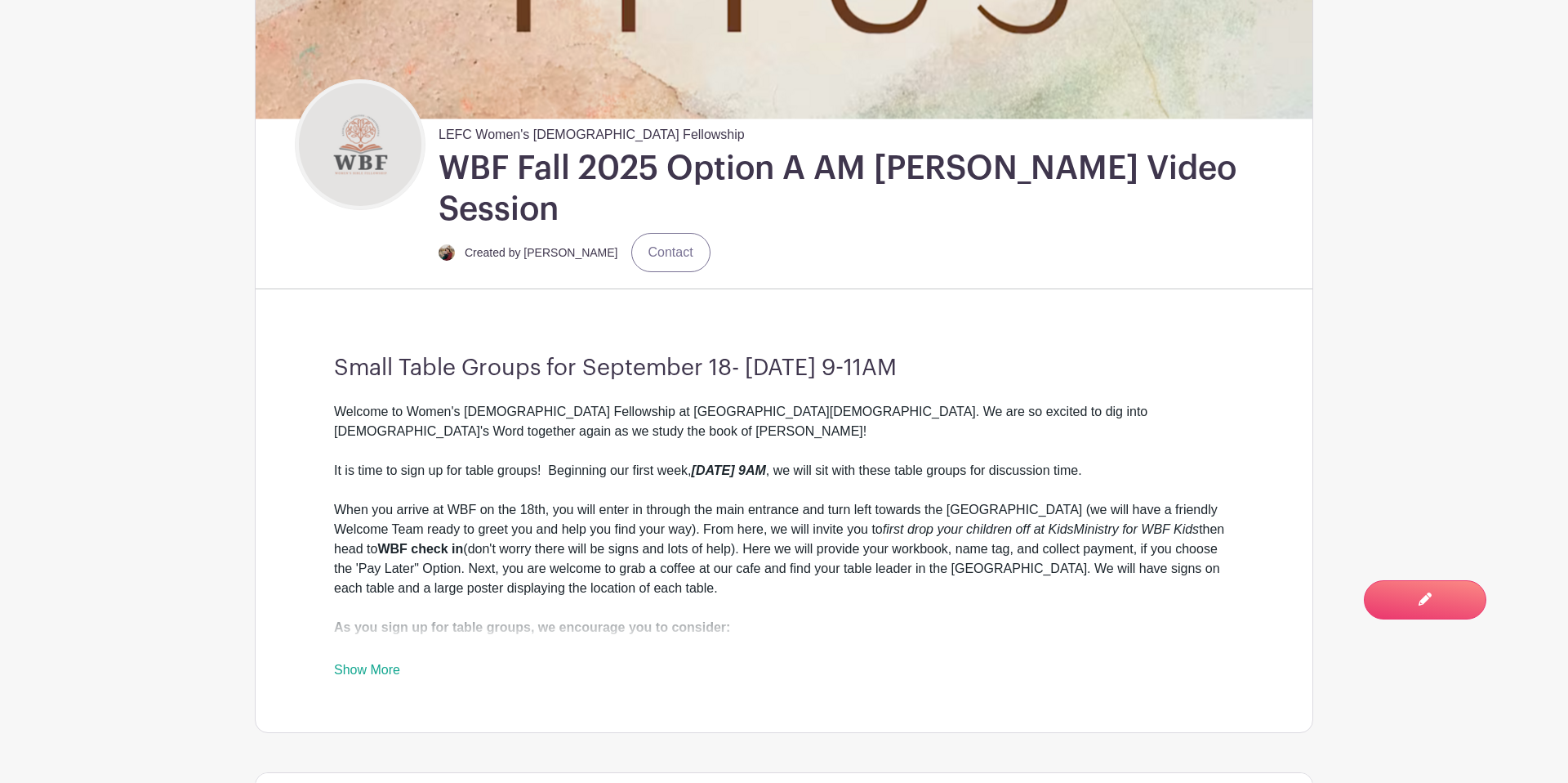
scroll to position [0, 0]
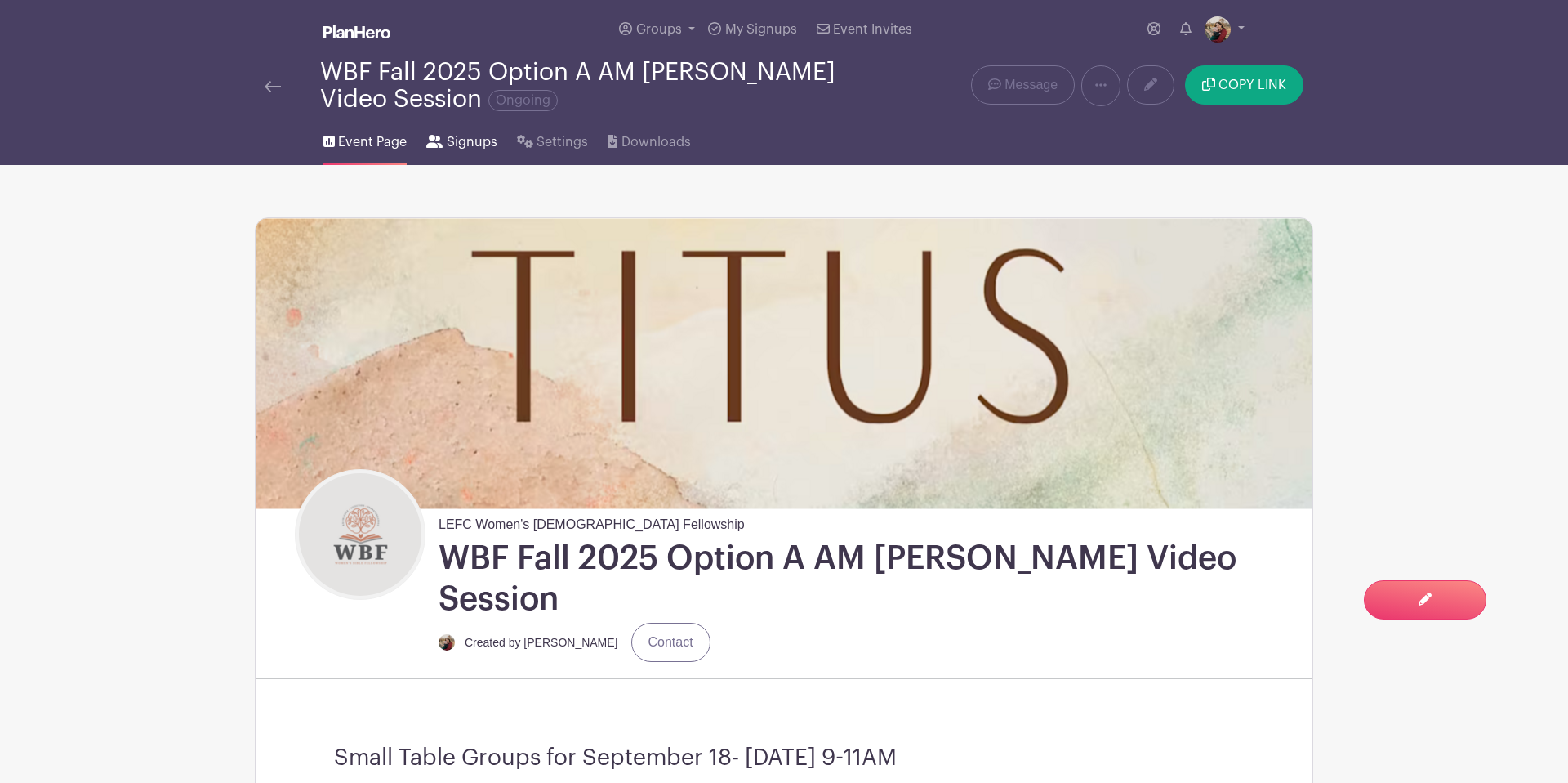
click at [470, 143] on span "Signups" at bounding box center [472, 142] width 51 height 19
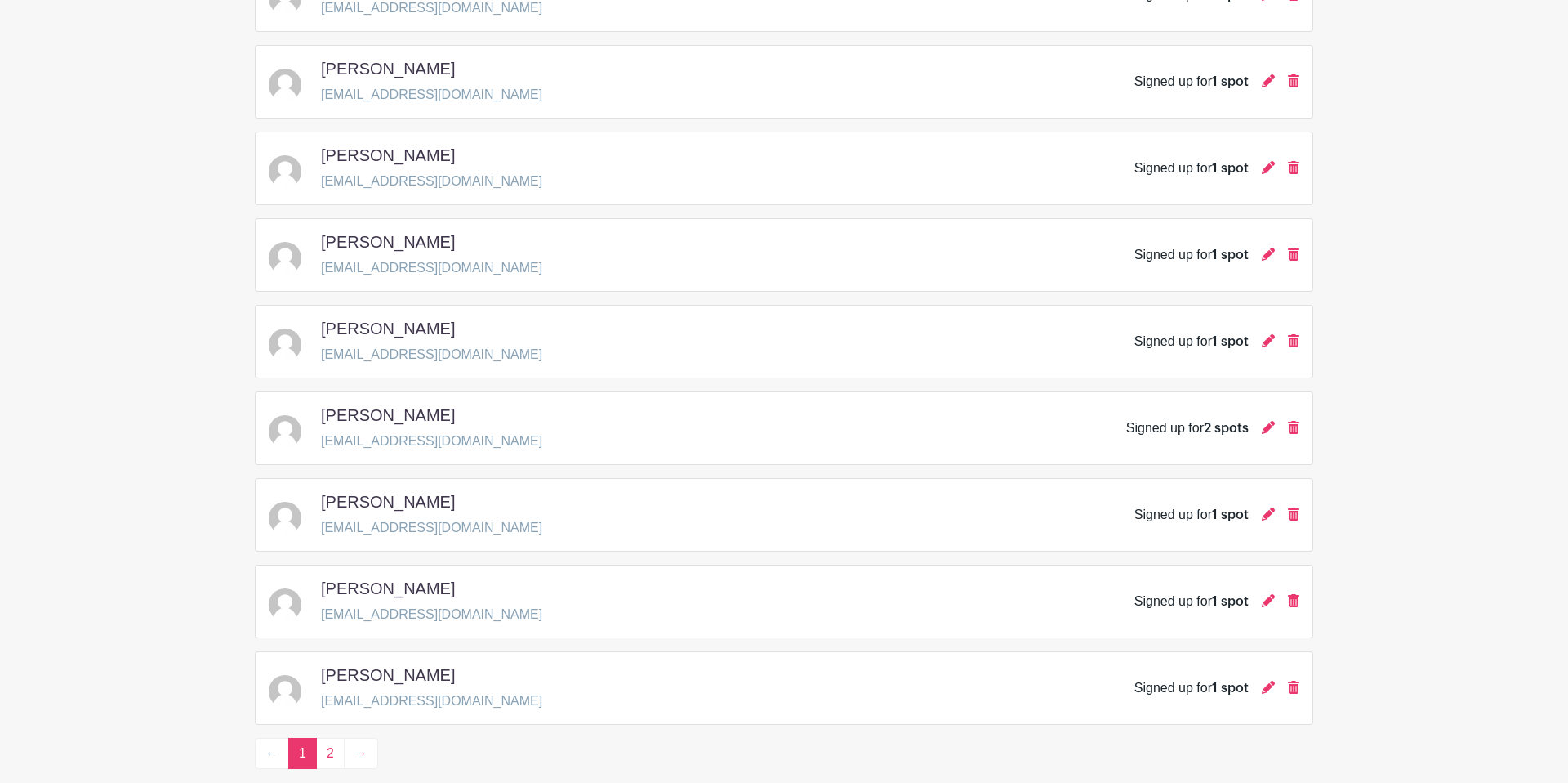
scroll to position [2248, 0]
click at [333, 666] on link "2" at bounding box center [330, 665] width 29 height 31
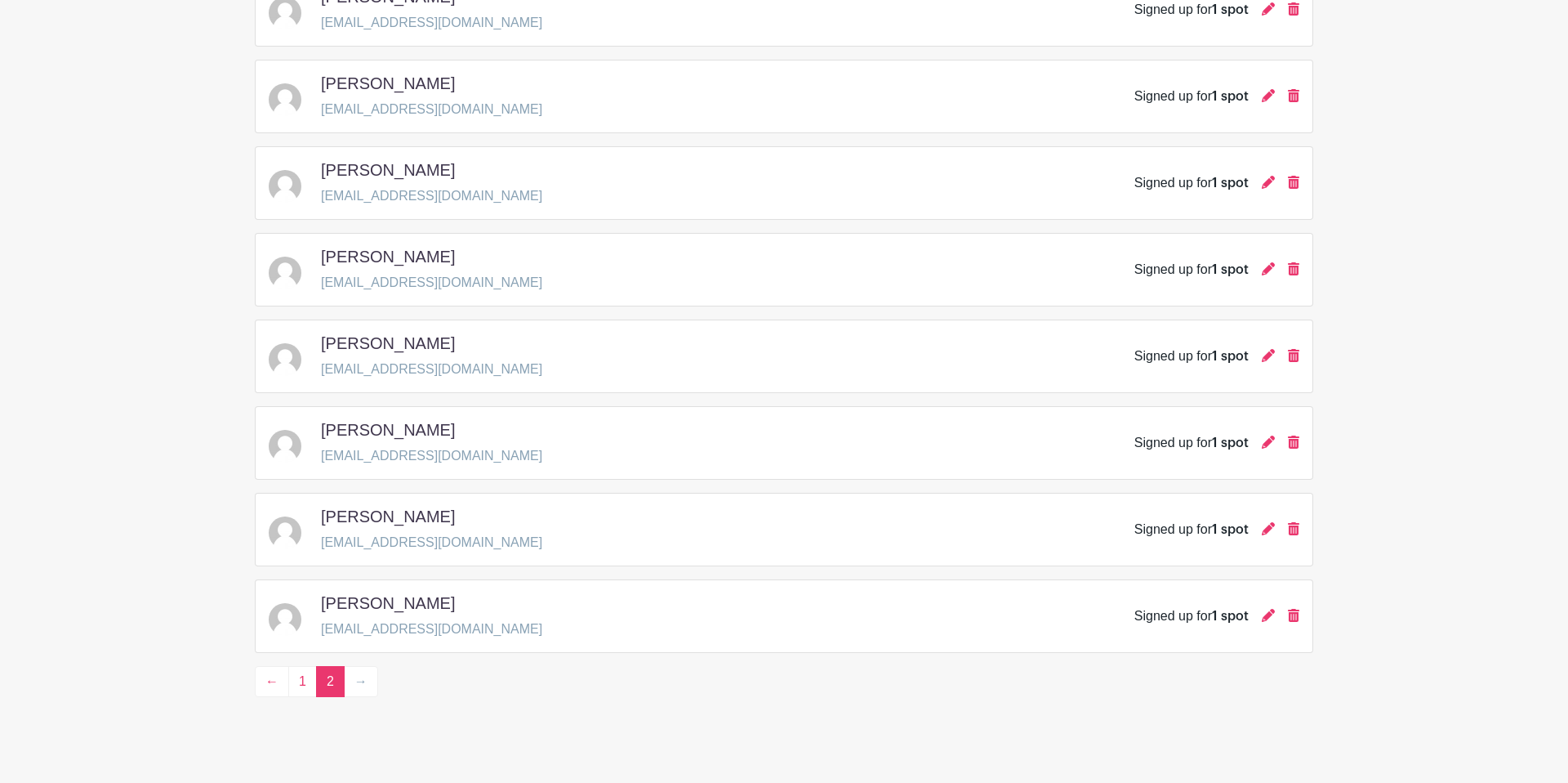
scroll to position [1293, 0]
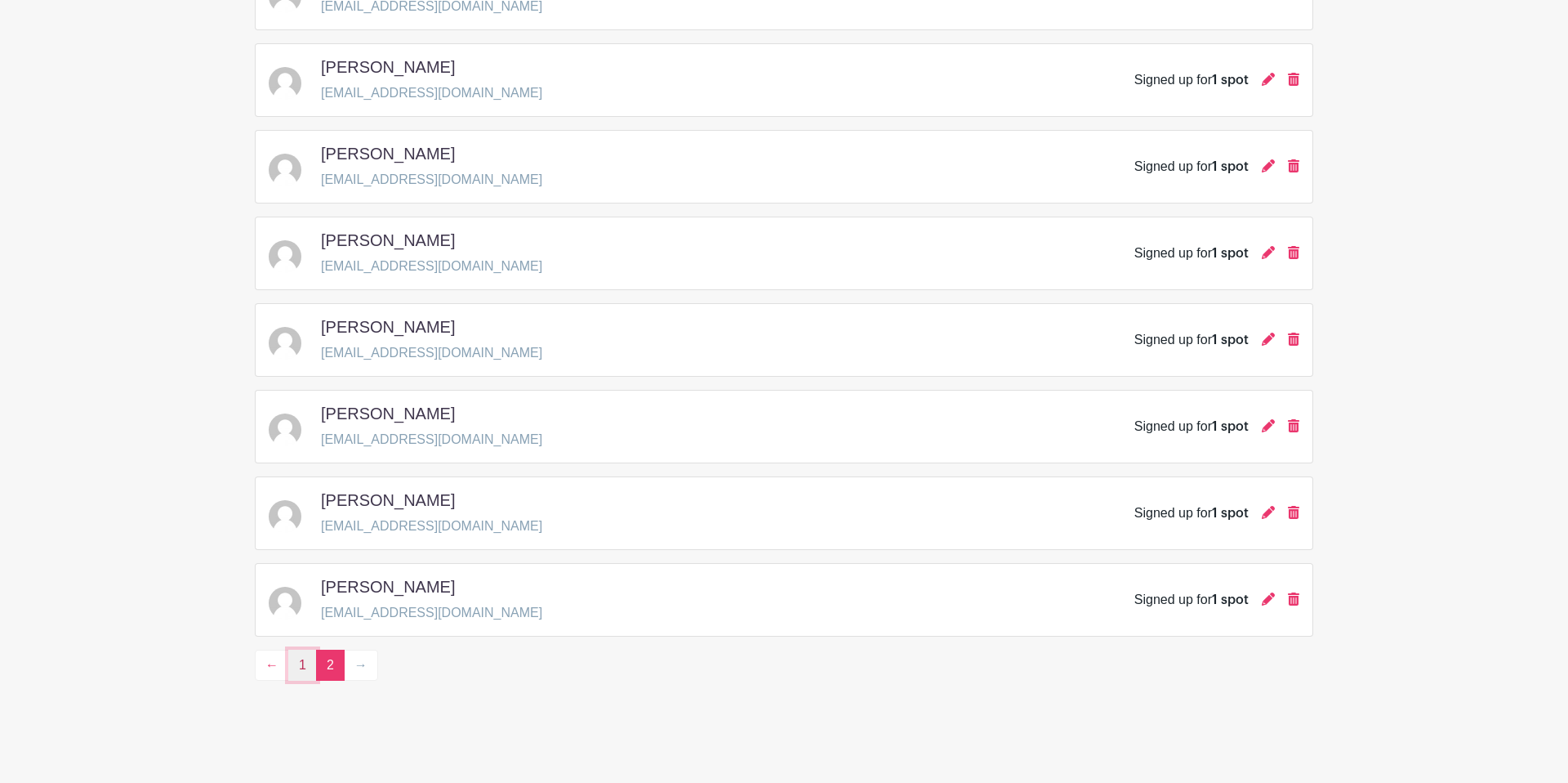
drag, startPoint x: 296, startPoint y: 668, endPoint x: 308, endPoint y: 661, distance: 13.9
click at [296, 667] on link "1" at bounding box center [303, 665] width 29 height 31
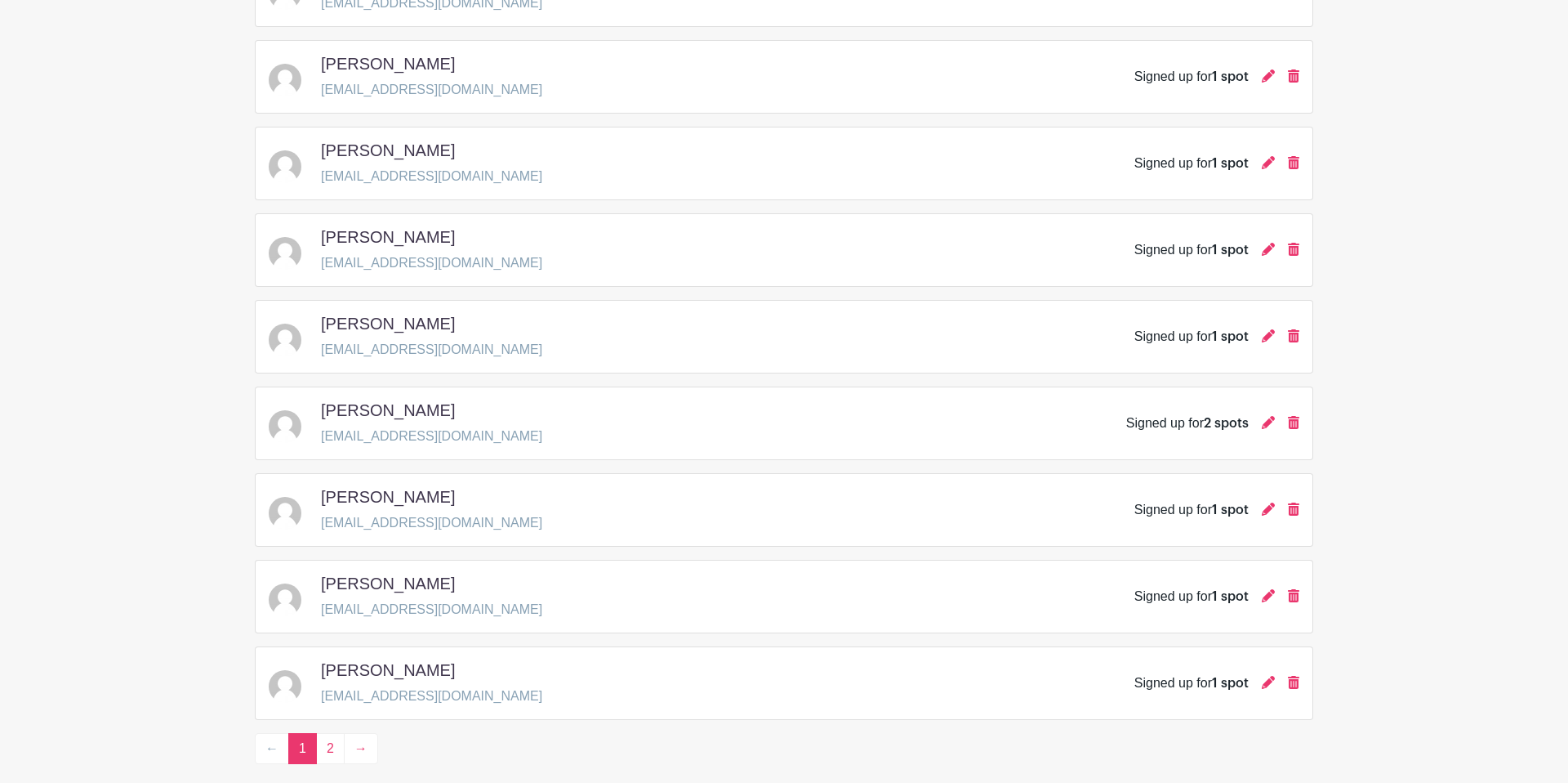
scroll to position [2248, 0]
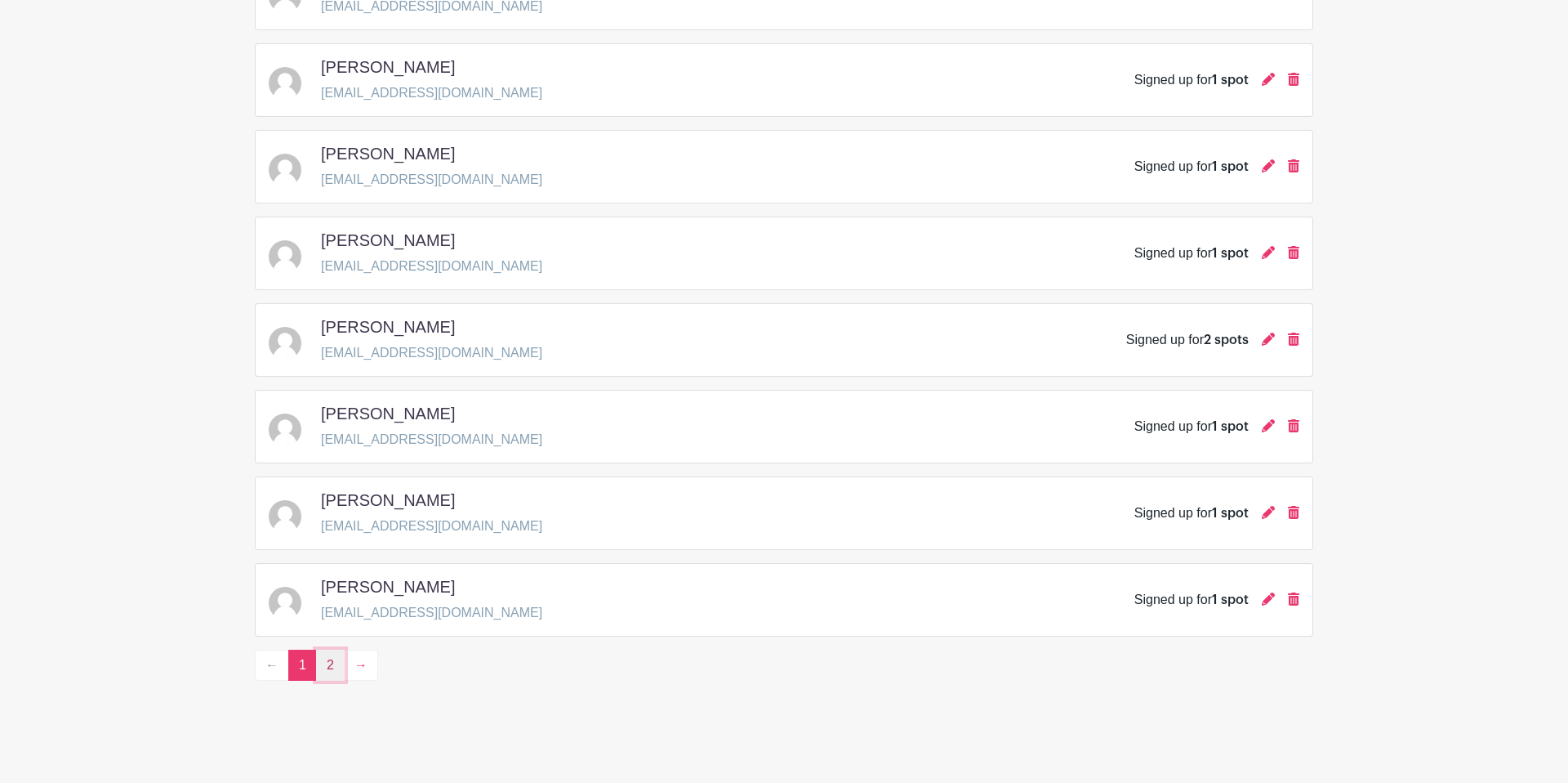
click at [336, 669] on link "2" at bounding box center [330, 665] width 29 height 31
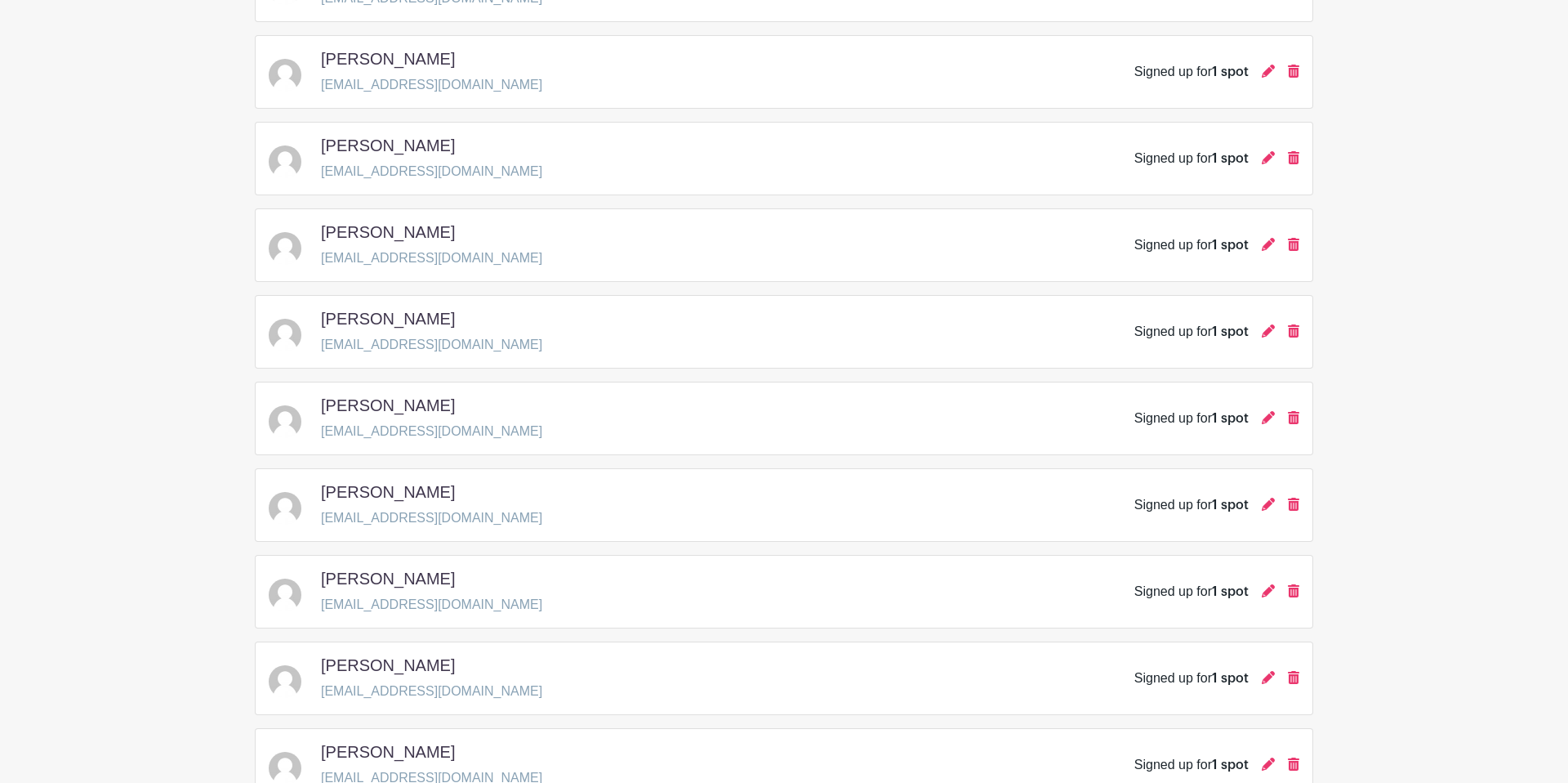
scroll to position [1217, 0]
click at [1268, 507] on icon at bounding box center [1268, 500] width 13 height 13
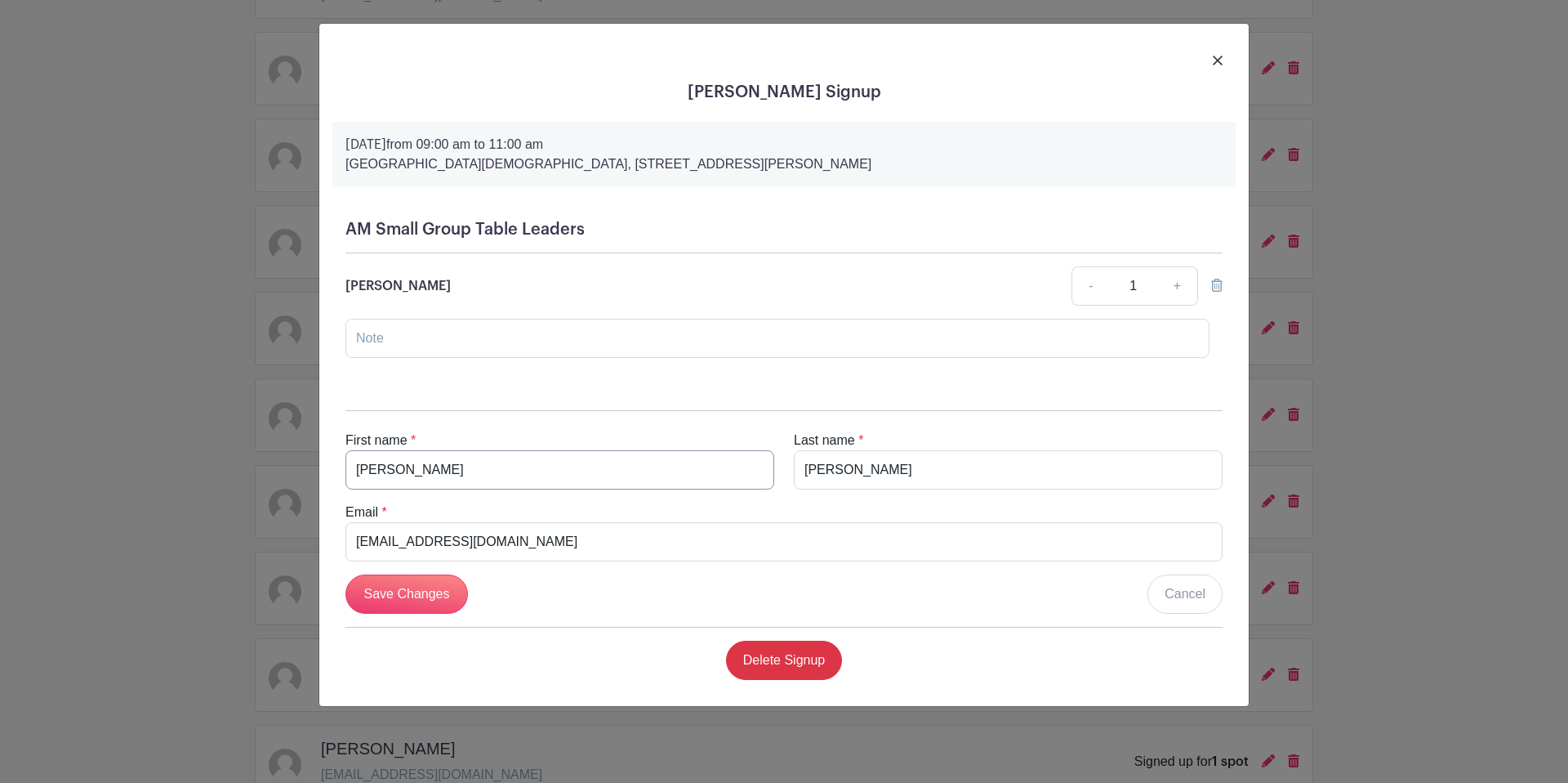
click at [361, 469] on input "kathy" at bounding box center [560, 470] width 429 height 39
type input "Kathy"
click at [811, 475] on input "horvath" at bounding box center [1008, 470] width 429 height 39
type input "Horvath"
click at [449, 598] on input "Save Changes" at bounding box center [407, 594] width 122 height 39
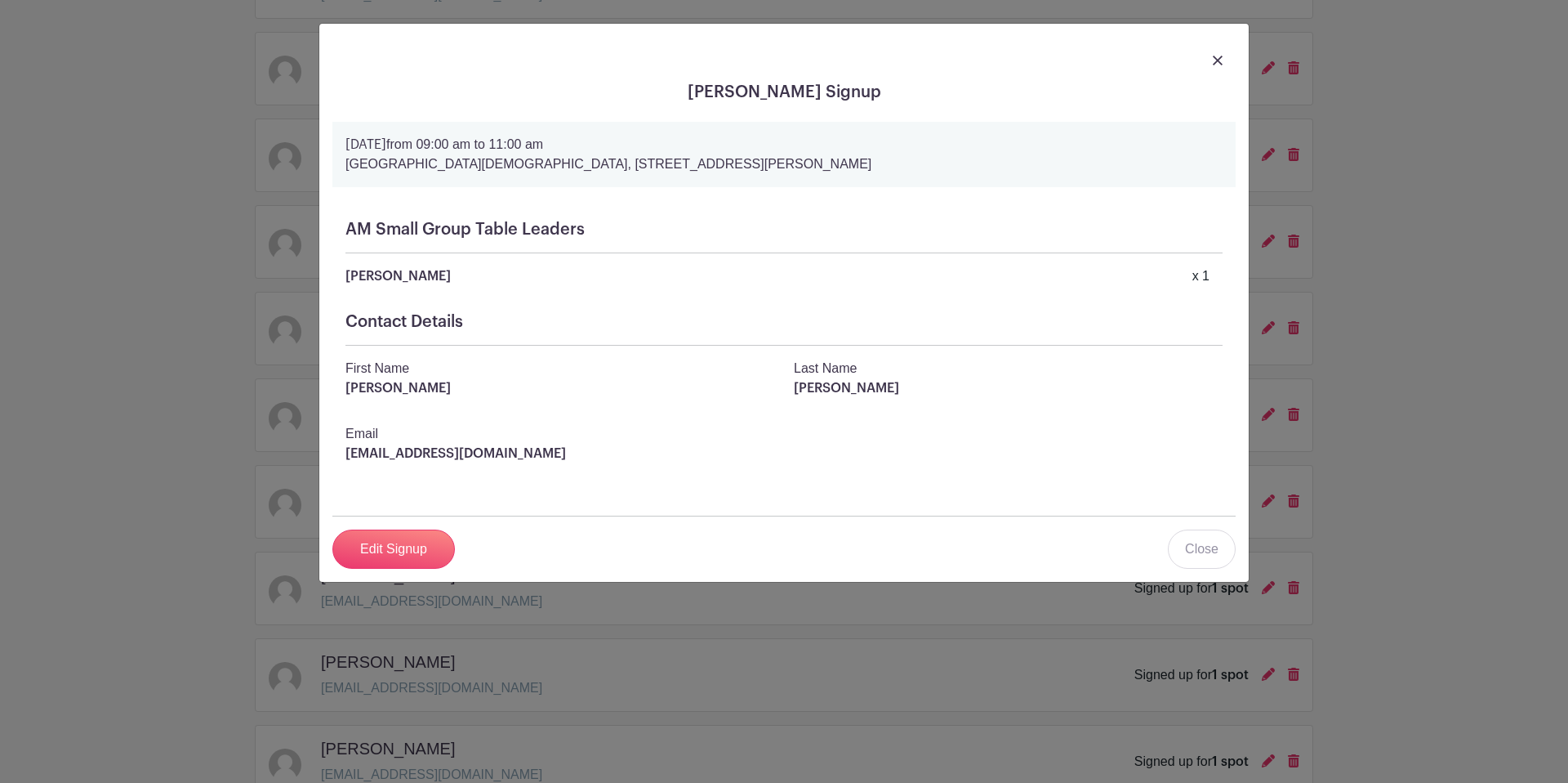
click at [1221, 55] on link at bounding box center [1217, 59] width 10 height 19
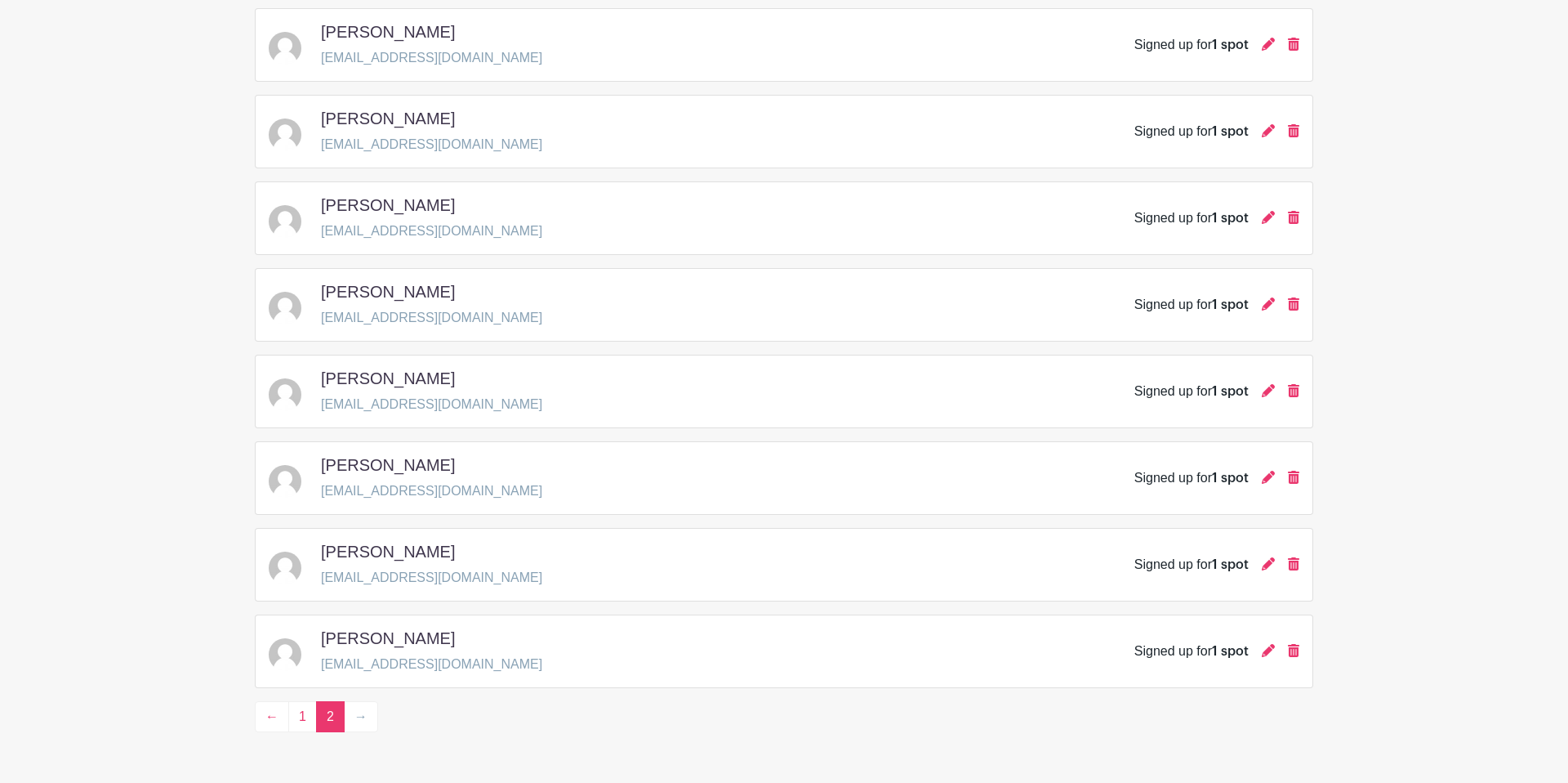
scroll to position [1380, 0]
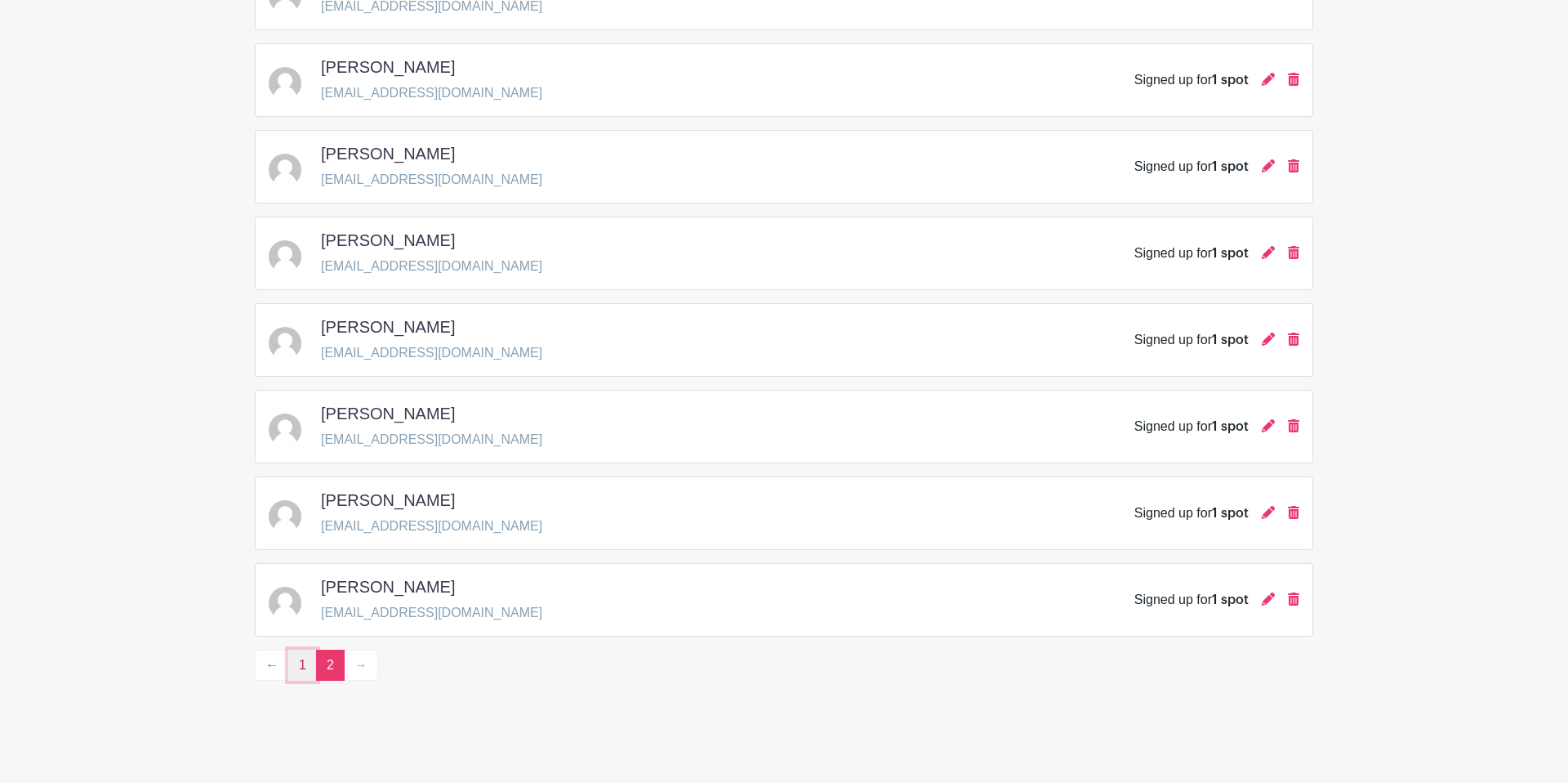
click at [303, 668] on link "1" at bounding box center [303, 665] width 29 height 31
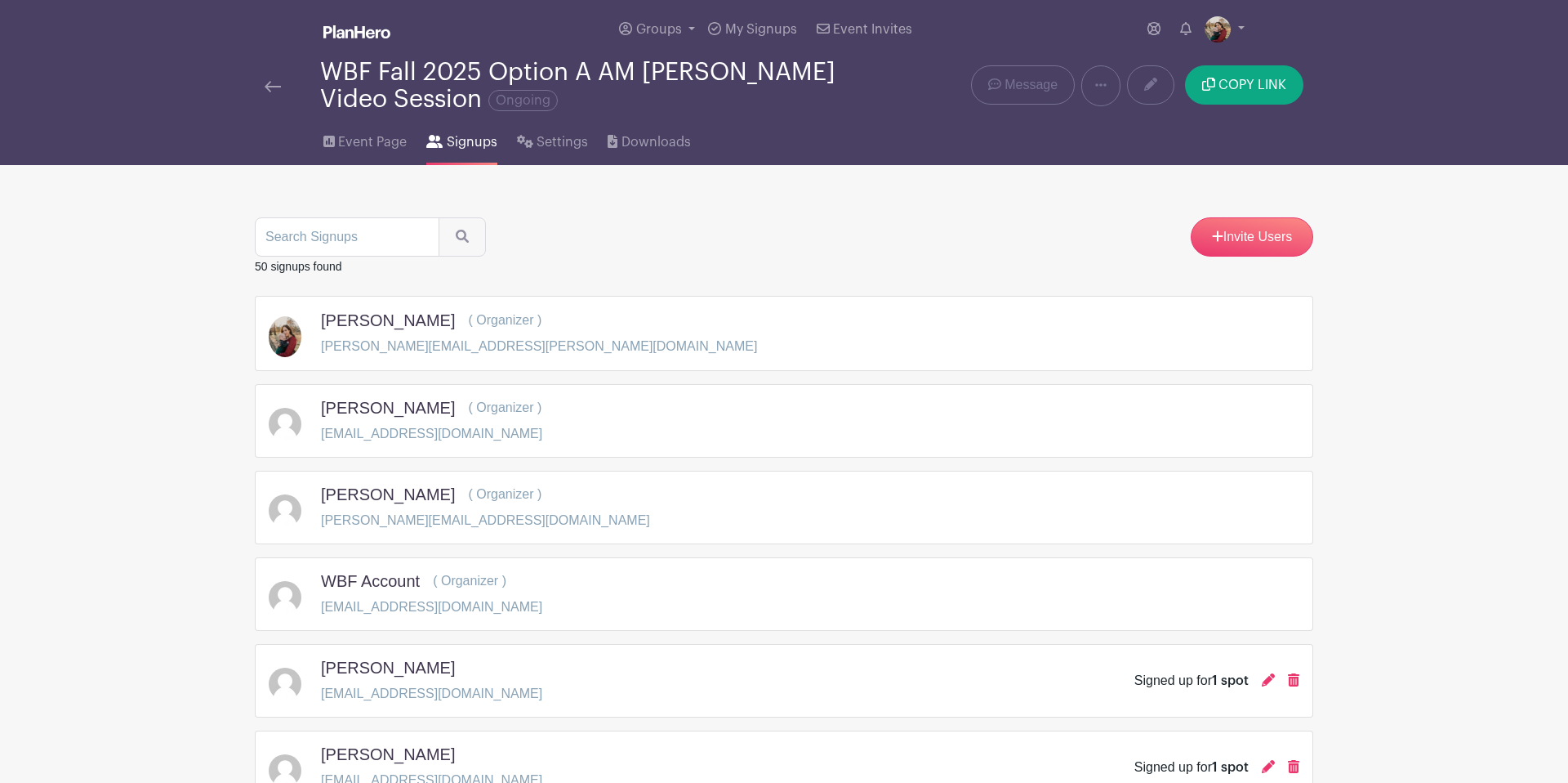
click at [266, 89] on img at bounding box center [273, 86] width 17 height 11
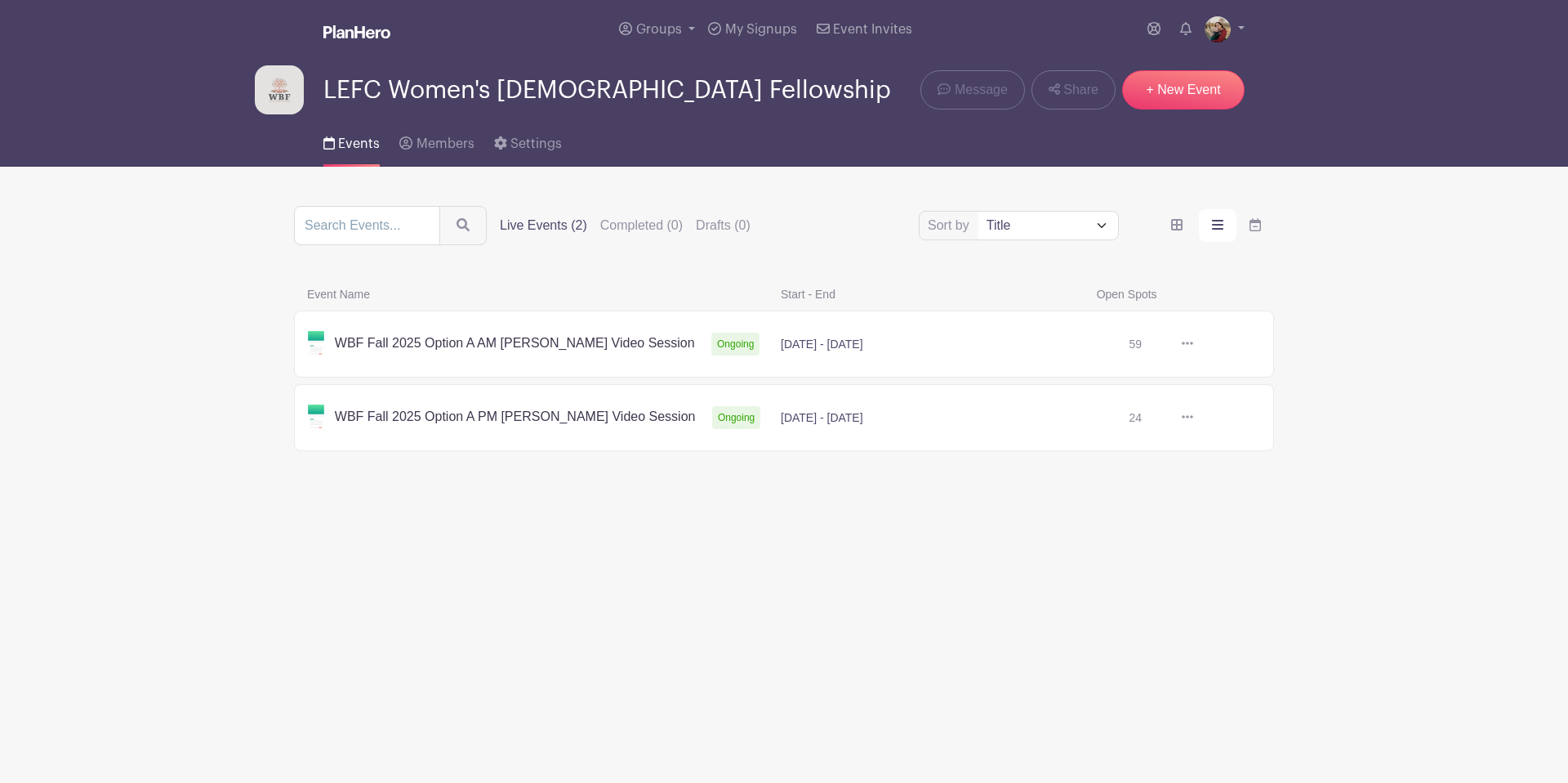
click at [1194, 344] on link at bounding box center [1194, 344] width 0 height 0
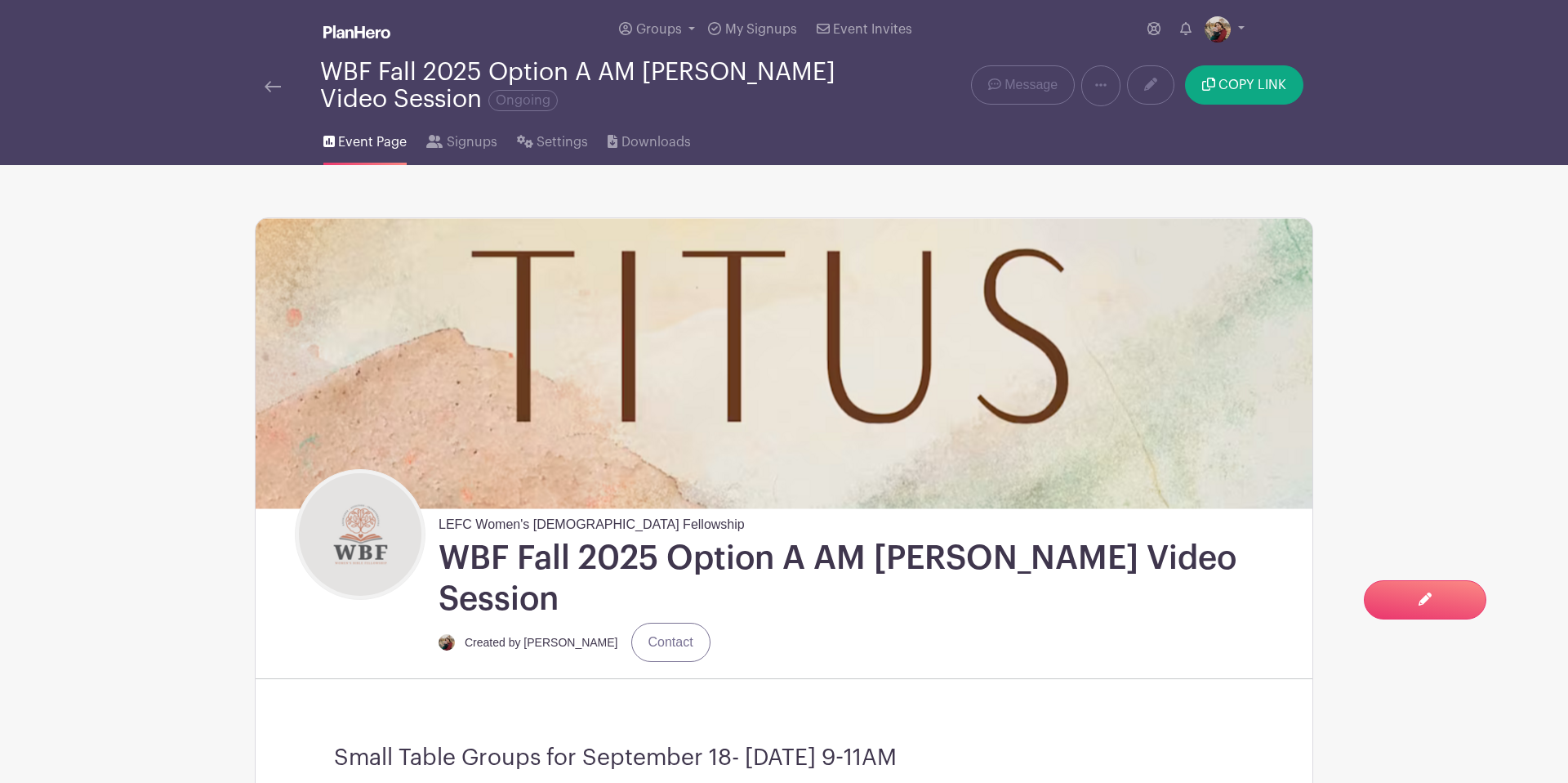
click at [282, 80] on div at bounding box center [293, 86] width 56 height 19
click at [278, 90] on img at bounding box center [273, 86] width 17 height 11
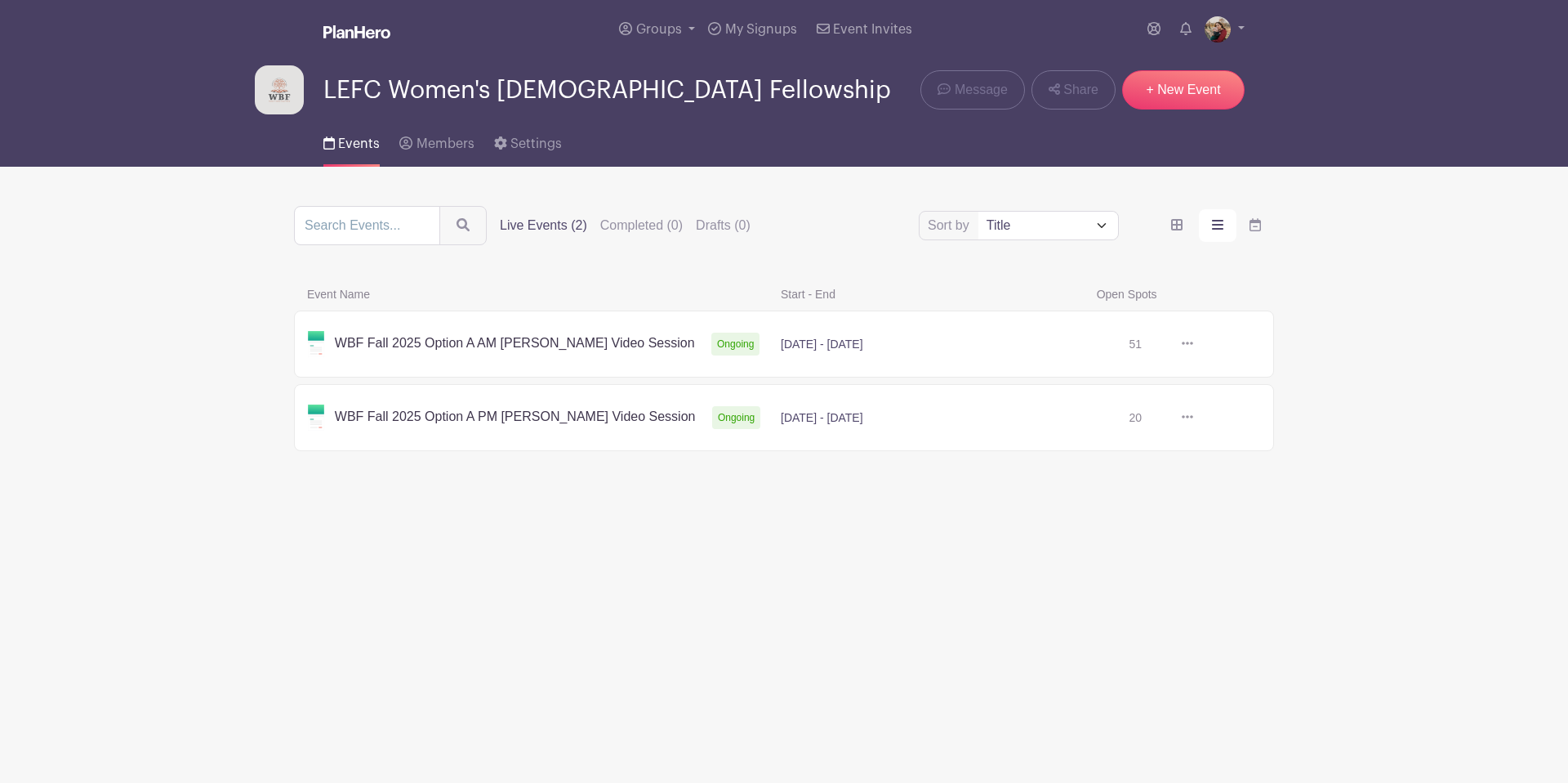
click at [1194, 417] on link at bounding box center [1194, 417] width 0 height 0
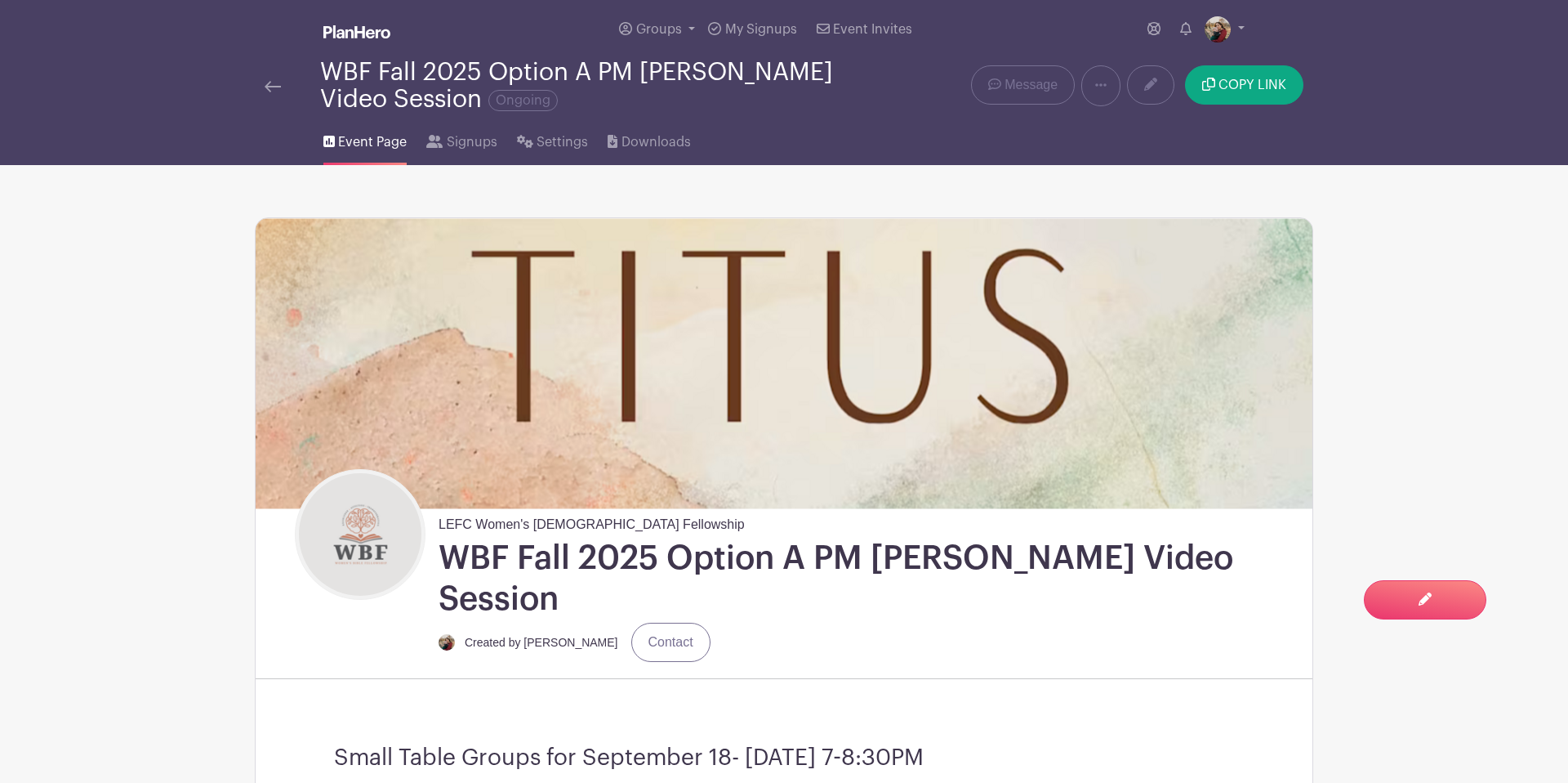
click at [269, 93] on img at bounding box center [273, 86] width 17 height 11
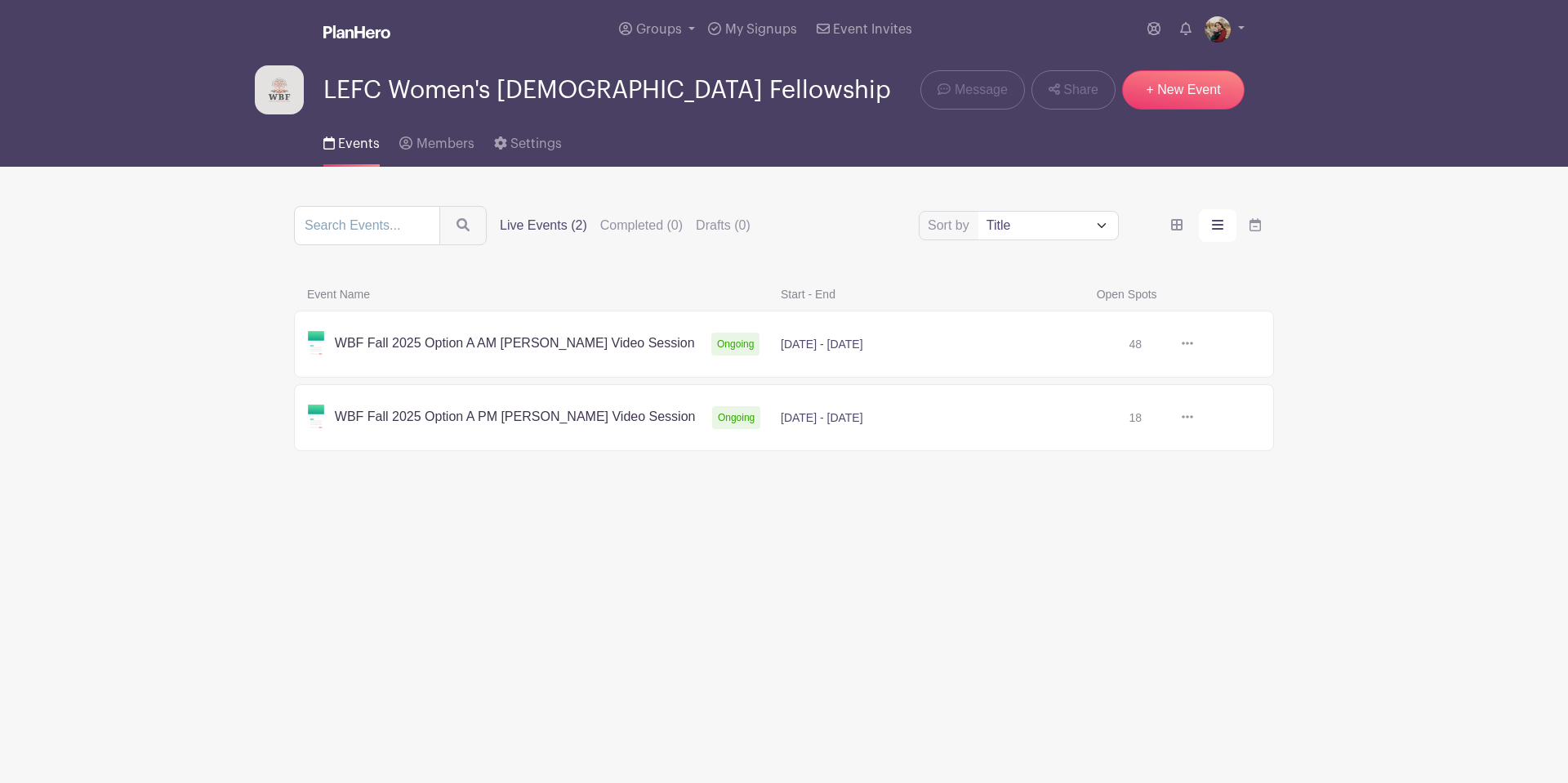
click at [1194, 344] on link at bounding box center [1194, 344] width 0 height 0
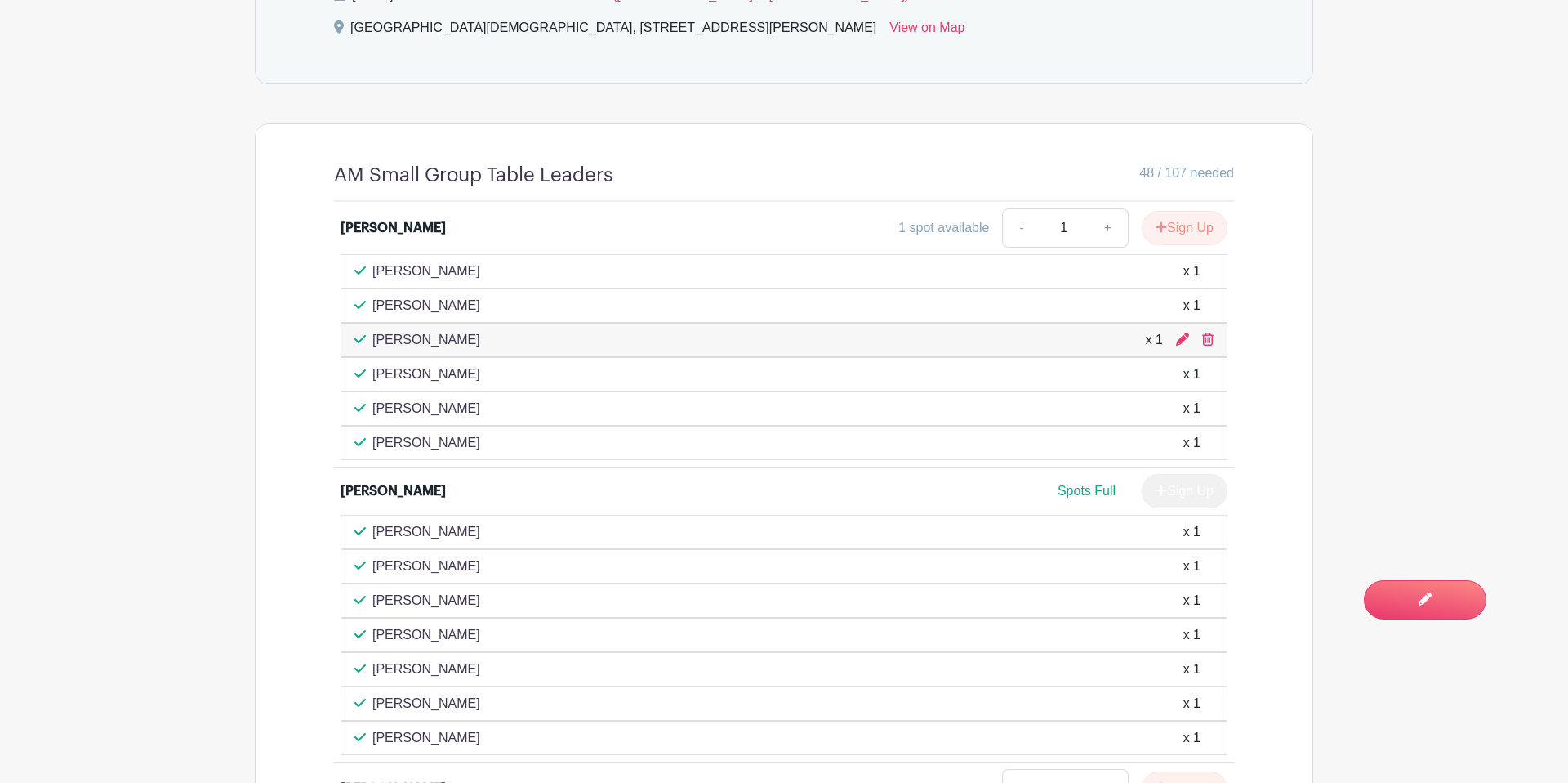
scroll to position [1251, 0]
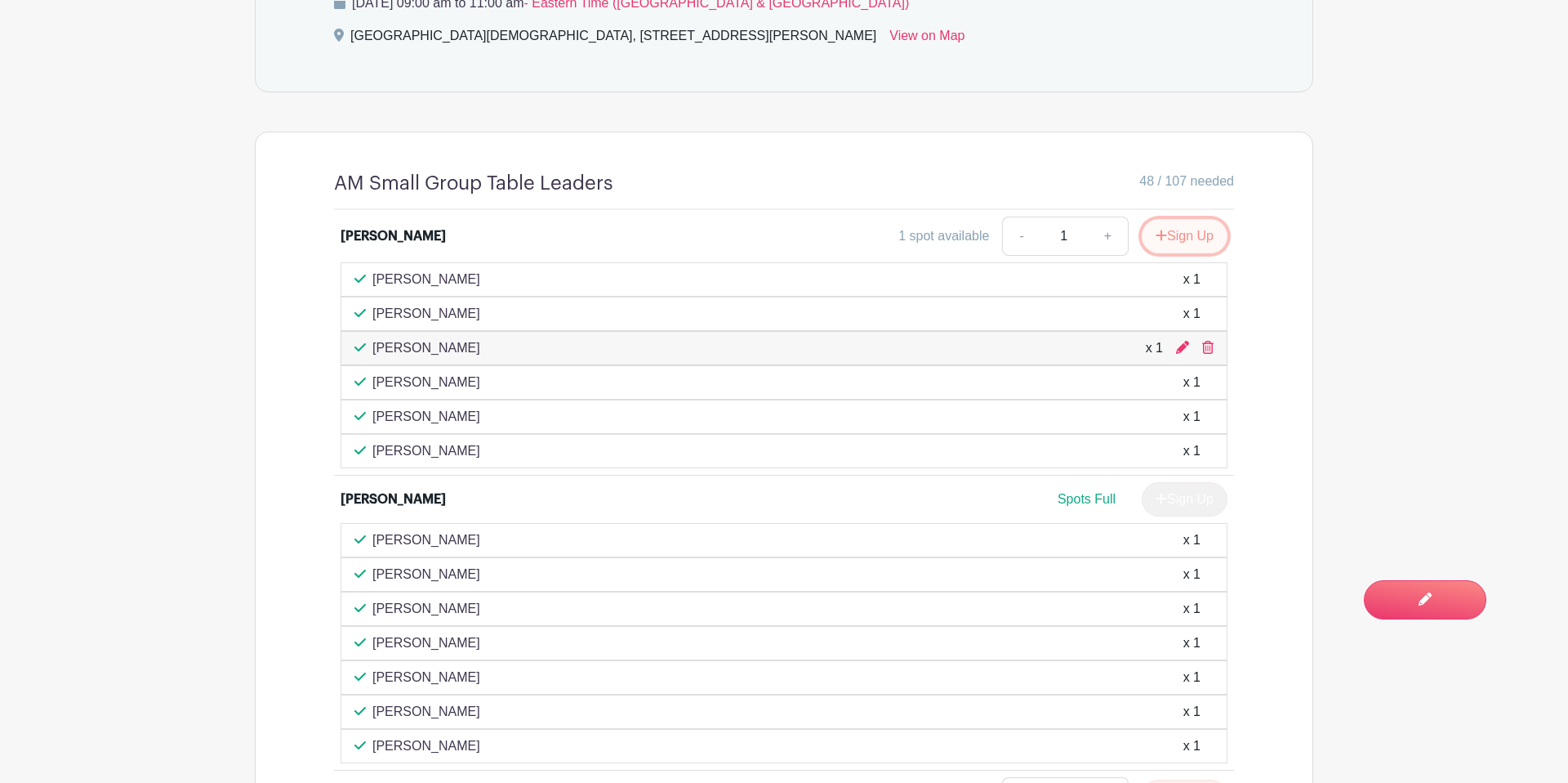
click at [1178, 219] on button "Sign Up" at bounding box center [1185, 235] width 86 height 34
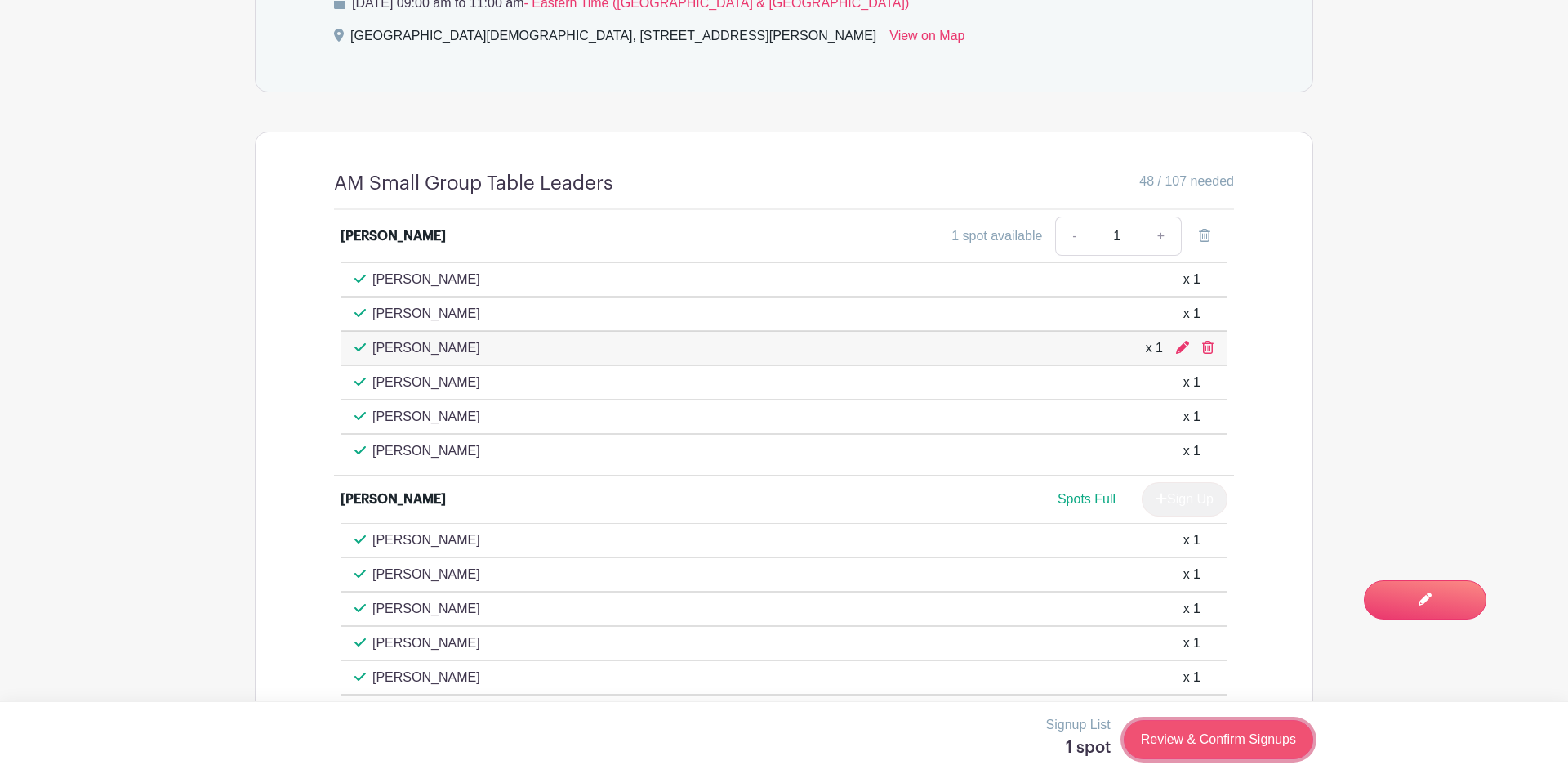
click at [1195, 749] on link "Review & Confirm Signups" at bounding box center [1218, 739] width 190 height 39
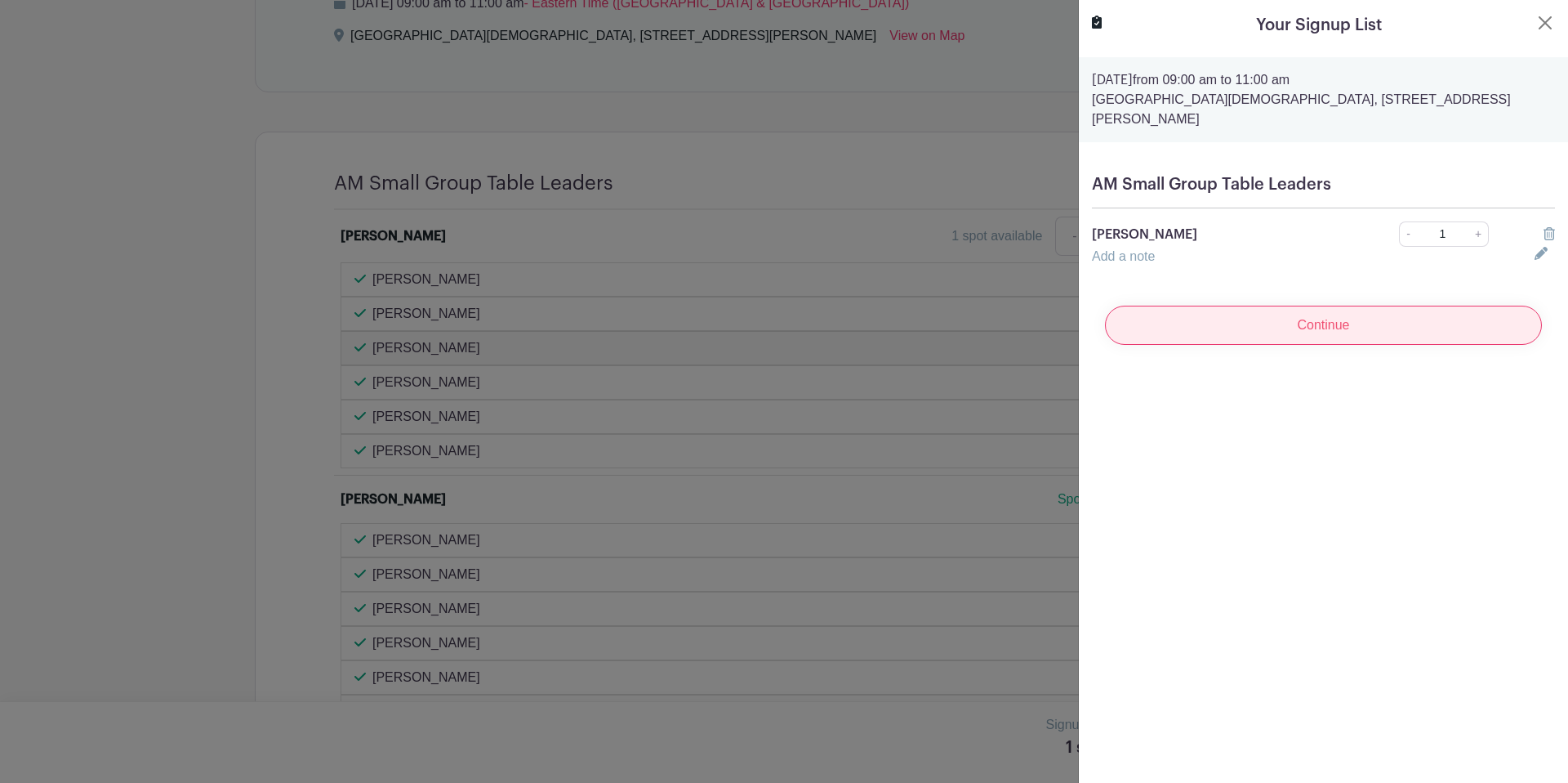
click at [1315, 316] on input "Continue" at bounding box center [1324, 325] width 437 height 39
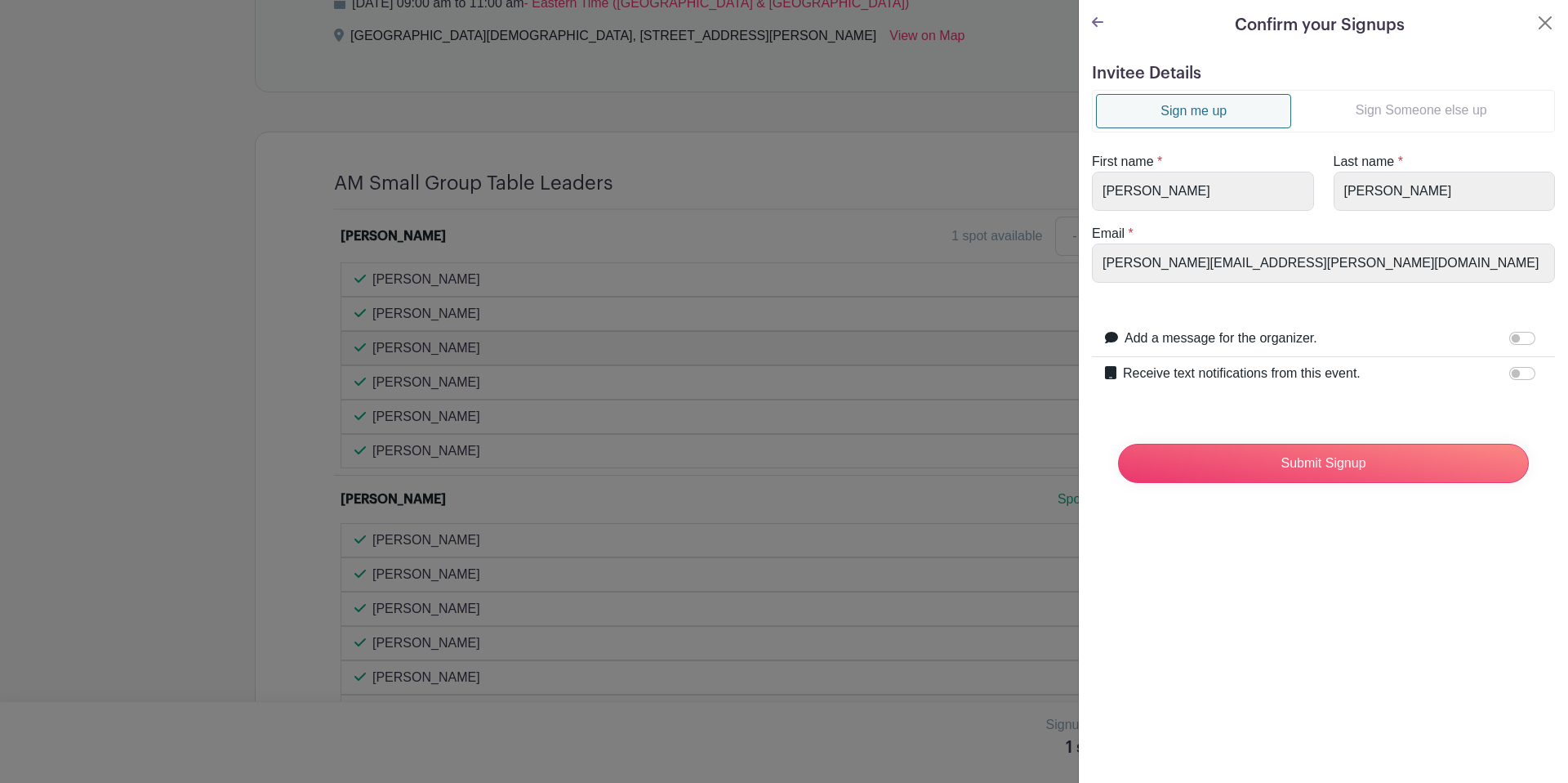
click at [1417, 108] on link "Sign Someone else up" at bounding box center [1421, 109] width 260 height 32
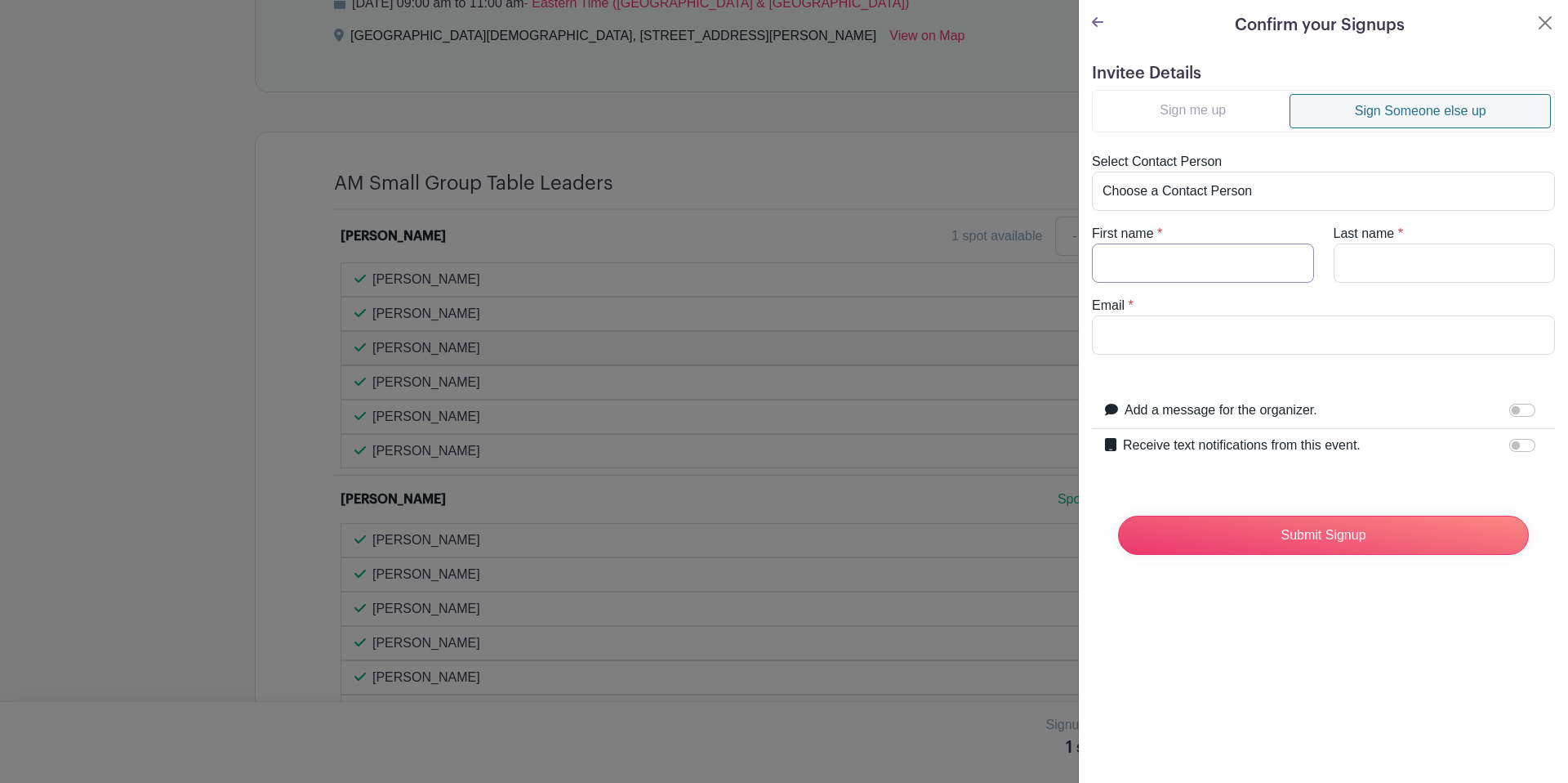
click at [1163, 269] on input "First name" at bounding box center [1203, 262] width 222 height 39
type input "Christine"
type input "Dugger"
click at [1169, 340] on input "Email" at bounding box center [1324, 335] width 463 height 39
type input "ca.dugger1@gmail.com"
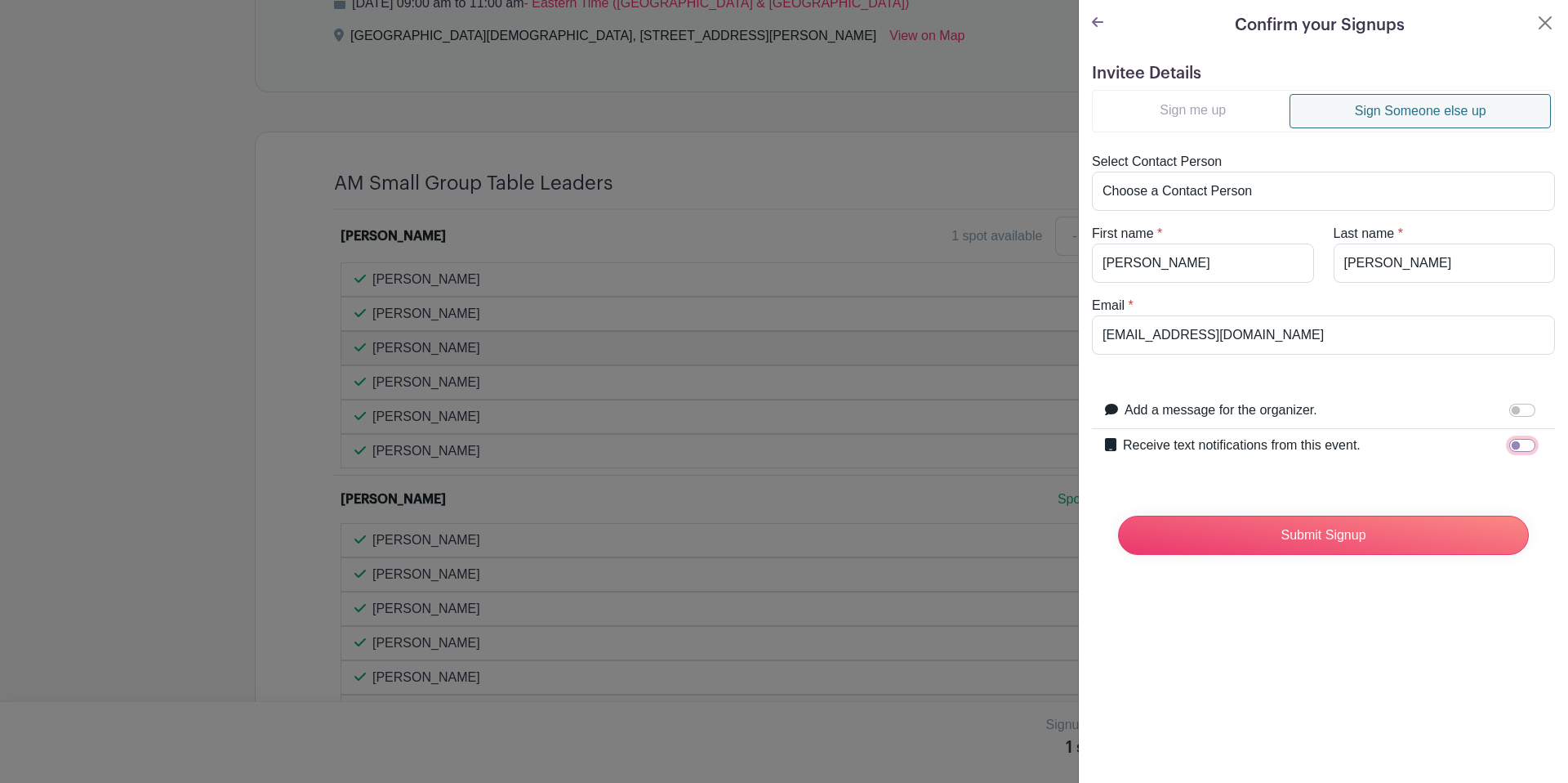
click at [1518, 443] on input "Receive text notifications from this event." at bounding box center [1523, 445] width 26 height 13
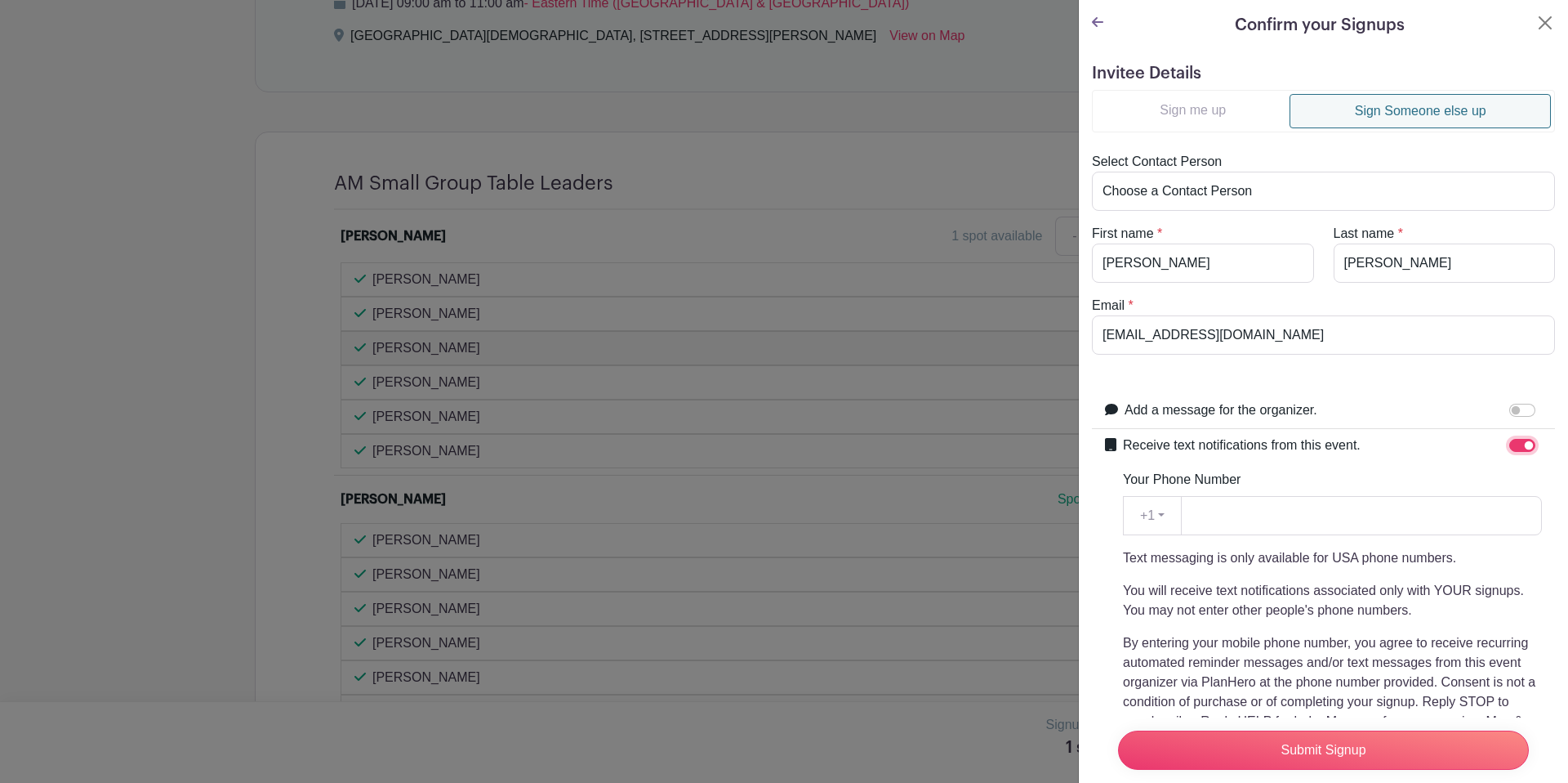
click at [1528, 450] on input "Receive text notifications from this event." at bounding box center [1523, 445] width 26 height 13
checkbox input "false"
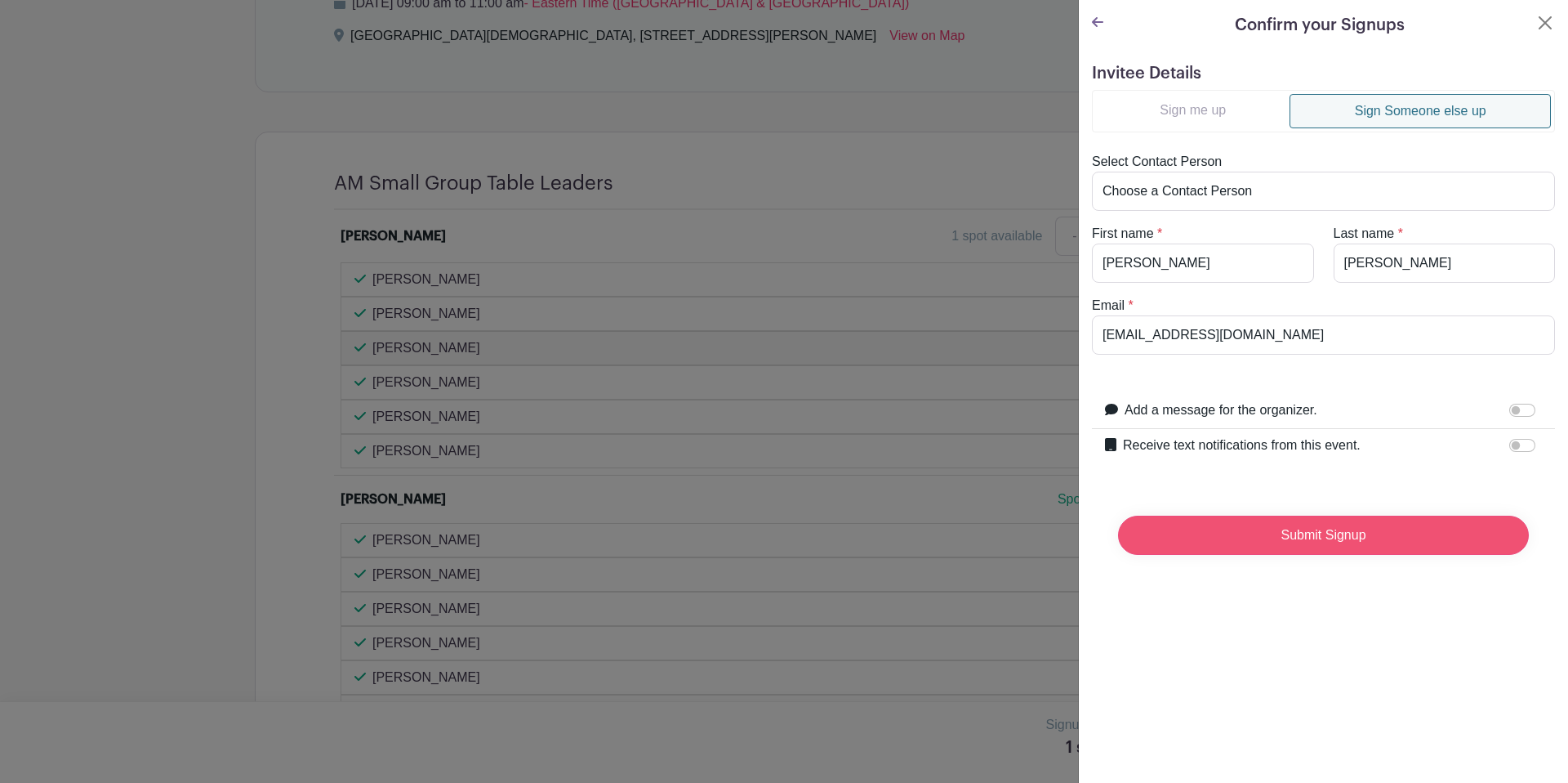
click at [1371, 539] on input "Submit Signup" at bounding box center [1324, 535] width 411 height 39
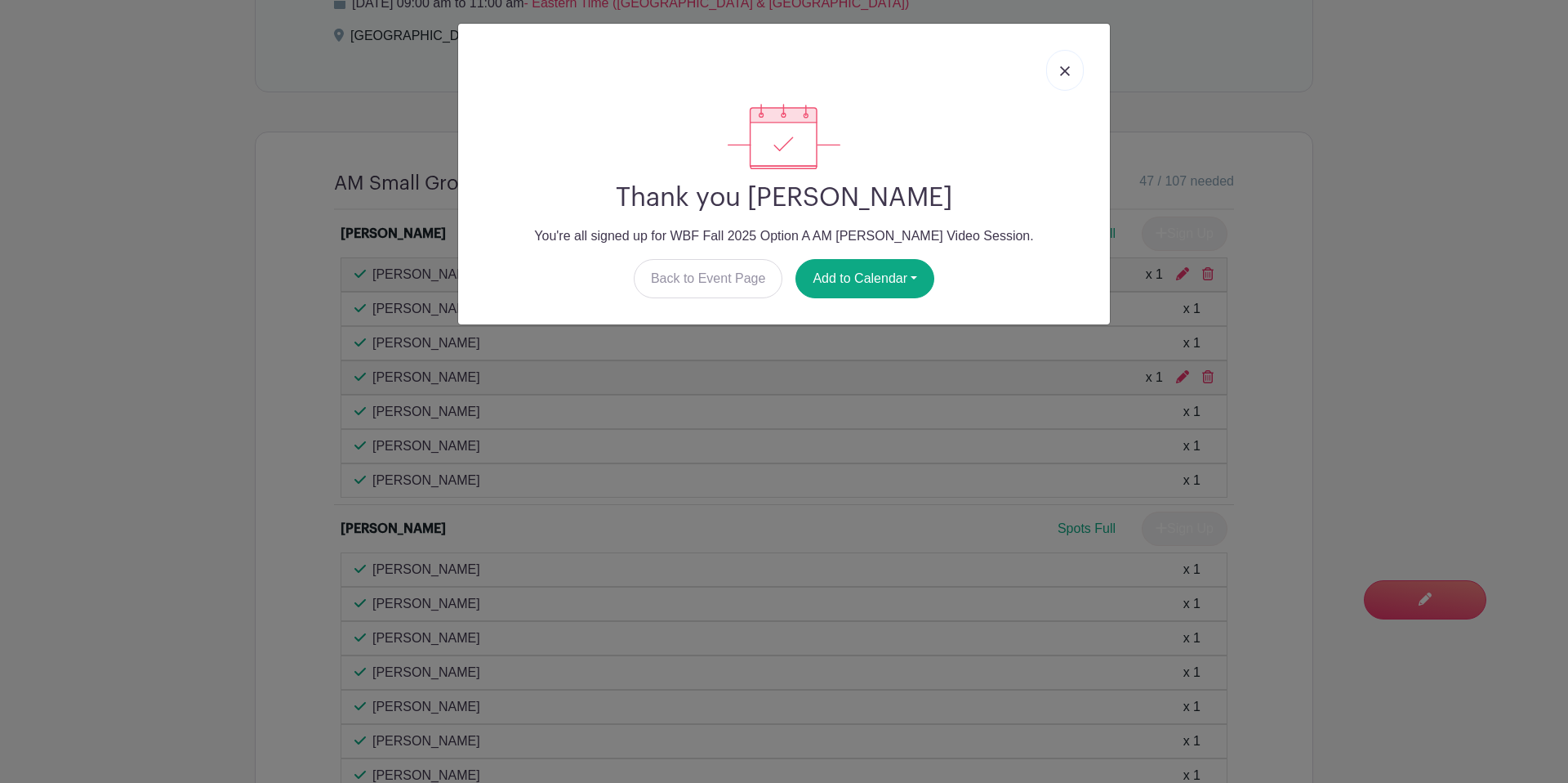
drag, startPoint x: 1057, startPoint y: 74, endPoint x: 1108, endPoint y: 112, distance: 63.6
click at [1057, 76] on link at bounding box center [1064, 70] width 38 height 41
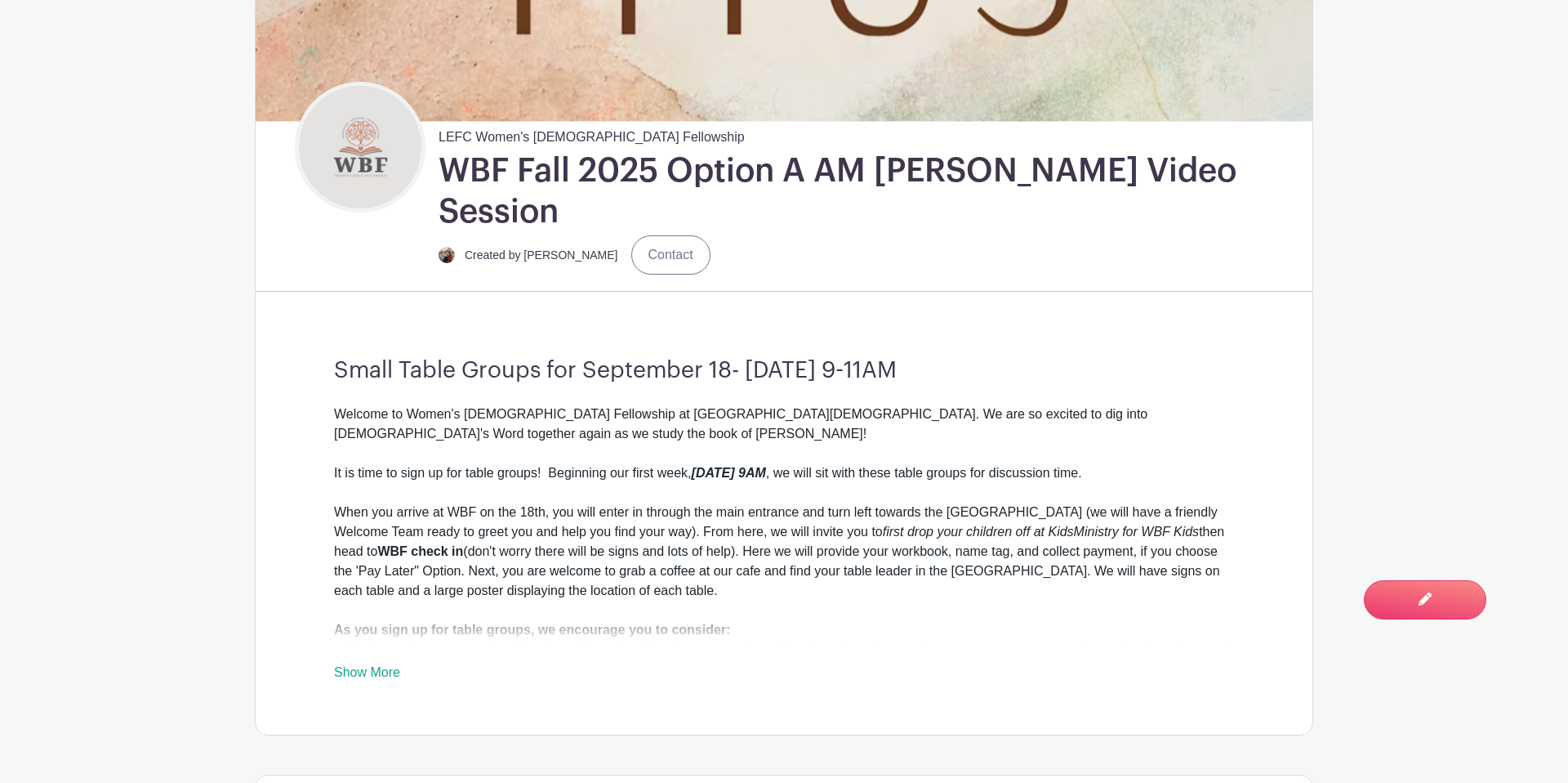
scroll to position [0, 0]
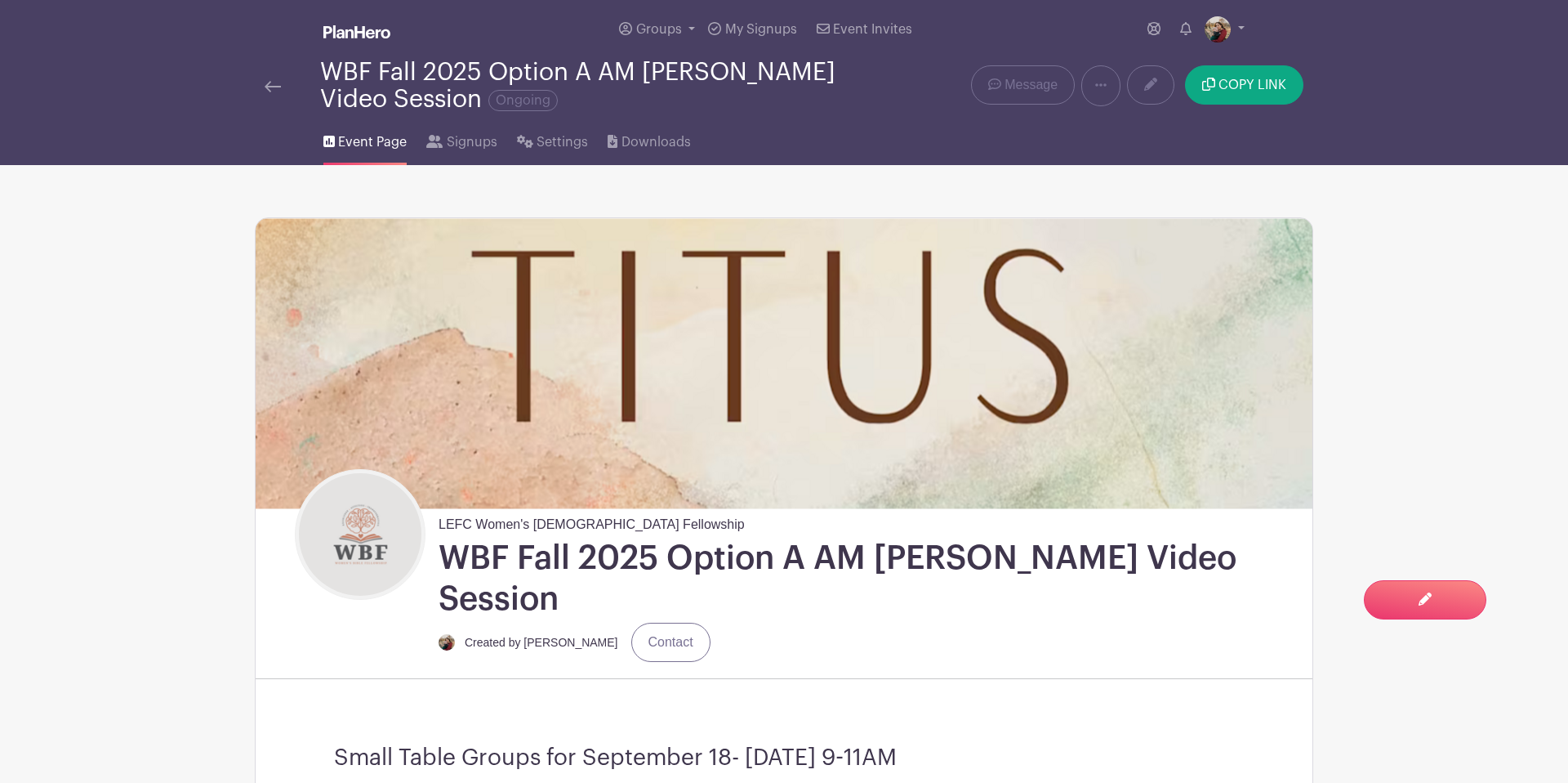
click at [355, 138] on span "Event Page" at bounding box center [373, 142] width 68 height 19
click at [275, 90] on img at bounding box center [273, 86] width 17 height 11
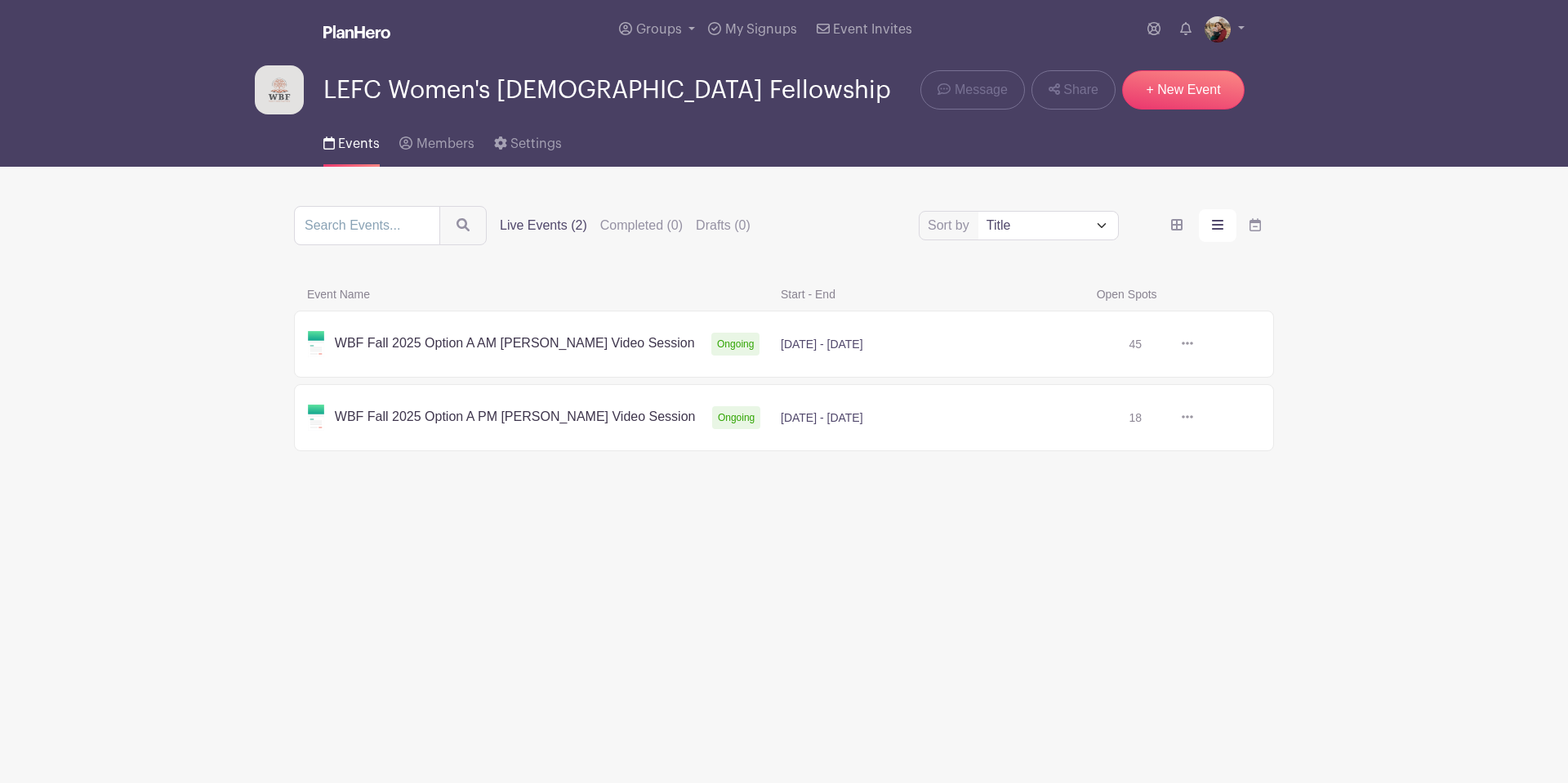
click at [1194, 417] on link at bounding box center [1194, 417] width 0 height 0
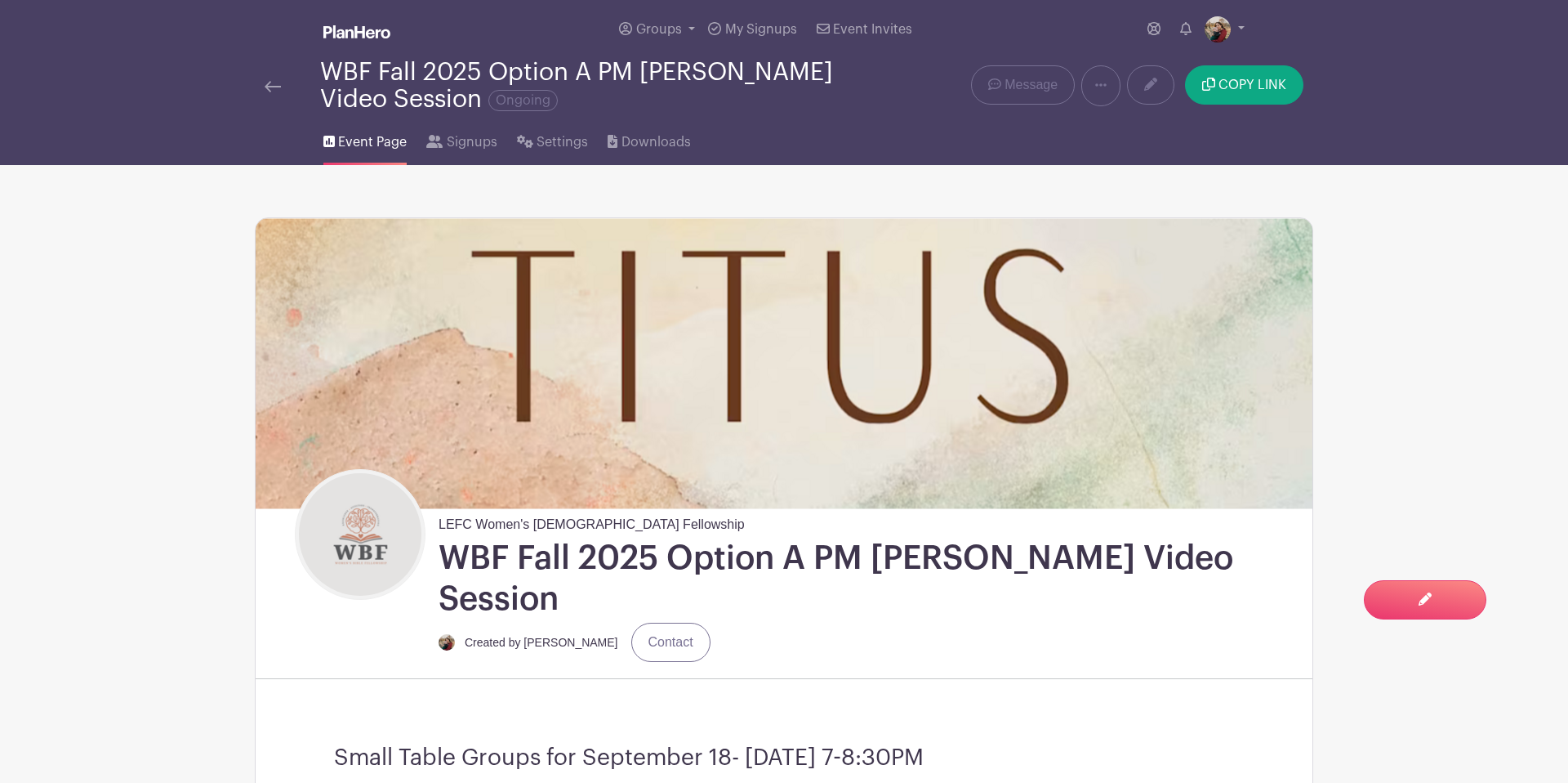
click at [274, 91] on img at bounding box center [273, 86] width 17 height 11
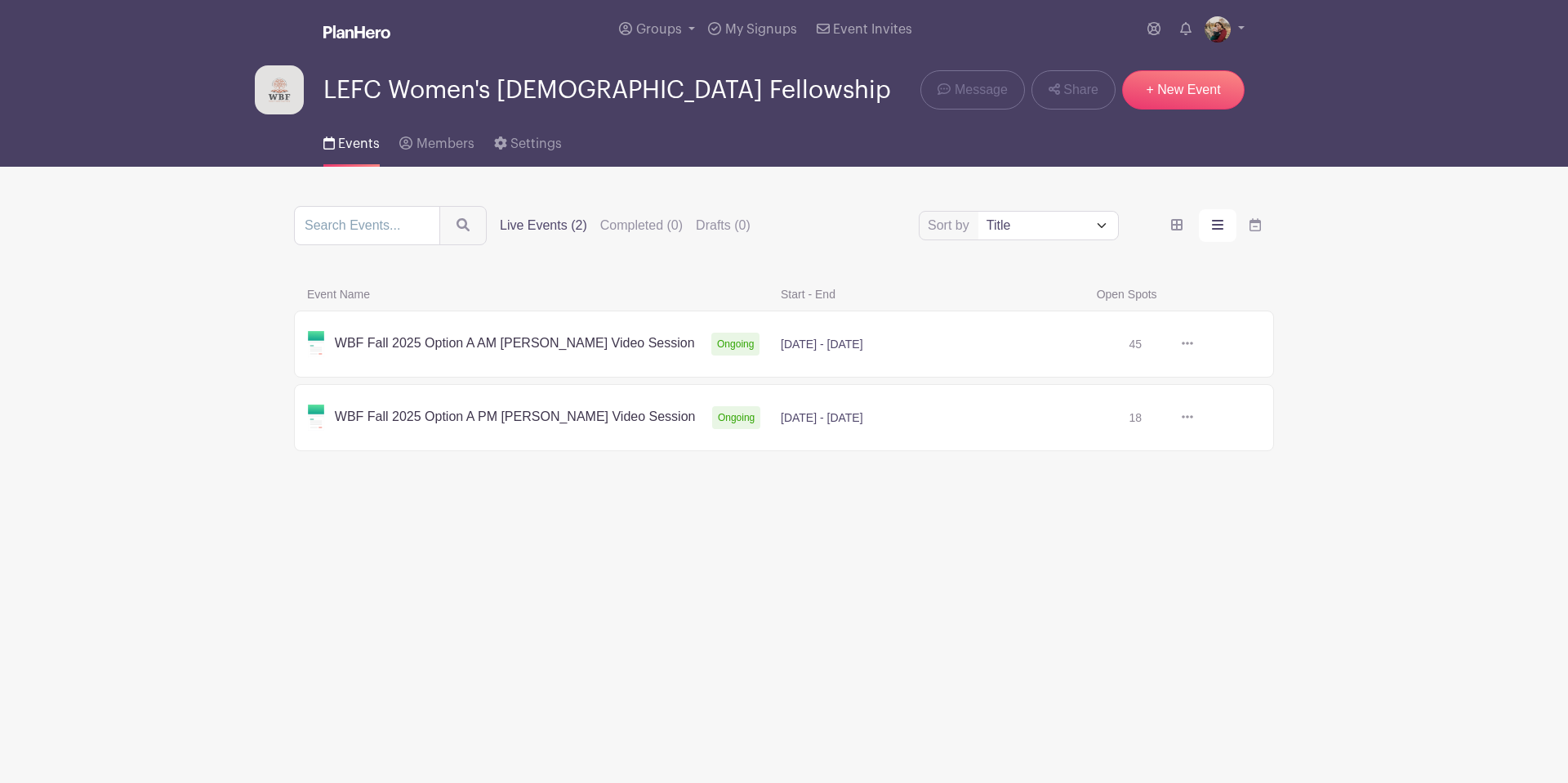
click at [1194, 344] on link at bounding box center [1194, 344] width 0 height 0
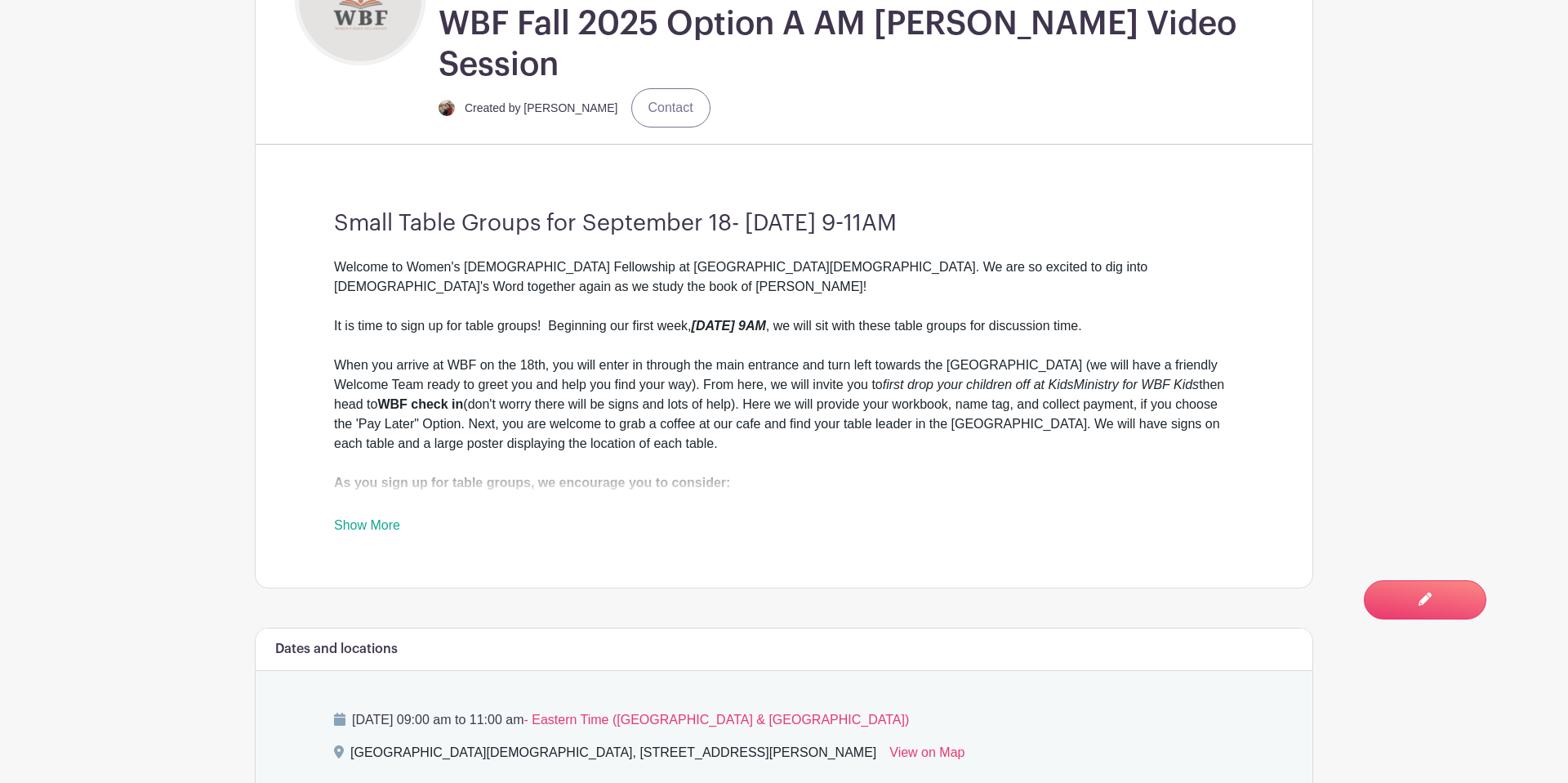
scroll to position [542, 0]
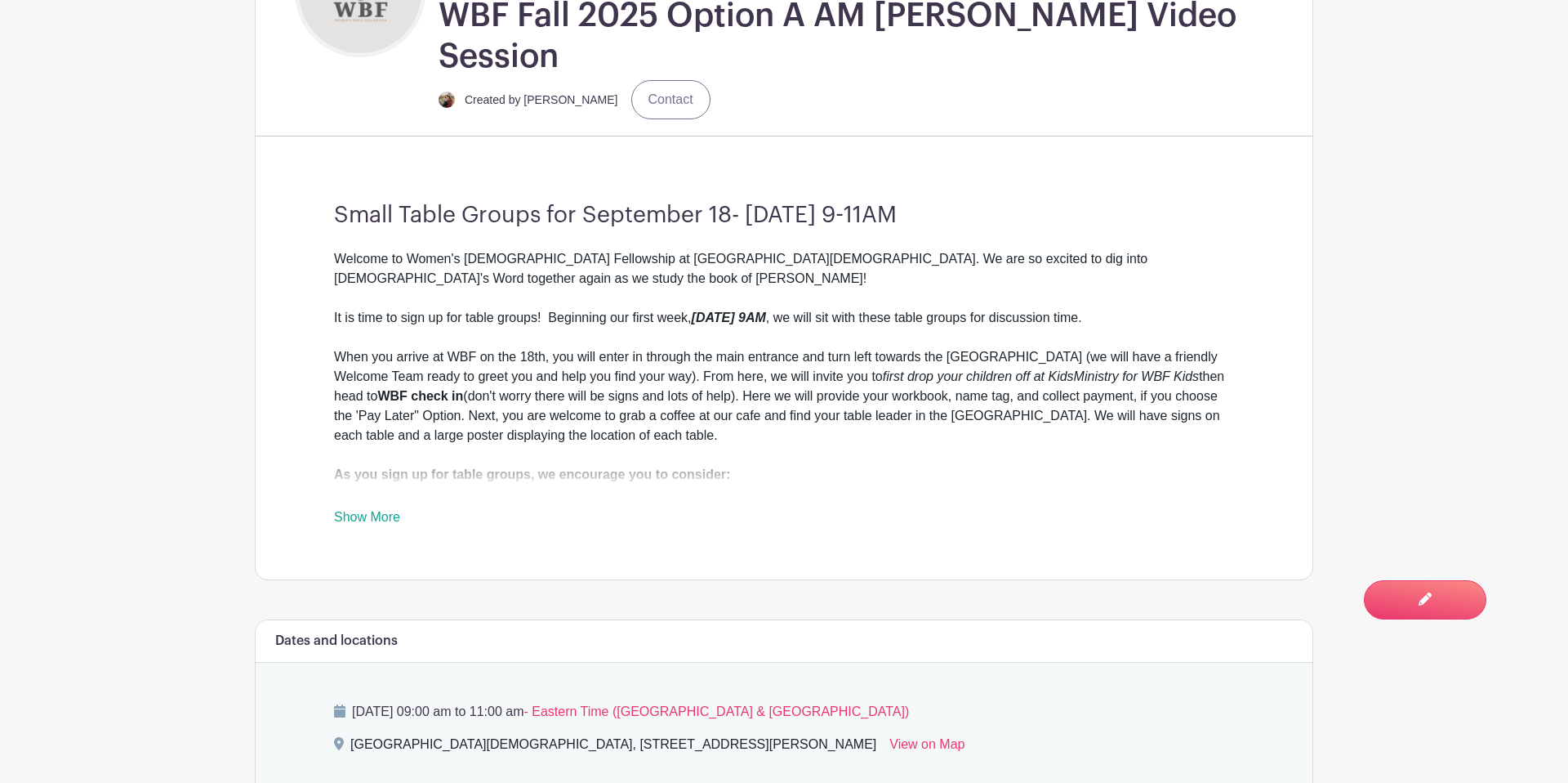
click at [378, 510] on link "Show More" at bounding box center [367, 520] width 66 height 20
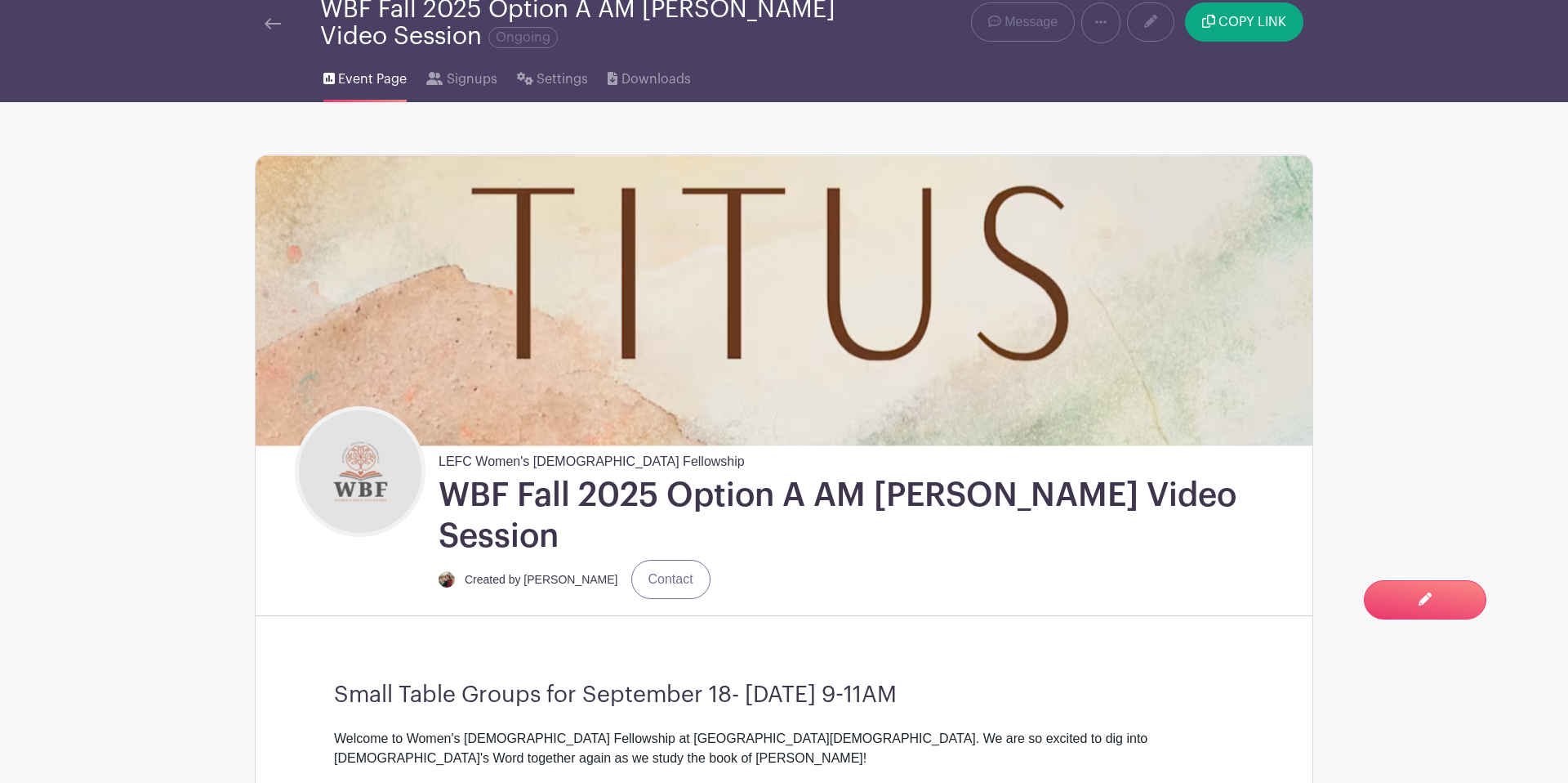
scroll to position [0, 0]
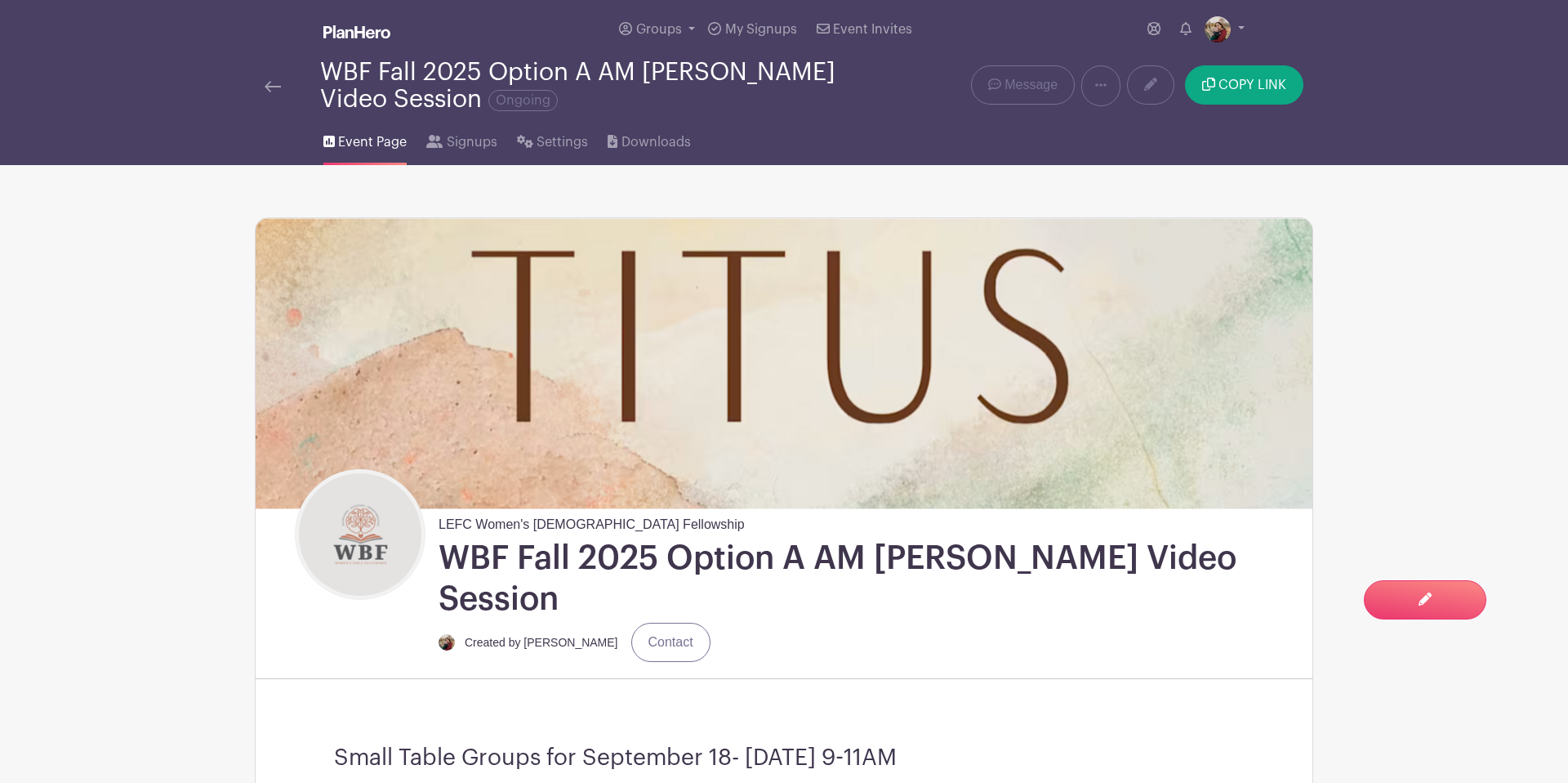
click at [279, 90] on img at bounding box center [273, 86] width 17 height 11
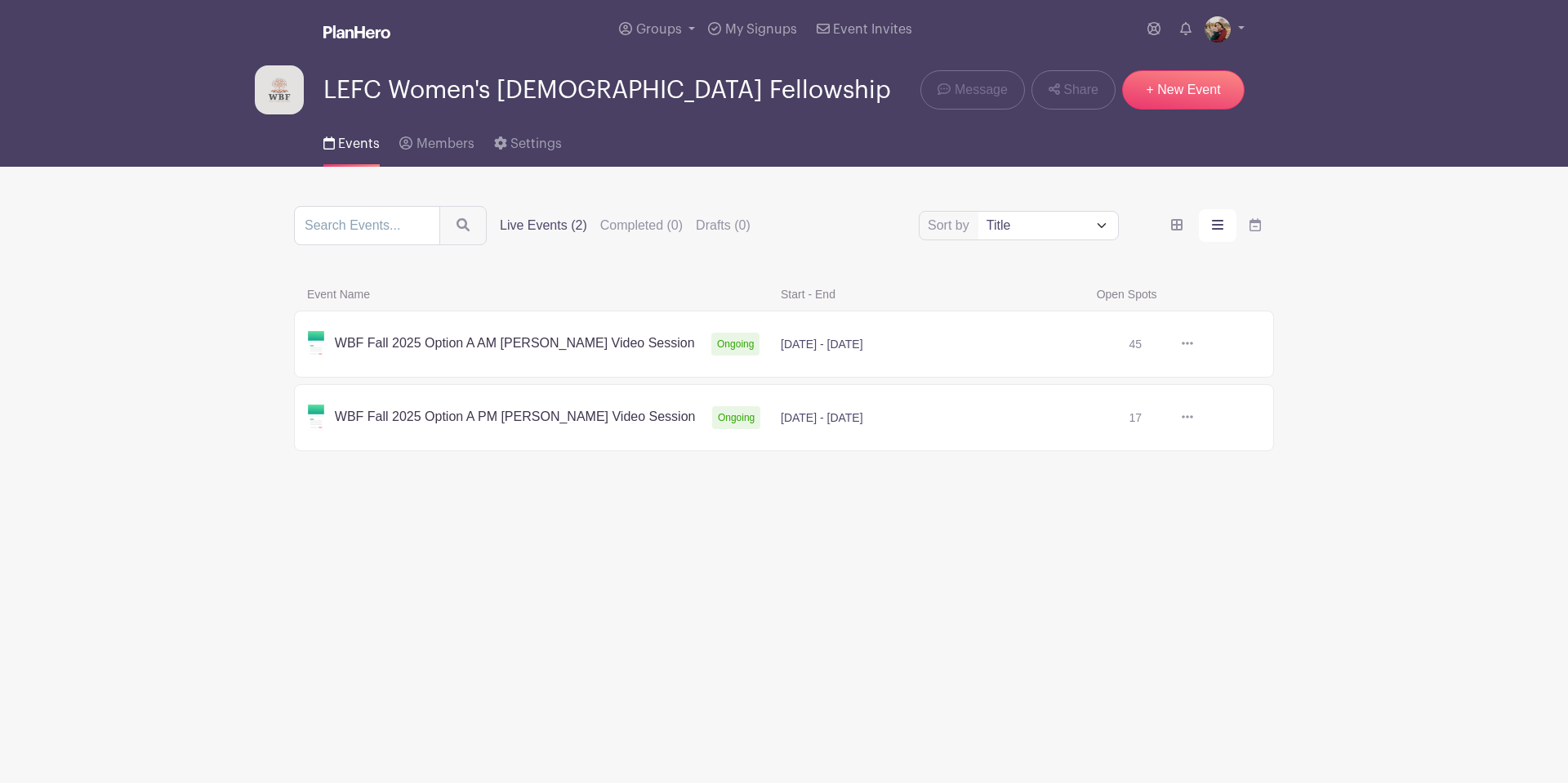
click at [1194, 417] on link at bounding box center [1194, 417] width 0 height 0
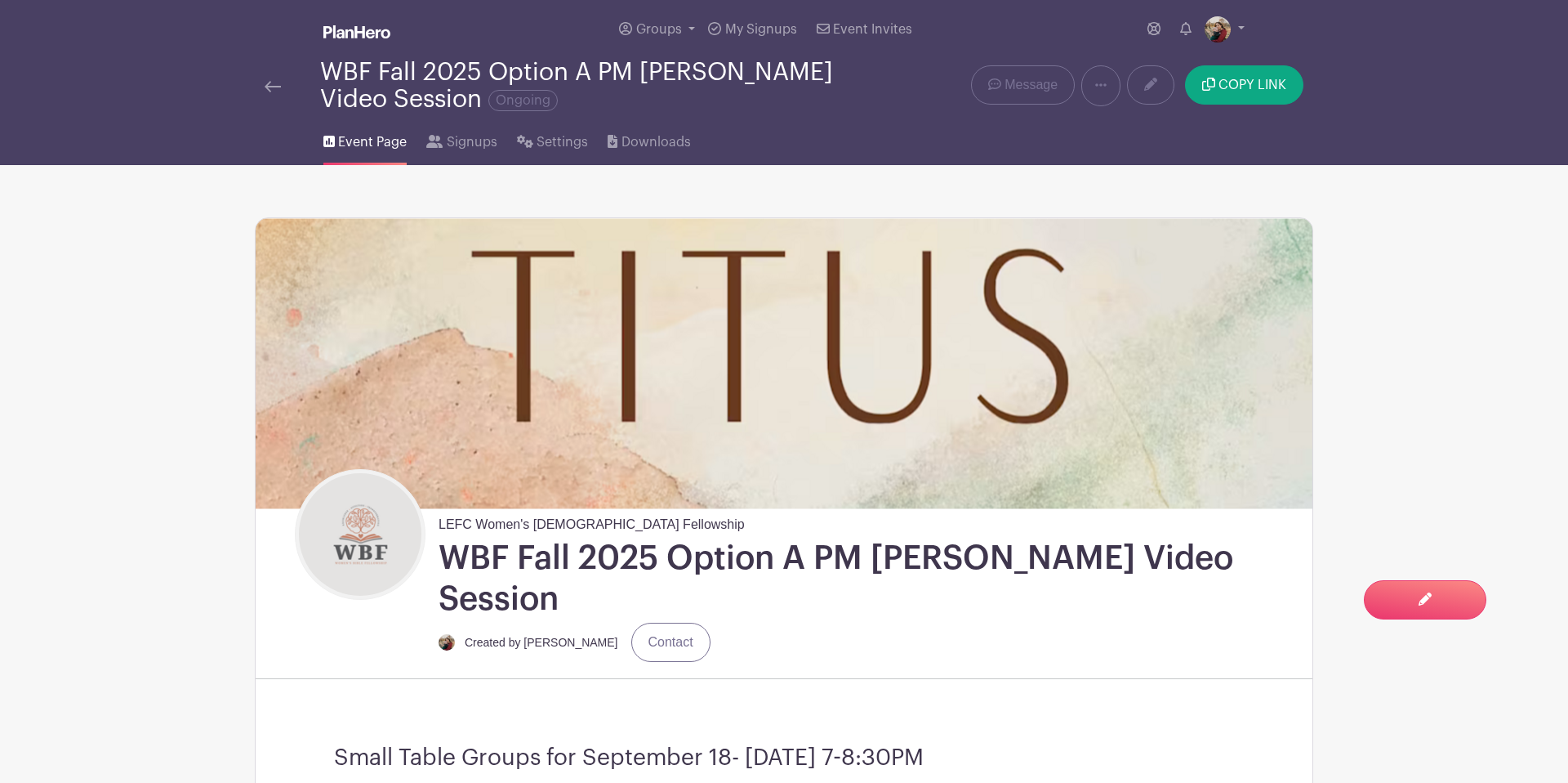
click at [272, 87] on img at bounding box center [273, 86] width 17 height 11
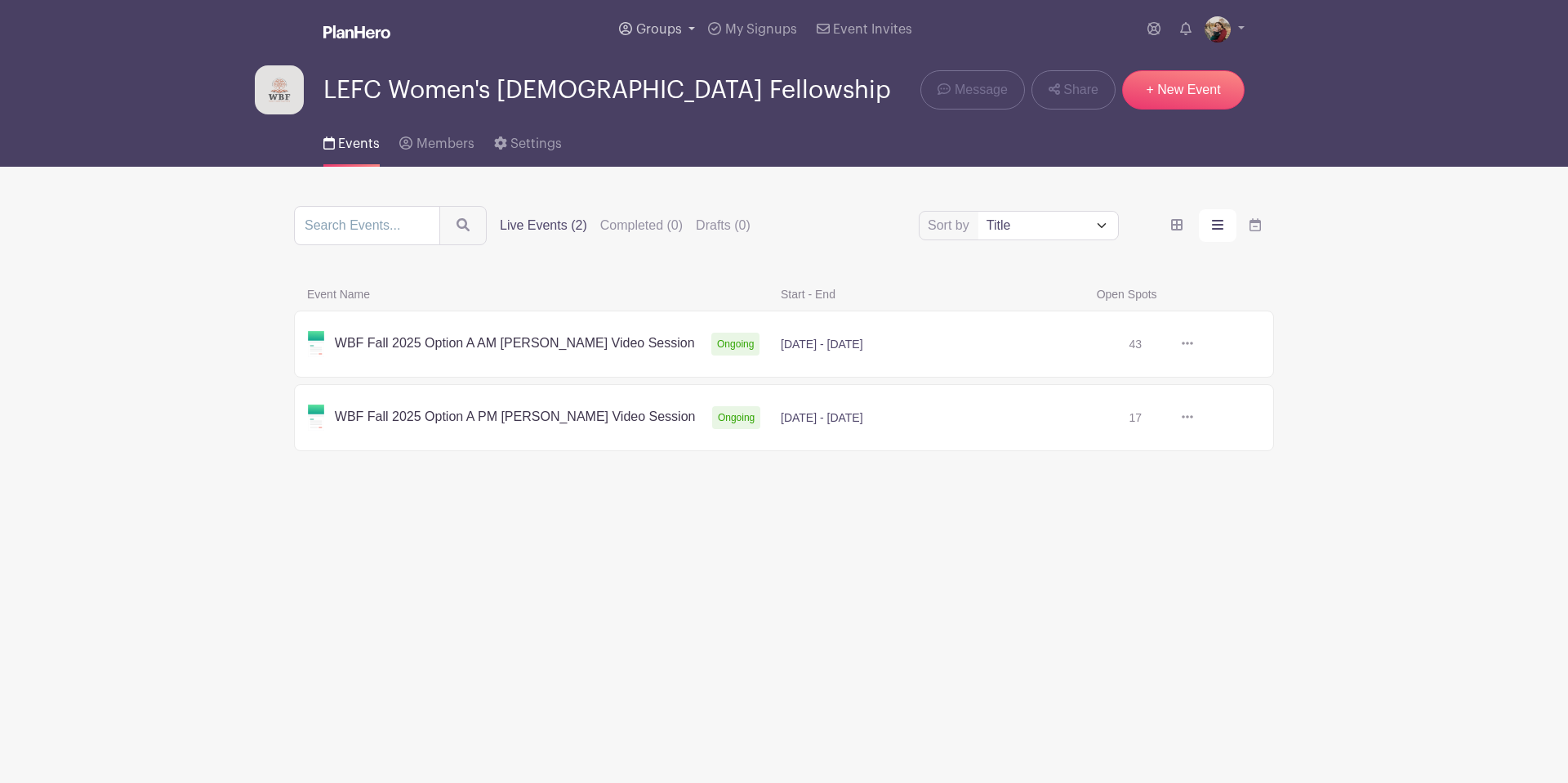
click at [656, 32] on span "Groups" at bounding box center [659, 29] width 45 height 13
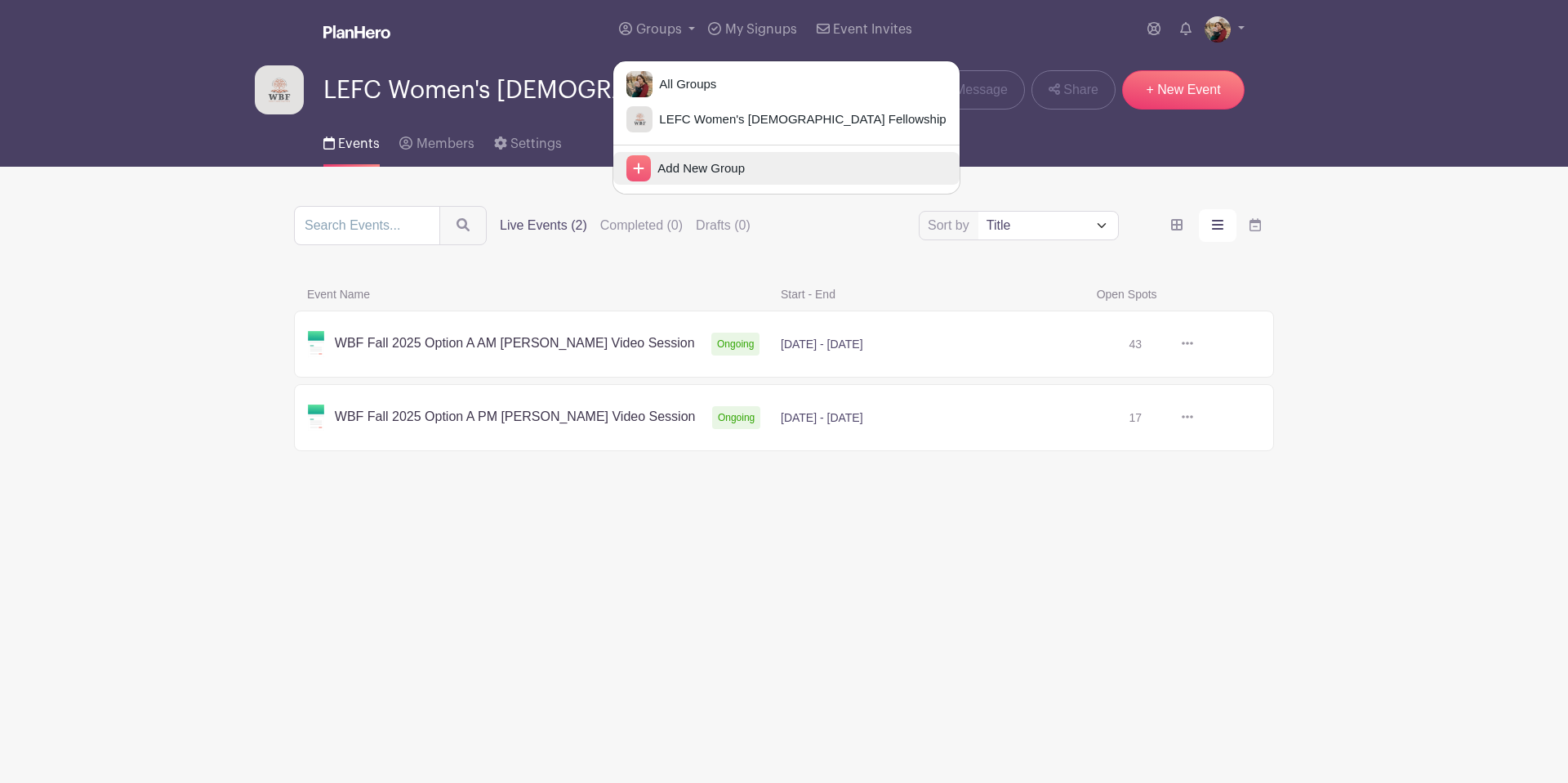
click at [714, 167] on span "Add New Group" at bounding box center [697, 168] width 94 height 18
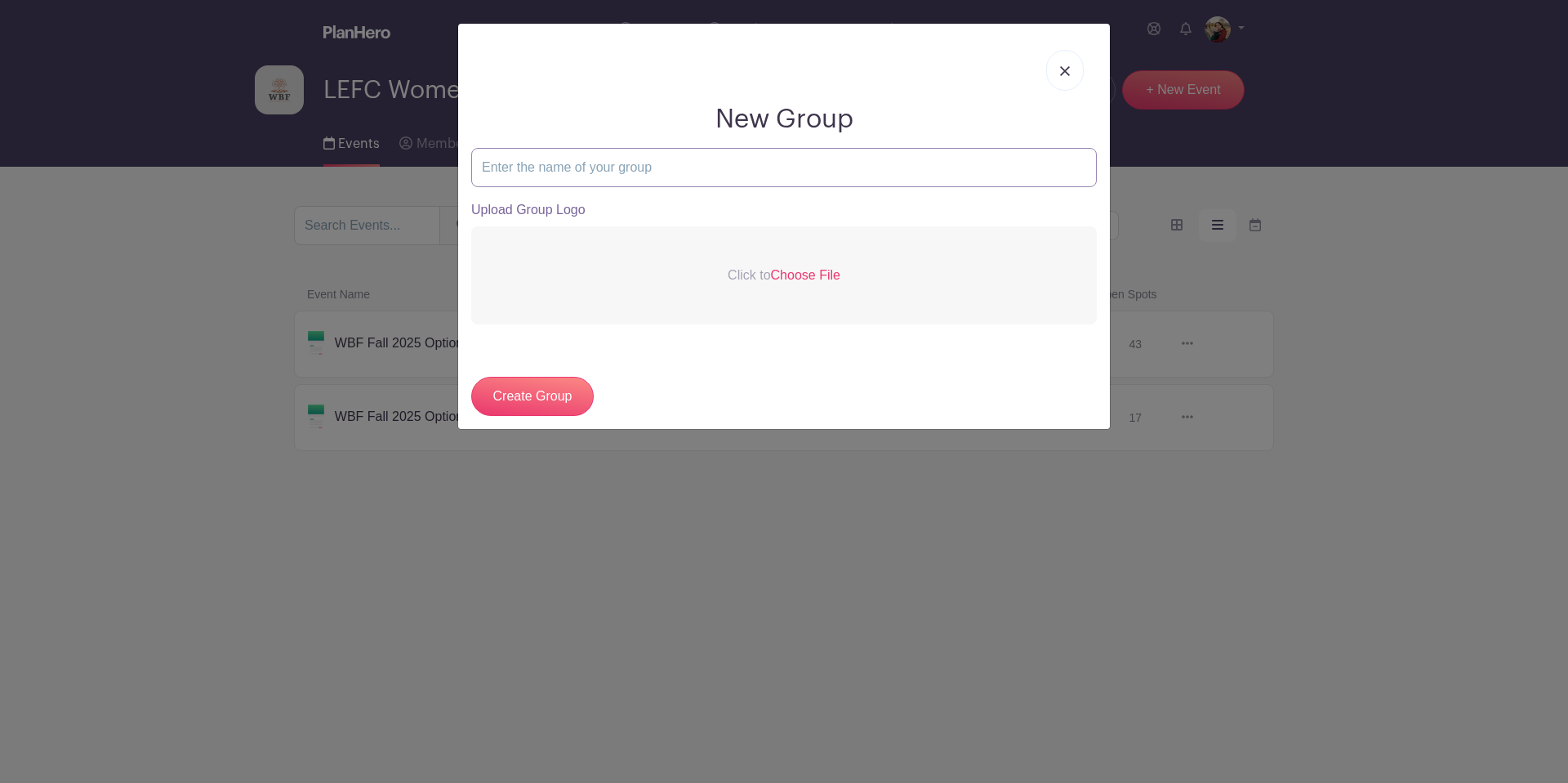
click at [716, 164] on input "text" at bounding box center [784, 167] width 625 height 39
click at [482, 167] on input "Funeral Meal" at bounding box center [784, 167] width 625 height 39
type input "LEFC Funeral Meal"
click at [793, 281] on span "Choose File" at bounding box center [805, 275] width 69 height 14
click at [0, 0] on input "Click to Choose File" at bounding box center [0, 0] width 0 height 0
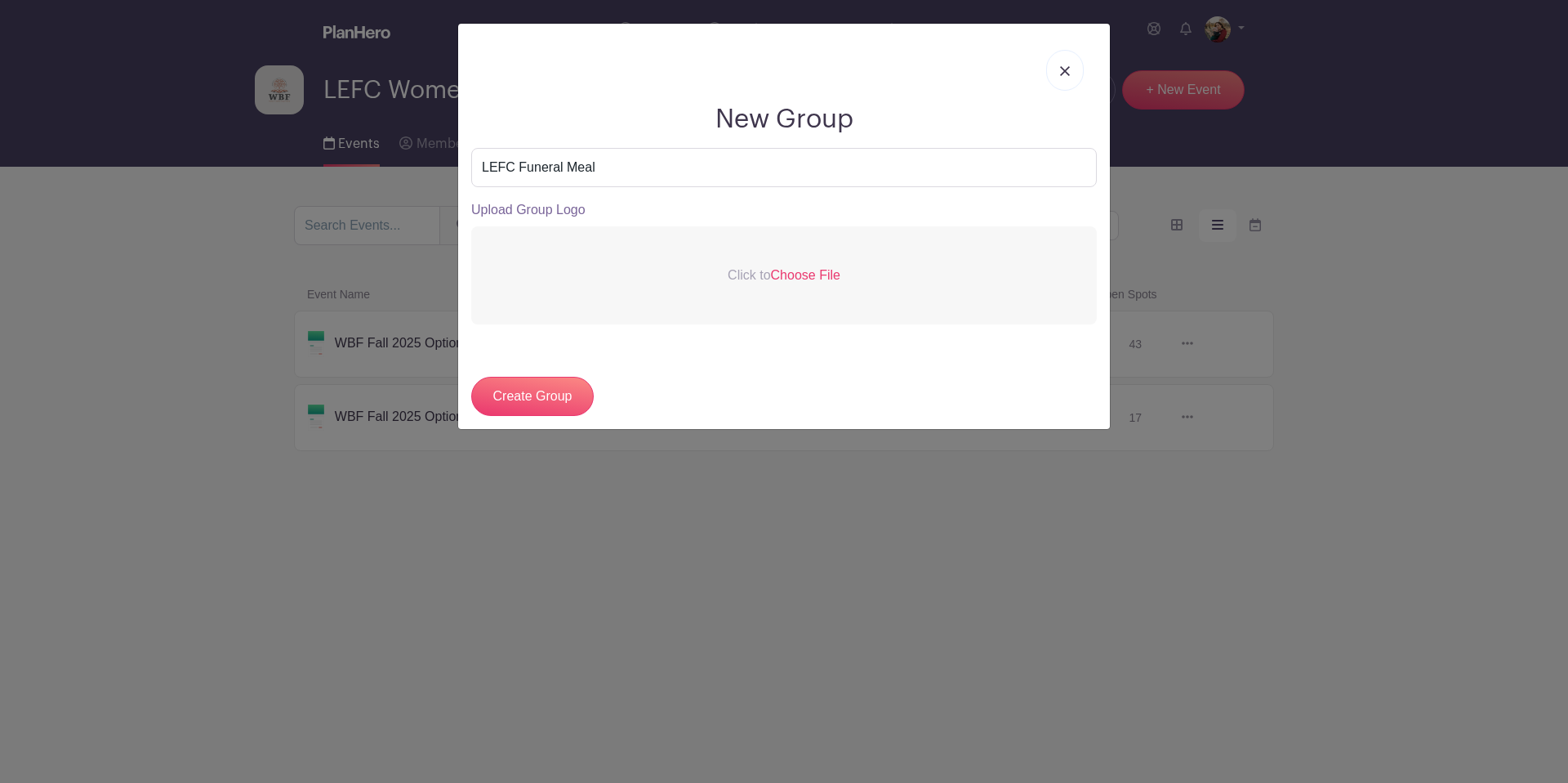
click at [801, 276] on span "Choose File" at bounding box center [805, 275] width 69 height 14
click at [0, 0] on input "Click to Choose File" at bounding box center [0, 0] width 0 height 0
click at [811, 273] on span "Choose File" at bounding box center [805, 275] width 69 height 14
click at [0, 0] on input "Click to Choose File" at bounding box center [0, 0] width 0 height 0
click at [798, 273] on span "Choose File" at bounding box center [805, 275] width 69 height 14
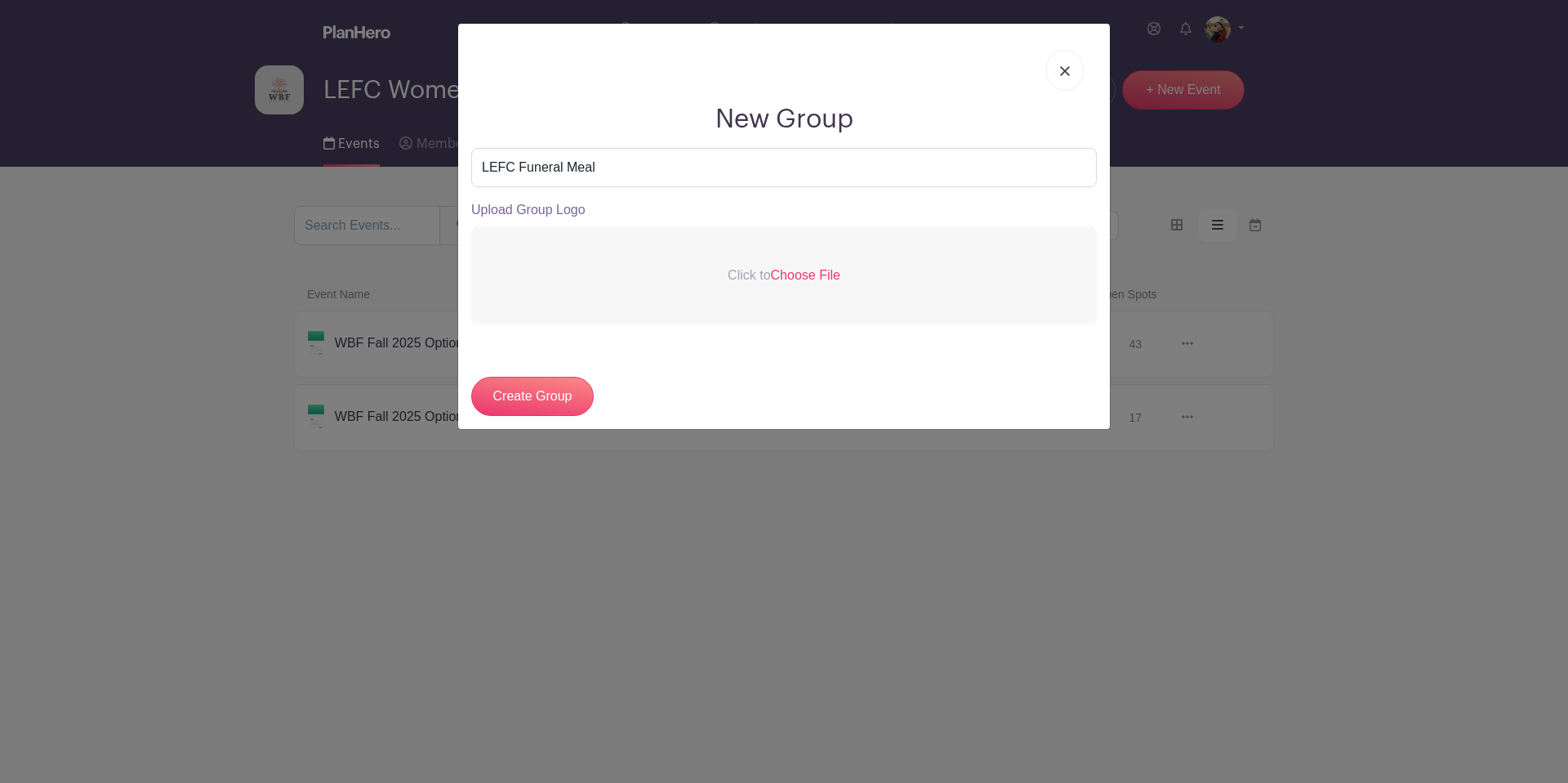
click at [0, 0] on input "Click to Choose File" at bounding box center [0, 0] width 0 height 0
click at [811, 276] on span "Choose File" at bounding box center [805, 275] width 69 height 14
click at [0, 0] on input "Click to Choose File" at bounding box center [0, 0] width 0 height 0
click at [823, 272] on span "Choose File" at bounding box center [805, 275] width 69 height 14
click at [0, 0] on input "Click to Choose File" at bounding box center [0, 0] width 0 height 0
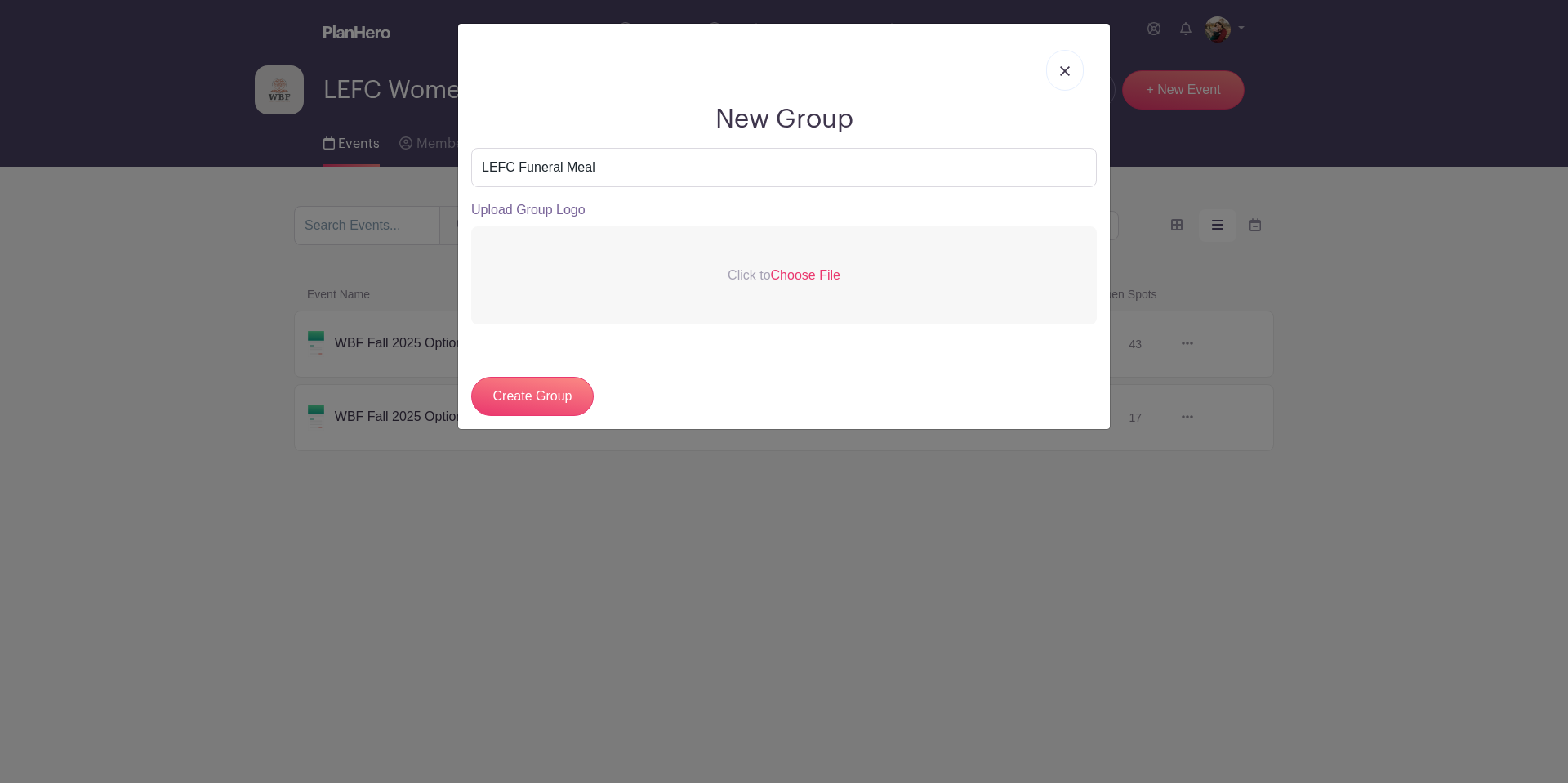
click at [554, 210] on p "Upload Group Logo" at bounding box center [784, 210] width 625 height 19
click at [814, 270] on span "Choose File" at bounding box center [805, 275] width 69 height 14
click at [0, 0] on input "Click to Choose File" at bounding box center [0, 0] width 0 height 0
click at [568, 412] on input "Create Group" at bounding box center [533, 396] width 122 height 39
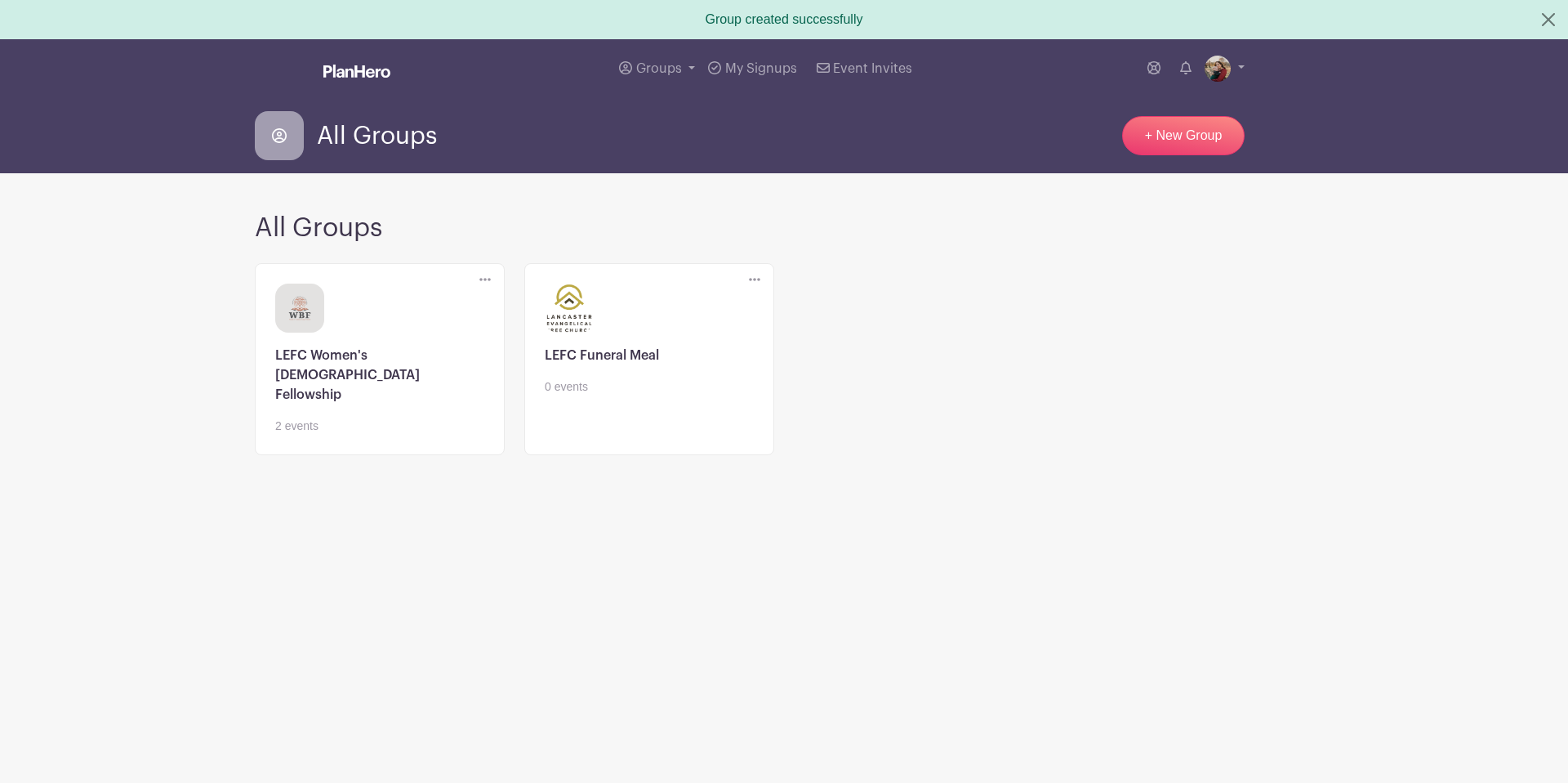
click at [674, 395] on link at bounding box center [649, 395] width 209 height 0
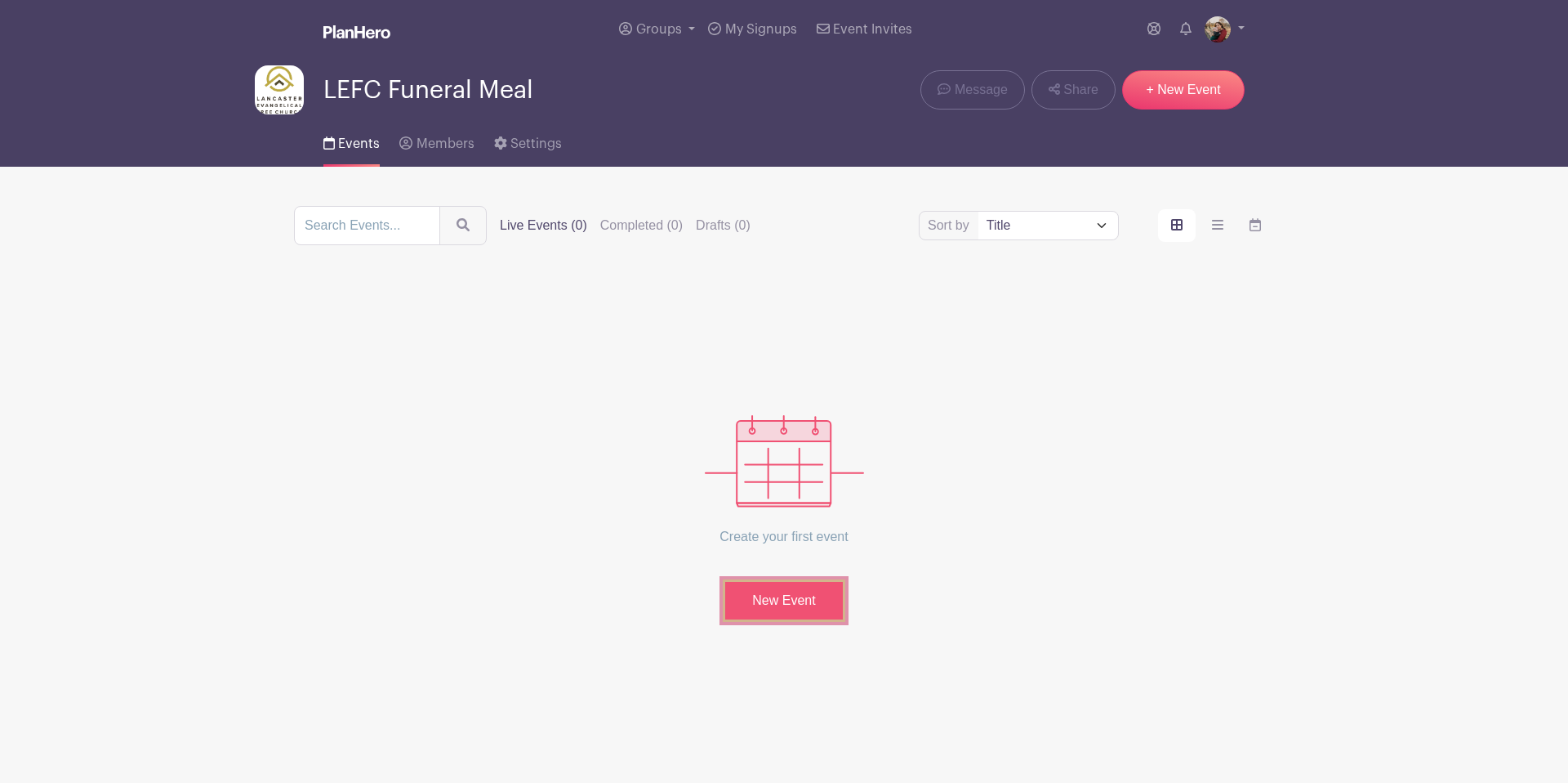
click at [791, 610] on link "New Event" at bounding box center [784, 600] width 122 height 43
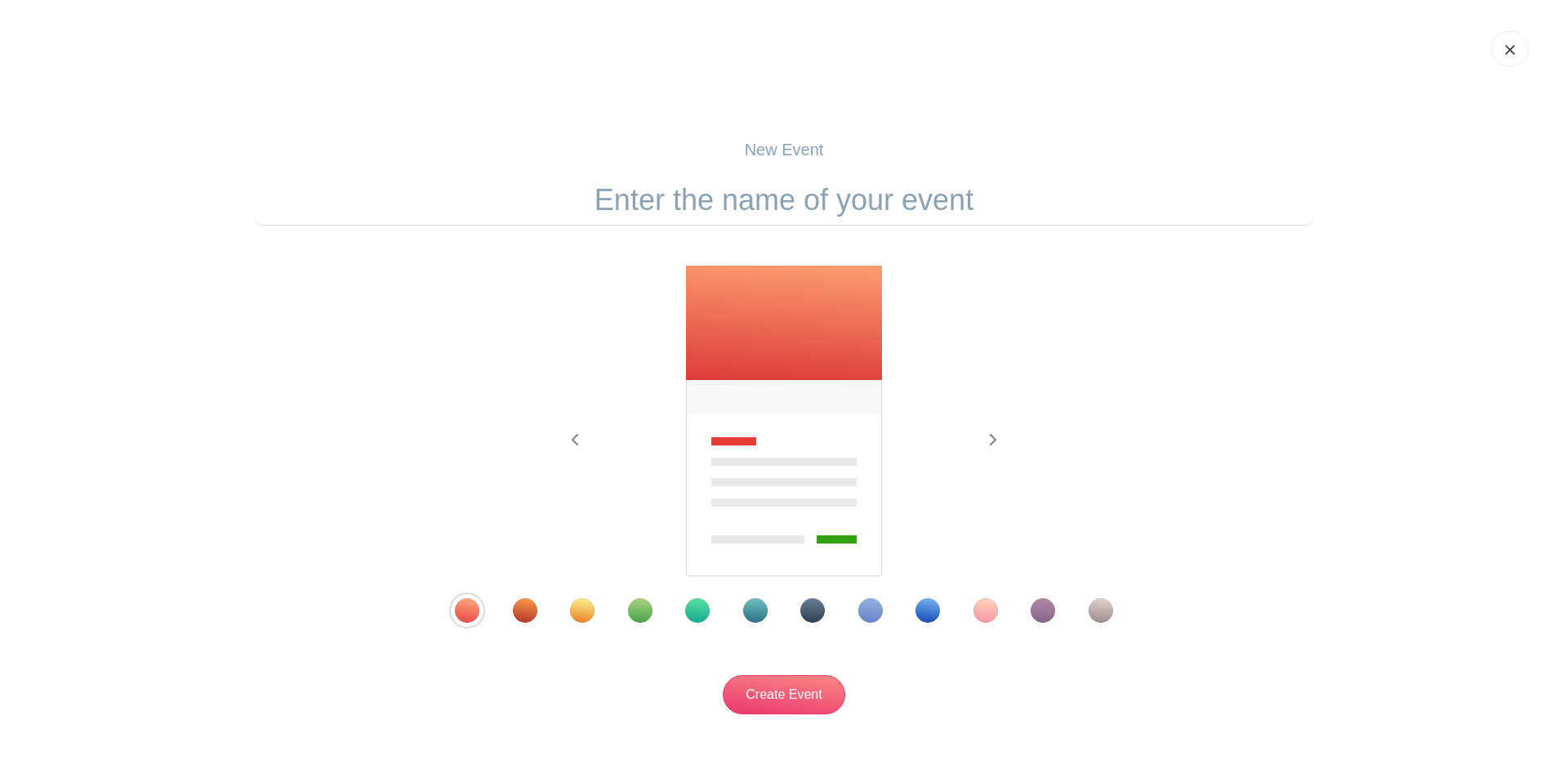
click at [809, 151] on p "New Event" at bounding box center [784, 150] width 1058 height 24
click at [804, 223] on input "text" at bounding box center [784, 200] width 1058 height 51
type input "Will"
drag, startPoint x: 848, startPoint y: 202, endPoint x: 678, endPoint y: 210, distance: 170.2
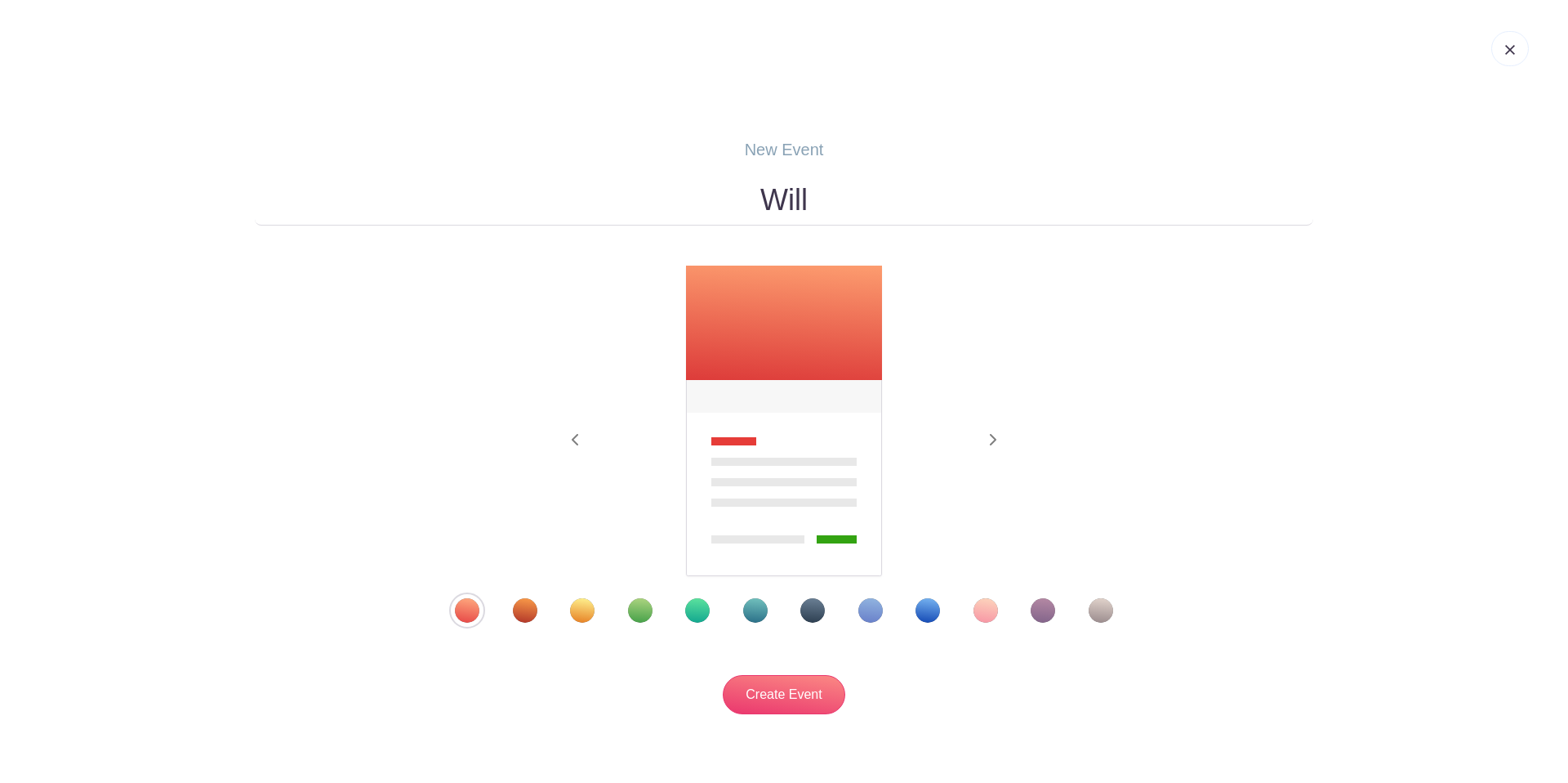
click at [678, 210] on input "Will" at bounding box center [784, 200] width 1058 height 51
paste input "Will Fenninger Memorial Service"
type input "Will Fenninger Memorial Service"
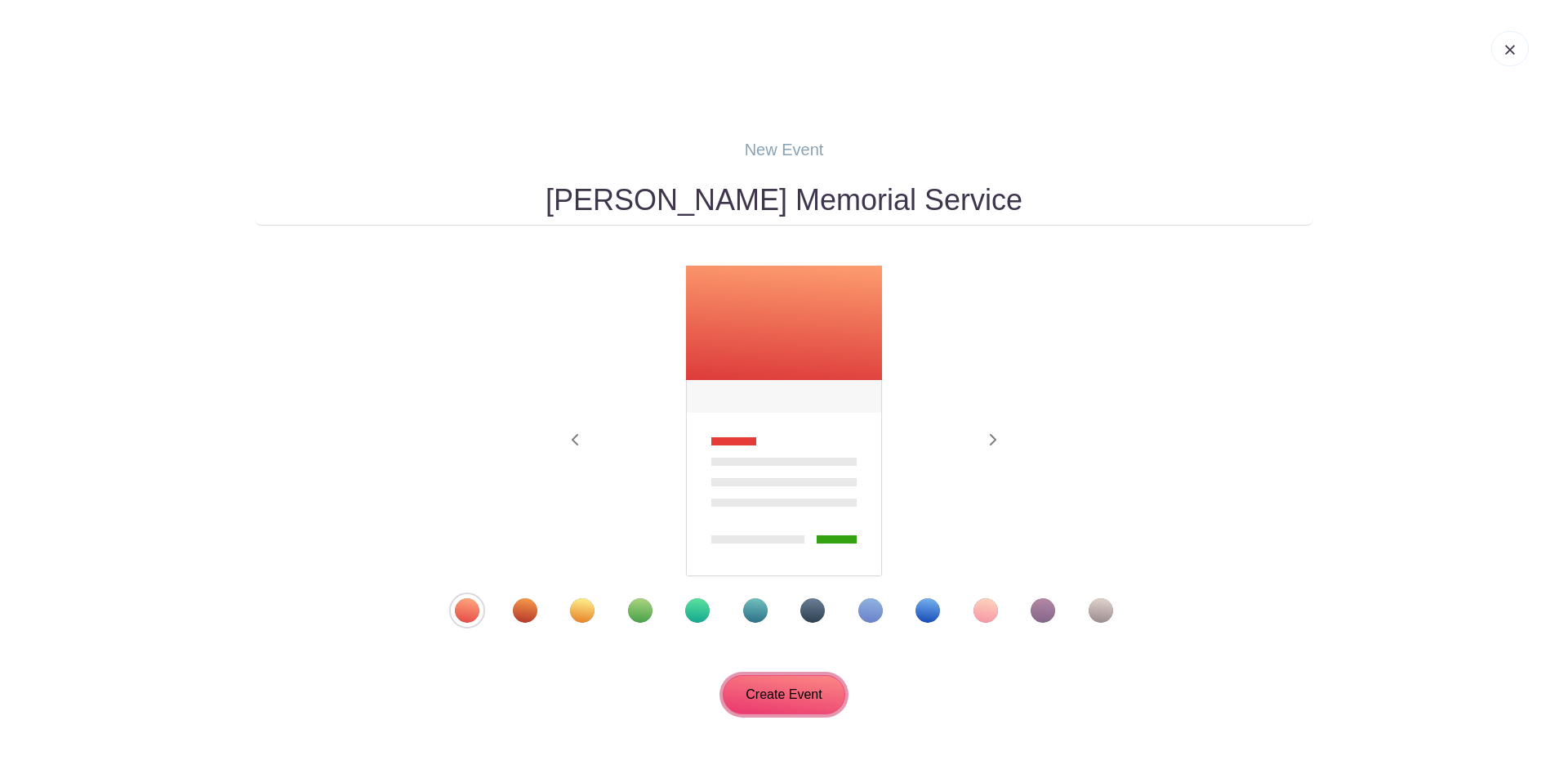
click at [806, 699] on input "Create Event" at bounding box center [784, 694] width 122 height 39
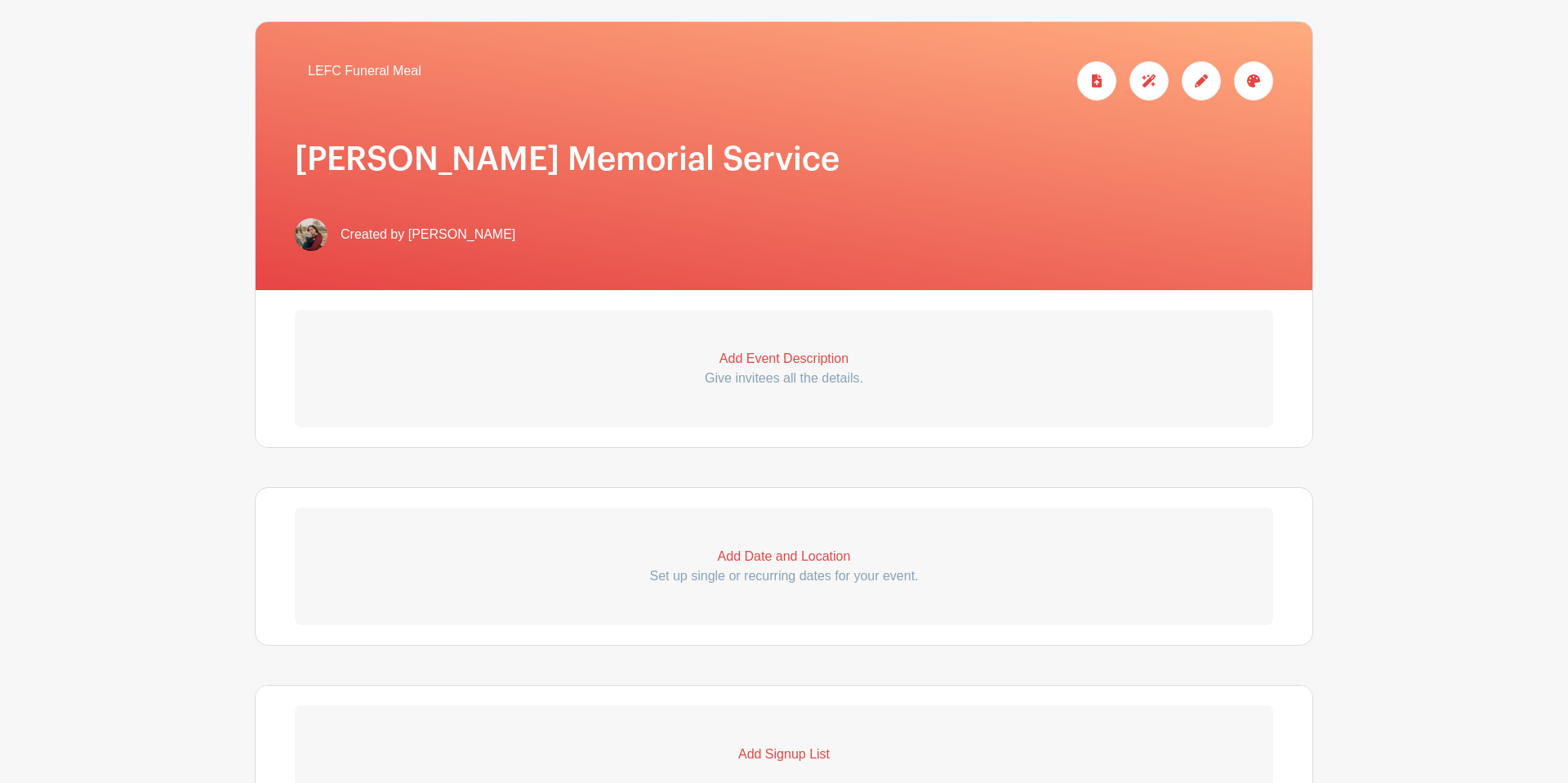
scroll to position [224, 0]
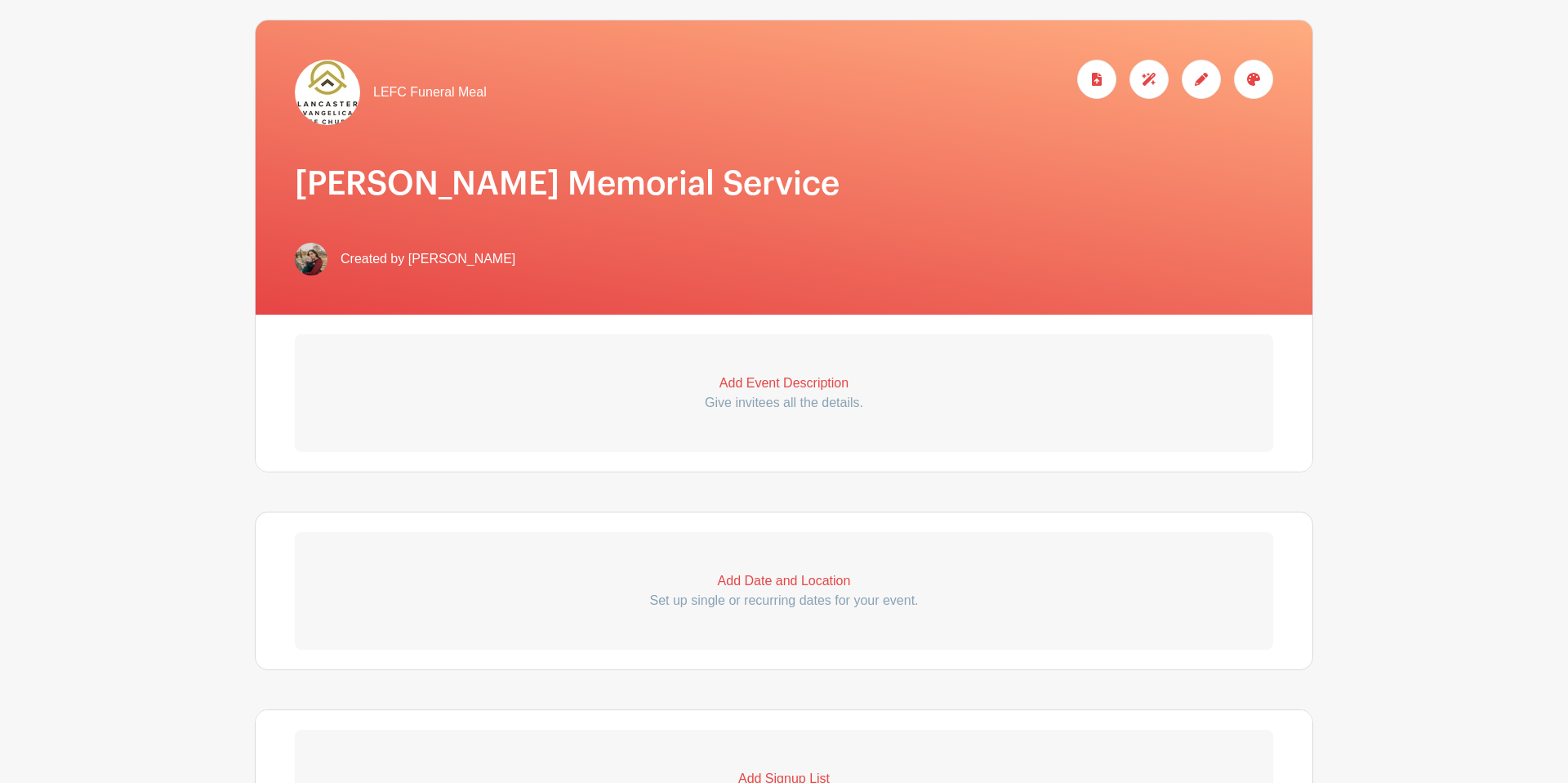
click at [794, 381] on p "Add Event Description" at bounding box center [784, 383] width 979 height 19
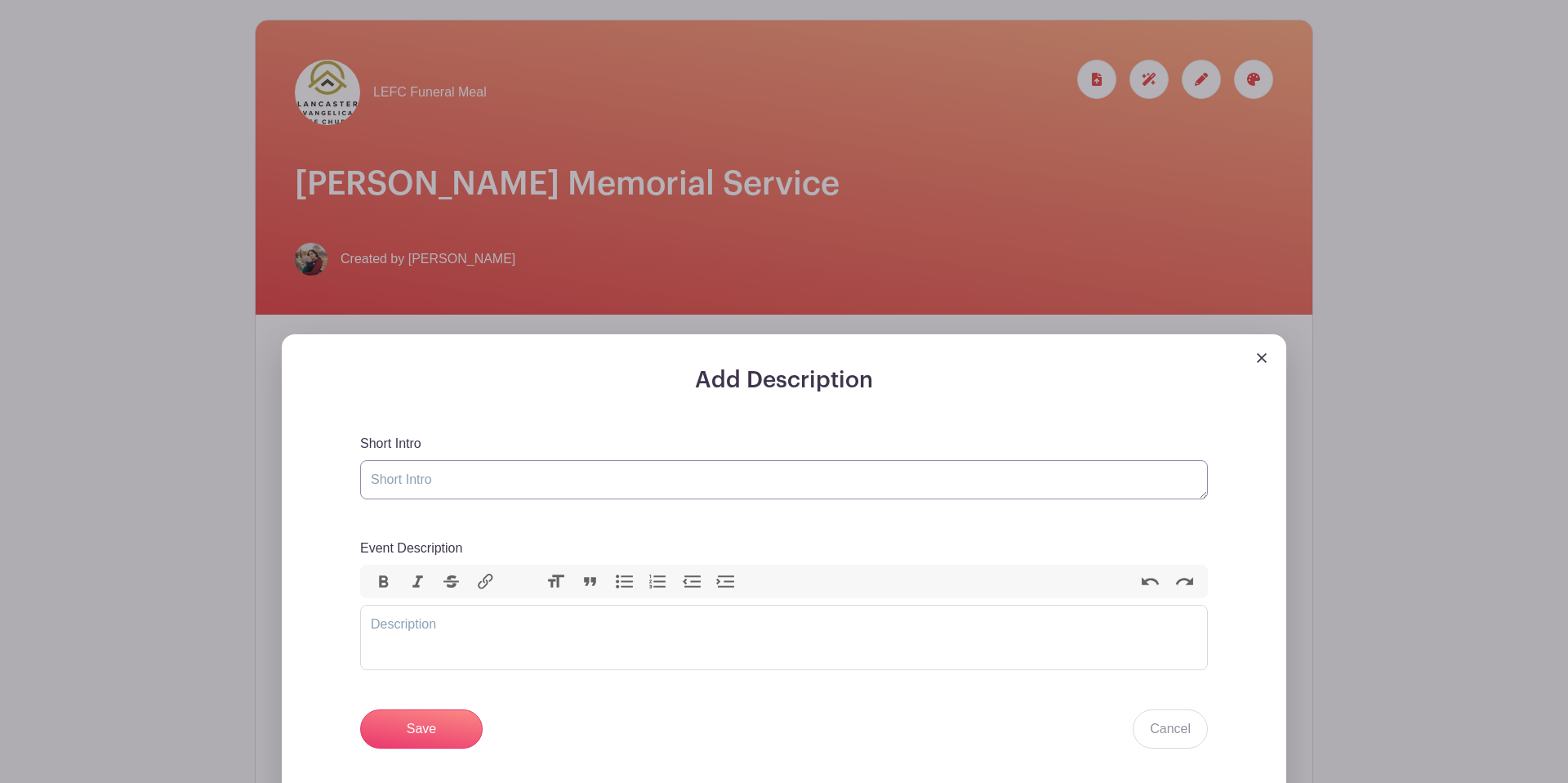
click at [586, 484] on textarea "Short Intro" at bounding box center [784, 479] width 847 height 39
type textarea "9.13.2025 Family Gathering for William Fenninger"
click at [434, 628] on trix-editor "Event Description" at bounding box center [784, 637] width 847 height 66
paste trix-editor "<div>A celebration of the life of Dalton Jones, wife of Sue Jones, will be held…"
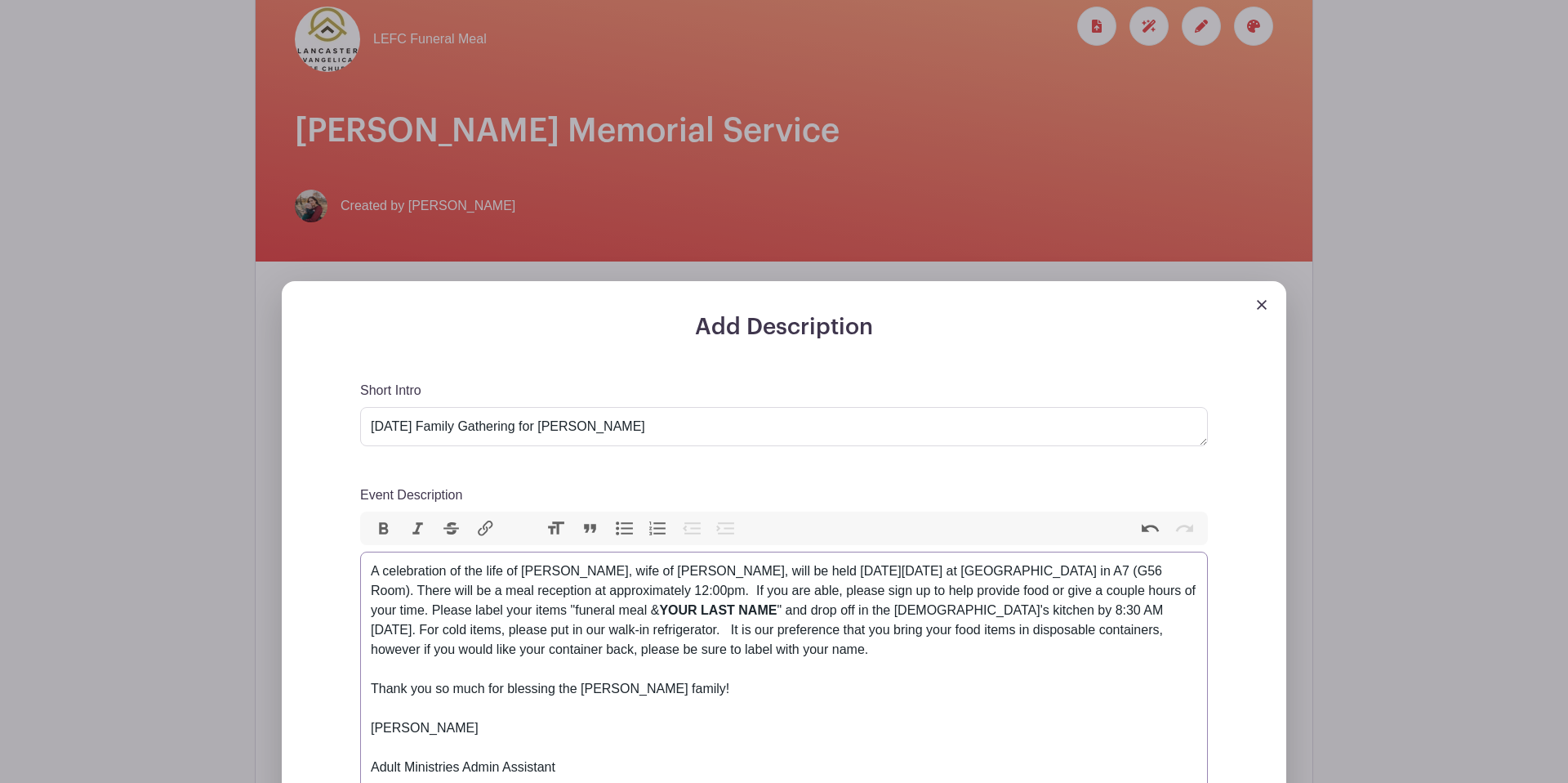
scroll to position [291, 0]
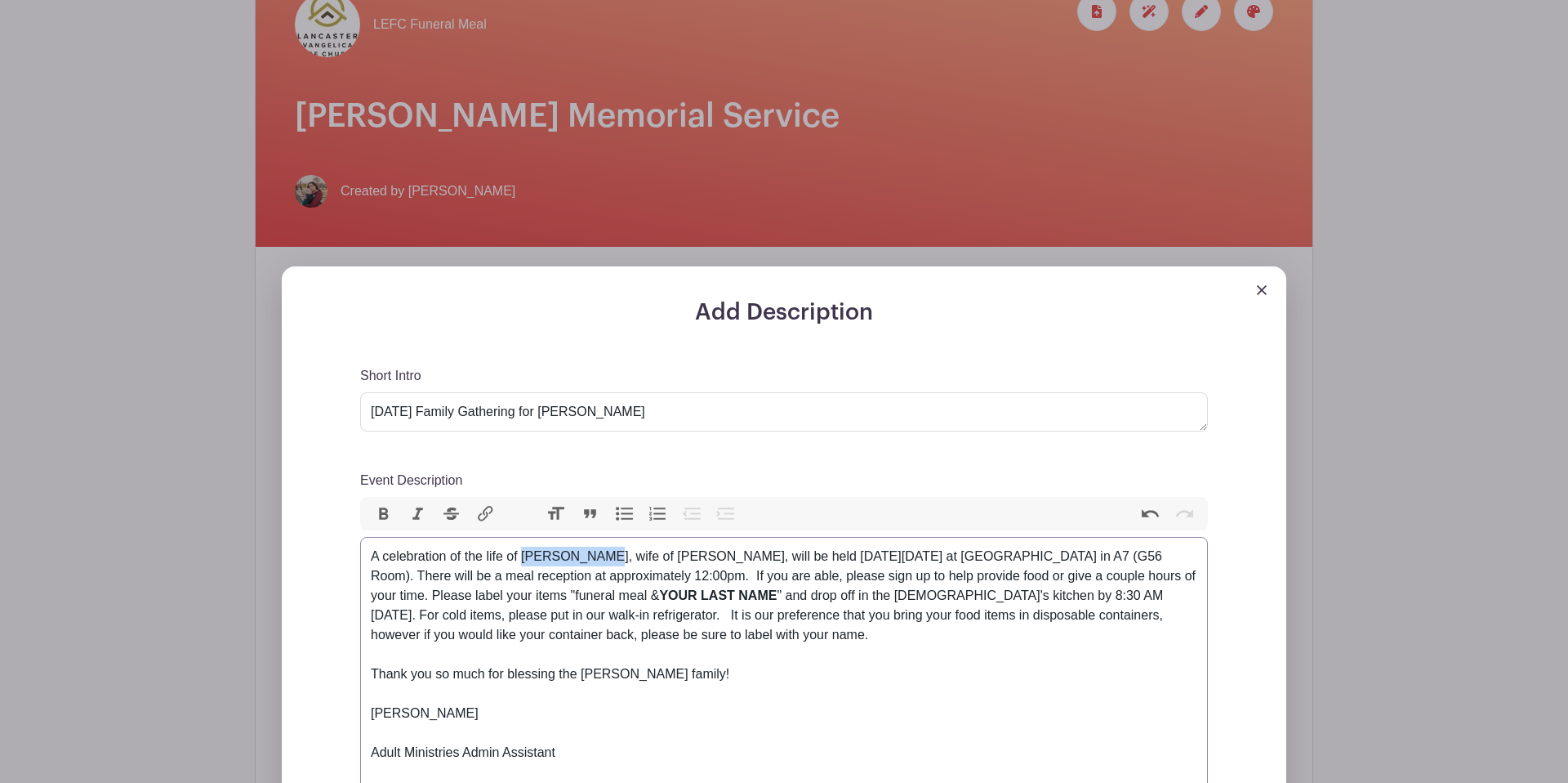
drag, startPoint x: 525, startPoint y: 560, endPoint x: 610, endPoint y: 561, distance: 85.0
click at [602, 560] on div "A celebration of the life of Dalton Jones, wife of Sue Jones, will be held on S…" at bounding box center [784, 605] width 826 height 117
drag, startPoint x: 679, startPoint y: 559, endPoint x: 613, endPoint y: 563, distance: 66.1
click at [613, 563] on div "A celebration of the life of Will Fenninger wife of Sue Jones, will be held on …" at bounding box center [784, 605] width 826 height 117
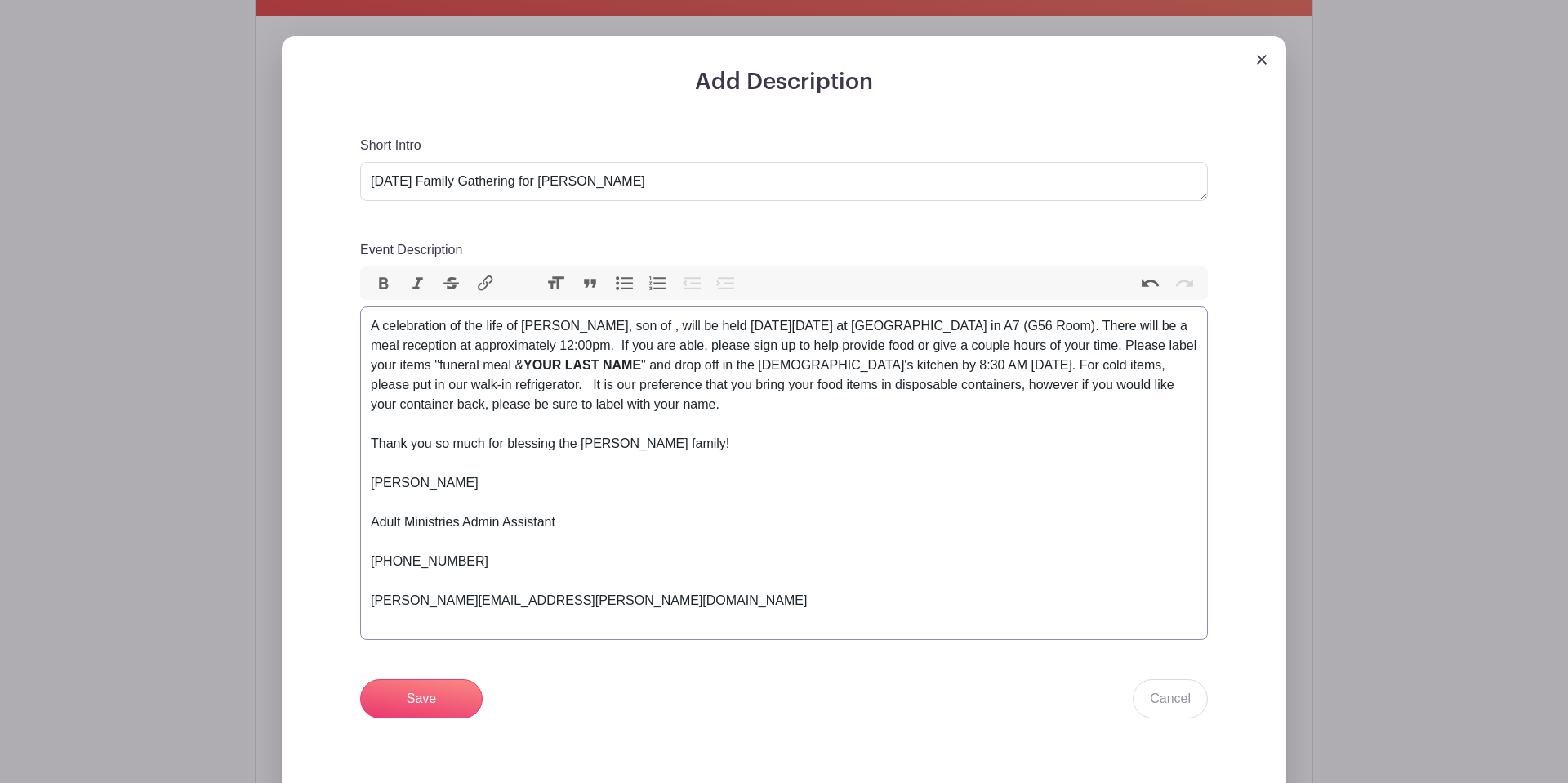
scroll to position [573, 0]
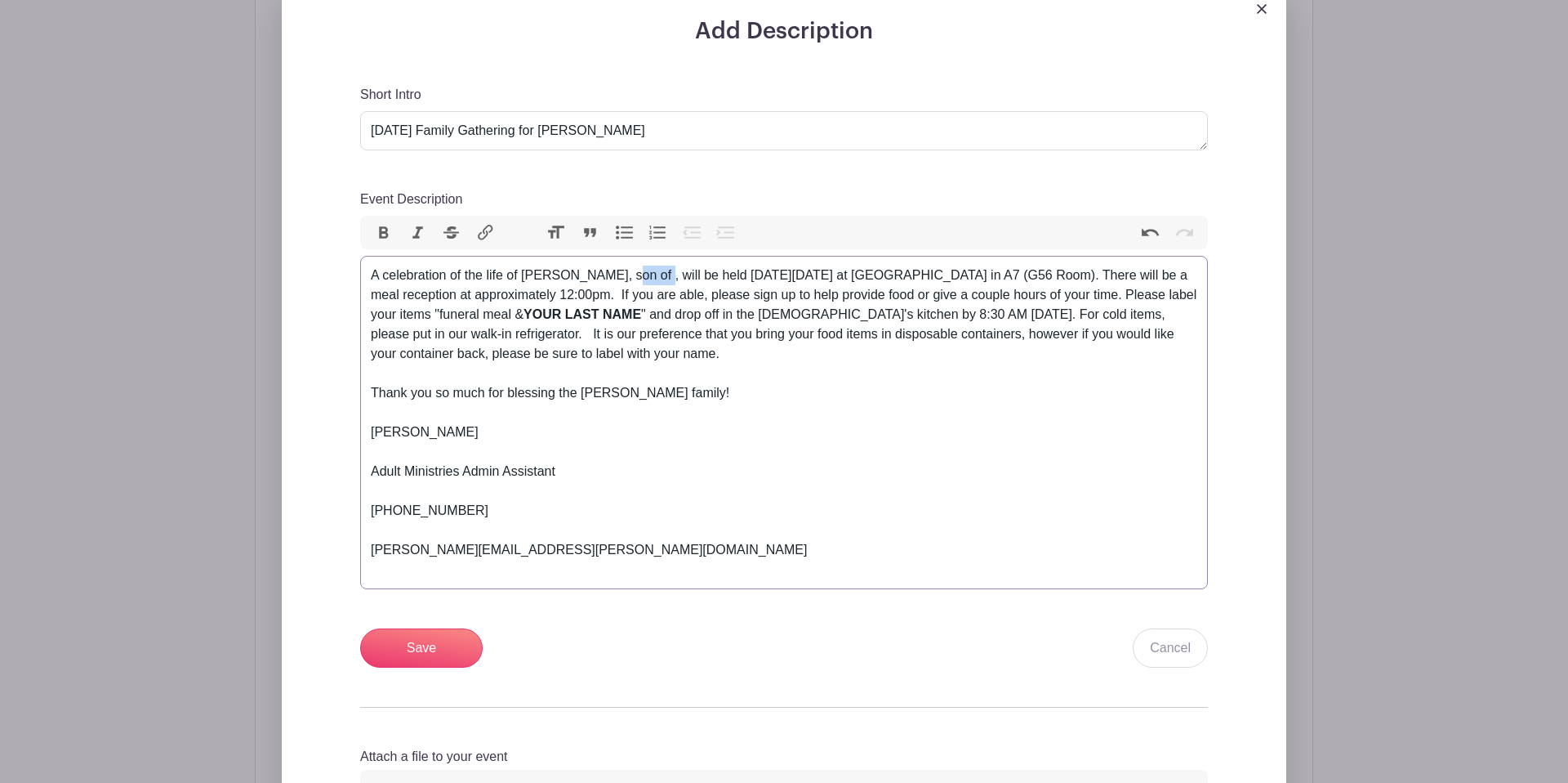
drag, startPoint x: 614, startPoint y: 279, endPoint x: 647, endPoint y: 277, distance: 33.1
click at [647, 277] on div "A celebration of the life of Will Fenninger, son of , will be held on Saturday …" at bounding box center [784, 325] width 826 height 117
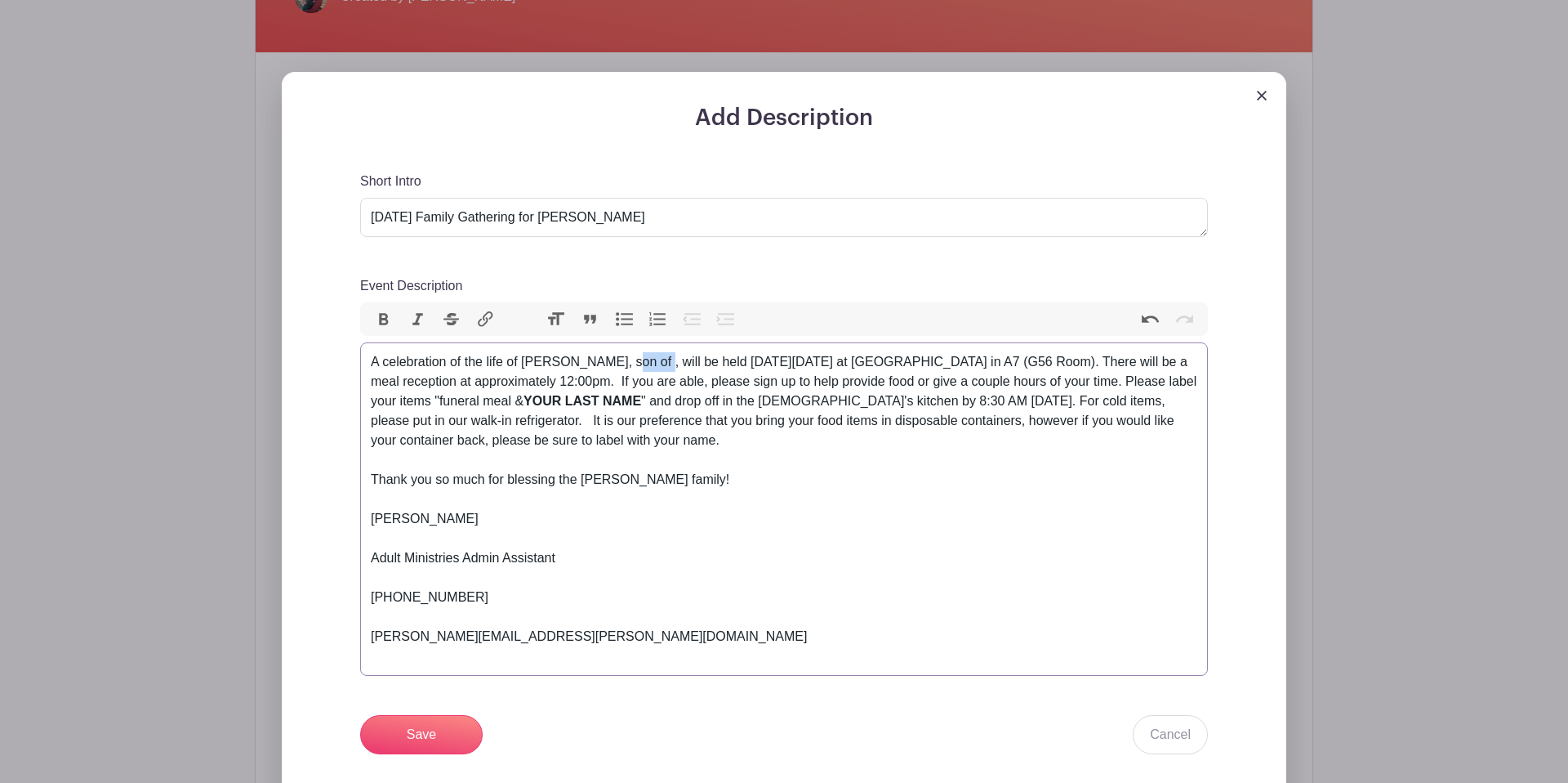
scroll to position [488, 0]
click at [648, 364] on div "A celebration of the life of Will Fenninger, son of , will be held on Saturday …" at bounding box center [784, 409] width 826 height 117
drag, startPoint x: 651, startPoint y: 363, endPoint x: 612, endPoint y: 363, distance: 39.0
click at [612, 363] on div "A celebration of the life of Will Fenninger, son of , will be held on Saturday …" at bounding box center [784, 409] width 826 height 117
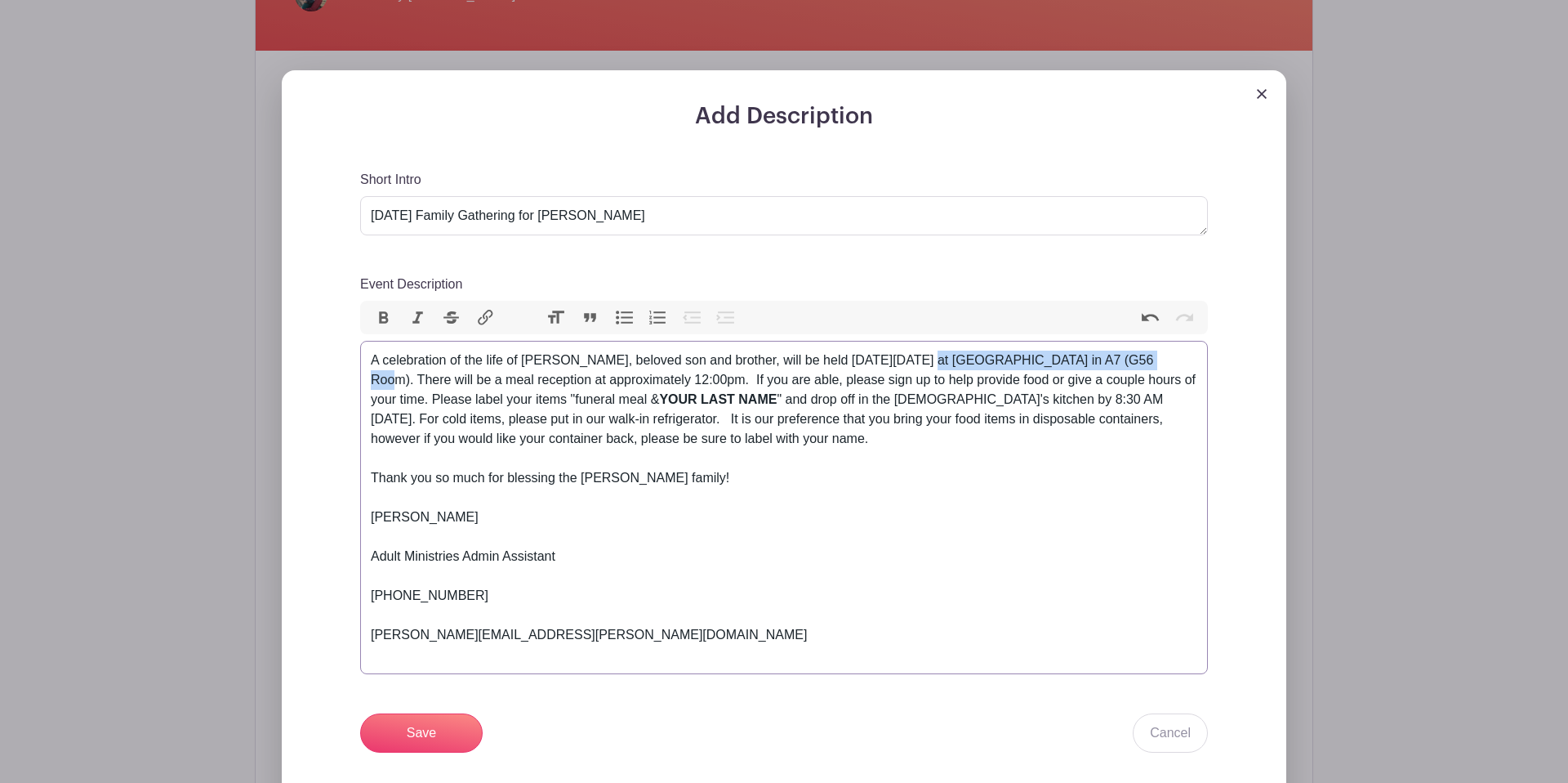
drag, startPoint x: 908, startPoint y: 365, endPoint x: 1121, endPoint y: 365, distance: 213.0
click at [1121, 365] on div "A celebration of the life of Will Fenninger, beloved son and brother, will be h…" at bounding box center [784, 409] width 826 height 117
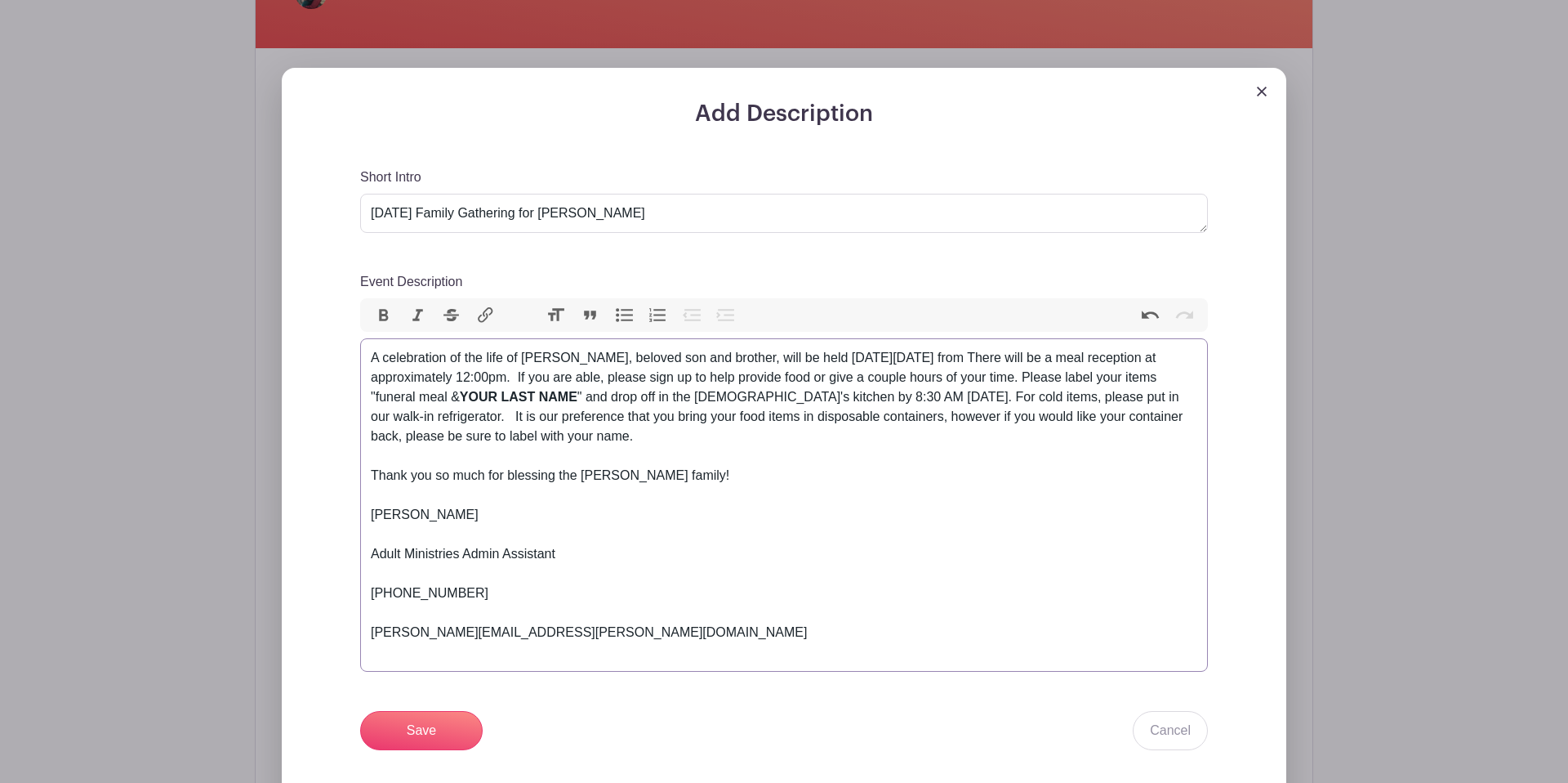
scroll to position [489, 0]
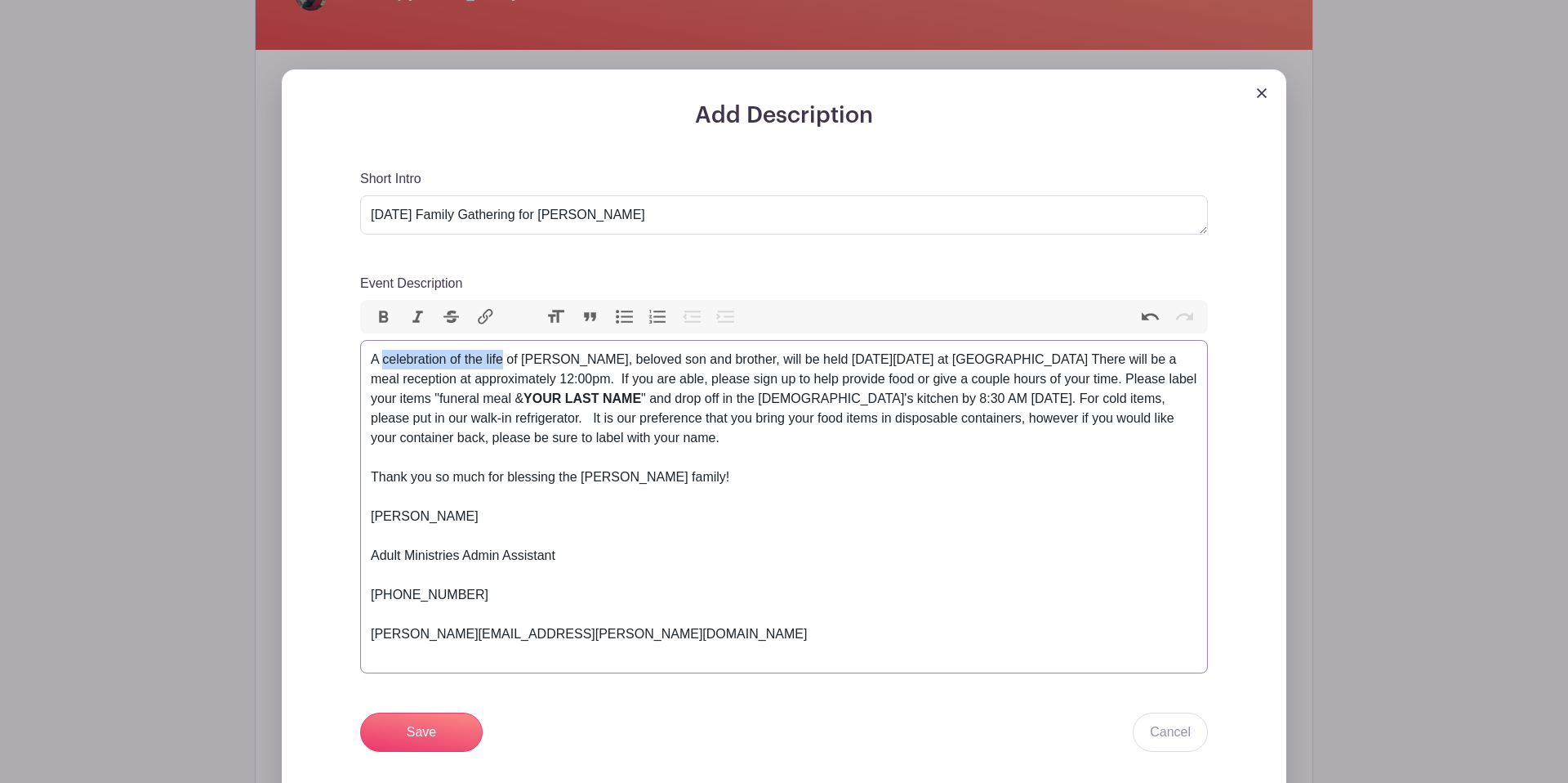
drag, startPoint x: 384, startPoint y: 363, endPoint x: 502, endPoint y: 366, distance: 118.0
click at [502, 366] on div "A celebration of the life of Will Fenninger, beloved son and brother, will be h…" at bounding box center [784, 409] width 826 height 117
click at [497, 362] on div "A memorial service of Will Fenninger, beloved son and brother, will be held on …" at bounding box center [784, 409] width 826 height 117
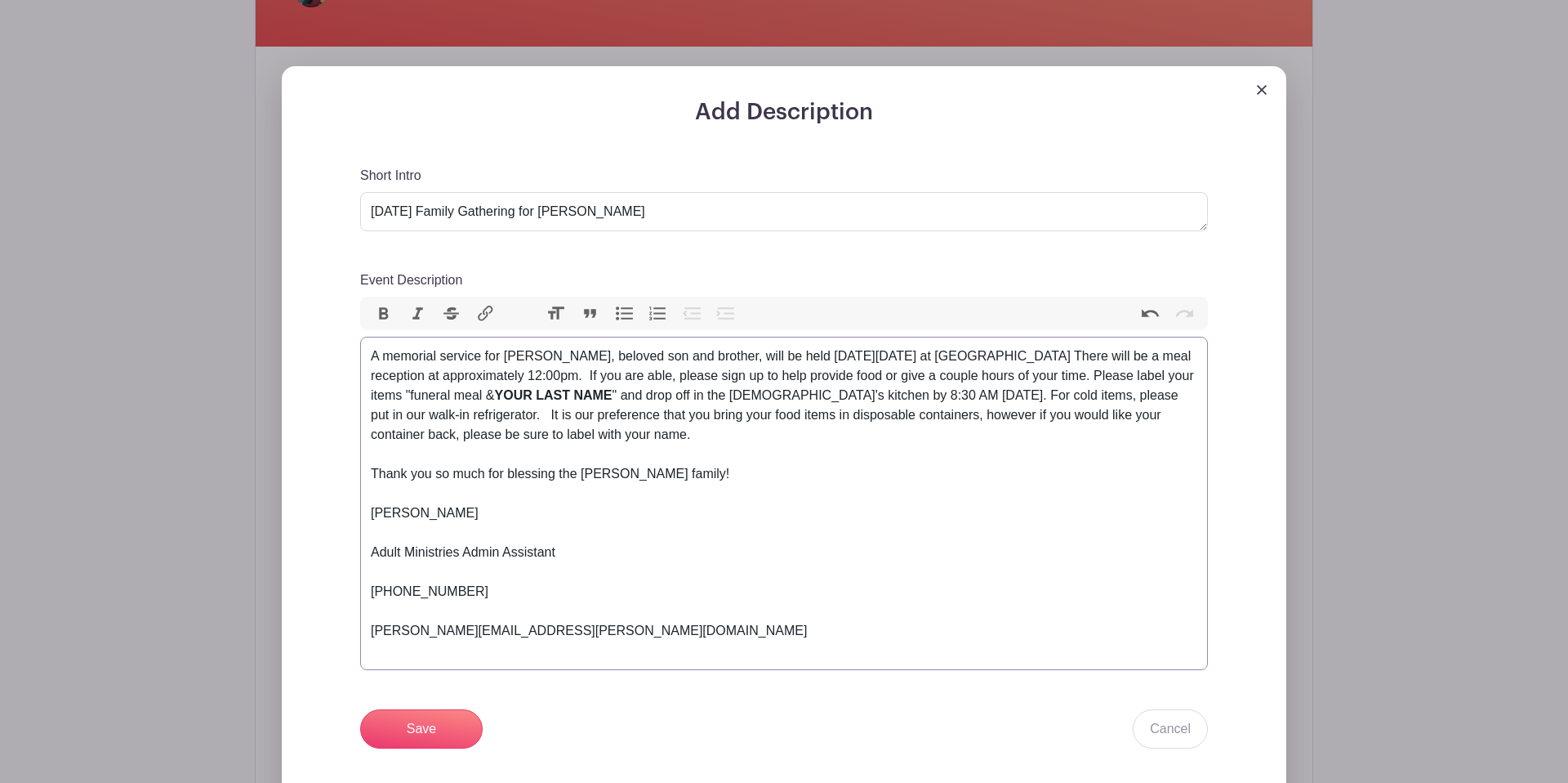
click at [1024, 360] on div "A memorial service for Will Fenninger, beloved son and brother, will be held on…" at bounding box center [784, 405] width 826 height 117
click at [1029, 359] on div "A memorial service for Will Fenninger, beloved son and brother, will be held on…" at bounding box center [784, 405] width 826 height 117
drag, startPoint x: 426, startPoint y: 379, endPoint x: 373, endPoint y: 380, distance: 53.0
click at [373, 380] on div "A memorial service for Will Fenninger, beloved son and brother, will be held on…" at bounding box center [784, 405] width 826 height 117
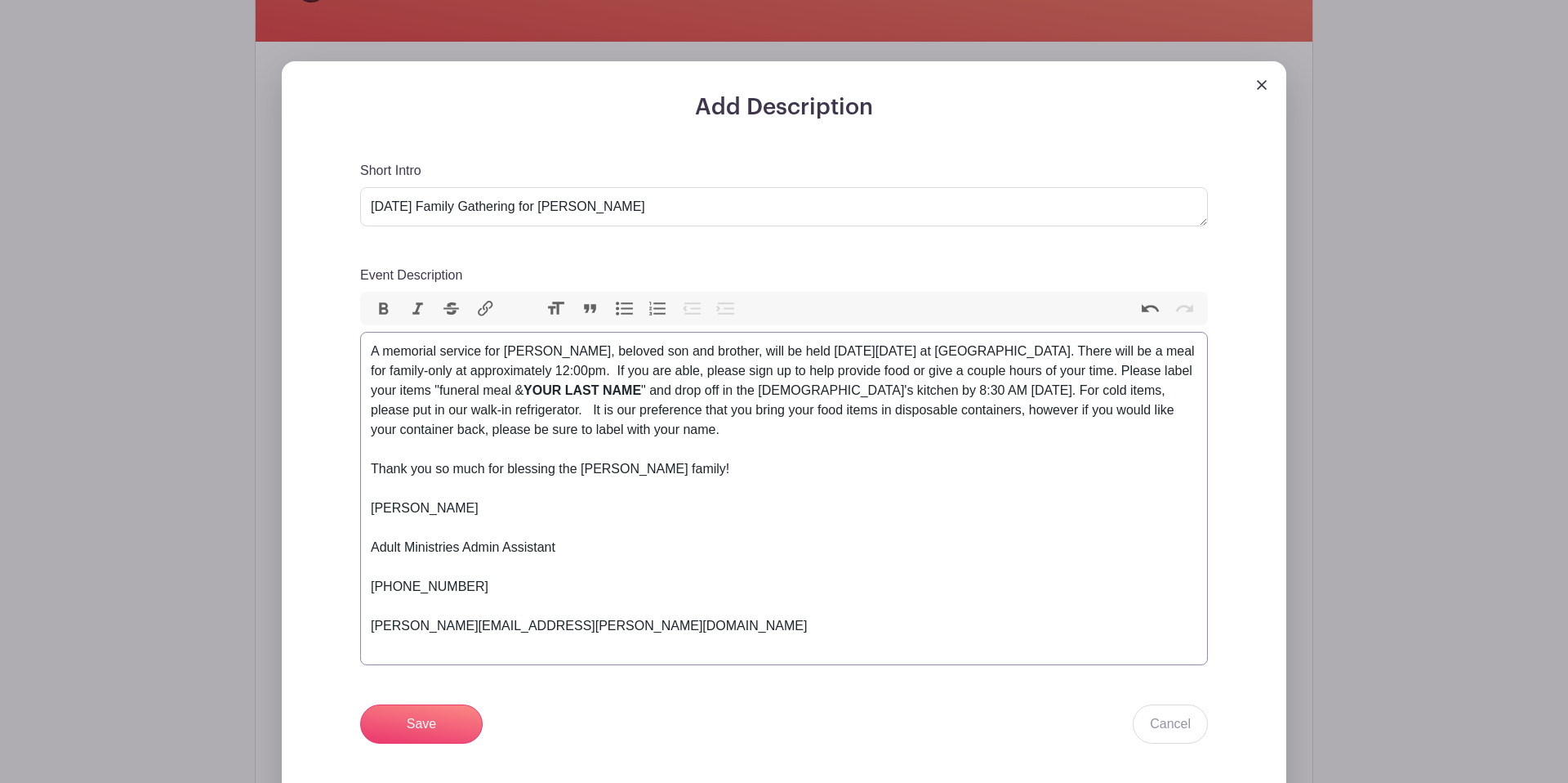
scroll to position [501, 0]
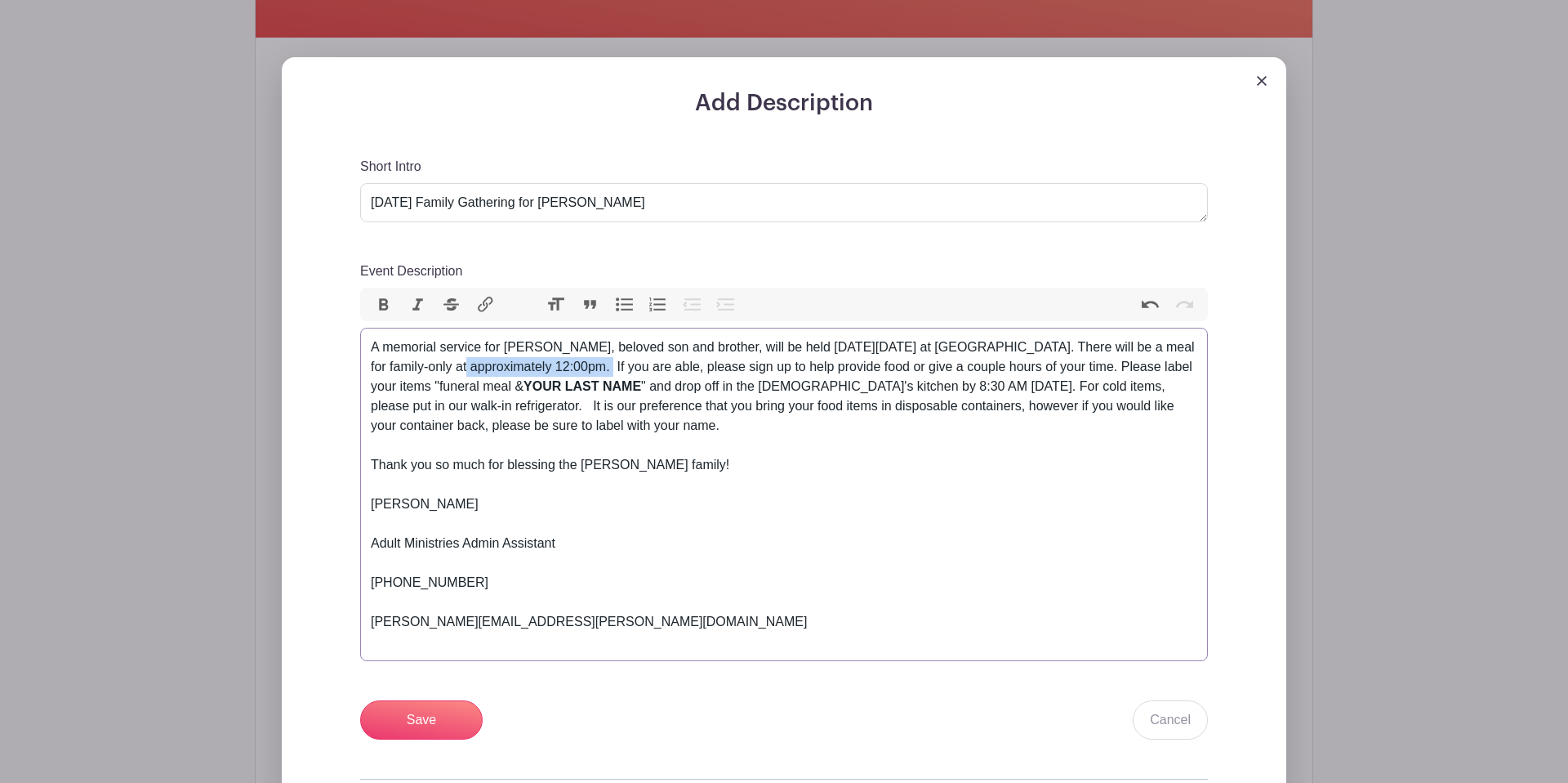
drag, startPoint x: 590, startPoint y: 374, endPoint x: 439, endPoint y: 371, distance: 151.0
click at [439, 371] on div "A memorial service for Will Fenninger, beloved son and brother, will be held on…" at bounding box center [784, 396] width 826 height 117
click at [649, 367] on div "A memorial service for Will Fenninger, beloved son and brother, will be held on…" at bounding box center [784, 396] width 826 height 117
click at [727, 373] on div "A memorial service for Will Fenninger, beloved son and brother, will be held on…" at bounding box center [784, 396] width 826 height 117
click at [1035, 390] on div "A memorial service for Will Fenninger, beloved son and brother, will be held on…" at bounding box center [784, 396] width 826 height 117
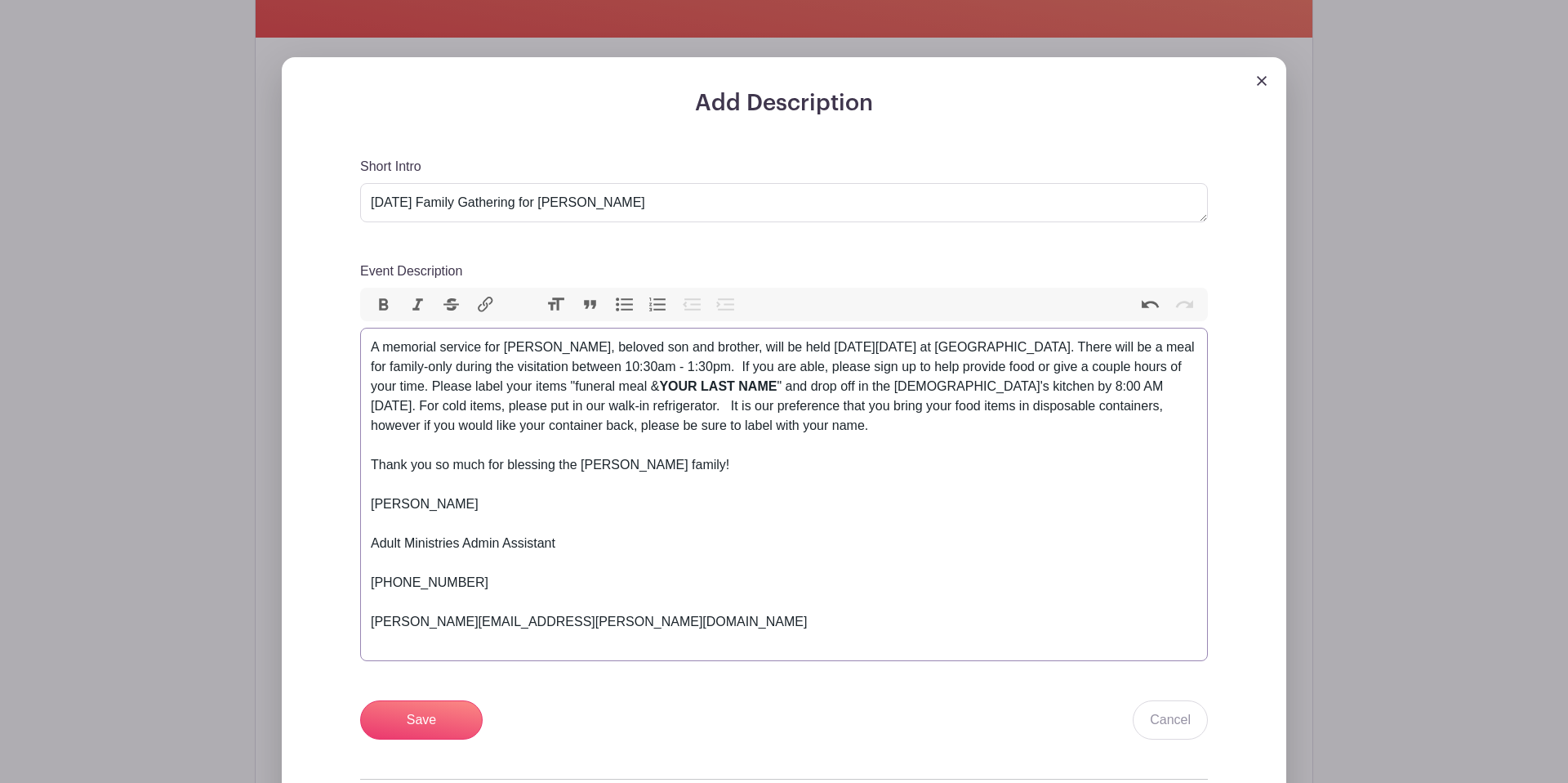
click at [1058, 455] on div "A memorial service for Will Fenninger, beloved son and brother, will be held on…" at bounding box center [784, 396] width 826 height 117
click at [470, 408] on div "A memorial service for Will Fenninger, beloved son and brother, will be held on…" at bounding box center [784, 396] width 826 height 117
click at [638, 410] on div "A memorial service for Will Fenninger, beloved son and brother, will be held on…" at bounding box center [784, 396] width 826 height 117
click at [856, 427] on div "A memorial service for Will Fenninger, beloved son and brother, will be held on…" at bounding box center [784, 396] width 826 height 117
drag, startPoint x: 617, startPoint y: 471, endPoint x: 585, endPoint y: 471, distance: 32.0
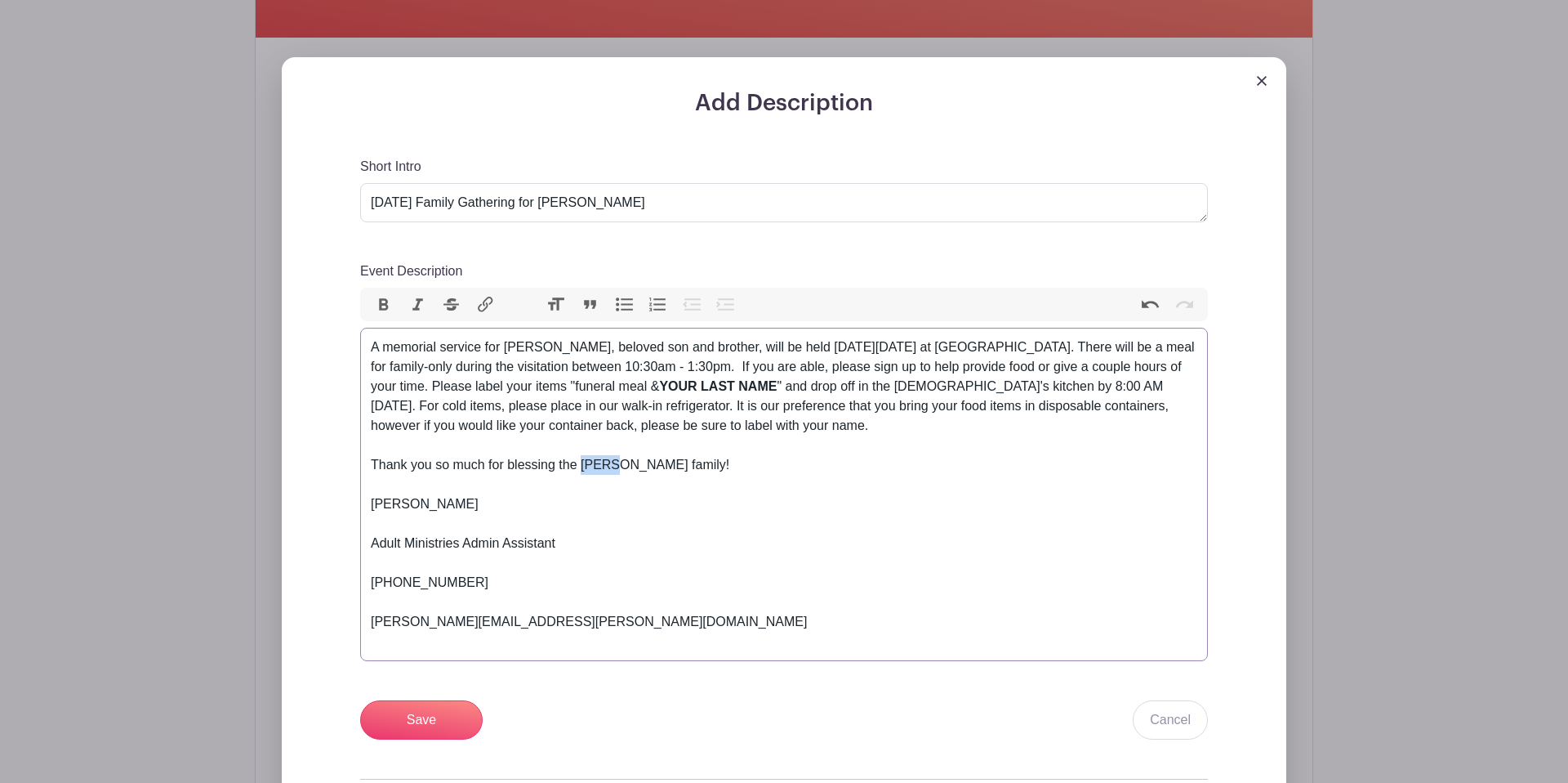
click at [584, 471] on div "Thank you so much for blessing the Jones family!" at bounding box center [784, 474] width 826 height 39
click at [463, 528] on div "Brianna Roberts" at bounding box center [784, 514] width 826 height 39
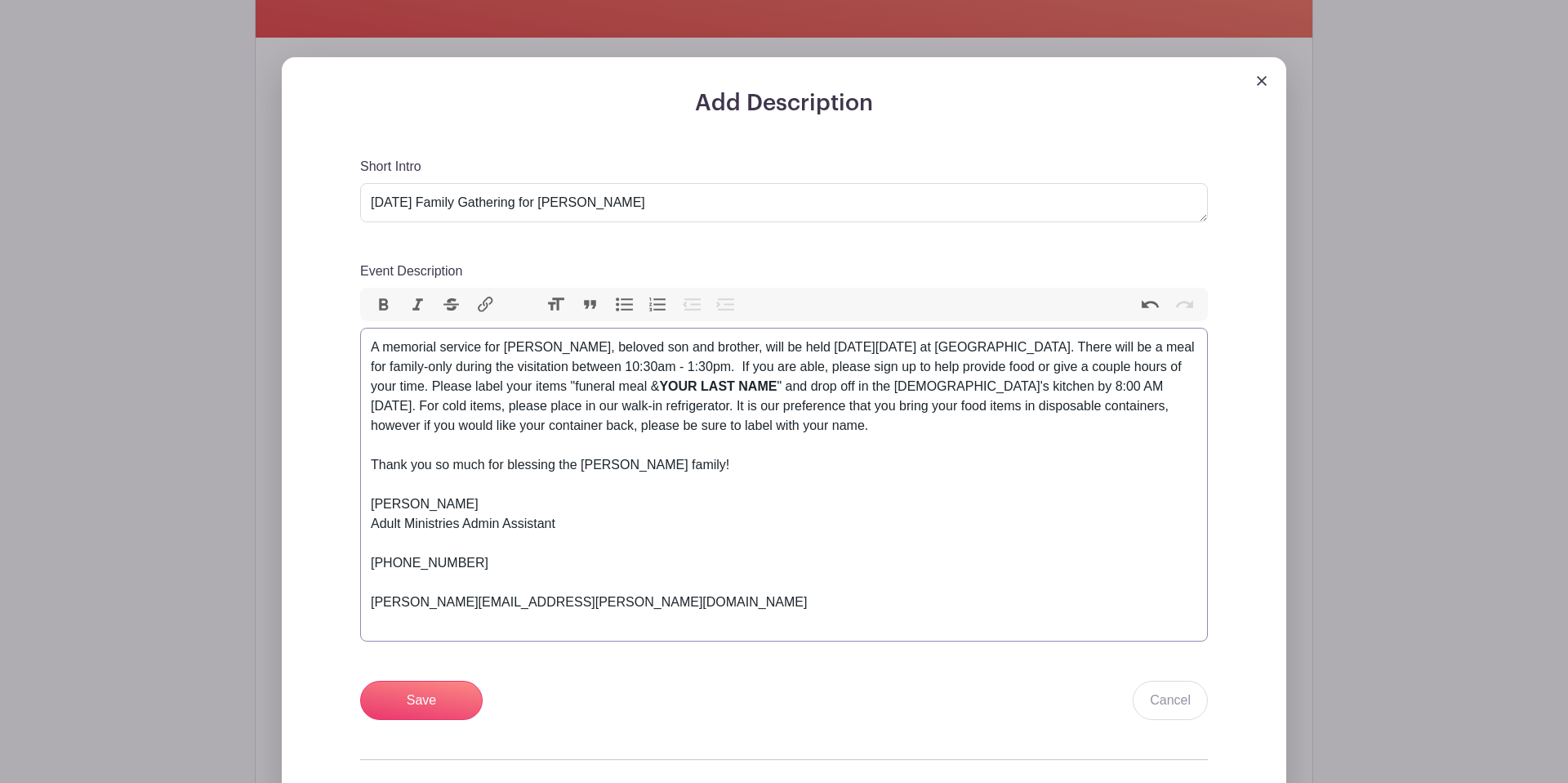
click at [405, 546] on div "Adult Ministries Admin Assistant" at bounding box center [784, 533] width 826 height 39
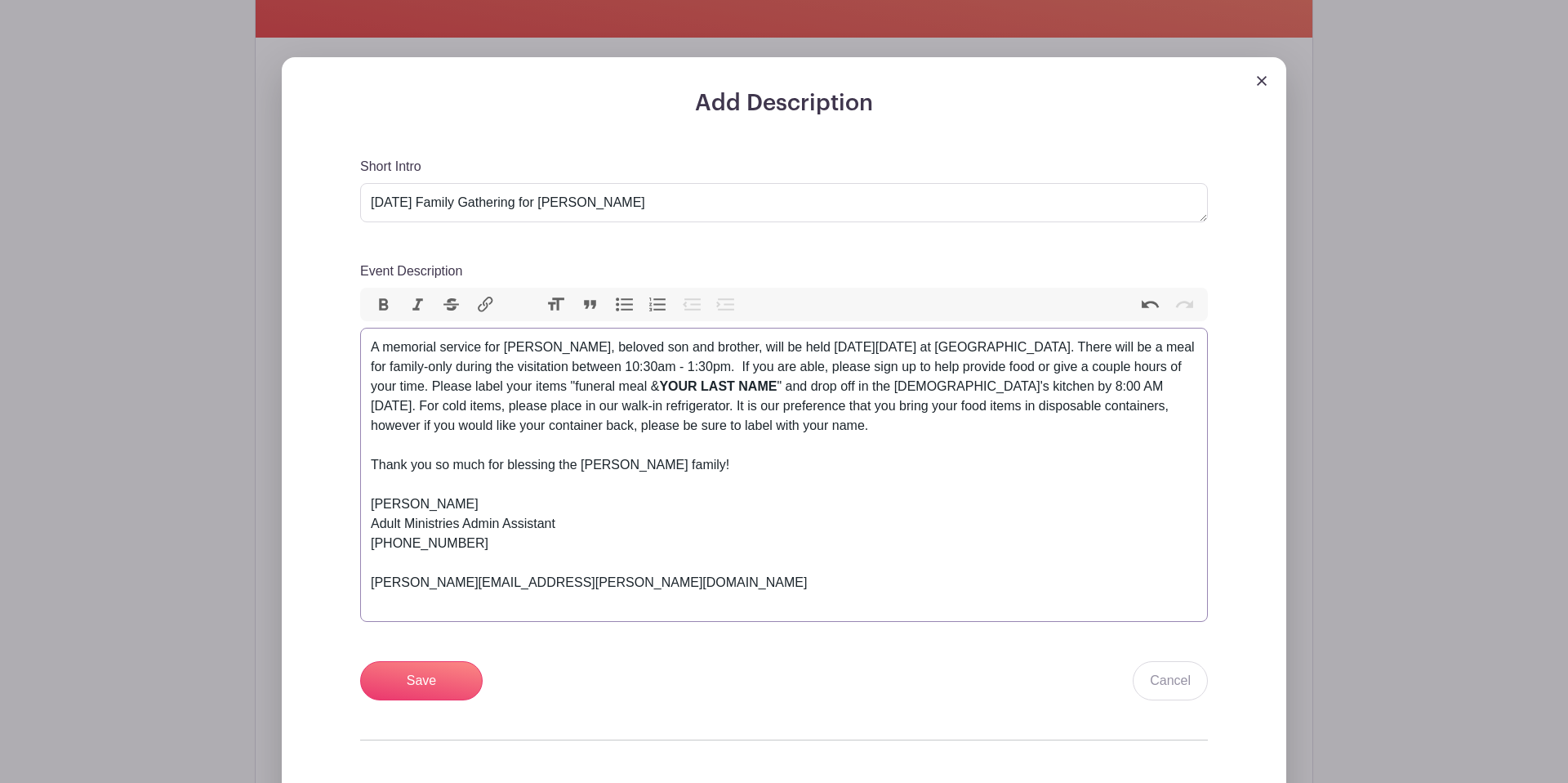
click at [419, 566] on div "(610) 570-1086" at bounding box center [784, 553] width 826 height 39
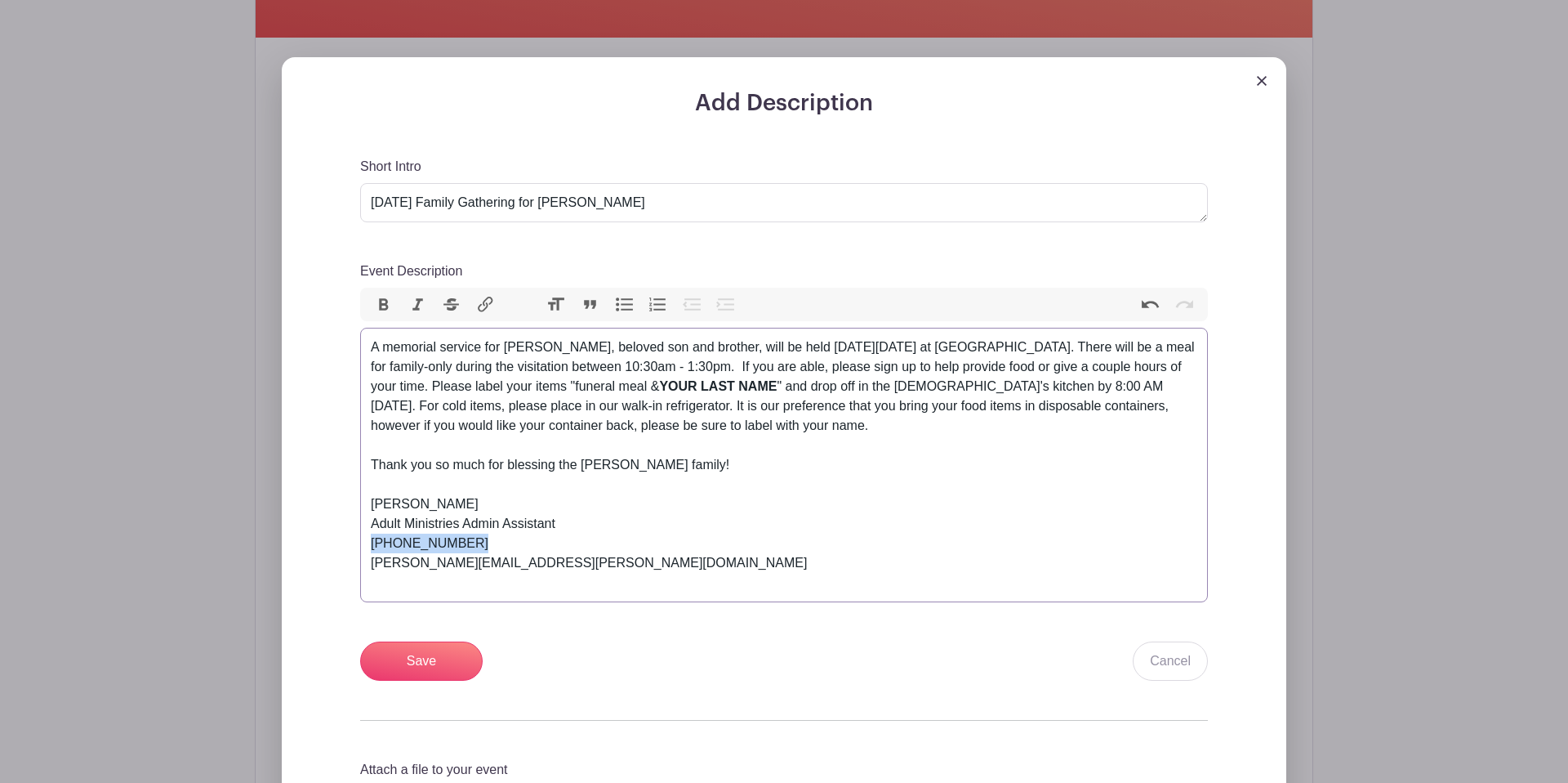
drag, startPoint x: 431, startPoint y: 539, endPoint x: 370, endPoint y: 538, distance: 61.0
click at [371, 538] on div "(610) 570-1086" at bounding box center [784, 543] width 826 height 19
click at [402, 546] on div "(717)626-5332 ex. 40" at bounding box center [784, 543] width 826 height 19
type trix-editor "<div>A memorial service for Will Fenninger, beloved son and brother, will be he…"
click at [648, 547] on div "(717) 626-5332 ex. 40" at bounding box center [784, 543] width 826 height 19
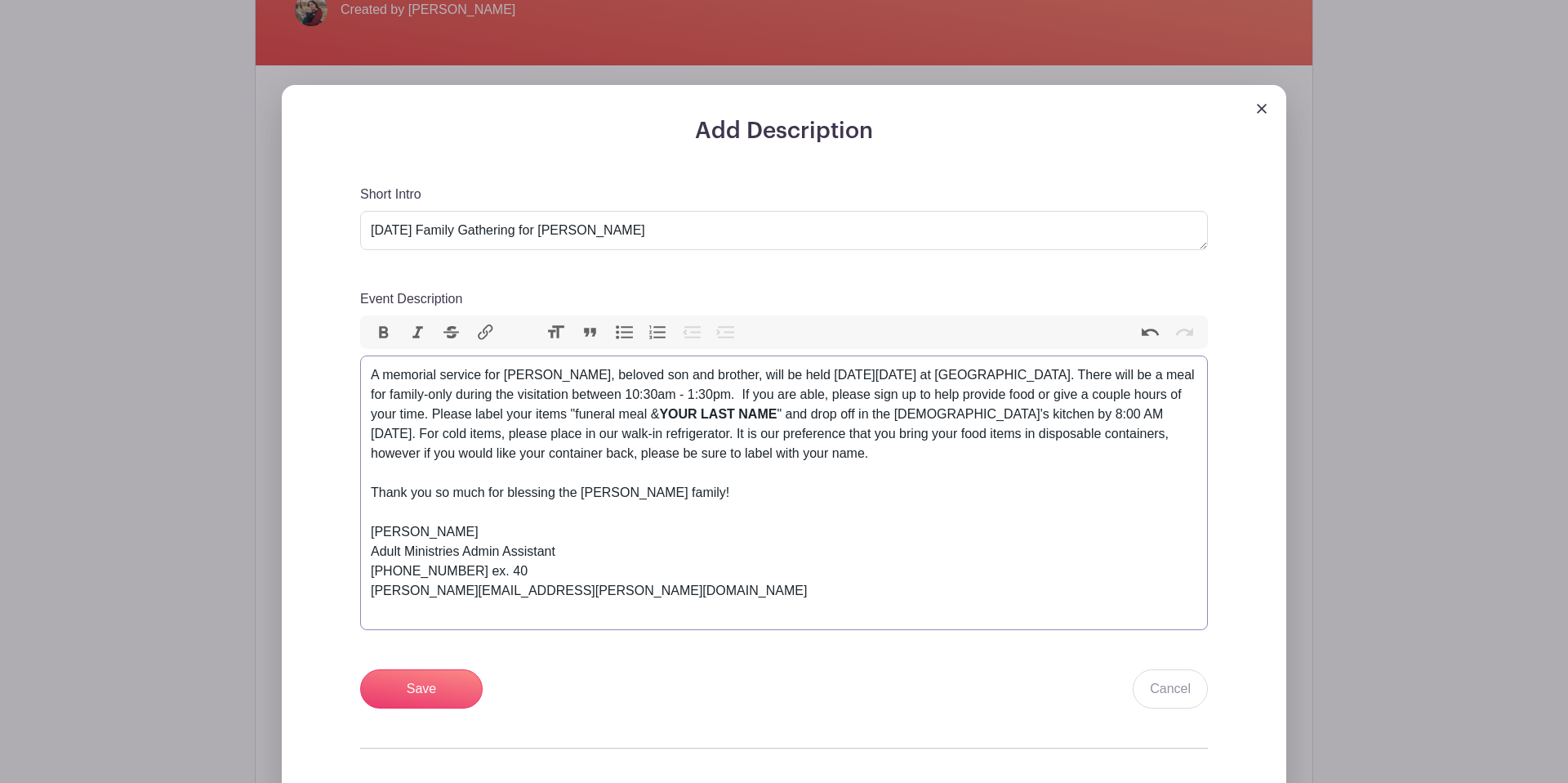
scroll to position [472, 0]
click at [857, 468] on div "A memorial service for Will Fenninger, beloved son and brother, will be held on…" at bounding box center [784, 424] width 826 height 117
click at [449, 687] on input "Save" at bounding box center [422, 689] width 122 height 39
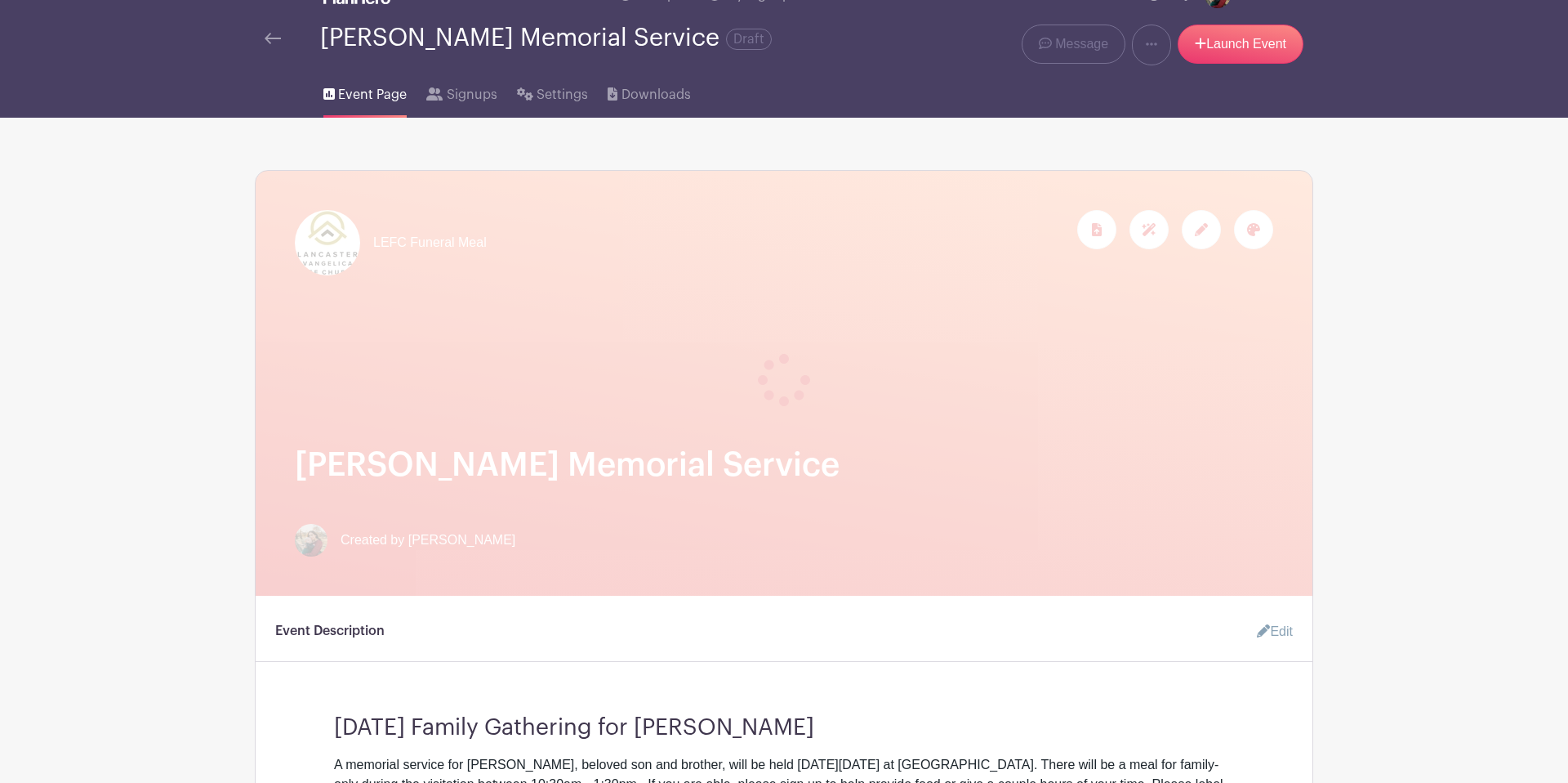
scroll to position [73, 0]
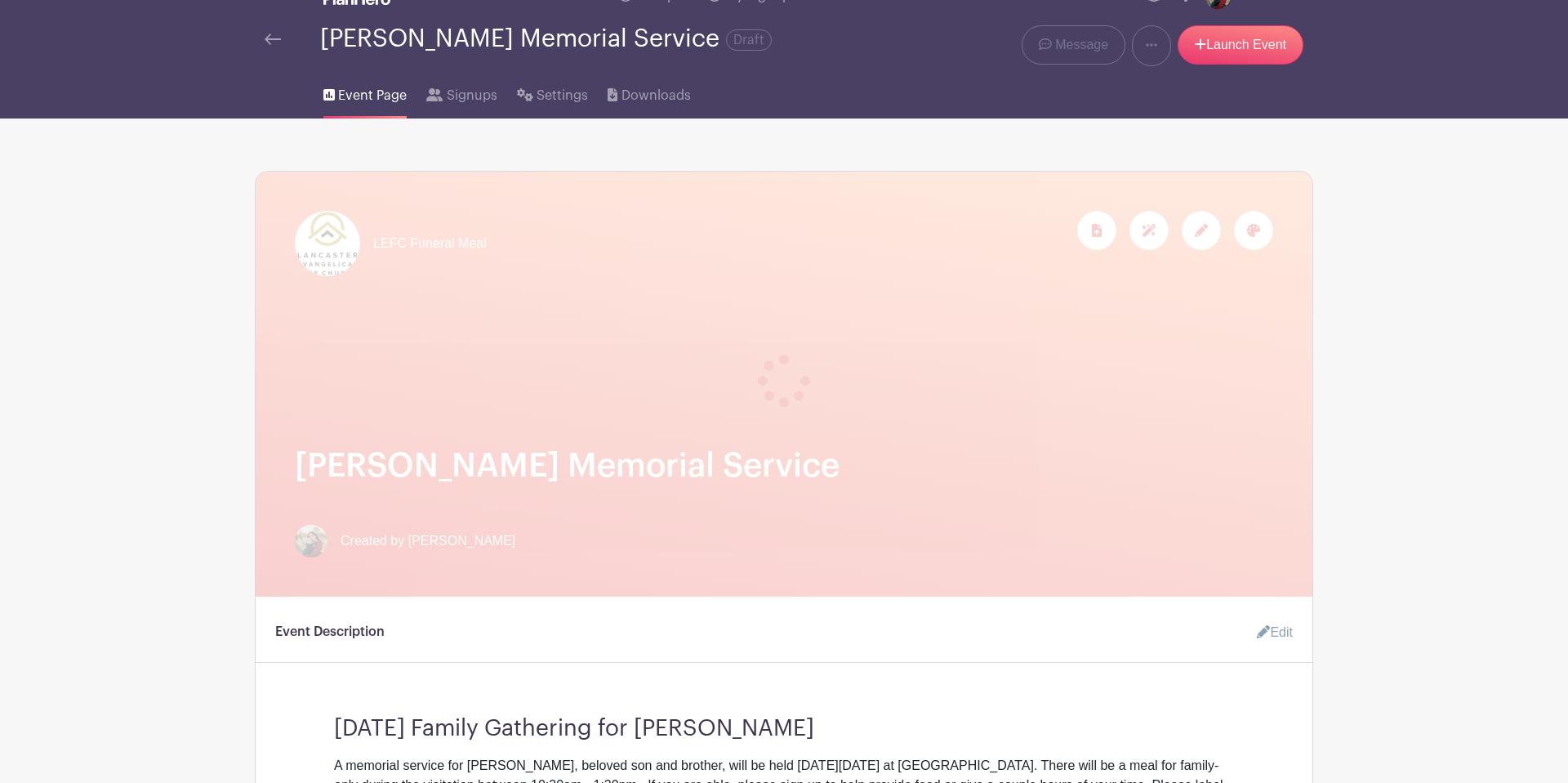
click at [1191, 232] on div at bounding box center [1201, 230] width 39 height 39
click at [1205, 235] on icon at bounding box center [1201, 230] width 13 height 13
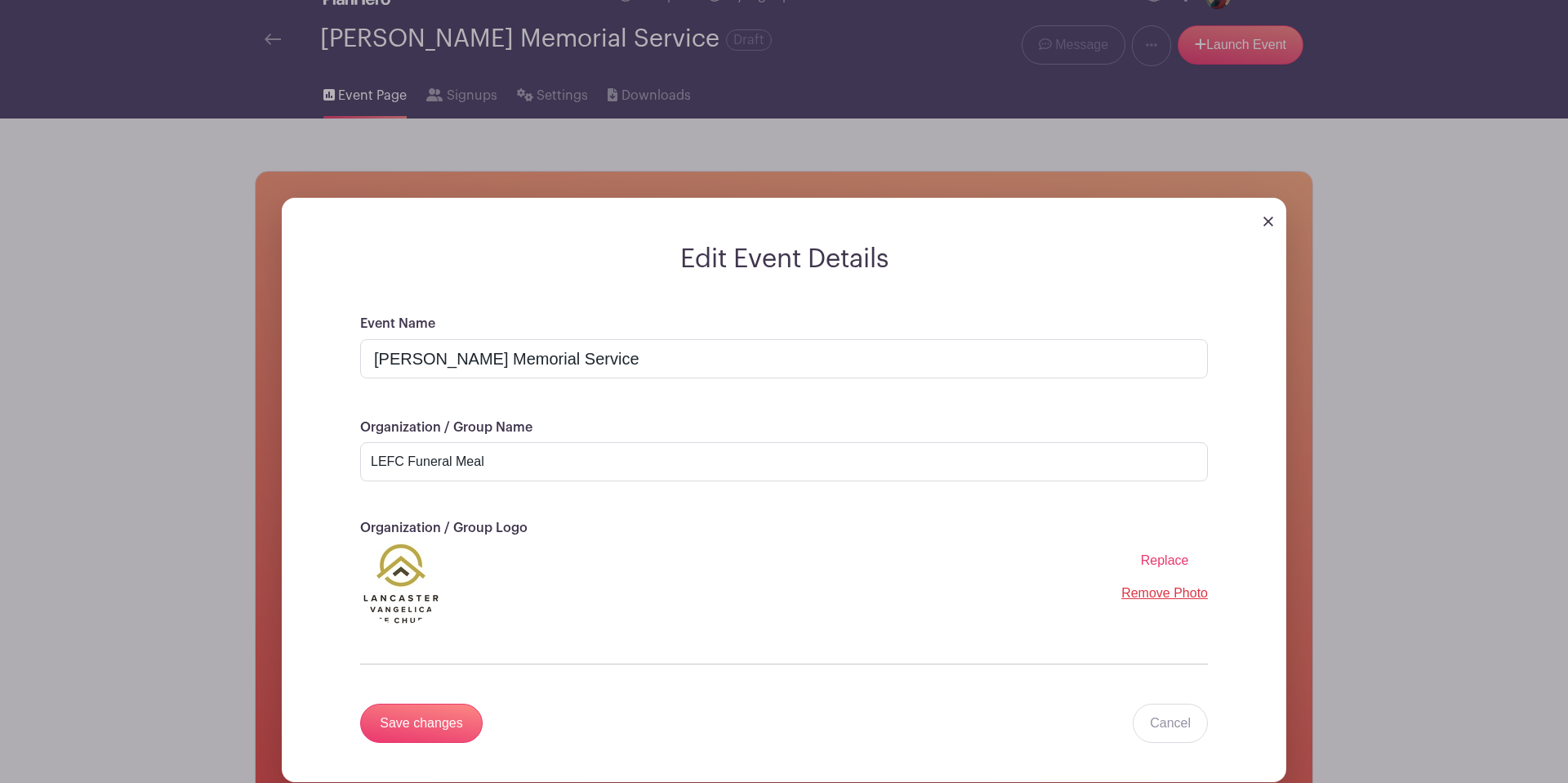
scroll to position [205, 0]
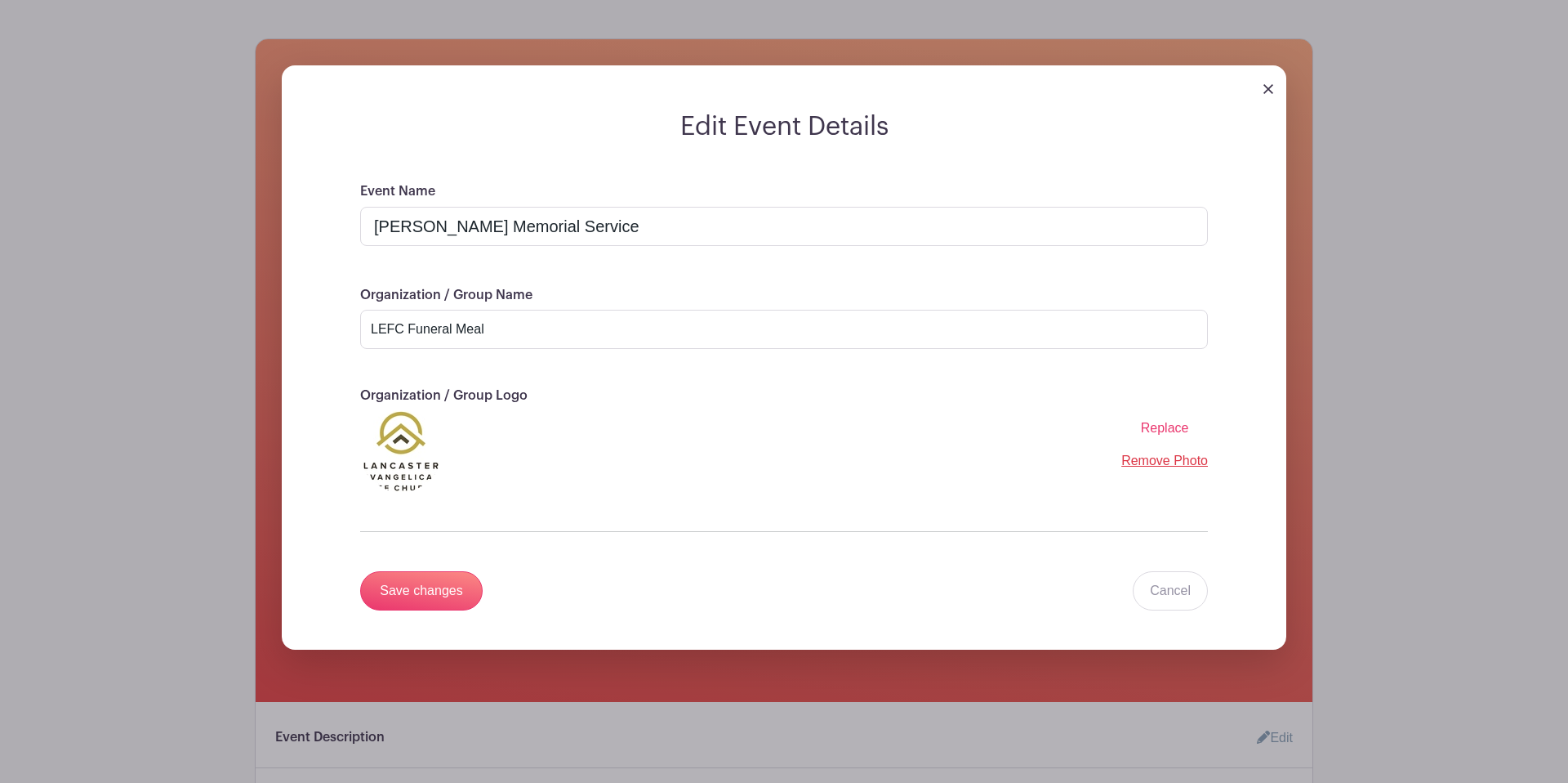
click at [1268, 91] on img at bounding box center [1268, 88] width 10 height 10
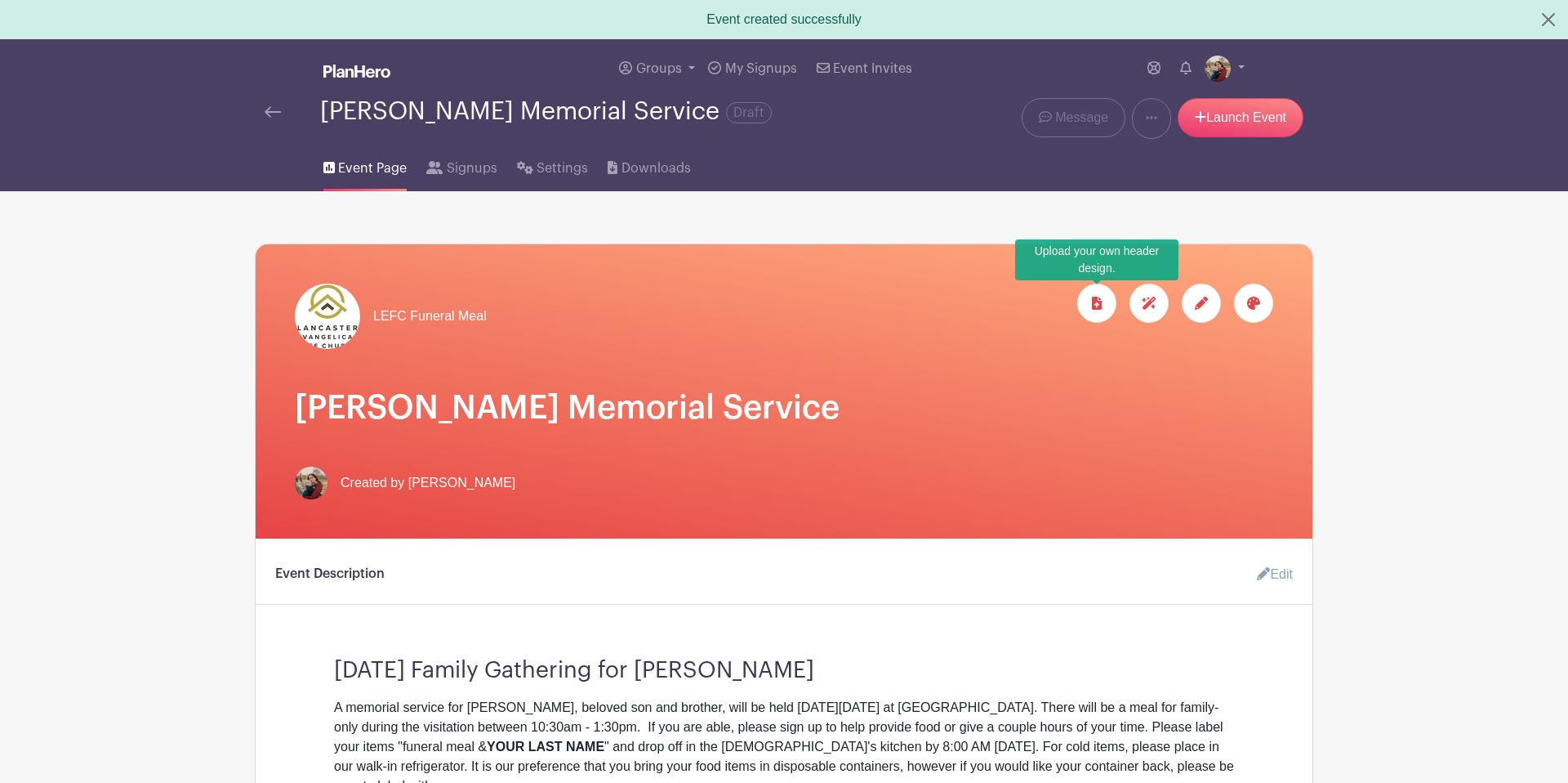
click at [1097, 304] on icon at bounding box center [1097, 303] width 10 height 13
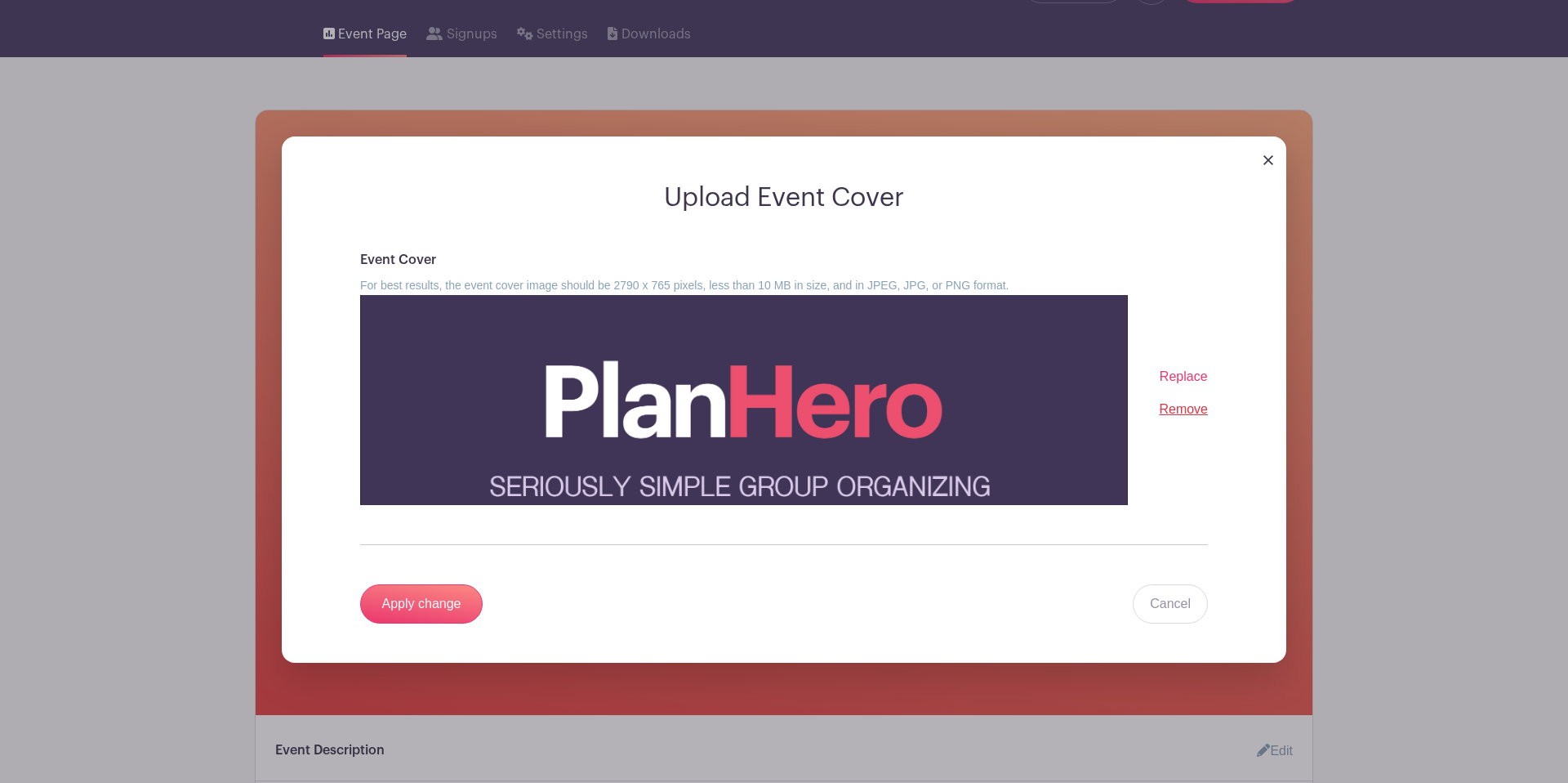
scroll to position [143, 0]
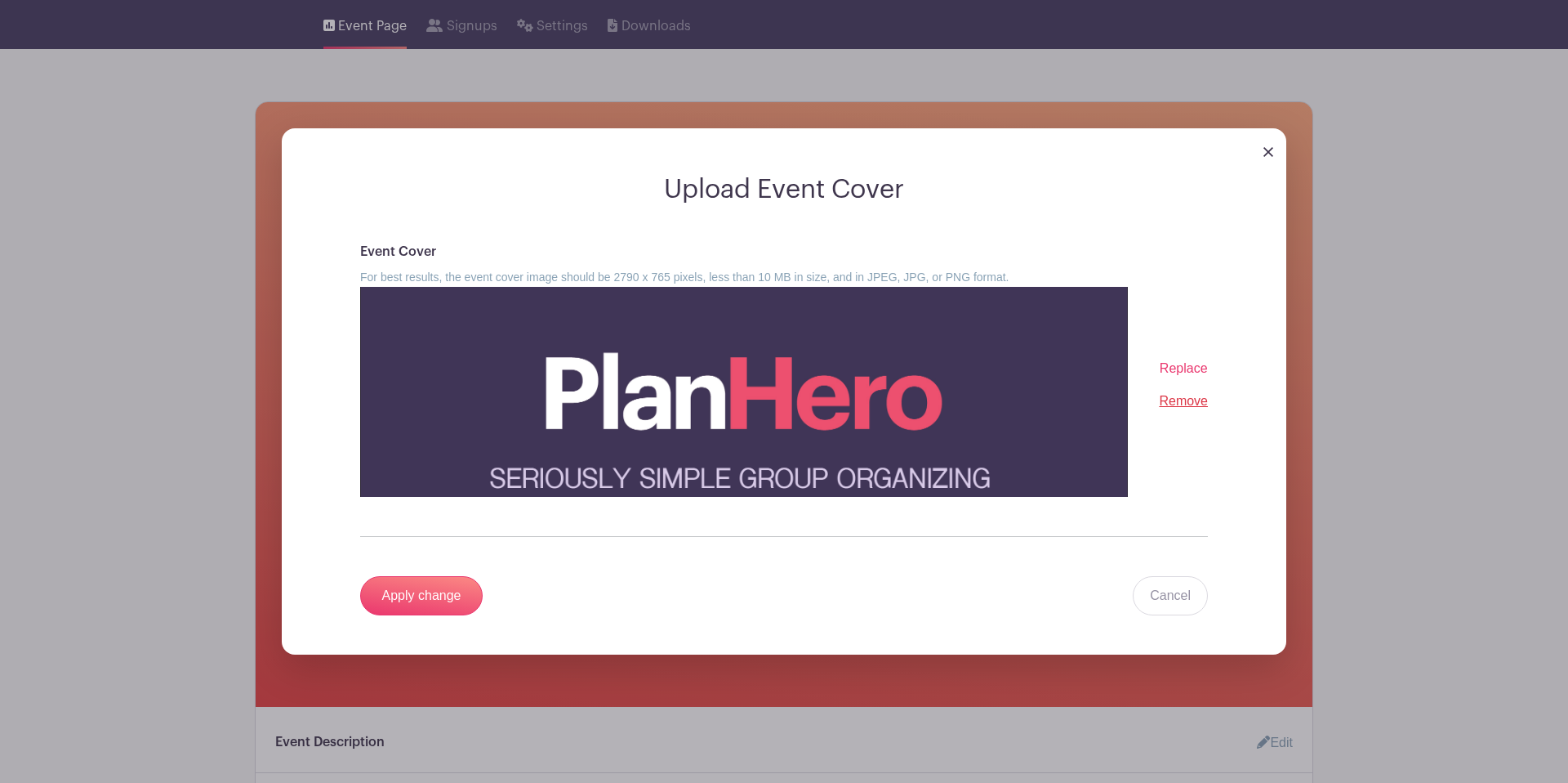
click at [1188, 368] on span "Replace" at bounding box center [1183, 368] width 48 height 14
click at [0, 0] on input "Replace" at bounding box center [0, 0] width 0 height 0
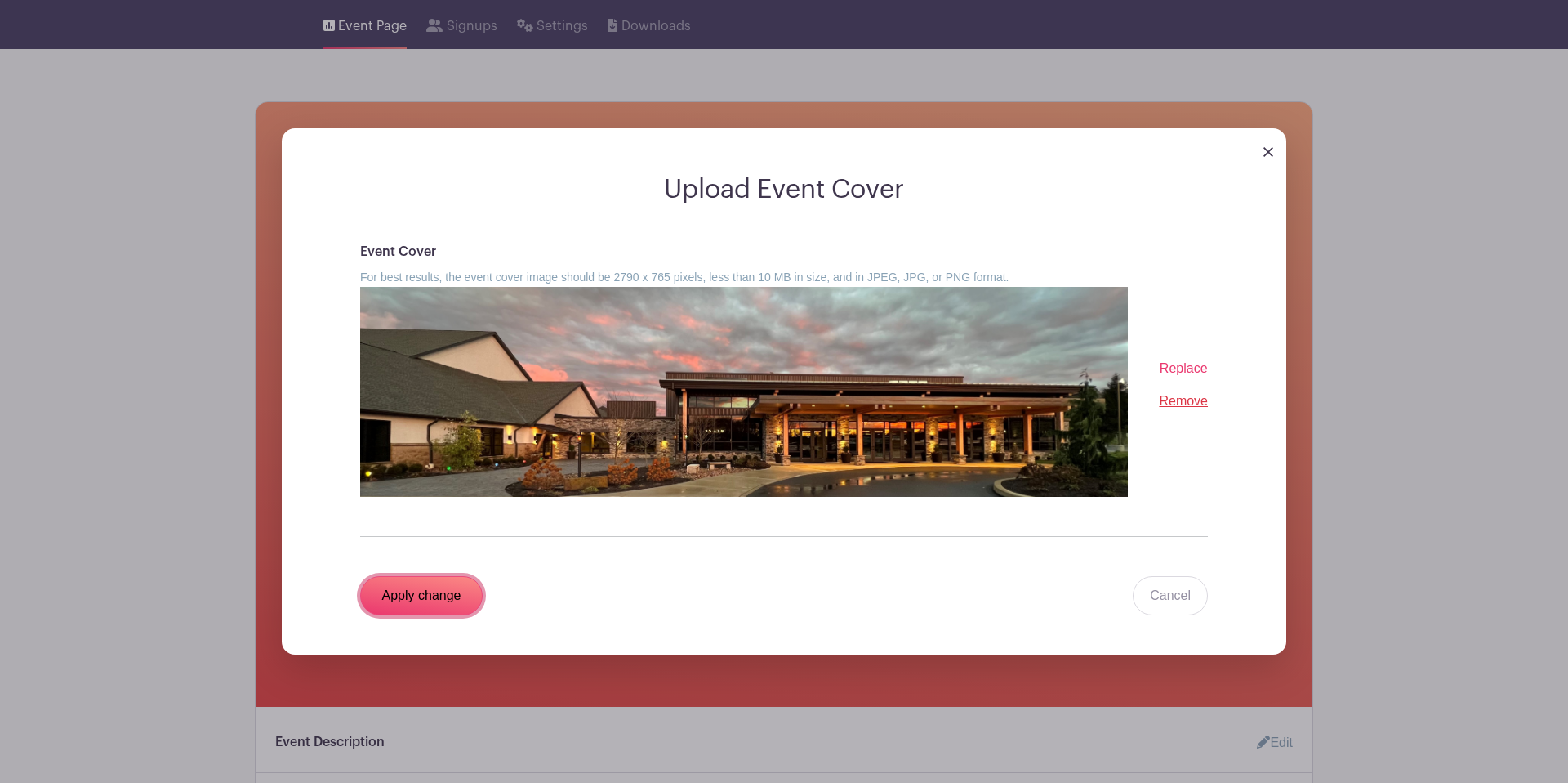
drag, startPoint x: 390, startPoint y: 593, endPoint x: 400, endPoint y: 594, distance: 10.0
click at [391, 593] on input "Apply change" at bounding box center [422, 595] width 122 height 39
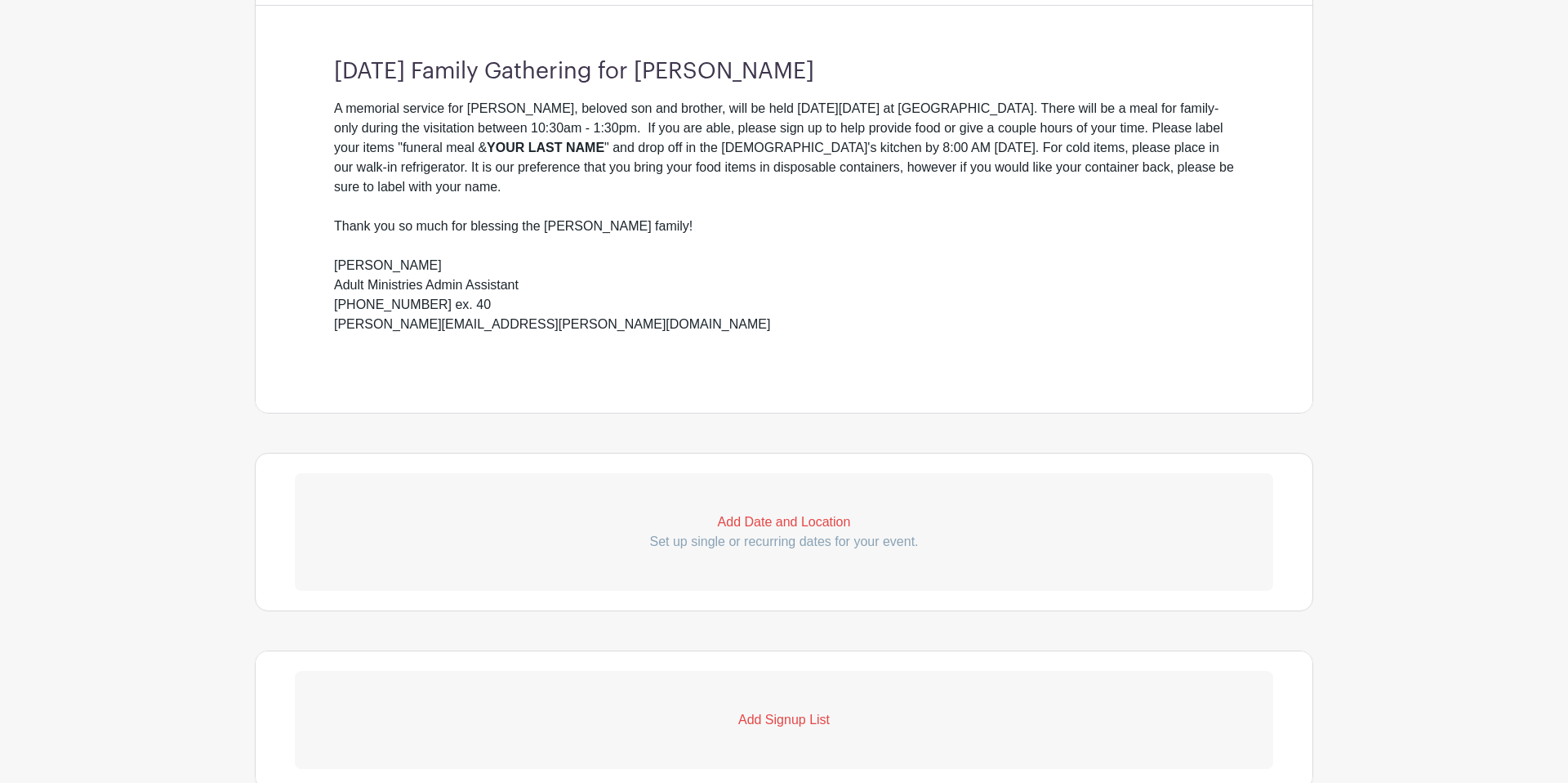
scroll to position [764, 0]
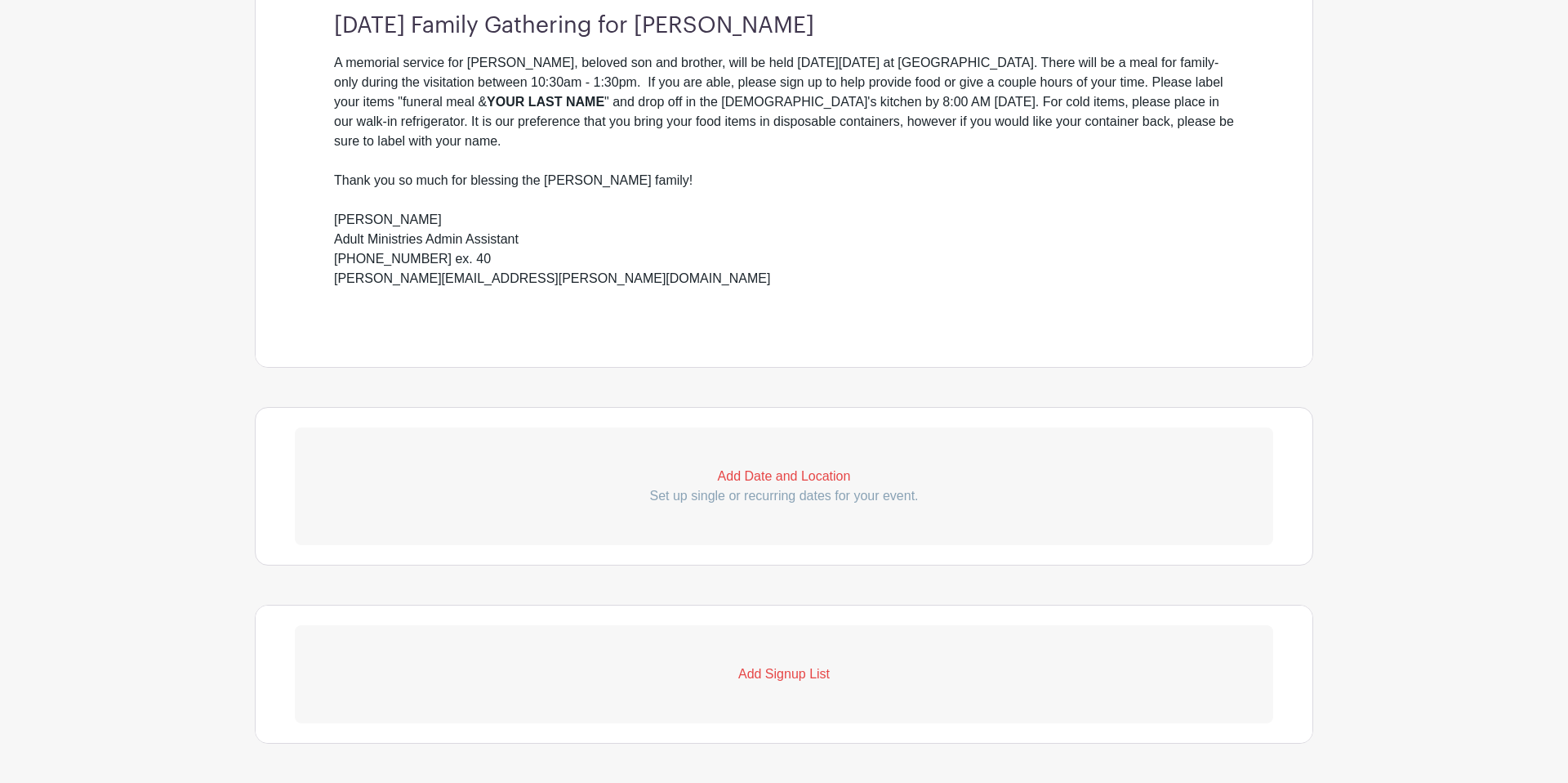
click at [781, 472] on p "Add Date and Location" at bounding box center [784, 476] width 979 height 19
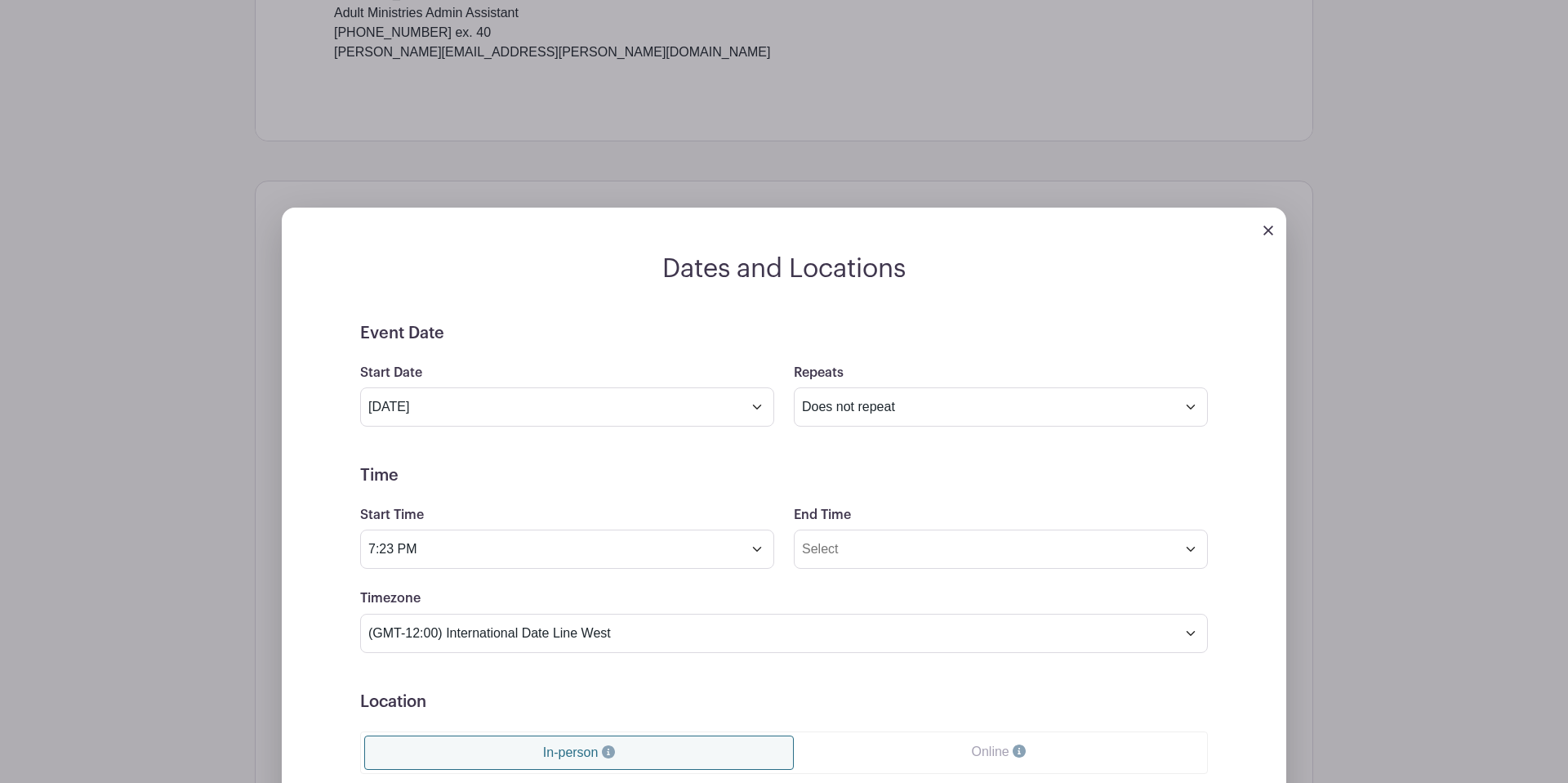
scroll to position [996, 0]
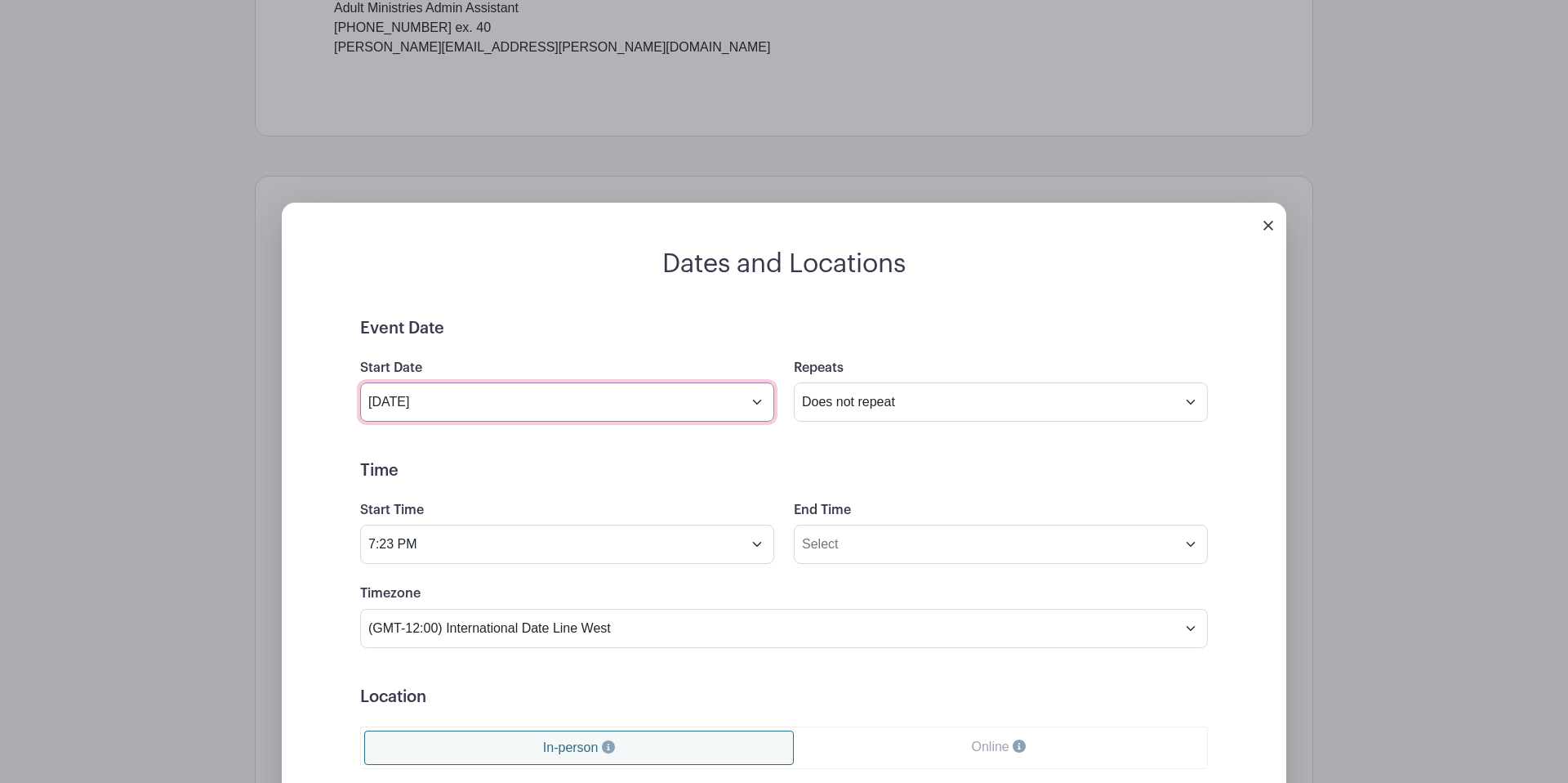
click at [750, 402] on input "Sep 10 2025" at bounding box center [568, 402] width 415 height 39
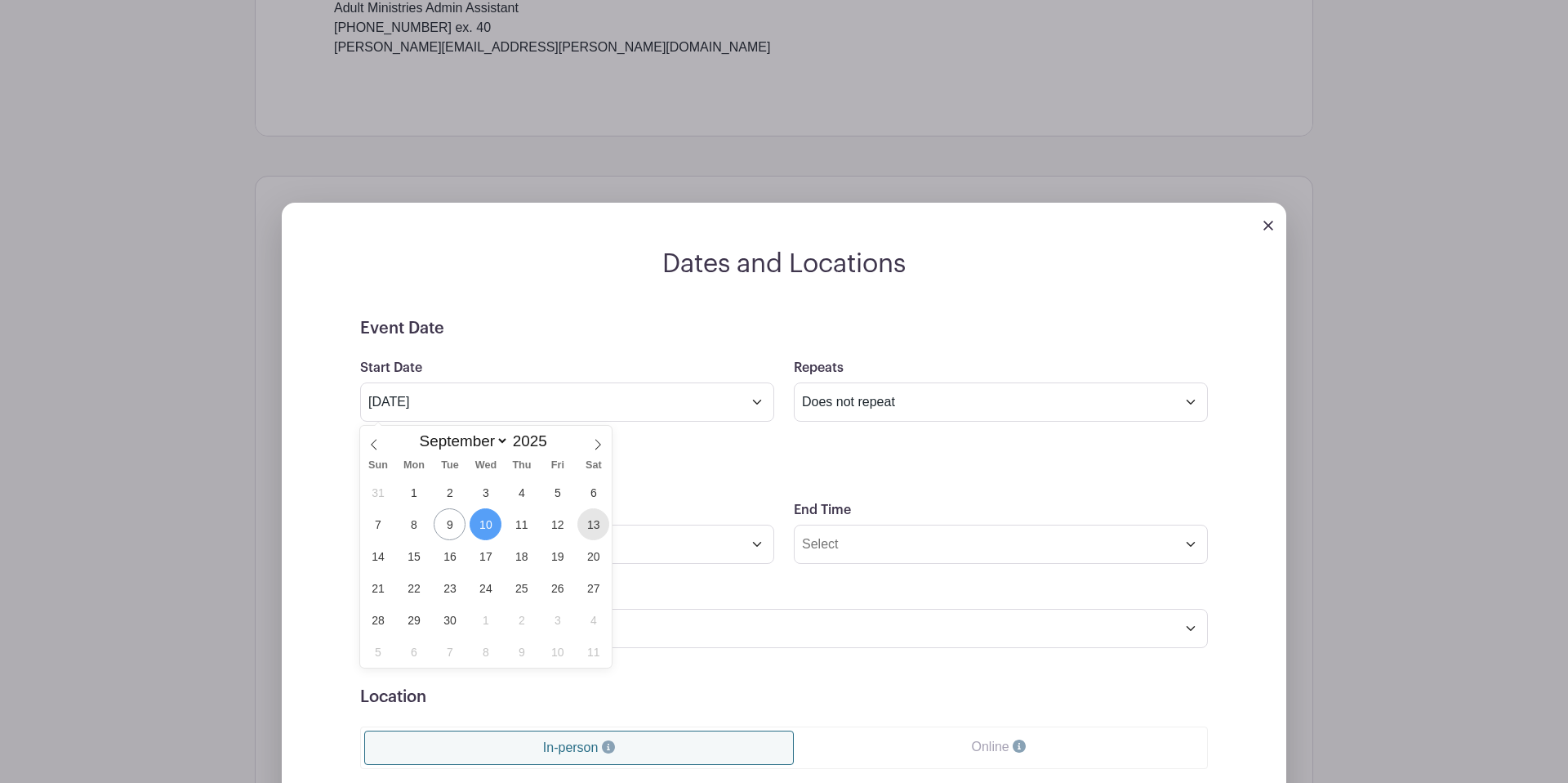
click at [595, 520] on span "13" at bounding box center [593, 524] width 31 height 31
type input "Sep 13 2025"
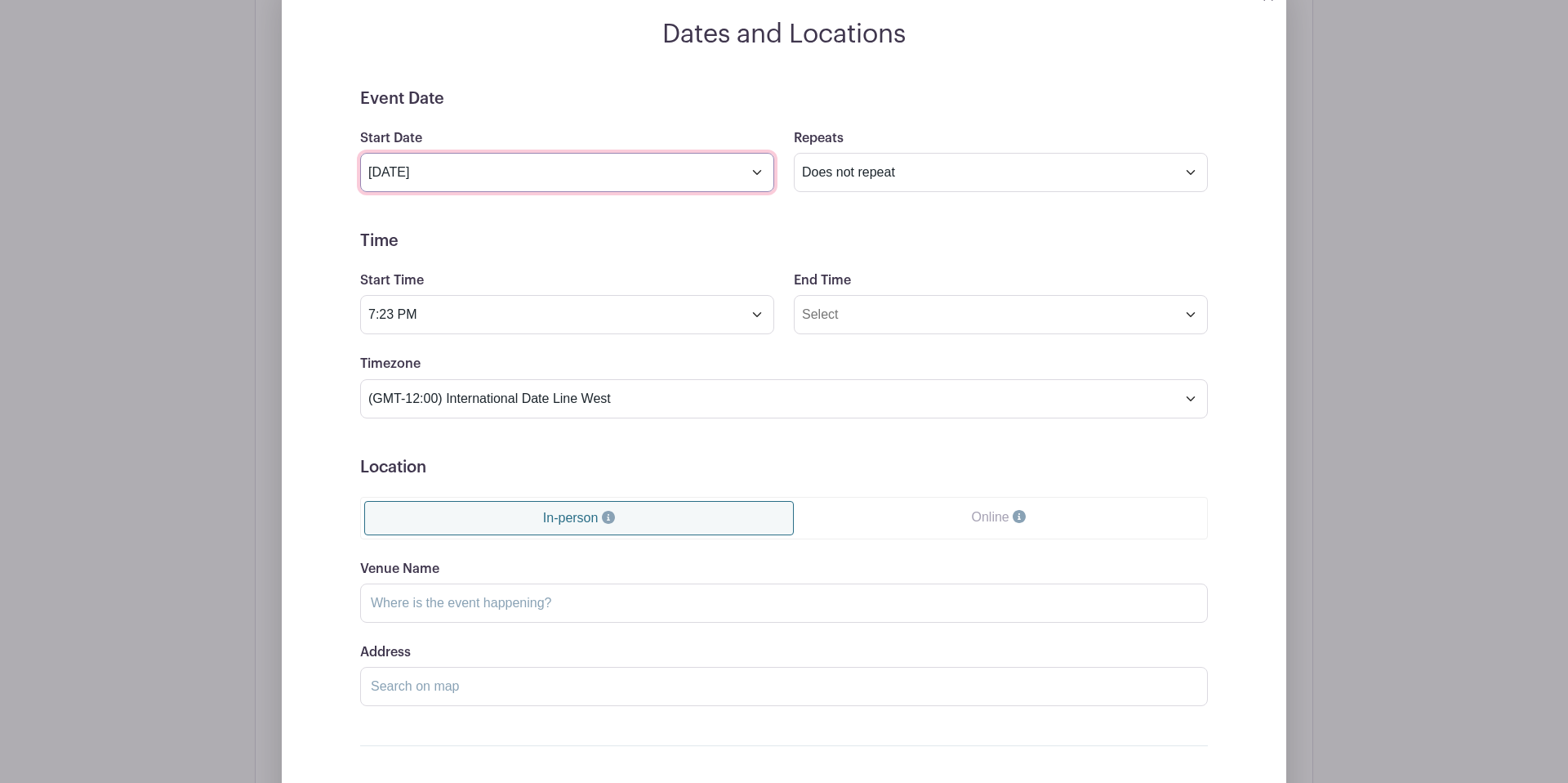
scroll to position [1238, 0]
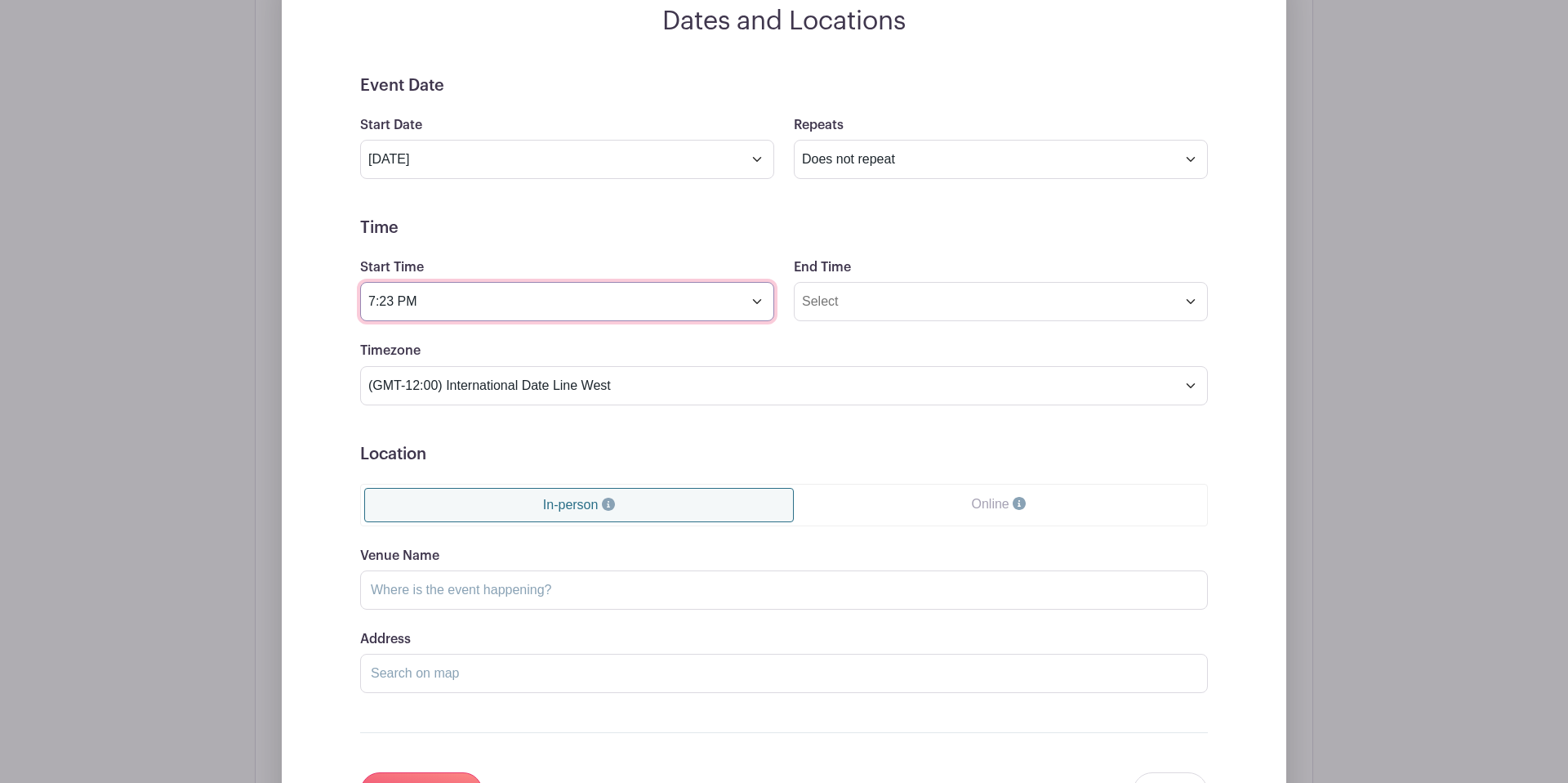
click at [761, 304] on input "7:23 PM" at bounding box center [568, 301] width 415 height 39
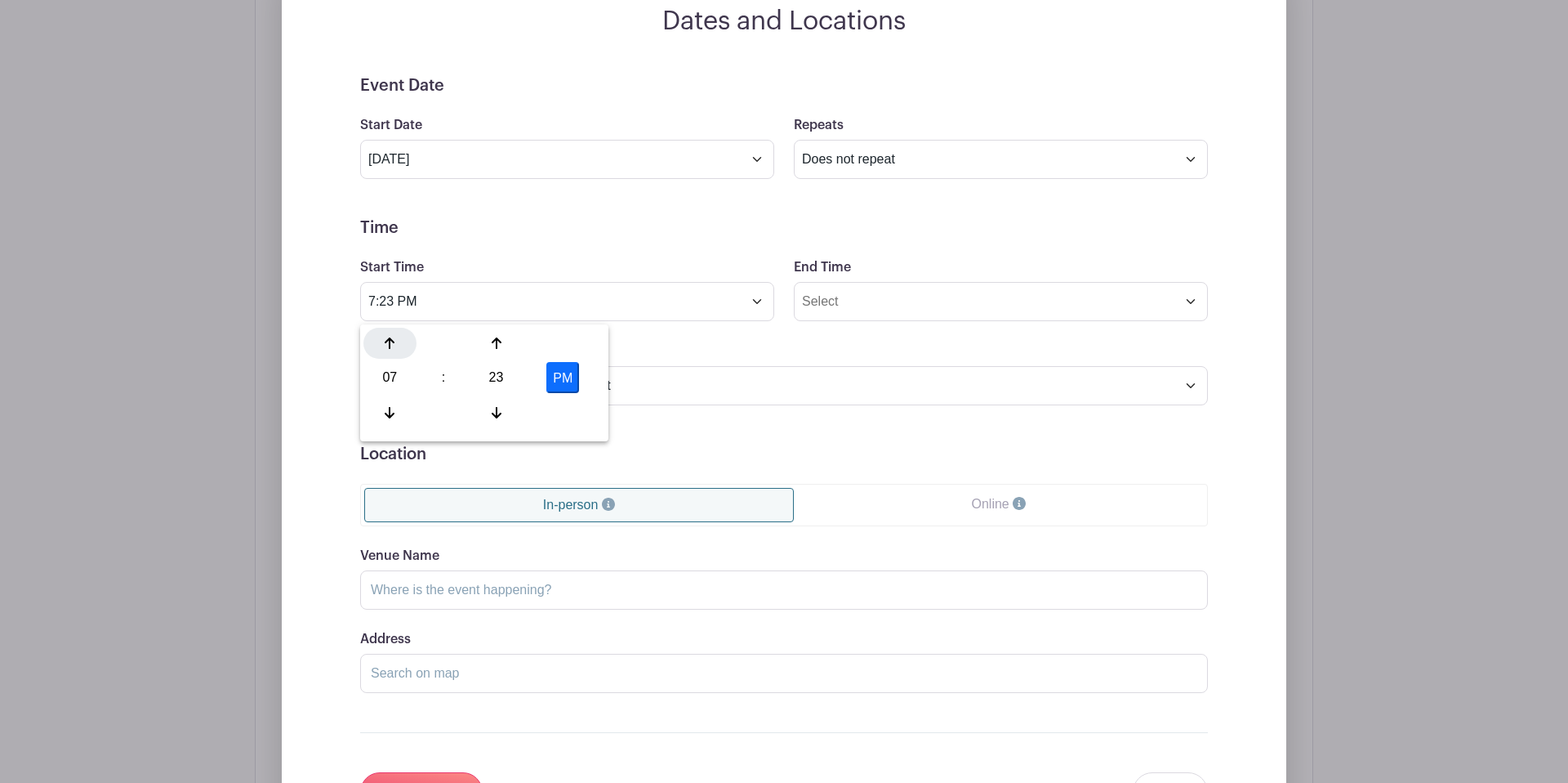
click at [394, 345] on icon at bounding box center [389, 343] width 10 height 13
click at [388, 430] on div "11 : 23 PM" at bounding box center [484, 380] width 241 height 104
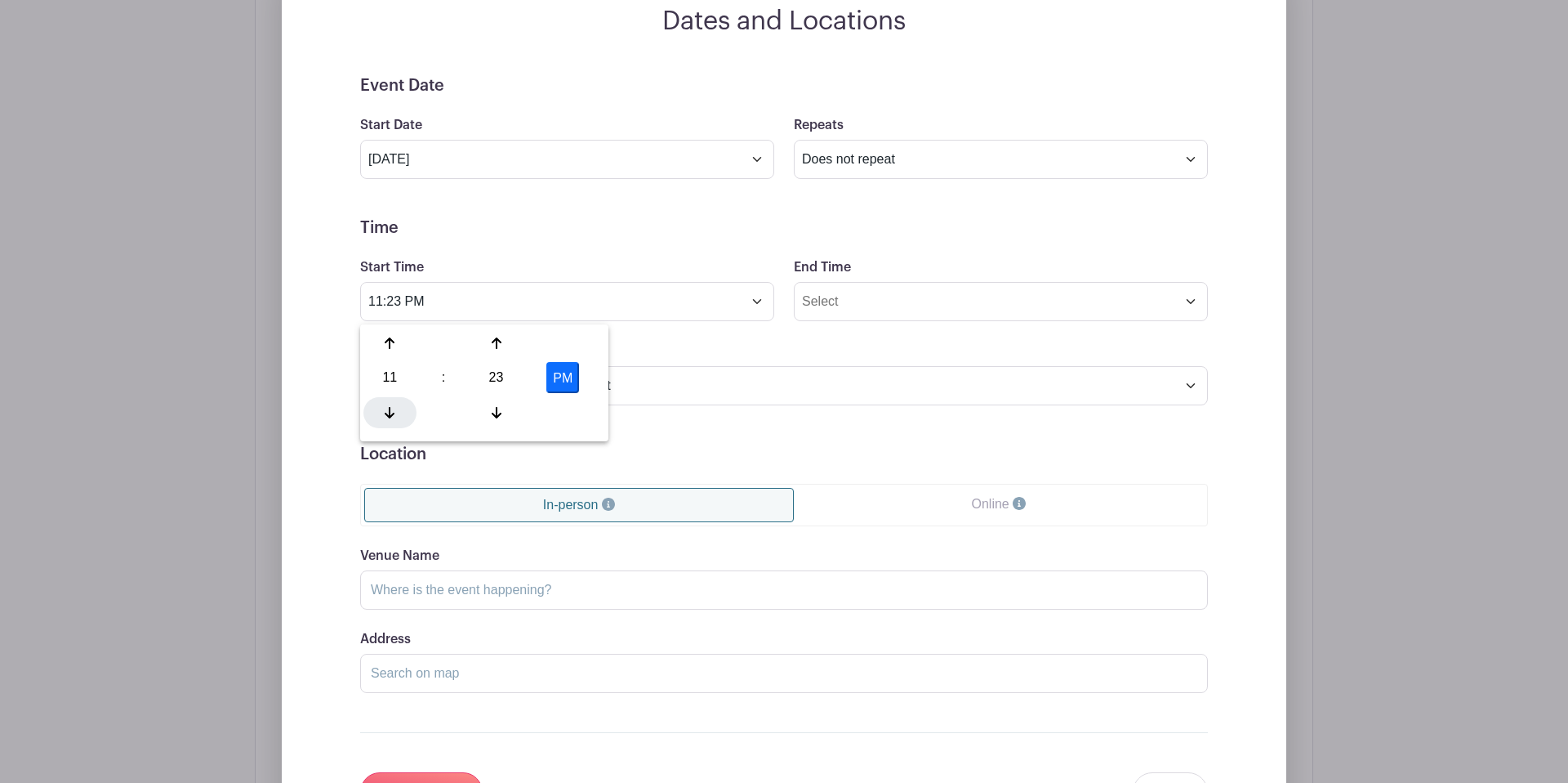
click at [393, 414] on icon at bounding box center [389, 412] width 10 height 11
click at [506, 416] on div at bounding box center [496, 412] width 53 height 31
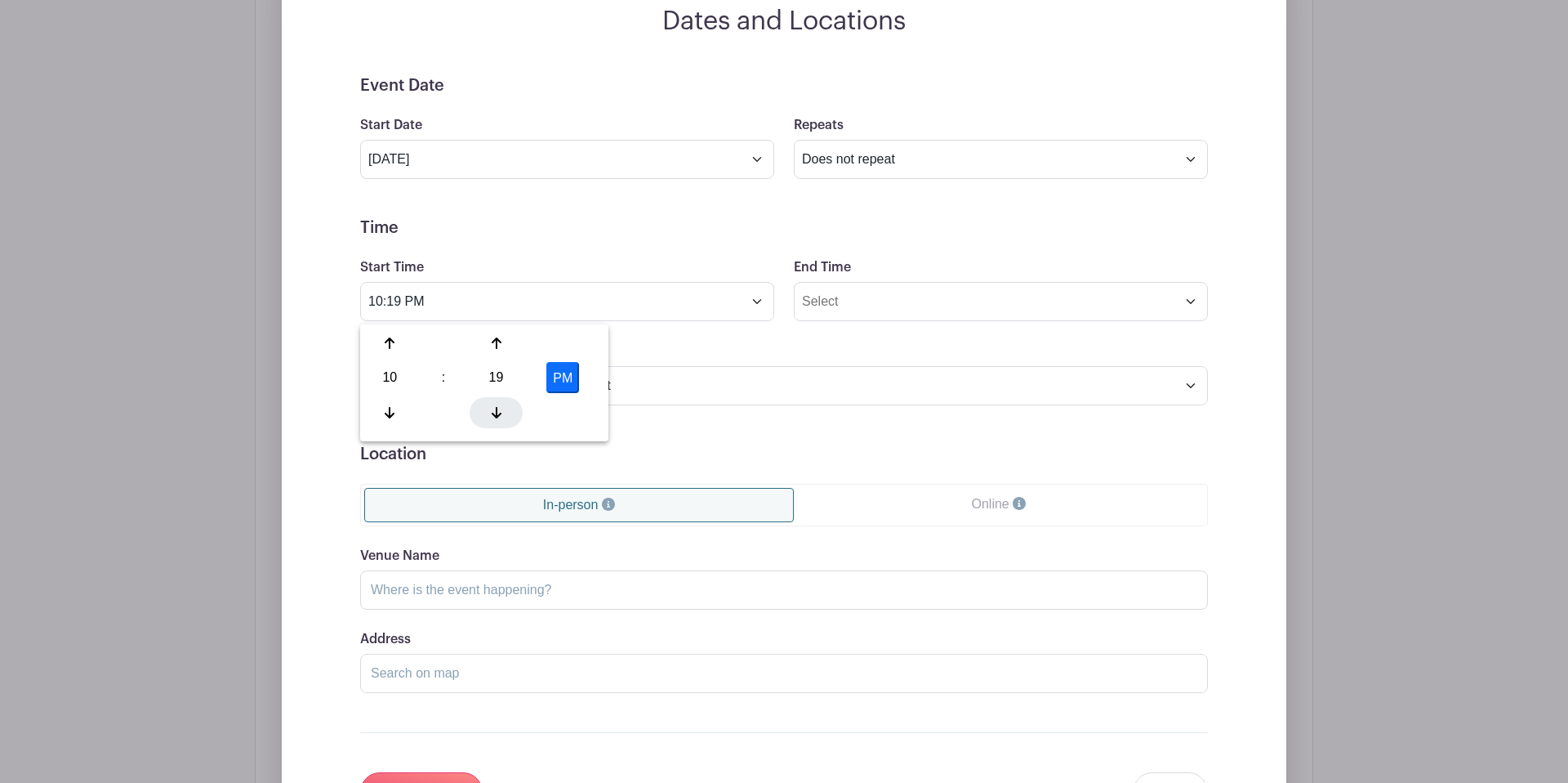
click at [506, 416] on div at bounding box center [496, 412] width 53 height 31
click at [560, 368] on button "PM" at bounding box center [562, 377] width 32 height 31
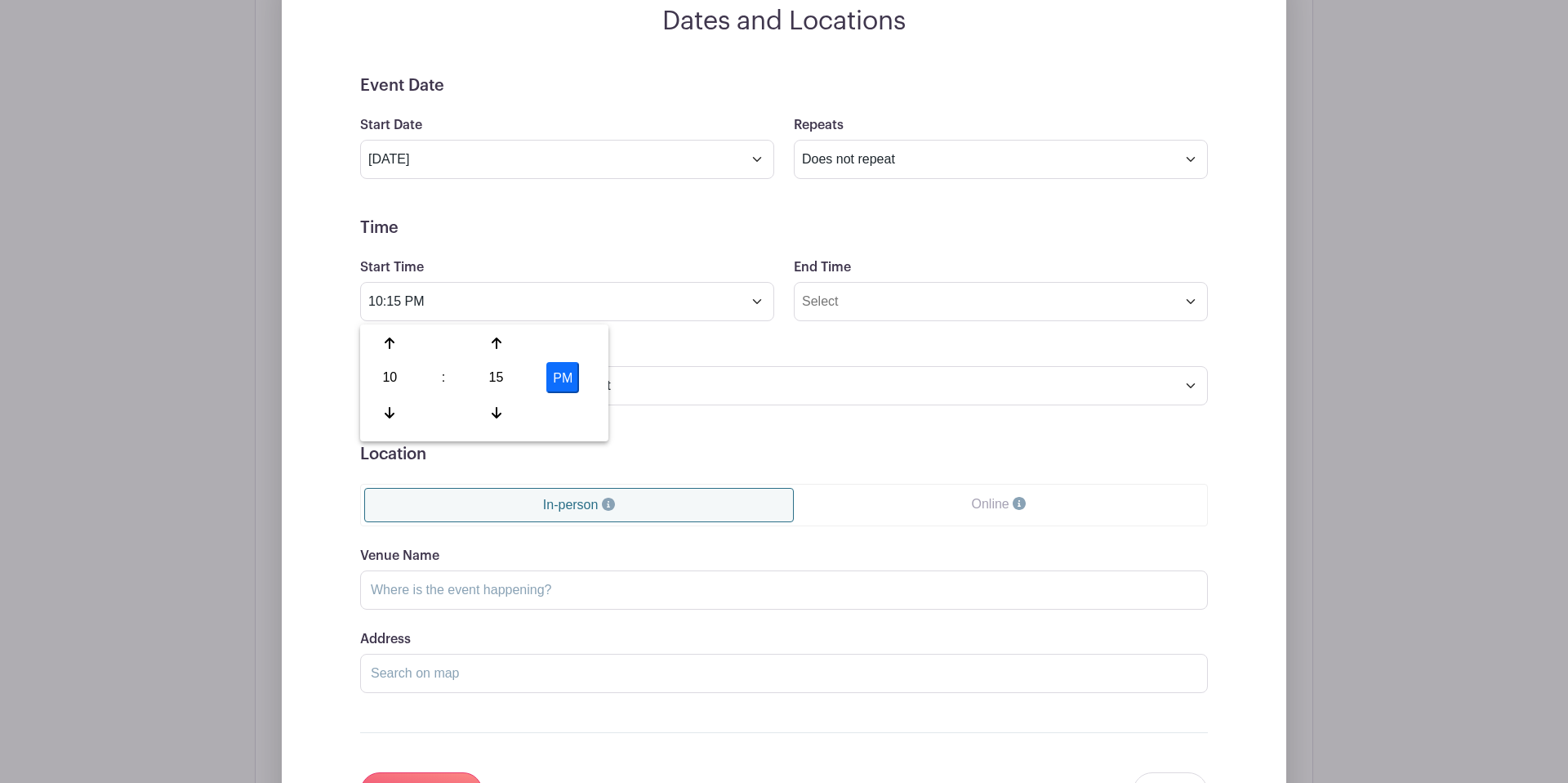
type input "10:15 AM"
click at [813, 318] on input "End Time" at bounding box center [1001, 301] width 415 height 39
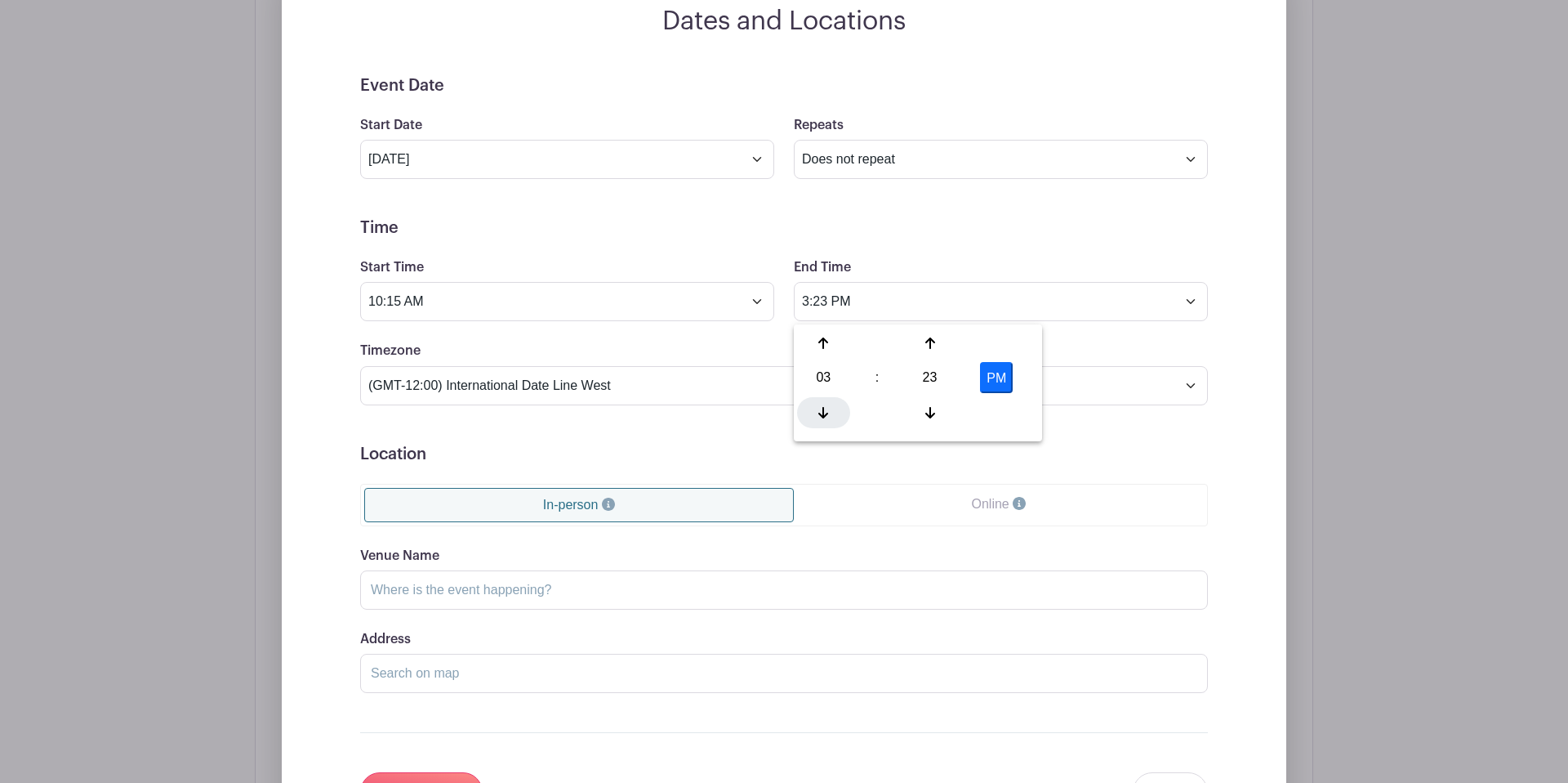
click at [826, 419] on div at bounding box center [824, 412] width 53 height 31
click at [927, 335] on div at bounding box center [930, 343] width 53 height 31
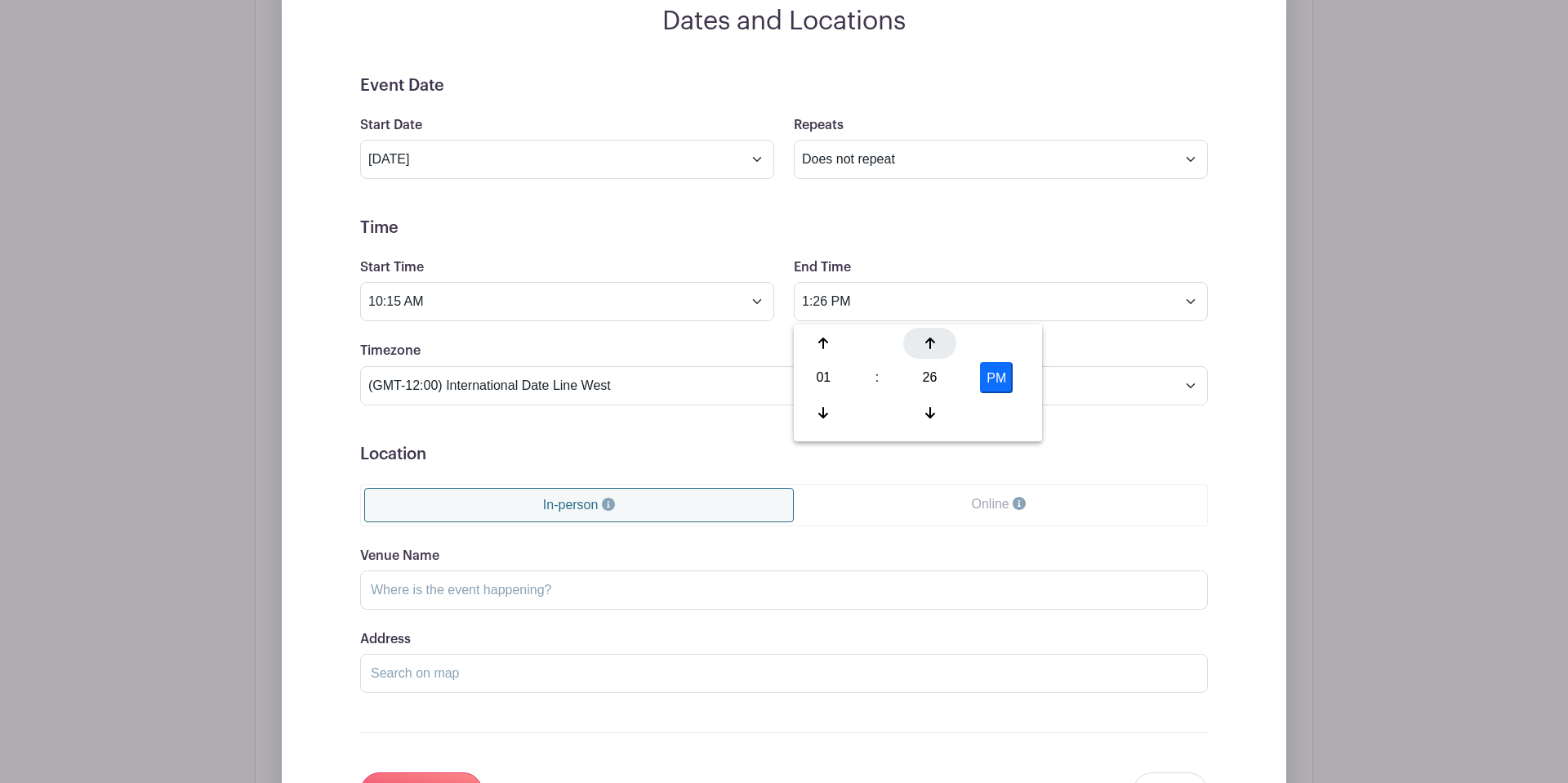
click at [927, 335] on div at bounding box center [930, 343] width 53 height 31
type input "1:30 PM"
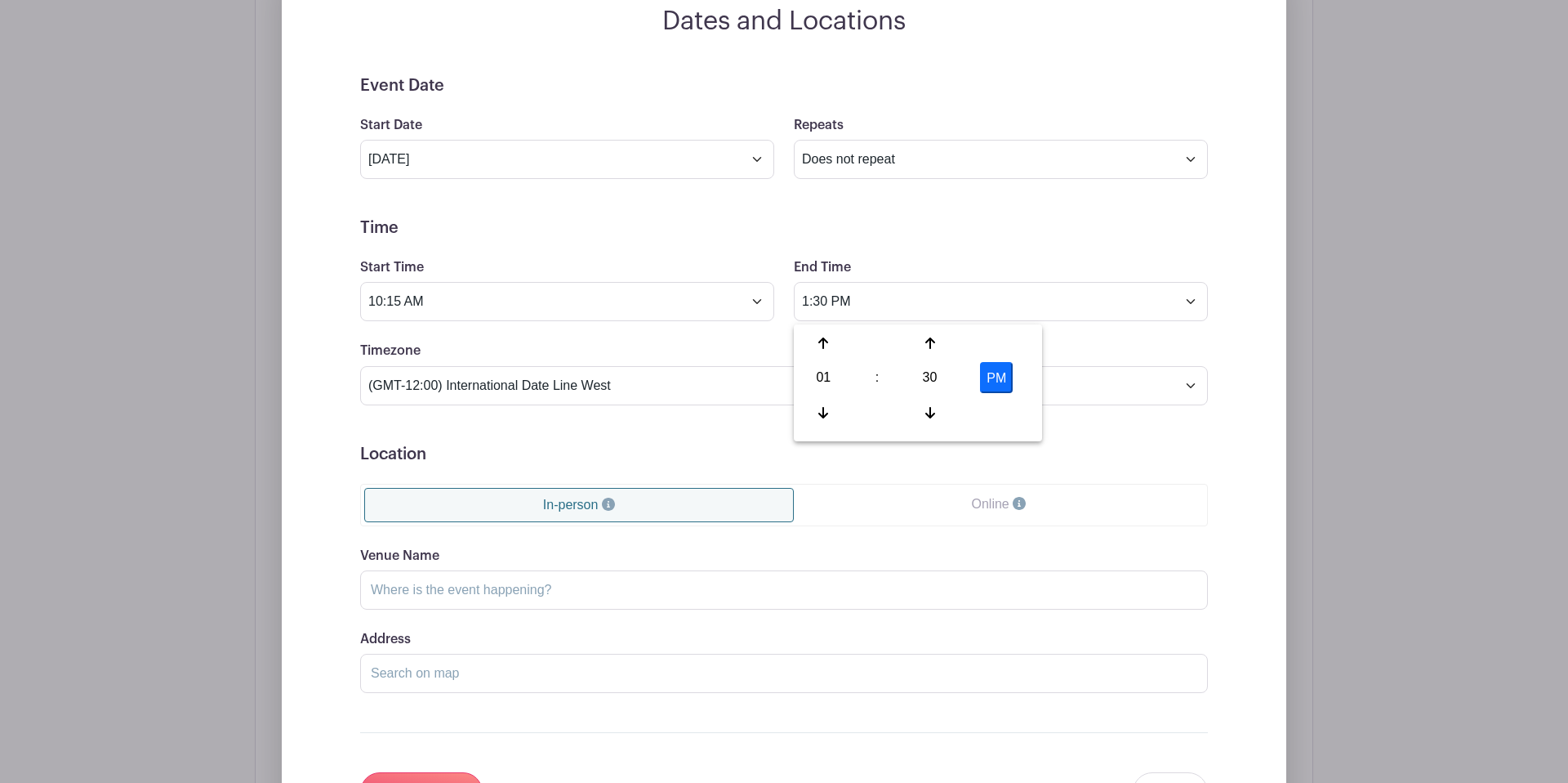
click at [700, 352] on div "Timezone (GMT-12:00) International Date Line West (GMT-11:00) American Samoa (G…" at bounding box center [784, 372] width 868 height 64
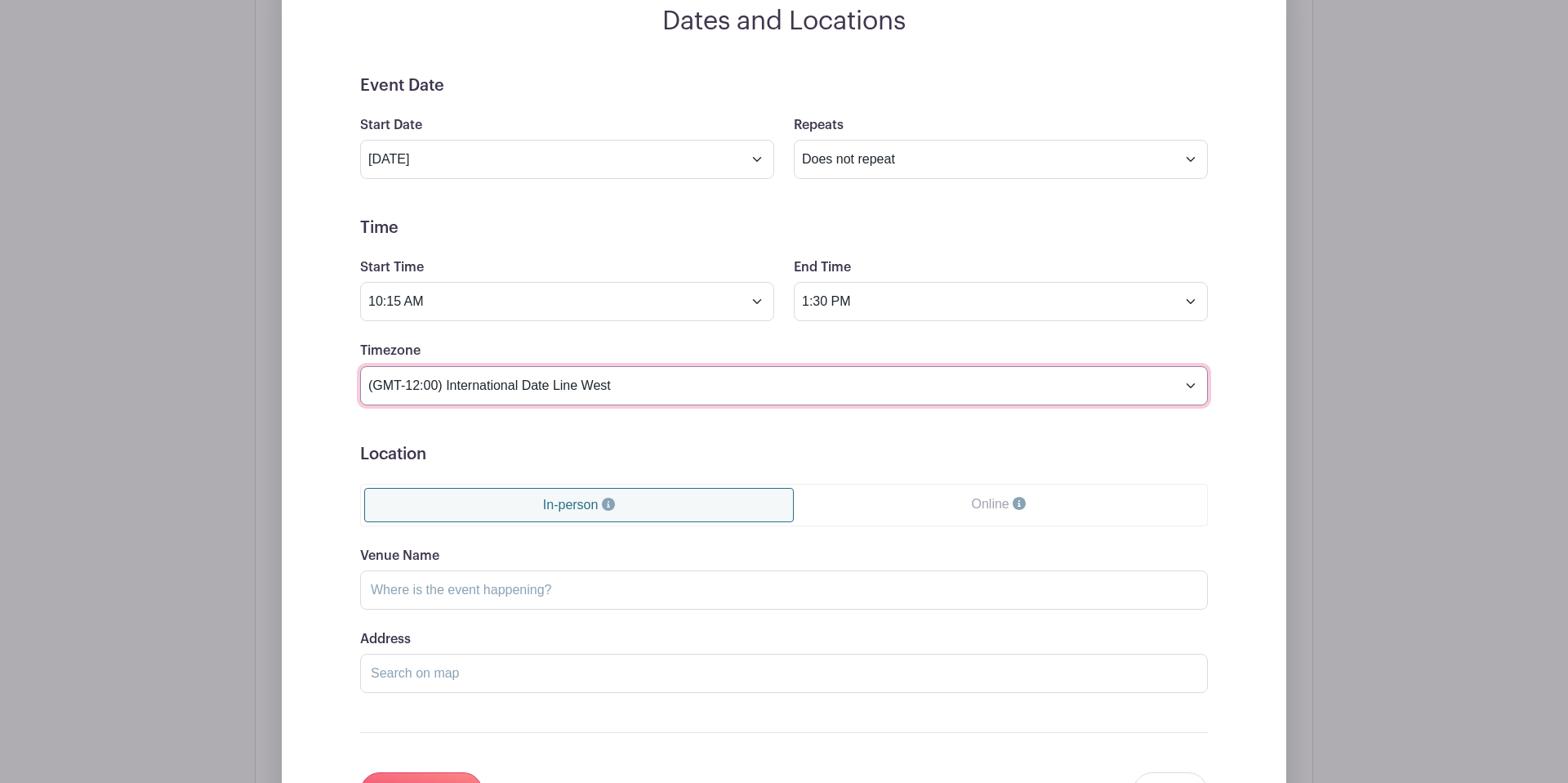
click at [686, 399] on select "(GMT-12:00) International Date Line West (GMT-11:00) American Samoa (GMT-11:00)…" at bounding box center [784, 385] width 847 height 39
select select "Eastern Time (US & Canada)"
click at [360, 369] on select "(GMT-12:00) International Date Line West (GMT-11:00) American Samoa (GMT-11:00)…" at bounding box center [784, 385] width 847 height 39
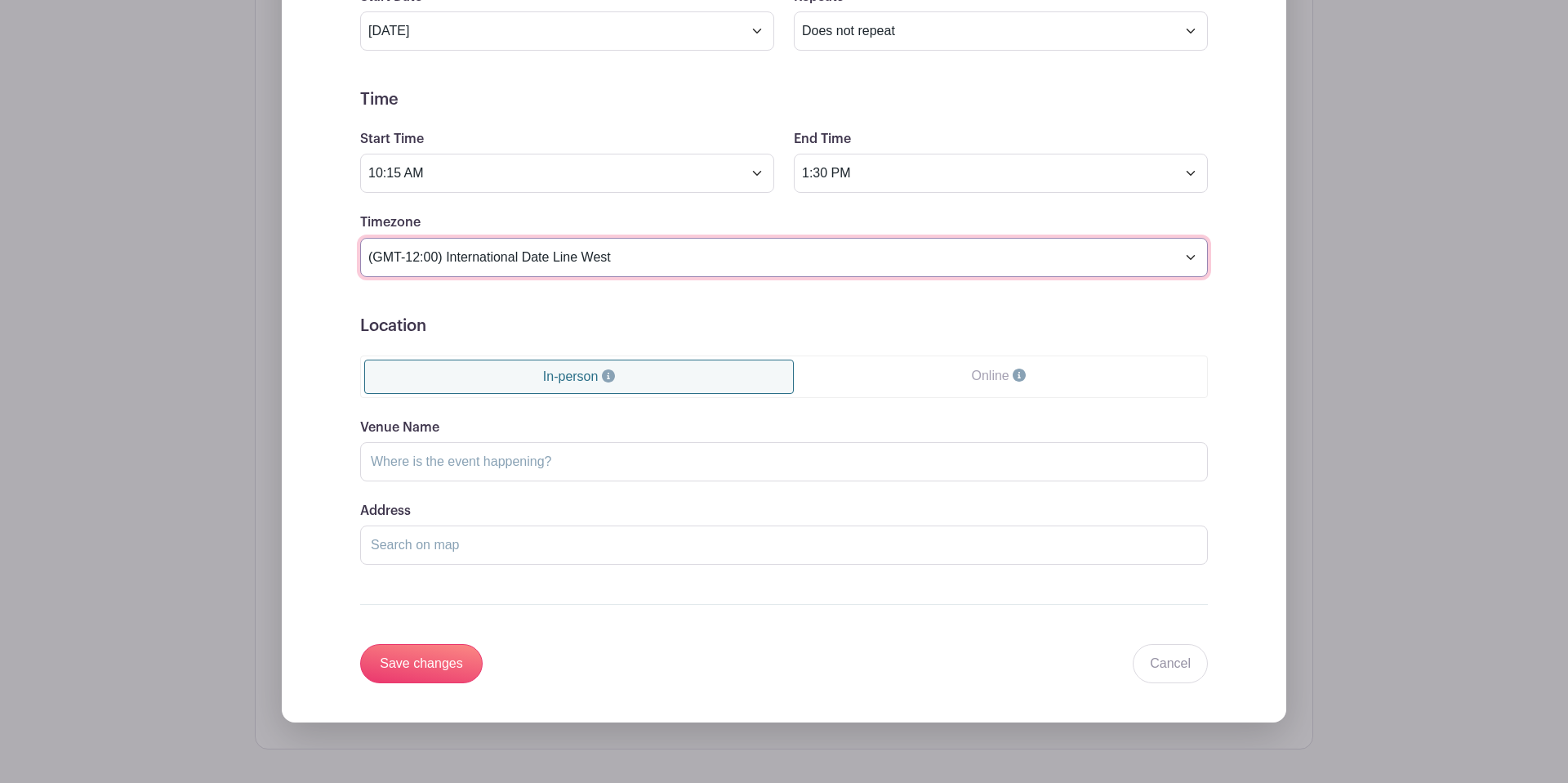
scroll to position [1370, 0]
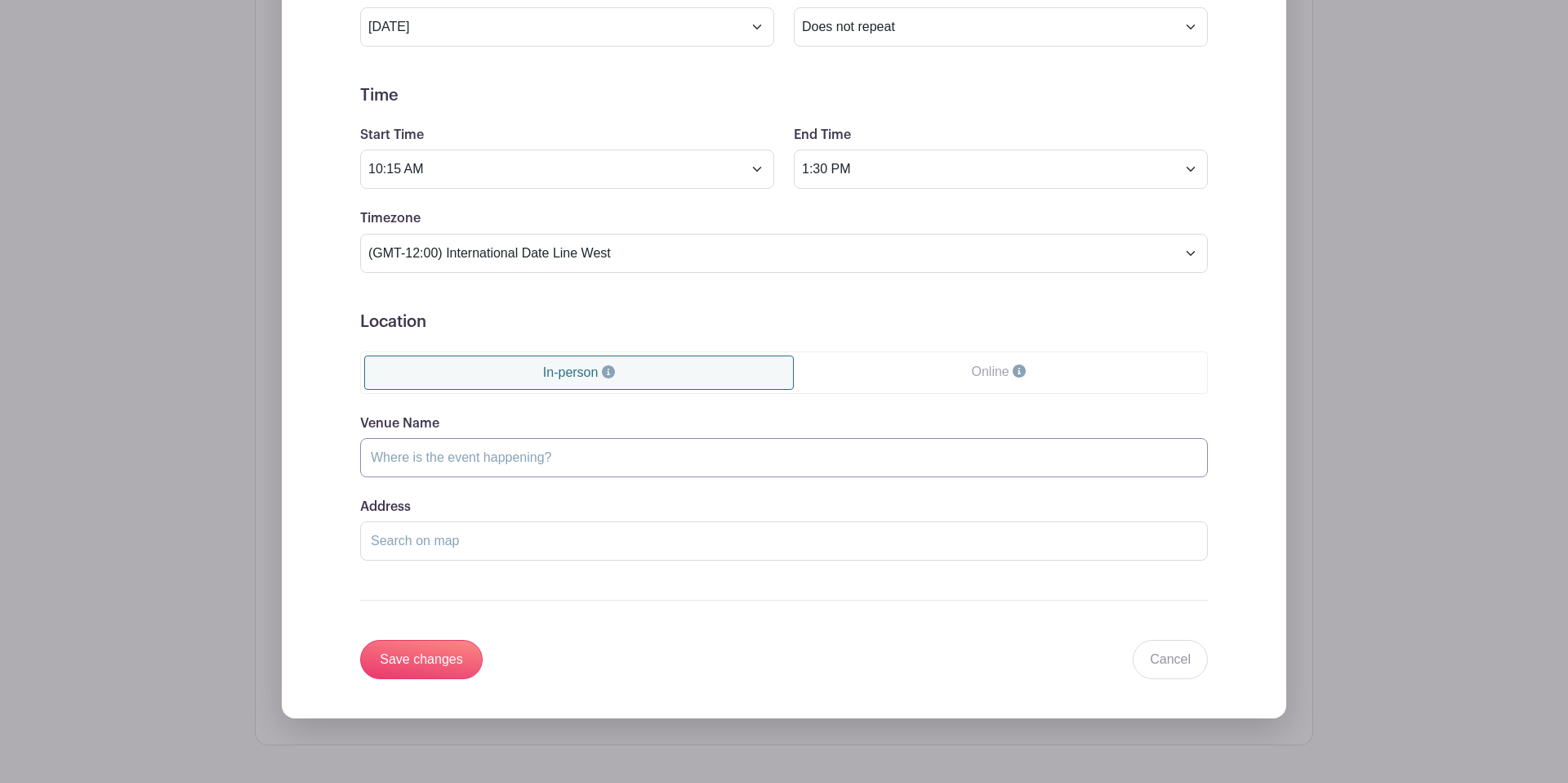
click at [612, 466] on input "Venue Name" at bounding box center [784, 458] width 847 height 39
type input "Lancaster Evangelical Free Church"
click at [639, 558] on input "Address" at bounding box center [784, 541] width 847 height 39
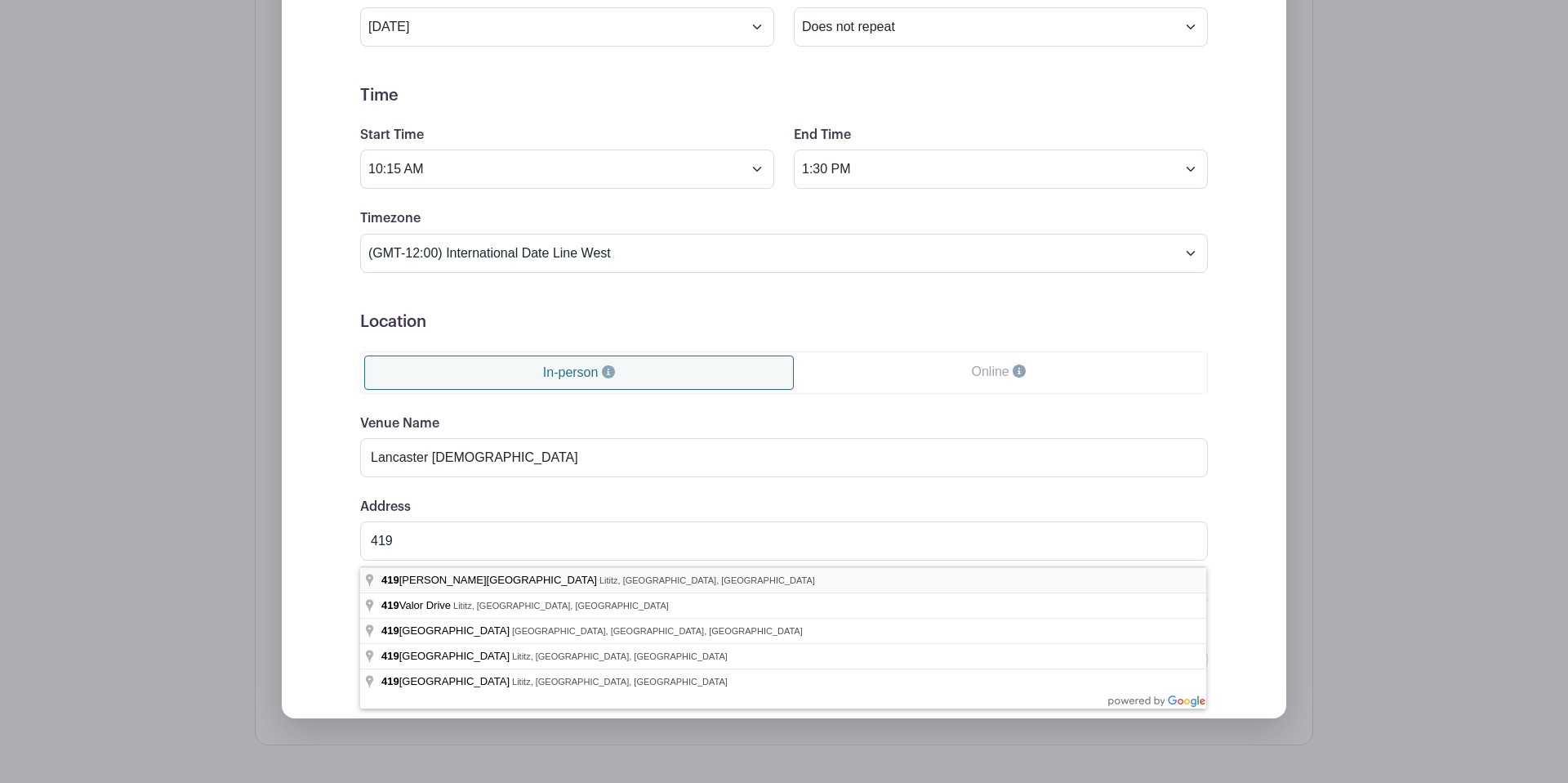
type input "419 Pierson Road, Lititz, PA, USA"
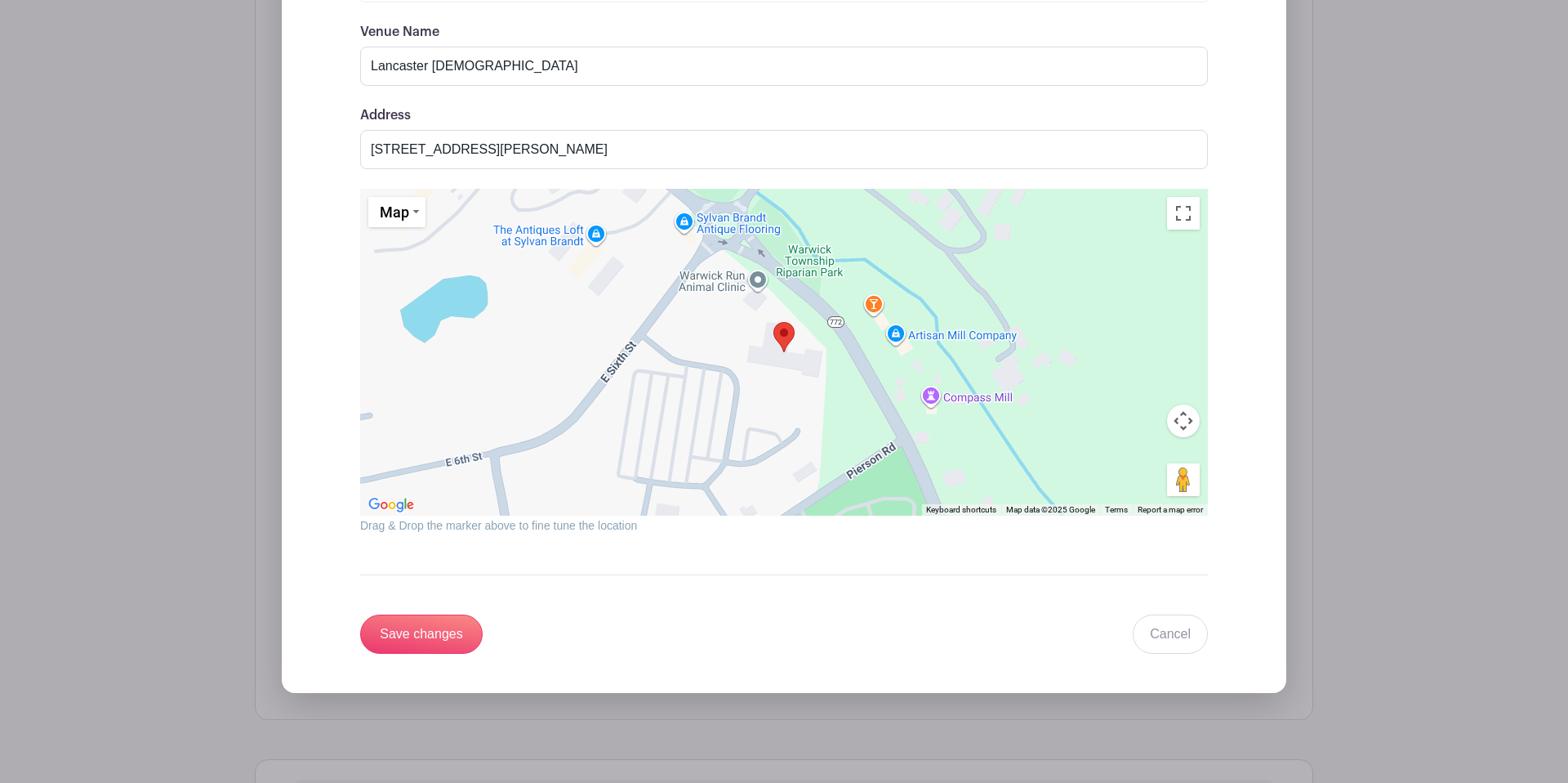
scroll to position [1780, 0]
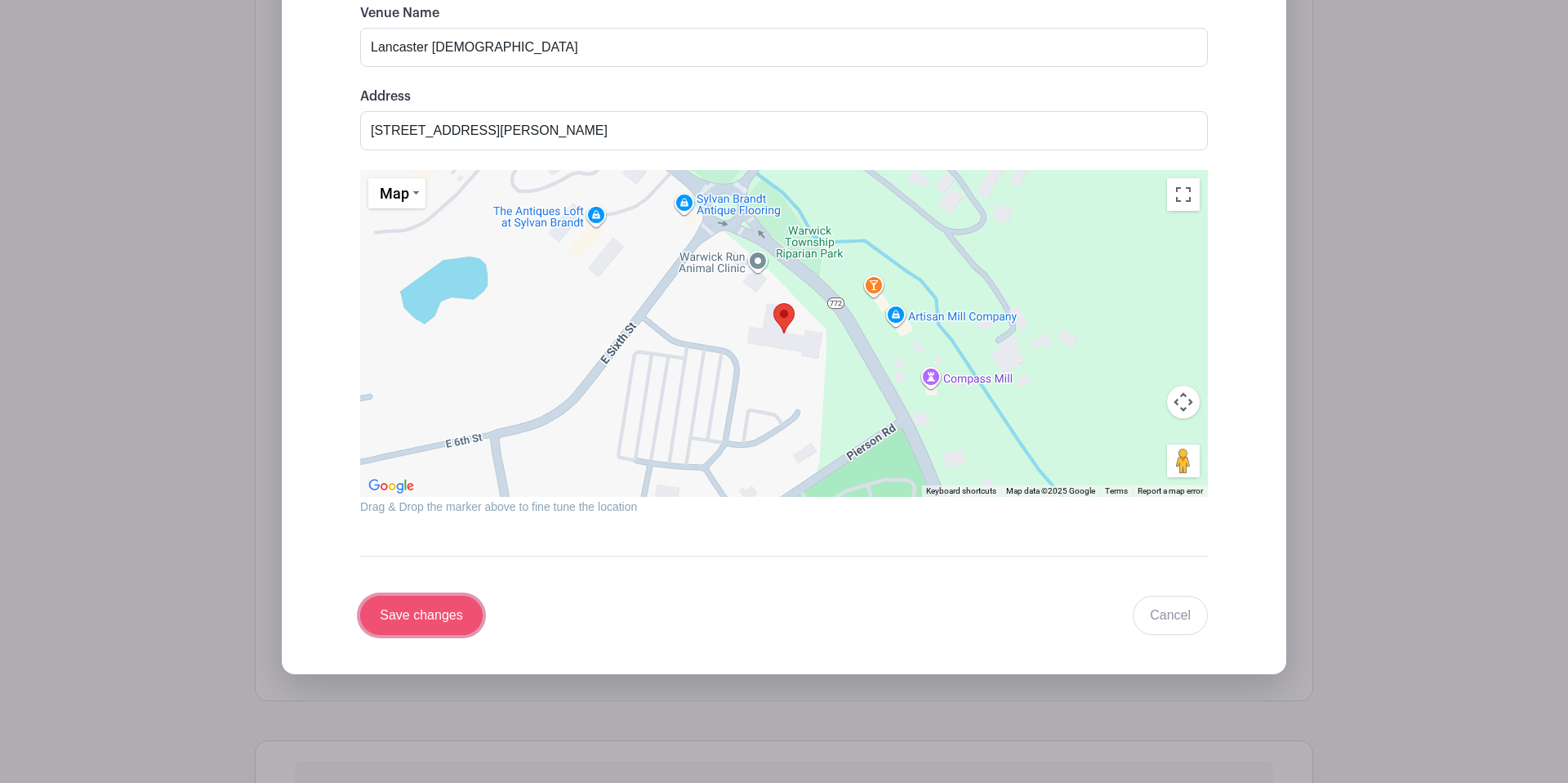
click at [449, 618] on input "Save changes" at bounding box center [422, 615] width 122 height 39
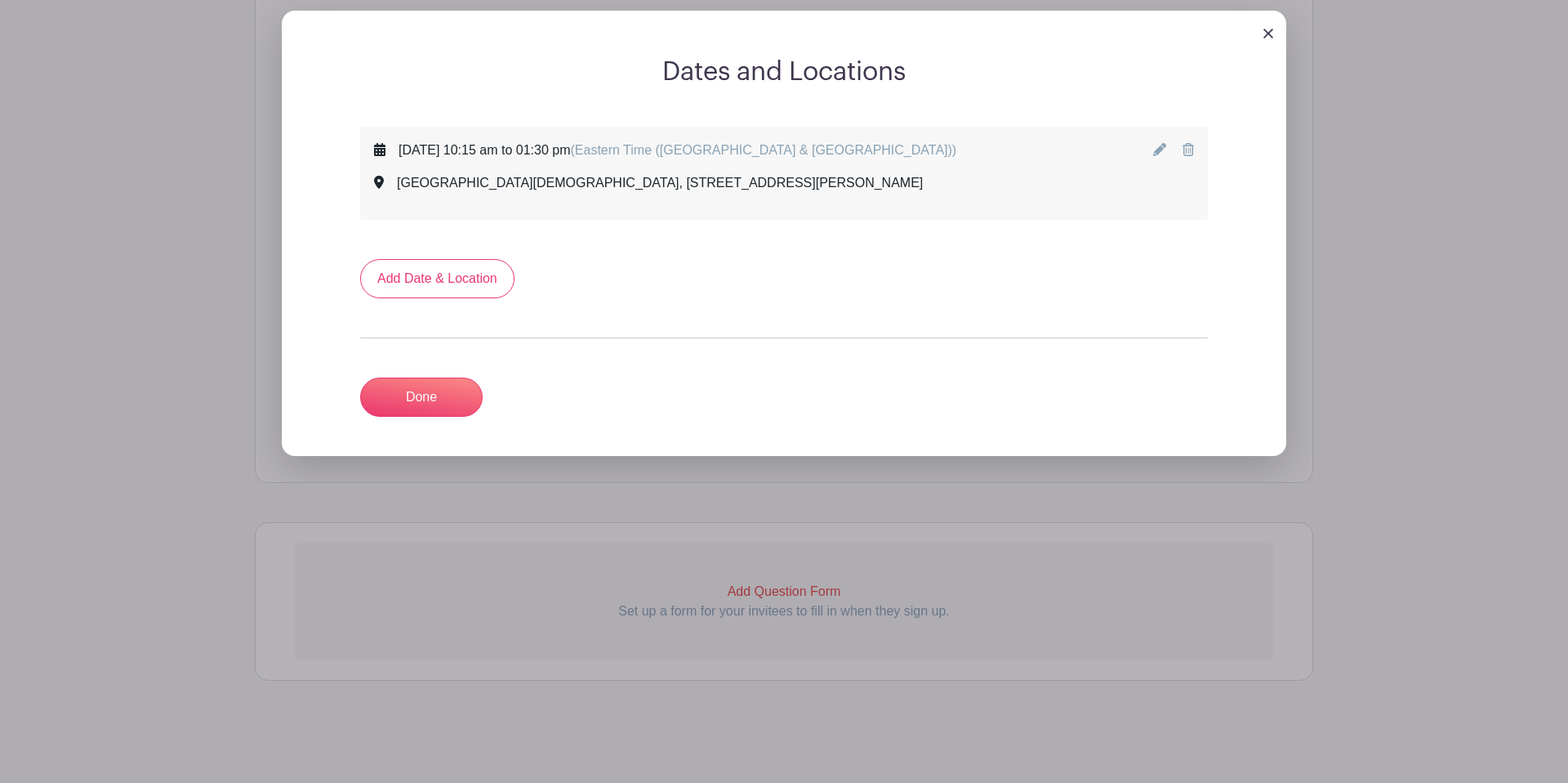
scroll to position [1189, 0]
click at [444, 393] on link "Done" at bounding box center [422, 397] width 122 height 39
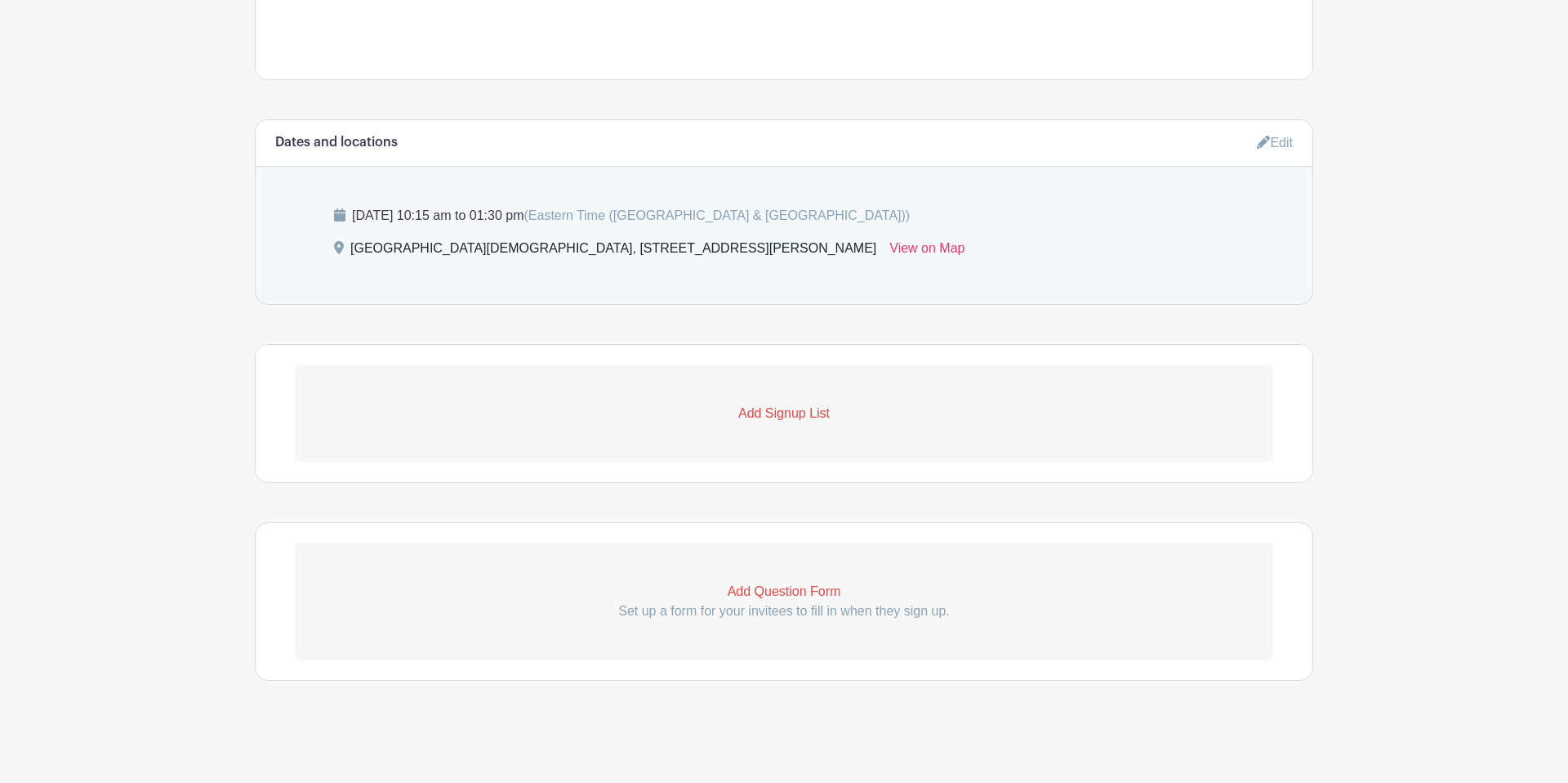
scroll to position [1053, 0]
click at [798, 405] on p "Add Signup List" at bounding box center [784, 413] width 979 height 19
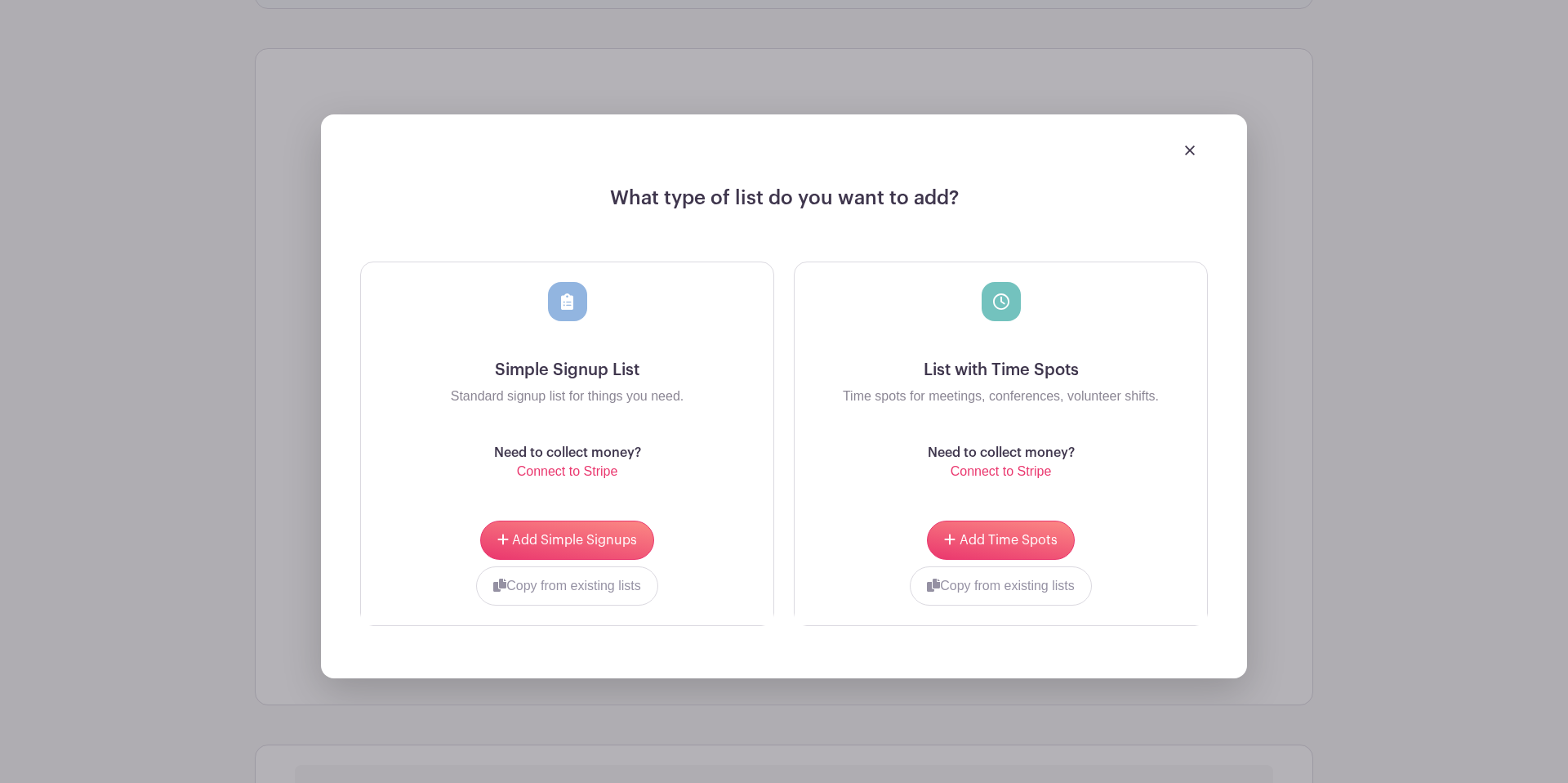
scroll to position [1356, 0]
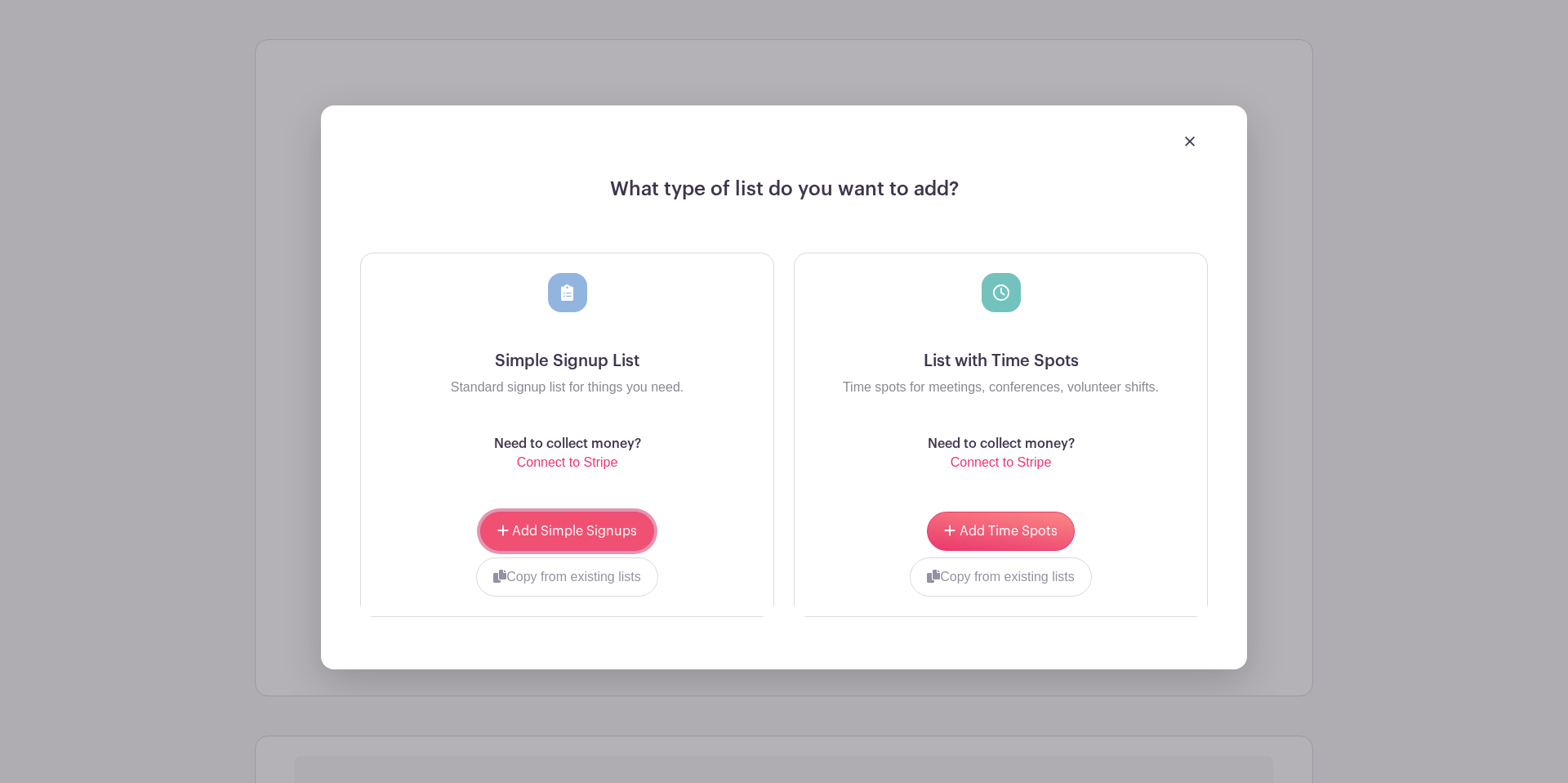
click at [538, 544] on button "Add Simple Signups" at bounding box center [567, 531] width 174 height 39
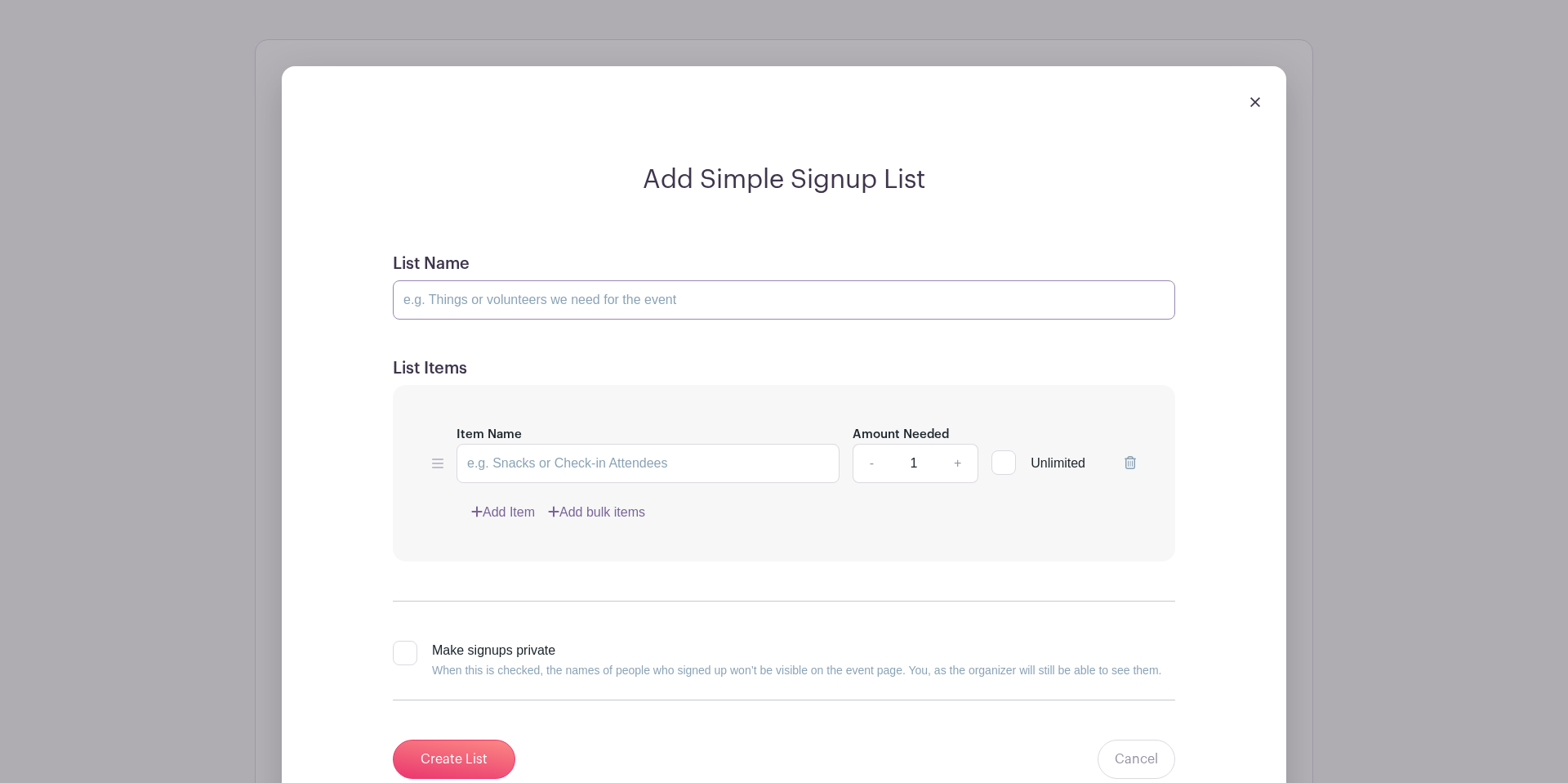
click at [519, 298] on input "List Name" at bounding box center [784, 299] width 783 height 39
type input "Funeral Meal"
click at [563, 458] on input "Item Name" at bounding box center [648, 463] width 383 height 39
click at [611, 507] on link "Add bulk items" at bounding box center [596, 512] width 97 height 19
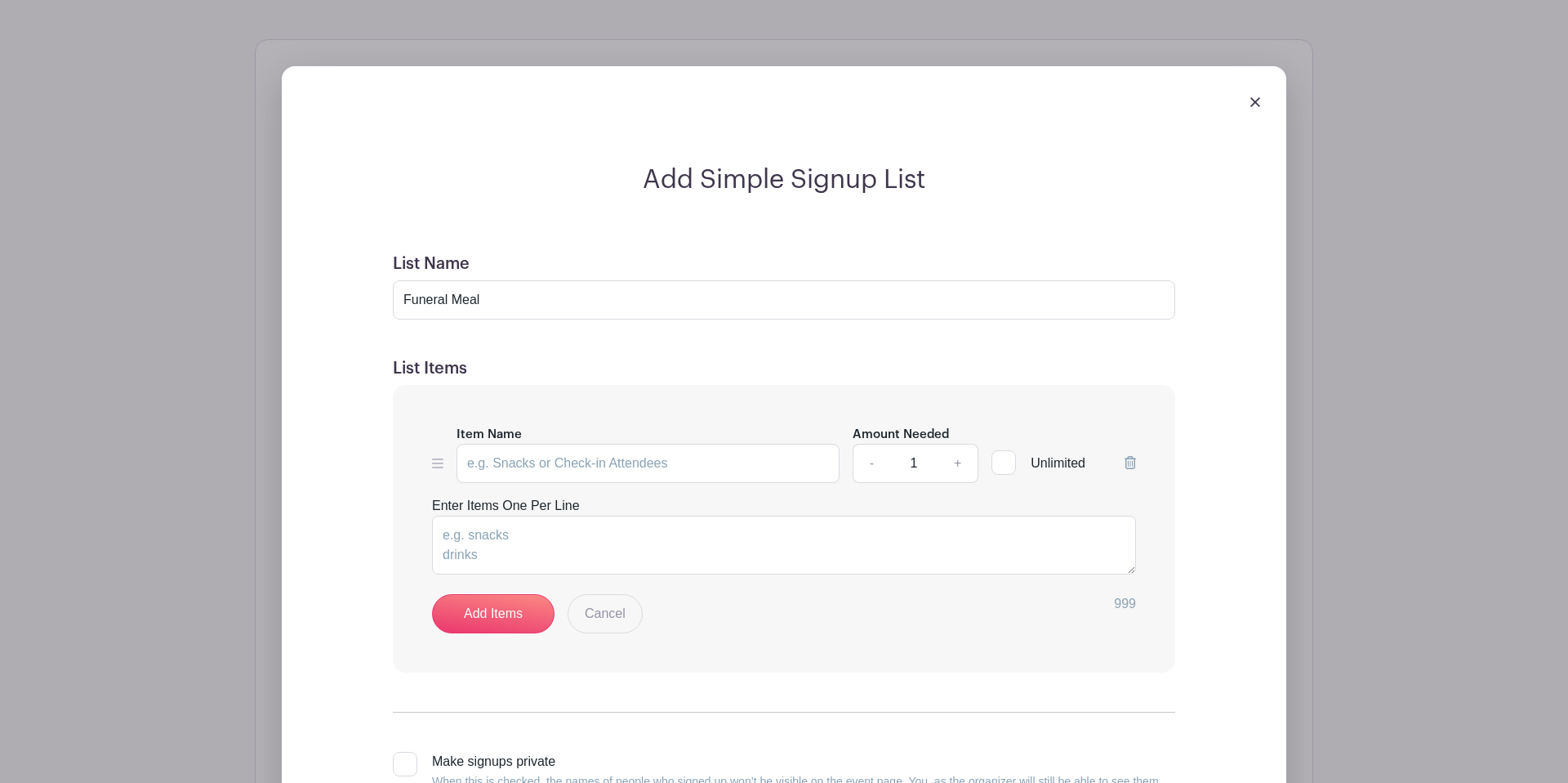
scroll to position [1352, 0]
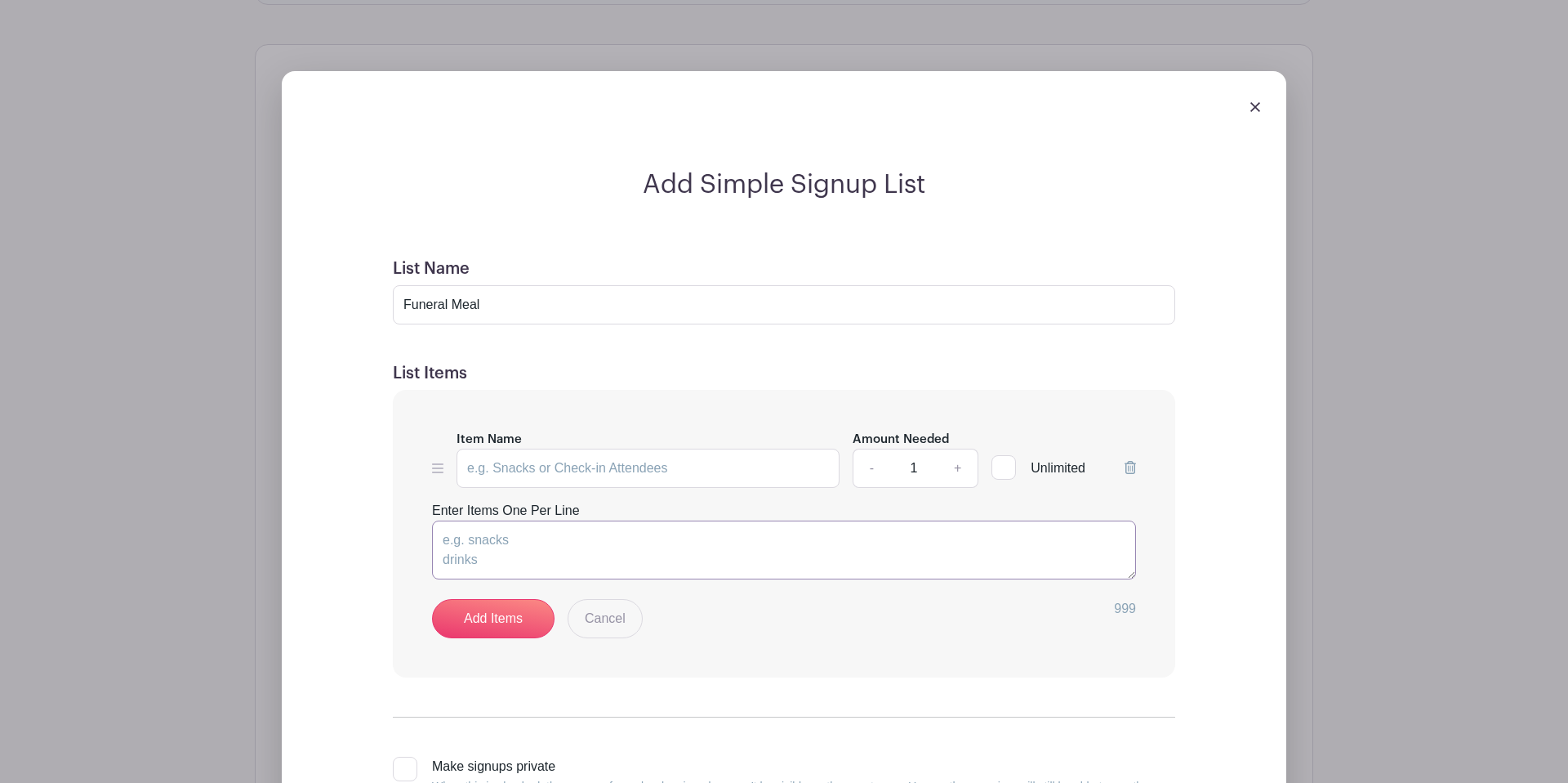
click at [498, 538] on textarea "Enter Items One Per Line" at bounding box center [784, 549] width 704 height 59
click at [515, 548] on textarea "Romaine Lettuce Tomatoes Mayo Mustard Ranch Dressing Baby Carrots Celery Cucumb…" at bounding box center [784, 549] width 704 height 59
type textarea "Romaine Lettuce Tomatoes Mayo Mustard Ranch Dressing Baby Carrots Celery Cucumb…"
click at [514, 610] on link "Add Items" at bounding box center [493, 619] width 122 height 39
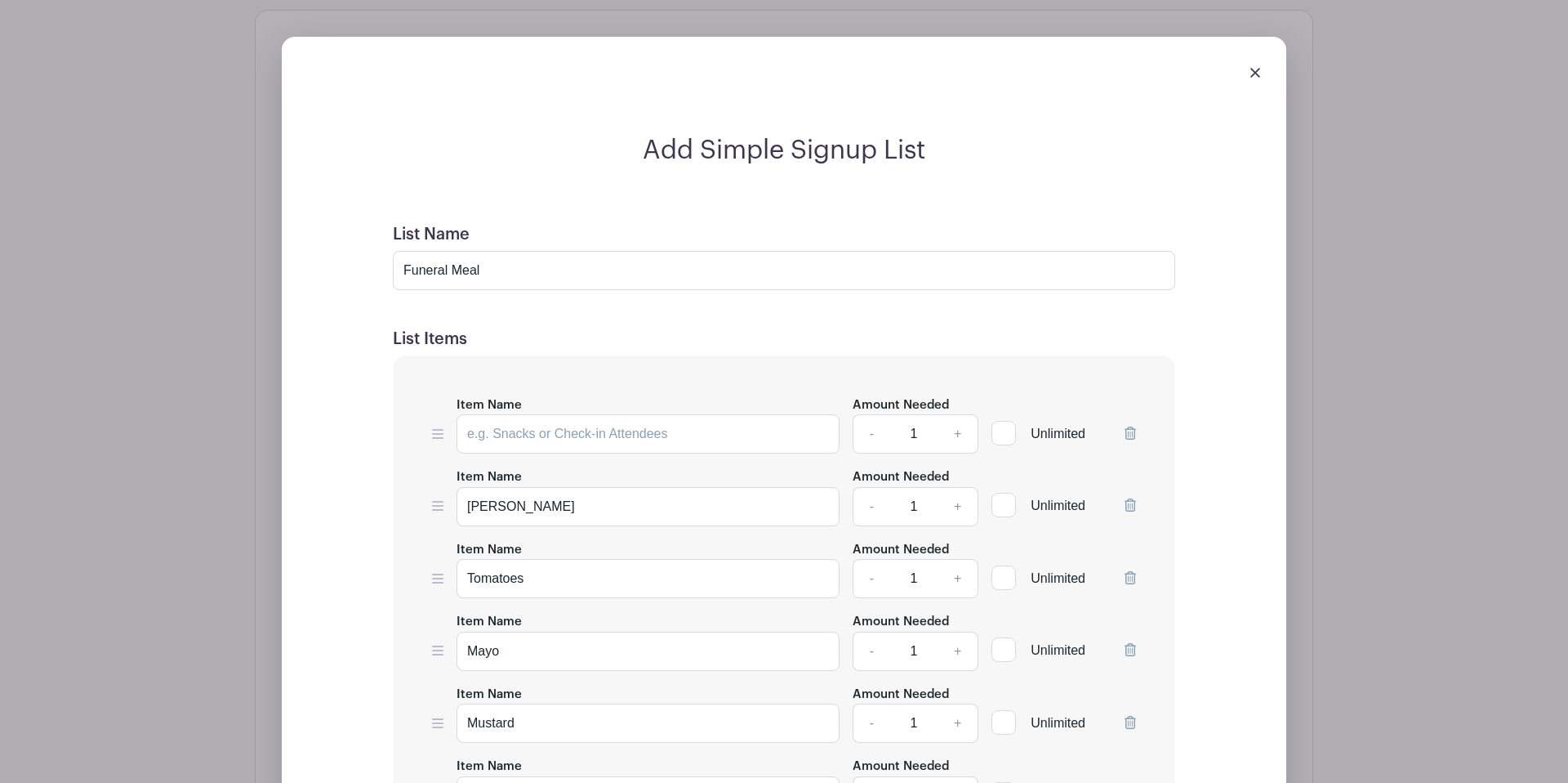
scroll to position [1397, 0]
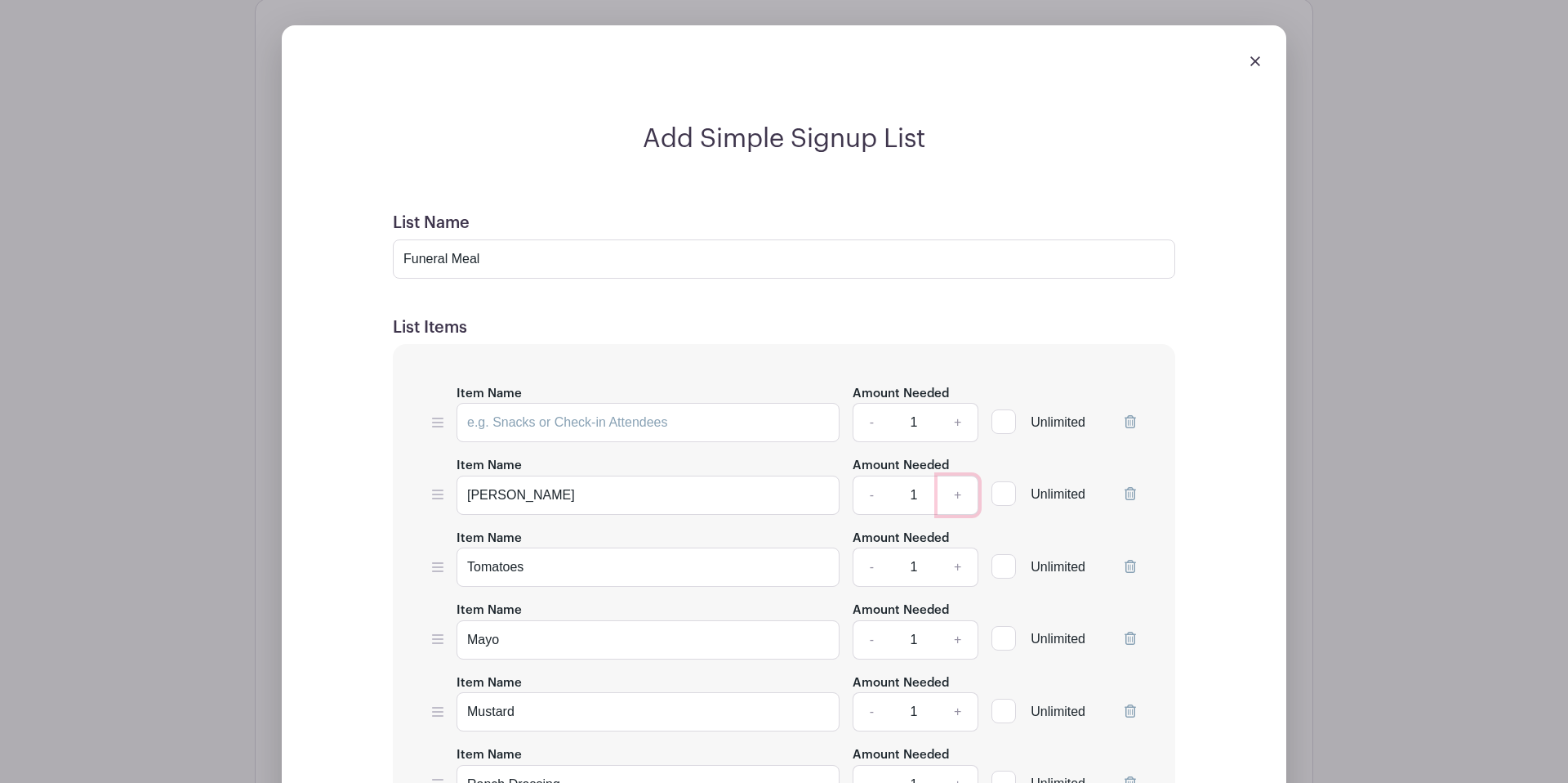
click at [955, 500] on link "+" at bounding box center [958, 495] width 41 height 39
click at [956, 500] on link "+" at bounding box center [958, 495] width 41 height 39
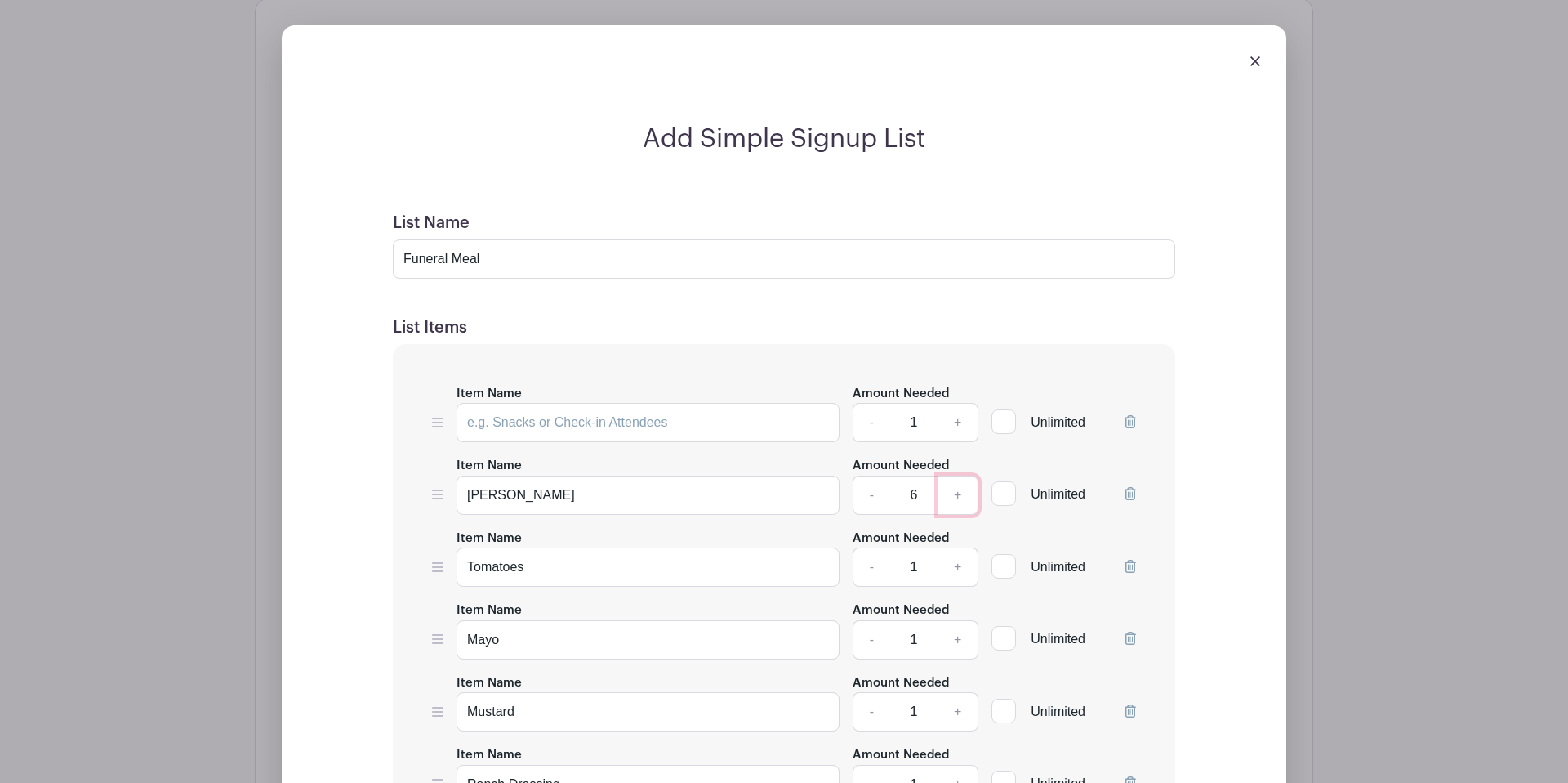
click at [957, 500] on link "+" at bounding box center [958, 495] width 41 height 39
type input "8"
click at [444, 494] on div "Item Name Romaine Lettuce Amount Needed - 8 + Unlimited" at bounding box center [784, 485] width 704 height 59
click at [437, 500] on icon at bounding box center [437, 494] width 11 height 13
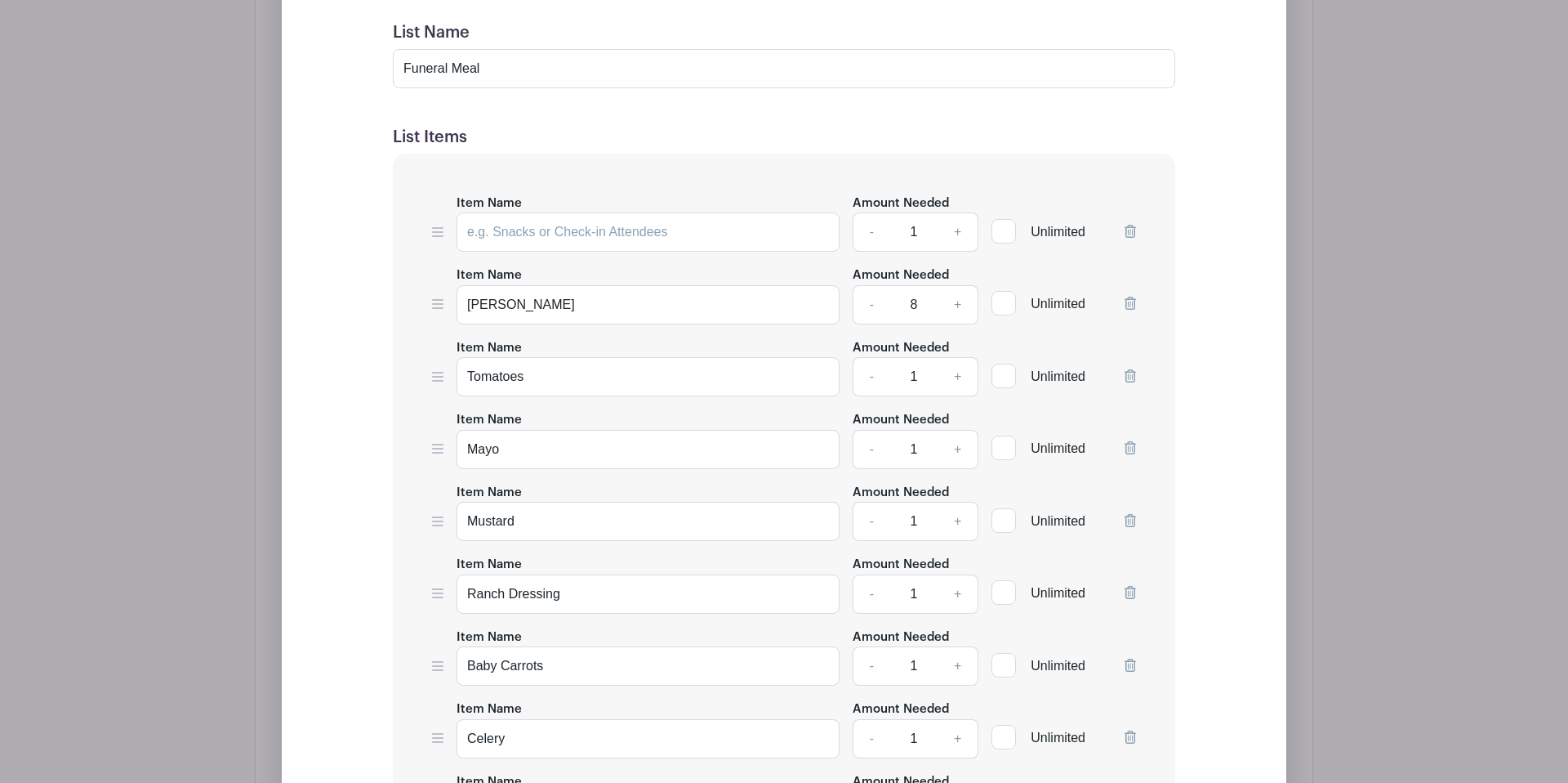
scroll to position [1586, 0]
click at [663, 313] on input "Romaine Lettuce" at bounding box center [648, 306] width 383 height 39
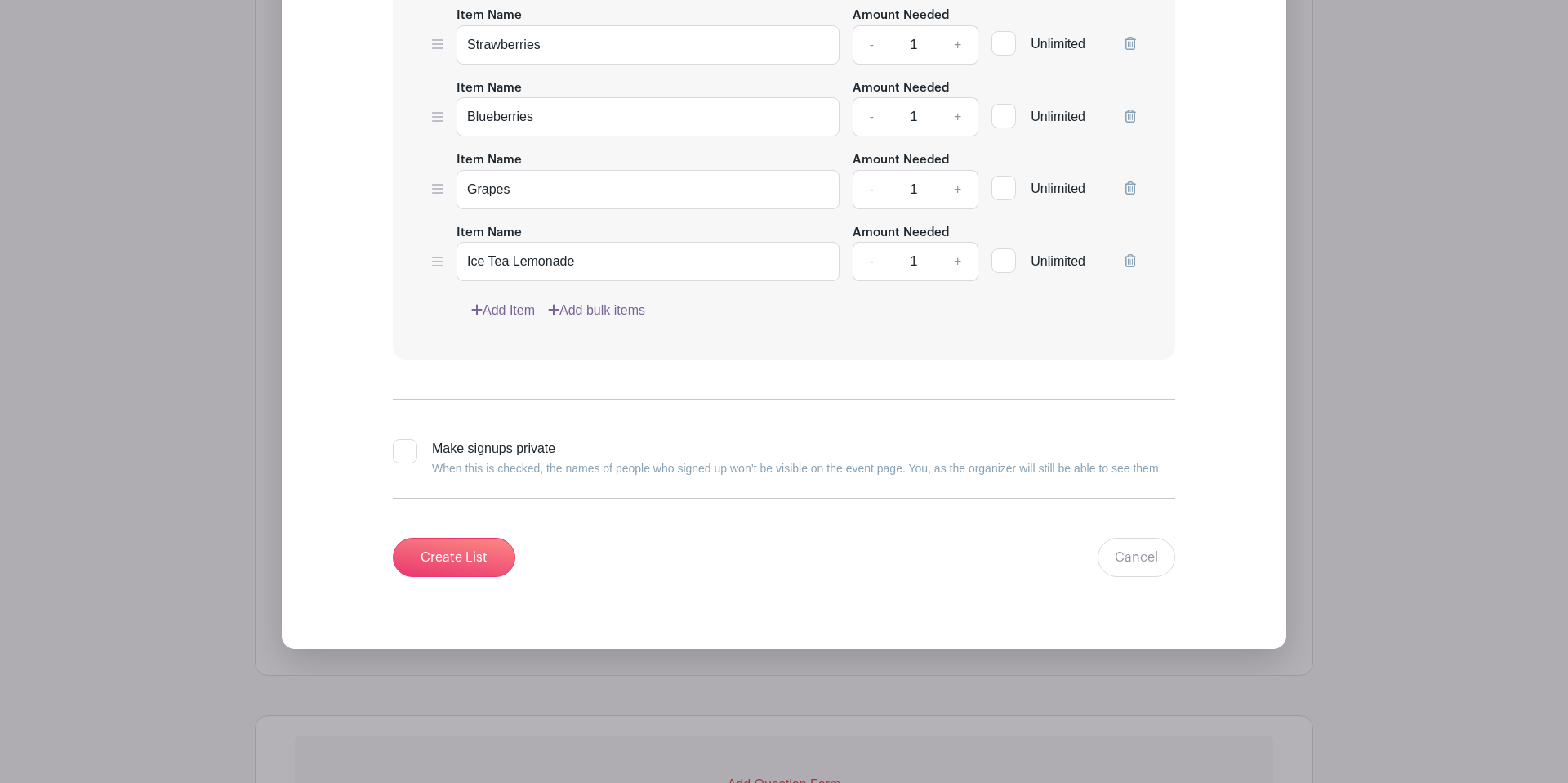
scroll to position [3157, 0]
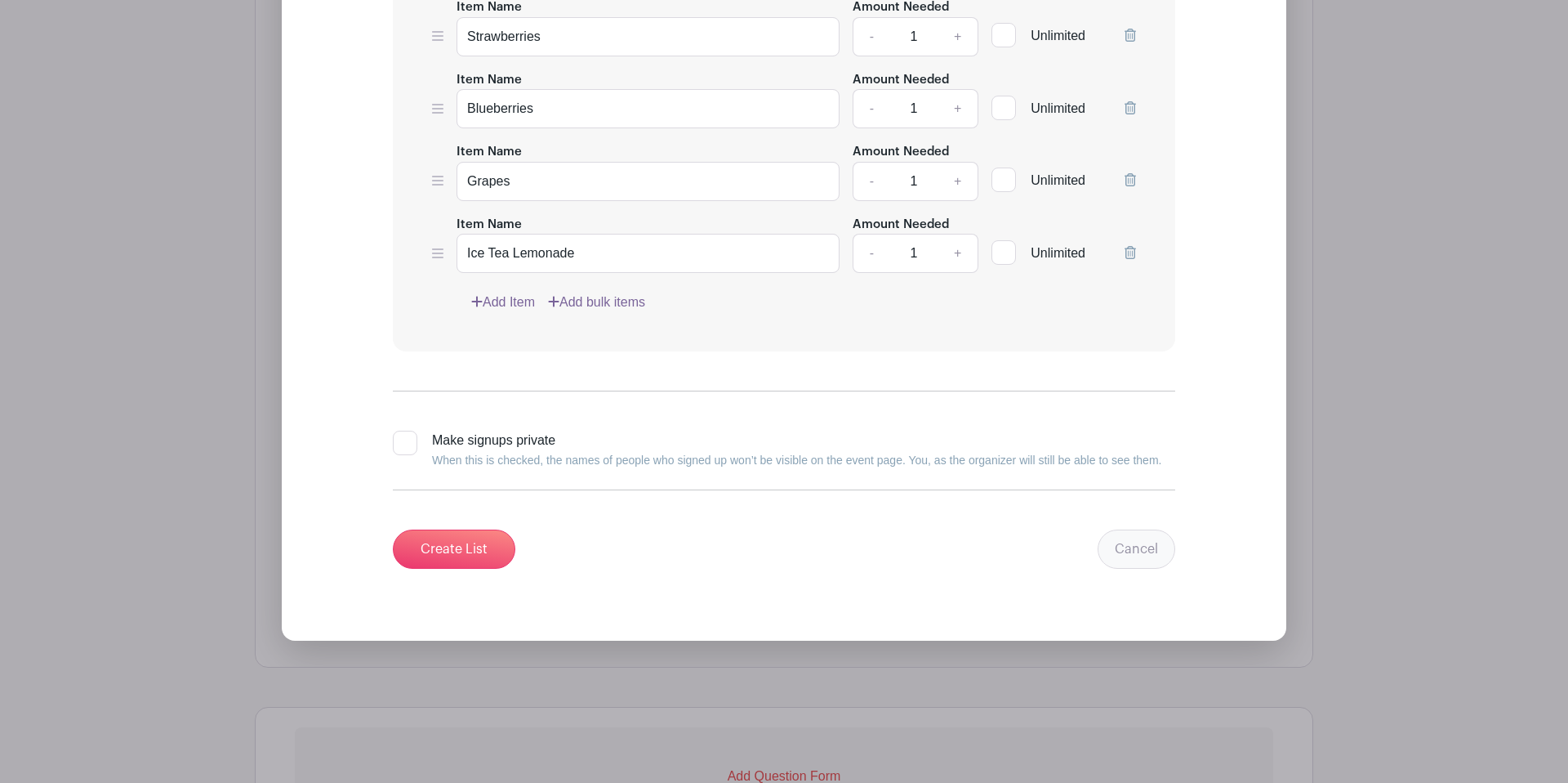
type input "Romaine Lettuce"
click at [1141, 568] on link "Cancel" at bounding box center [1136, 549] width 78 height 39
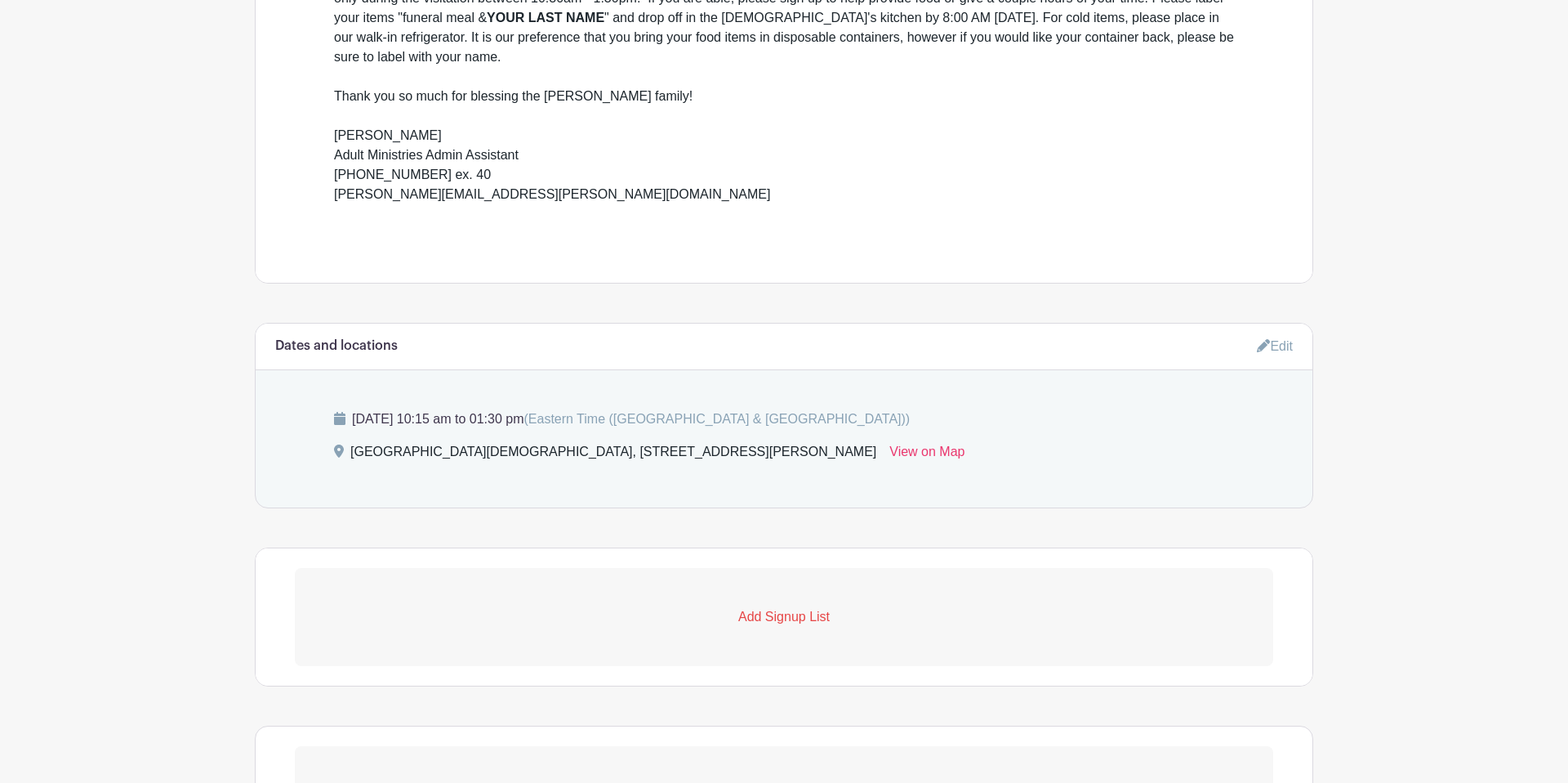
click at [785, 626] on p "Add Signup List" at bounding box center [784, 617] width 979 height 19
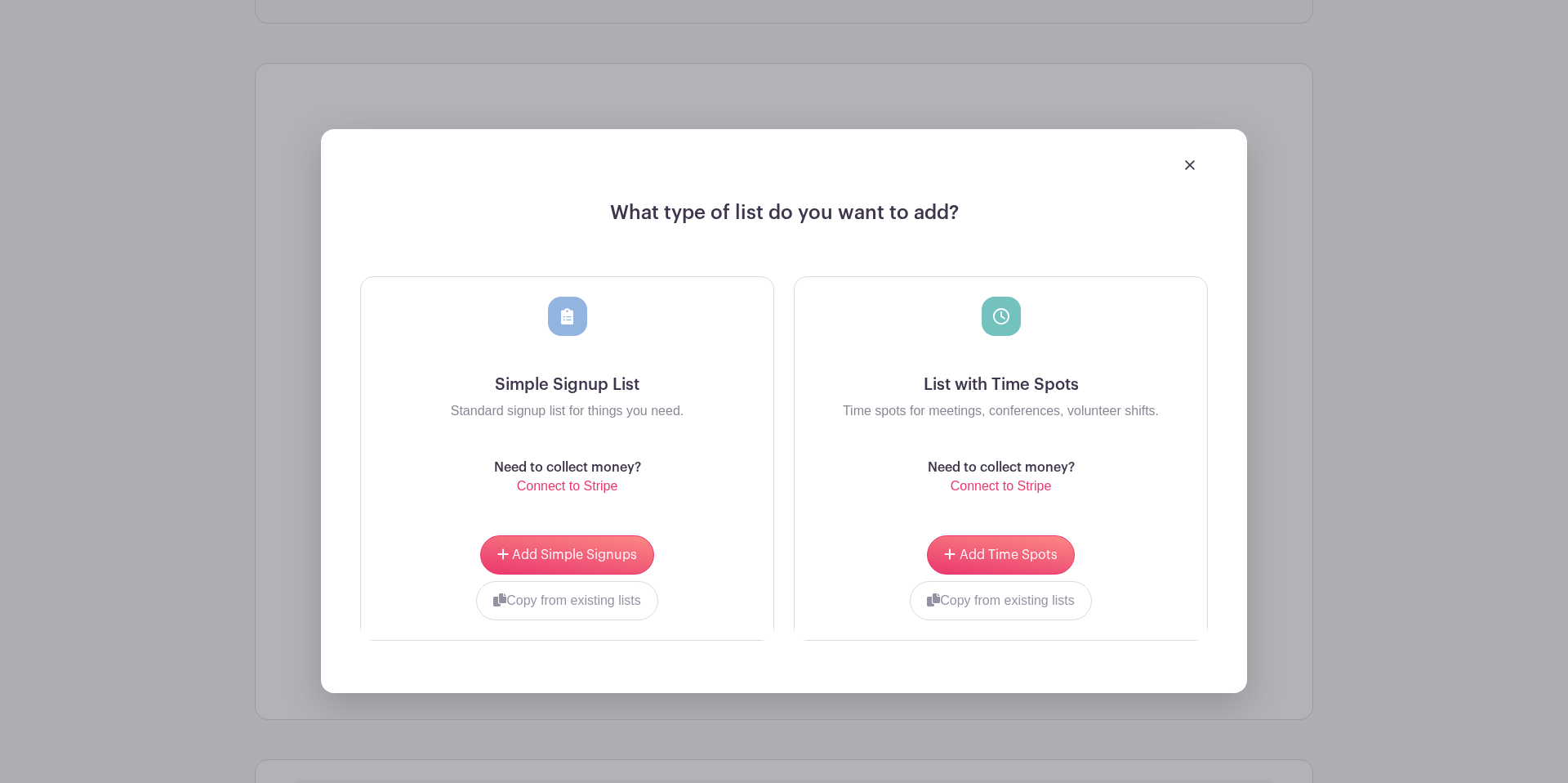
scroll to position [1339, 0]
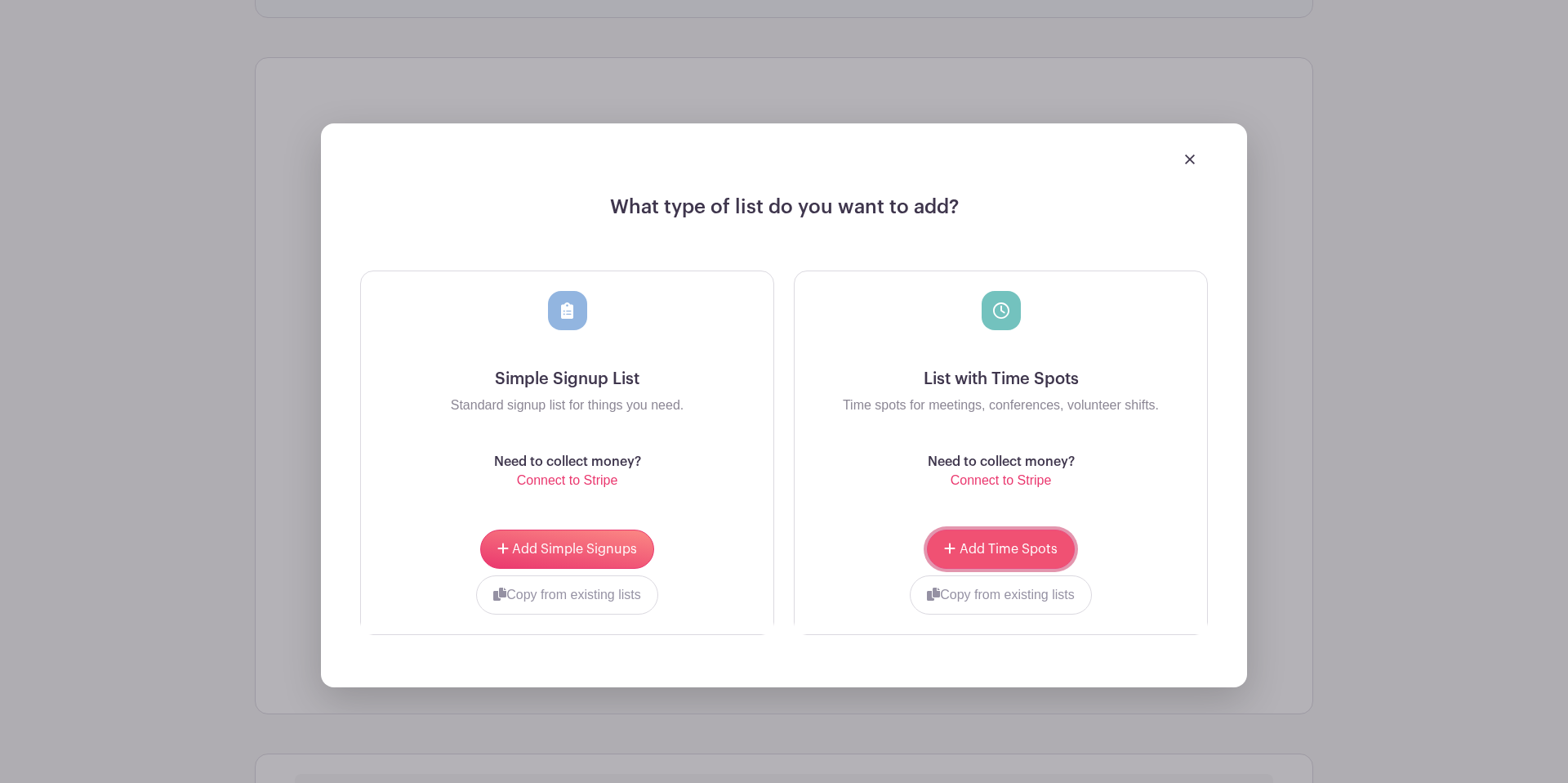
click at [1005, 552] on span "Add Time Spots" at bounding box center [1008, 549] width 98 height 13
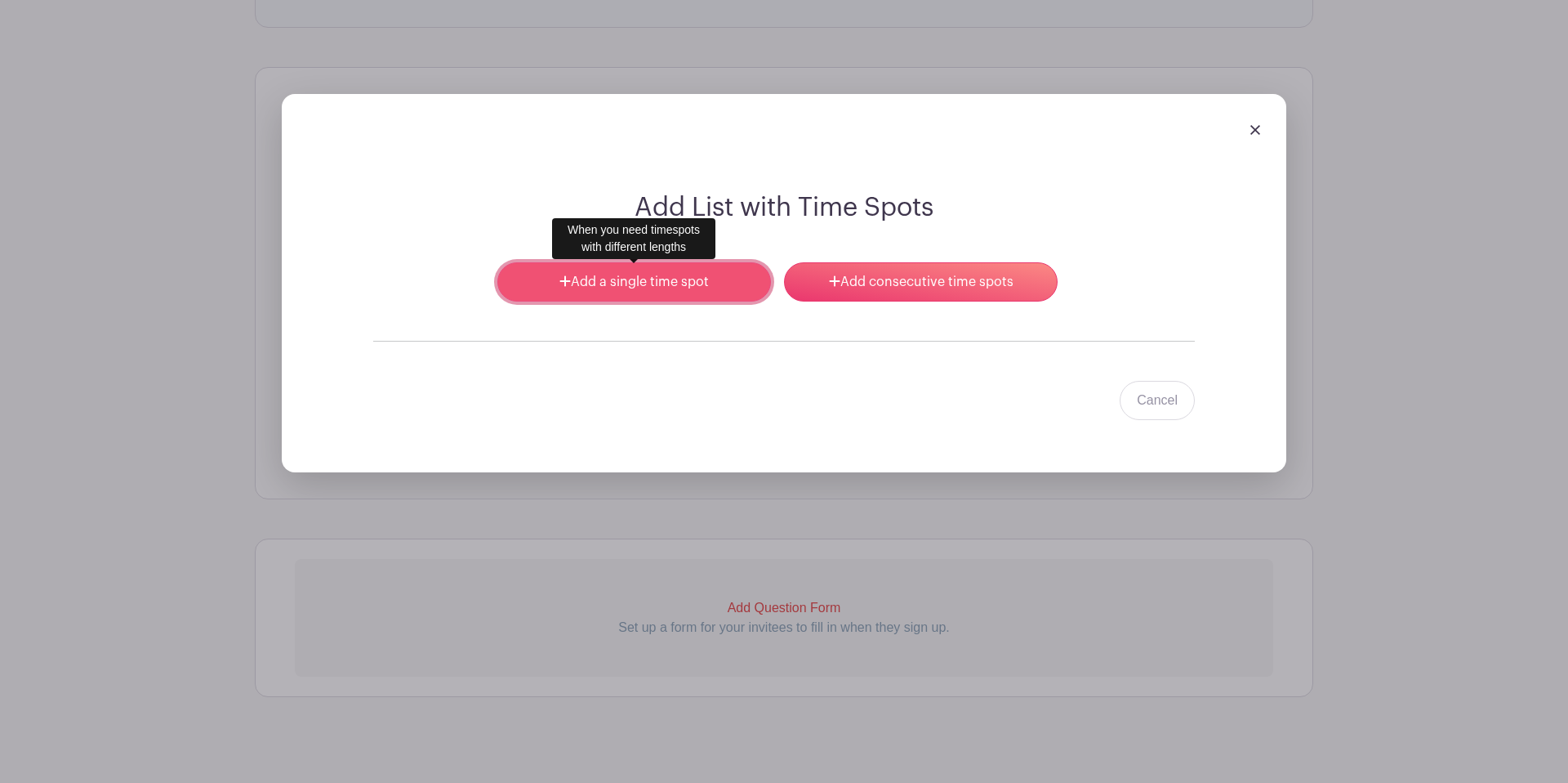
scroll to position [1327, 0]
click at [656, 296] on link "Add a single time spot" at bounding box center [634, 283] width 274 height 39
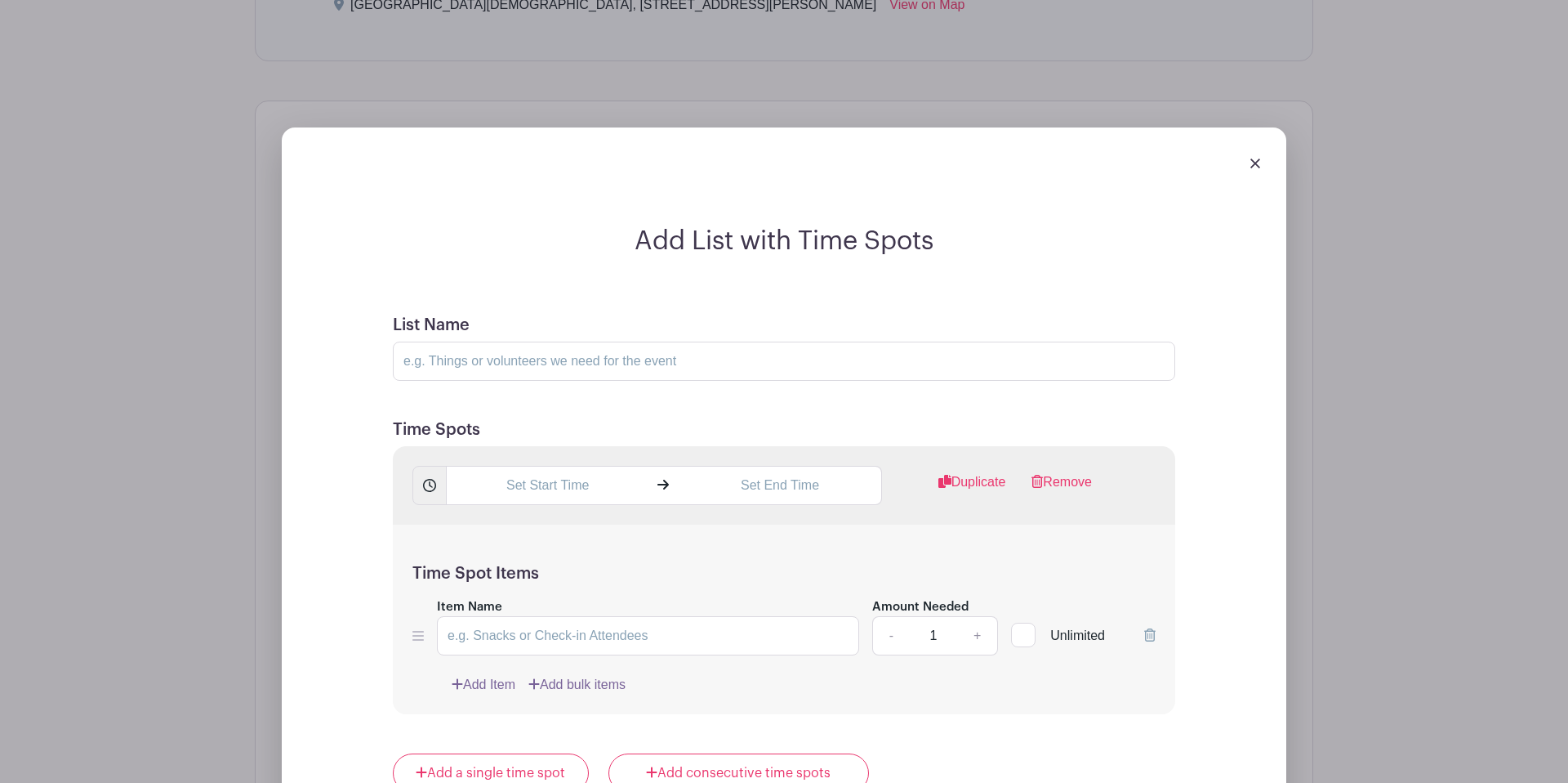
scroll to position [1286, 0]
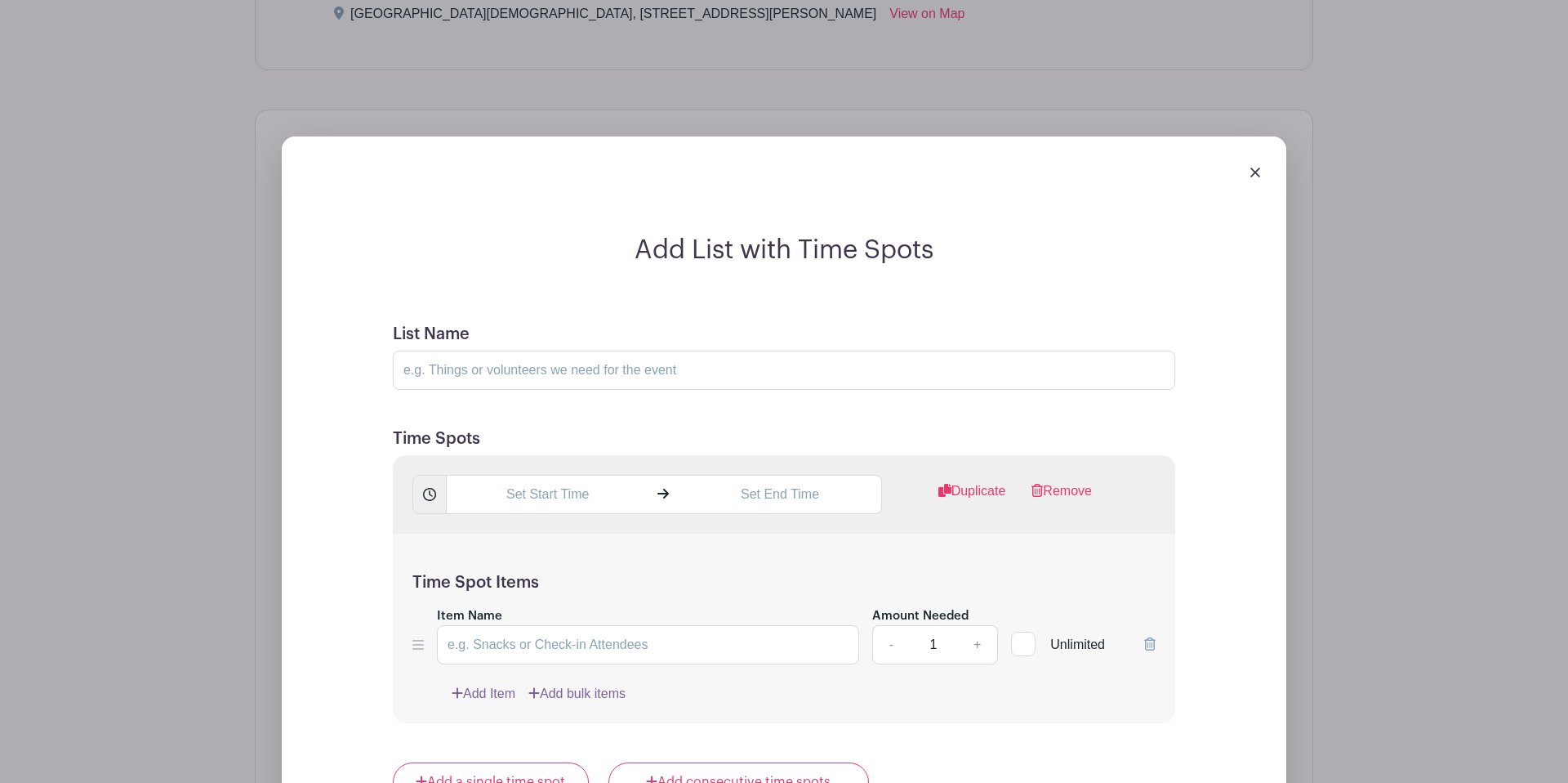
click at [1265, 176] on div at bounding box center [784, 172] width 979 height 45
click at [1259, 176] on img at bounding box center [1255, 171] width 10 height 10
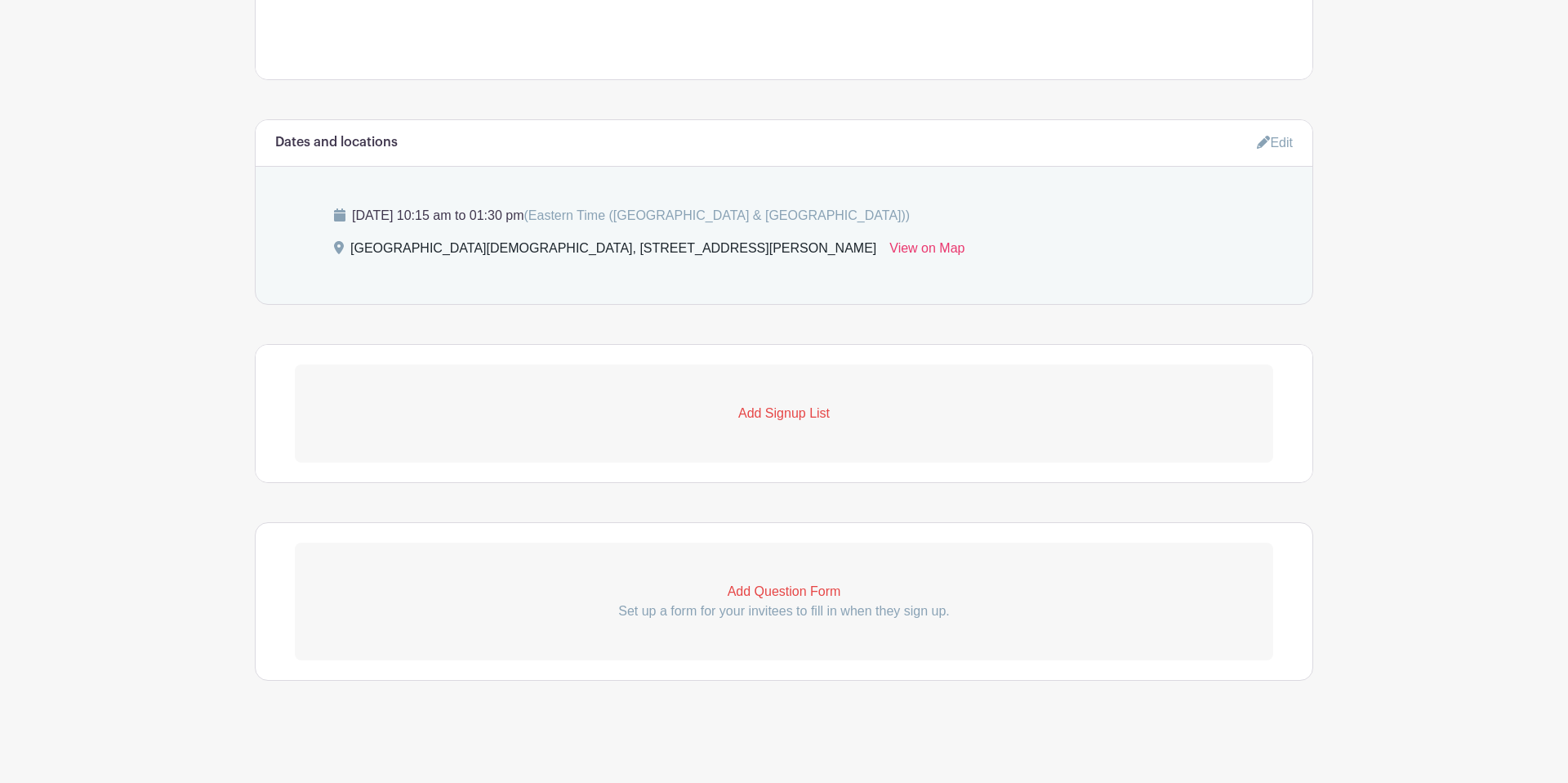
scroll to position [1053, 0]
drag, startPoint x: 823, startPoint y: 408, endPoint x: 814, endPoint y: 409, distance: 9.1
click at [823, 408] on p "Add Signup List" at bounding box center [784, 413] width 979 height 19
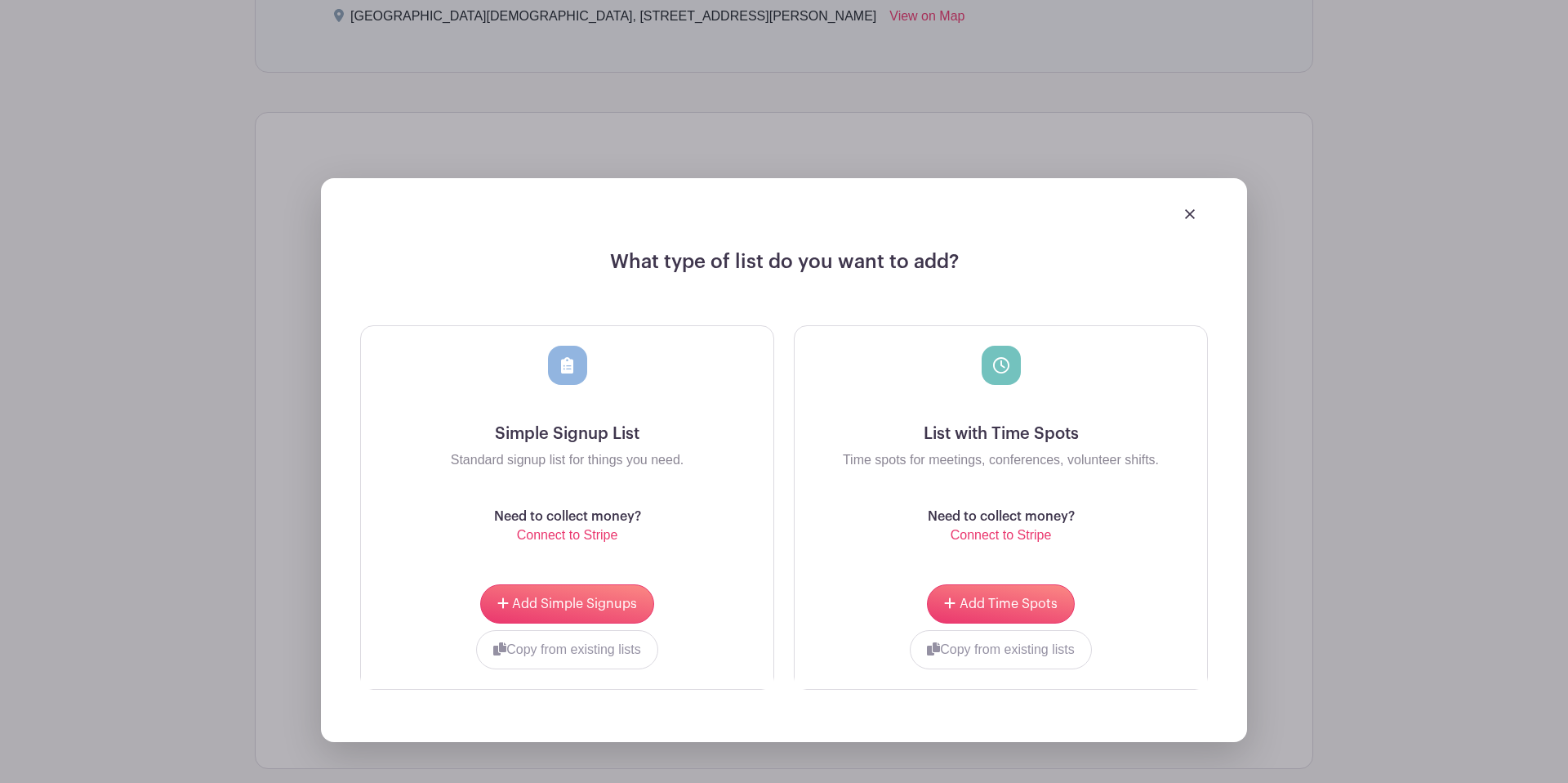
scroll to position [1290, 0]
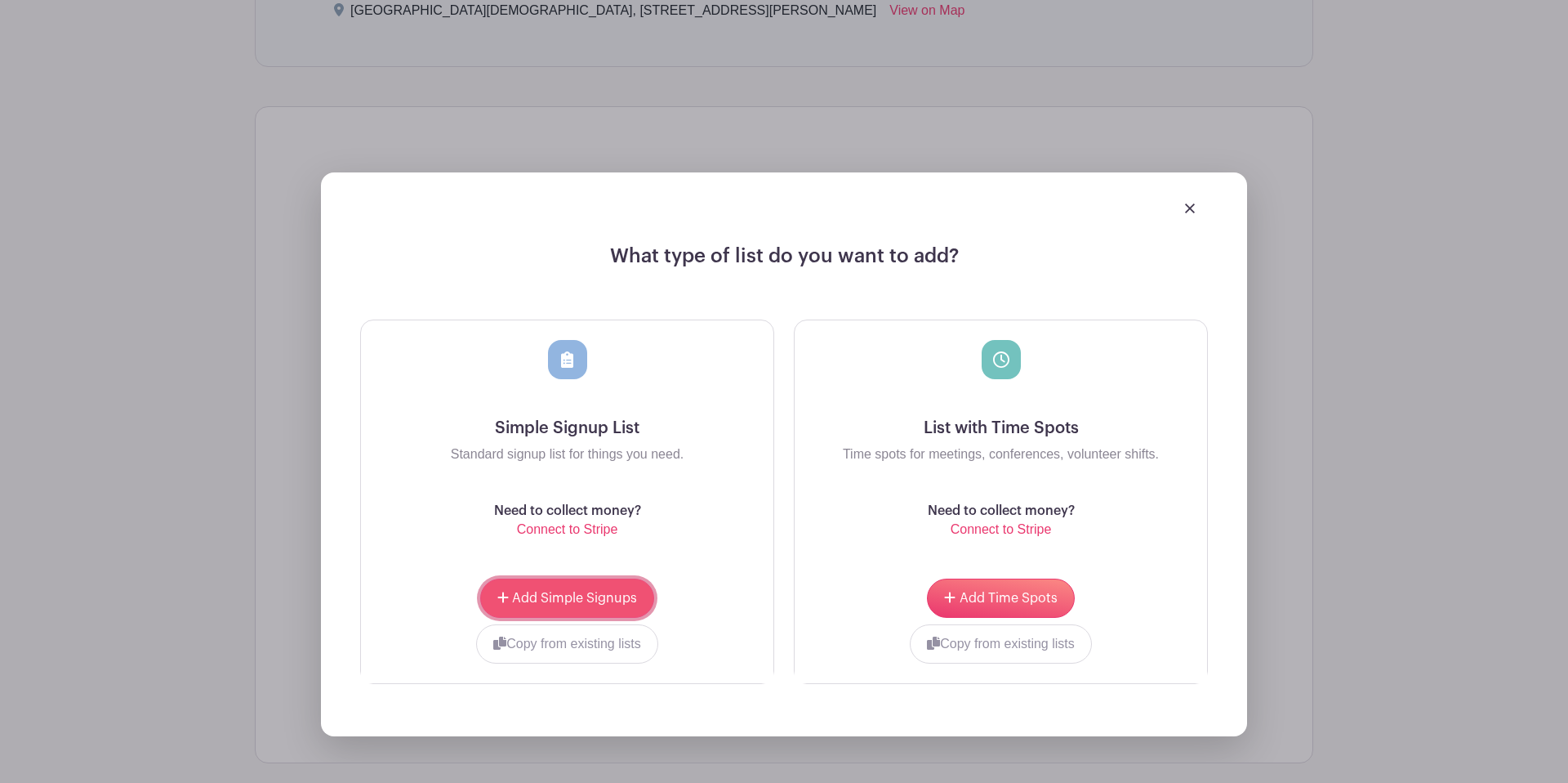
click at [582, 604] on span "Add Simple Signups" at bounding box center [575, 598] width 125 height 13
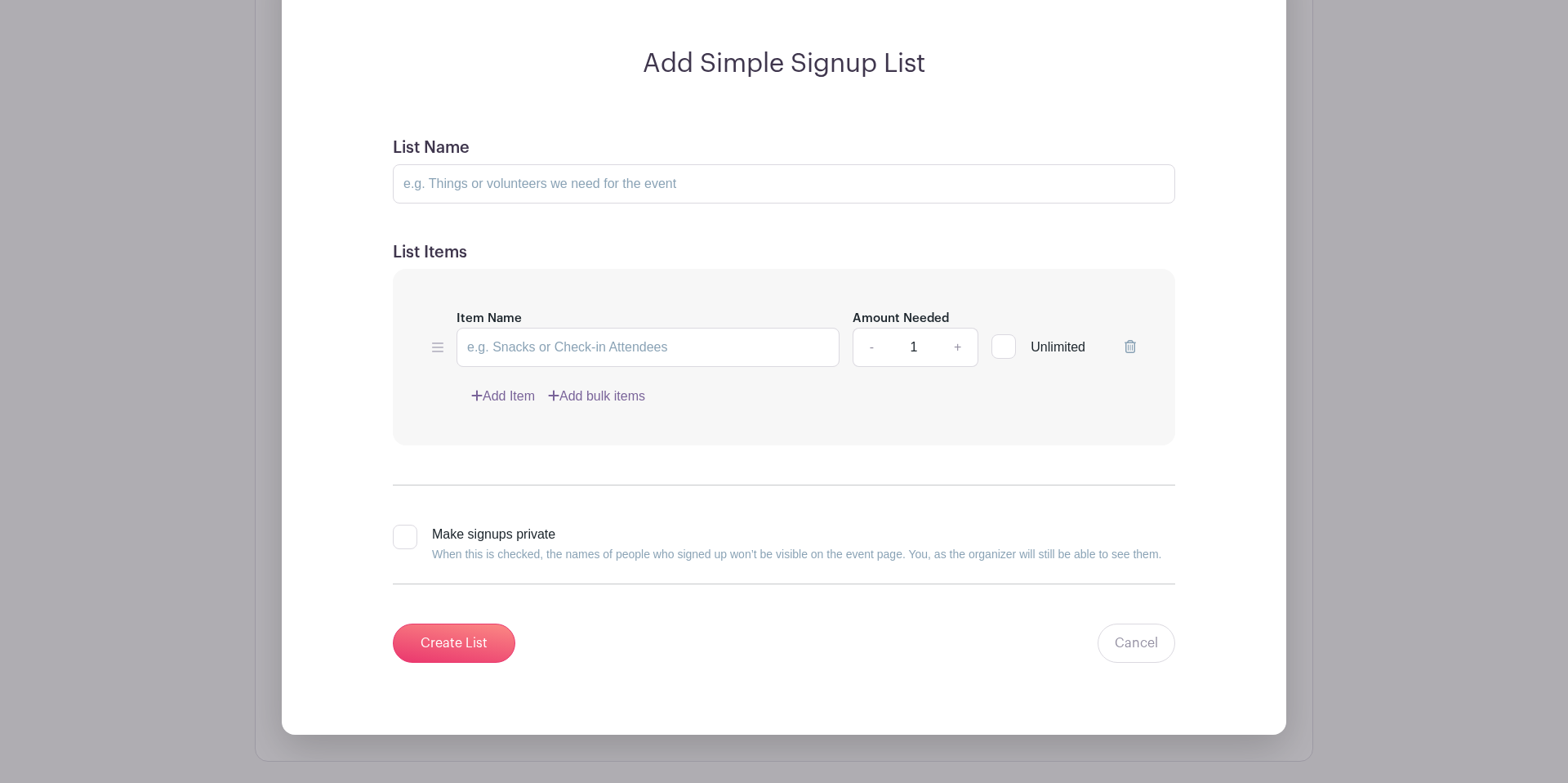
scroll to position [1484, 0]
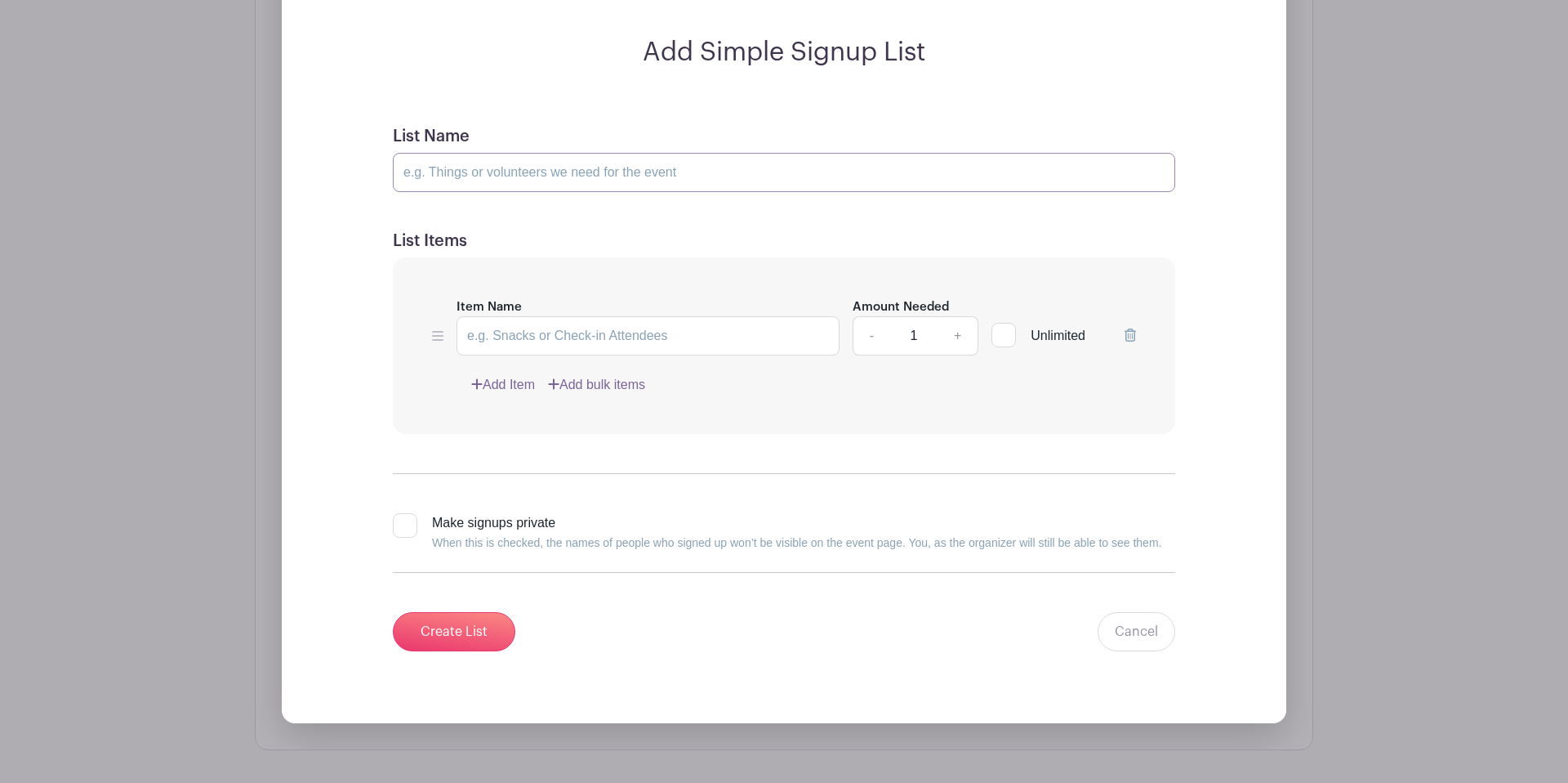
click at [568, 171] on input "List Name" at bounding box center [784, 172] width 783 height 39
click at [513, 173] on input "List Name" at bounding box center [784, 174] width 783 height 39
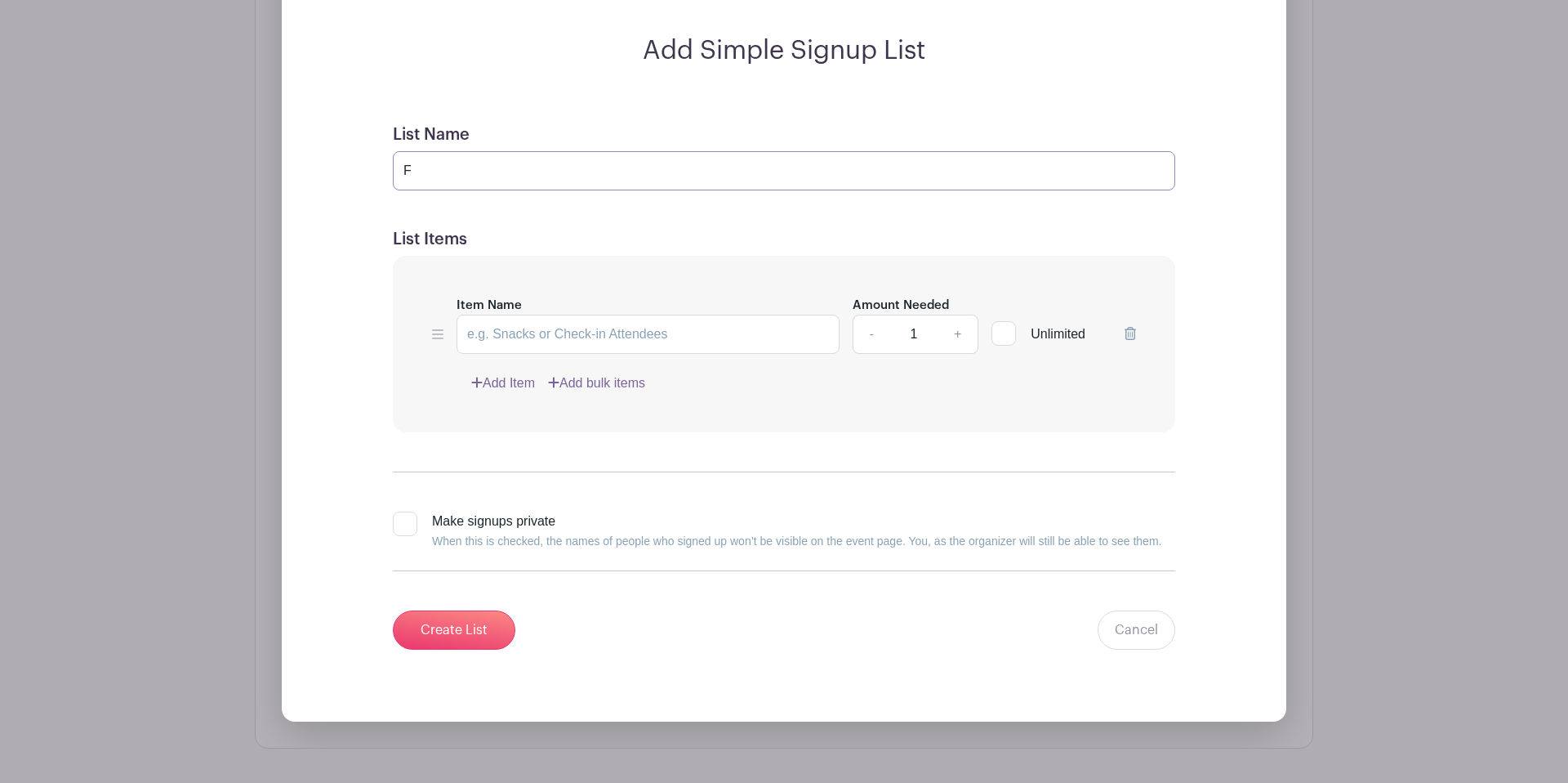
type input "Funeral Meal"
click at [544, 340] on input "Item Name" at bounding box center [648, 334] width 383 height 39
click at [602, 385] on link "Add bulk items" at bounding box center [596, 383] width 97 height 19
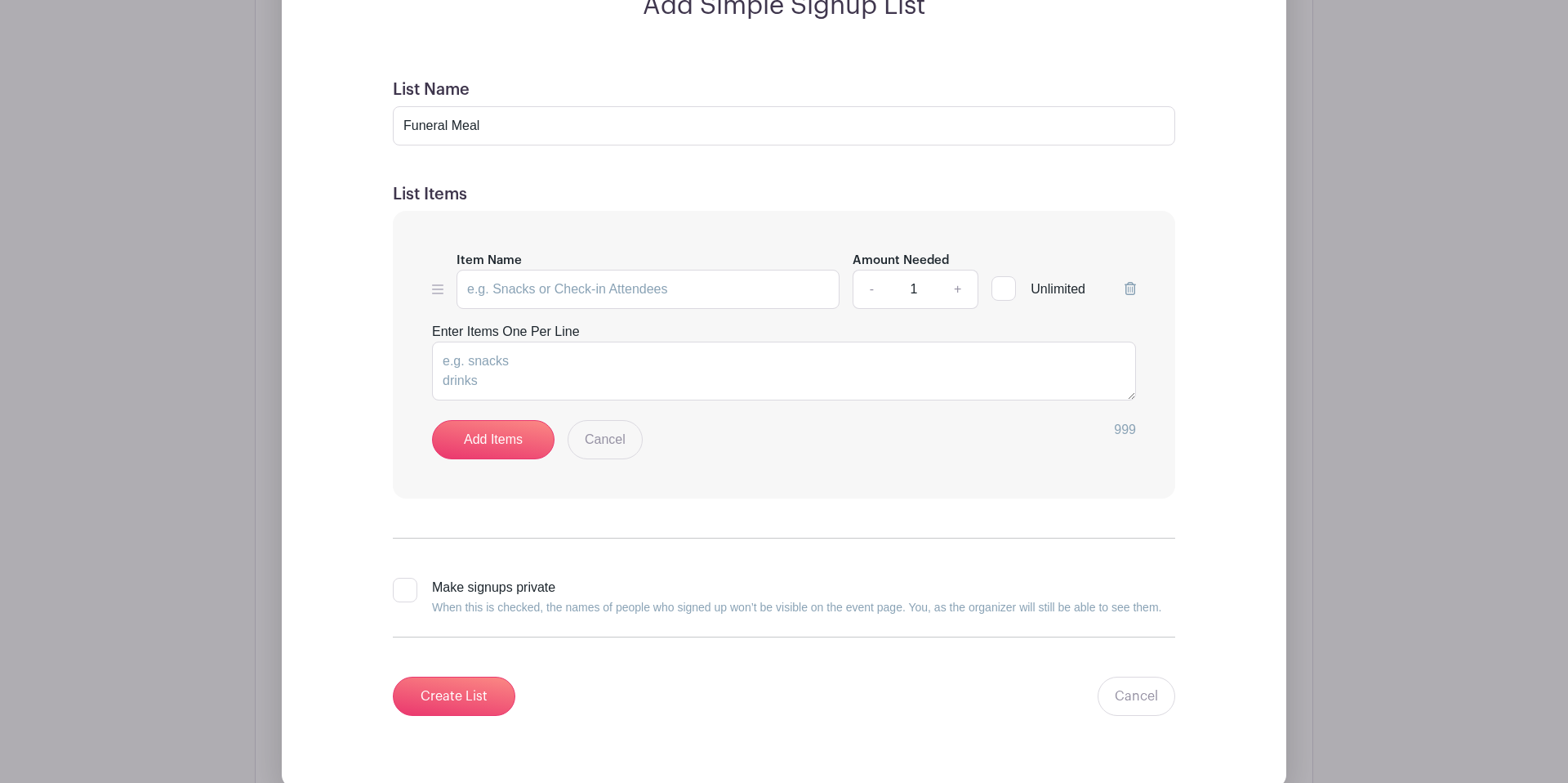
scroll to position [1531, 0]
click at [576, 340] on label "Enter Items One Per Line" at bounding box center [505, 331] width 148 height 19
click at [576, 340] on textarea "Enter Items One Per Line" at bounding box center [784, 369] width 704 height 59
click at [568, 357] on textarea "Enter Items One Per Line" at bounding box center [784, 369] width 704 height 59
type textarea "Romaine Lettuce (1 Head, sectioned into sandwich-sized pieces) Tomatoes ("
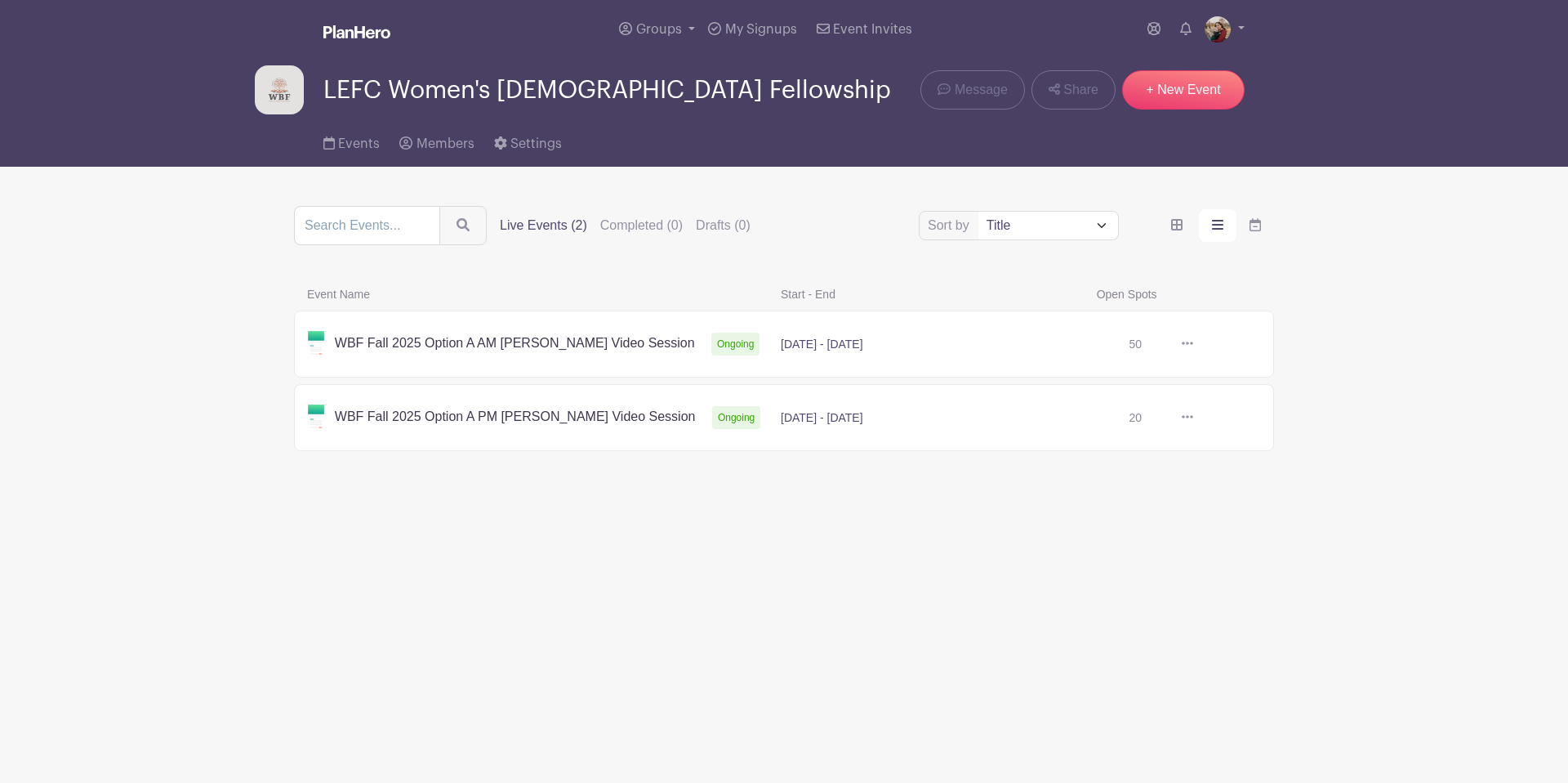
click at [1194, 344] on link at bounding box center [1194, 344] width 0 height 0
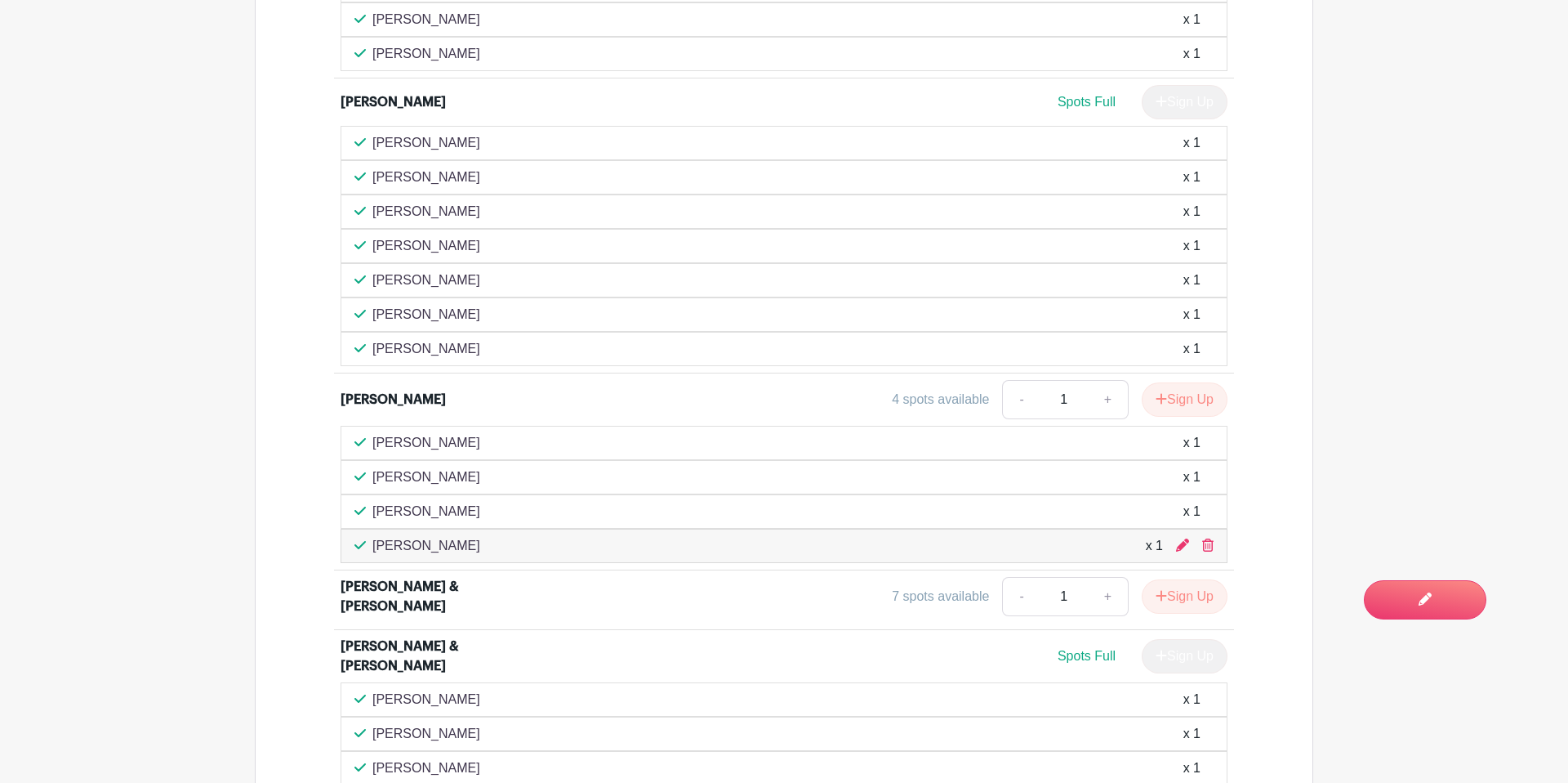
scroll to position [1628, 0]
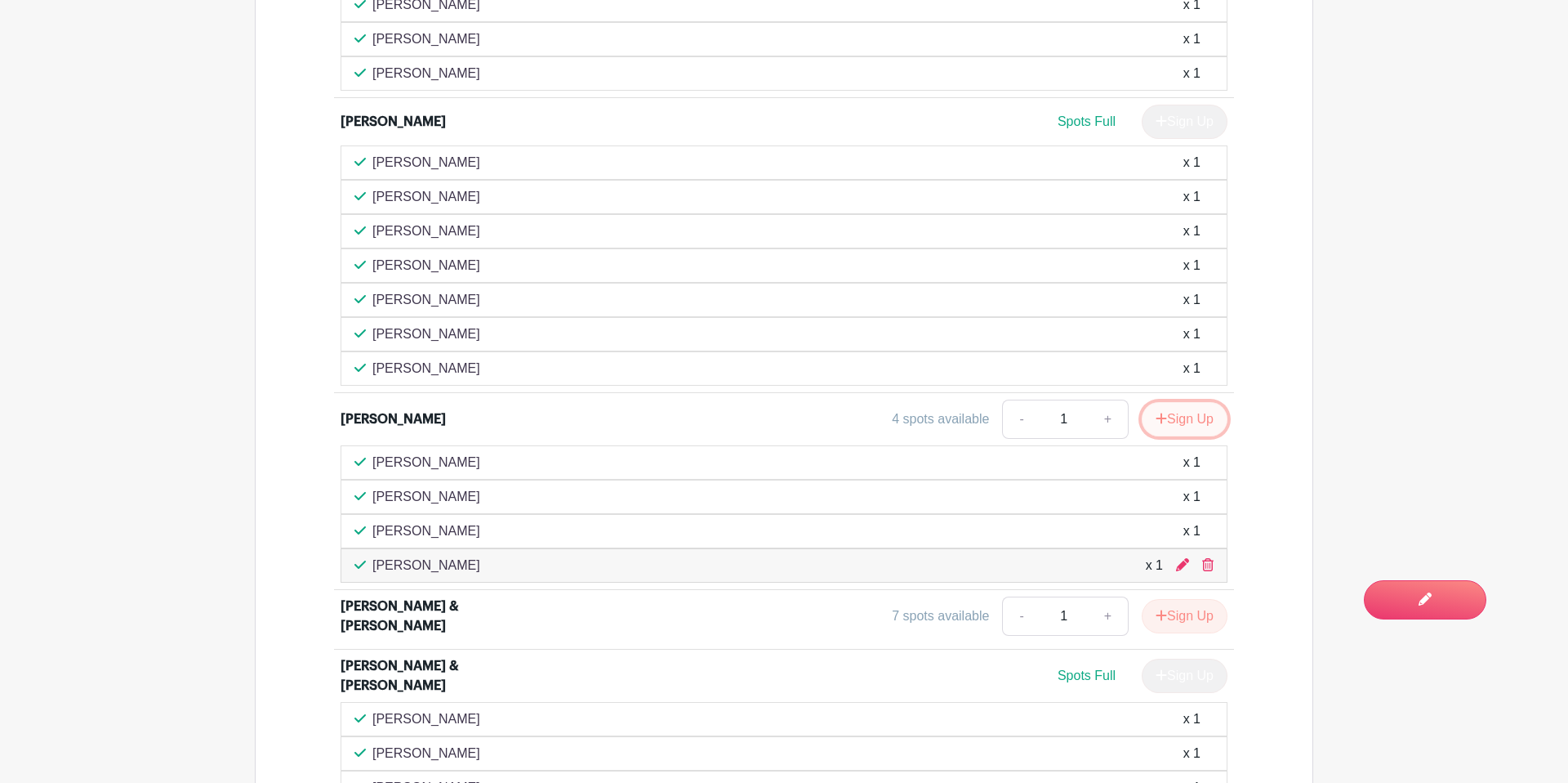
click at [1187, 402] on button "Sign Up" at bounding box center [1185, 419] width 86 height 34
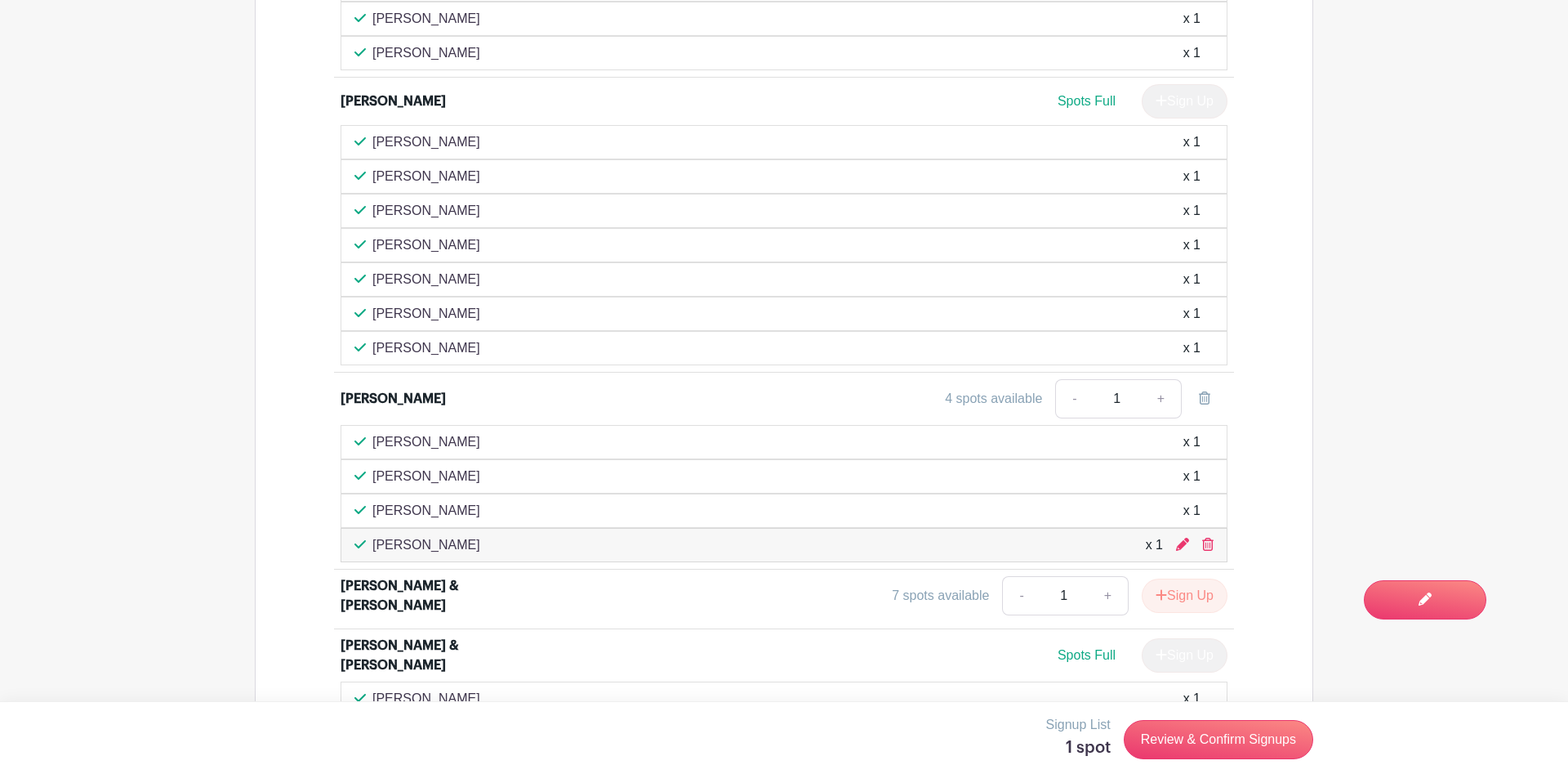
scroll to position [1653, 0]
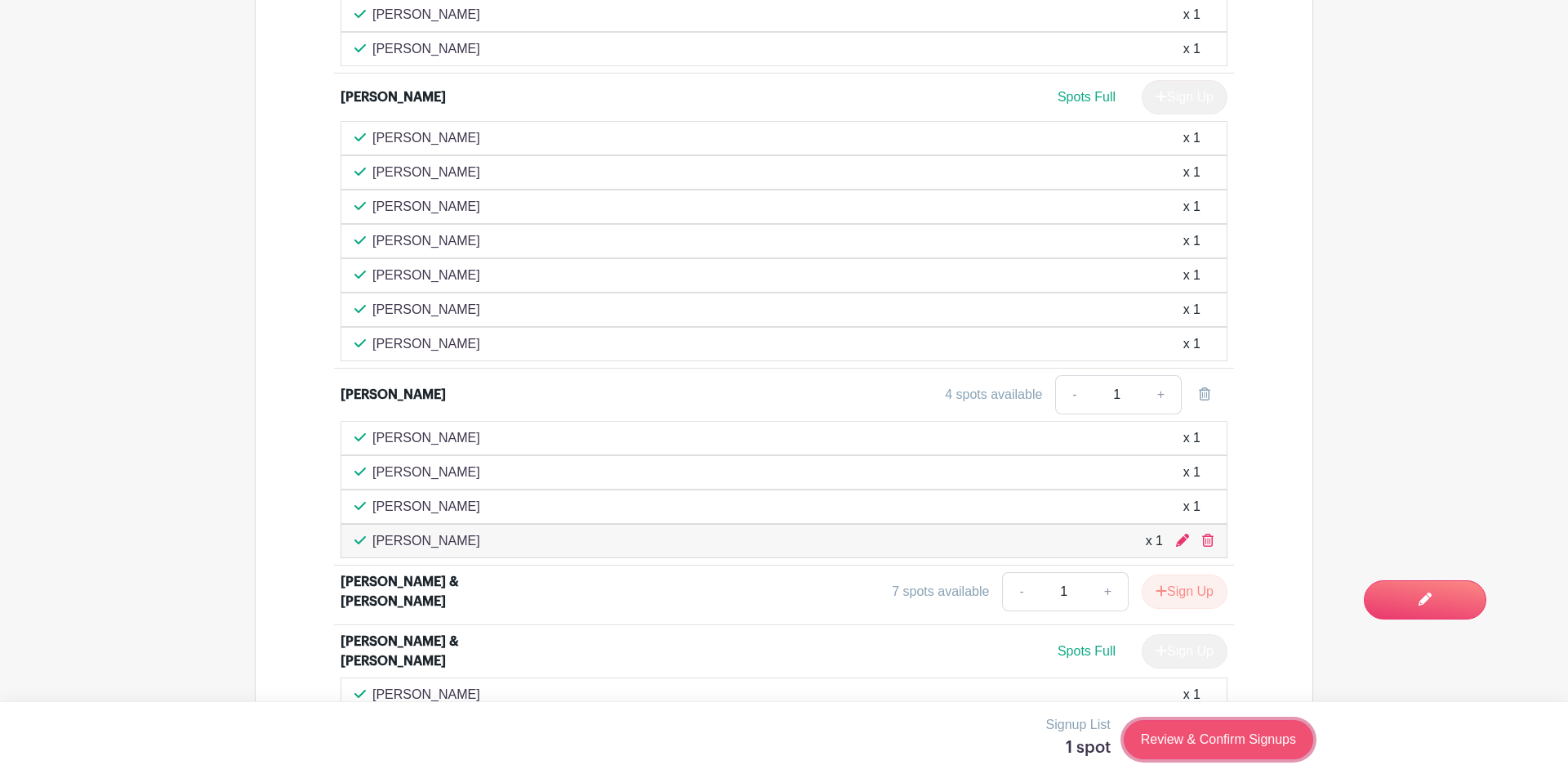
click at [1194, 749] on link "Review & Confirm Signups" at bounding box center [1218, 739] width 190 height 39
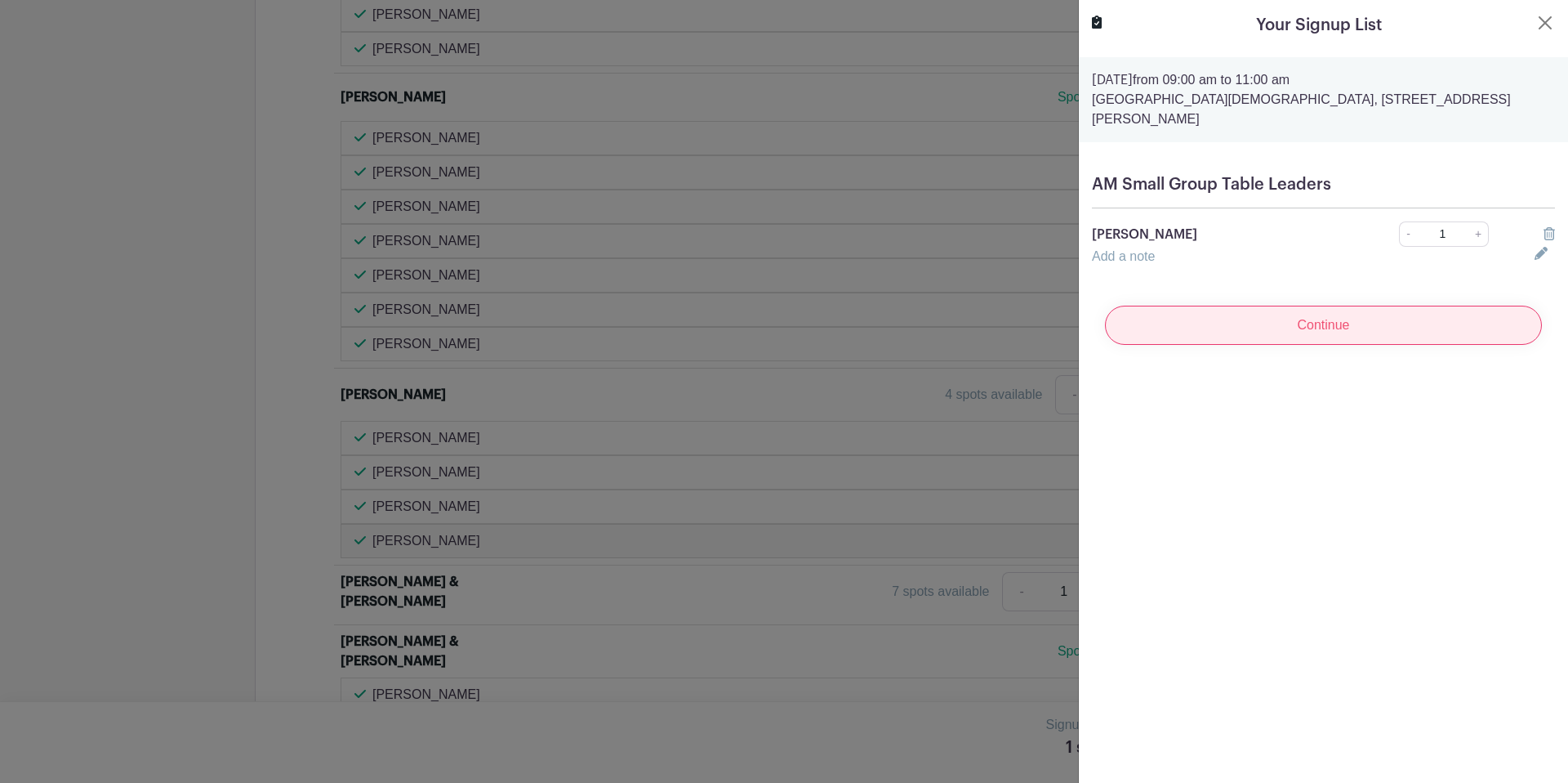
click at [1440, 305] on input "Continue" at bounding box center [1324, 325] width 437 height 39
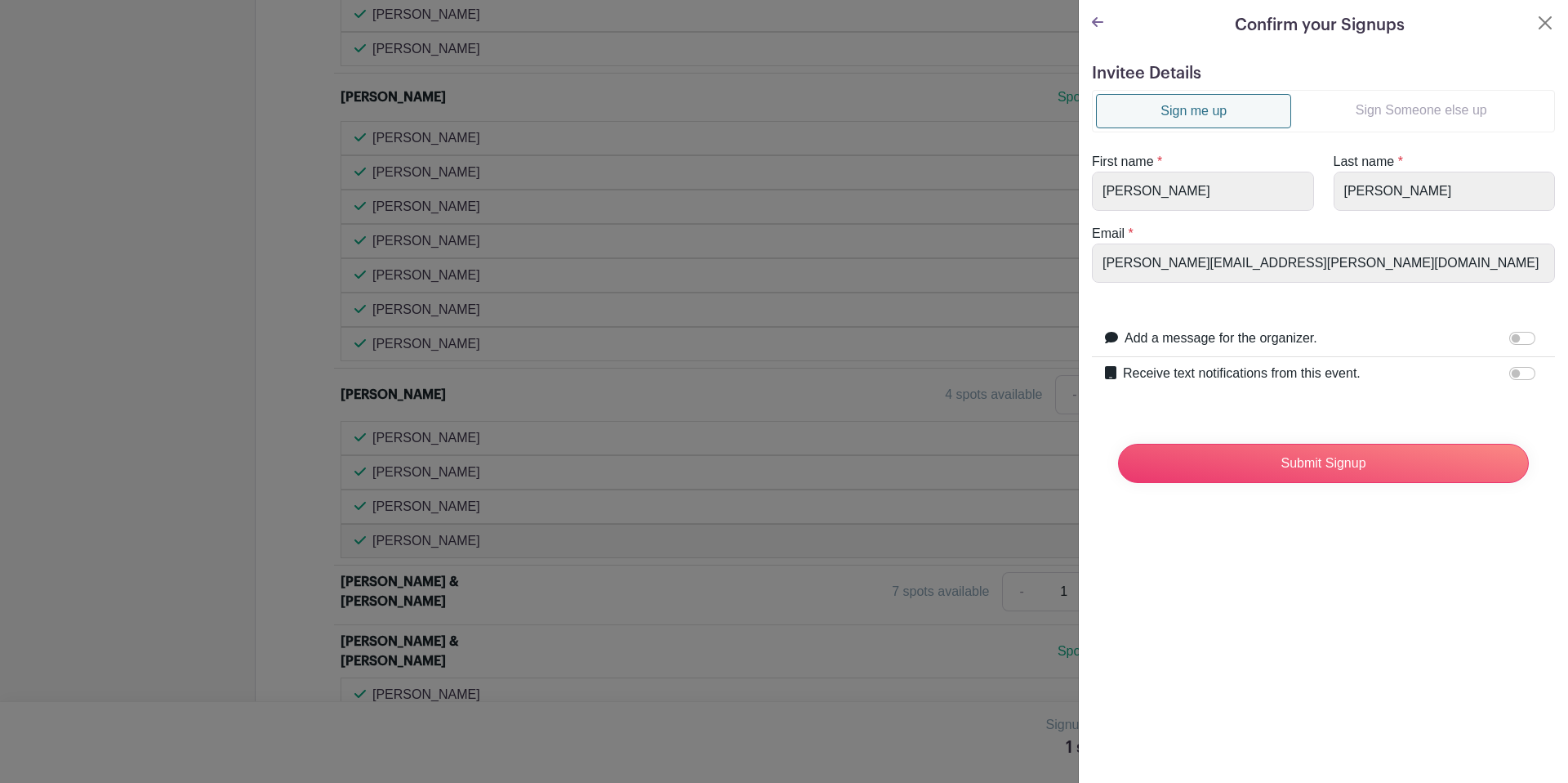
drag, startPoint x: 1355, startPoint y: 112, endPoint x: 1336, endPoint y: 117, distance: 19.6
click at [1354, 113] on link "Sign Someone else up" at bounding box center [1421, 109] width 260 height 32
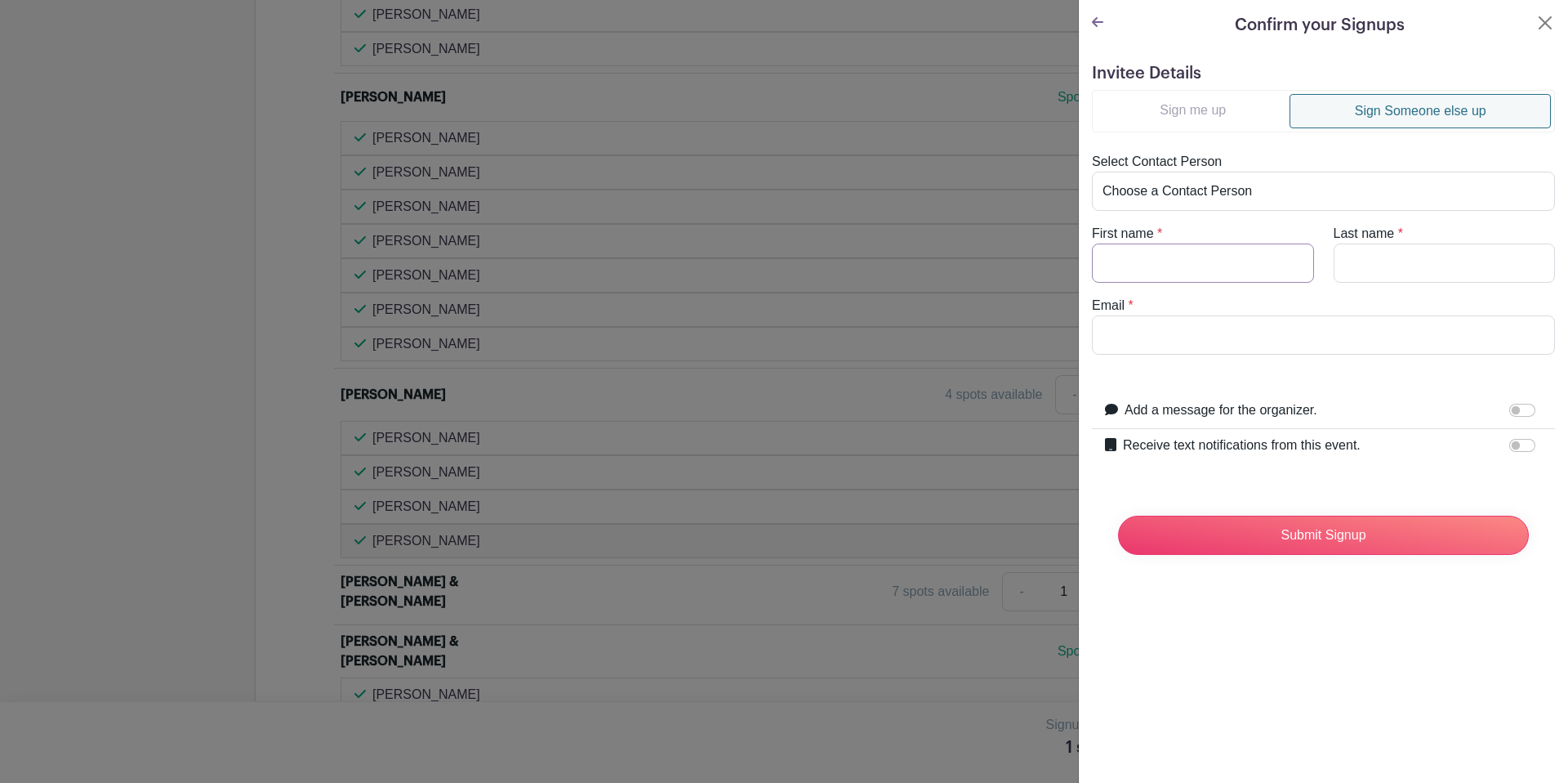
click at [1190, 254] on input "First name" at bounding box center [1203, 262] width 222 height 39
paste input "Georgette"
type input "Georgette"
click at [1379, 255] on input "Last name" at bounding box center [1445, 262] width 222 height 39
paste input "Burkholder"
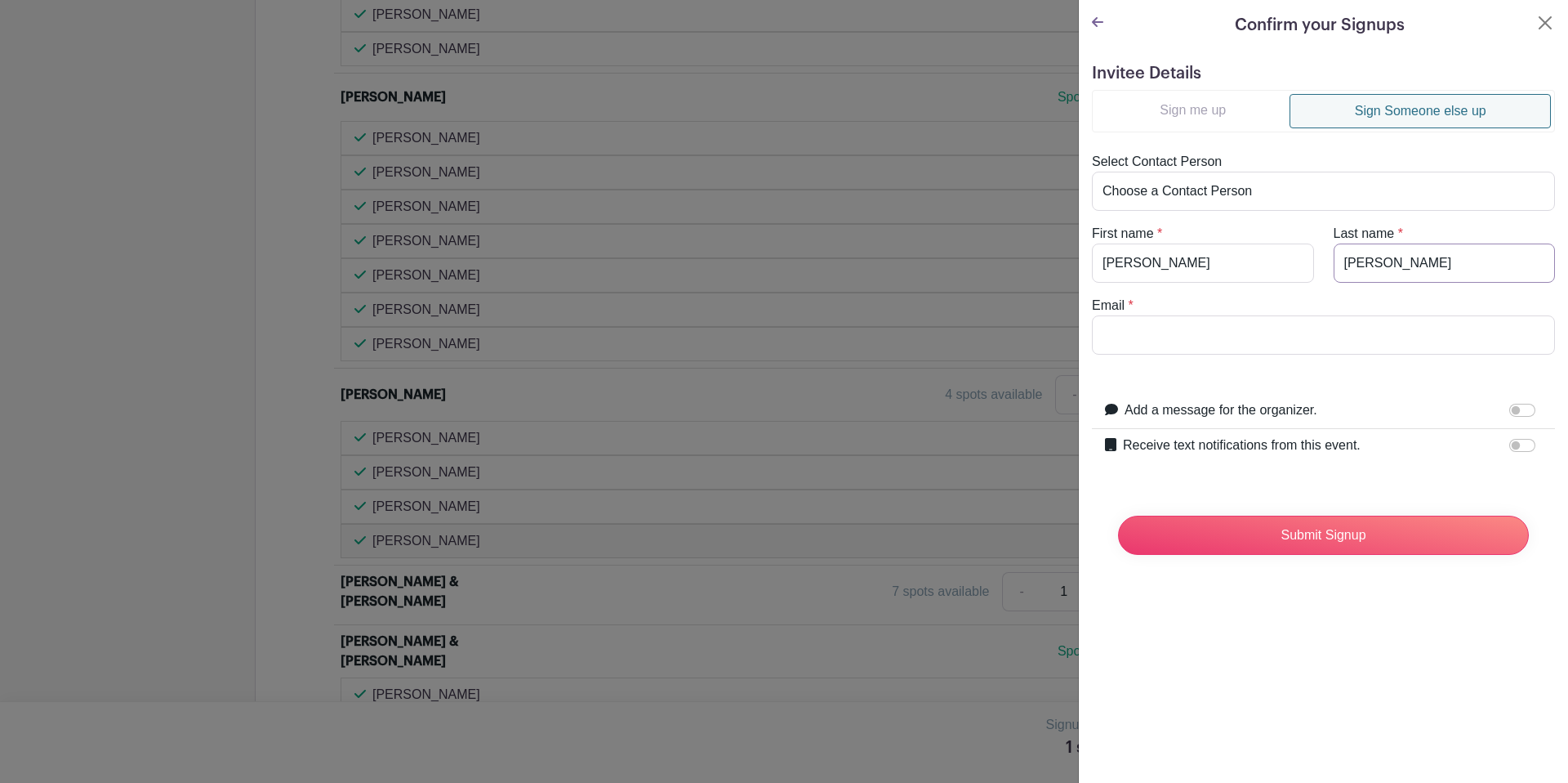
type input "Burkholder"
click at [1158, 342] on input "Email" at bounding box center [1324, 335] width 463 height 39
paste input "gburkhol22@dejazzd.com"
type input "gburkhol22@dejazzd.com"
click at [1347, 540] on input "Submit Signup" at bounding box center [1324, 535] width 411 height 39
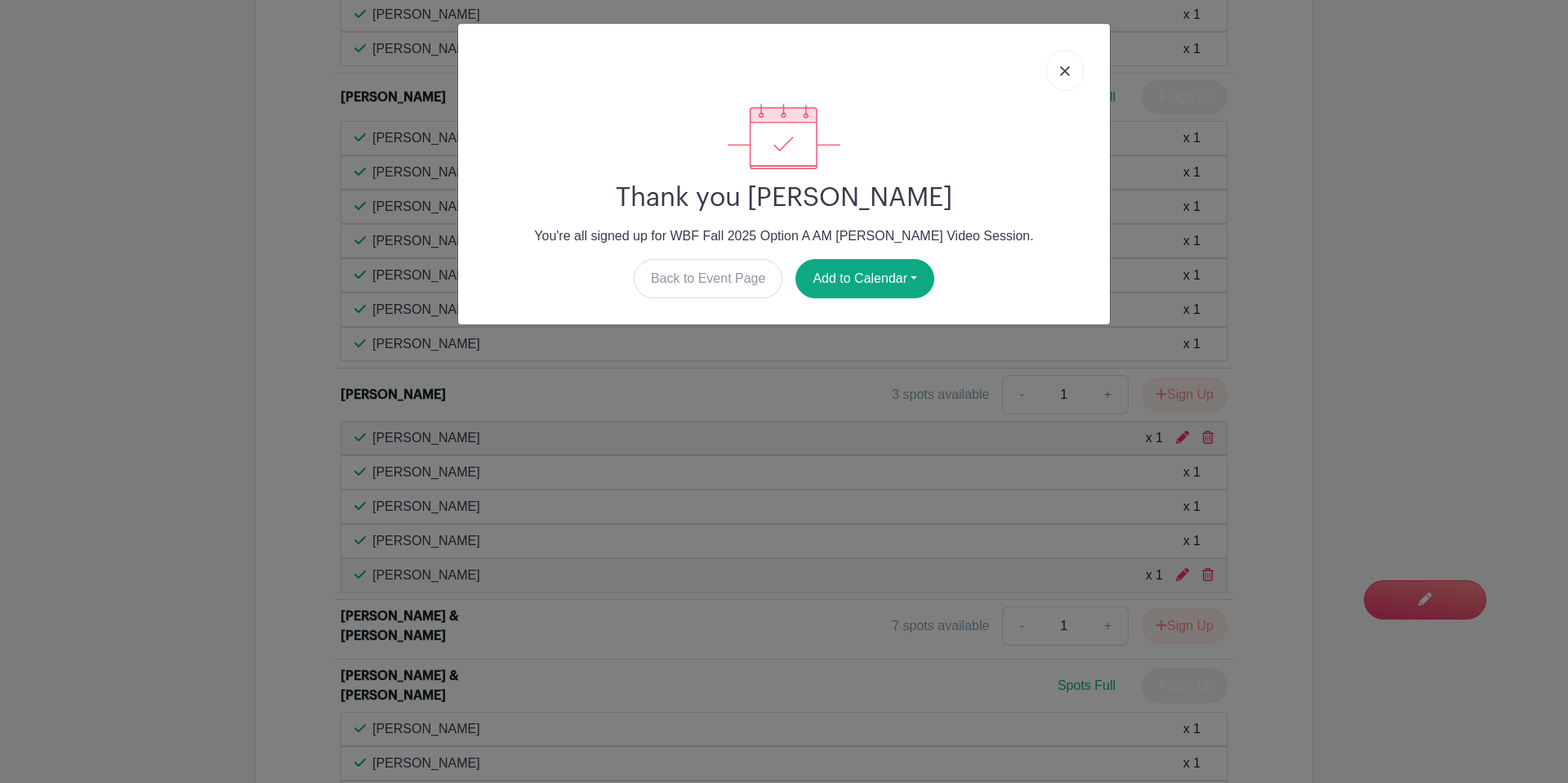
click at [1071, 75] on link at bounding box center [1064, 70] width 38 height 41
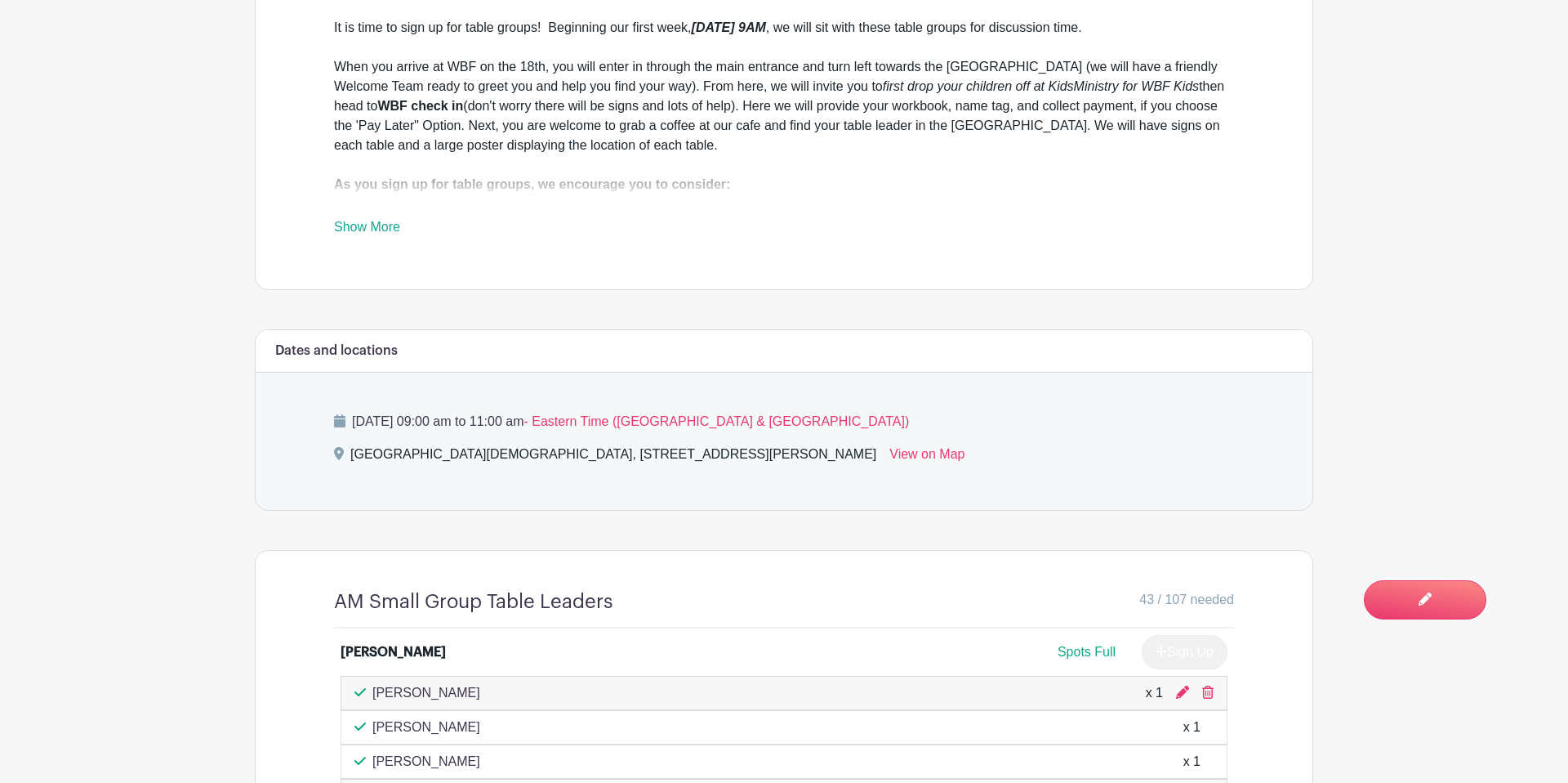
scroll to position [863, 0]
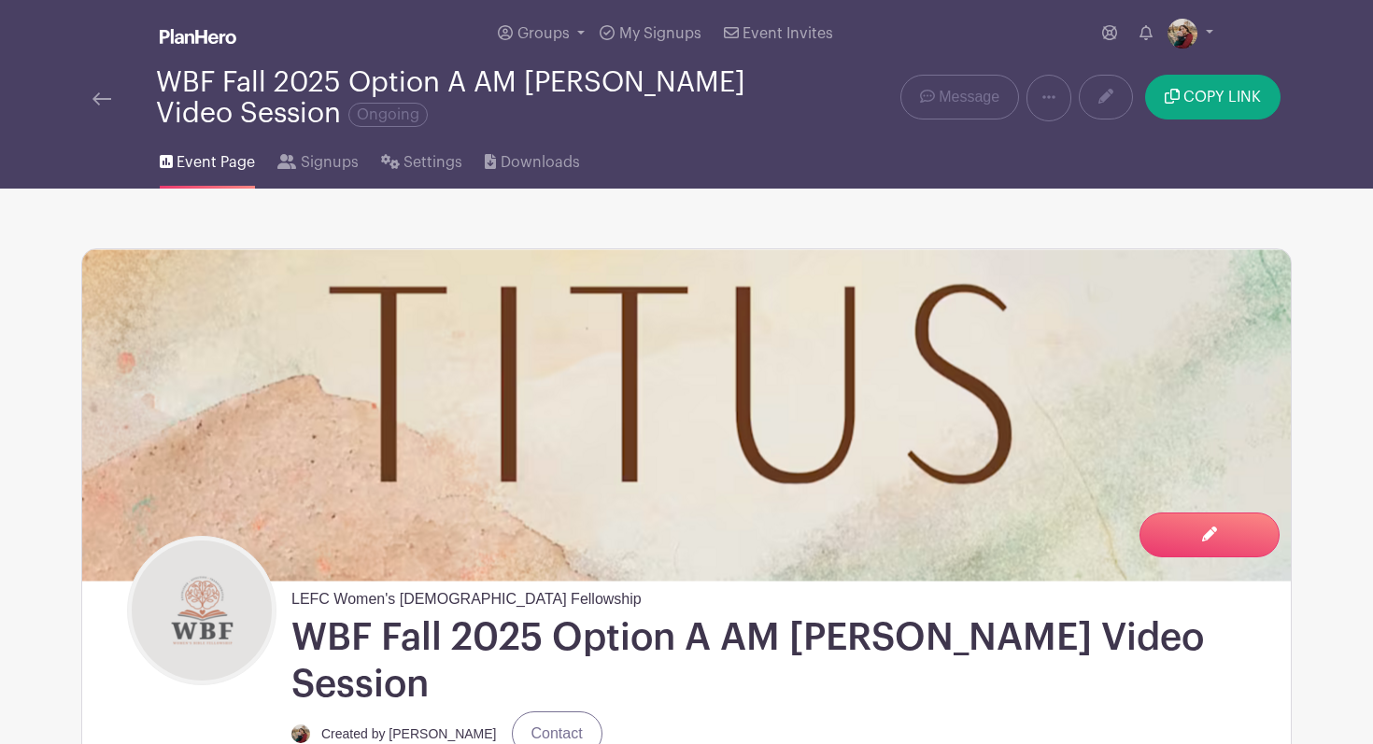
click at [101, 96] on img at bounding box center [101, 98] width 19 height 13
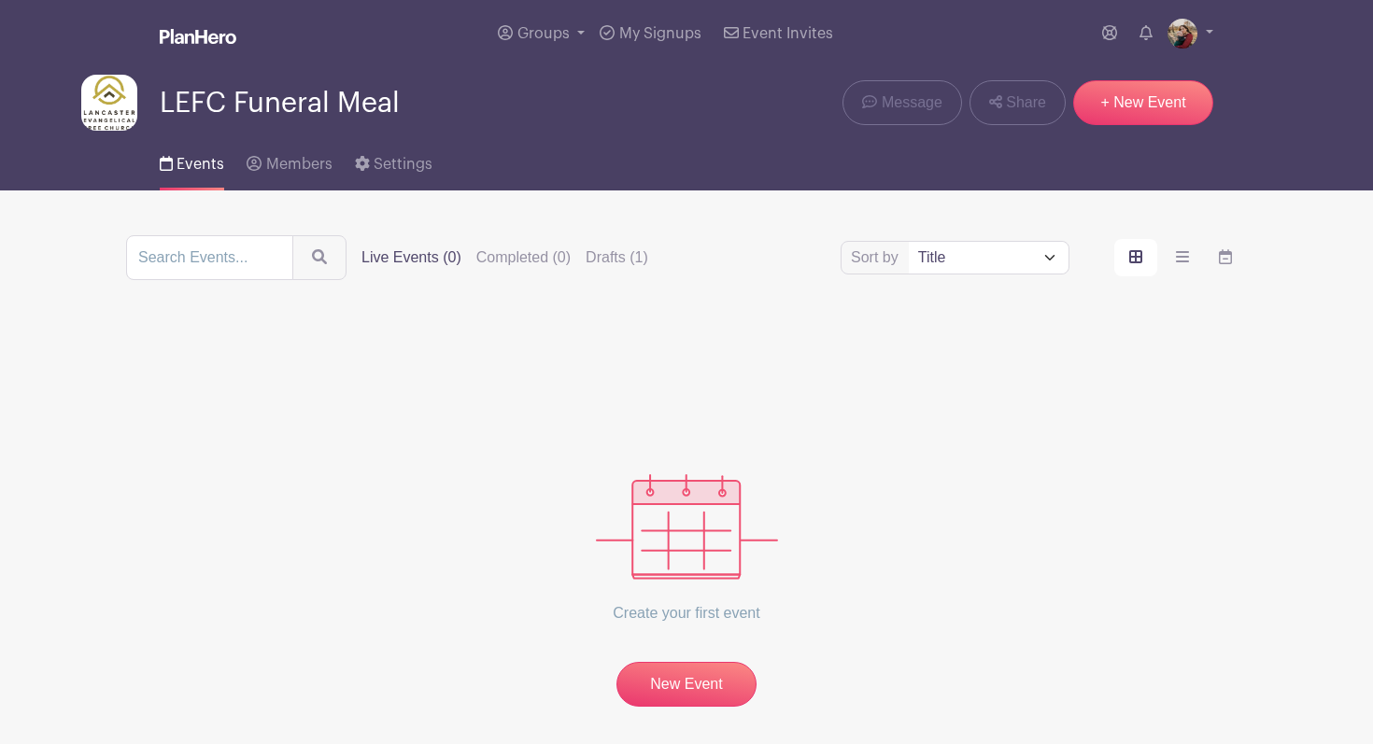
click at [179, 35] on img at bounding box center [198, 36] width 77 height 15
click at [535, 33] on span "Groups" at bounding box center [543, 33] width 52 height 15
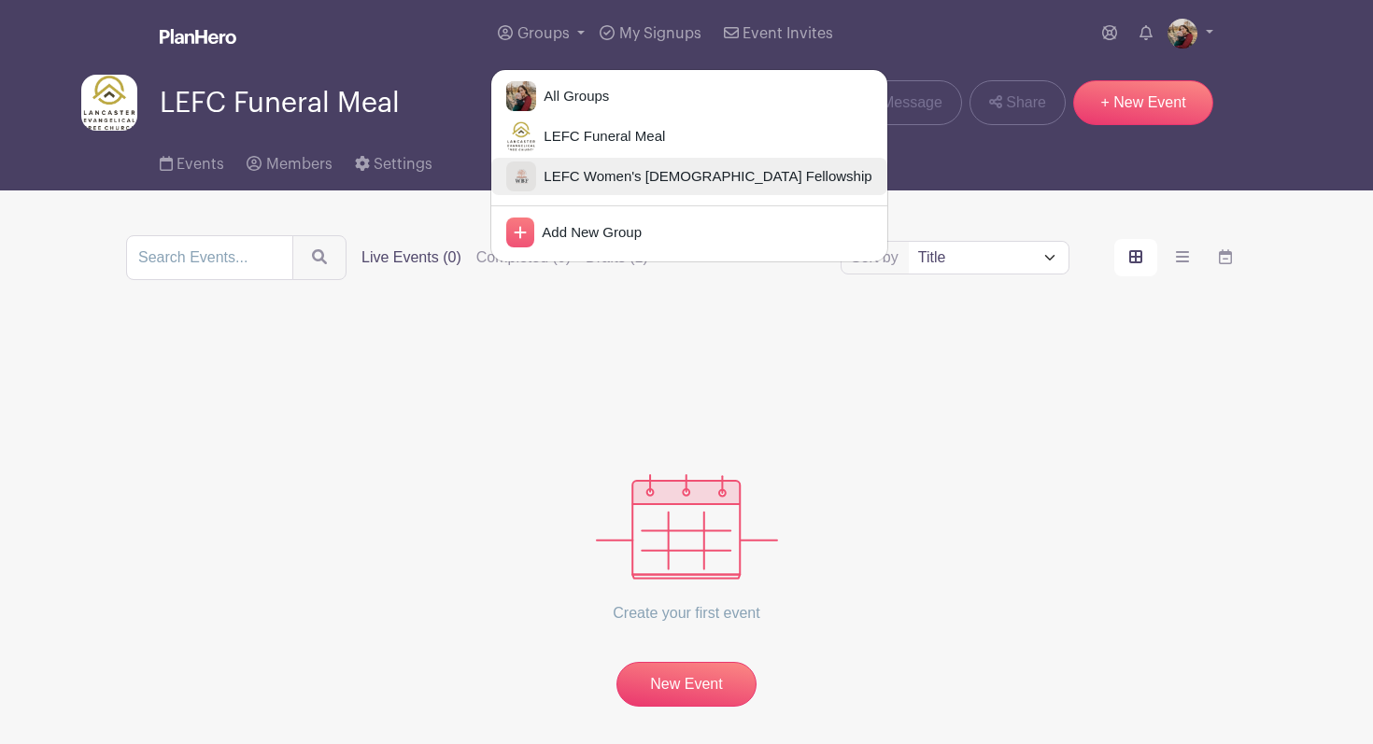
click at [521, 180] on img at bounding box center [521, 177] width 30 height 30
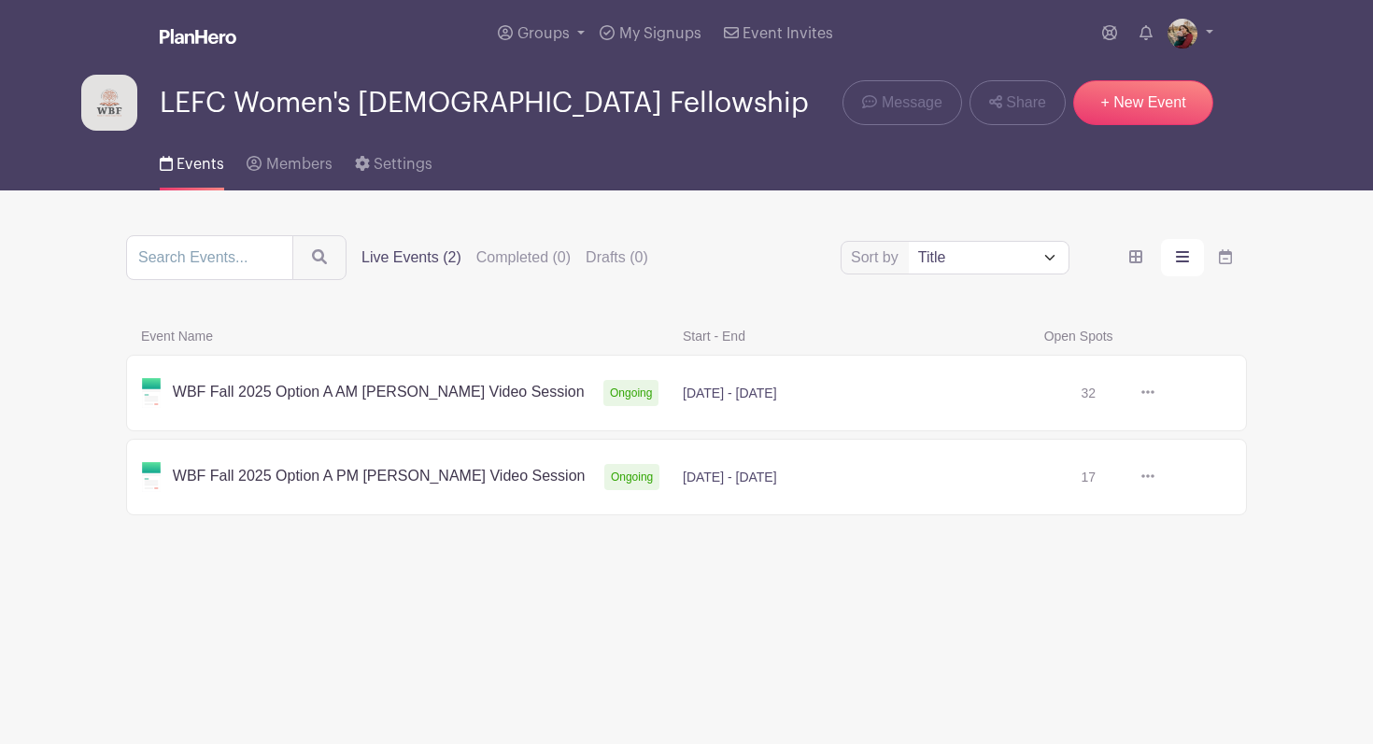
click at [1154, 393] on link at bounding box center [1154, 393] width 0 height 0
